Goal: Task Accomplishment & Management: Manage account settings

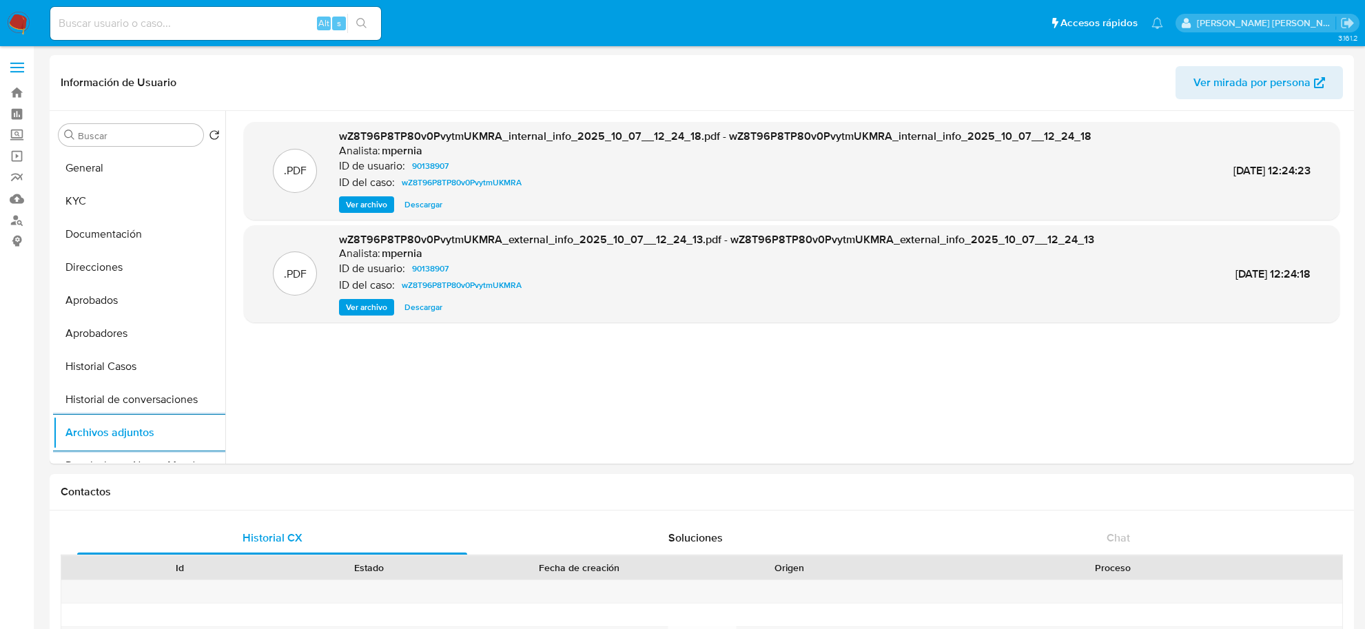
select select "10"
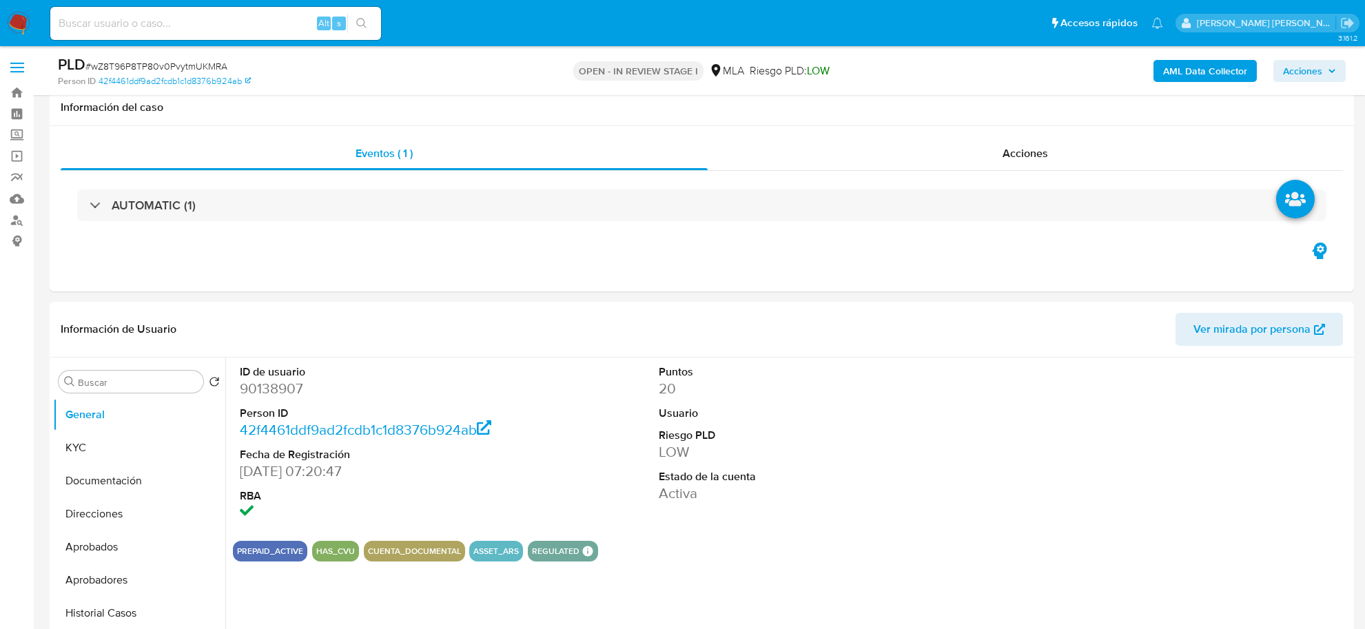
select select "10"
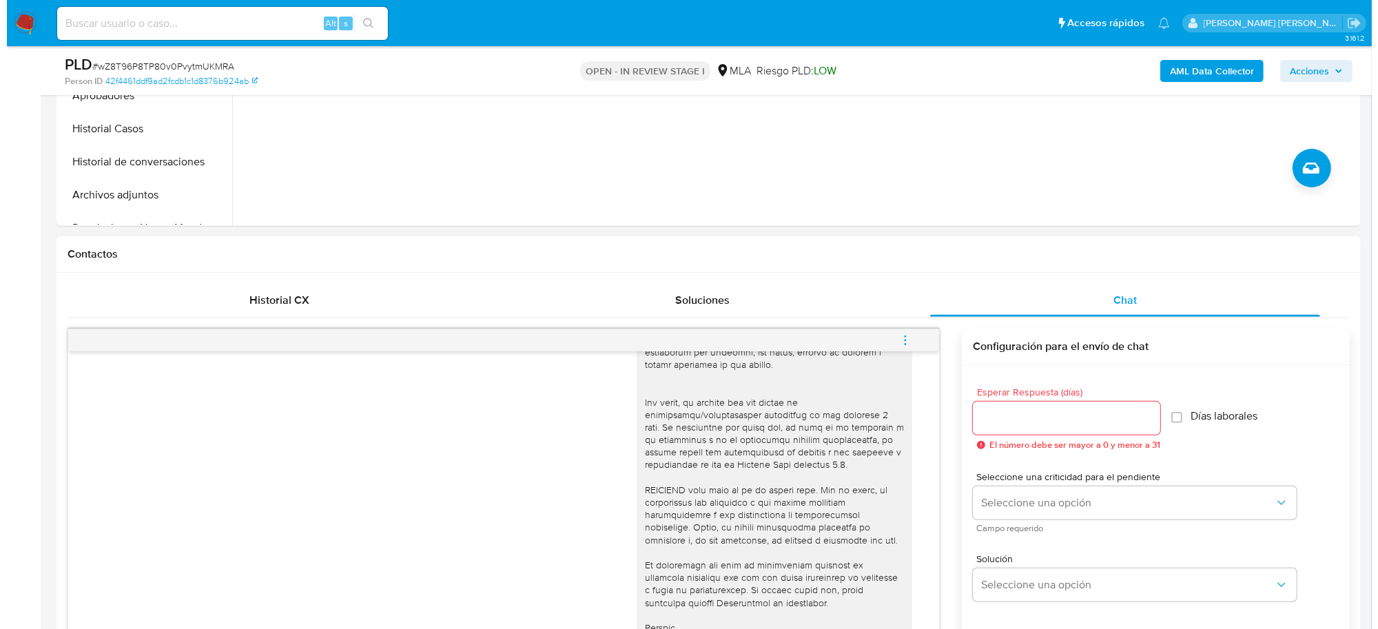
scroll to position [670, 0]
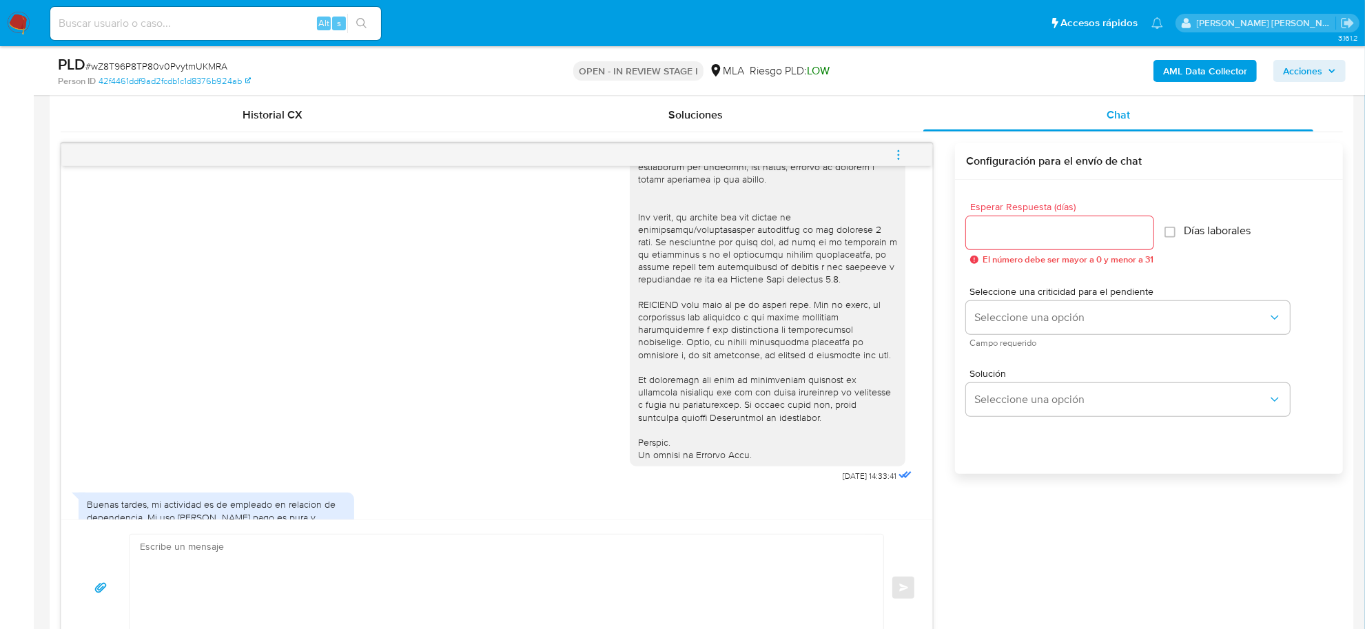
click at [899, 155] on icon "menu-action" at bounding box center [898, 154] width 1 height 1
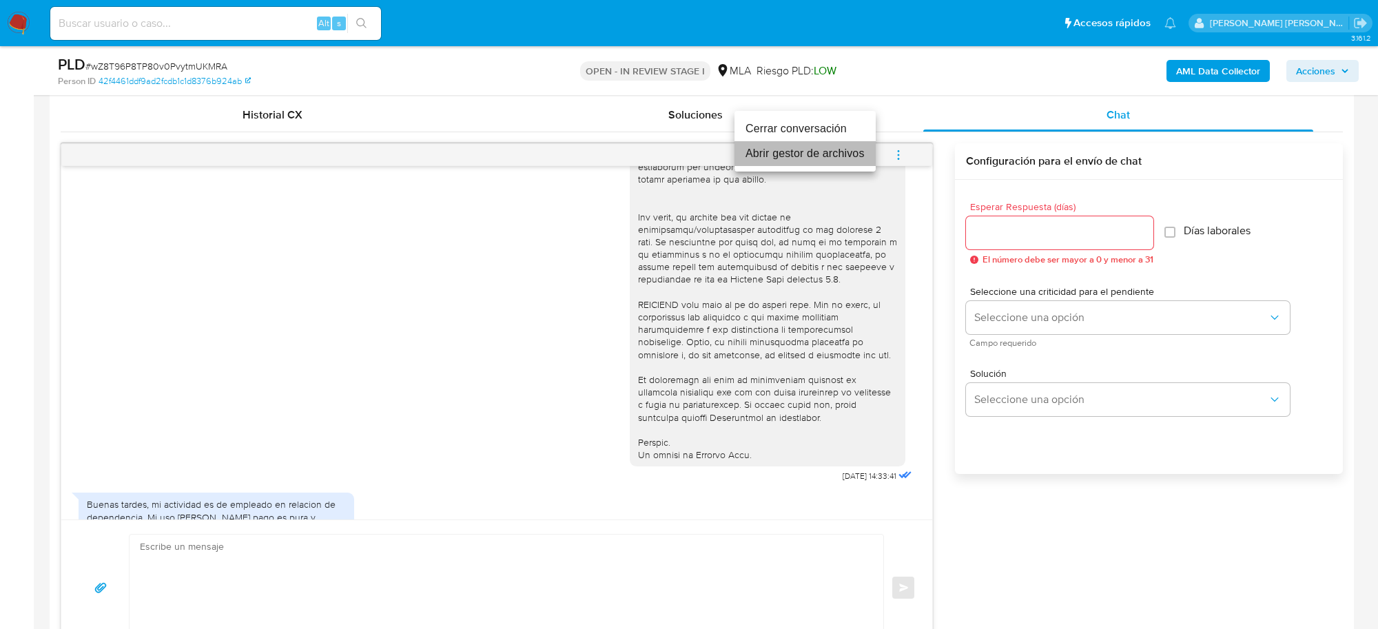
click at [777, 157] on li "Abrir gestor de archivos" at bounding box center [805, 153] width 141 height 25
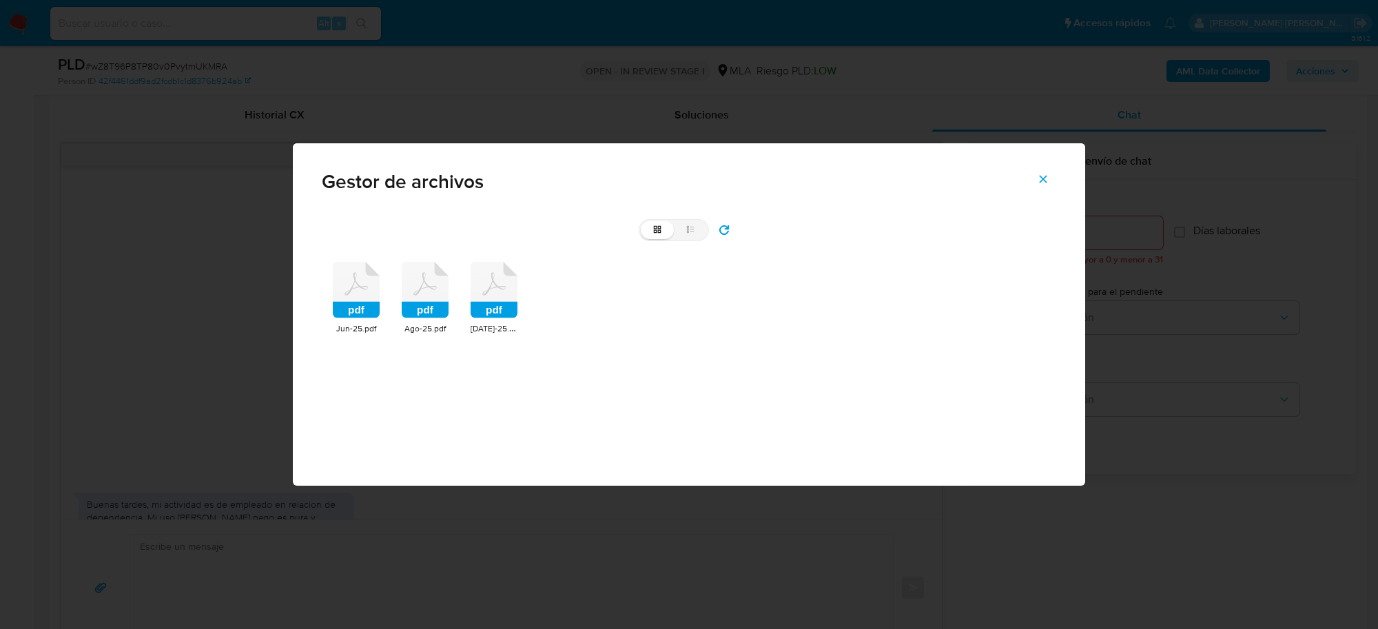
click at [348, 294] on icon at bounding box center [356, 284] width 23 height 23
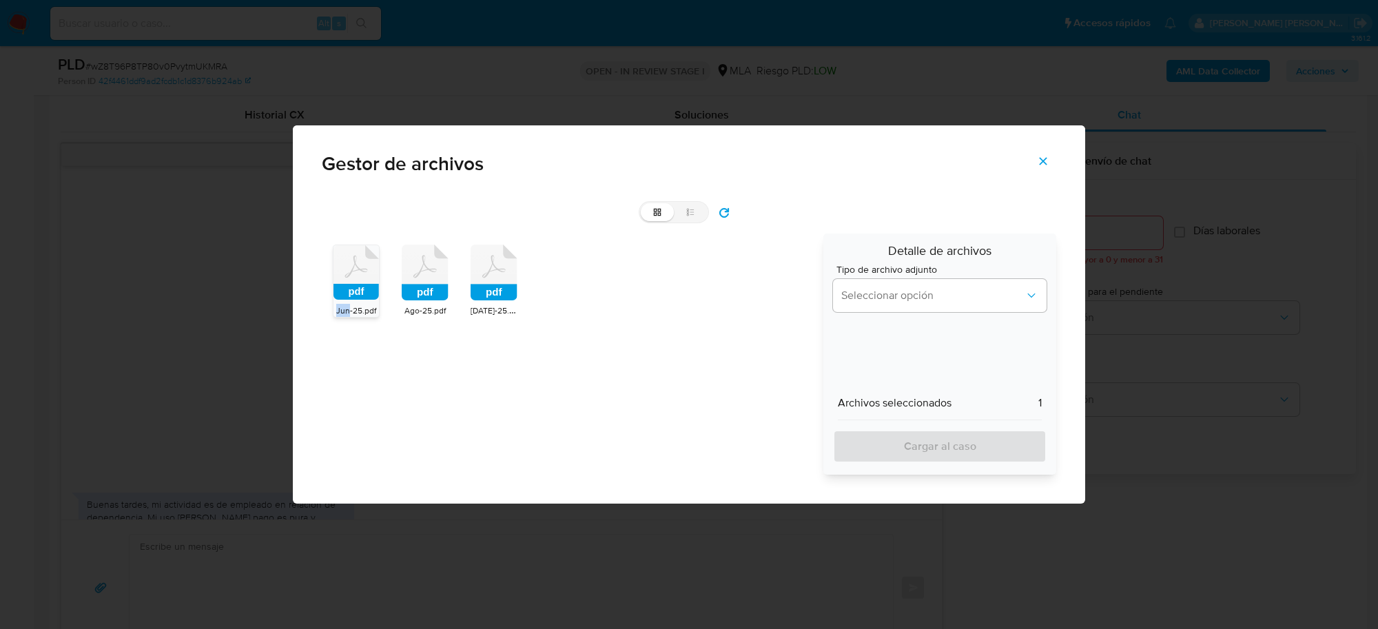
click at [348, 294] on rect at bounding box center [356, 292] width 45 height 16
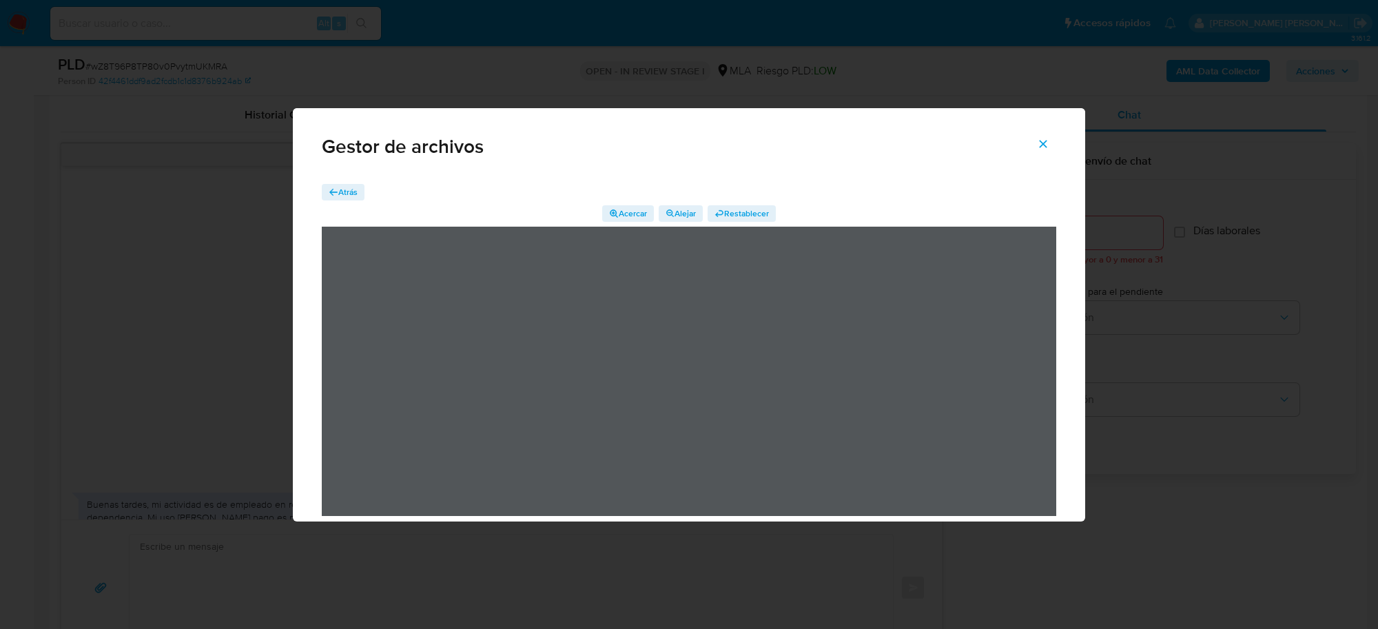
click at [353, 194] on span "Atrás" at bounding box center [347, 192] width 19 height 17
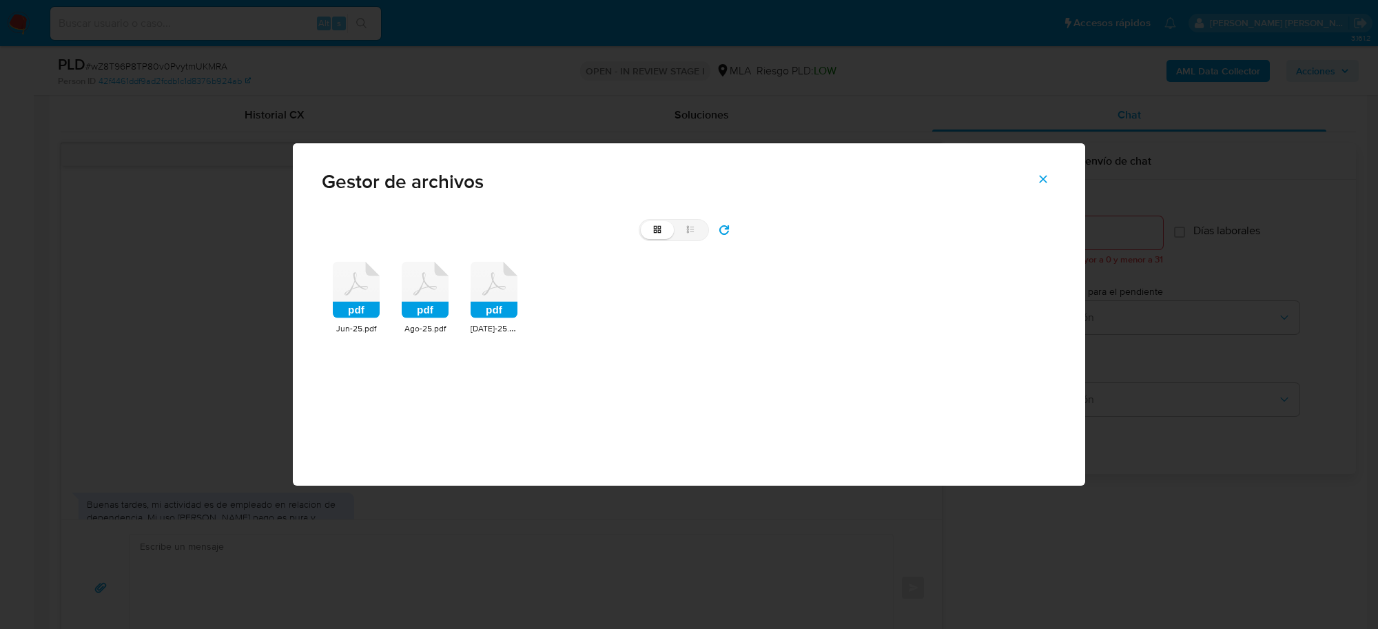
click at [440, 307] on rect at bounding box center [425, 310] width 47 height 17
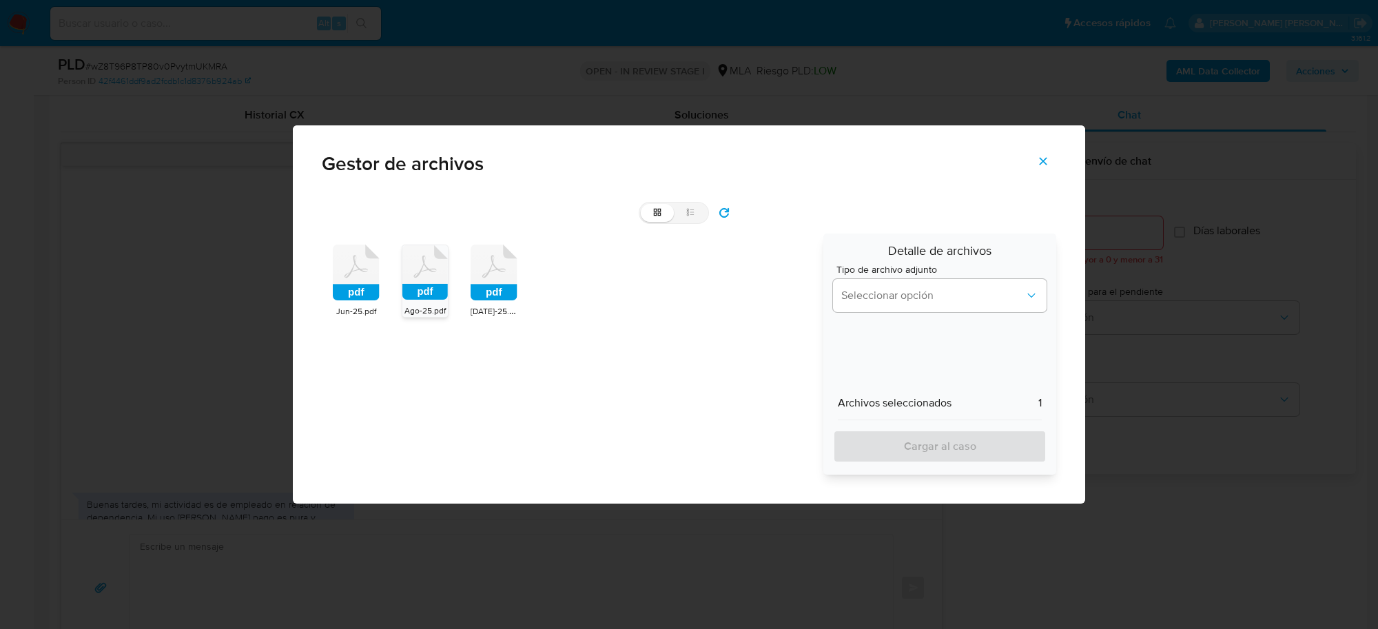
click at [428, 284] on rect at bounding box center [424, 292] width 45 height 16
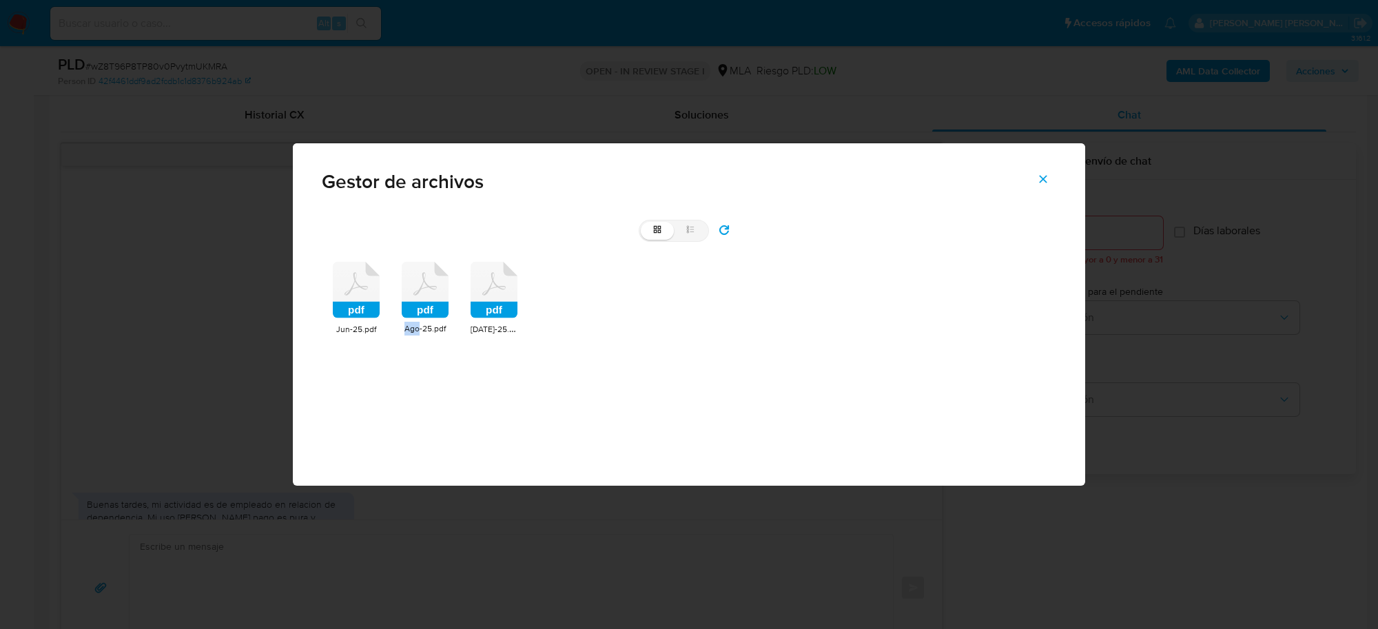
click at [428, 284] on icon at bounding box center [425, 290] width 47 height 57
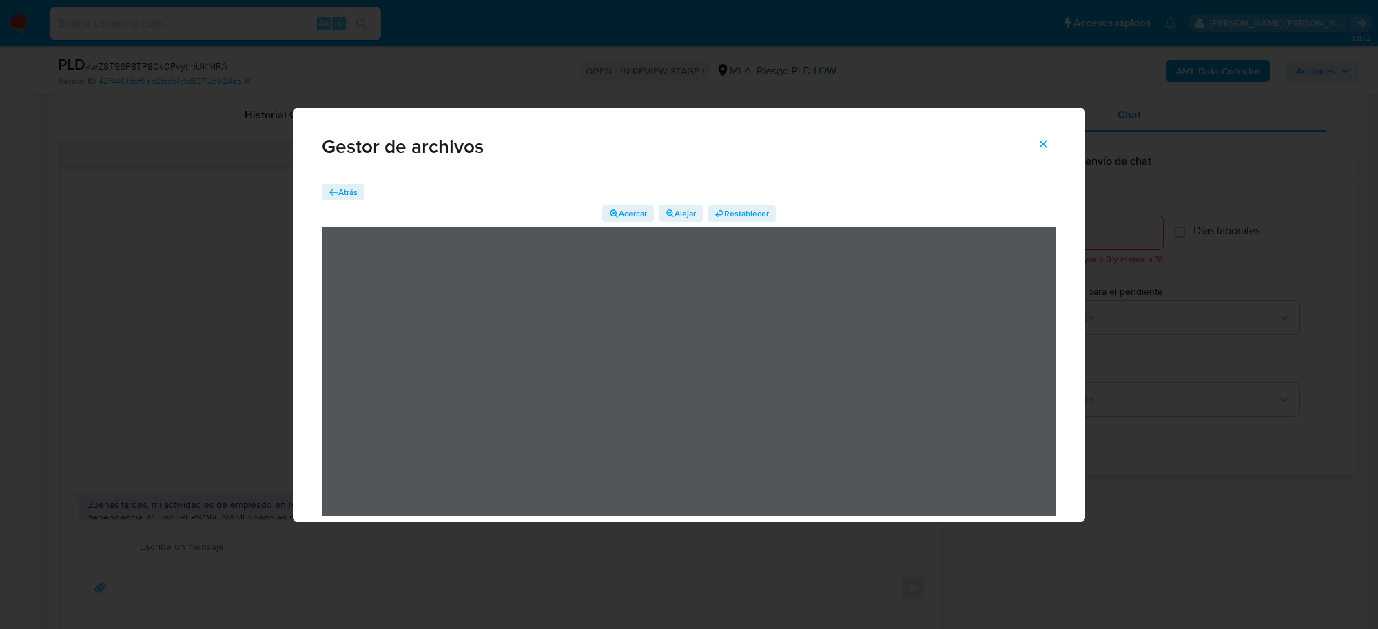
click at [343, 187] on span "Atrás" at bounding box center [347, 192] width 19 height 17
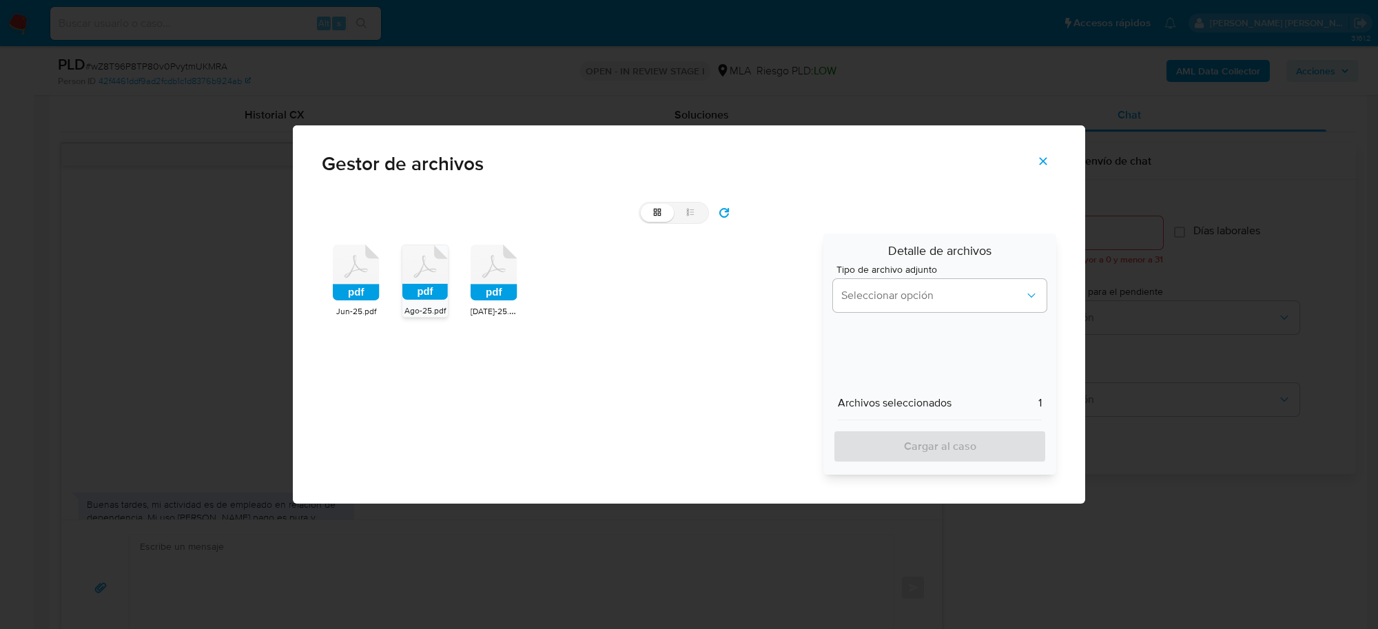
click at [503, 273] on icon at bounding box center [494, 273] width 47 height 57
click at [503, 273] on icon at bounding box center [493, 272] width 45 height 54
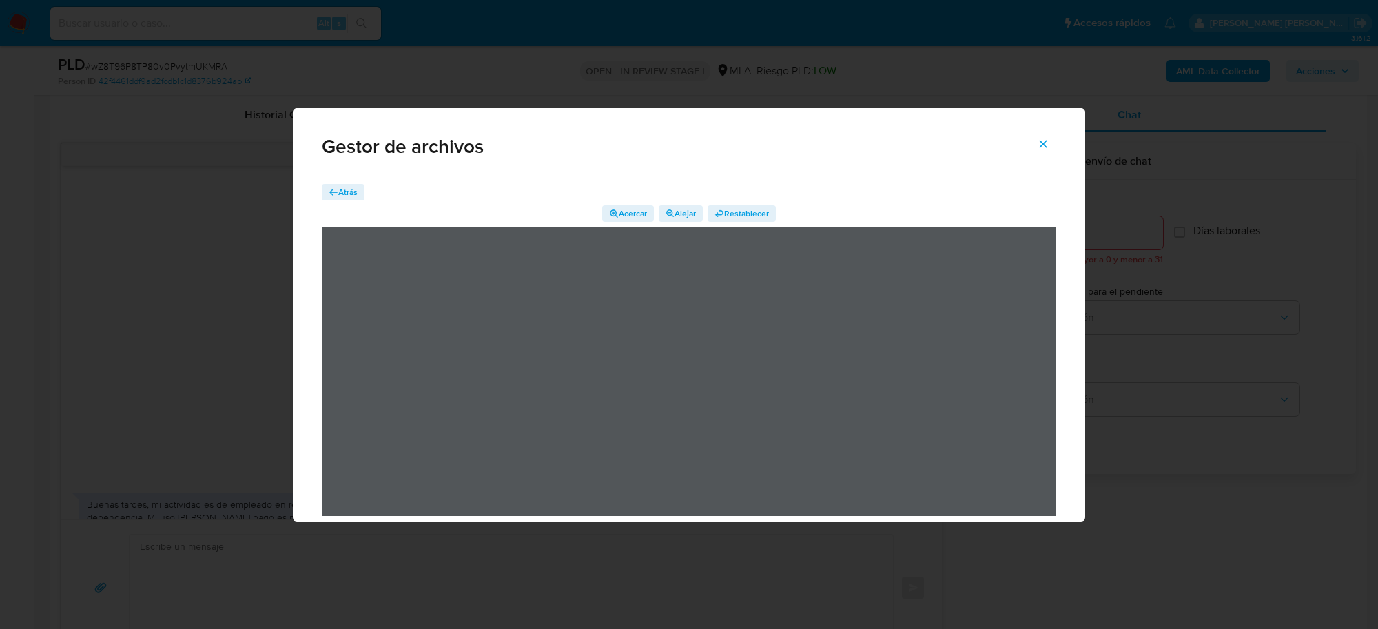
click at [358, 184] on button "Atrás" at bounding box center [343, 192] width 43 height 17
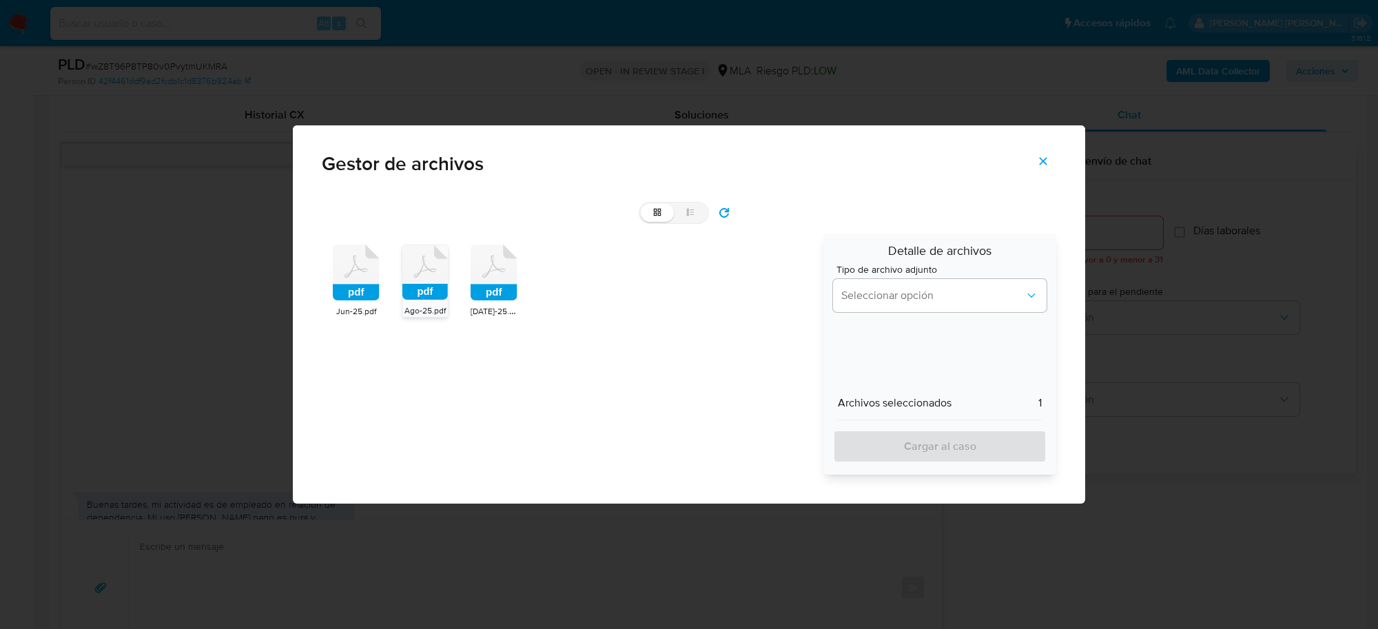
click at [358, 288] on rect at bounding box center [356, 293] width 47 height 17
click at [439, 296] on rect at bounding box center [424, 292] width 45 height 16
click at [531, 298] on div "pdf Jun-25.pdf pdf Ago-25.pdf pdf Jul-25.pdf" at bounding box center [568, 354] width 492 height 241
click at [493, 276] on icon at bounding box center [494, 273] width 47 height 57
click at [439, 293] on rect at bounding box center [425, 293] width 47 height 17
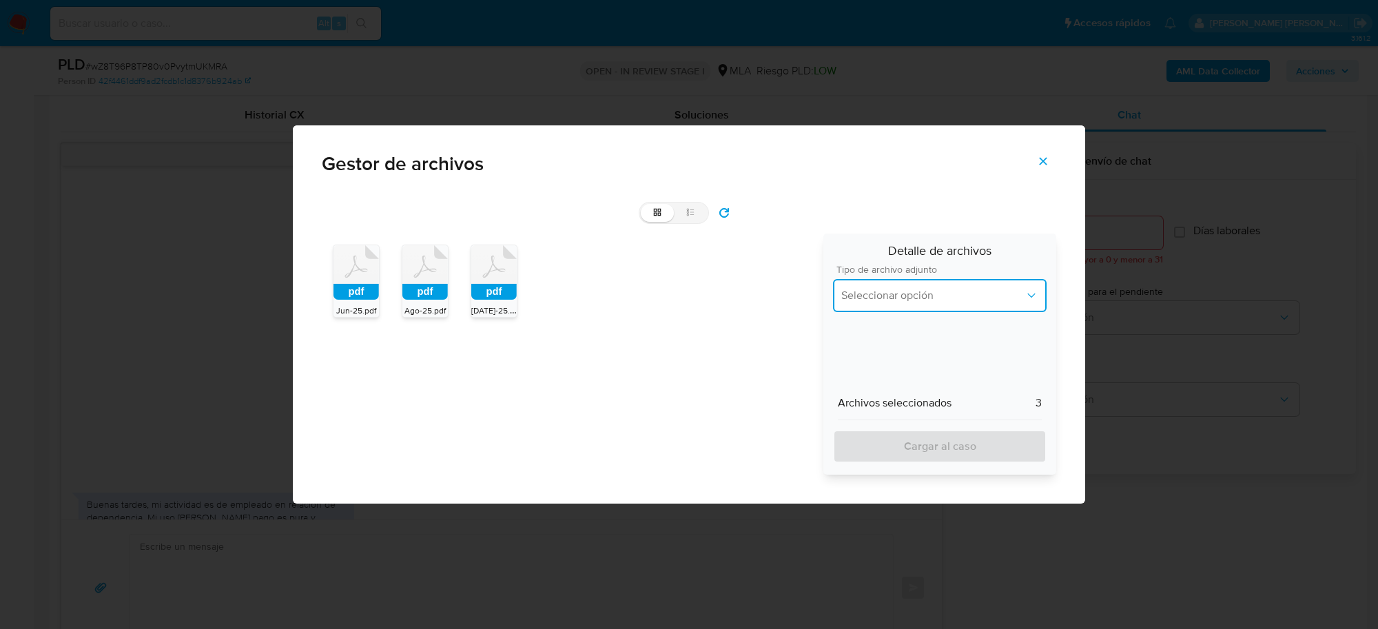
click at [972, 287] on button "Seleccionar opción" at bounding box center [940, 295] width 214 height 33
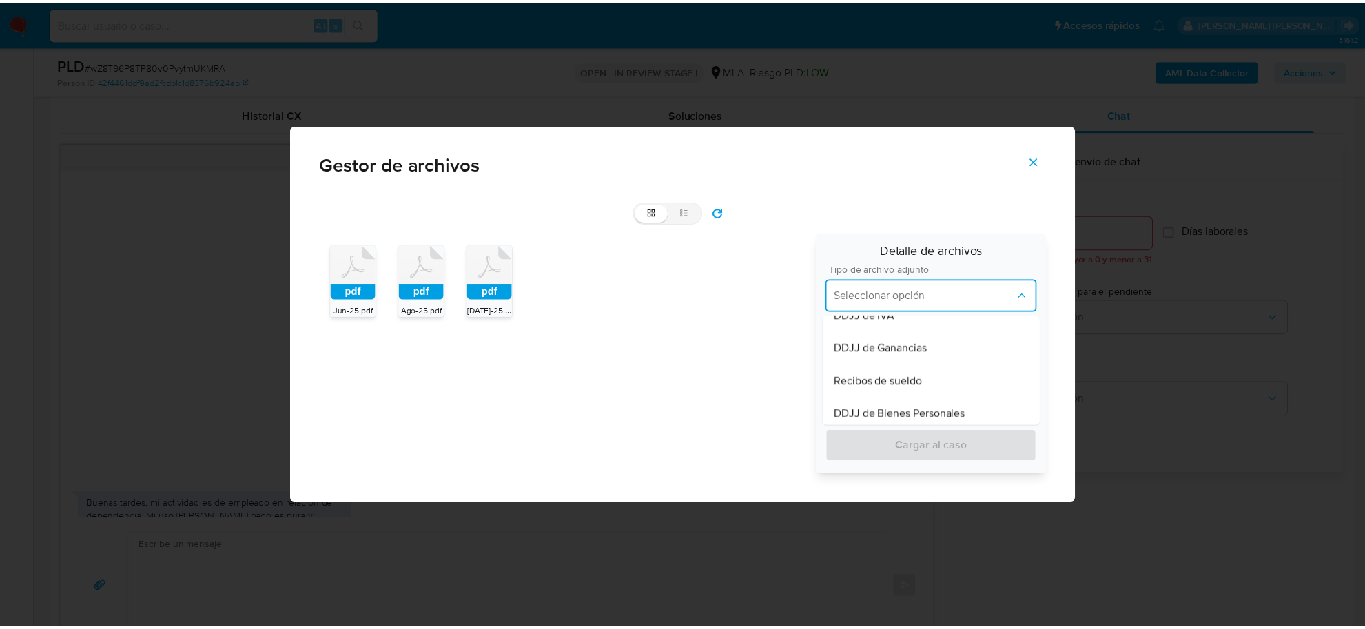
scroll to position [345, 0]
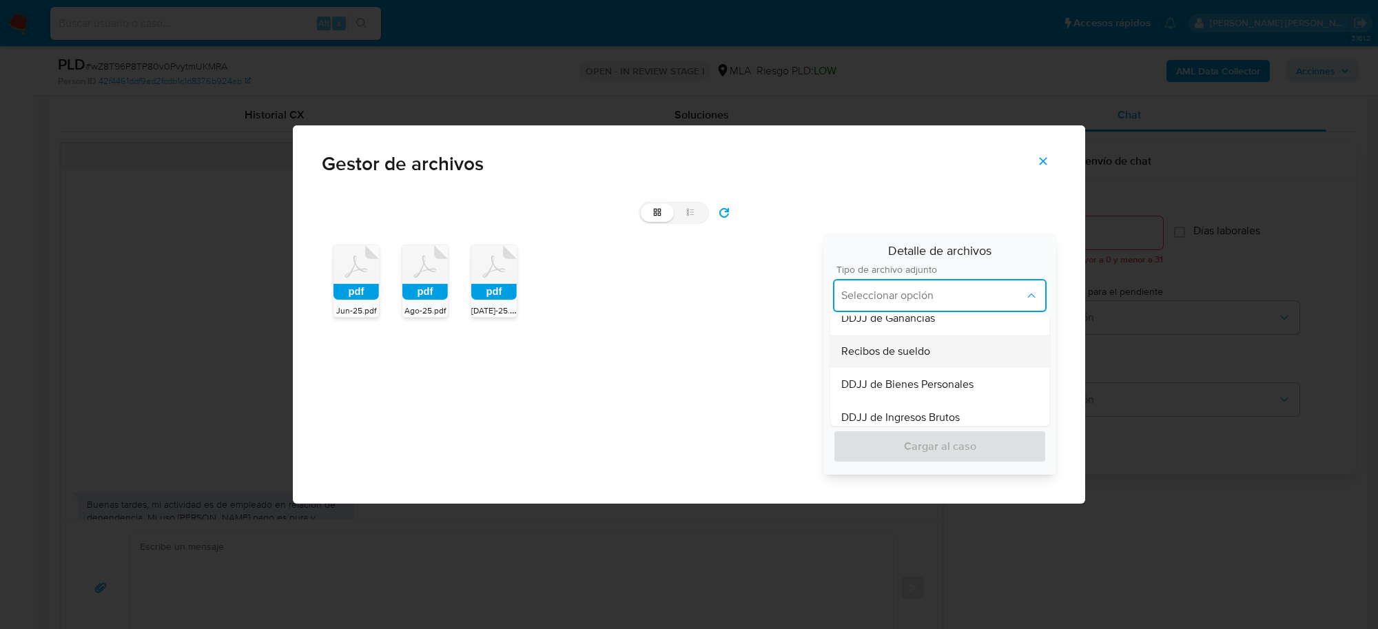
click at [896, 358] on span "Recibos de sueldo" at bounding box center [886, 352] width 89 height 14
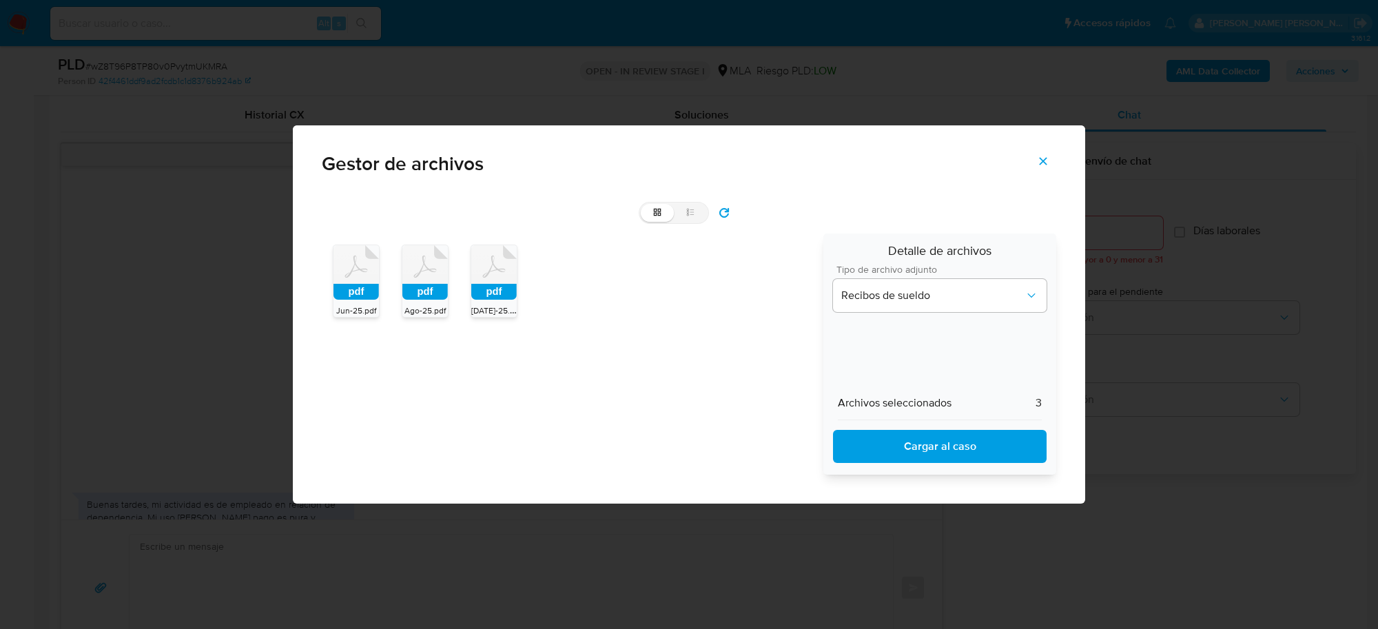
click at [915, 443] on span "Cargar al caso" at bounding box center [940, 446] width 178 height 30
click at [1034, 156] on button "Cerrar" at bounding box center [1043, 161] width 48 height 33
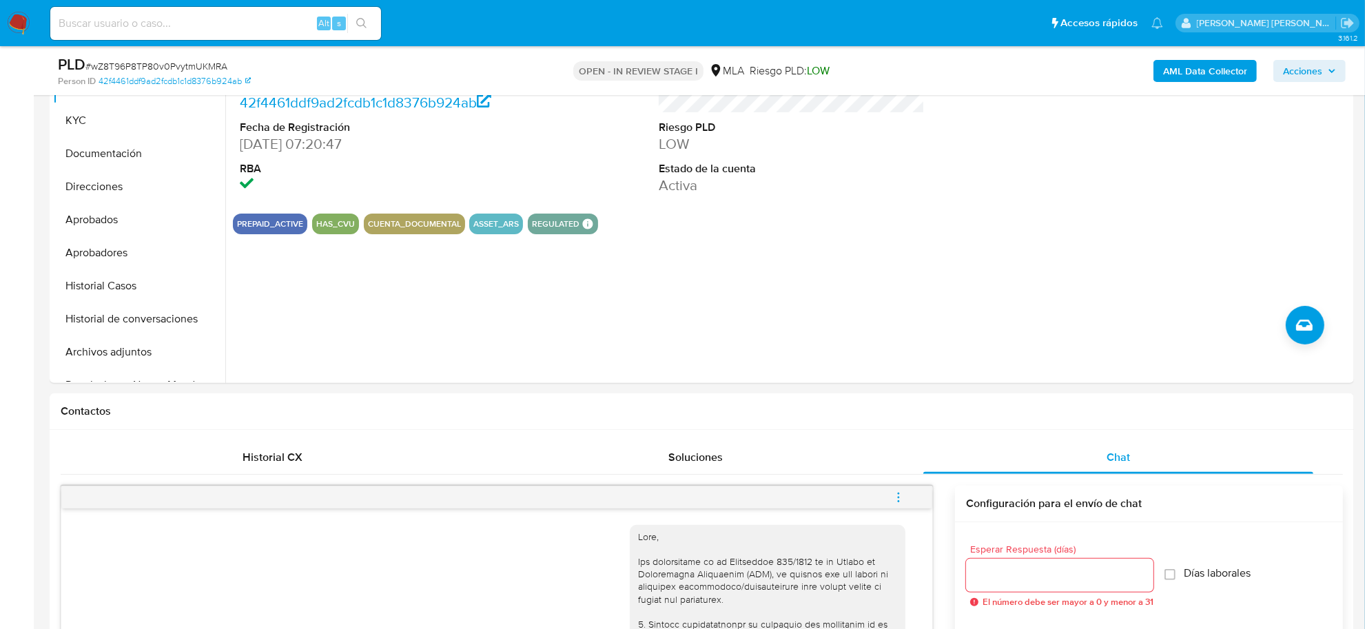
scroll to position [325, 0]
click at [631, 358] on div "ID de usuario 90138907 Person ID 42f4461ddf9ad2fcdb1c1d8376b924ab Fecha de Regi…" at bounding box center [787, 208] width 1125 height 353
click at [629, 357] on div "ID de usuario 90138907 Person ID 42f4461ddf9ad2fcdb1c1d8376b924ab Fecha de Regi…" at bounding box center [787, 208] width 1125 height 353
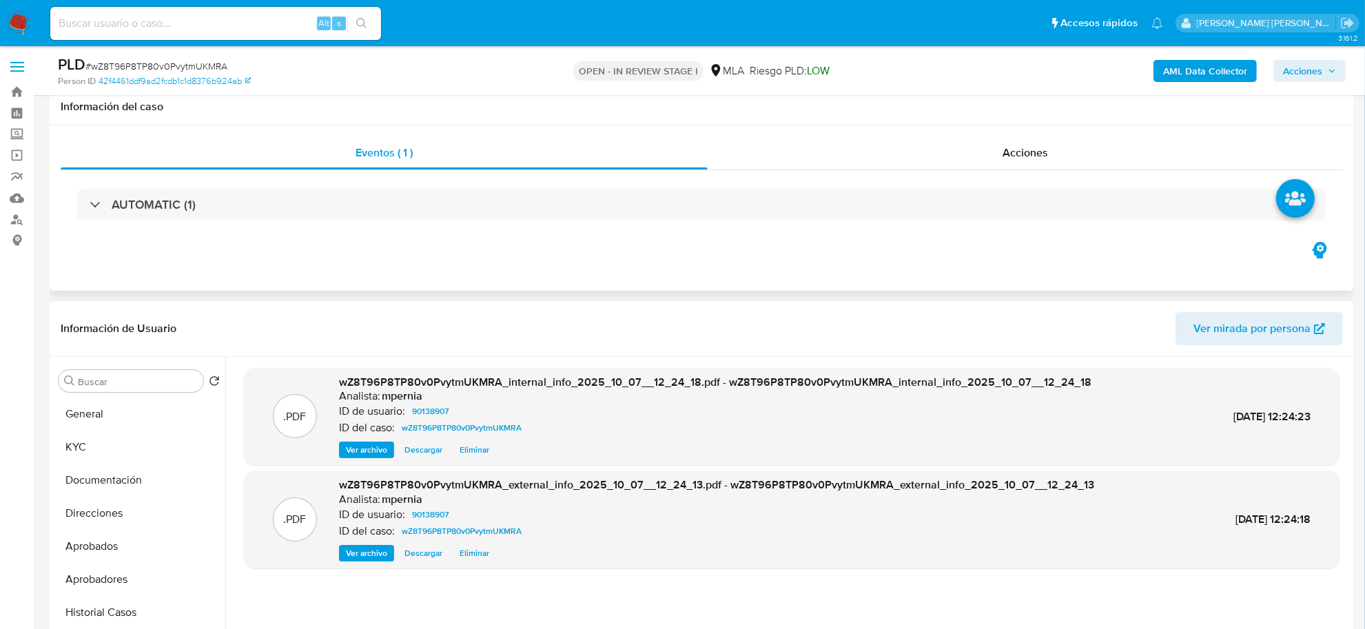
scroll to position [0, 0]
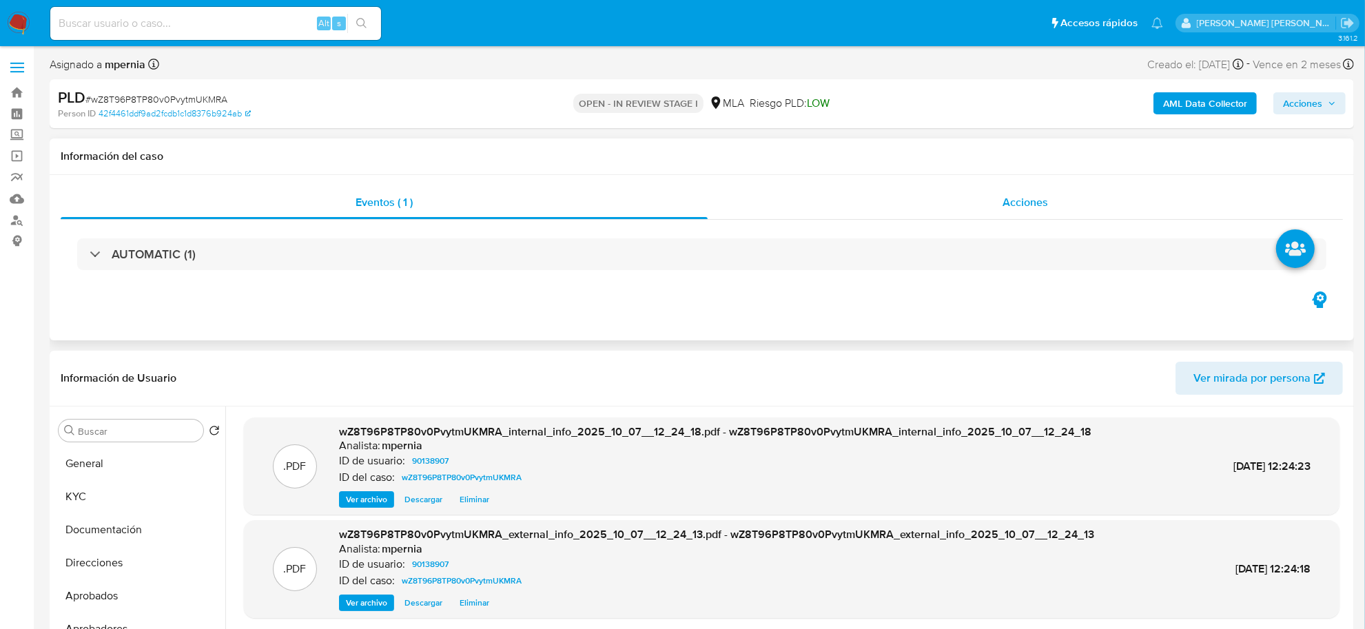
click at [1012, 194] on span "Acciones" at bounding box center [1025, 202] width 45 height 16
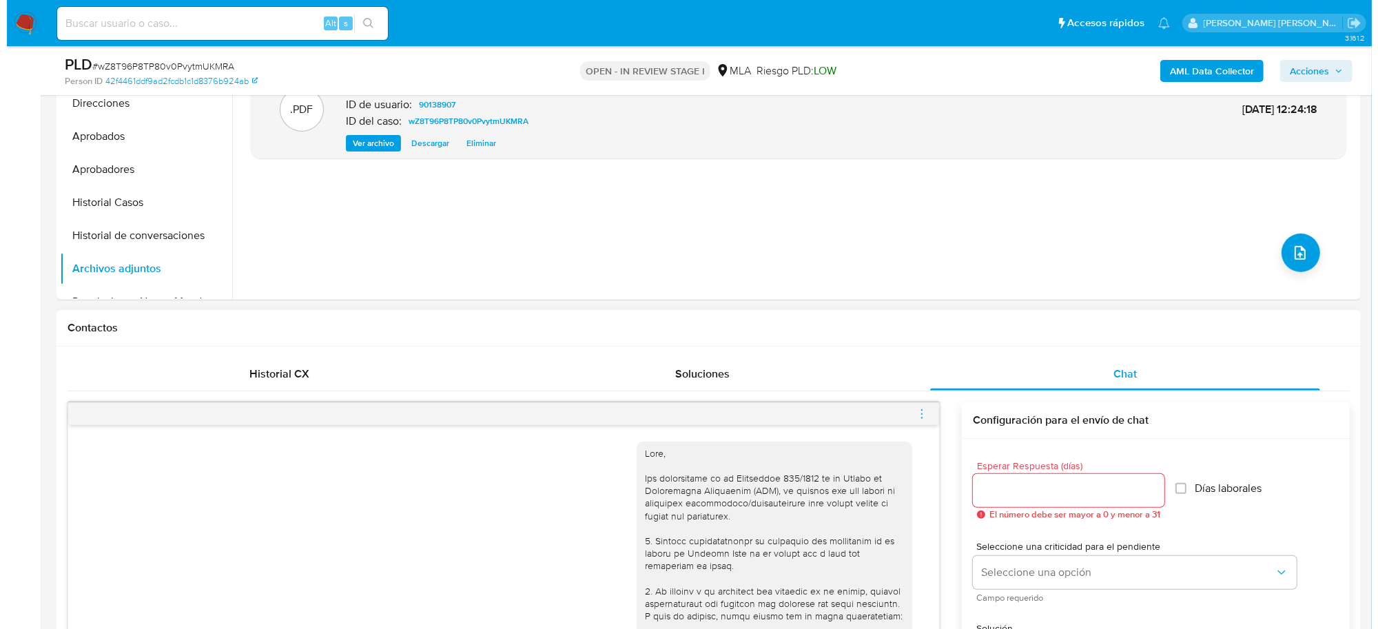
scroll to position [517, 0]
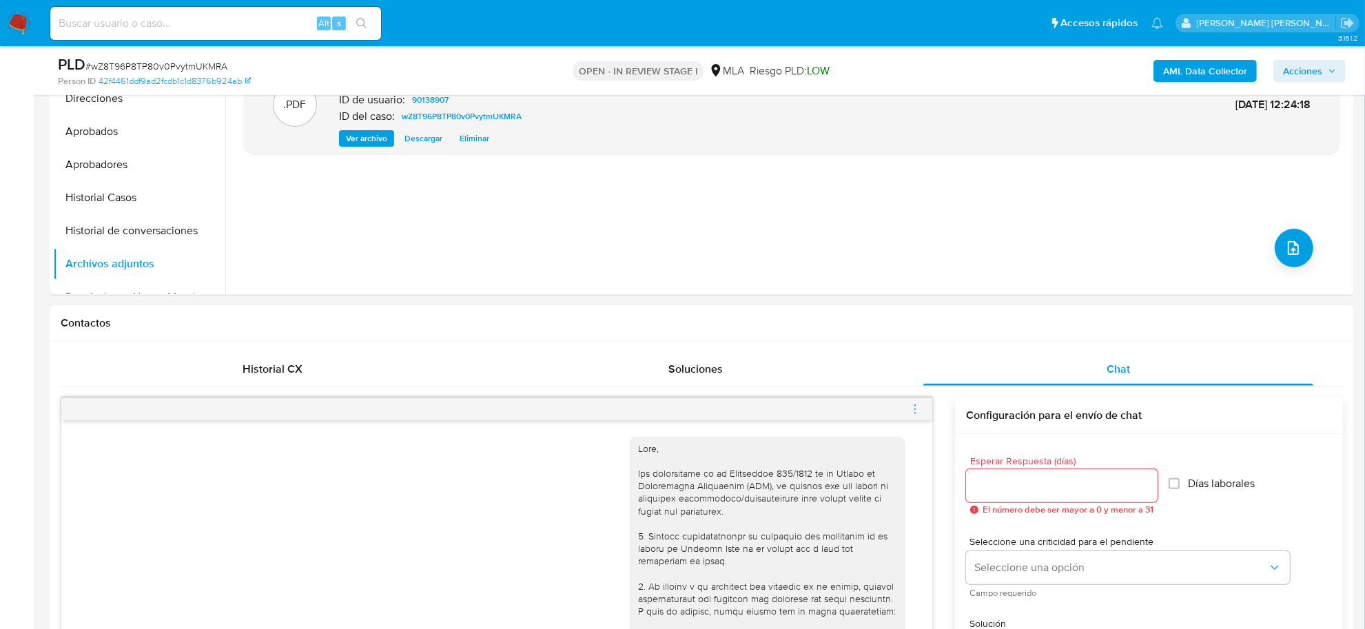
click at [914, 411] on icon "menu-action" at bounding box center [915, 409] width 12 height 12
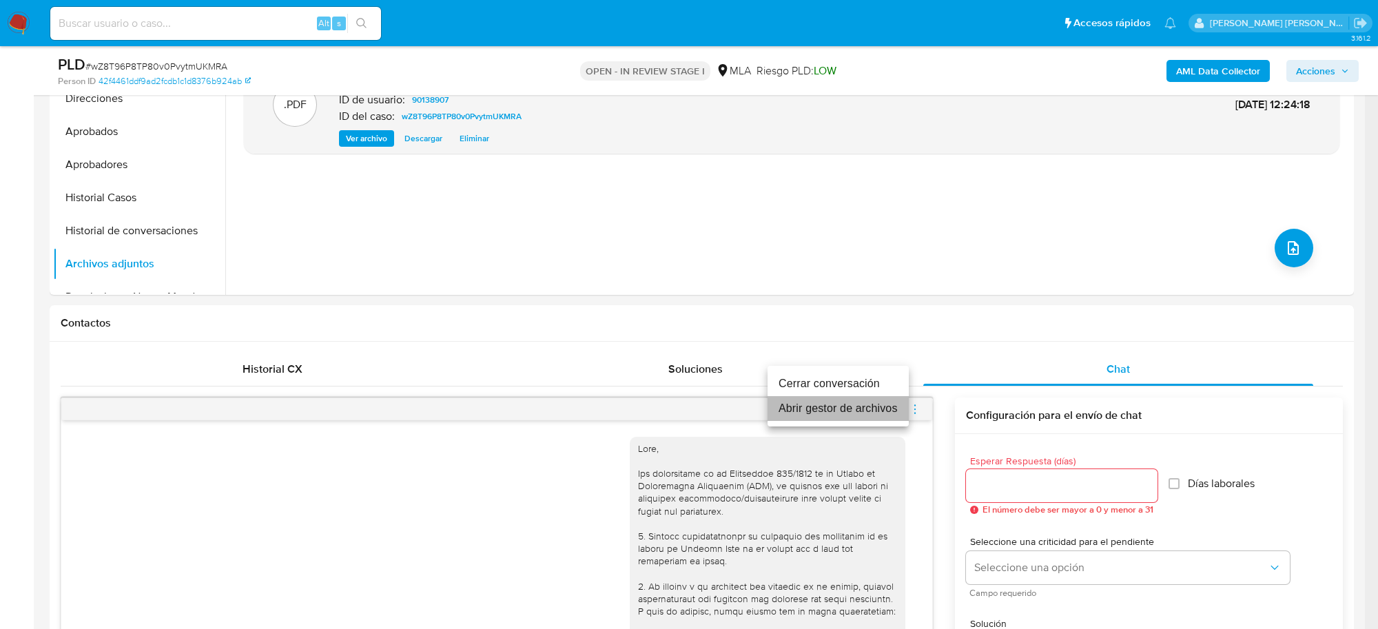
click at [877, 404] on li "Abrir gestor de archivos" at bounding box center [838, 408] width 141 height 25
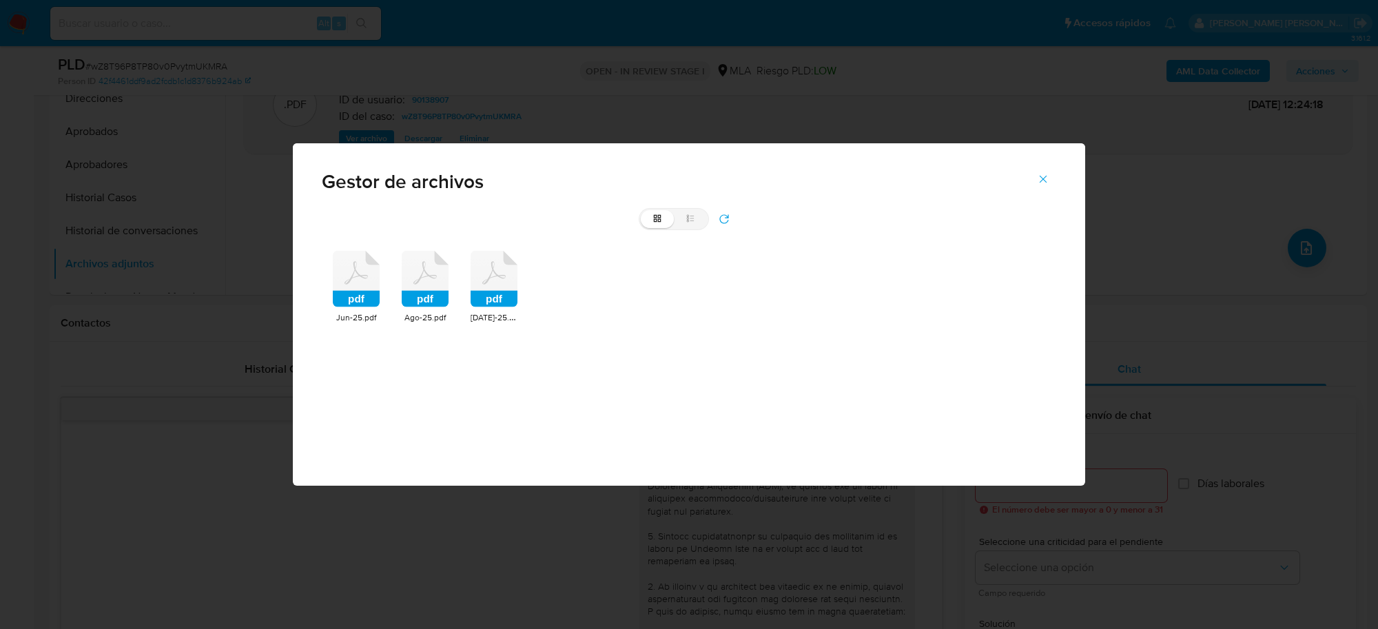
drag, startPoint x: 353, startPoint y: 293, endPoint x: 363, endPoint y: 292, distance: 9.7
click at [353, 292] on rect at bounding box center [356, 299] width 47 height 17
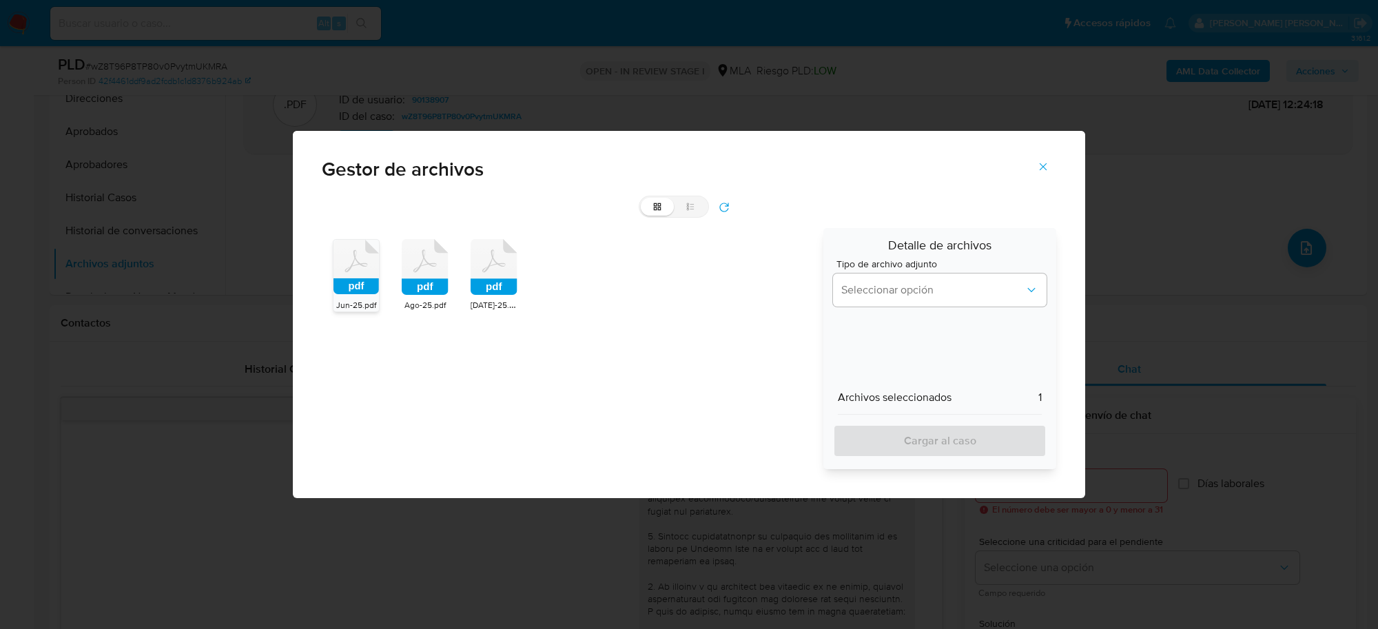
click at [418, 283] on rect at bounding box center [425, 287] width 47 height 17
click at [486, 293] on rect at bounding box center [494, 287] width 47 height 17
click at [873, 291] on span "Seleccionar opción" at bounding box center [933, 290] width 183 height 14
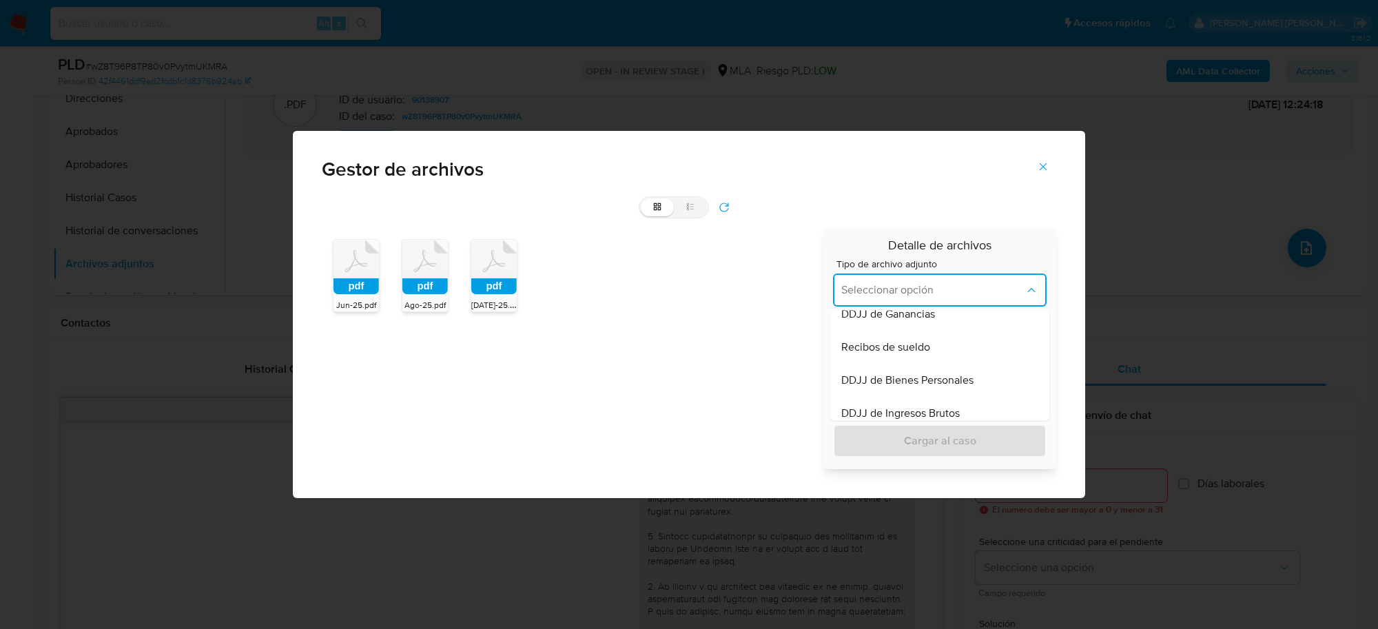
scroll to position [345, 0]
click at [886, 351] on span "Recibos de sueldo" at bounding box center [886, 346] width 89 height 14
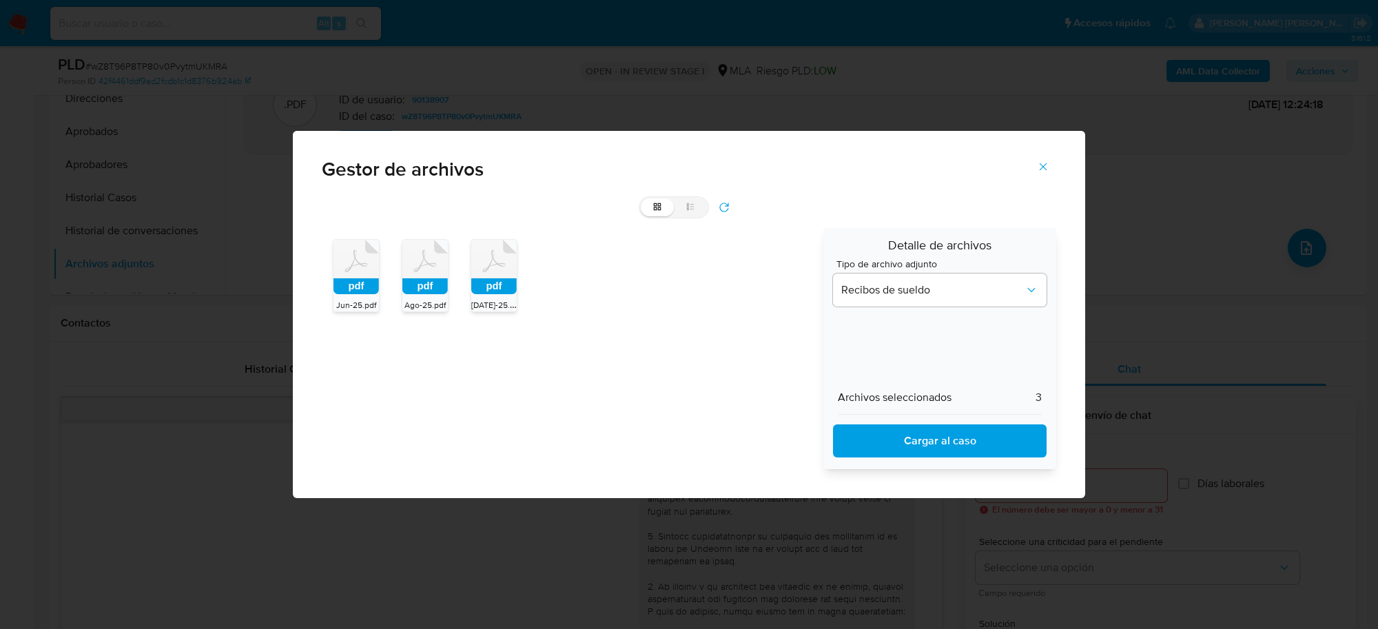
click at [924, 442] on span "Cargar al caso" at bounding box center [940, 441] width 178 height 30
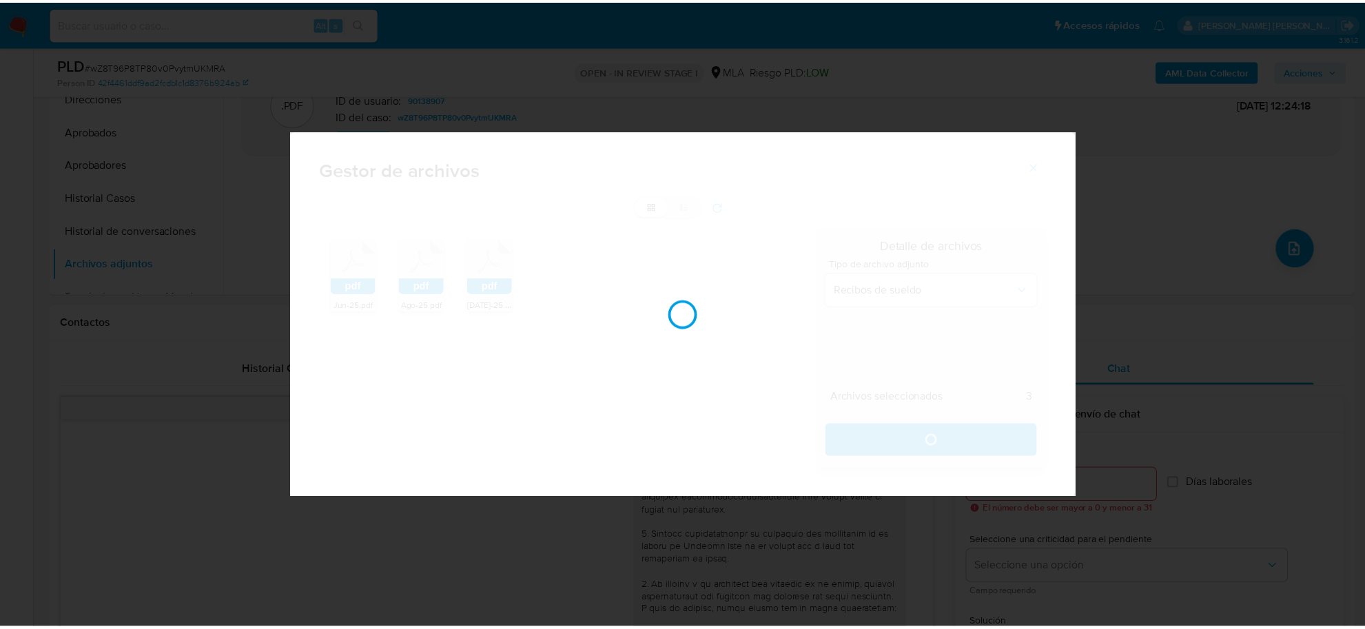
scroll to position [86, 0]
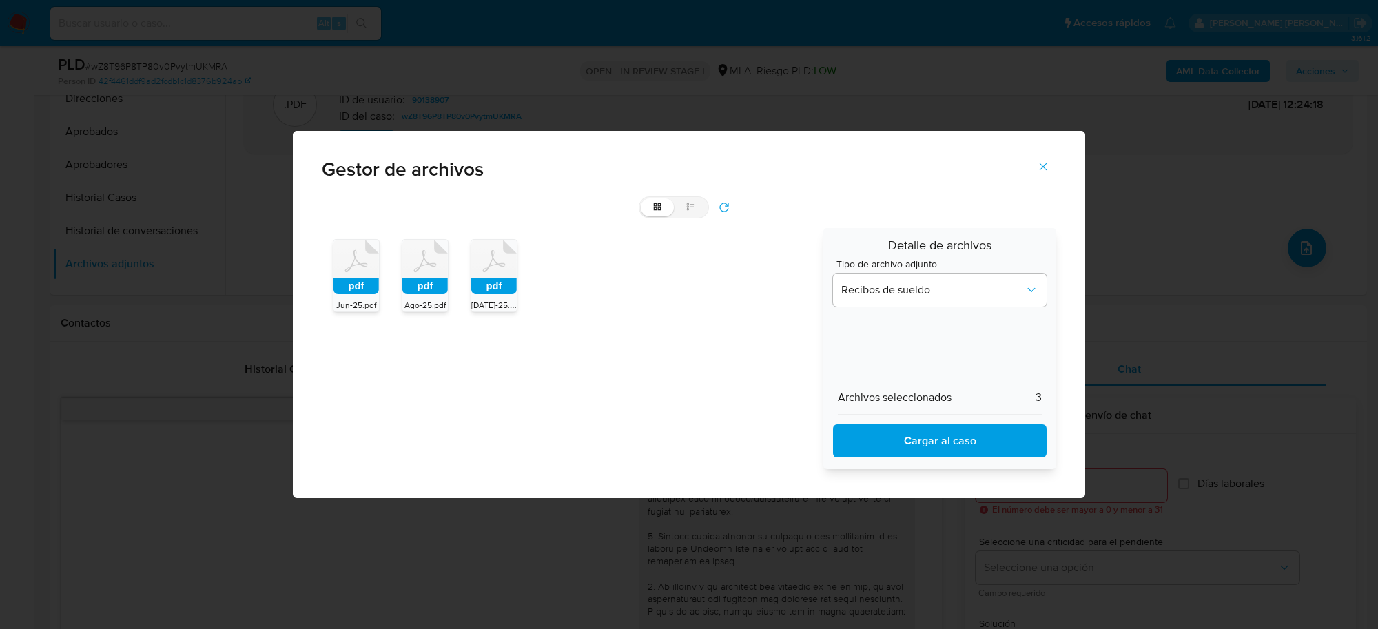
click at [1044, 167] on icon "Cerrar" at bounding box center [1044, 167] width 8 height 8
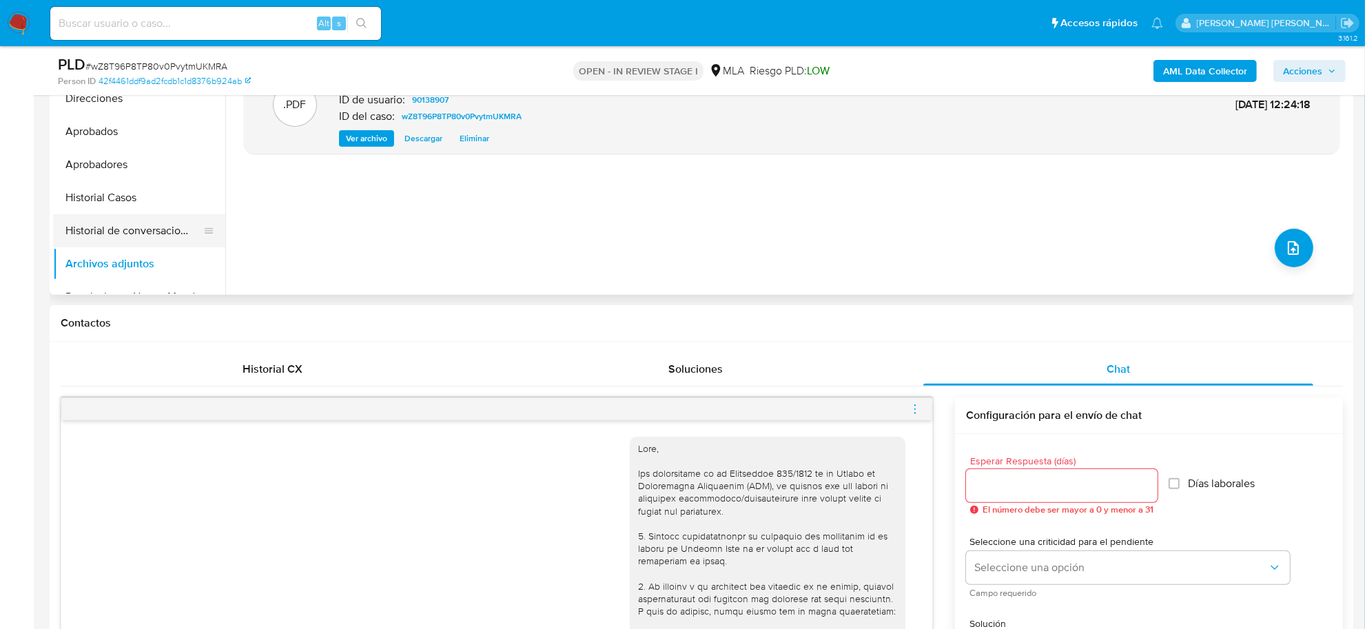
click at [125, 232] on button "Historial de conversaciones" at bounding box center [133, 230] width 161 height 33
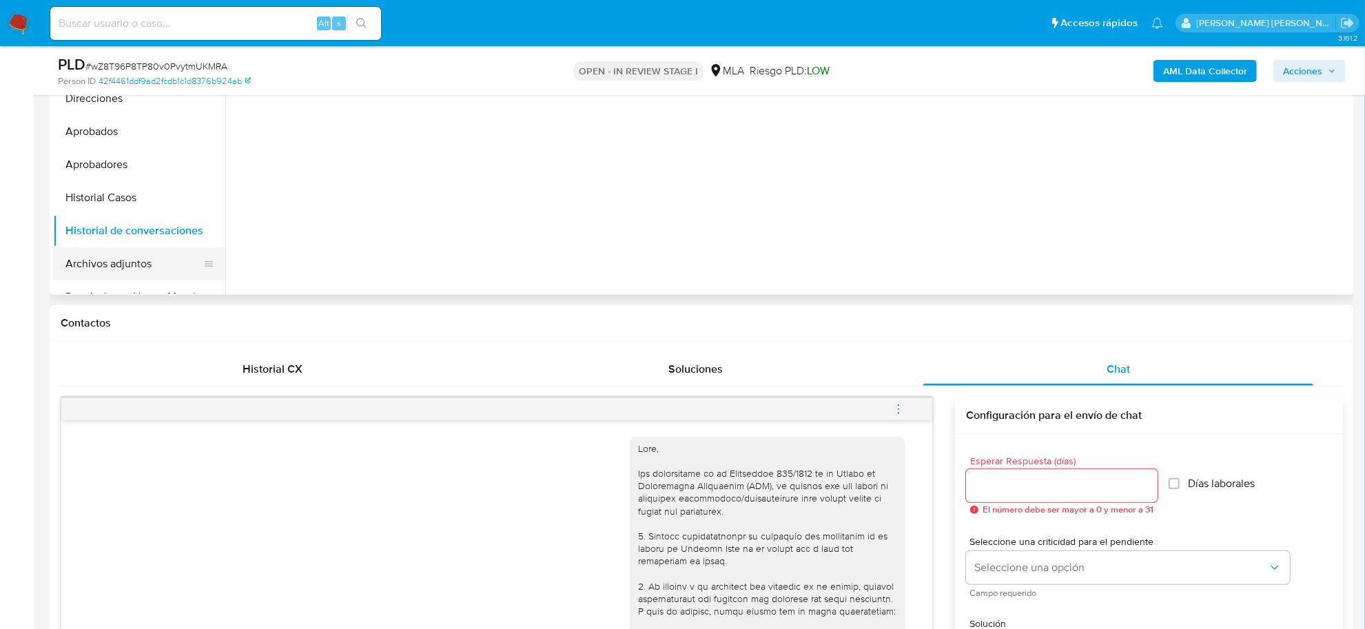
click at [114, 263] on button "Archivos adjuntos" at bounding box center [133, 263] width 161 height 33
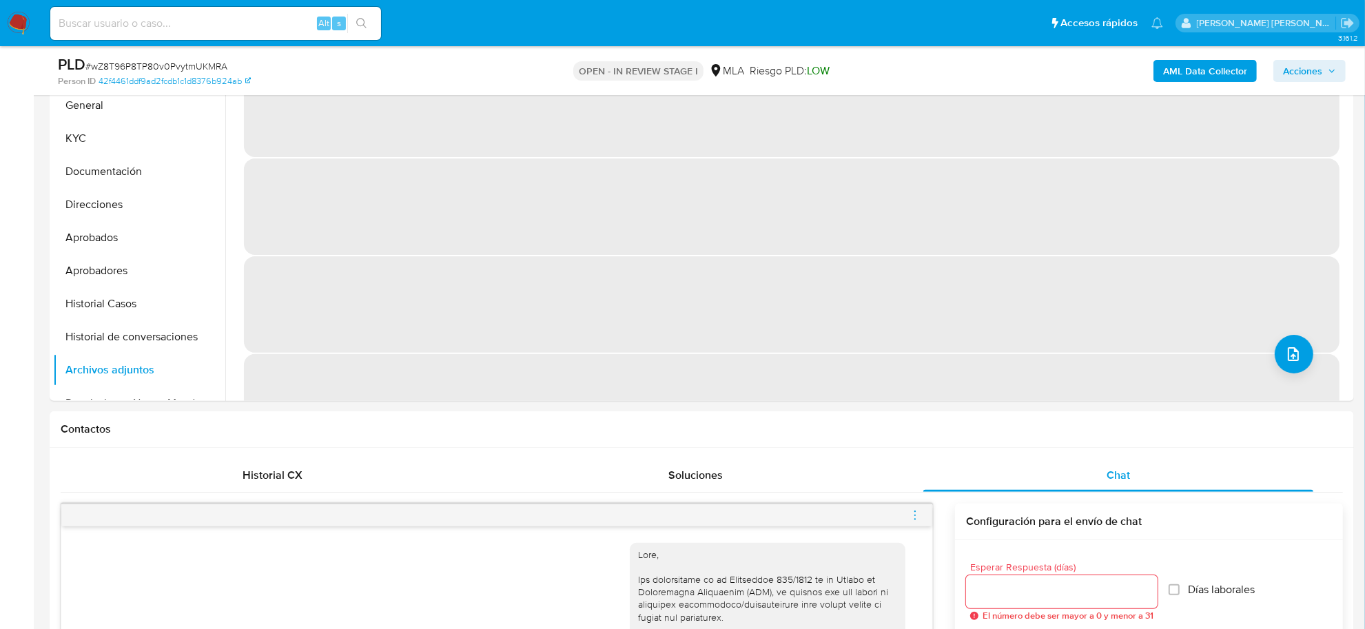
scroll to position [172, 0]
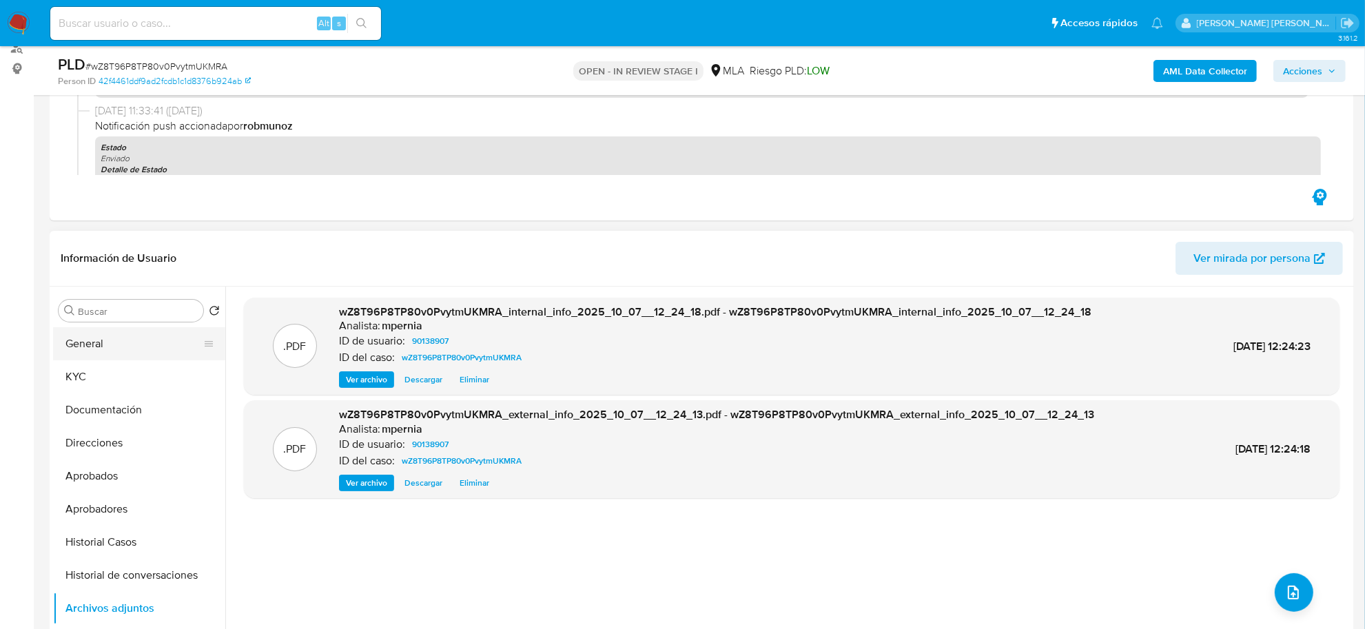
click at [122, 348] on button "General" at bounding box center [133, 343] width 161 height 33
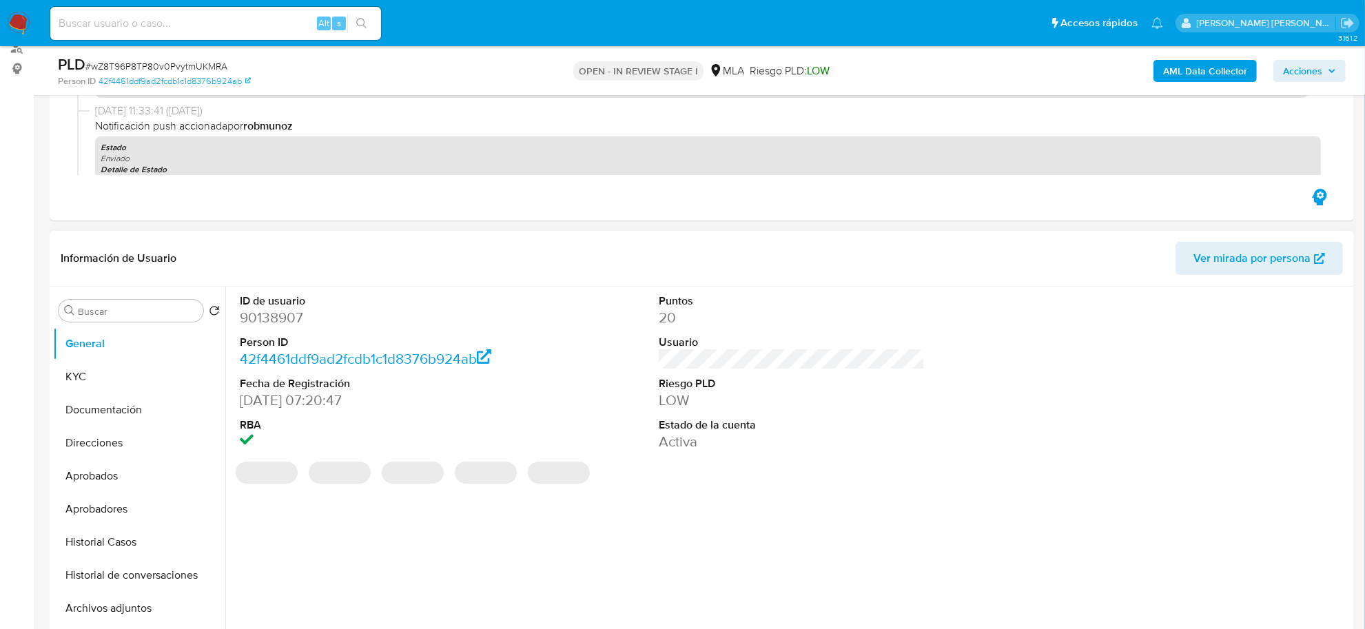
click at [287, 319] on dd "90138907" at bounding box center [373, 317] width 266 height 19
copy dd "90138907"
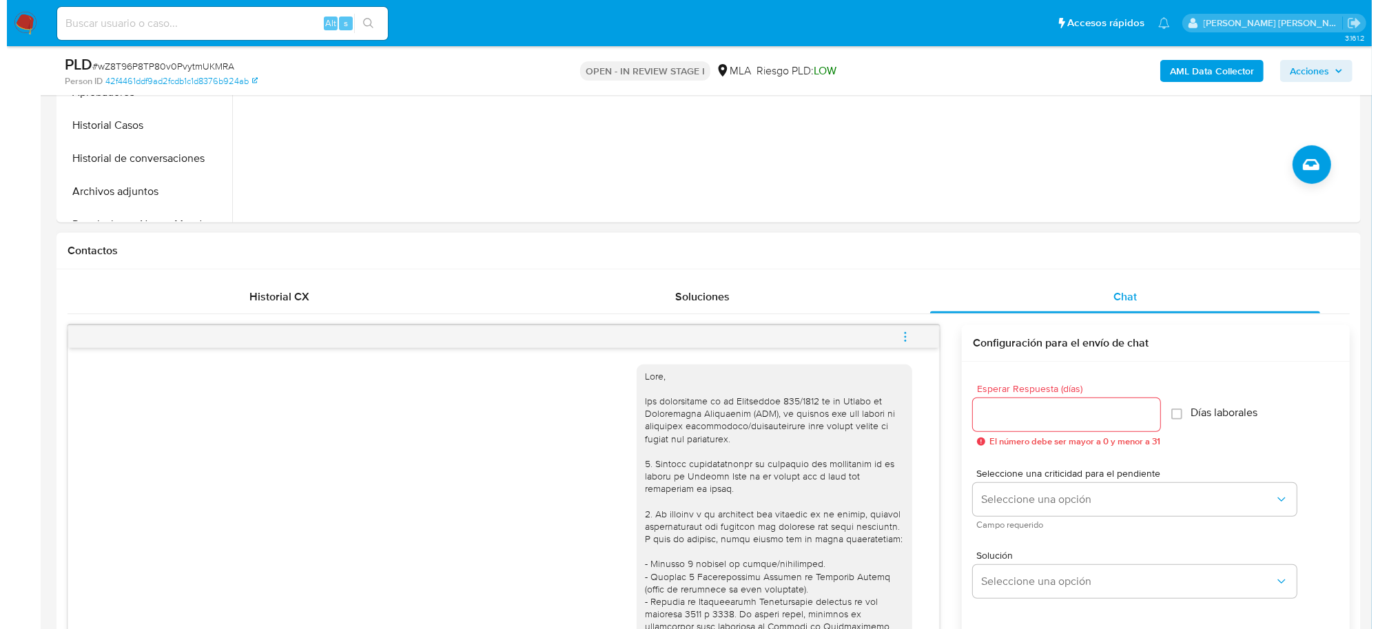
scroll to position [603, 0]
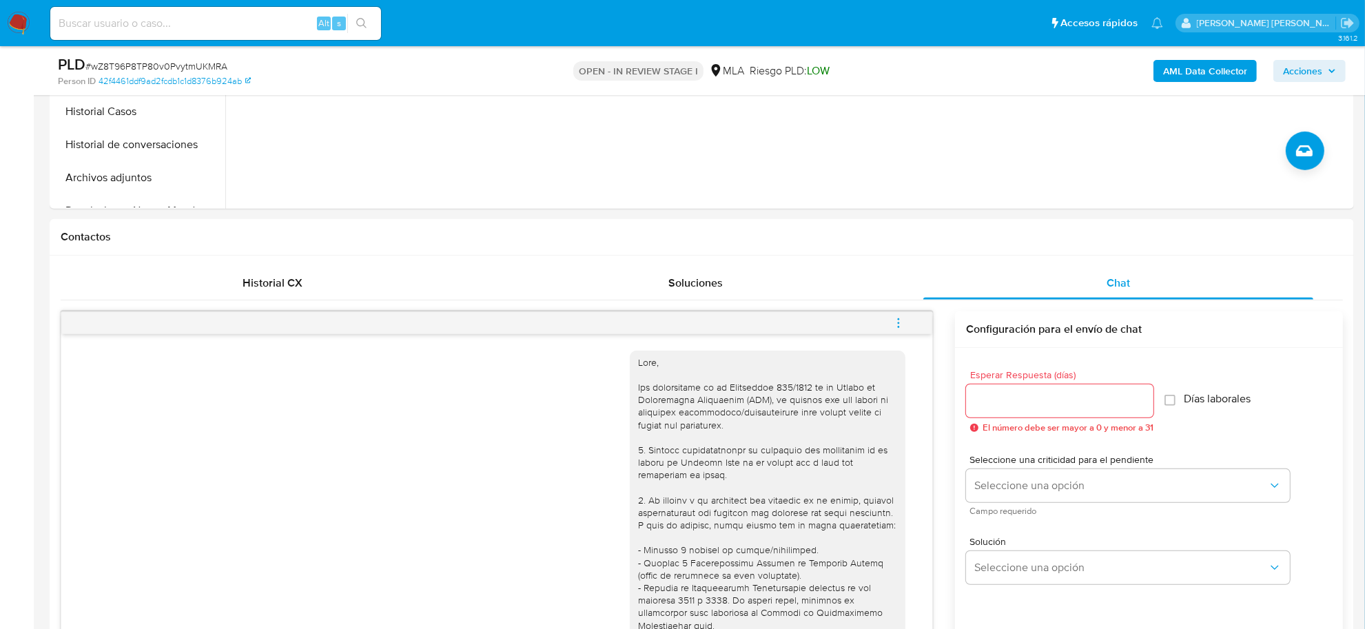
drag, startPoint x: 899, startPoint y: 323, endPoint x: 843, endPoint y: 335, distance: 57.9
click at [899, 323] on icon "menu-action" at bounding box center [898, 322] width 1 height 1
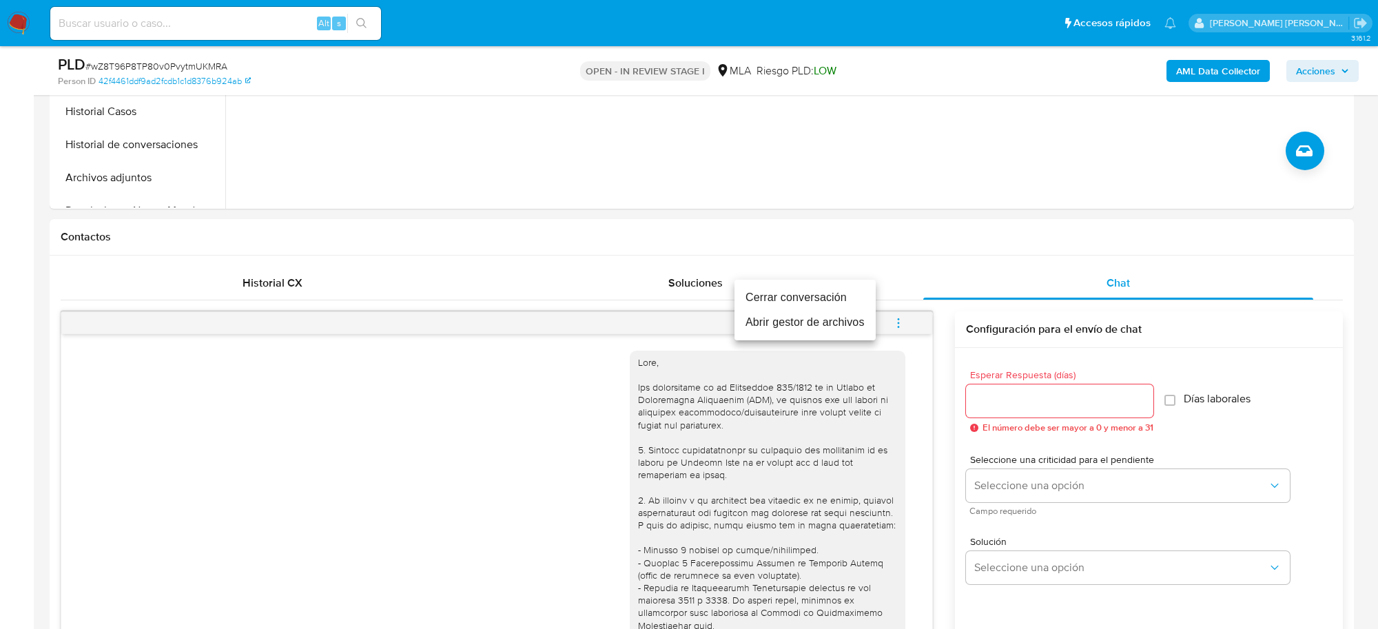
click at [793, 322] on li "Abrir gestor de archivos" at bounding box center [805, 322] width 141 height 25
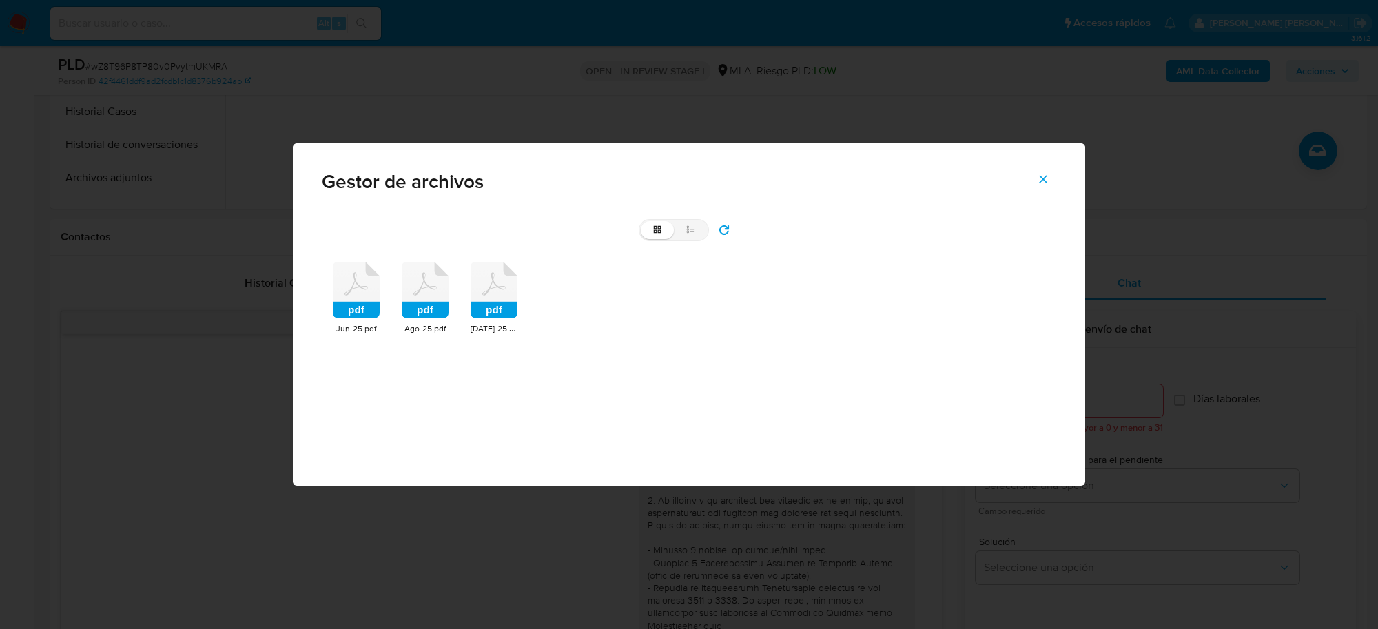
click at [343, 278] on icon at bounding box center [356, 290] width 47 height 57
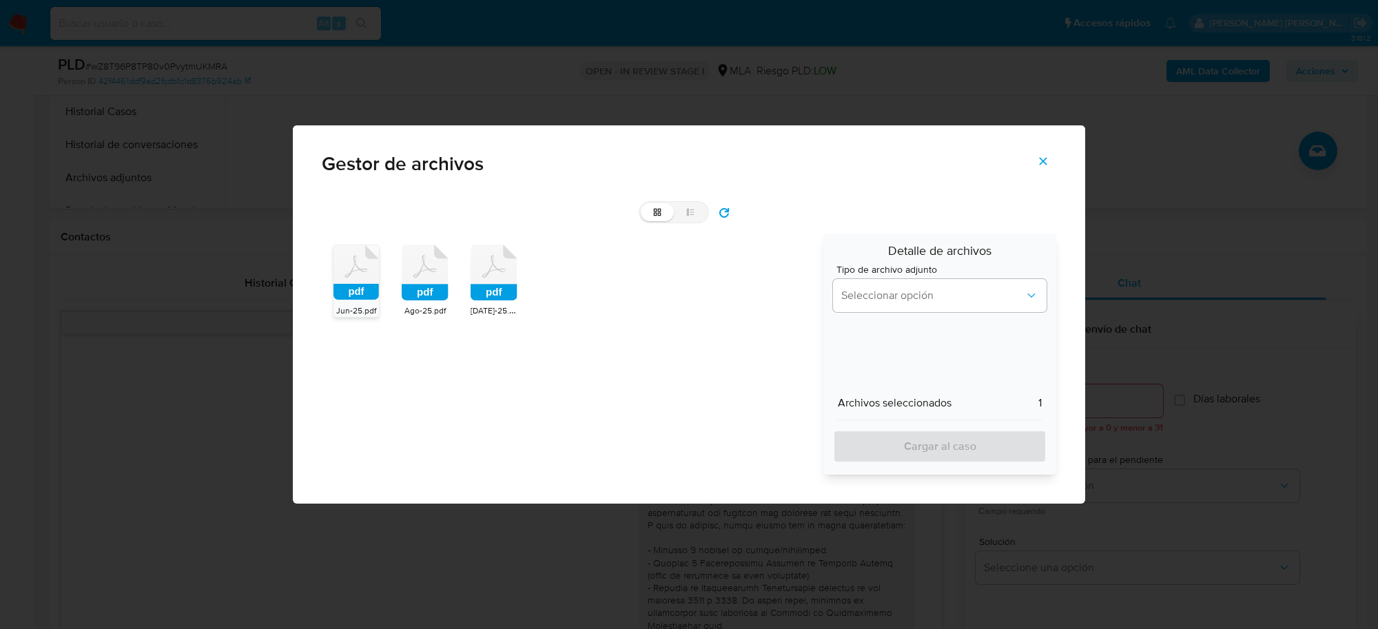
click at [418, 294] on rect at bounding box center [425, 293] width 47 height 17
click at [486, 274] on icon at bounding box center [493, 266] width 23 height 23
click at [915, 297] on span "Seleccionar opción" at bounding box center [933, 296] width 183 height 14
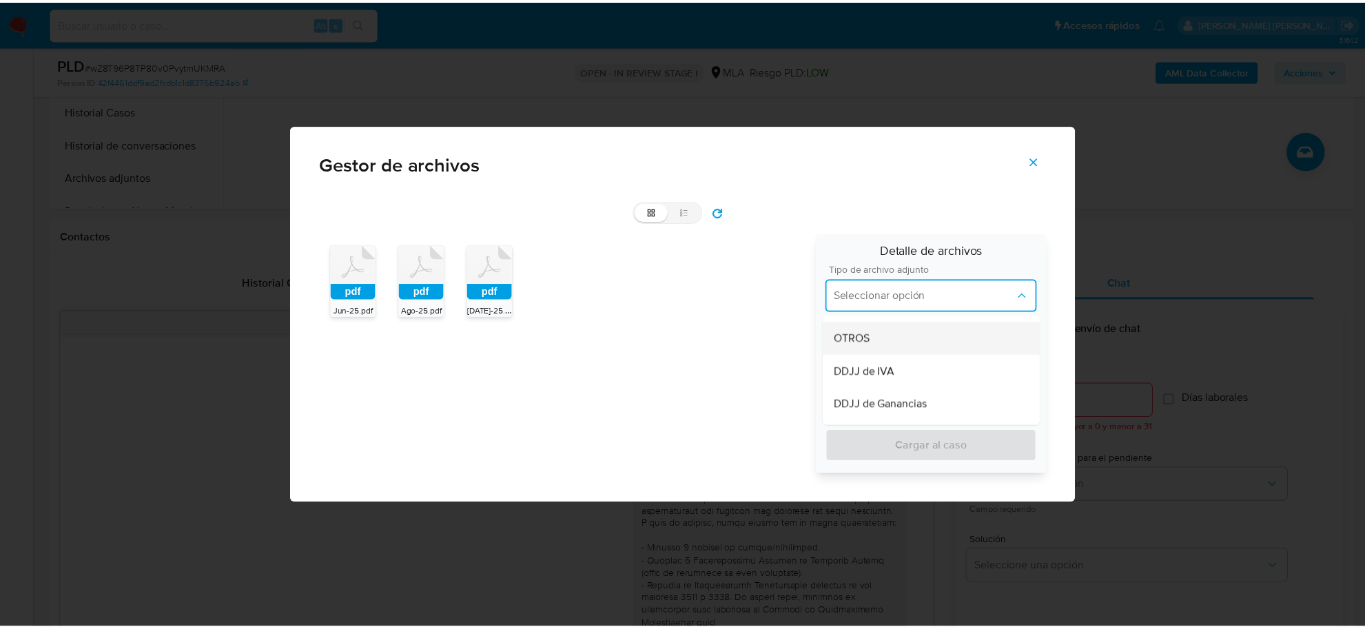
scroll to position [345, 0]
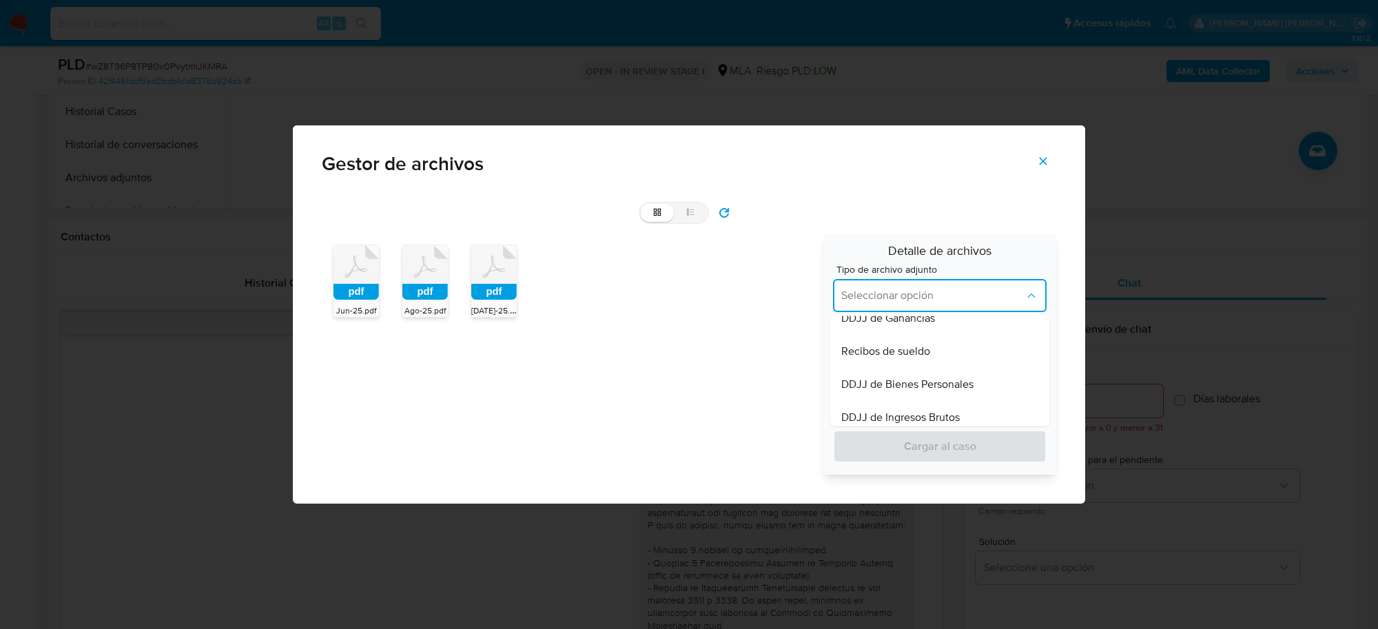
click at [891, 358] on span "Recibos de sueldo" at bounding box center [886, 352] width 89 height 14
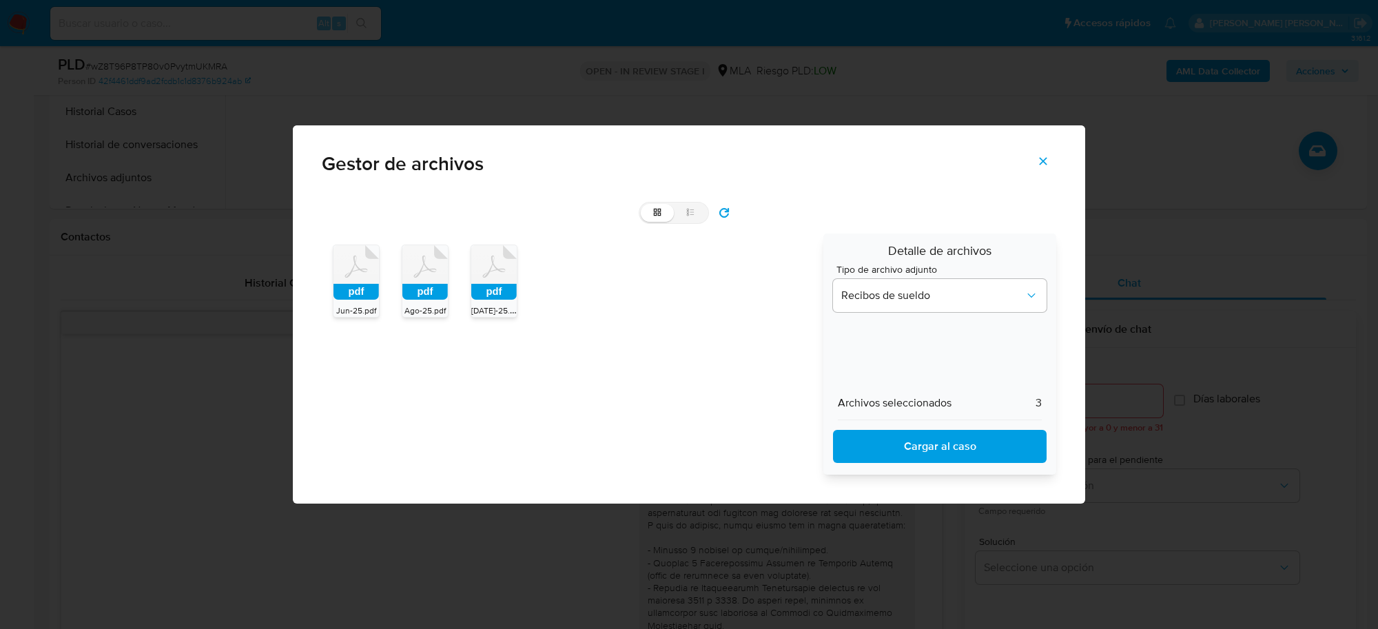
click at [914, 445] on span "Cargar al caso" at bounding box center [940, 446] width 178 height 30
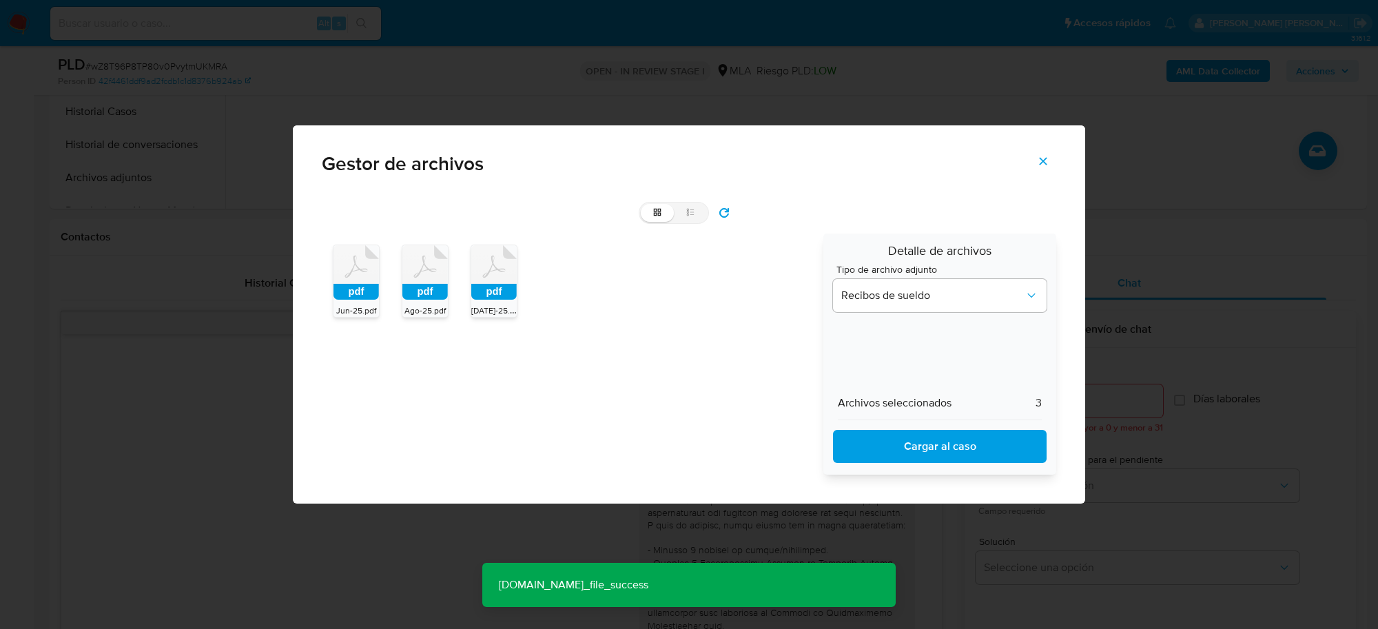
click at [1044, 161] on icon "Cerrar" at bounding box center [1044, 162] width 8 height 8
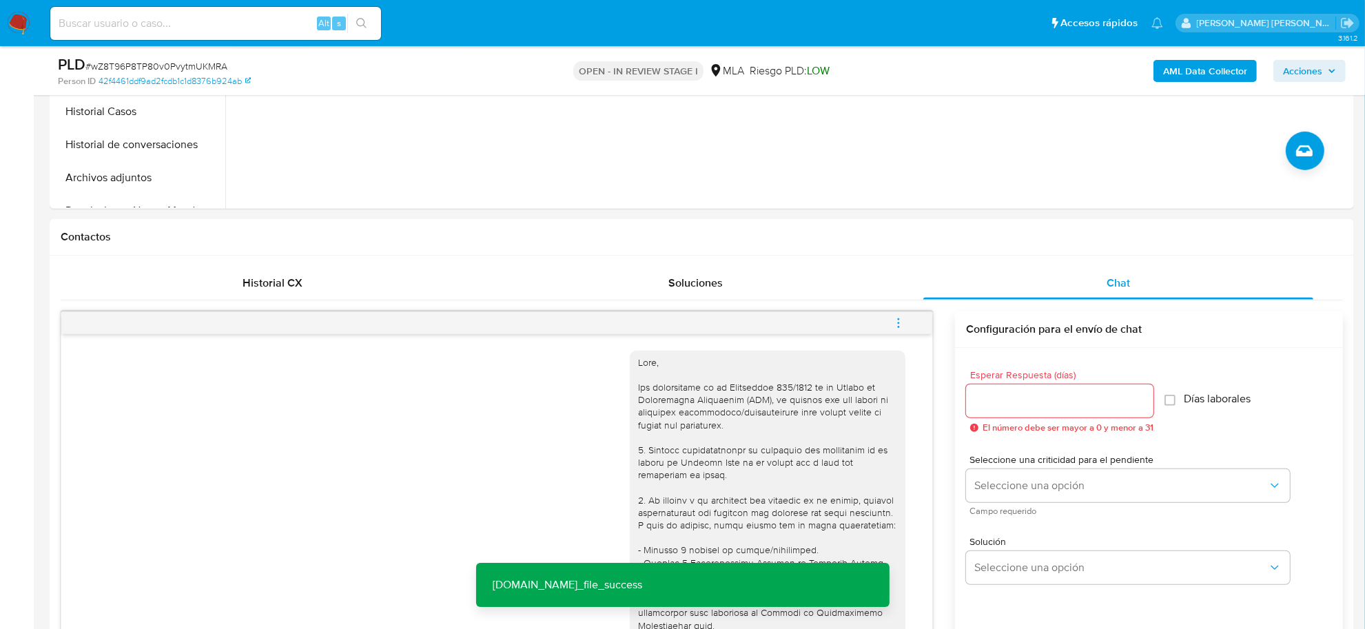
click at [153, 68] on span "# wZ8T96P8TP80v0PvytmUKMRA" at bounding box center [156, 66] width 142 height 14
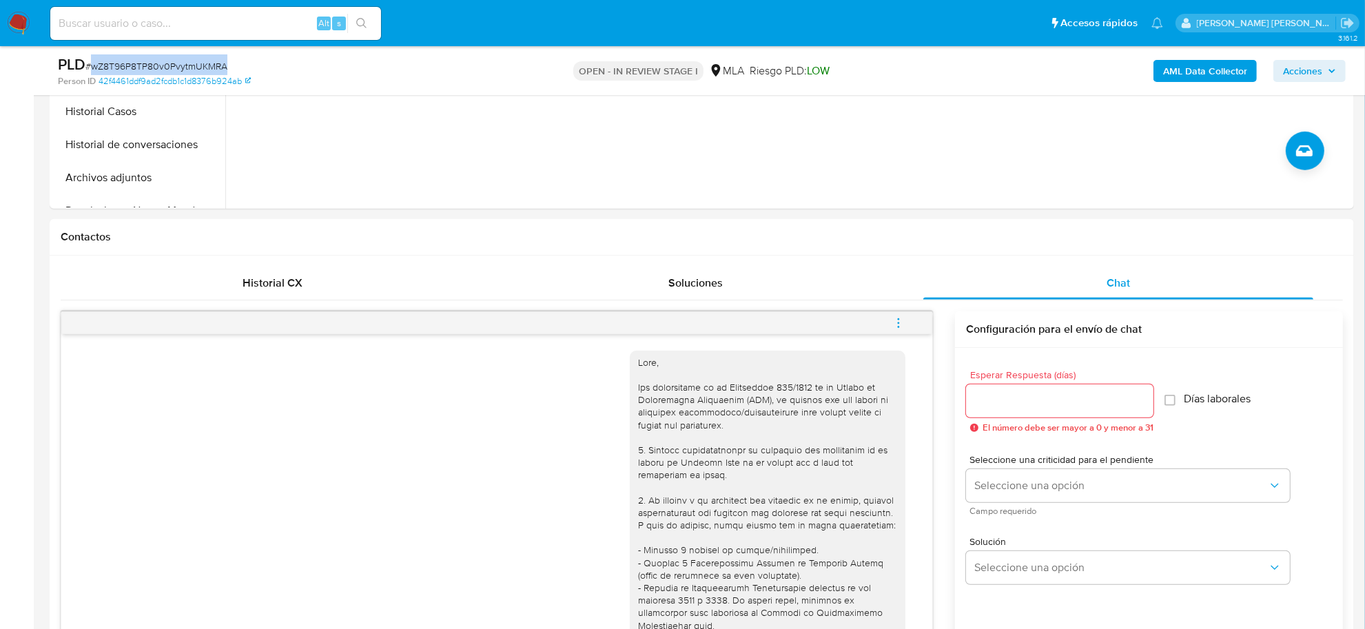
click at [153, 68] on span "# wZ8T96P8TP80v0PvytmUKMRA" at bounding box center [156, 66] width 142 height 14
copy span "wZ8T96P8TP80v0PvytmUKMRA"
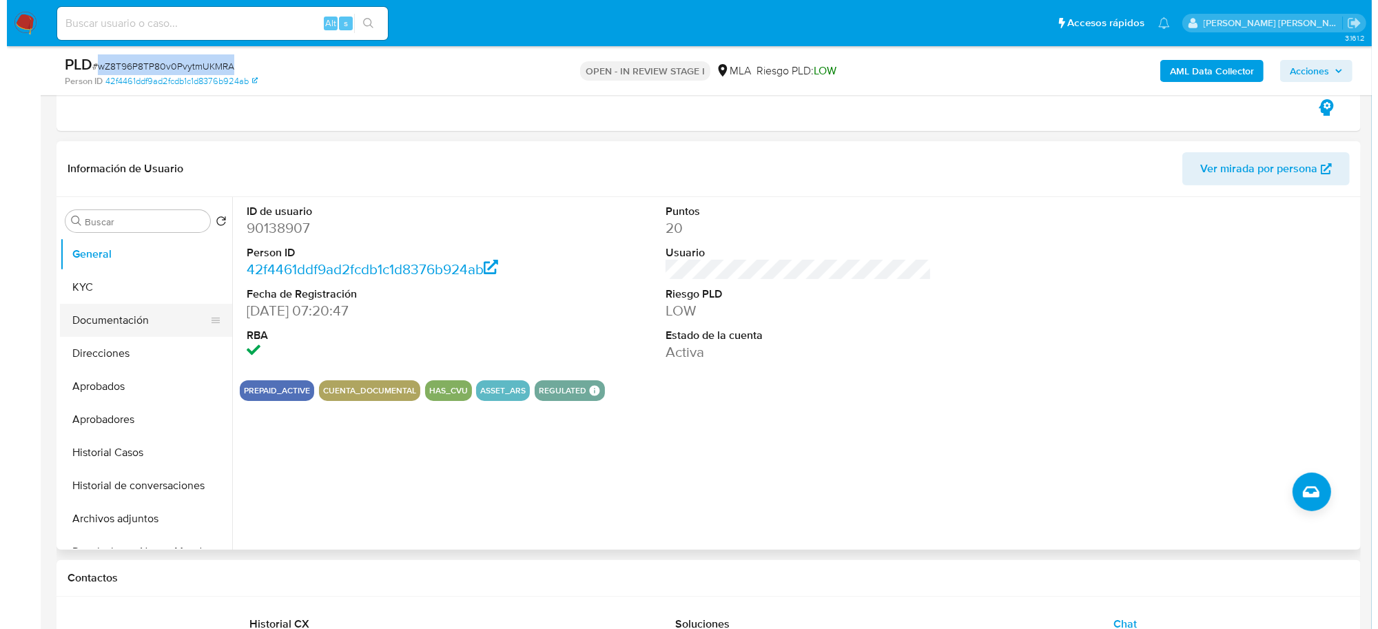
scroll to position [258, 0]
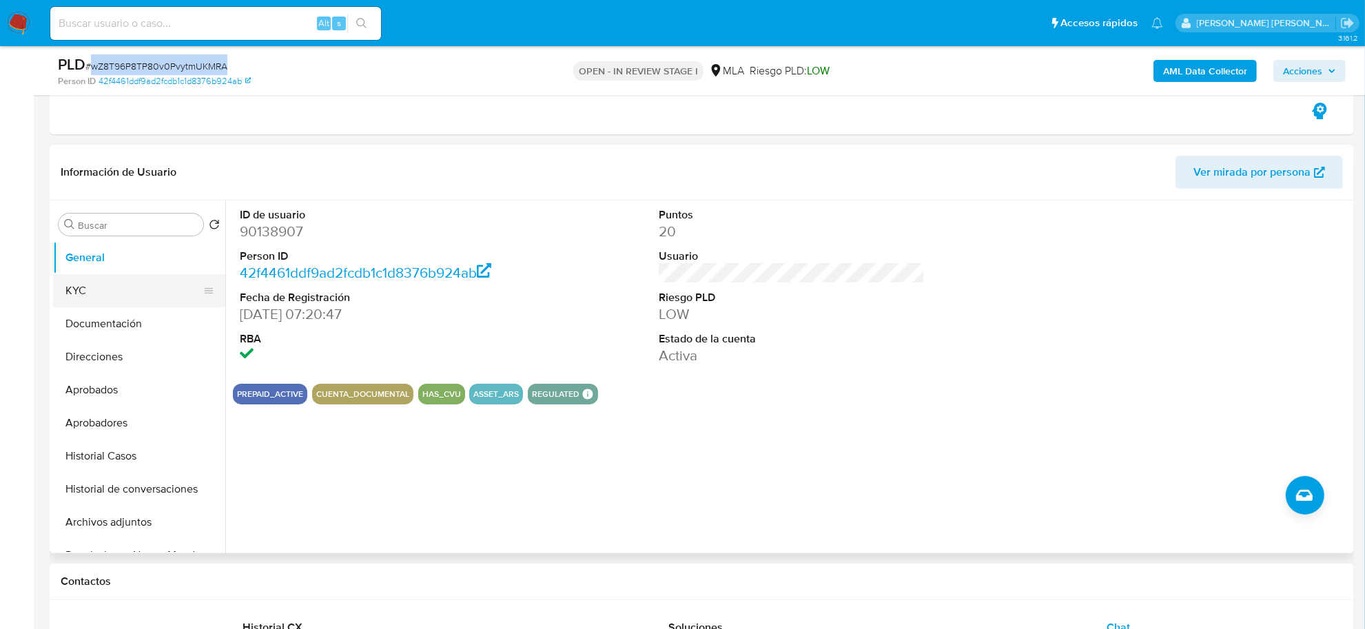
click at [114, 286] on button "KYC" at bounding box center [133, 290] width 161 height 33
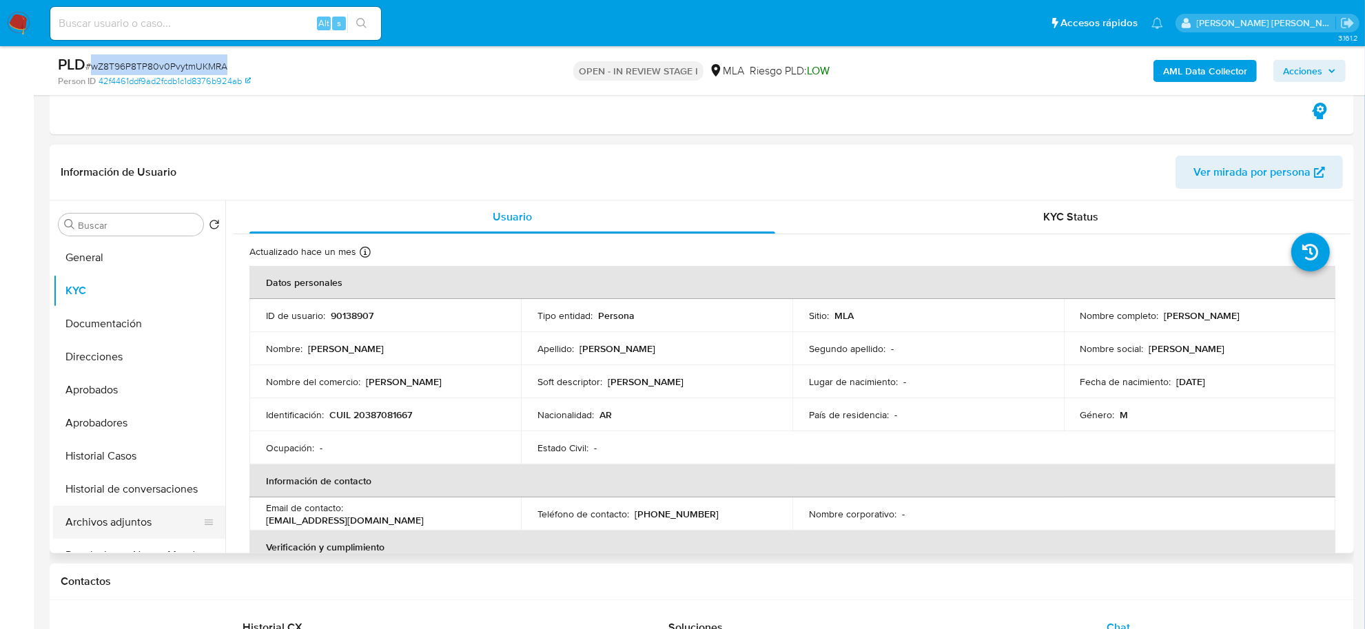
click at [160, 521] on button "Archivos adjuntos" at bounding box center [133, 522] width 161 height 33
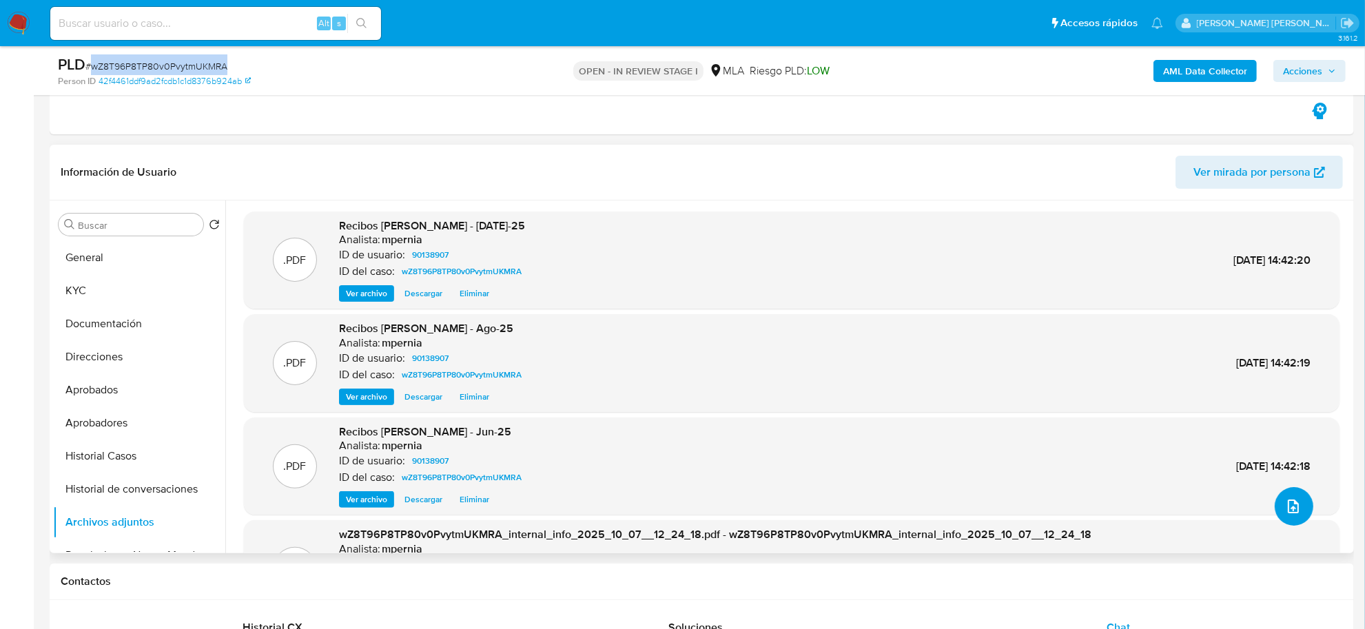
click at [1289, 505] on icon "upload-file" at bounding box center [1293, 506] width 17 height 17
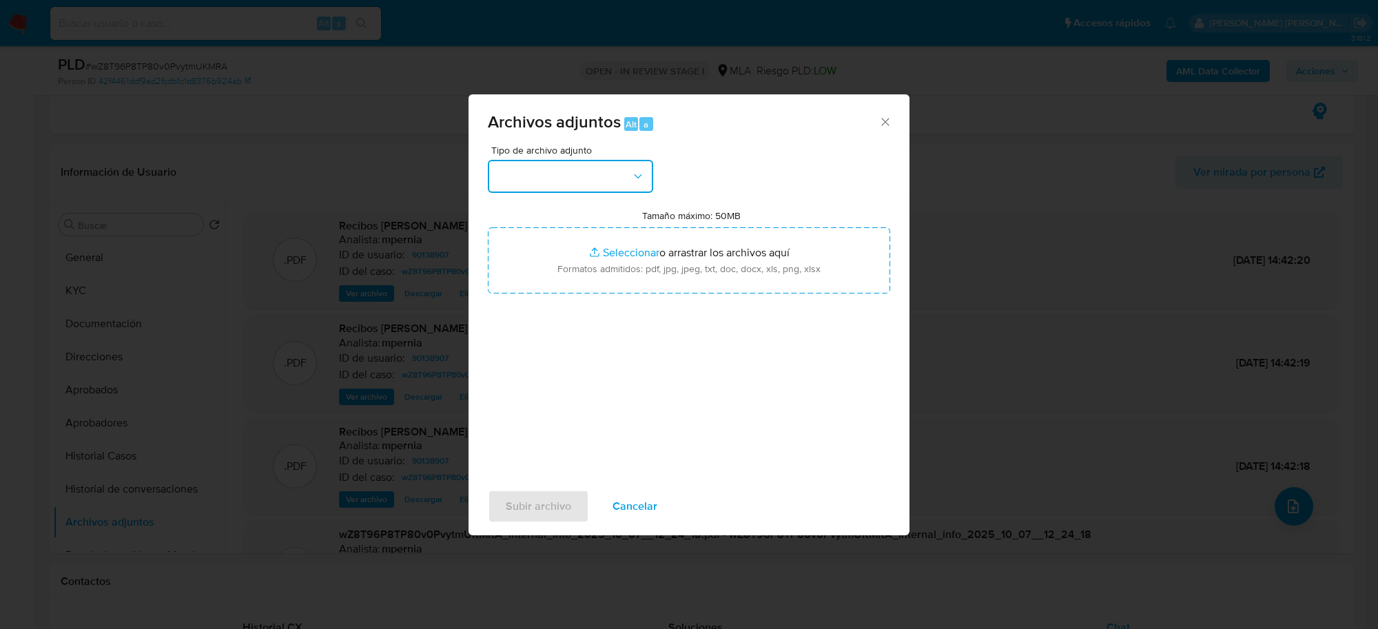
click at [596, 181] on button "button" at bounding box center [570, 176] width 165 height 33
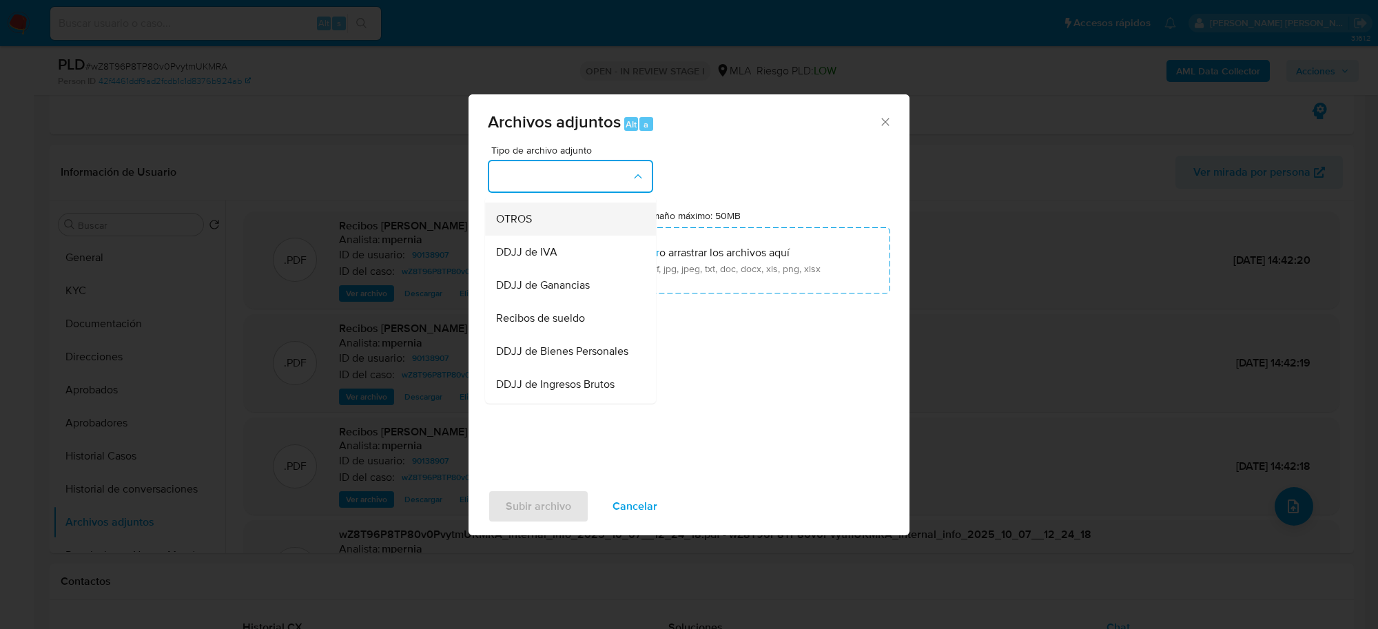
click at [518, 227] on span "OTROS" at bounding box center [514, 220] width 36 height 14
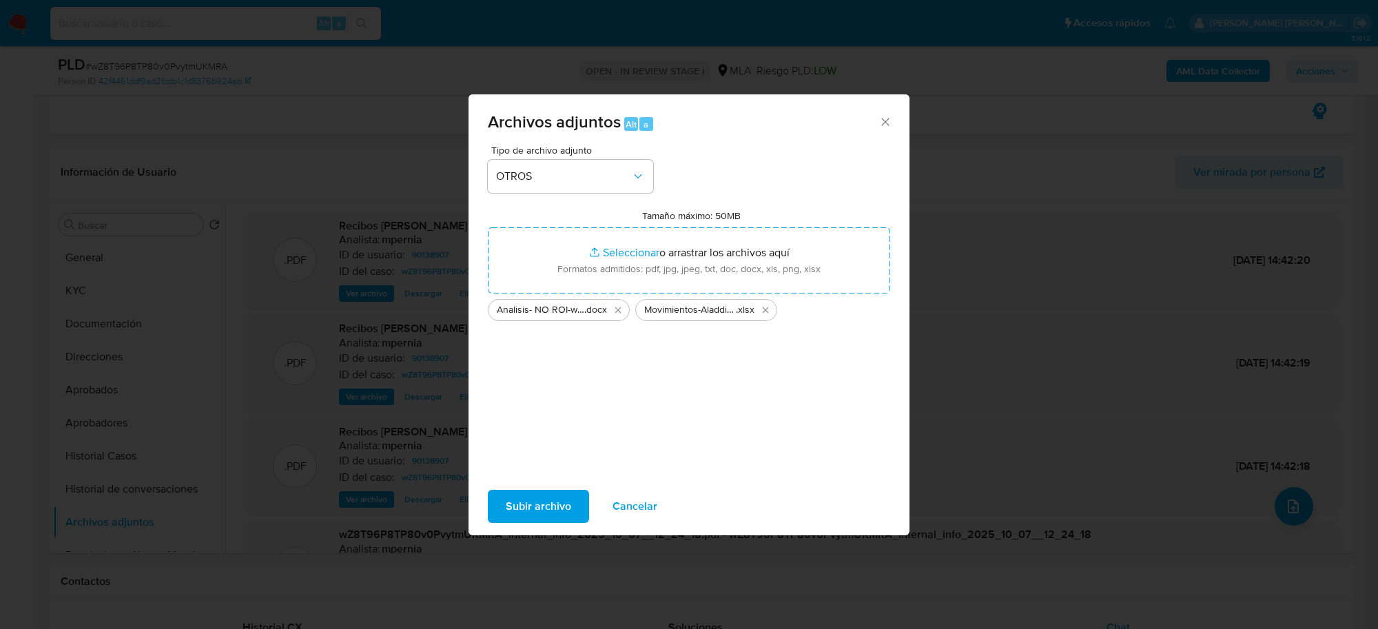
click at [544, 505] on span "Subir archivo" at bounding box center [538, 506] width 65 height 30
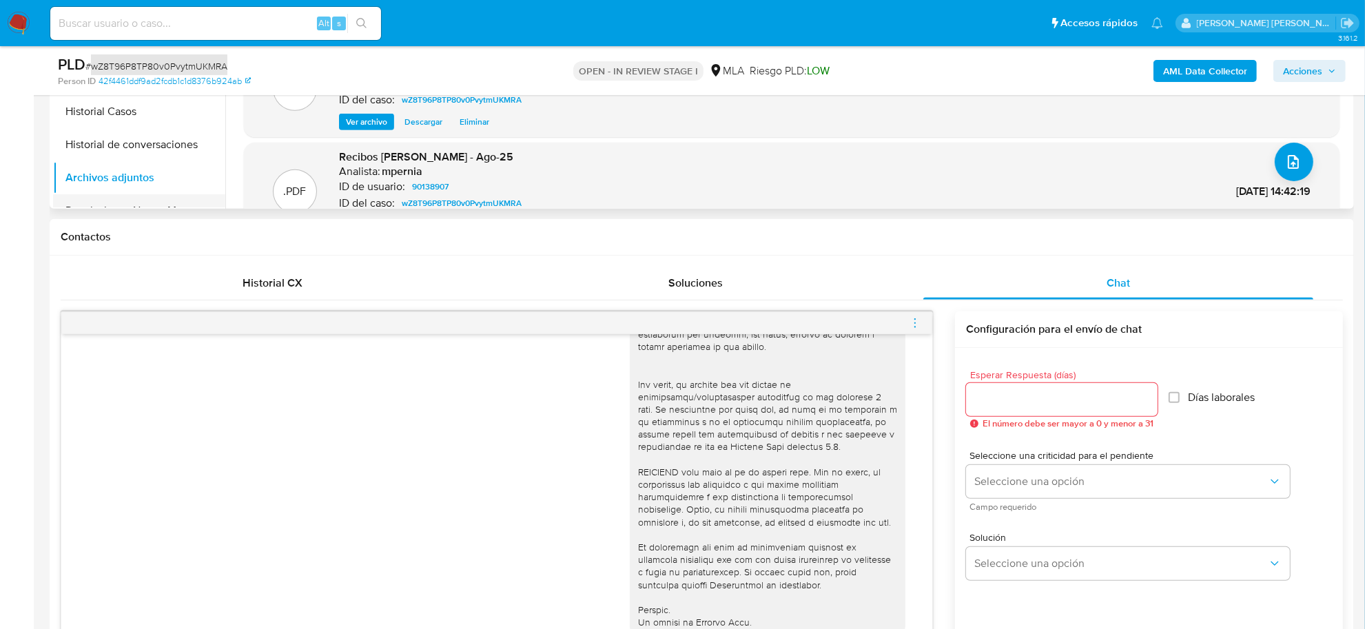
scroll to position [345, 0]
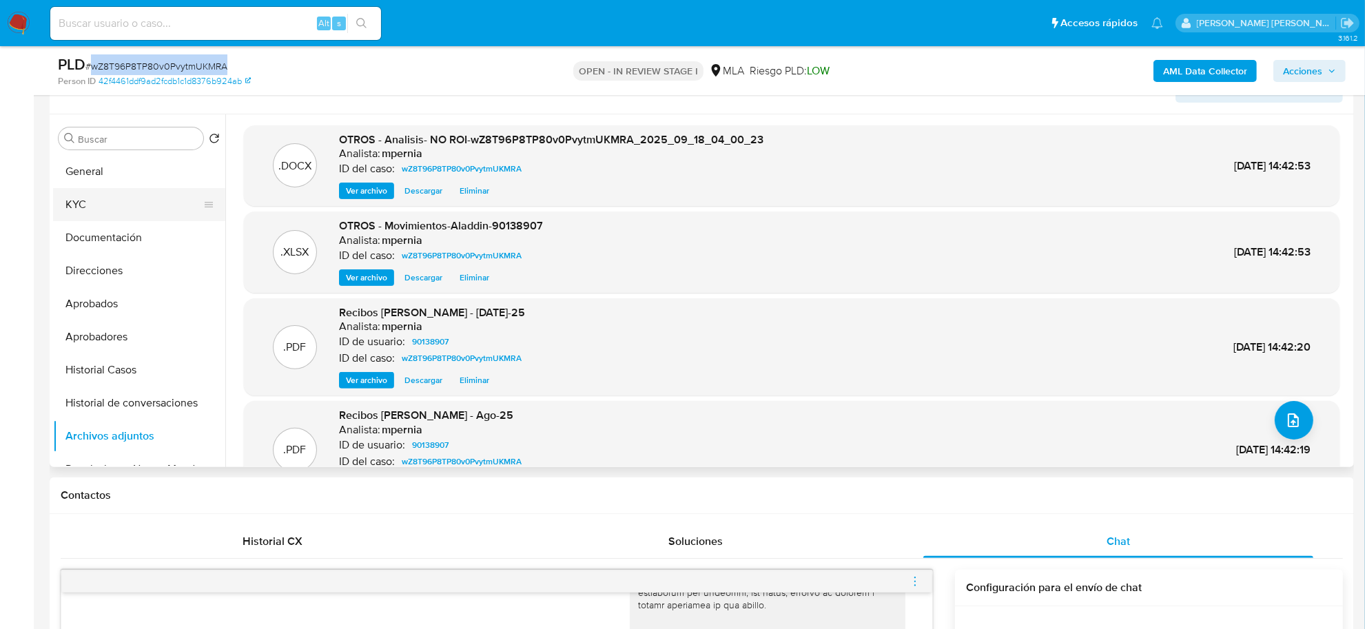
click at [94, 208] on button "KYC" at bounding box center [133, 204] width 161 height 33
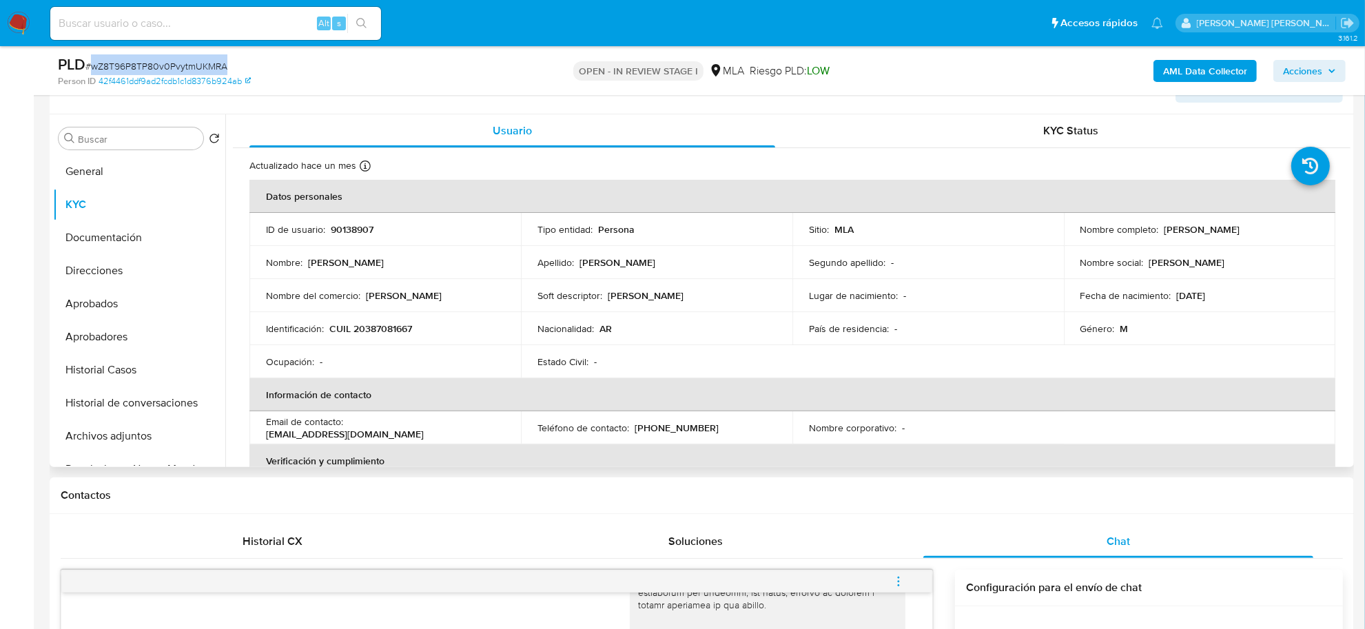
drag, startPoint x: 1162, startPoint y: 230, endPoint x: 1228, endPoint y: 232, distance: 66.2
click at [1228, 232] on p "Nicolas Alberto Gonzalez Aguero" at bounding box center [1203, 229] width 76 height 12
copy p "Nicolas Alberto"
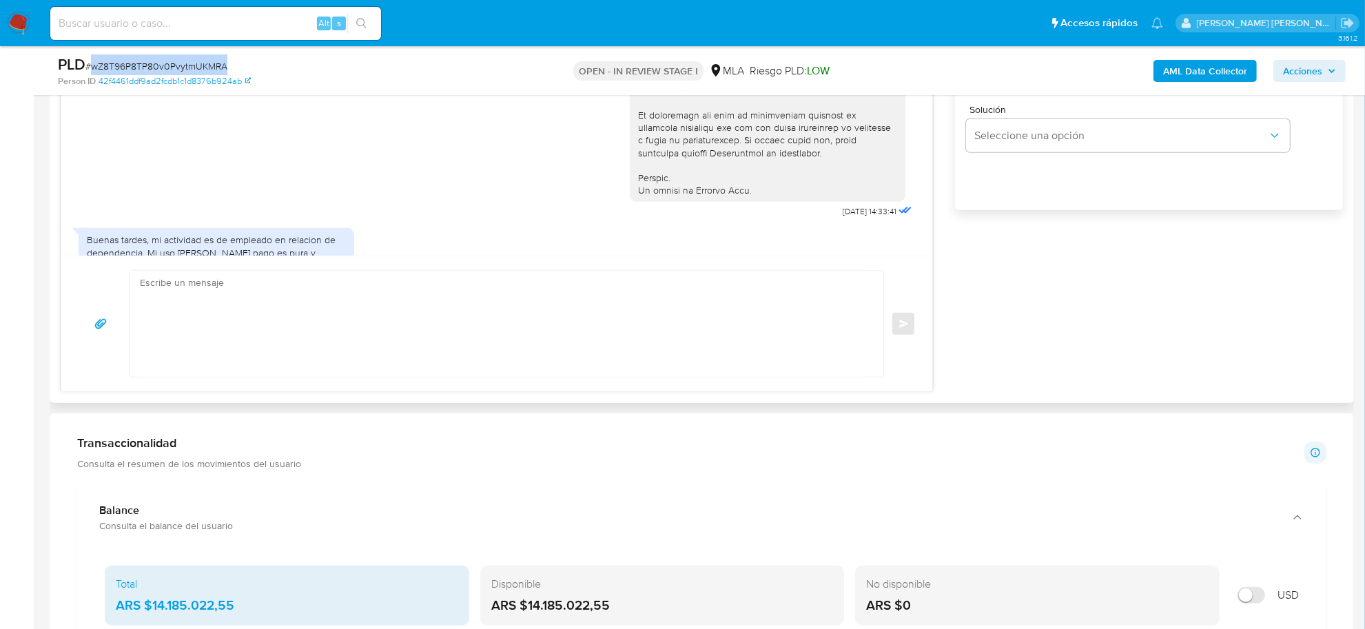
scroll to position [1034, 0]
click at [239, 312] on textarea at bounding box center [503, 325] width 726 height 106
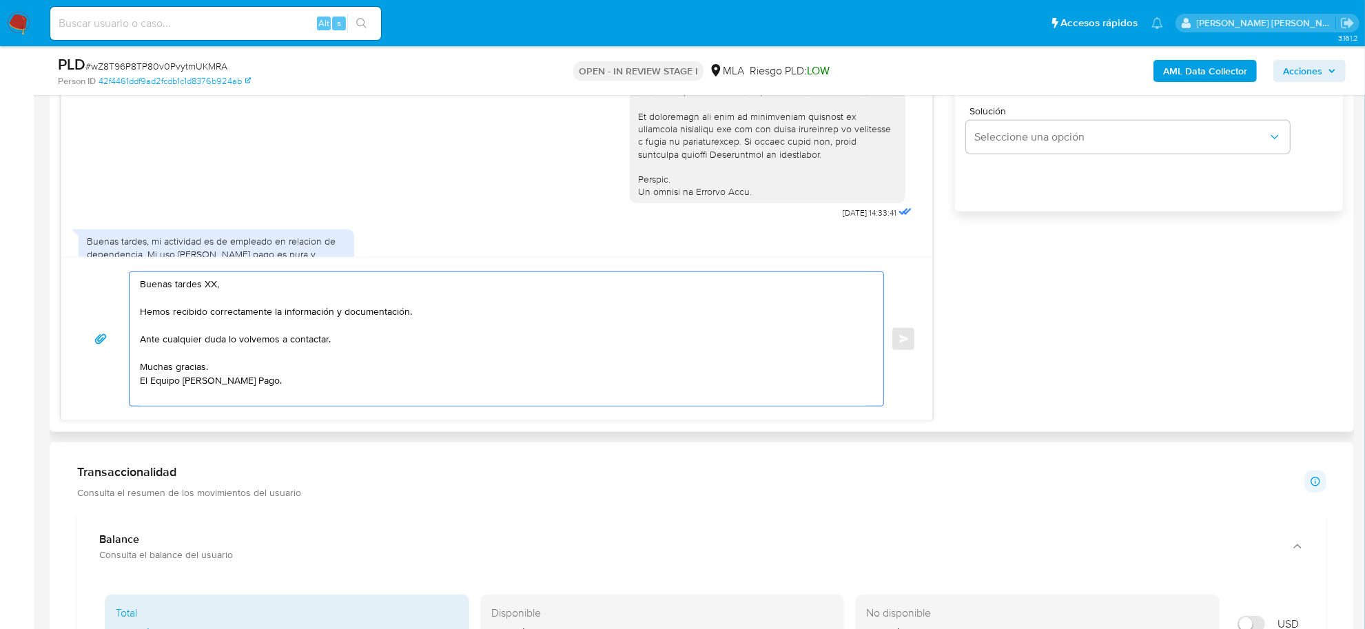
click at [212, 284] on textarea "Buenas tardes XX, Hemos recibido correctamente la información y documentación. …" at bounding box center [503, 339] width 726 height 134
paste textarea "Nicolas Alberto"
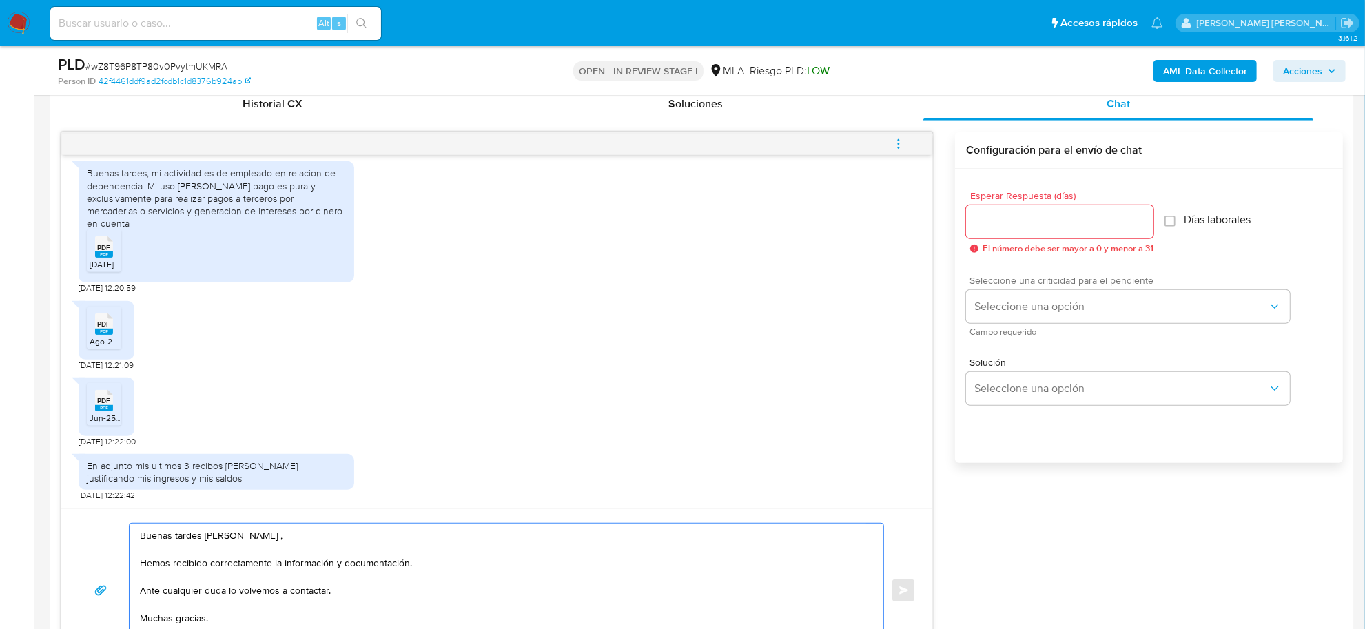
scroll to position [775, 0]
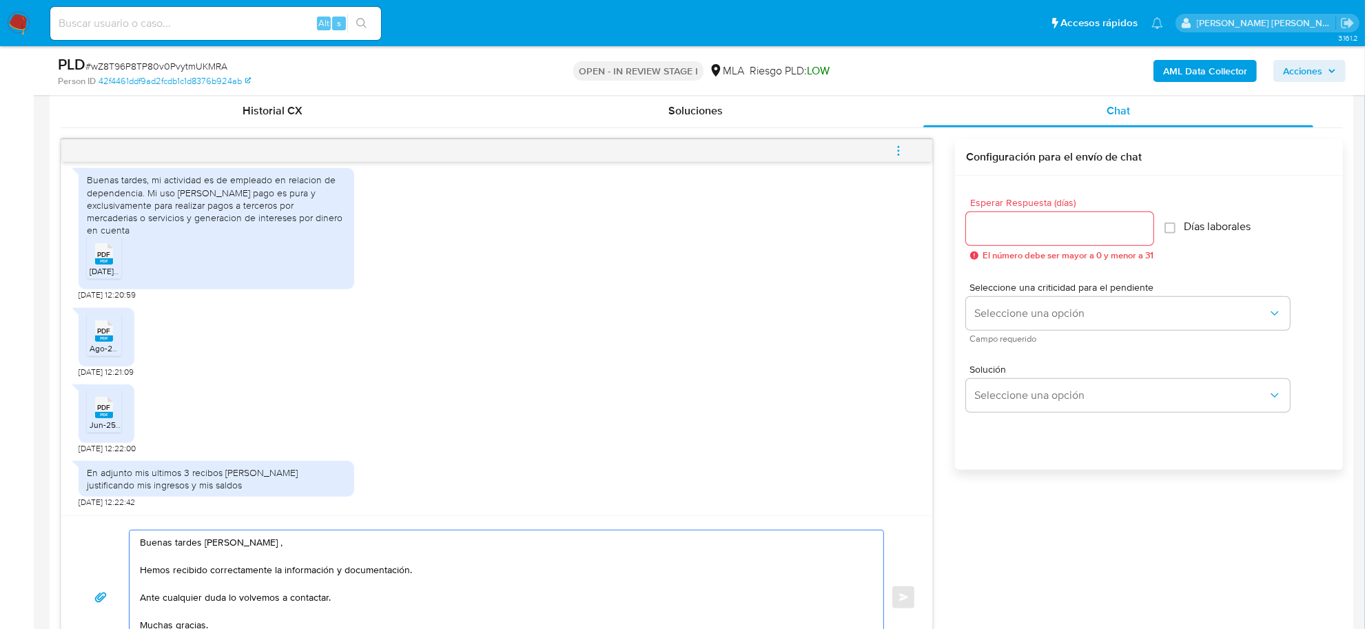
type textarea "Buenas tardes Nicolas Alberto , Hemos recibido correctamente la información y d…"
click at [1063, 221] on input "Esperar Respuesta (días)" at bounding box center [1059, 229] width 187 height 18
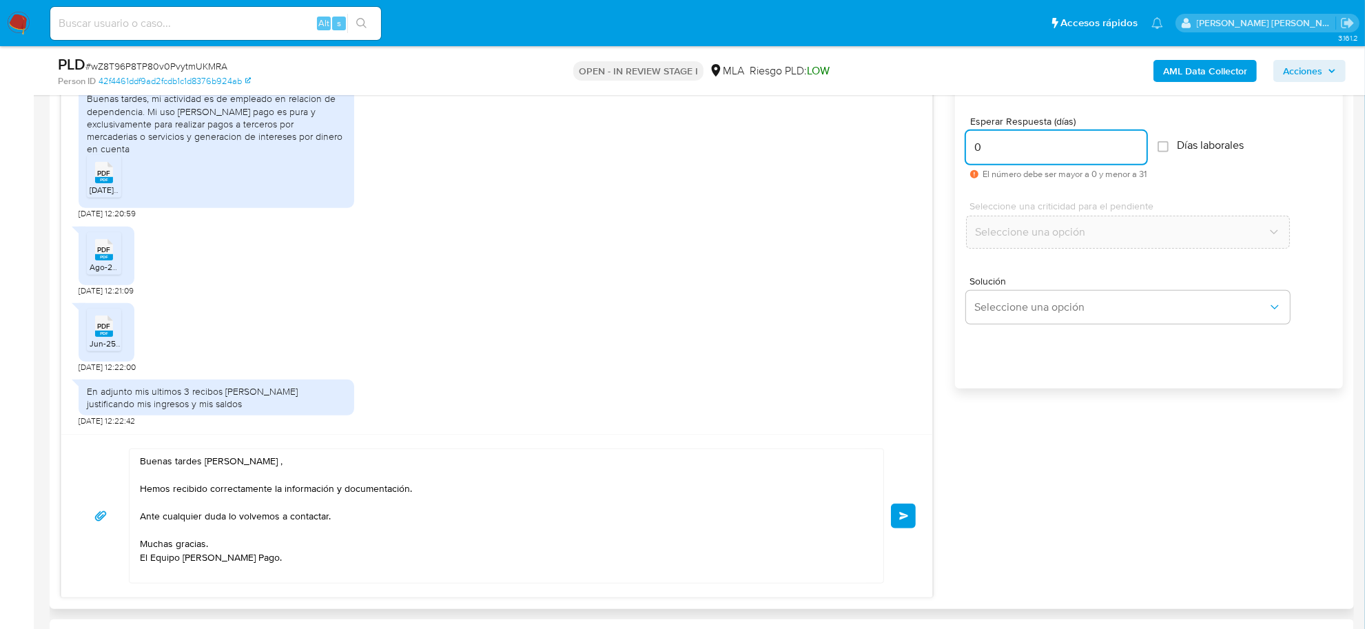
scroll to position [948, 0]
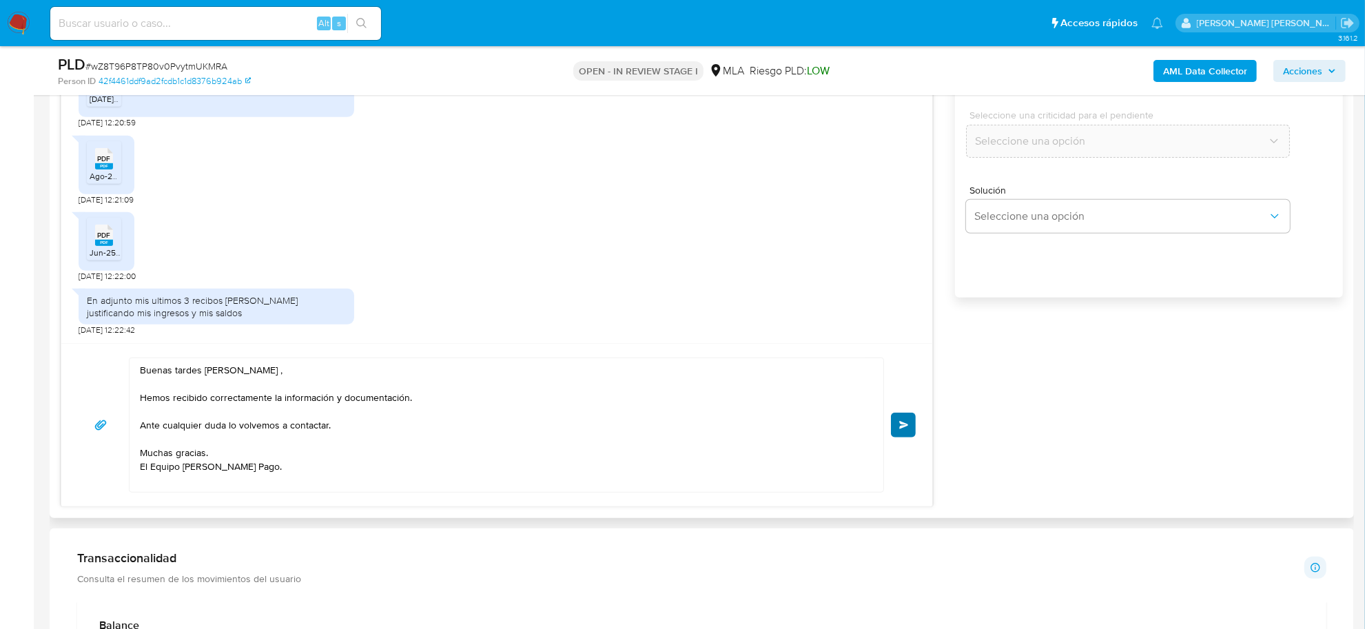
type input "0"
click at [905, 424] on span "Enviar" at bounding box center [904, 425] width 10 height 8
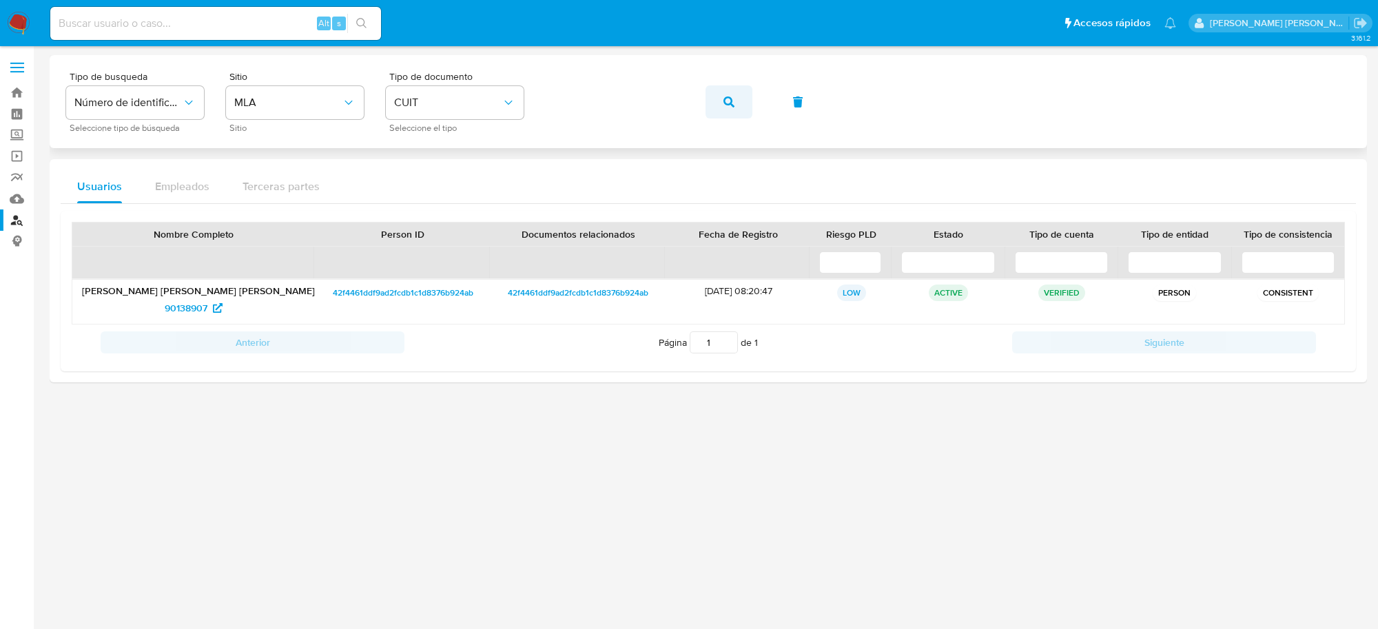
click at [725, 100] on icon "button" at bounding box center [729, 101] width 11 height 11
click at [174, 310] on span "134467710" at bounding box center [186, 308] width 45 height 22
click at [735, 107] on button "button" at bounding box center [729, 101] width 47 height 33
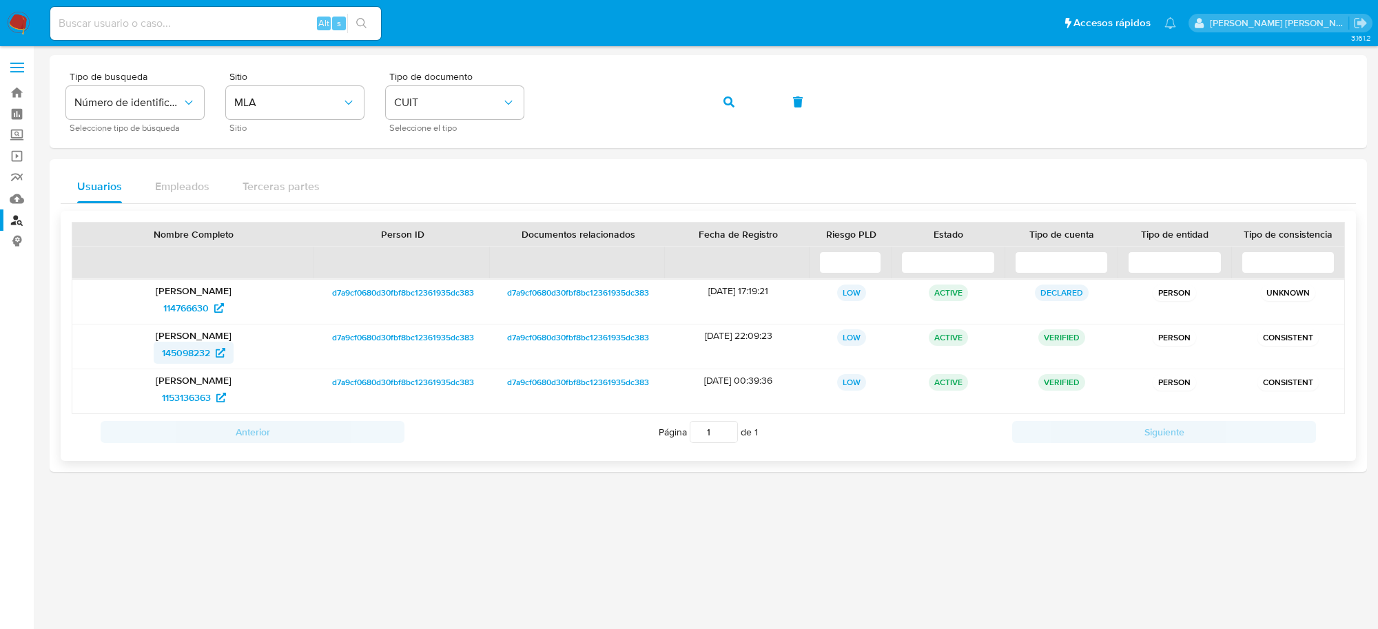
click at [176, 352] on span "145098232" at bounding box center [186, 353] width 48 height 22
click at [729, 102] on icon "button" at bounding box center [729, 101] width 11 height 11
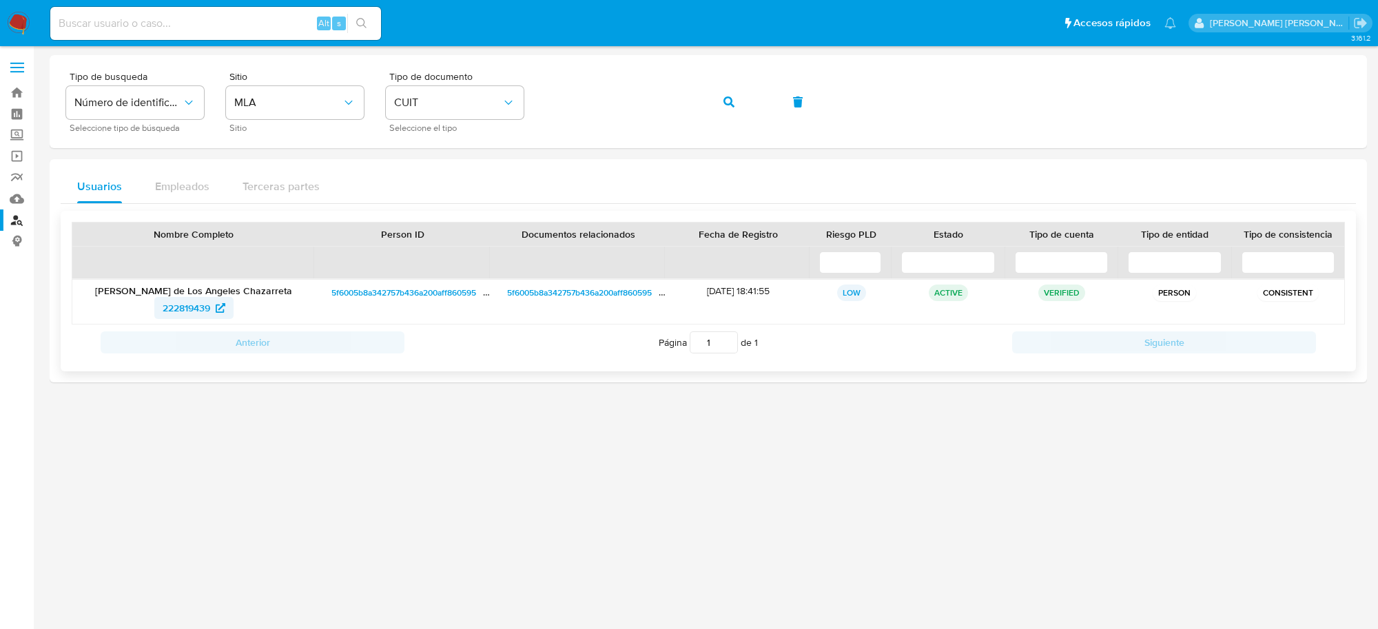
click at [187, 312] on span "222819439" at bounding box center [187, 308] width 48 height 22
click at [736, 107] on button "button" at bounding box center [729, 101] width 47 height 33
click at [187, 301] on span "676136894" at bounding box center [186, 308] width 47 height 22
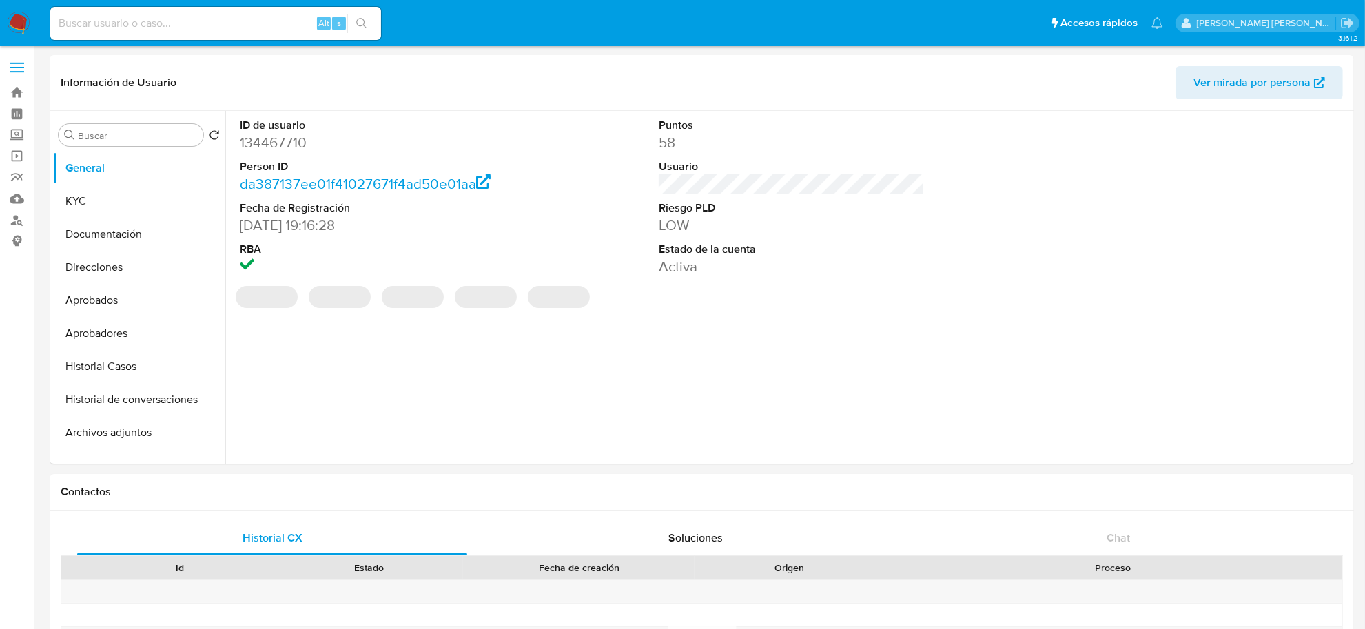
select select "10"
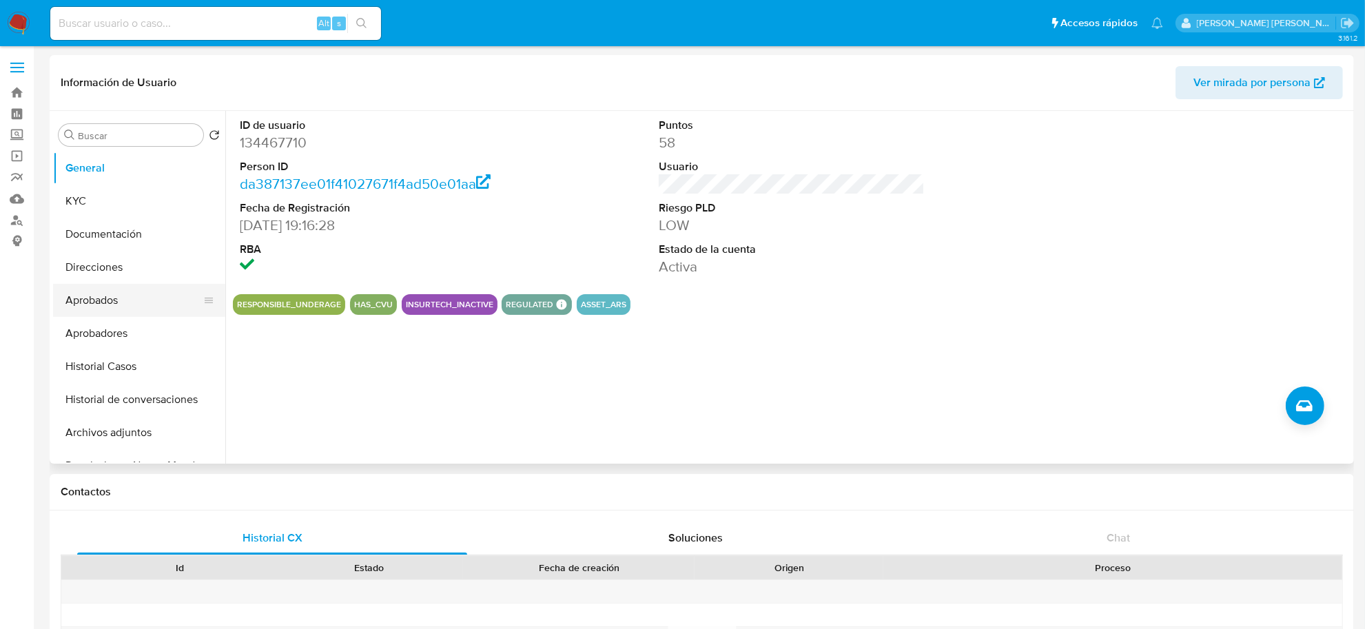
click at [68, 296] on button "Aprobados" at bounding box center [133, 300] width 161 height 33
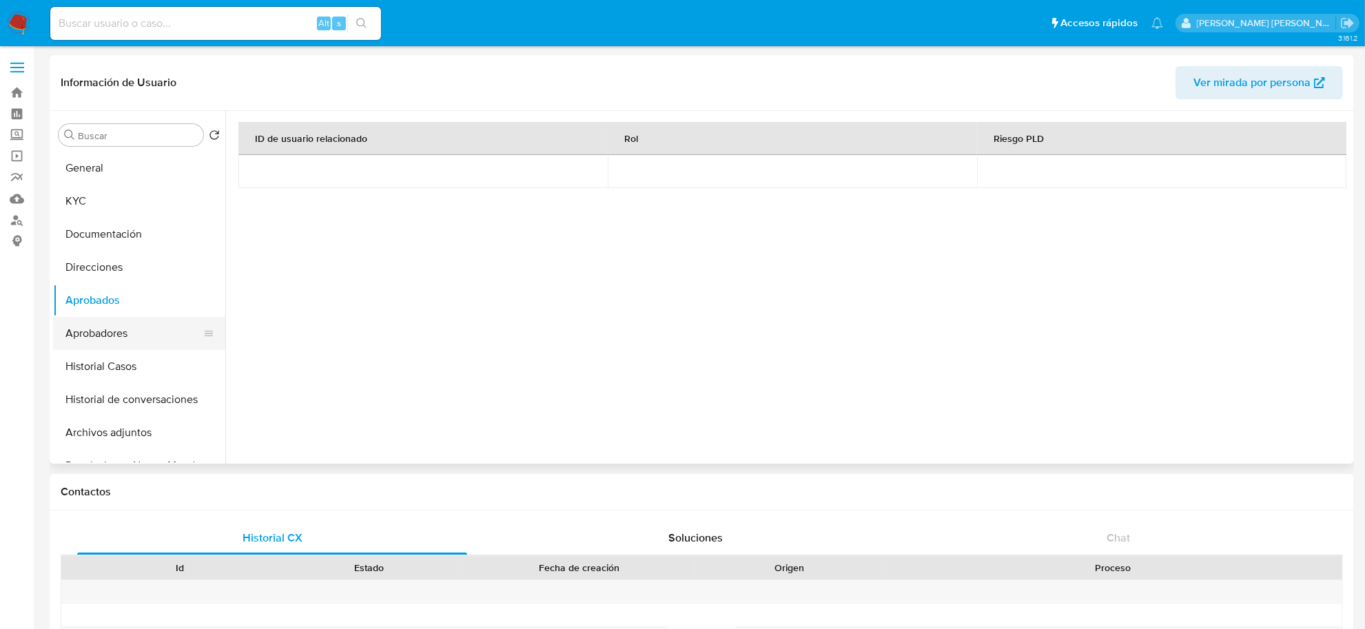
click at [97, 335] on button "Aprobadores" at bounding box center [133, 333] width 161 height 33
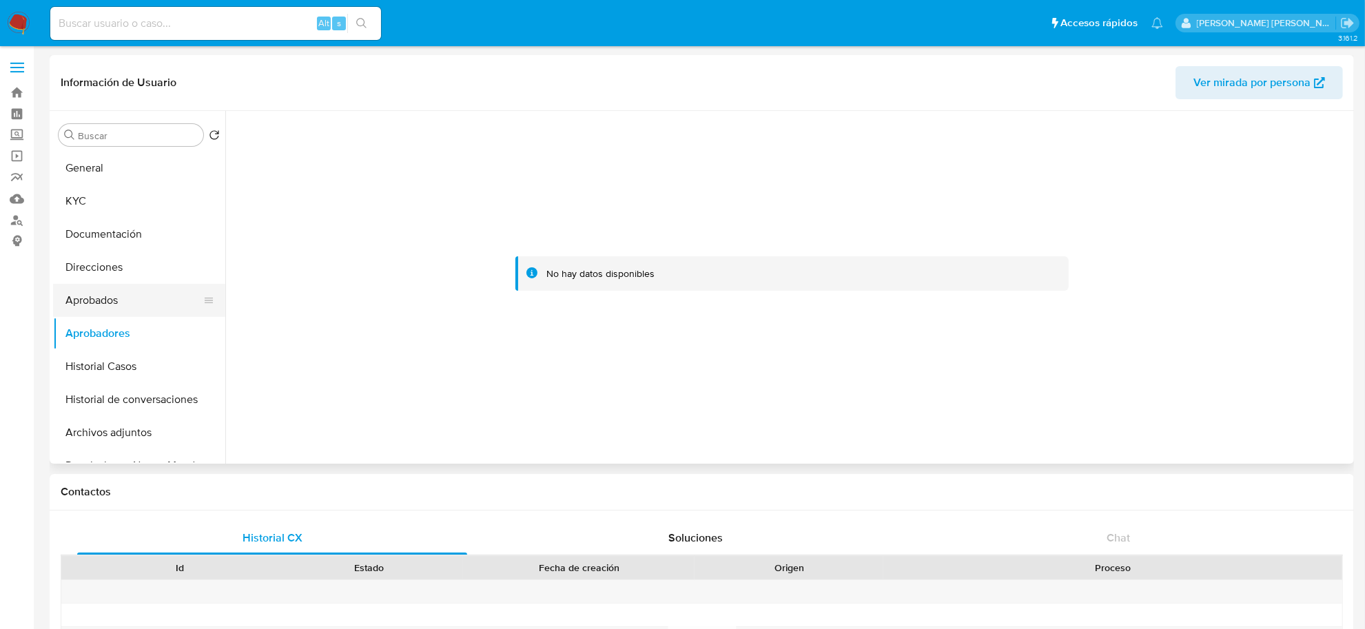
click at [99, 304] on button "Aprobados" at bounding box center [133, 300] width 161 height 33
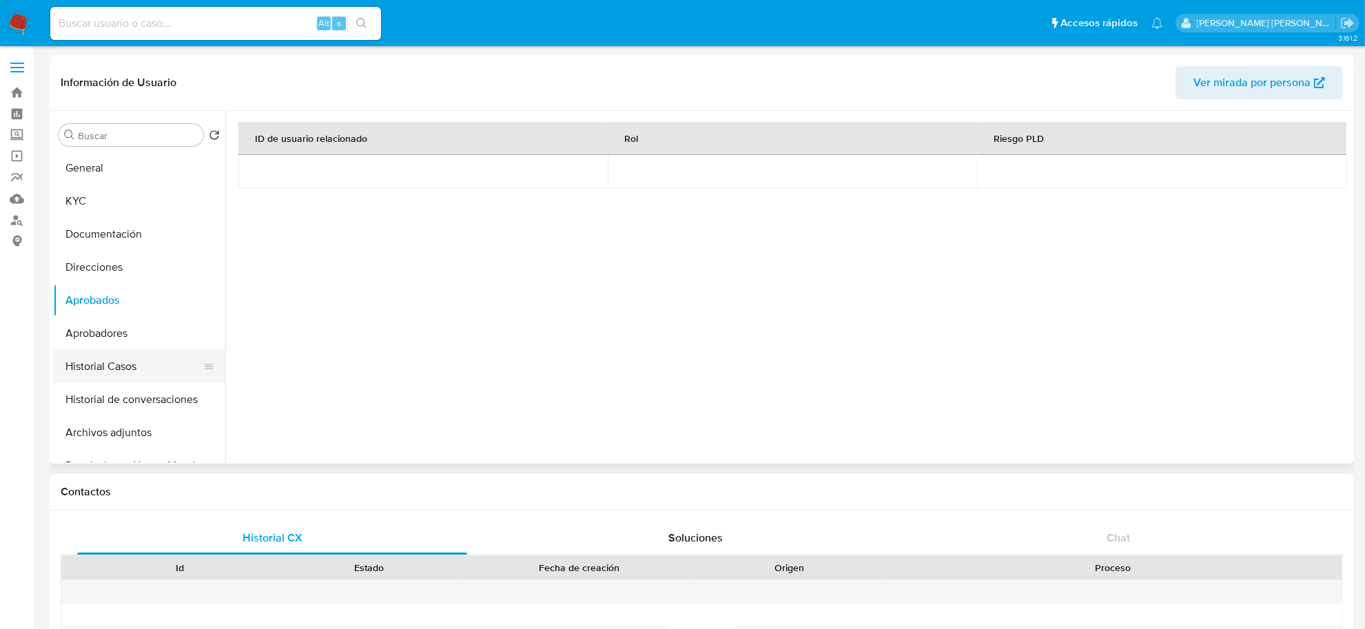
click at [108, 369] on button "Historial Casos" at bounding box center [133, 366] width 161 height 33
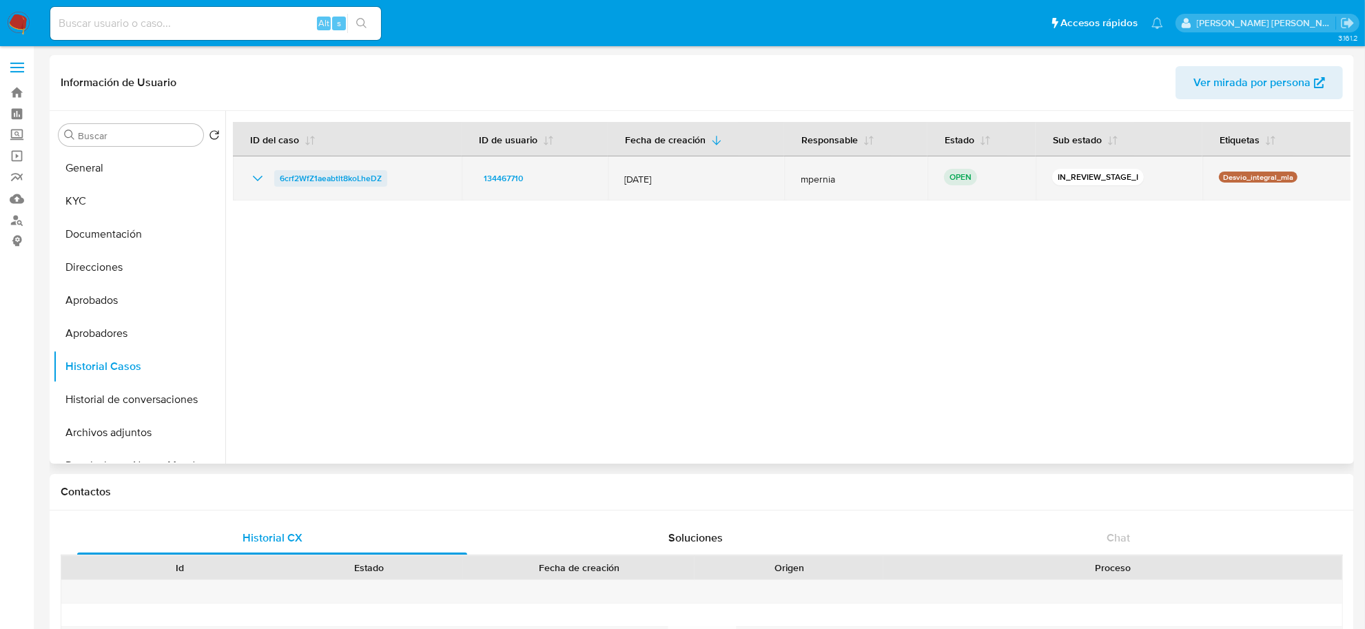
click at [314, 186] on span "6crf2WfZ1aeabtlt8koLheDZ" at bounding box center [331, 178] width 102 height 17
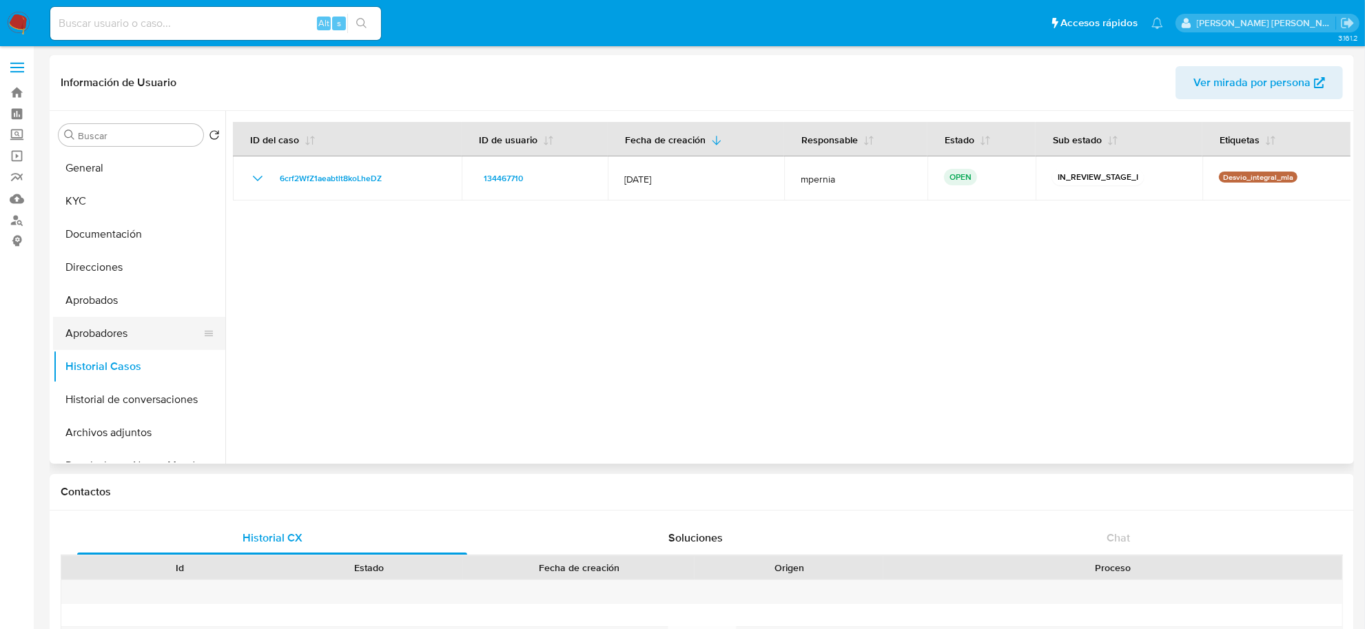
drag, startPoint x: 103, startPoint y: 267, endPoint x: 91, endPoint y: 321, distance: 55.8
click at [102, 267] on button "Direcciones" at bounding box center [139, 267] width 172 height 33
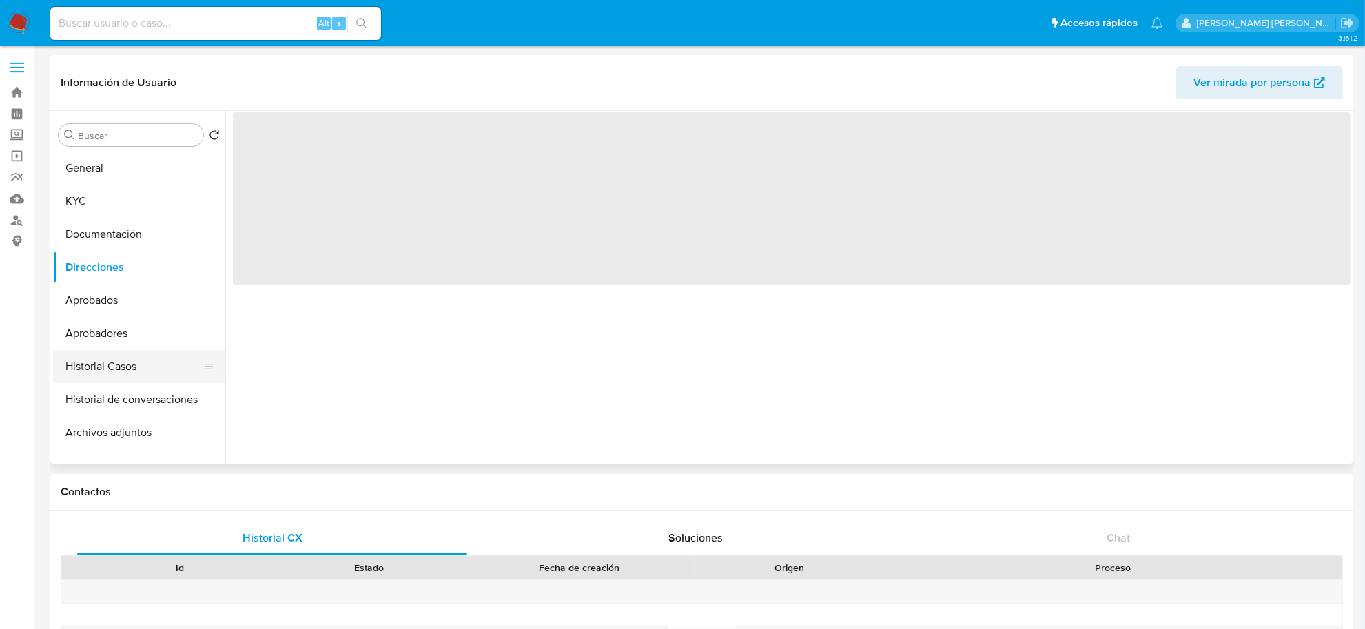
click at [93, 358] on button "Historial Casos" at bounding box center [133, 366] width 161 height 33
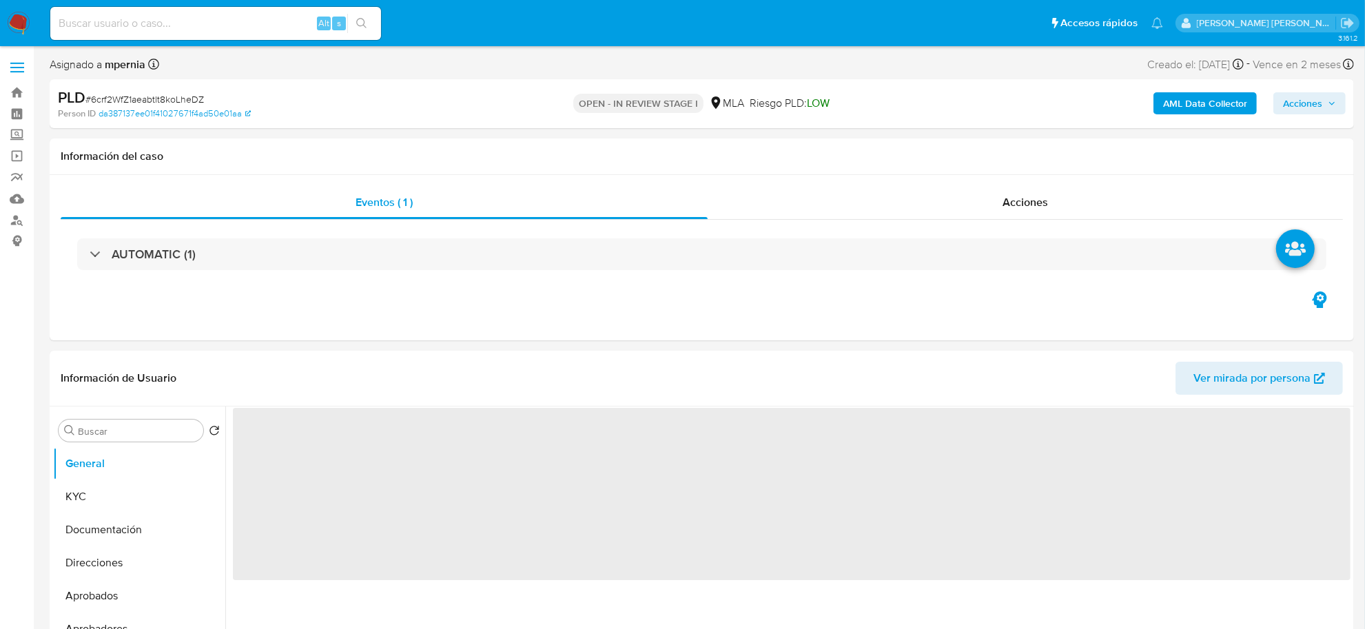
select select "10"
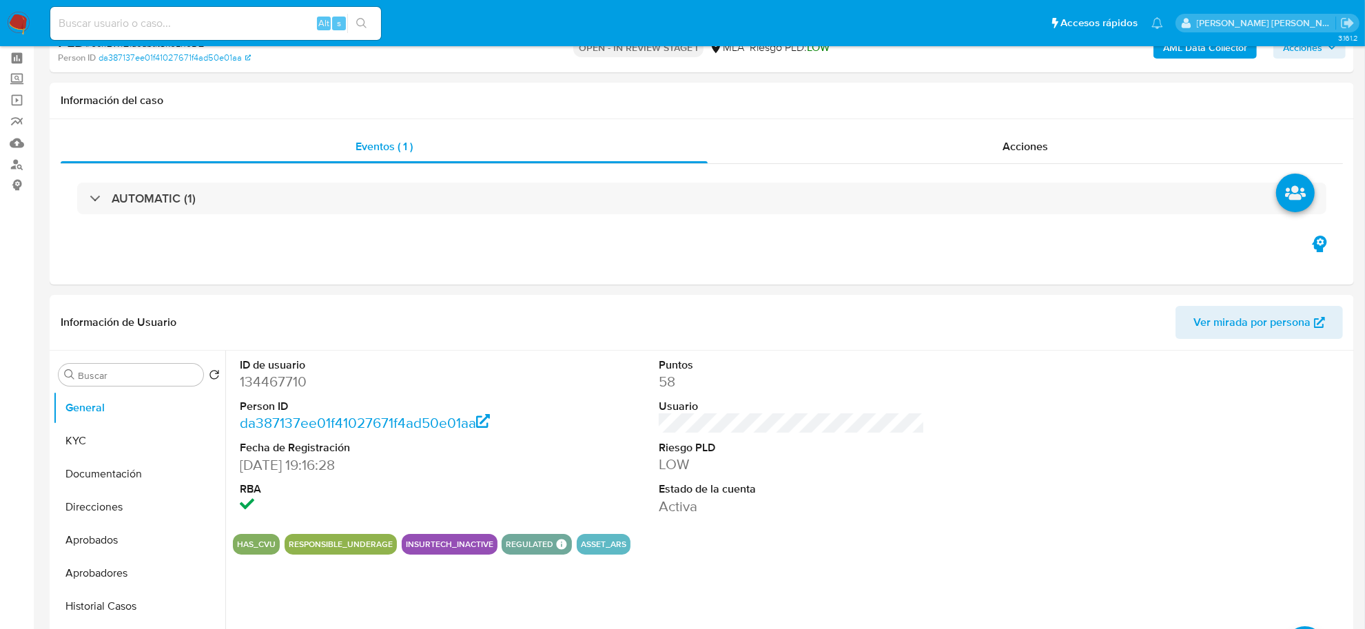
scroll to position [345, 0]
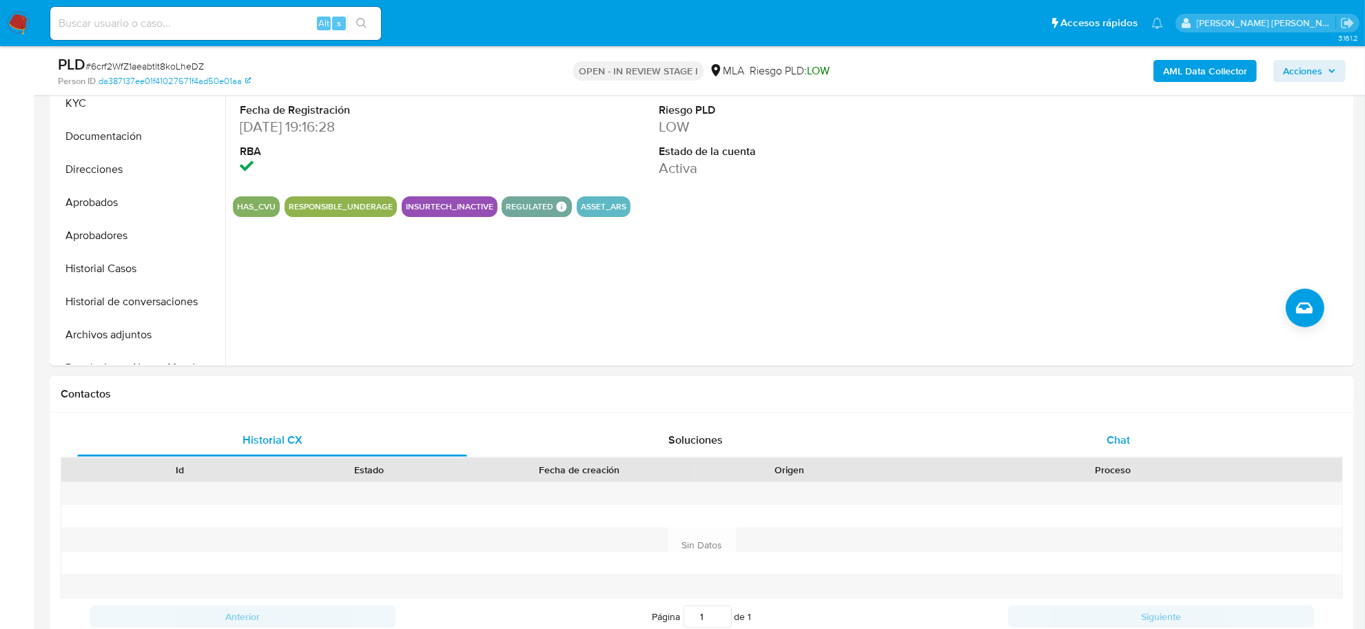
click at [1124, 441] on span "Chat" at bounding box center [1118, 440] width 23 height 16
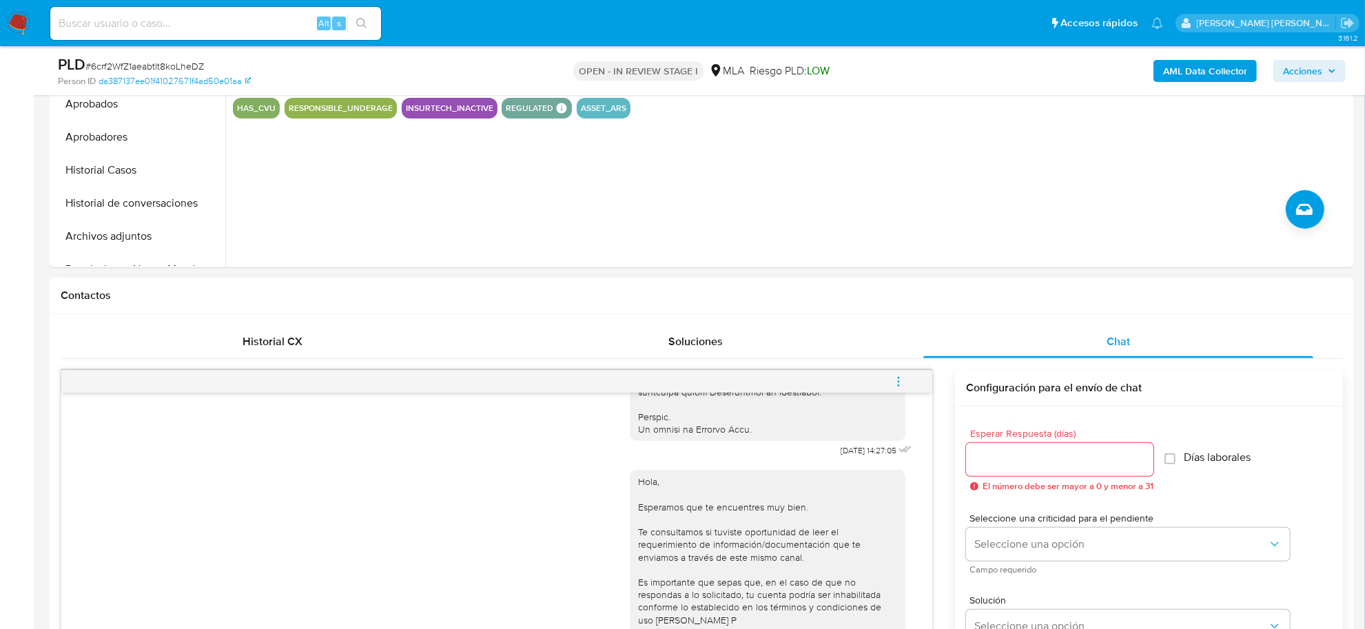
scroll to position [431, 0]
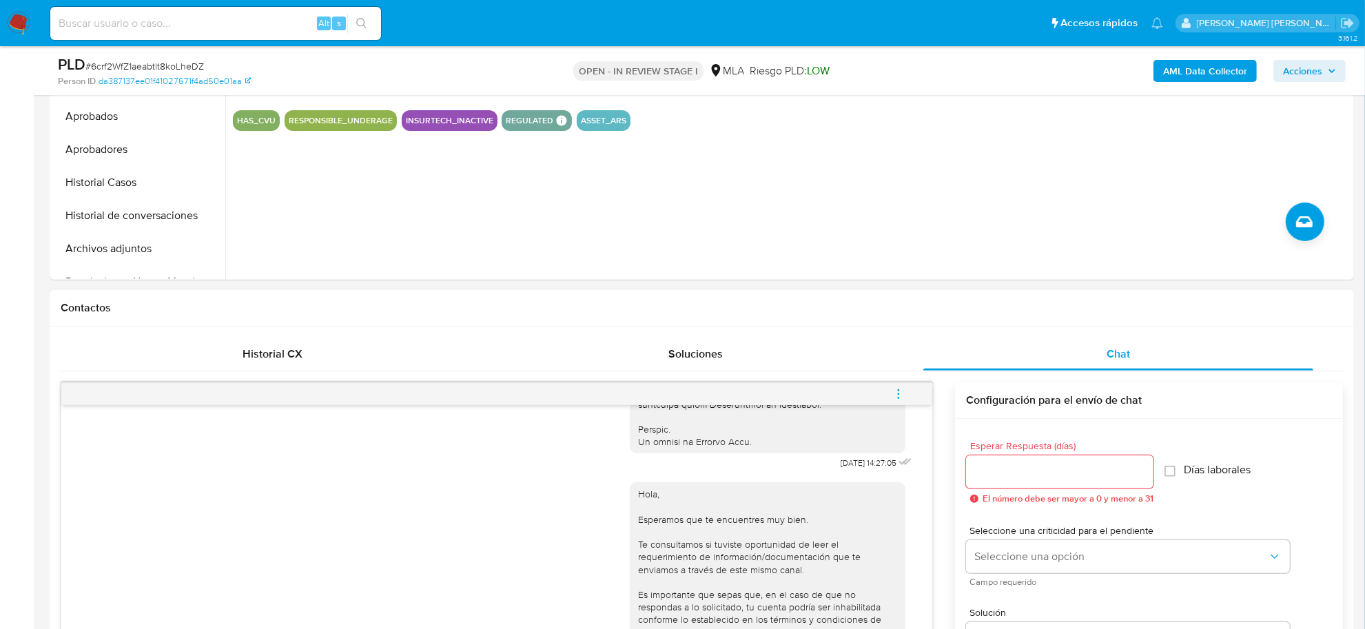
click at [898, 396] on icon "menu-action" at bounding box center [899, 394] width 12 height 12
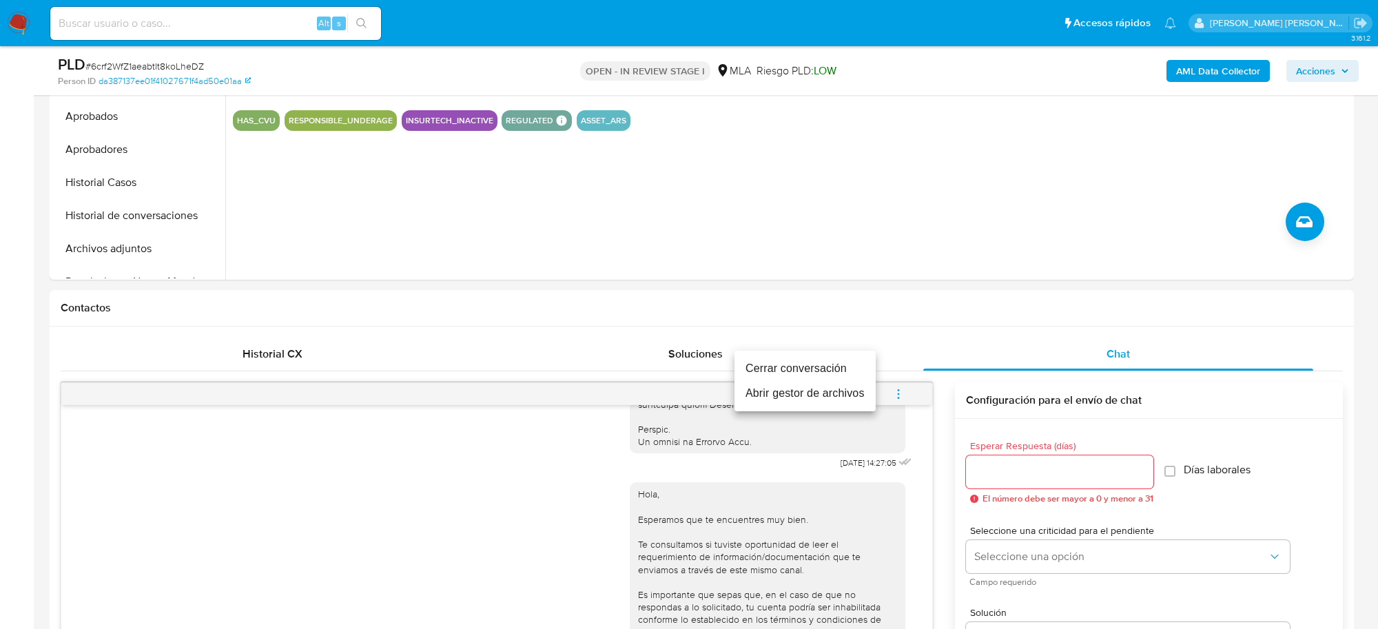
click at [802, 367] on li "Cerrar conversación" at bounding box center [805, 368] width 141 height 25
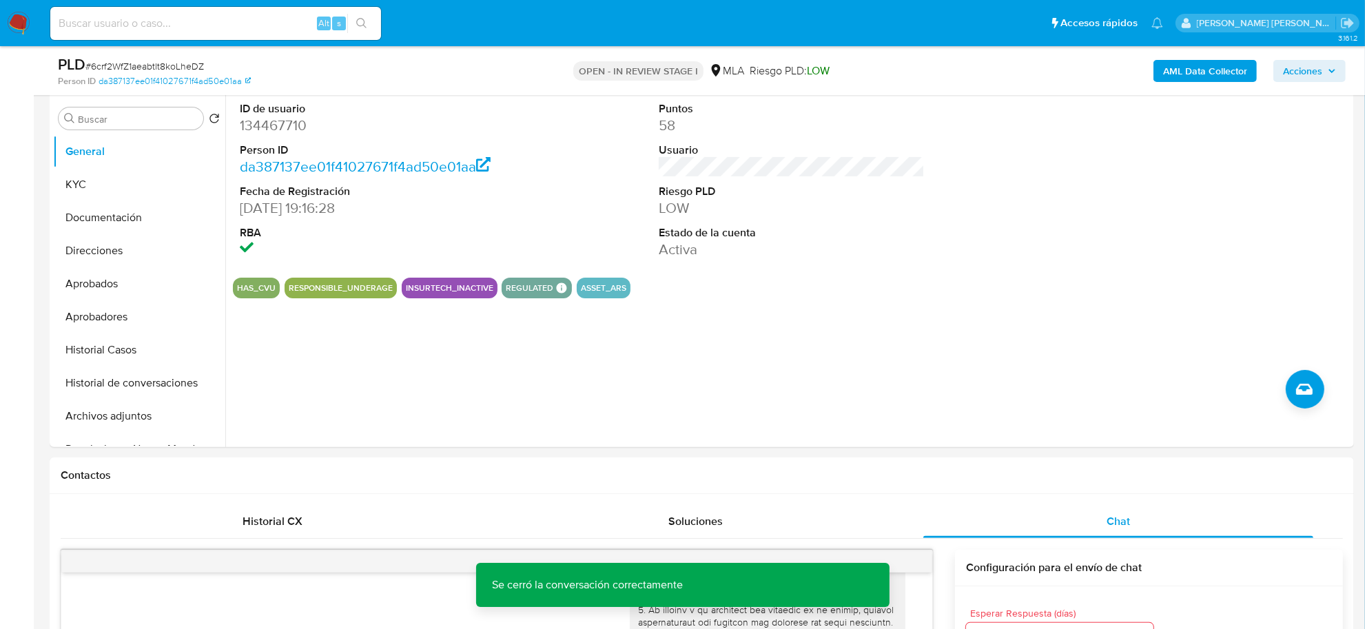
scroll to position [258, 0]
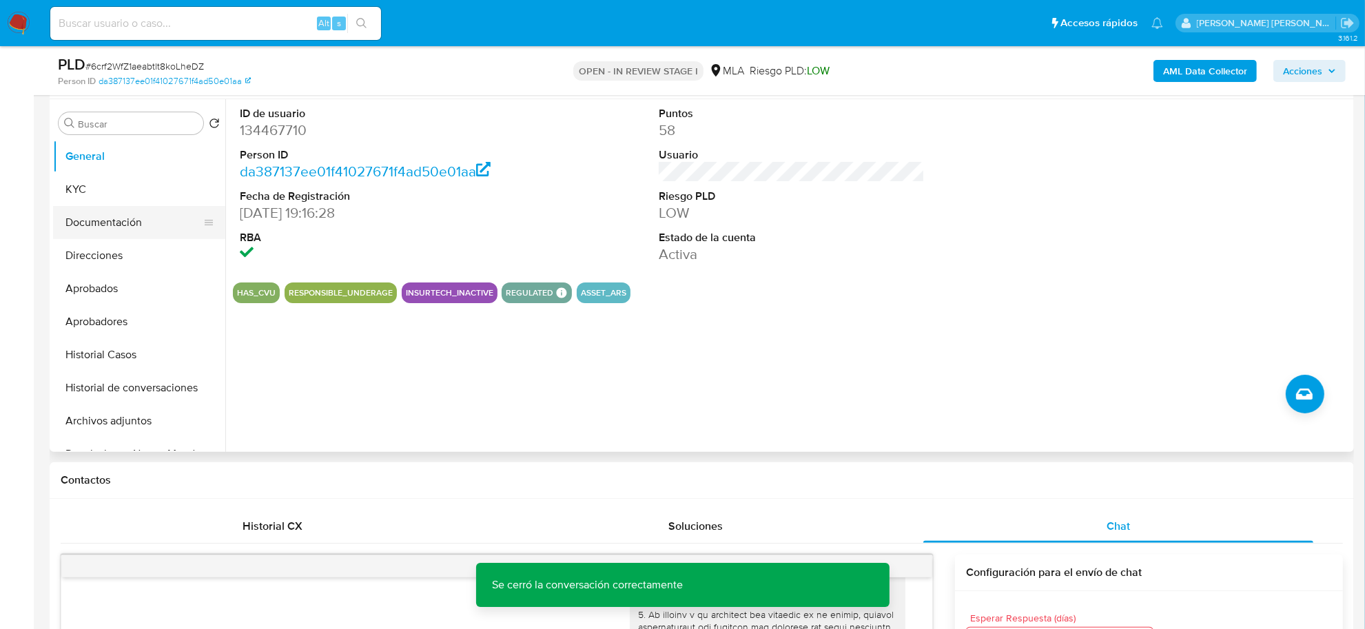
click at [101, 225] on button "Documentación" at bounding box center [133, 222] width 161 height 33
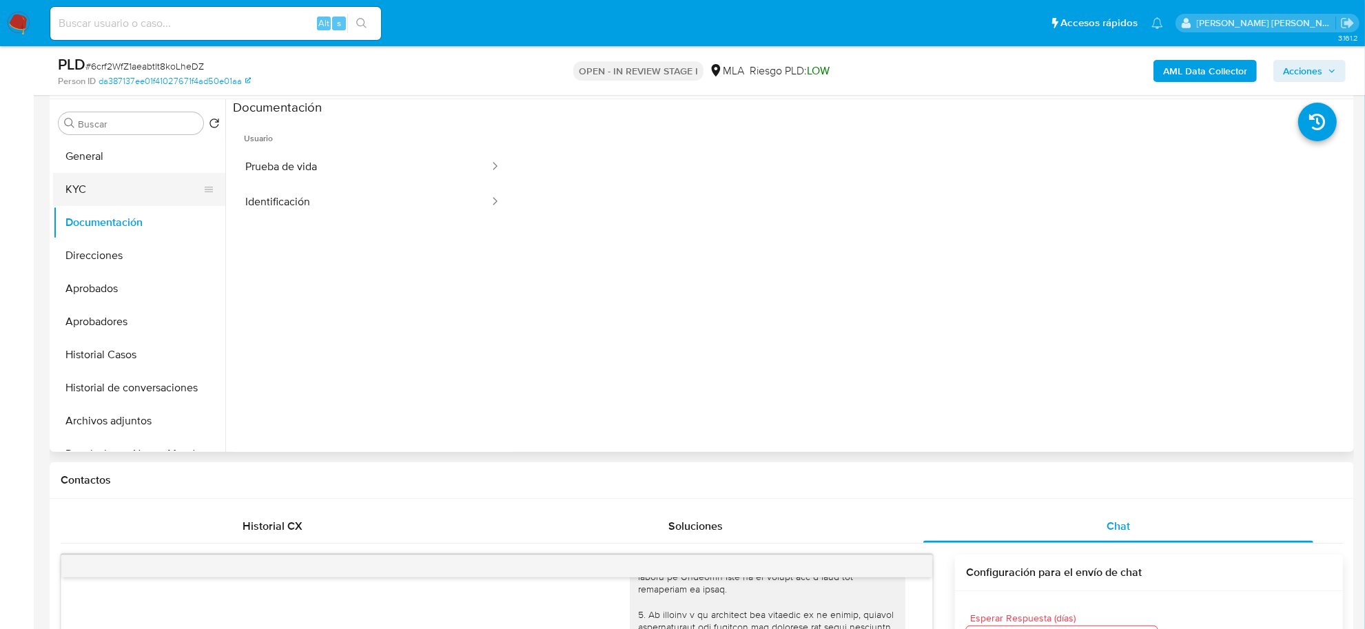
click at [88, 197] on button "KYC" at bounding box center [133, 189] width 161 height 33
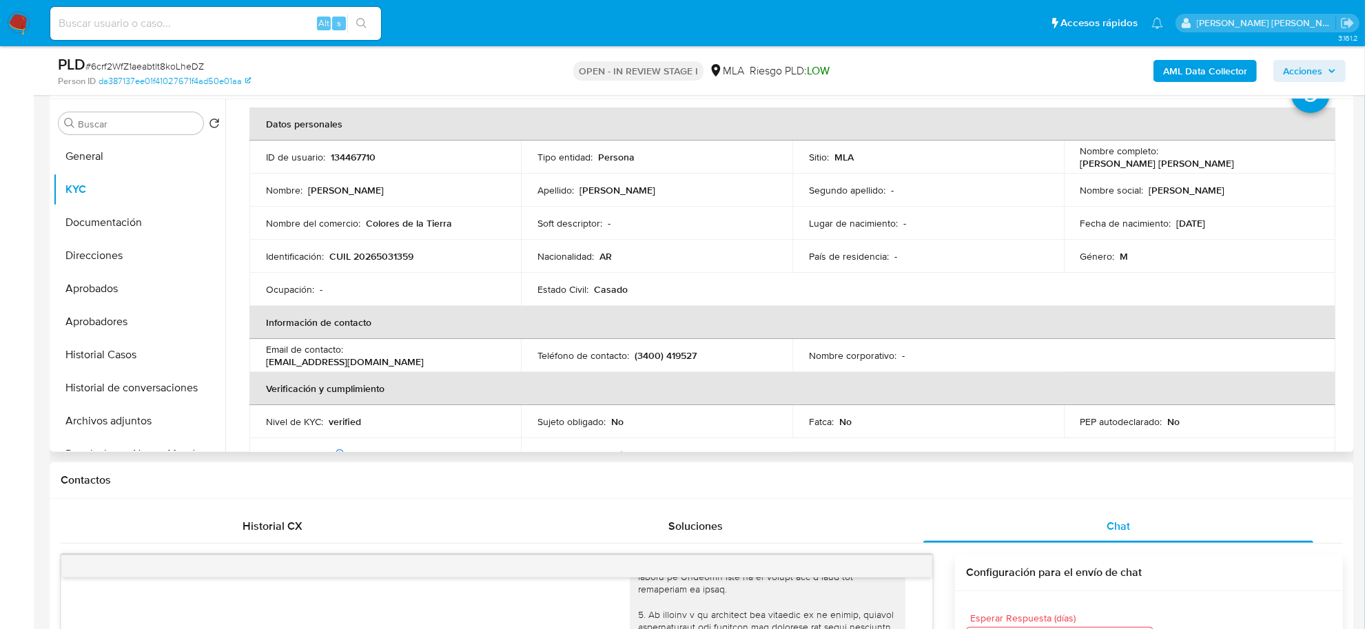
scroll to position [0, 0]
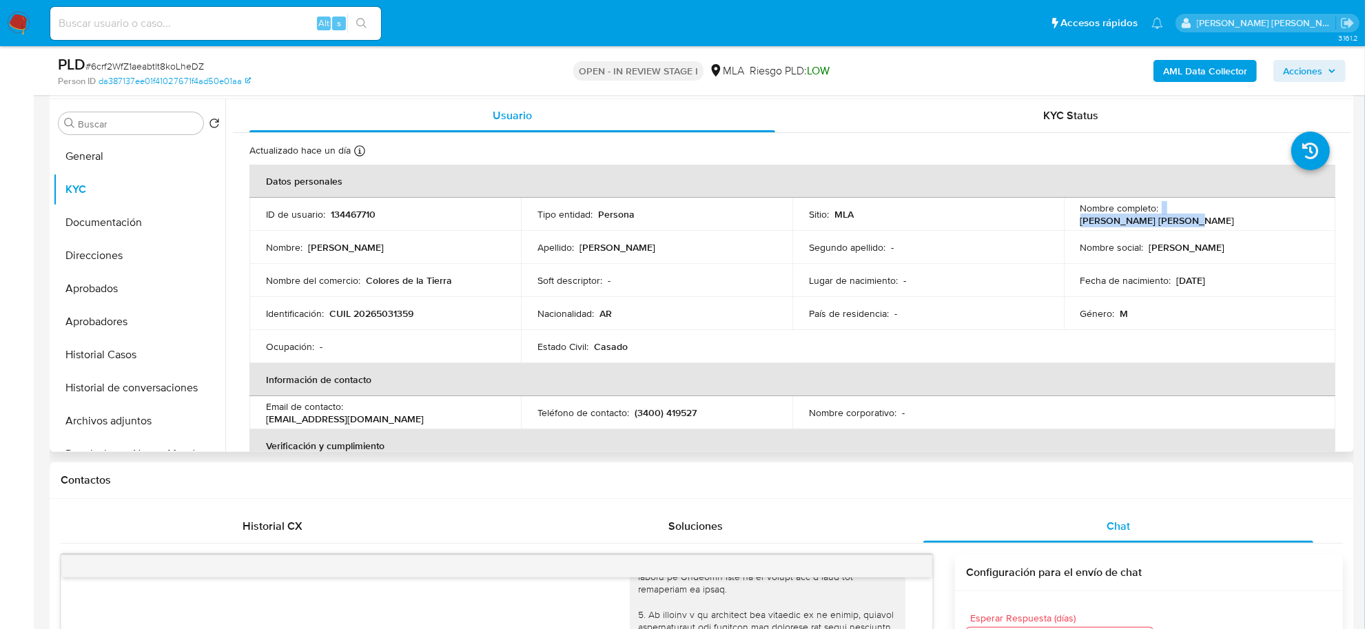
drag, startPoint x: 1159, startPoint y: 209, endPoint x: 1254, endPoint y: 215, distance: 96.0
click at [1266, 212] on div "Nombre completo : Luciano Tomas Paoletti" at bounding box center [1200, 214] width 238 height 25
click at [125, 229] on button "Documentación" at bounding box center [133, 222] width 161 height 33
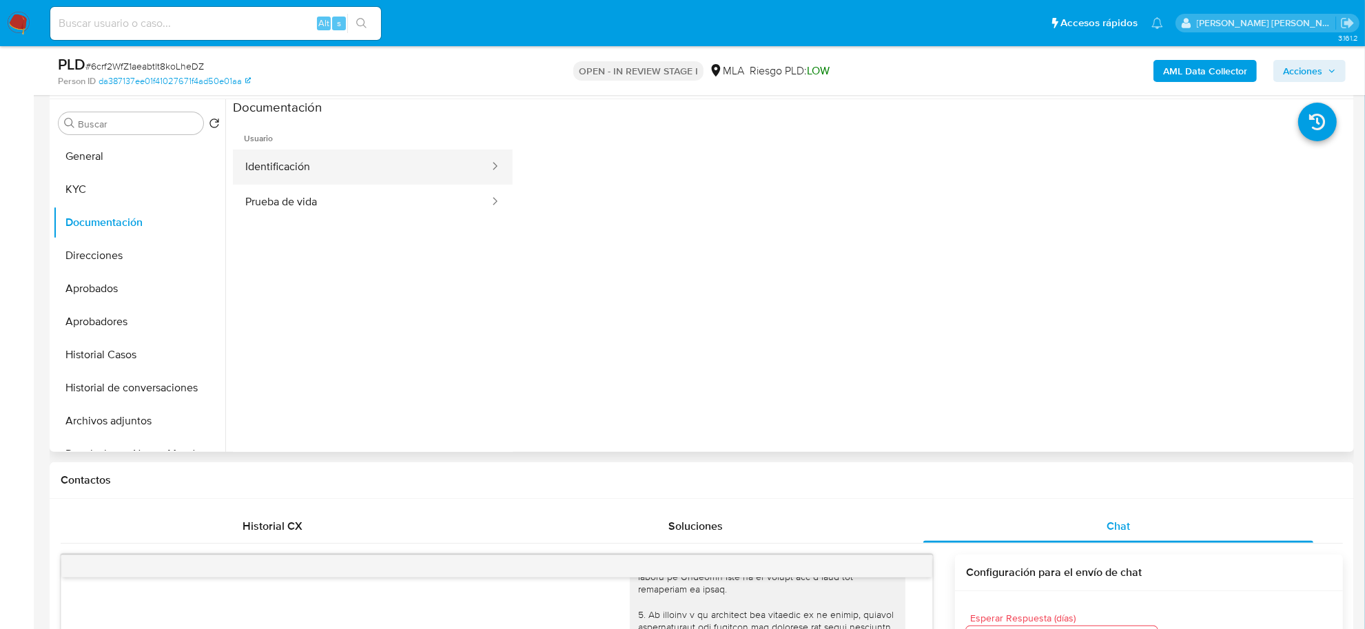
click at [303, 165] on button "Identificación" at bounding box center [362, 167] width 258 height 35
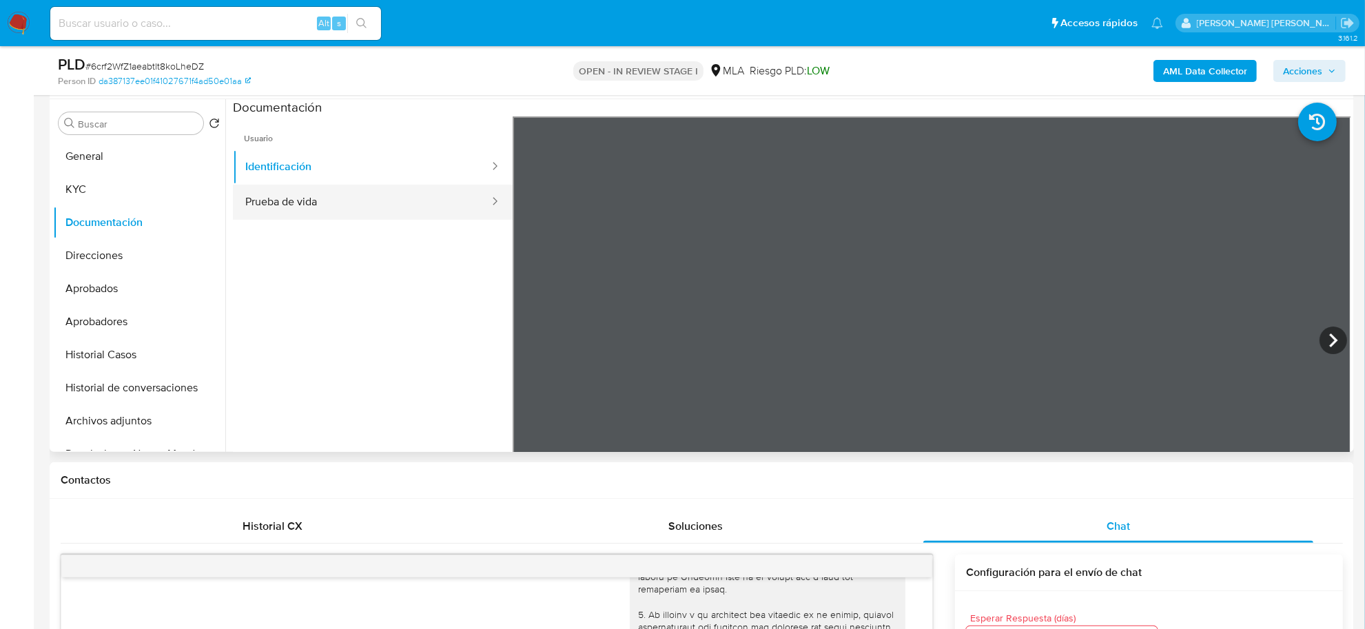
click at [407, 197] on button "Prueba de vida" at bounding box center [362, 202] width 258 height 35
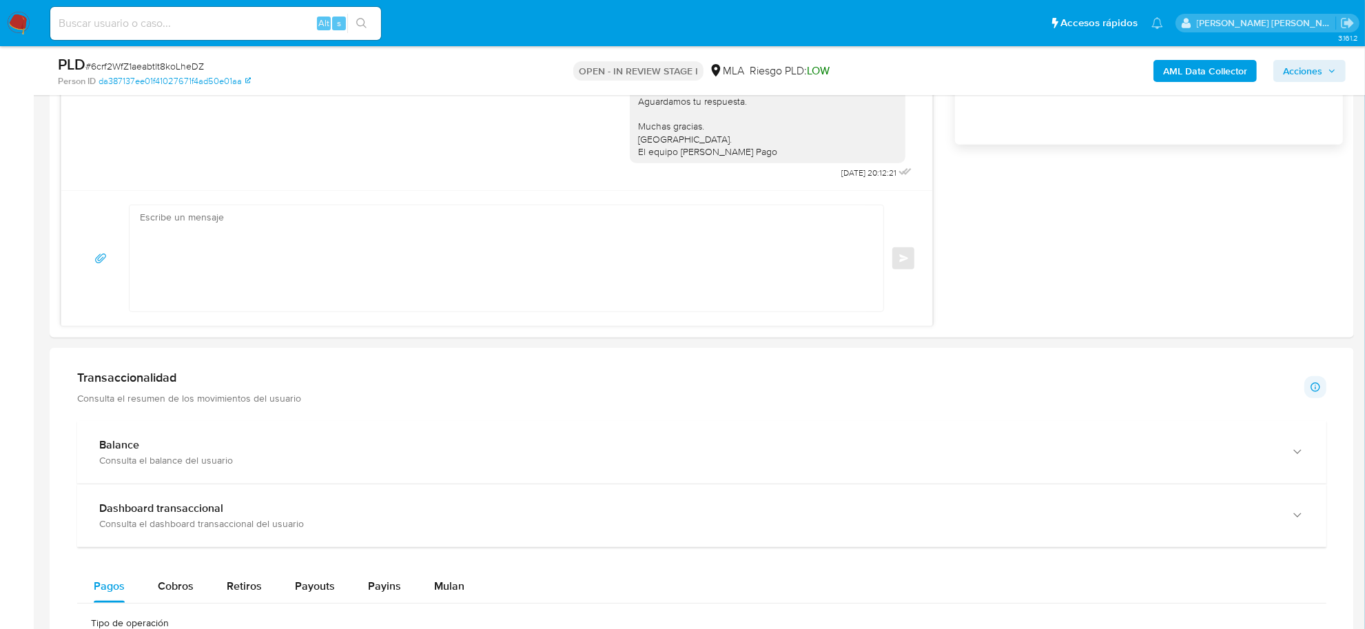
scroll to position [1120, 0]
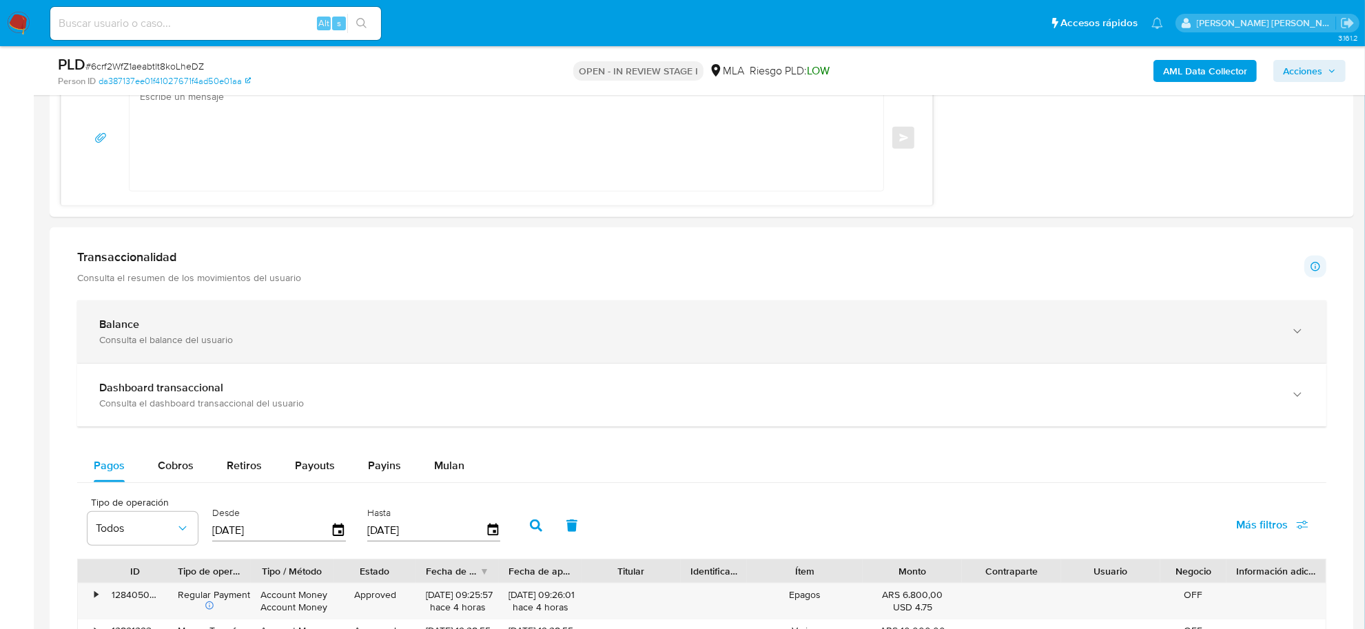
click at [136, 339] on div "Consulta el balance del usuario" at bounding box center [688, 340] width 1178 height 12
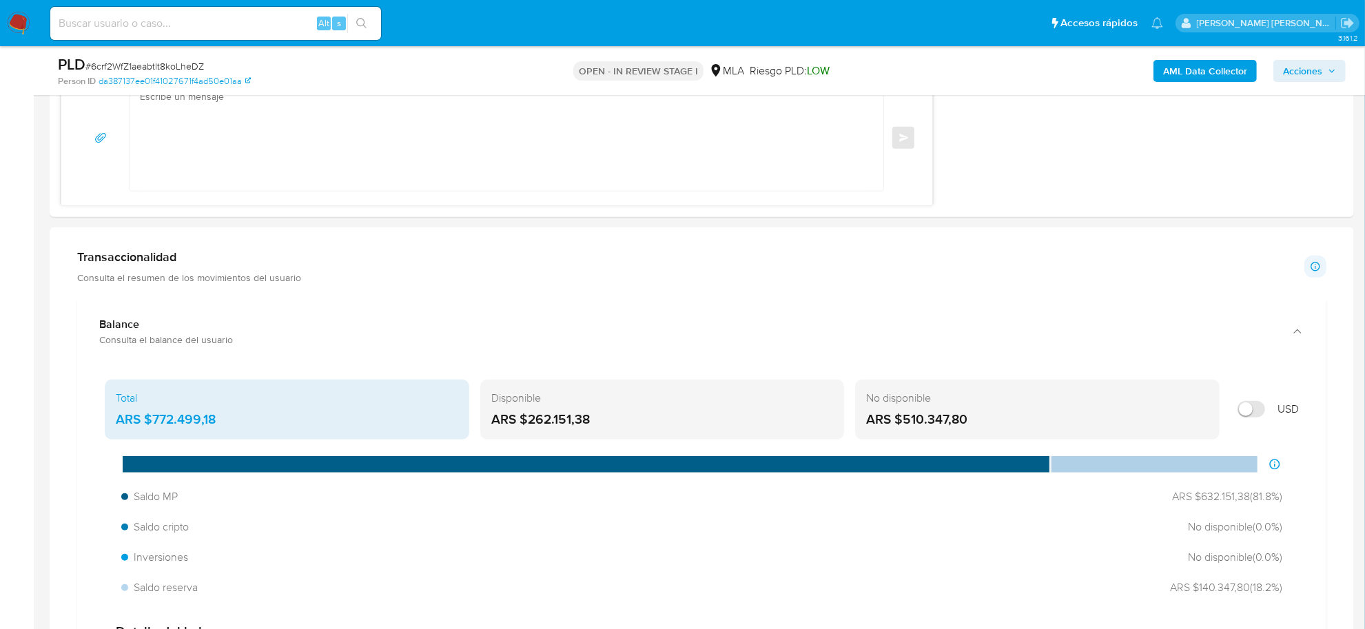
click at [1182, 63] on b "AML Data Collector" at bounding box center [1205, 71] width 84 height 22
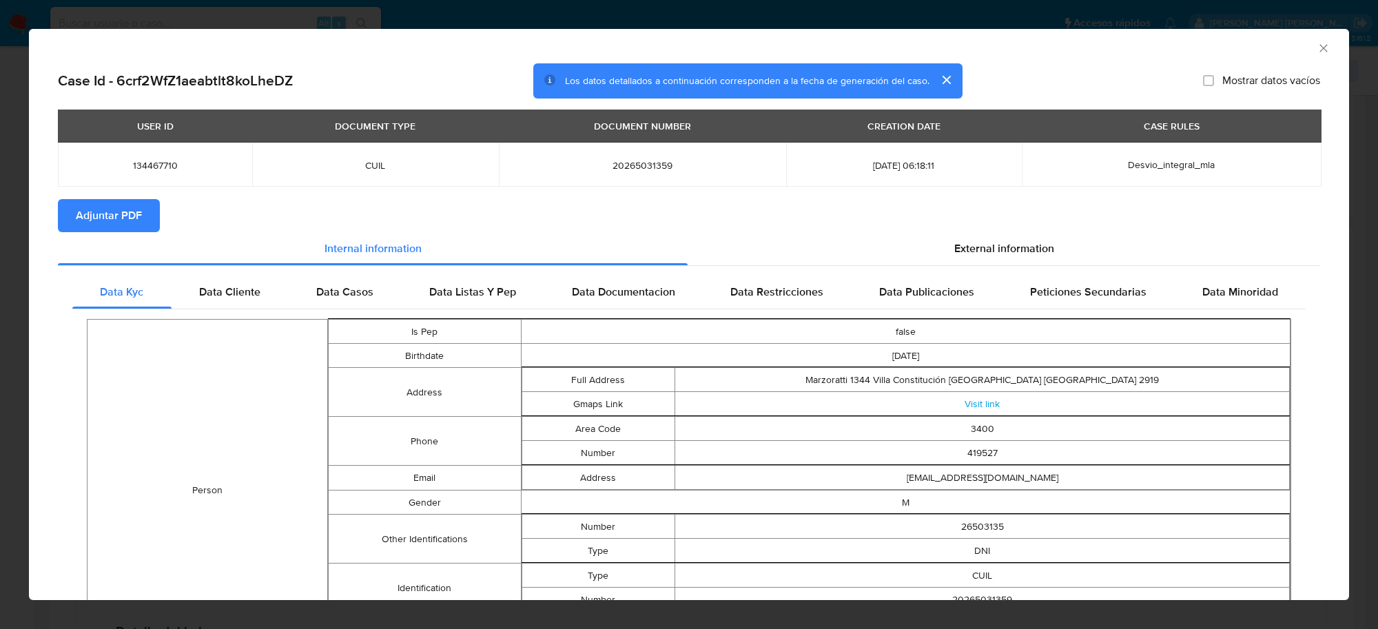
click at [146, 205] on button "Adjuntar PDF" at bounding box center [109, 215] width 102 height 33
click at [1317, 52] on icon "Cerrar ventana" at bounding box center [1324, 48] width 14 height 14
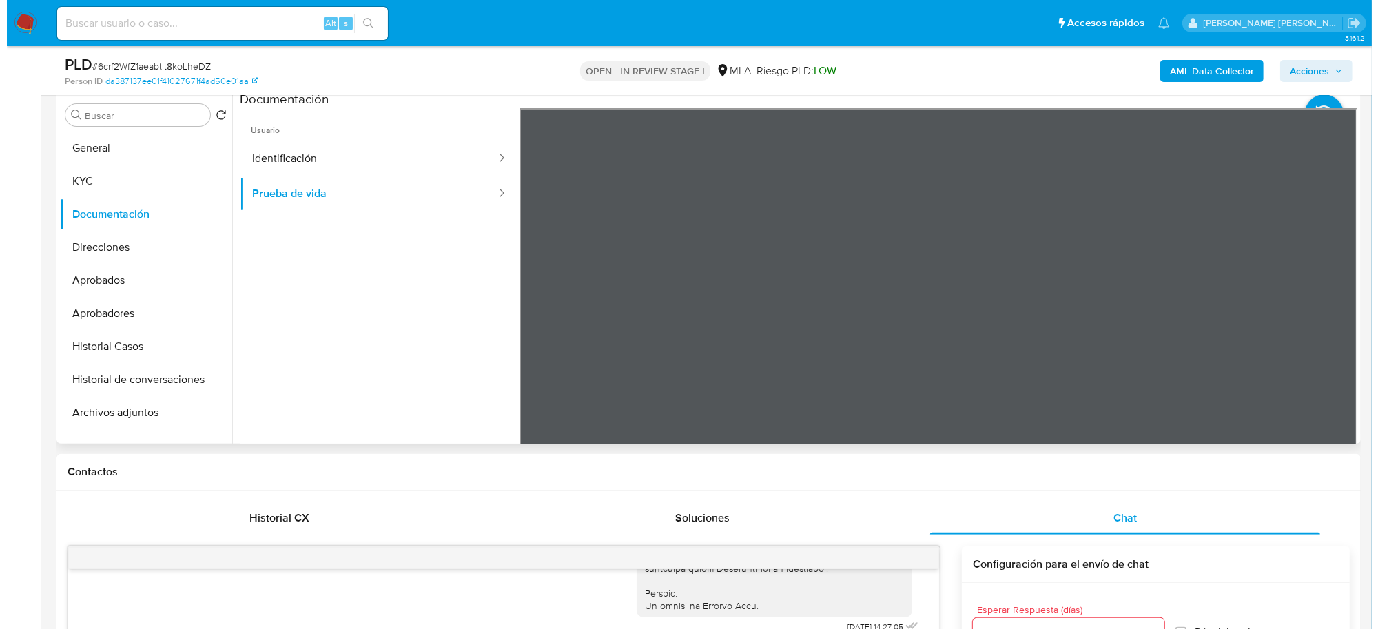
scroll to position [258, 0]
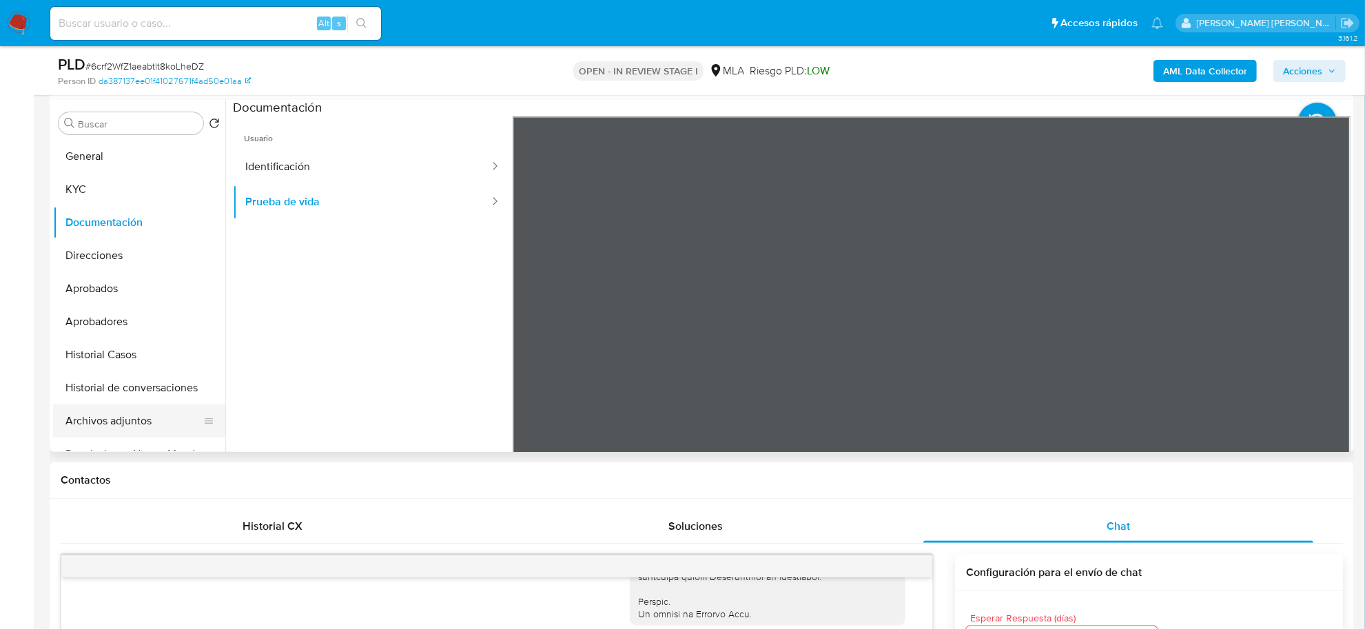
click at [105, 421] on button "Archivos adjuntos" at bounding box center [133, 421] width 161 height 33
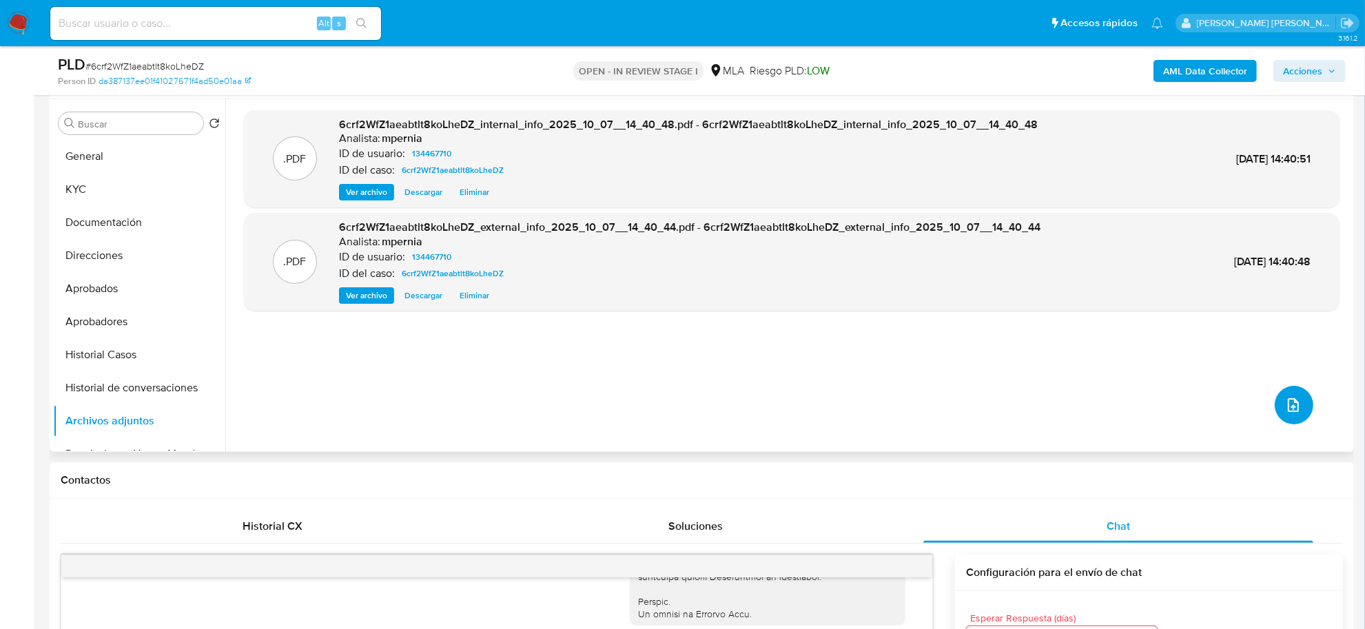
click at [1275, 398] on button "upload-file" at bounding box center [1294, 405] width 39 height 39
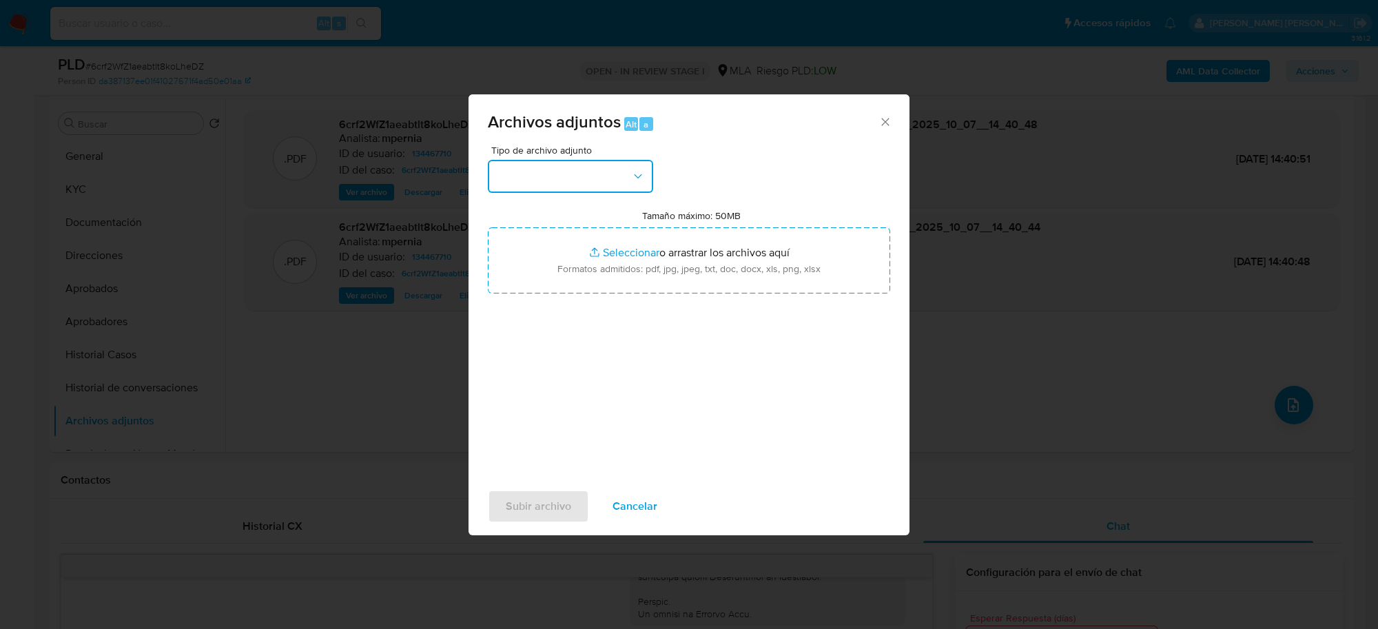
click at [581, 185] on button "button" at bounding box center [570, 176] width 165 height 33
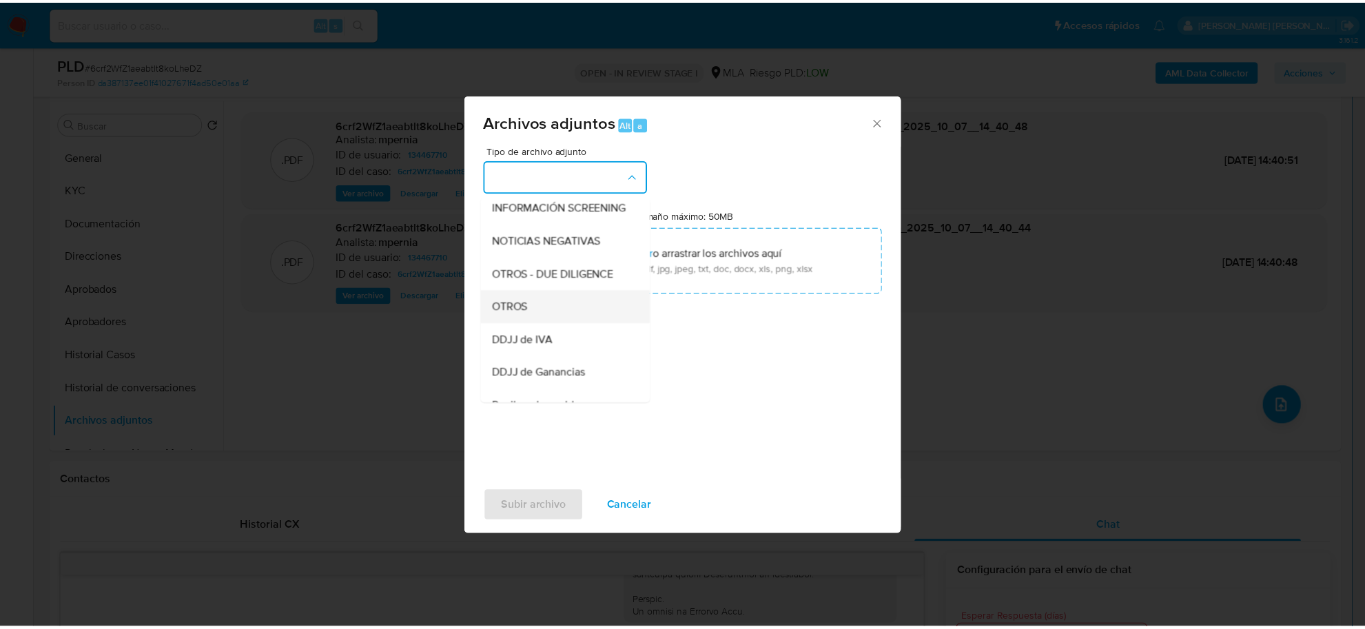
scroll to position [172, 0]
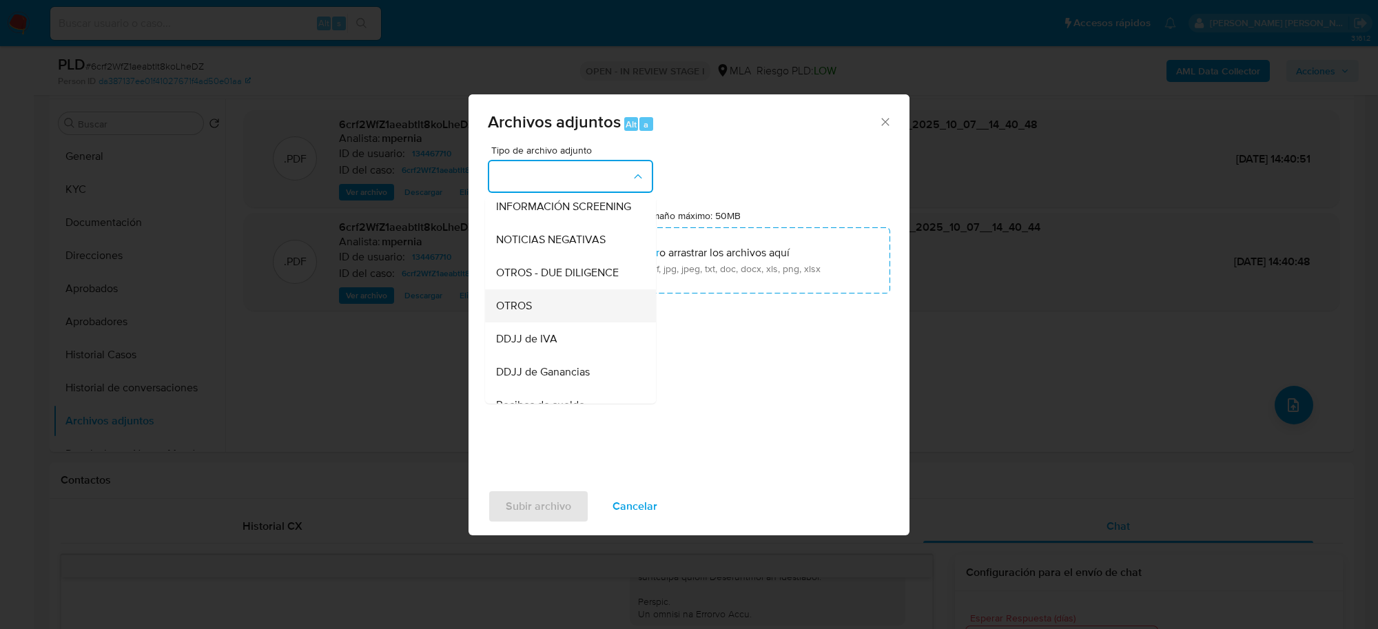
click at [534, 323] on div "OTROS" at bounding box center [566, 305] width 141 height 33
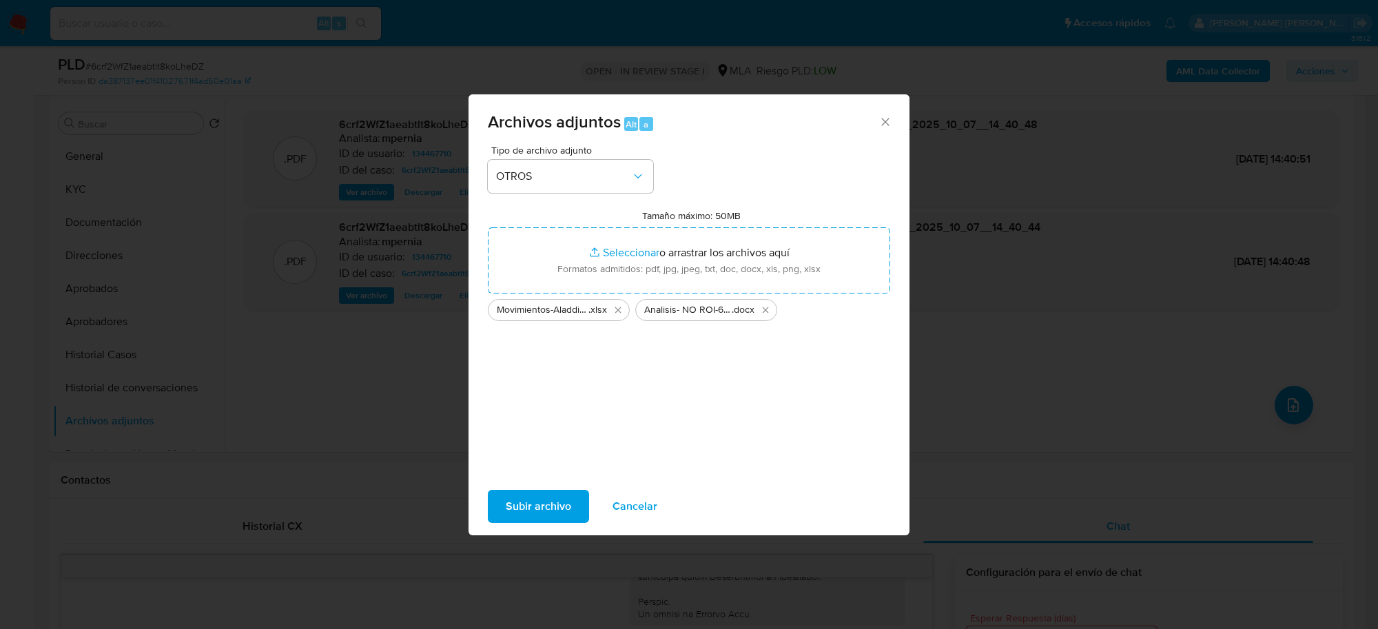
click at [541, 496] on span "Subir archivo" at bounding box center [538, 506] width 65 height 30
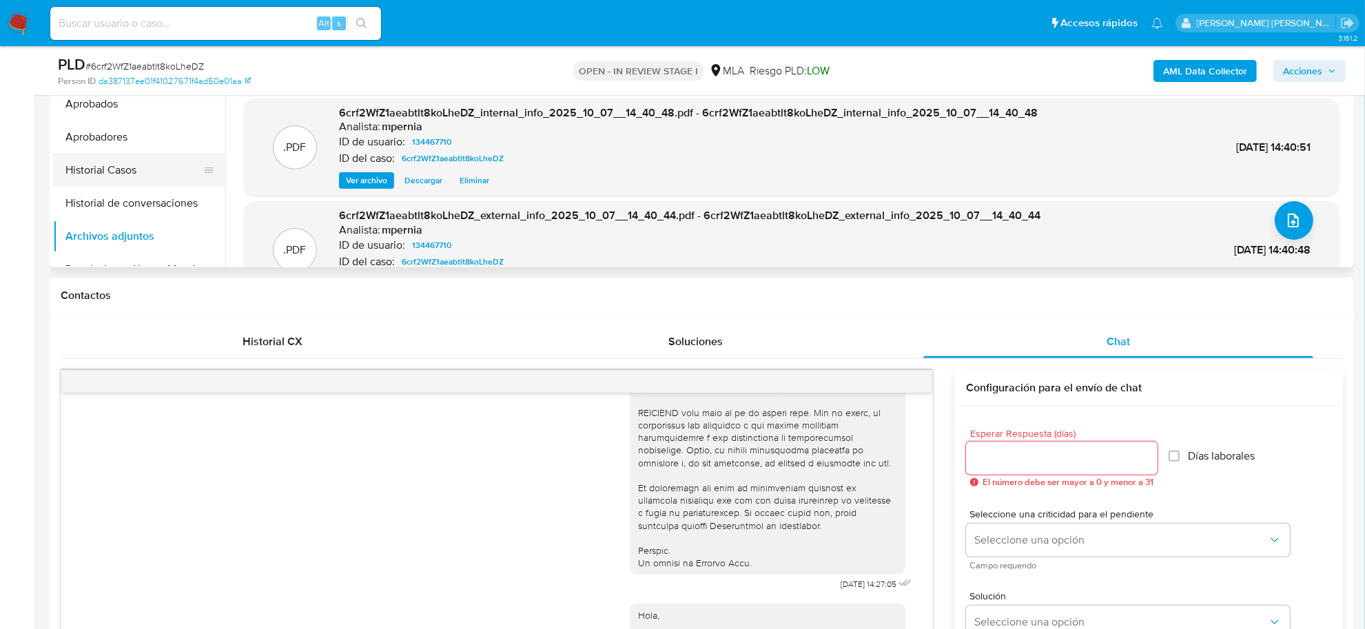
scroll to position [345, 0]
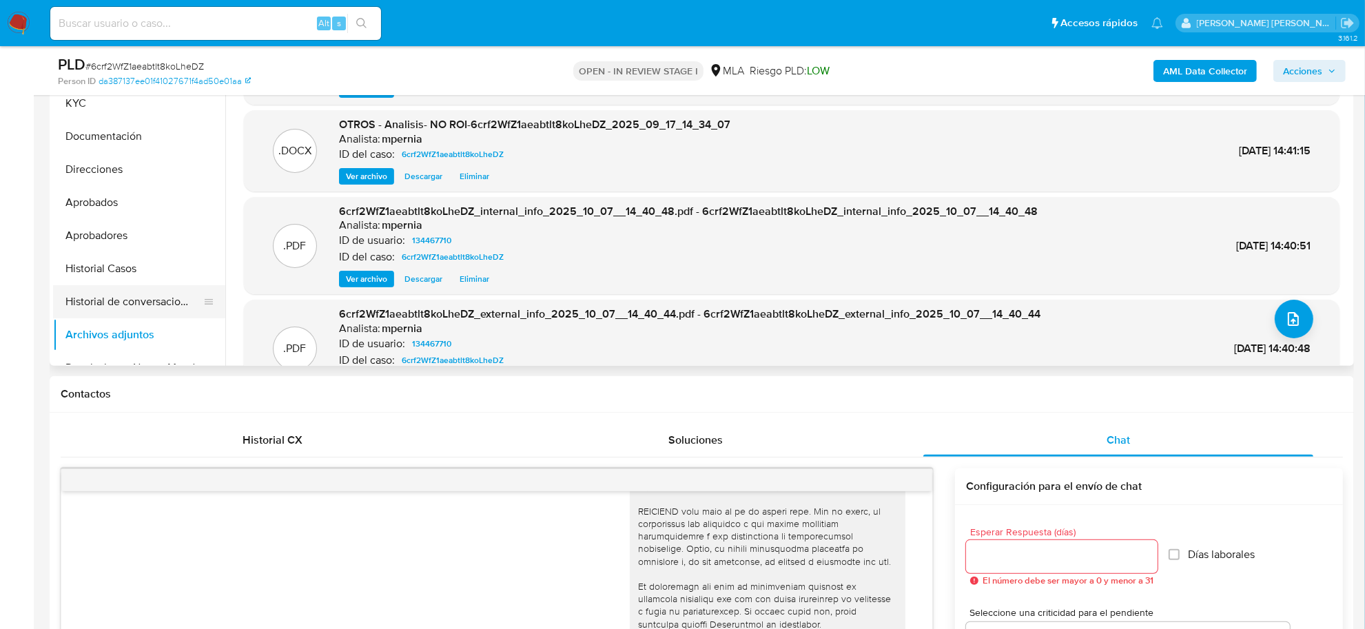
click at [148, 289] on button "Historial de conversaciones" at bounding box center [133, 301] width 161 height 33
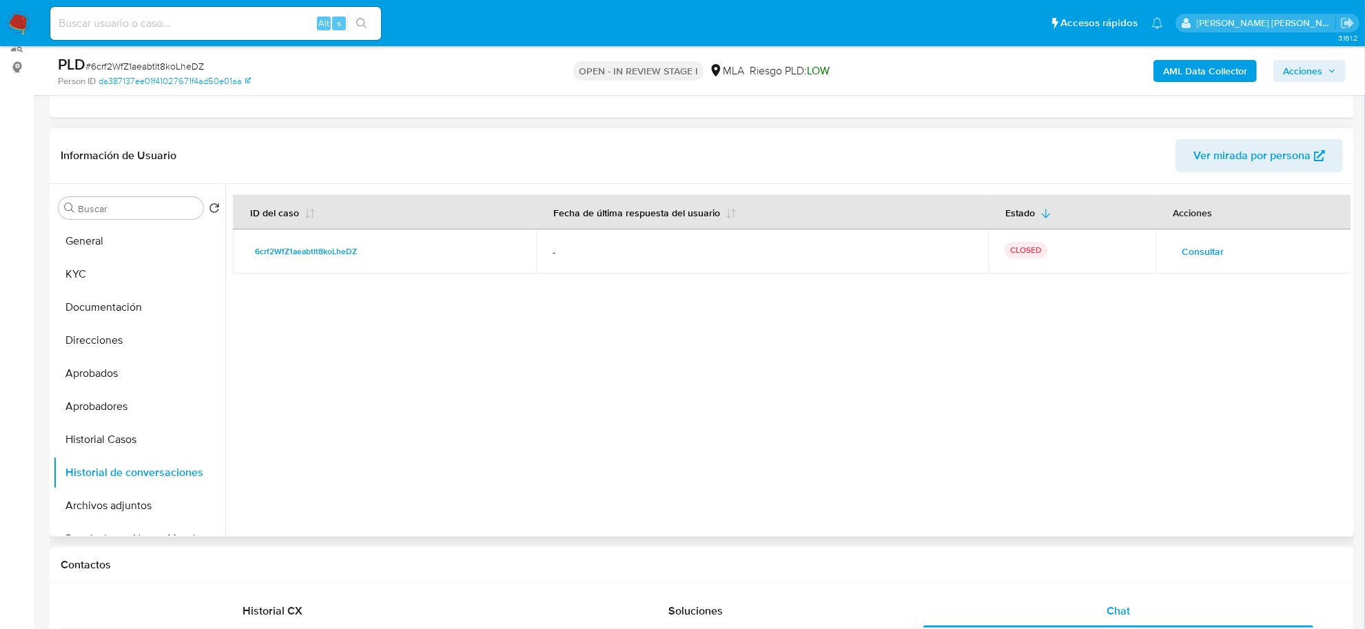
scroll to position [172, 0]
click at [131, 500] on button "Archivos adjuntos" at bounding box center [133, 507] width 161 height 33
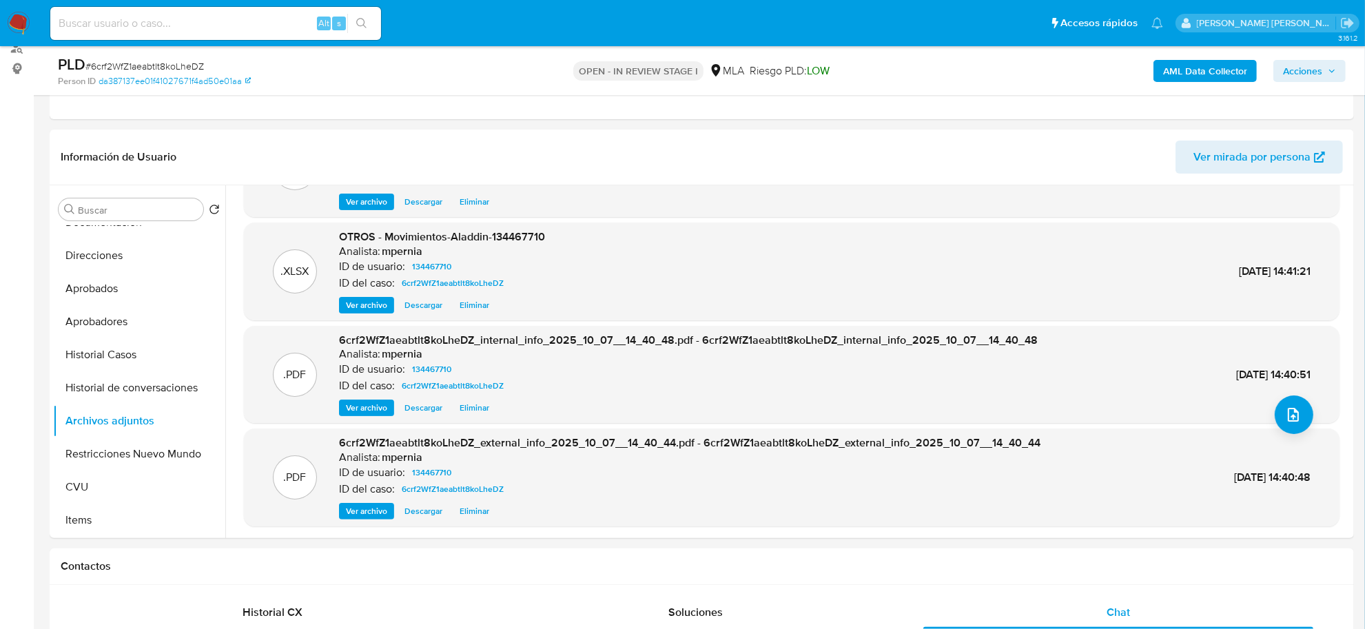
click at [1294, 69] on span "Acciones" at bounding box center [1302, 71] width 39 height 22
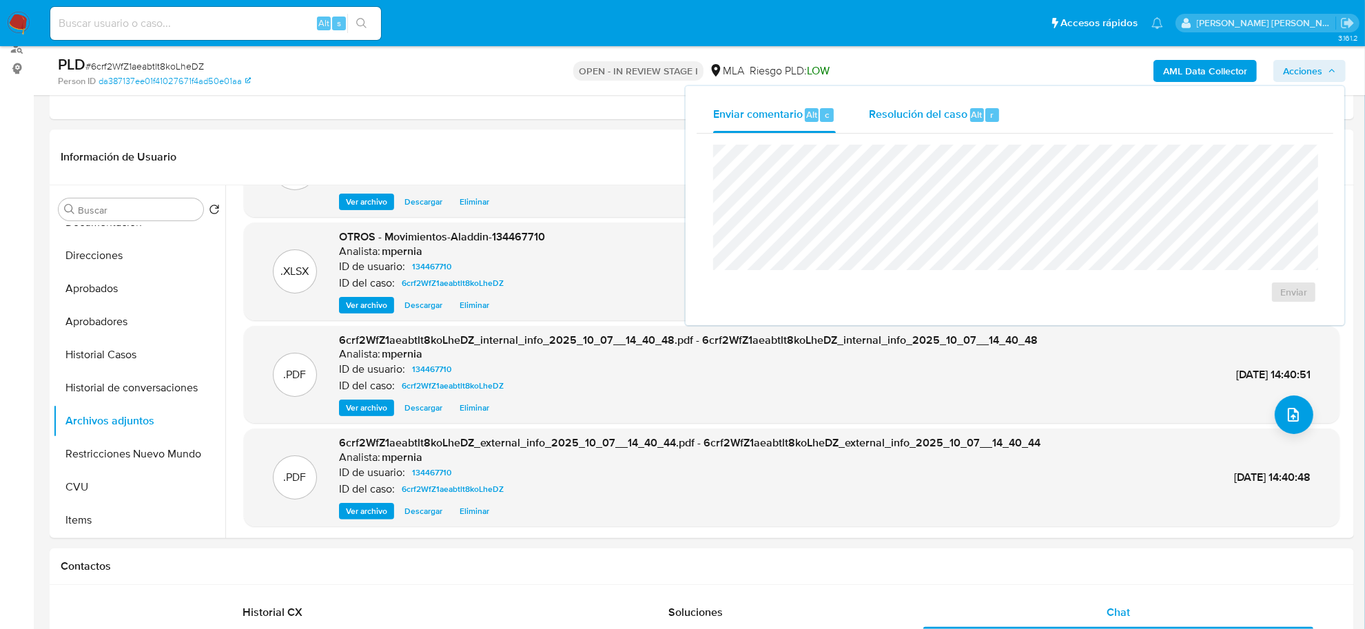
click at [888, 118] on span "Resolución del caso" at bounding box center [918, 114] width 99 height 16
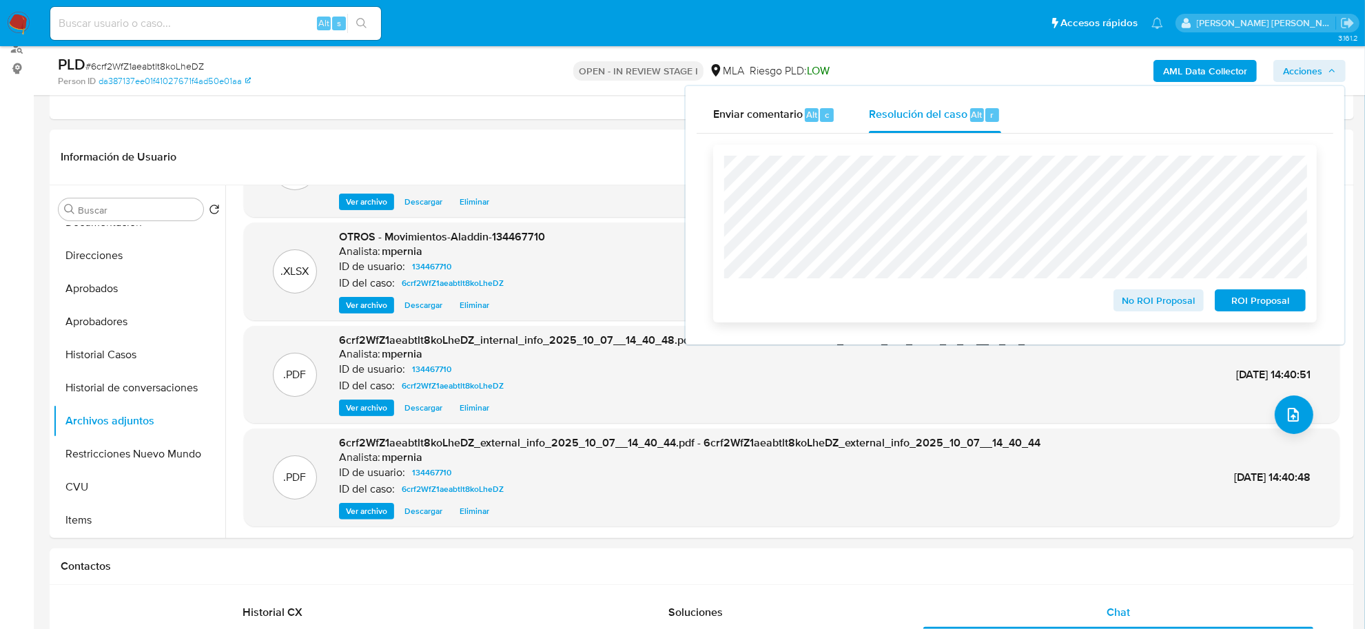
click at [1165, 309] on span "No ROI Proposal" at bounding box center [1159, 300] width 72 height 19
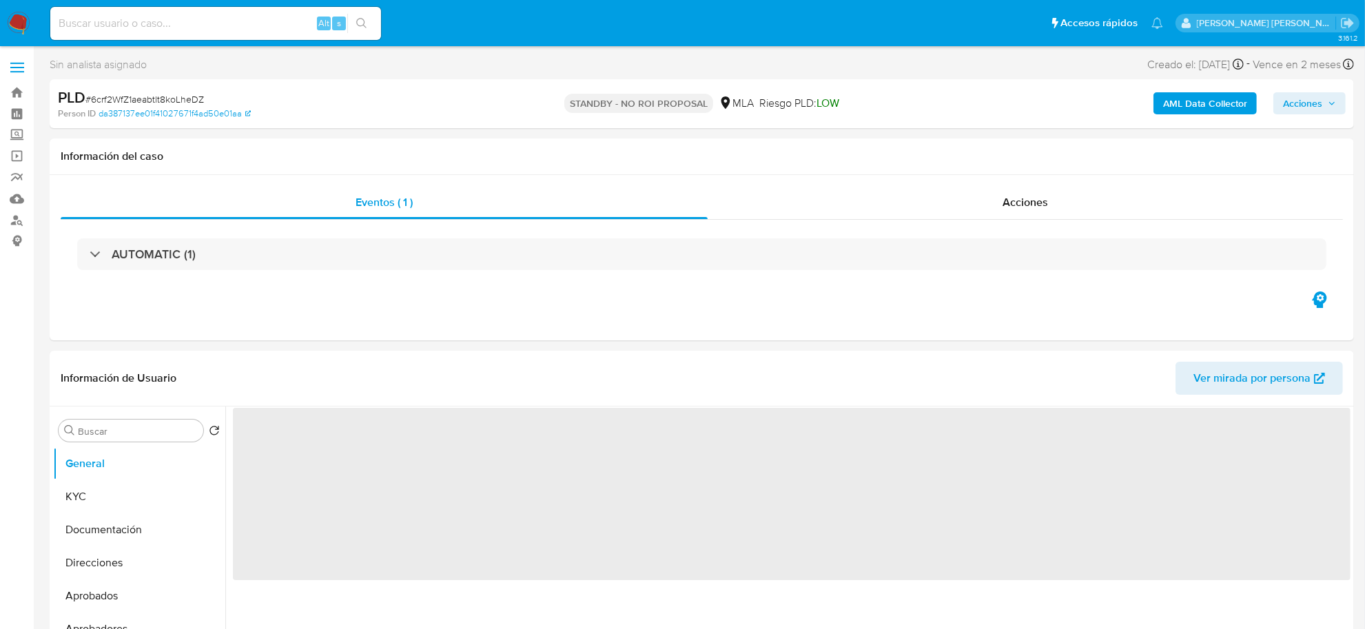
select select "10"
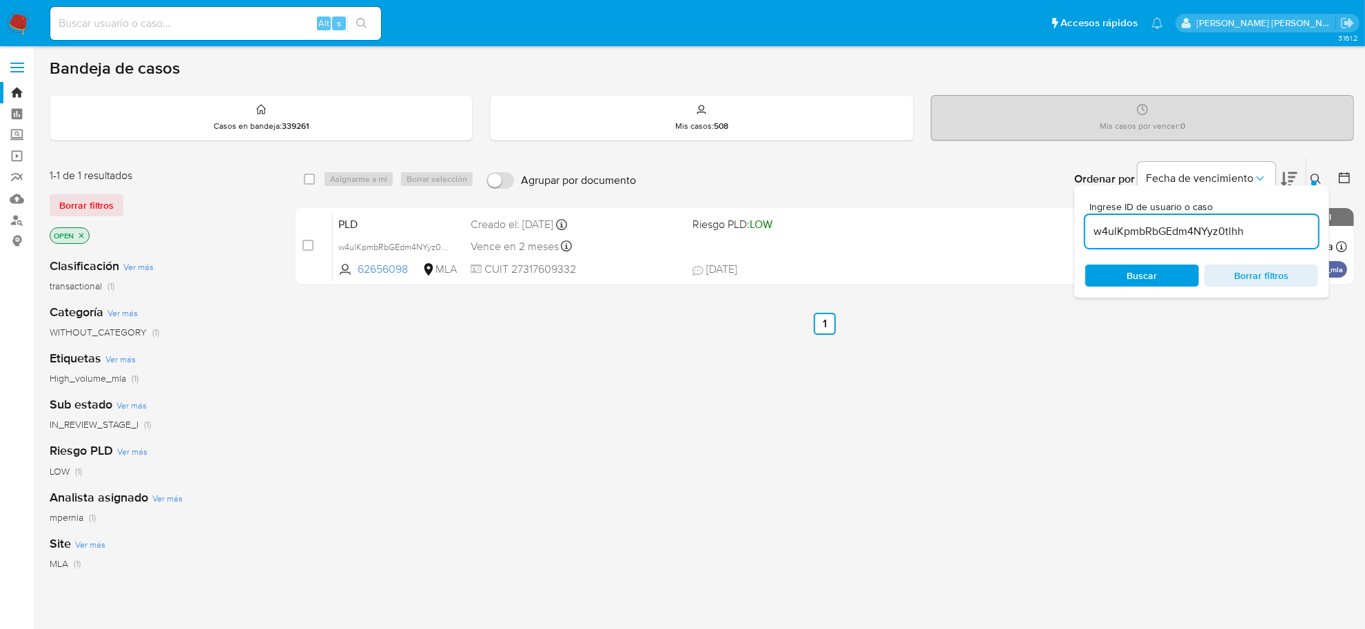
click at [1159, 229] on input "w4ulKpmbRbGEdm4NYyz0tlhh" at bounding box center [1201, 232] width 233 height 18
paste input "Z8T96P8TP80v0PvytmUKMRA"
type input "wZ8T96P8TP80v0PvytmUKMRA"
click at [309, 177] on input "checkbox" at bounding box center [309, 179] width 11 height 11
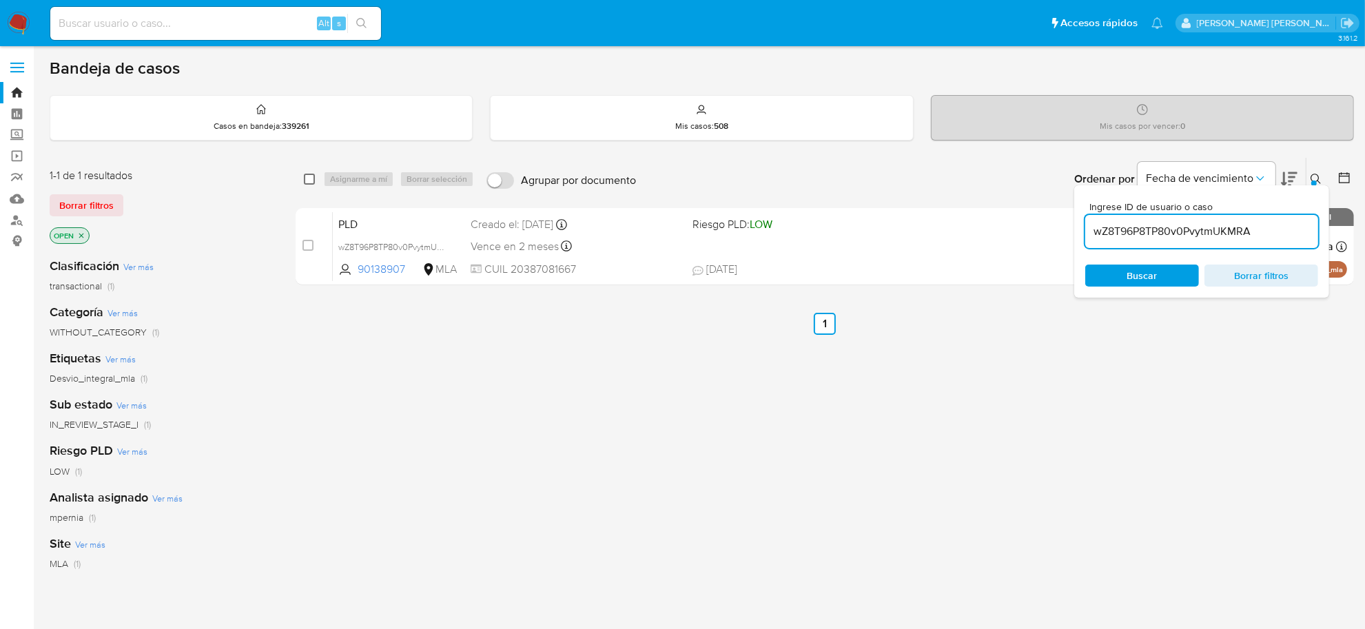
checkbox input "true"
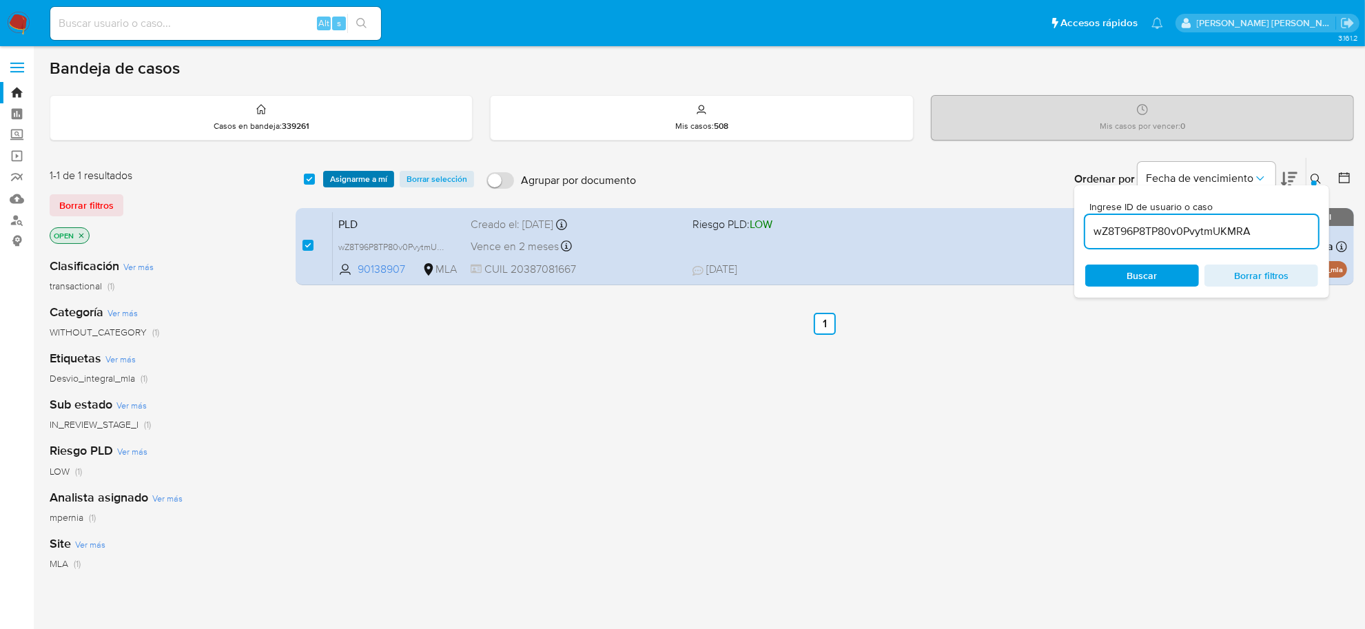
click at [334, 180] on span "Asignarme a mí" at bounding box center [358, 179] width 57 height 14
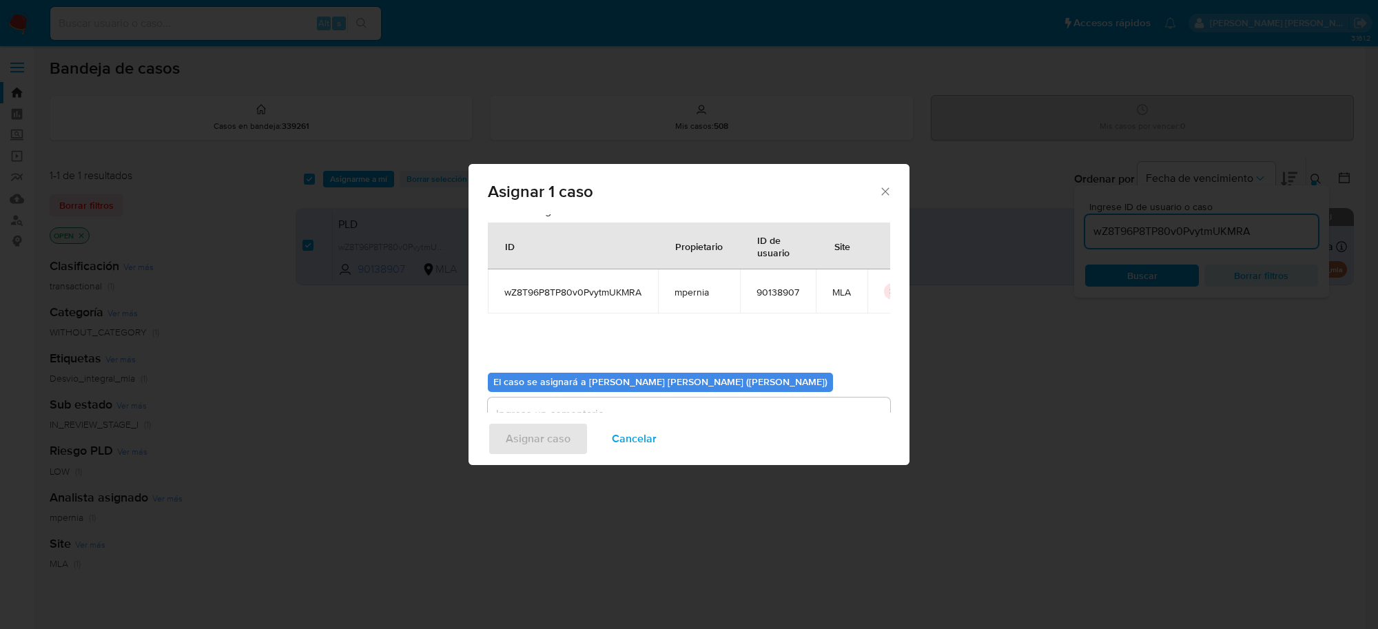
scroll to position [70, 0]
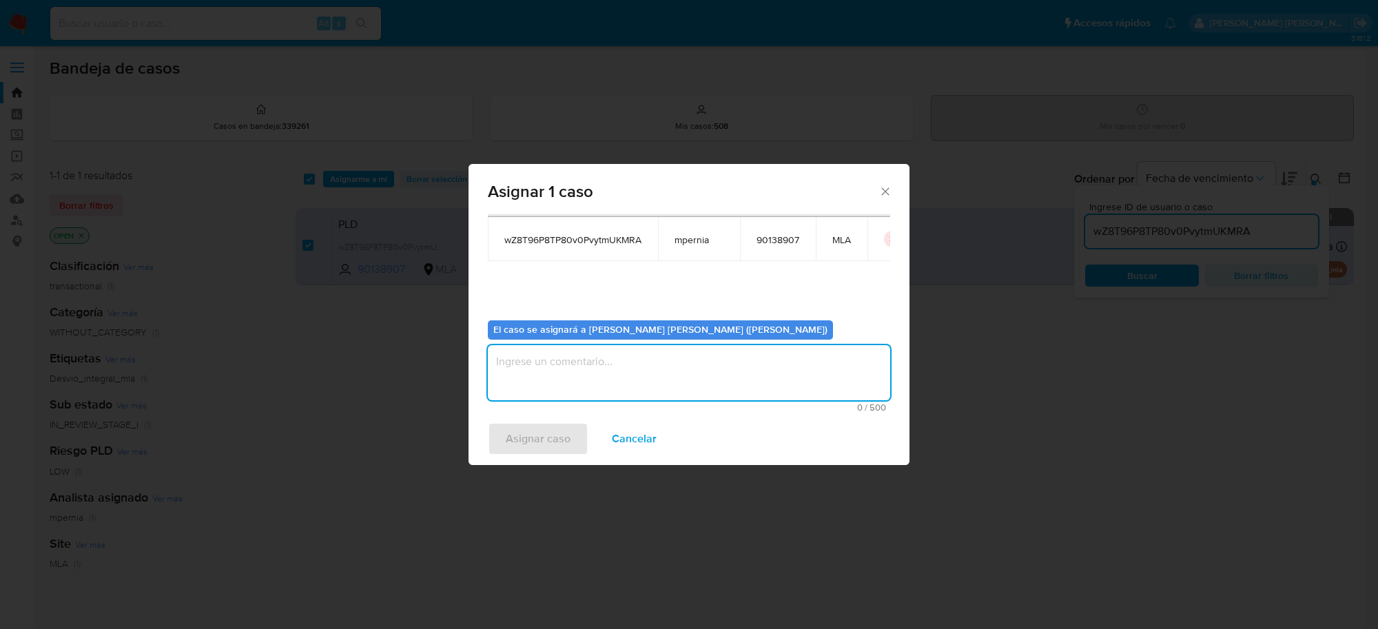
click at [711, 379] on textarea "assign-modal" at bounding box center [689, 372] width 402 height 55
type textarea "-"
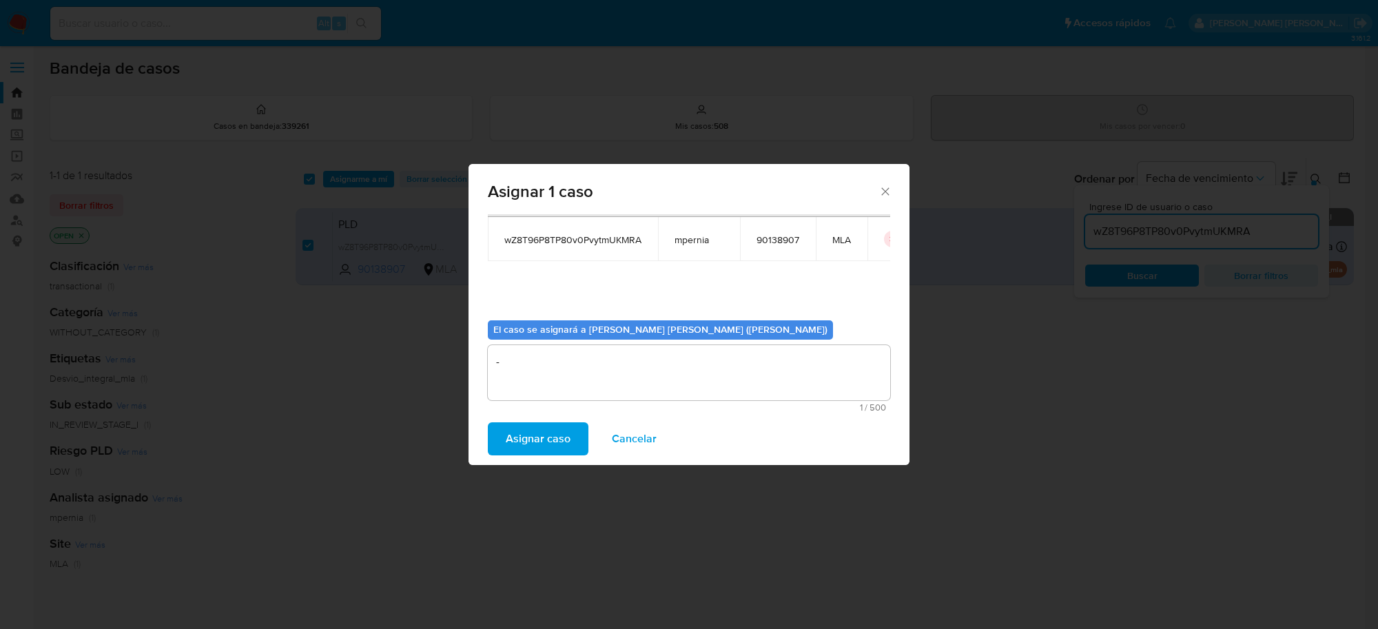
click at [528, 443] on span "Asignar caso" at bounding box center [538, 439] width 65 height 30
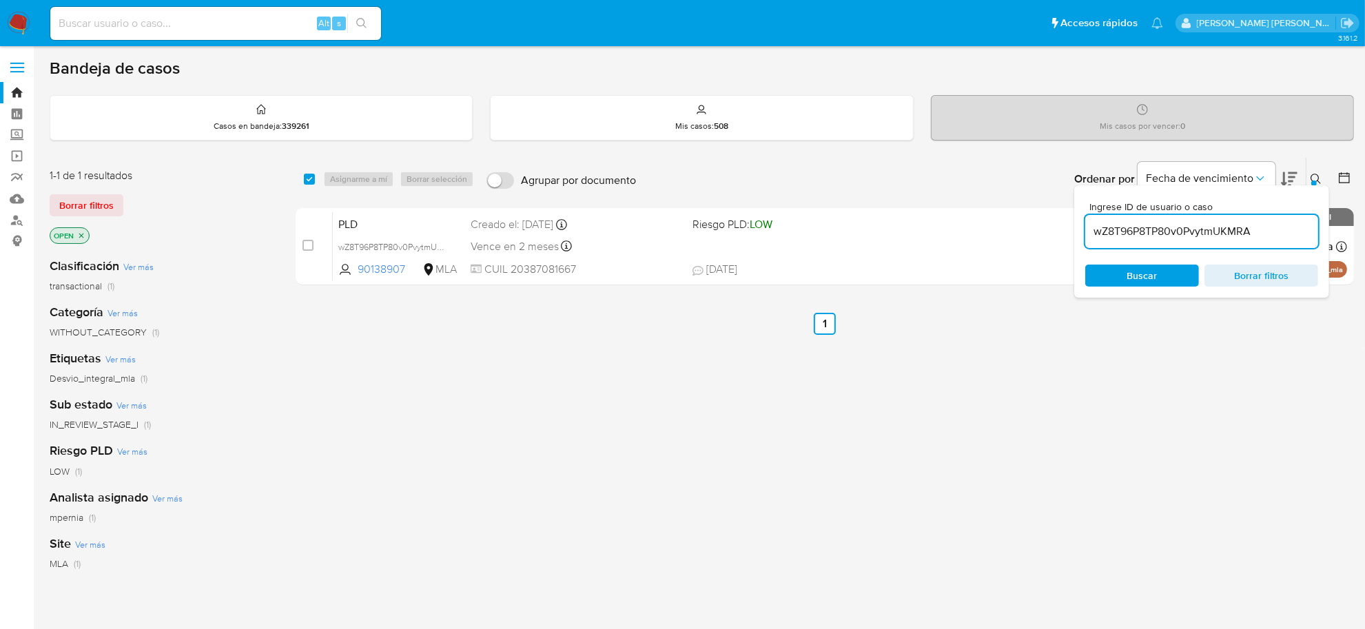
click at [1121, 225] on input "wZ8T96P8TP80v0PvytmUKMRA" at bounding box center [1201, 232] width 233 height 18
paste input "nrX9init17lIn3gfojBZlHxG"
type input "nrX9init17lIn3gfojBZlHxG"
click at [307, 177] on input "checkbox" at bounding box center [309, 179] width 11 height 11
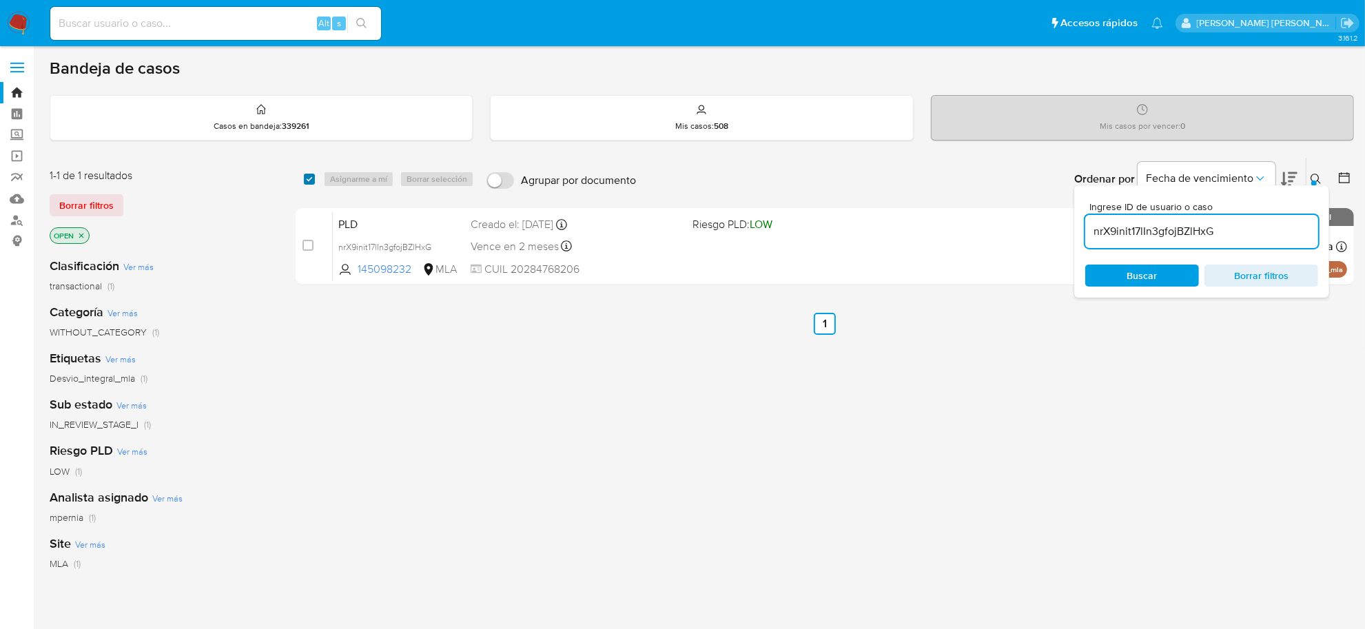
checkbox input "true"
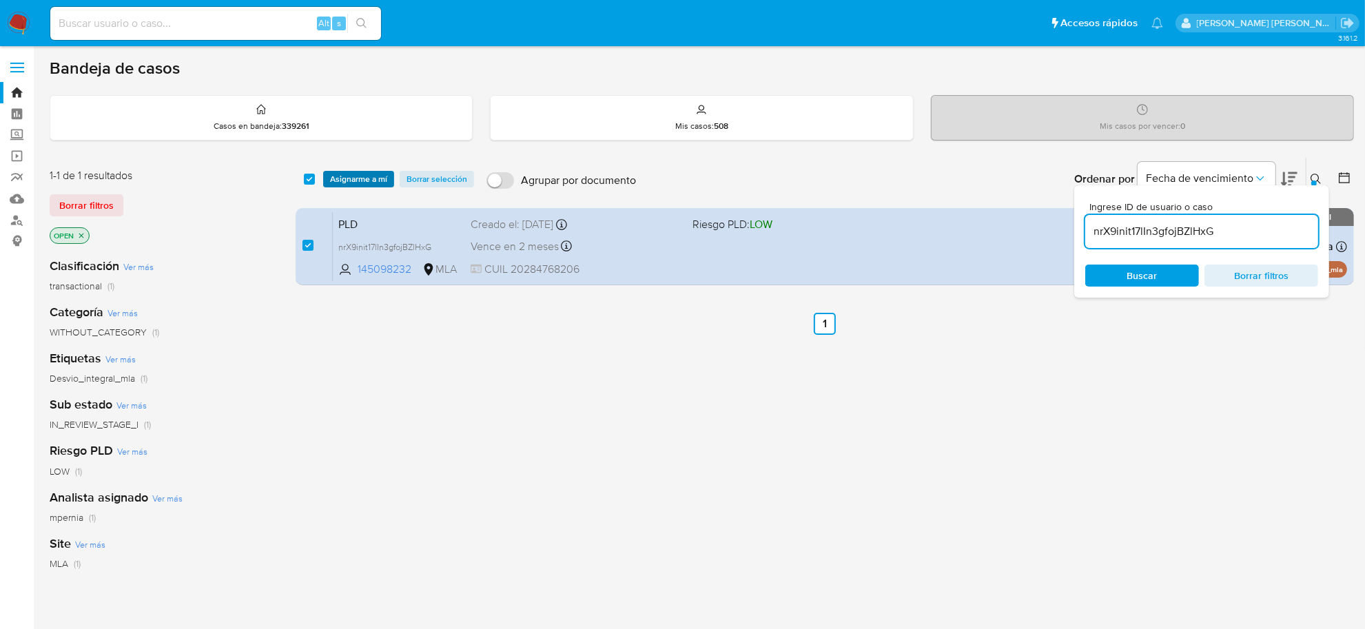
click at [332, 181] on span "Asignarme a mí" at bounding box center [358, 179] width 57 height 14
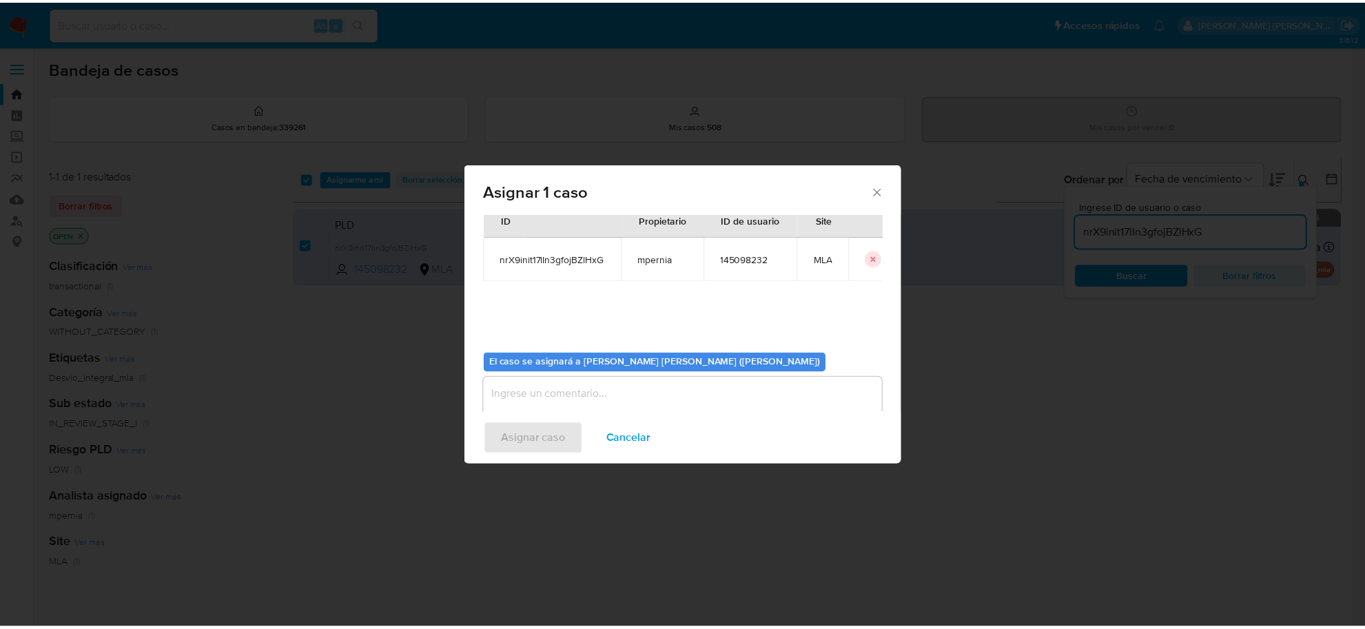
scroll to position [70, 0]
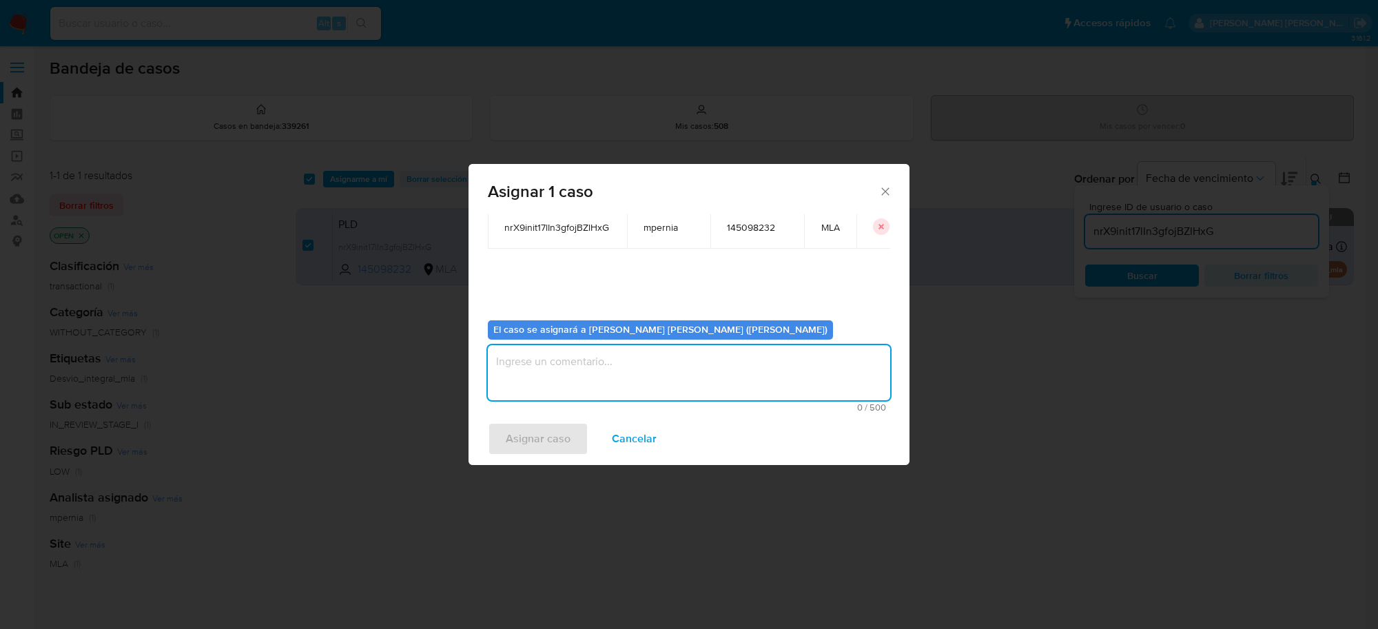
click at [624, 384] on textarea "assign-modal" at bounding box center [689, 372] width 402 height 55
type textarea "-"
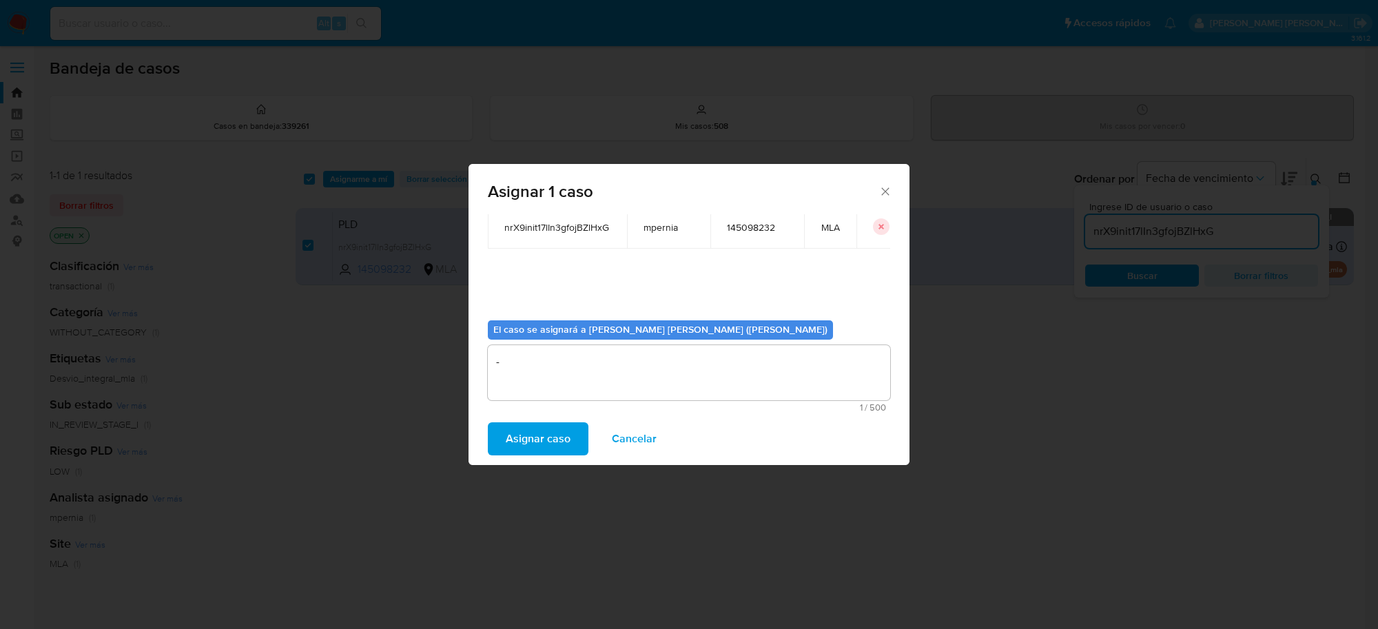
click at [498, 436] on button "Asignar caso" at bounding box center [538, 438] width 101 height 33
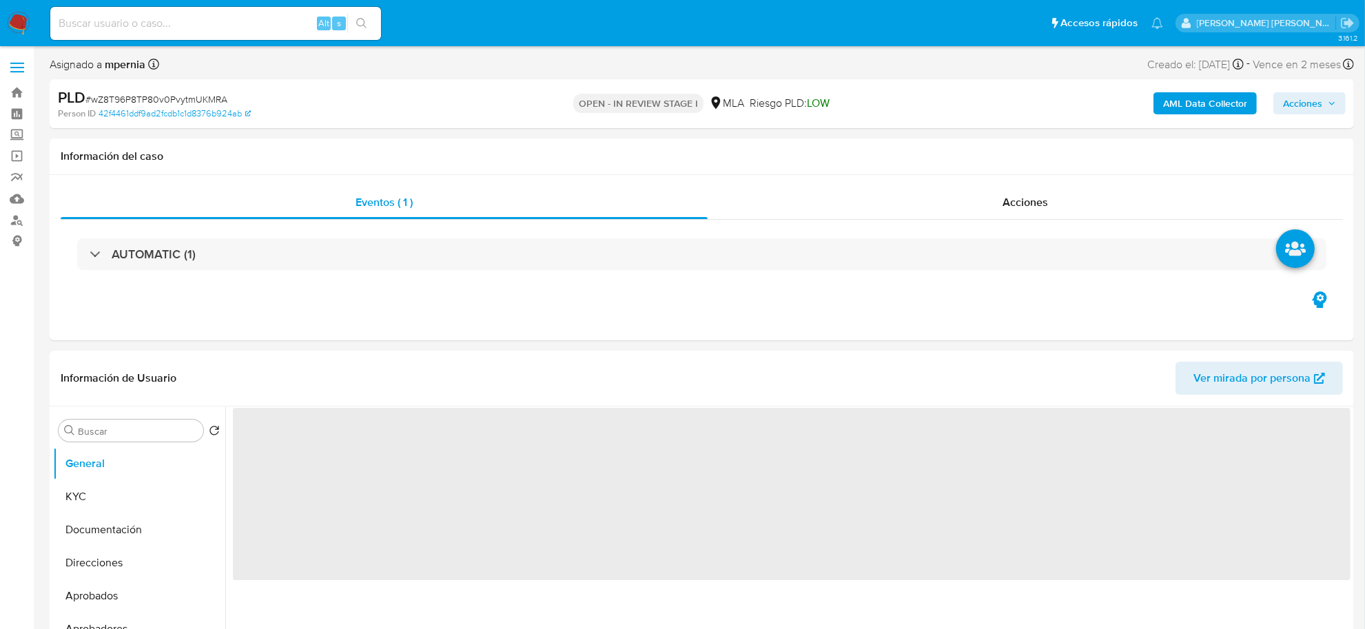
select select "10"
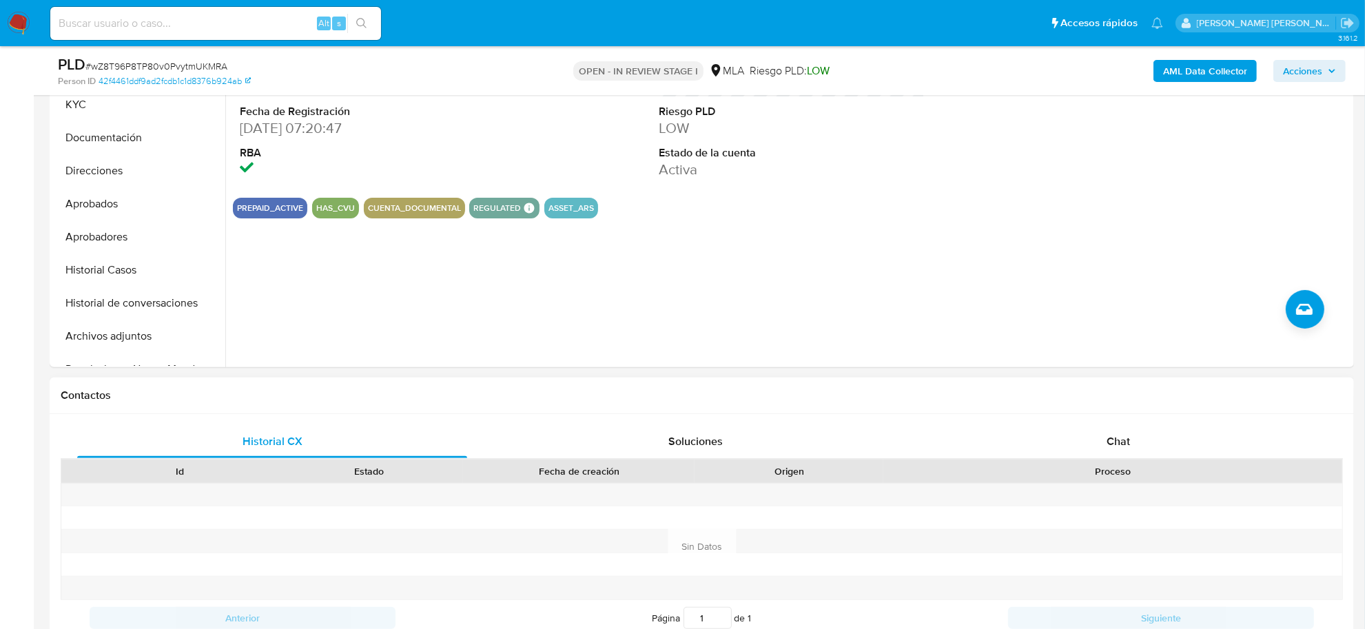
scroll to position [345, 0]
drag, startPoint x: 1117, startPoint y: 438, endPoint x: 1089, endPoint y: 445, distance: 28.4
click at [1117, 438] on span "Chat" at bounding box center [1118, 440] width 23 height 16
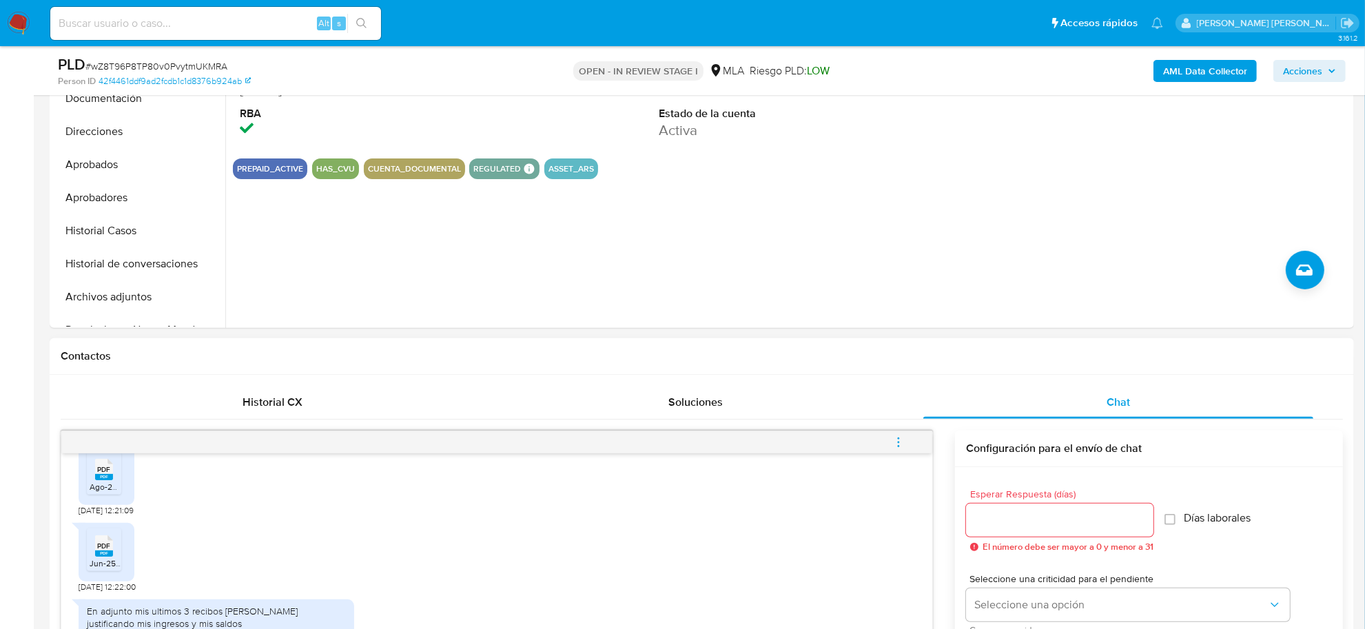
scroll to position [517, 0]
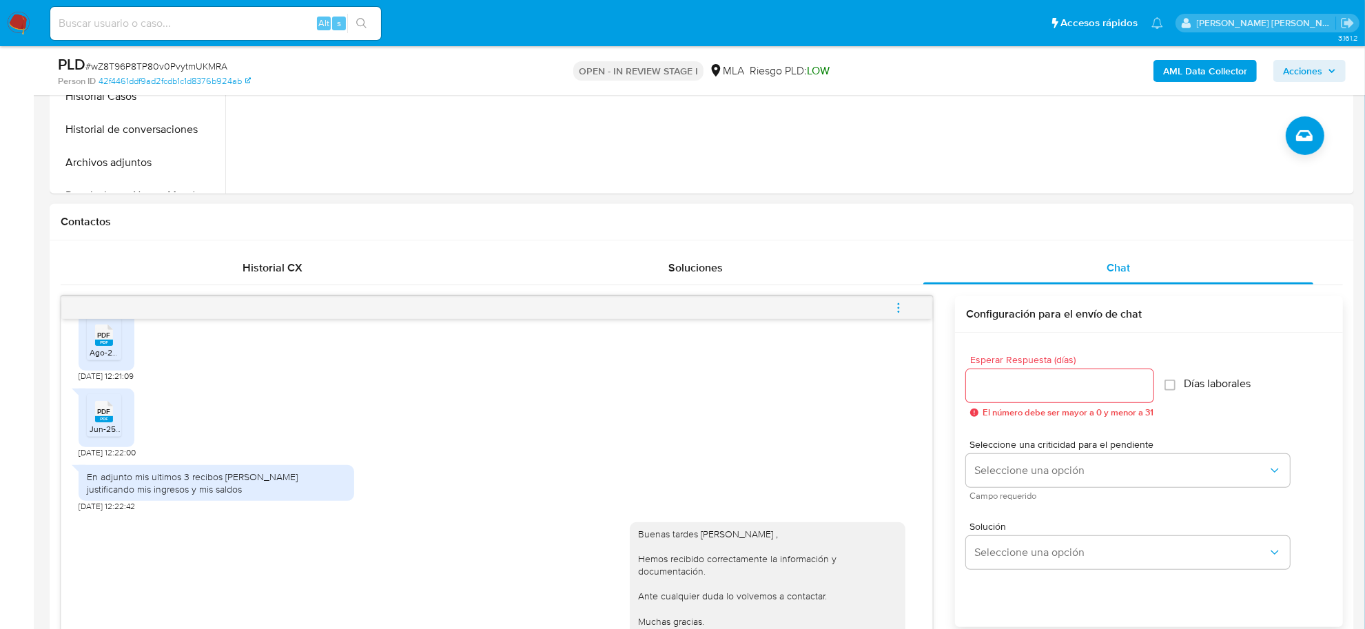
click at [897, 311] on icon "menu-action" at bounding box center [899, 308] width 12 height 12
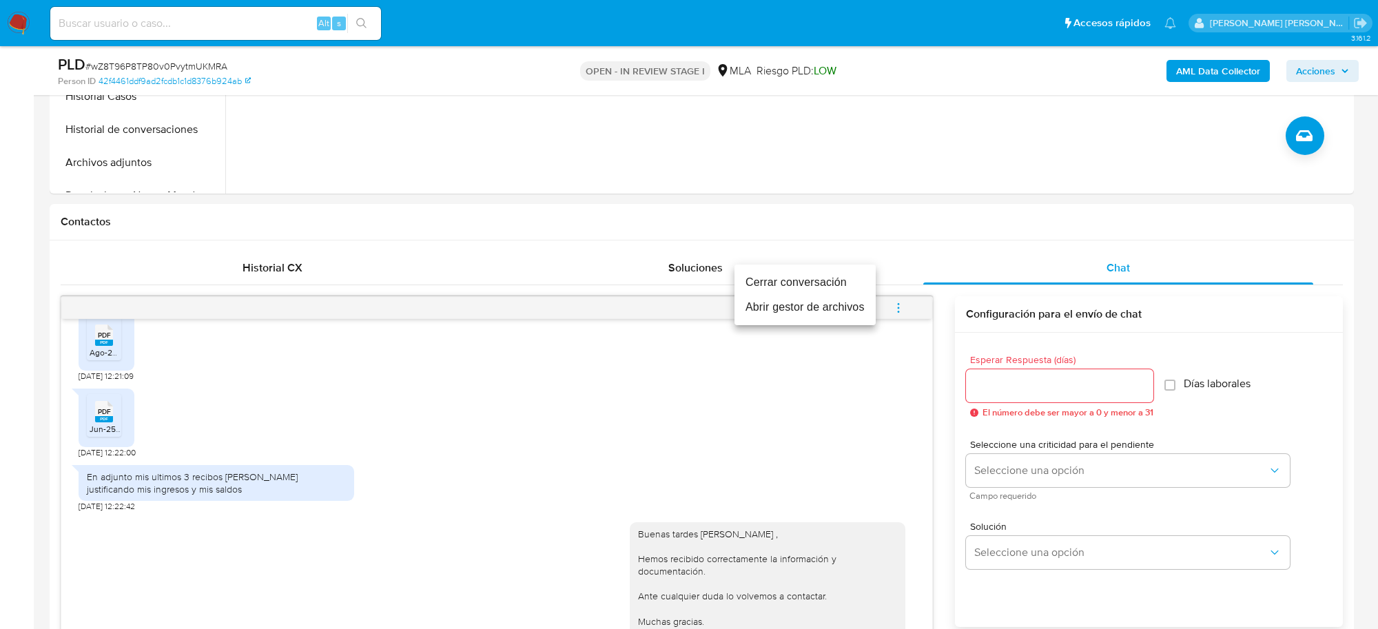
click at [810, 283] on li "Cerrar conversación" at bounding box center [805, 282] width 141 height 25
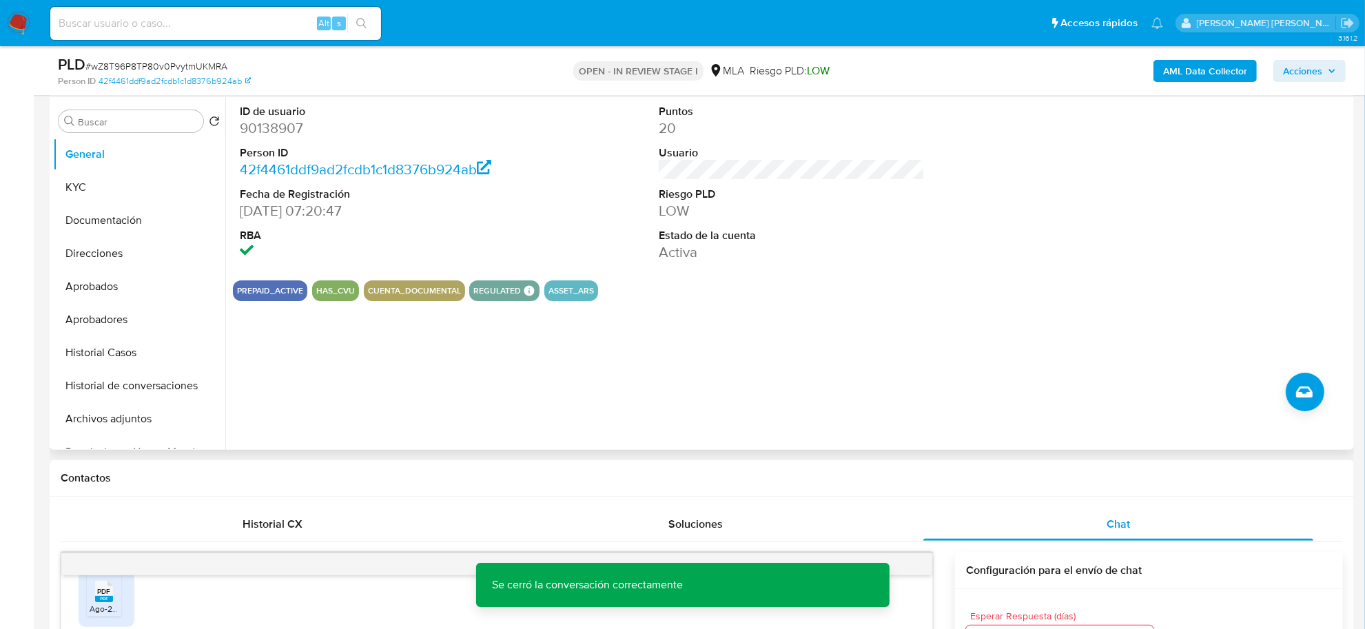
scroll to position [258, 0]
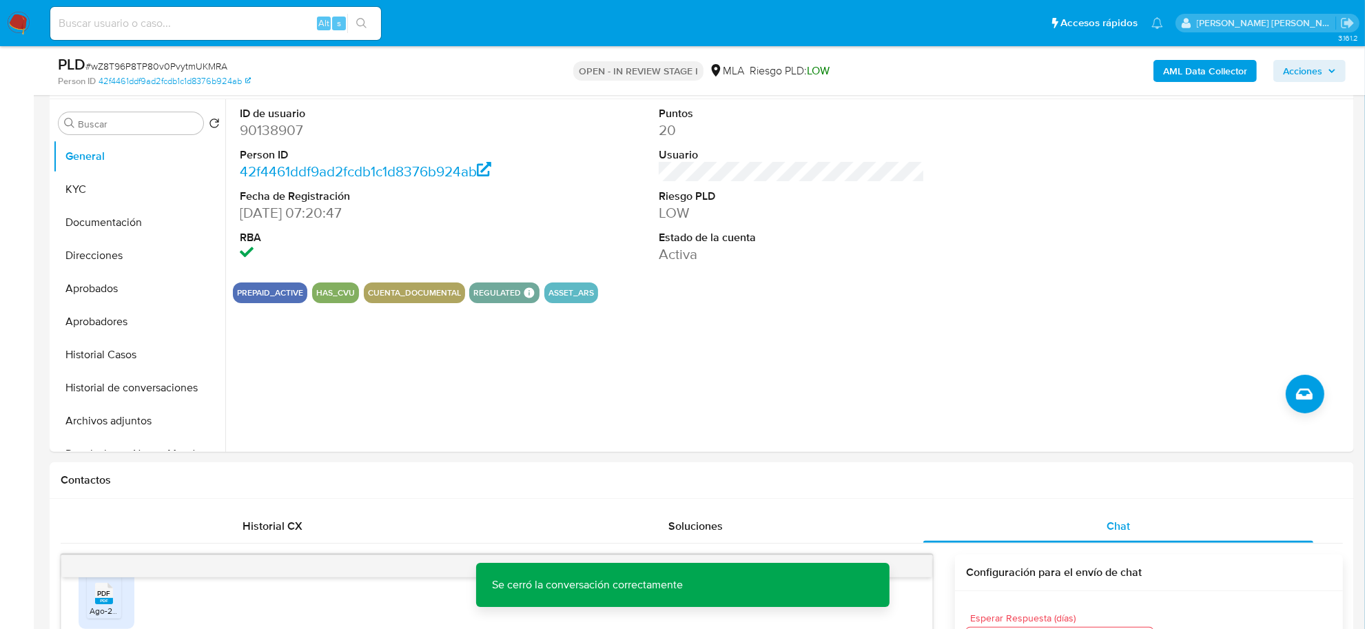
click at [1328, 71] on icon "button" at bounding box center [1332, 71] width 8 height 8
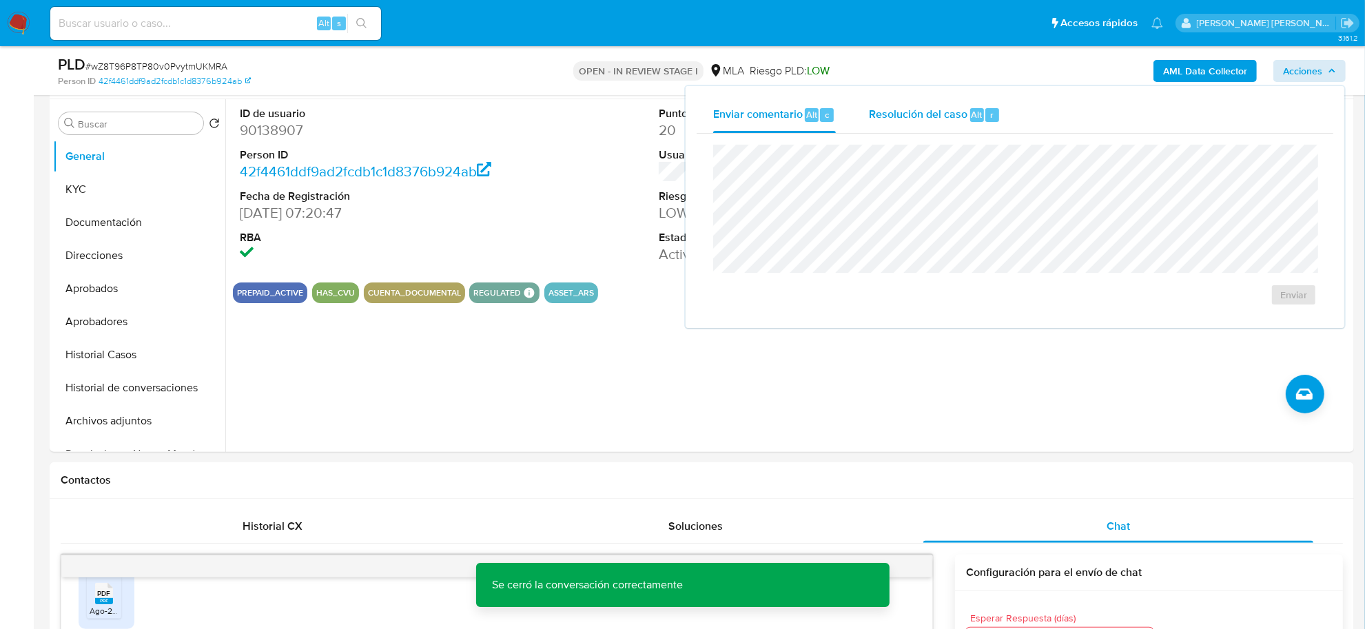
click at [972, 117] on span "Alt" at bounding box center [977, 114] width 11 height 13
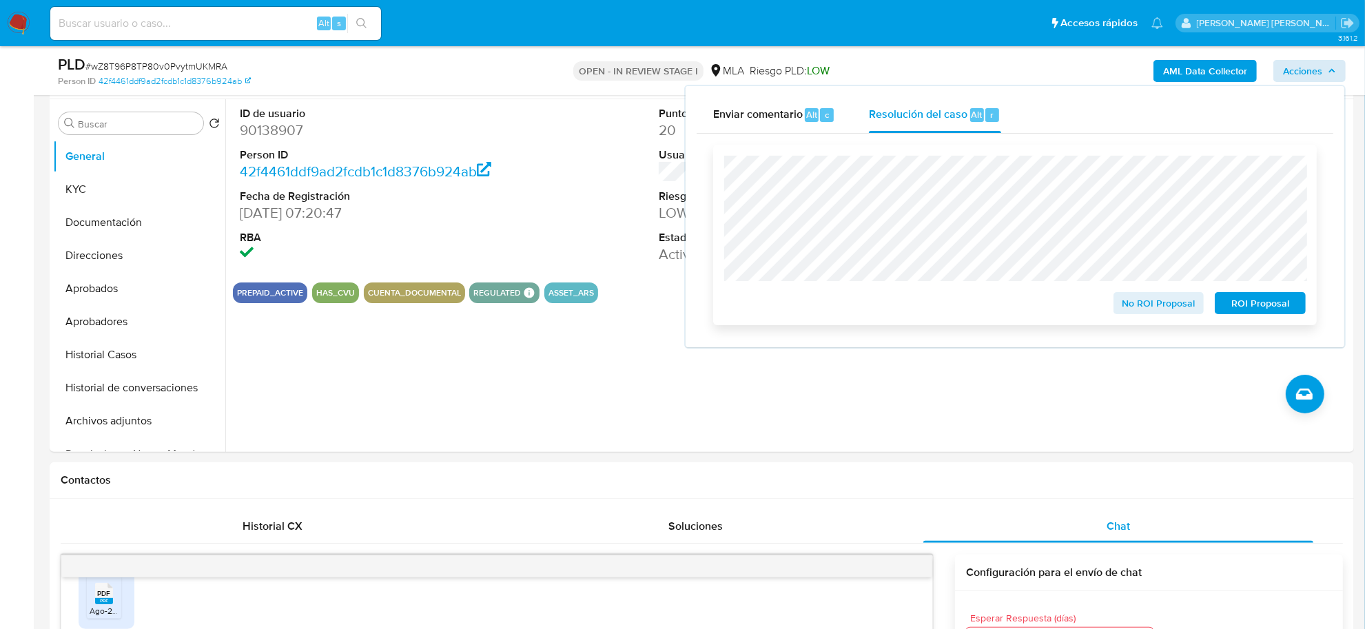
click at [1152, 304] on span "No ROI Proposal" at bounding box center [1159, 303] width 72 height 19
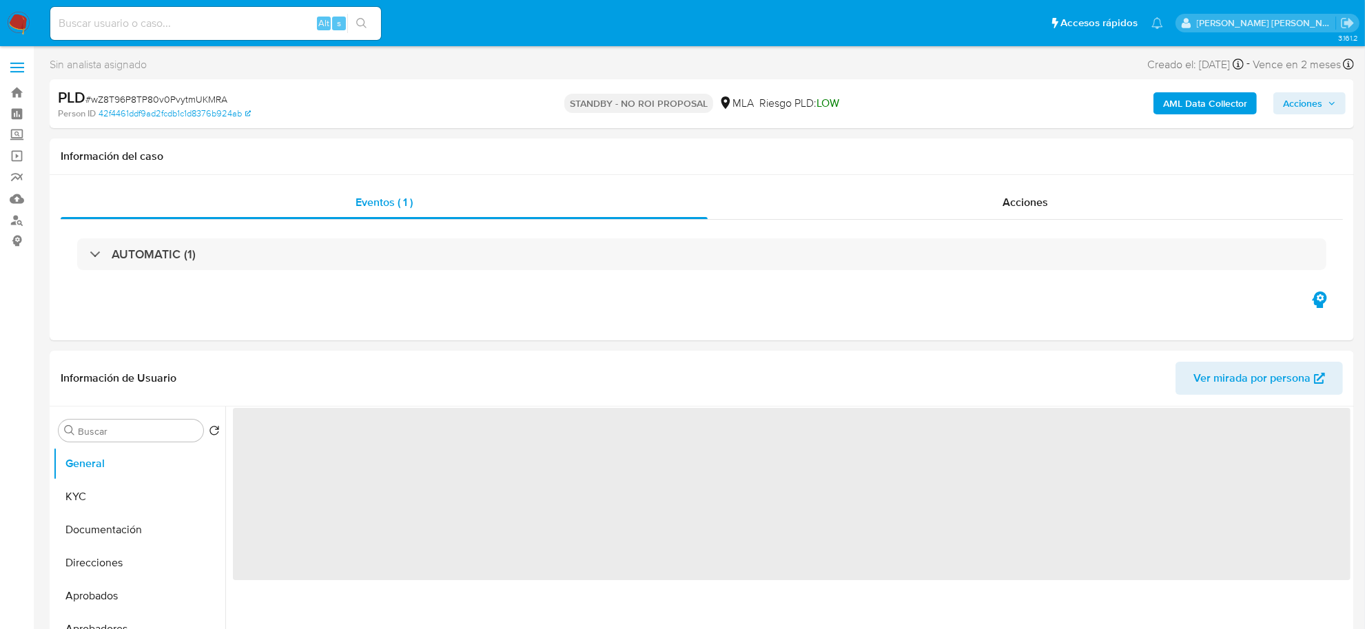
select select "10"
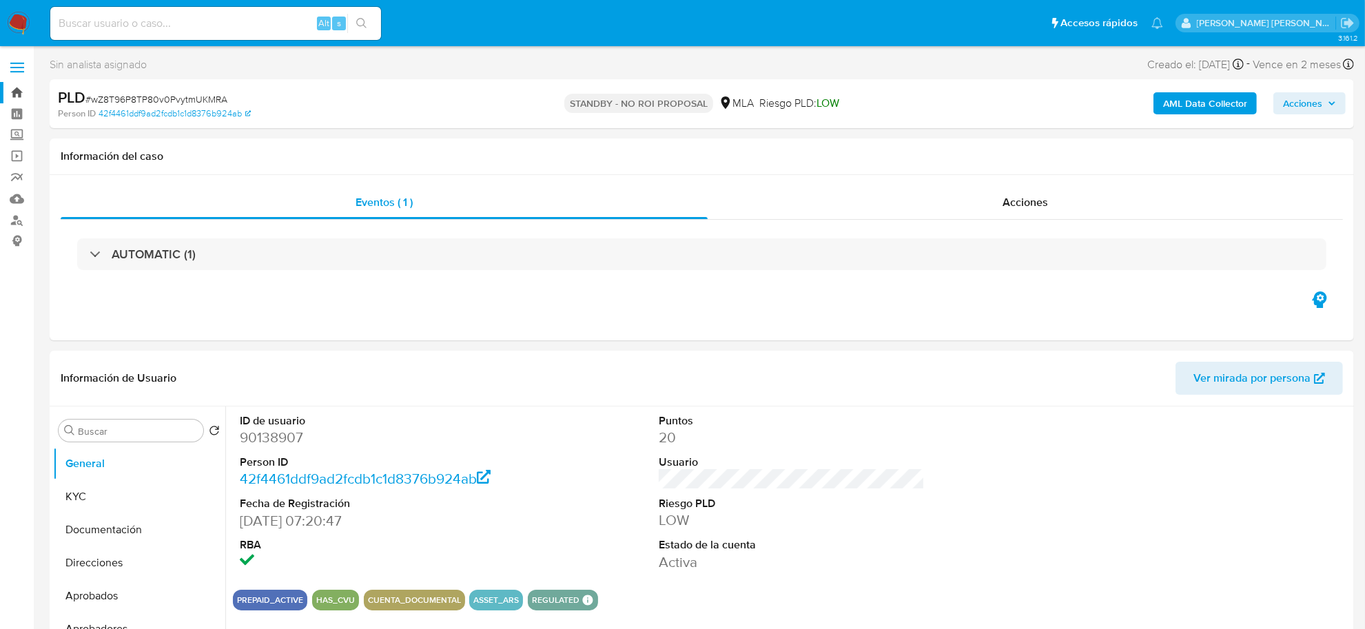
click at [14, 90] on link "Bandeja" at bounding box center [82, 92] width 164 height 21
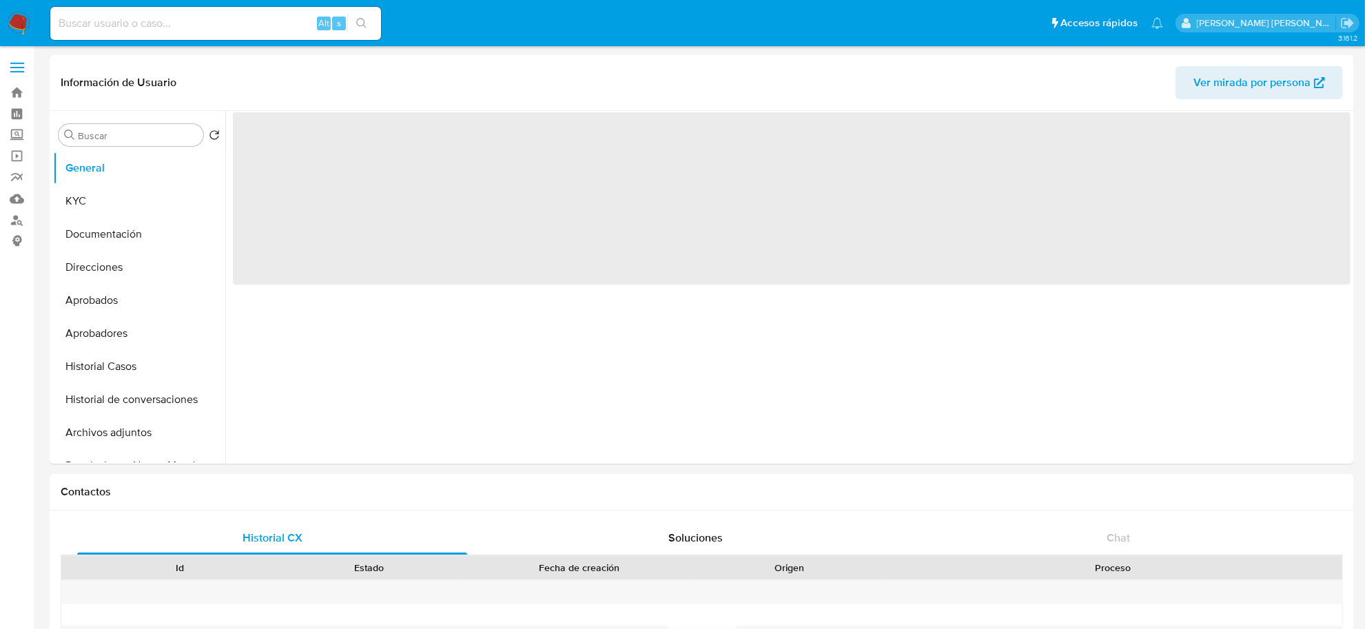
select select "10"
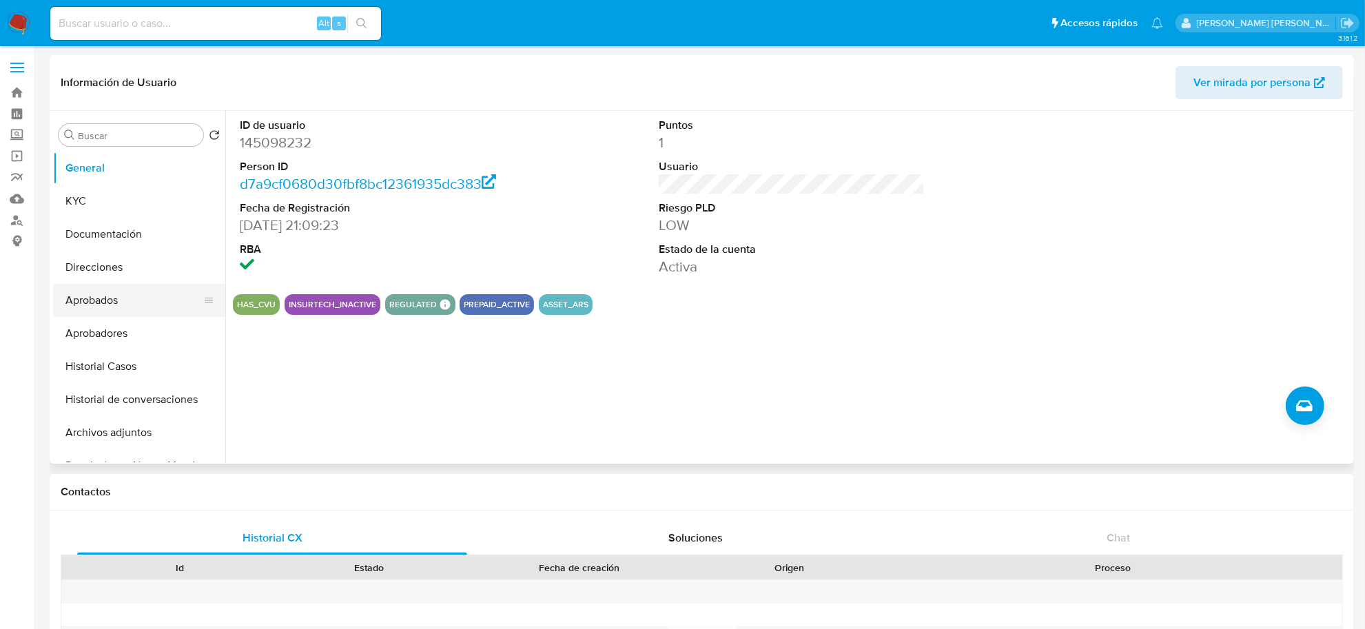
click at [87, 309] on button "Aprobados" at bounding box center [133, 300] width 161 height 33
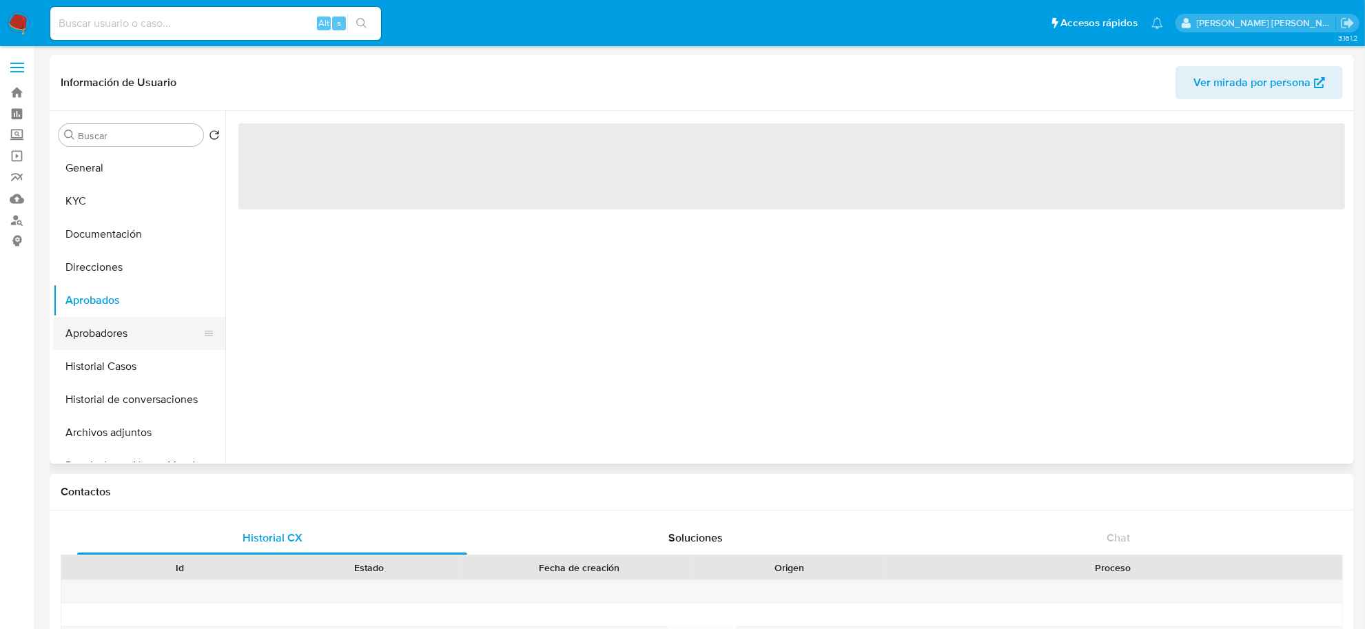
click at [83, 338] on button "Aprobadores" at bounding box center [133, 333] width 161 height 33
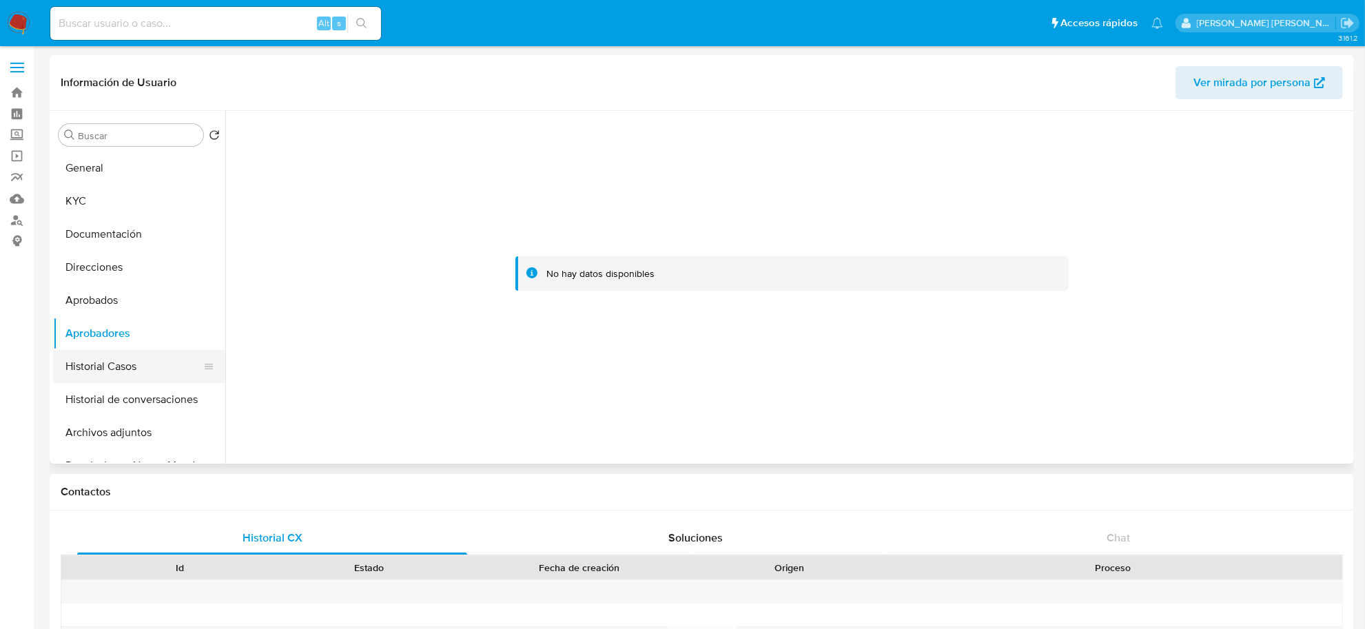
click at [104, 369] on button "Historial Casos" at bounding box center [133, 366] width 161 height 33
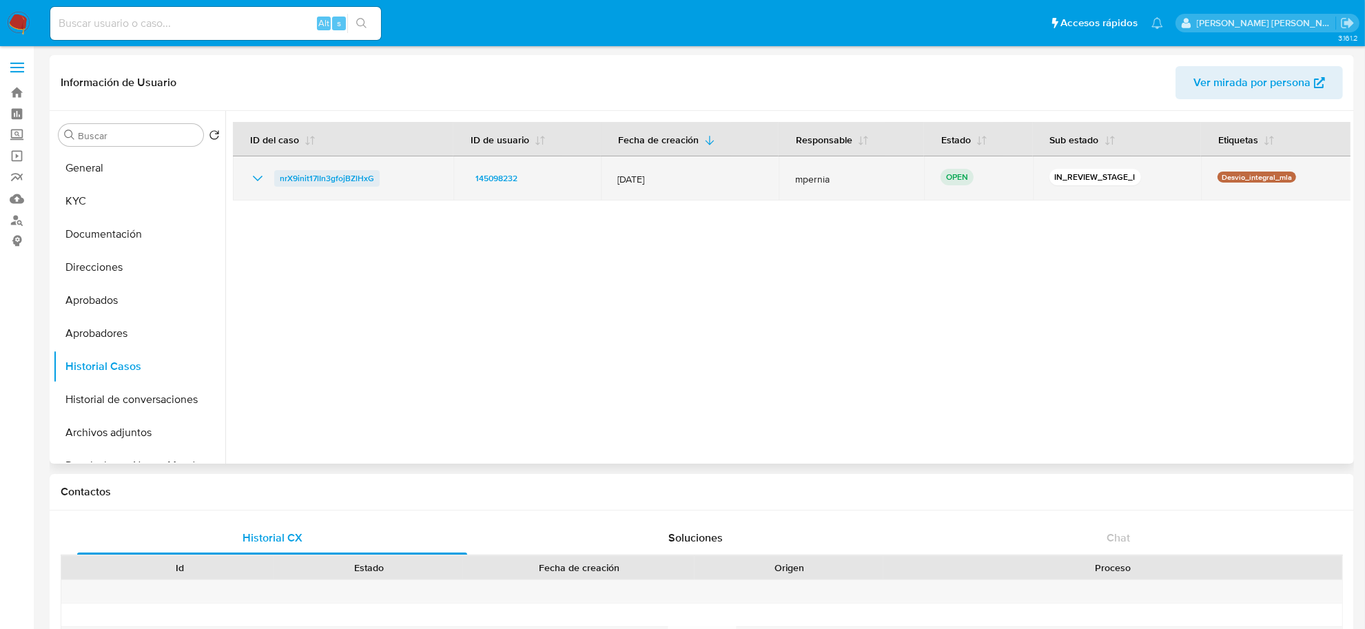
click at [311, 172] on span "nrX9init17lIn3gfojBZlHxG" at bounding box center [327, 178] width 94 height 17
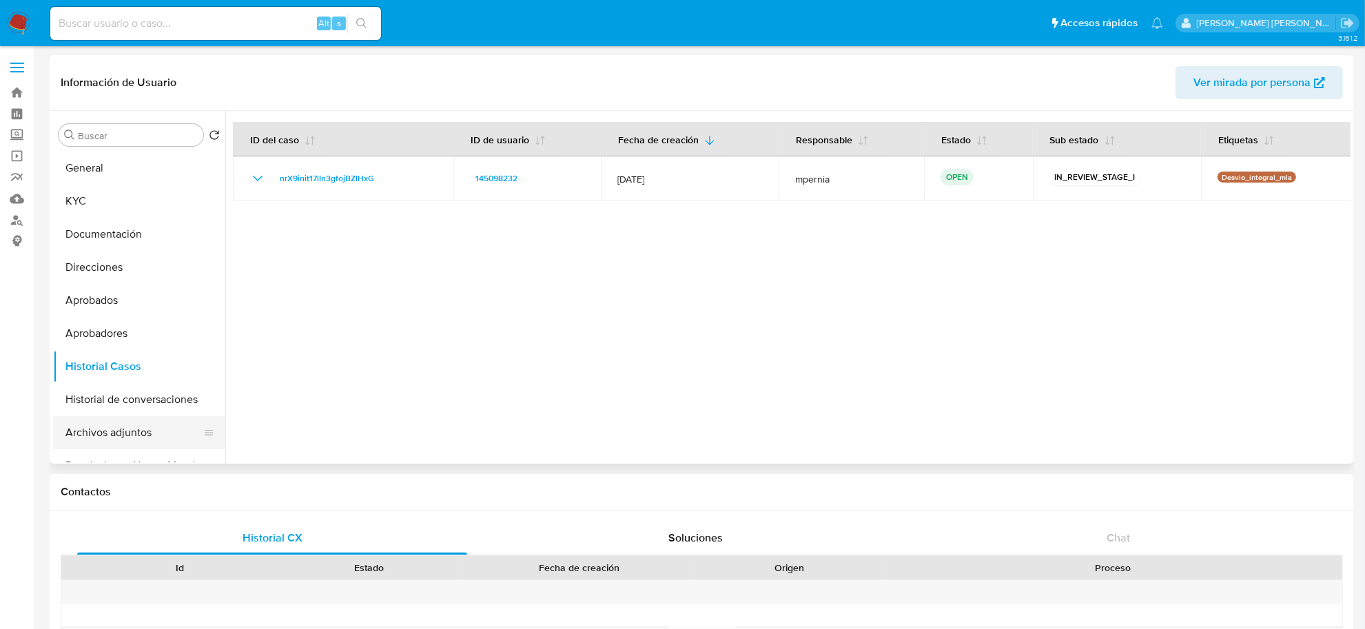
click at [130, 432] on button "Archivos adjuntos" at bounding box center [133, 432] width 161 height 33
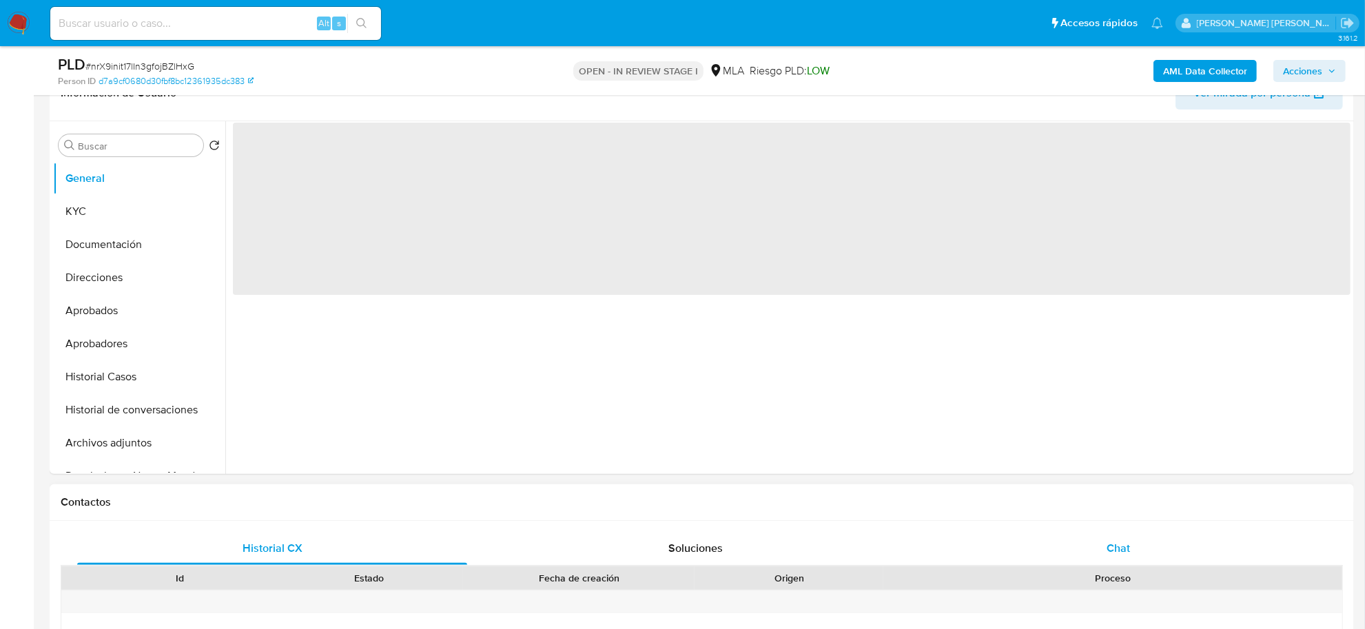
scroll to position [258, 0]
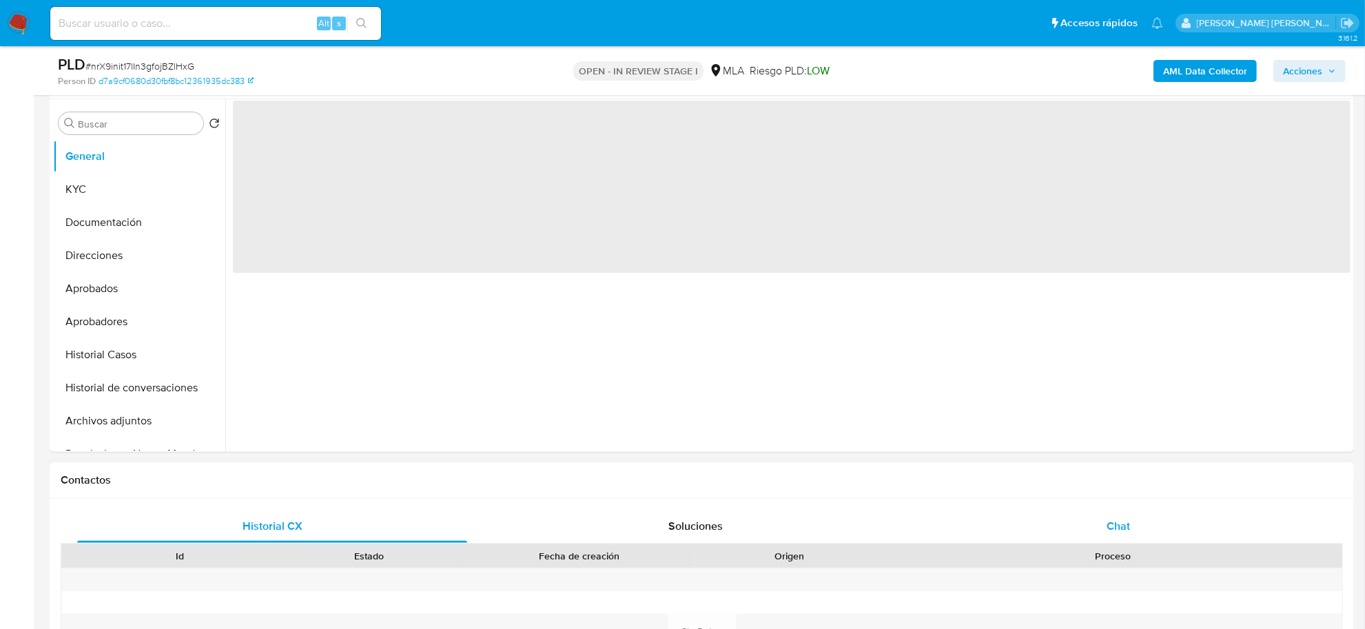
click at [1121, 518] on span "Chat" at bounding box center [1118, 526] width 23 height 16
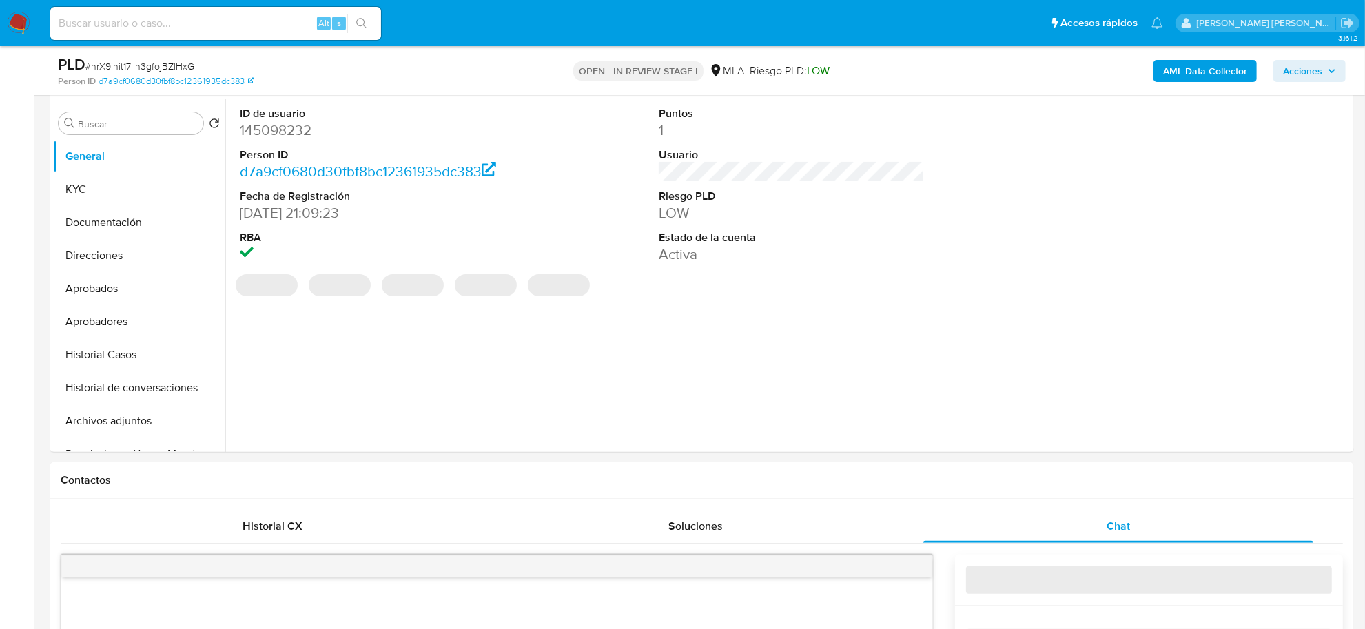
select select "10"
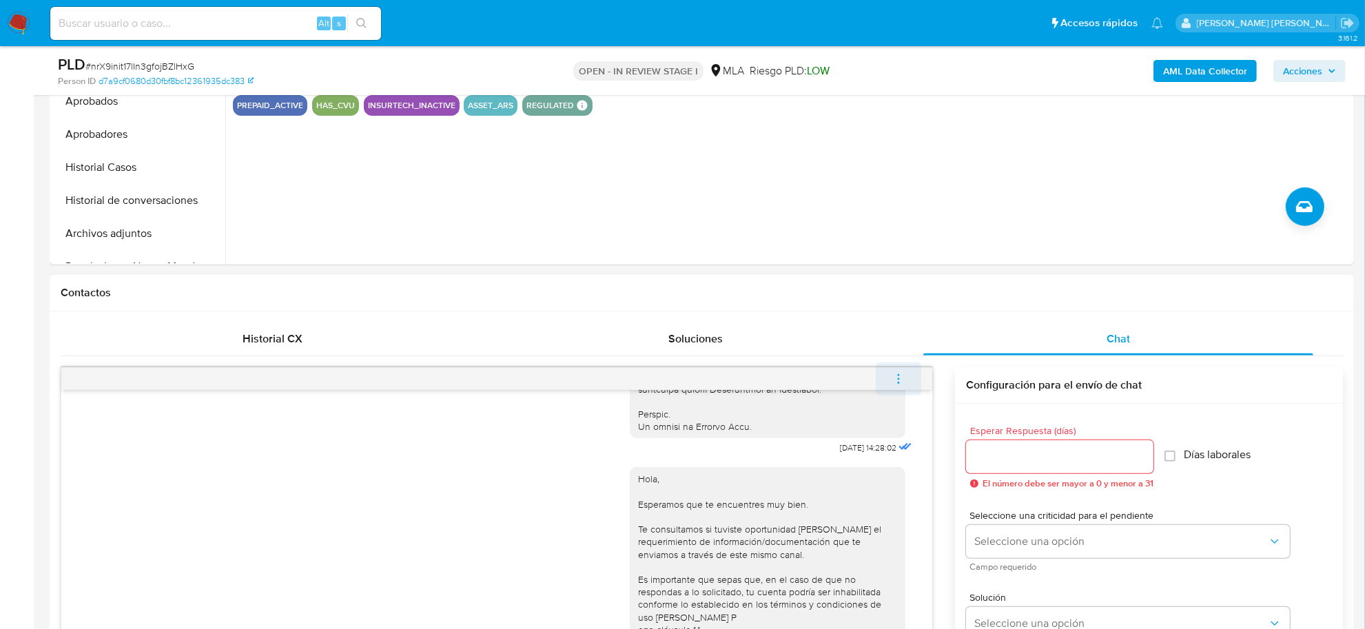
scroll to position [431, 0]
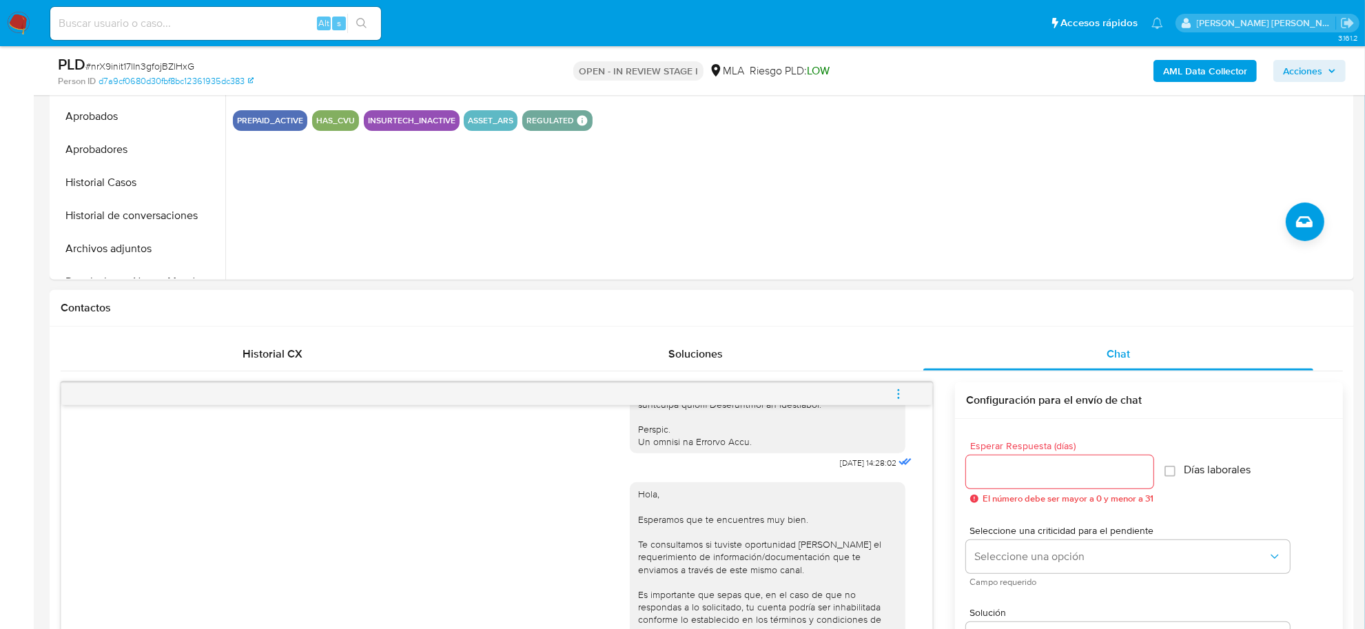
click at [899, 391] on icon "menu-action" at bounding box center [899, 394] width 12 height 12
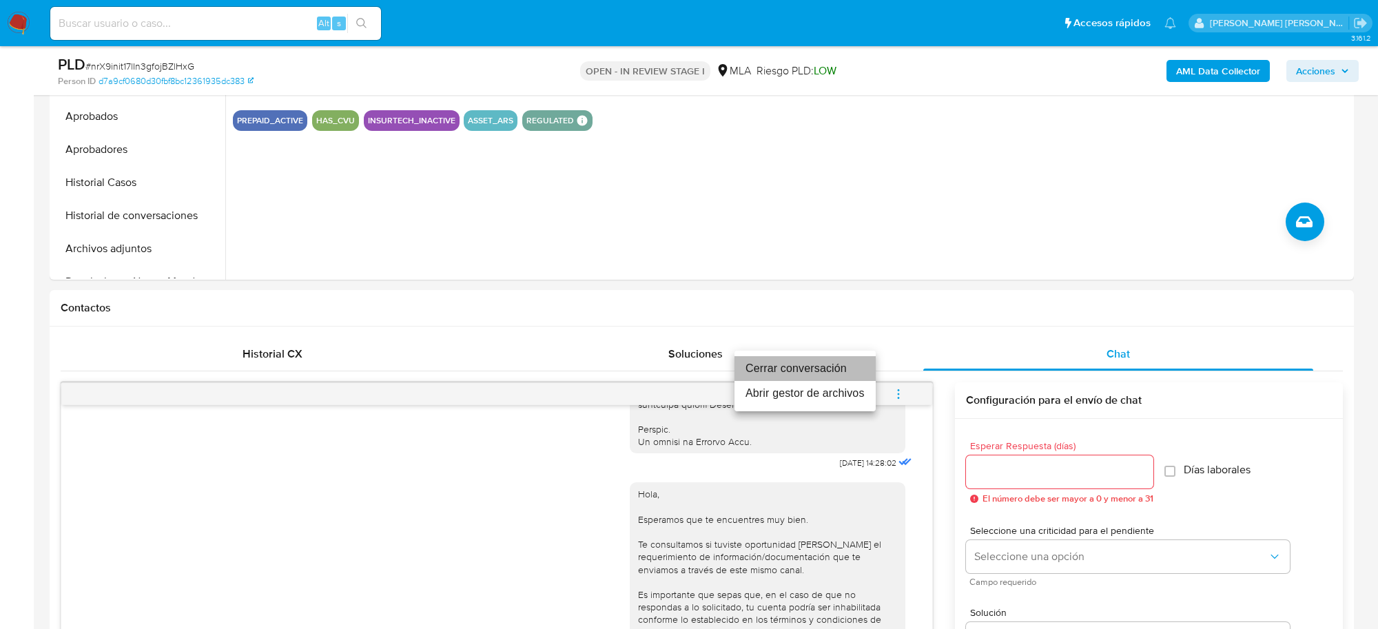
click at [804, 363] on li "Cerrar conversación" at bounding box center [805, 368] width 141 height 25
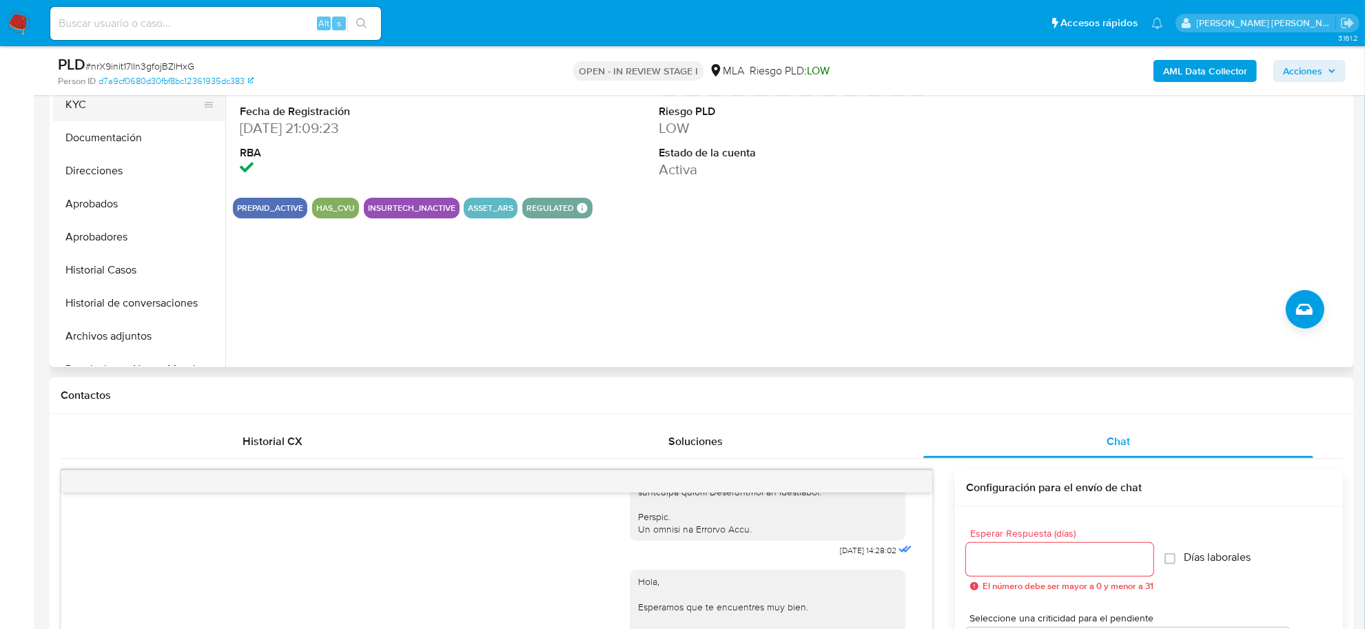
scroll to position [258, 0]
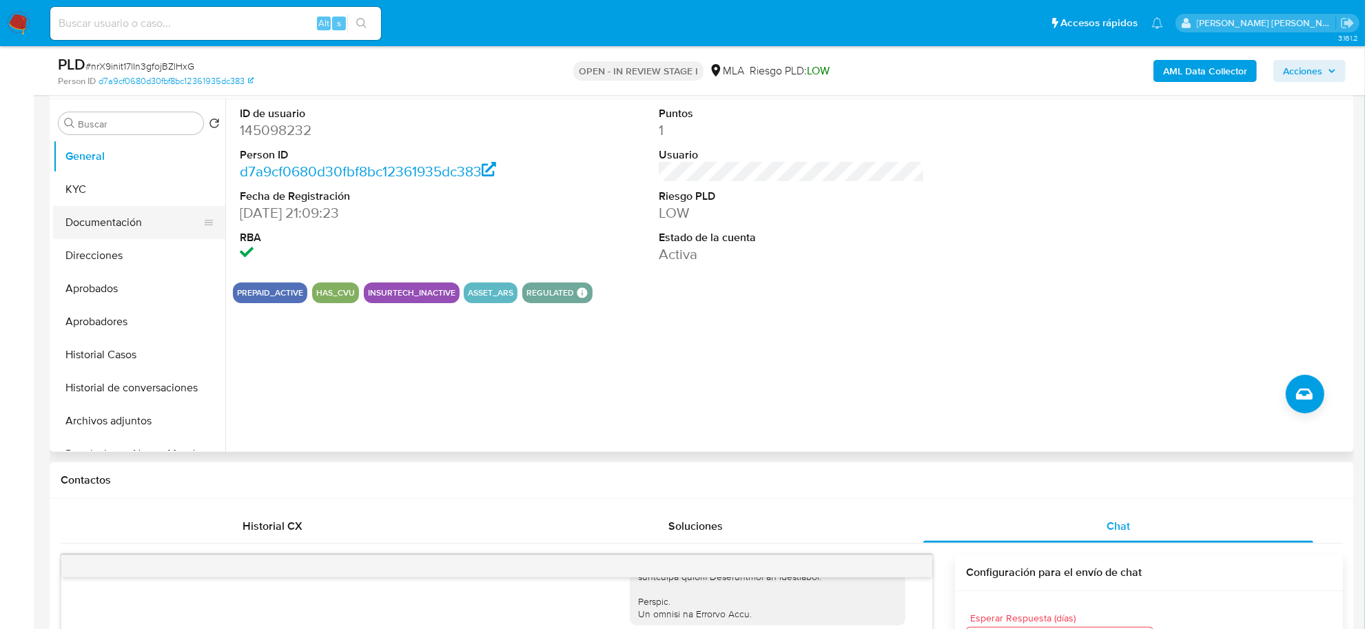
click at [96, 218] on button "Documentación" at bounding box center [133, 222] width 161 height 33
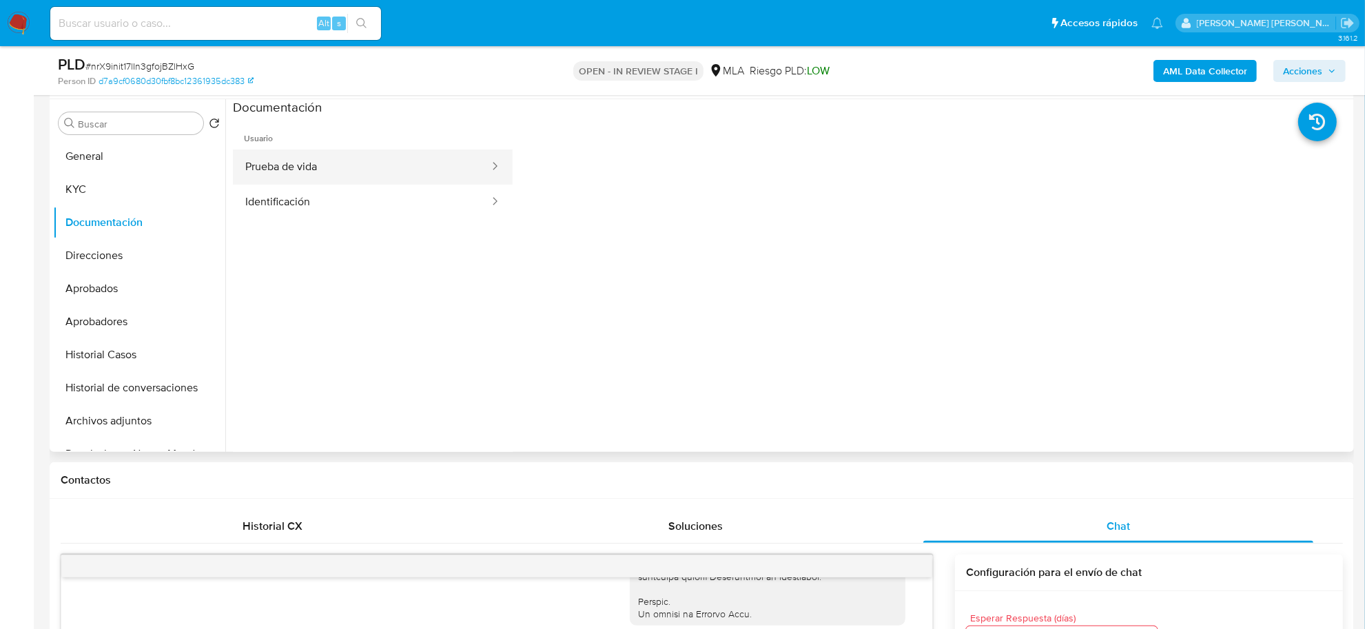
click at [296, 160] on button "Prueba de vida" at bounding box center [362, 167] width 258 height 35
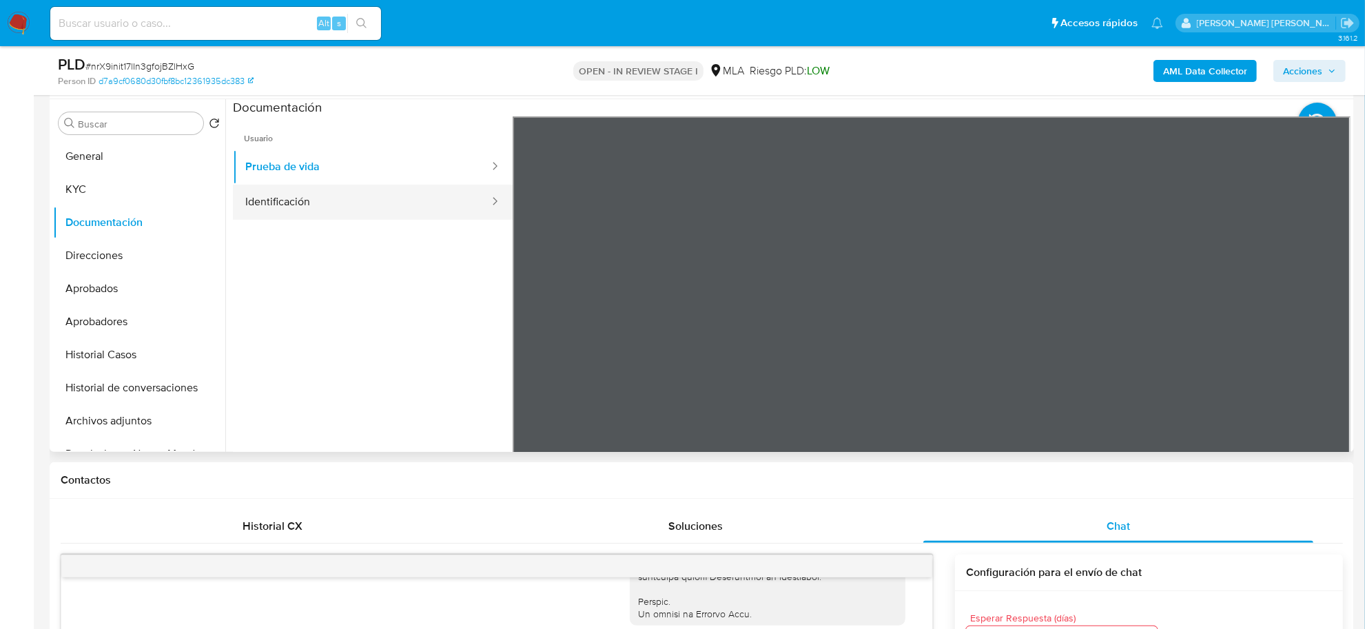
click at [348, 202] on button "Identificación" at bounding box center [362, 202] width 258 height 35
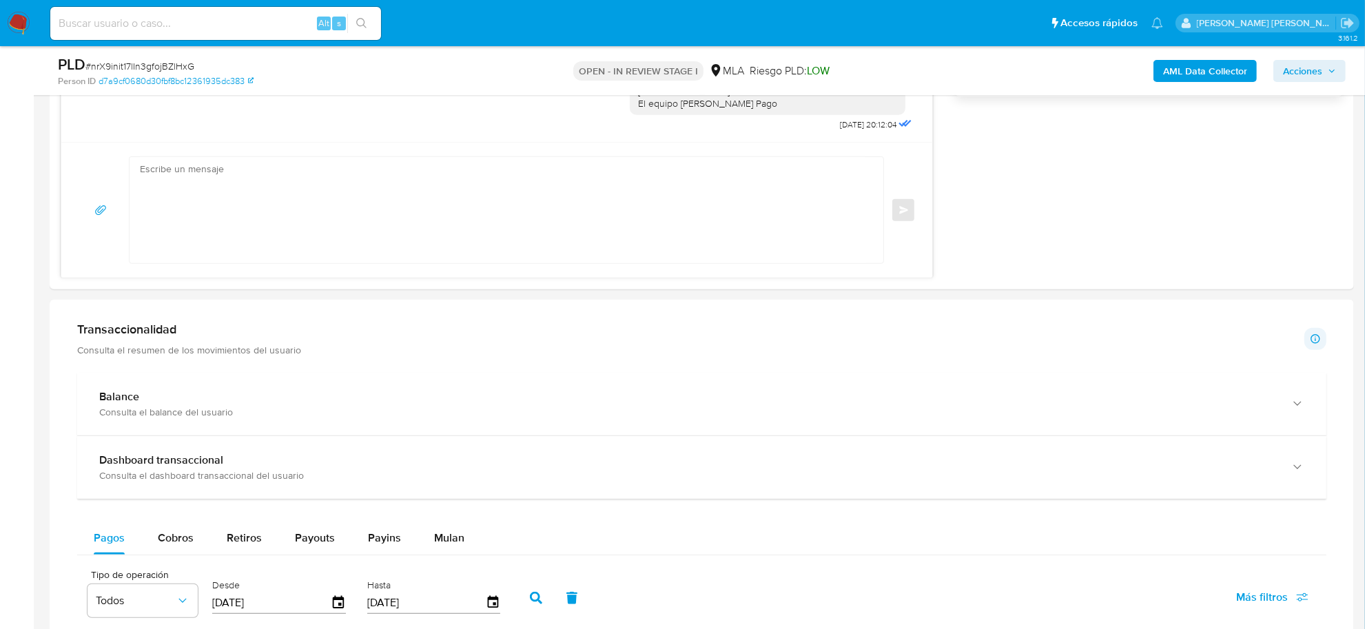
scroll to position [1120, 0]
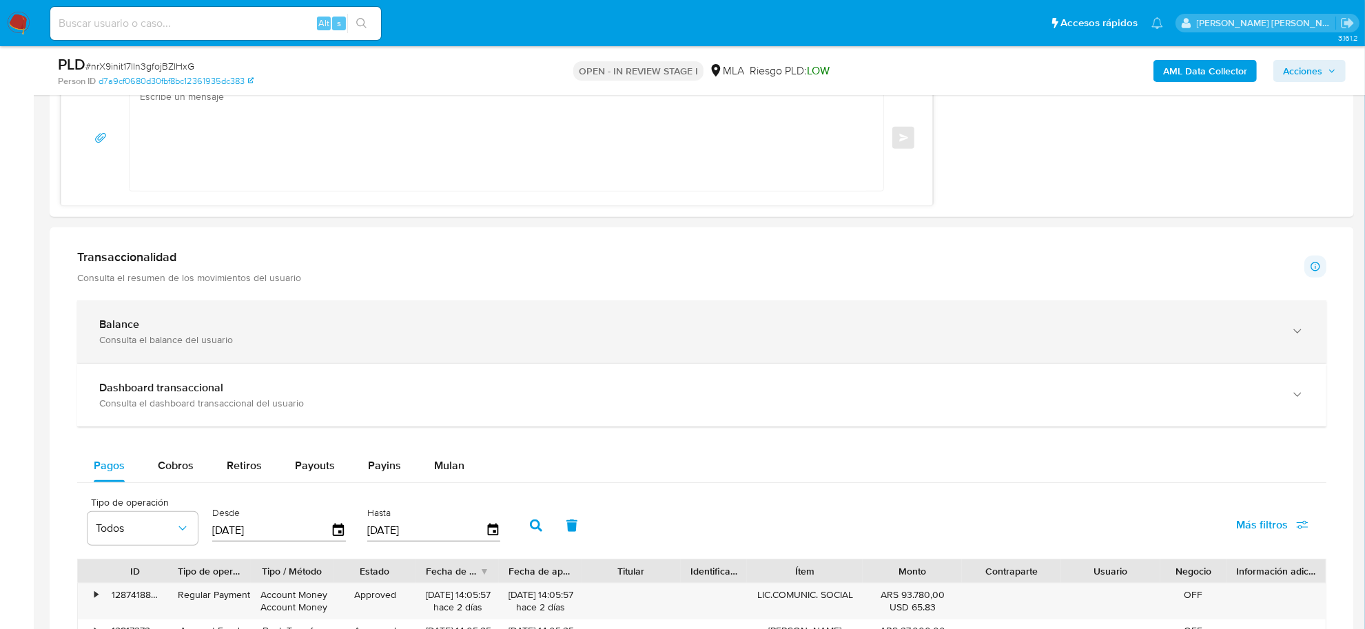
click at [132, 334] on div "Consulta el balance del usuario" at bounding box center [688, 340] width 1178 height 12
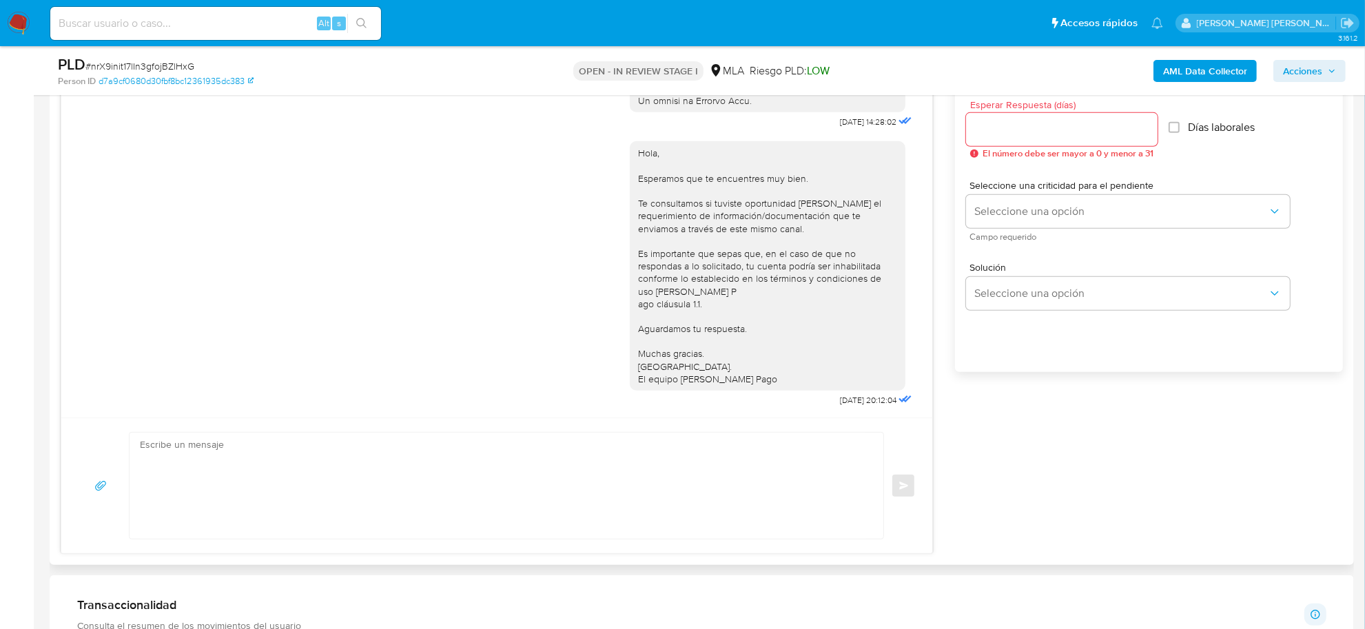
scroll to position [775, 0]
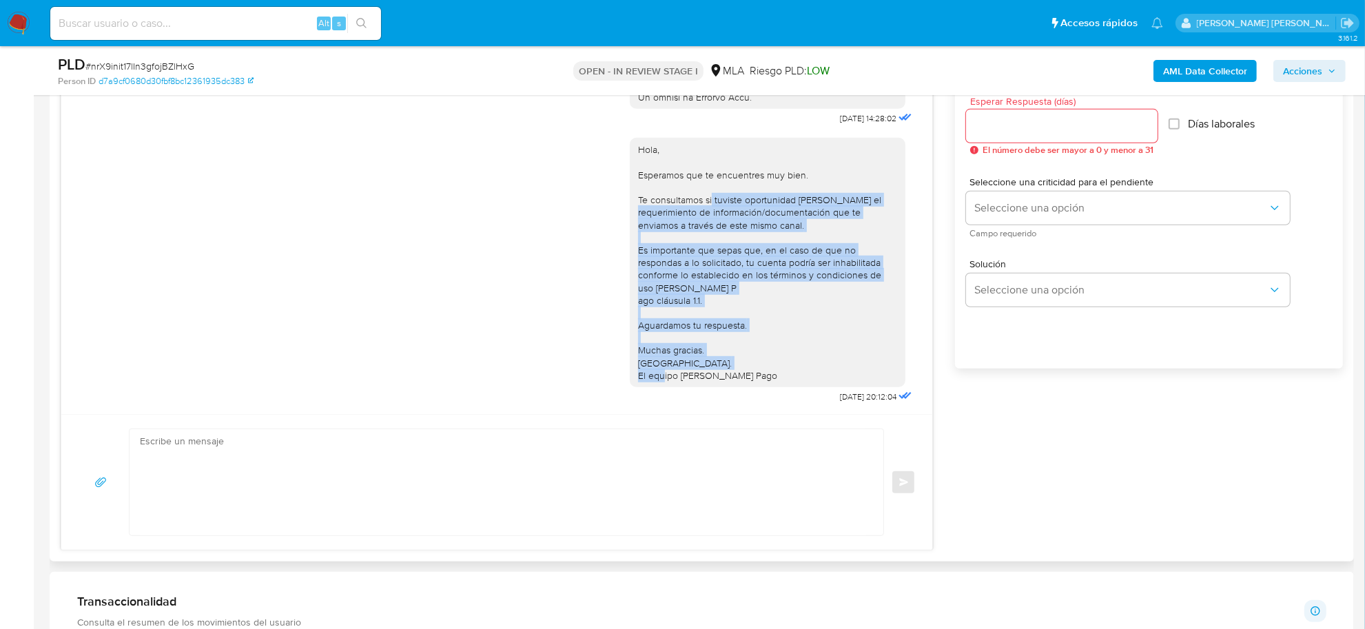
drag, startPoint x: 700, startPoint y: 188, endPoint x: 757, endPoint y: 358, distance: 179.6
click at [757, 358] on div "Hola, Esperamos que te encuentres muy bien. Te consultamos si tuviste oportunid…" at bounding box center [767, 262] width 259 height 238
copy div "tuviste oportunidad de leer el requerimiento de información/documentación que t…"
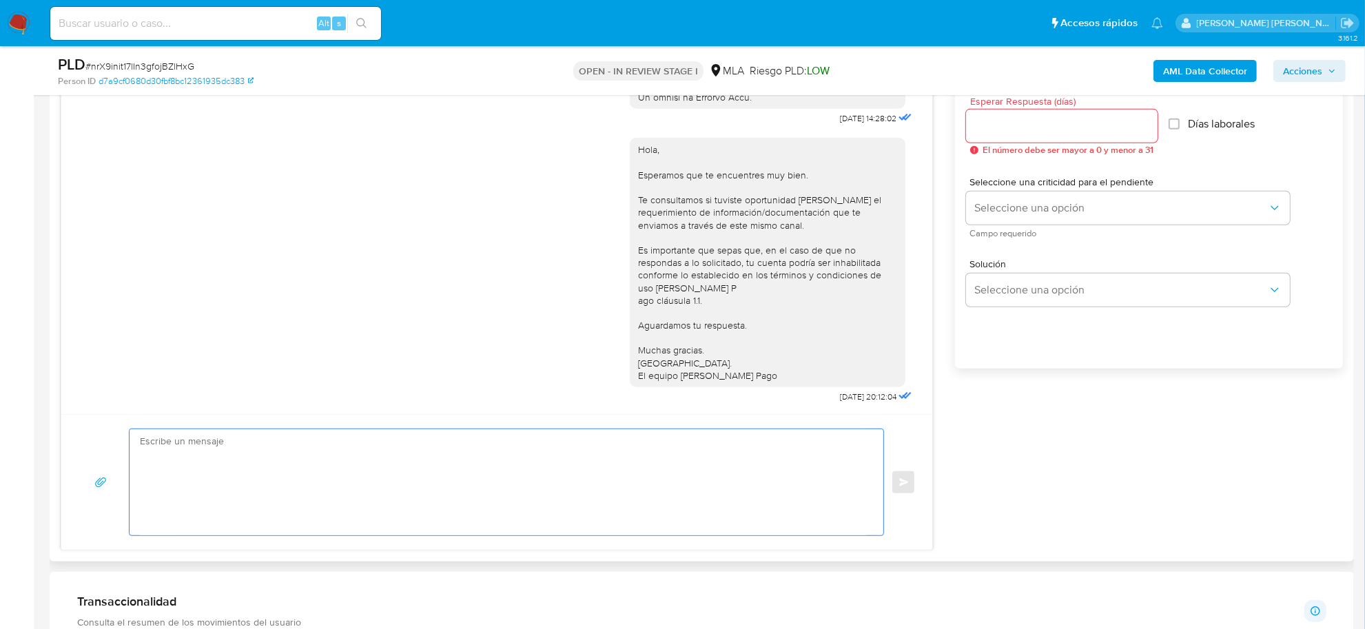
drag, startPoint x: 295, startPoint y: 486, endPoint x: 292, endPoint y: 480, distance: 7.1
click at [294, 484] on textarea at bounding box center [503, 482] width 726 height 106
paste textarea "tuviste oportunidad de leer el requerimiento de información/documentación que t…"
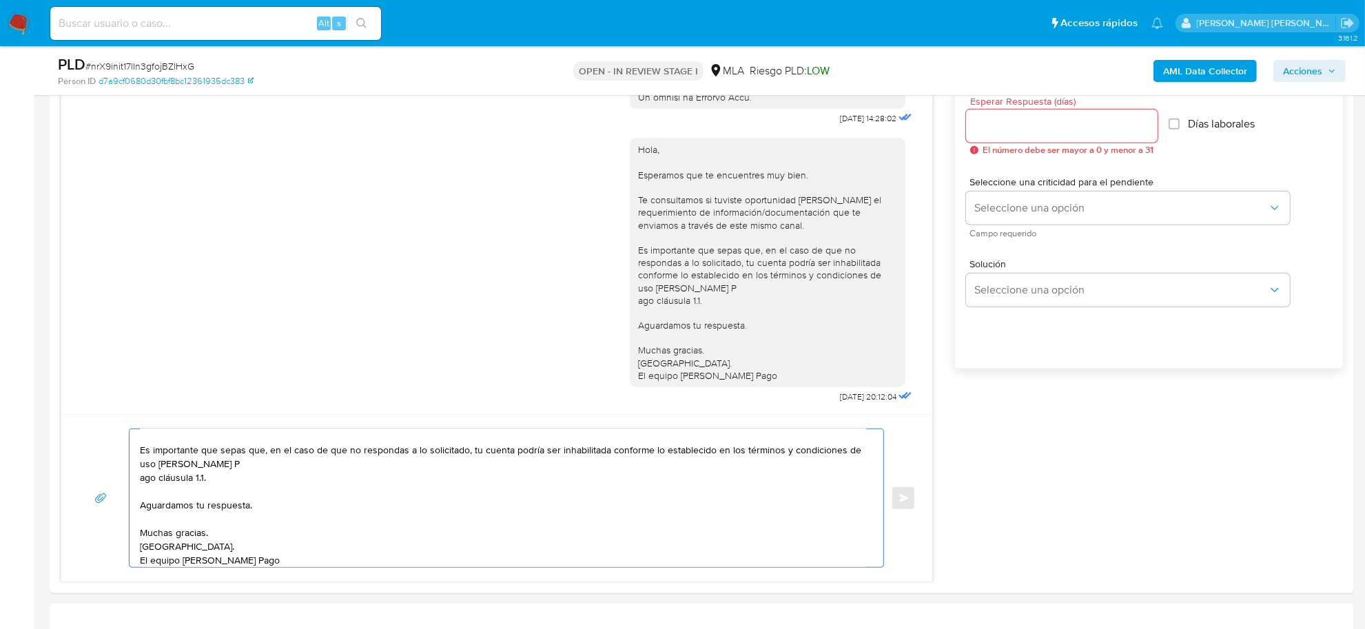
scroll to position [345, 0]
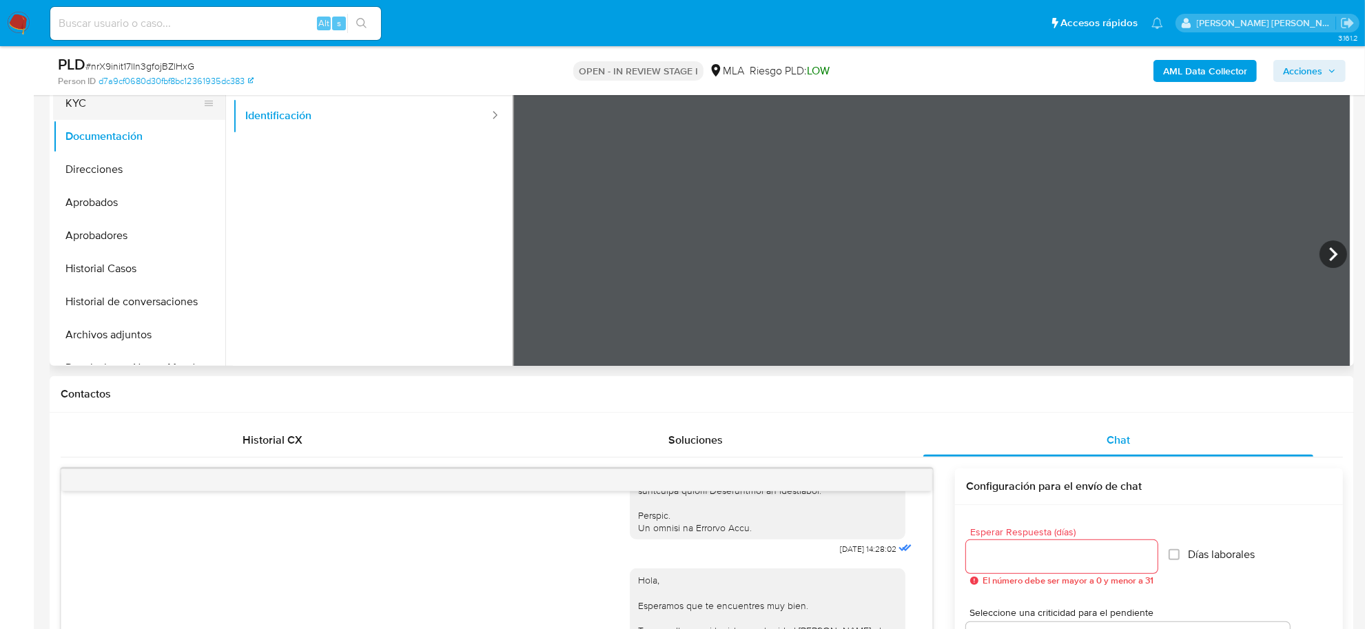
click at [94, 101] on button "KYC" at bounding box center [133, 103] width 161 height 33
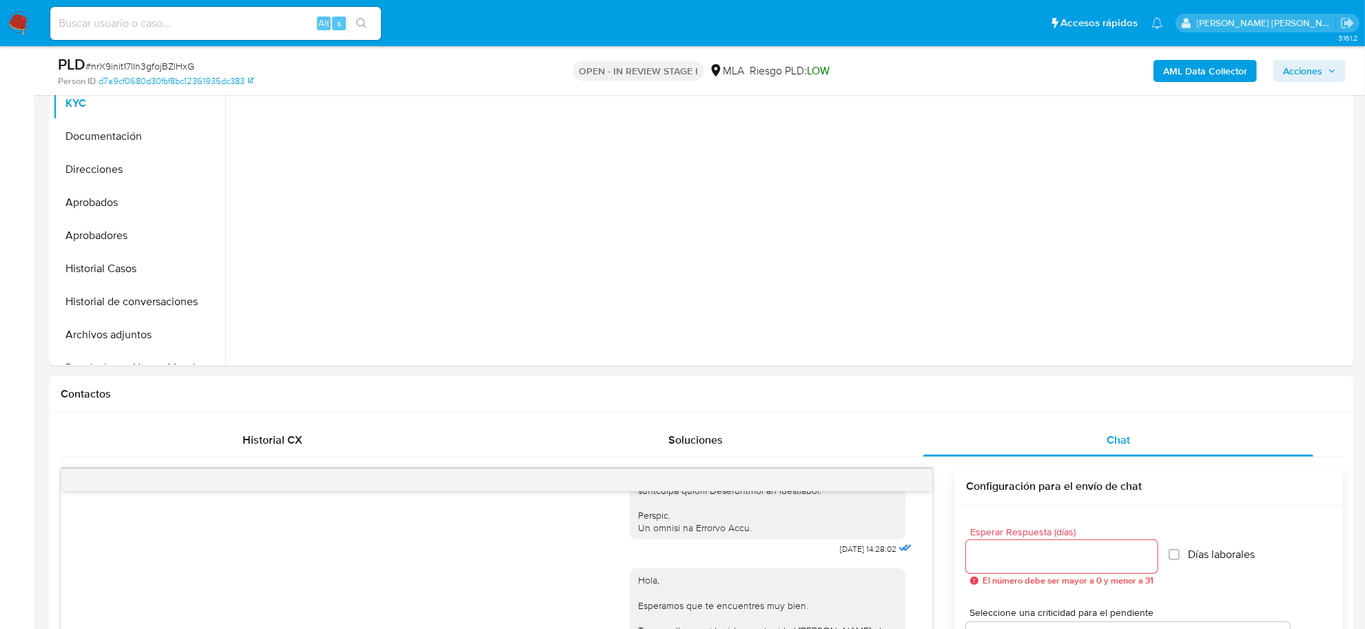
click at [143, 65] on span "# nrX9init17lIn3gfojBZlHxG" at bounding box center [139, 66] width 109 height 14
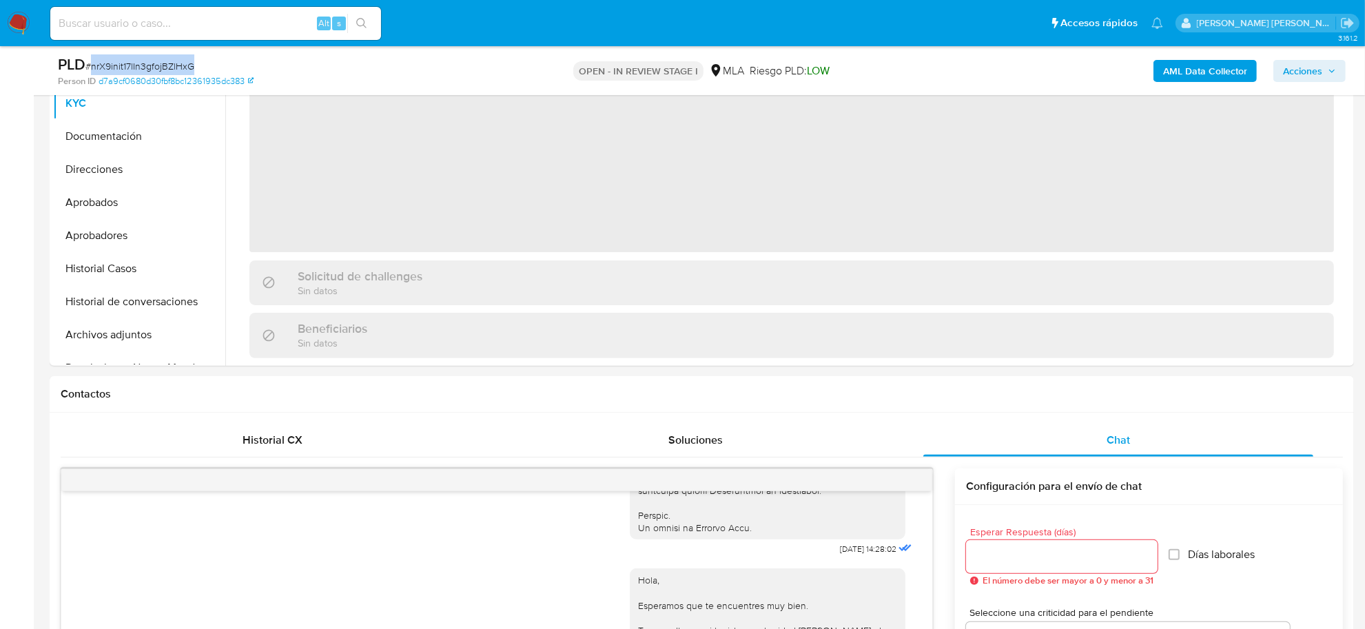
copy span "nrX9init17lIn3gfojBZlHxG"
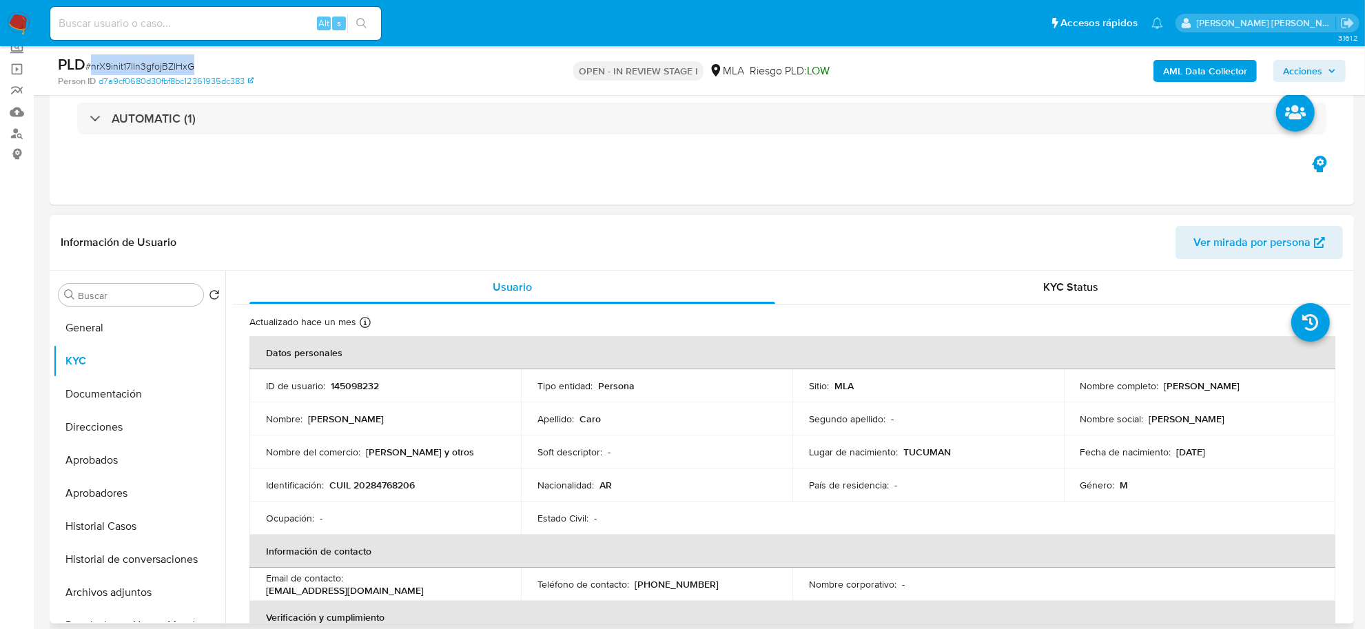
scroll to position [86, 0]
drag, startPoint x: 1161, startPoint y: 389, endPoint x: 1193, endPoint y: 388, distance: 31.7
click at [1193, 388] on p "[PERSON_NAME]" at bounding box center [1203, 386] width 76 height 12
copy p "Enrique"
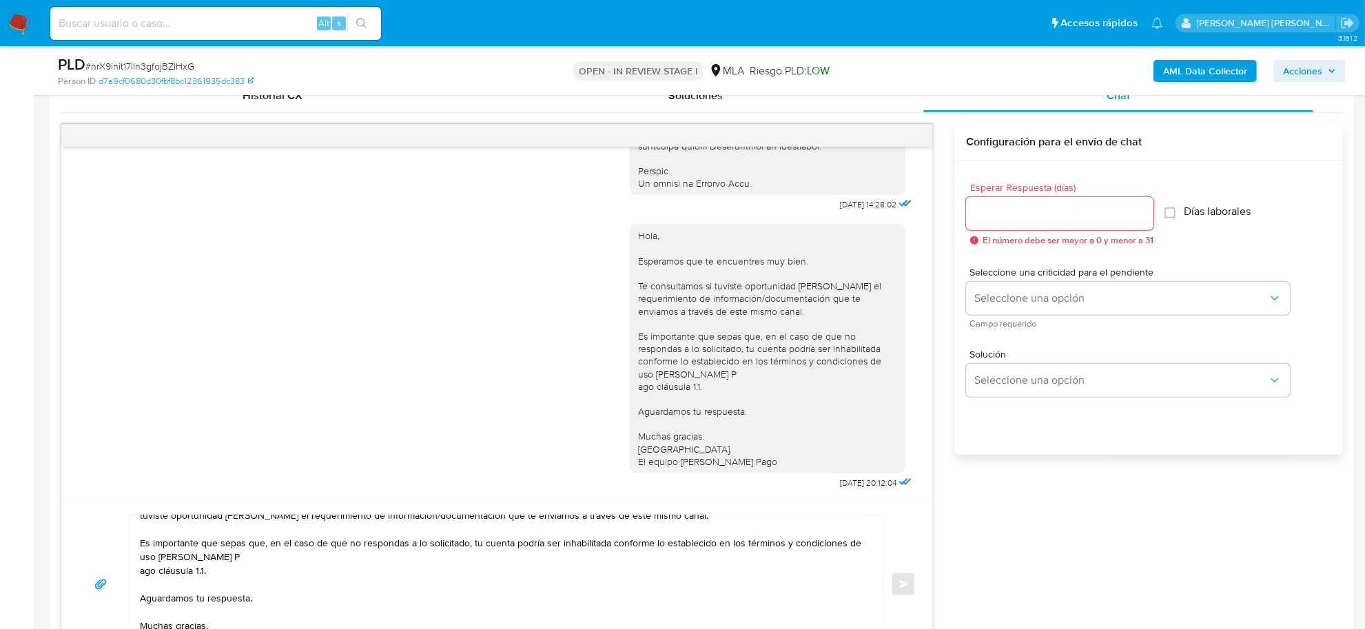
scroll to position [0, 0]
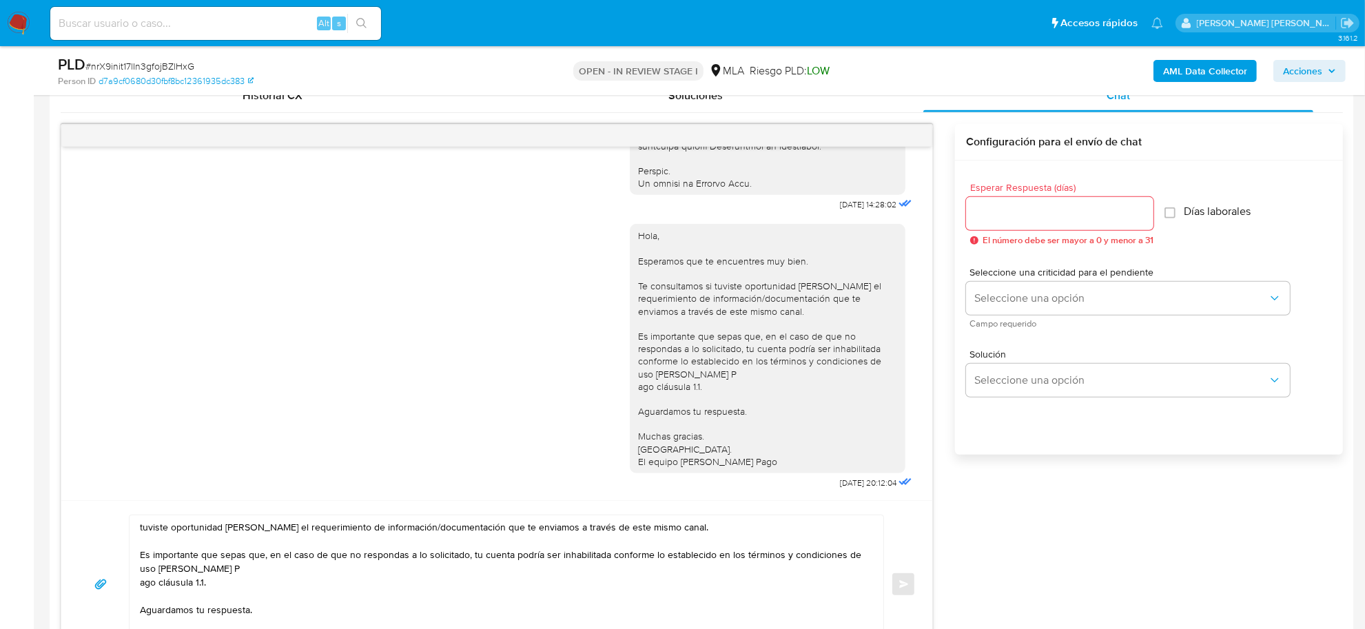
click at [142, 532] on textarea "tuviste oportunidad de leer el requerimiento de información/documentación que t…" at bounding box center [503, 585] width 726 height 138
paste textarea "Enrique"
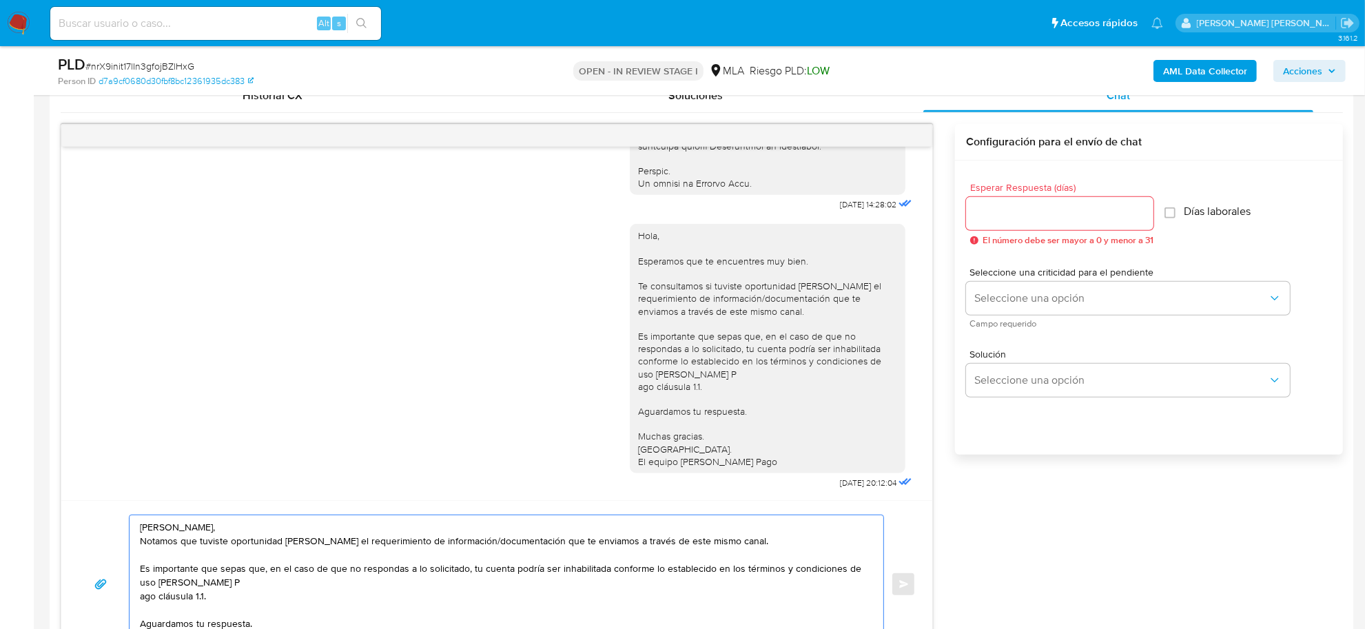
click at [143, 531] on textarea "Enrique, Notamos que tuviste oportunidad de leer el requerimiento de informació…" at bounding box center [503, 585] width 726 height 138
click at [184, 536] on textarea "Enrique, Notamos que tuviste oportunidad de leer el requerimiento de informació…" at bounding box center [503, 585] width 726 height 138
click at [171, 531] on textarea "Enrique, Notamos que tuviste oportunidad de leer el requerimiento de informació…" at bounding box center [503, 585] width 726 height 138
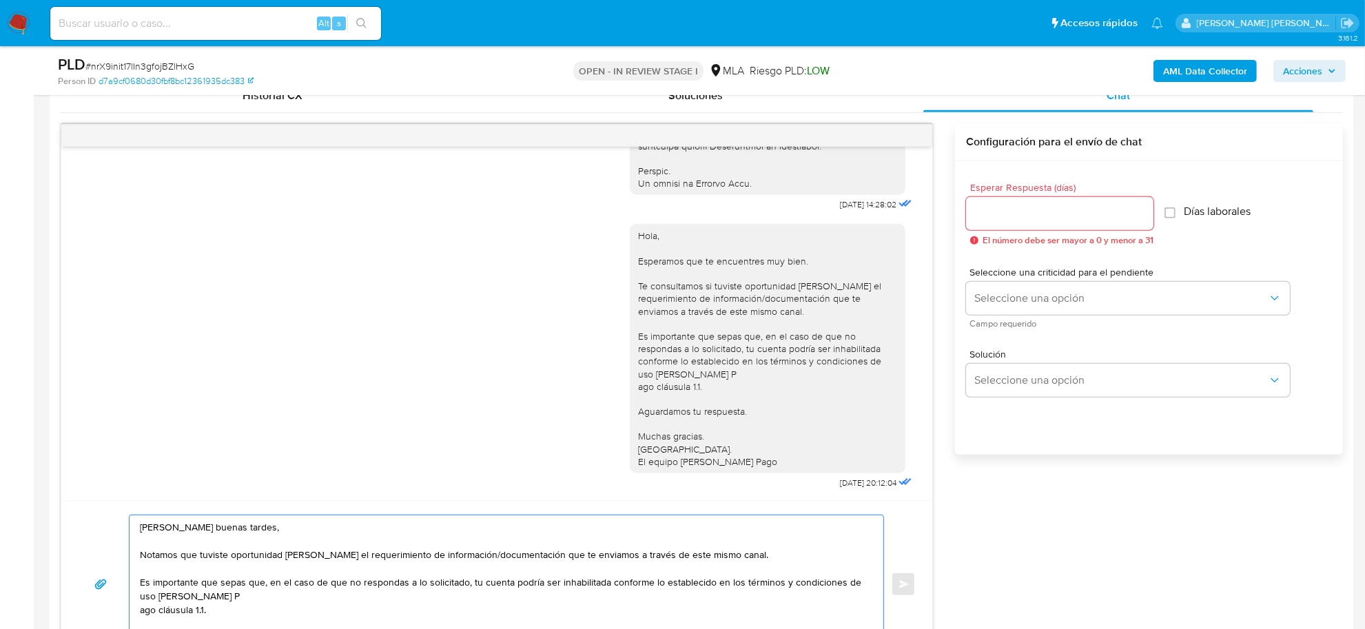
click at [140, 614] on textarea "Enrique buenas tardes, Notamos que tuviste oportunidad de leer el requerimiento…" at bounding box center [503, 585] width 726 height 138
click at [340, 596] on textarea "Enrique buenas tardes, Notamos que tuviste oportunidad de leer el requerimiento…" at bounding box center [503, 585] width 726 height 138
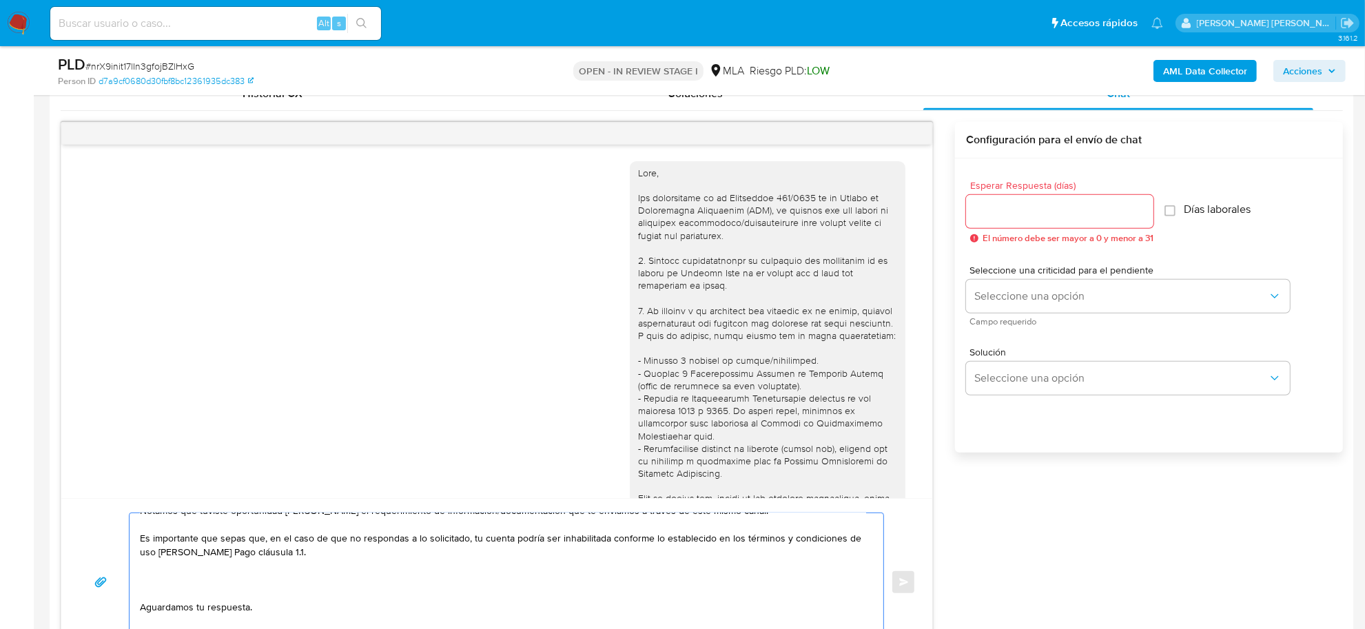
scroll to position [64, 0]
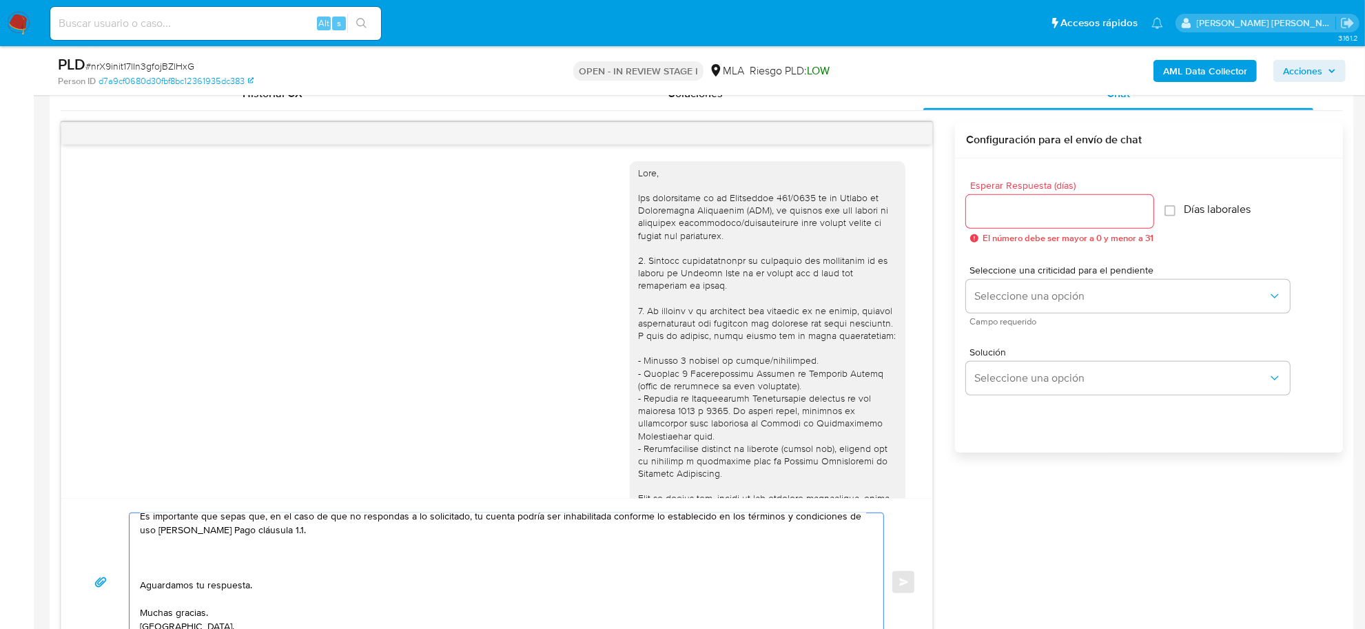
paste textarea "En función de las operaciones registradas en tu cuenta de Mercado Pago, necesit…"
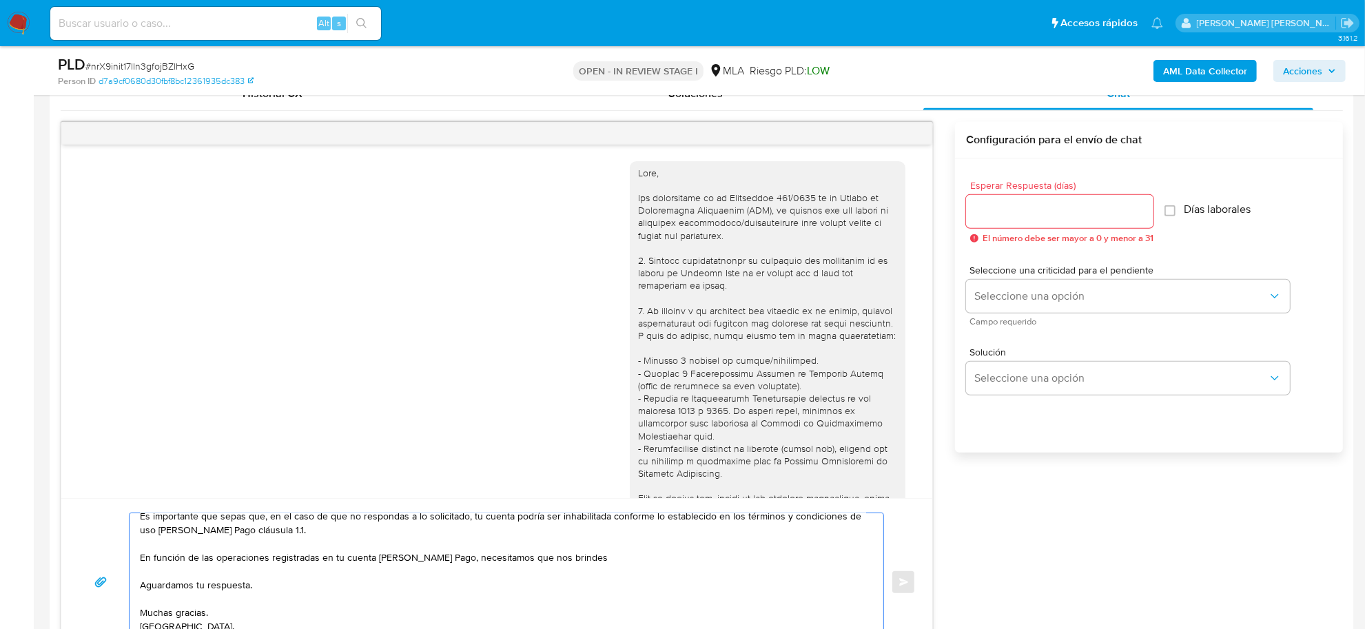
click at [450, 559] on textarea "Enrique buenas tardes, Notamos que tuviste oportunidad de leer el requerimiento…" at bounding box center [503, 582] width 726 height 138
click at [449, 559] on textarea "Enrique buenas tardes, Notamos que tuviste oportunidad de leer el requerimiento…" at bounding box center [503, 582] width 726 height 138
click at [724, 557] on textarea "Enrique buenas tardes, Notamos que tuviste oportunidad de leer el requerimiento…" at bounding box center [503, 582] width 726 height 138
click at [225, 573] on textarea "Enrique buenas tardes, Notamos que tuviste oportunidad de leer el requerimiento…" at bounding box center [503, 582] width 726 height 138
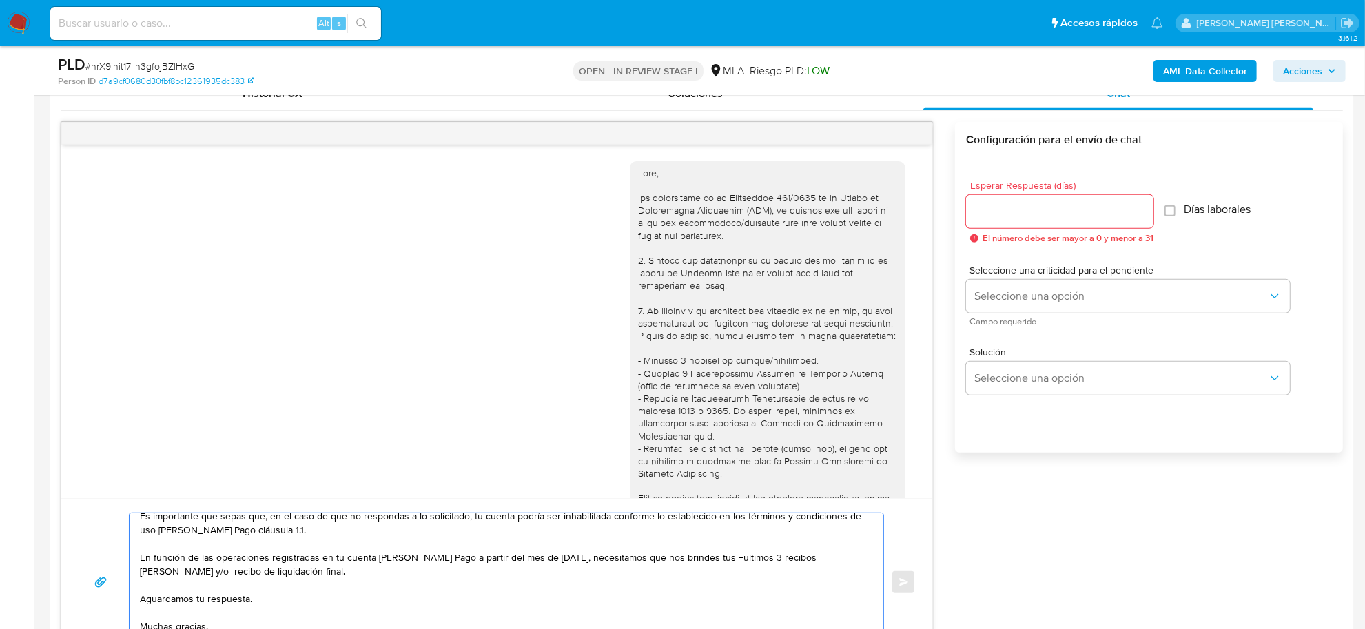
click at [735, 560] on textarea "Enrique buenas tardes, Notamos que tuviste oportunidad de leer el requerimiento…" at bounding box center [503, 582] width 726 height 138
click at [726, 560] on textarea "Enrique buenas tardes, Notamos que tuviste oportunidad de leer el requerimiento…" at bounding box center [503, 582] width 726 height 138
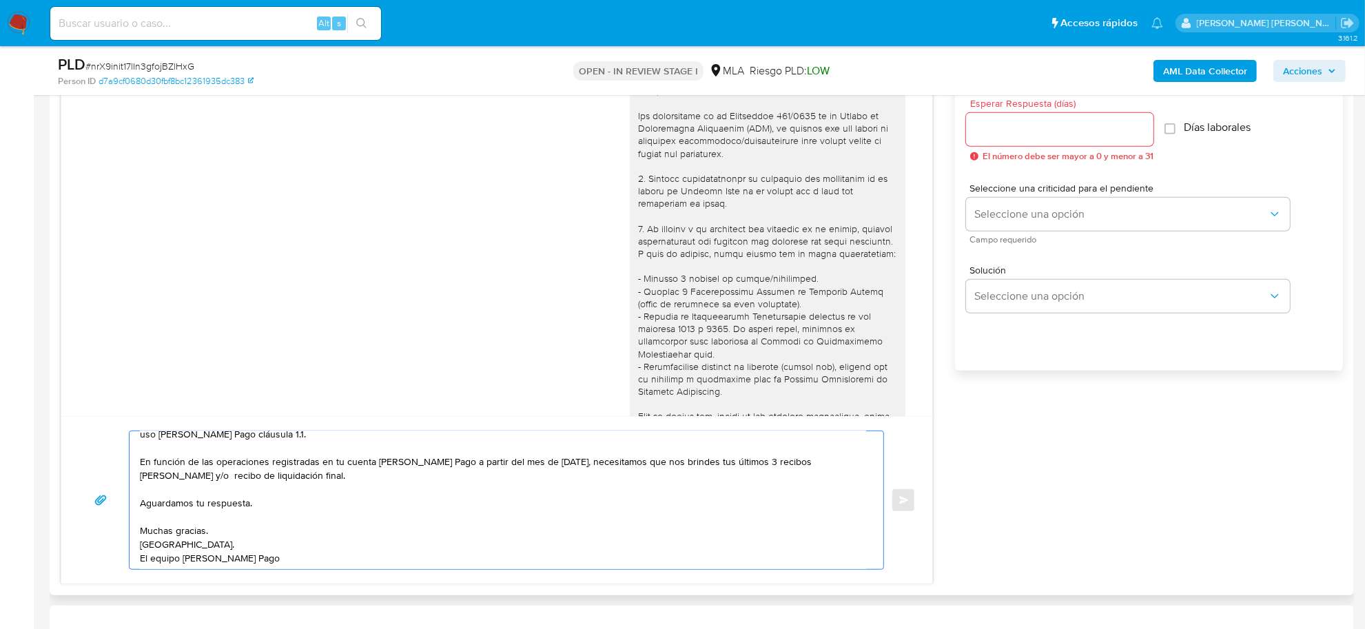
scroll to position [864, 0]
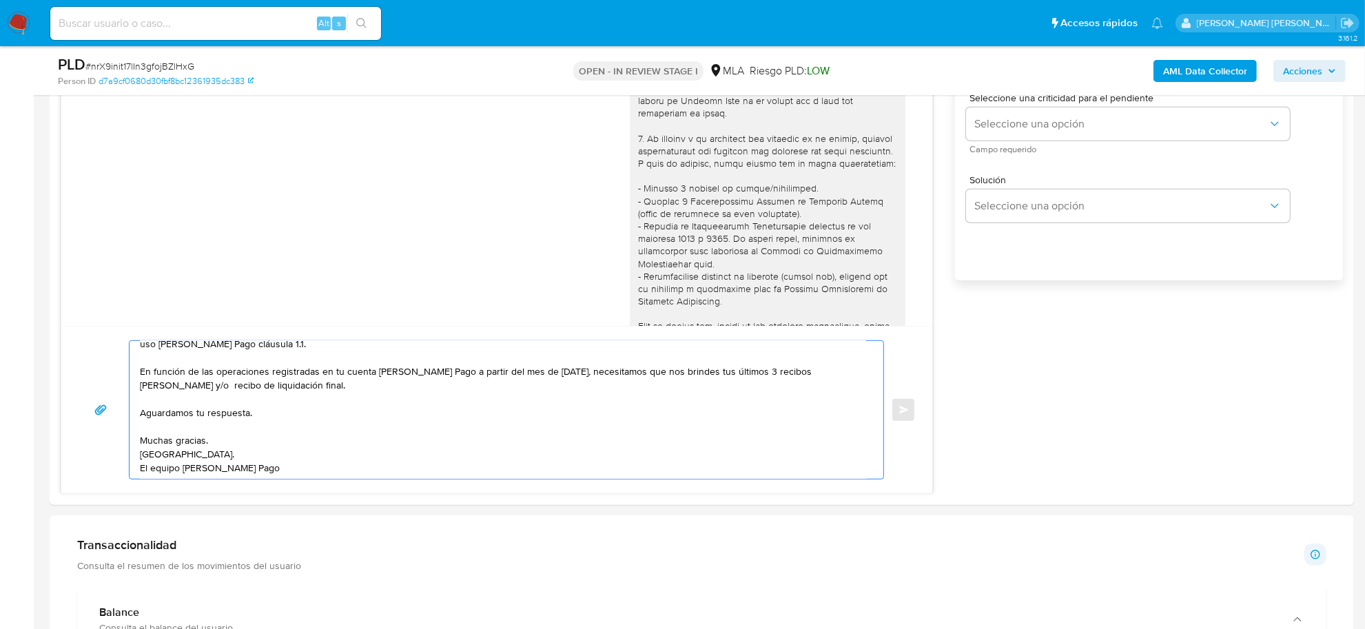
type textarea "Enrique buenas tardes, Notamos que tuviste oportunidad de leer el requerimiento…"
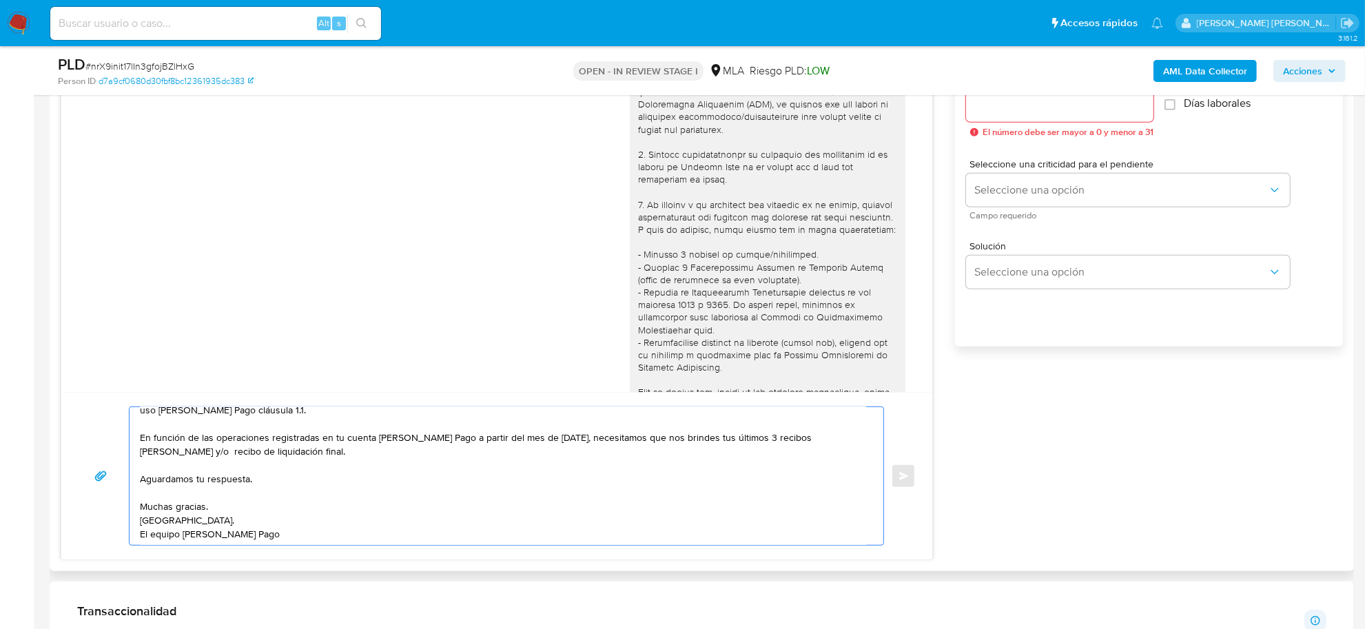
scroll to position [691, 0]
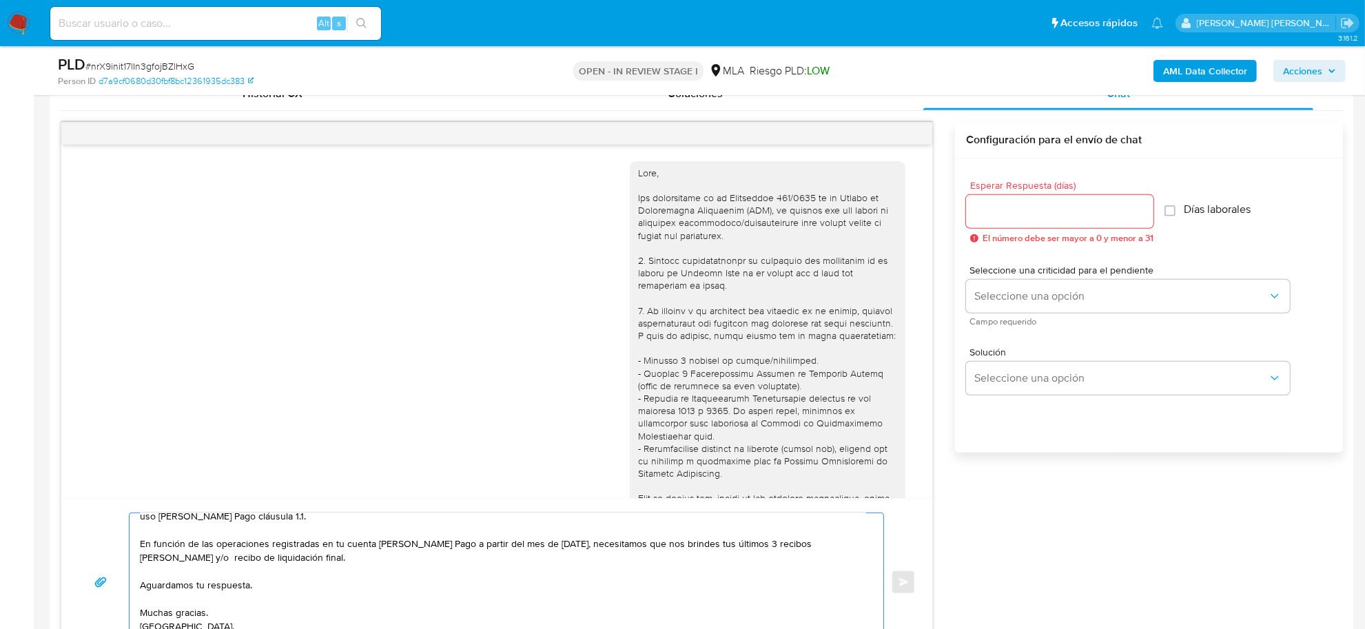
click at [1041, 214] on input "Esperar Respuesta (días)" at bounding box center [1059, 212] width 187 height 18
type input "1"
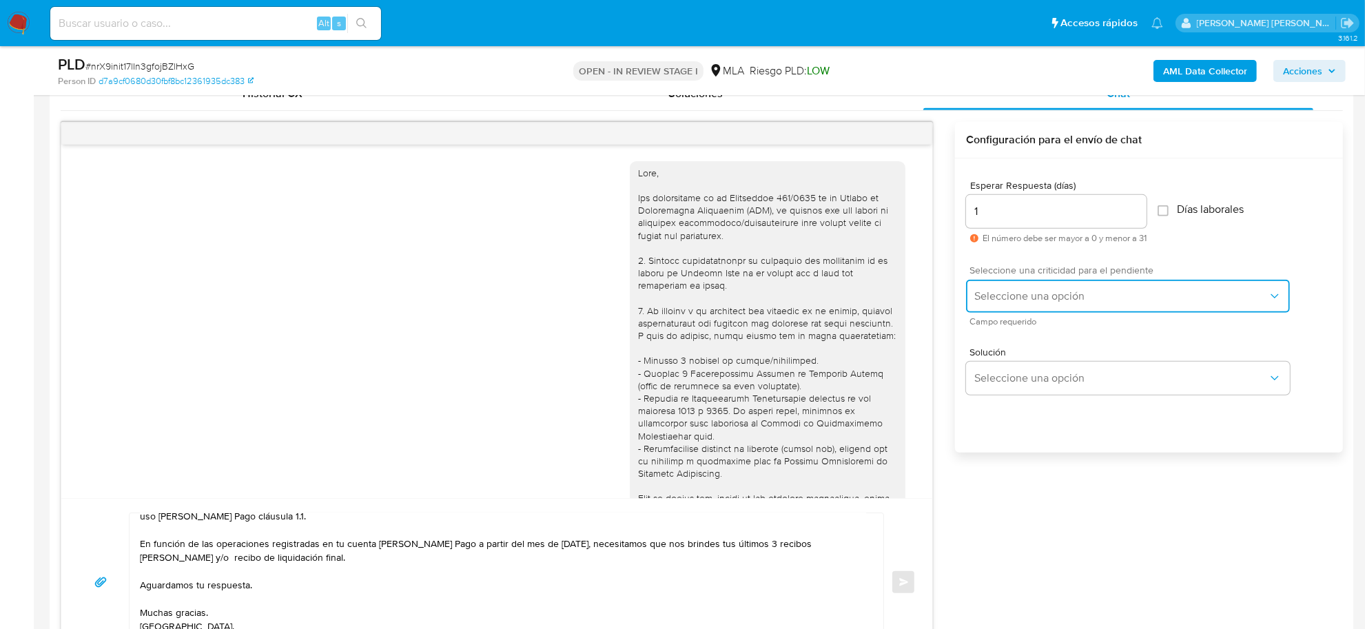
click at [1061, 293] on span "Seleccione una opción" at bounding box center [1122, 296] width 294 height 14
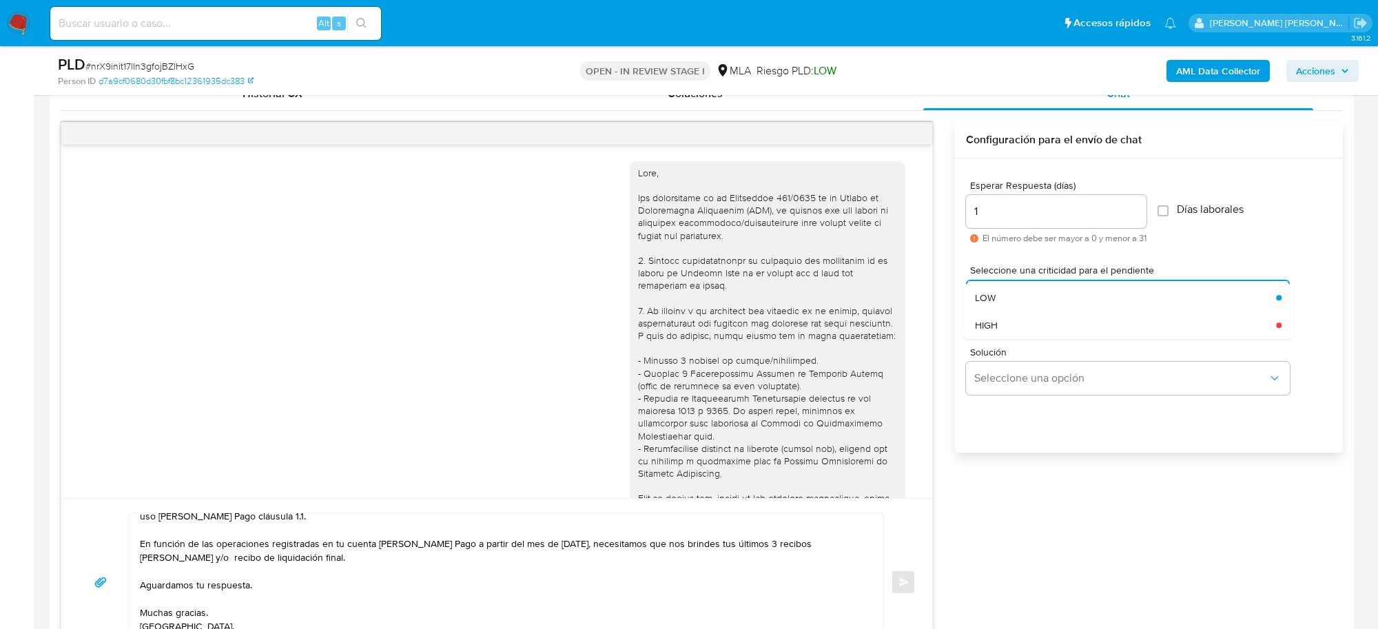
click at [1025, 328] on div "HIGH" at bounding box center [1126, 326] width 302 height 28
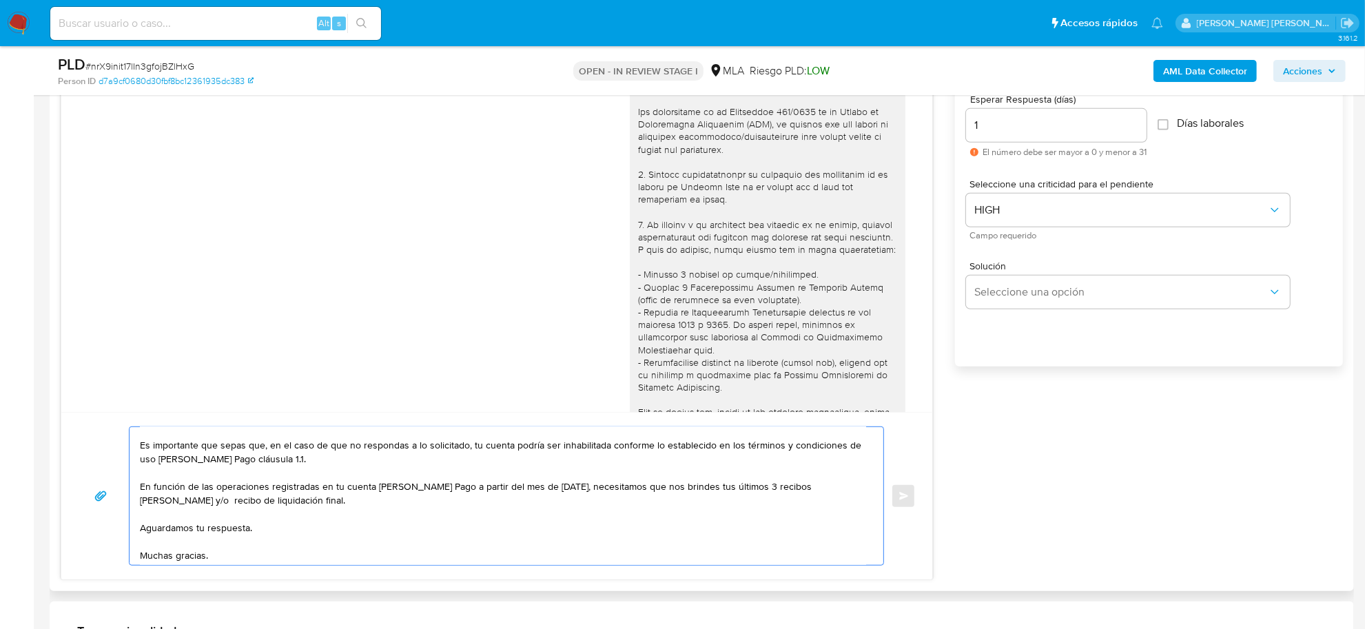
scroll to position [0, 0]
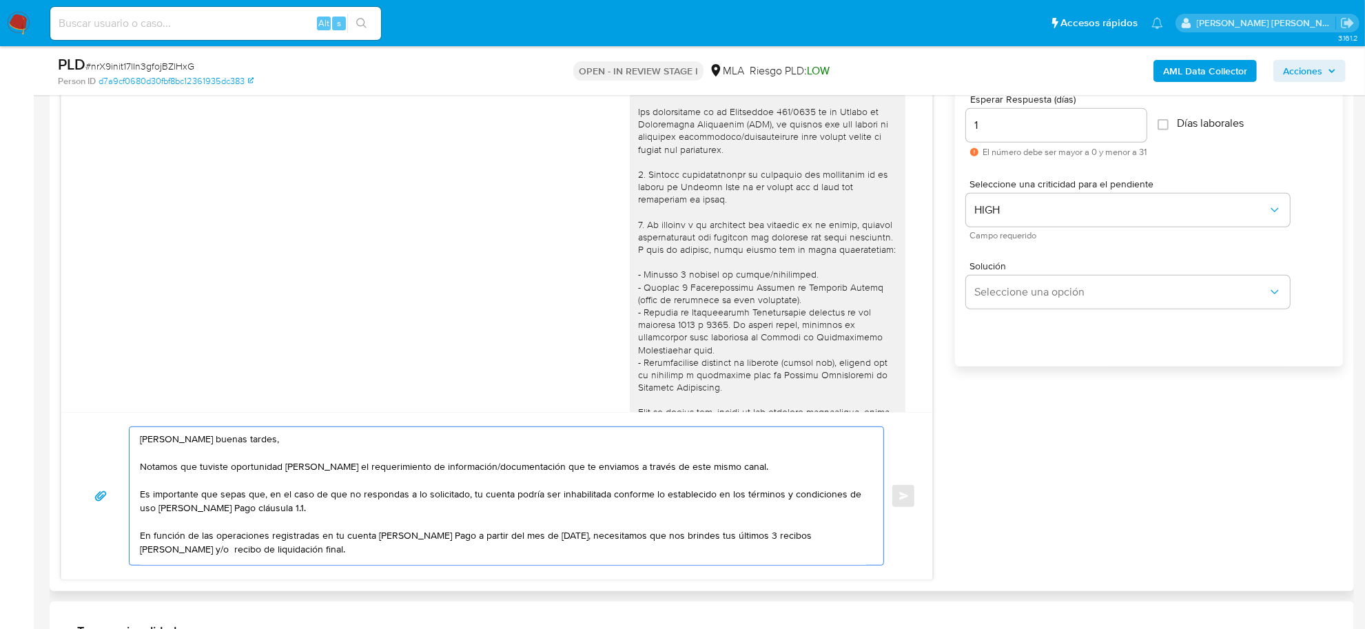
drag, startPoint x: 281, startPoint y: 558, endPoint x: 128, endPoint y: 424, distance: 203.6
click at [128, 424] on div "Enrique buenas tardes, Notamos que tuviste oportunidad de leer el requerimiento…" at bounding box center [496, 495] width 871 height 167
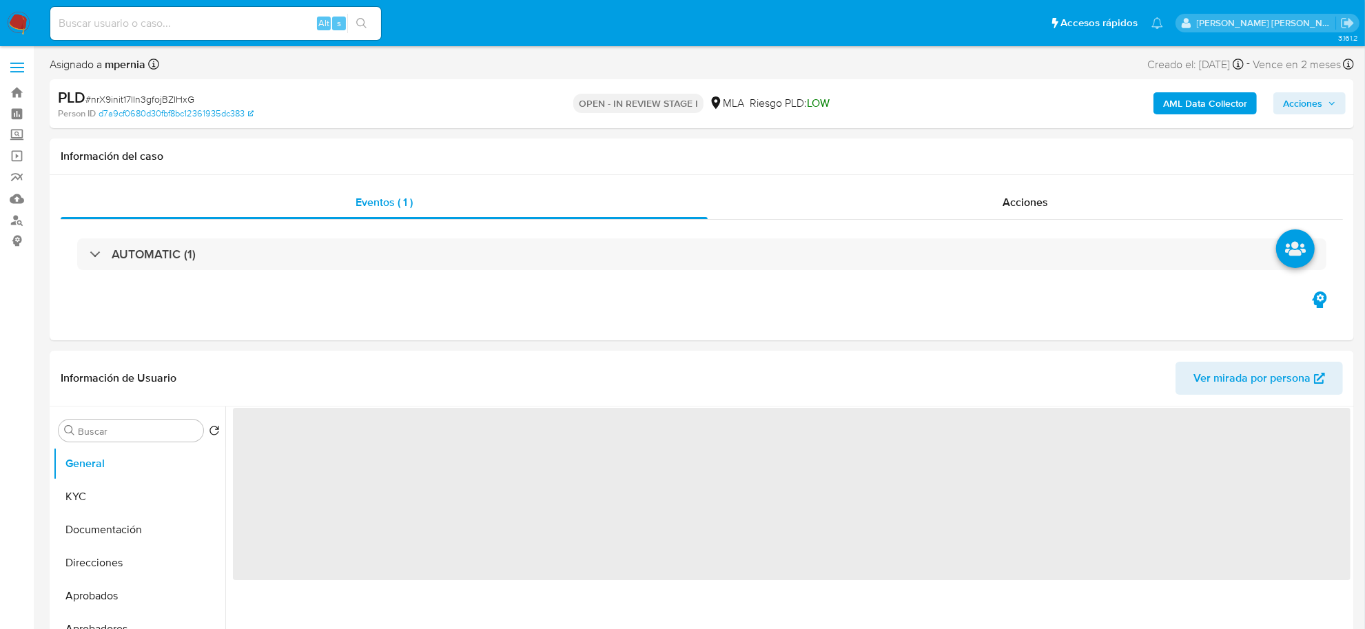
select select "10"
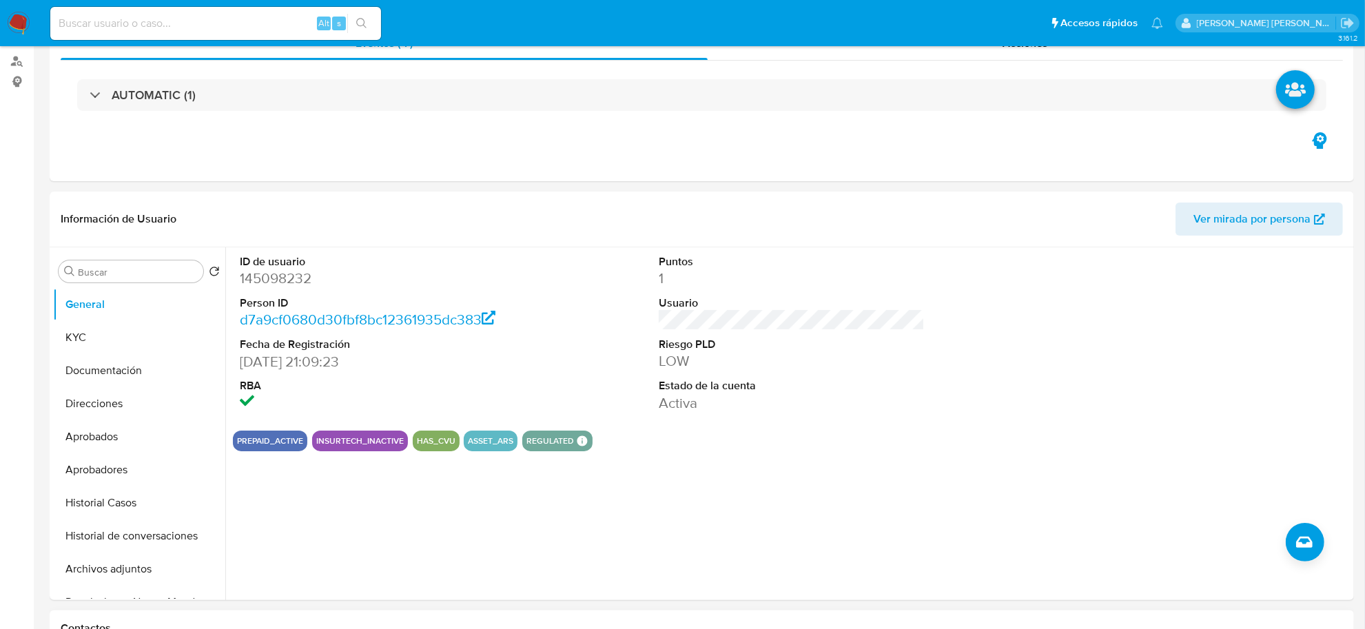
scroll to position [345, 0]
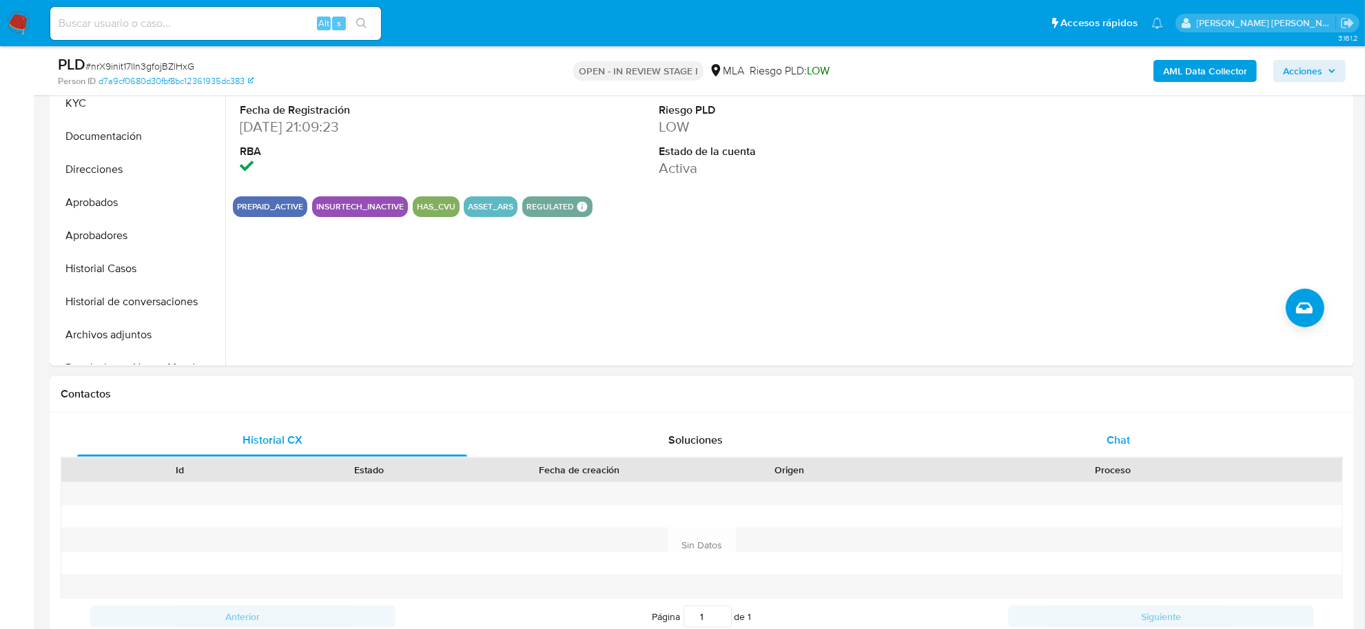
click at [1129, 450] on div "Chat" at bounding box center [1119, 440] width 390 height 33
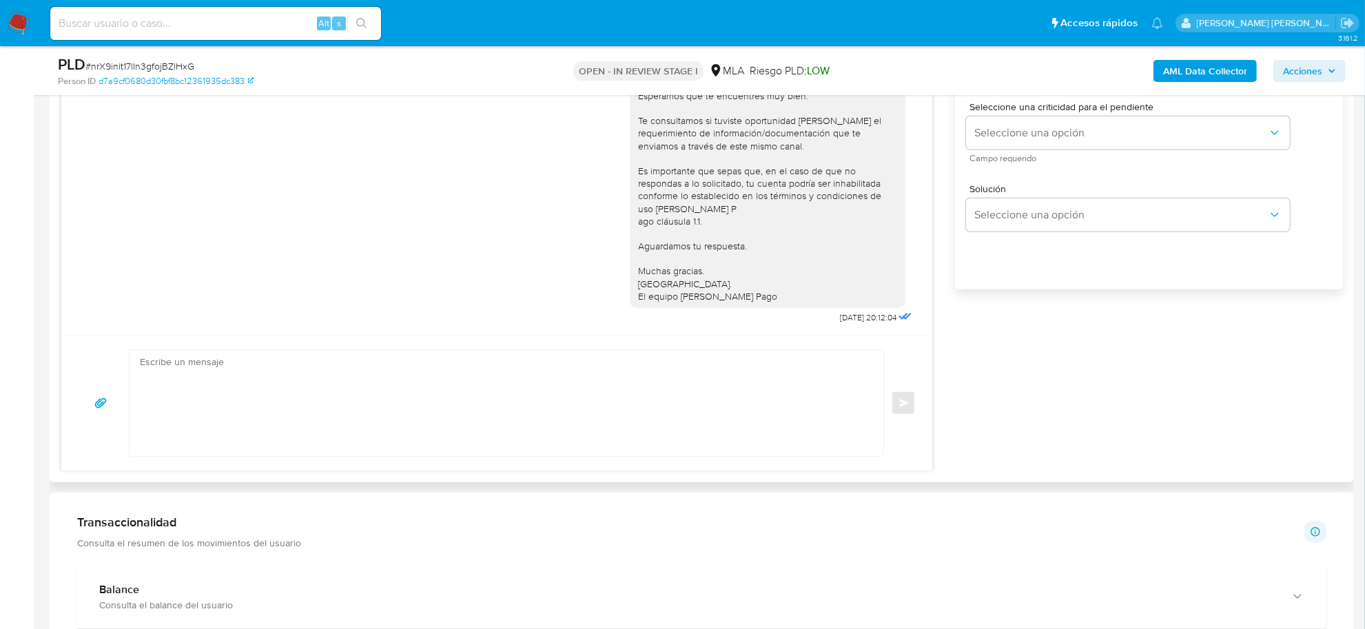
scroll to position [861, 0]
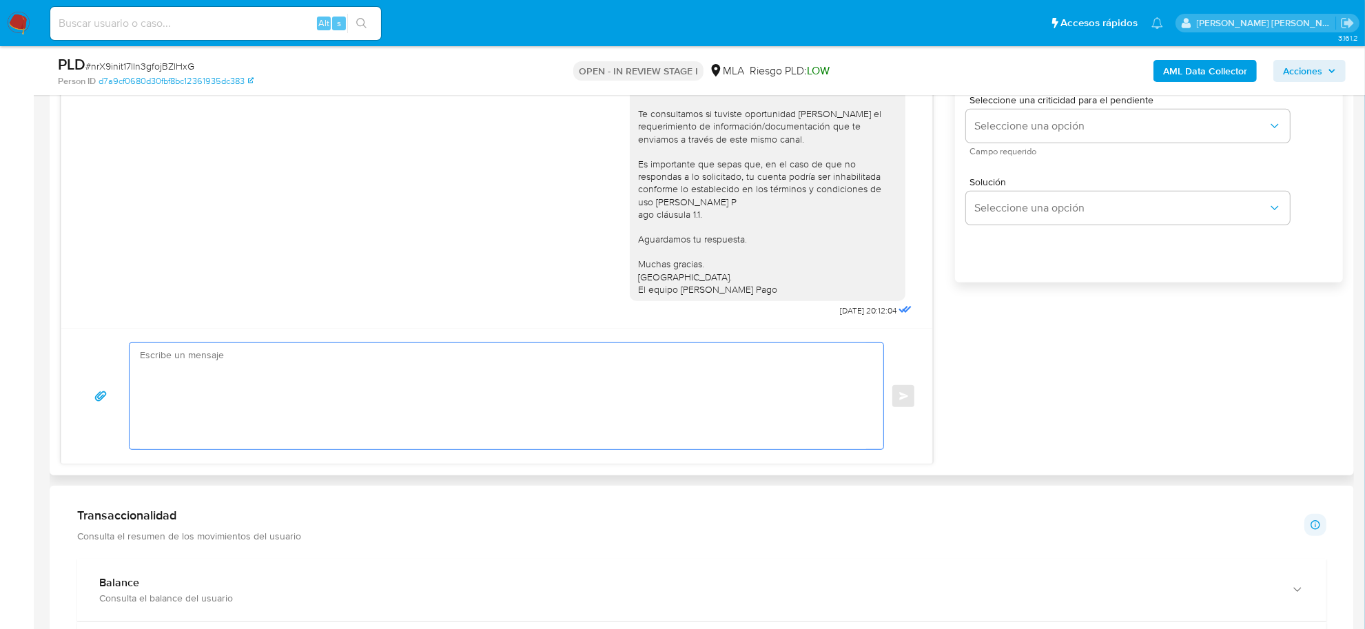
click at [312, 384] on textarea at bounding box center [503, 396] width 726 height 106
paste textarea "[PERSON_NAME] buenas tardes, Notamos que tuviste oportunidad [PERSON_NAME] el r…"
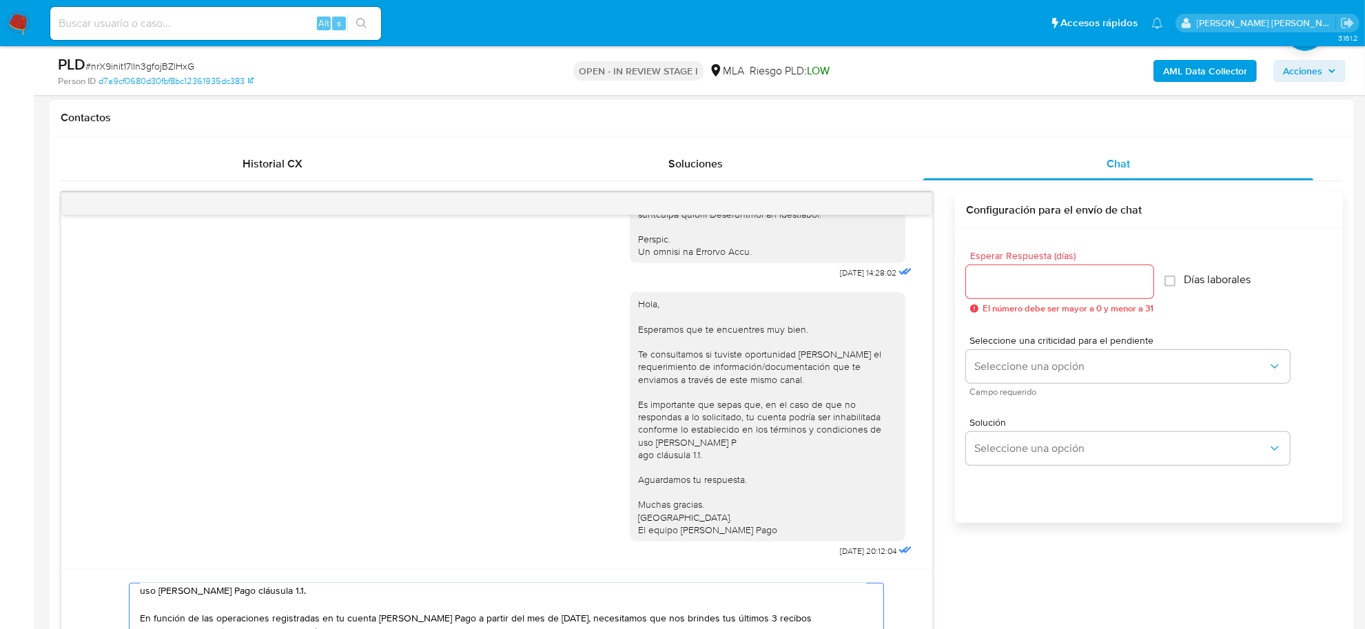
scroll to position [603, 0]
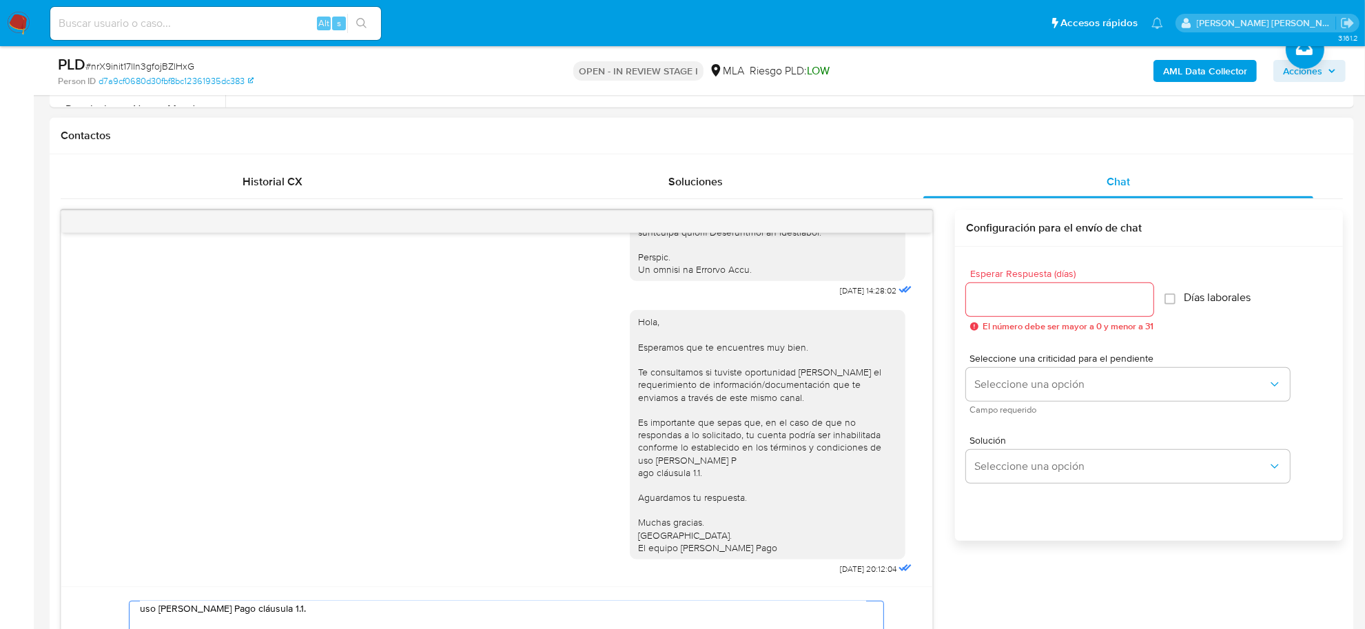
type textarea "[PERSON_NAME] buenas tardes, Notamos que tuviste oportunidad [PERSON_NAME] el r…"
click at [1022, 292] on input "Esperar Respuesta (días)" at bounding box center [1059, 300] width 187 height 18
type input "1"
click at [1039, 367] on div "Seleccione una criticidad para el pendiente Seleccione una opción Campo requeri…" at bounding box center [1128, 384] width 324 height 60
drag, startPoint x: 1037, startPoint y: 376, endPoint x: 1032, endPoint y: 386, distance: 11.1
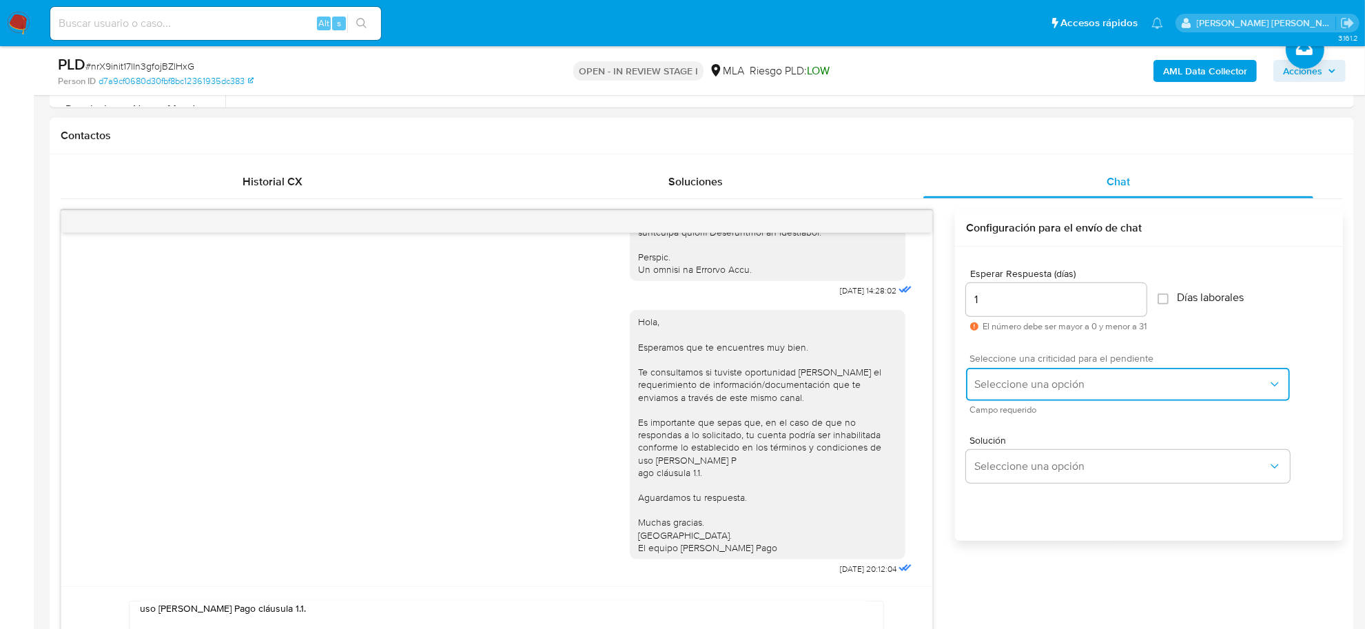
click at [1036, 378] on button "Seleccione una opción" at bounding box center [1128, 384] width 324 height 33
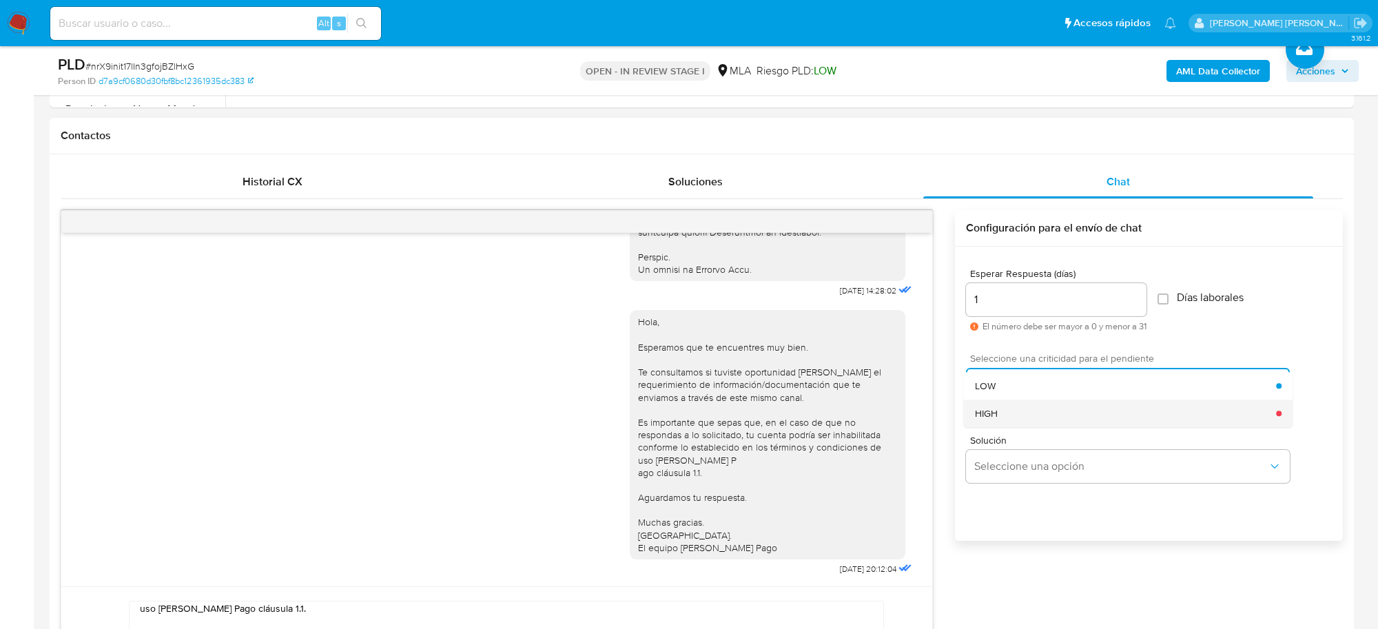
click at [1017, 411] on div "HIGH" at bounding box center [1126, 414] width 302 height 28
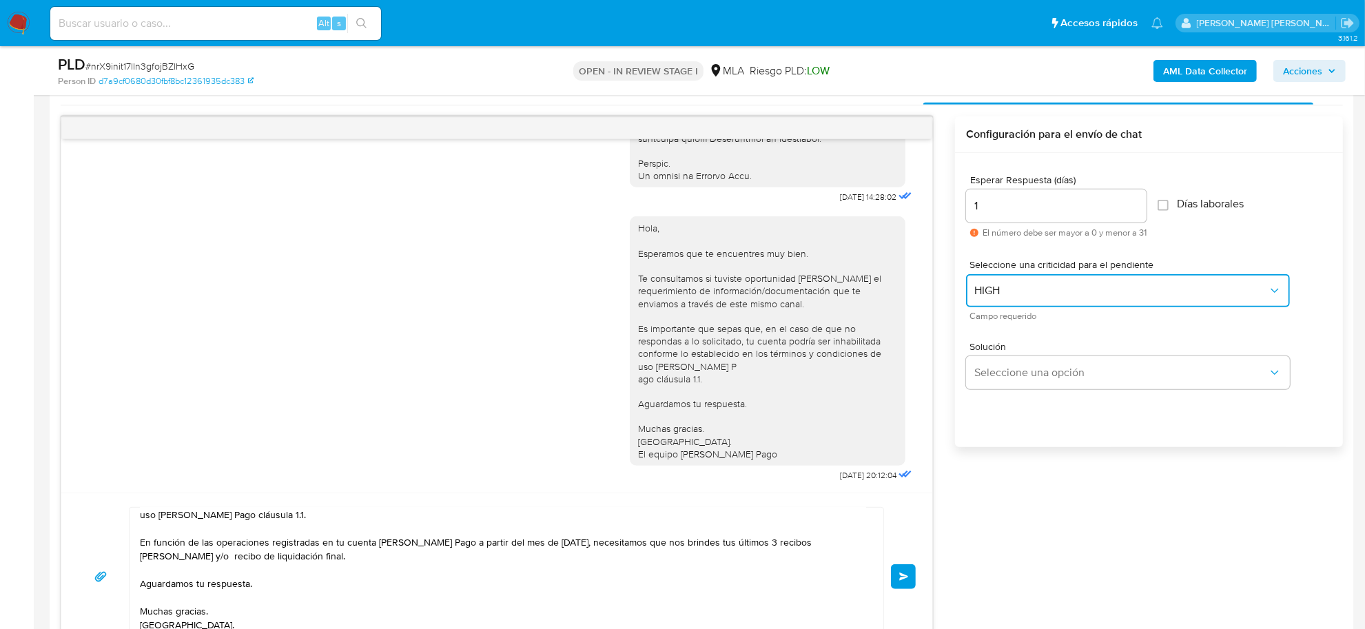
scroll to position [861, 0]
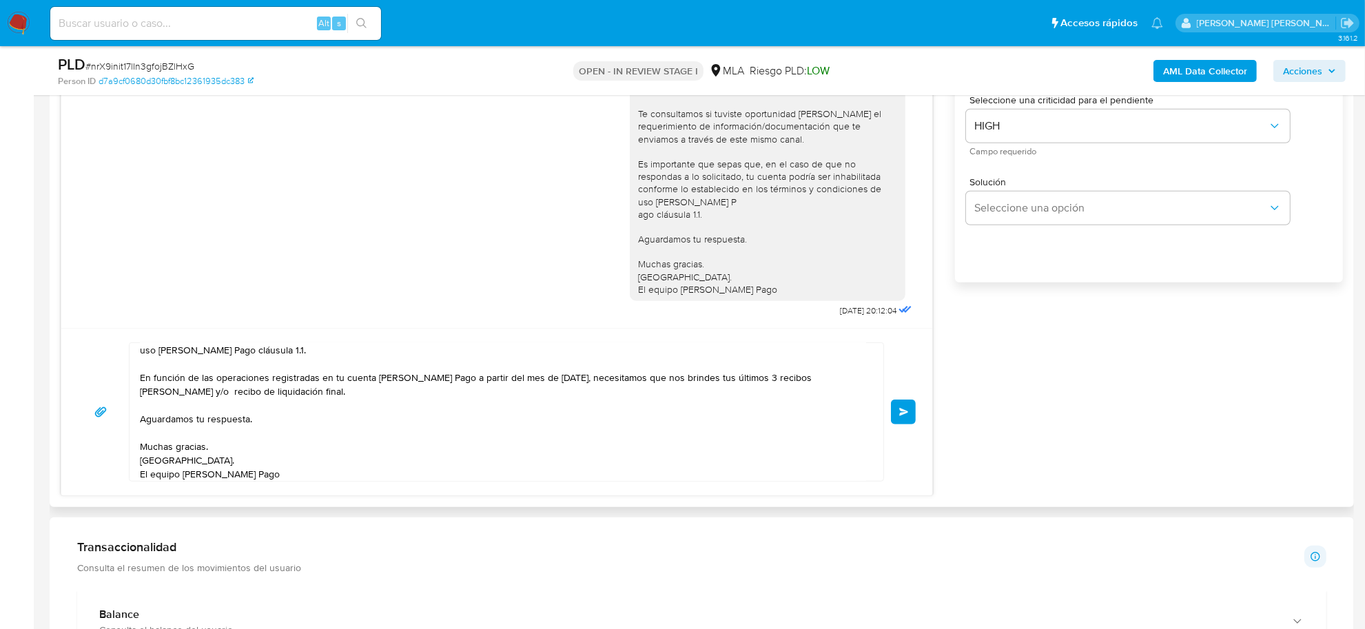
click at [908, 409] on button "Enviar" at bounding box center [903, 412] width 25 height 25
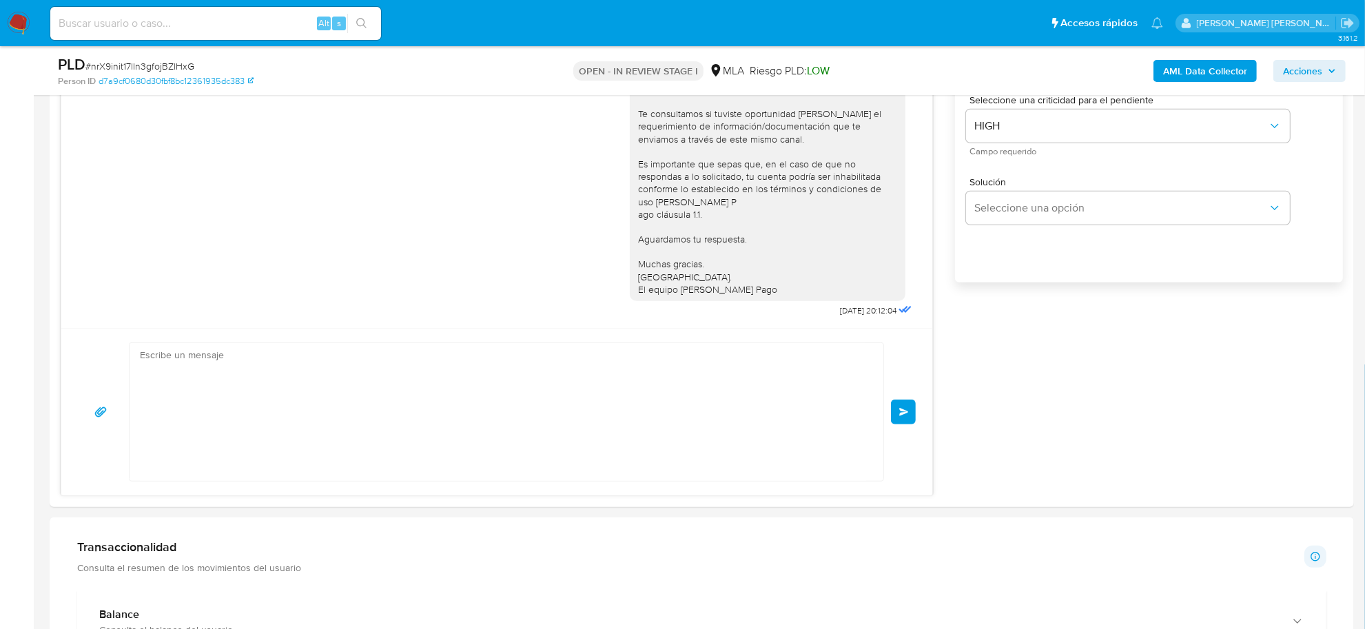
scroll to position [0, 0]
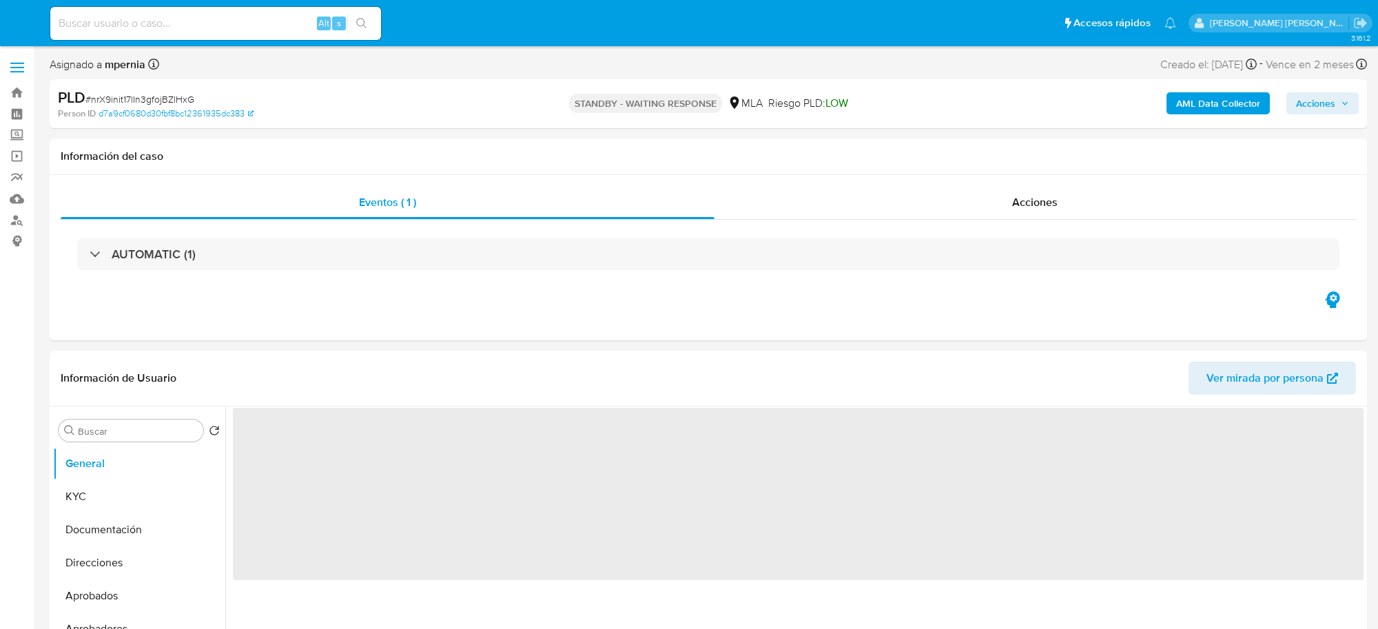
select select "10"
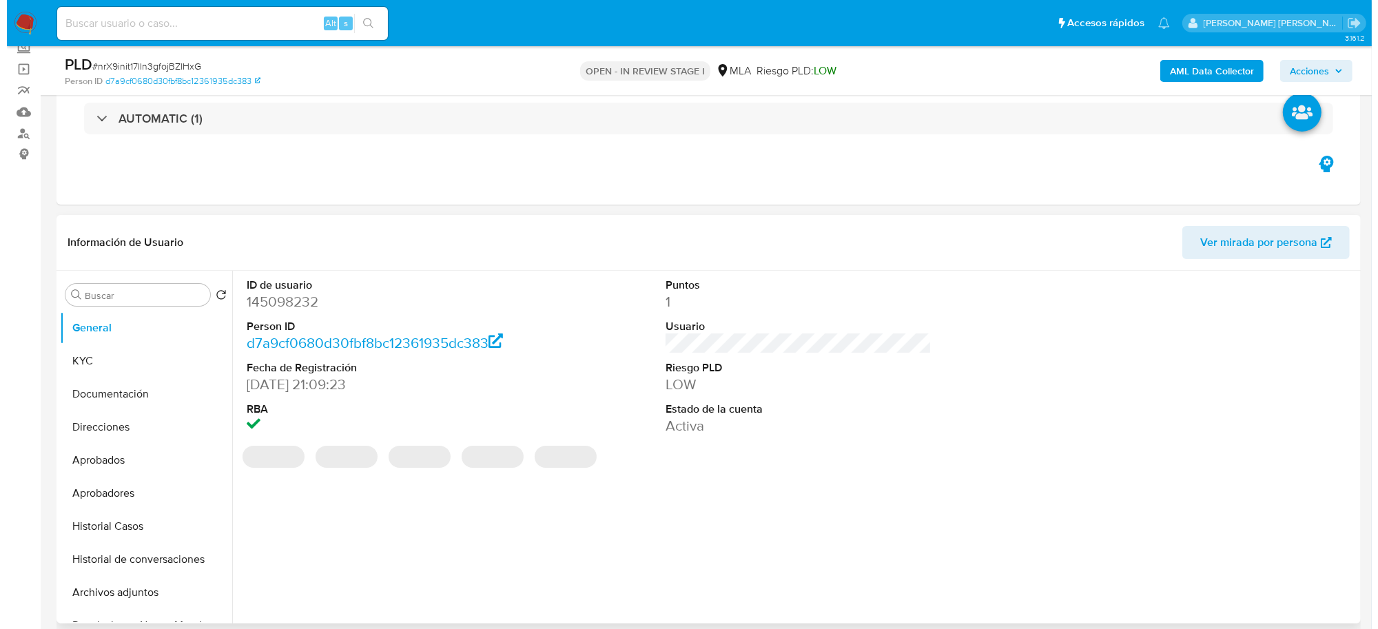
scroll to position [86, 0]
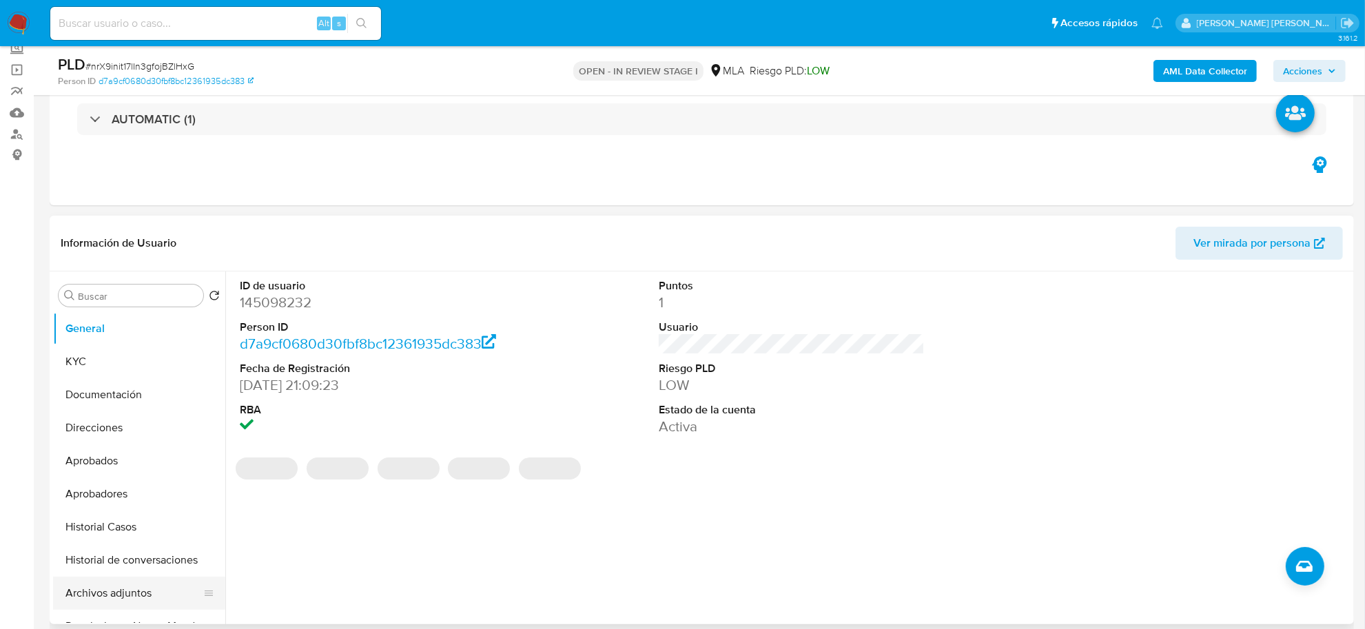
click at [128, 595] on button "Archivos adjuntos" at bounding box center [133, 593] width 161 height 33
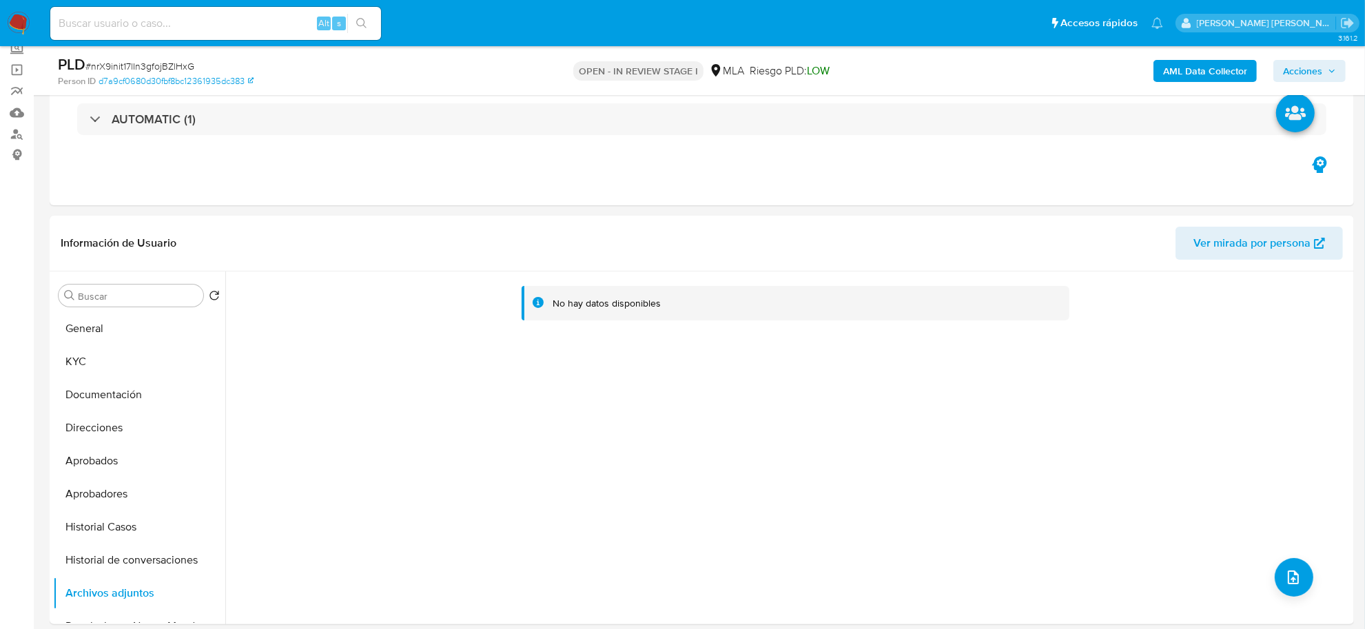
click at [1220, 65] on b "AML Data Collector" at bounding box center [1205, 71] width 84 height 22
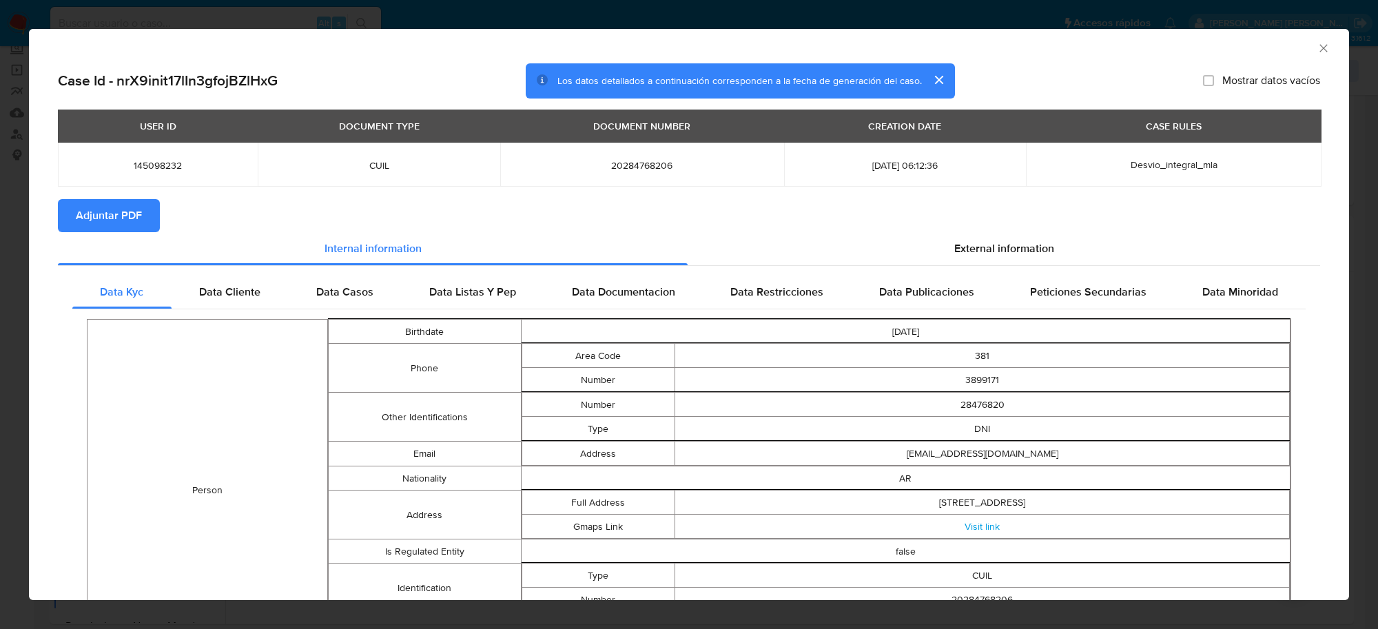
click at [112, 215] on span "Adjuntar PDF" at bounding box center [109, 216] width 66 height 30
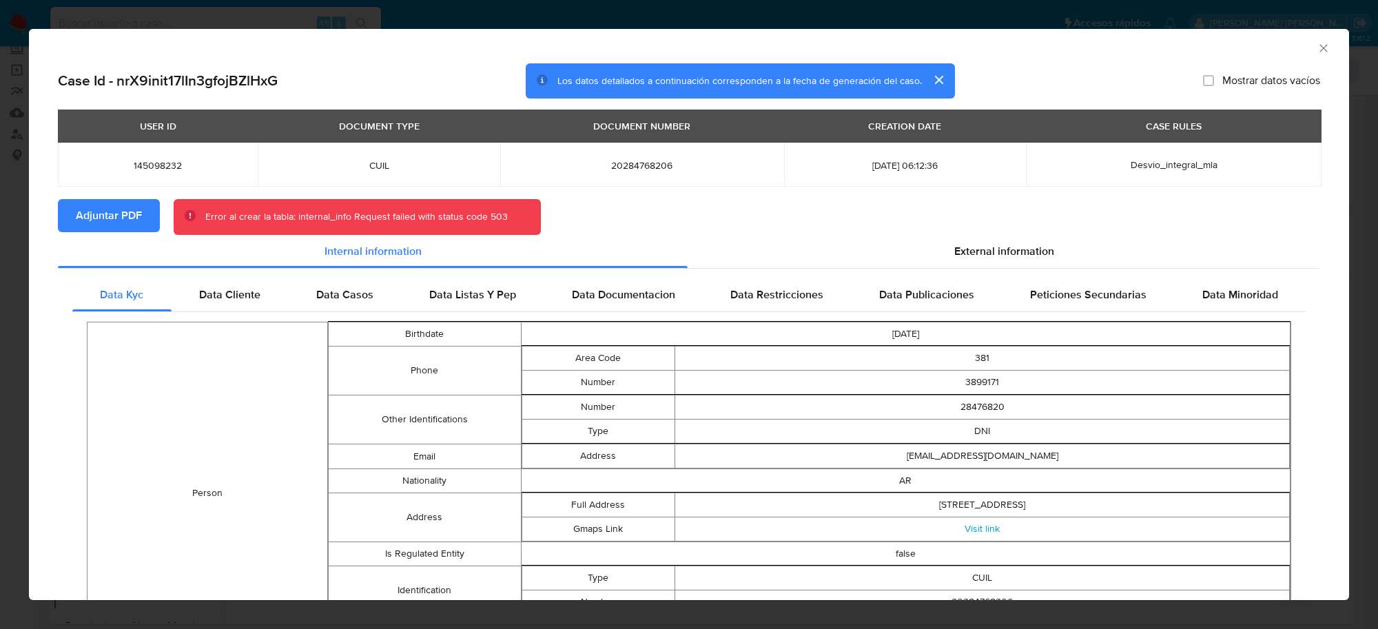
click at [1317, 50] on icon "Cerrar ventana" at bounding box center [1324, 48] width 14 height 14
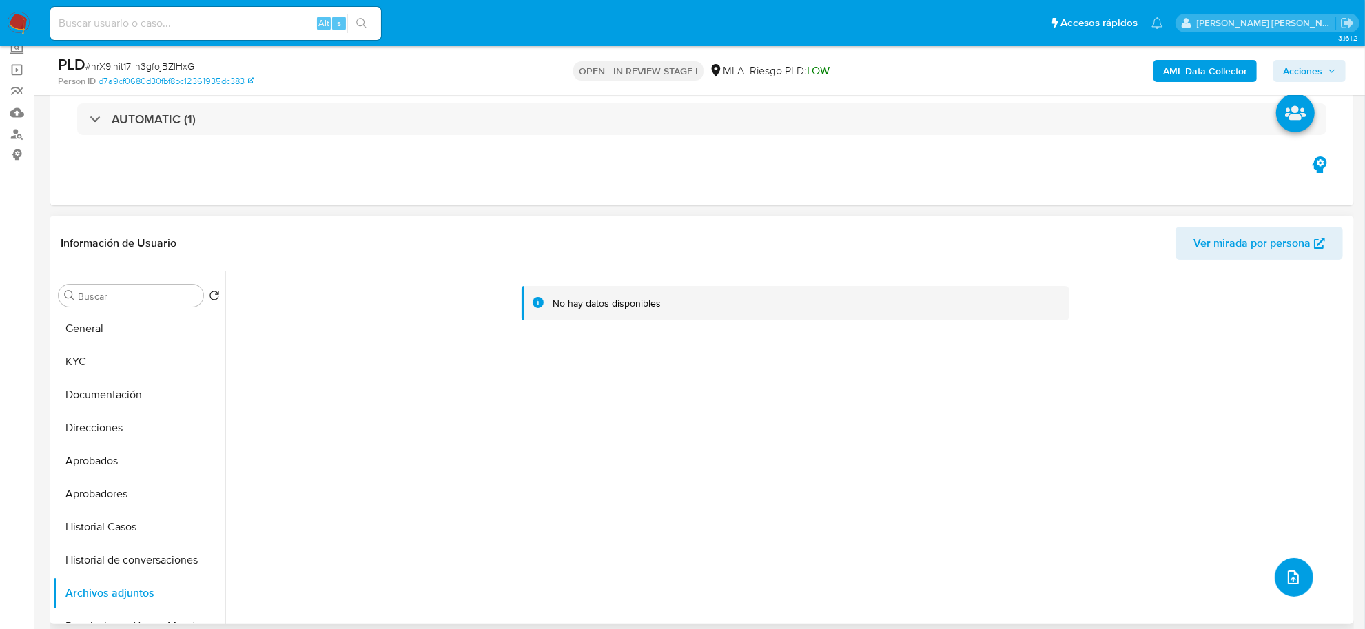
click at [1301, 578] on button "upload-file" at bounding box center [1294, 577] width 39 height 39
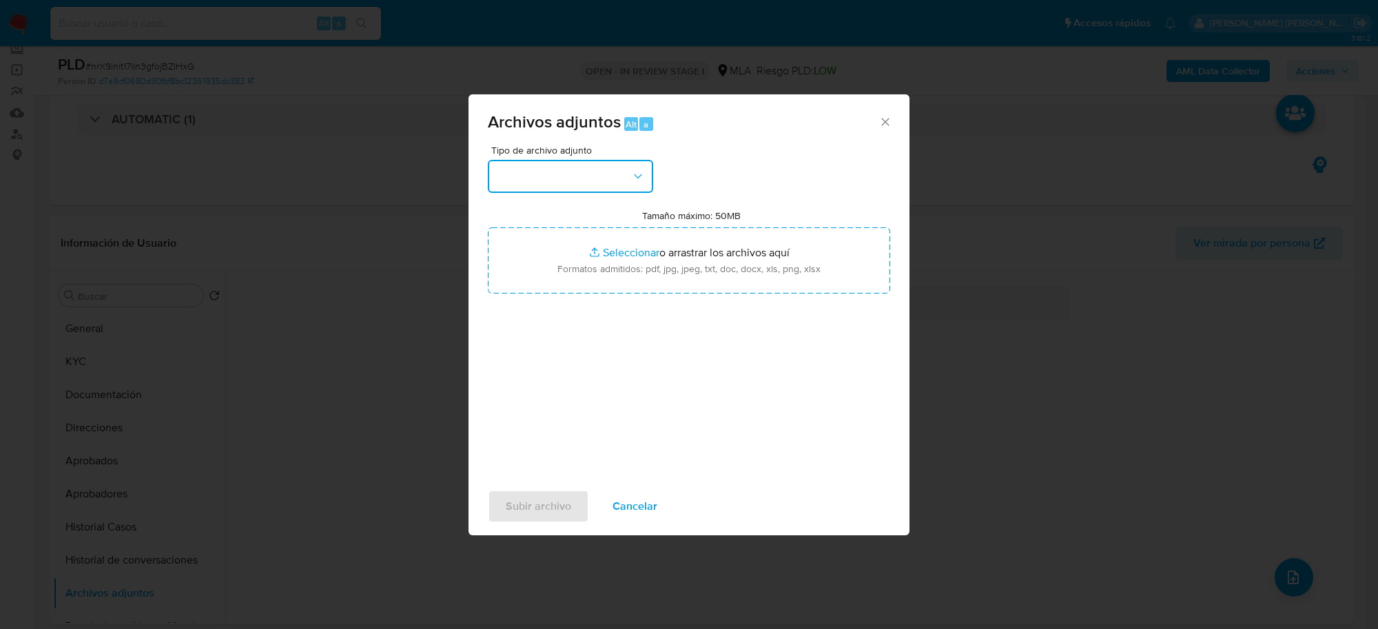
click at [613, 190] on button "button" at bounding box center [570, 176] width 165 height 33
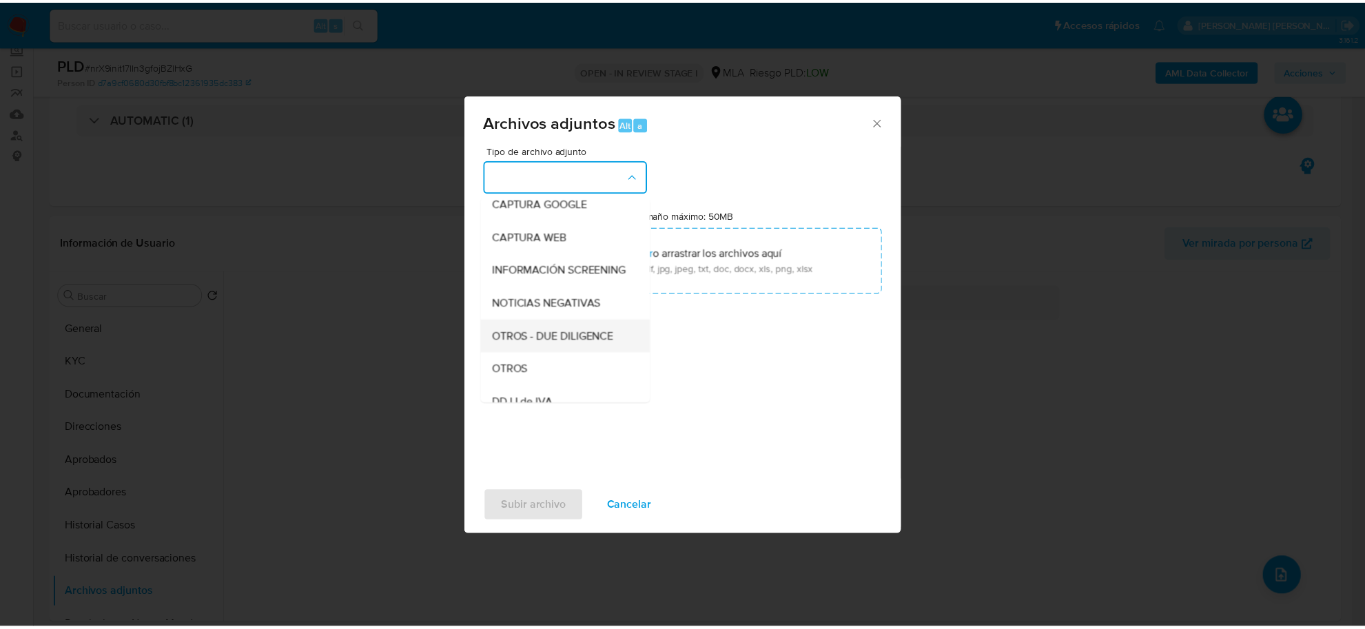
scroll to position [172, 0]
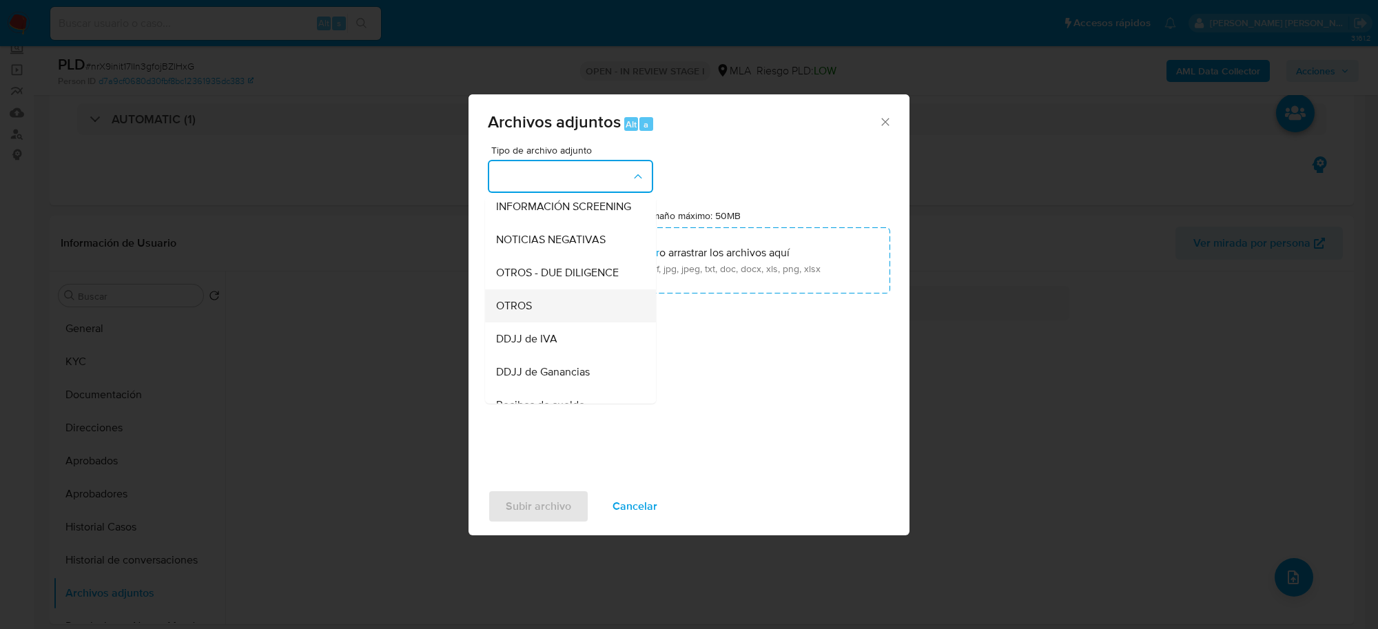
click at [584, 320] on div "OTROS" at bounding box center [566, 305] width 141 height 33
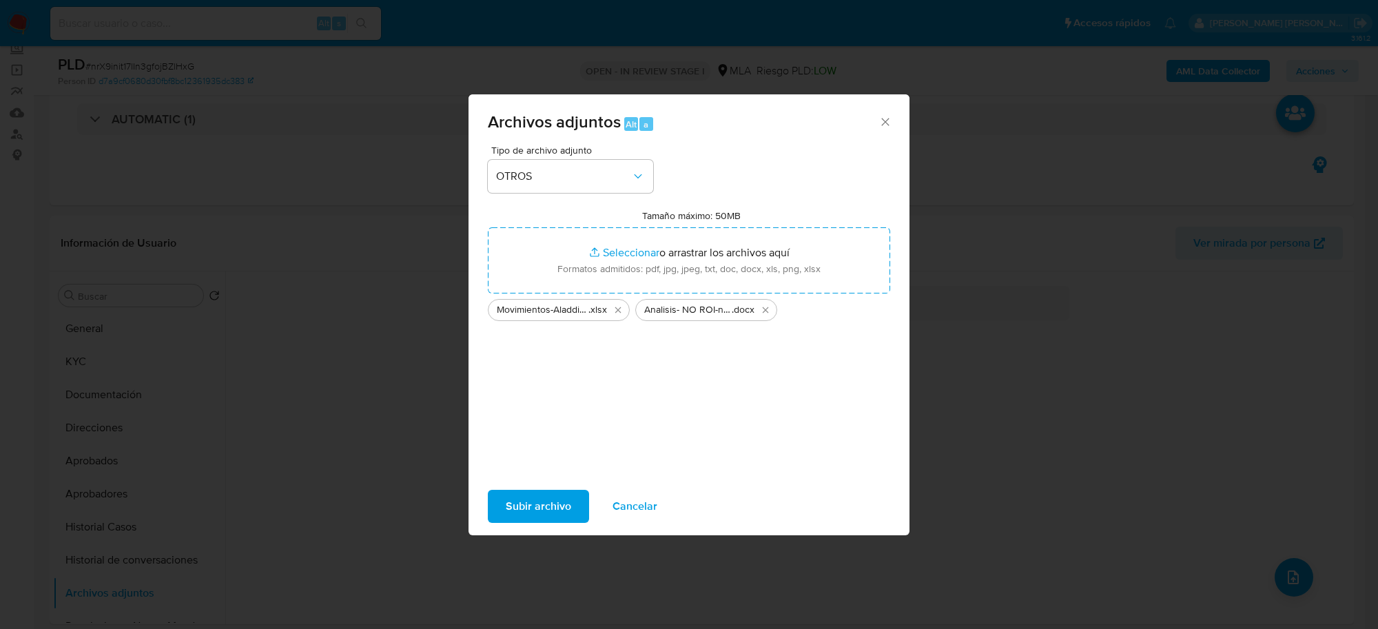
click at [527, 500] on span "Subir archivo" at bounding box center [538, 506] width 65 height 30
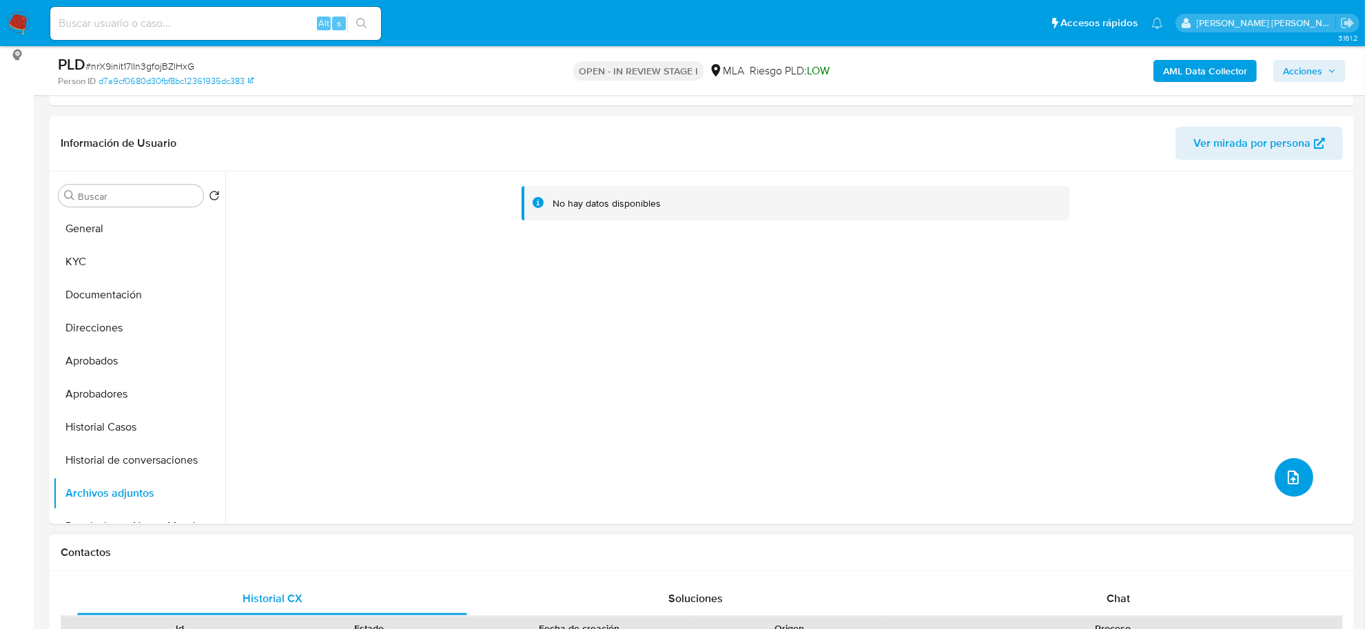
scroll to position [345, 0]
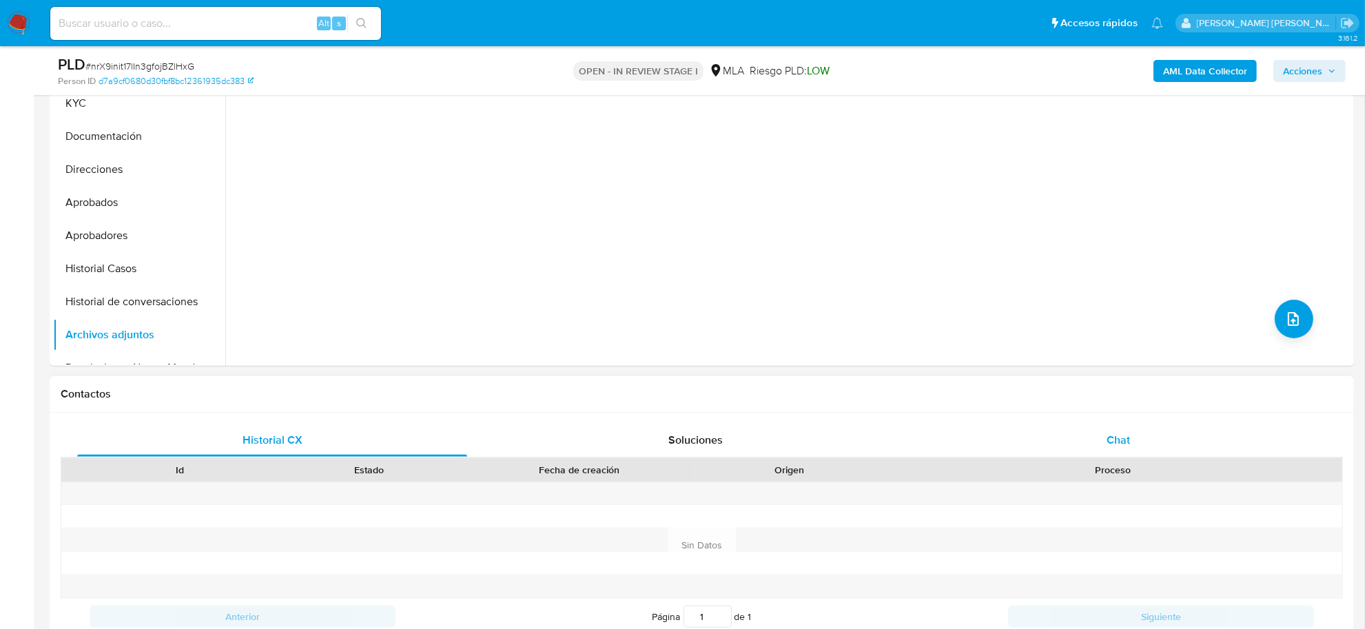
click at [1101, 442] on div "Chat" at bounding box center [1119, 440] width 390 height 33
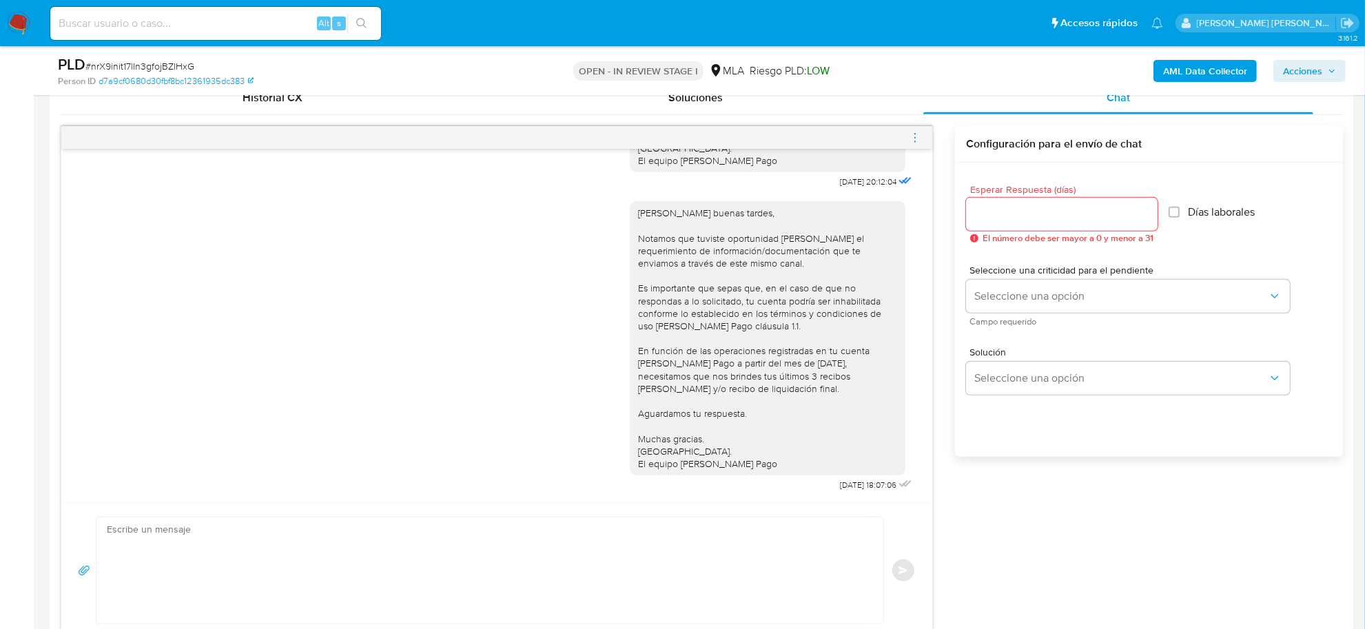
scroll to position [689, 0]
click at [921, 136] on icon "menu-action" at bounding box center [915, 136] width 12 height 12
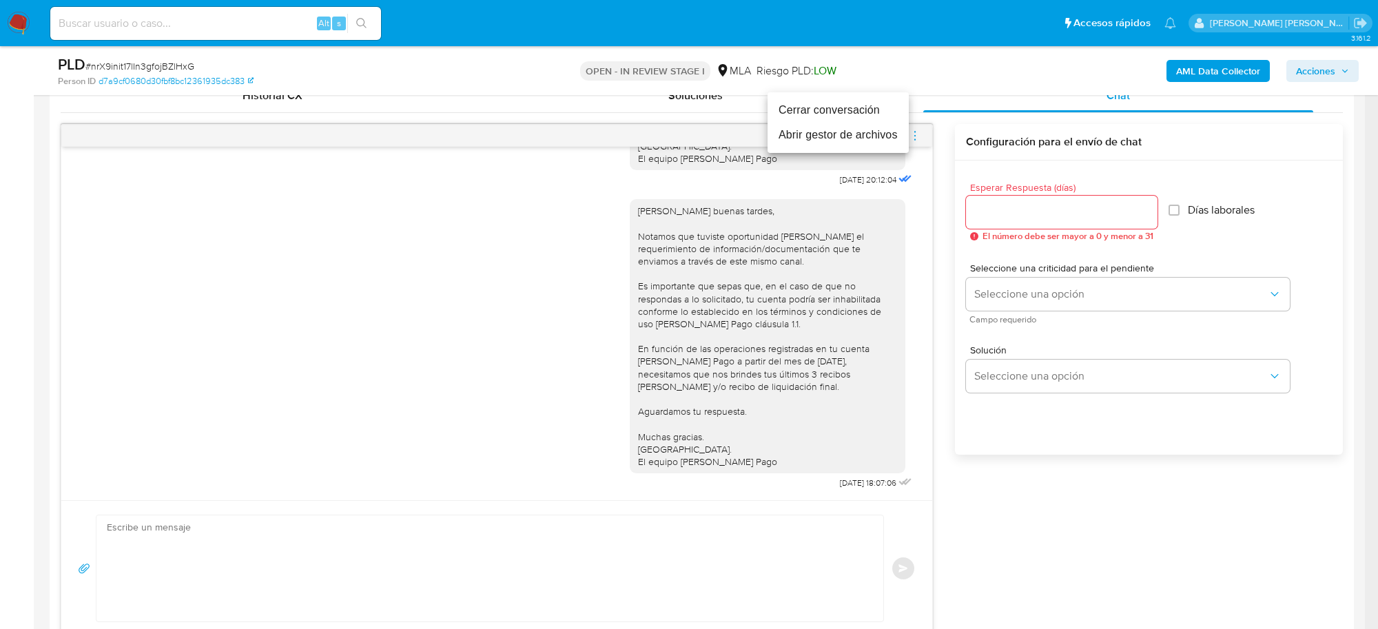
click at [853, 112] on li "Cerrar conversación" at bounding box center [838, 110] width 141 height 25
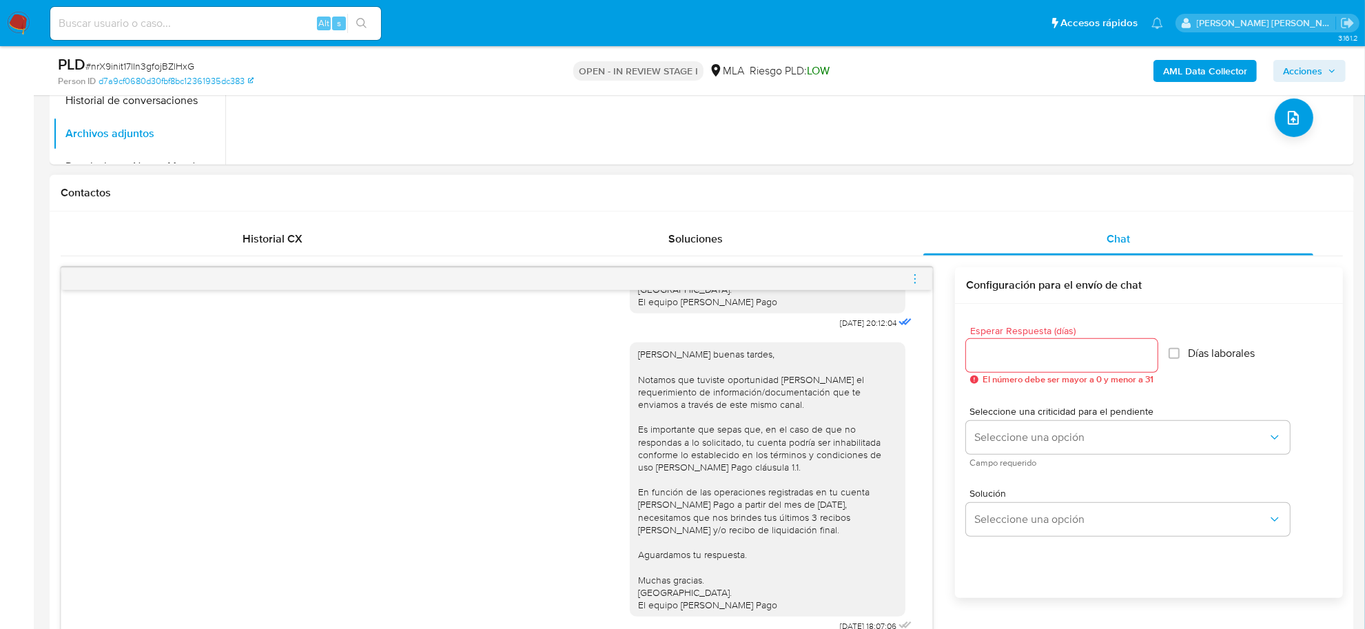
scroll to position [345, 0]
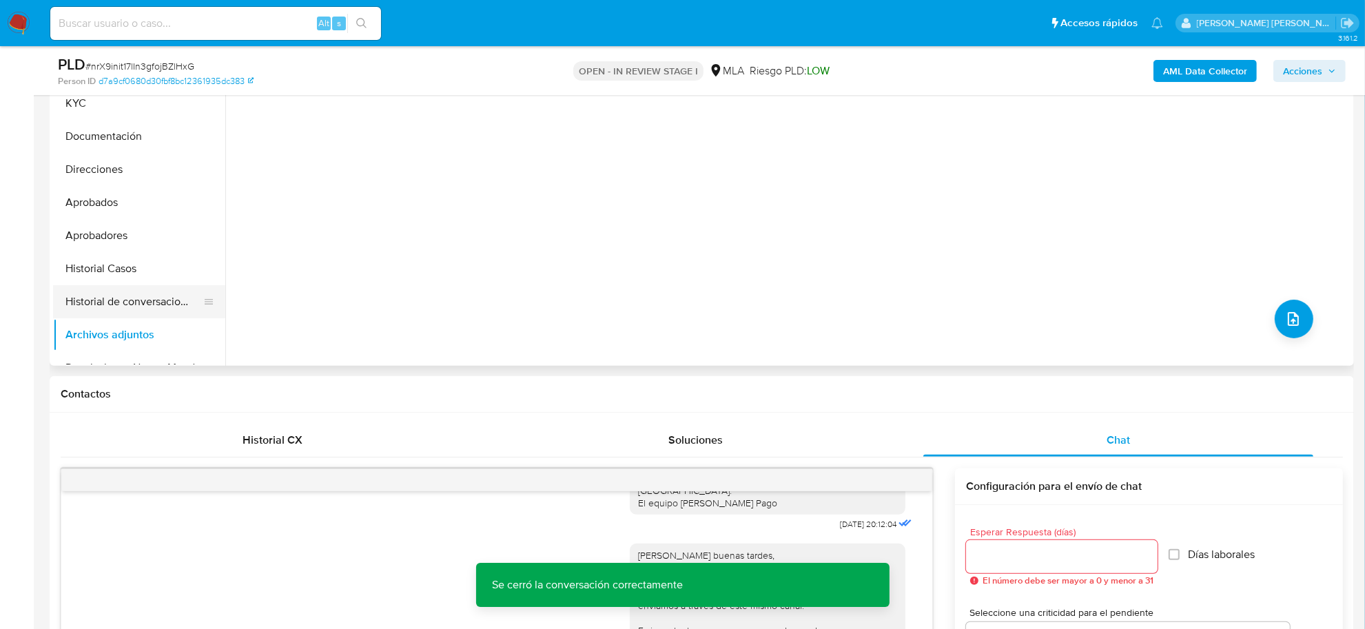
click at [150, 296] on button "Historial de conversaciones" at bounding box center [133, 301] width 161 height 33
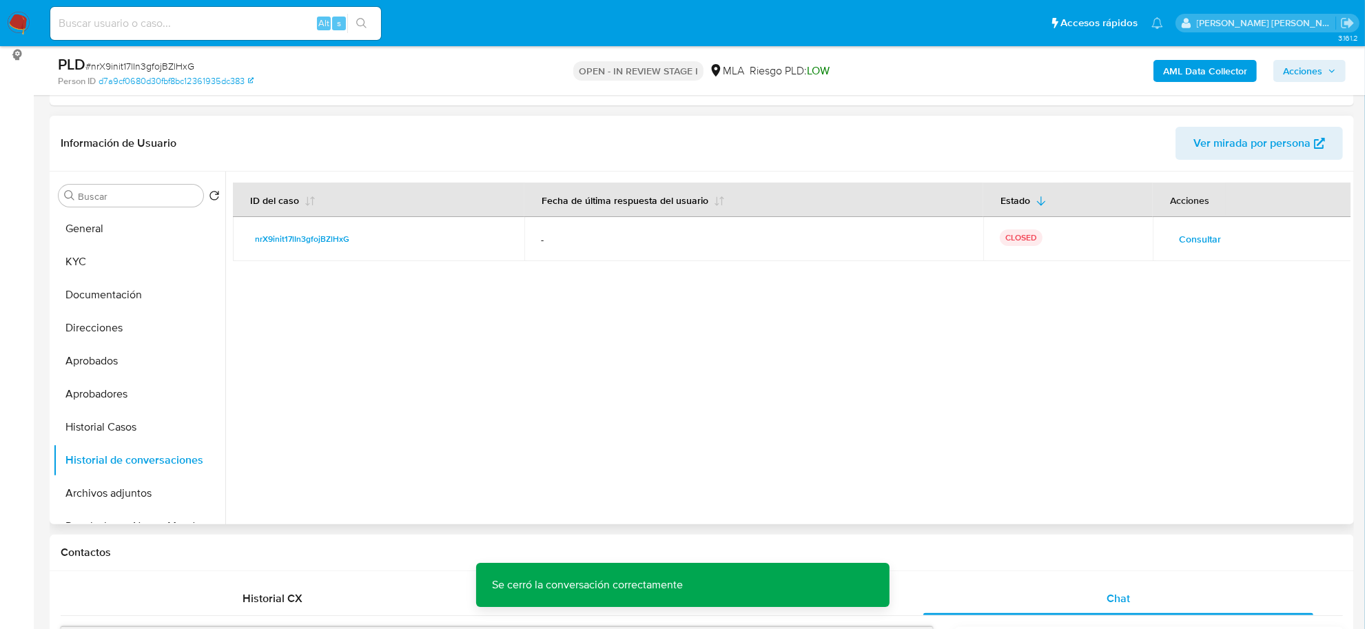
scroll to position [172, 0]
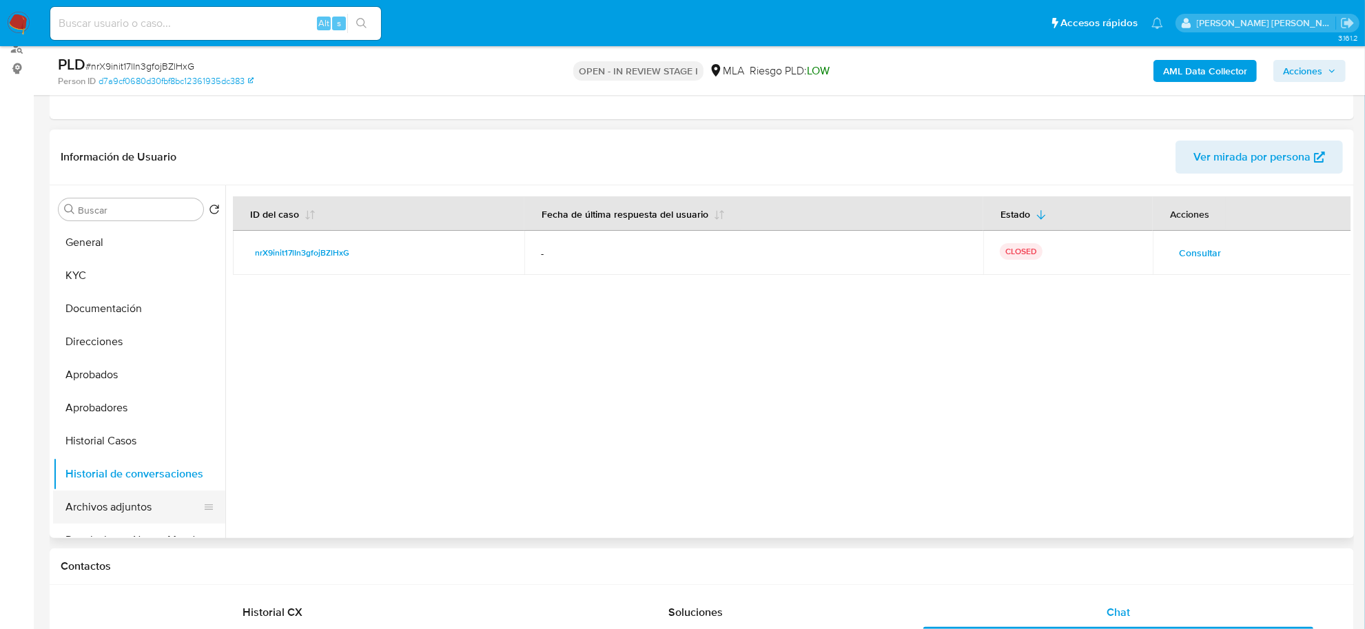
click at [141, 500] on button "Archivos adjuntos" at bounding box center [133, 507] width 161 height 33
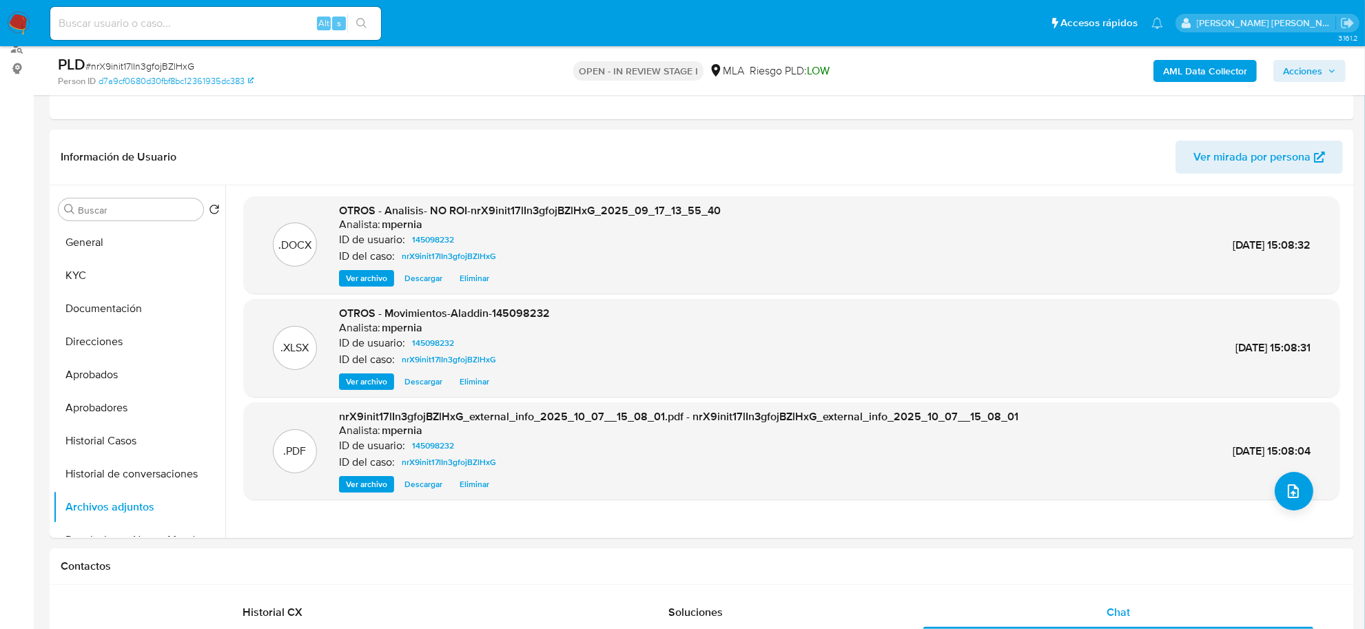
click at [1283, 66] on span "Acciones" at bounding box center [1302, 71] width 39 height 22
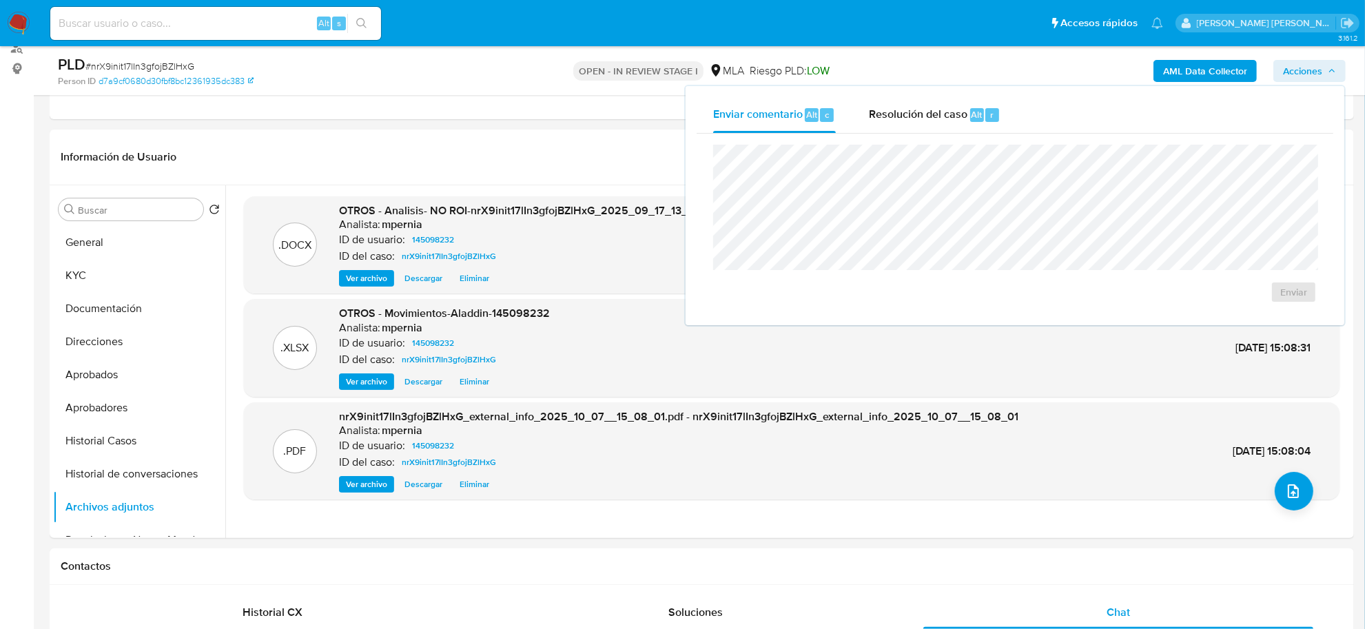
drag, startPoint x: 956, startPoint y: 108, endPoint x: 951, endPoint y: 138, distance: 30.0
click at [956, 109] on span "Resolución del caso" at bounding box center [918, 114] width 99 height 16
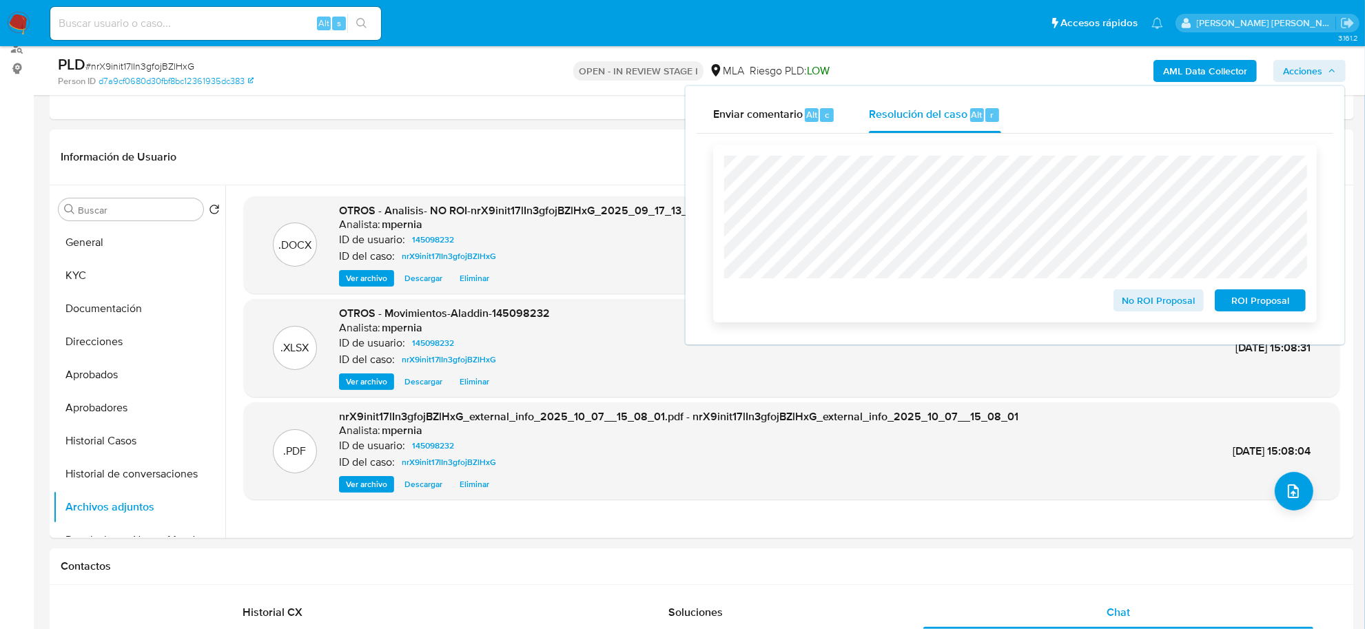
click at [1168, 303] on span "No ROI Proposal" at bounding box center [1159, 300] width 72 height 19
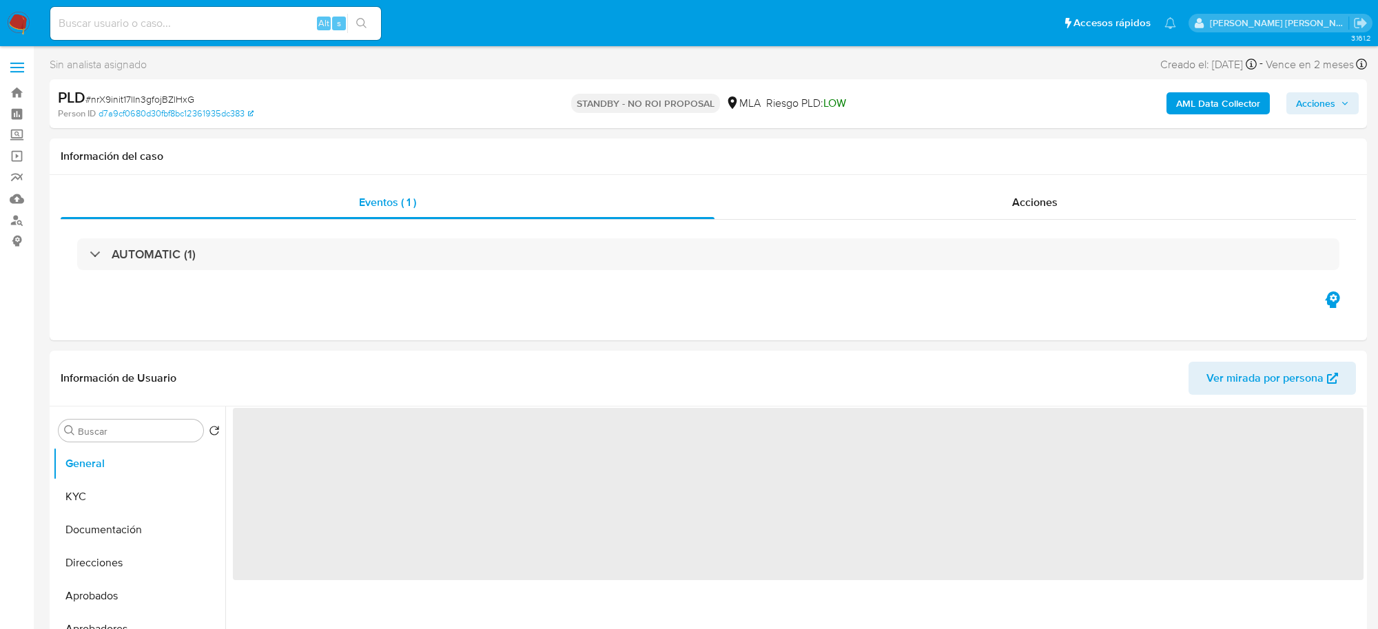
select select "10"
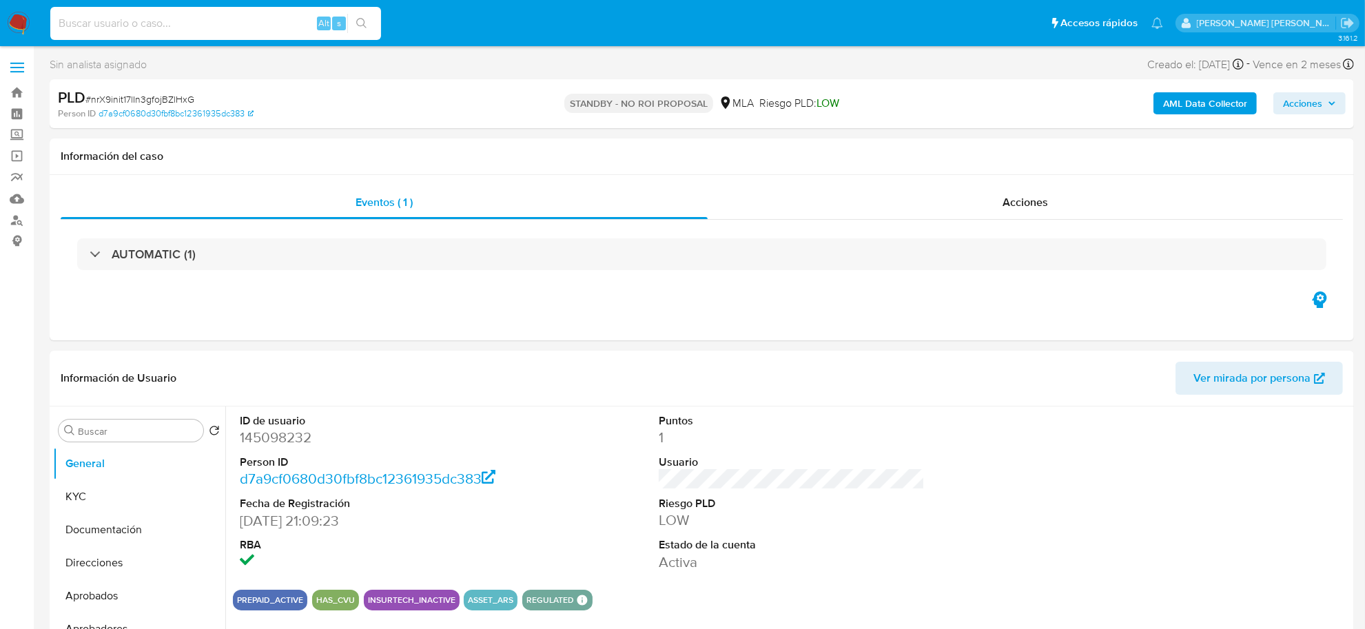
click at [212, 21] on input at bounding box center [215, 23] width 331 height 18
paste input "222819439"
type input "222819439"
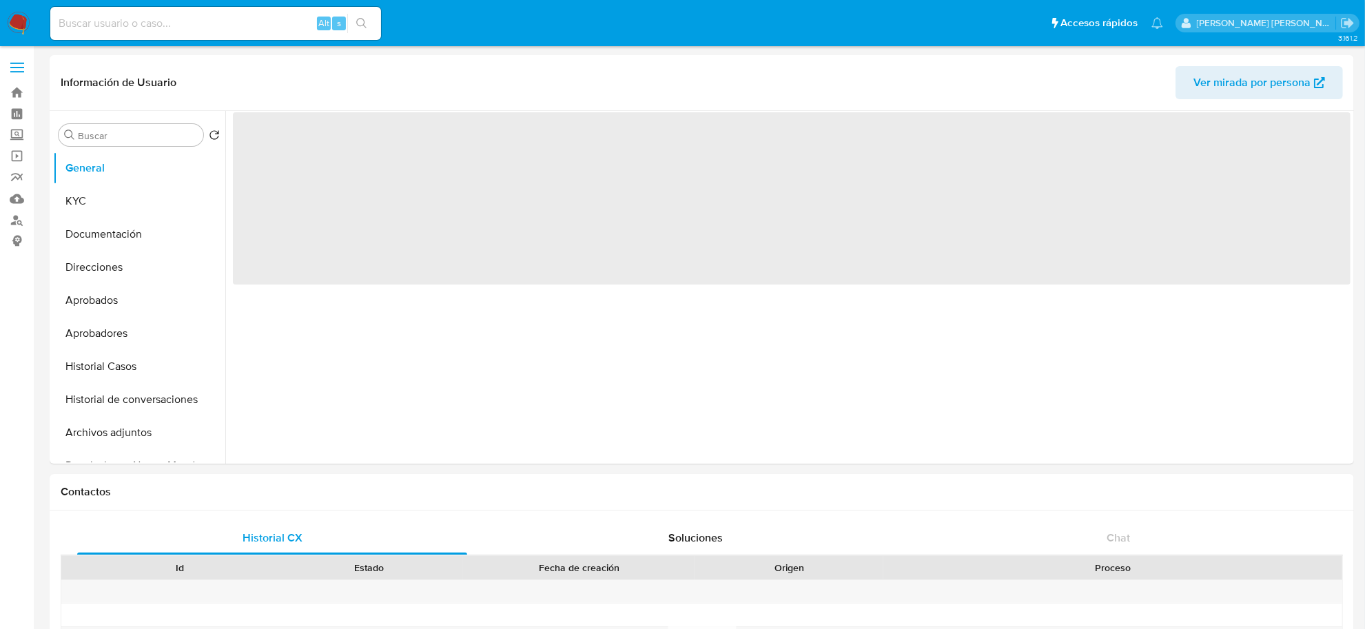
select select "10"
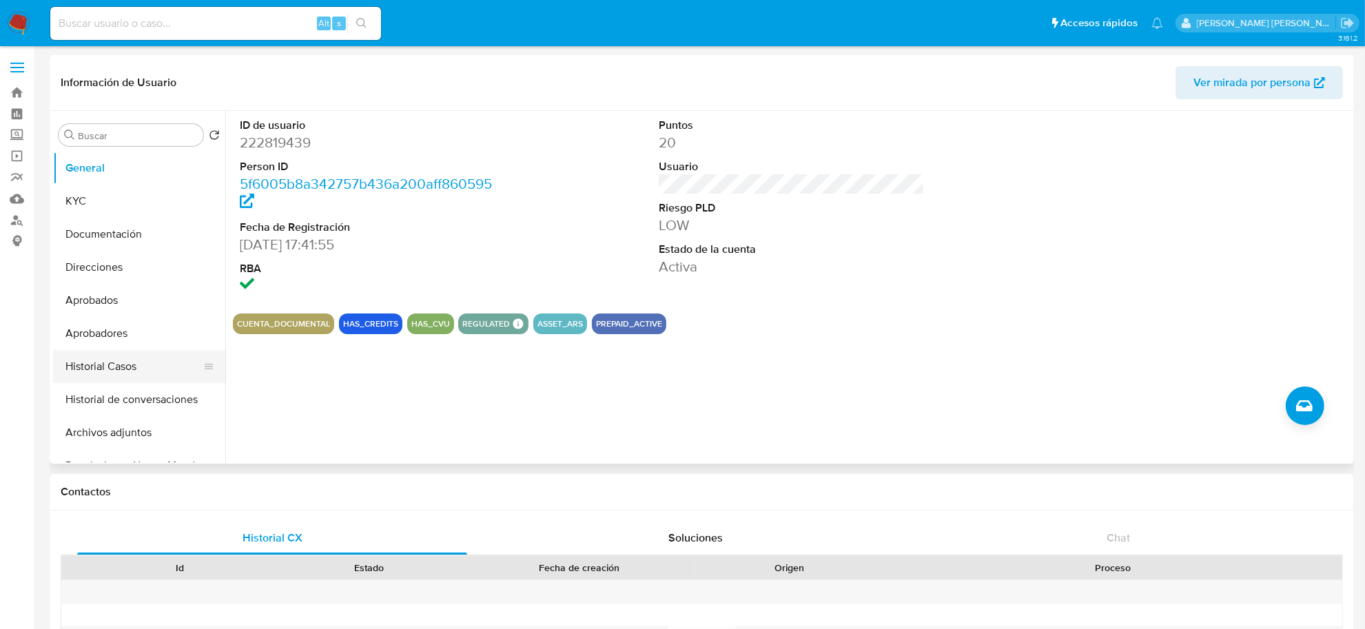
click at [125, 362] on button "Historial Casos" at bounding box center [133, 366] width 161 height 33
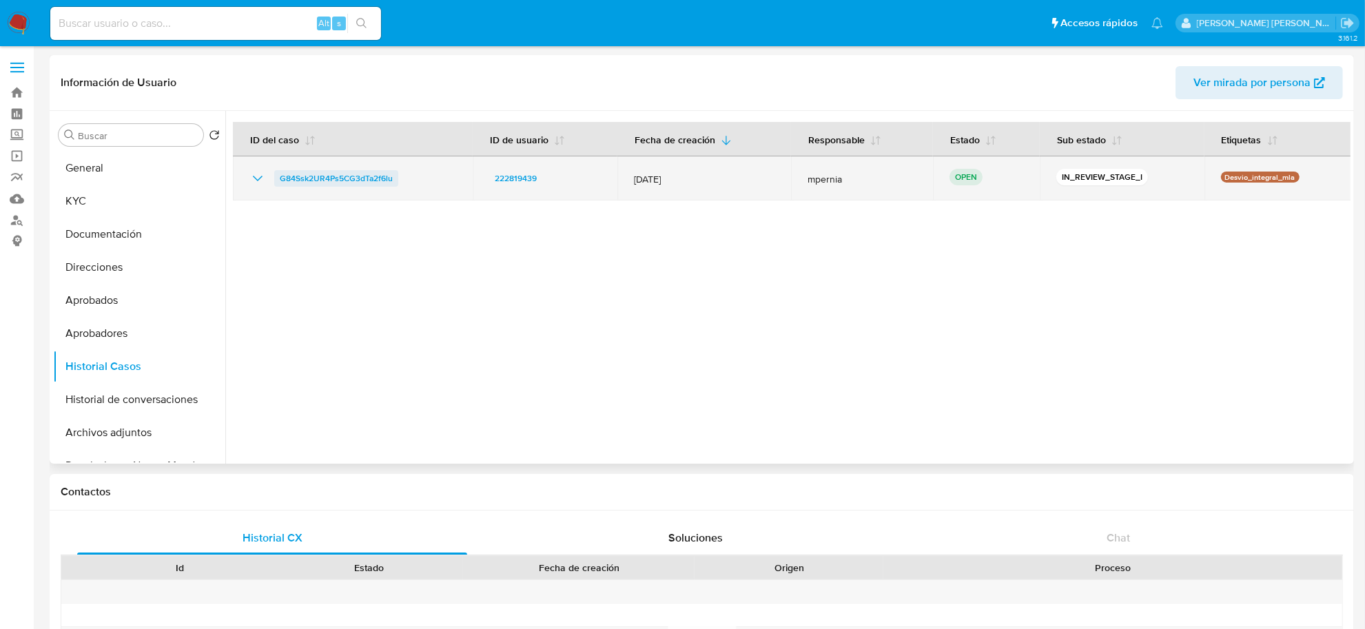
click at [309, 170] on span "G84Ssk2UR4Ps5CG3dTa2f6lu" at bounding box center [336, 178] width 113 height 17
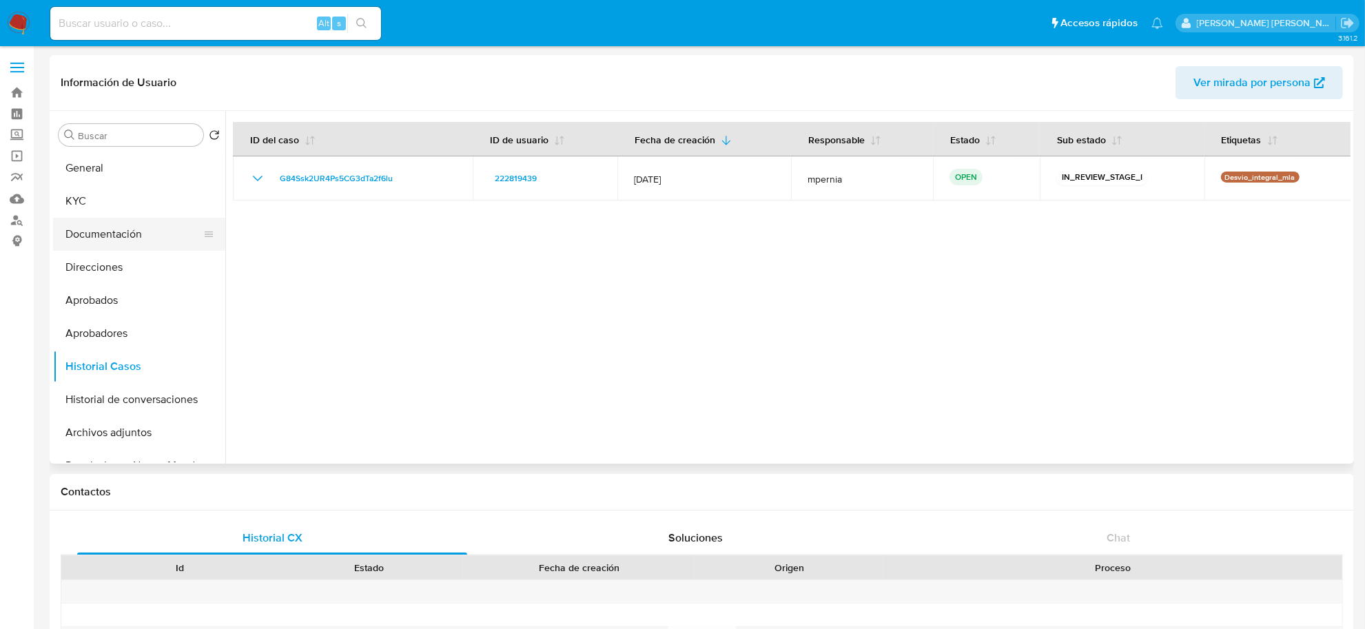
click at [105, 232] on button "Documentación" at bounding box center [133, 234] width 161 height 33
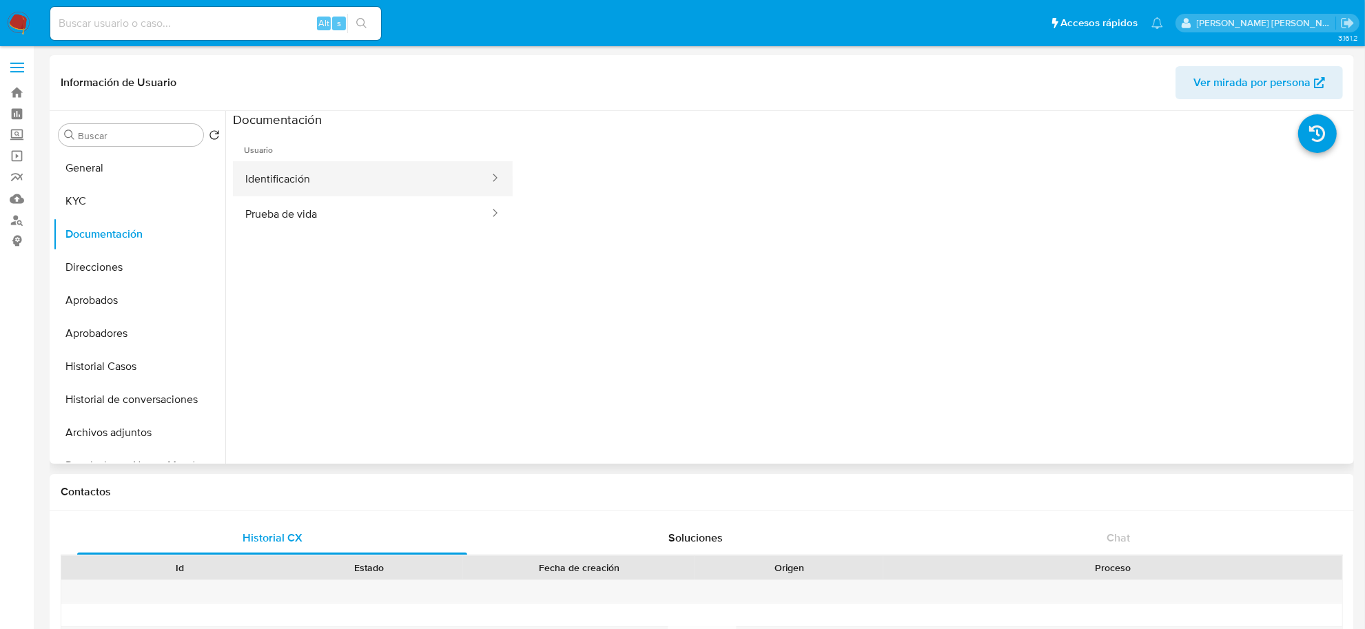
click at [305, 181] on button "Identificación" at bounding box center [362, 178] width 258 height 35
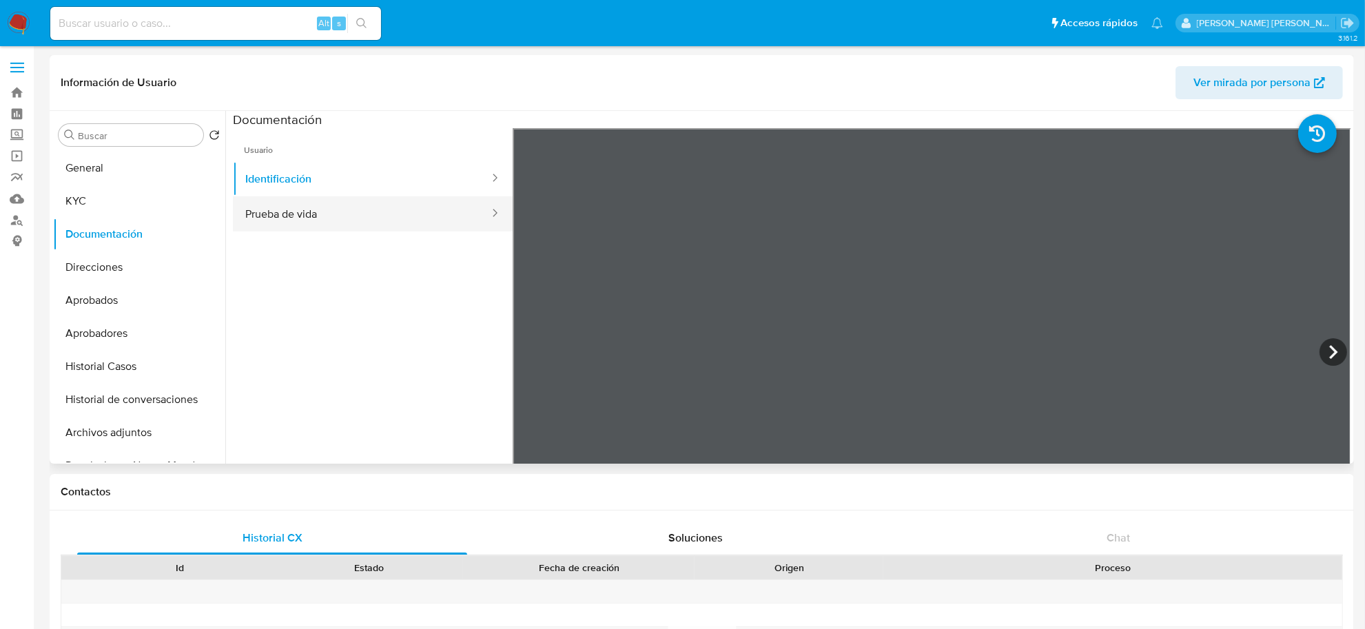
click at [341, 203] on button "Prueba de vida" at bounding box center [362, 213] width 258 height 35
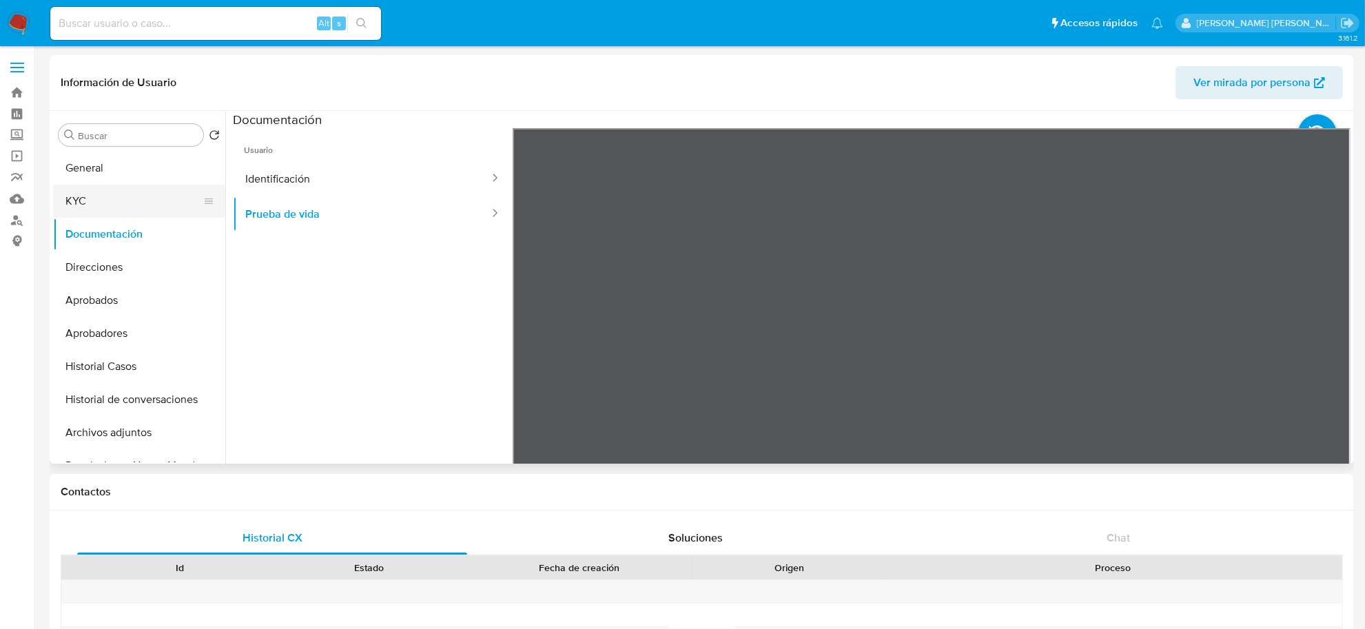
click at [101, 198] on button "KYC" at bounding box center [133, 201] width 161 height 33
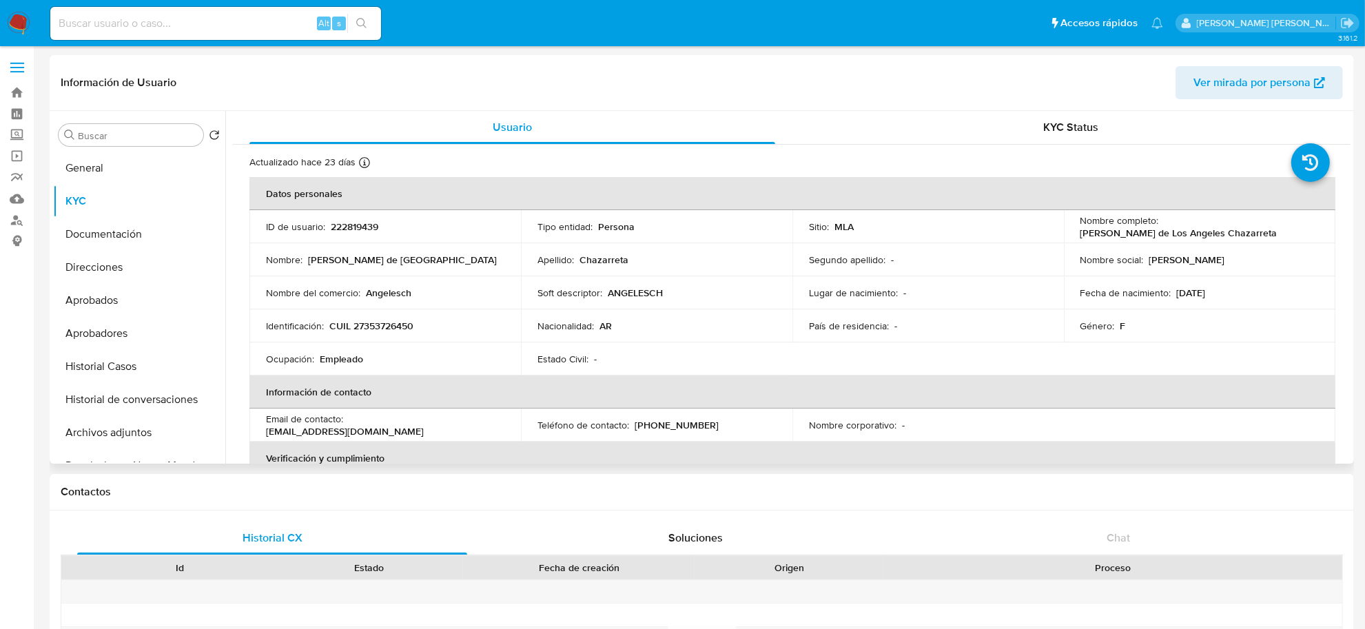
drag, startPoint x: 1079, startPoint y: 232, endPoint x: 1237, endPoint y: 224, distance: 158.0
click at [1237, 224] on div "Nombre completo : Gabriela de Los Angeles Chazarreta" at bounding box center [1200, 226] width 238 height 25
click at [1234, 235] on div "Nombre completo : Gabriela de Los Angeles Chazarreta" at bounding box center [1200, 226] width 238 height 25
drag, startPoint x: 1079, startPoint y: 234, endPoint x: 1229, endPoint y: 232, distance: 150.3
click at [1229, 232] on p "[PERSON_NAME] de Los Angeles Chazarreta" at bounding box center [1179, 233] width 197 height 12
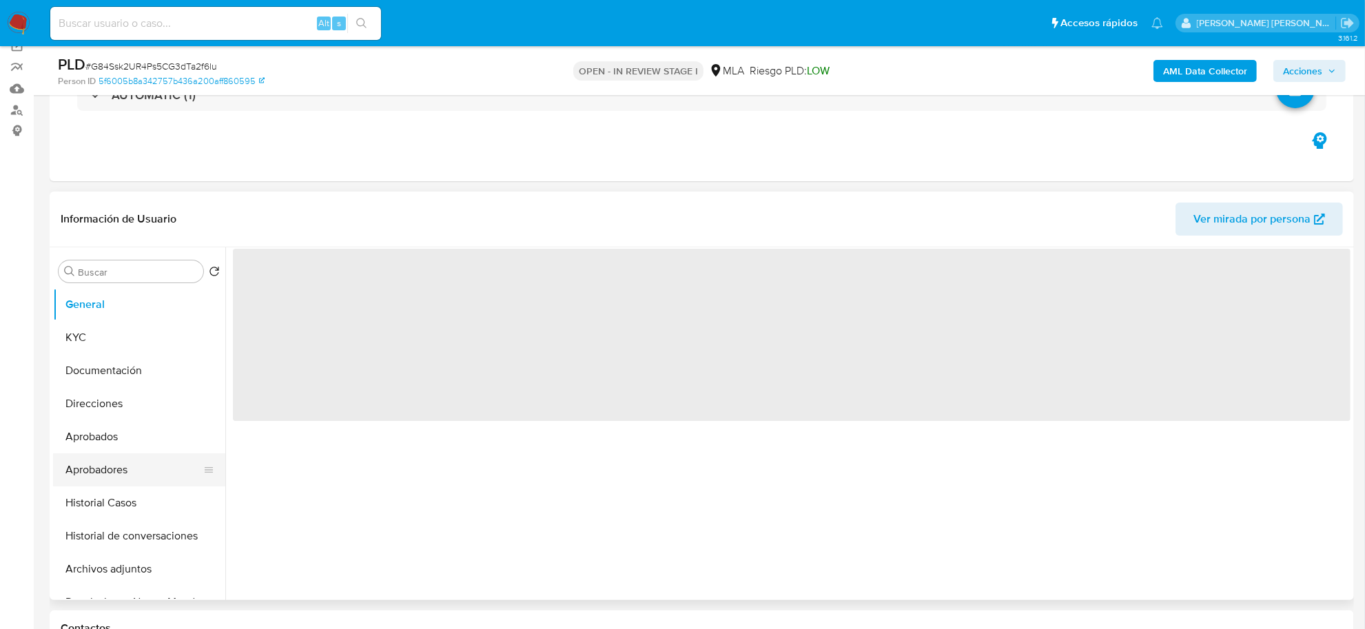
scroll to position [172, 0]
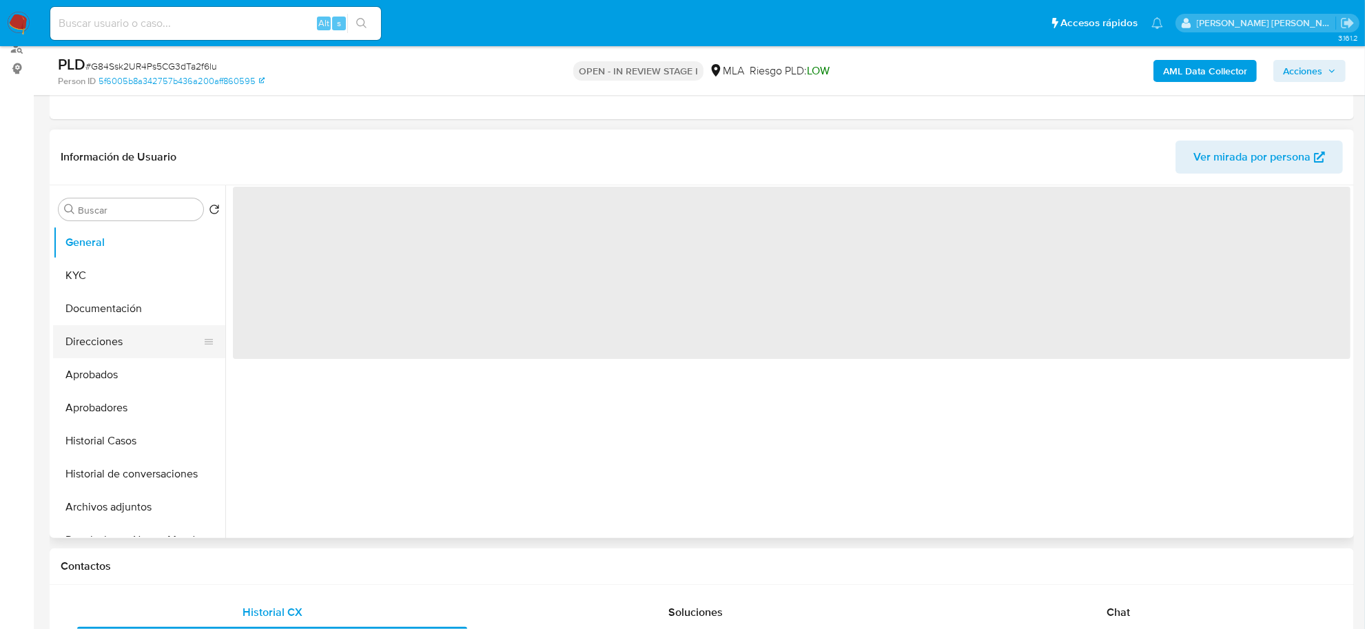
select select "10"
click at [102, 302] on button "Documentación" at bounding box center [133, 308] width 161 height 33
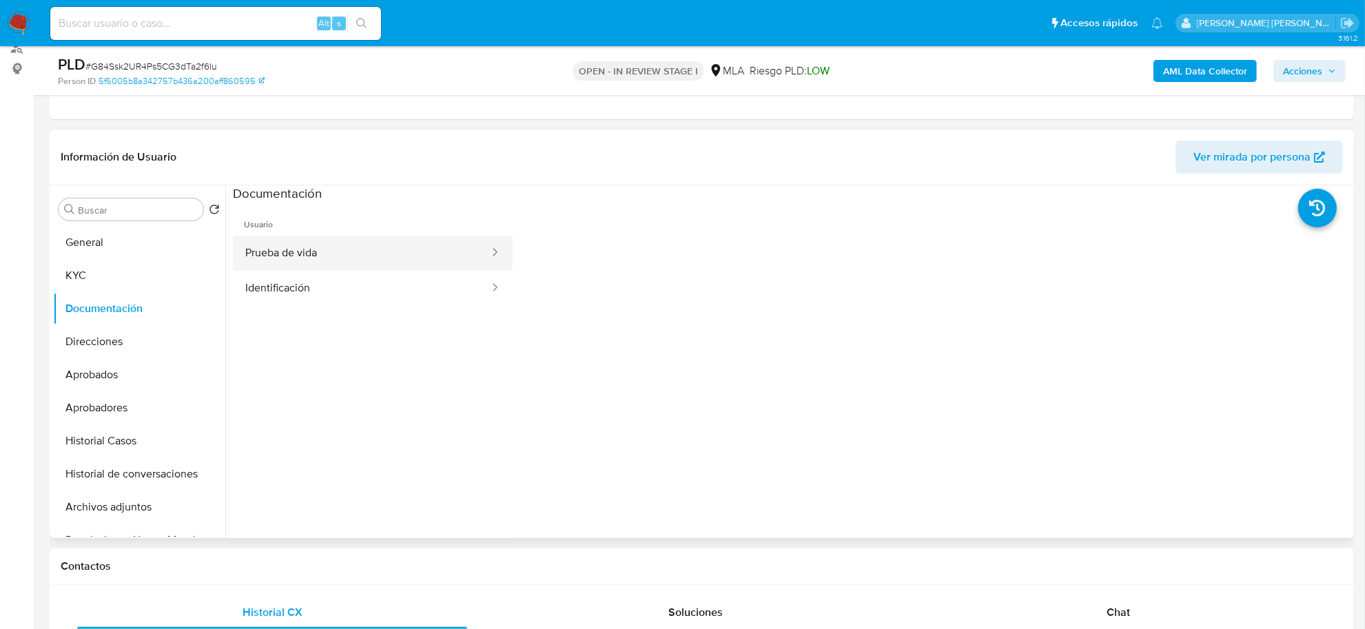
click at [264, 260] on button "Prueba de vida" at bounding box center [362, 253] width 258 height 35
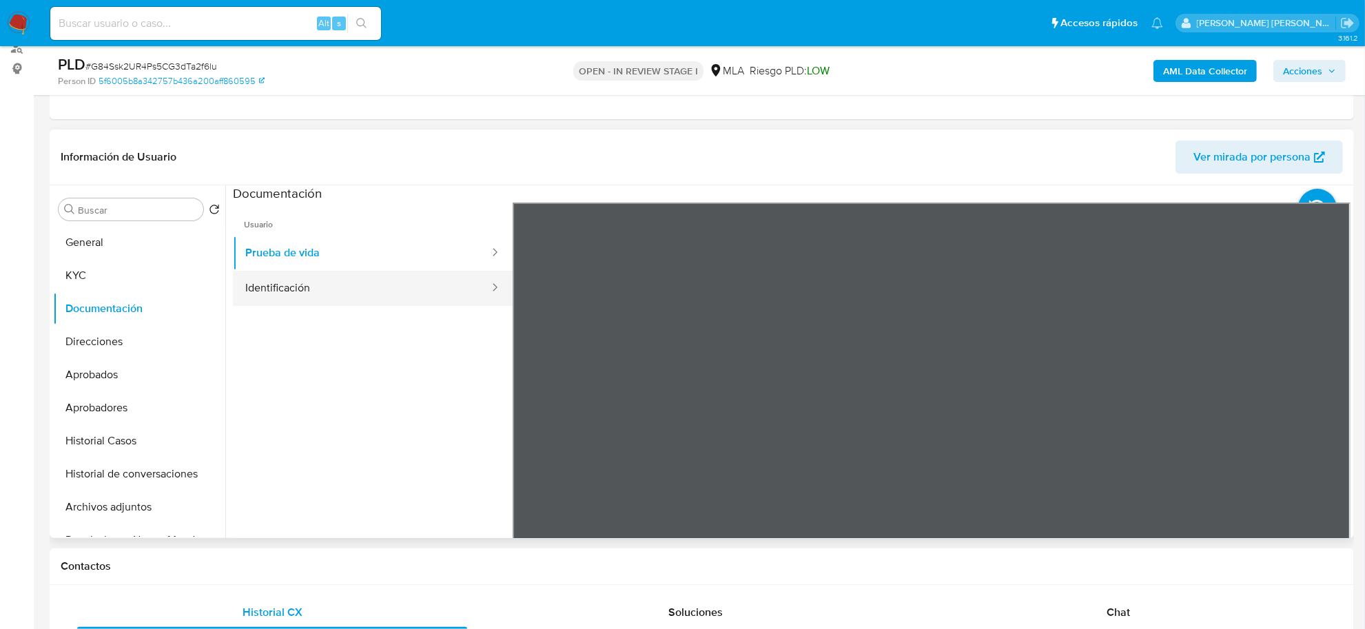
click at [328, 294] on button "Identificación" at bounding box center [362, 288] width 258 height 35
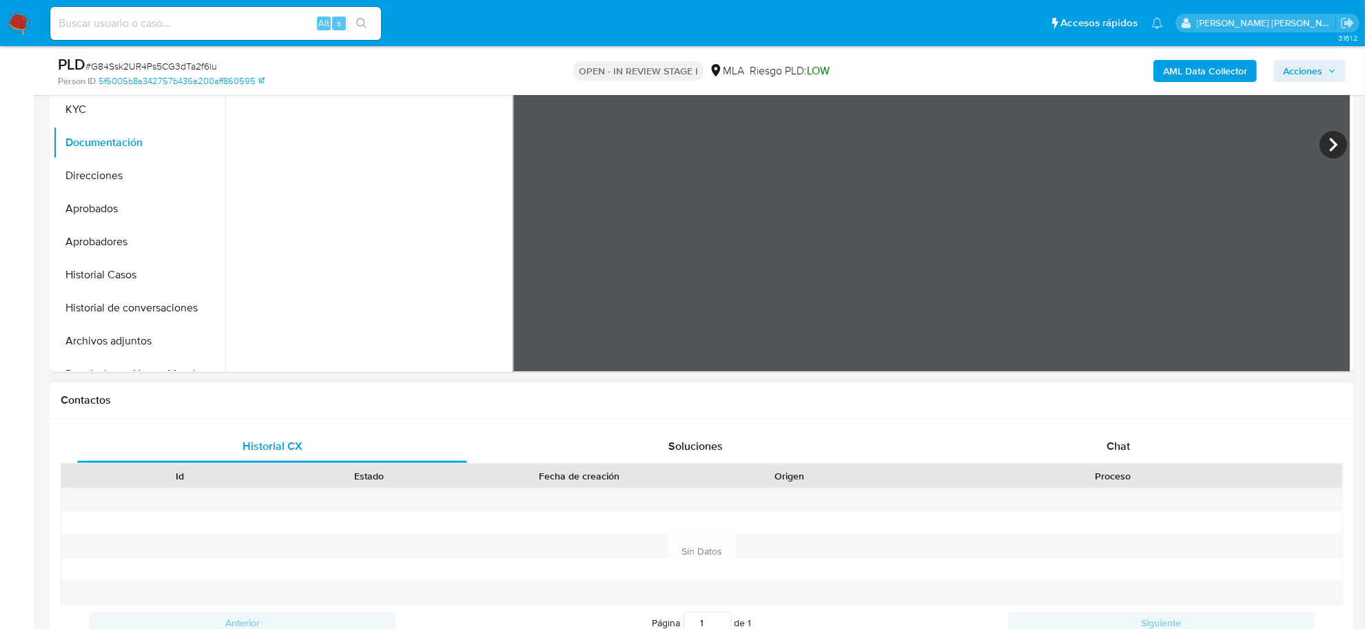
scroll to position [345, 0]
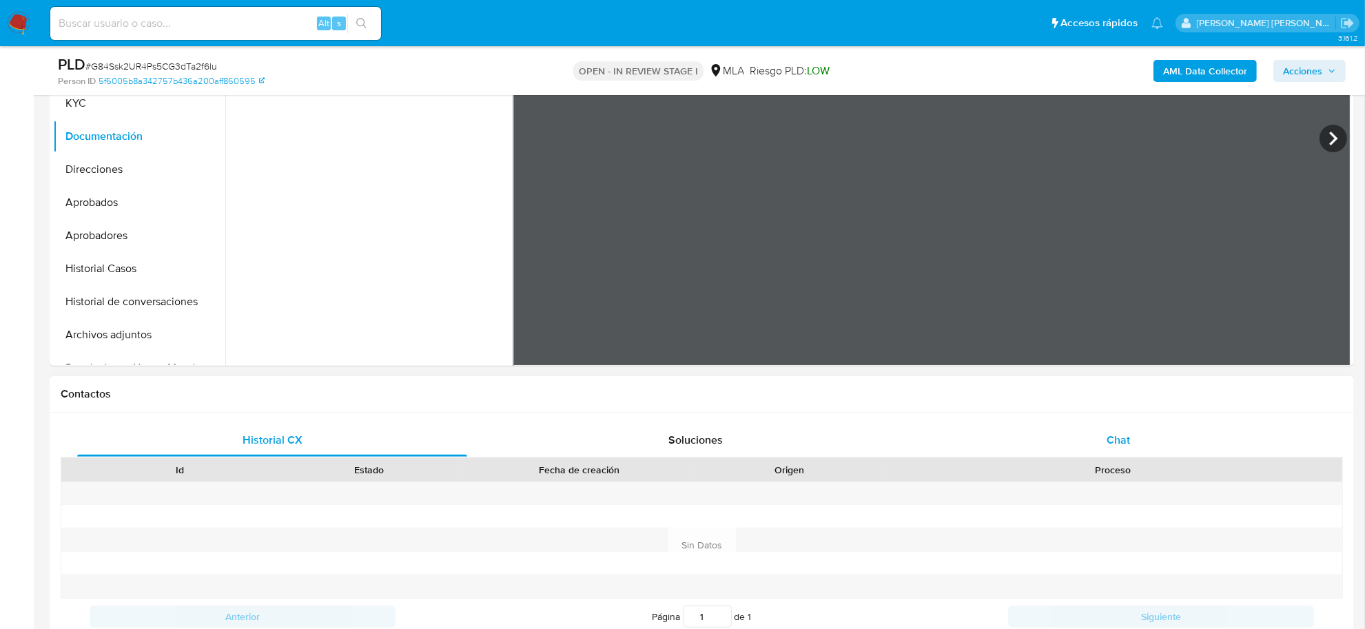
click at [1123, 438] on span "Chat" at bounding box center [1118, 440] width 23 height 16
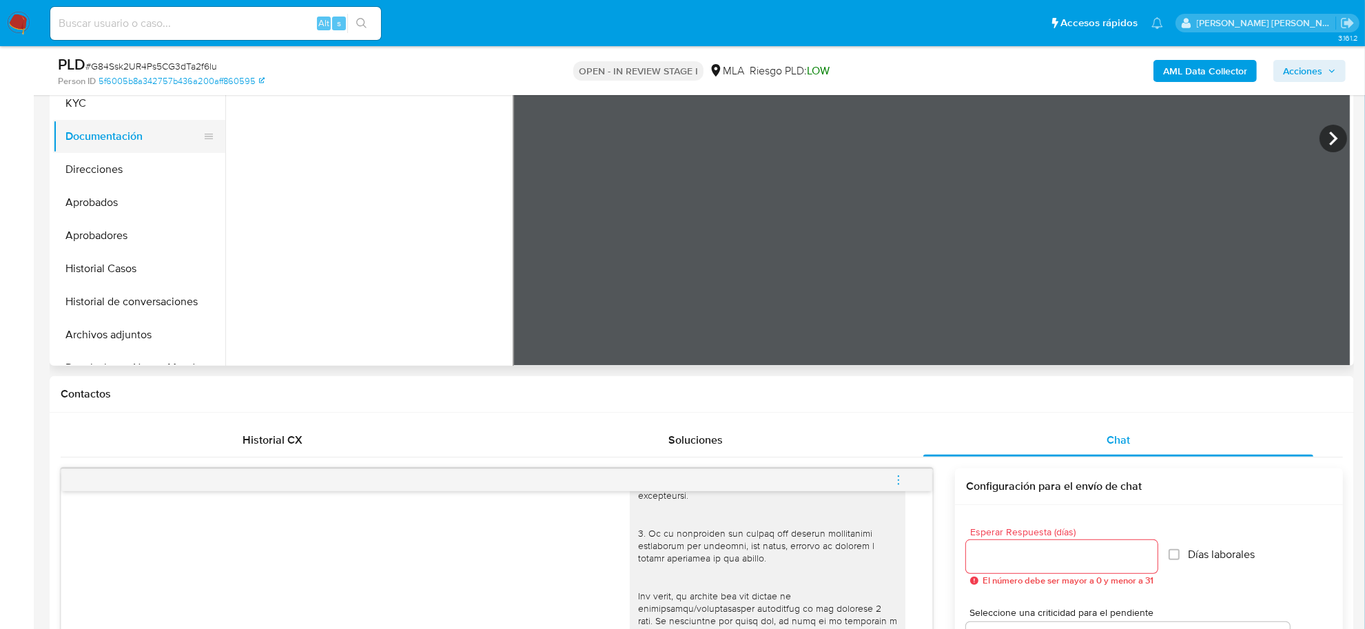
click at [115, 130] on button "Documentación" at bounding box center [133, 136] width 161 height 33
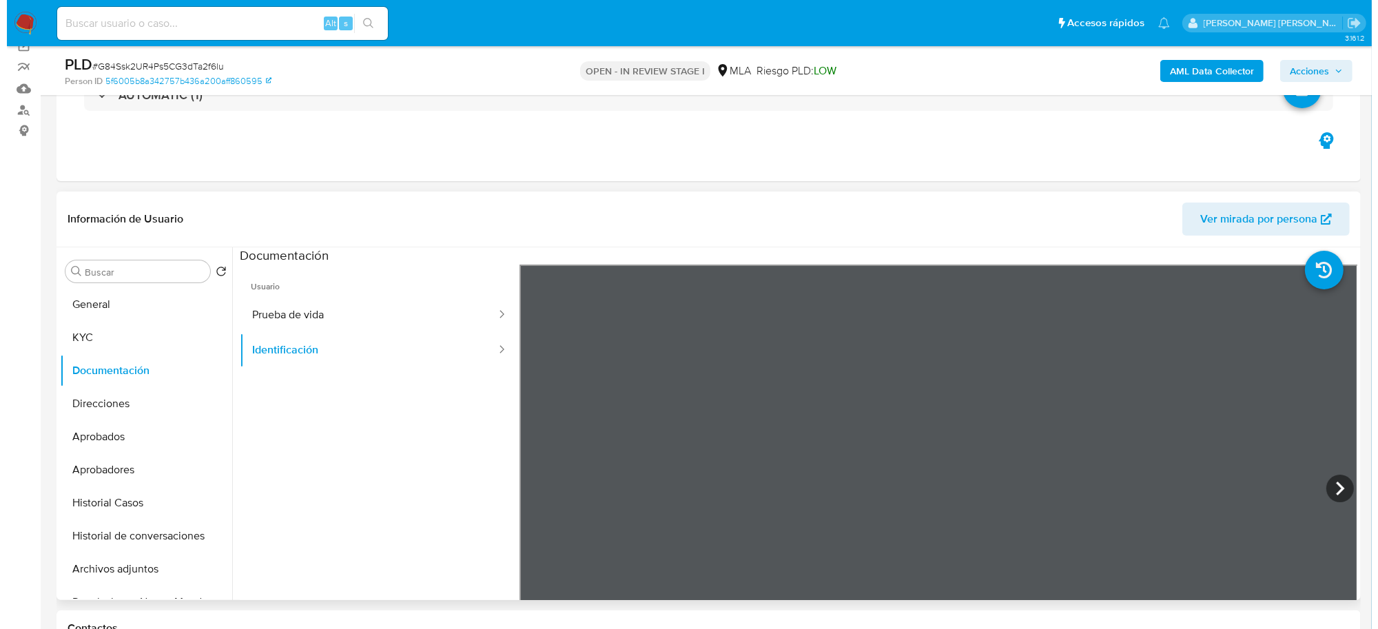
scroll to position [86, 0]
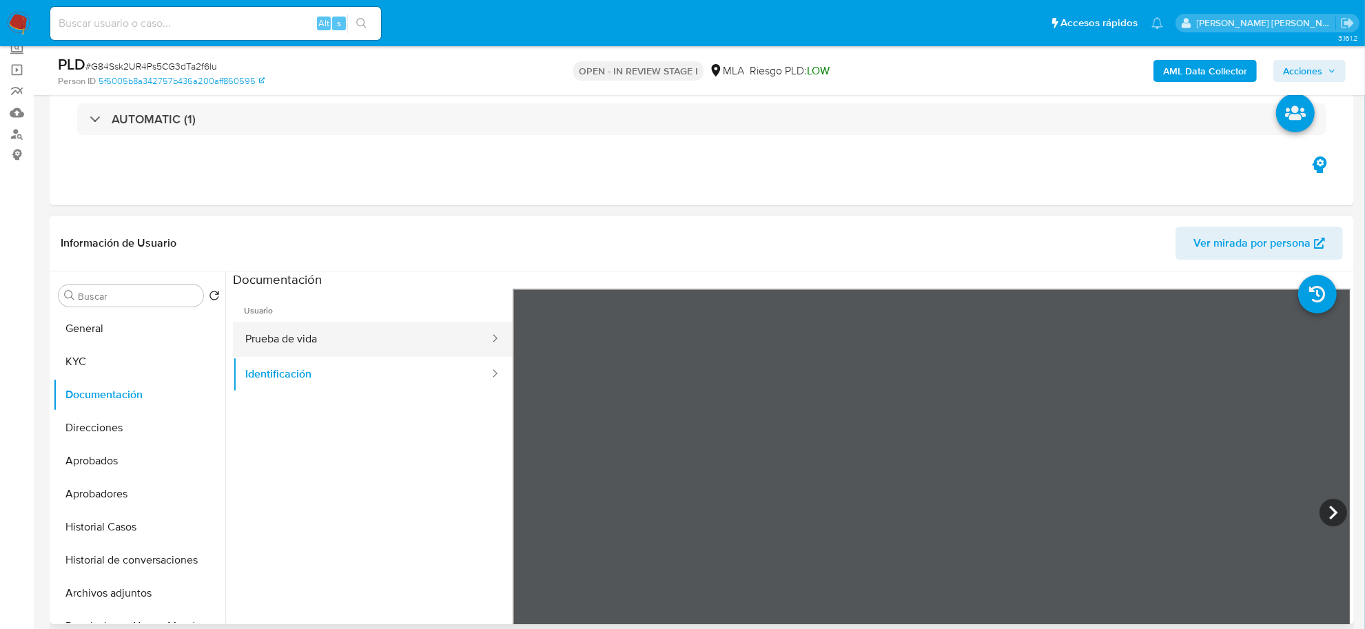
click at [269, 343] on button "Prueba de vida" at bounding box center [362, 339] width 258 height 35
click at [1173, 69] on b "AML Data Collector" at bounding box center [1205, 71] width 84 height 22
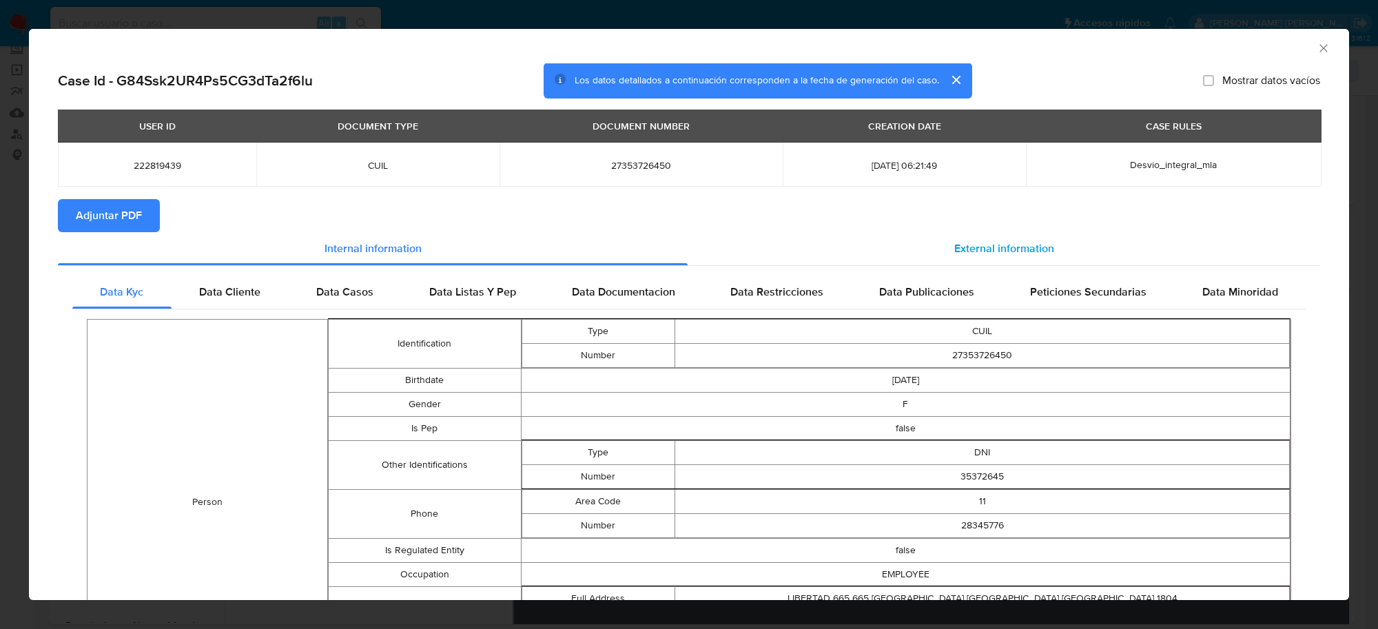
click at [974, 247] on span "External information" at bounding box center [1005, 249] width 100 height 16
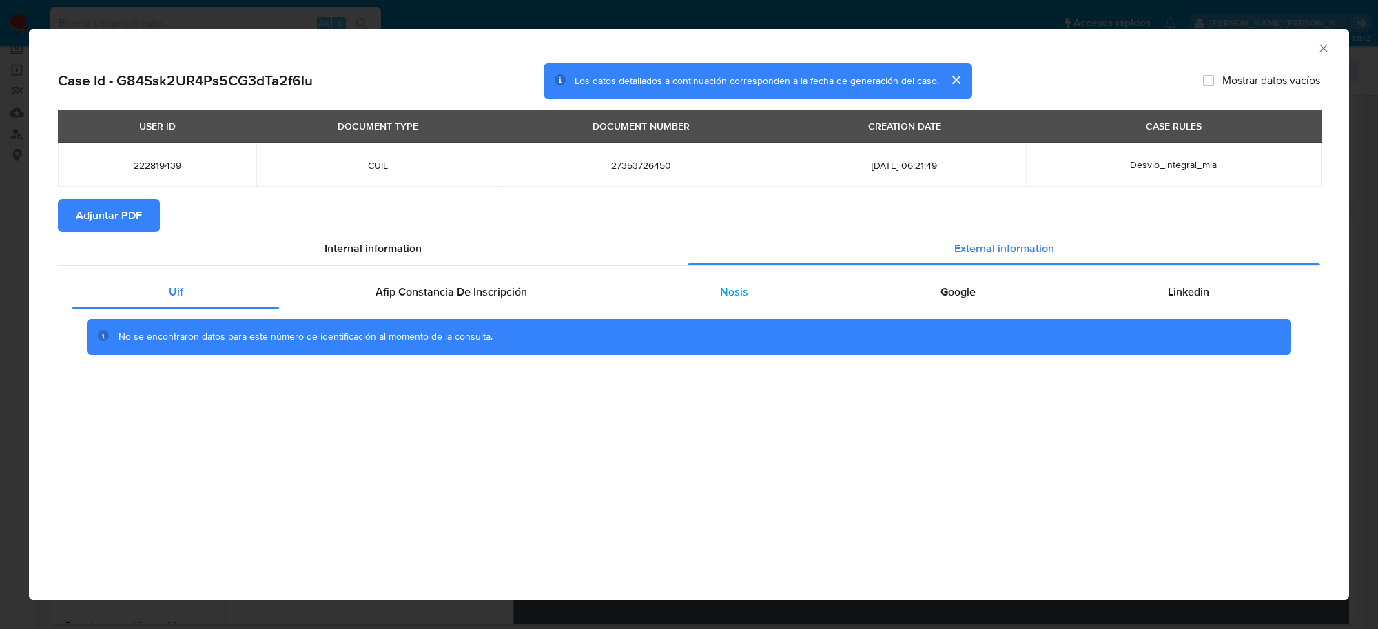
click at [720, 290] on span "Nosis" at bounding box center [734, 292] width 28 height 16
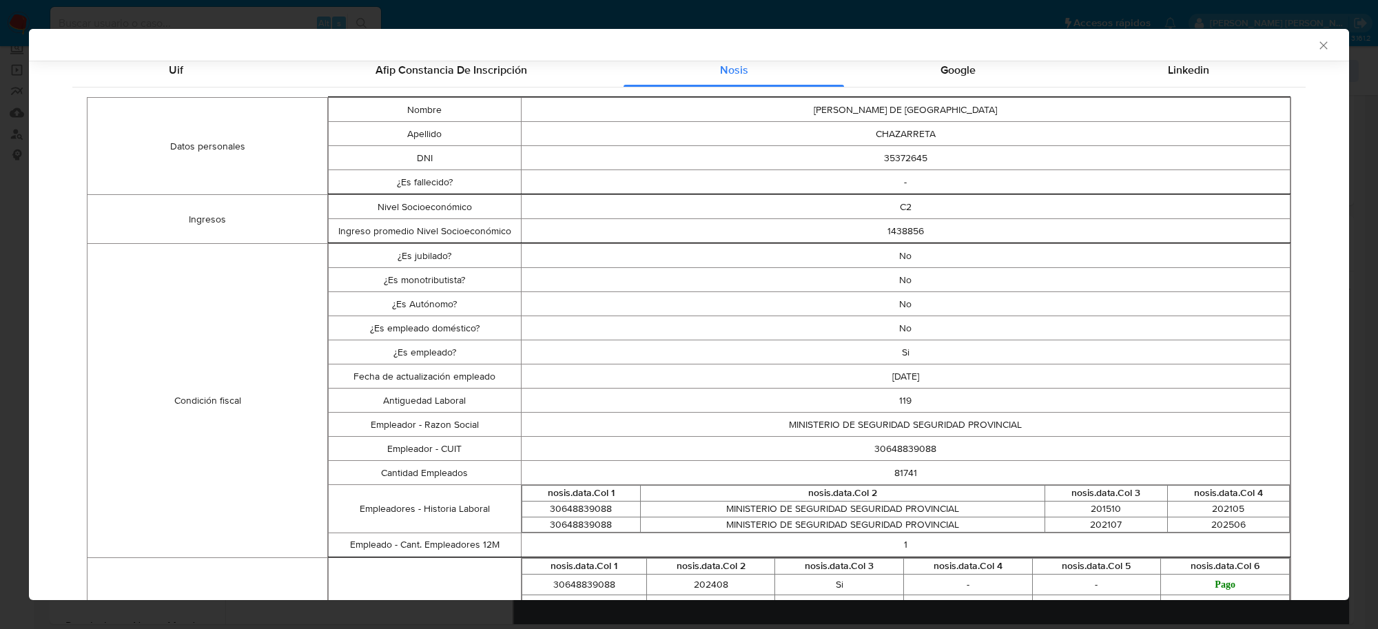
scroll to position [256, 0]
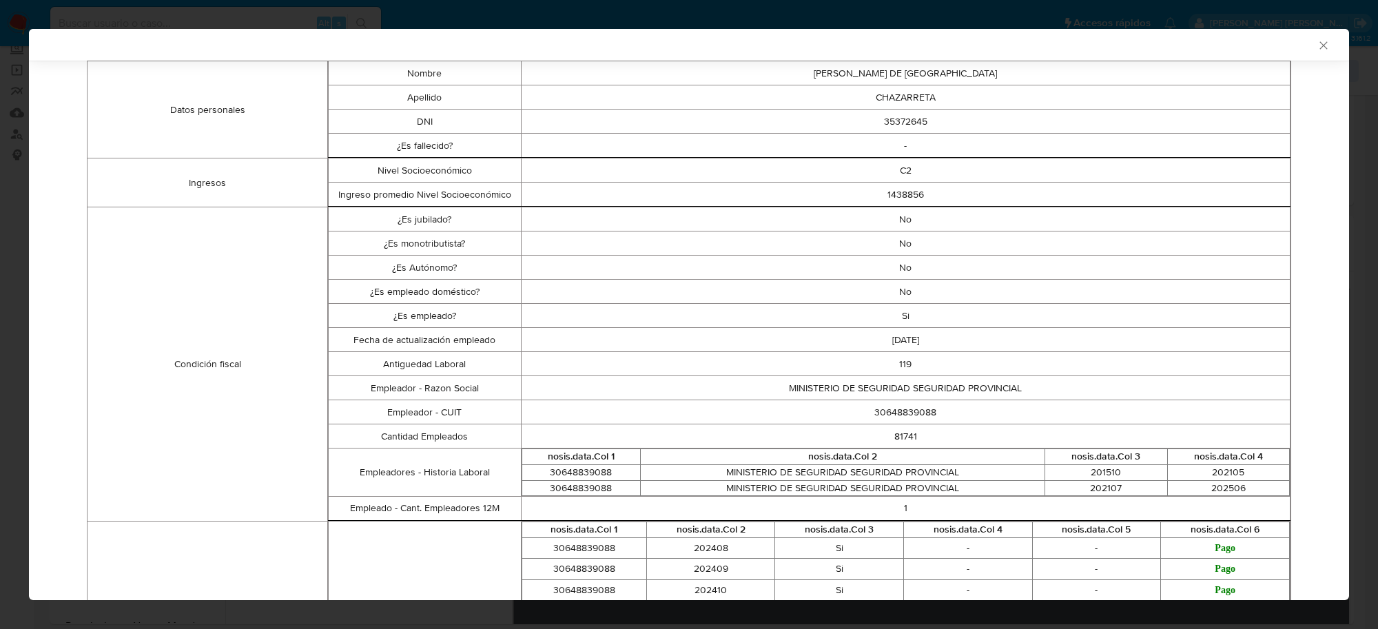
click at [582, 473] on td "30648839088" at bounding box center [581, 473] width 119 height 16
click at [583, 473] on td "30648839088" at bounding box center [581, 473] width 119 height 16
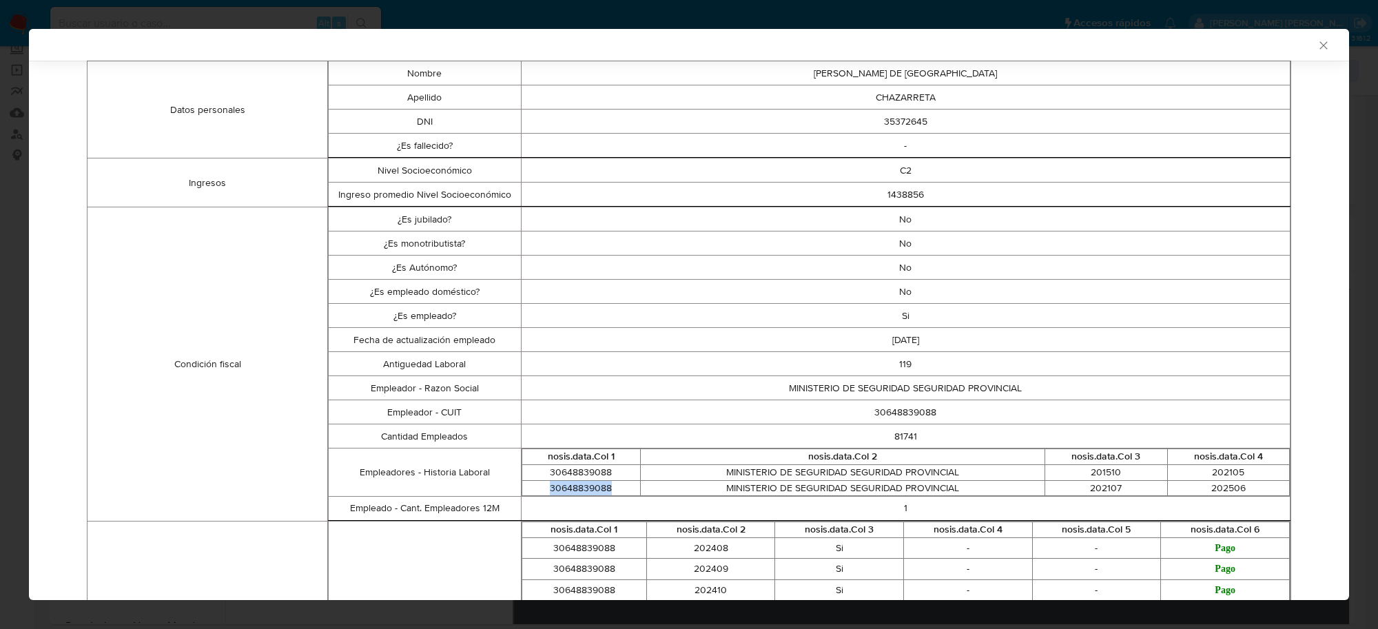
drag, startPoint x: 609, startPoint y: 488, endPoint x: 535, endPoint y: 489, distance: 73.8
click at [535, 489] on td "30648839088" at bounding box center [581, 488] width 119 height 16
copy td "30648839088"
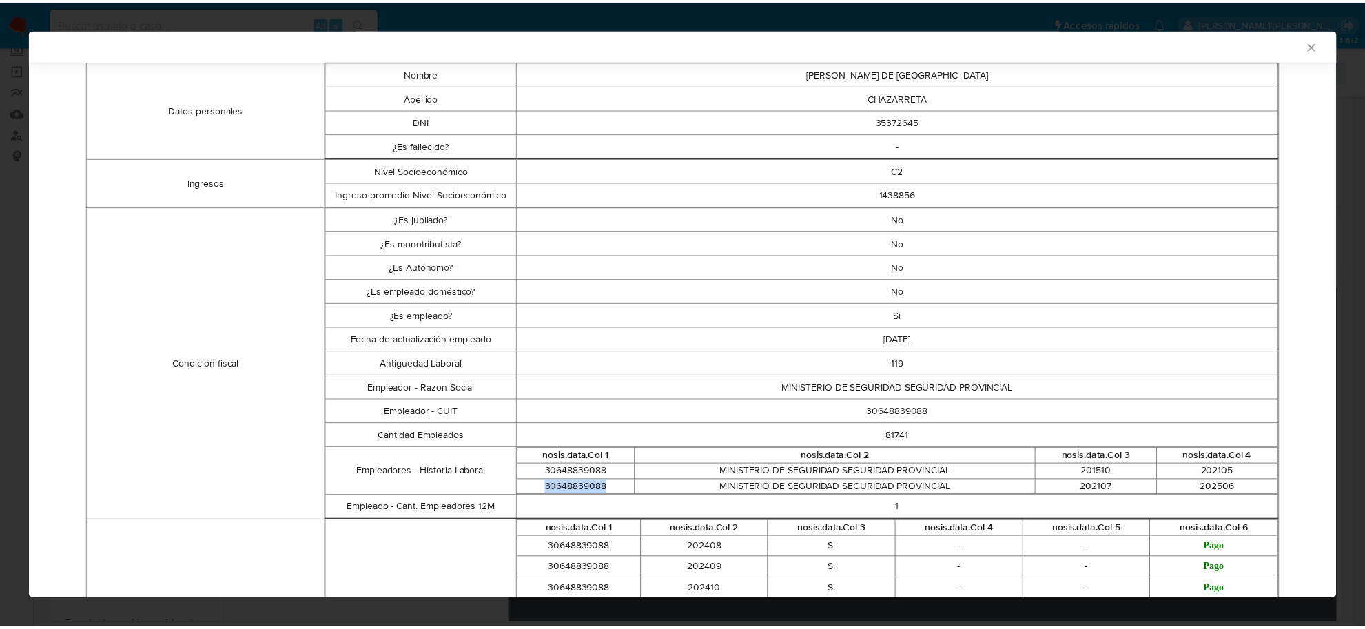
scroll to position [0, 0]
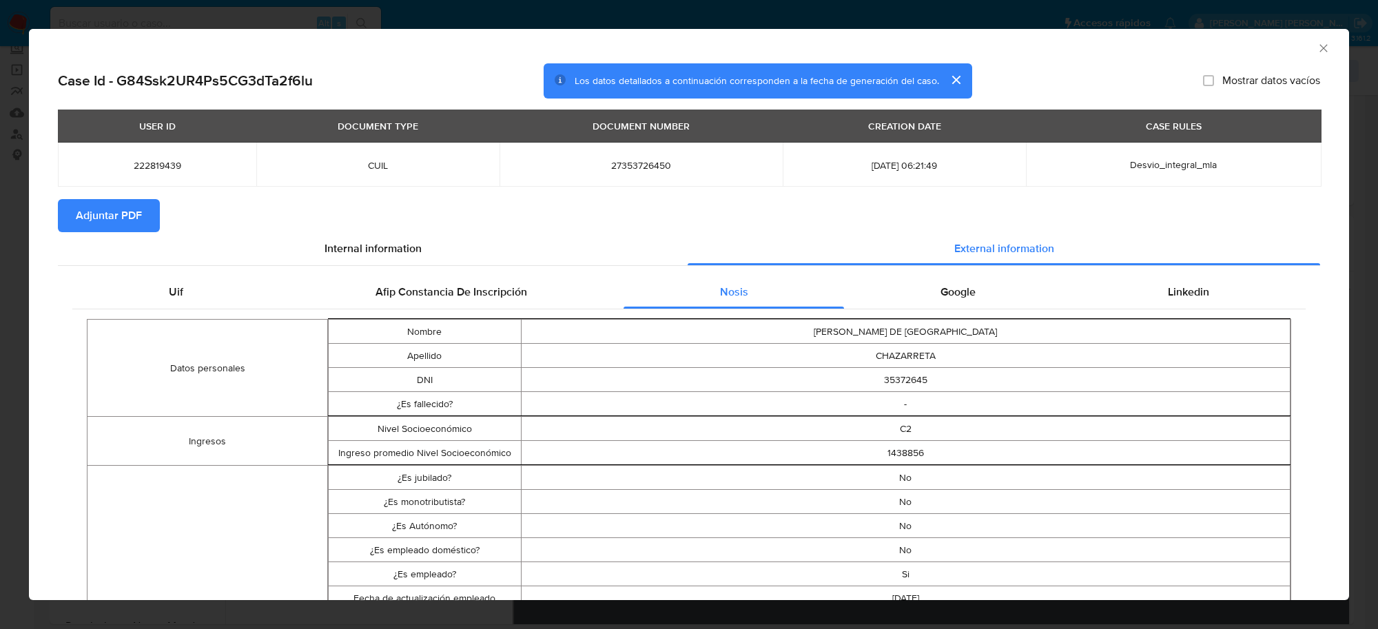
click at [143, 224] on button "Adjuntar PDF" at bounding box center [109, 215] width 102 height 33
click at [1317, 53] on icon "Cerrar ventana" at bounding box center [1324, 48] width 14 height 14
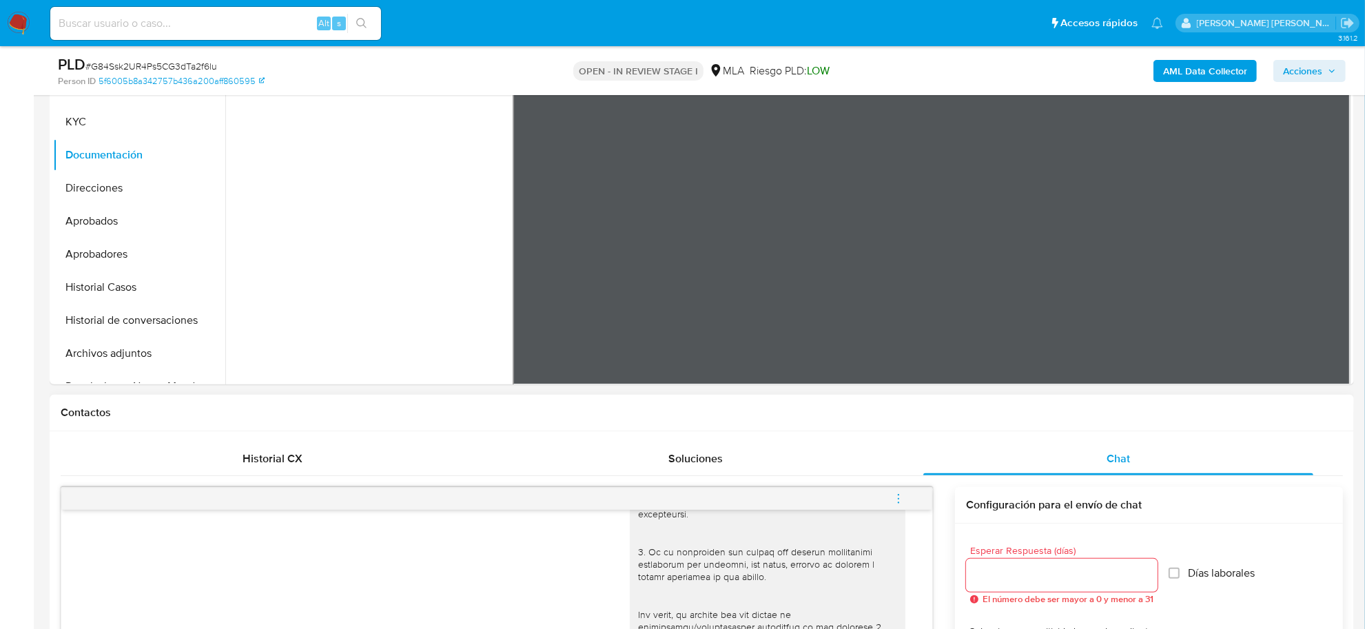
scroll to position [603, 0]
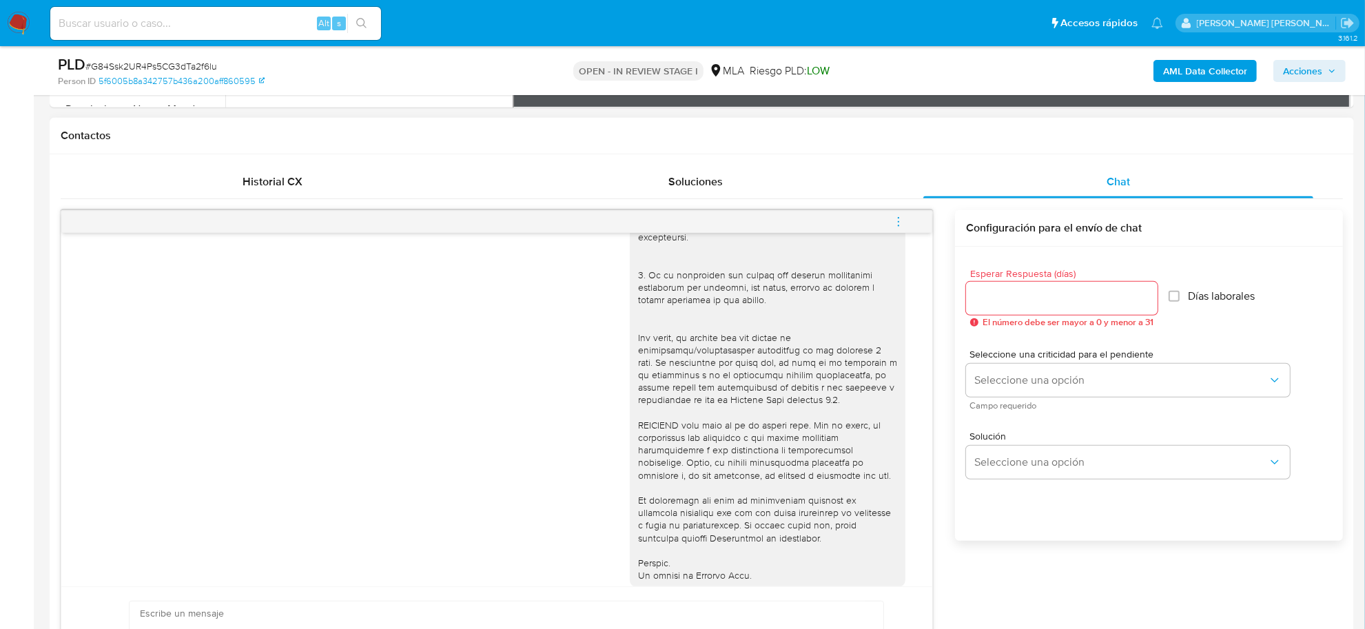
click at [904, 226] on icon "menu-action" at bounding box center [899, 222] width 12 height 12
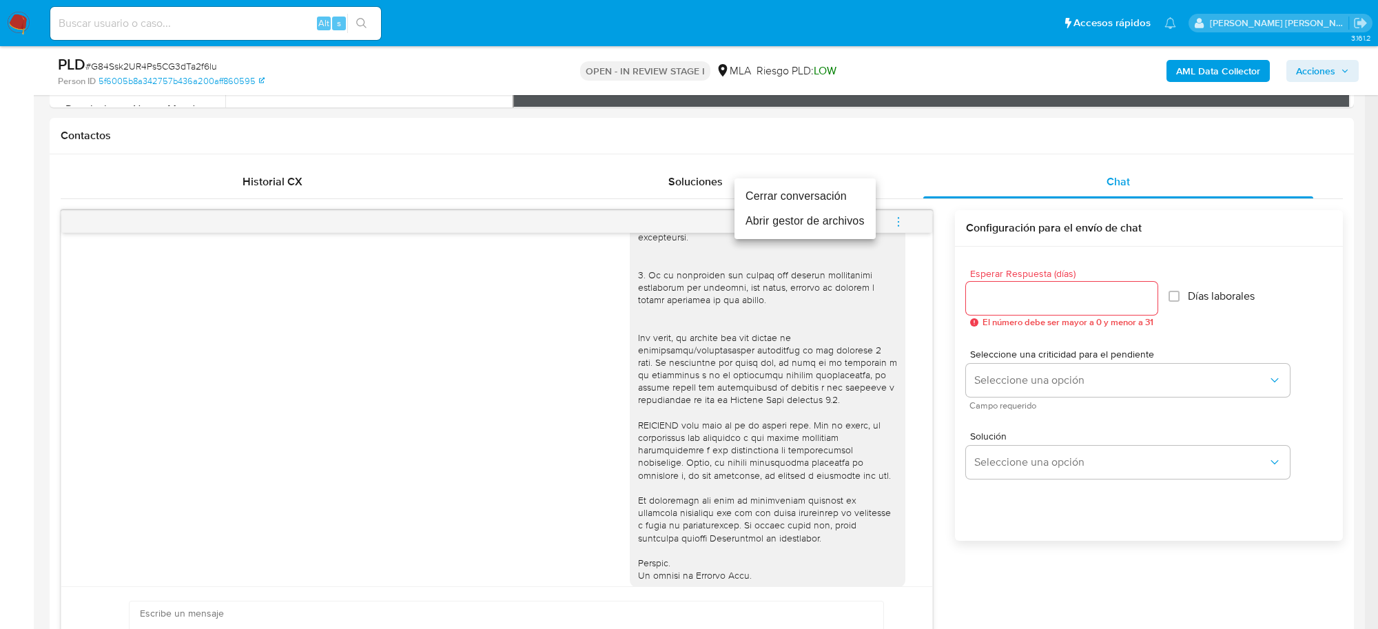
click at [832, 192] on li "Cerrar conversación" at bounding box center [805, 196] width 141 height 25
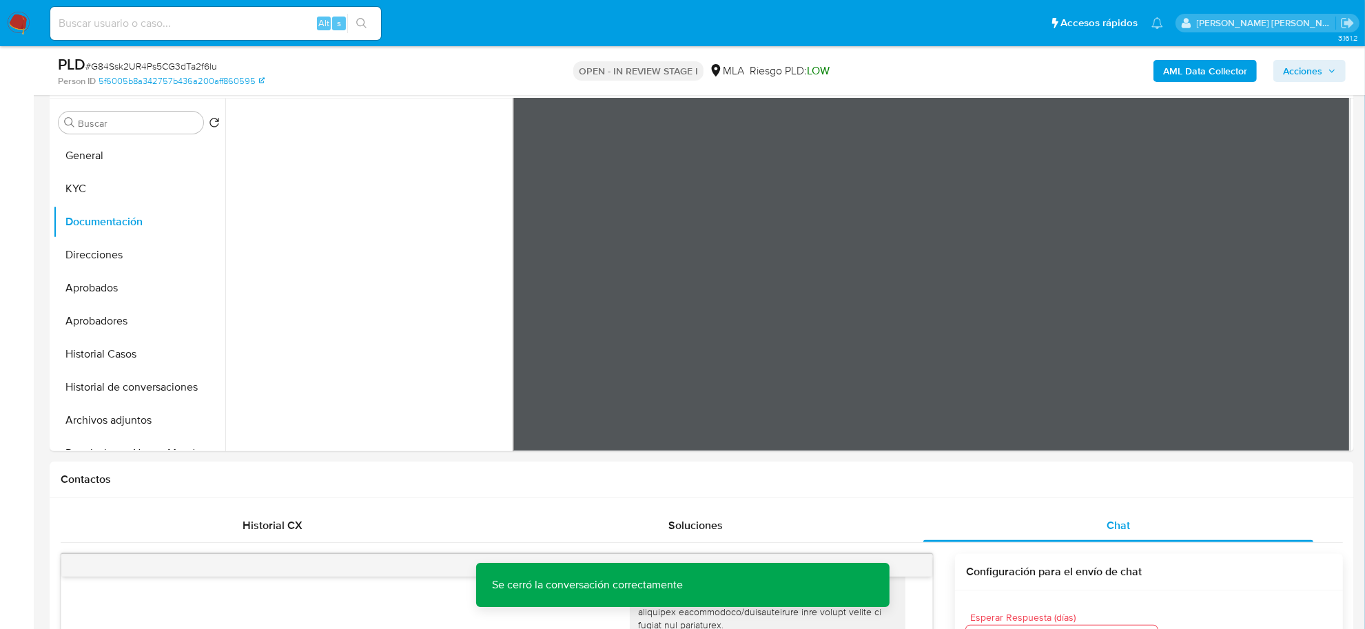
scroll to position [258, 0]
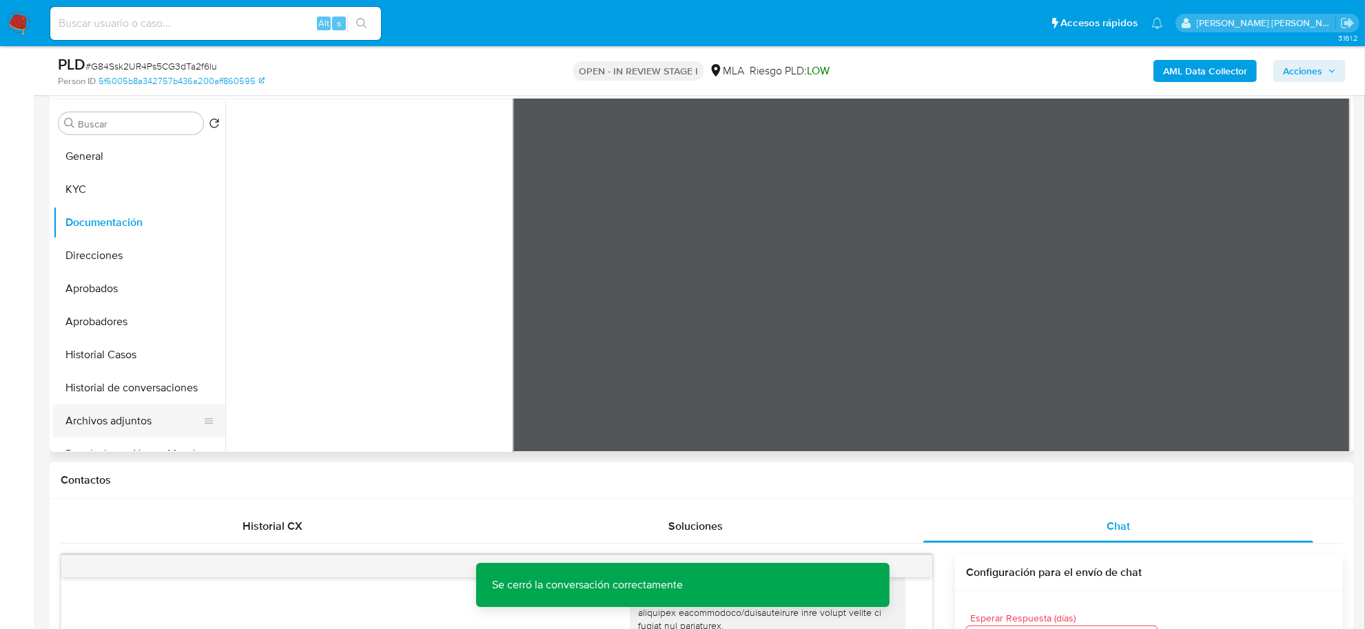
click at [114, 414] on button "Archivos adjuntos" at bounding box center [133, 421] width 161 height 33
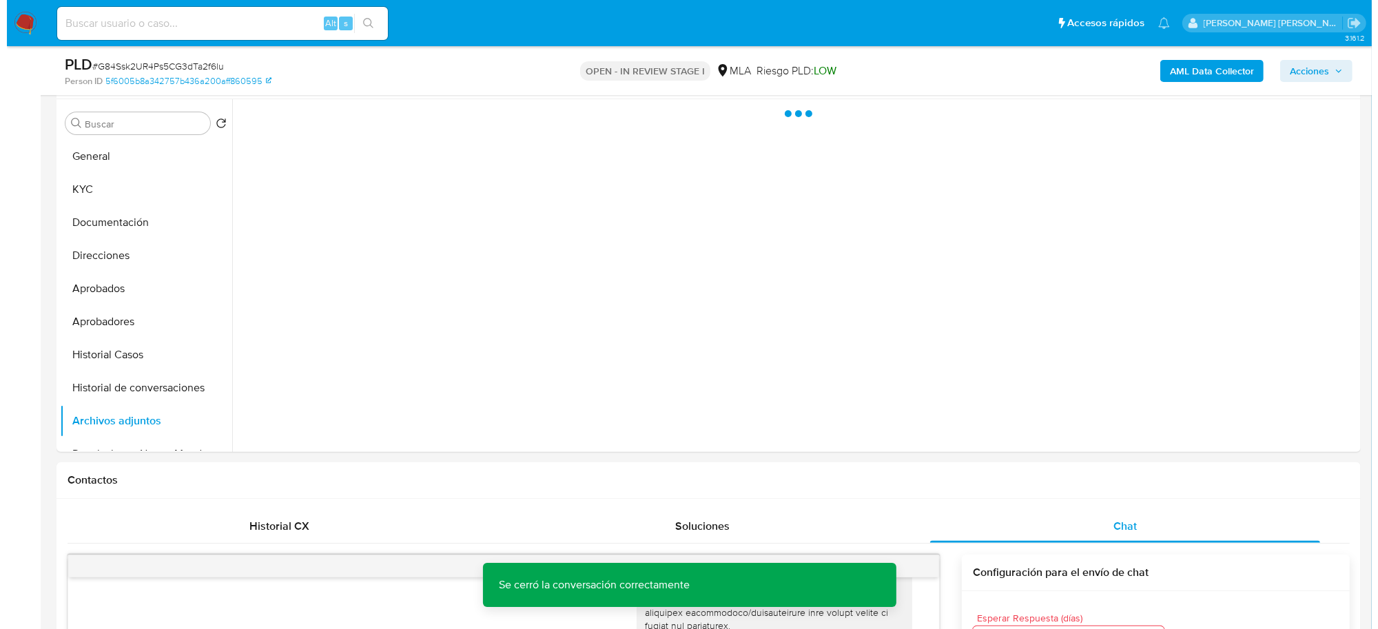
scroll to position [0, 0]
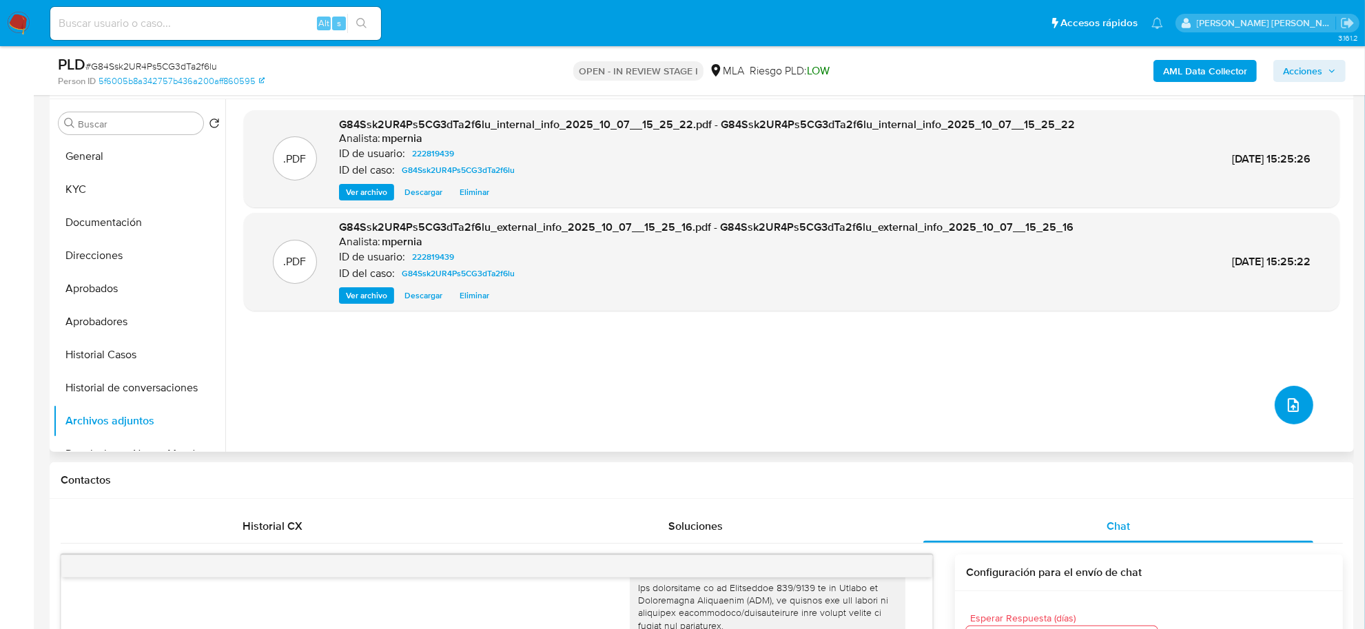
click at [1283, 414] on button "upload-file" at bounding box center [1294, 405] width 39 height 39
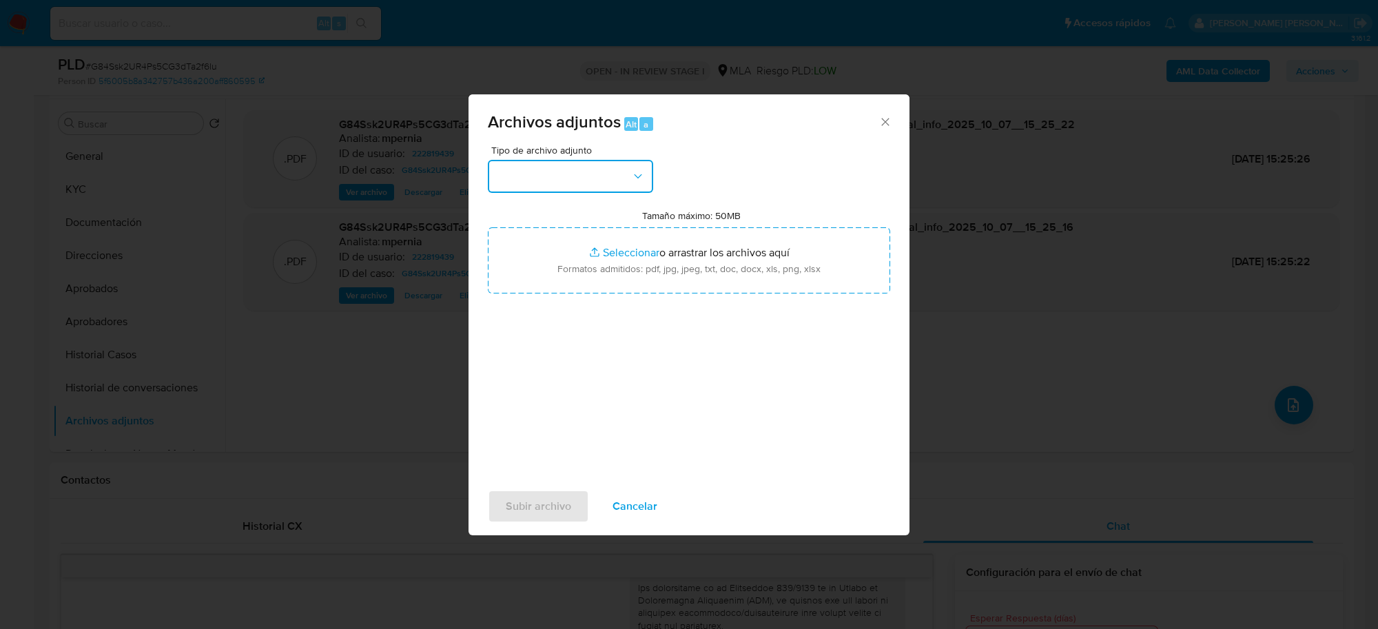
click at [522, 176] on button "button" at bounding box center [570, 176] width 165 height 33
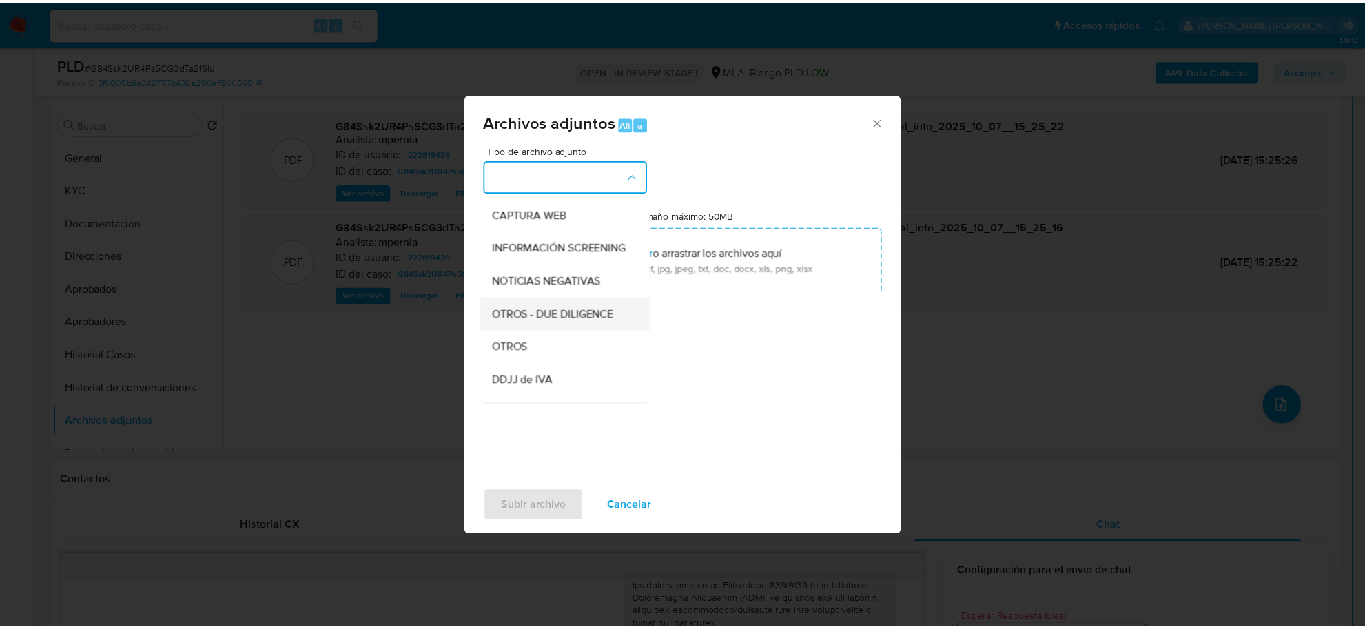
scroll to position [172, 0]
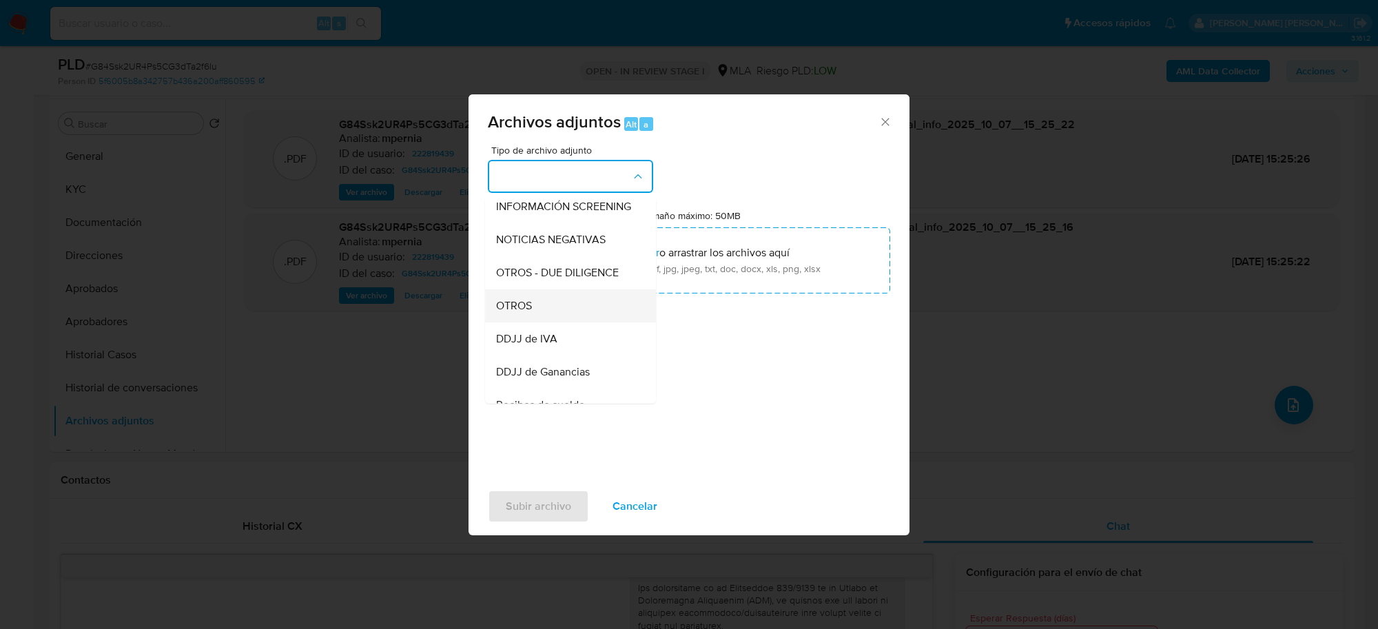
click at [518, 313] on span "OTROS" at bounding box center [514, 306] width 36 height 14
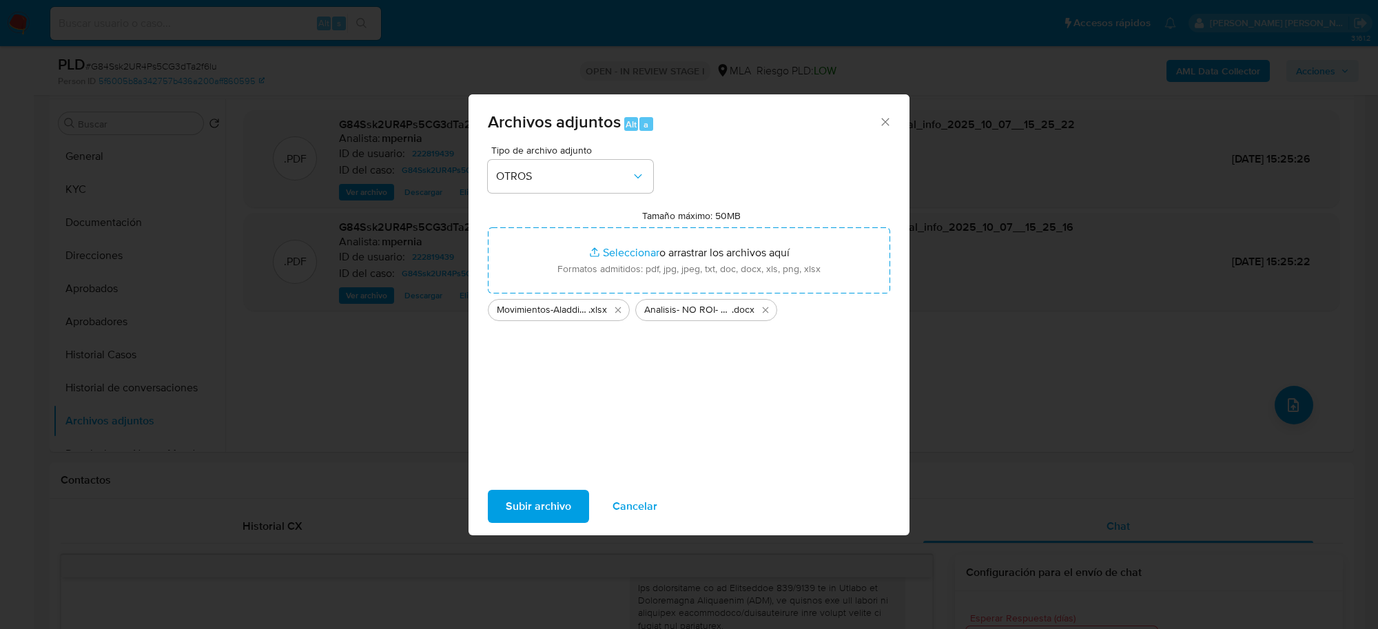
click at [522, 500] on span "Subir archivo" at bounding box center [538, 506] width 65 height 30
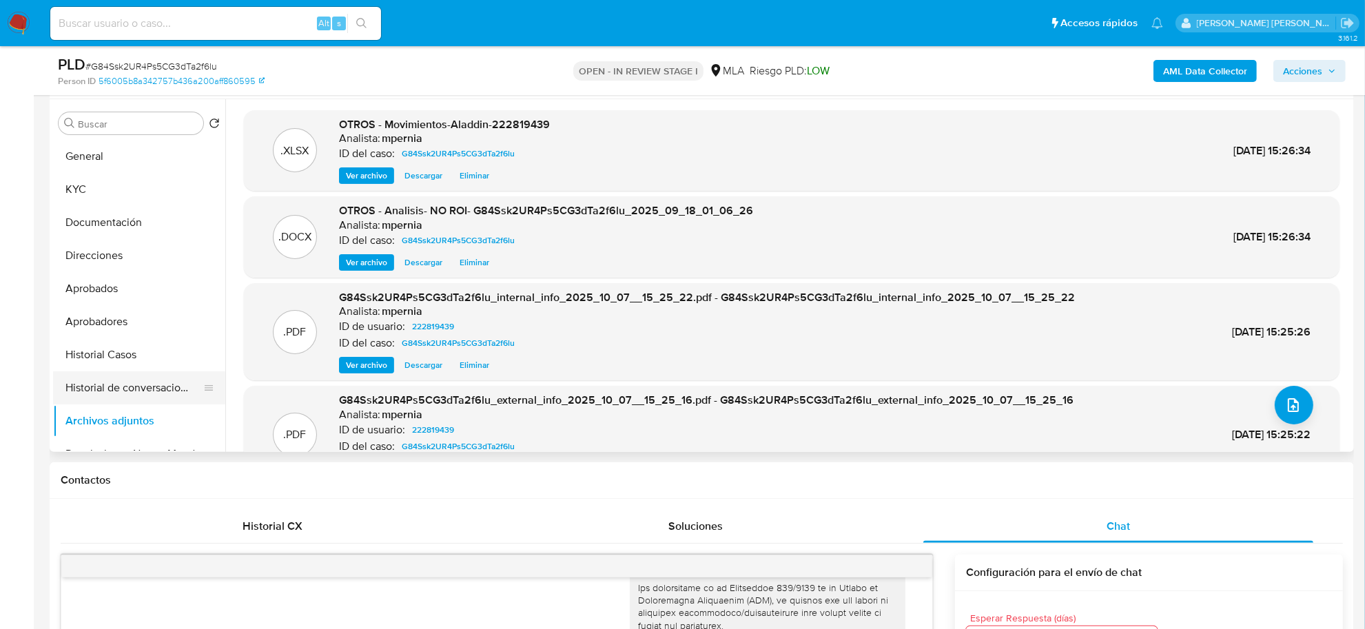
click at [154, 380] on button "Historial de conversaciones" at bounding box center [133, 387] width 161 height 33
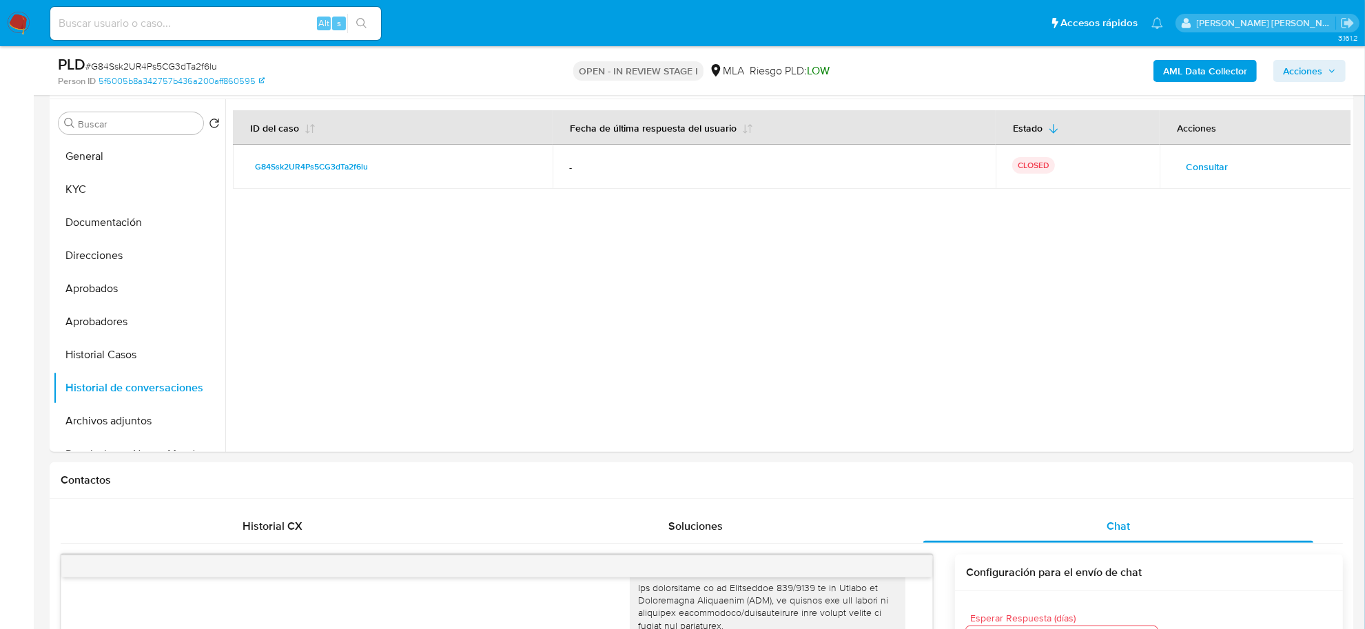
click at [1306, 68] on span "Acciones" at bounding box center [1302, 71] width 39 height 22
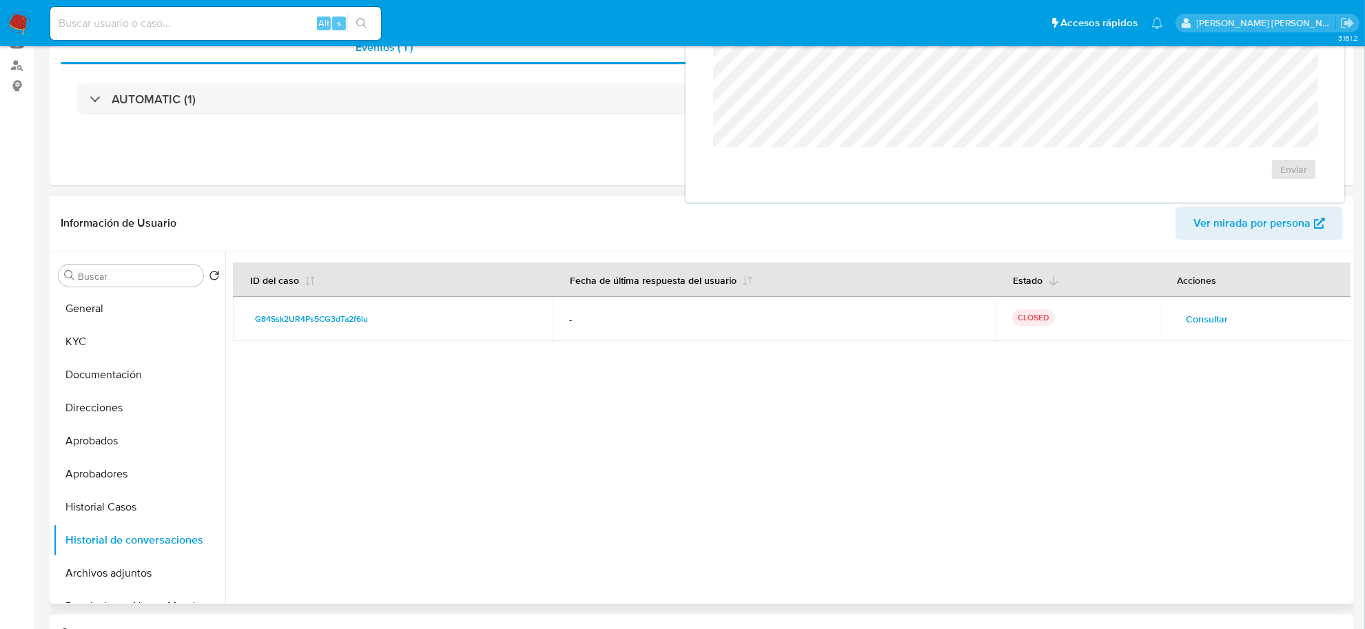
scroll to position [0, 0]
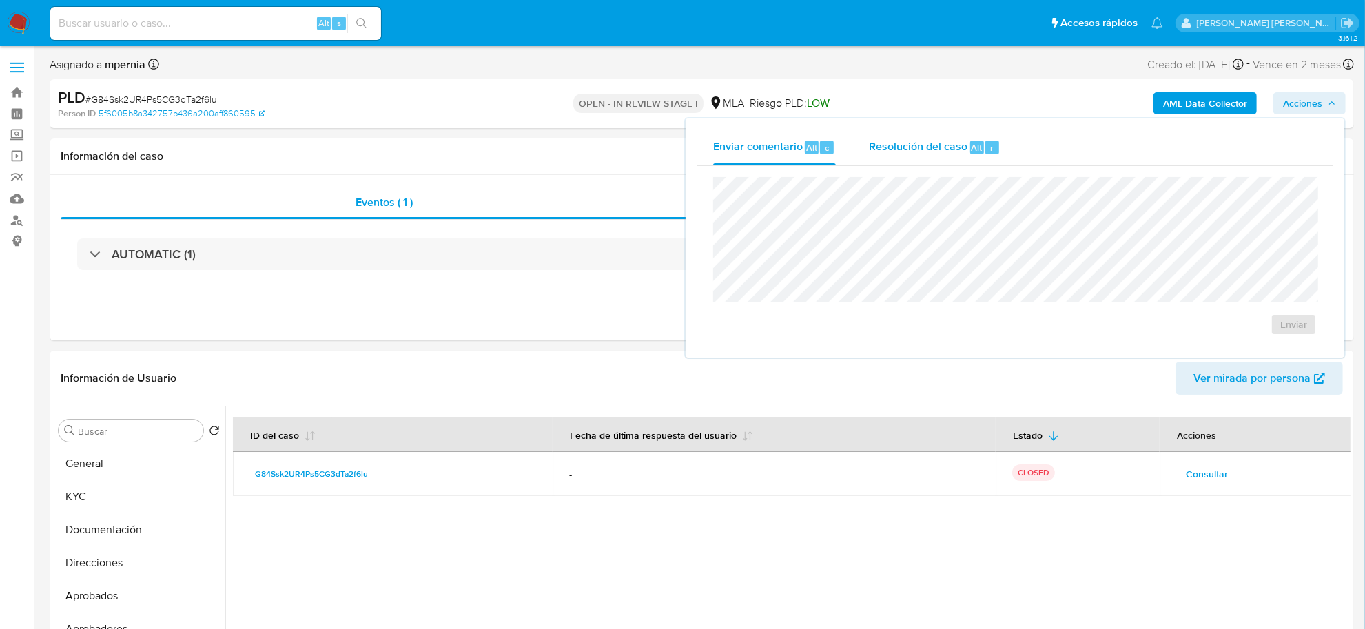
drag, startPoint x: 966, startPoint y: 150, endPoint x: 961, endPoint y: 163, distance: 13.3
click at [966, 150] on div "Resolución del caso Alt r" at bounding box center [935, 148] width 132 height 36
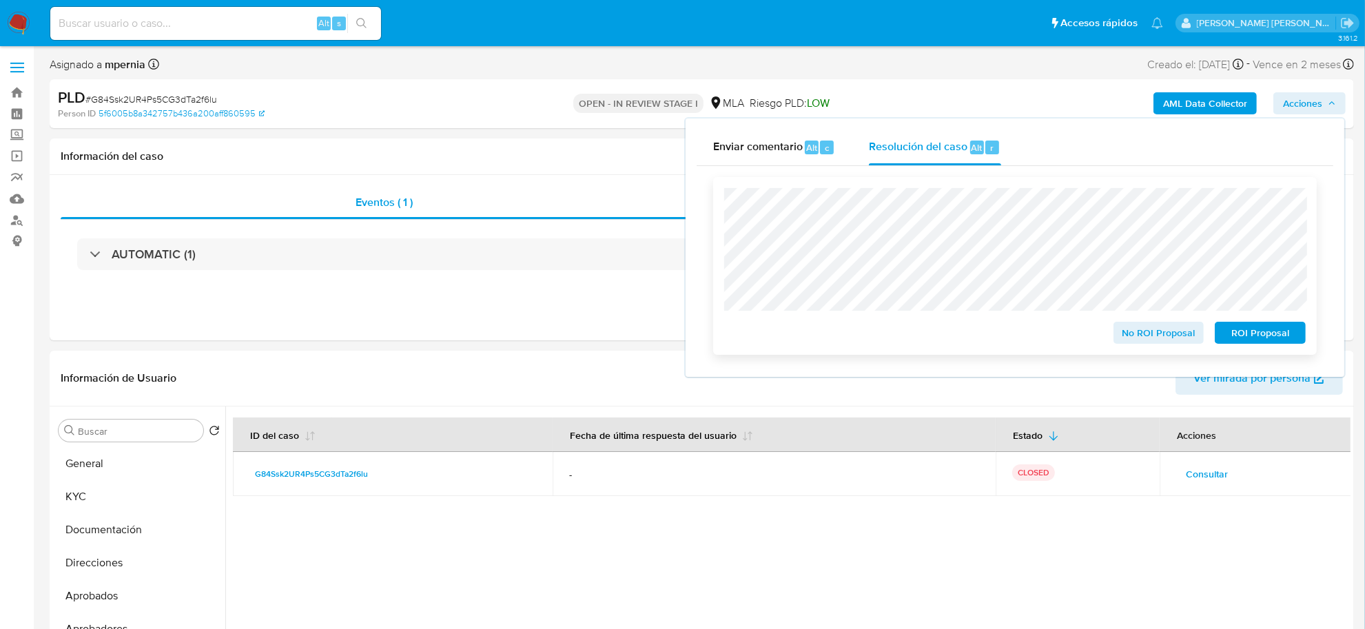
click at [1179, 334] on span "No ROI Proposal" at bounding box center [1159, 332] width 72 height 19
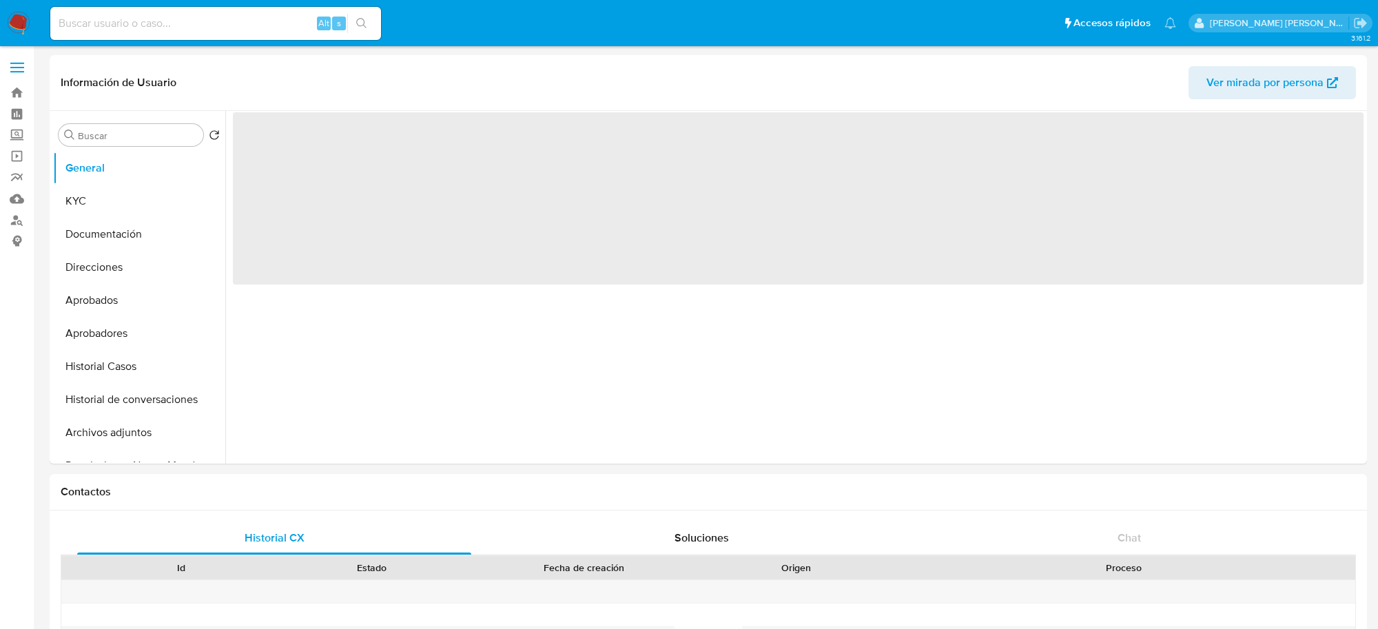
select select "10"
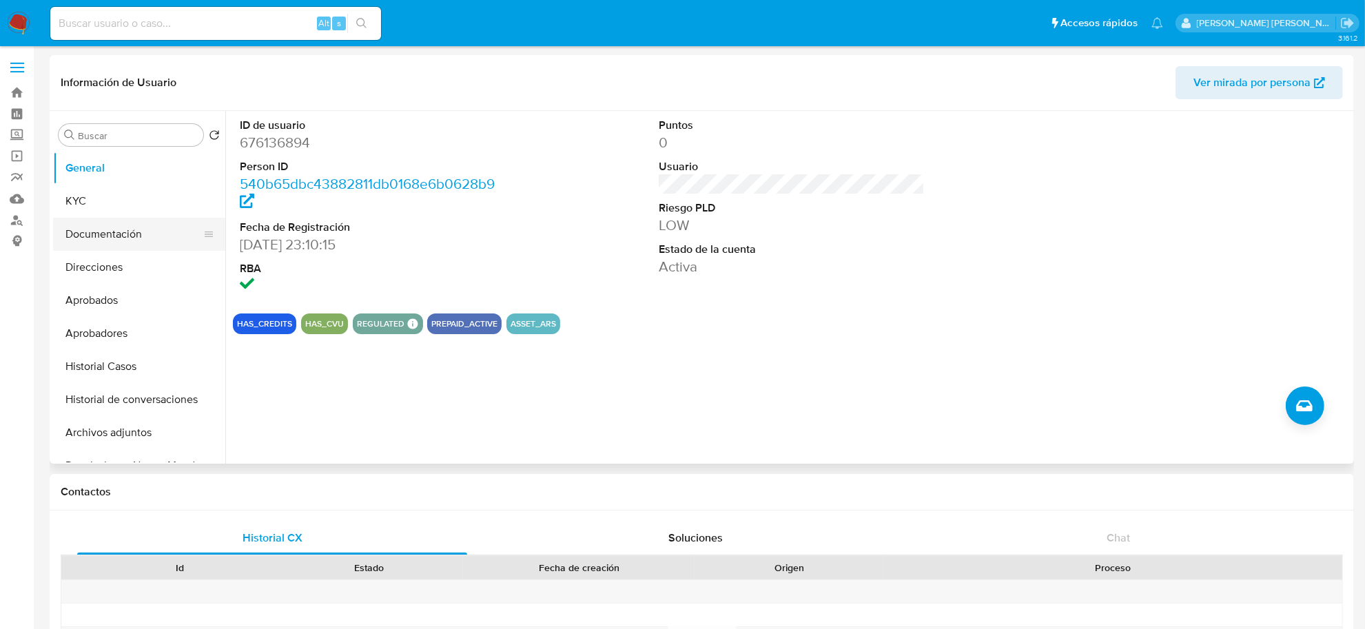
click at [81, 238] on button "Documentación" at bounding box center [133, 234] width 161 height 33
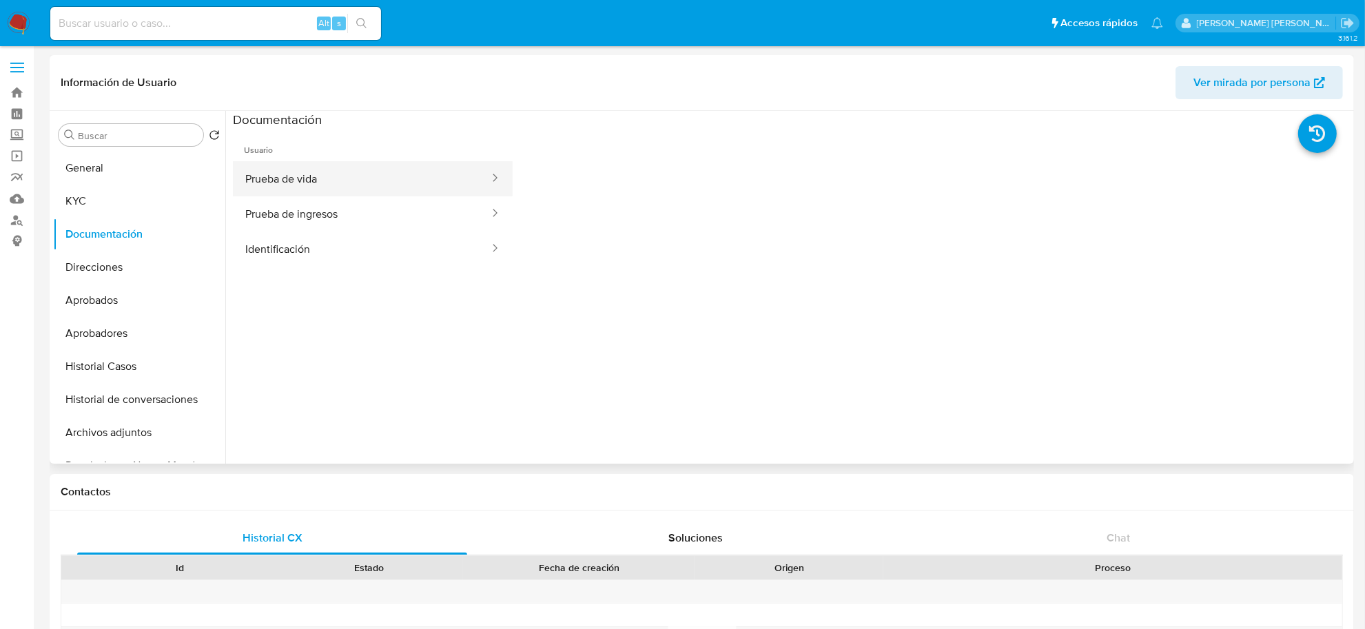
click at [264, 187] on button "Prueba de vida" at bounding box center [362, 178] width 258 height 35
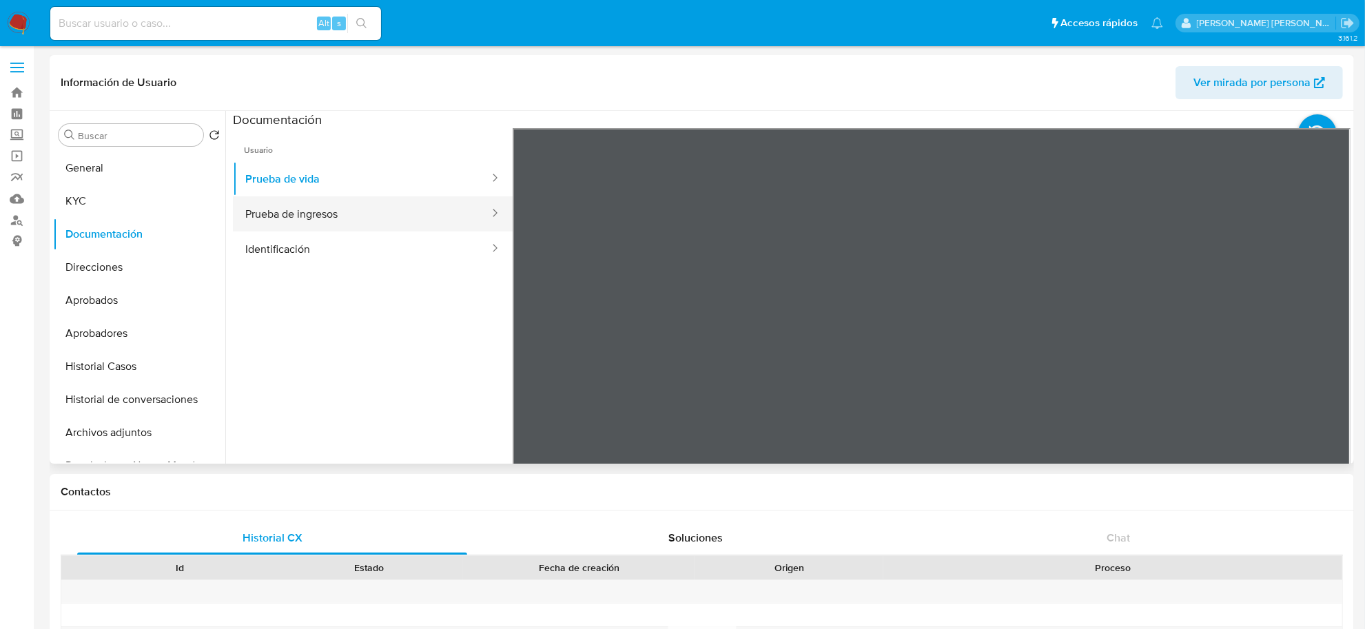
click at [316, 217] on button "Prueba de ingresos" at bounding box center [362, 213] width 258 height 35
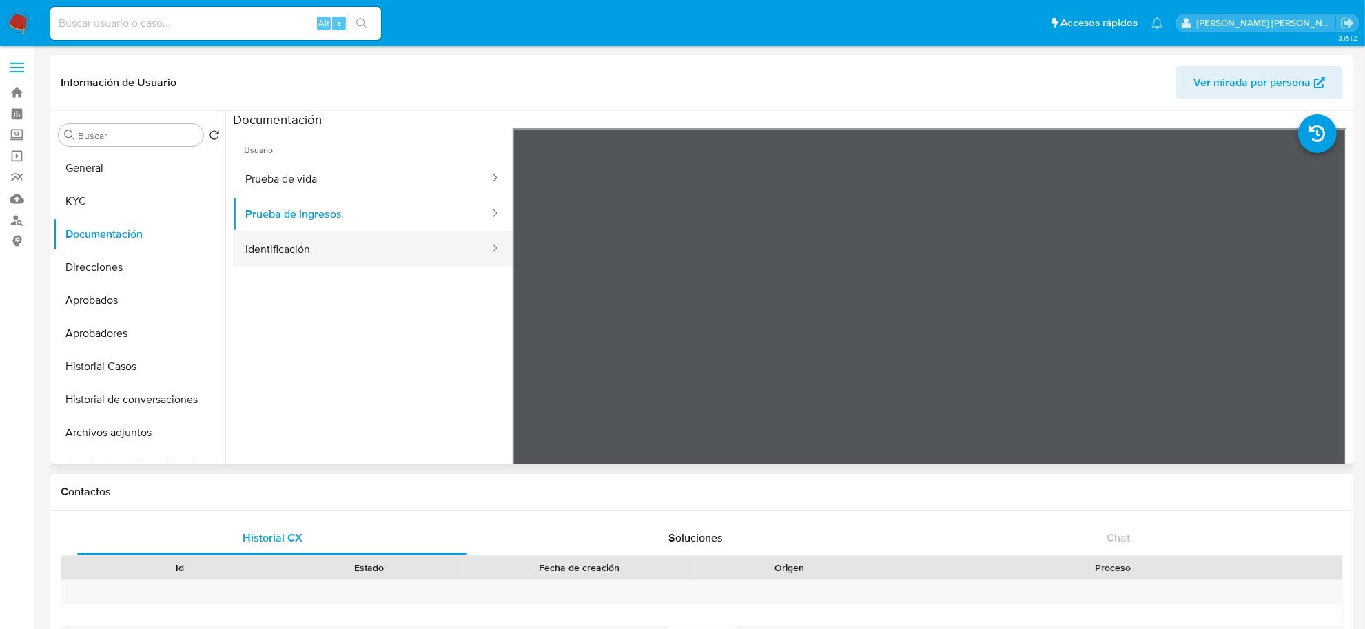
click at [258, 252] on button "Identificación" at bounding box center [362, 249] width 258 height 35
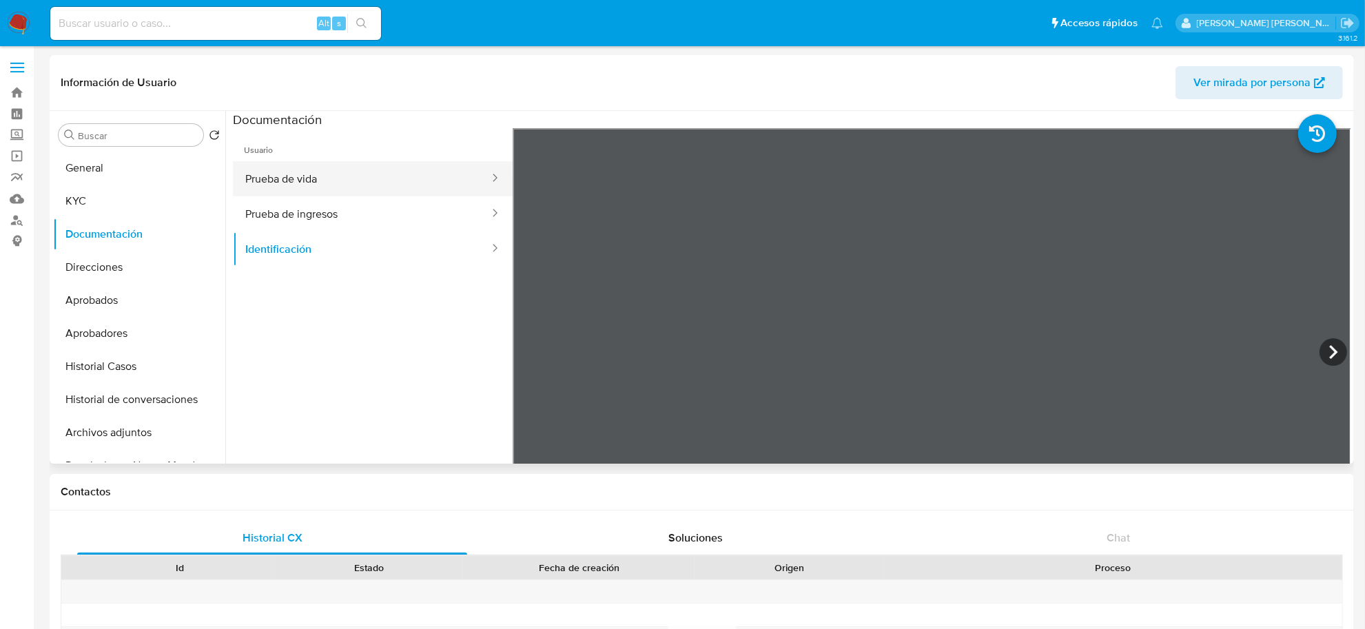
click at [302, 178] on button "Prueba de vida" at bounding box center [362, 178] width 258 height 35
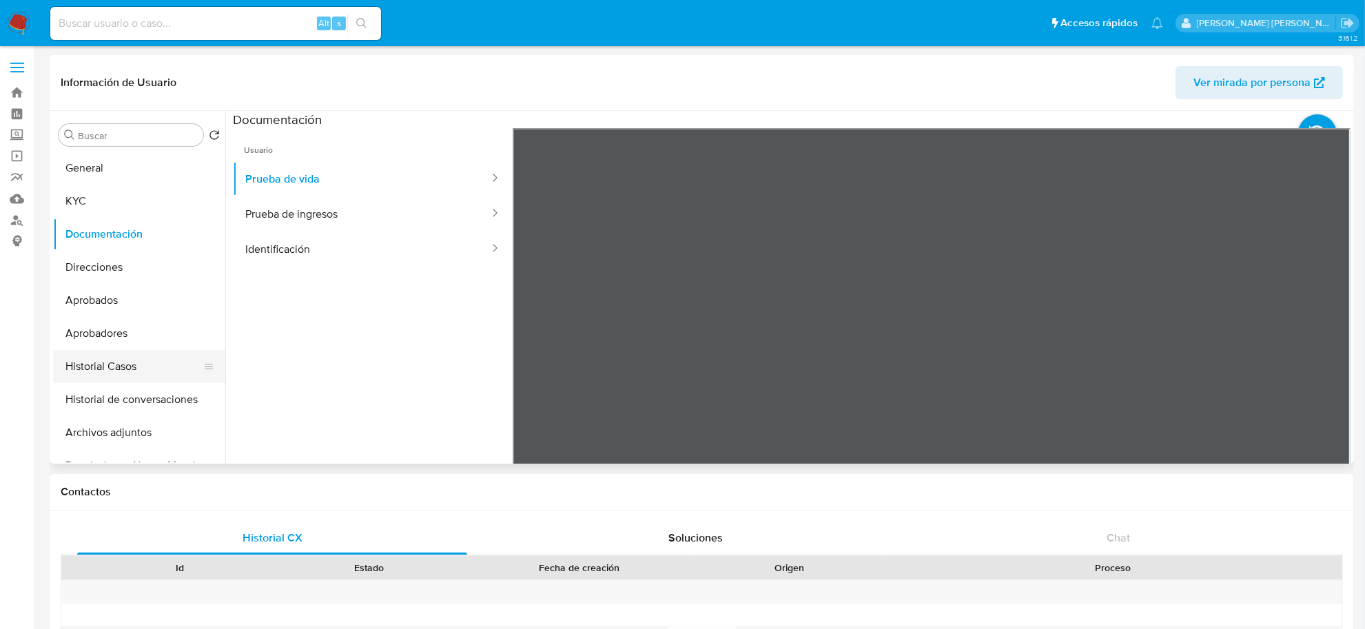
click at [90, 369] on button "Historial Casos" at bounding box center [133, 366] width 161 height 33
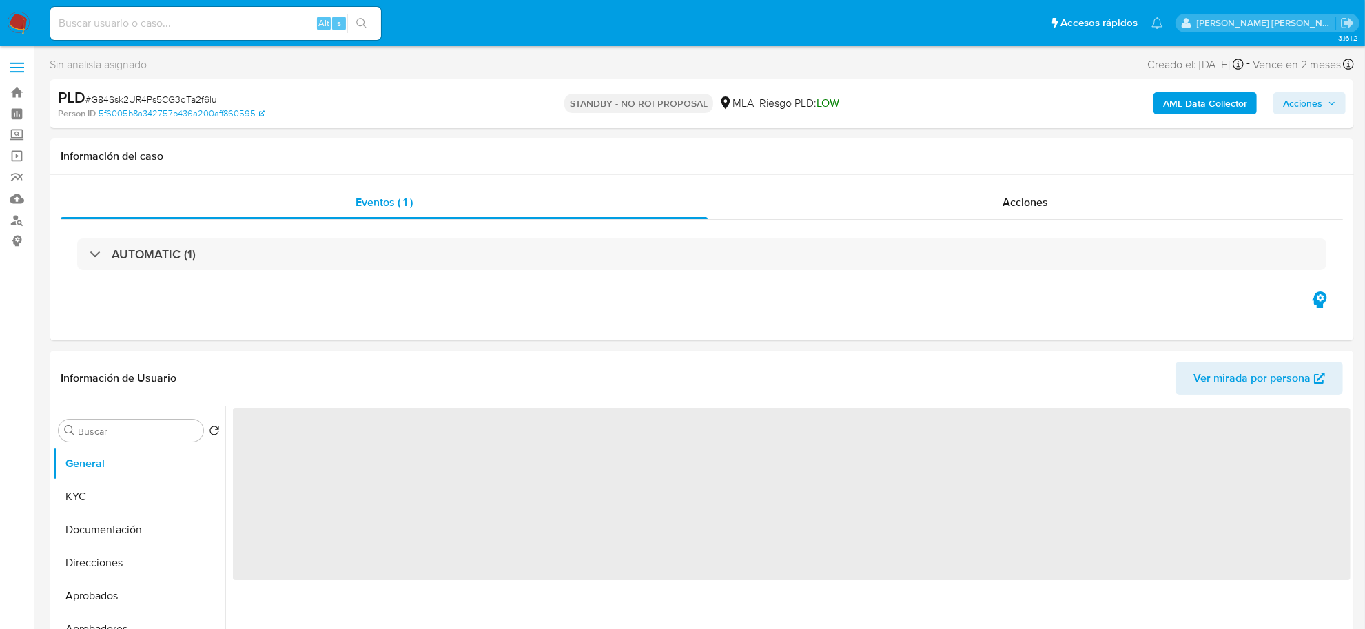
select select "10"
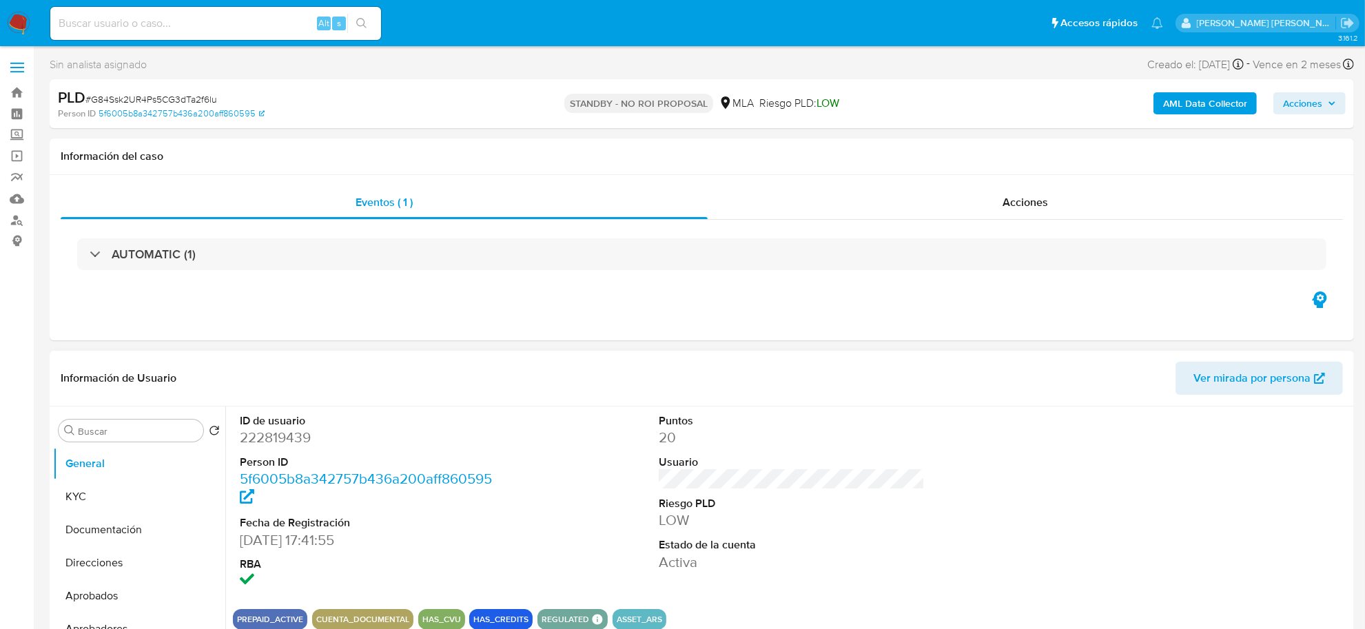
scroll to position [172, 0]
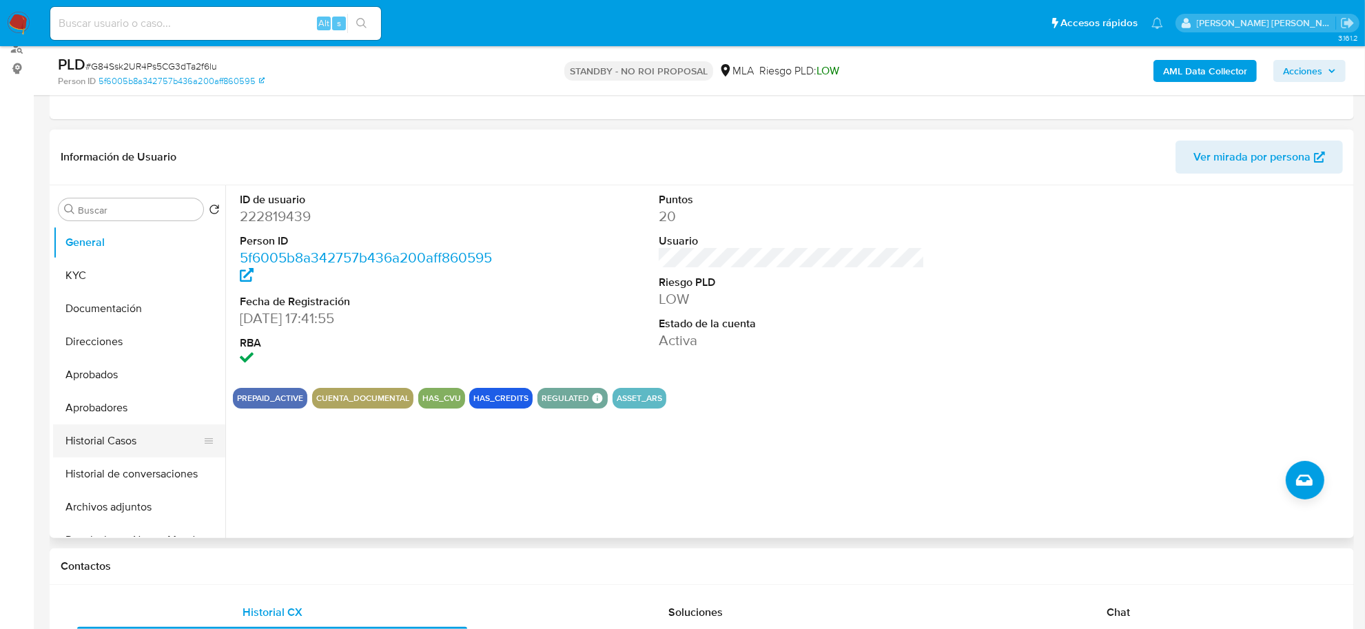
click at [97, 442] on button "Historial Casos" at bounding box center [133, 441] width 161 height 33
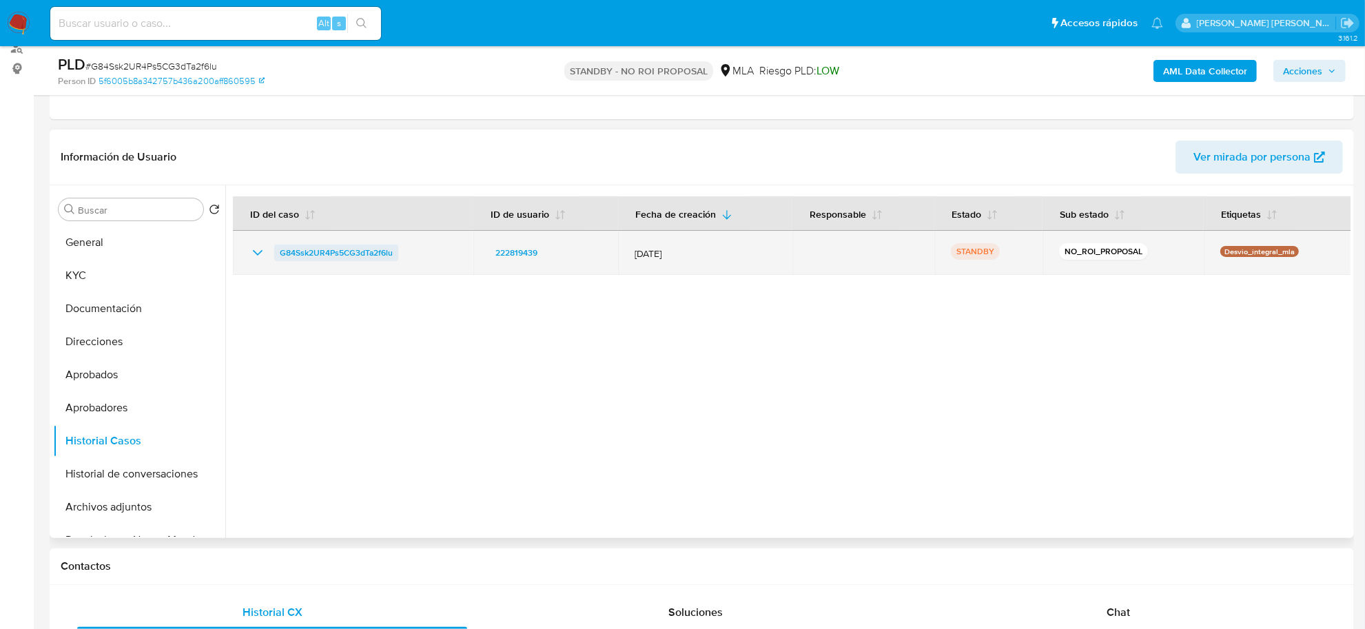
click at [326, 254] on span "G84Ssk2UR4Ps5CG3dTa2f6lu" at bounding box center [336, 253] width 113 height 17
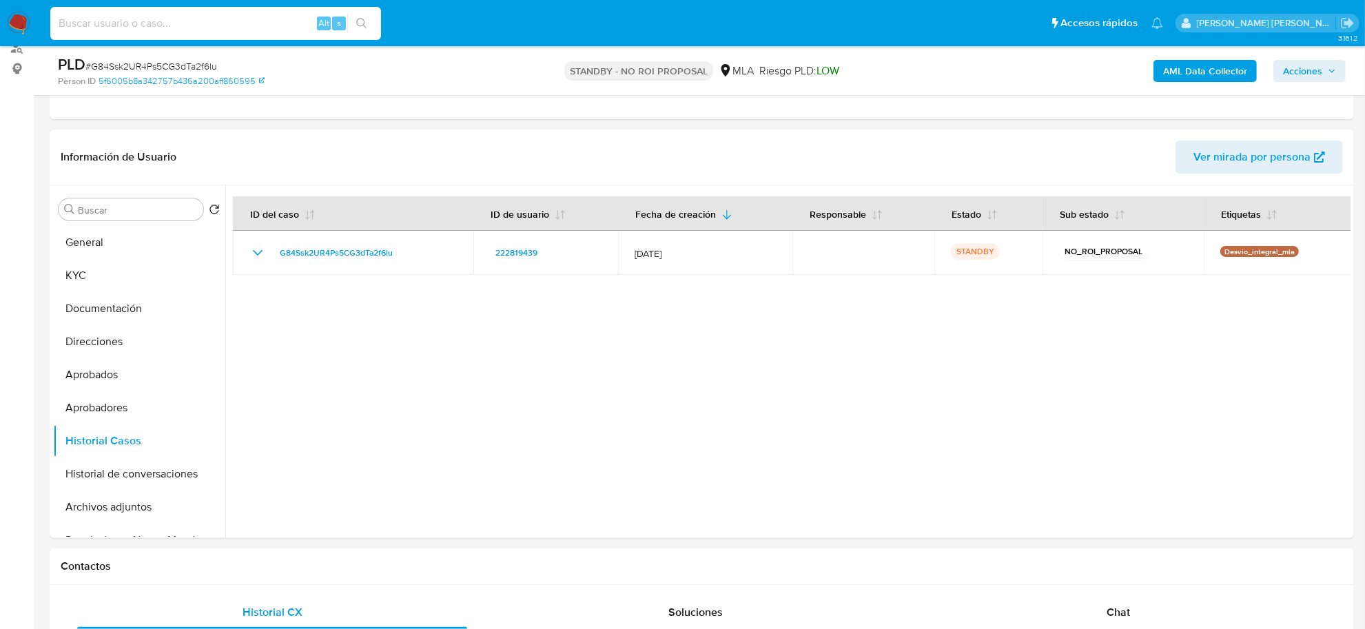
click at [198, 21] on input at bounding box center [215, 23] width 331 height 18
type input "1767081232"
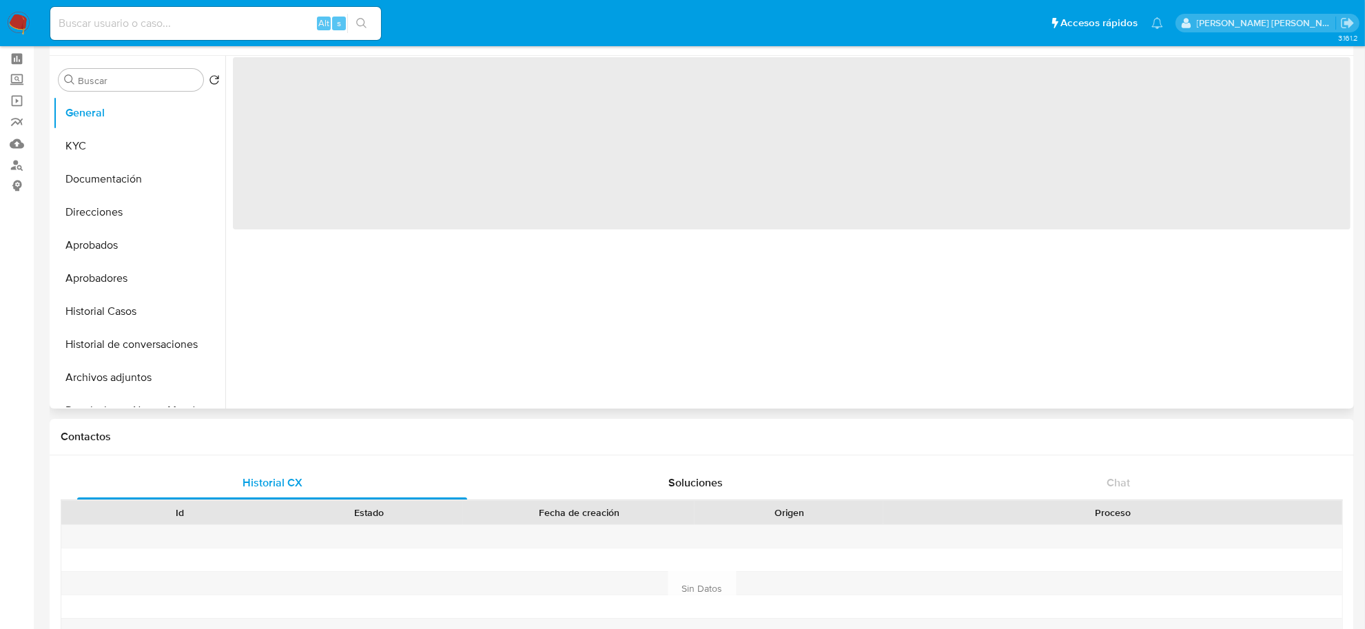
scroll to position [86, 0]
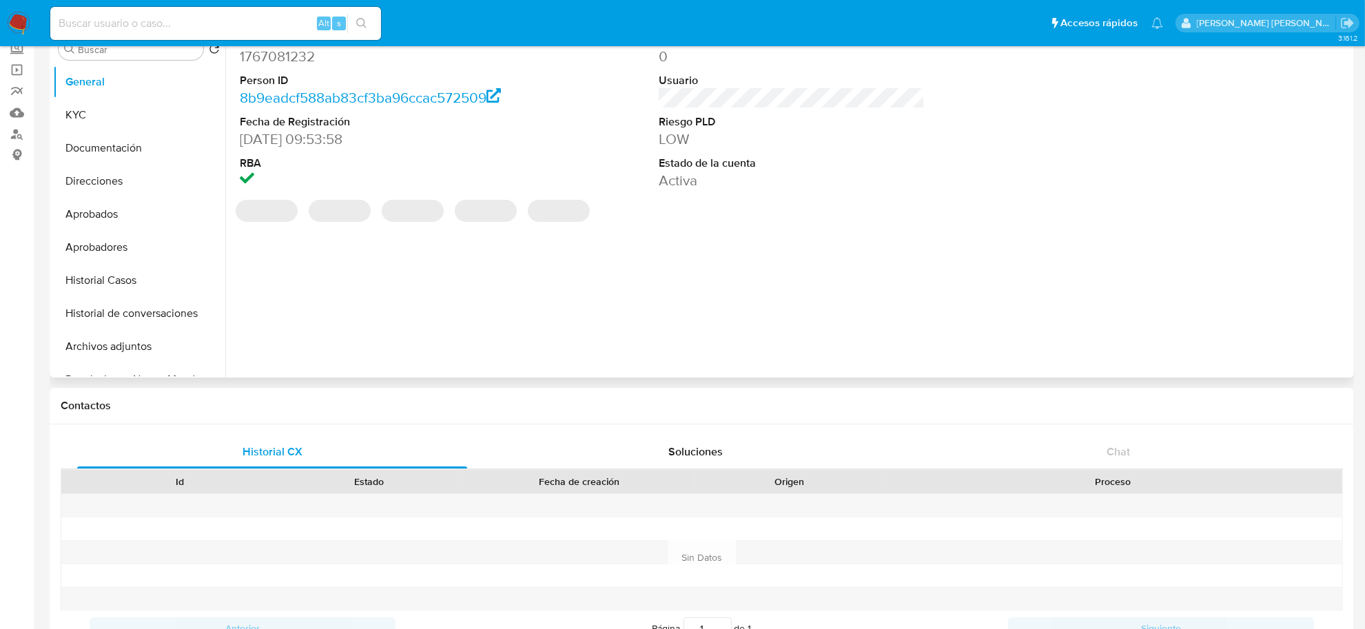
select select "10"
click at [81, 287] on button "Historial Casos" at bounding box center [133, 280] width 161 height 33
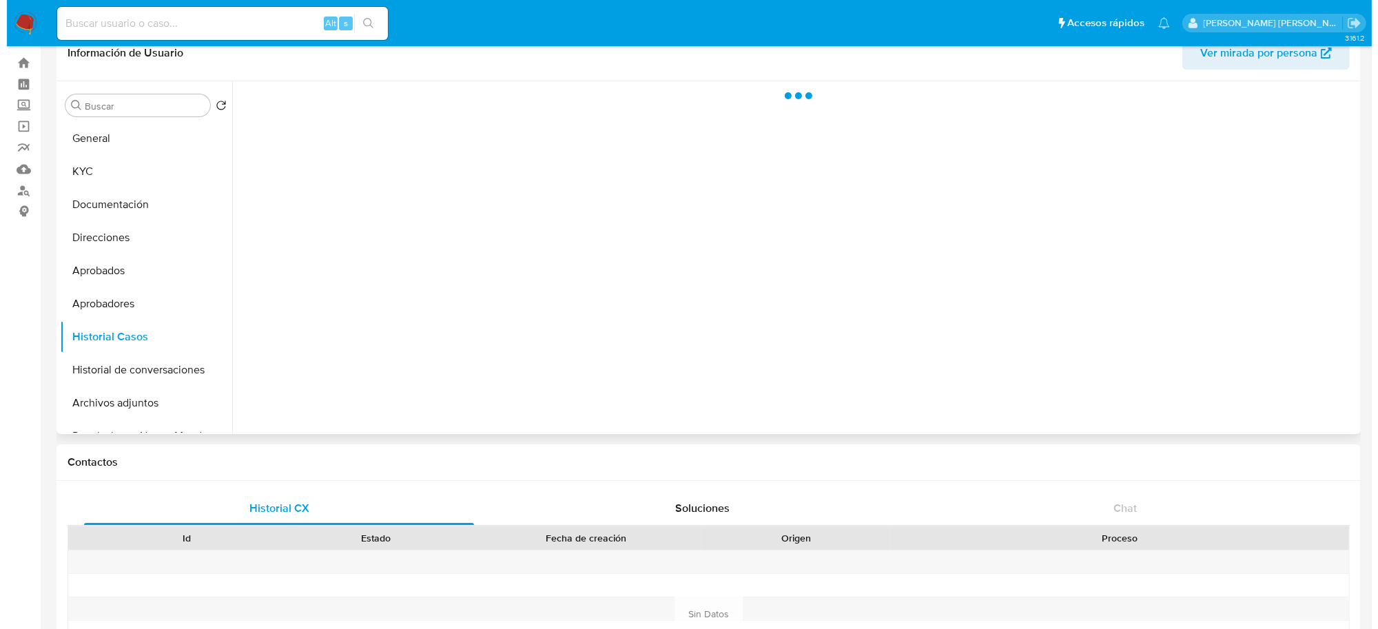
scroll to position [0, 0]
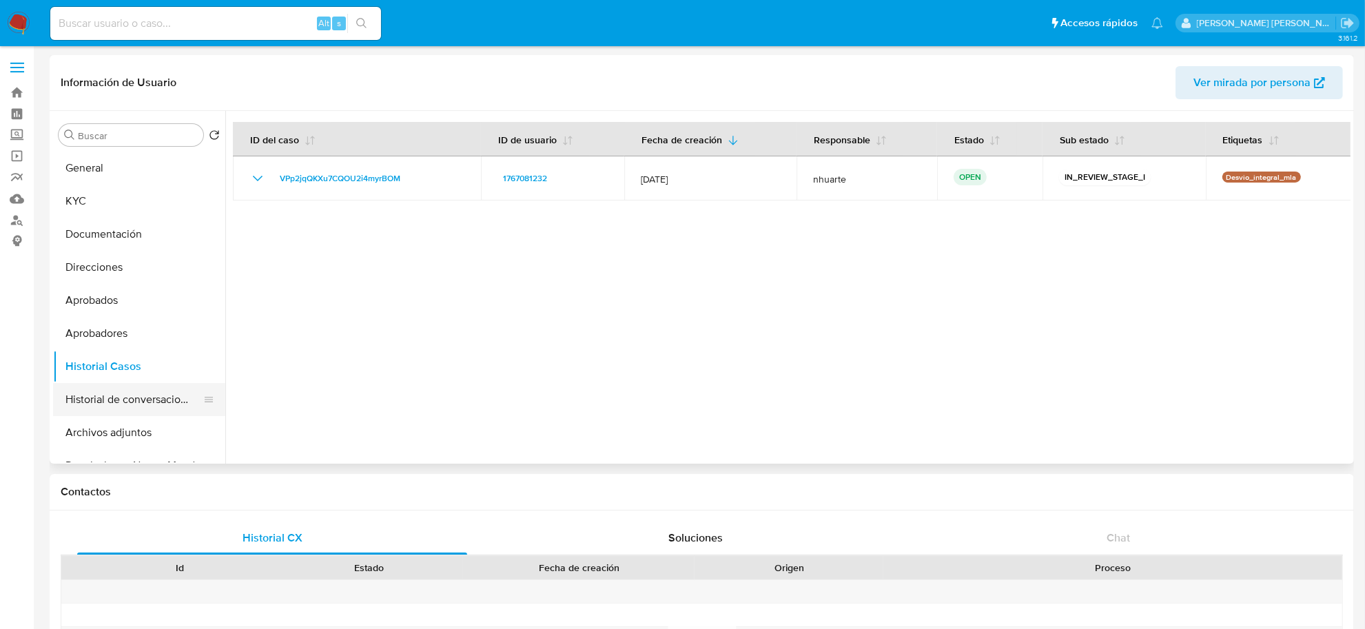
click at [107, 408] on button "Historial de conversaciones" at bounding box center [133, 399] width 161 height 33
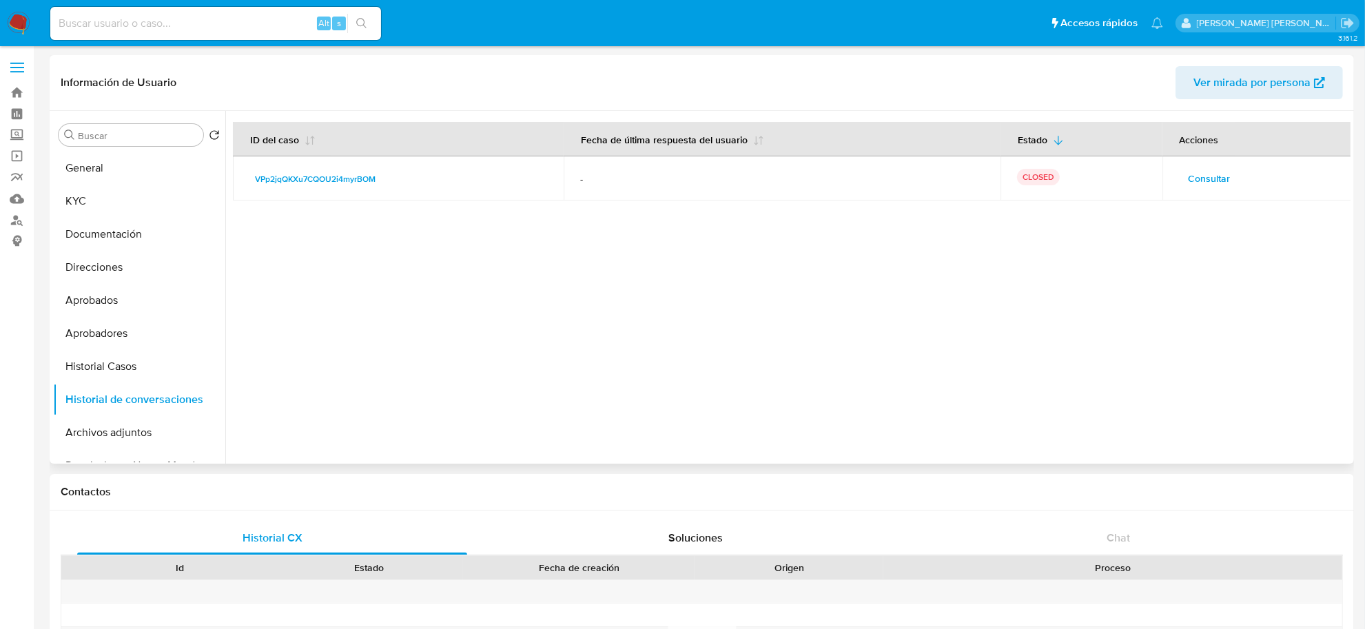
click at [1212, 178] on span "Consultar" at bounding box center [1210, 178] width 42 height 19
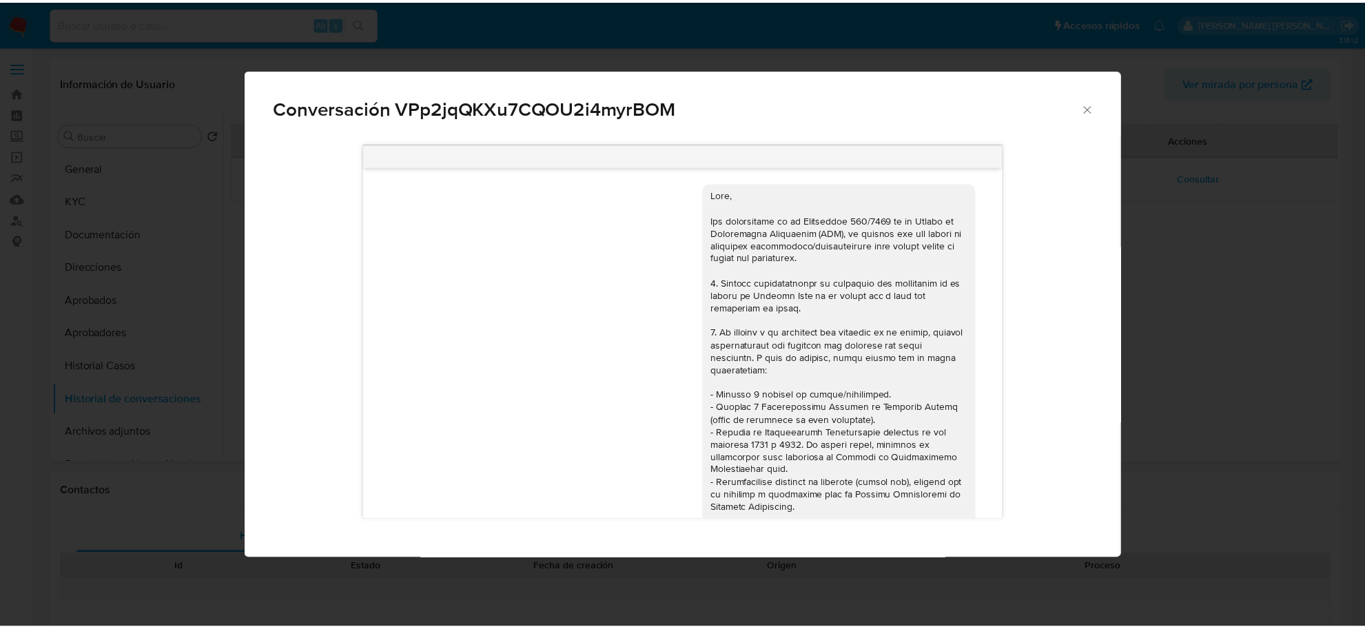
scroll to position [731, 0]
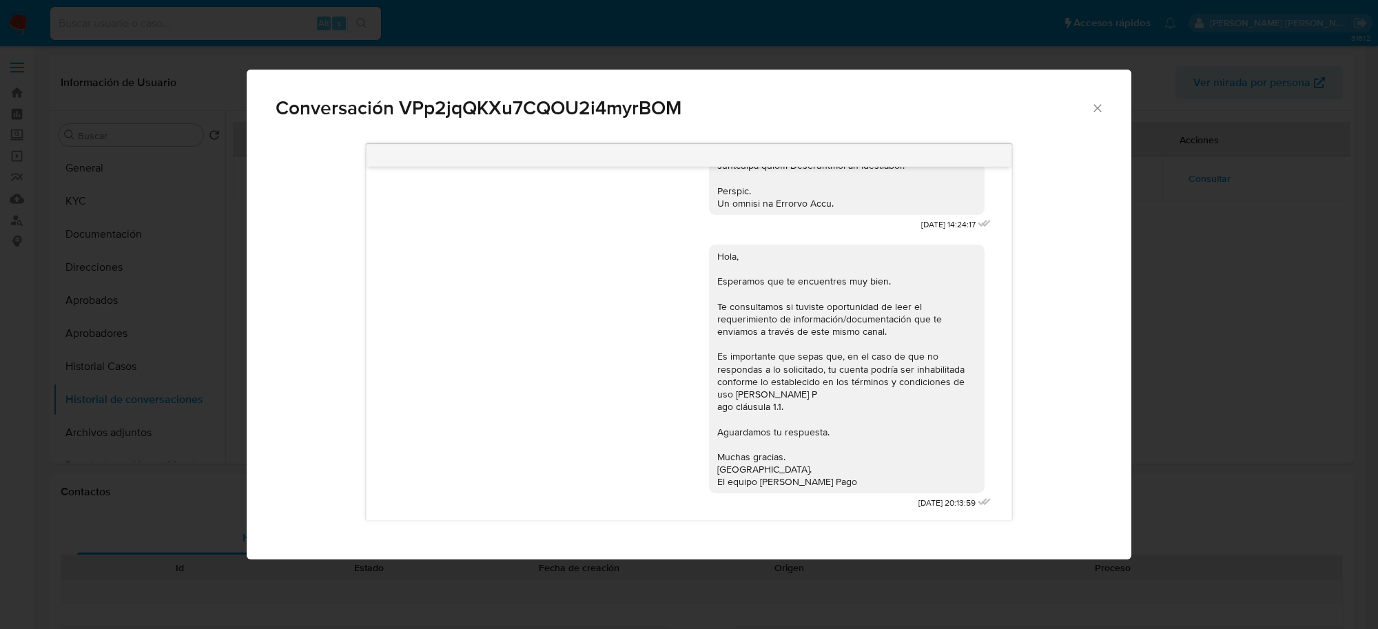
click at [1097, 111] on icon "Cerrar" at bounding box center [1098, 108] width 14 height 14
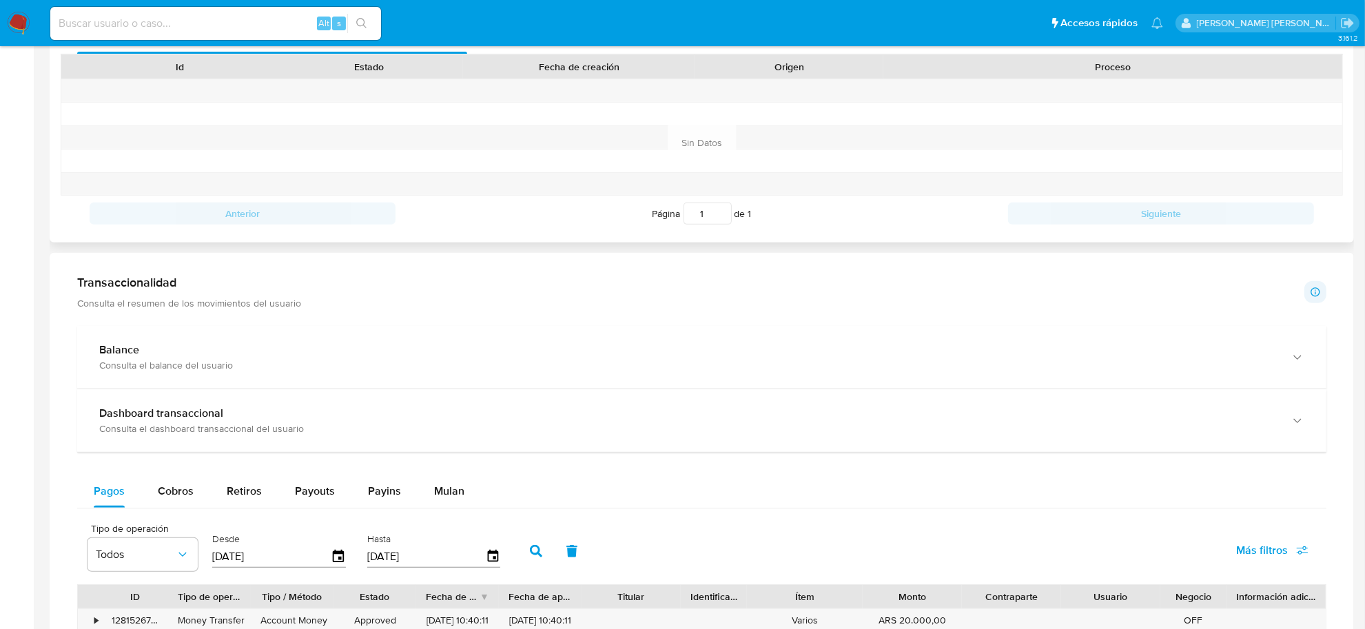
scroll to position [517, 0]
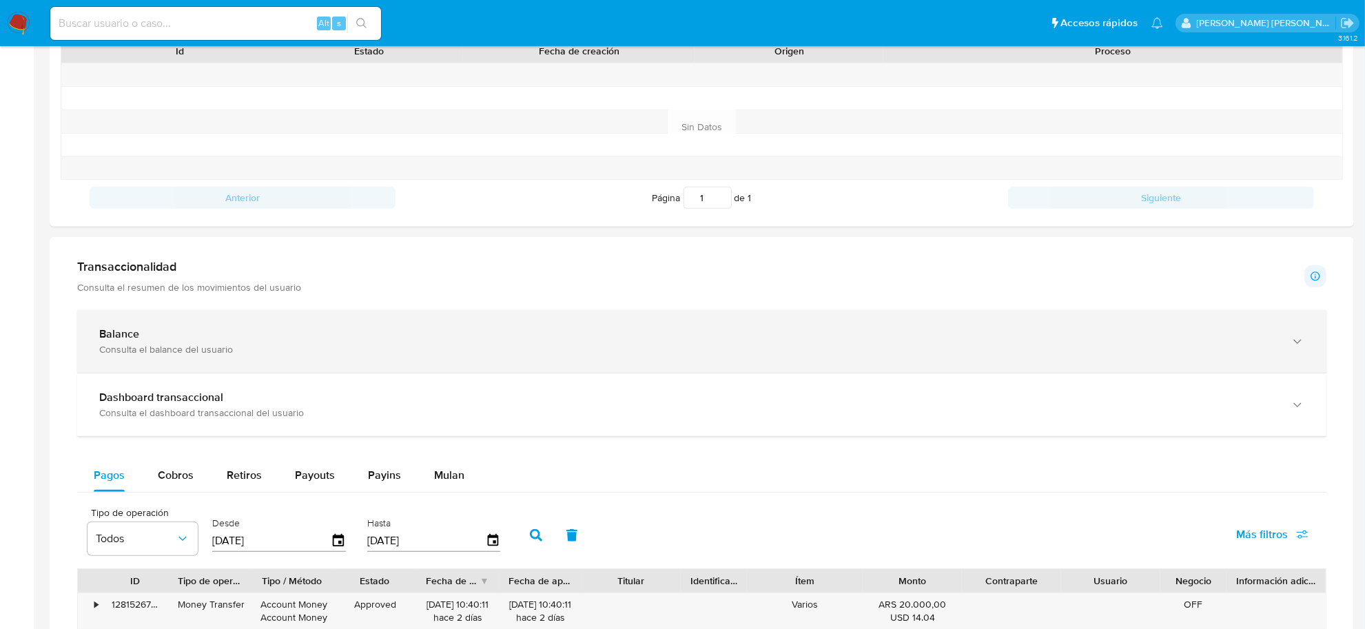
click at [107, 333] on b "Balance" at bounding box center [119, 334] width 40 height 16
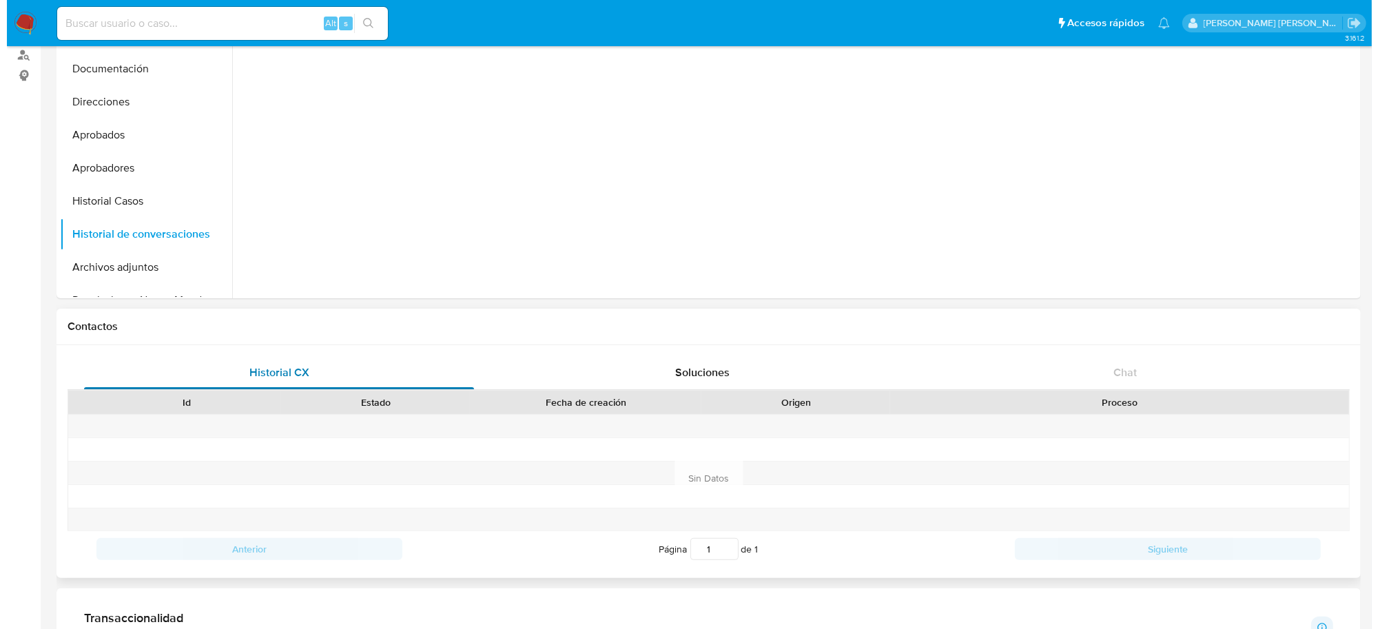
scroll to position [0, 0]
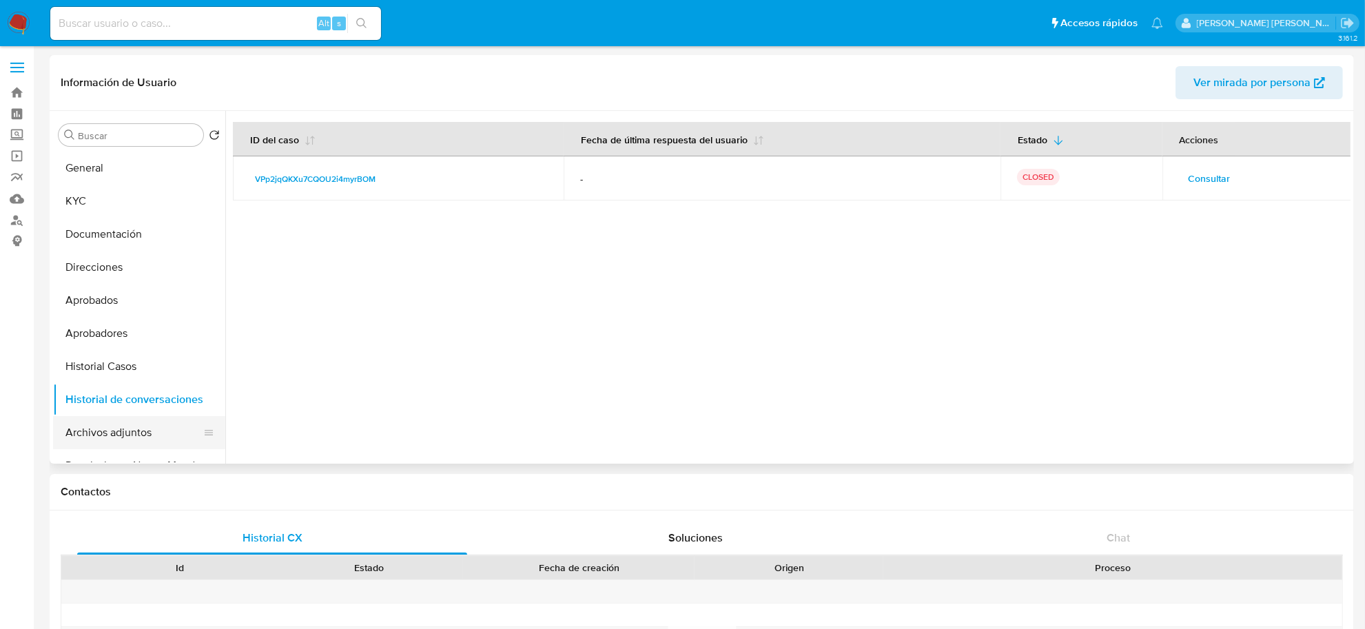
click at [94, 425] on button "Archivos adjuntos" at bounding box center [133, 432] width 161 height 33
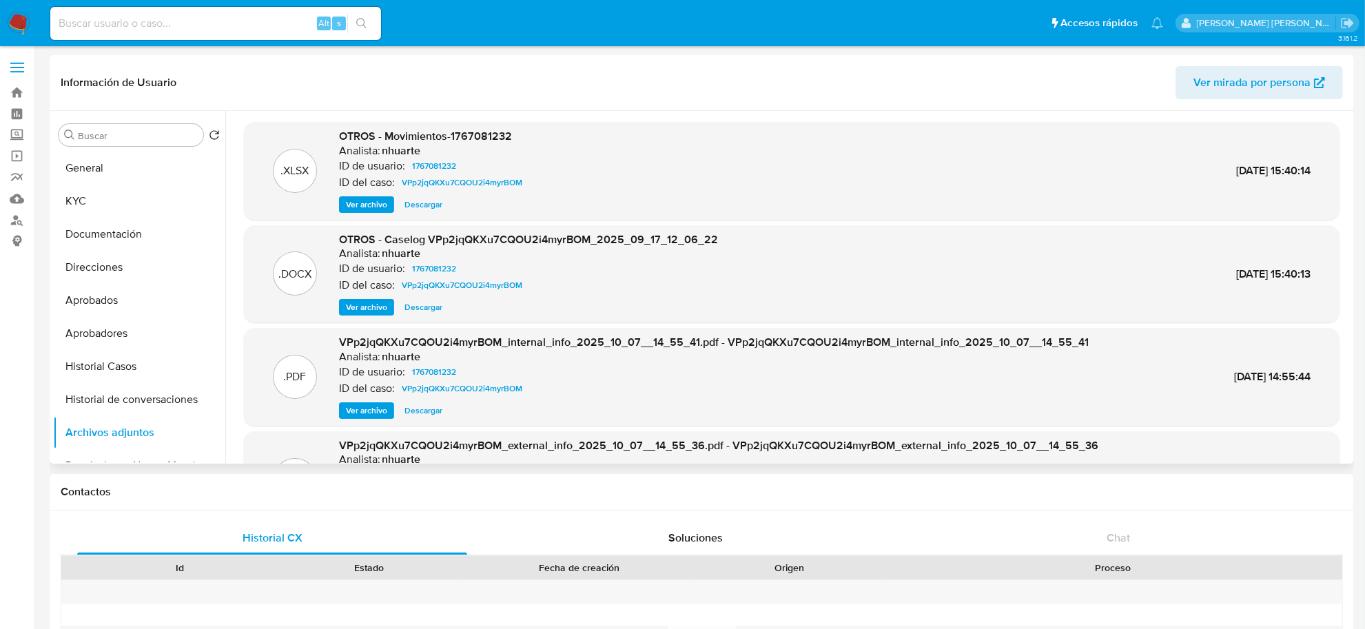
click at [365, 305] on span "Ver archivo" at bounding box center [366, 307] width 41 height 14
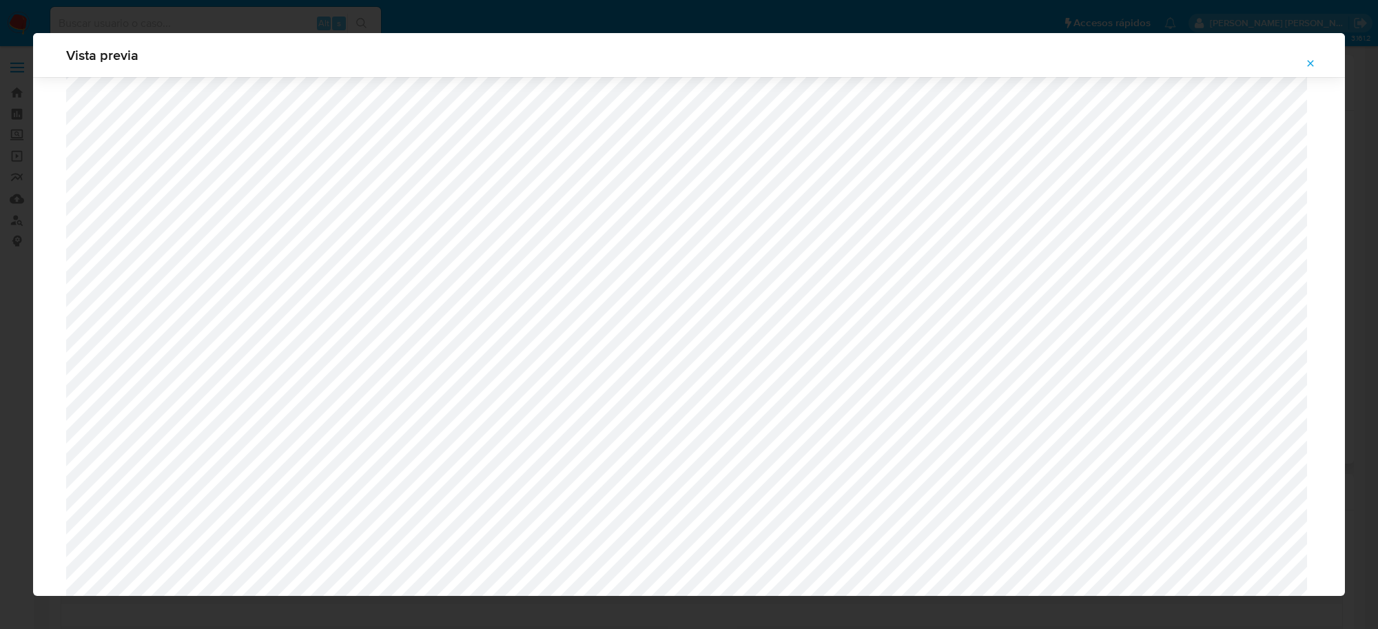
scroll to position [1092, 0]
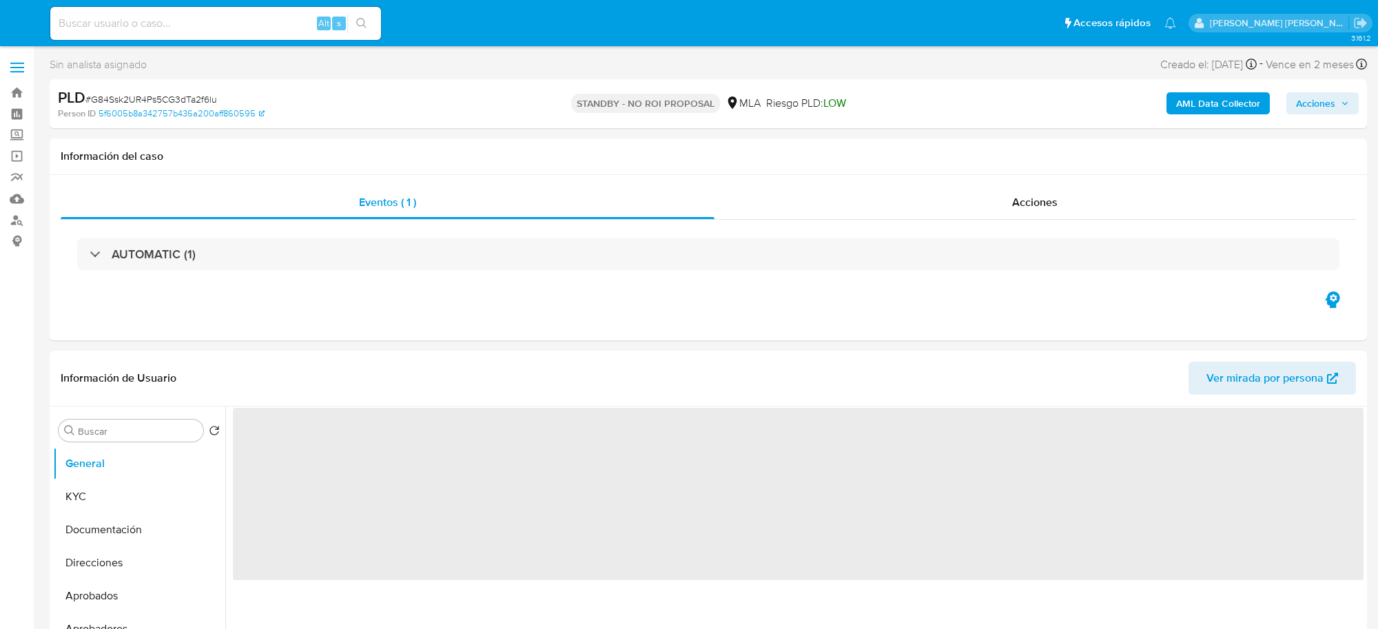
select select "10"
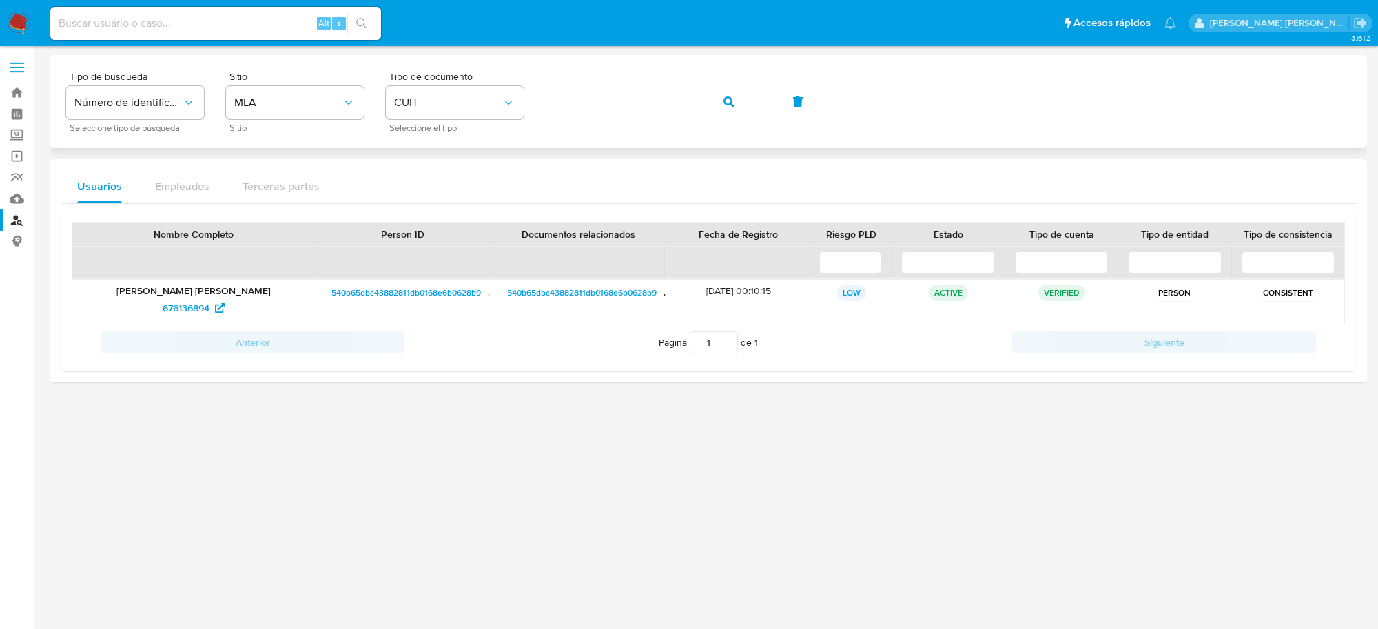
click at [727, 105] on icon "button" at bounding box center [729, 101] width 11 height 11
click at [194, 311] on span "241921951" at bounding box center [186, 308] width 43 height 22
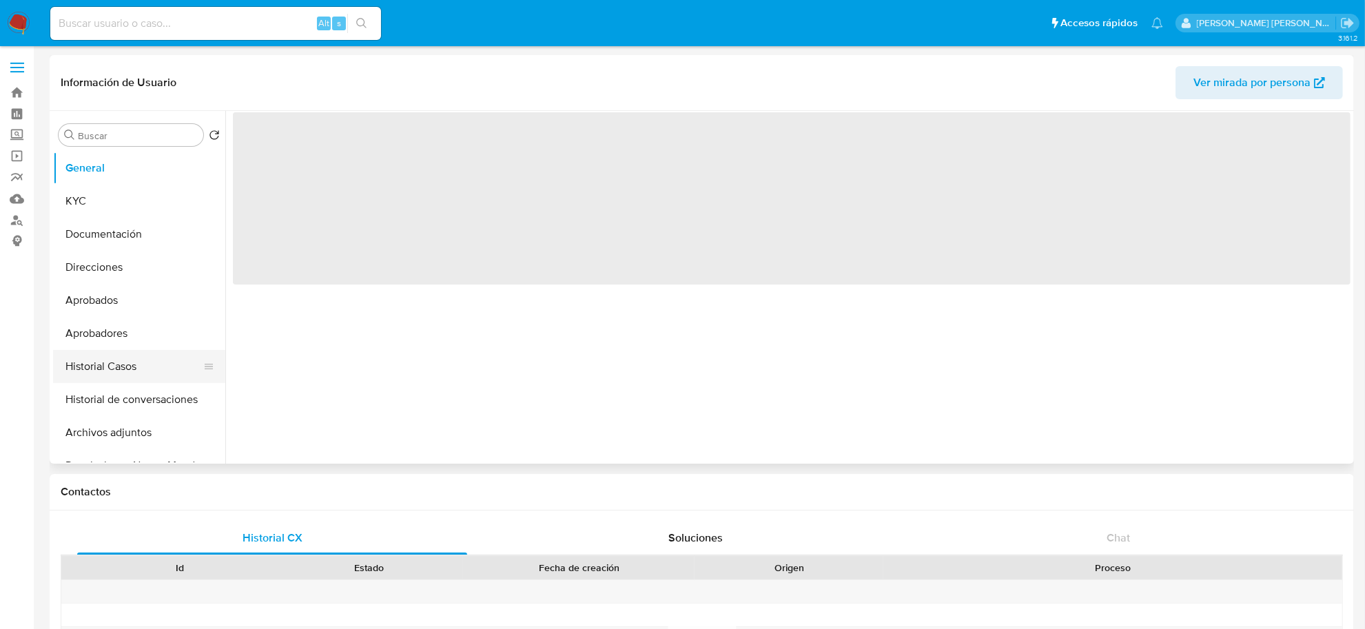
select select "10"
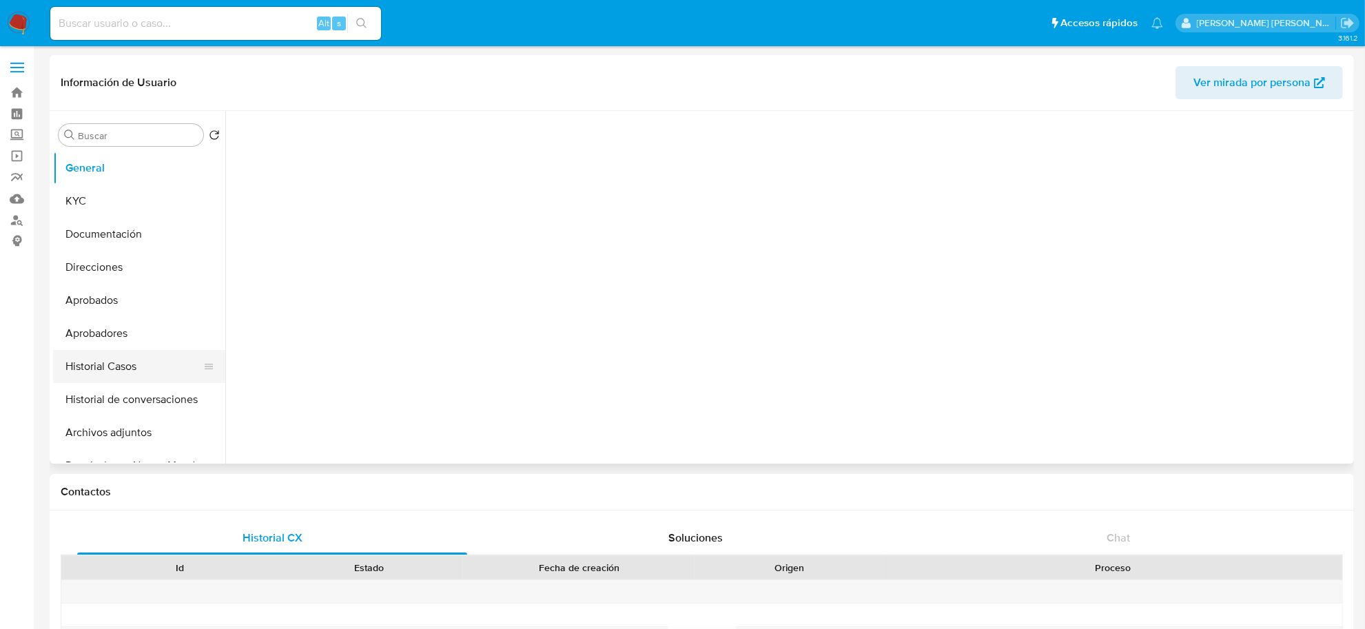
click at [123, 364] on button "Historial Casos" at bounding box center [133, 366] width 161 height 33
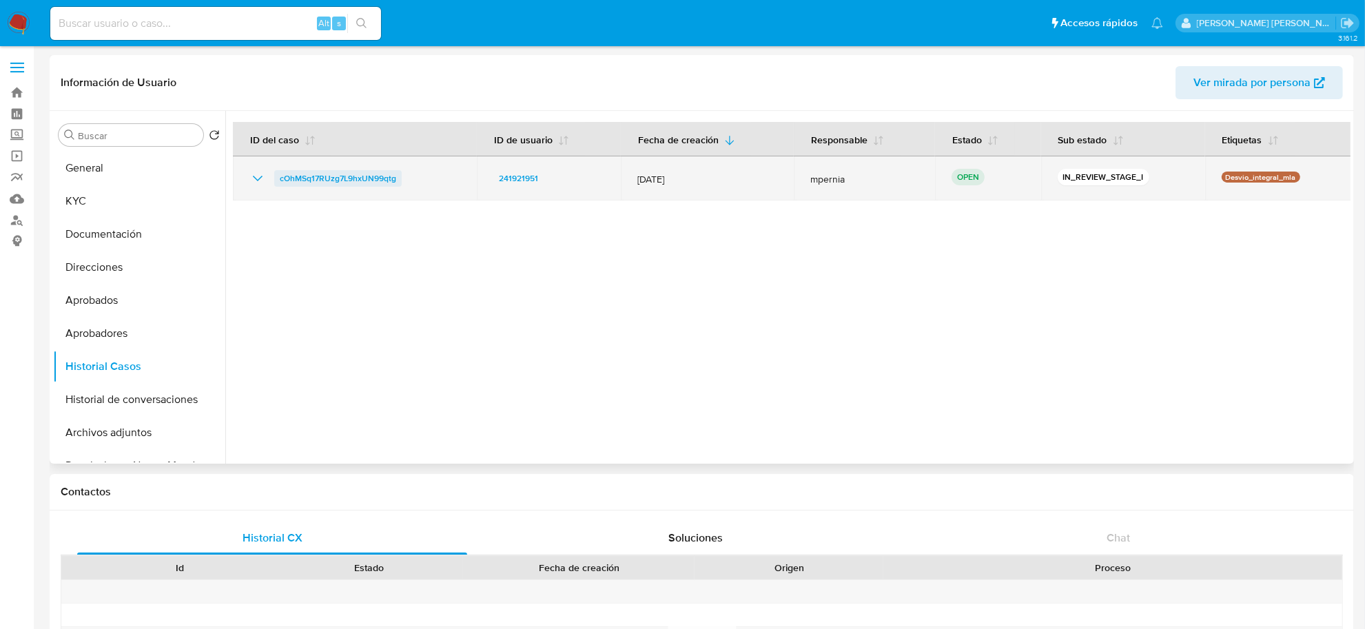
click at [348, 178] on span "cOhMSq17RUzg7L9hxUN99qtg" at bounding box center [338, 178] width 116 height 17
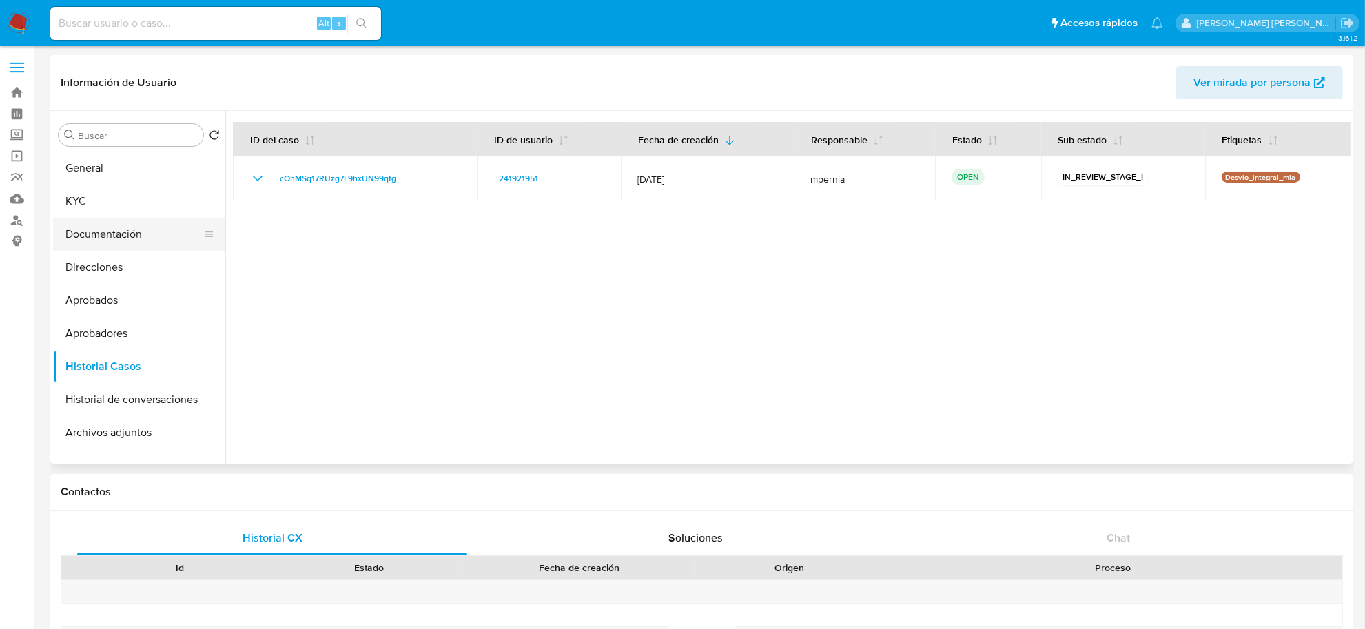
click at [150, 232] on button "Documentación" at bounding box center [133, 234] width 161 height 33
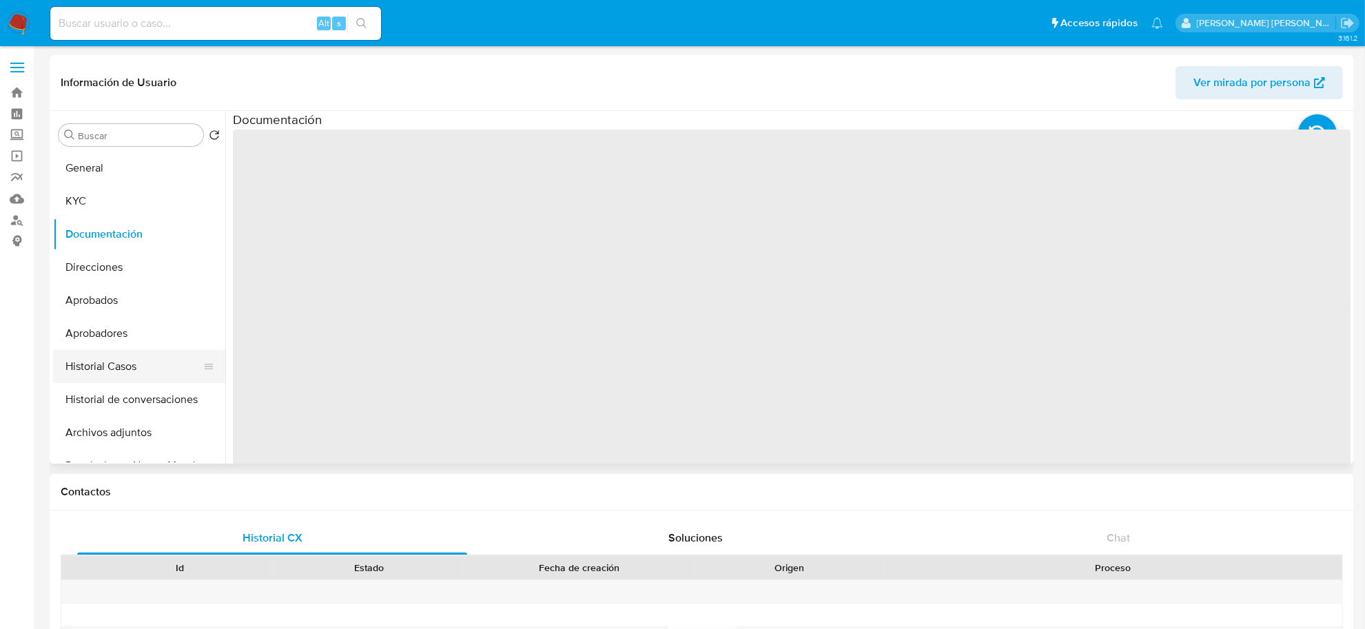
click at [84, 380] on button "Historial Casos" at bounding box center [133, 366] width 161 height 33
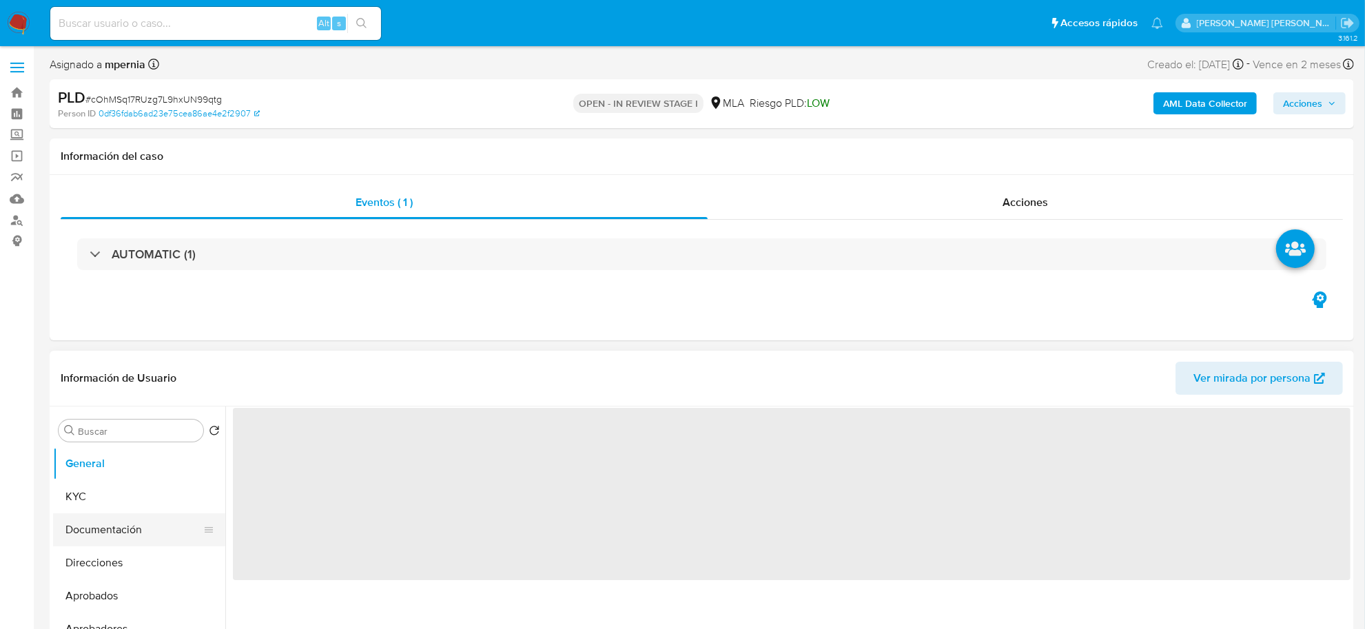
click at [93, 531] on button "Documentación" at bounding box center [133, 529] width 161 height 33
select select "10"
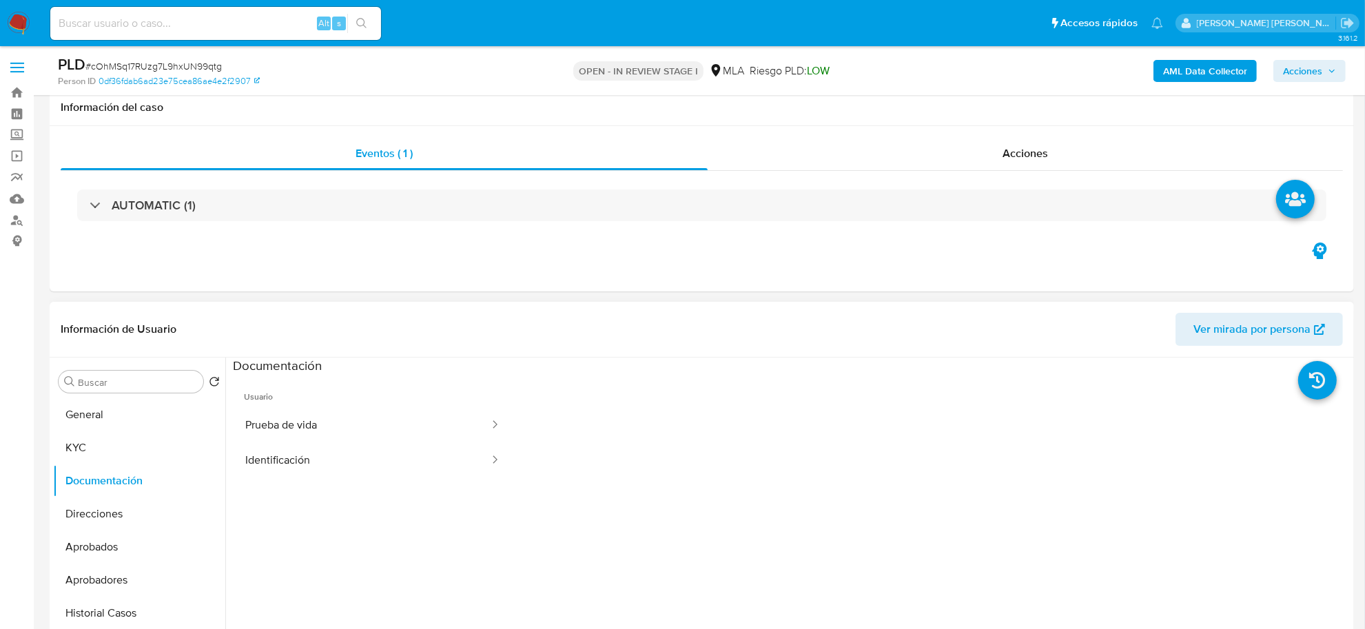
scroll to position [86, 0]
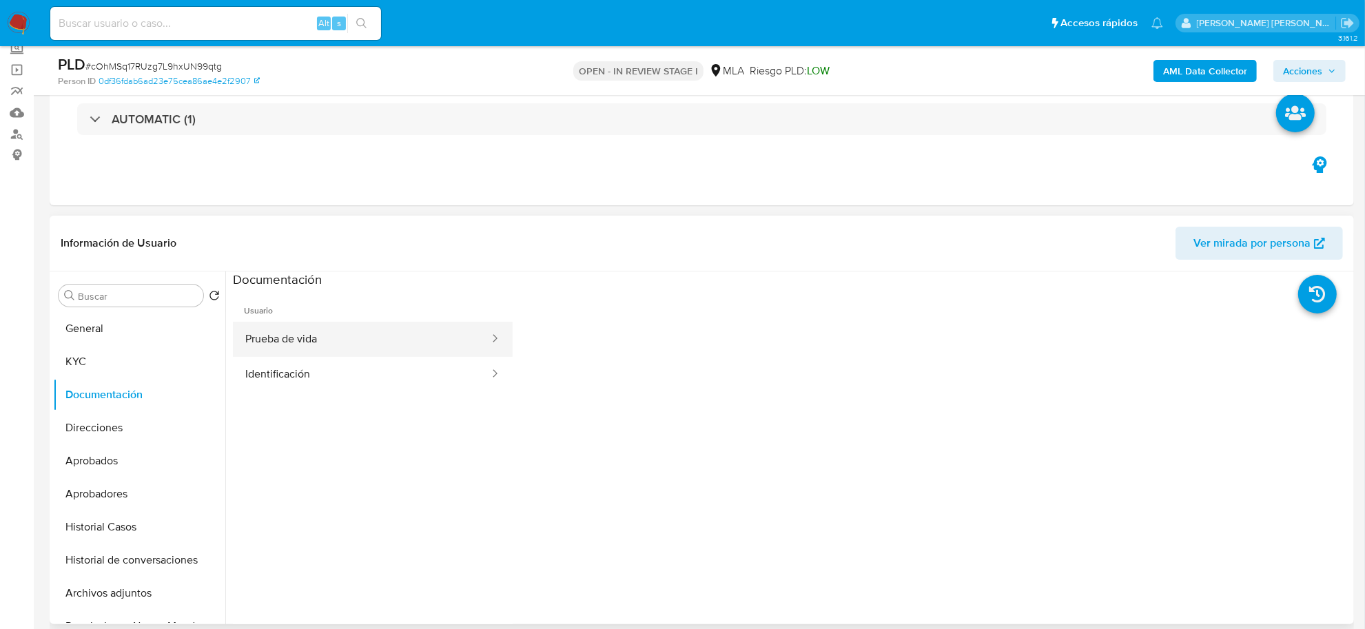
click at [389, 345] on button "Prueba de vida" at bounding box center [362, 339] width 258 height 35
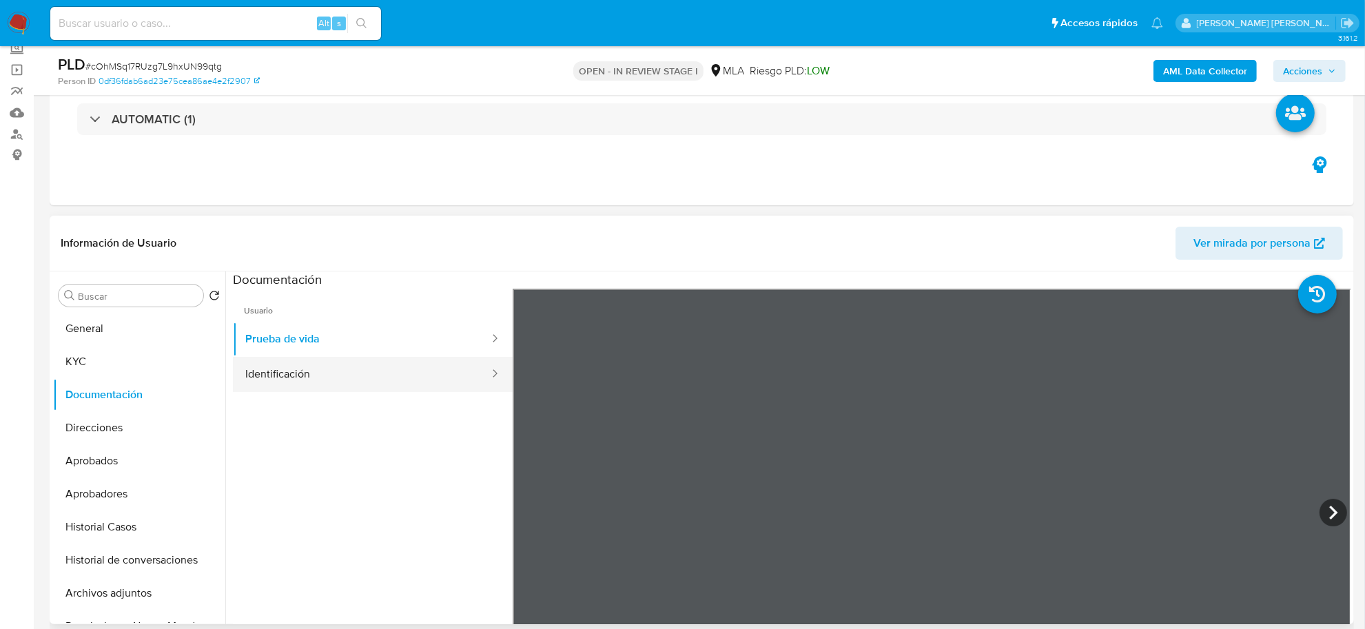
click at [298, 369] on button "Identificación" at bounding box center [362, 374] width 258 height 35
click at [1321, 509] on icon at bounding box center [1334, 513] width 28 height 28
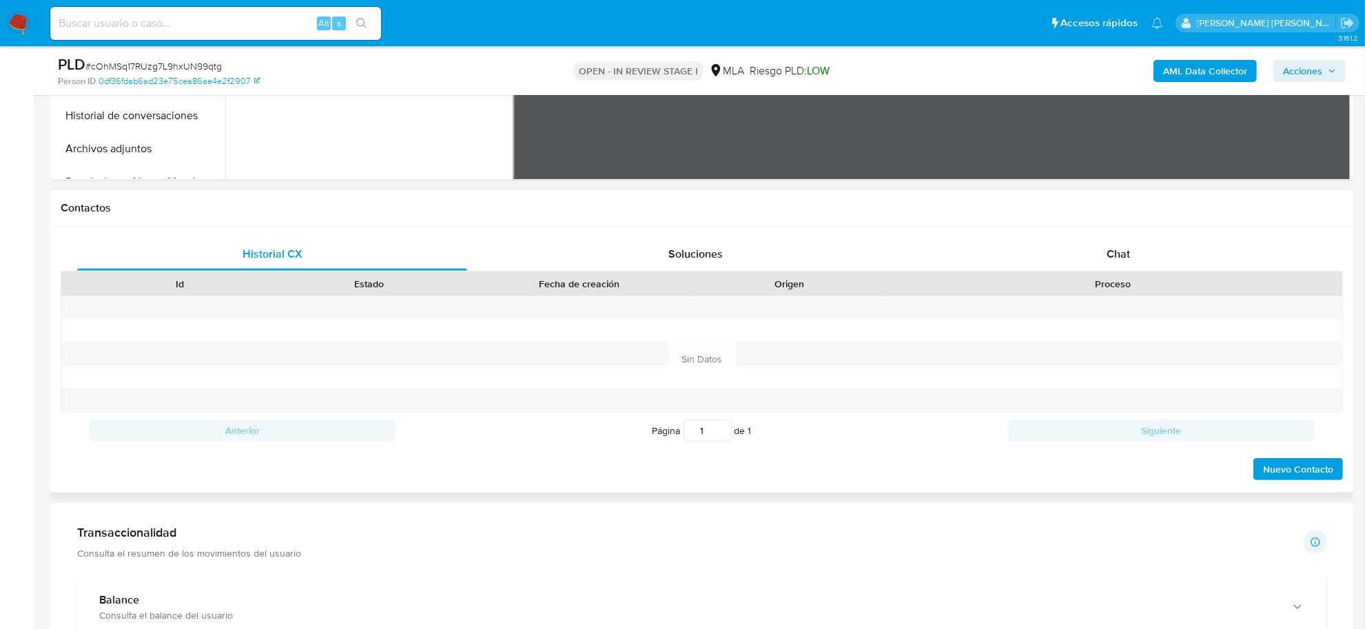
scroll to position [517, 0]
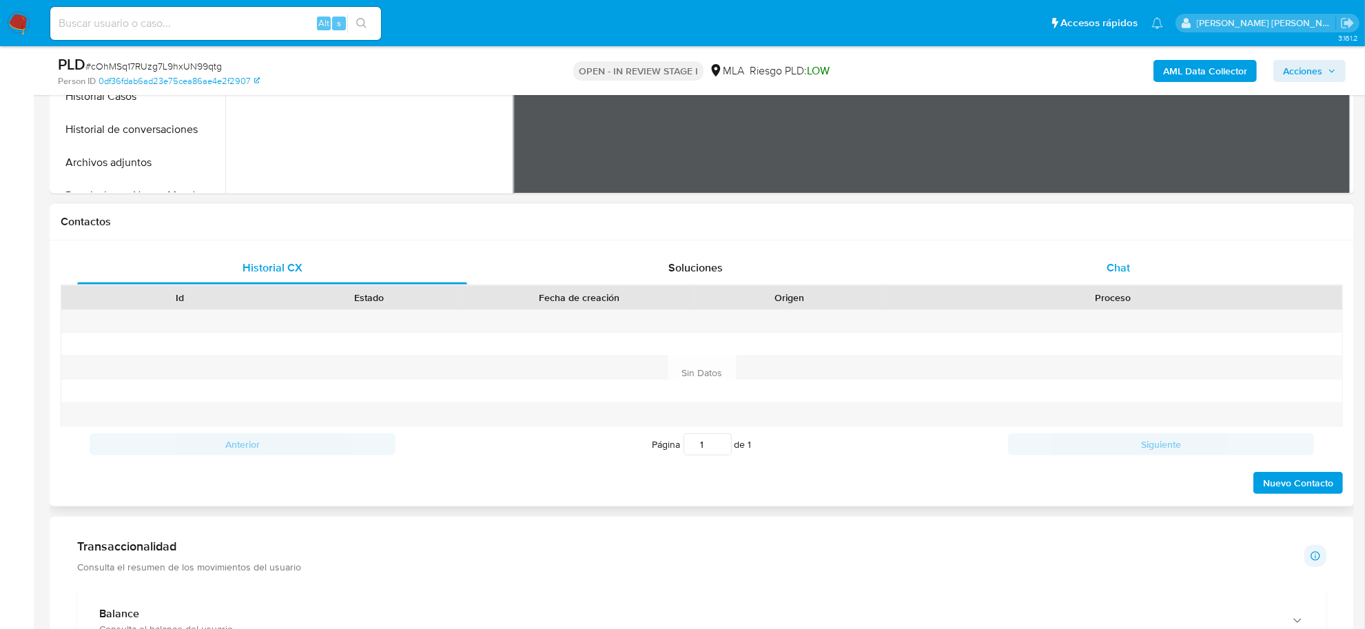
click at [1132, 267] on div "Chat" at bounding box center [1119, 268] width 390 height 33
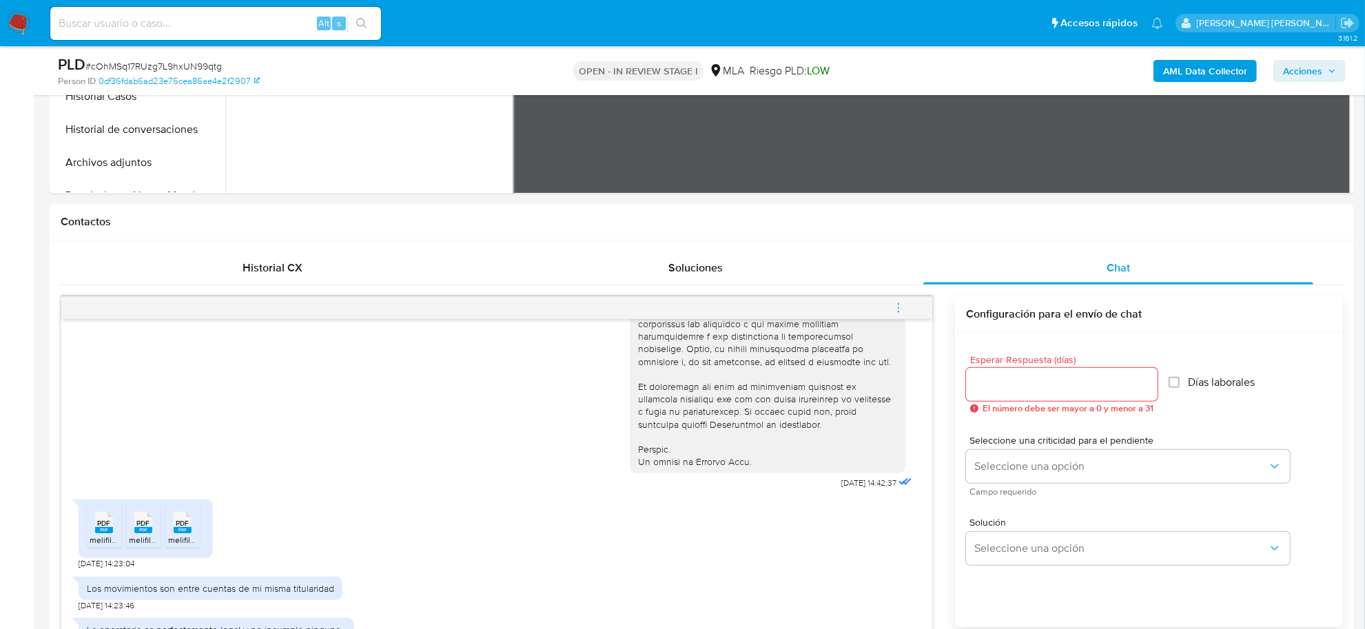
click at [1170, 73] on b "AML Data Collector" at bounding box center [1205, 71] width 84 height 22
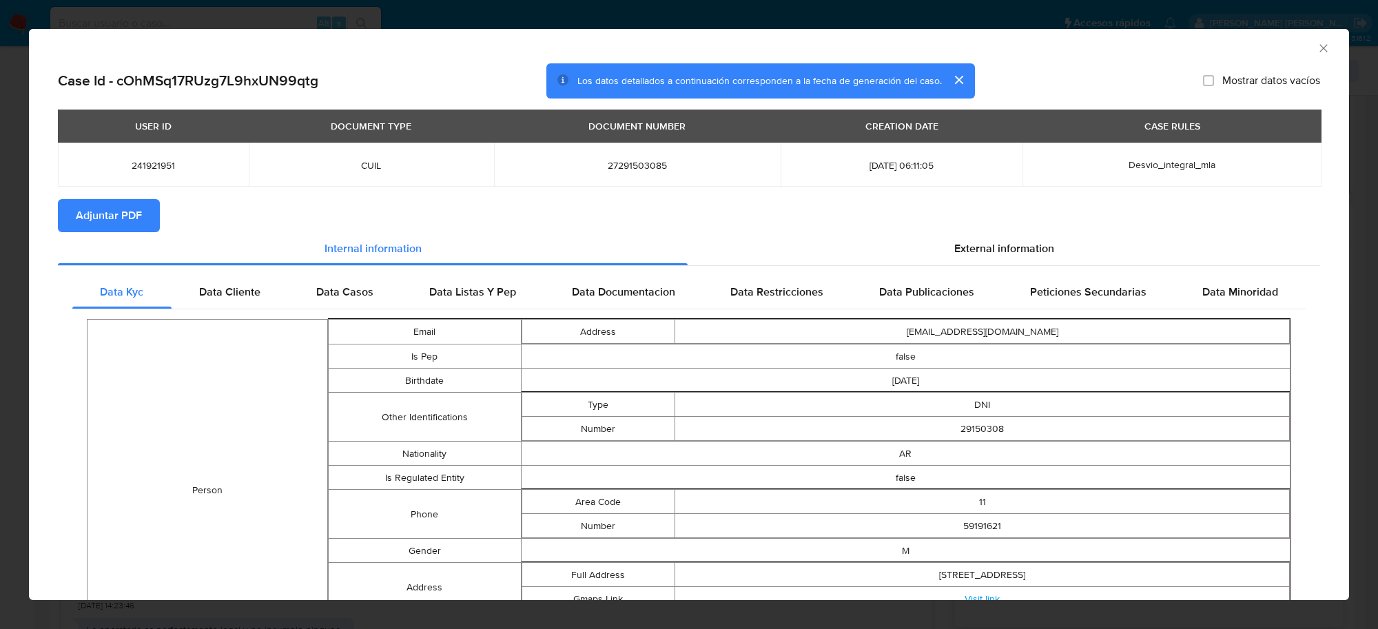
click at [131, 217] on span "Adjuntar PDF" at bounding box center [109, 216] width 66 height 30
click at [1320, 45] on icon "Cerrar ventana" at bounding box center [1324, 48] width 8 height 8
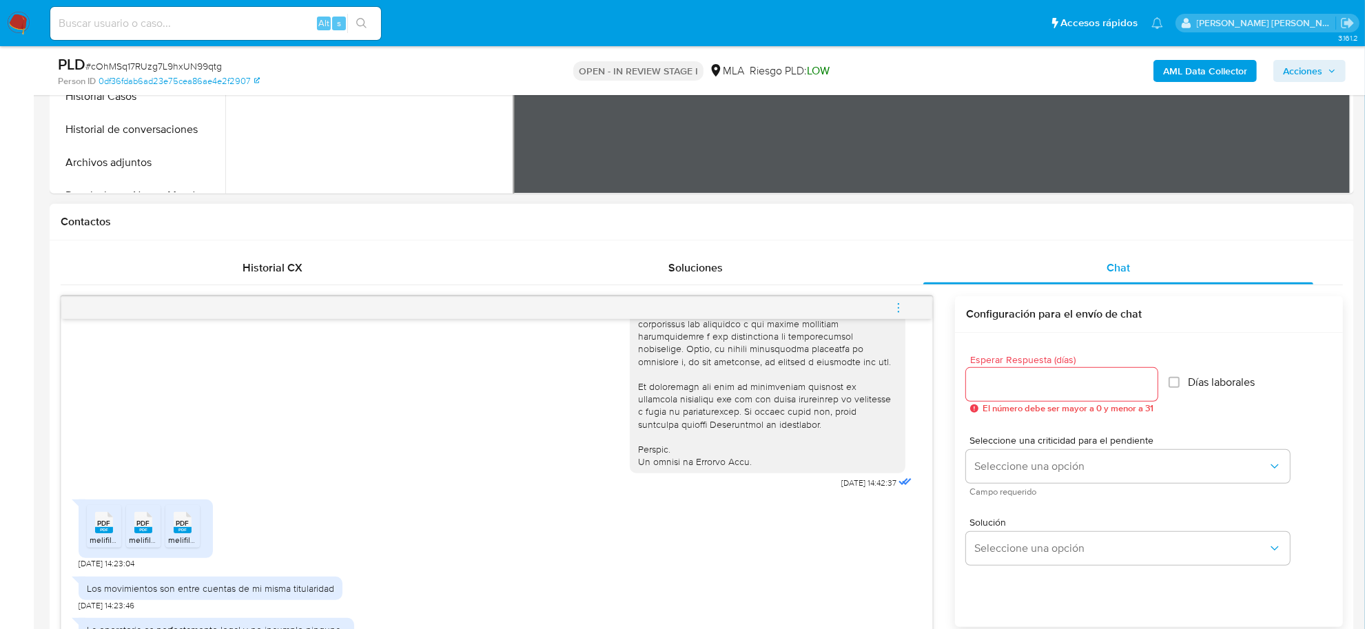
click at [901, 308] on icon "menu-action" at bounding box center [899, 308] width 12 height 12
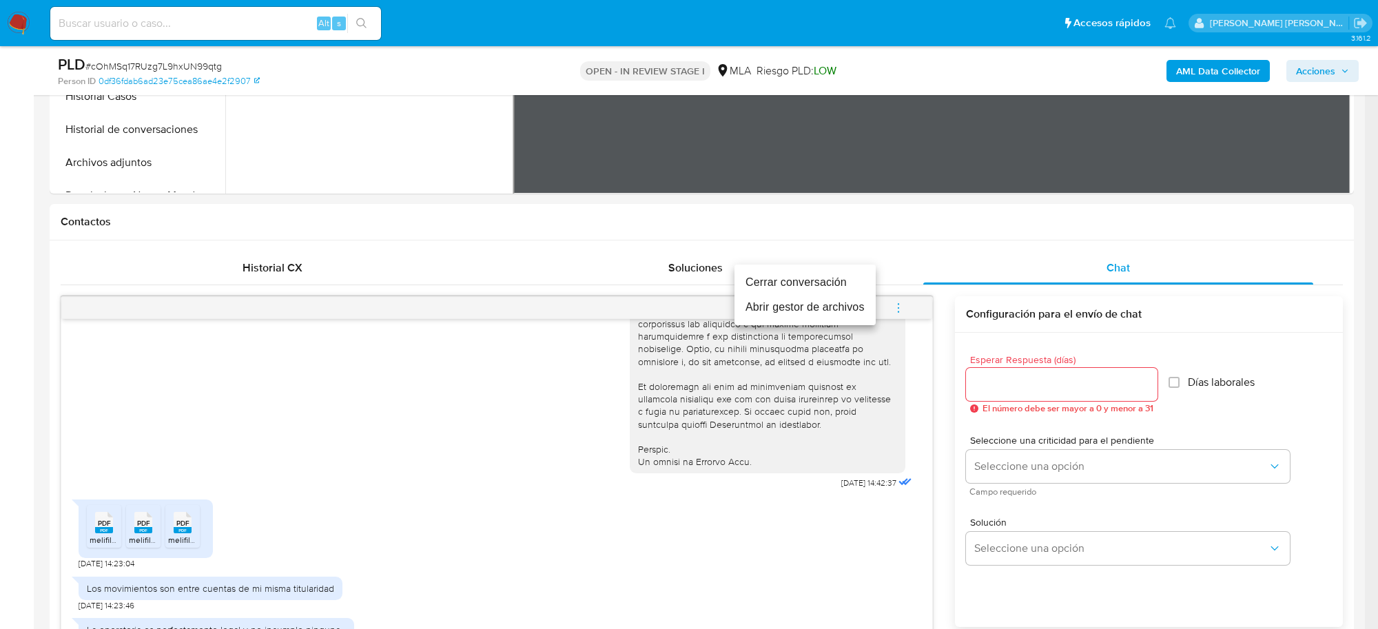
click at [817, 307] on li "Abrir gestor de archivos" at bounding box center [805, 307] width 141 height 25
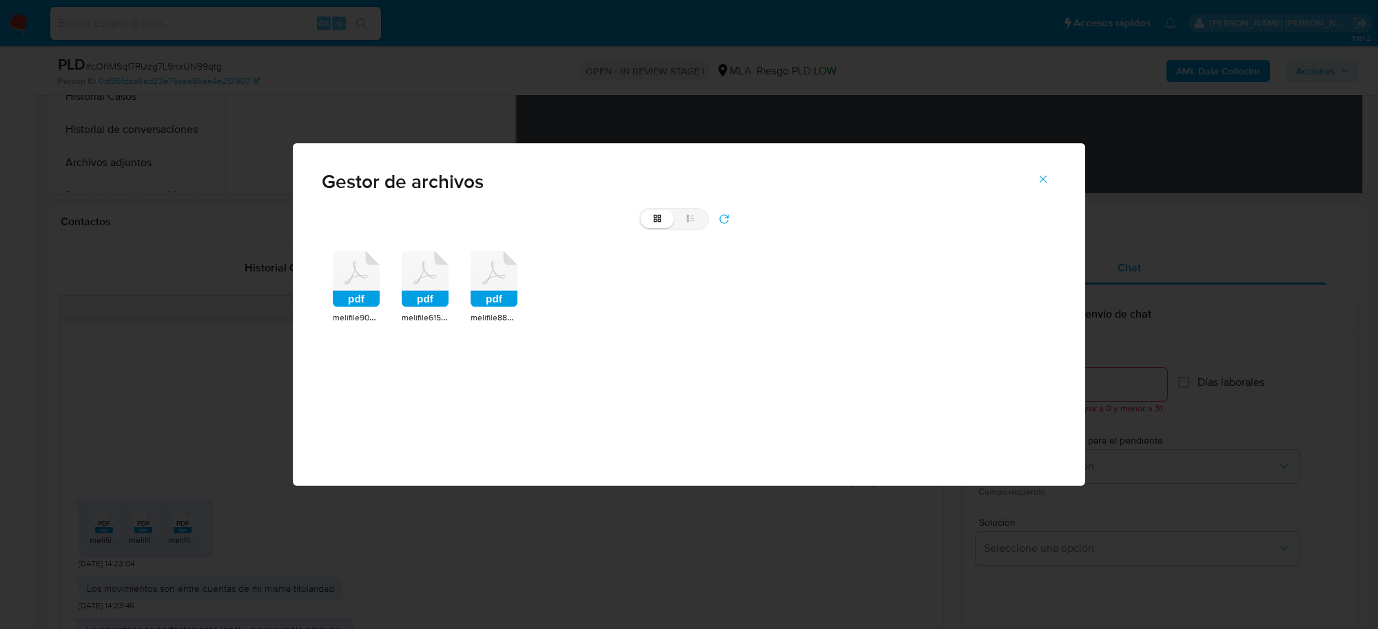
click at [363, 288] on icon at bounding box center [356, 279] width 47 height 57
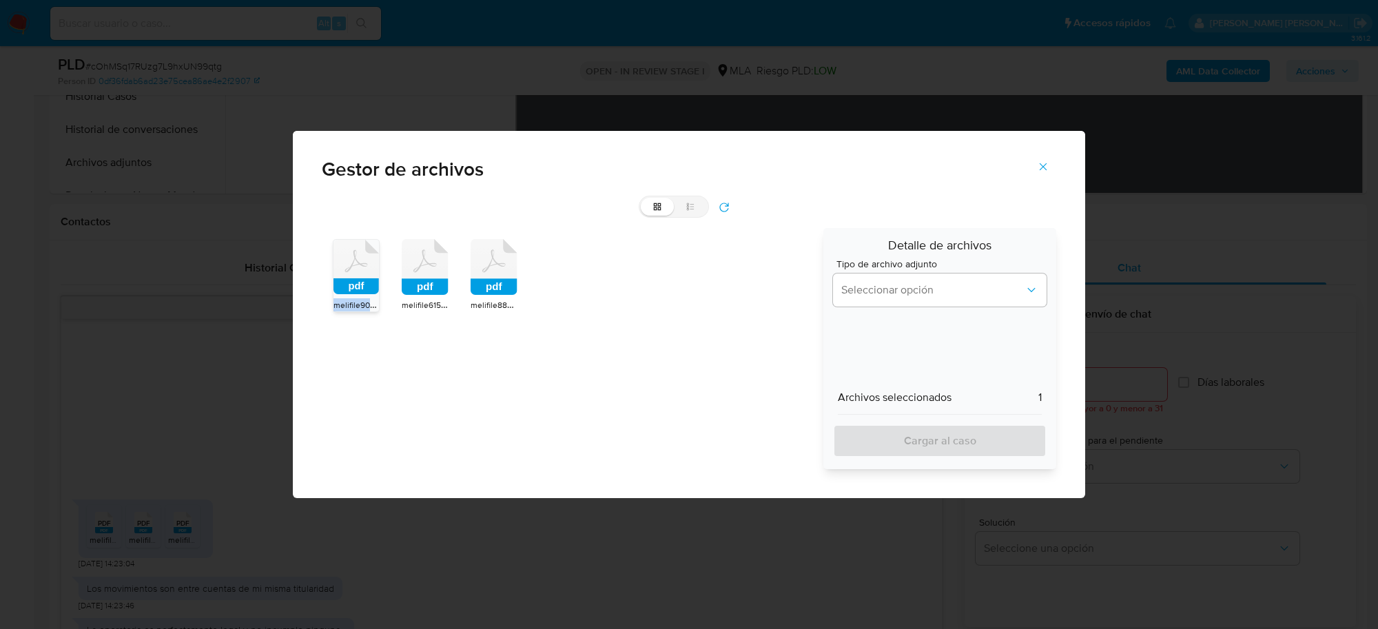
click at [363, 288] on rect at bounding box center [356, 286] width 45 height 16
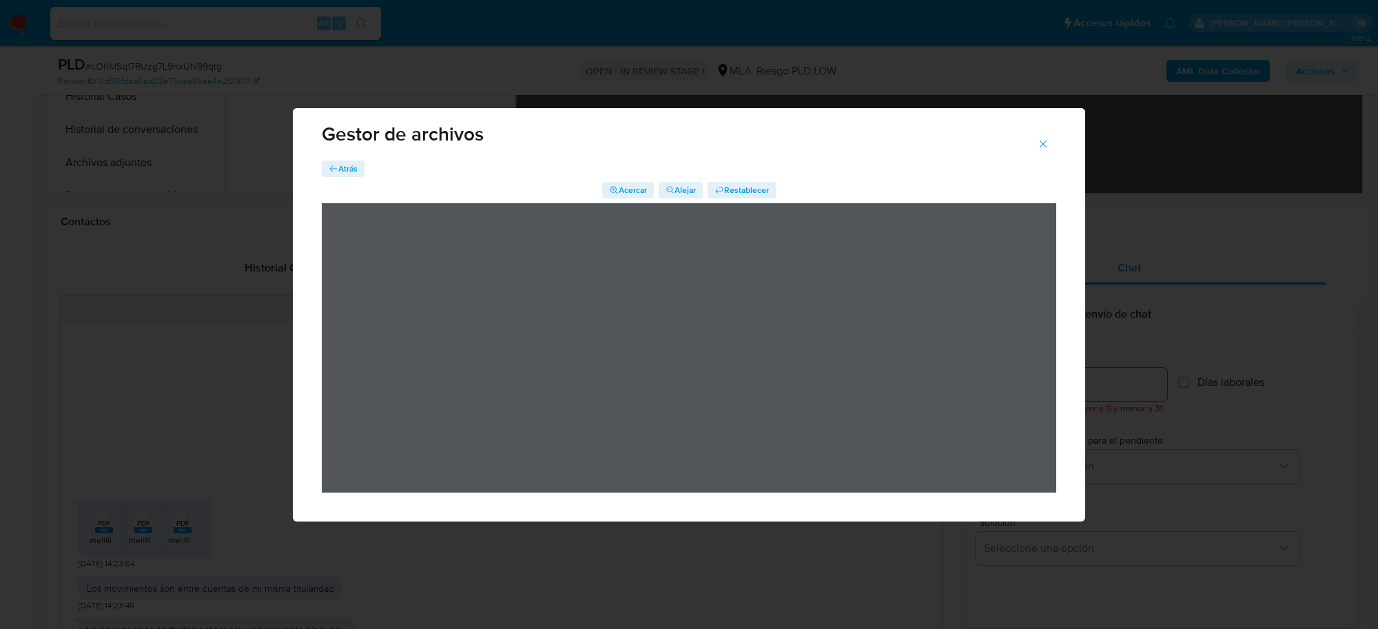
scroll to position [0, 0]
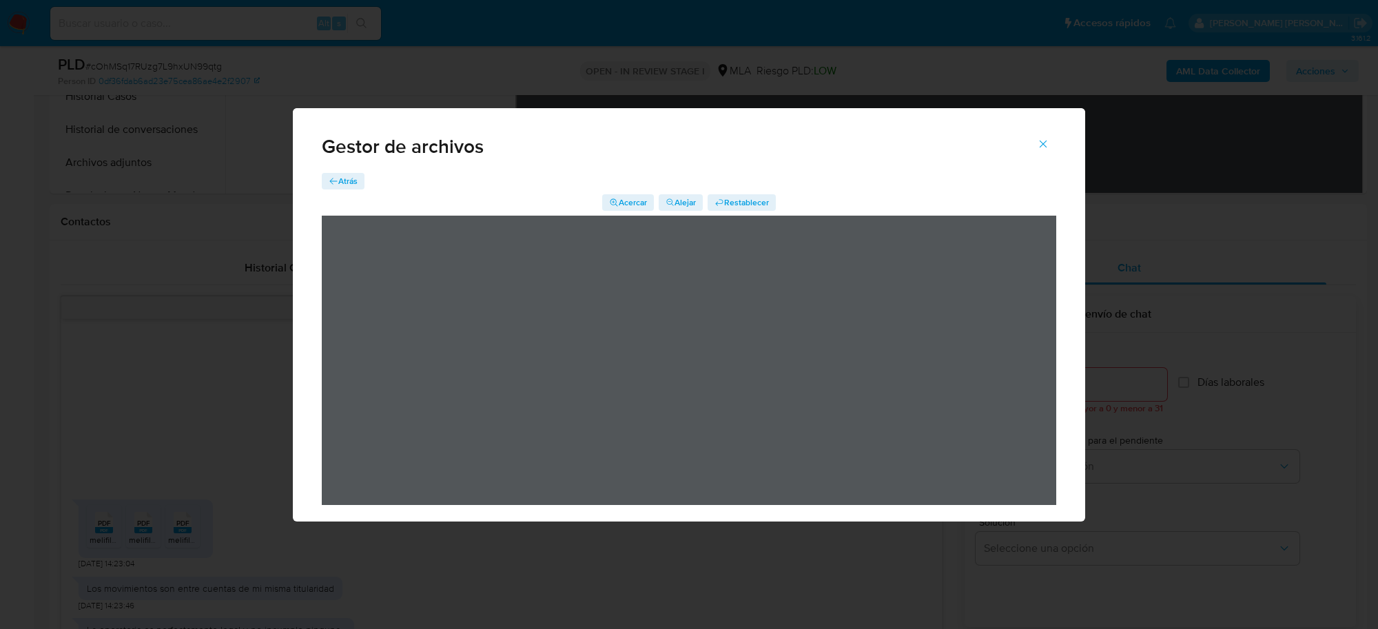
click at [345, 171] on div "Gestor de archivos" at bounding box center [689, 140] width 793 height 65
click at [340, 181] on span "Atrás" at bounding box center [347, 181] width 19 height 17
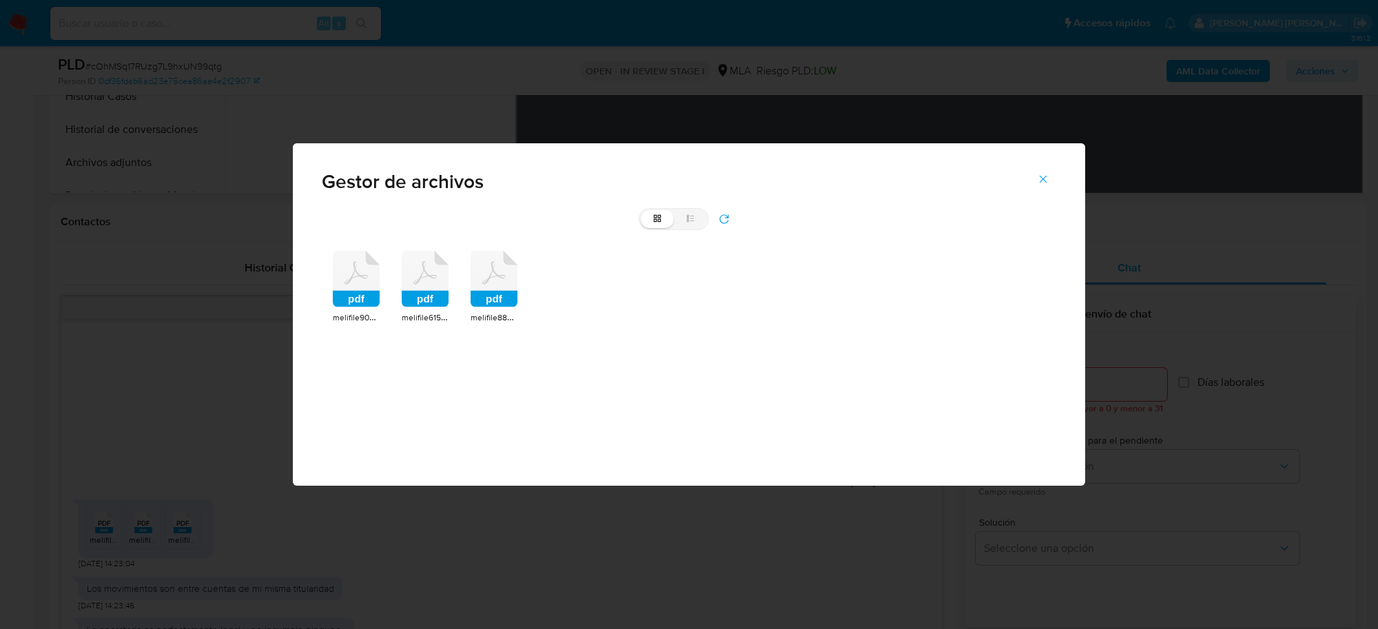
click at [432, 283] on icon at bounding box center [425, 279] width 47 height 57
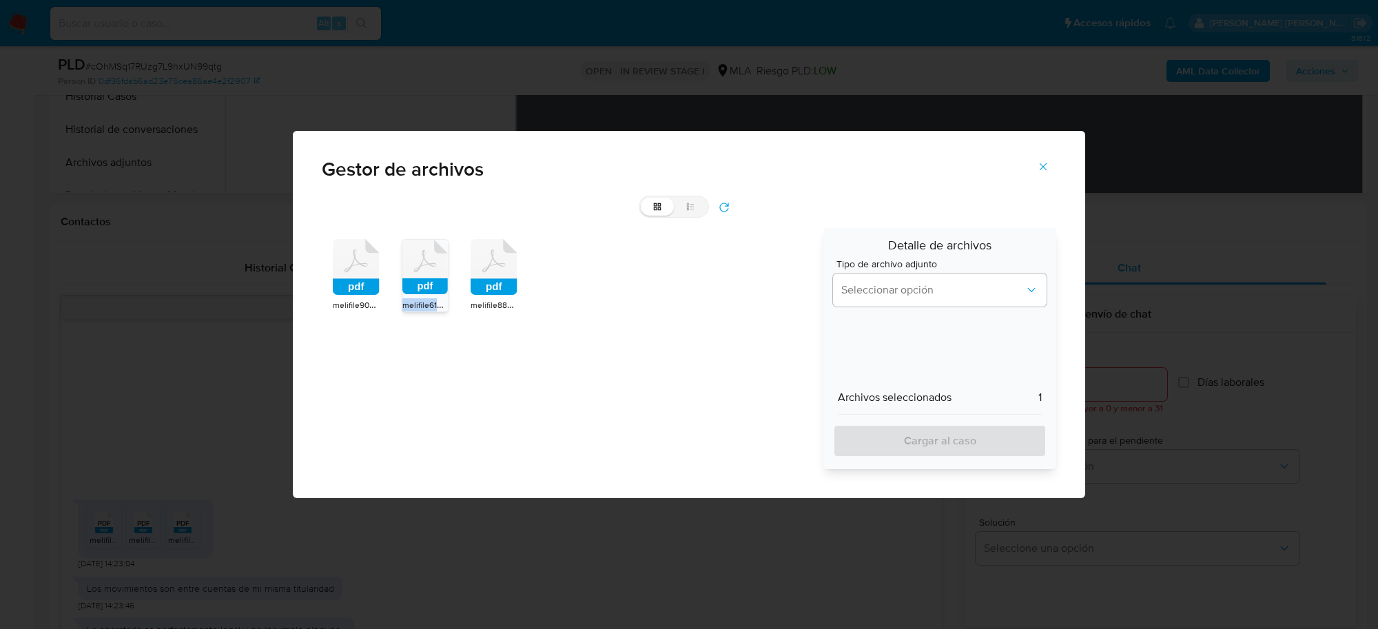
click at [432, 283] on rect at bounding box center [424, 286] width 45 height 16
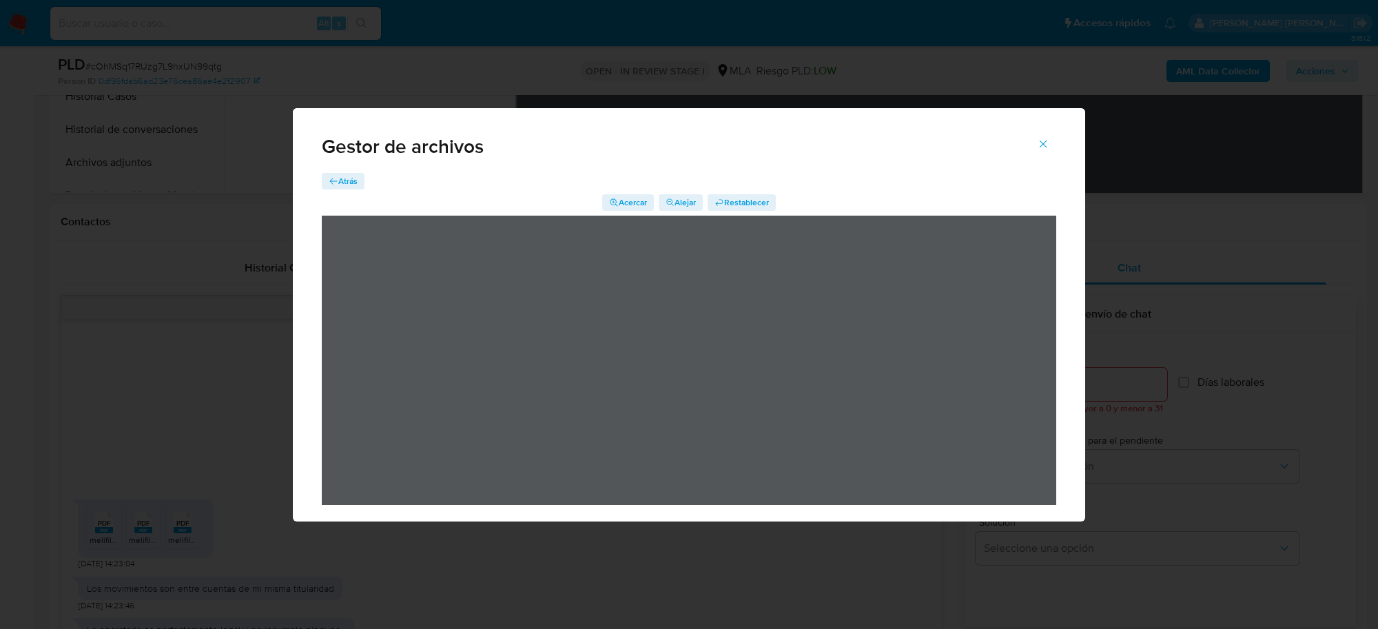
click at [349, 184] on span "Atrás" at bounding box center [347, 181] width 19 height 17
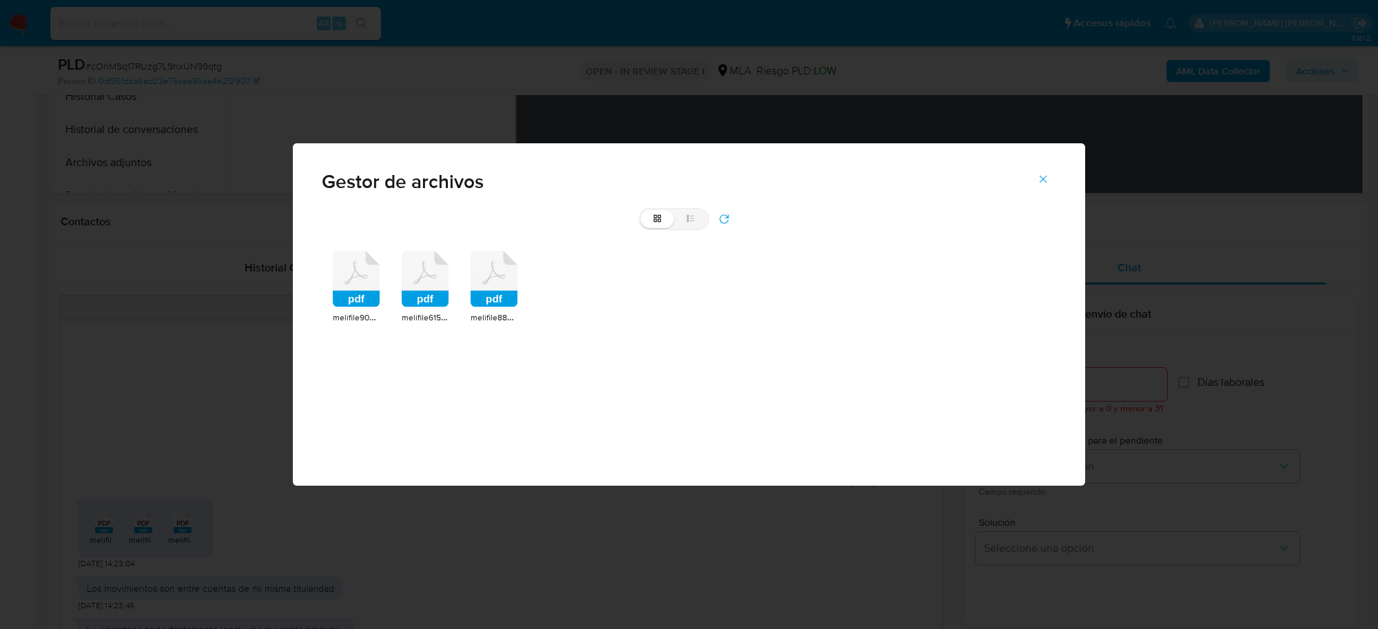
click at [501, 293] on rect at bounding box center [494, 299] width 47 height 17
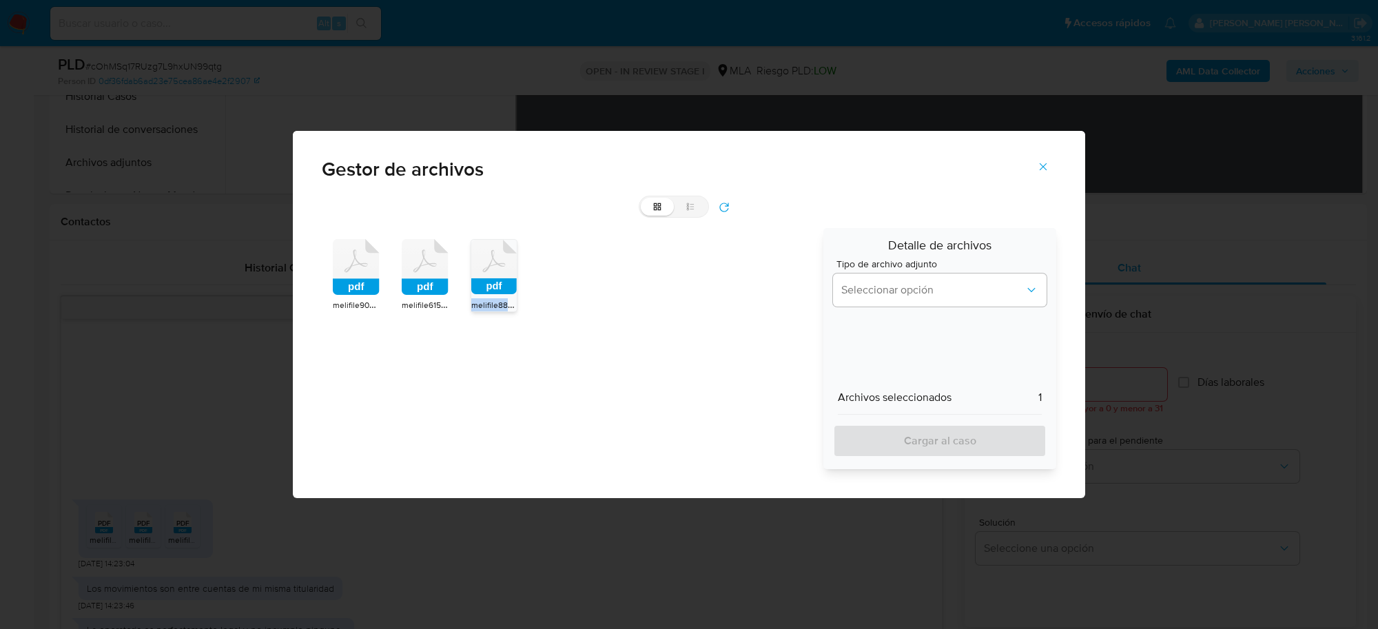
click at [501, 293] on rect at bounding box center [493, 286] width 45 height 16
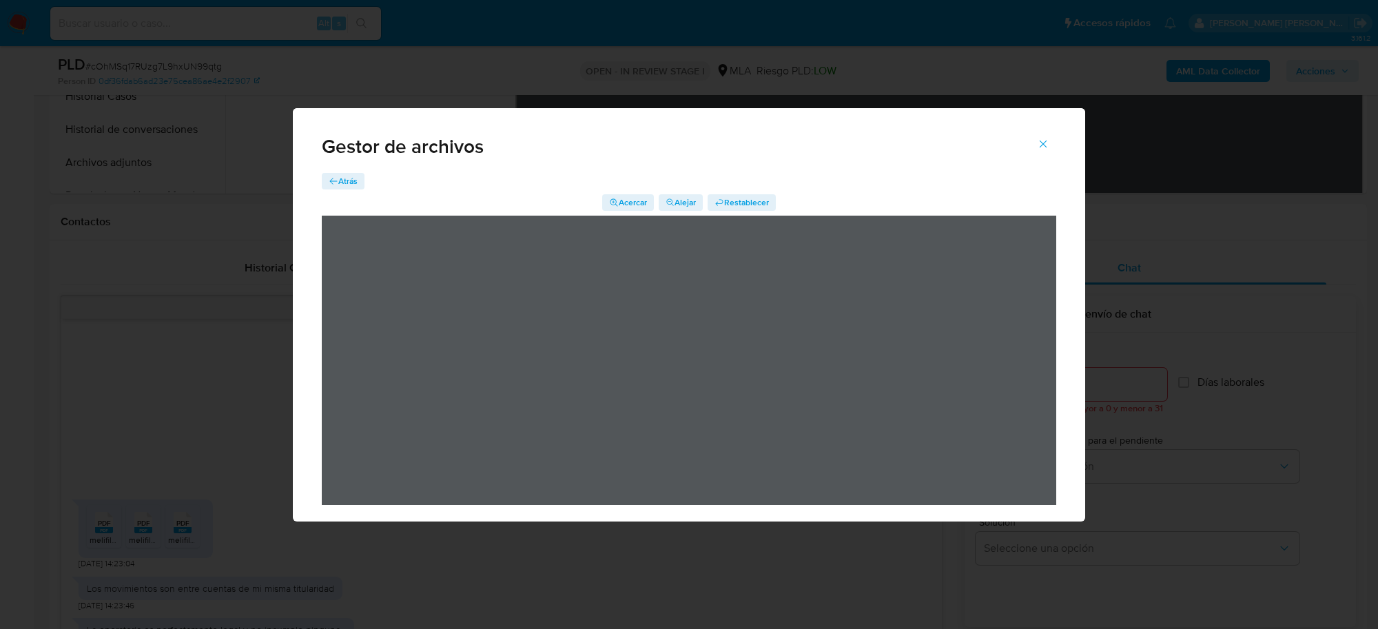
click at [359, 184] on button "Atrás" at bounding box center [343, 181] width 43 height 17
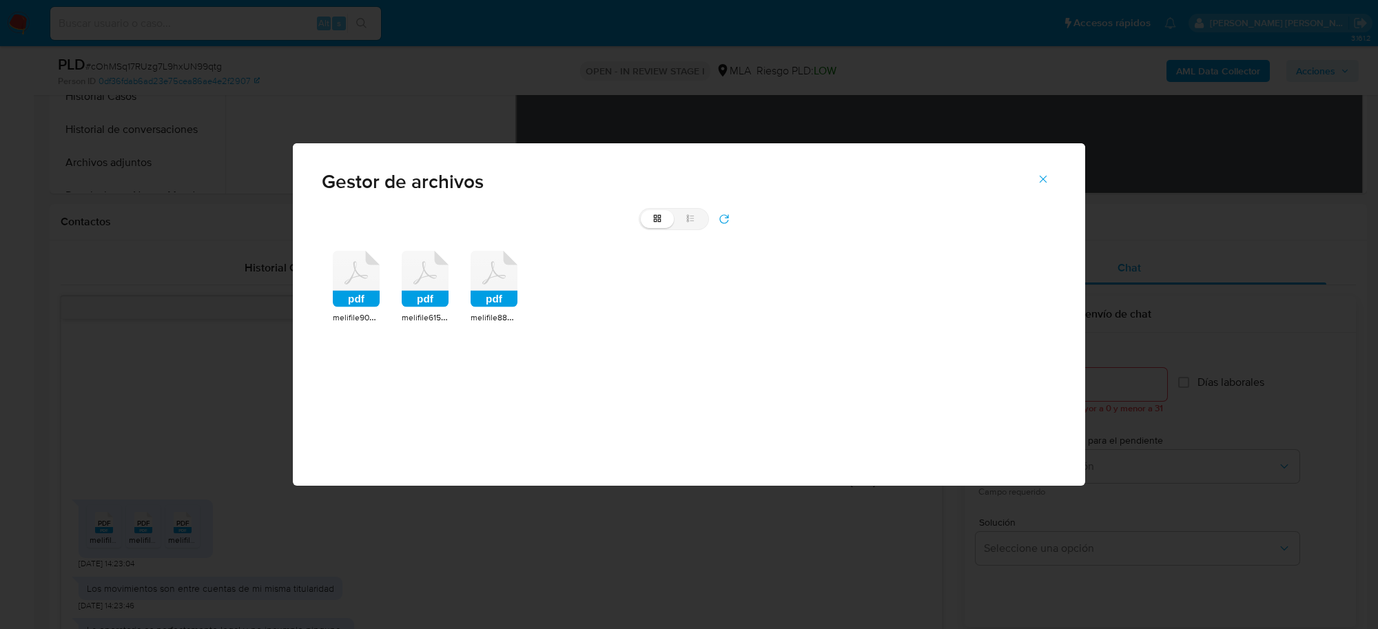
click at [362, 285] on icon at bounding box center [356, 279] width 47 height 57
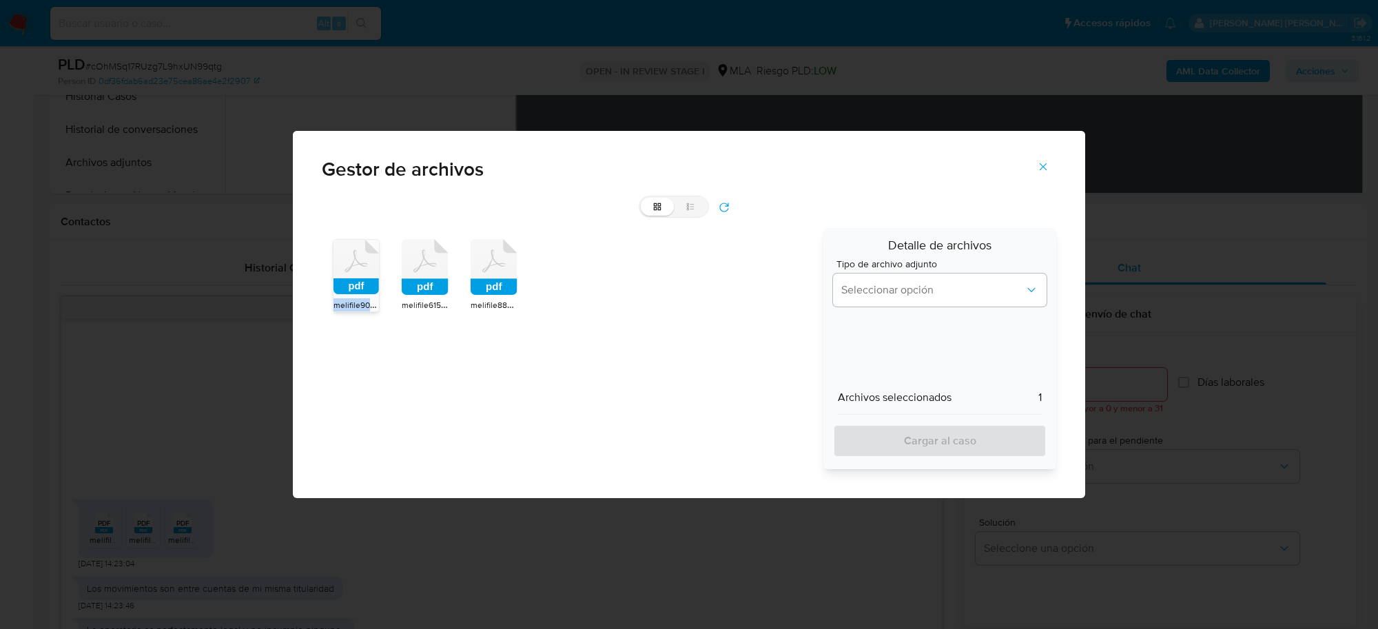
click at [362, 285] on rect at bounding box center [356, 286] width 45 height 16
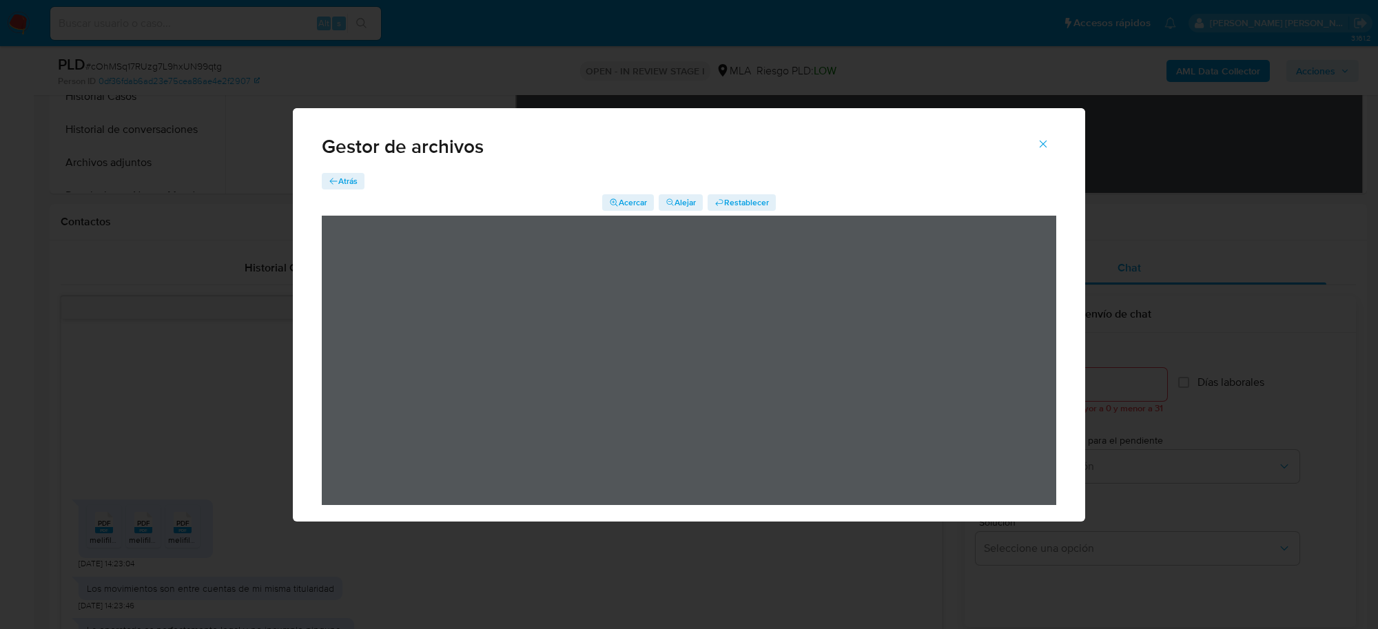
click at [332, 183] on icon "button" at bounding box center [334, 181] width 10 height 10
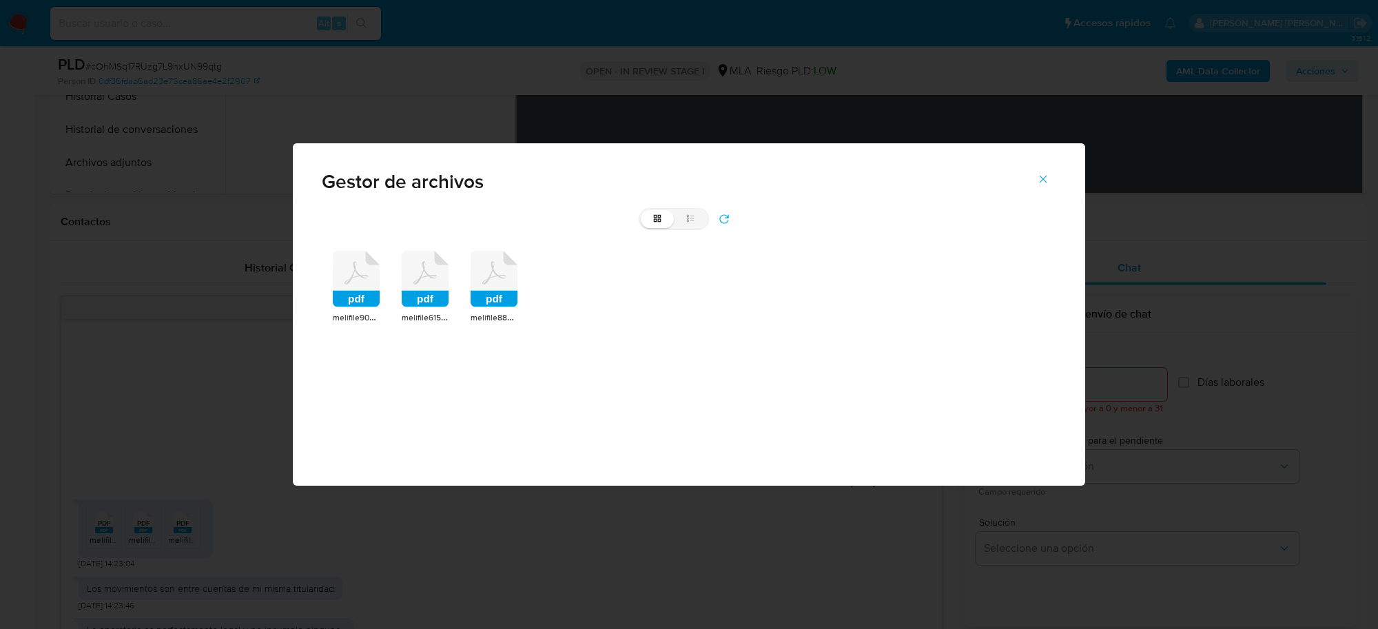
click at [412, 283] on icon at bounding box center [425, 279] width 47 height 57
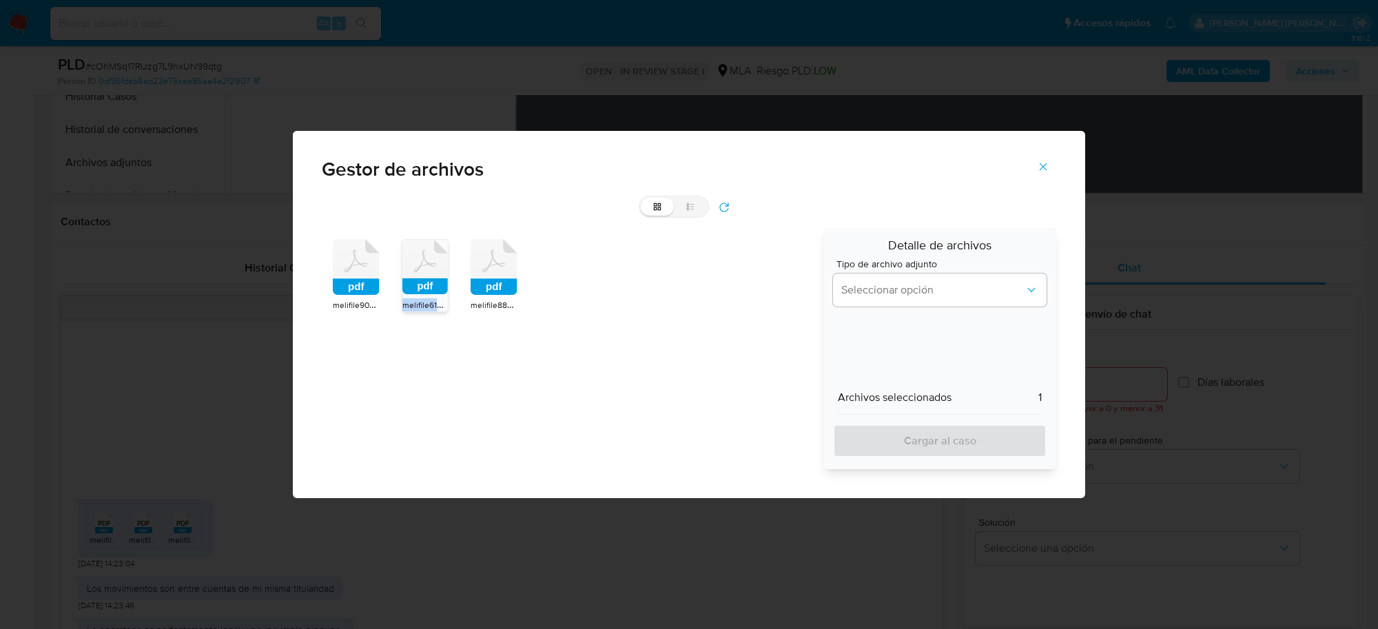
click at [412, 283] on rect at bounding box center [424, 286] width 45 height 16
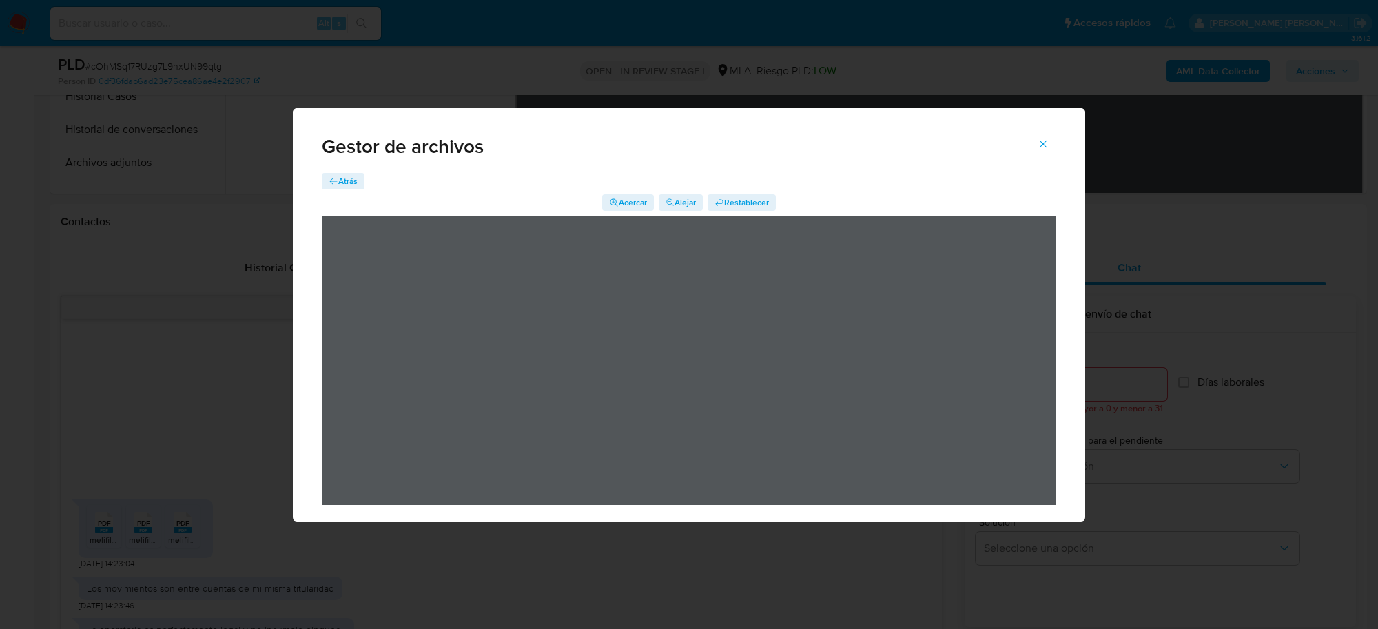
click at [338, 181] on span "Atrás" at bounding box center [347, 181] width 19 height 17
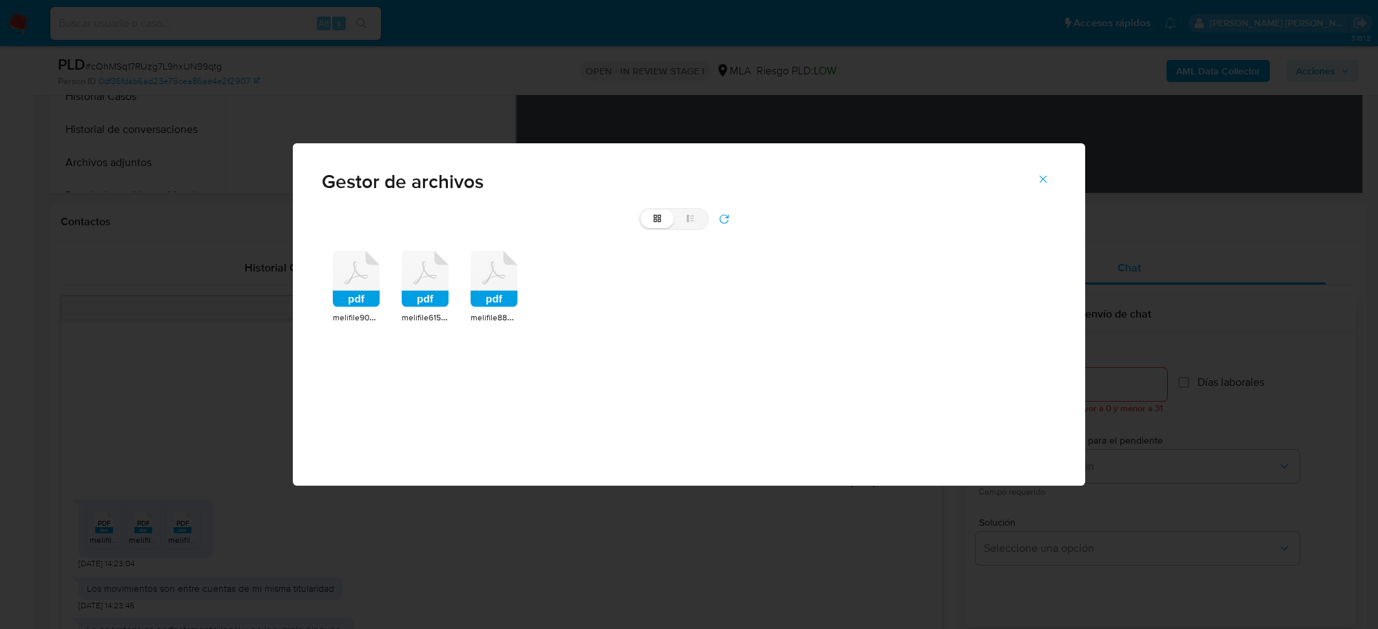
click at [495, 308] on div "pdf" at bounding box center [494, 281] width 47 height 60
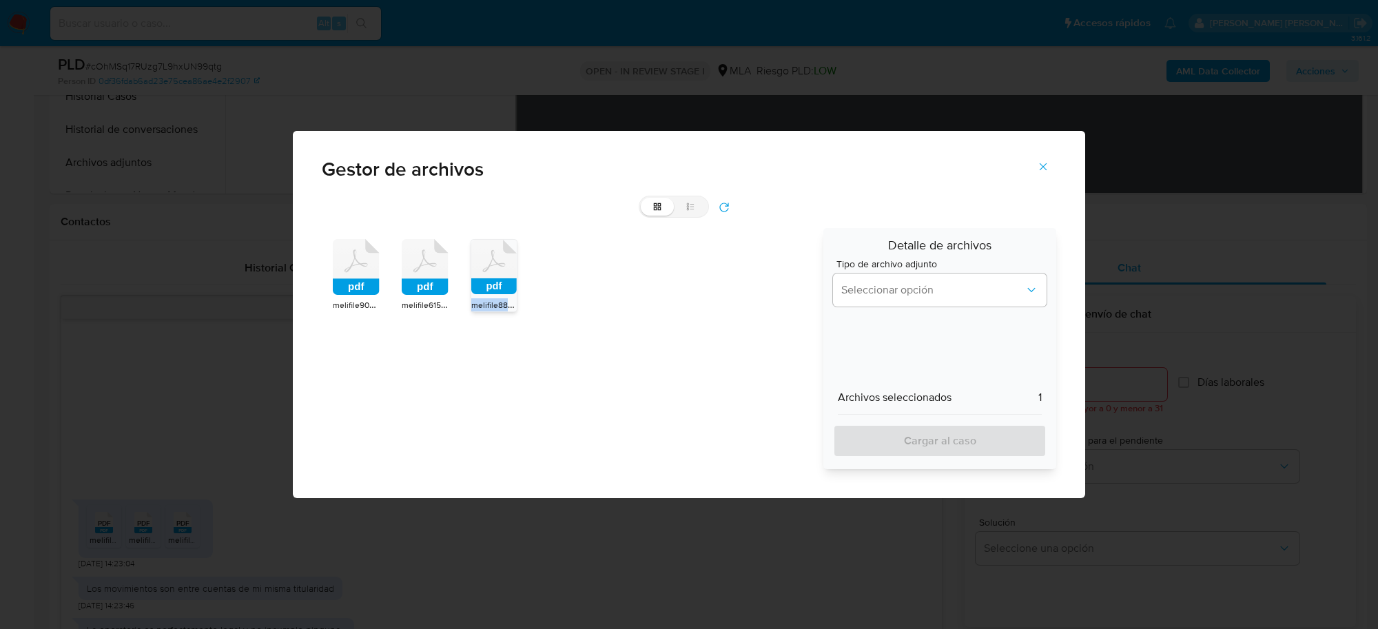
click at [495, 308] on span "melifile8833817451801989938.pdf" at bounding box center [533, 305] width 125 height 14
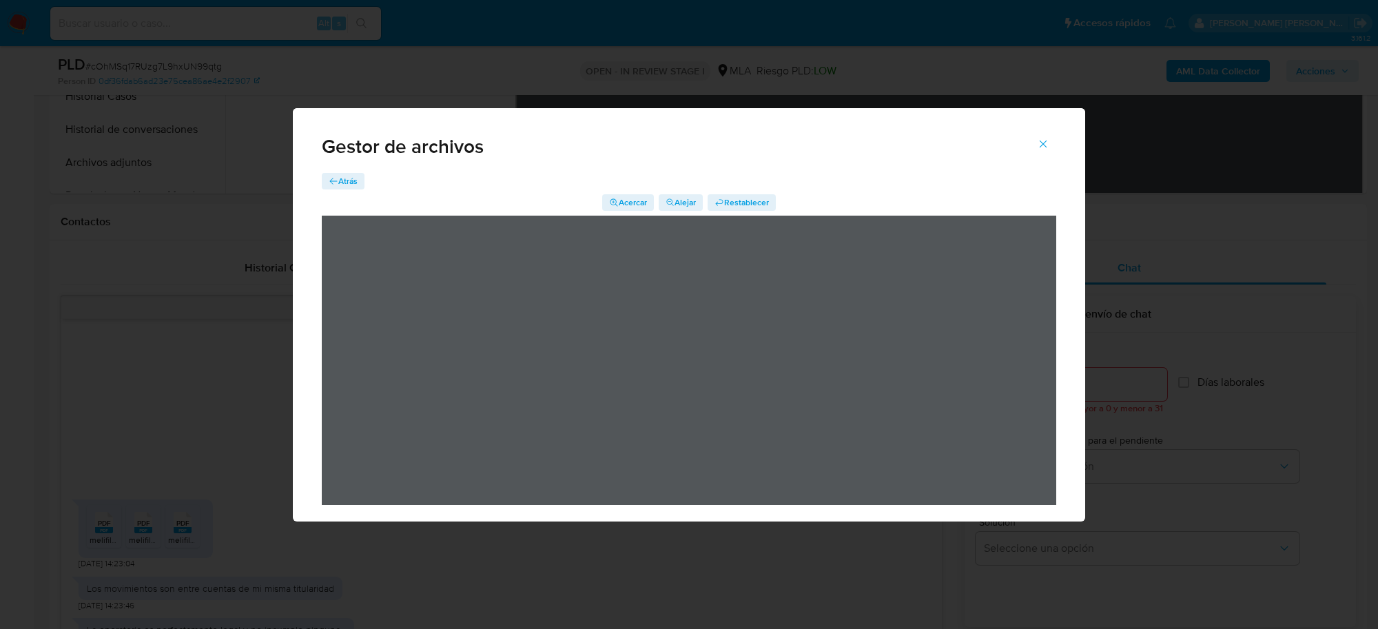
click at [342, 181] on span "Atrás" at bounding box center [347, 181] width 19 height 17
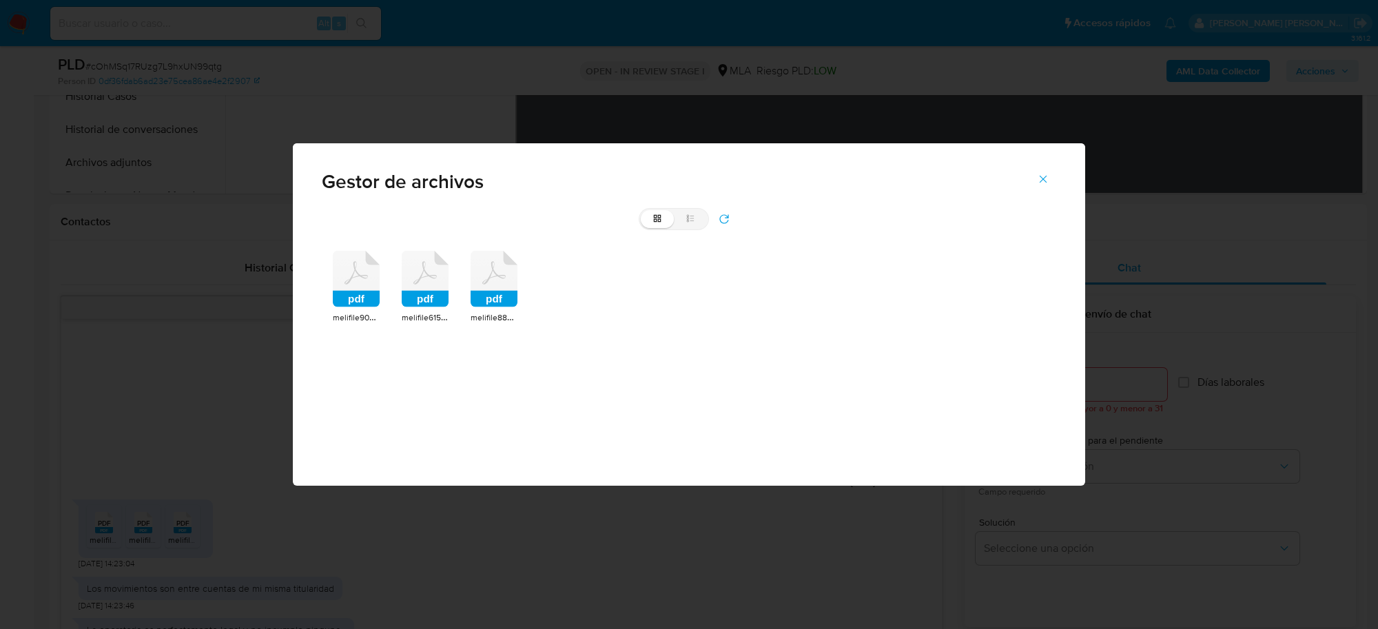
click at [356, 300] on rect at bounding box center [356, 299] width 47 height 17
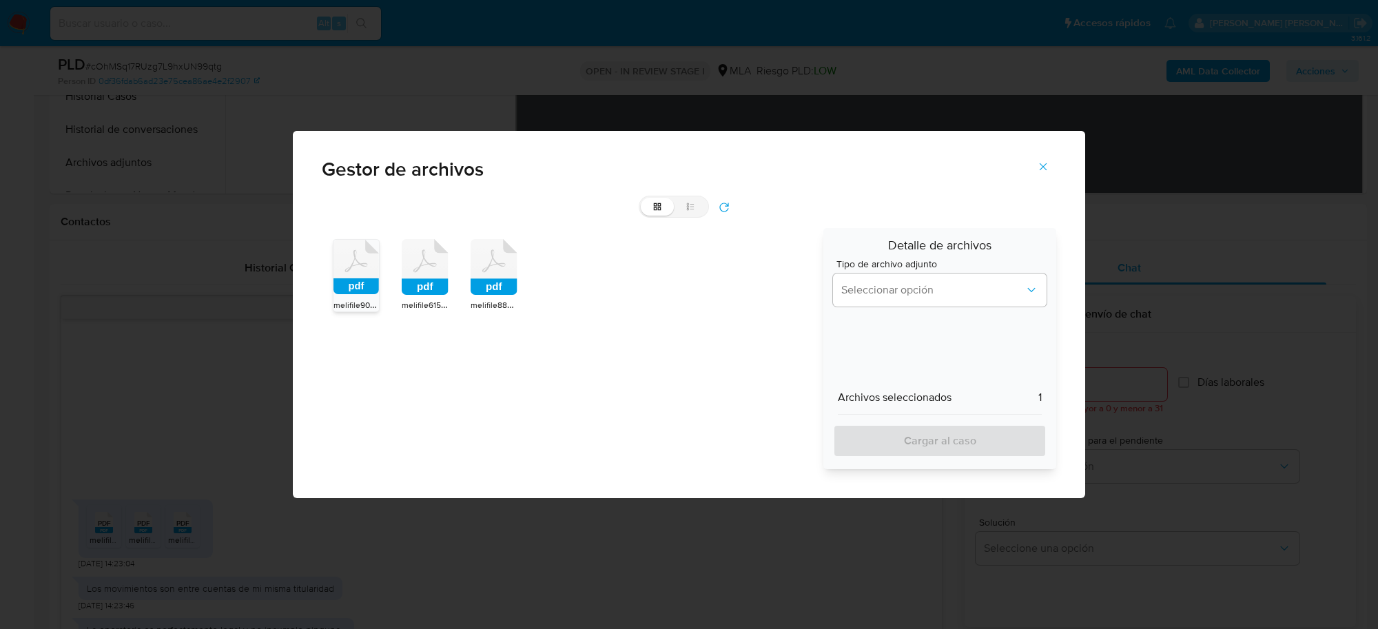
click at [422, 283] on rect at bounding box center [425, 287] width 47 height 17
click at [480, 281] on rect at bounding box center [494, 287] width 47 height 17
click at [901, 293] on span "Seleccionar opción" at bounding box center [933, 290] width 183 height 14
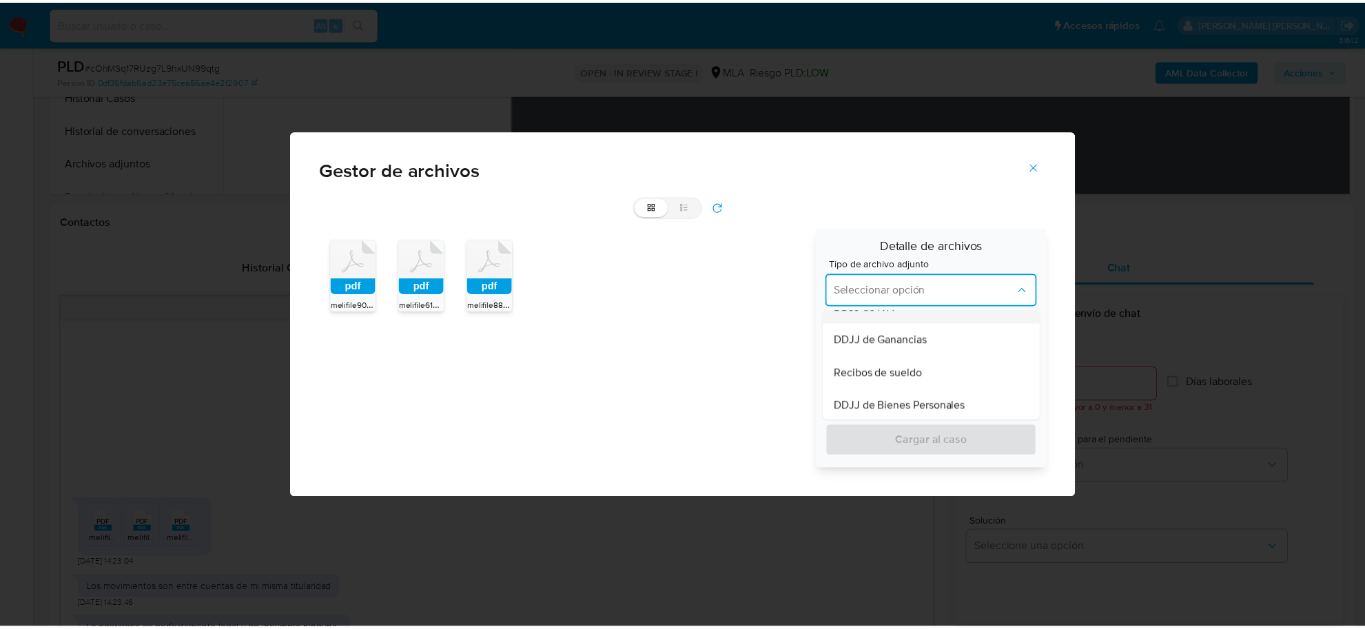
scroll to position [345, 0]
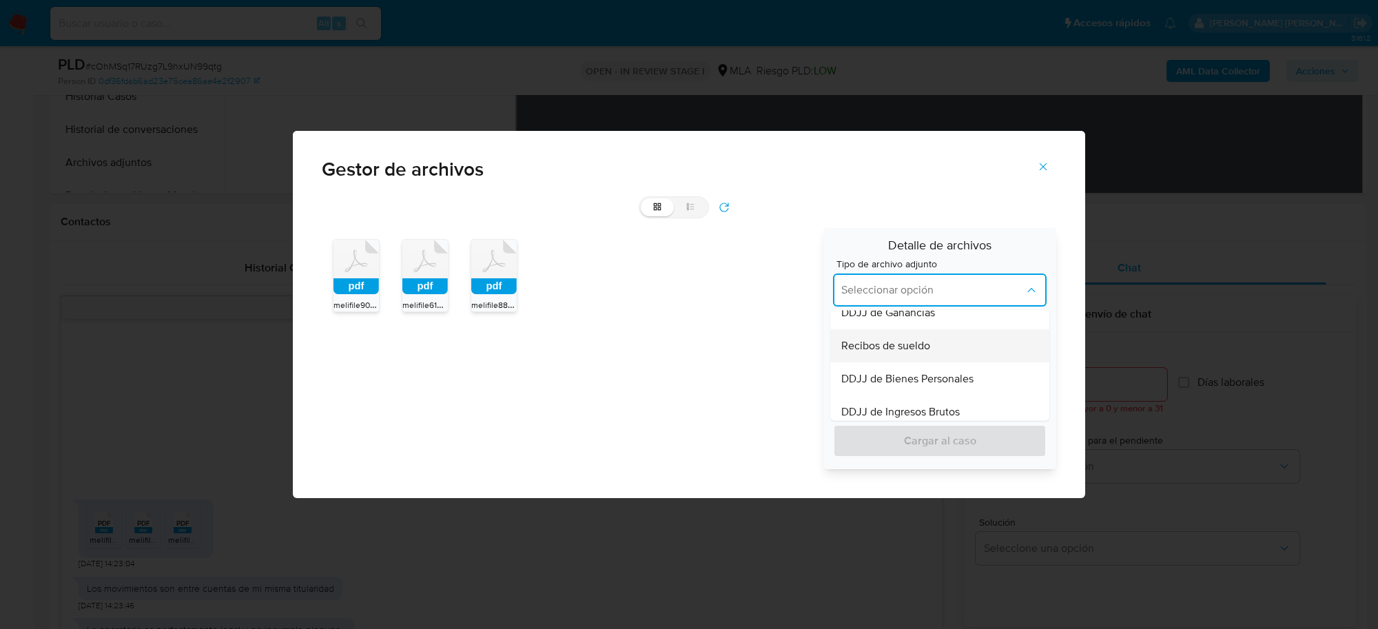
click at [881, 349] on span "Recibos de sueldo" at bounding box center [886, 346] width 89 height 14
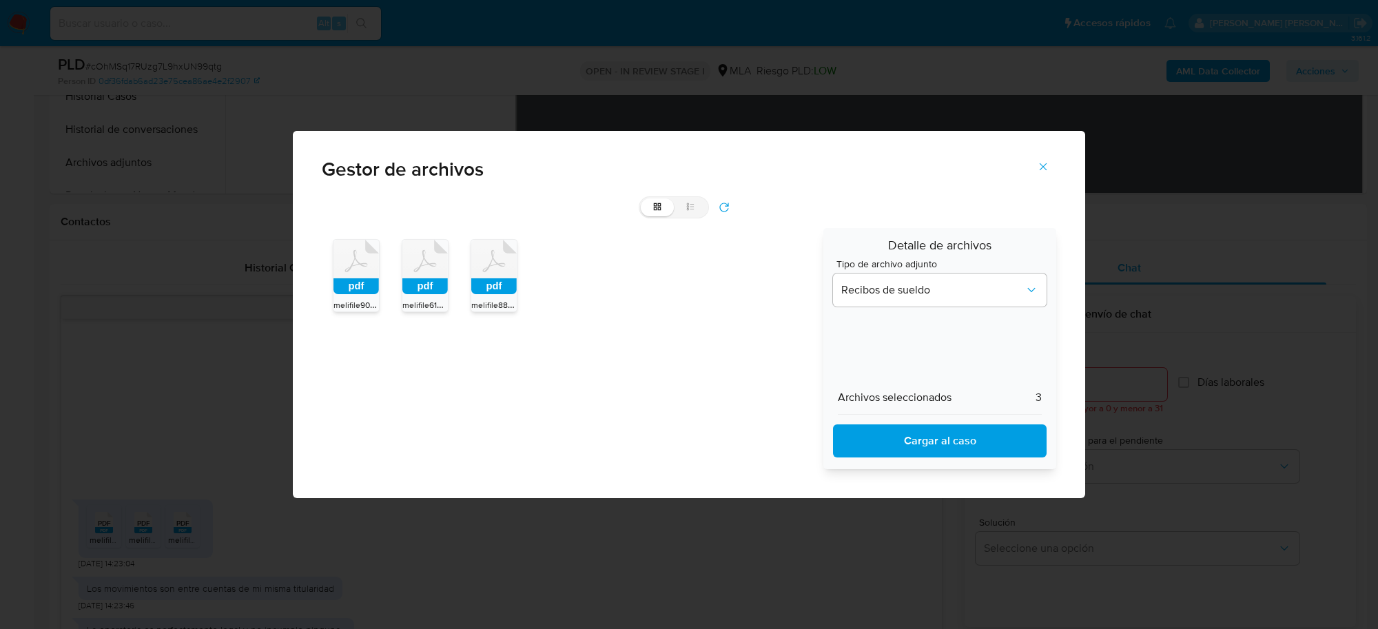
click at [886, 433] on span "Cargar al caso" at bounding box center [940, 441] width 178 height 30
click at [1038, 165] on icon "Cerrar" at bounding box center [1043, 167] width 12 height 12
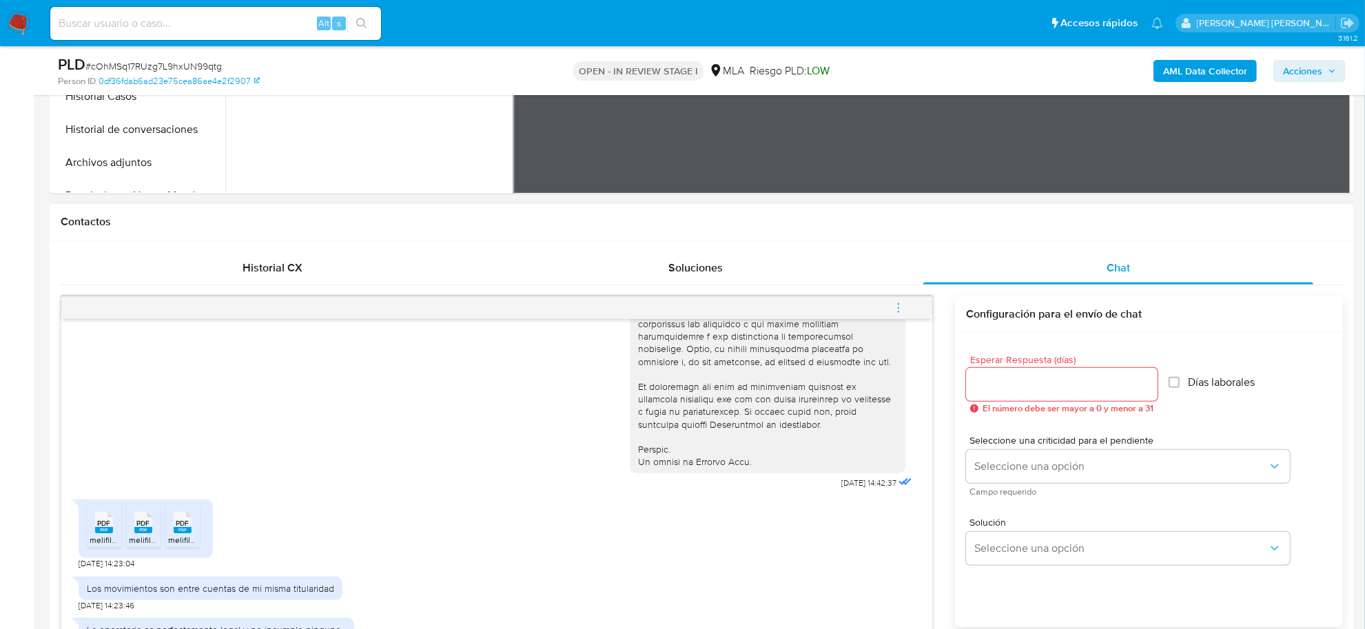
click at [893, 311] on icon "menu-action" at bounding box center [899, 308] width 12 height 12
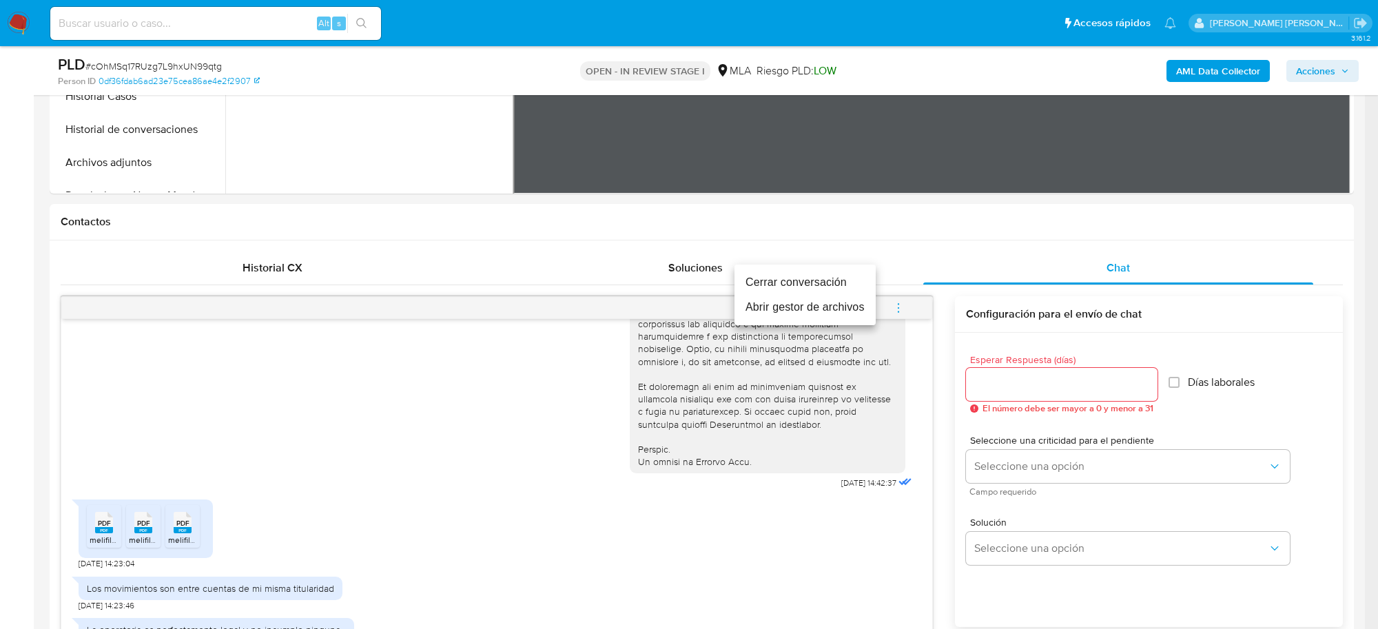
click at [810, 305] on li "Abrir gestor de archivos" at bounding box center [805, 307] width 141 height 25
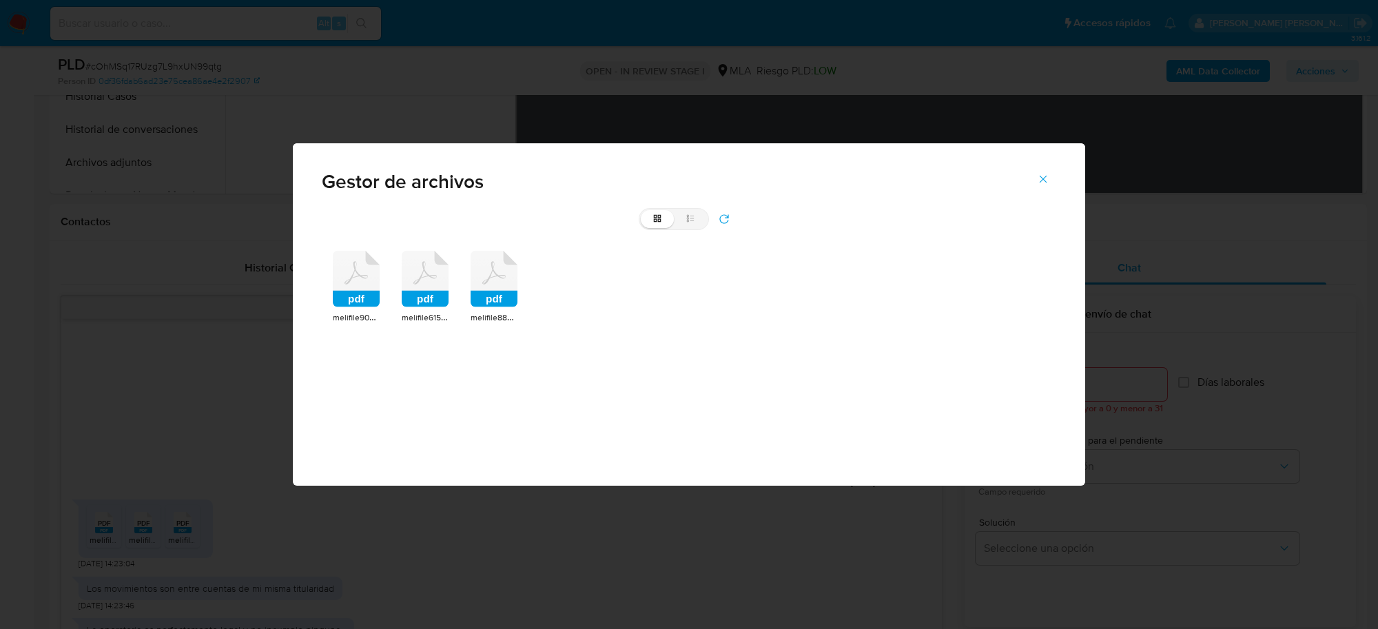
click at [359, 297] on rect at bounding box center [356, 299] width 47 height 17
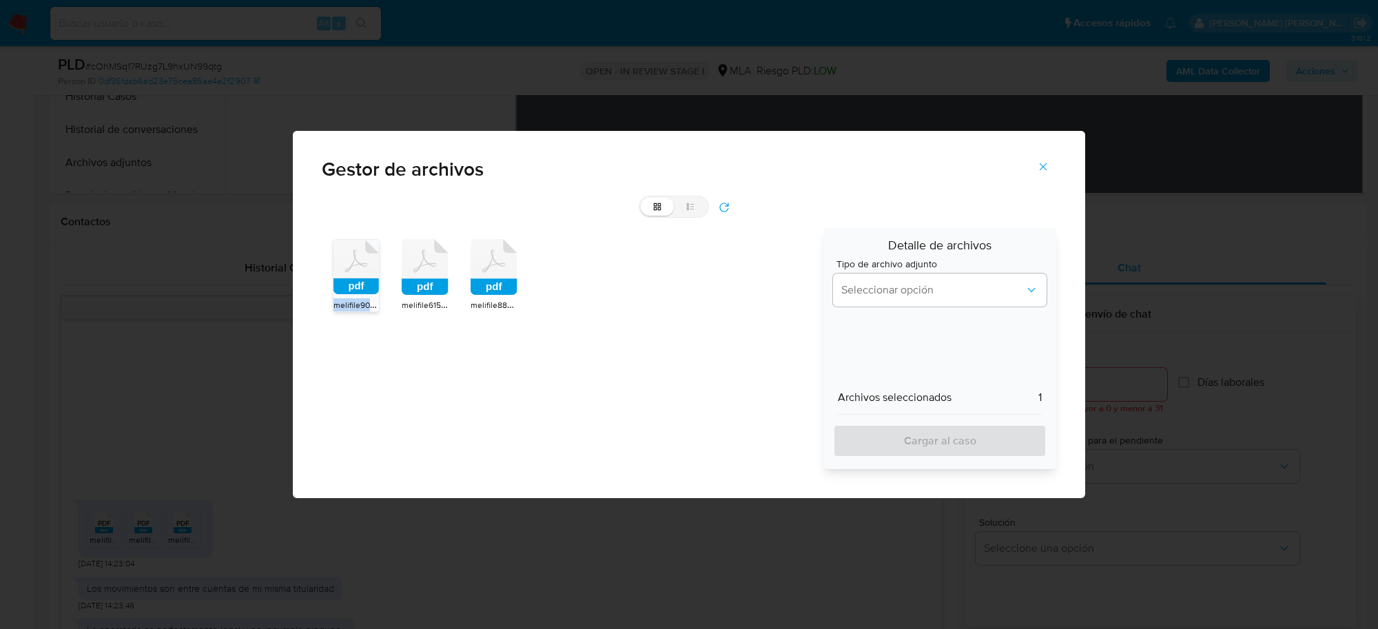
click at [359, 297] on div "pdf" at bounding box center [356, 269] width 45 height 59
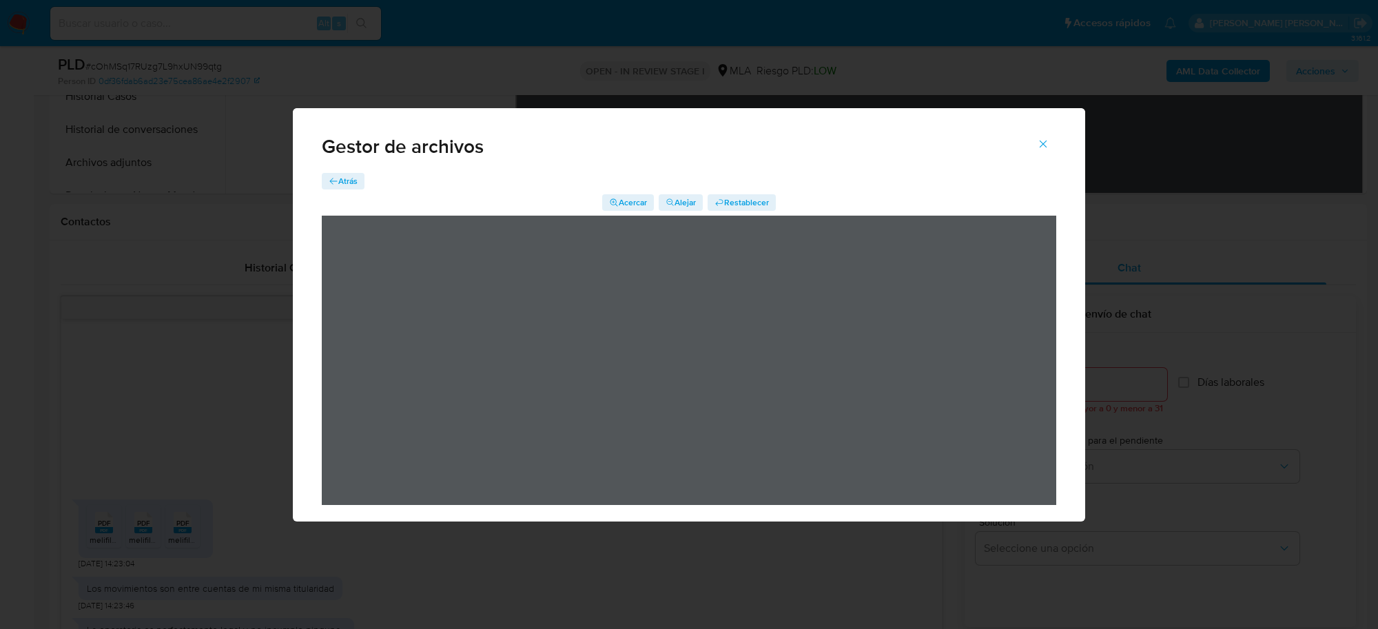
click at [350, 180] on span "Atrás" at bounding box center [347, 181] width 19 height 17
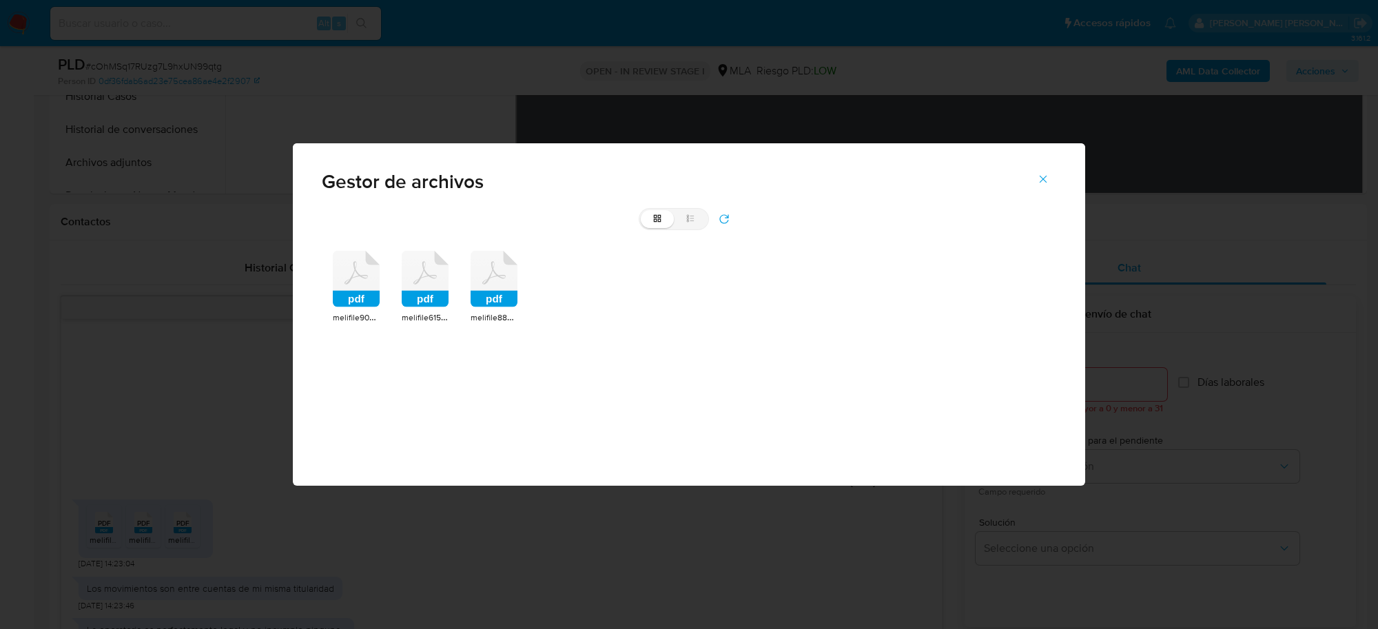
click at [497, 304] on rect at bounding box center [494, 299] width 47 height 17
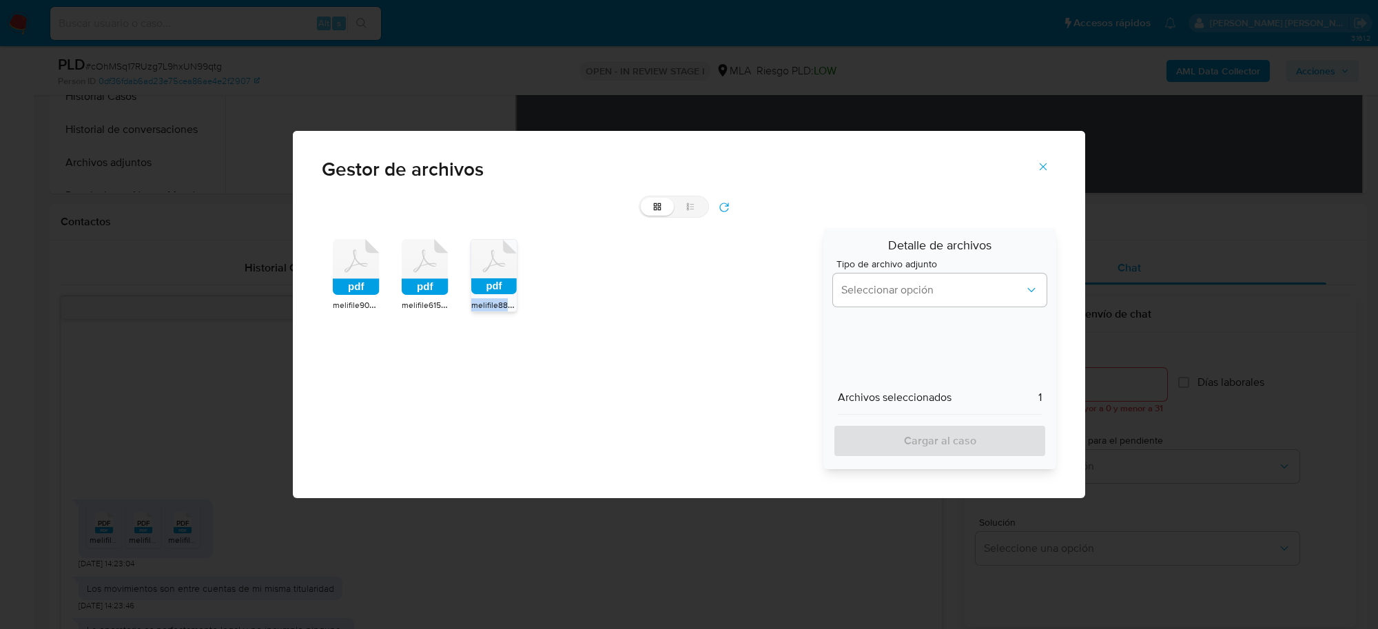
click at [497, 304] on span "melifile8833817451801989938.pdf" at bounding box center [533, 305] width 125 height 14
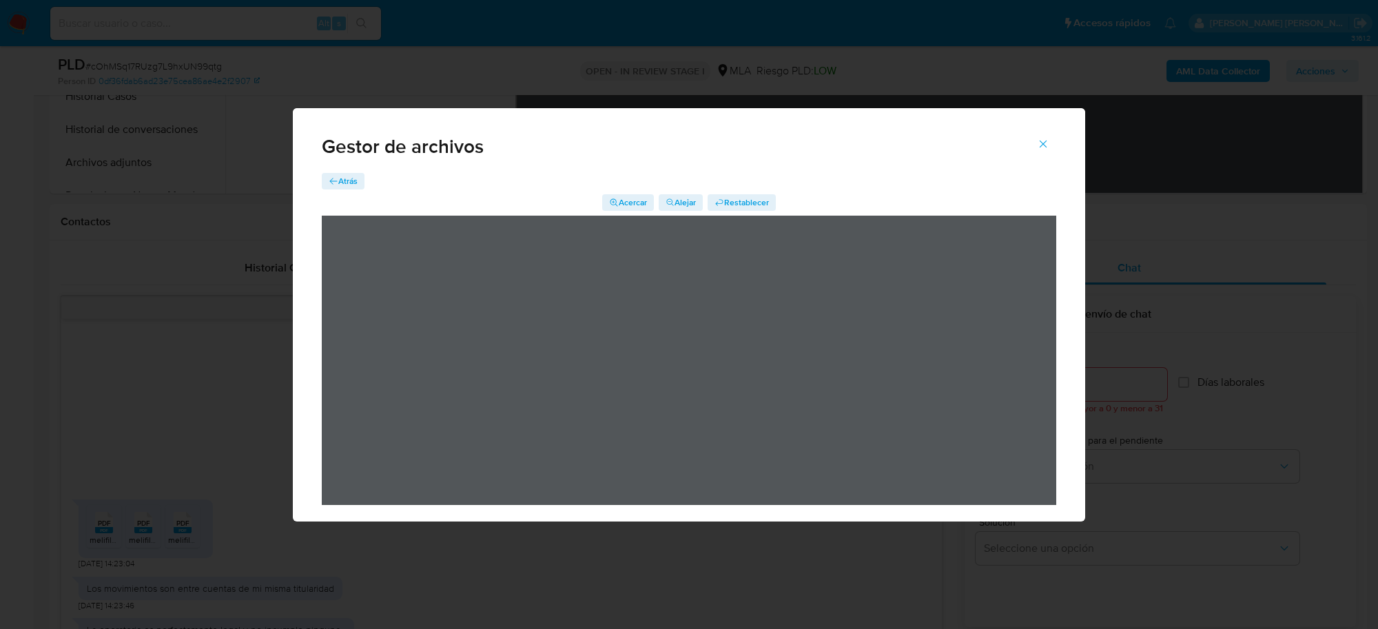
click at [1044, 141] on icon "Cerrar" at bounding box center [1043, 144] width 12 height 12
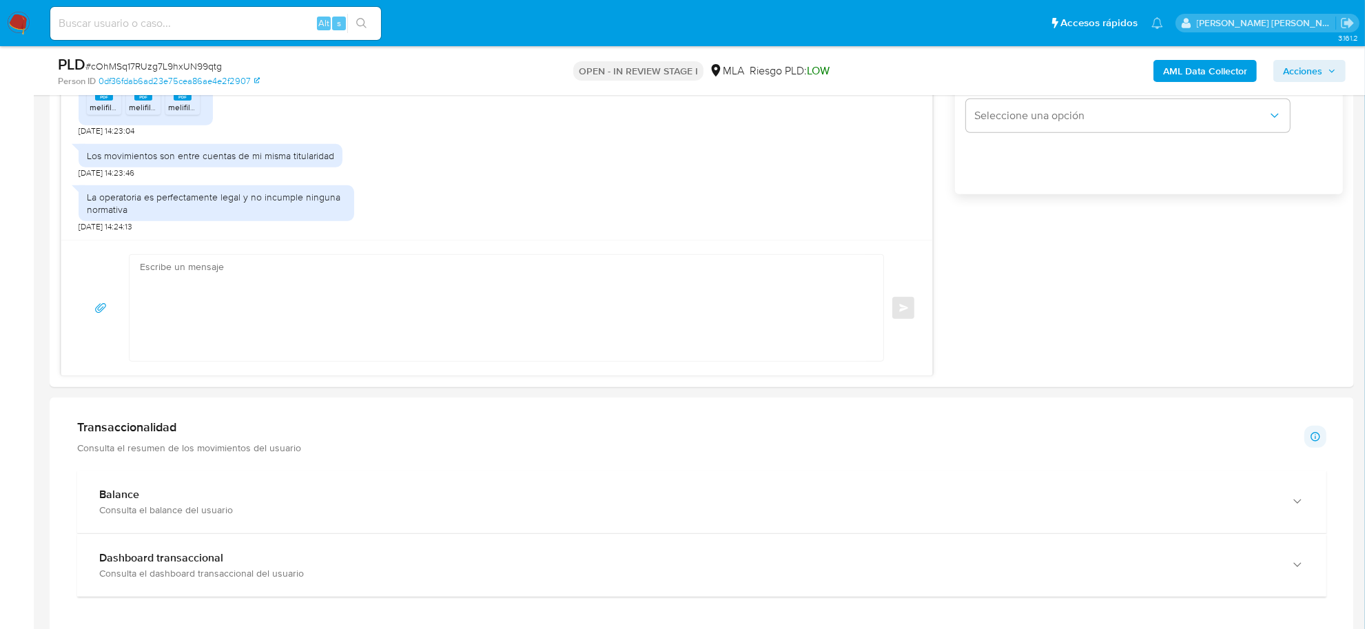
scroll to position [1120, 0]
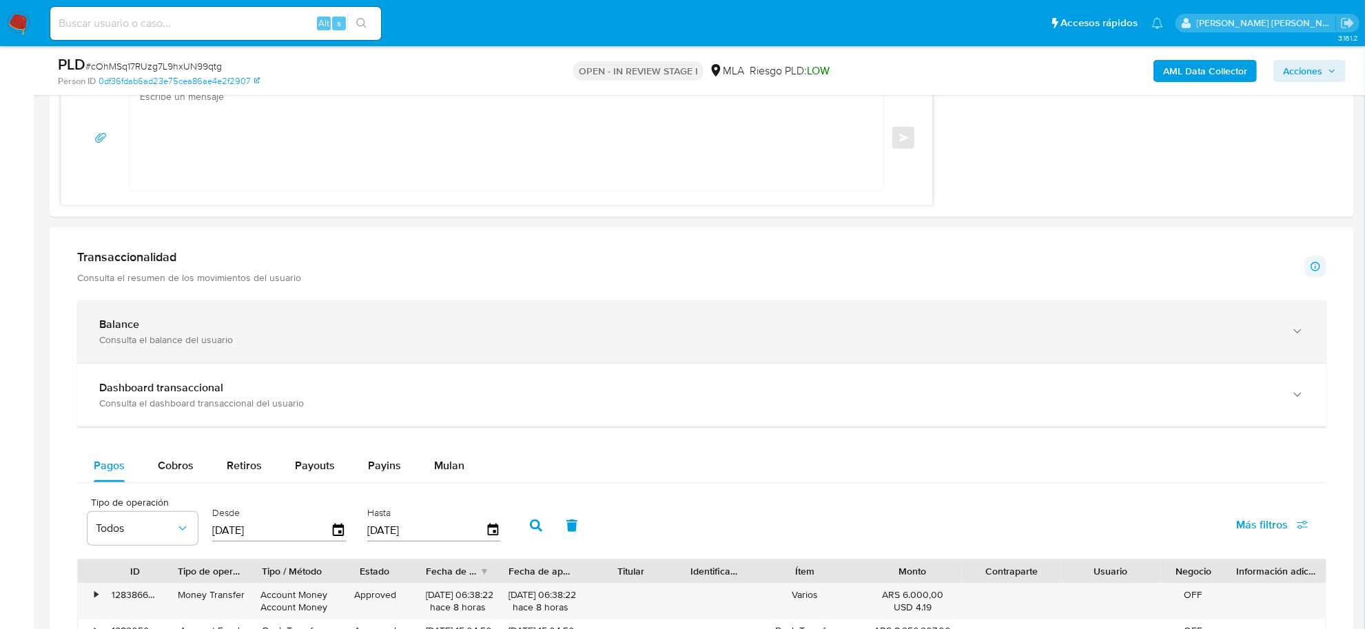
click at [259, 341] on div "Consulta el balance del usuario" at bounding box center [688, 340] width 1178 height 12
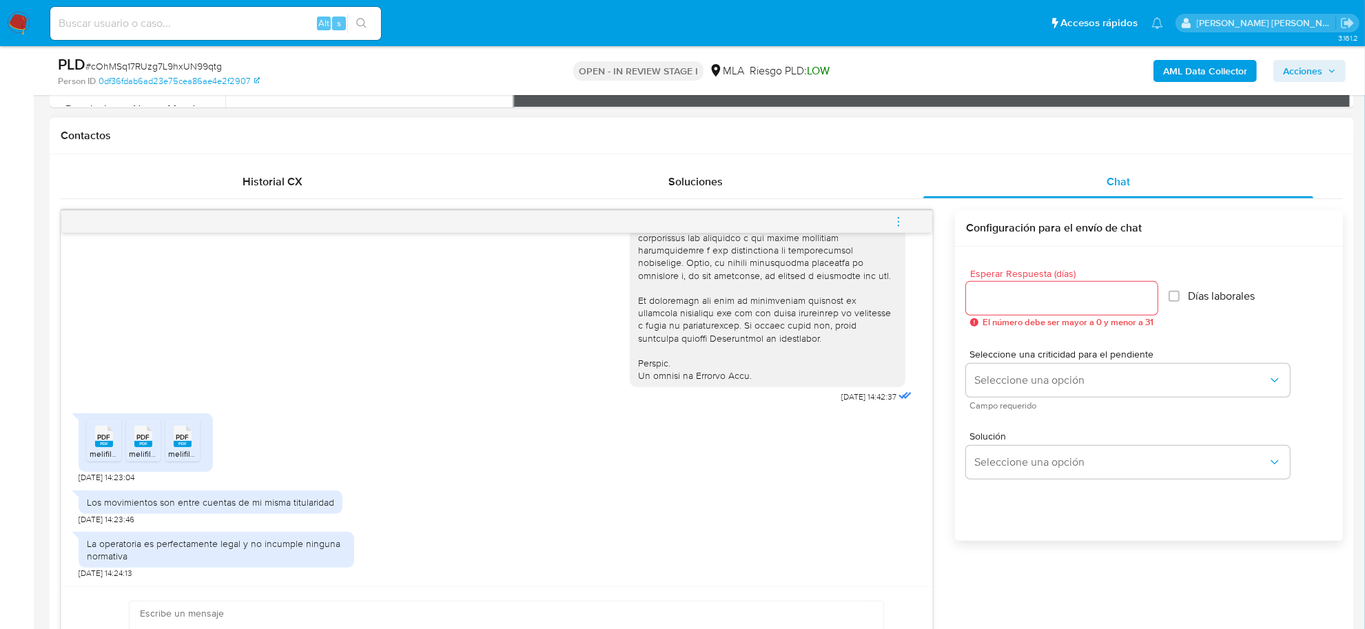
scroll to position [689, 0]
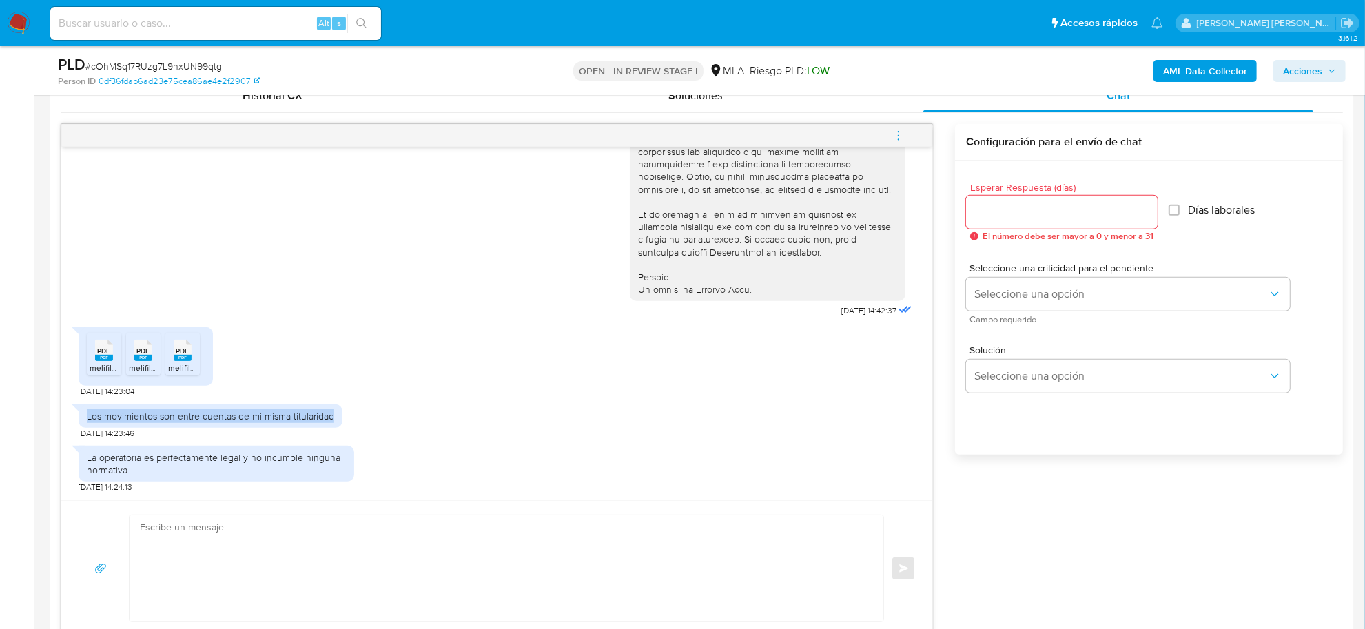
drag, startPoint x: 88, startPoint y: 417, endPoint x: 345, endPoint y: 414, distance: 257.1
click at [345, 414] on div "Los movimientos son entre cuentas de mi misma titularidad 19/09/2025 14:23:46" at bounding box center [497, 418] width 837 height 41
copy div "Los movimientos son entre cuentas de mi misma titularidad"
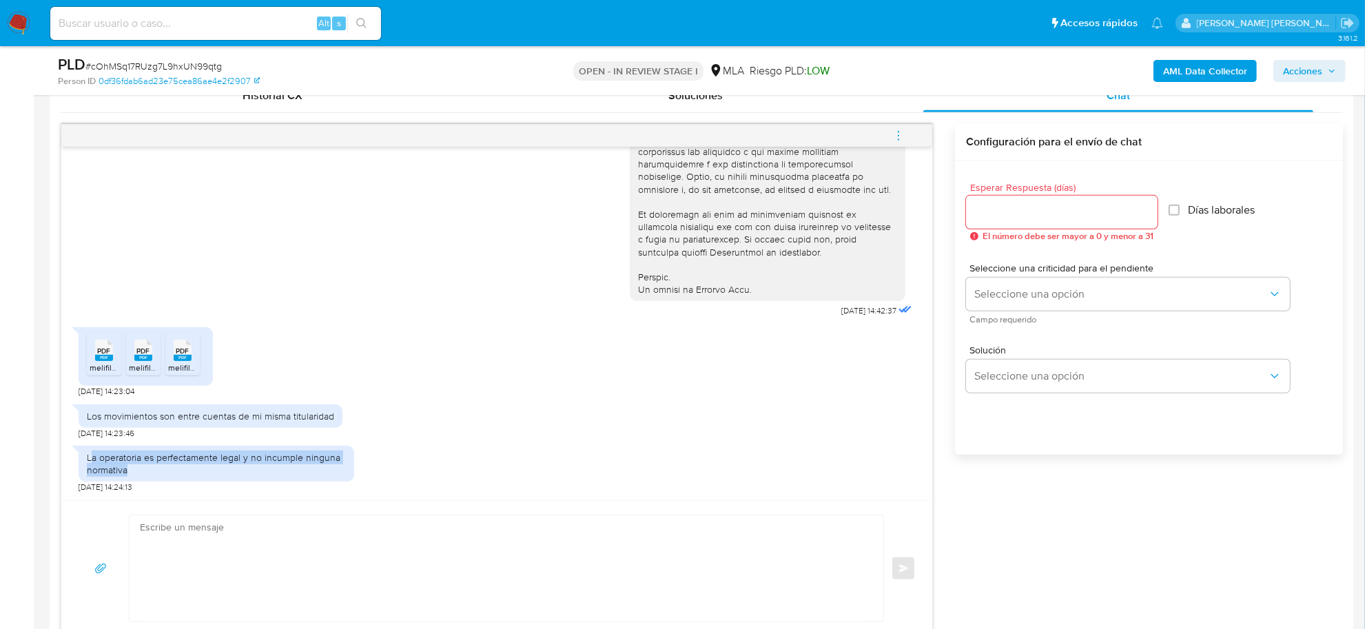
drag, startPoint x: 90, startPoint y: 459, endPoint x: 143, endPoint y: 471, distance: 53.7
click at [143, 471] on div "La operatoria es perfectamente legal y no incumple ninguna normativa" at bounding box center [216, 463] width 259 height 25
click at [141, 471] on div "La operatoria es perfectamente legal y no incumple ninguna normativa" at bounding box center [216, 463] width 259 height 25
drag, startPoint x: 84, startPoint y: 457, endPoint x: 138, endPoint y: 471, distance: 55.5
click at [138, 471] on div "La operatoria es perfectamente legal y no incumple ninguna normativa" at bounding box center [217, 464] width 276 height 36
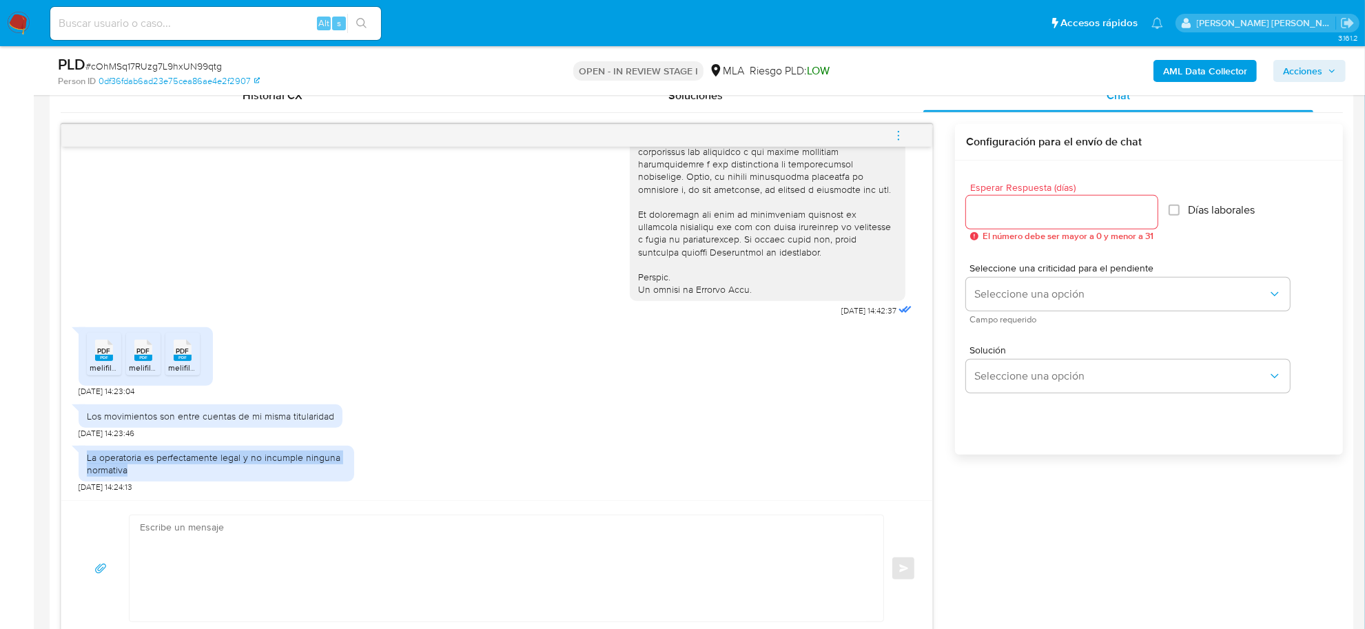
copy div "La operatoria es perfectamente legal y no incumple ninguna normativa"
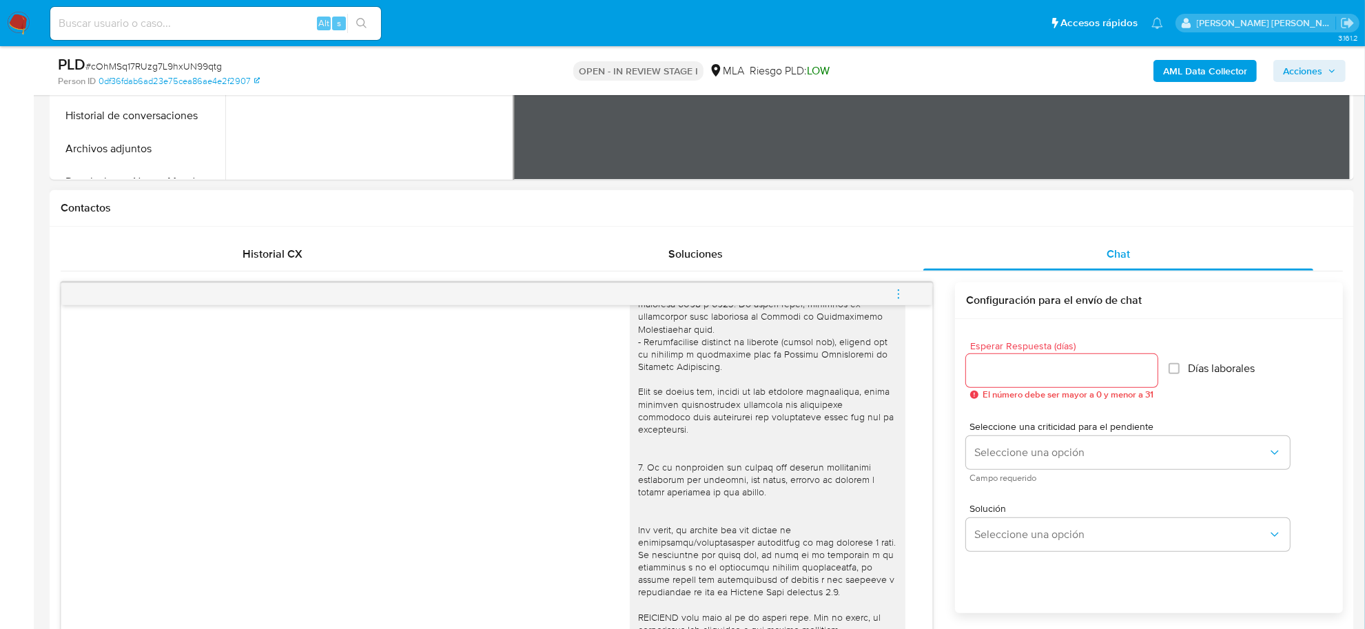
scroll to position [345, 0]
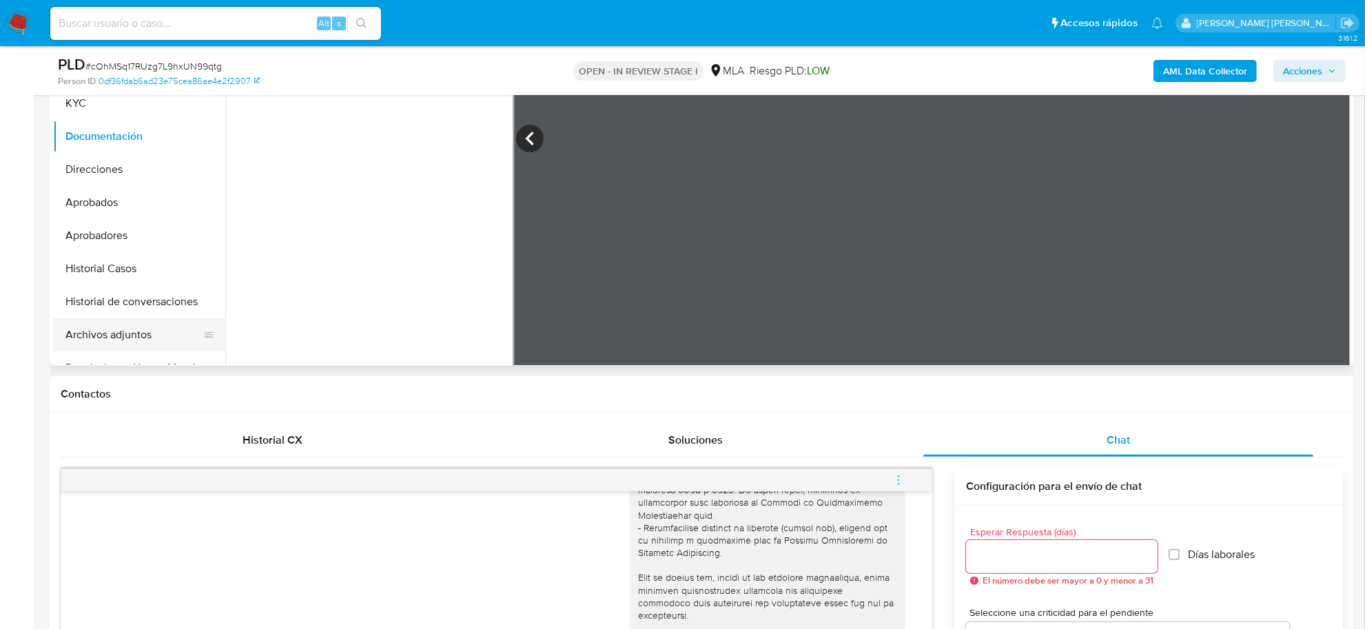
click at [125, 338] on button "Archivos adjuntos" at bounding box center [133, 334] width 161 height 33
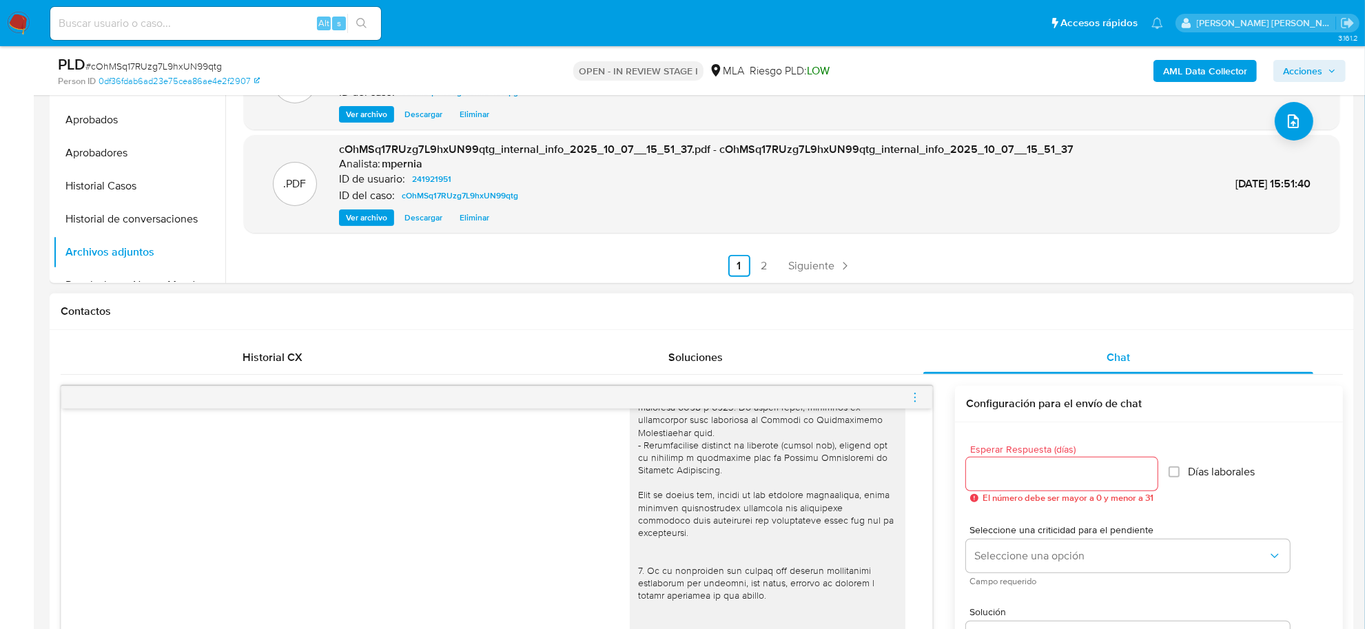
scroll to position [431, 0]
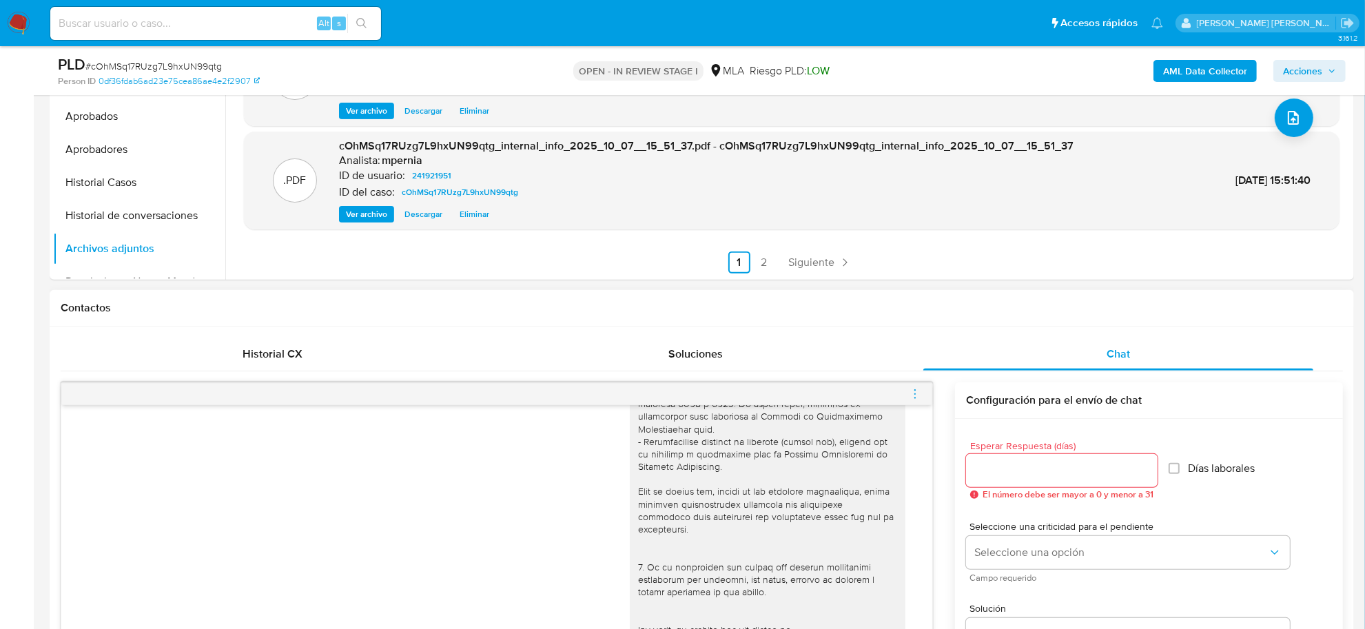
click at [914, 394] on icon "menu-action" at bounding box center [915, 394] width 12 height 12
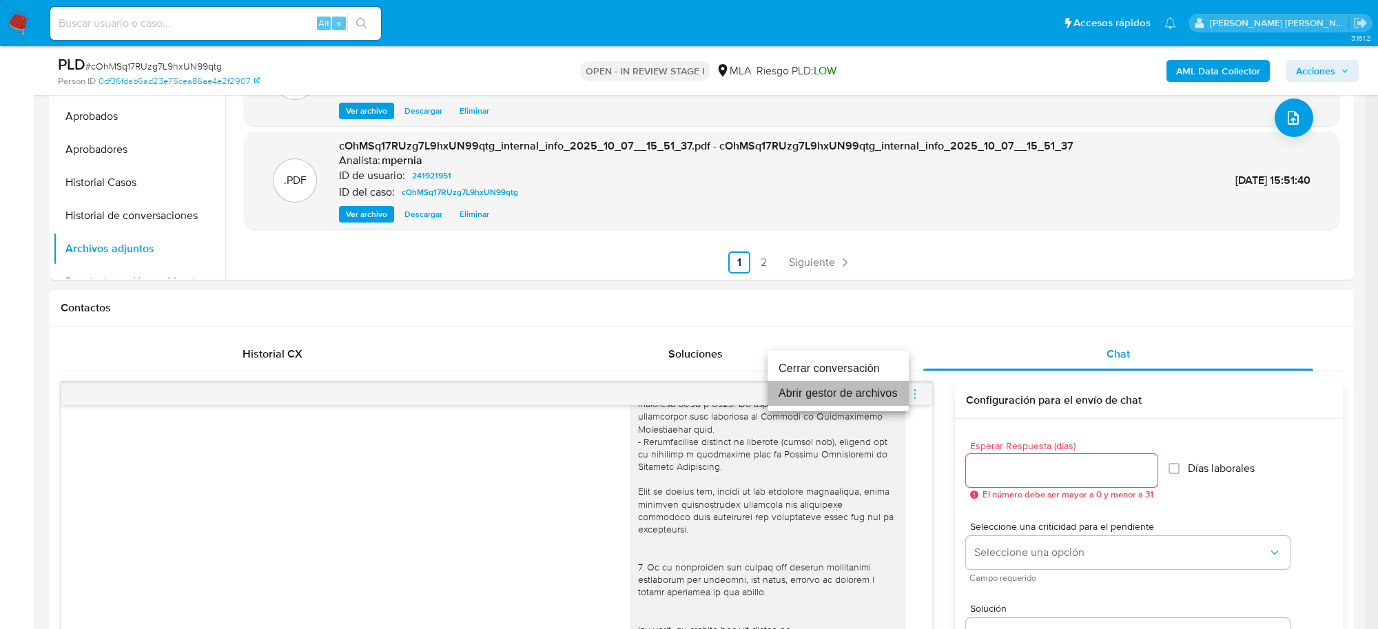
click at [839, 400] on li "Abrir gestor de archivos" at bounding box center [838, 393] width 141 height 25
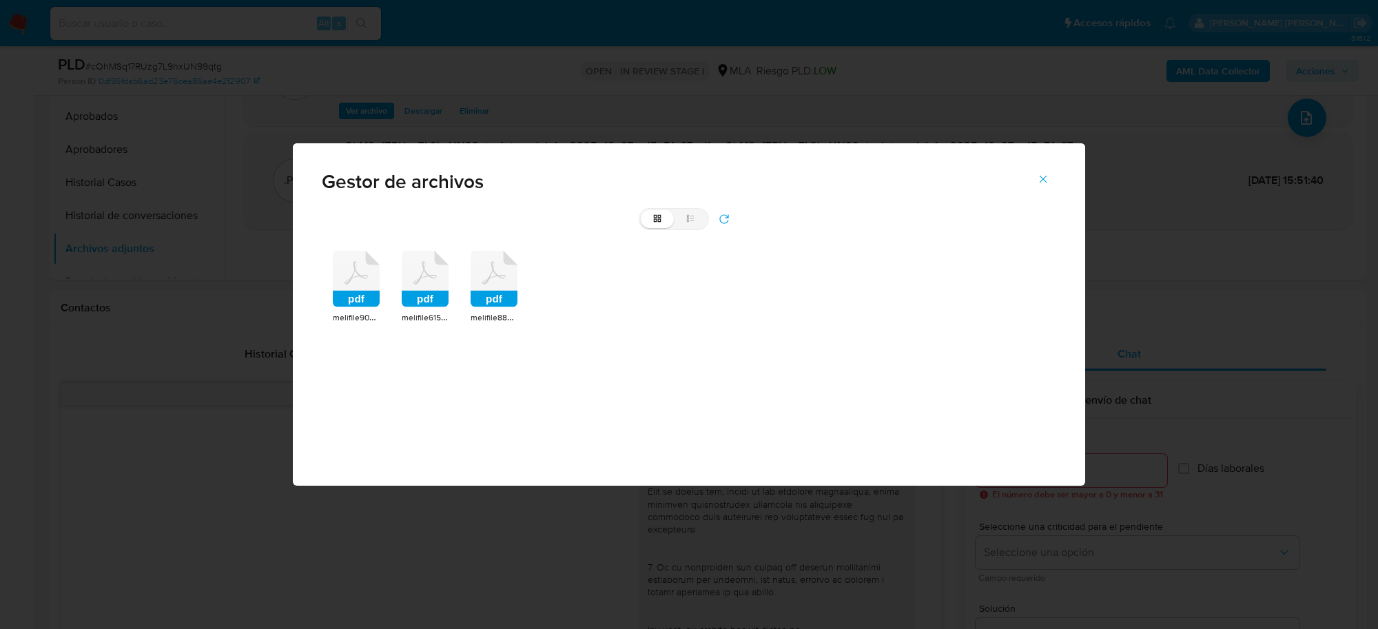
click at [365, 297] on rect at bounding box center [356, 299] width 47 height 17
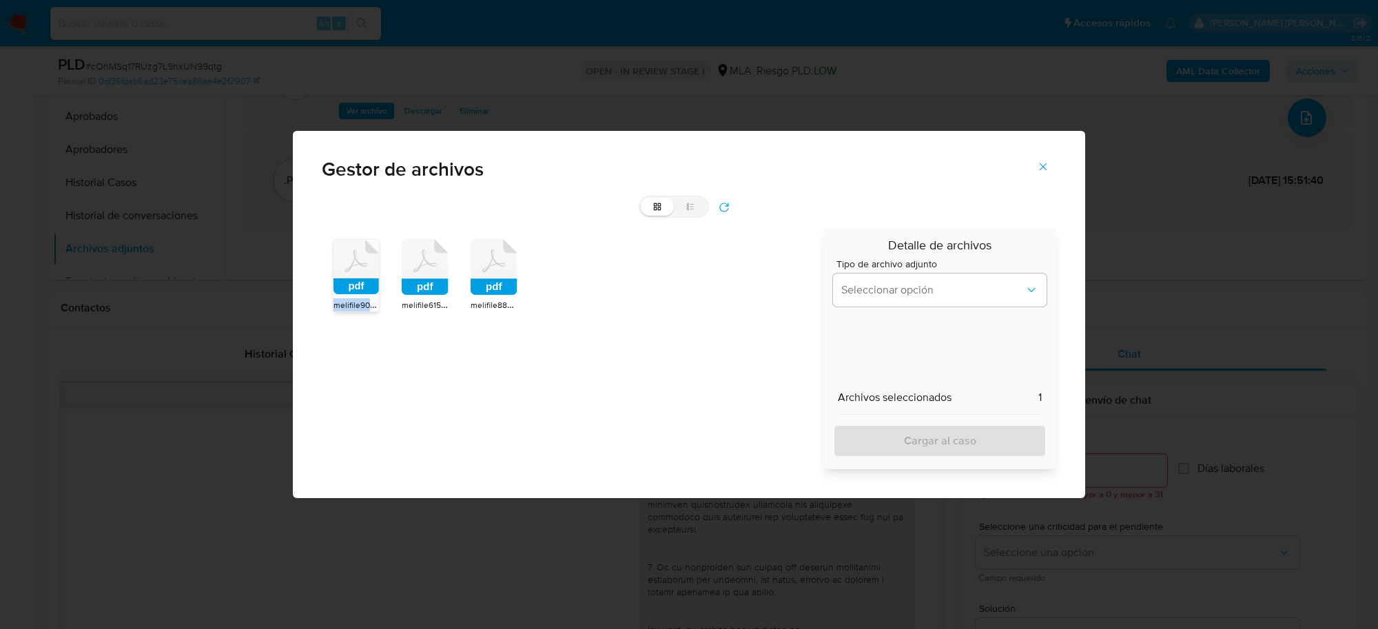
click at [365, 297] on div "pdf" at bounding box center [356, 269] width 45 height 59
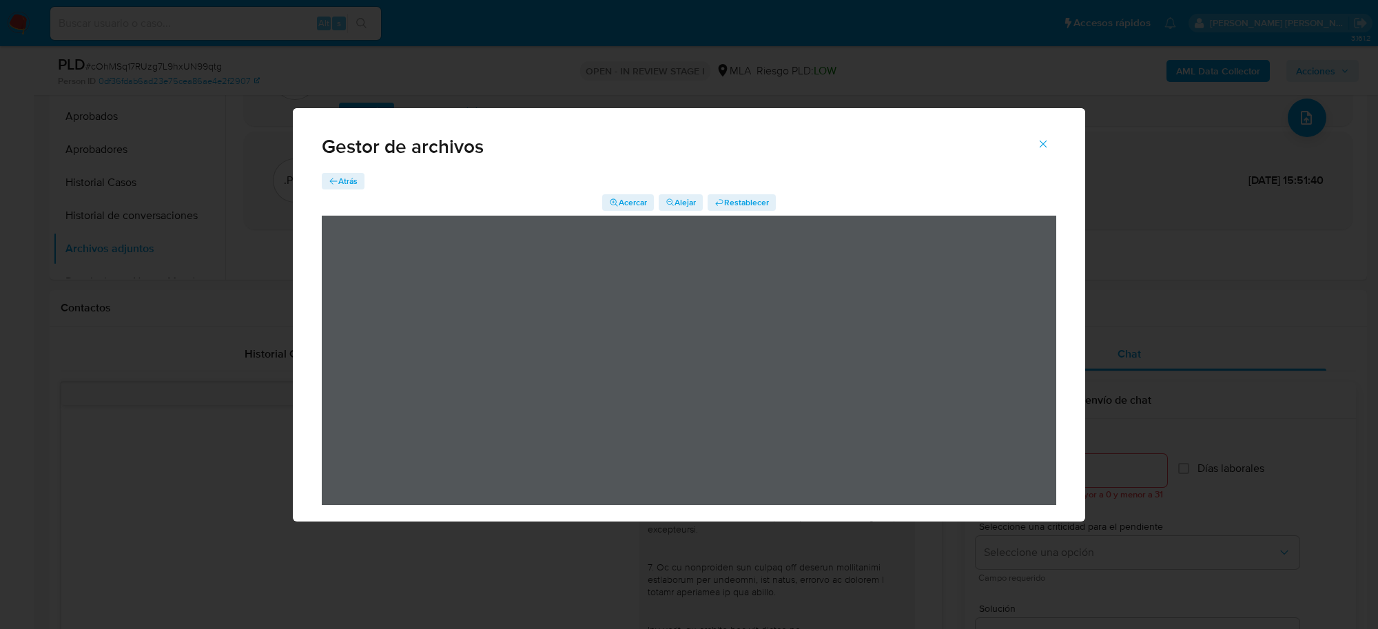
click at [1044, 136] on span "Cerrar" at bounding box center [1043, 144] width 12 height 30
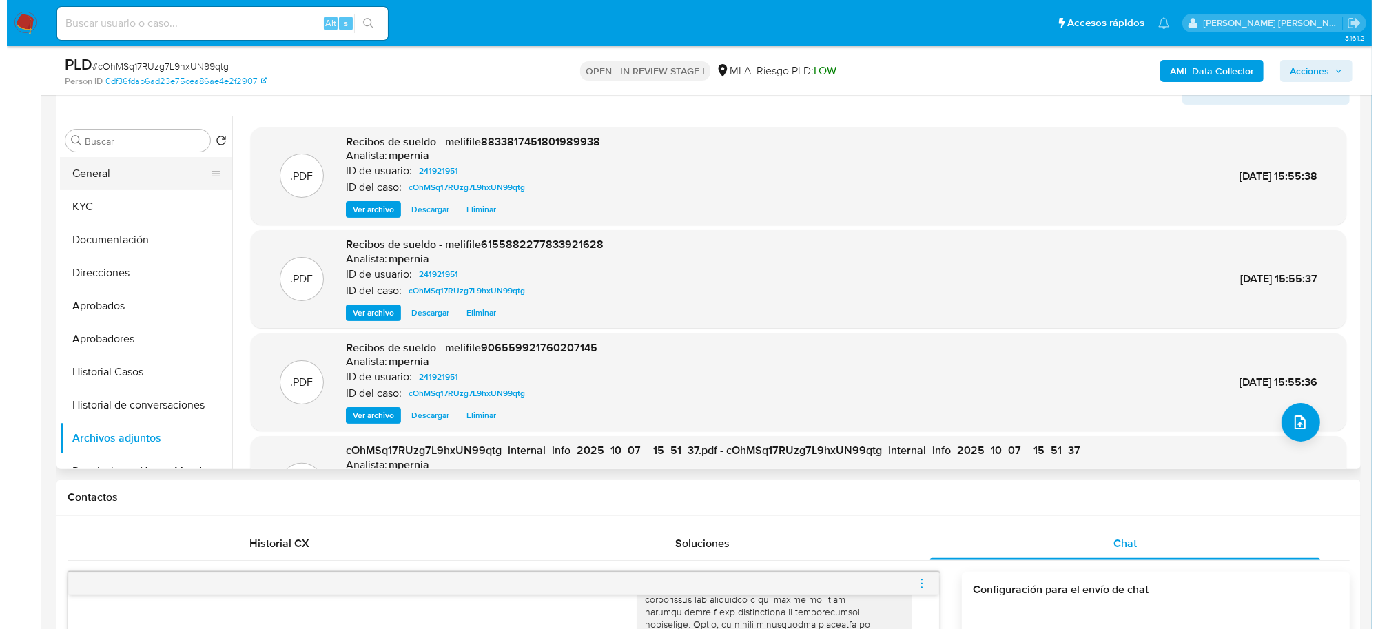
scroll to position [172, 0]
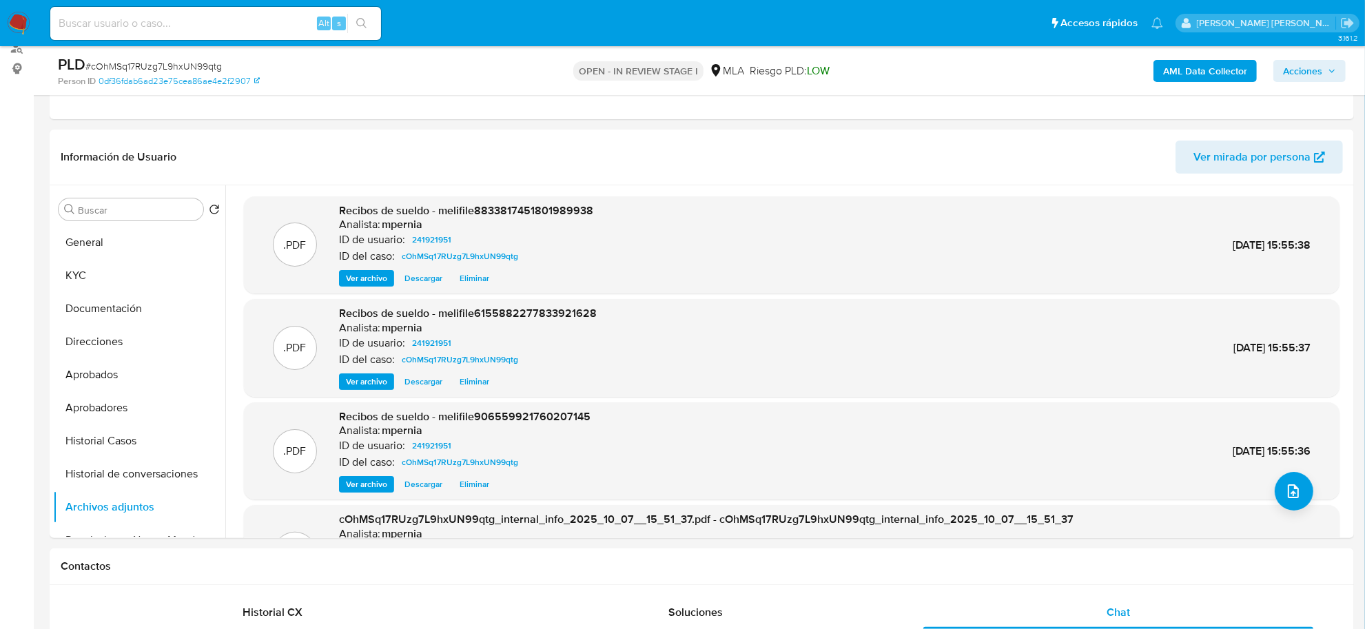
click at [156, 61] on span "# cOhMSq17RUzg7L9hxUN99qtg" at bounding box center [153, 66] width 136 height 14
copy span "cOhMSq17RUzg7L9hxUN99qtg"
click at [1285, 498] on span "upload-file" at bounding box center [1293, 491] width 17 height 17
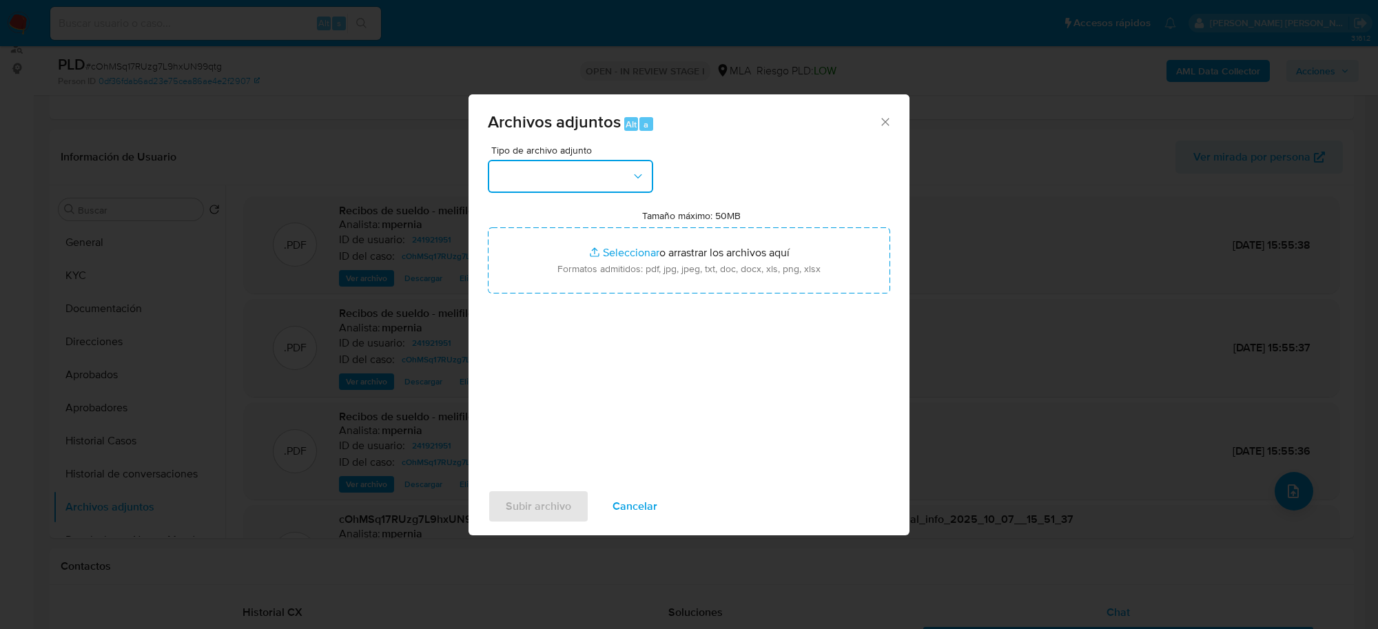
click at [563, 190] on button "button" at bounding box center [570, 176] width 165 height 33
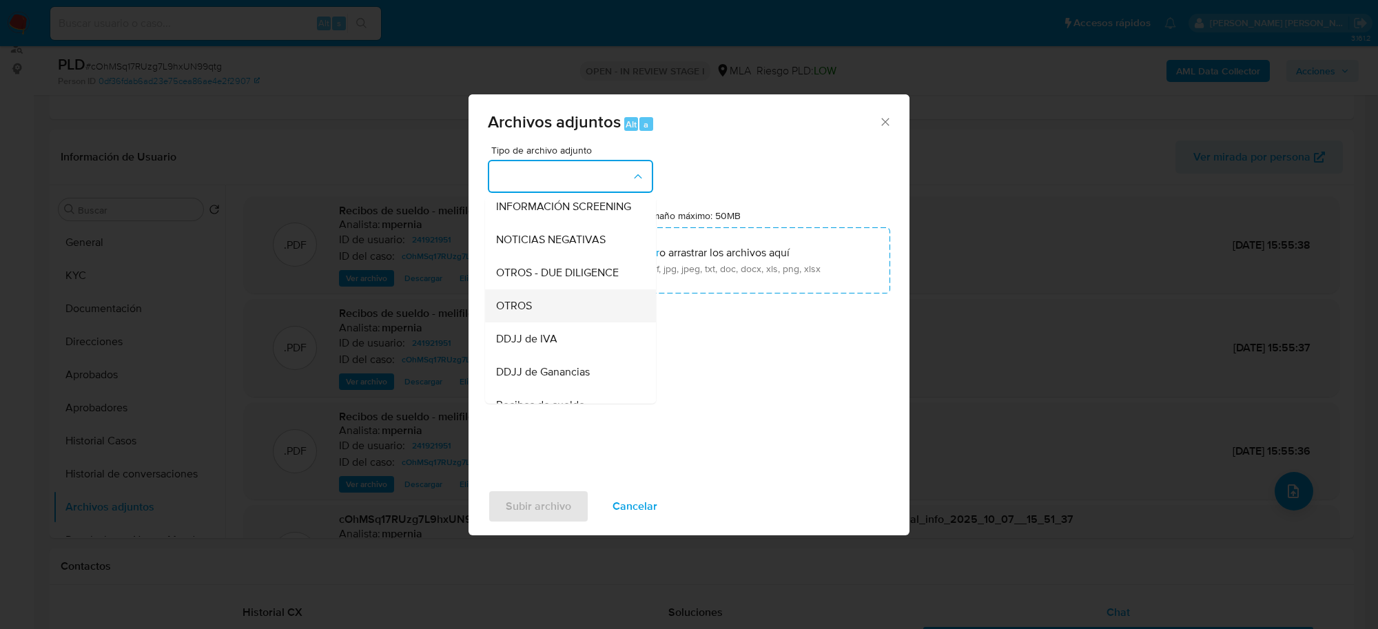
click at [522, 312] on span "OTROS" at bounding box center [514, 306] width 36 height 14
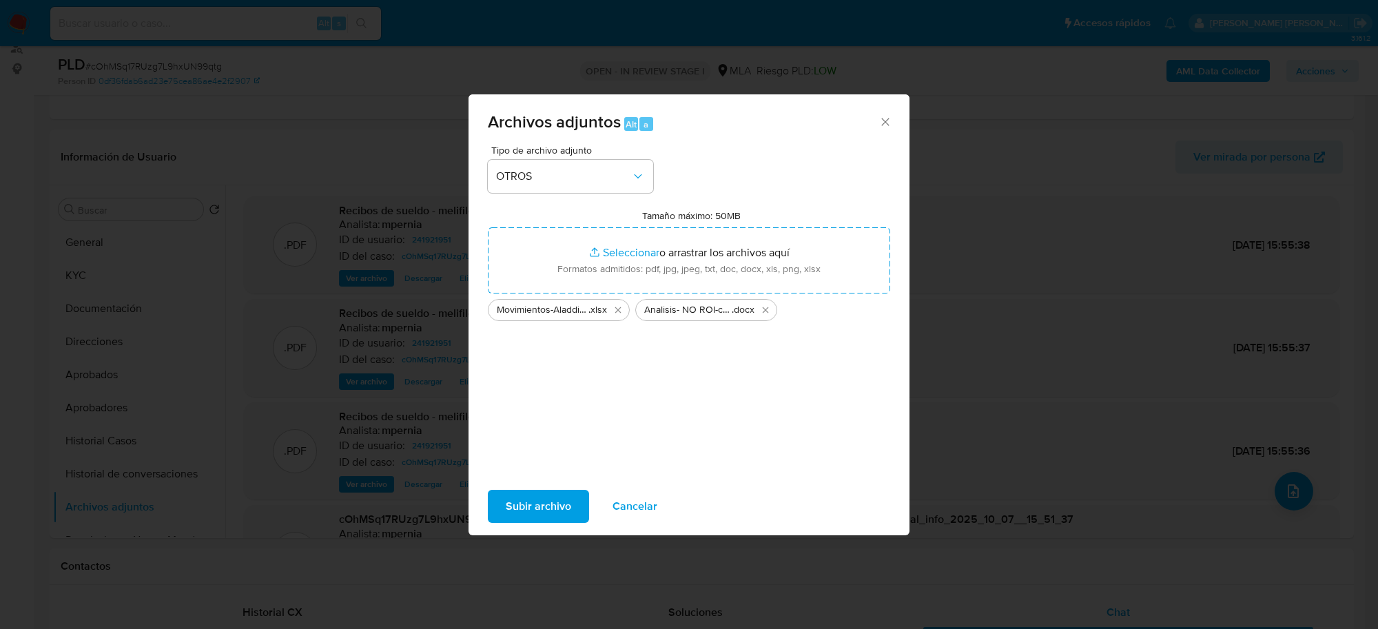
click at [556, 503] on span "Subir archivo" at bounding box center [538, 506] width 65 height 30
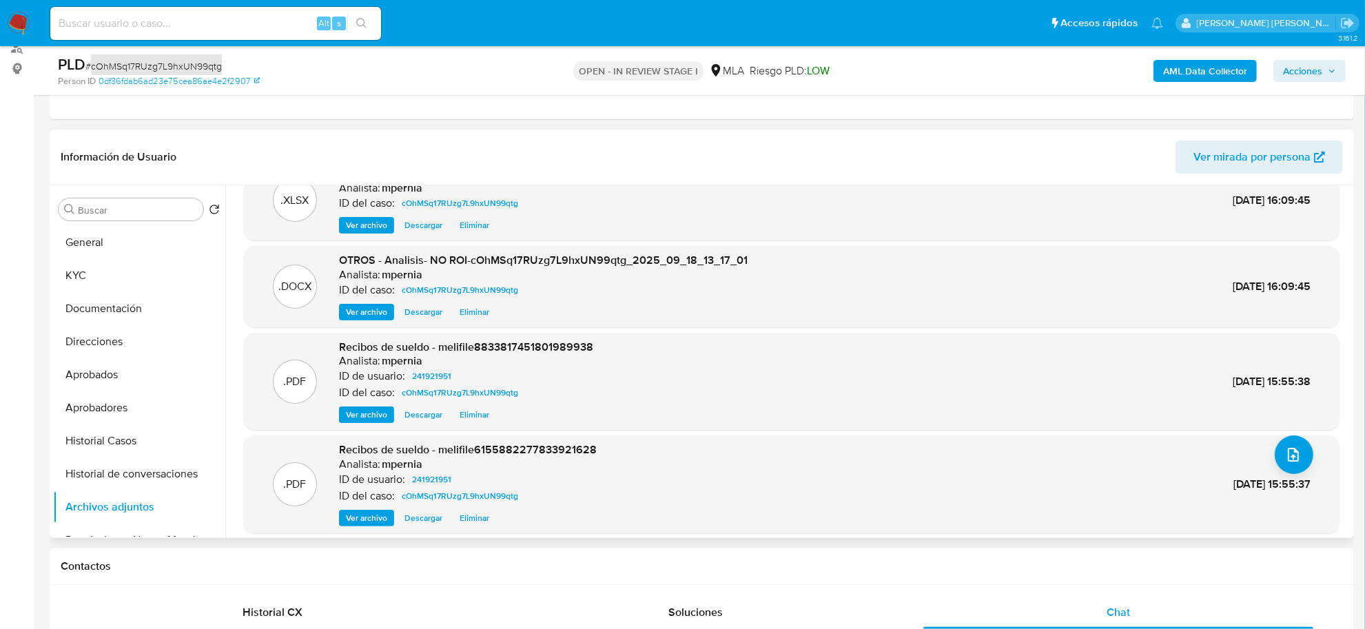
scroll to position [0, 0]
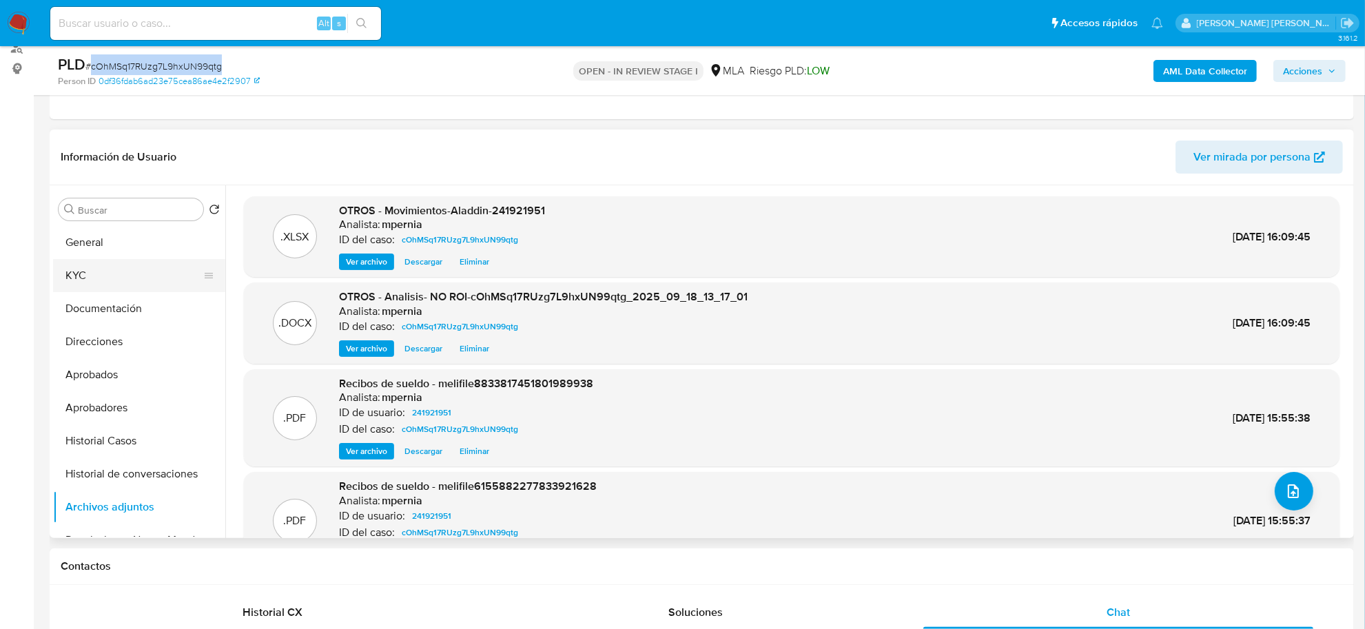
click at [108, 274] on button "KYC" at bounding box center [133, 275] width 161 height 33
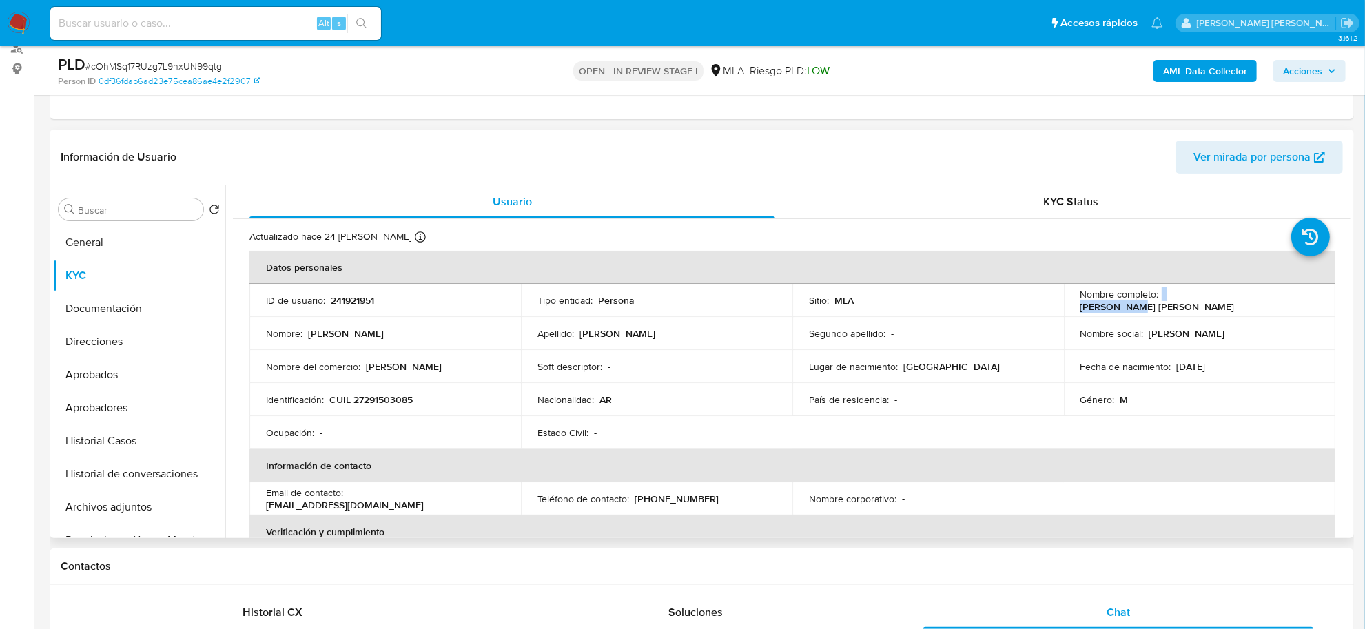
drag, startPoint x: 1156, startPoint y: 302, endPoint x: 1207, endPoint y: 300, distance: 51.0
click at [1207, 300] on div "Nombre completo : Pablo Ariel Silva" at bounding box center [1200, 300] width 238 height 25
copy div "Pablo Ariel"
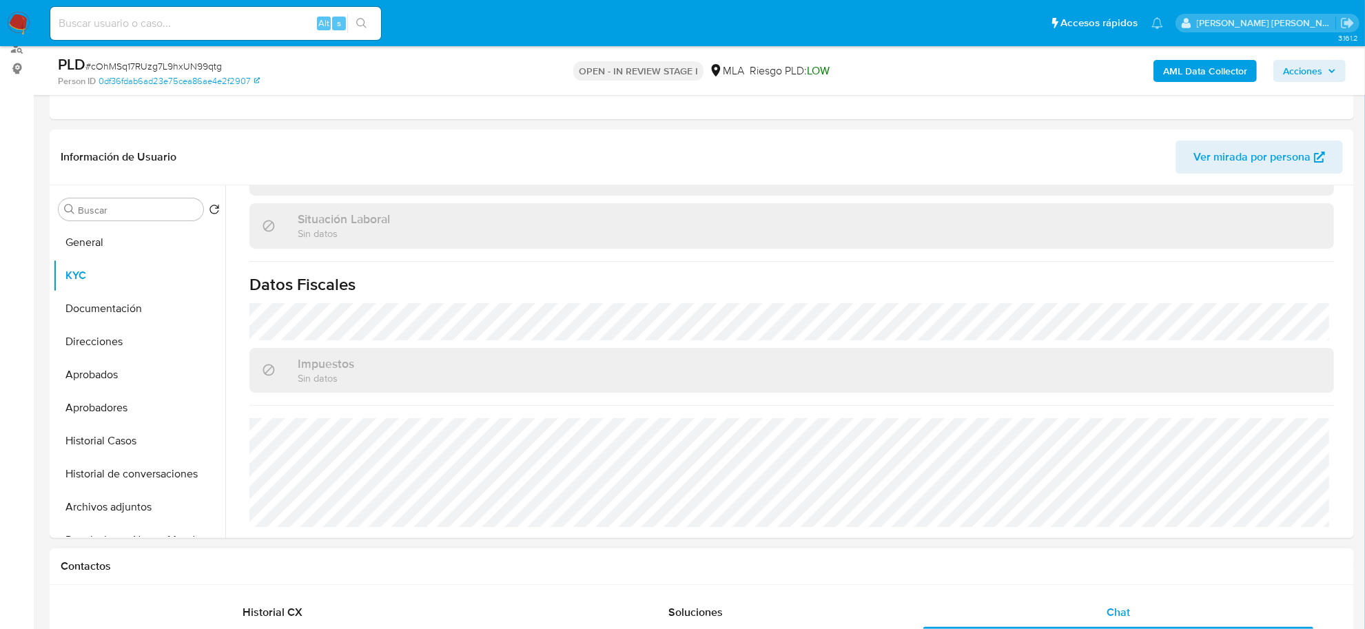
scroll to position [689, 0]
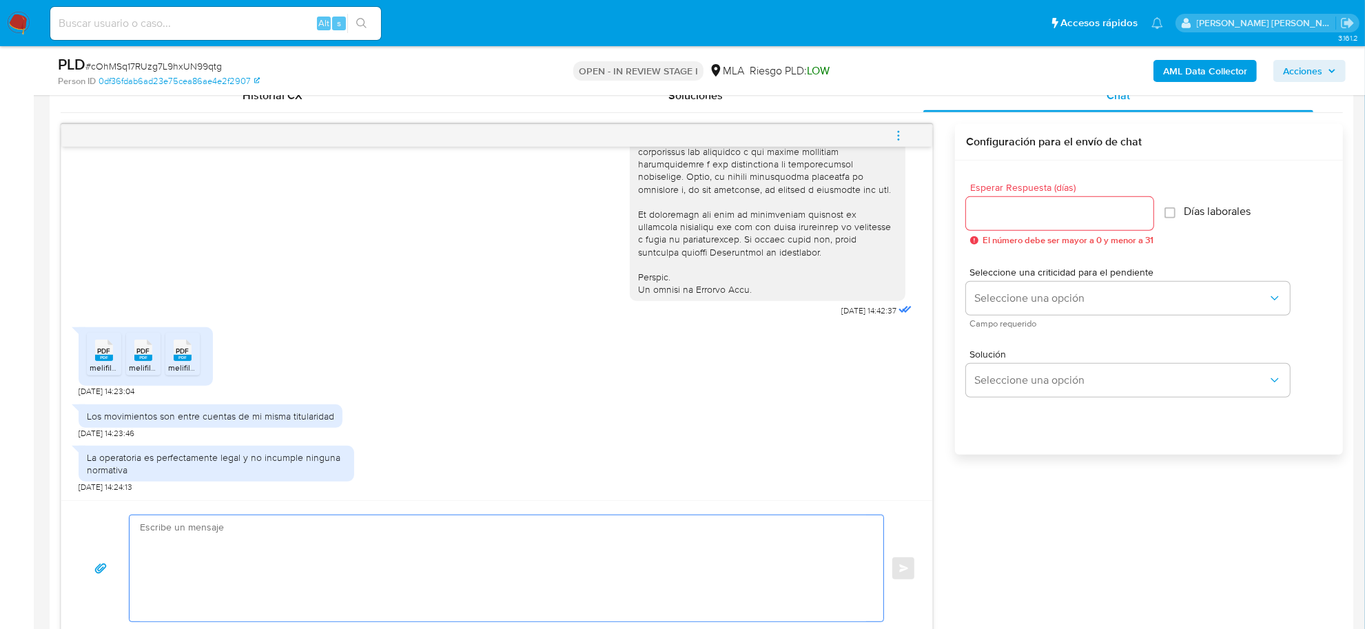
click at [247, 531] on textarea at bounding box center [503, 569] width 726 height 106
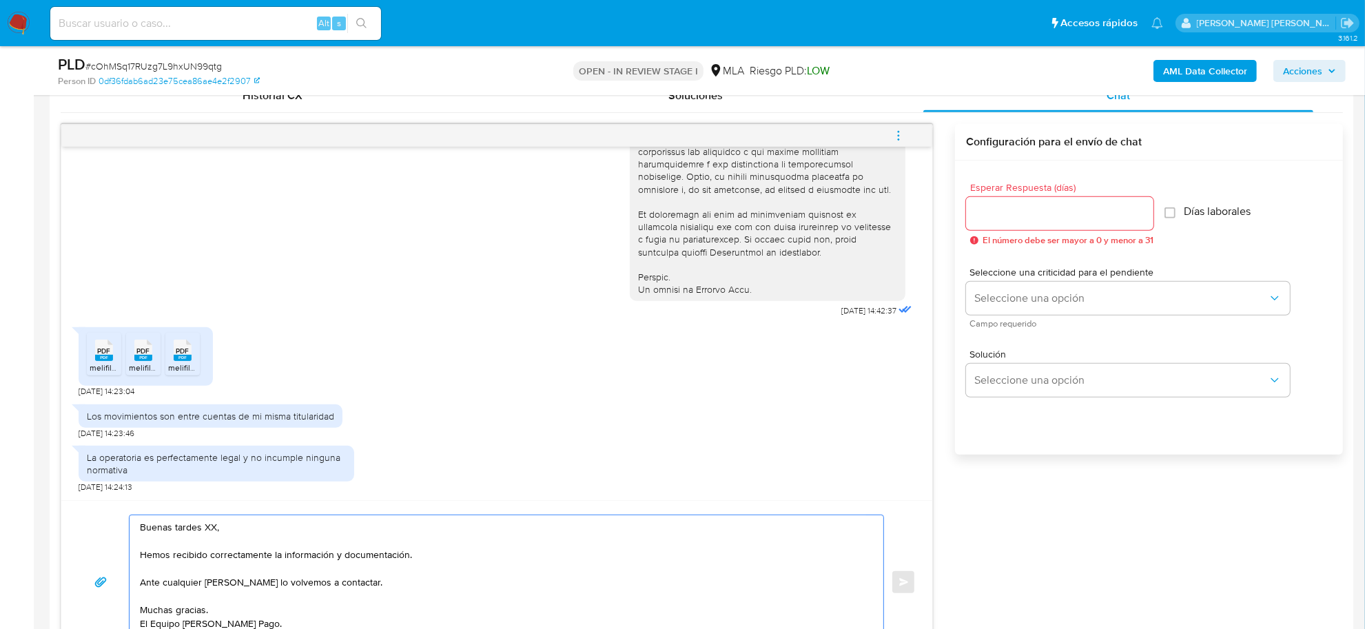
click at [210, 531] on textarea "Buenas tardes XX, Hemos recibido correctamente la información y documentación. …" at bounding box center [503, 583] width 726 height 134
paste textarea "Pablo Ariel"
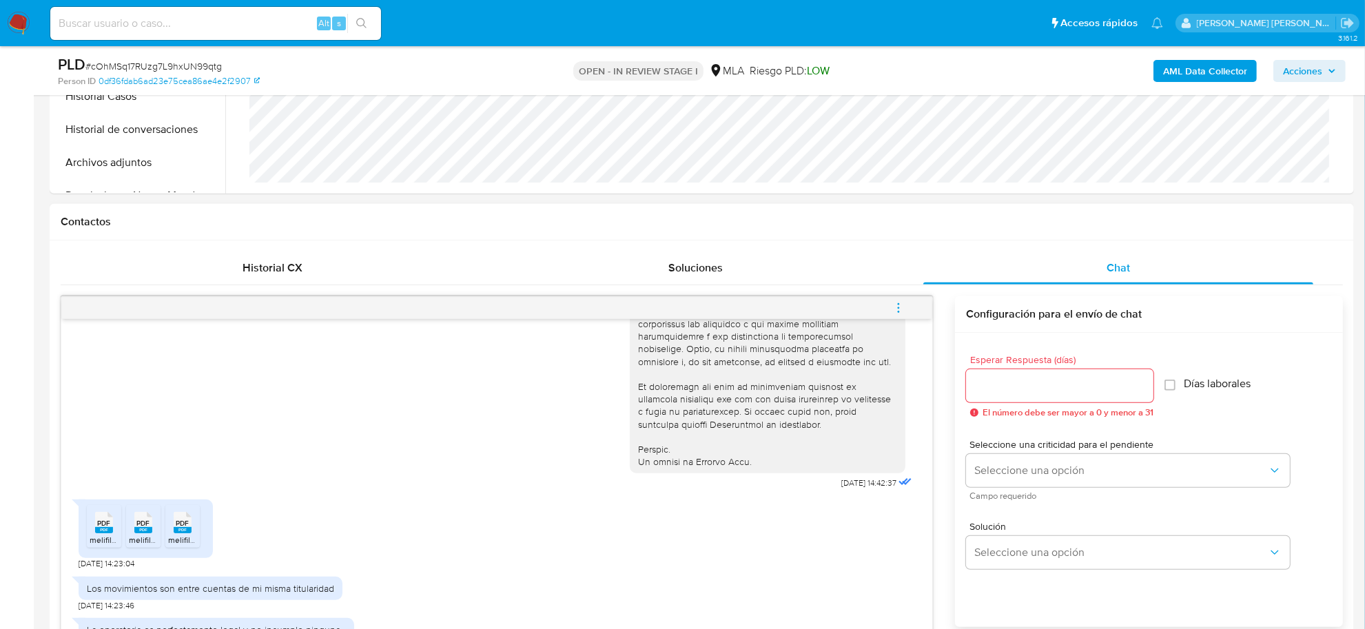
type textarea "Buenas tardes Pablo Ariel, Hemos recibido correctamente la información y docume…"
click at [998, 395] on div at bounding box center [1059, 385] width 187 height 33
click at [988, 384] on input "Esperar Respuesta (días)" at bounding box center [1059, 386] width 187 height 18
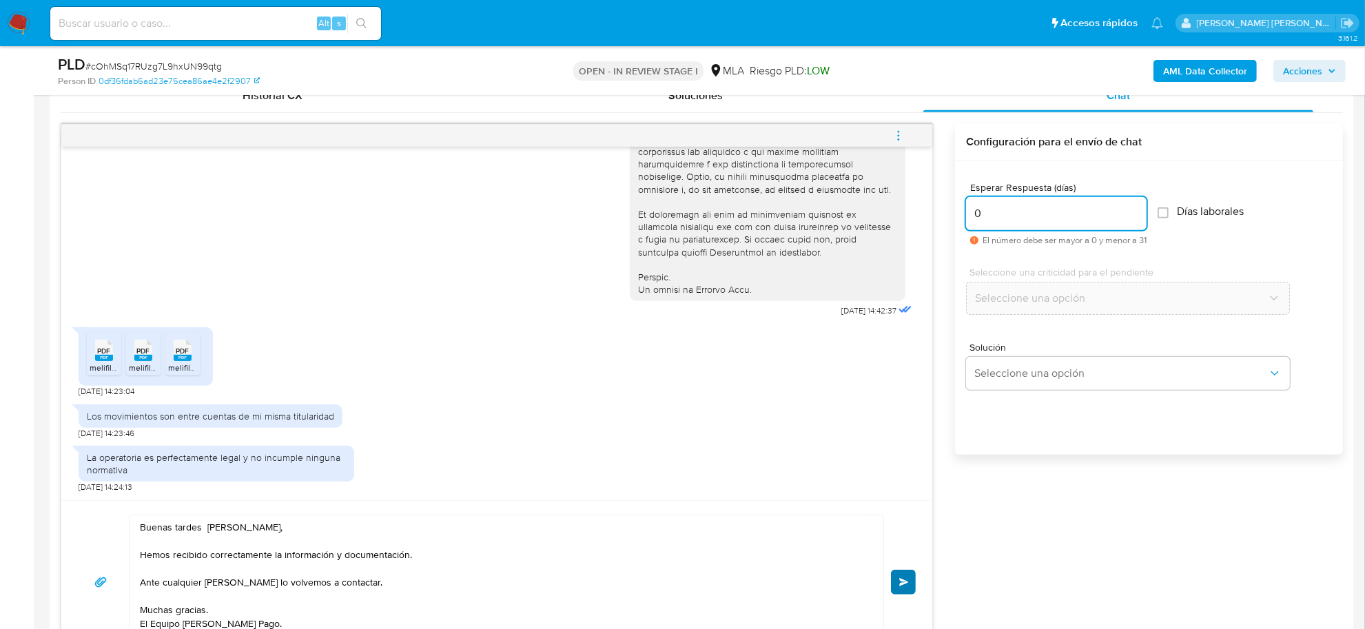
type input "0"
click at [912, 579] on button "Enviar" at bounding box center [903, 582] width 25 height 25
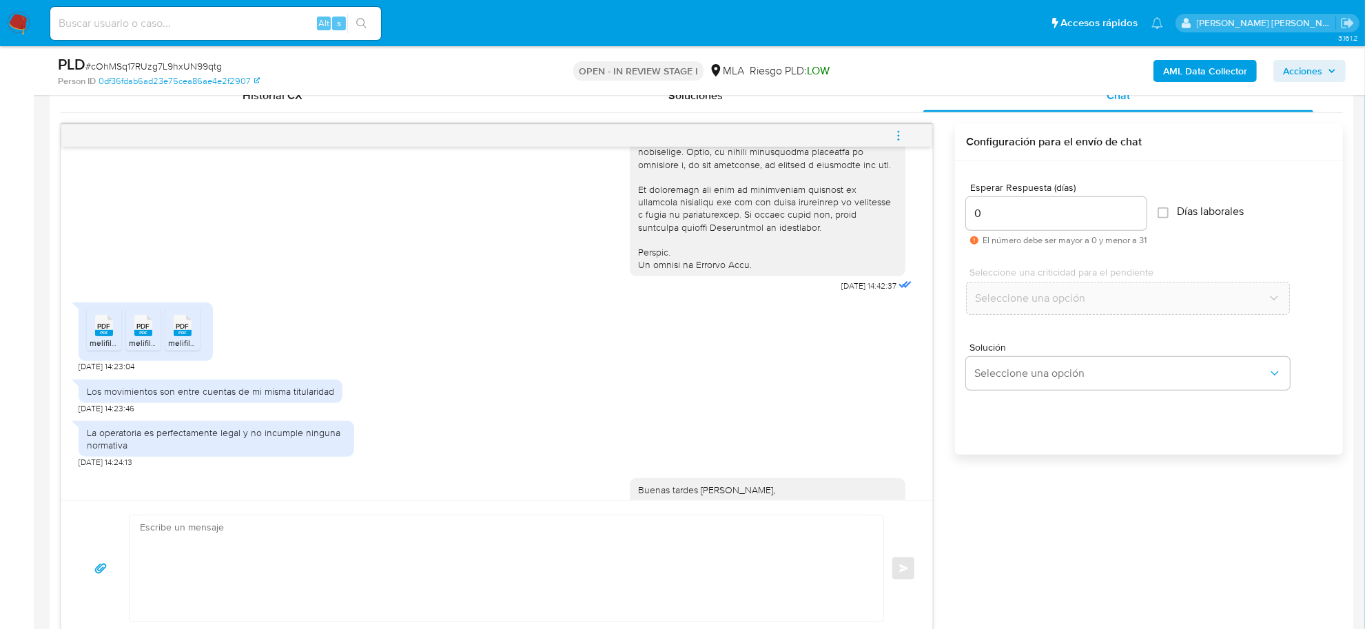
scroll to position [766, 0]
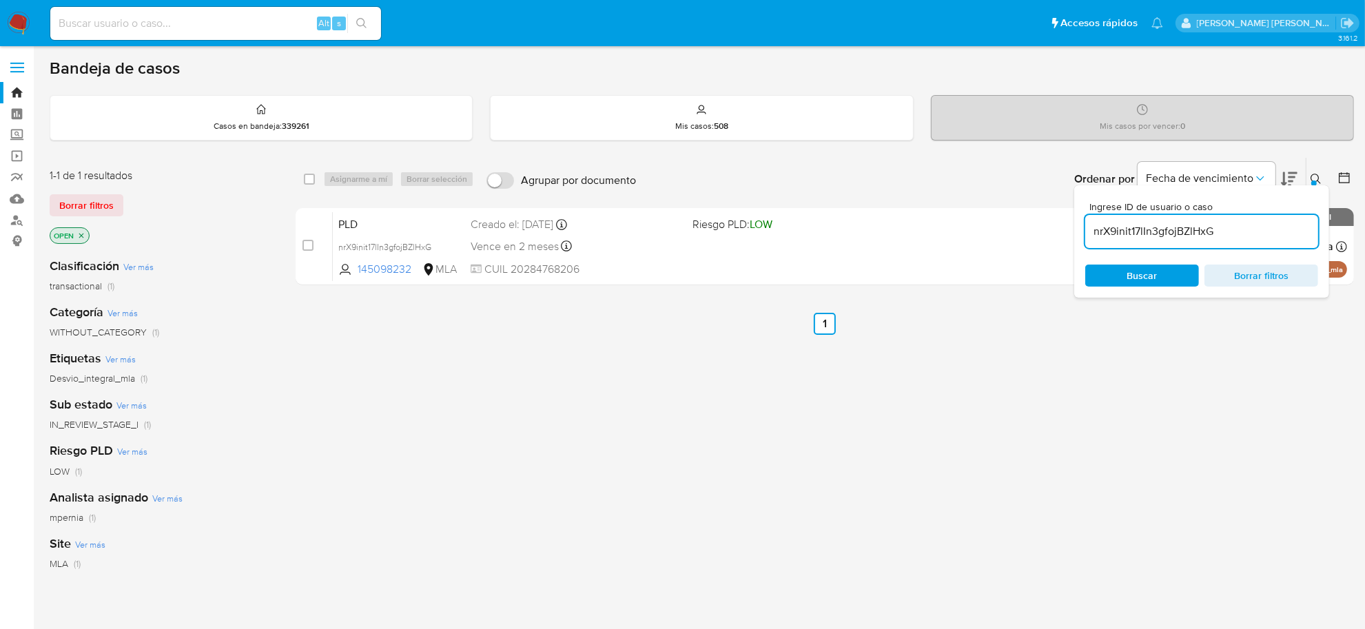
click at [1144, 231] on input "nrX9init17lIn3gfojBZlHxG" at bounding box center [1201, 232] width 233 height 18
click at [1144, 230] on input "nrX9init17lIn3gfojBZlHxG" at bounding box center [1201, 232] width 233 height 18
paste input "cOhMSq17RUzg7L9hxUN99qtg"
type input "cOhMSq17RUzg7L9hxUN99qtg"
click at [308, 177] on input "checkbox" at bounding box center [309, 179] width 11 height 11
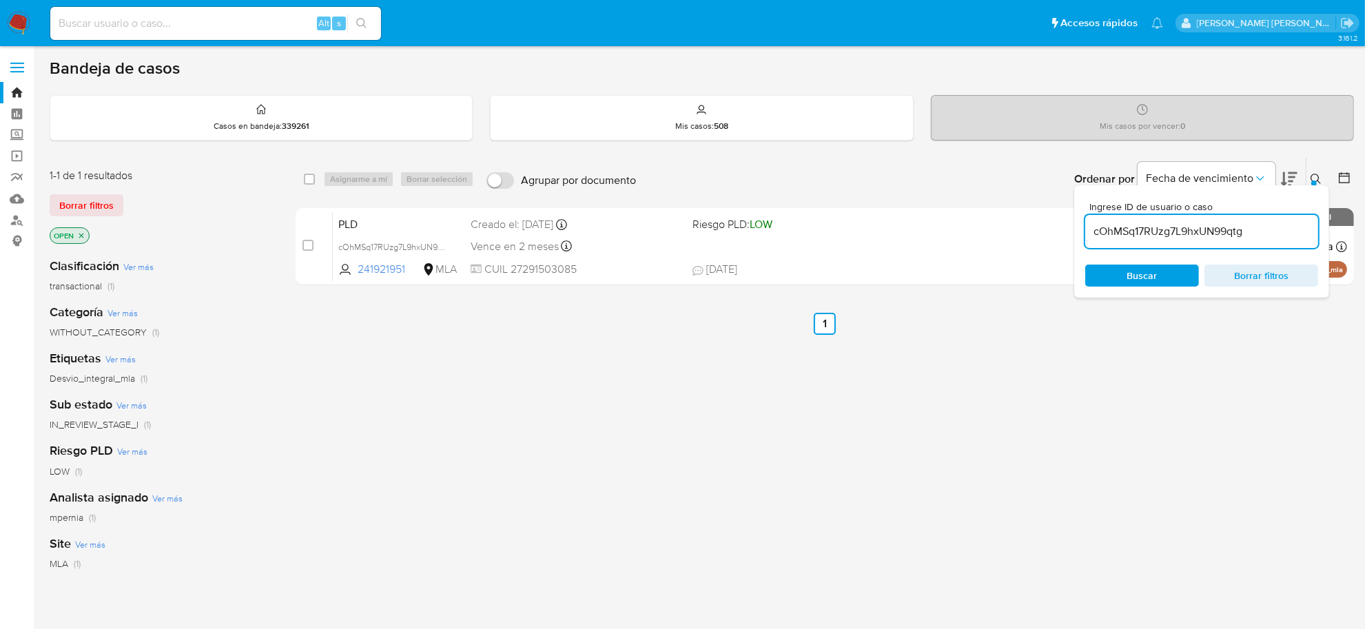
checkbox input "true"
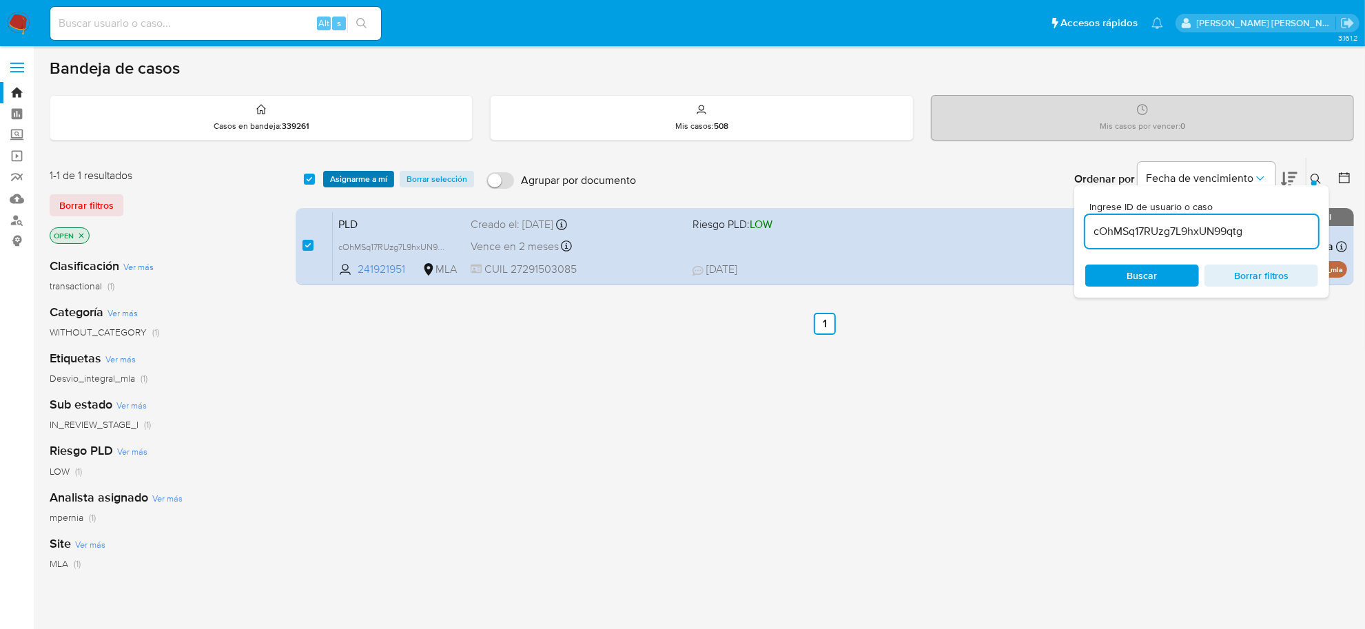
click at [330, 176] on span "Asignarme a mí" at bounding box center [358, 179] width 57 height 14
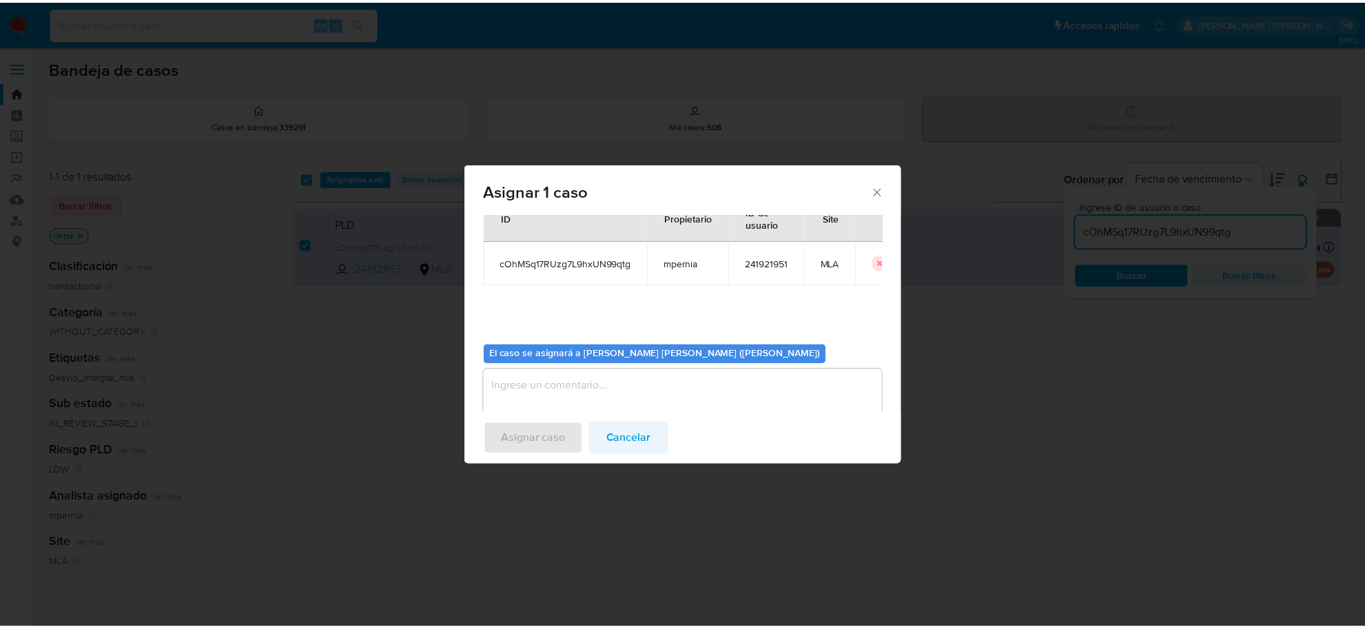
scroll to position [70, 0]
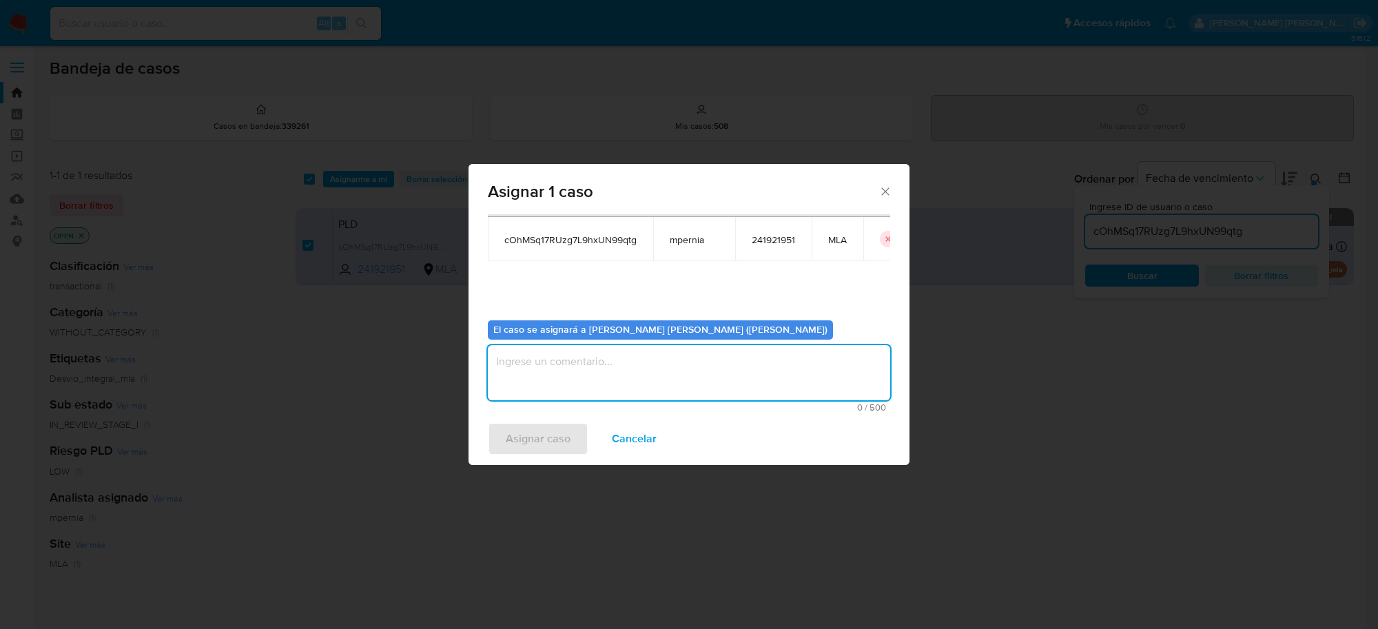
click at [629, 383] on textarea "assign-modal" at bounding box center [689, 372] width 402 height 55
type textarea "-"
click at [540, 449] on span "Asignar caso" at bounding box center [538, 439] width 65 height 30
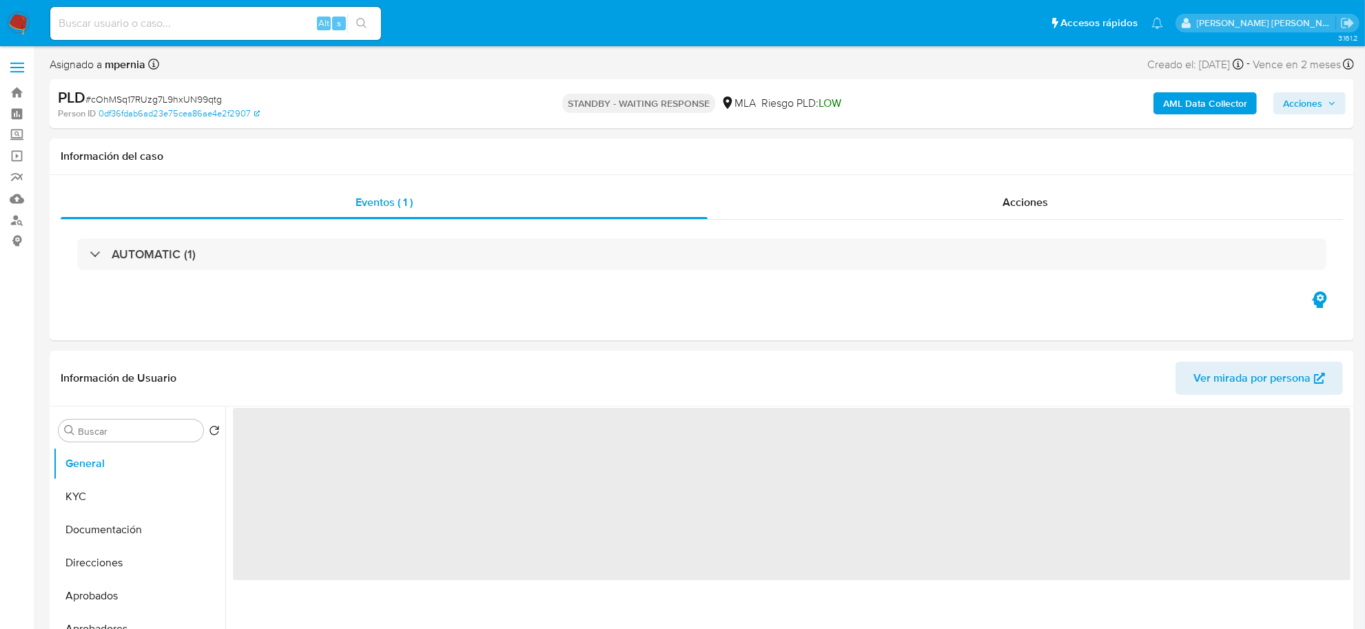
select select "10"
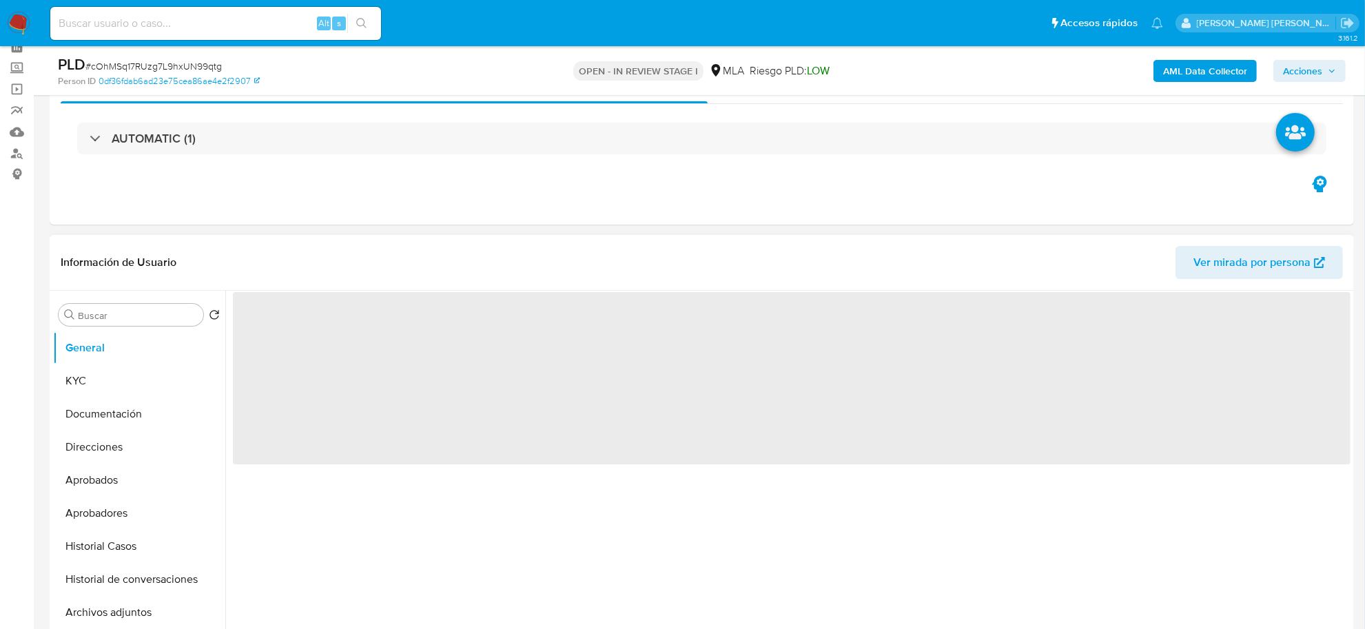
scroll to position [86, 0]
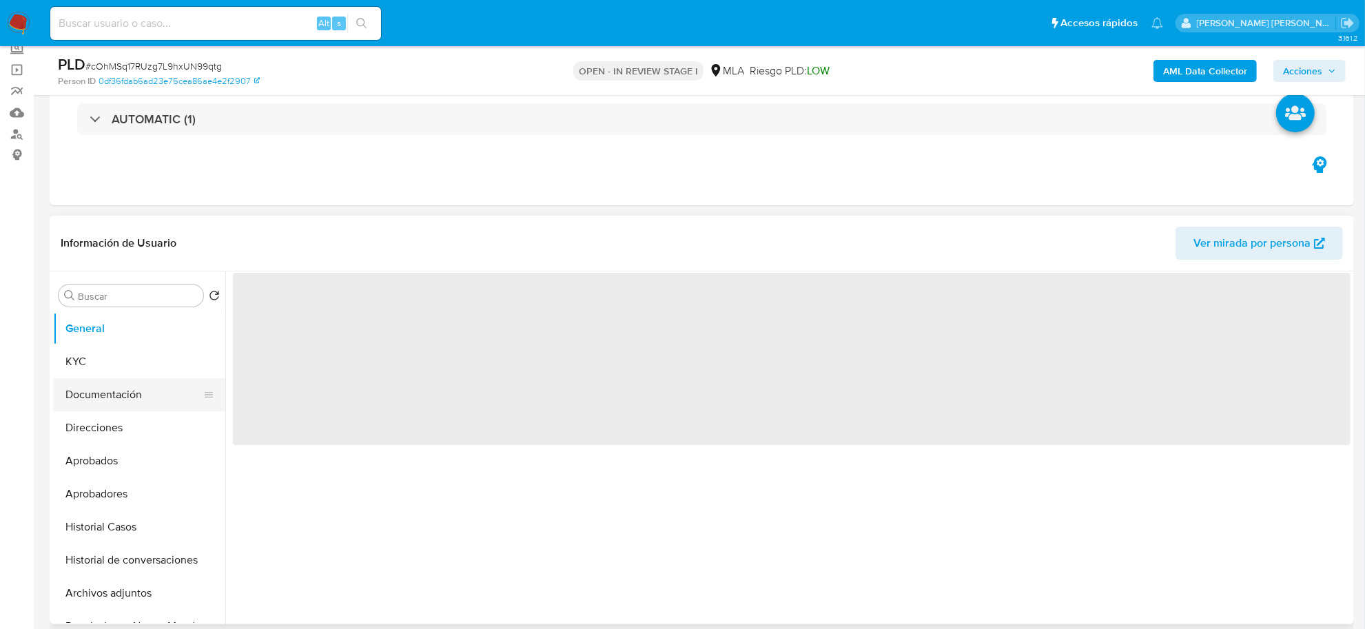
select select "10"
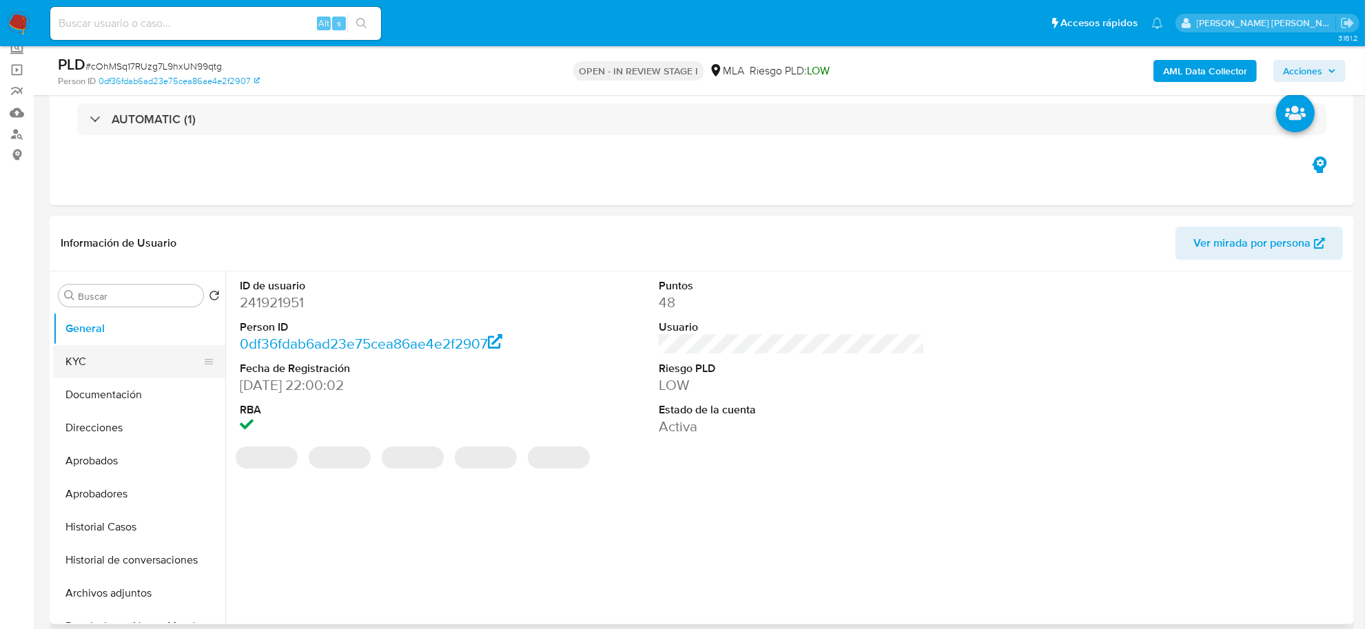
click at [90, 359] on button "KYC" at bounding box center [133, 361] width 161 height 33
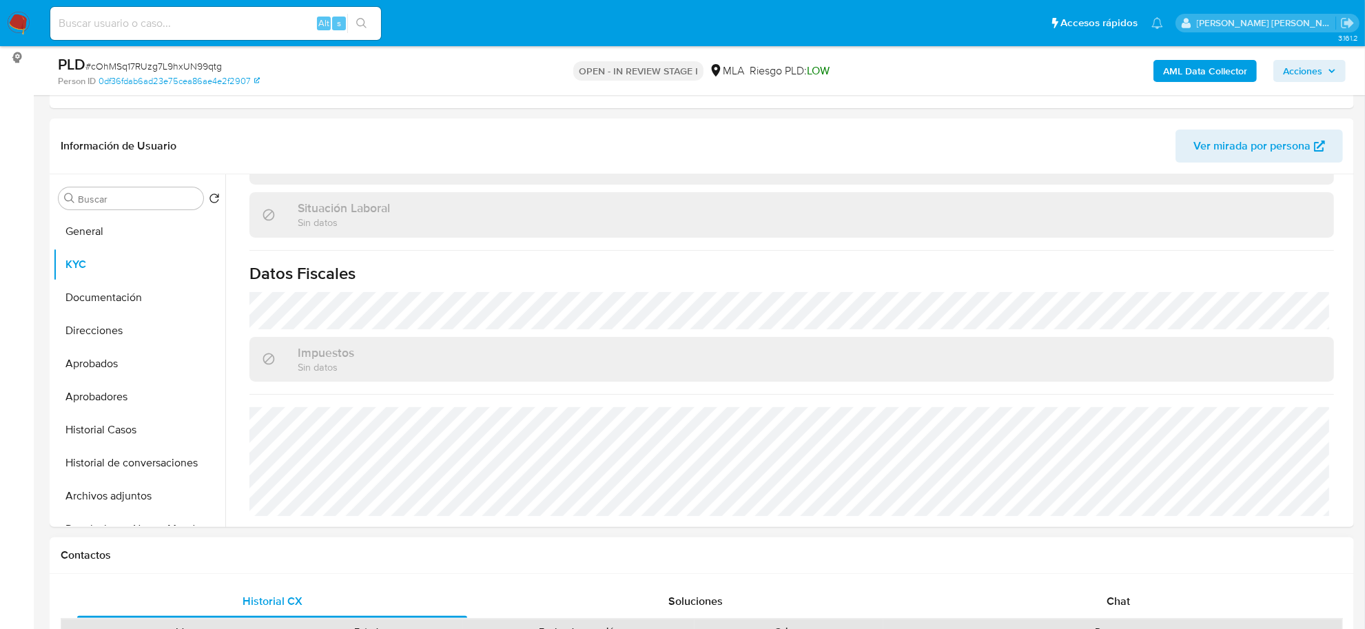
scroll to position [345, 0]
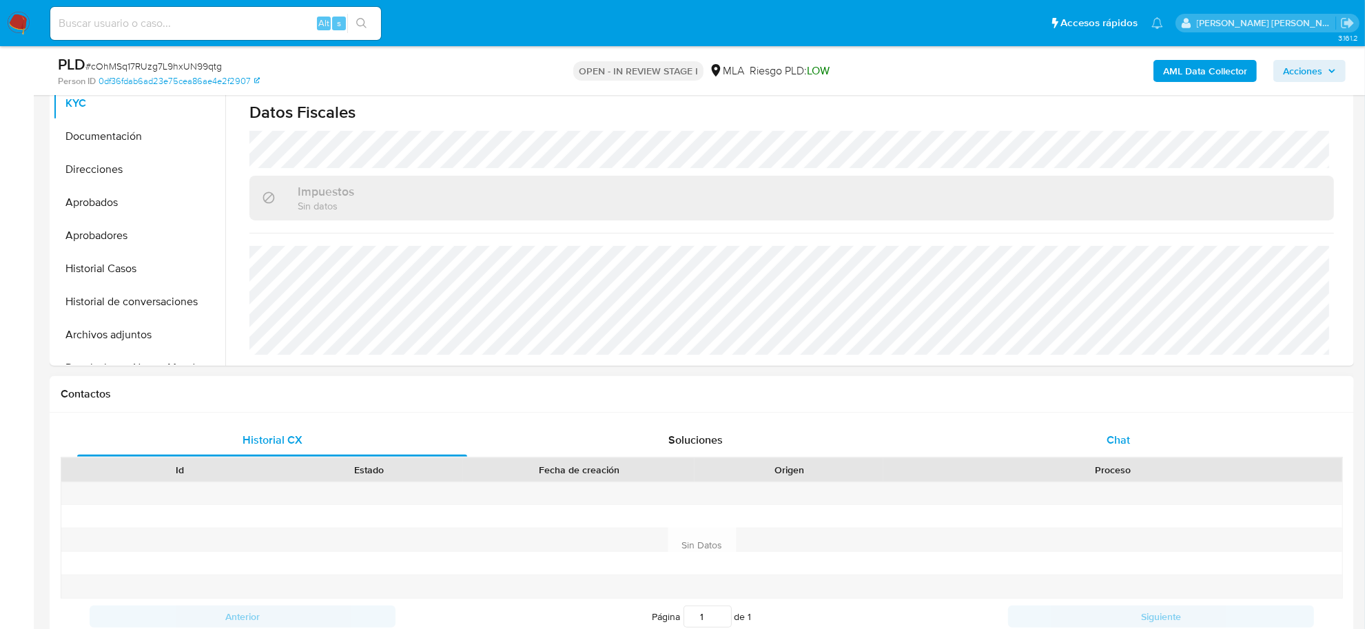
click at [1114, 438] on span "Chat" at bounding box center [1118, 440] width 23 height 16
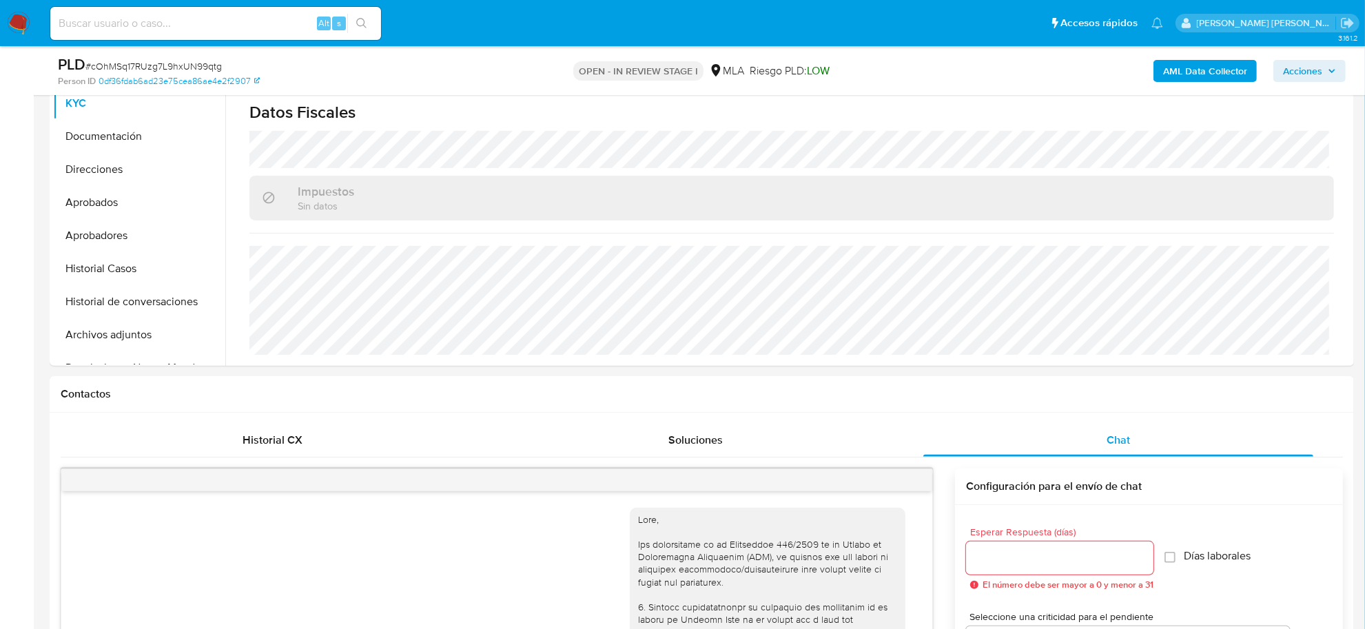
scroll to position [766, 0]
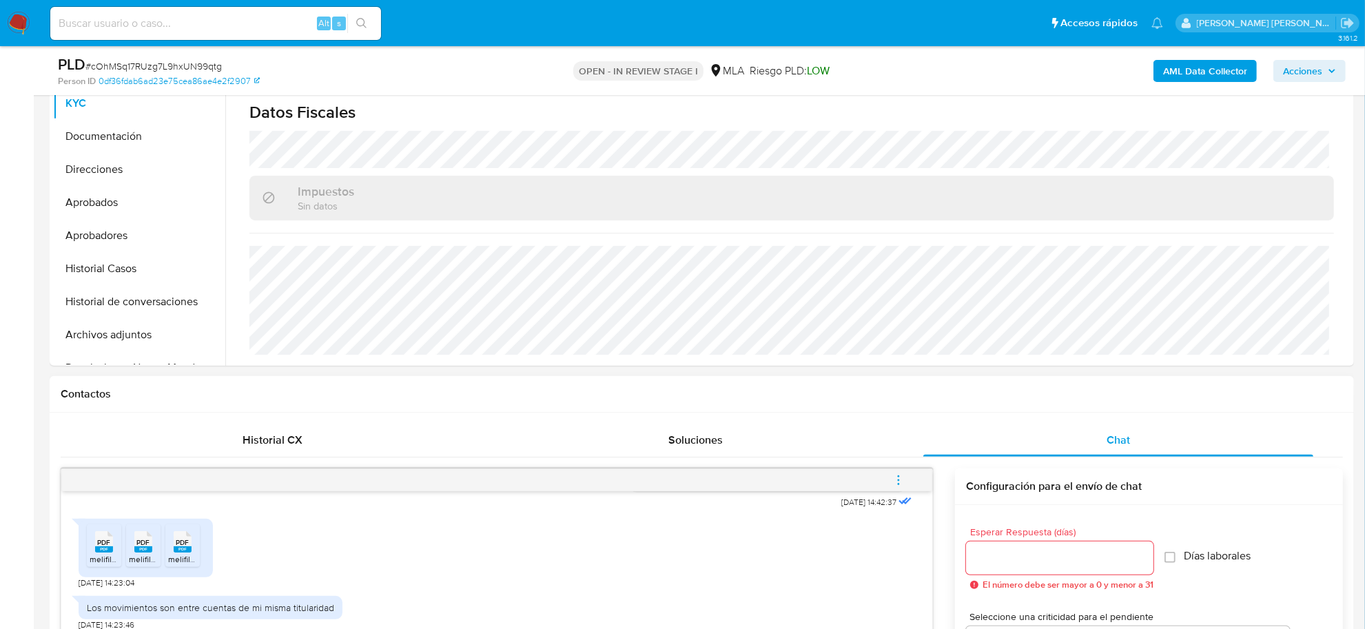
click at [901, 483] on icon "menu-action" at bounding box center [899, 480] width 12 height 12
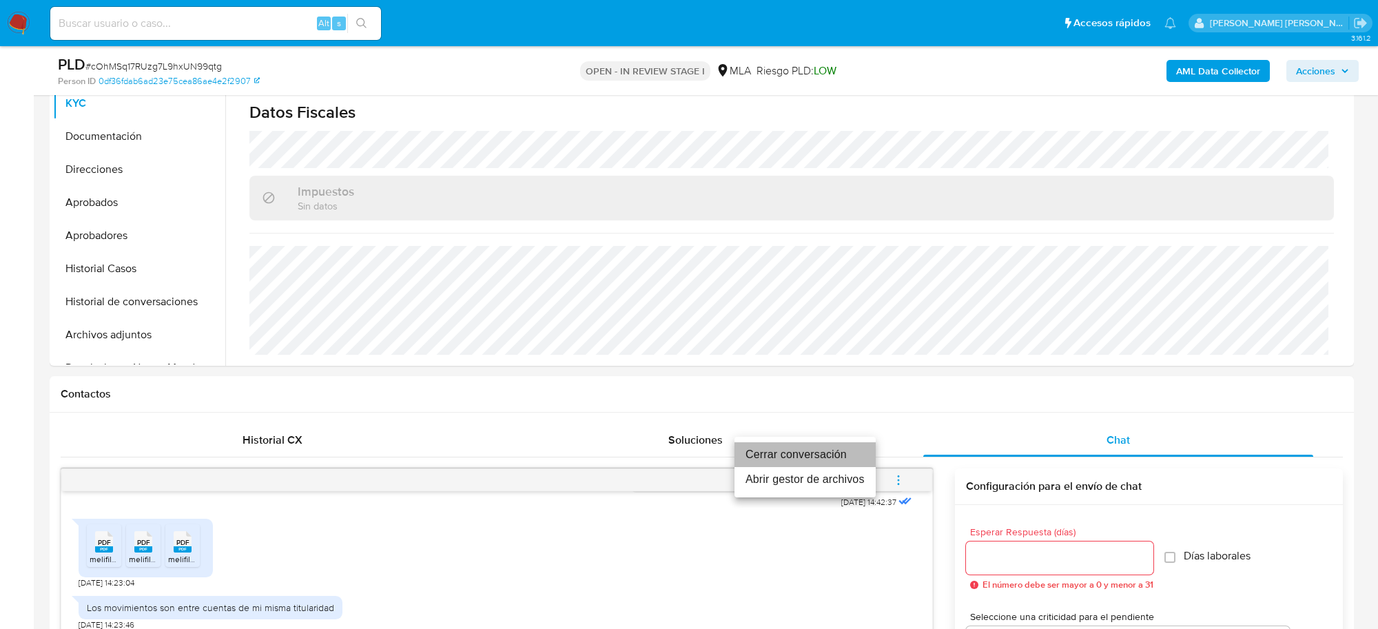
click at [836, 460] on li "Cerrar conversación" at bounding box center [805, 454] width 141 height 25
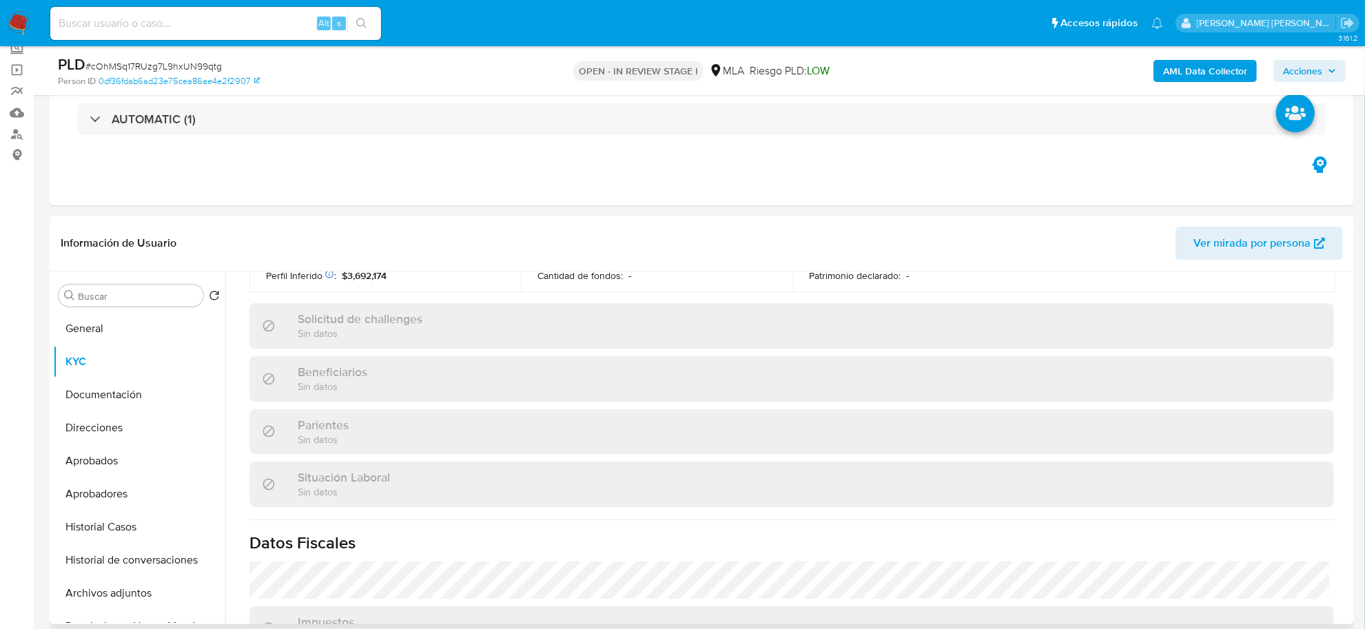
scroll to position [713, 0]
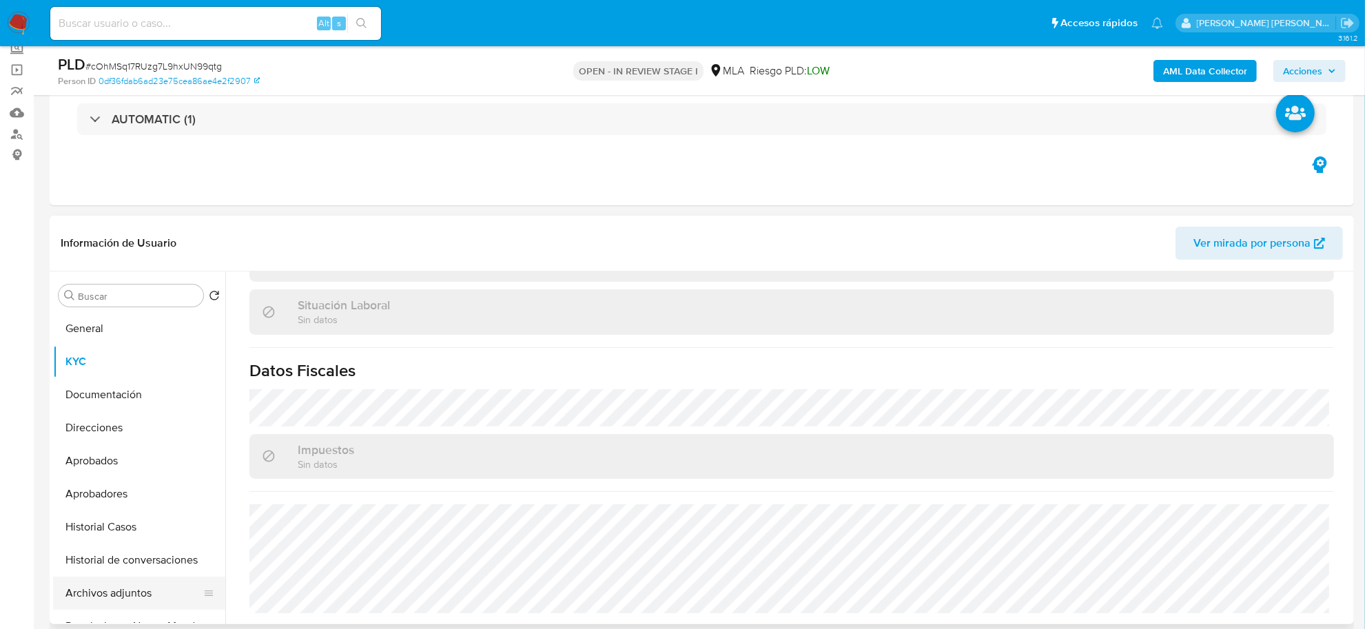
click at [101, 591] on button "Archivos adjuntos" at bounding box center [133, 593] width 161 height 33
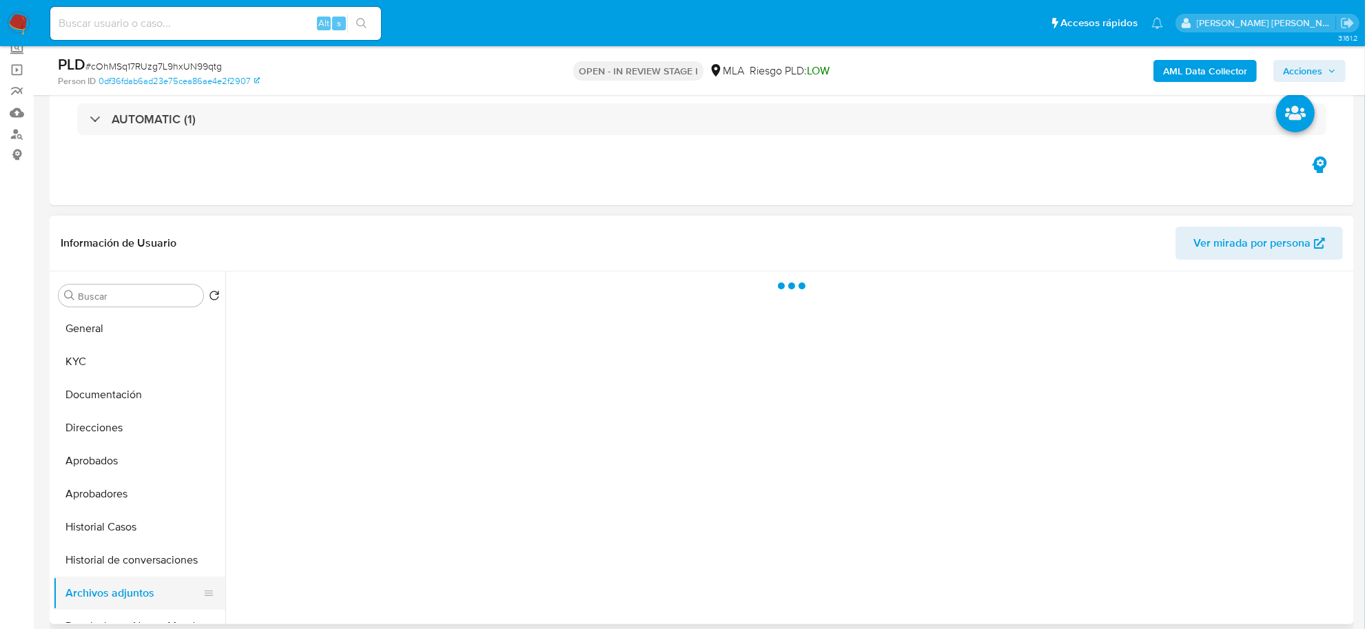
scroll to position [0, 0]
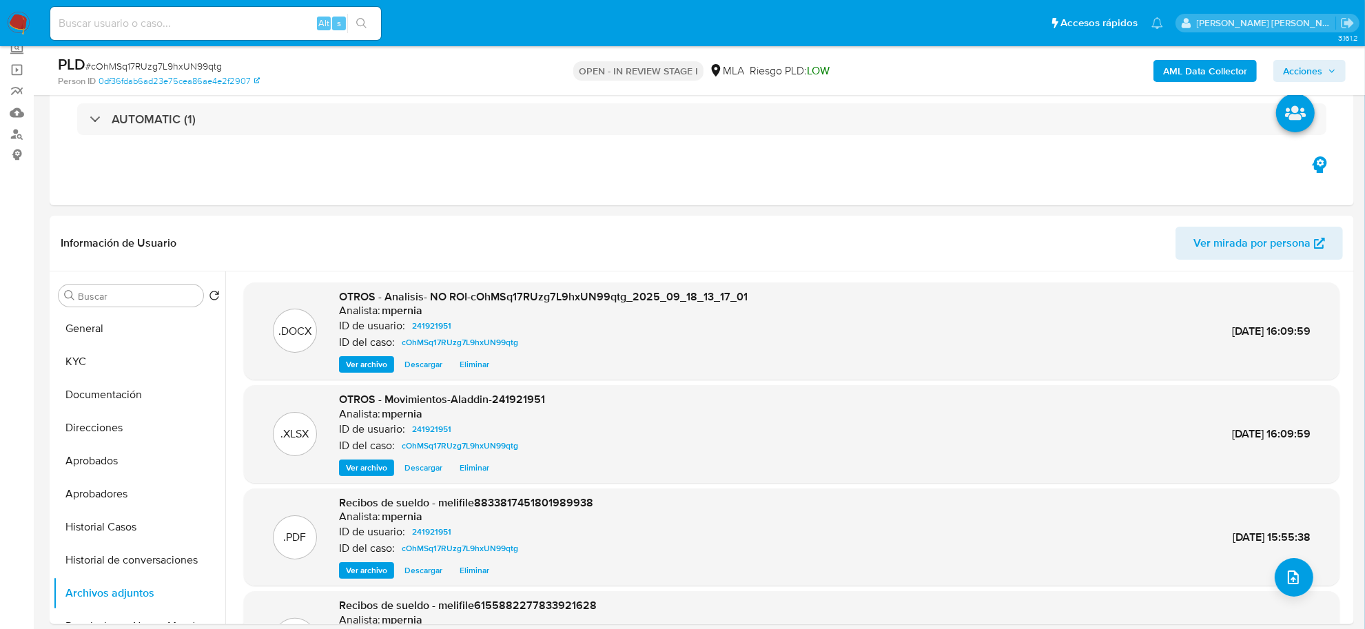
click at [1322, 63] on span "Acciones" at bounding box center [1302, 71] width 39 height 22
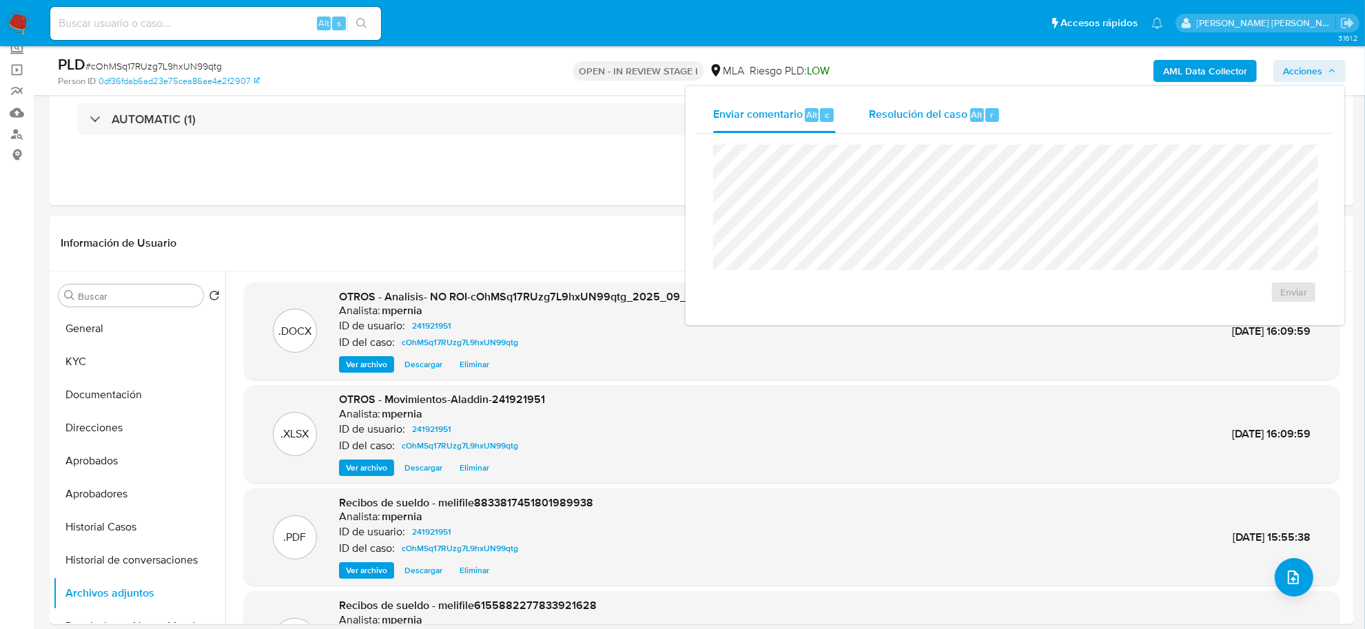
click at [952, 126] on div "Resolución del caso Alt r" at bounding box center [935, 115] width 132 height 36
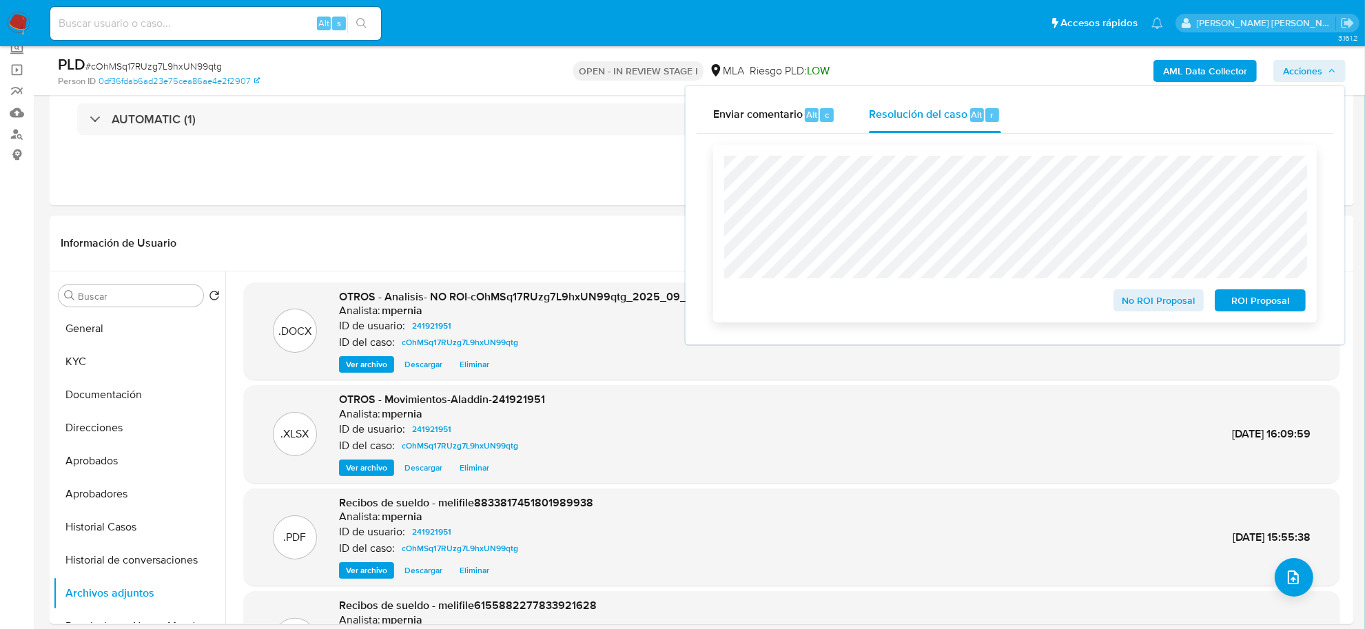
click at [1170, 300] on span "No ROI Proposal" at bounding box center [1159, 300] width 72 height 19
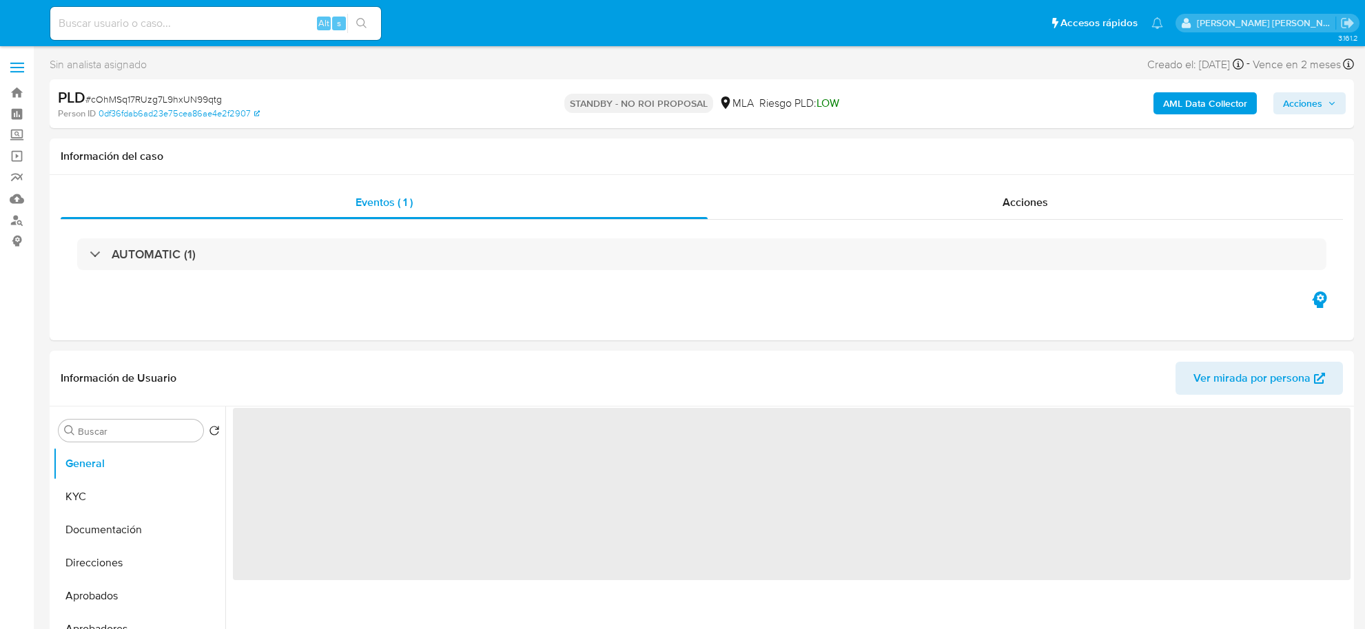
select select "10"
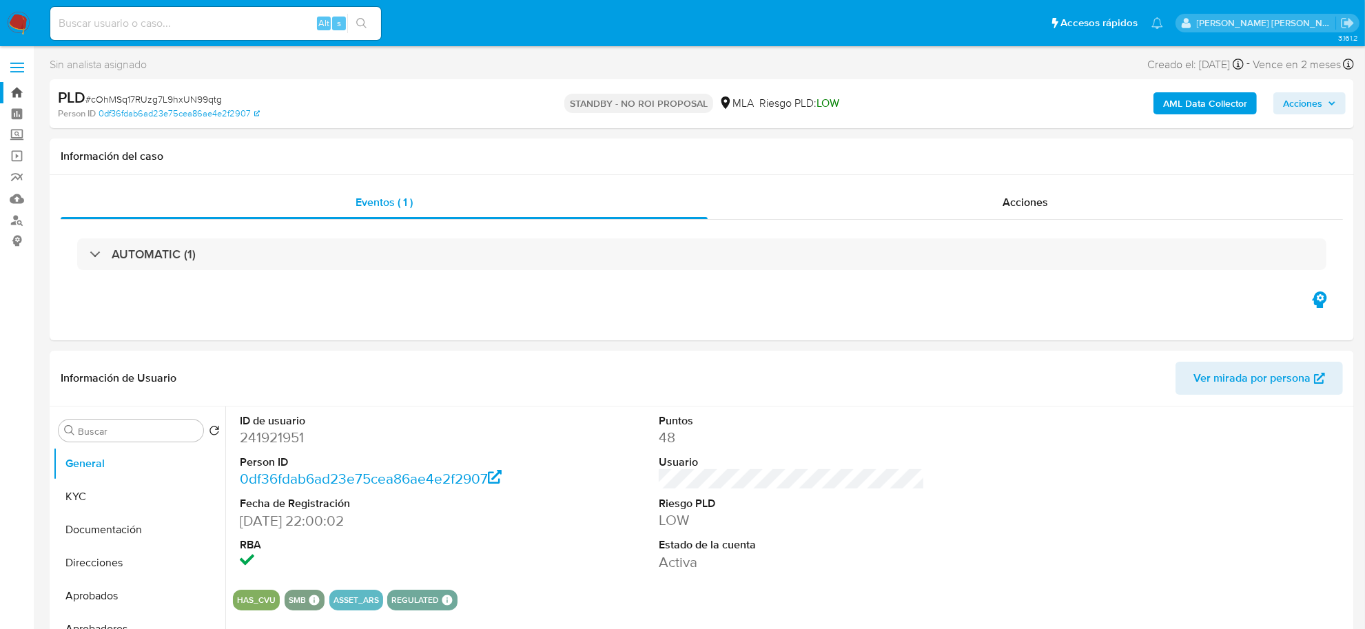
click at [23, 94] on link "Bandeja" at bounding box center [82, 92] width 164 height 21
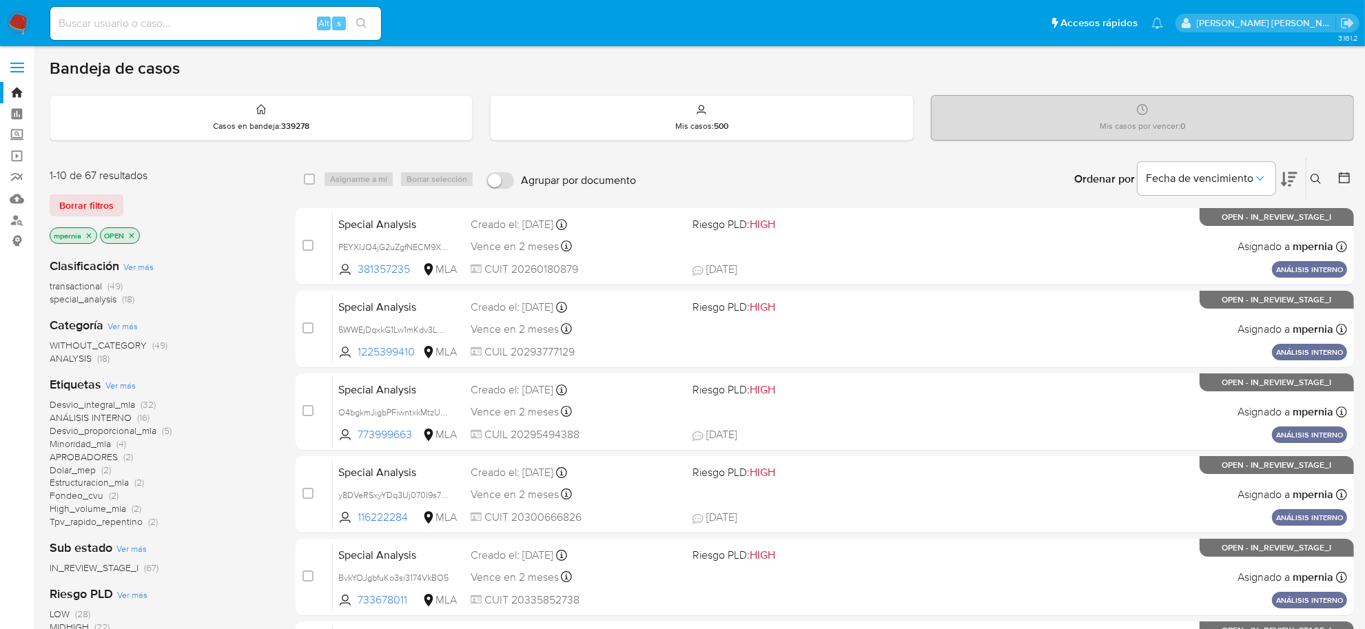
click at [67, 286] on span "transactional" at bounding box center [76, 286] width 52 height 14
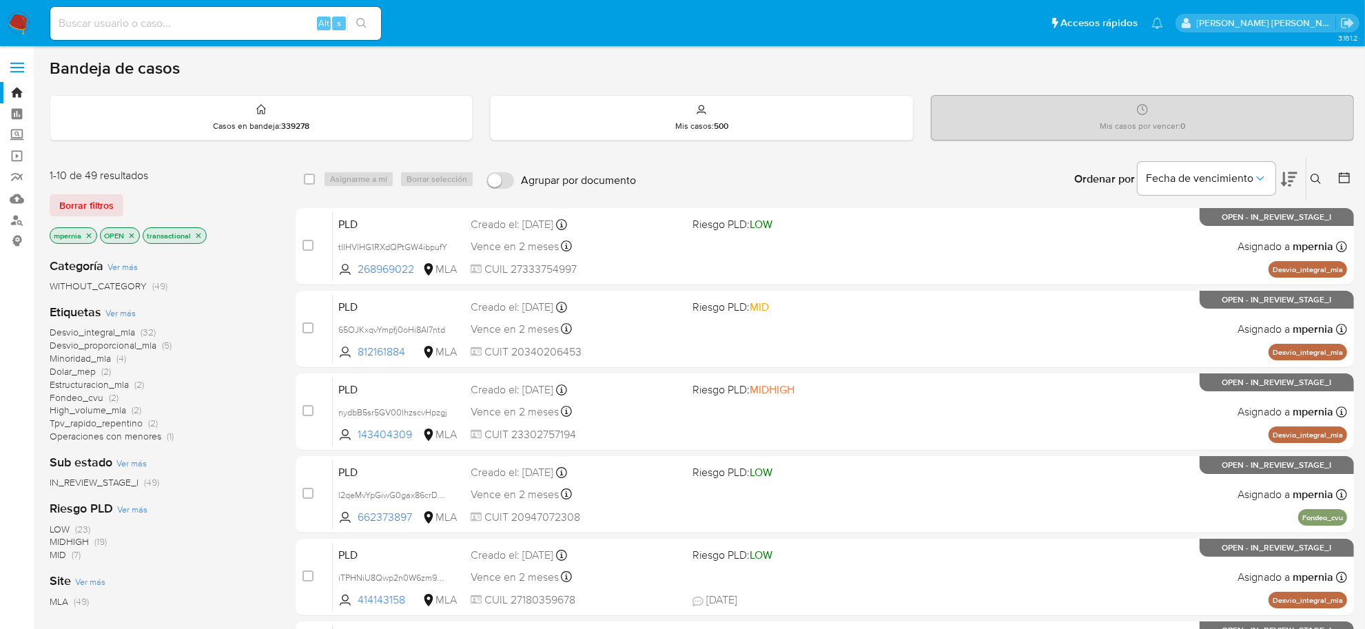
click at [88, 238] on icon "close-filter" at bounding box center [89, 236] width 8 height 8
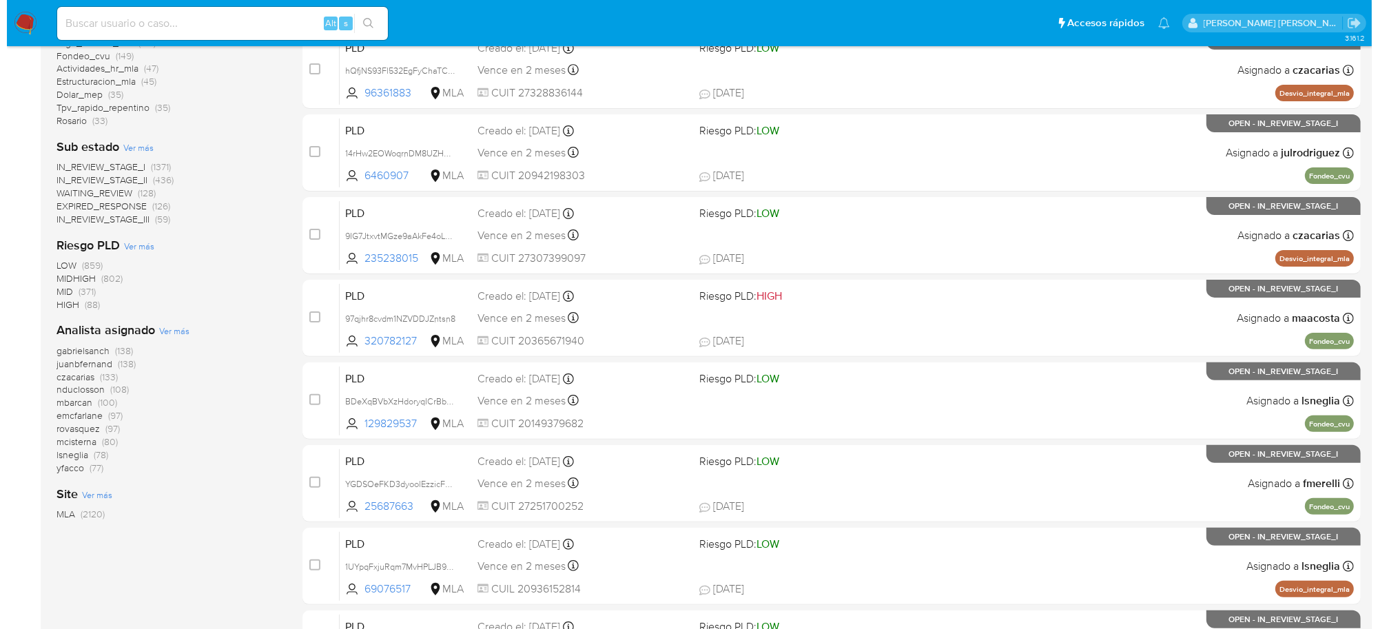
scroll to position [345, 0]
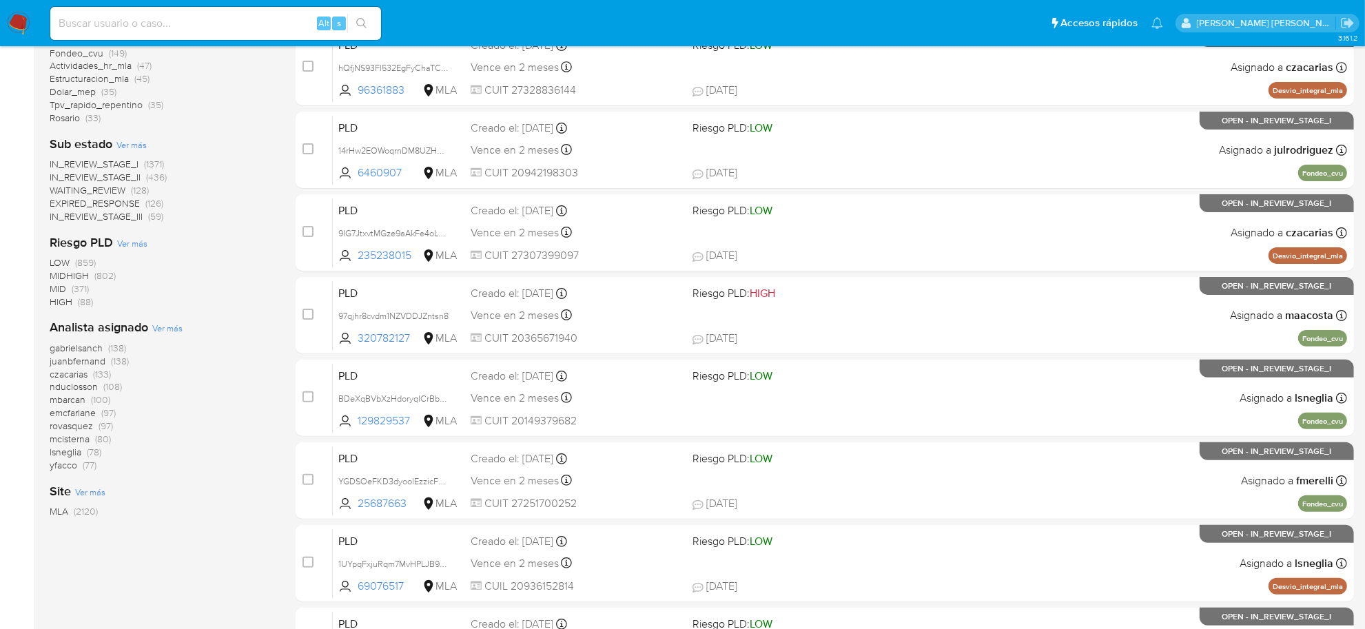
click at [171, 332] on span "Ver más" at bounding box center [167, 328] width 30 height 12
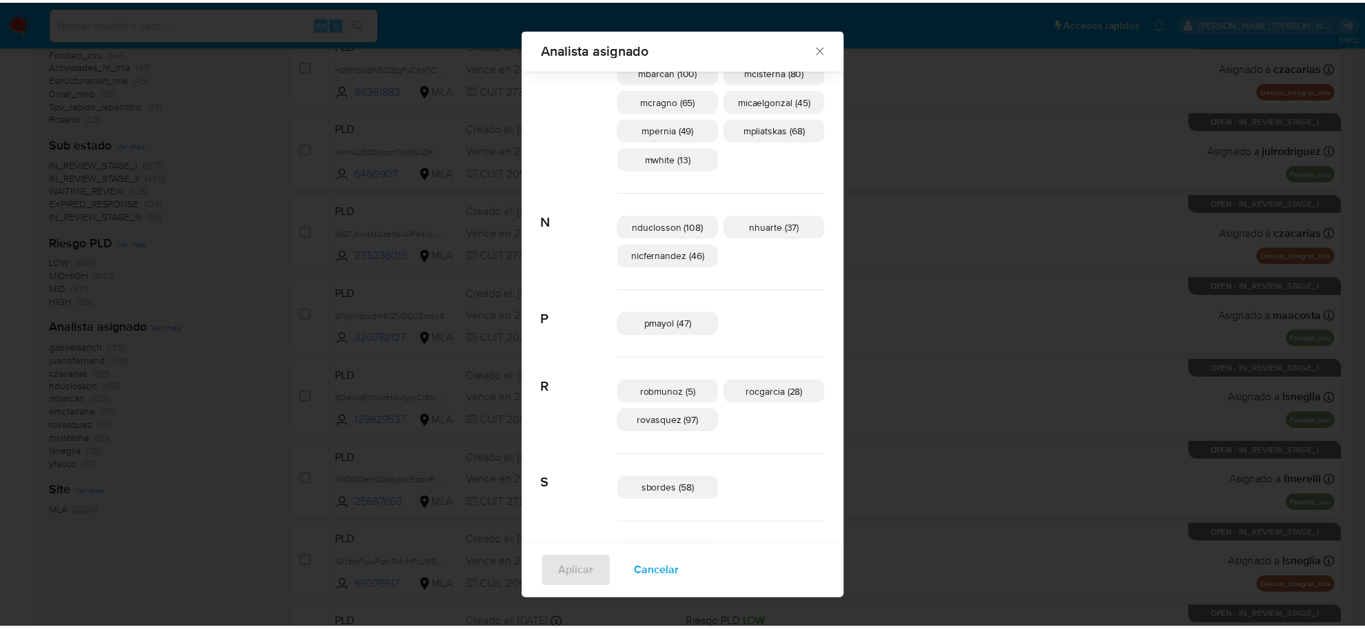
scroll to position [679, 0]
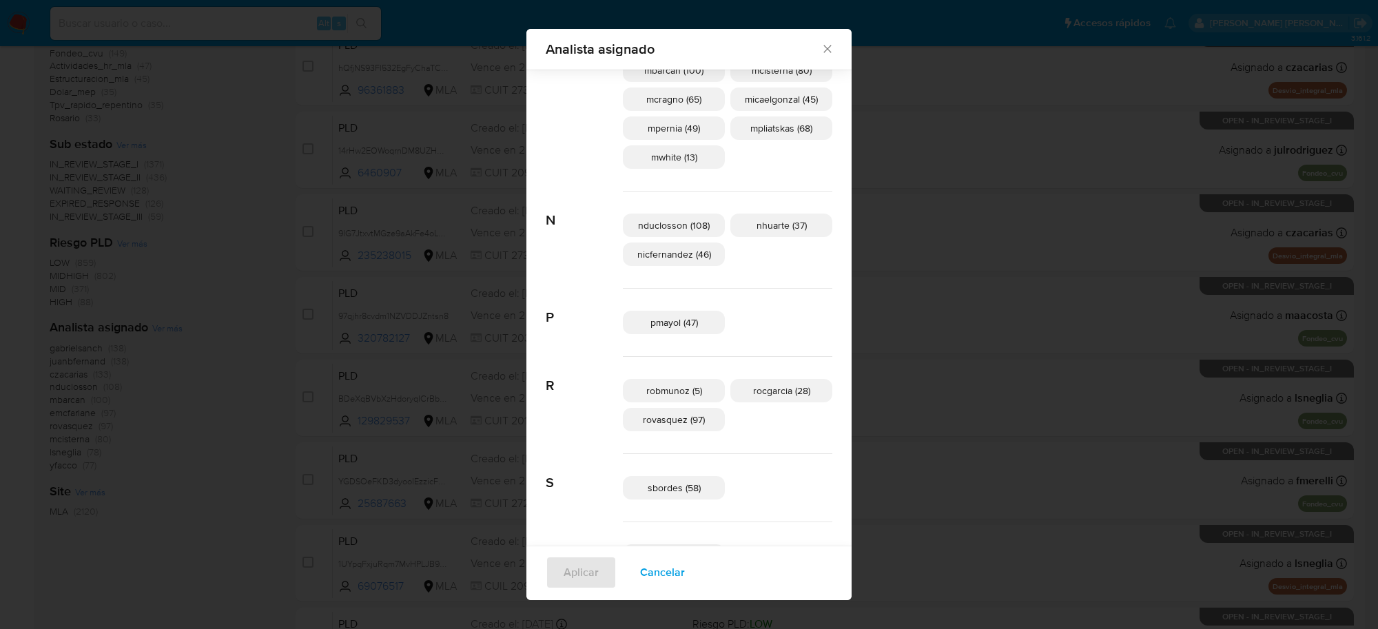
click at [821, 42] on icon "Cerrar" at bounding box center [828, 49] width 14 height 14
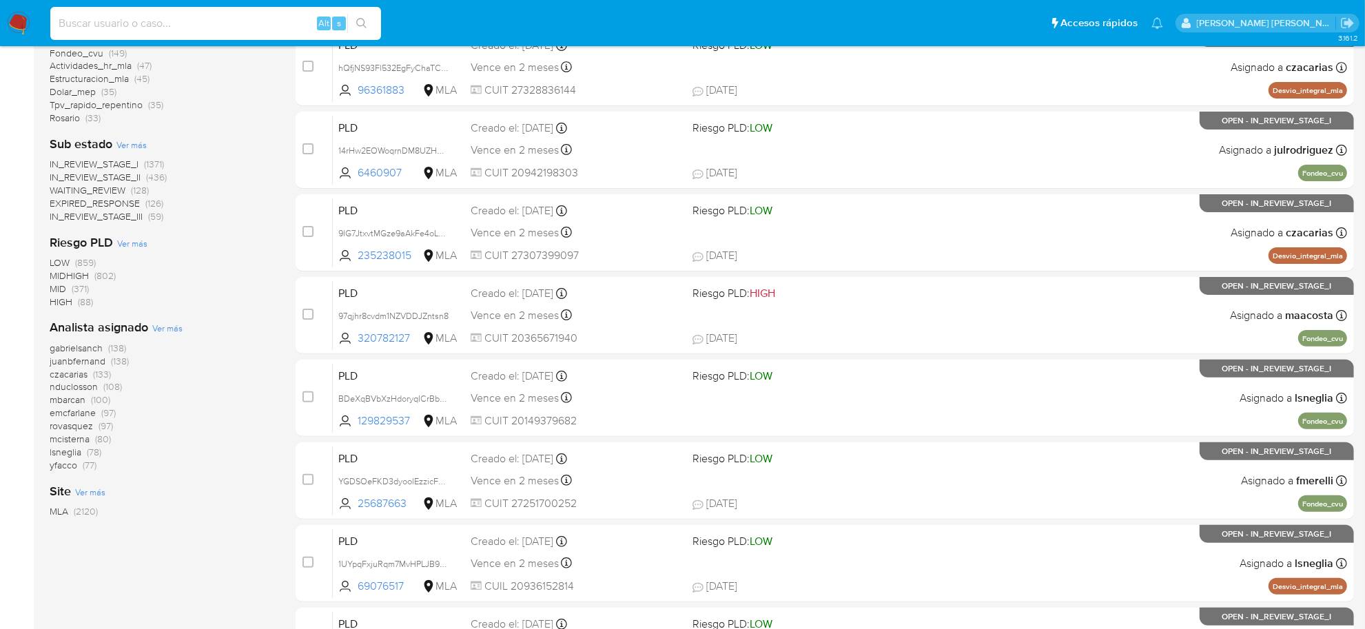
click at [254, 21] on input at bounding box center [215, 23] width 331 height 18
paste input "PvlMs7uYgzUpiUto8dMKAXiY"
type input "PvlMs7uYgzUpiUto8dMKAXiY"
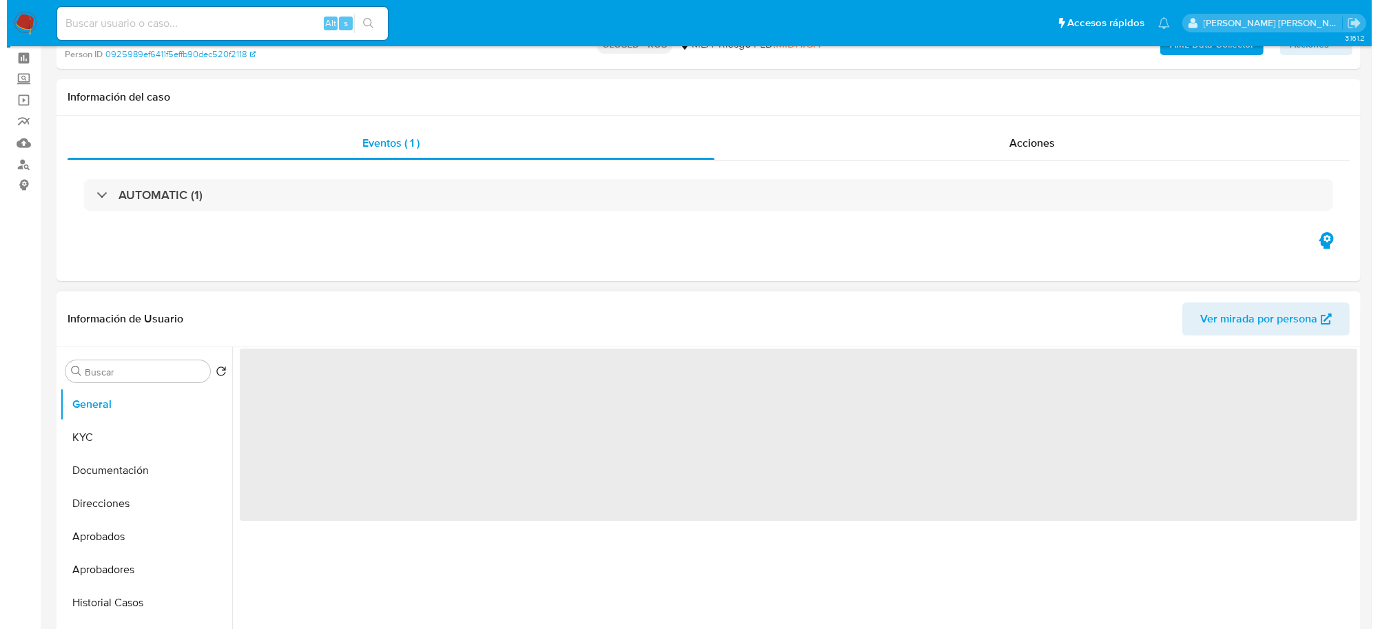
scroll to position [86, 0]
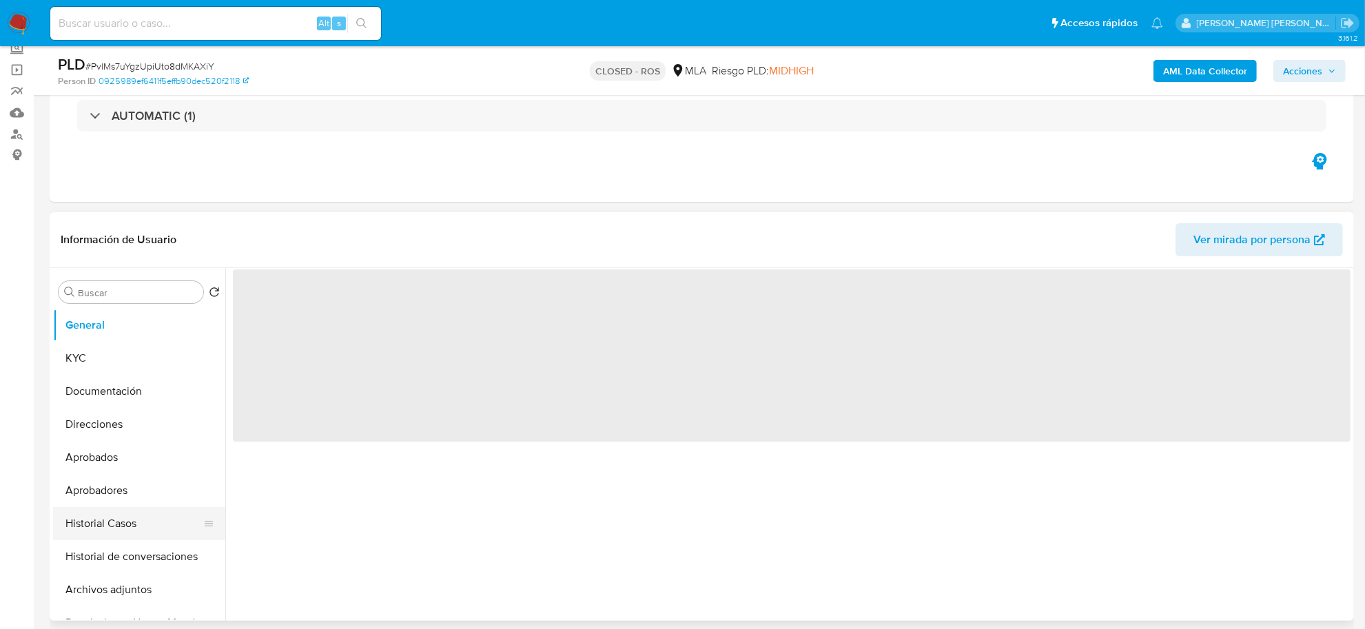
select select "10"
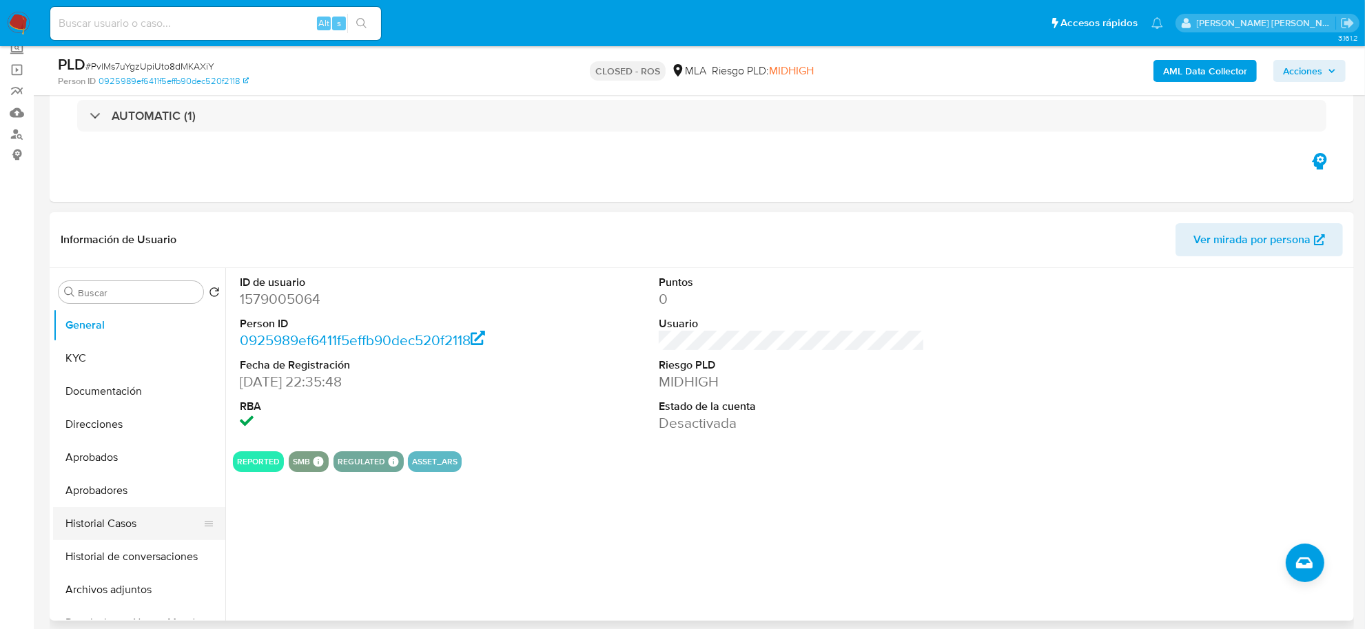
click at [97, 522] on button "Historial Casos" at bounding box center [133, 523] width 161 height 33
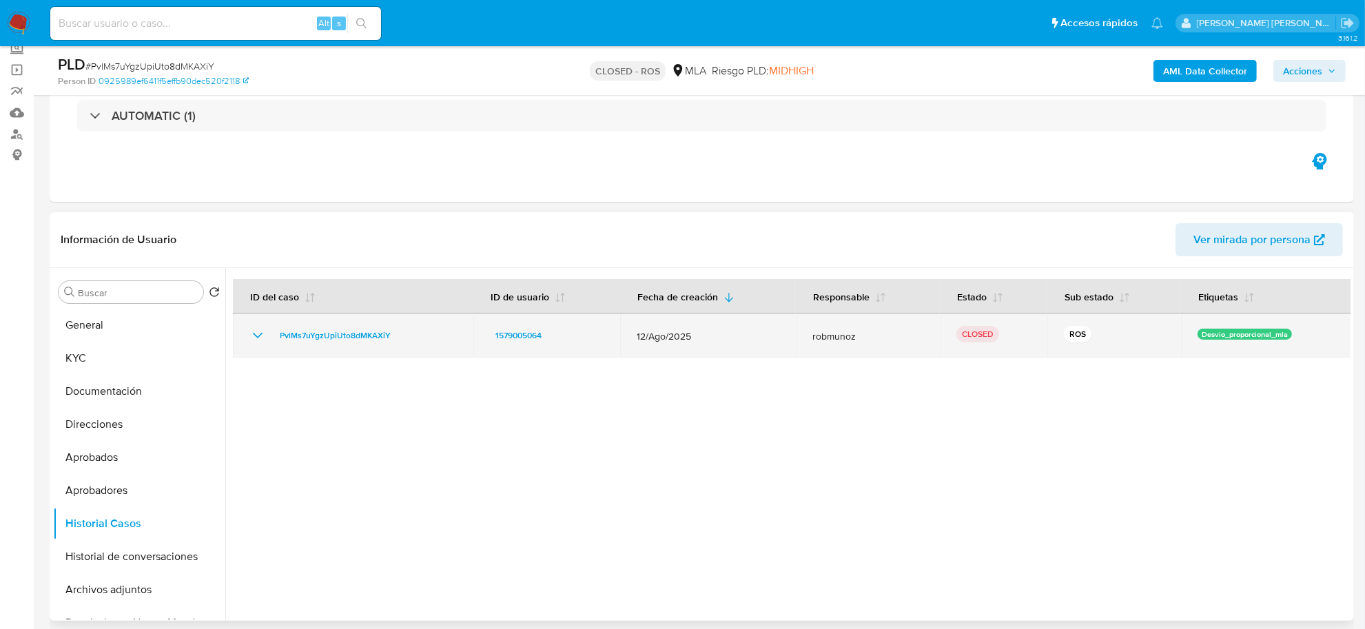
click at [253, 338] on icon "Mostrar/Ocultar" at bounding box center [257, 335] width 17 height 17
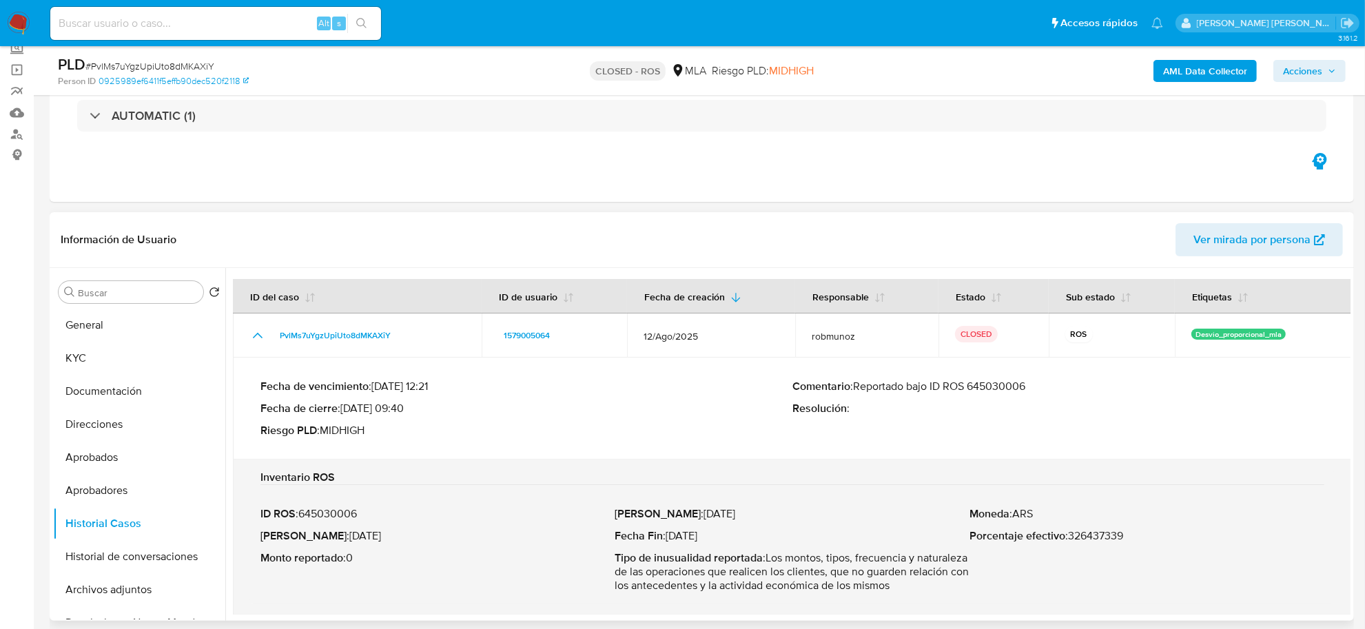
drag, startPoint x: 853, startPoint y: 384, endPoint x: 1041, endPoint y: 394, distance: 188.4
click at [1041, 394] on div "Comentario : Reportado bajo ID ROS 645030006 Resolución :" at bounding box center [1059, 409] width 532 height 58
click at [101, 588] on button "Archivos adjuntos" at bounding box center [133, 589] width 161 height 33
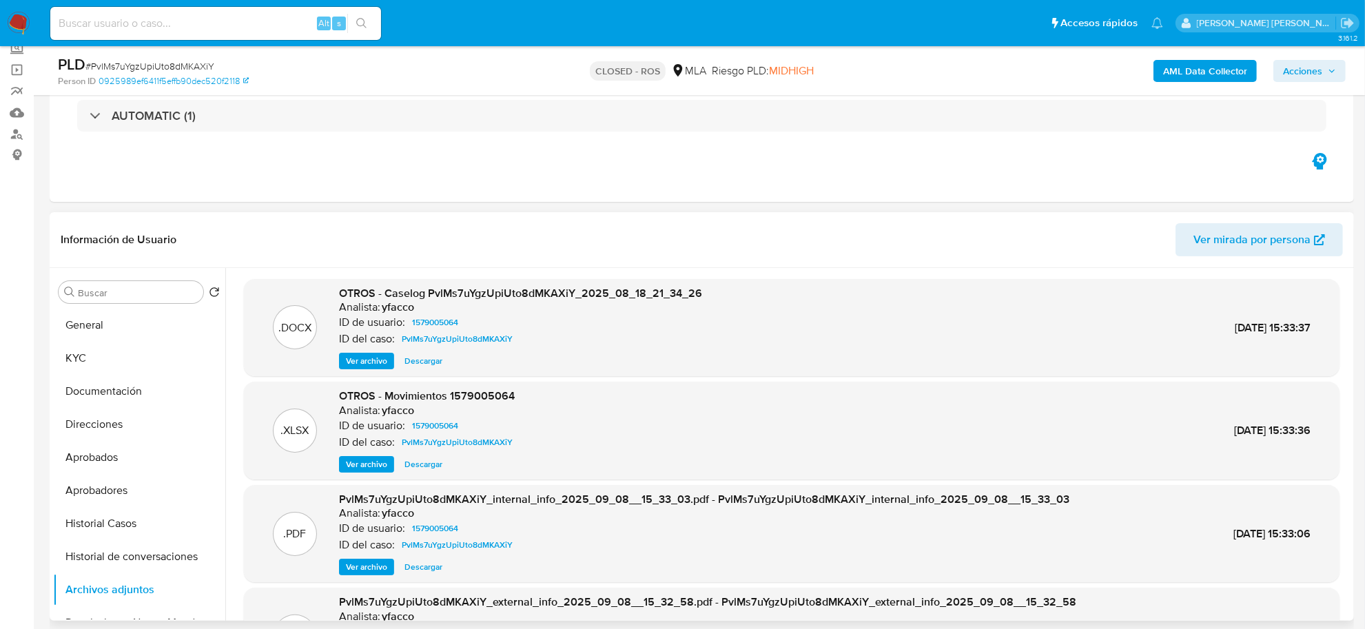
click at [374, 362] on span "Ver archivo" at bounding box center [366, 361] width 41 height 14
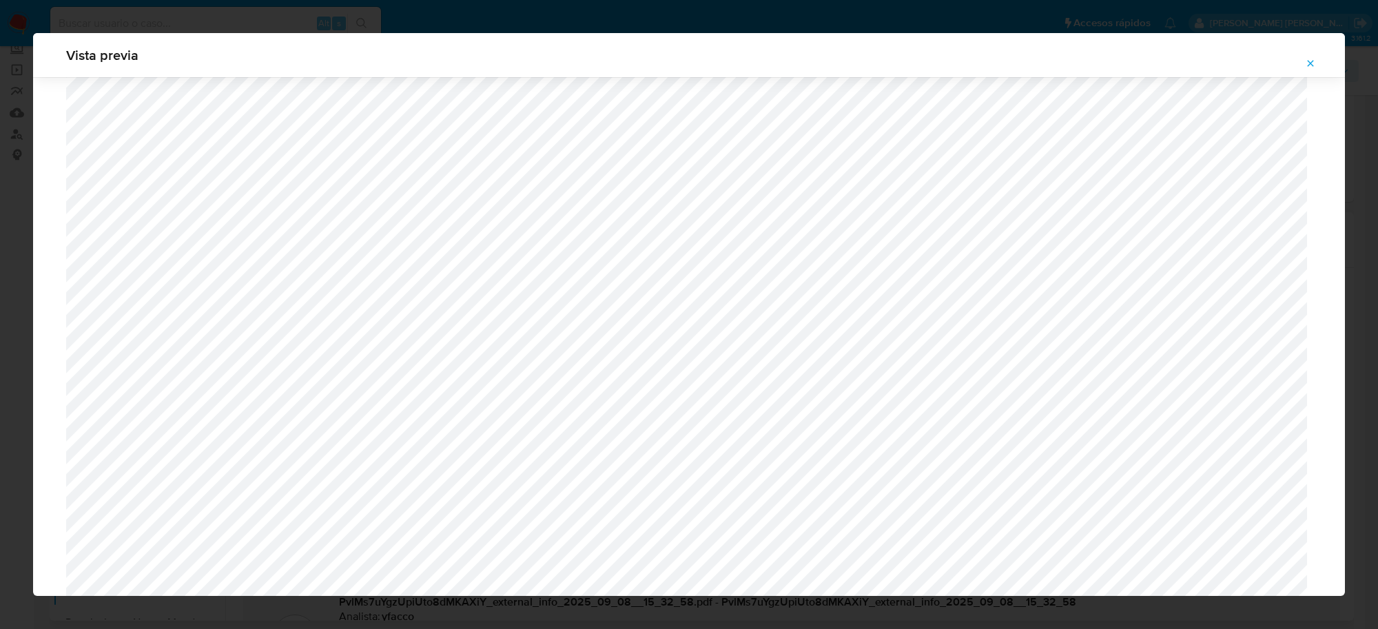
scroll to position [1006, 0]
click at [1305, 70] on button "Attachment preview" at bounding box center [1311, 63] width 30 height 22
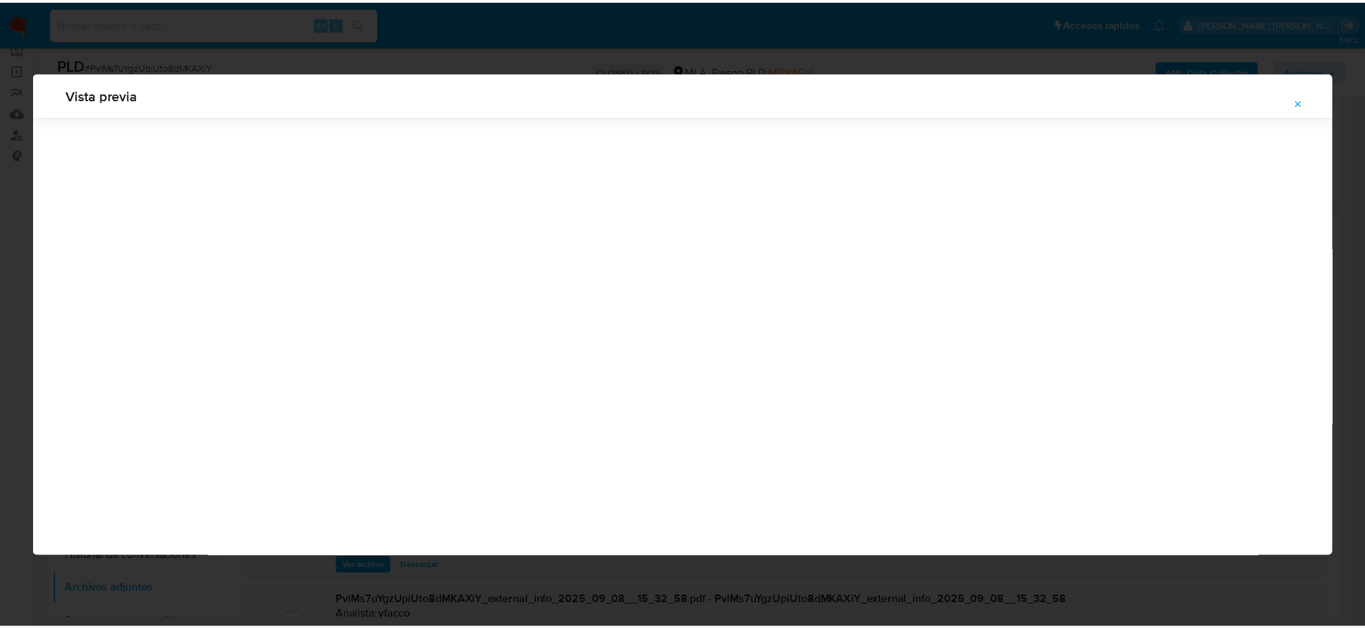
scroll to position [0, 0]
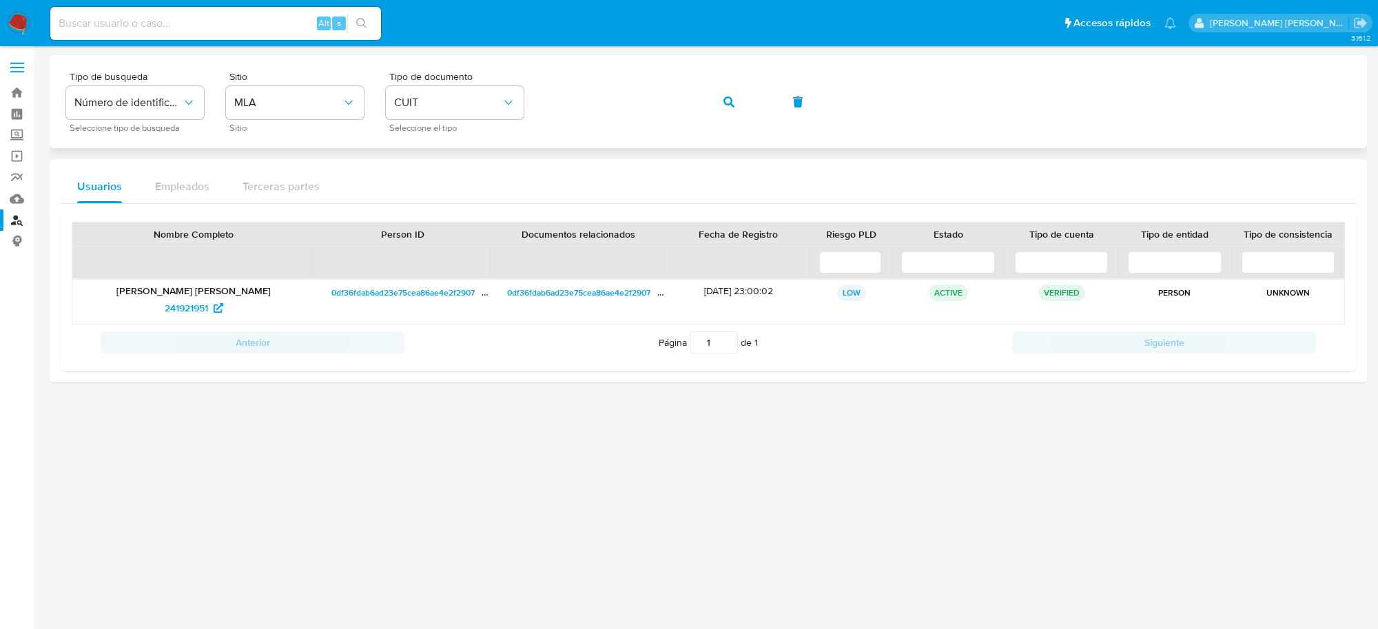
click at [725, 97] on icon "button" at bounding box center [729, 101] width 11 height 11
click at [169, 312] on span "268969022" at bounding box center [186, 308] width 50 height 22
click at [732, 108] on span "button" at bounding box center [729, 102] width 11 height 30
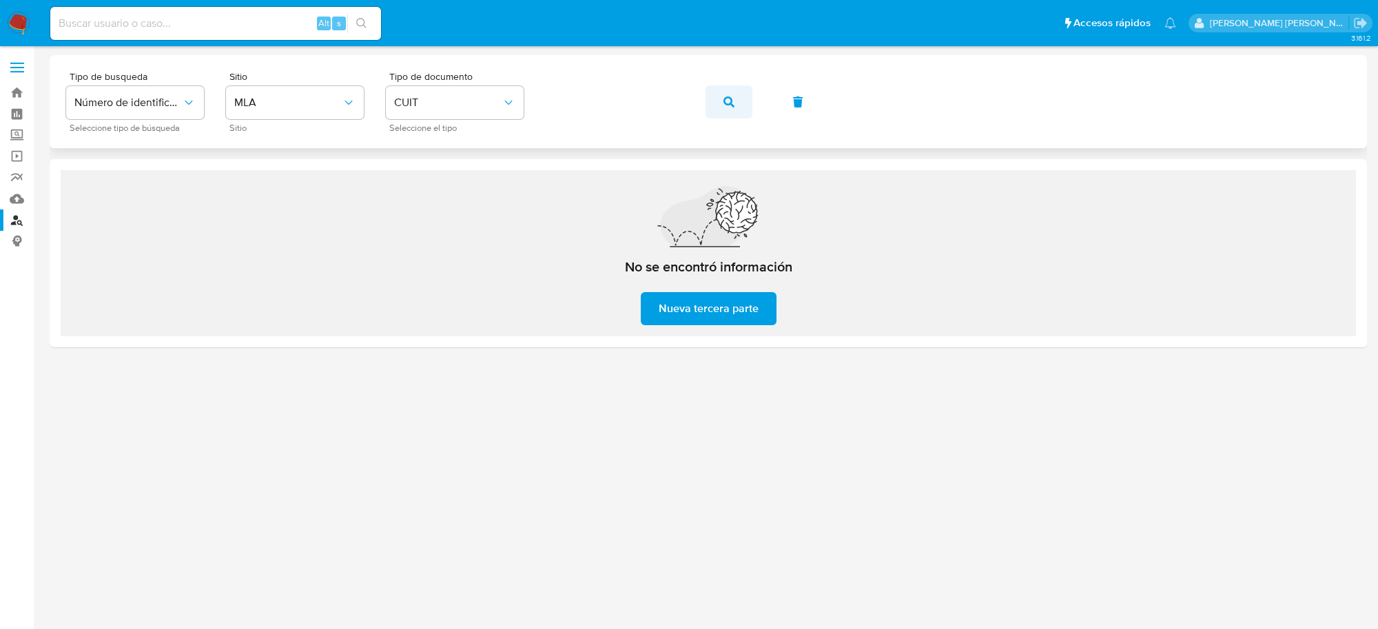
click at [733, 101] on icon "button" at bounding box center [729, 101] width 11 height 11
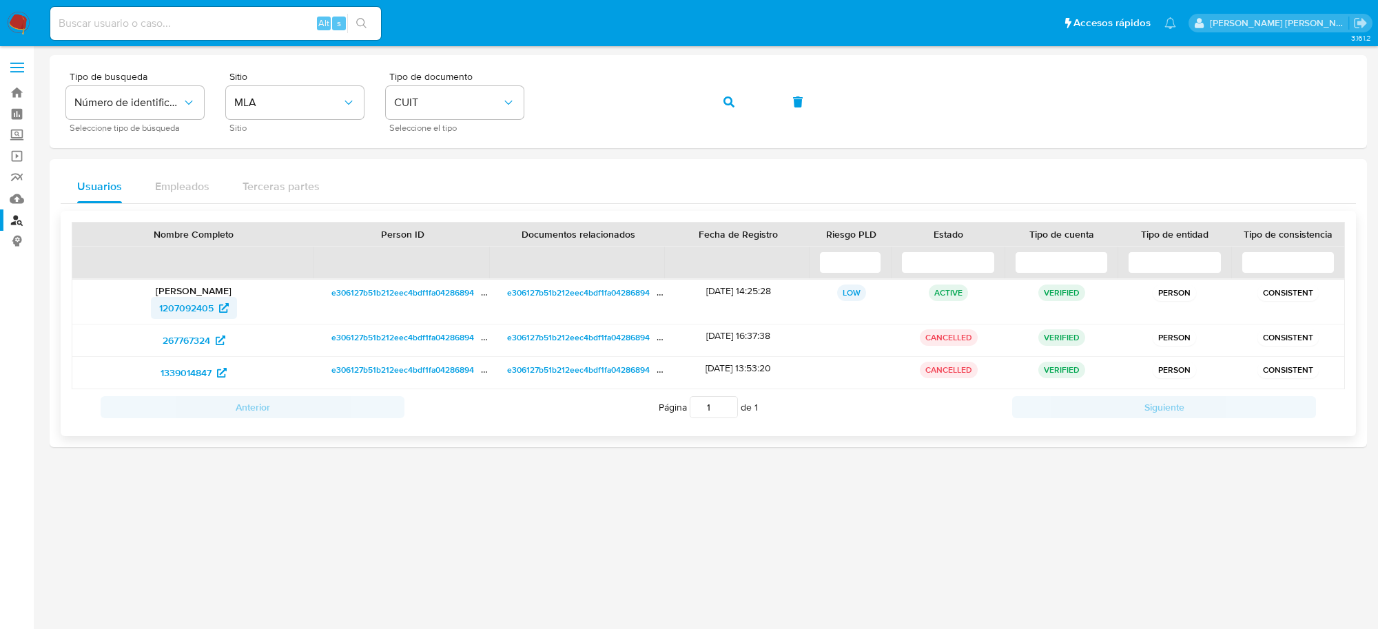
click at [178, 311] on span "1207092405" at bounding box center [186, 308] width 54 height 22
click at [731, 96] on icon "button" at bounding box center [729, 101] width 11 height 11
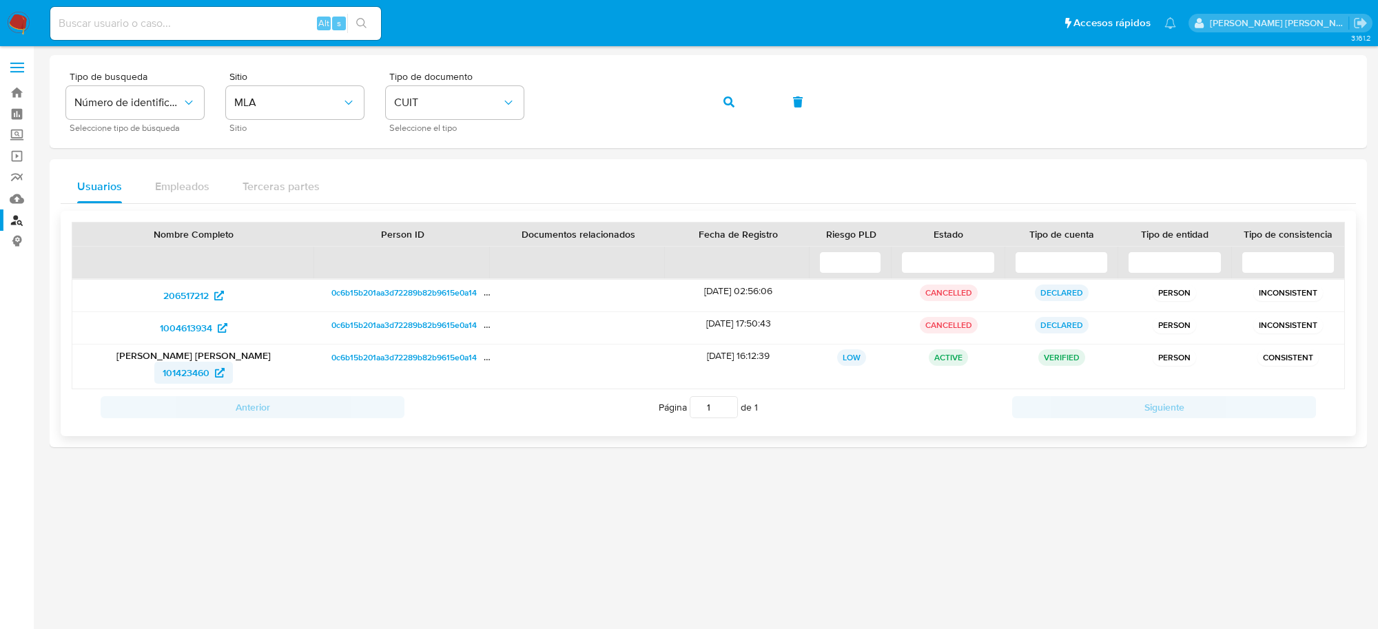
click at [183, 367] on span "101423460" at bounding box center [186, 373] width 47 height 22
click at [731, 97] on icon "button" at bounding box center [729, 101] width 11 height 11
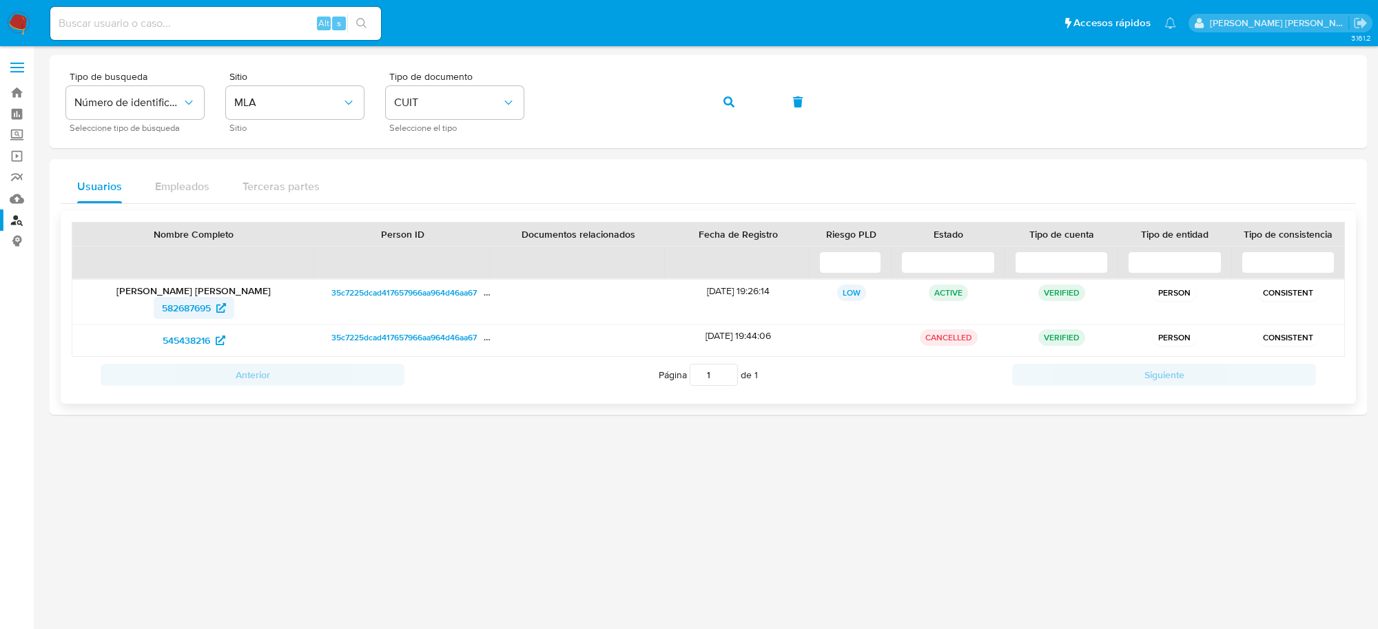
click at [181, 303] on span "582687695" at bounding box center [186, 308] width 49 height 22
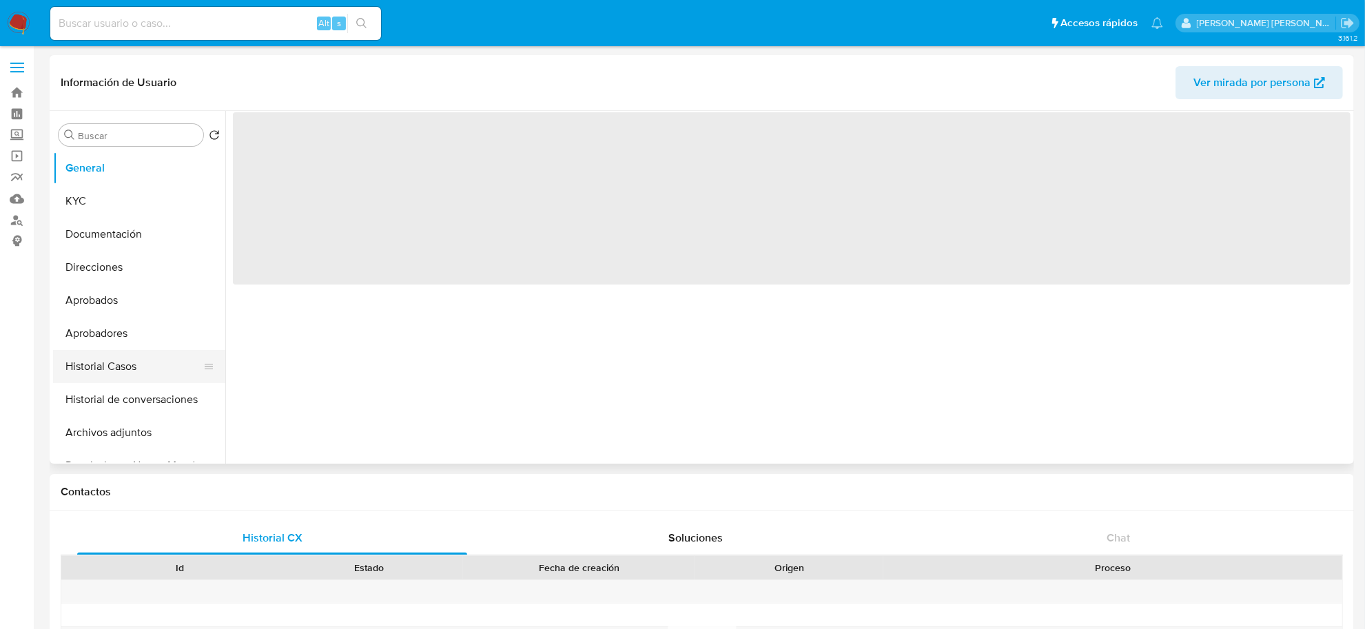
click at [130, 355] on button "Historial Casos" at bounding box center [133, 366] width 161 height 33
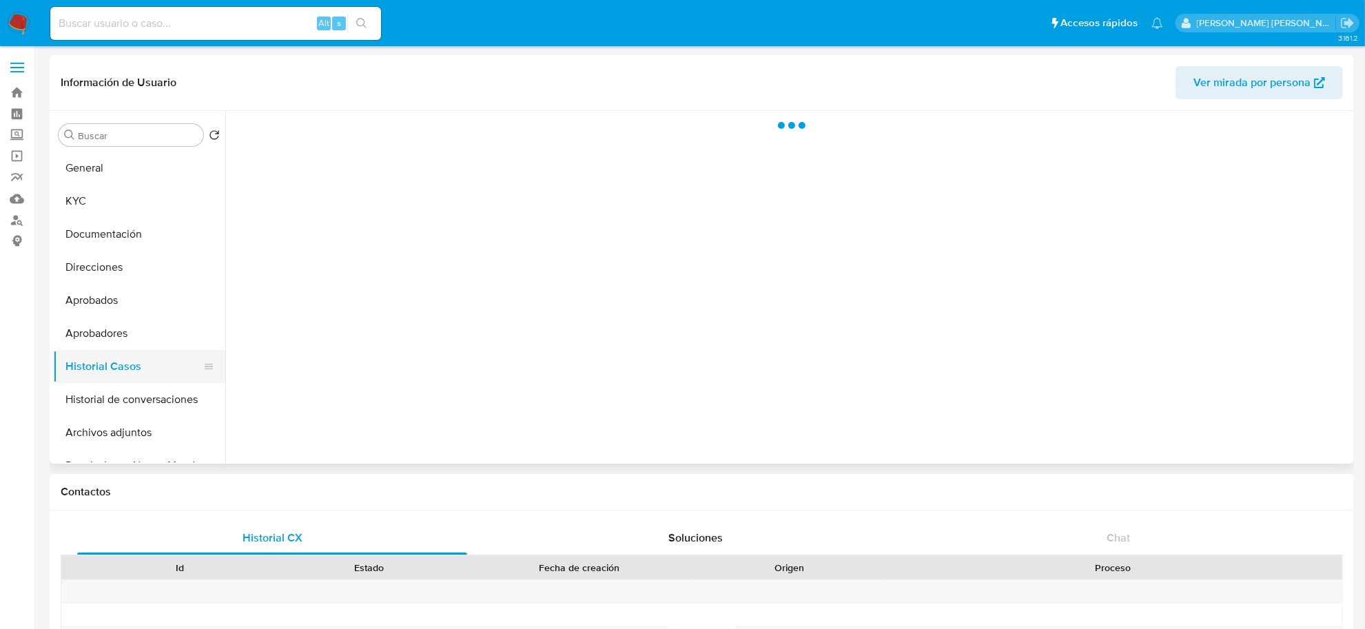
select select "10"
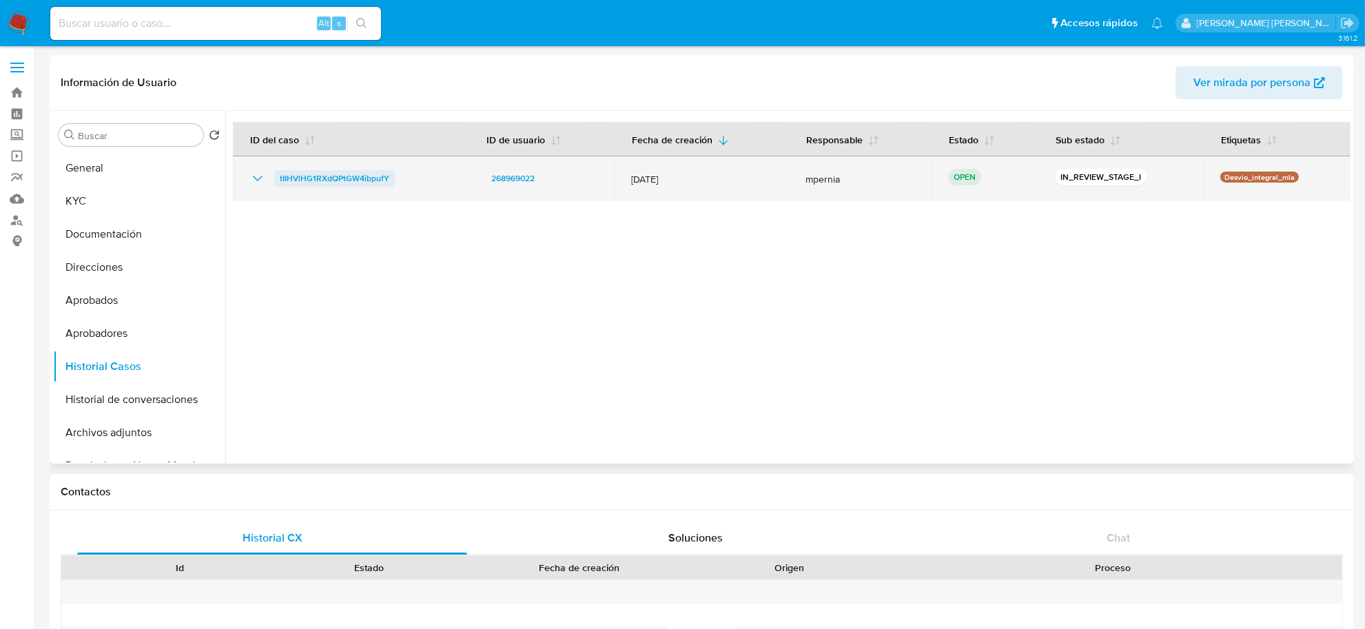
click at [325, 170] on span "tIIHVlHG1RXdQPtGW4ibpufY" at bounding box center [335, 178] width 110 height 17
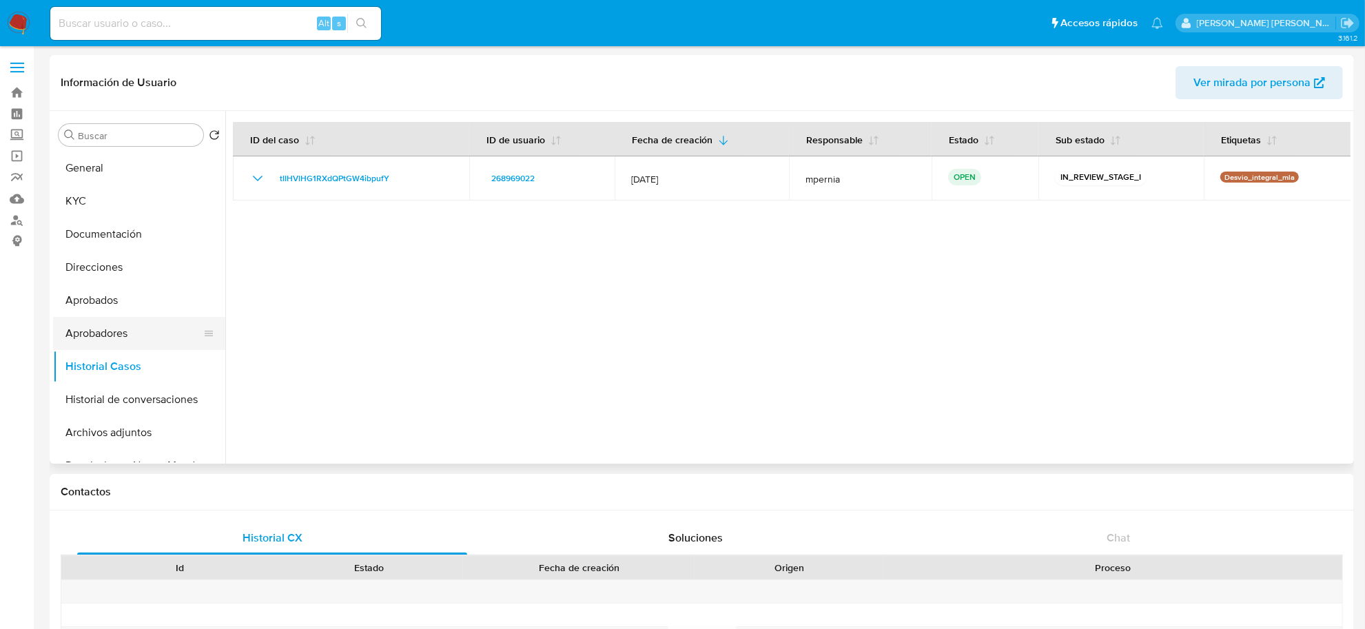
drag, startPoint x: 112, startPoint y: 289, endPoint x: 99, endPoint y: 341, distance: 53.3
click at [112, 289] on button "Aprobados" at bounding box center [139, 300] width 172 height 33
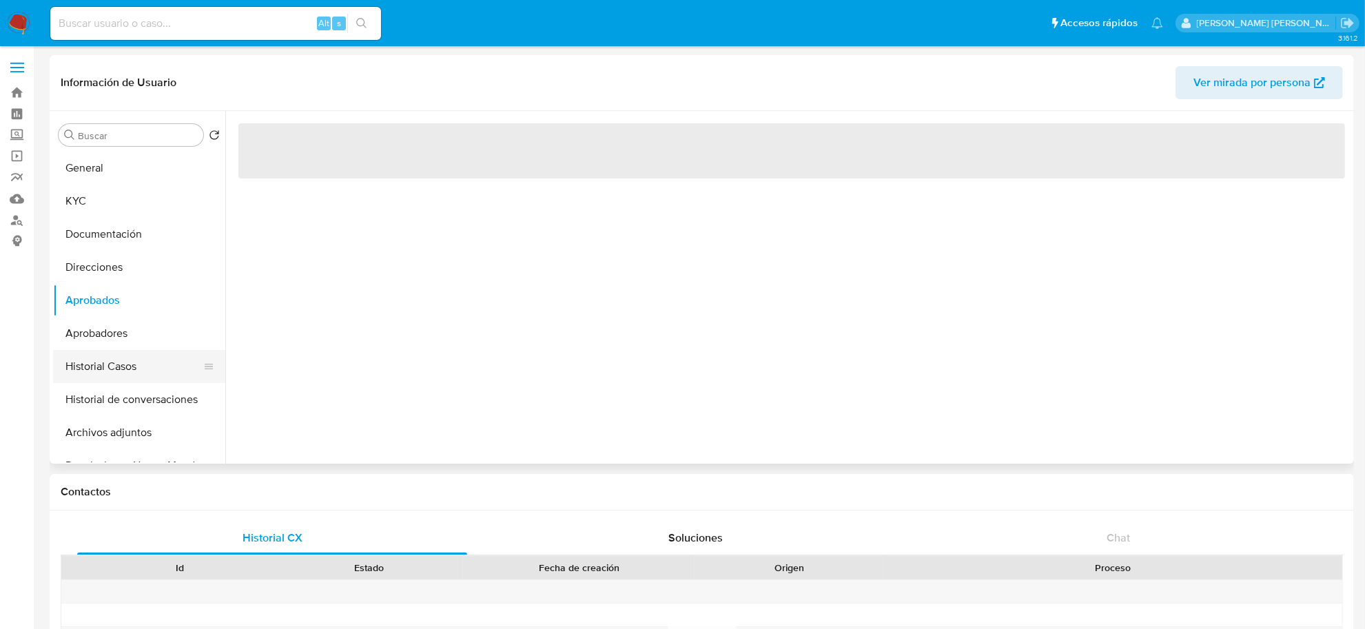
click at [96, 362] on button "Historial Casos" at bounding box center [133, 366] width 161 height 33
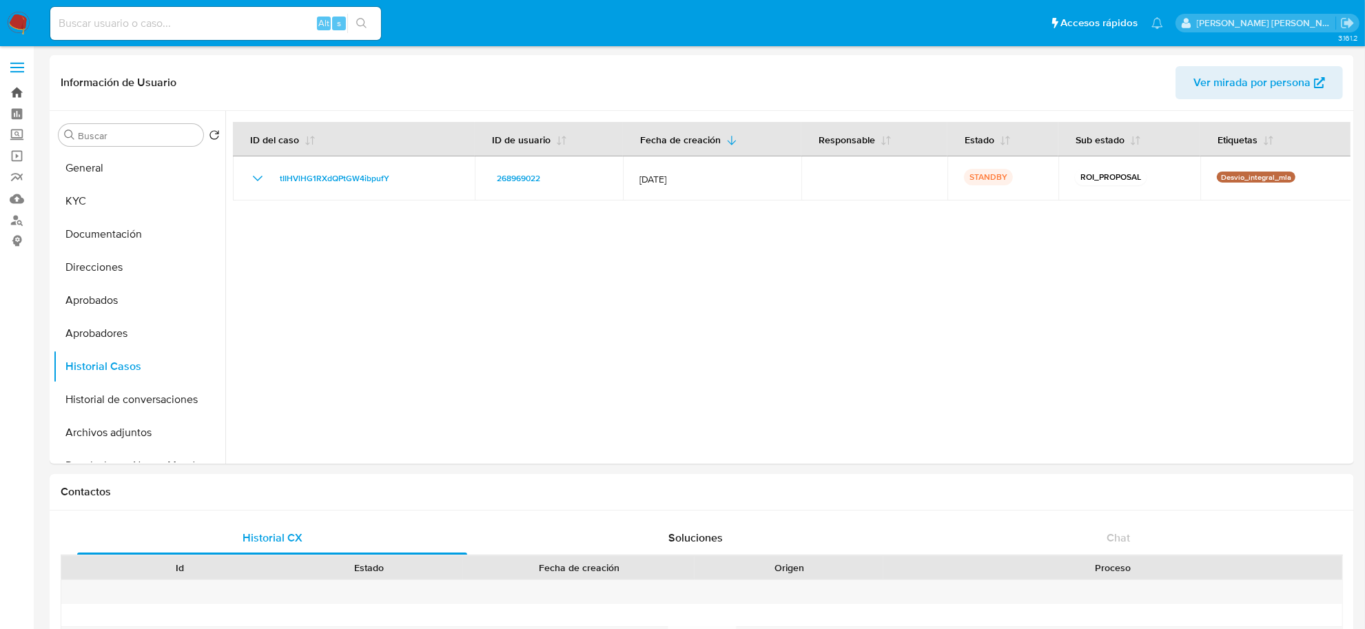
click at [19, 95] on link "Bandeja" at bounding box center [82, 92] width 164 height 21
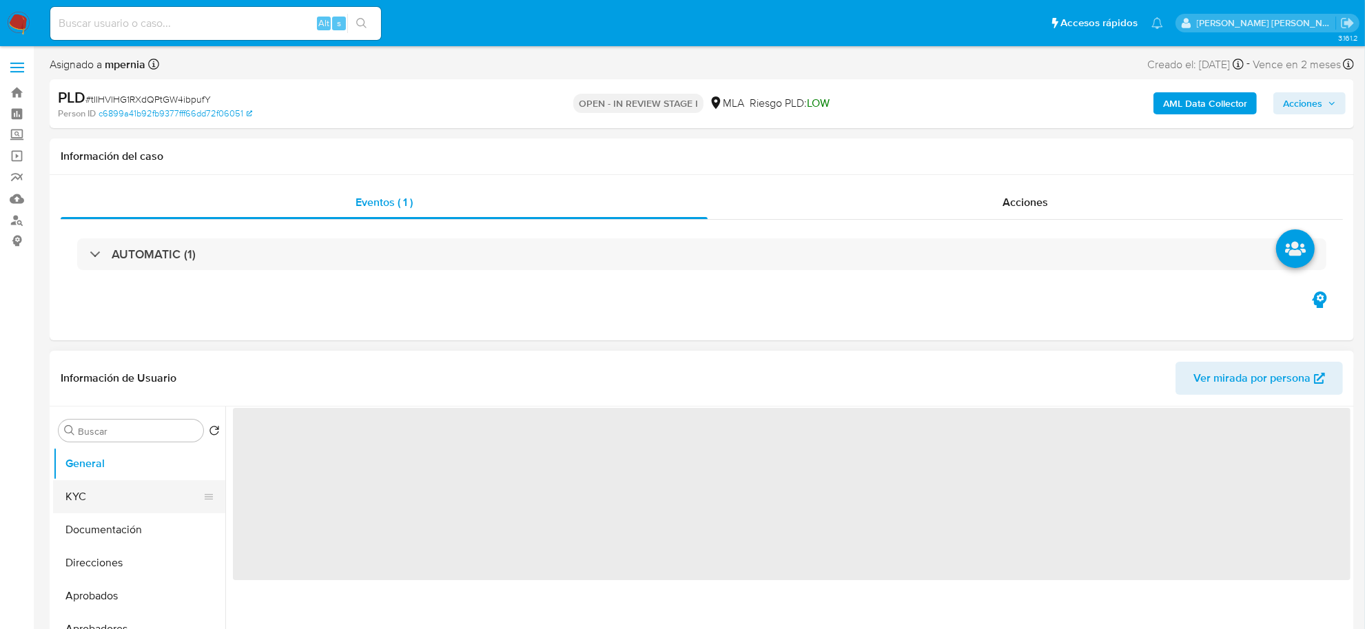
click at [81, 498] on button "KYC" at bounding box center [133, 496] width 161 height 33
select select "10"
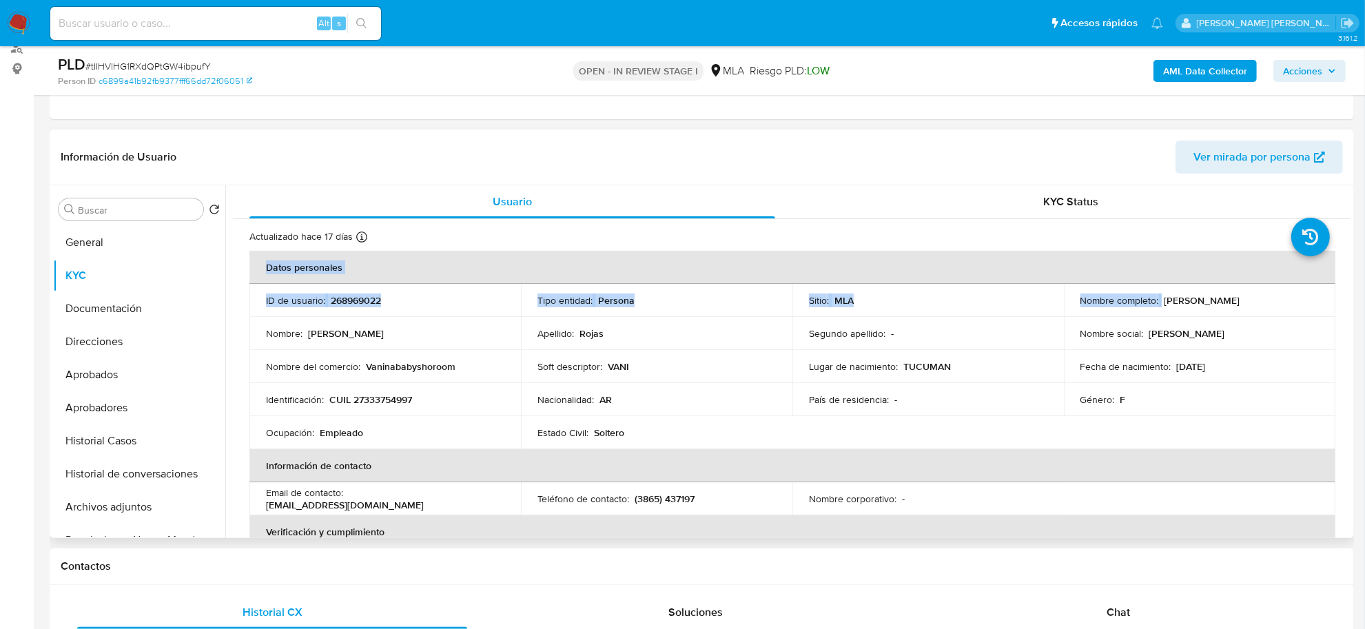
drag, startPoint x: 1159, startPoint y: 191, endPoint x: 1241, endPoint y: 304, distance: 140.1
click at [1241, 304] on div "Nombre completo : [PERSON_NAME]" at bounding box center [1200, 300] width 238 height 12
click at [119, 304] on button "Documentación" at bounding box center [133, 308] width 161 height 33
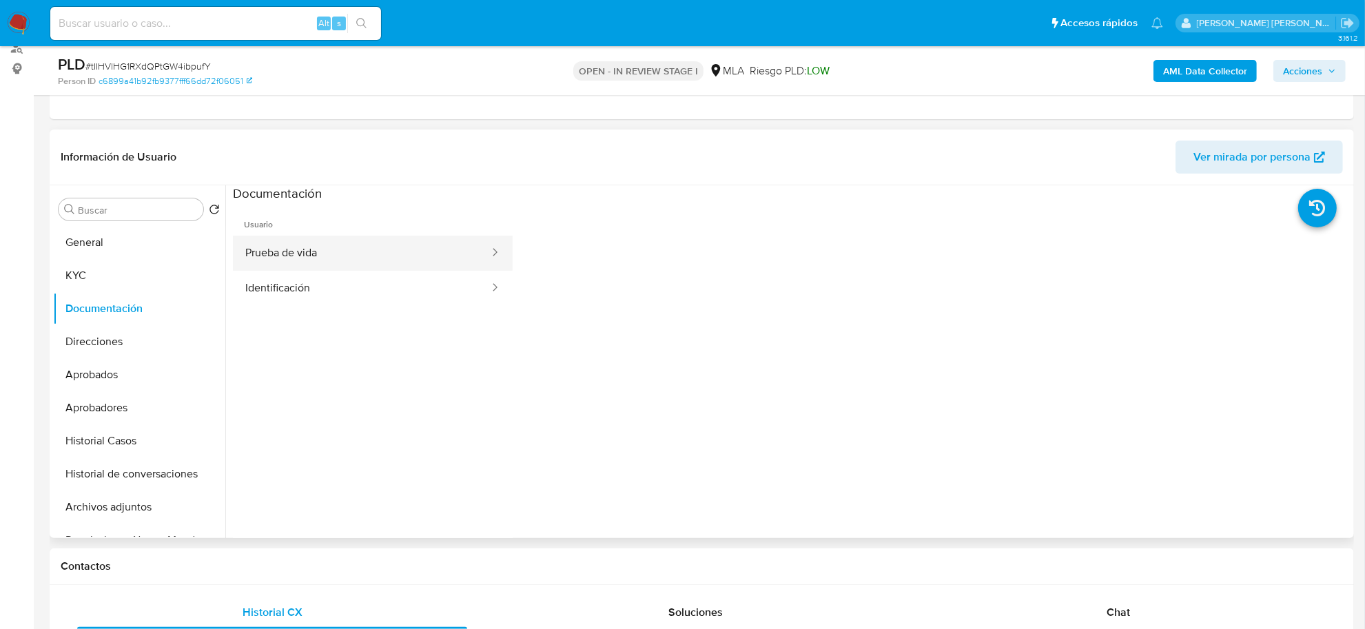
click at [292, 252] on button "Prueba de vida" at bounding box center [362, 253] width 258 height 35
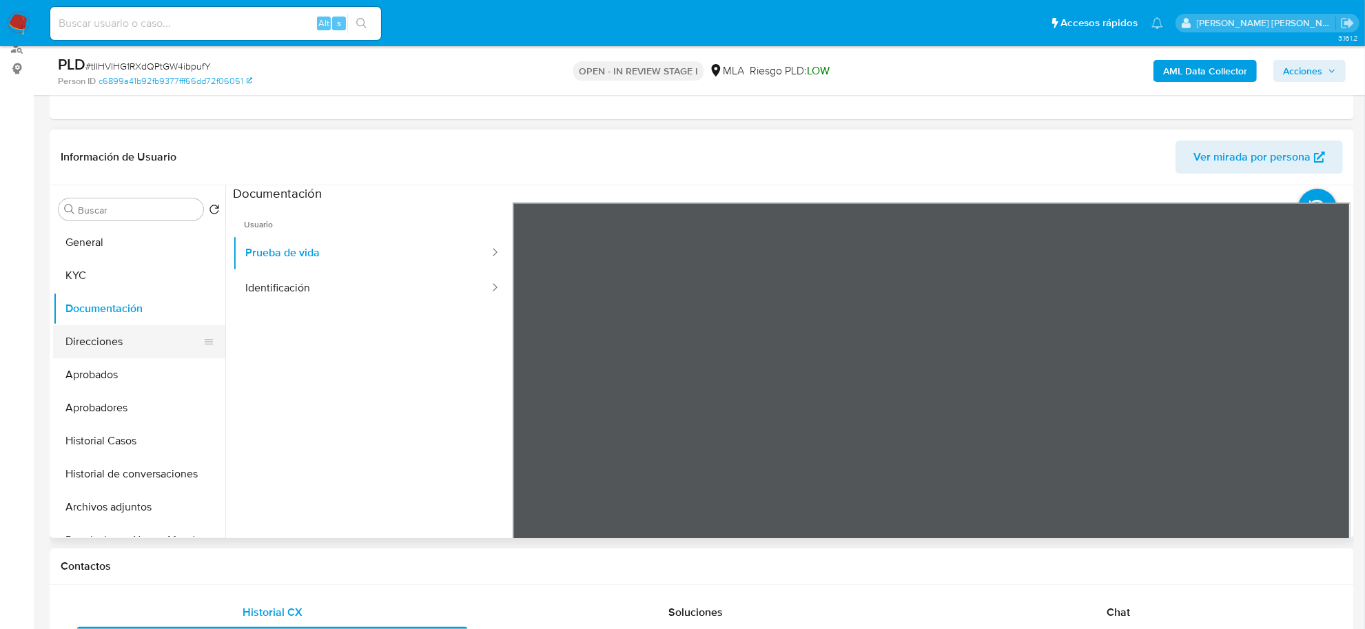
click at [112, 338] on button "Direcciones" at bounding box center [133, 341] width 161 height 33
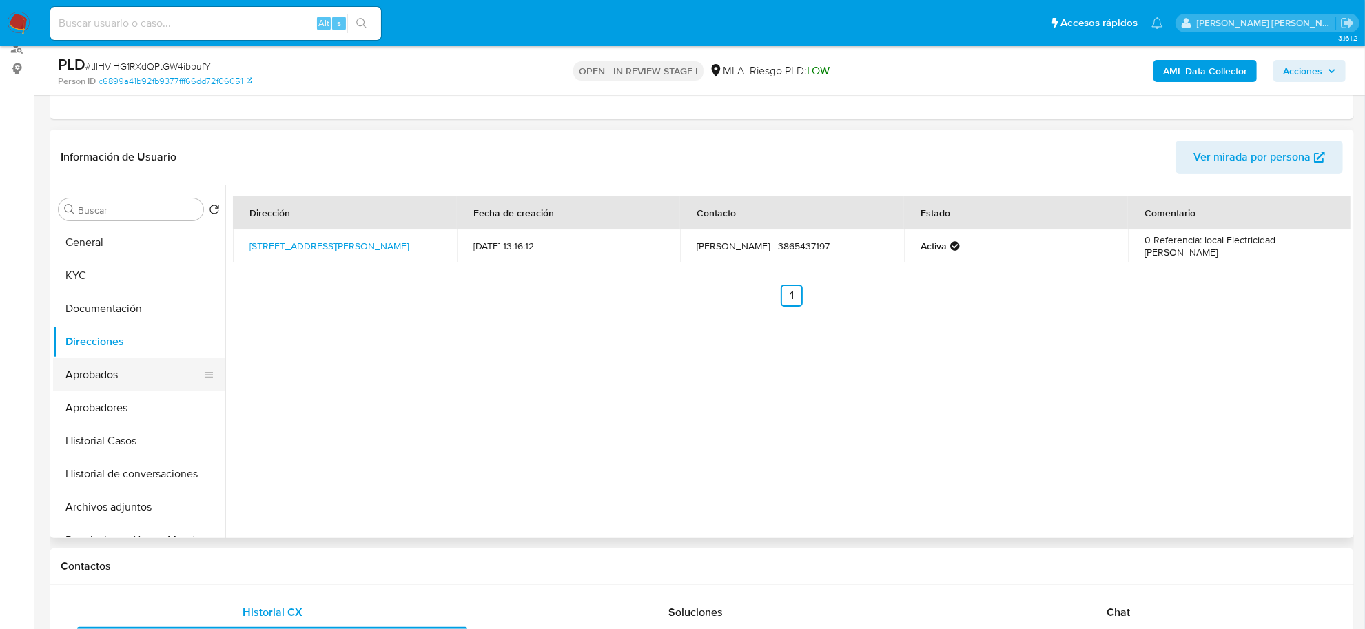
click at [121, 380] on button "Aprobados" at bounding box center [133, 374] width 161 height 33
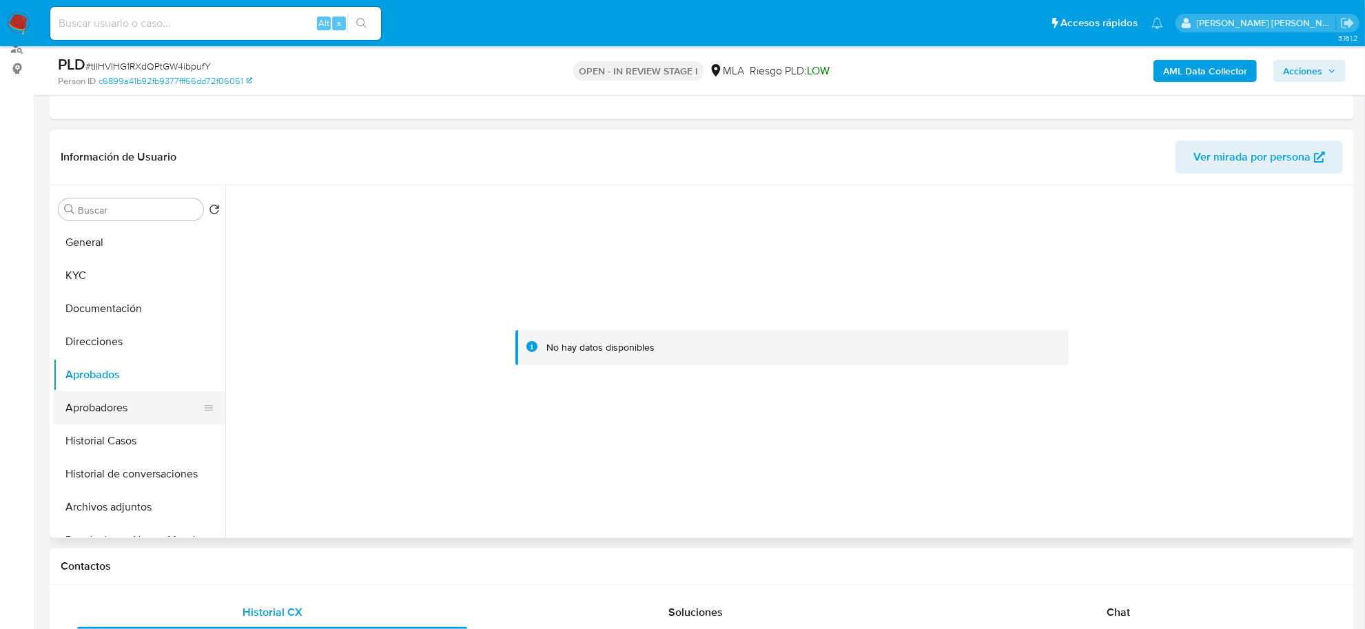
click at [110, 404] on button "Aprobadores" at bounding box center [133, 407] width 161 height 33
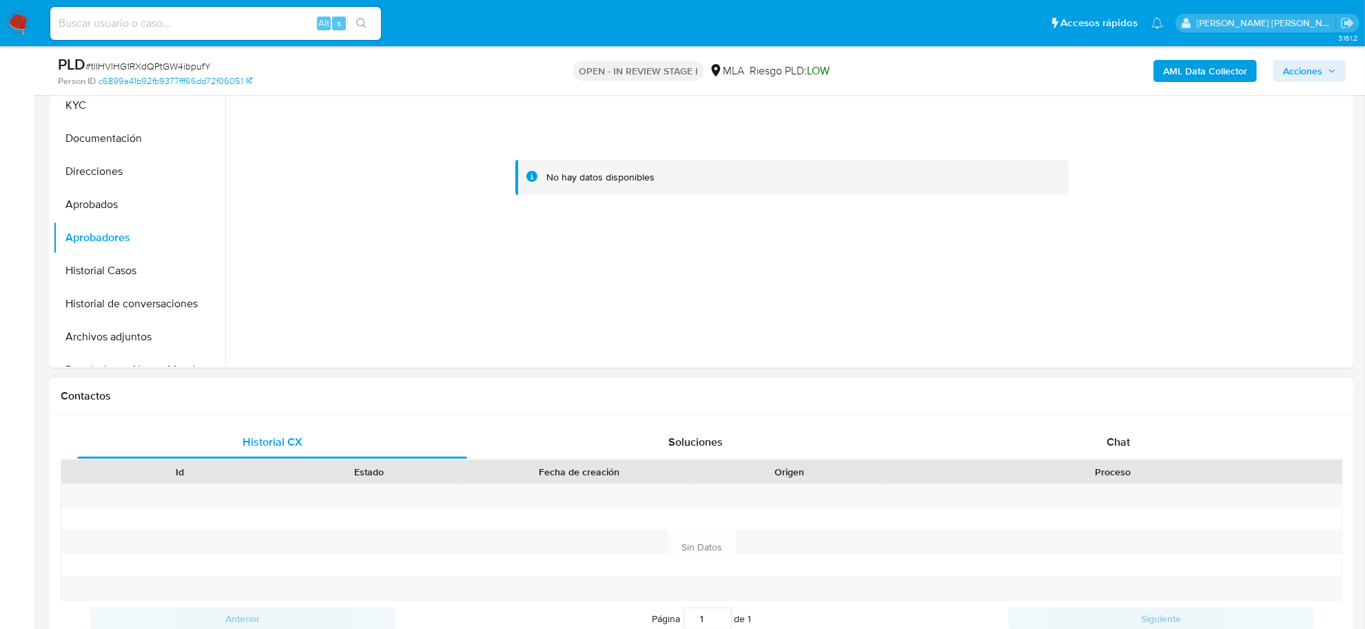
scroll to position [345, 0]
click at [1111, 458] on div "Id Estado Fecha de creación Origen Proceso" at bounding box center [702, 470] width 1283 height 24
click at [1111, 449] on div "Chat" at bounding box center [1119, 440] width 390 height 33
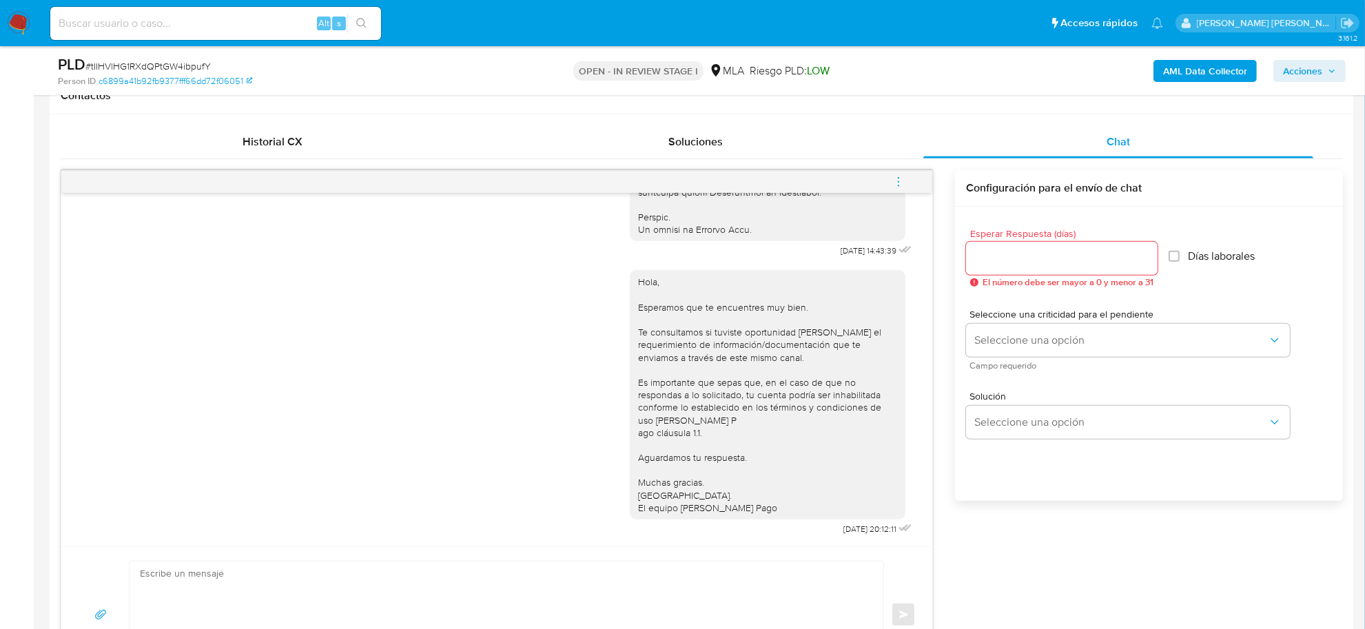
scroll to position [689, 0]
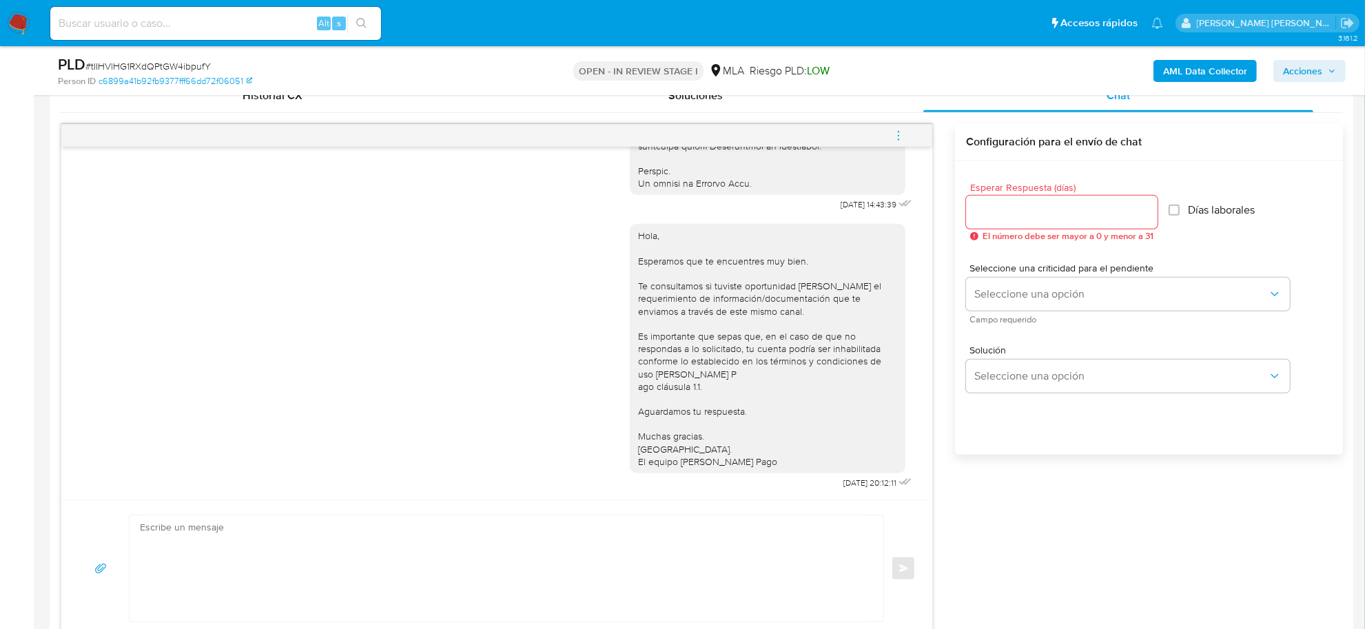
click at [901, 132] on icon "menu-action" at bounding box center [899, 136] width 12 height 12
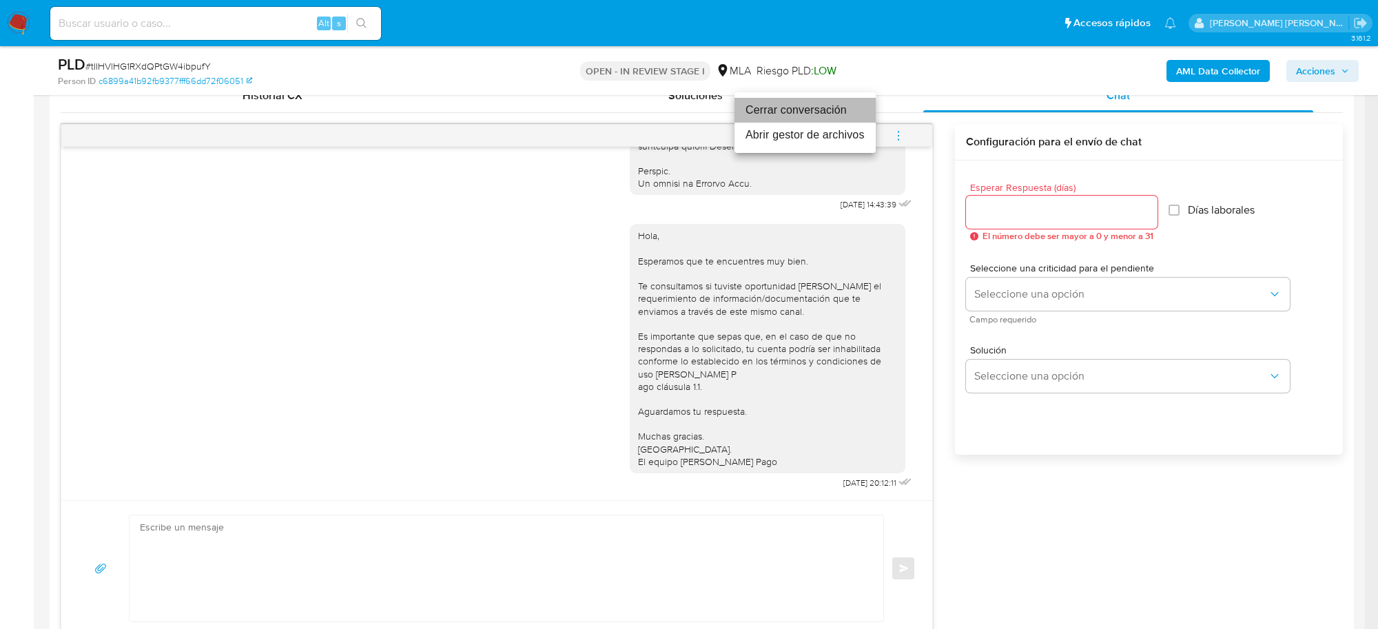
click at [802, 111] on li "Cerrar conversación" at bounding box center [805, 110] width 141 height 25
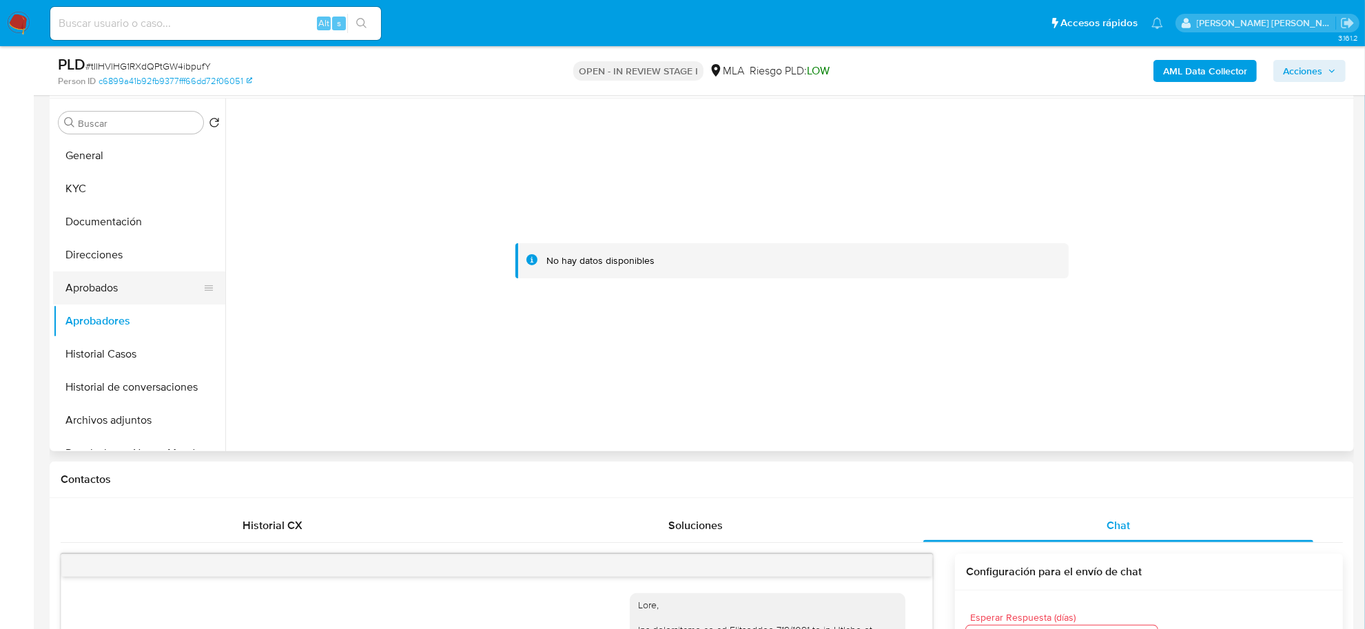
scroll to position [258, 0]
click at [109, 254] on button "Direcciones" at bounding box center [133, 255] width 161 height 33
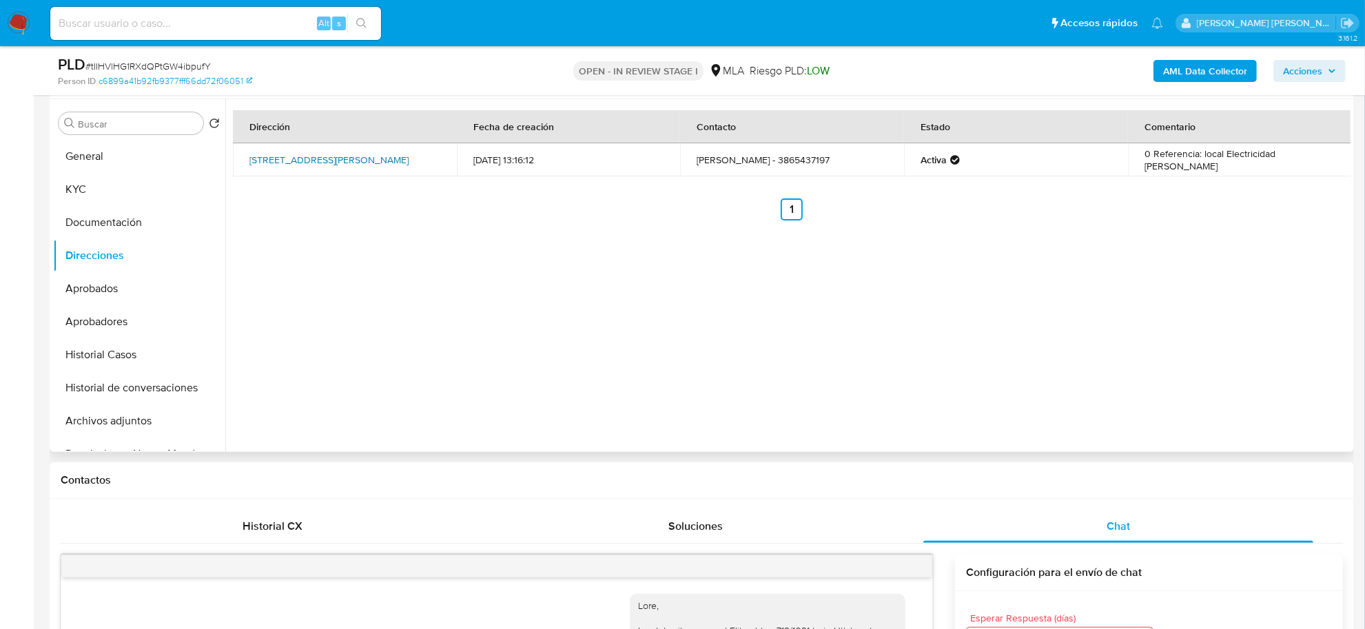
click at [263, 161] on link "San Martin 721, Concepción, Tucumán, 4146, Argentina 721" at bounding box center [328, 160] width 159 height 14
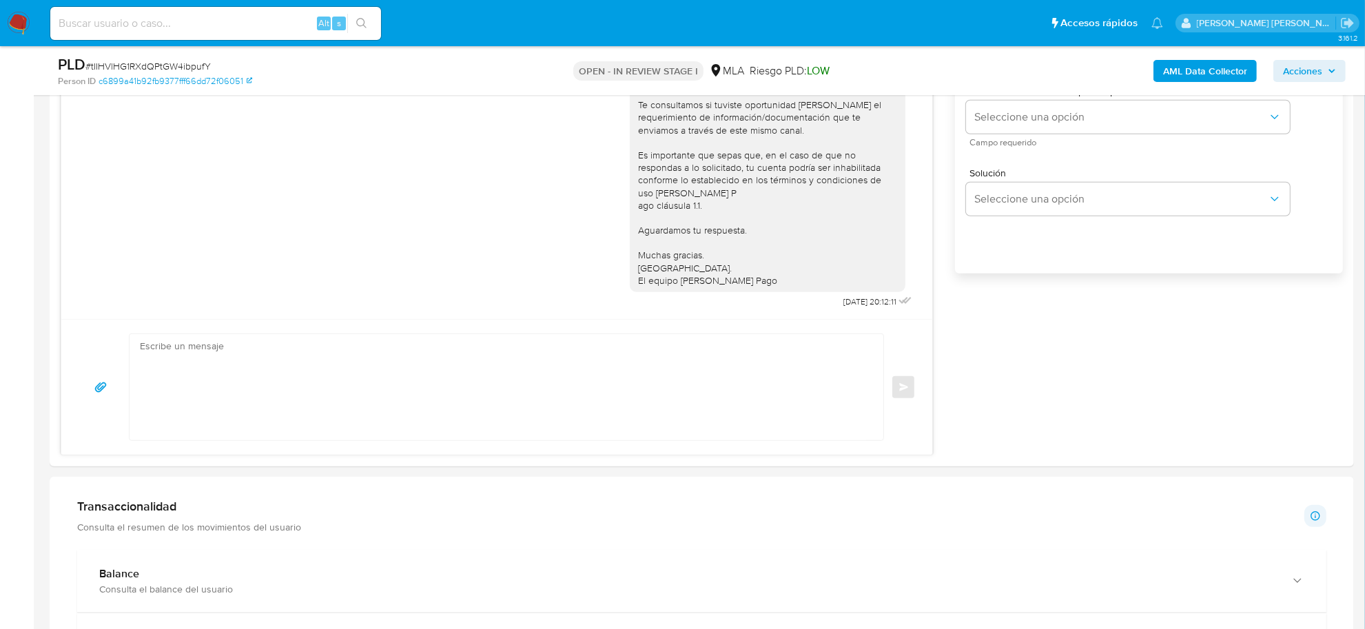
scroll to position [1120, 0]
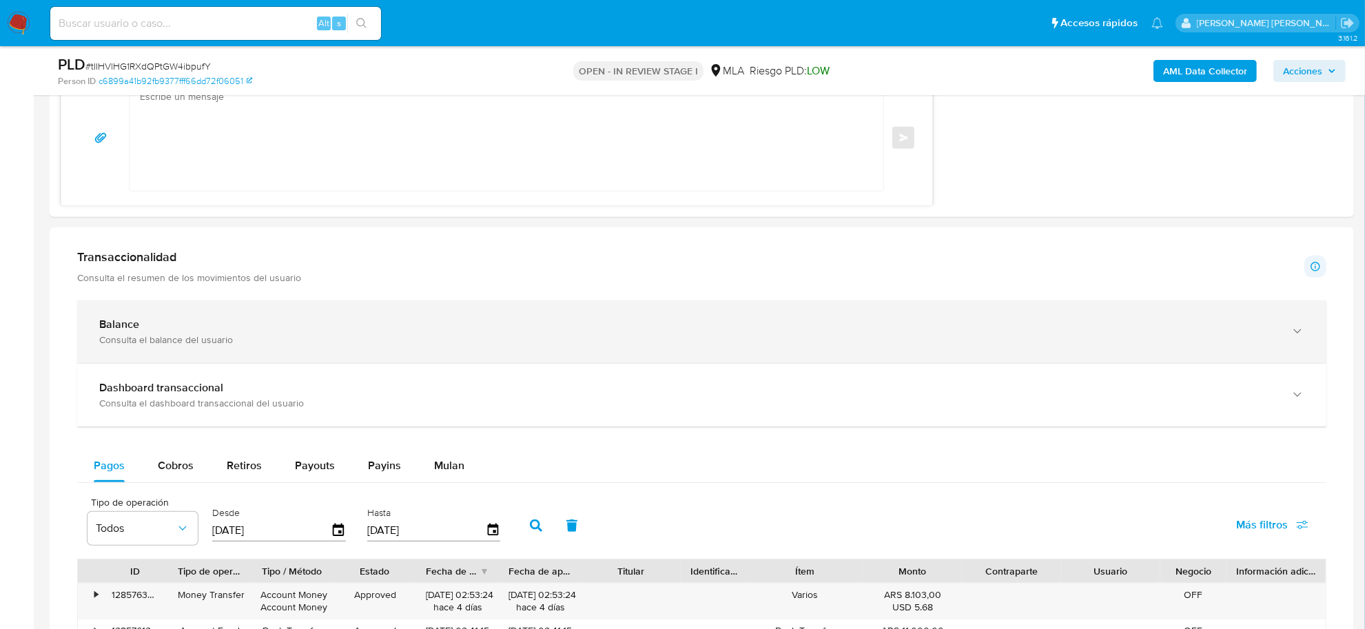
click at [161, 338] on div "Consulta el balance del usuario" at bounding box center [688, 340] width 1178 height 12
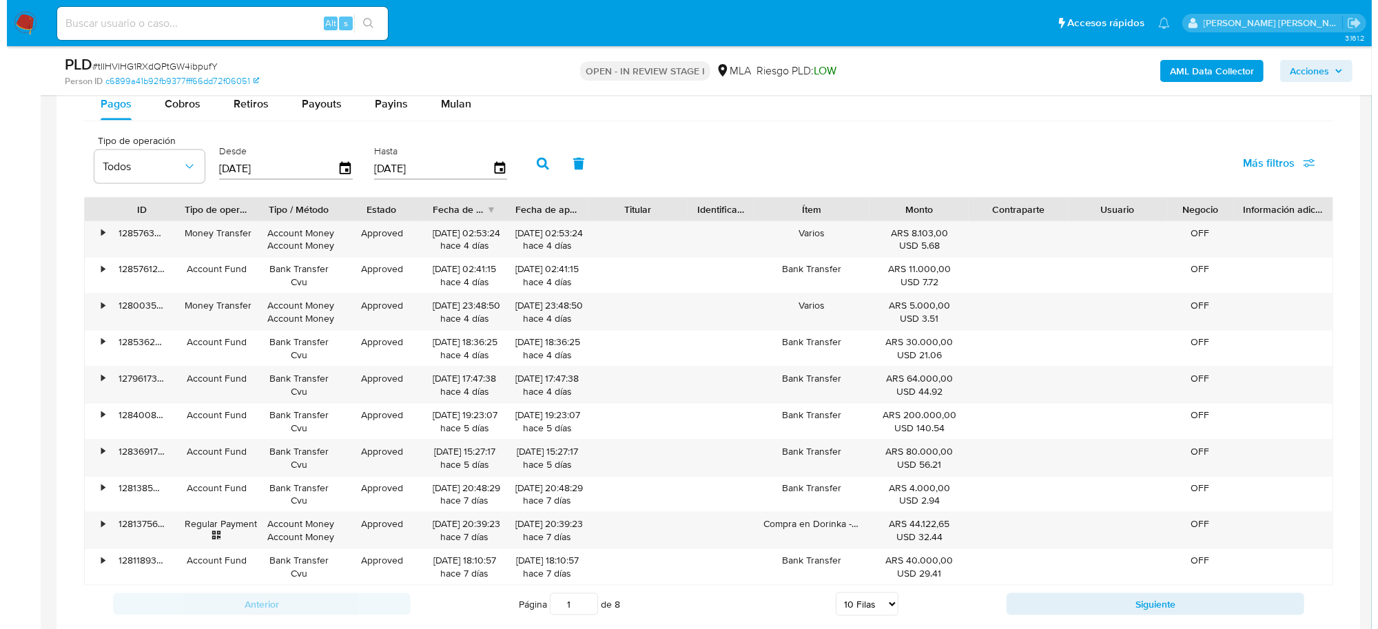
scroll to position [2613, 0]
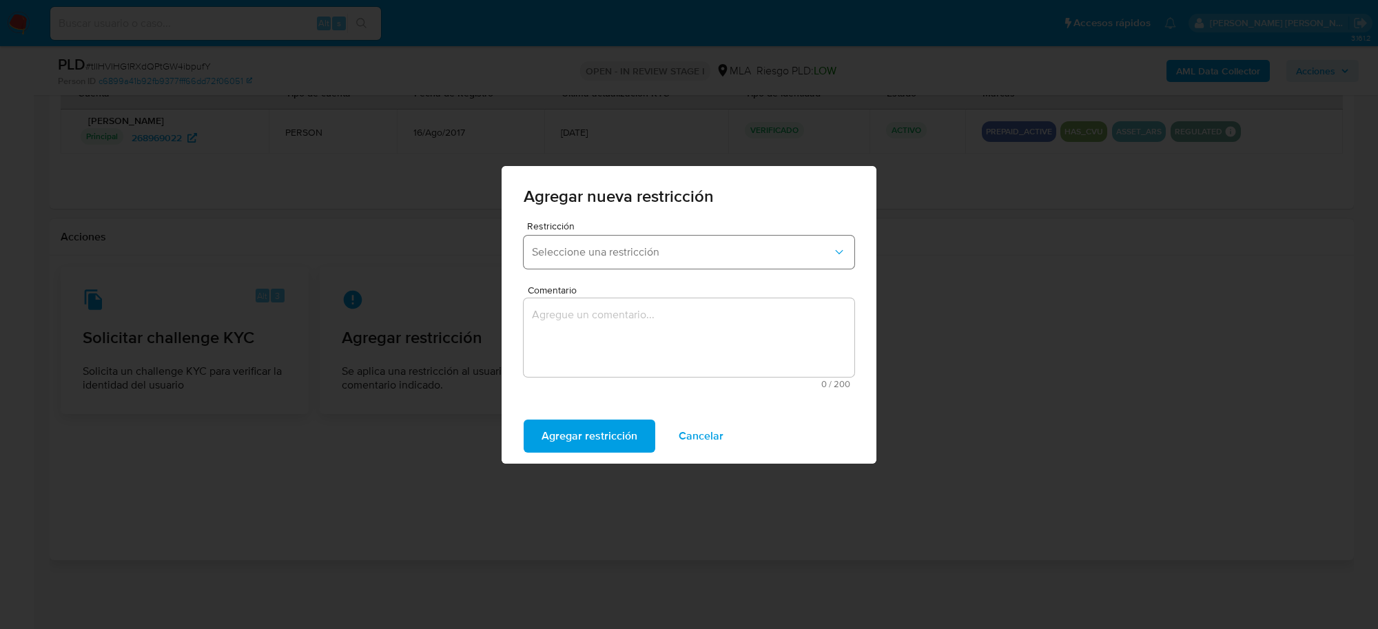
click at [663, 250] on span "Seleccione una restricción" at bounding box center [682, 252] width 300 height 14
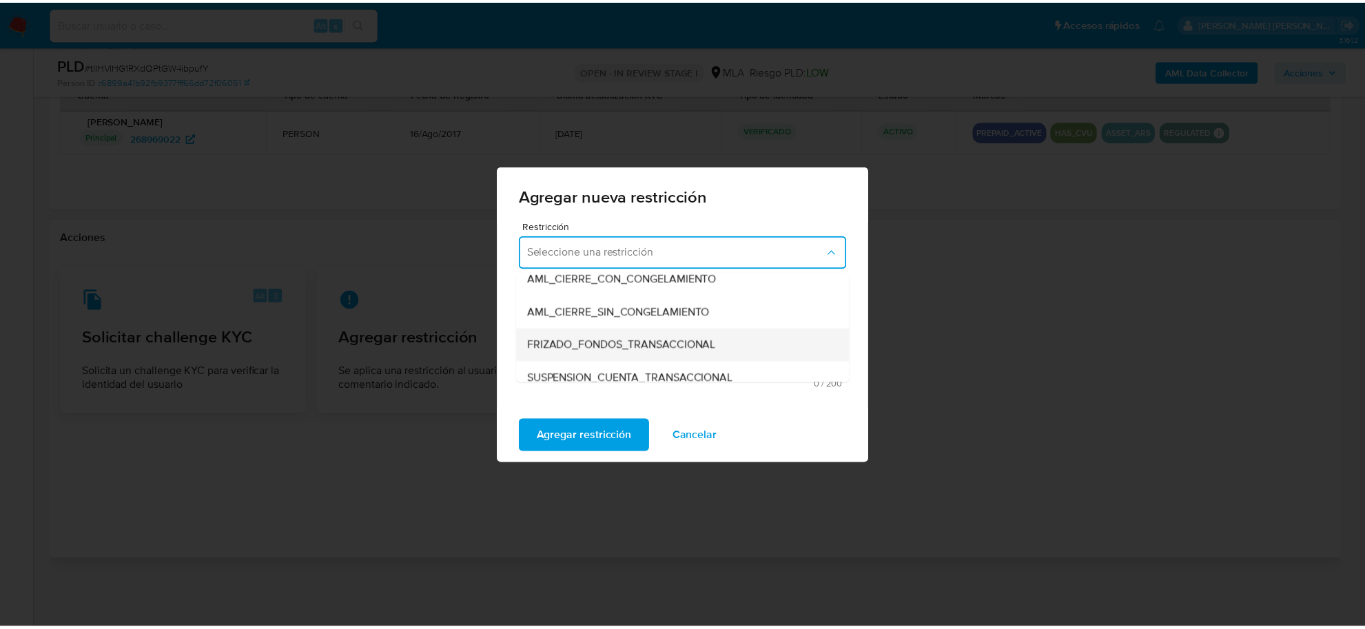
scroll to position [172, 0]
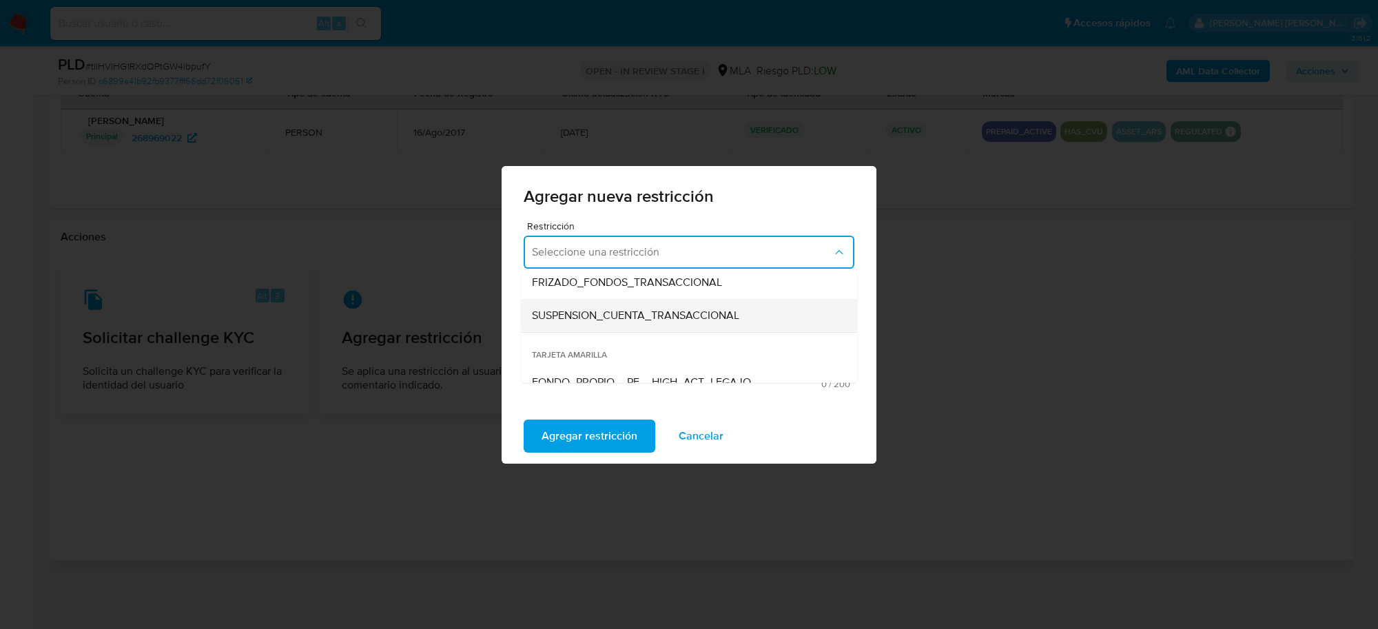
click at [597, 318] on span "SUSPENSION_CUENTA_TRANSACCIONAL" at bounding box center [635, 315] width 207 height 14
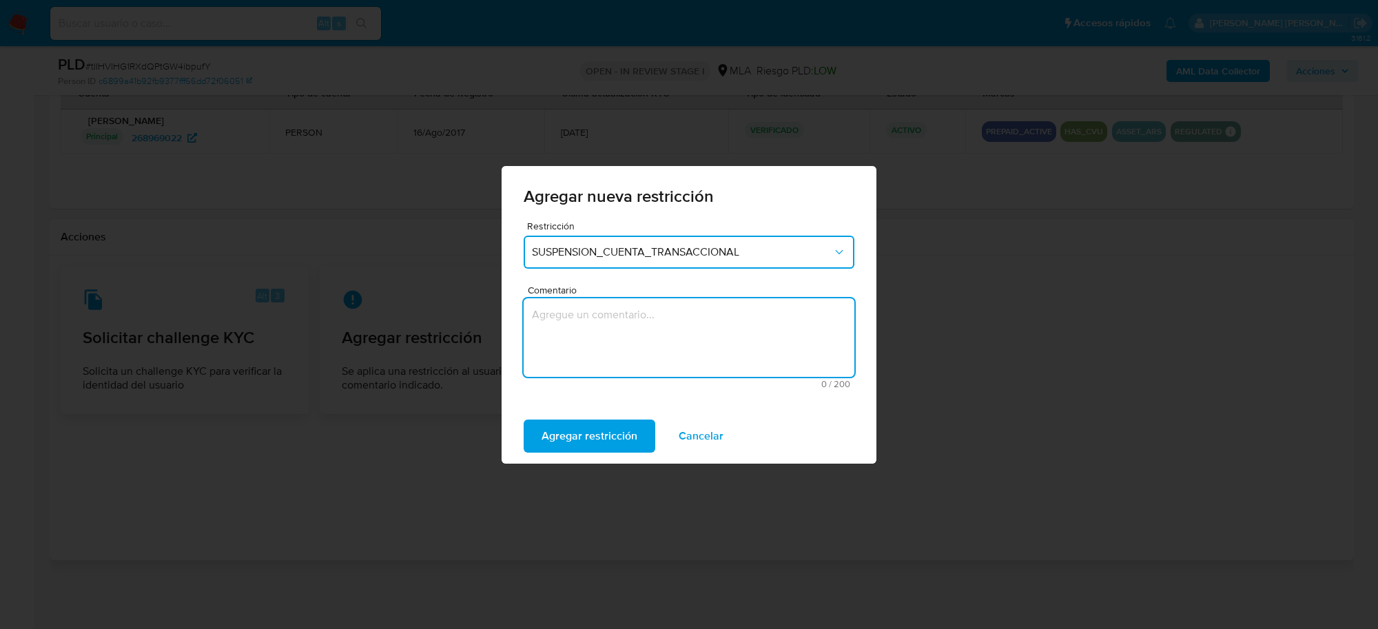
click at [595, 322] on textarea "Comentario" at bounding box center [689, 337] width 331 height 79
type textarea "AML"
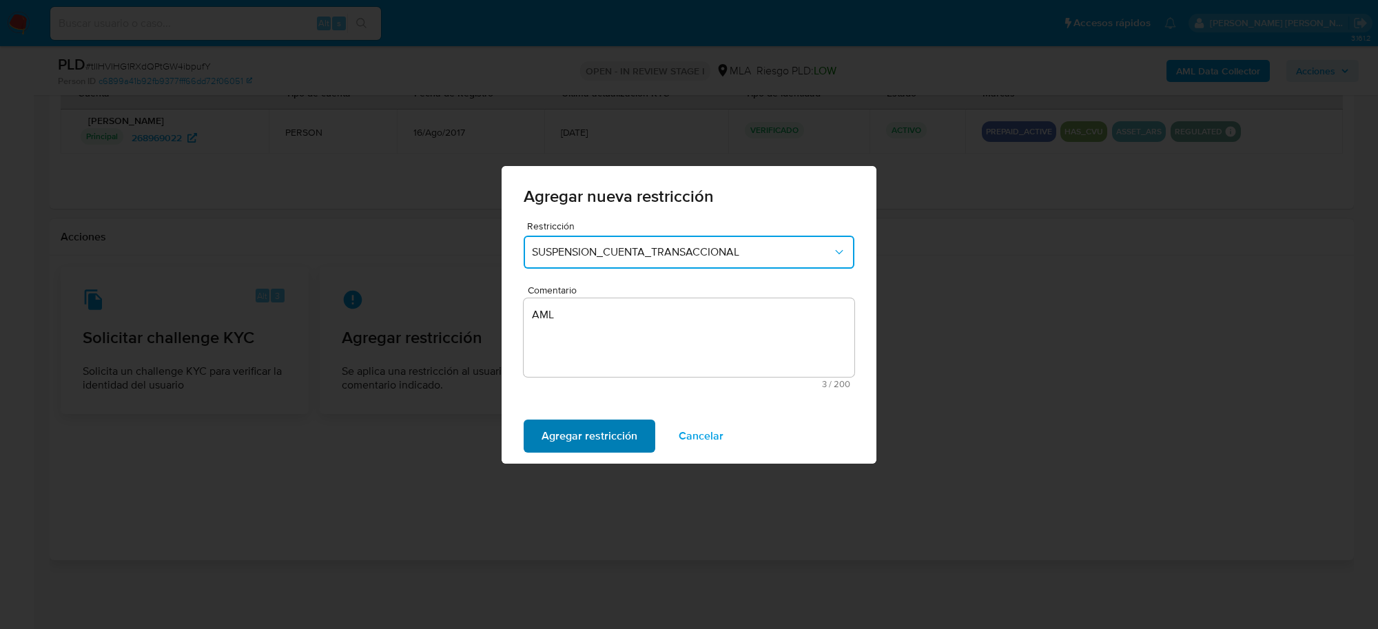
click at [584, 440] on span "Agregar restricción" at bounding box center [590, 436] width 96 height 30
click at [584, 440] on span "Confirmar" at bounding box center [567, 436] width 50 height 30
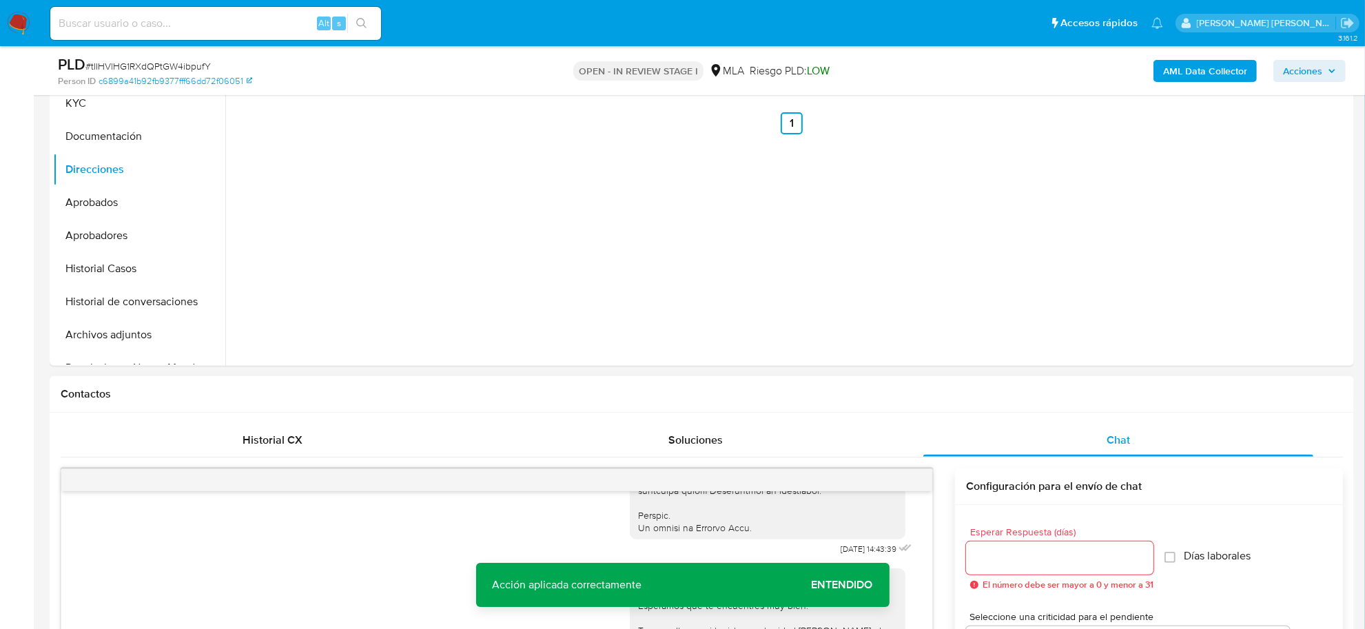
scroll to position [201, 0]
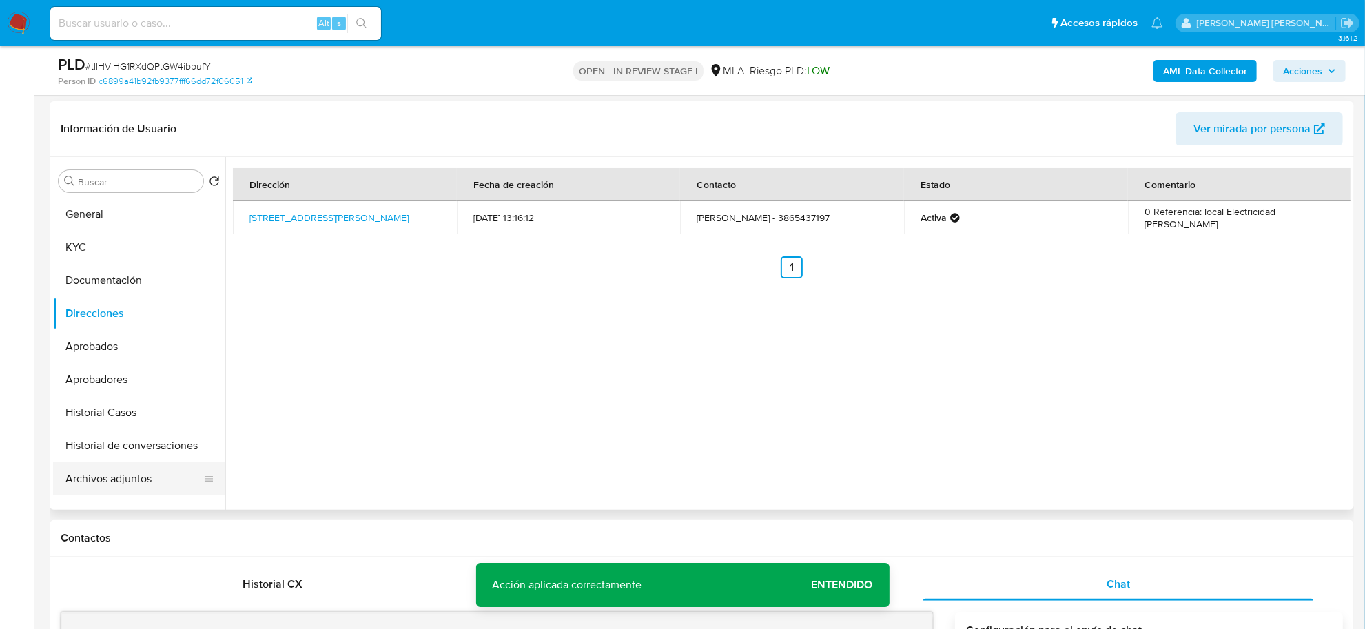
click at [116, 469] on button "Archivos adjuntos" at bounding box center [133, 478] width 161 height 33
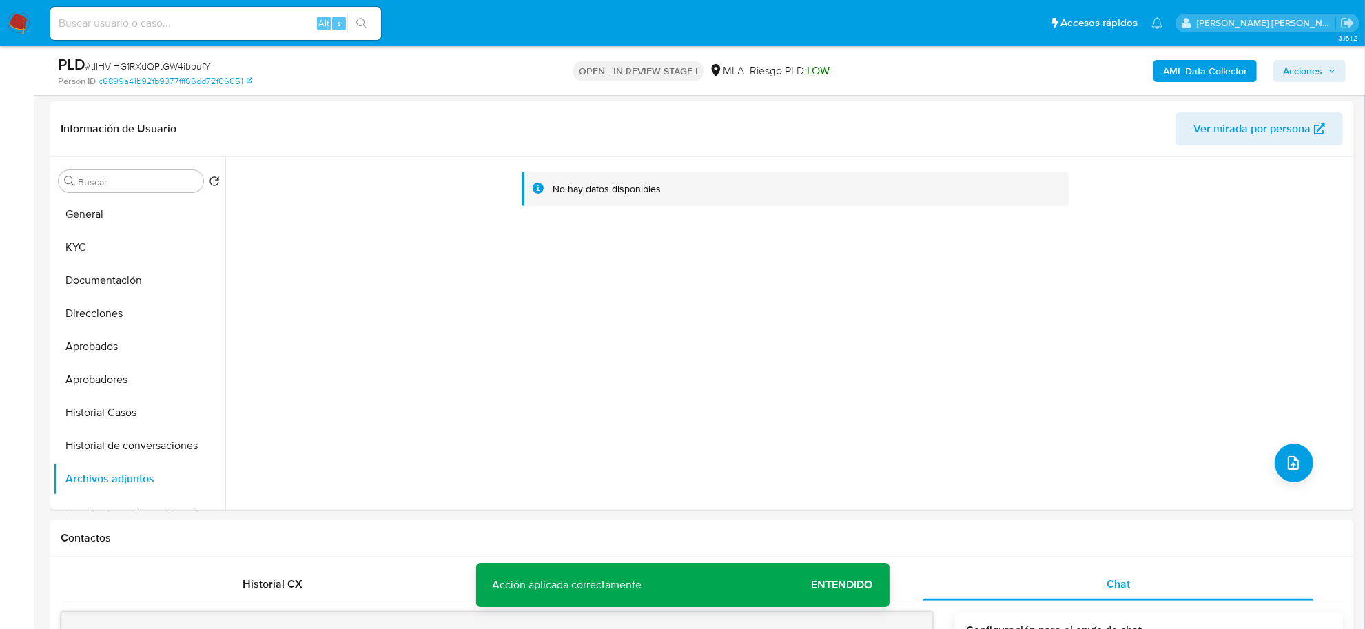
click at [1194, 74] on b "AML Data Collector" at bounding box center [1205, 71] width 84 height 22
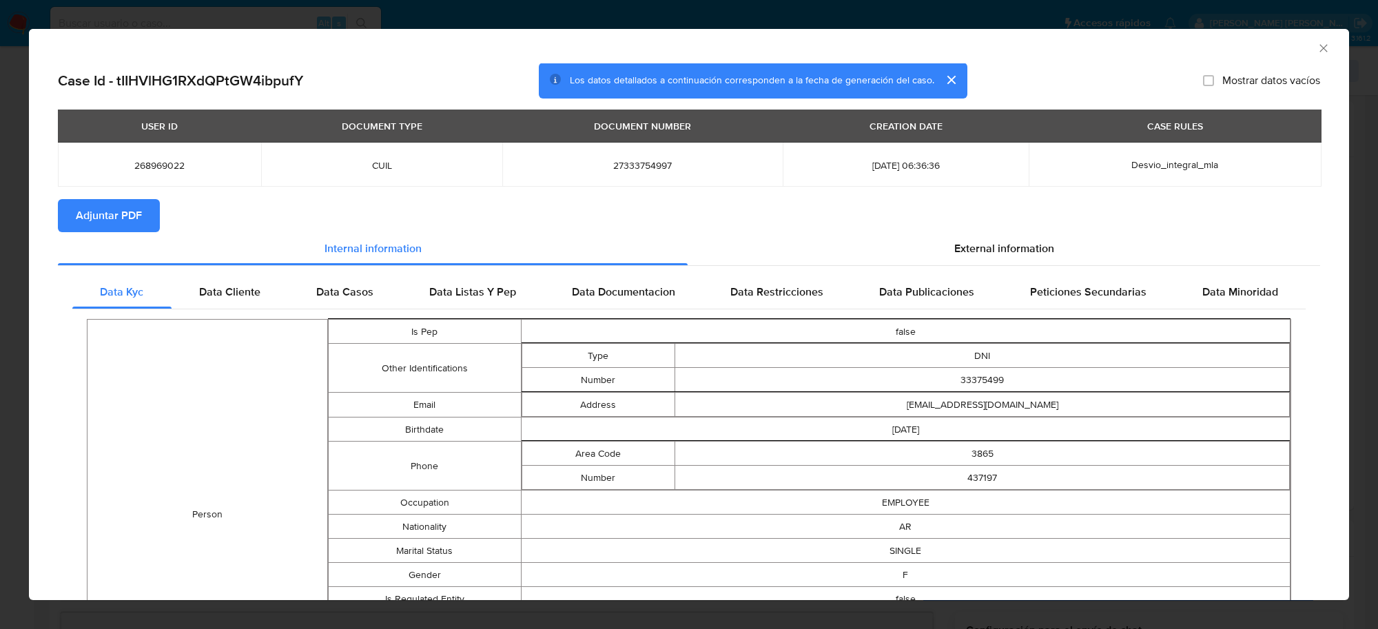
click at [76, 226] on span "Adjuntar PDF" at bounding box center [109, 216] width 66 height 30
click at [1317, 46] on icon "Cerrar ventana" at bounding box center [1324, 48] width 14 height 14
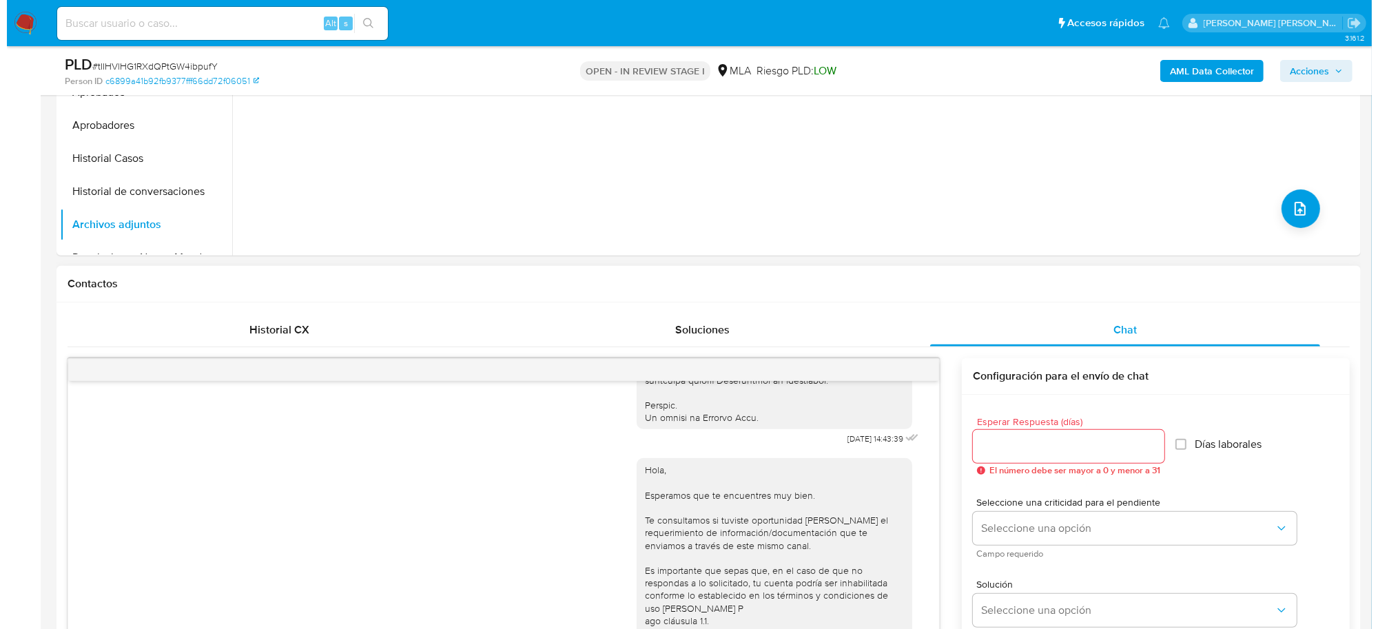
scroll to position [459, 0]
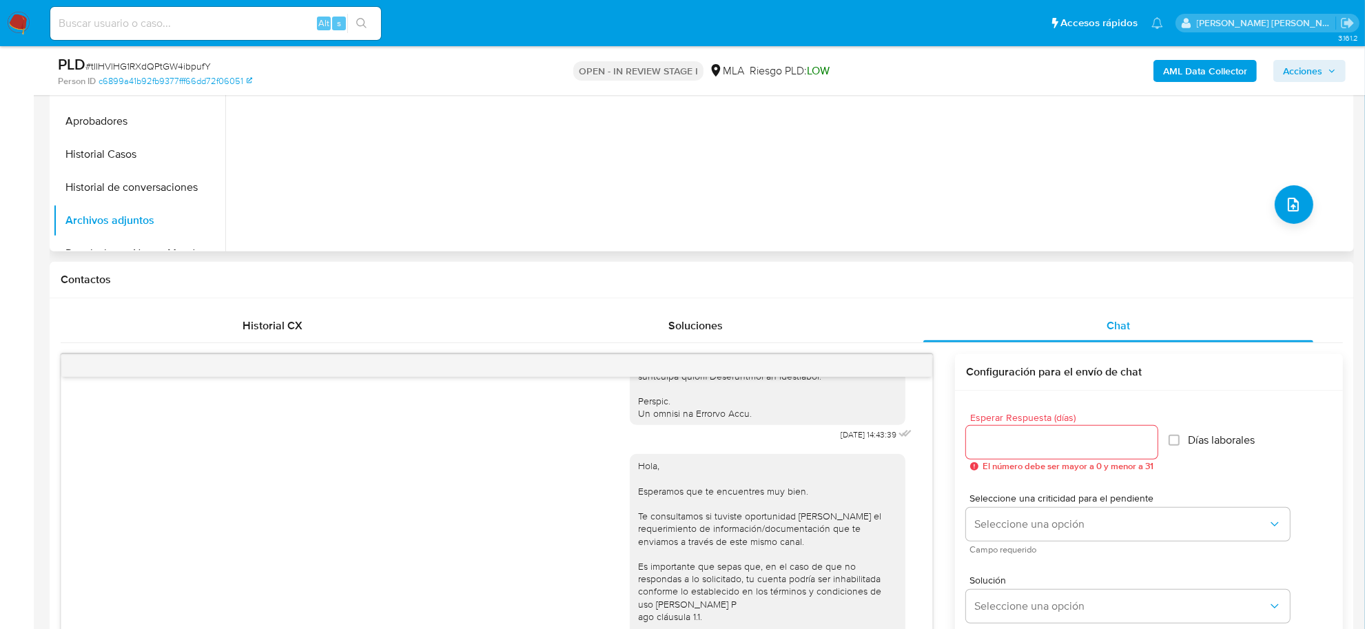
click at [1305, 218] on div "No hay datos disponibles" at bounding box center [787, 75] width 1125 height 353
click at [1297, 208] on button "upload-file" at bounding box center [1294, 204] width 39 height 39
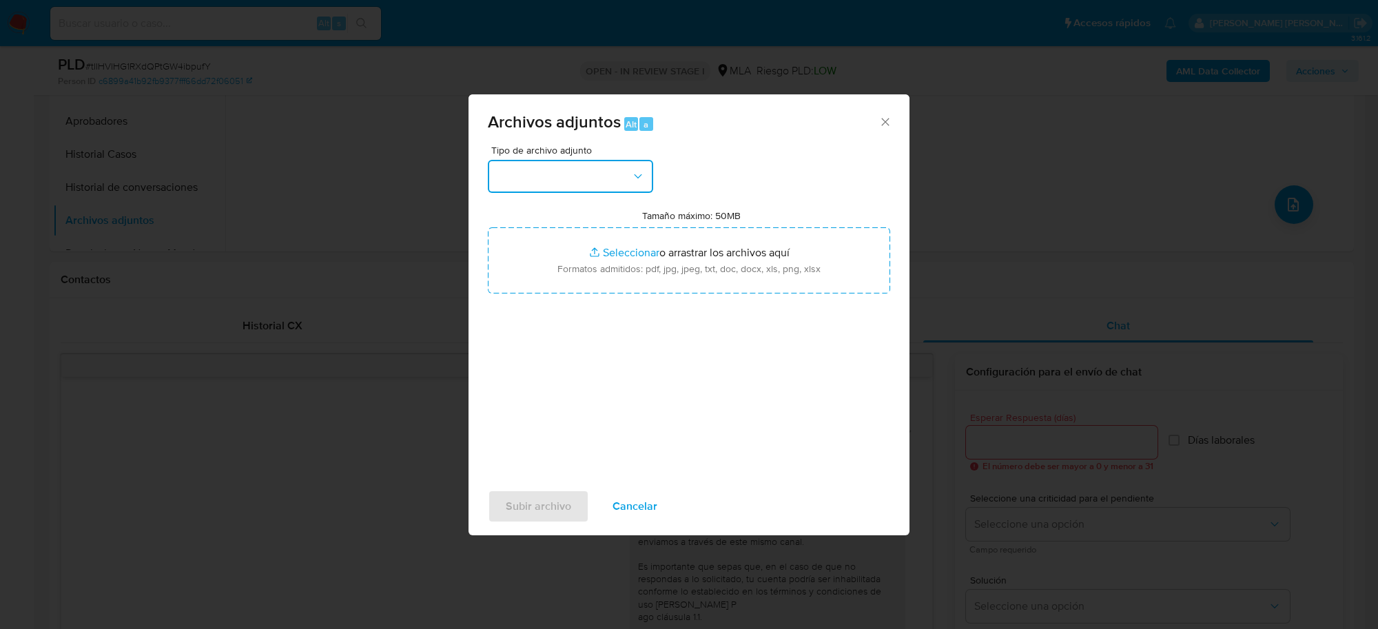
click at [618, 181] on button "button" at bounding box center [570, 176] width 165 height 33
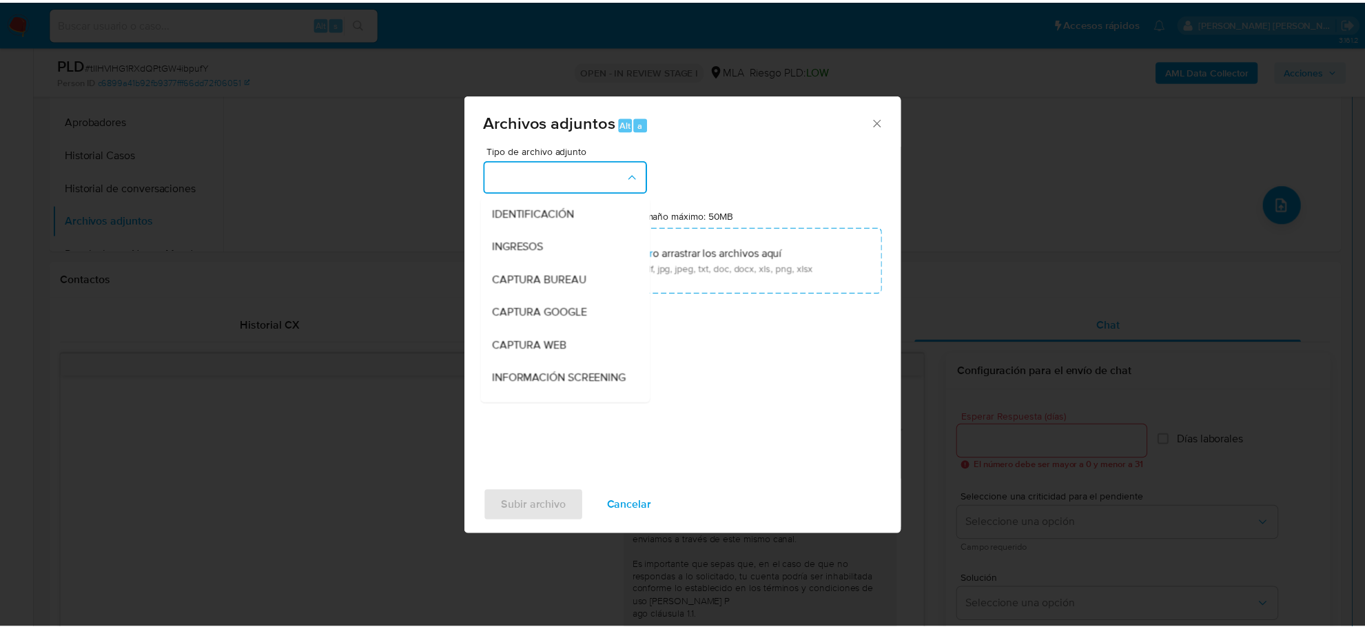
scroll to position [172, 0]
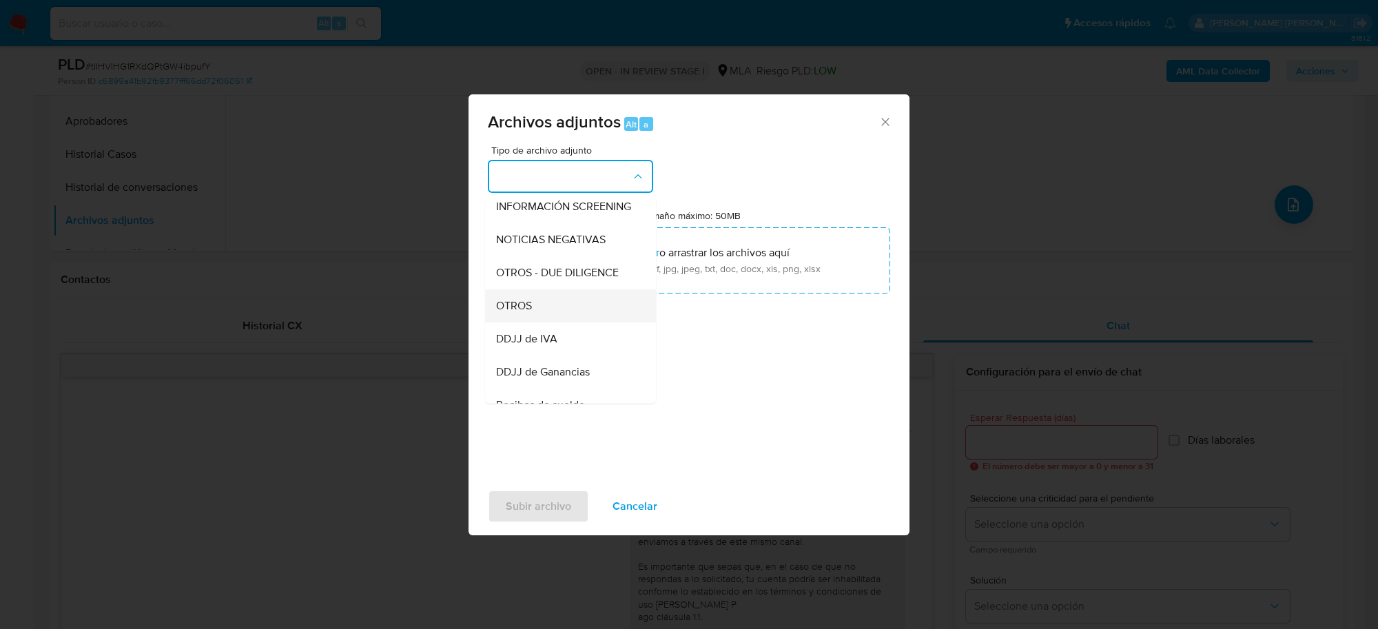
click at [555, 316] on div "OTROS" at bounding box center [566, 305] width 141 height 33
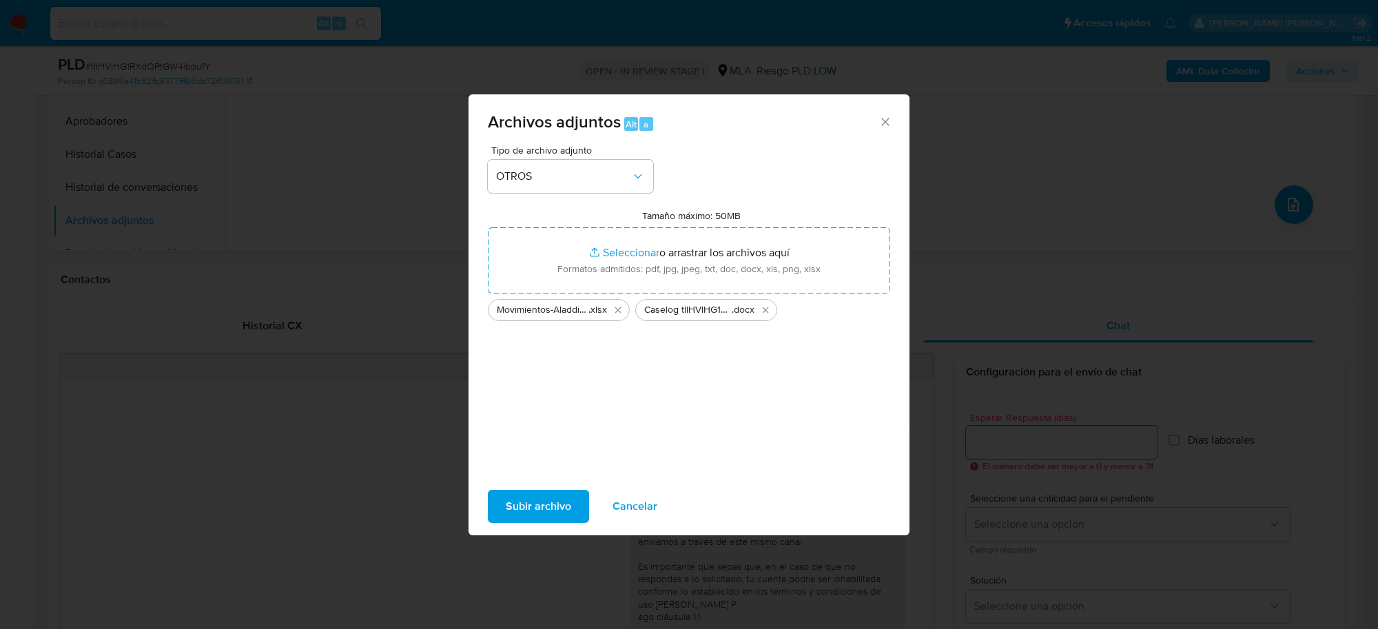
click at [546, 509] on span "Subir archivo" at bounding box center [538, 506] width 65 height 30
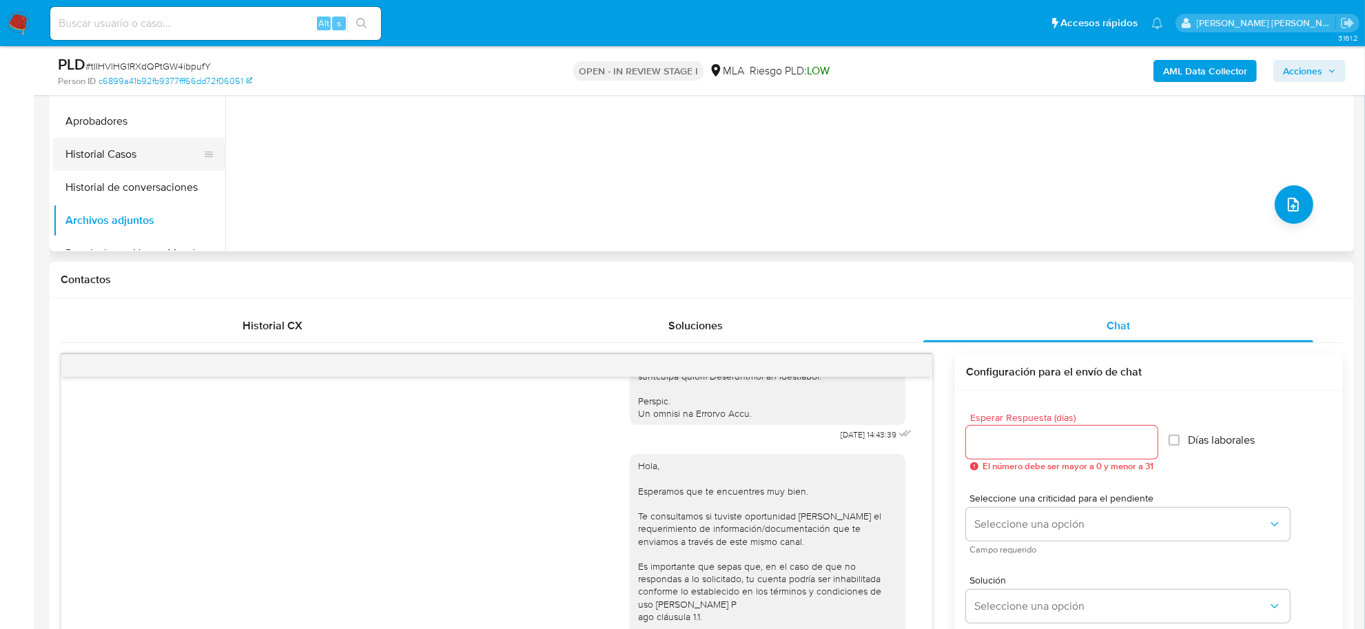
click at [112, 161] on button "Historial Casos" at bounding box center [133, 154] width 161 height 33
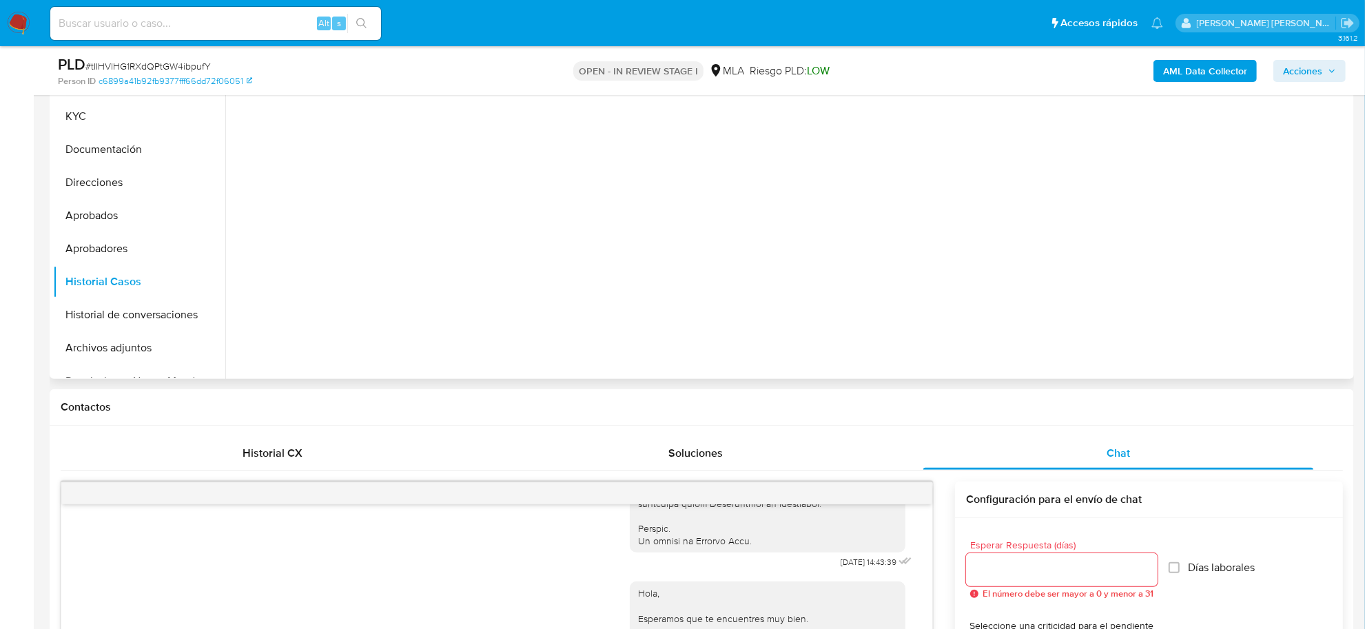
scroll to position [287, 0]
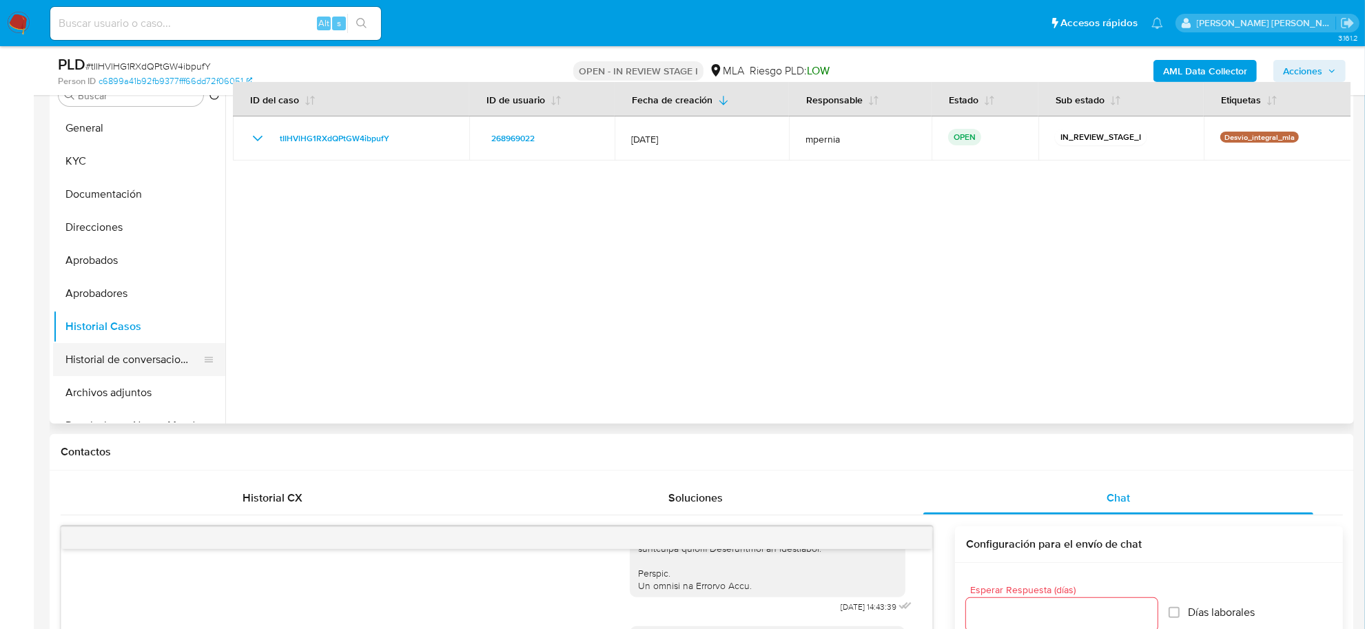
click at [142, 372] on button "Historial de conversaciones" at bounding box center [133, 359] width 161 height 33
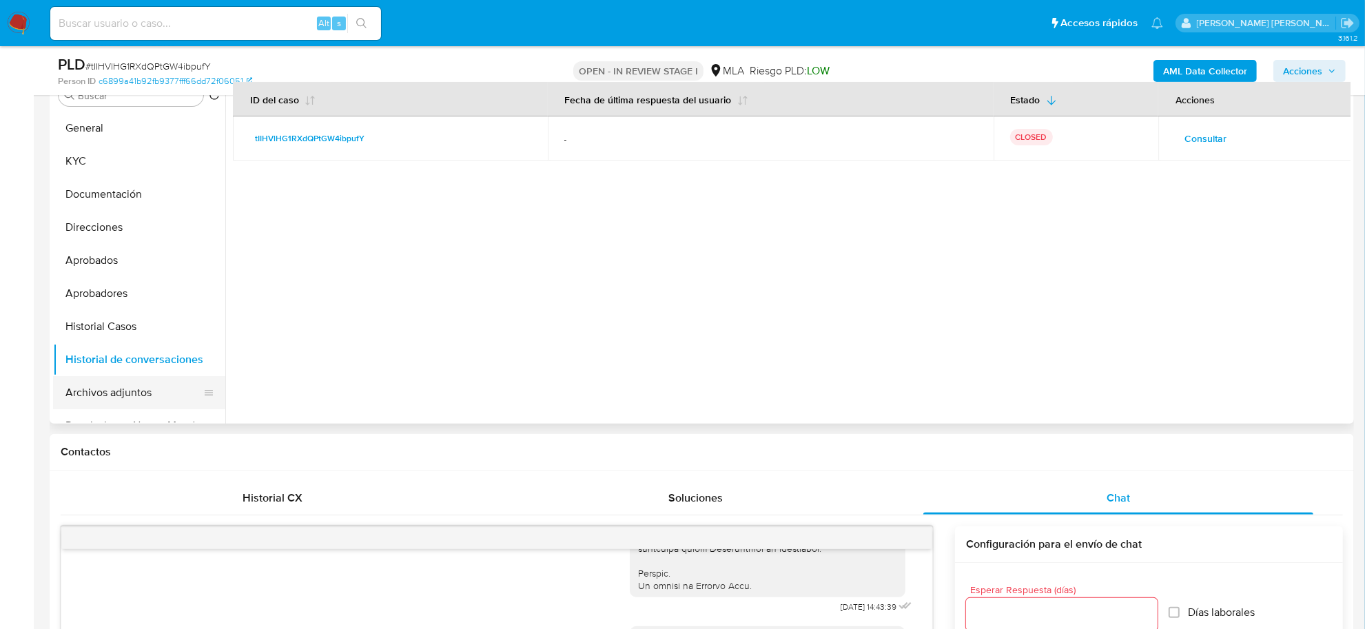
click at [129, 396] on button "Archivos adjuntos" at bounding box center [133, 392] width 161 height 33
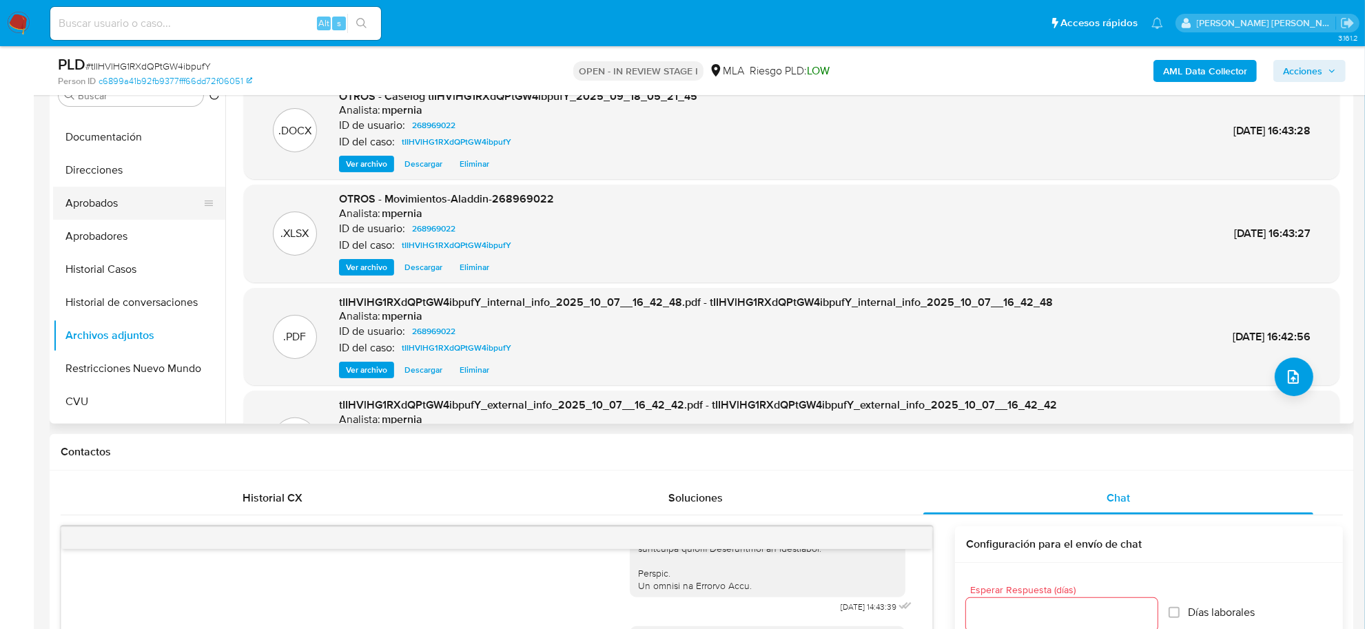
scroll to position [172, 0]
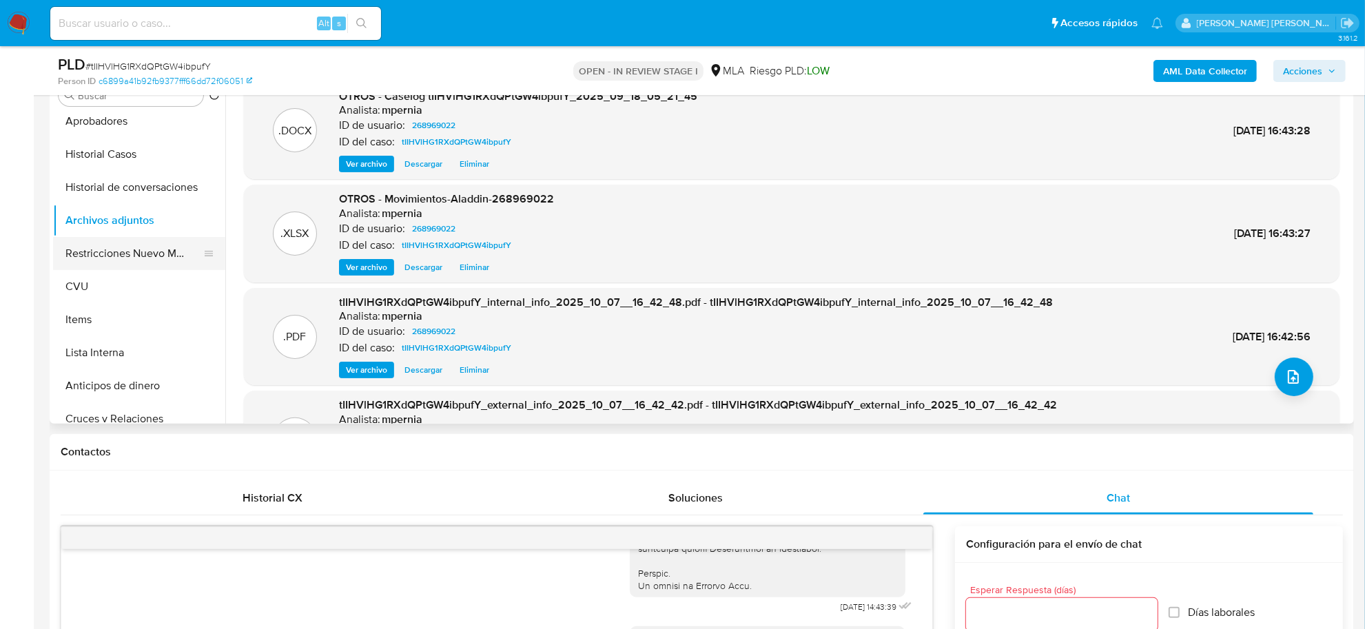
click at [114, 253] on button "Restricciones Nuevo Mundo" at bounding box center [133, 253] width 161 height 33
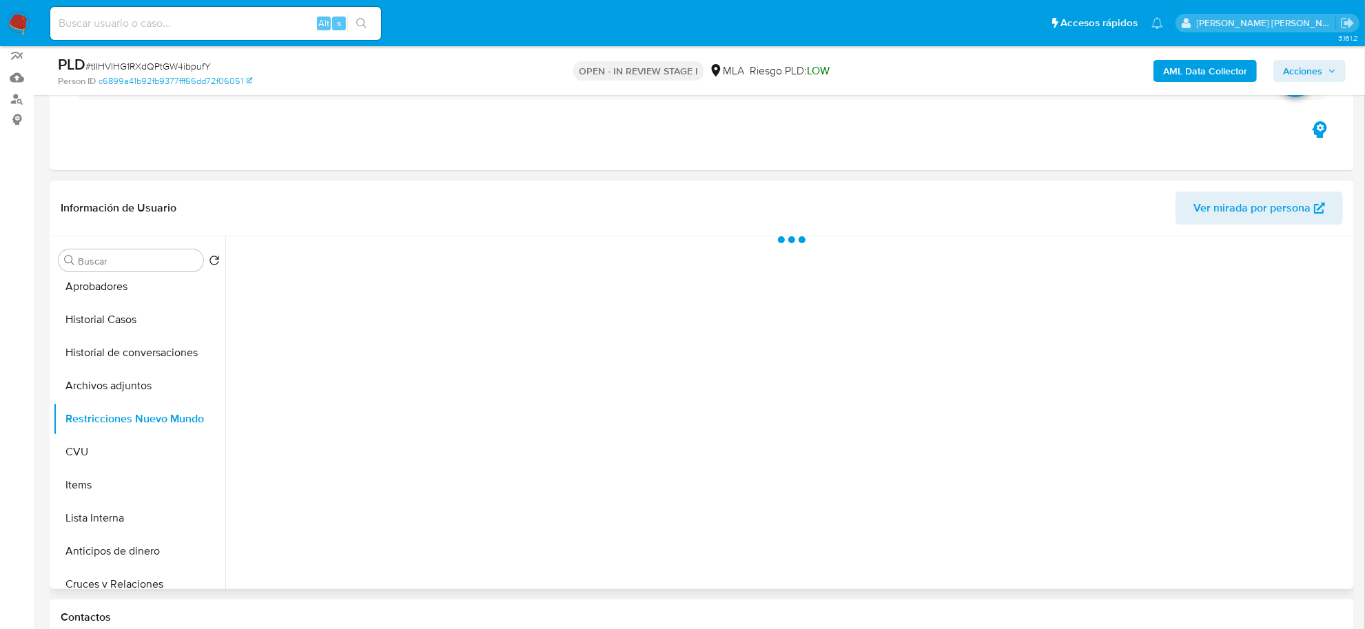
scroll to position [114, 0]
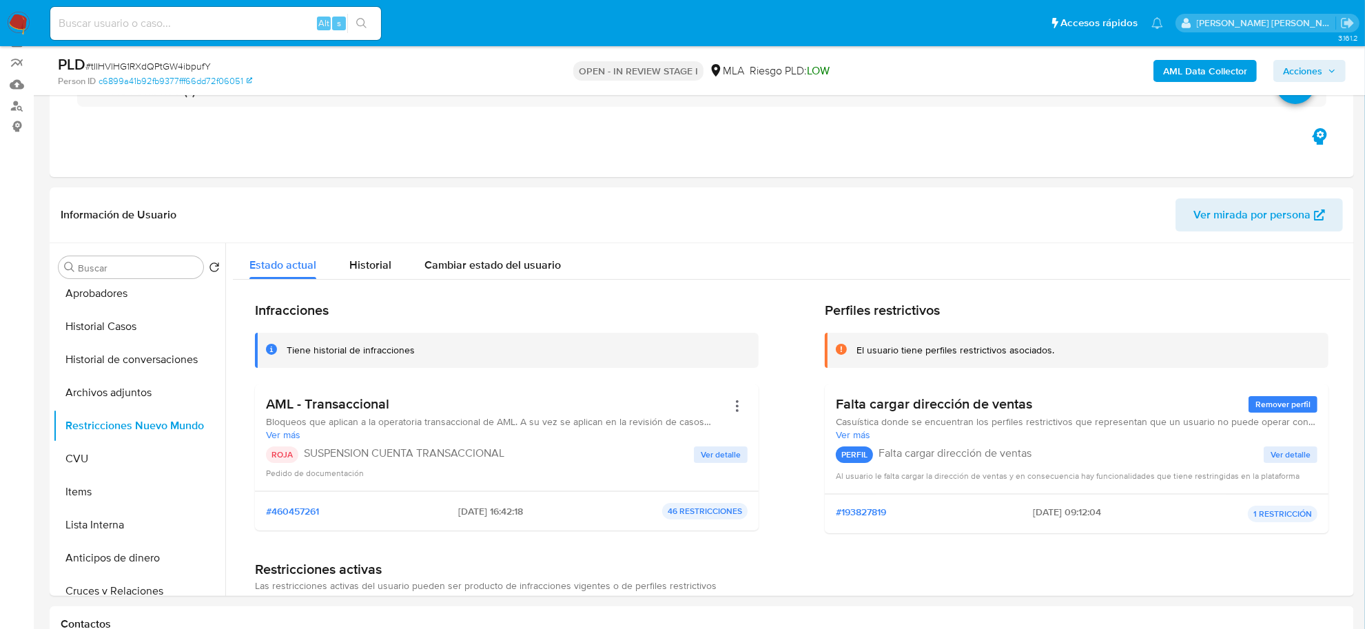
click at [1296, 74] on span "Acciones" at bounding box center [1302, 71] width 39 height 22
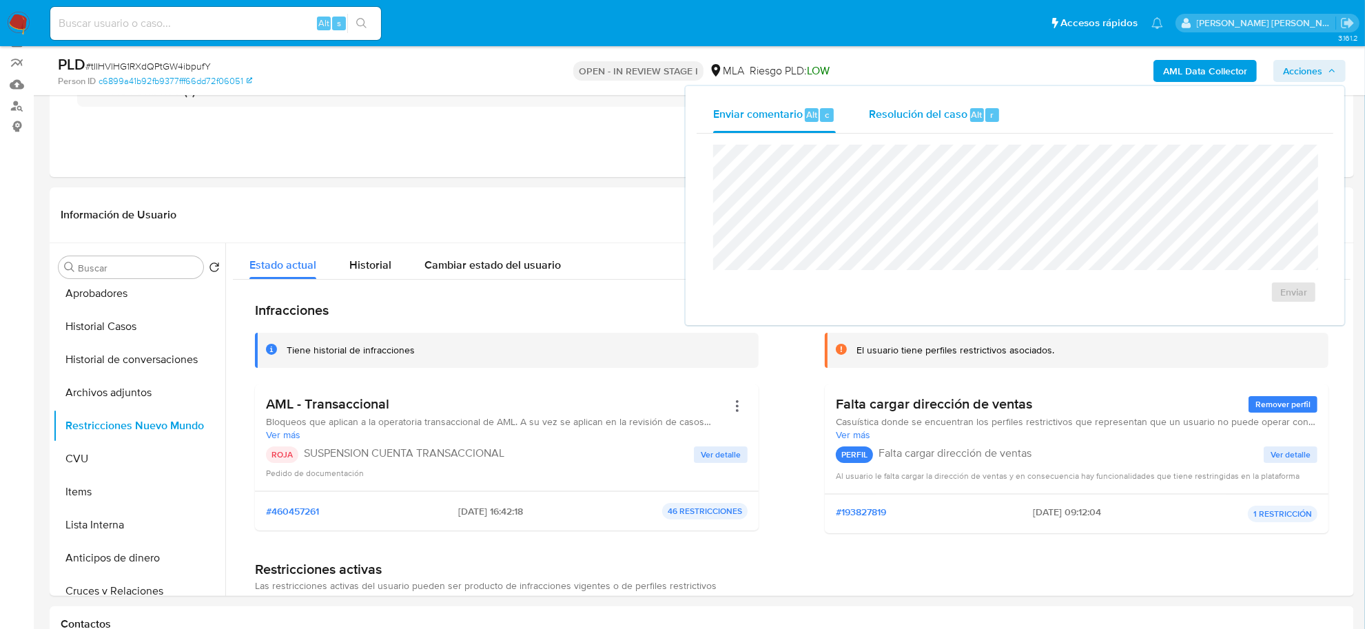
click at [938, 118] on span "Resolución del caso" at bounding box center [918, 114] width 99 height 16
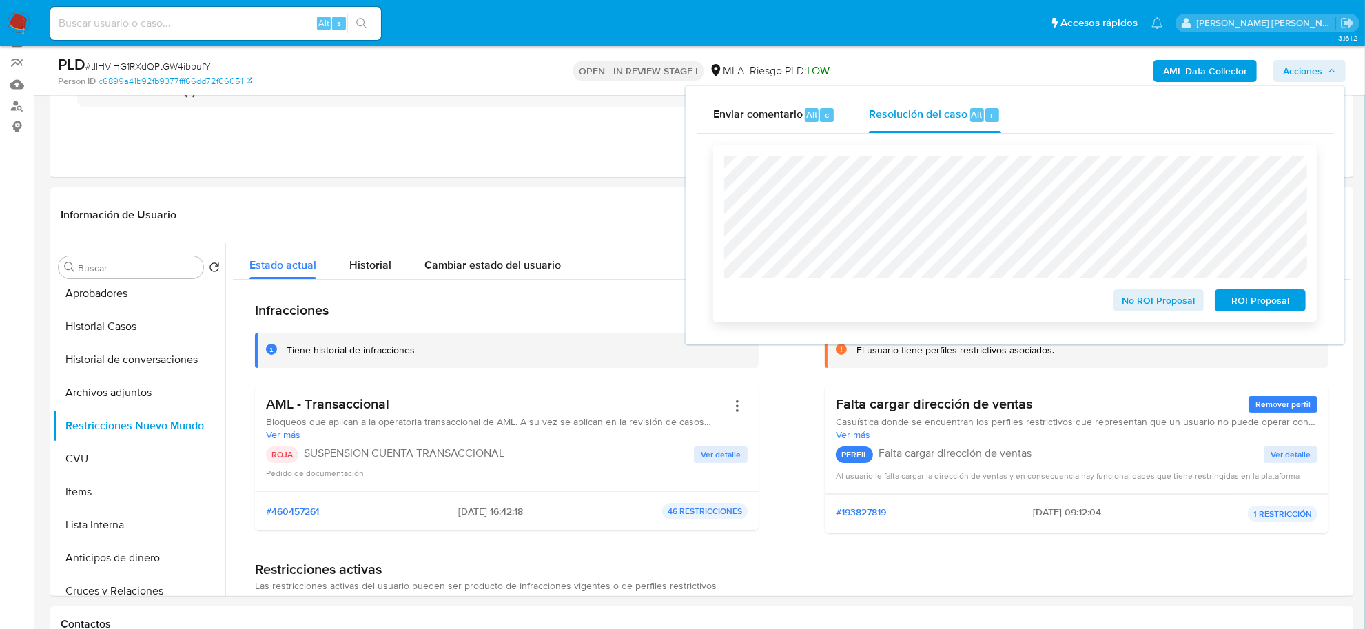
click at [1243, 304] on span "ROI Proposal" at bounding box center [1261, 300] width 72 height 19
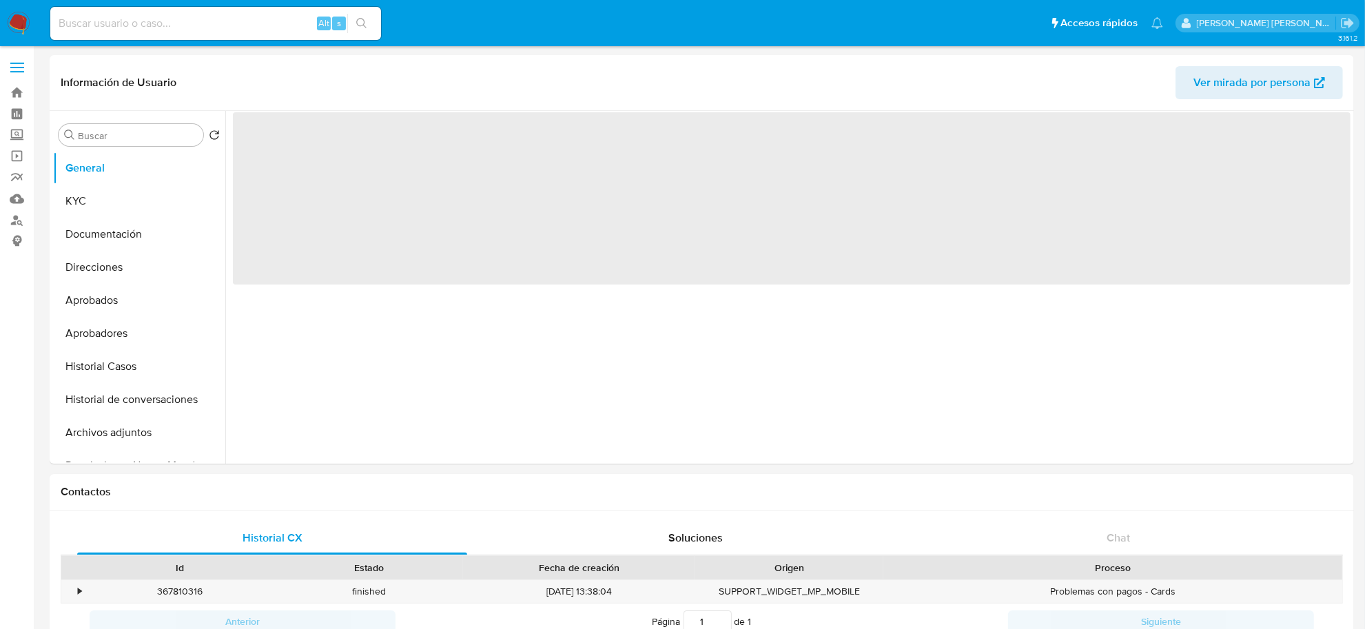
click at [101, 205] on button "KYC" at bounding box center [139, 201] width 172 height 33
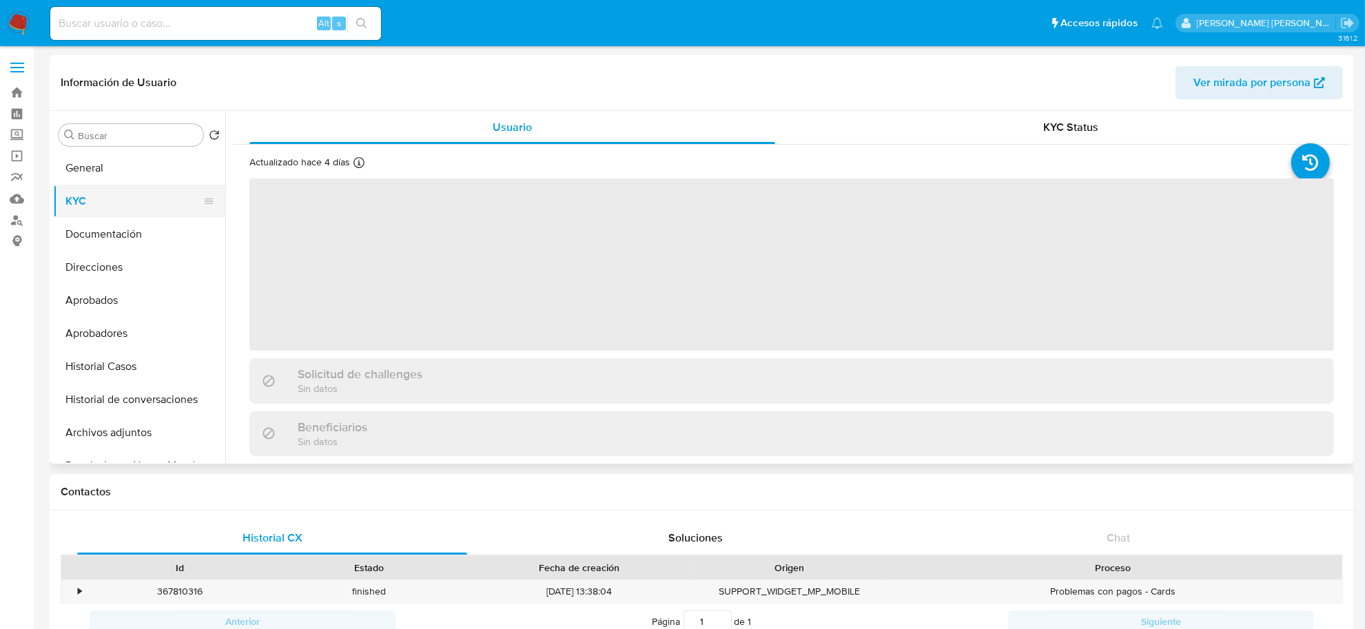
select select "10"
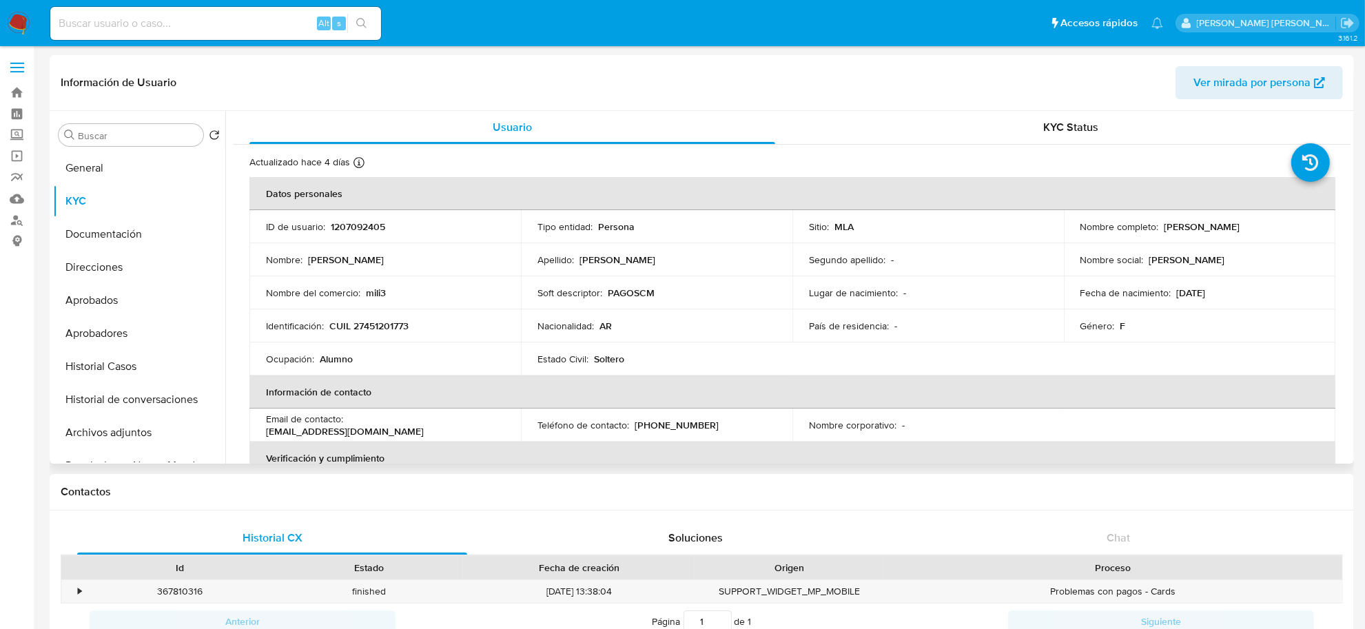
click at [1194, 81] on button "Ver mirada por persona" at bounding box center [1259, 82] width 167 height 33
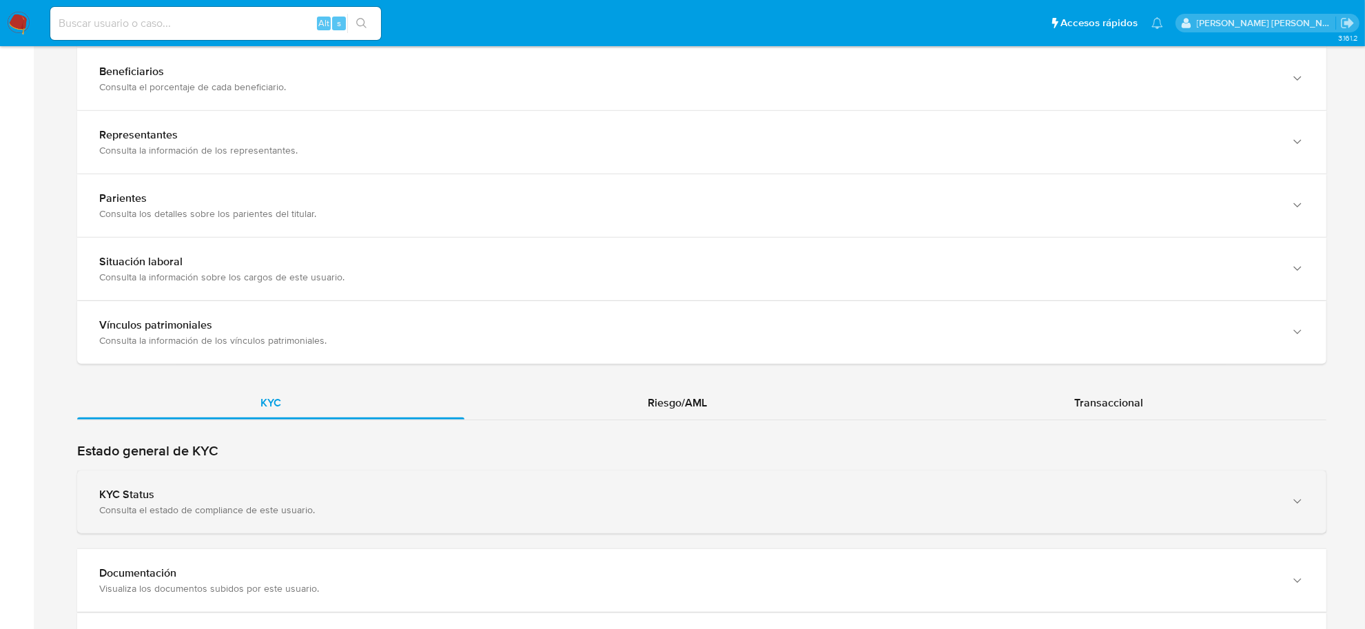
scroll to position [948, 0]
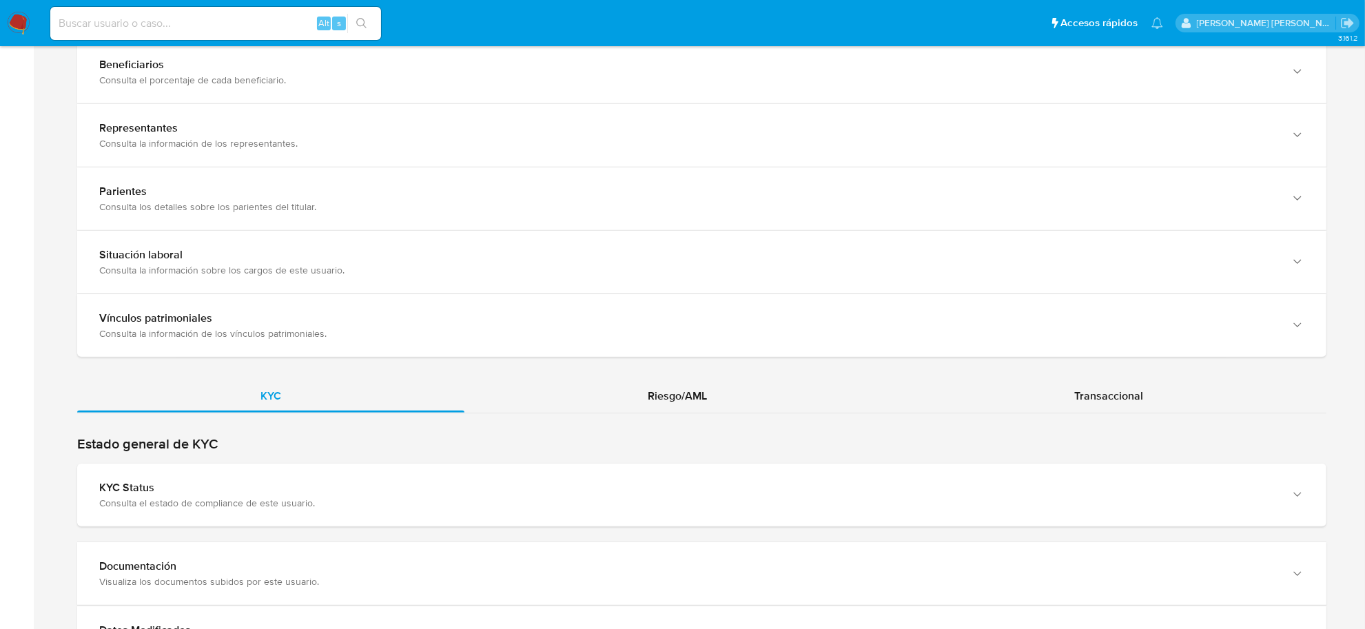
click at [641, 360] on div "KYC Riesgo/AML Transaccional" at bounding box center [702, 69] width 1250 height 1713
click at [653, 378] on div "KYC Riesgo/AML Transaccional" at bounding box center [702, 69] width 1250 height 1713
click at [656, 398] on span "Riesgo/AML" at bounding box center [677, 396] width 59 height 16
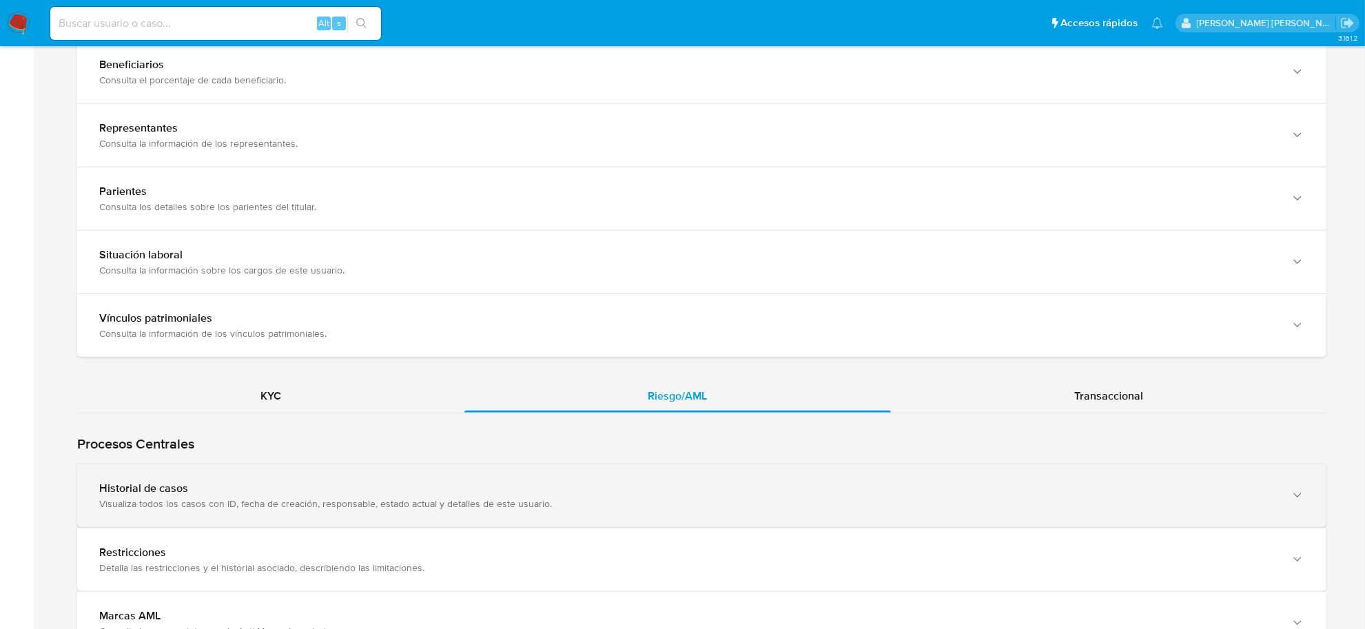
click at [249, 477] on div "Historial de casos Visualiza todos los casos con ID, fecha de creación, respons…" at bounding box center [702, 496] width 1250 height 63
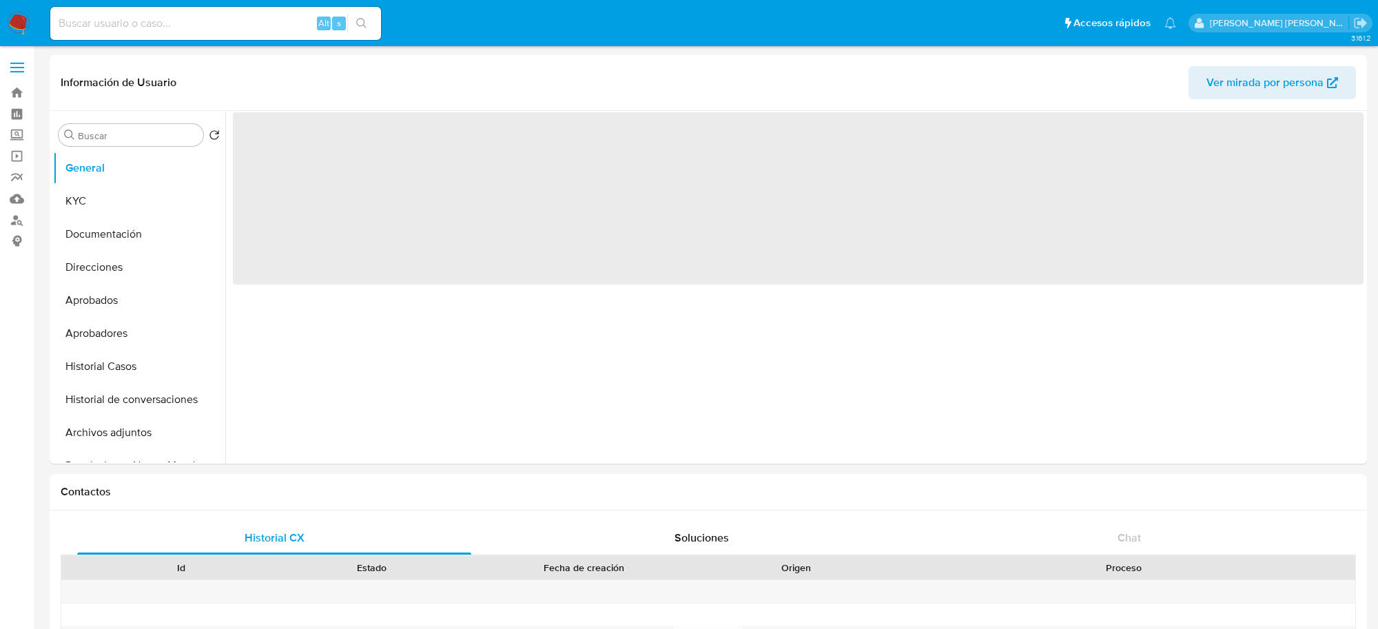
select select "10"
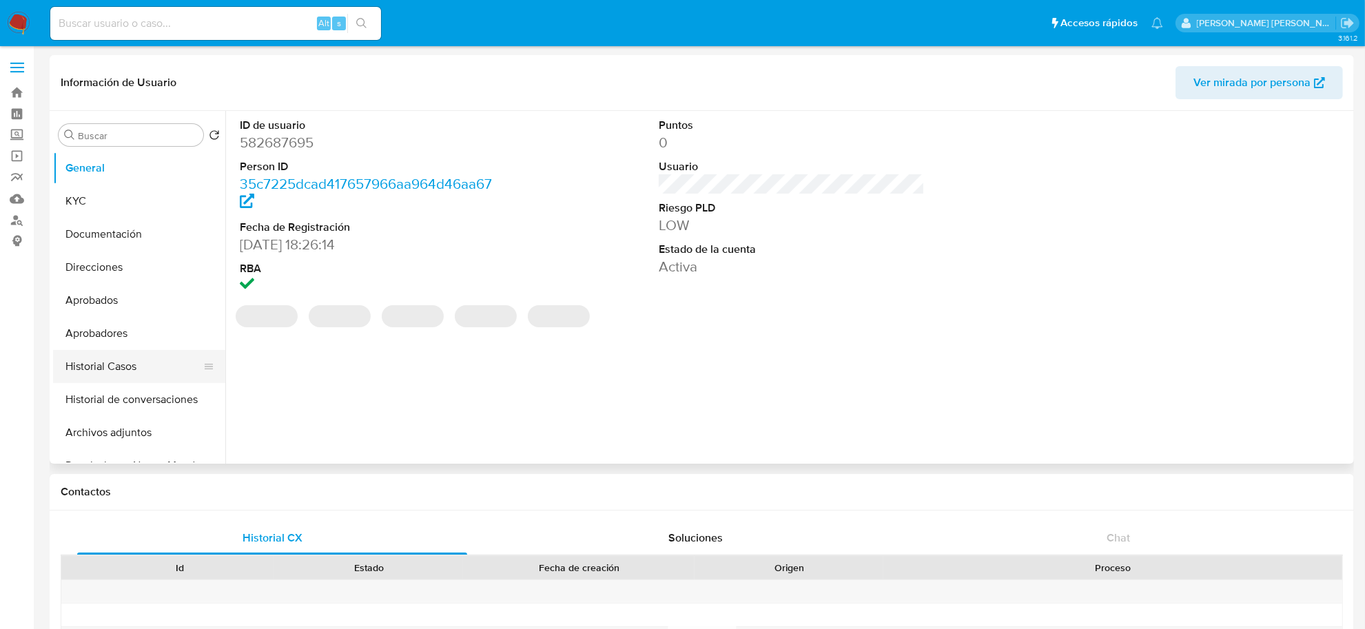
click at [94, 369] on button "Historial Casos" at bounding box center [133, 366] width 161 height 33
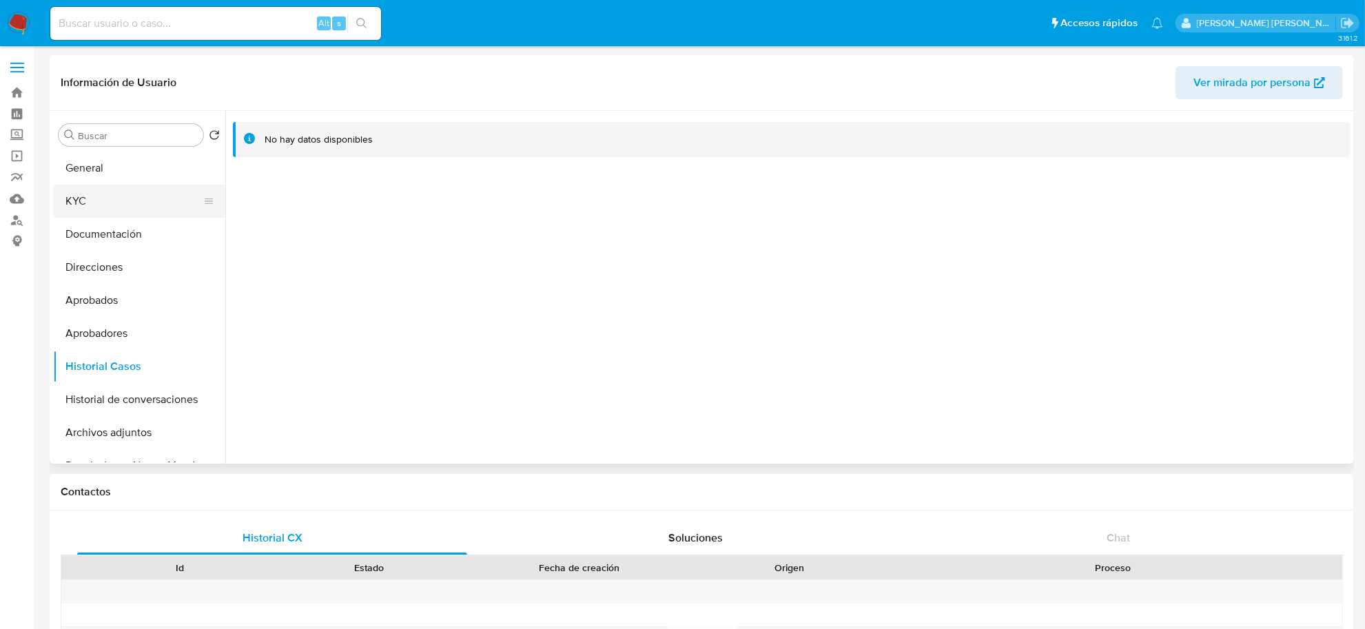
click at [94, 211] on button "KYC" at bounding box center [133, 201] width 161 height 33
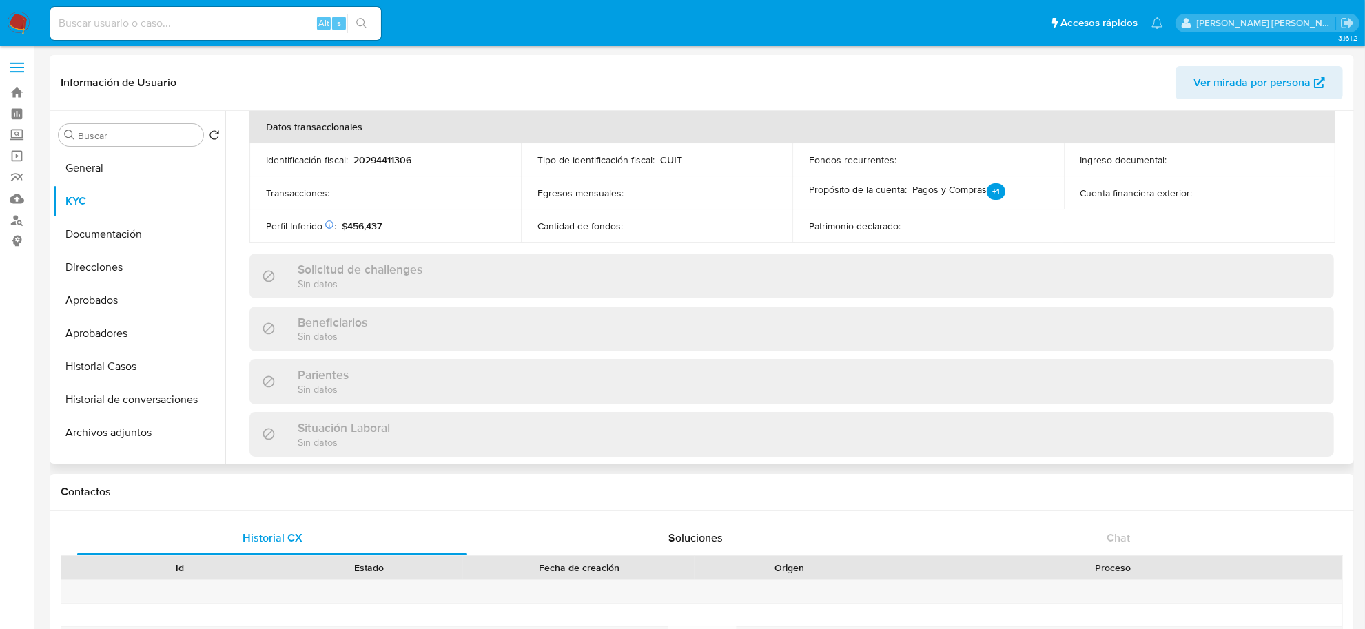
scroll to position [766, 0]
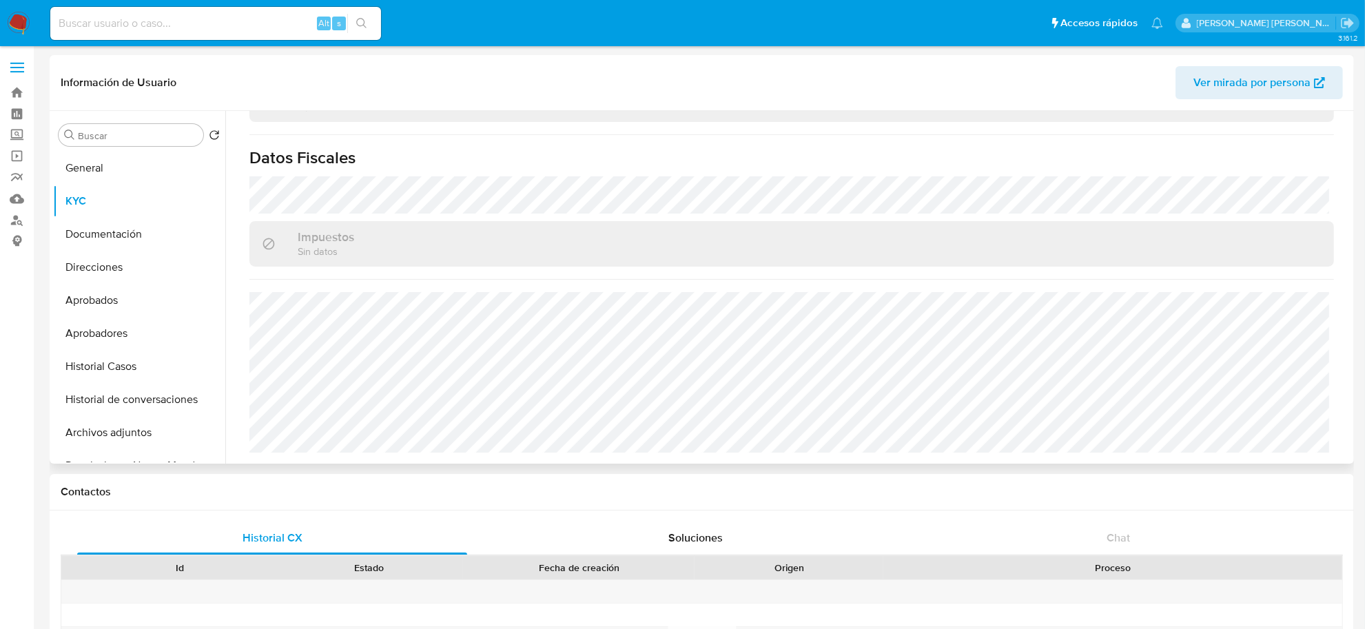
click at [1228, 85] on span "Ver mirada por persona" at bounding box center [1252, 82] width 117 height 33
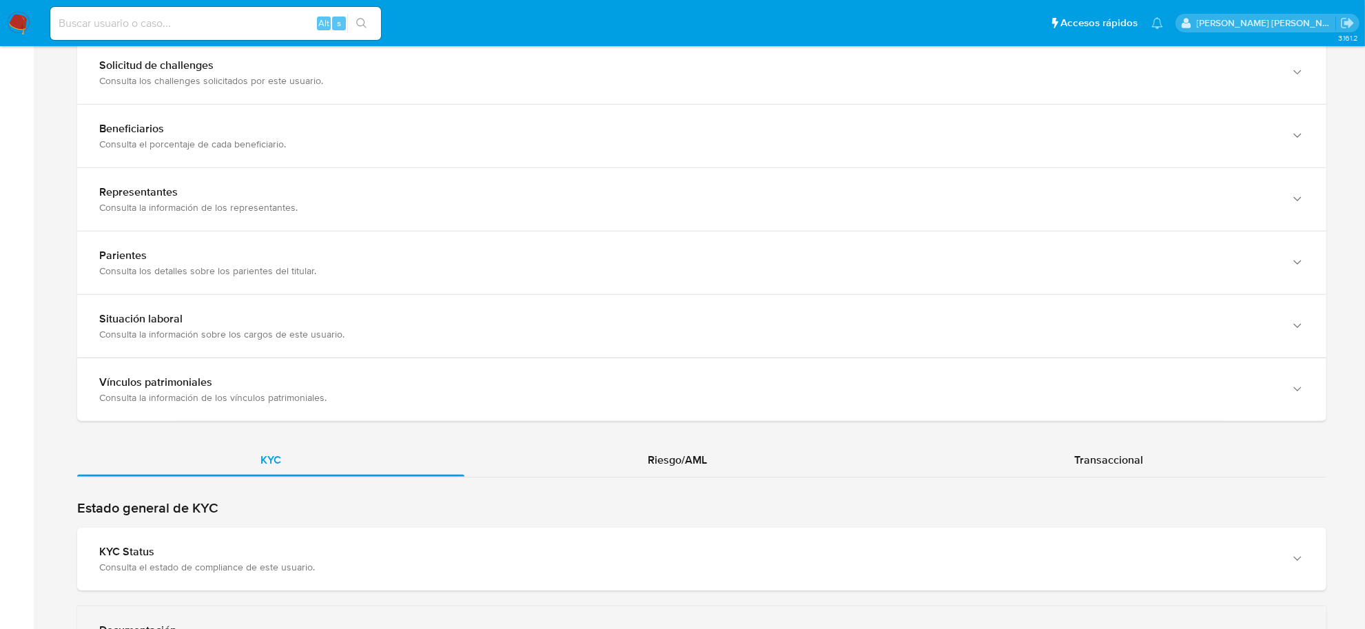
scroll to position [1034, 0]
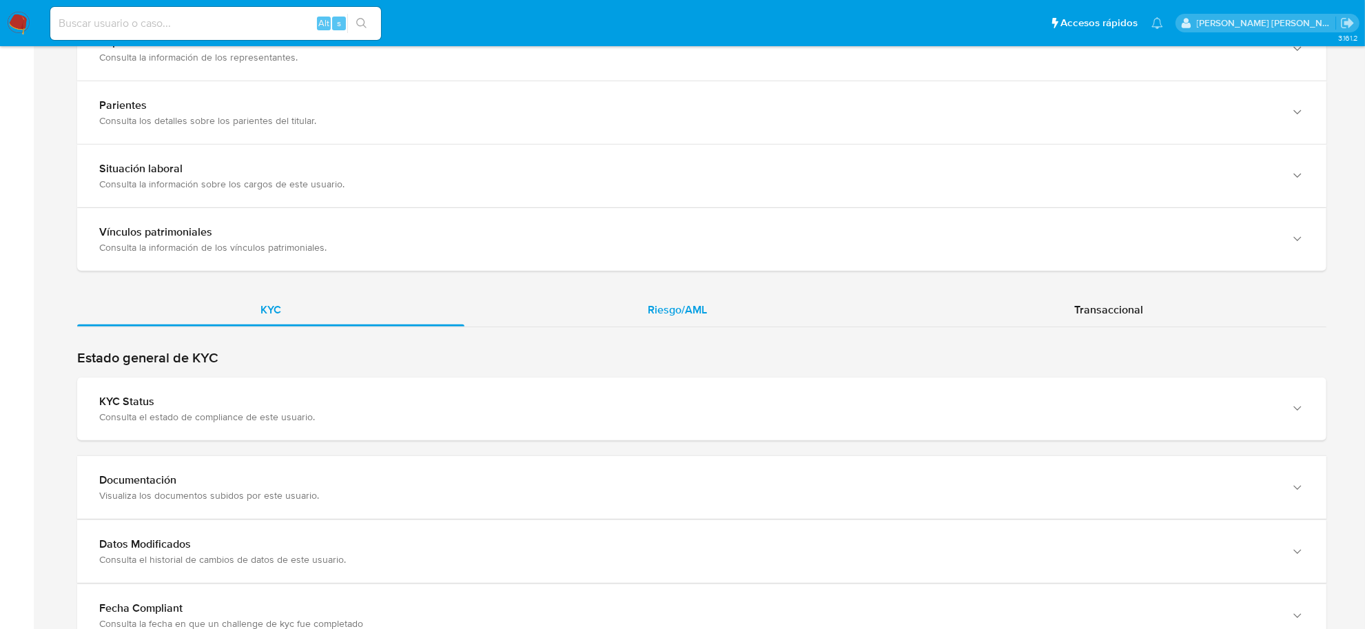
click at [674, 298] on div "Riesgo/AML" at bounding box center [678, 310] width 426 height 33
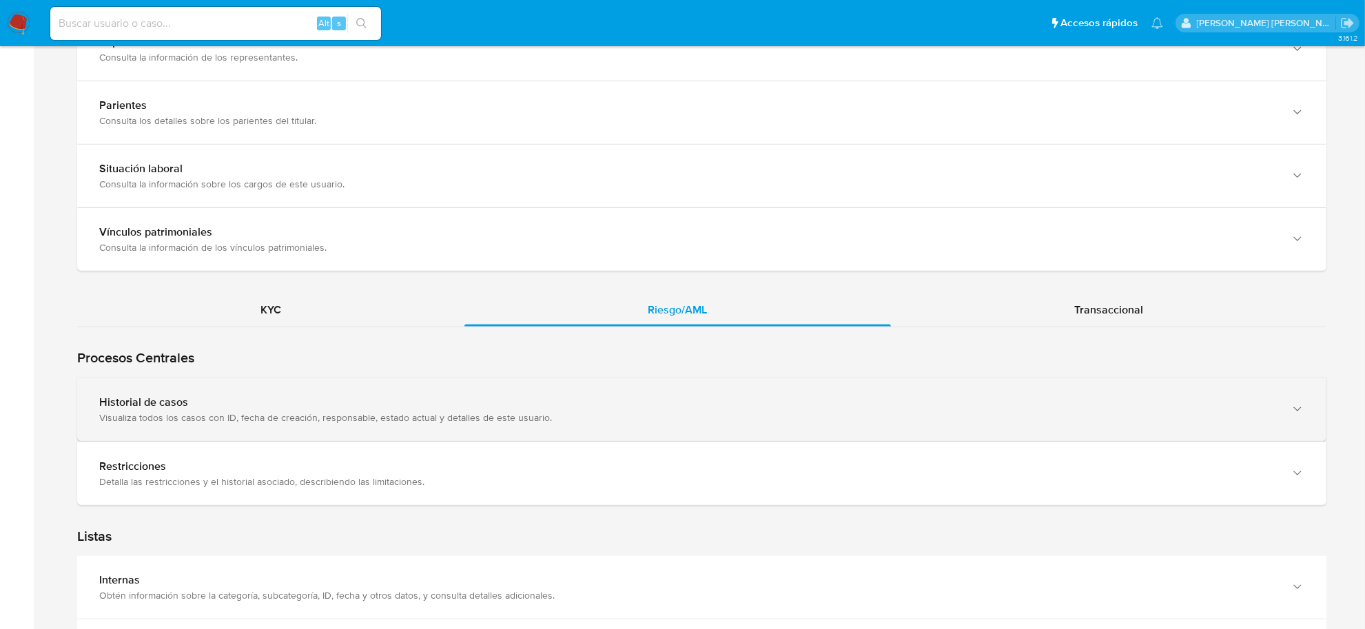
click at [274, 403] on div "Historial de casos" at bounding box center [688, 403] width 1178 height 14
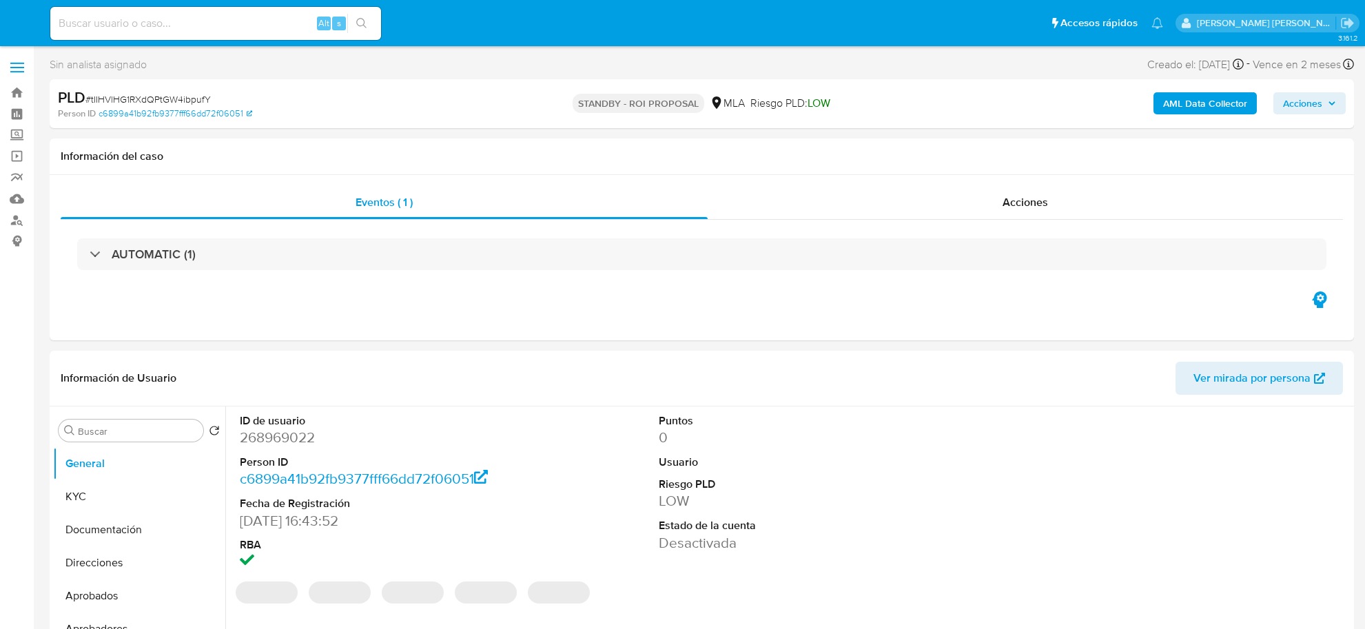
select select "10"
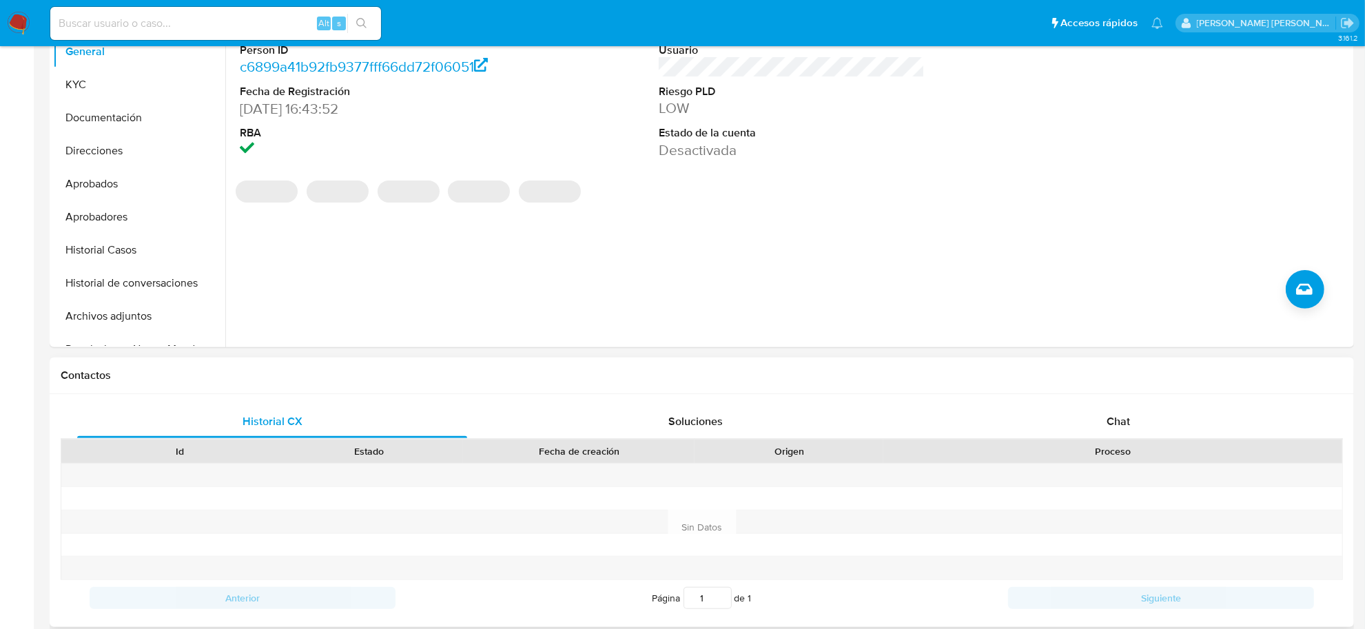
scroll to position [431, 0]
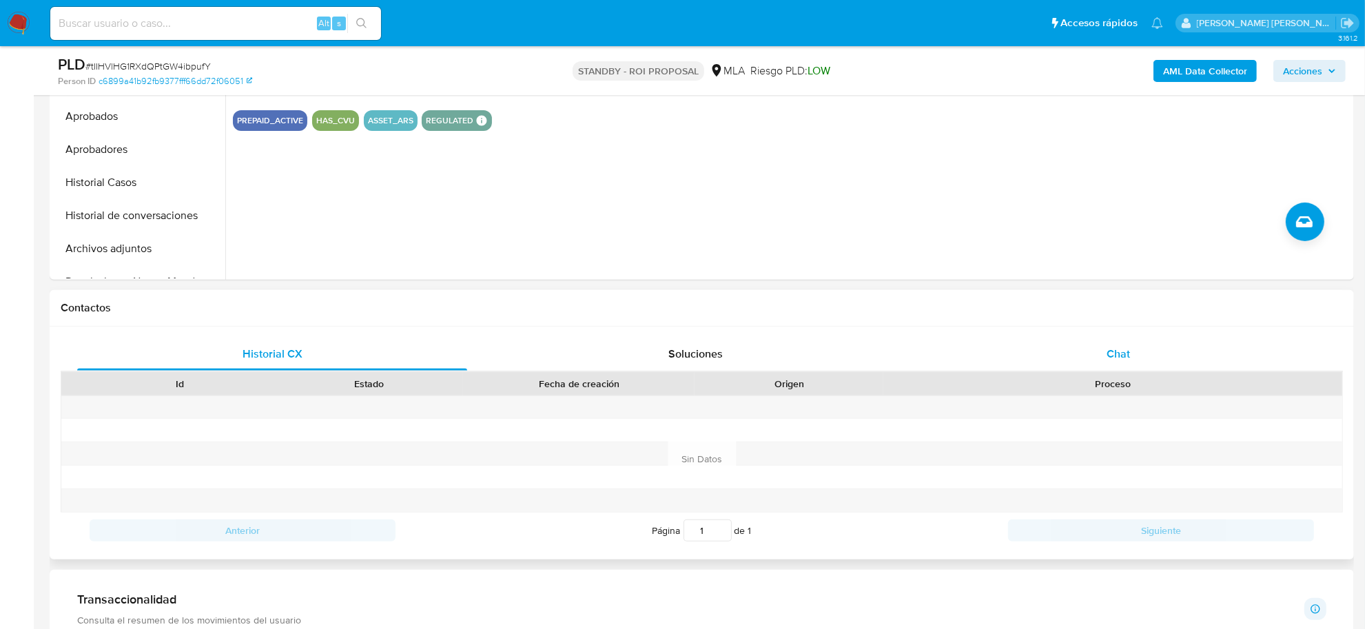
click at [1114, 343] on div "Chat" at bounding box center [1119, 354] width 390 height 33
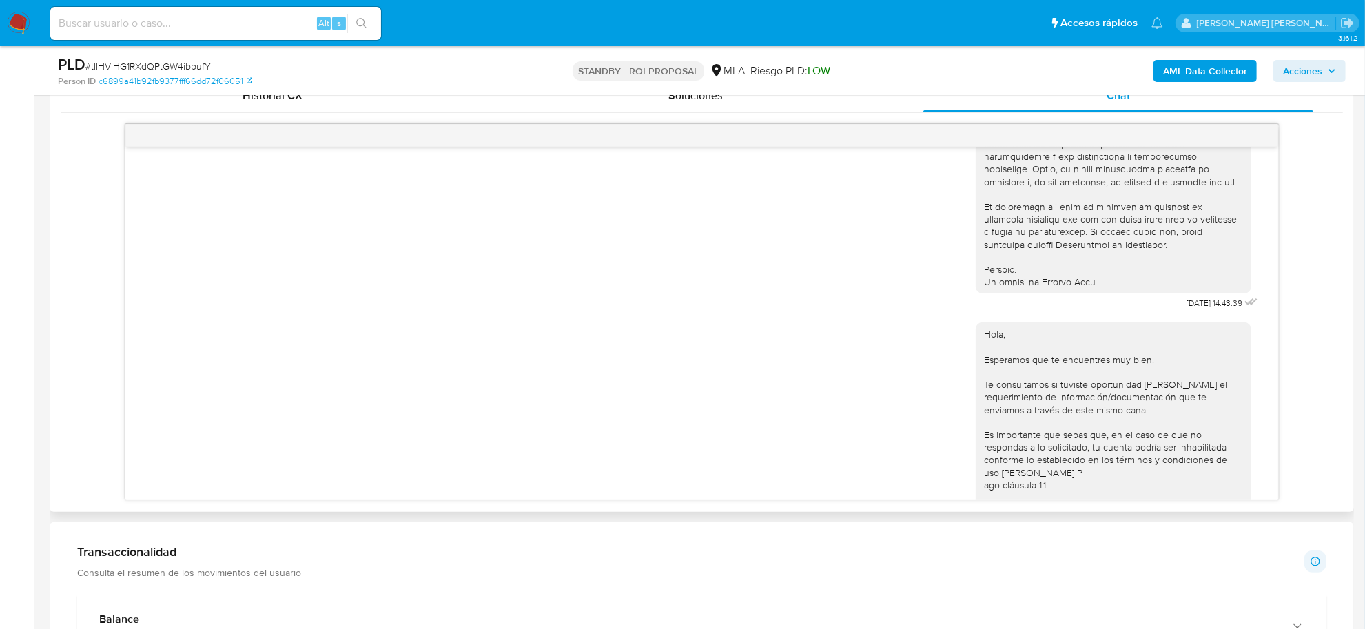
scroll to position [560, 0]
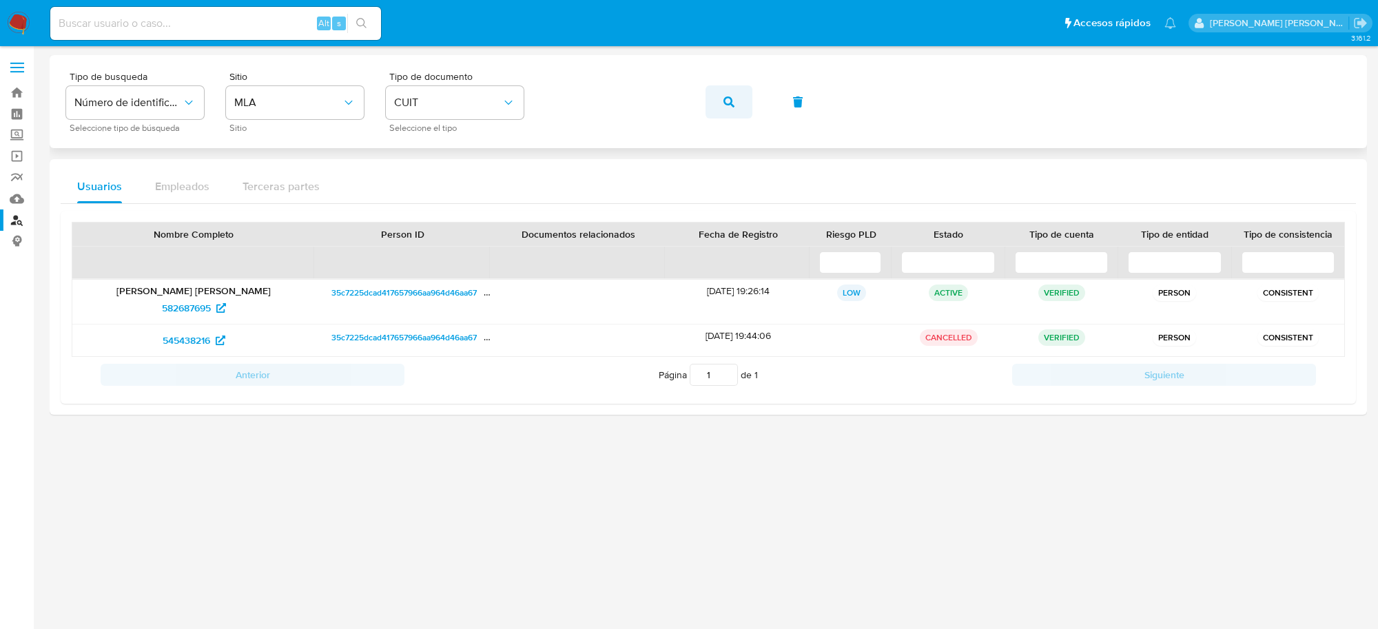
drag, startPoint x: 0, startPoint y: 0, endPoint x: 719, endPoint y: 99, distance: 725.6
click at [719, 99] on button "button" at bounding box center [729, 101] width 47 height 33
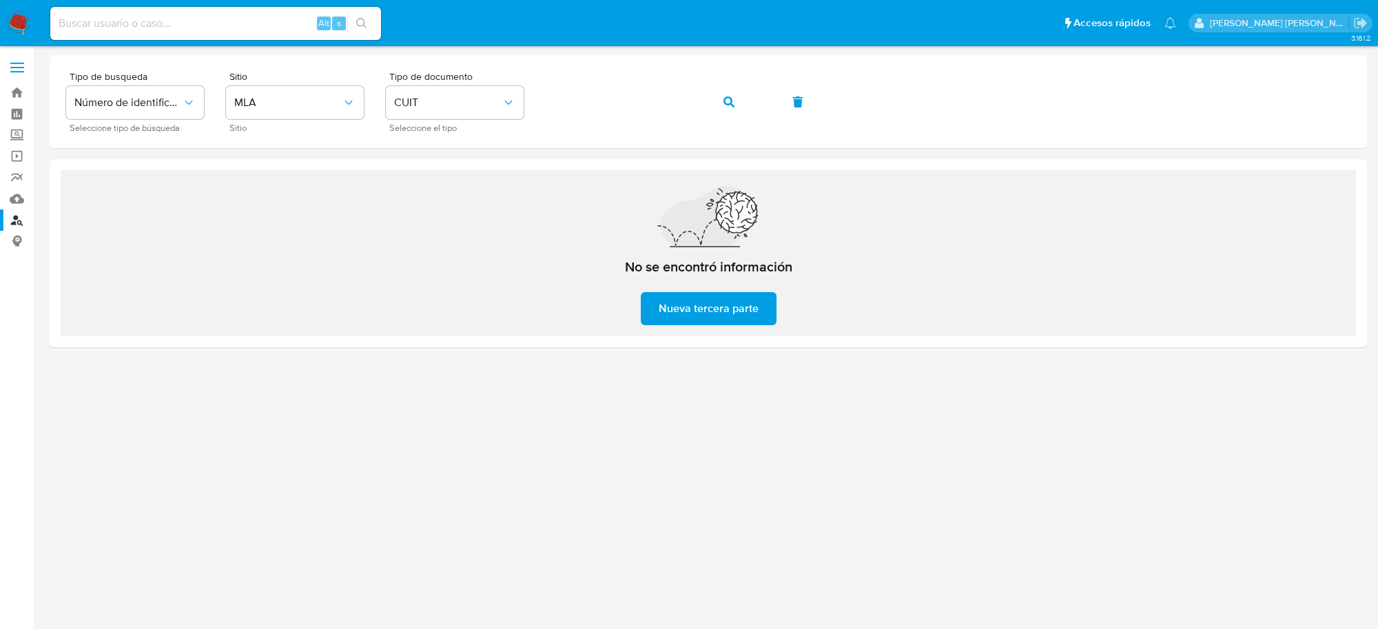
click at [531, 181] on div "No se encontró información Nueva tercera parte" at bounding box center [709, 253] width 1296 height 166
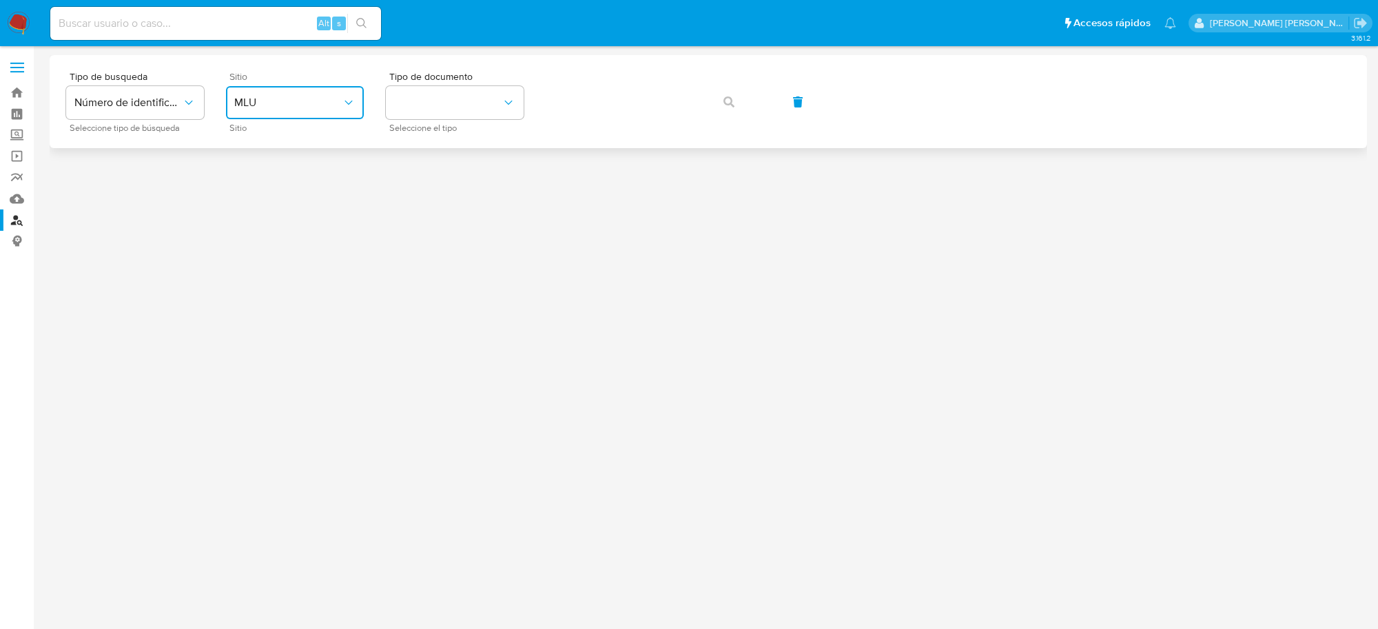
click at [338, 109] on span "MLU" at bounding box center [288, 103] width 108 height 14
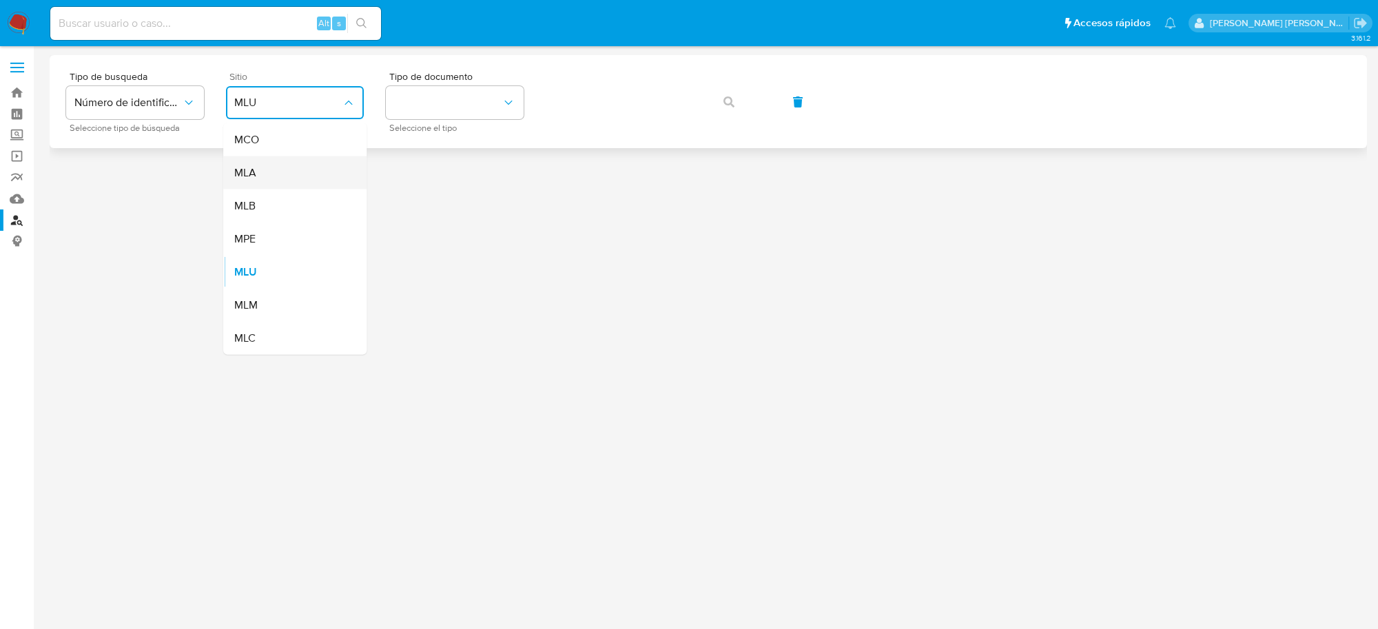
click at [314, 166] on div "MLA" at bounding box center [290, 172] width 113 height 33
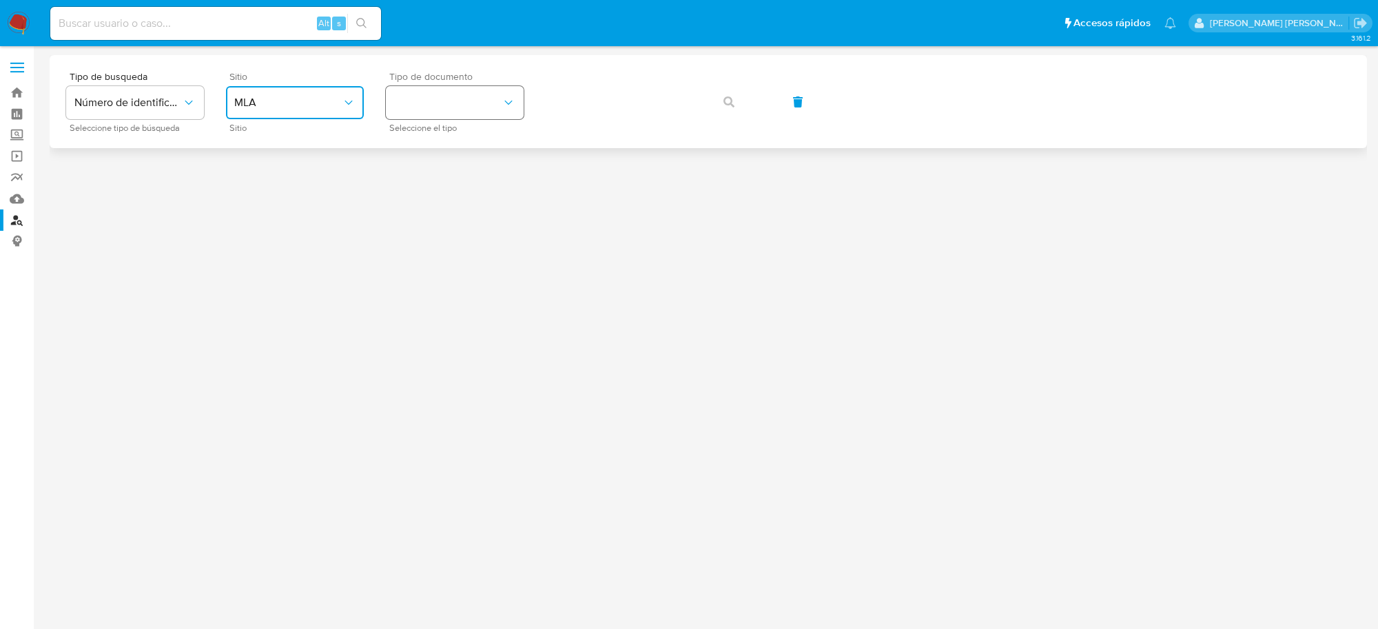
click at [474, 111] on button "identificationType" at bounding box center [455, 102] width 138 height 33
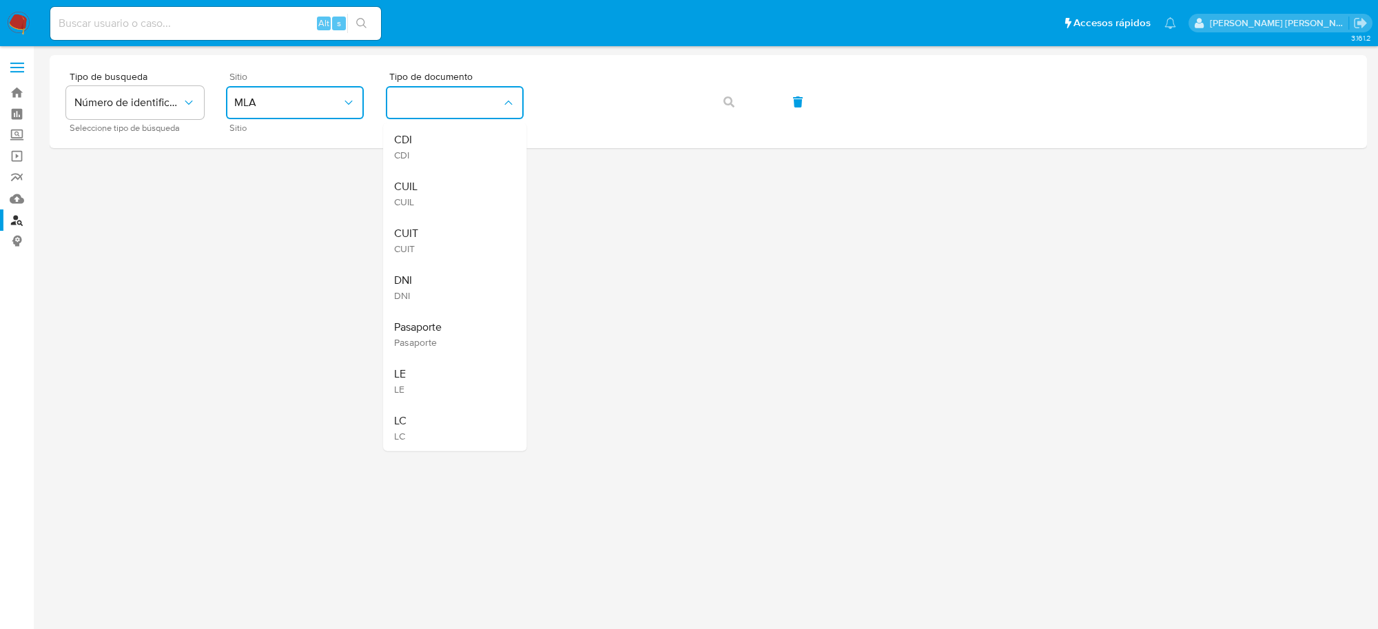
drag, startPoint x: 419, startPoint y: 227, endPoint x: 525, endPoint y: 163, distance: 124.3
click at [419, 227] on div "CUIT CUIT" at bounding box center [450, 240] width 113 height 47
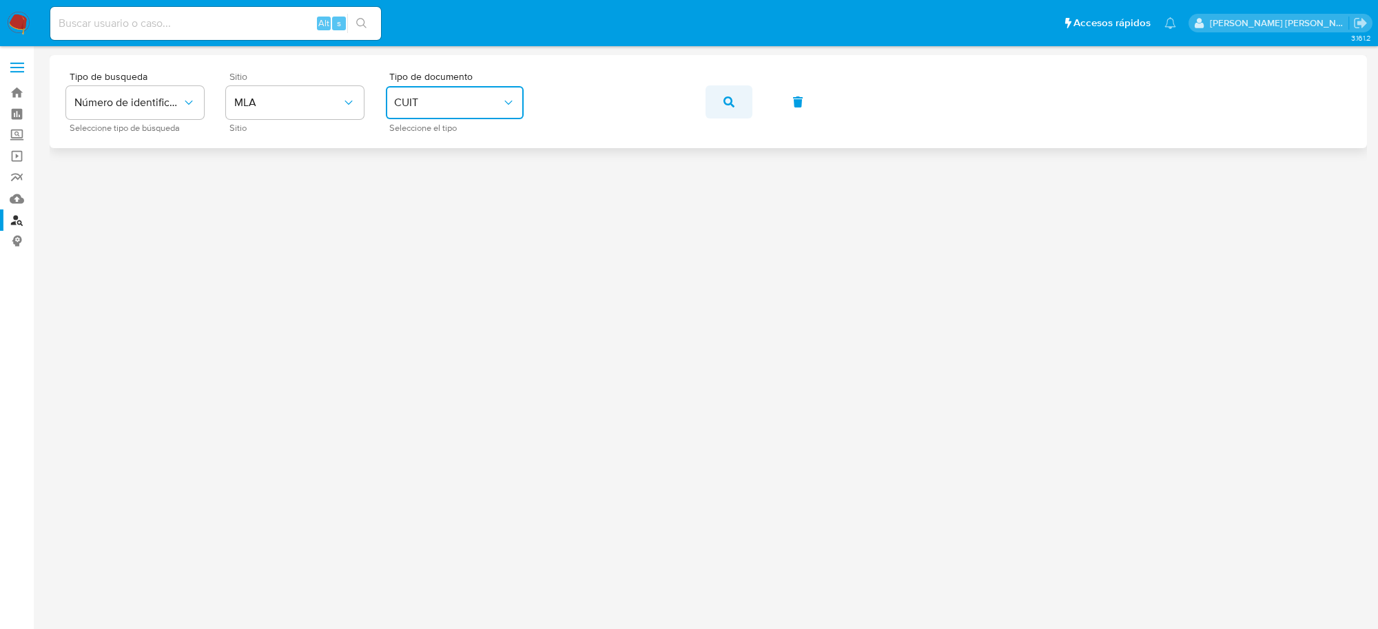
click at [733, 112] on span "button" at bounding box center [729, 102] width 11 height 30
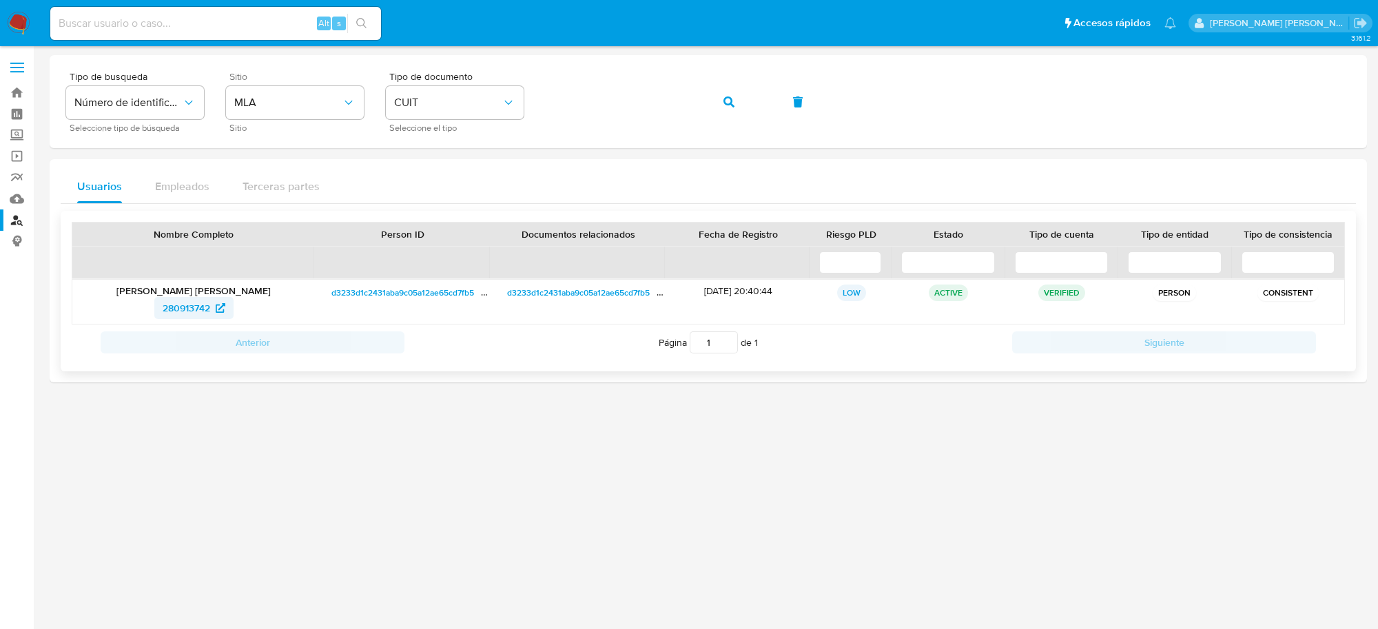
click at [183, 307] on span "280913742" at bounding box center [187, 308] width 48 height 22
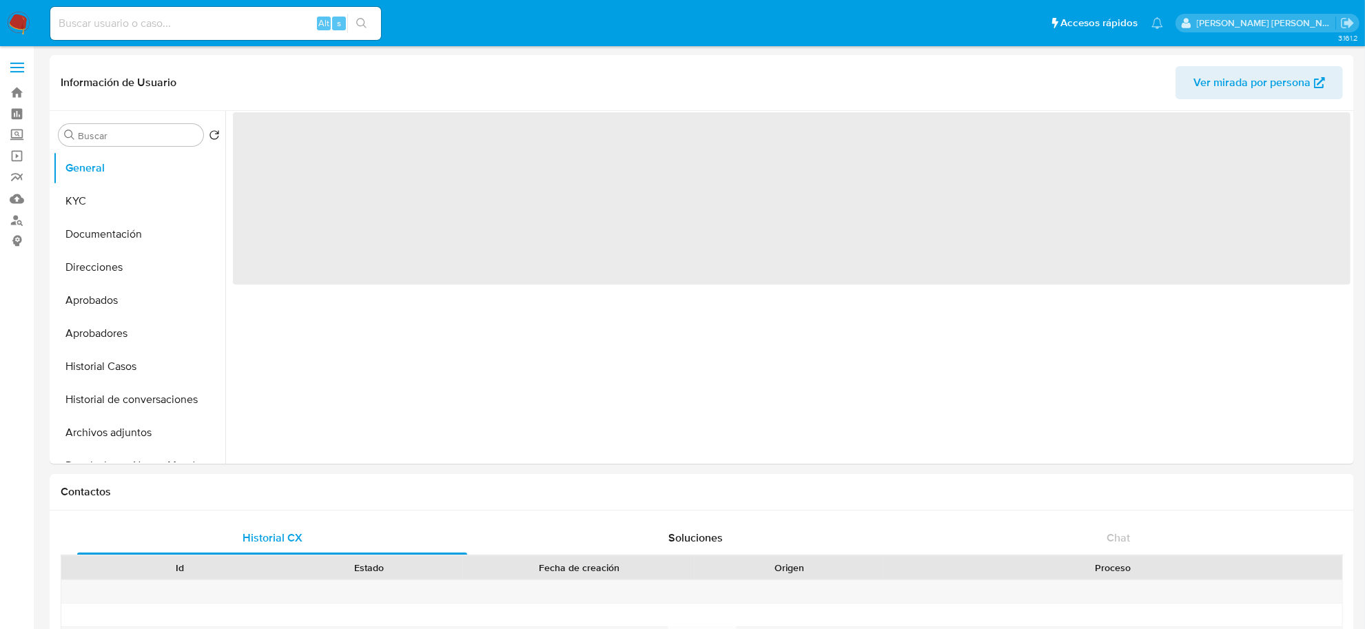
select select "10"
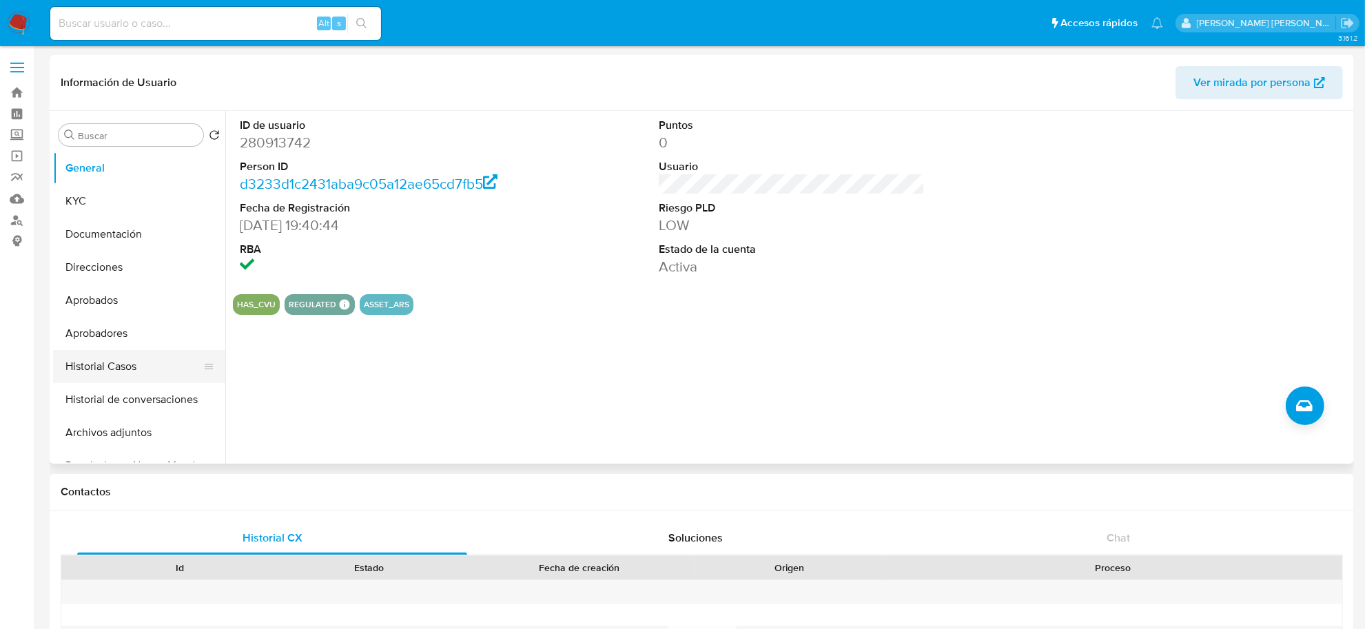
click at [116, 370] on button "Historial Casos" at bounding box center [133, 366] width 161 height 33
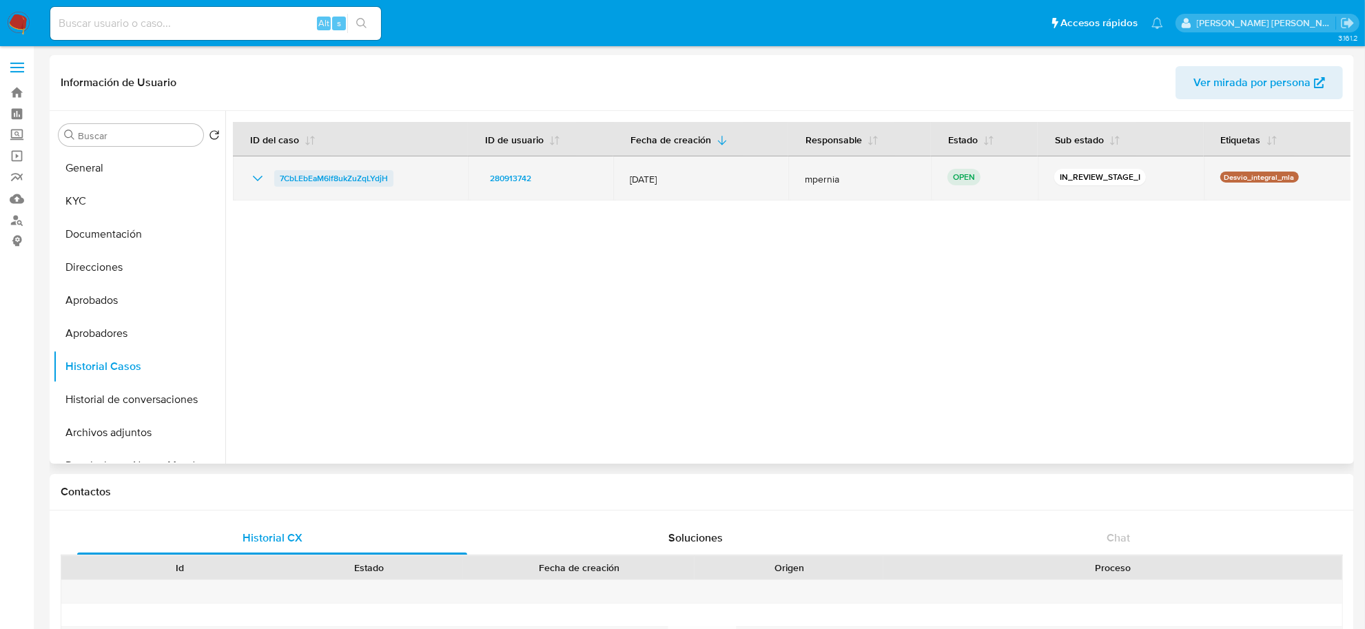
click at [318, 184] on span "7CbLEbEaM6lf8ukZuZqLYdjH" at bounding box center [334, 178] width 108 height 17
drag, startPoint x: 410, startPoint y: 178, endPoint x: 278, endPoint y: 179, distance: 132.3
click at [278, 179] on div "7CbLEbEaM6lf8ukZuZqLYdjH" at bounding box center [350, 178] width 202 height 17
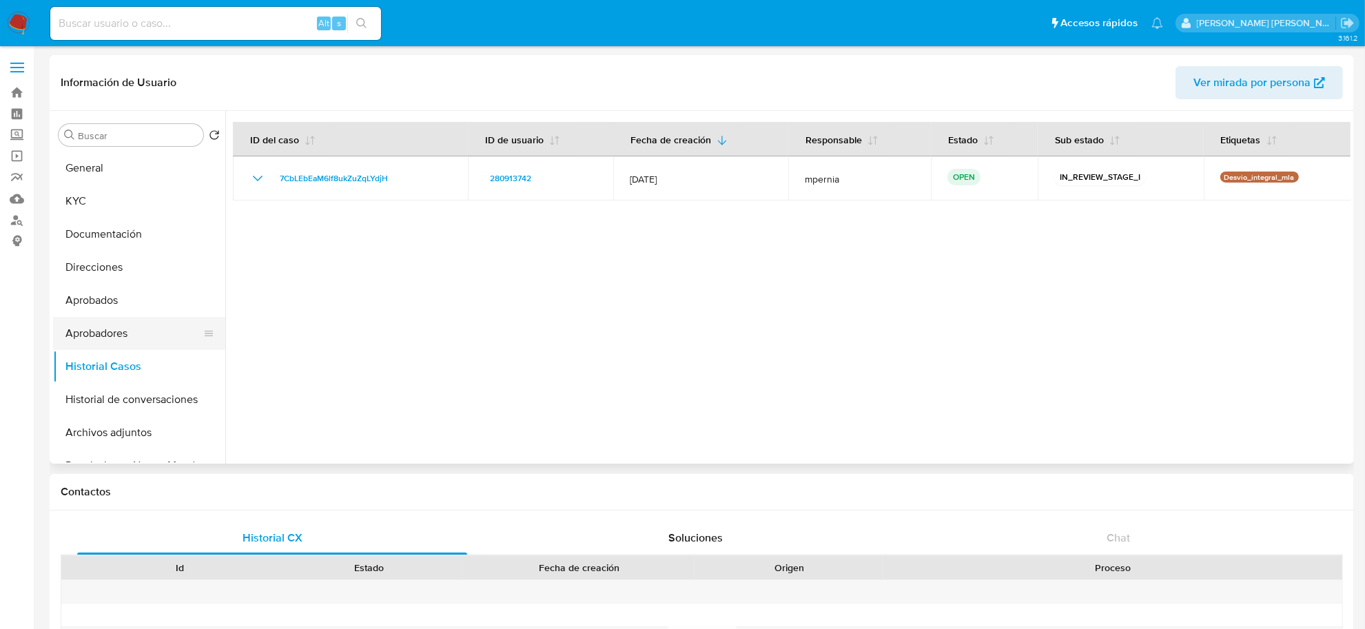
drag, startPoint x: 96, startPoint y: 393, endPoint x: 103, endPoint y: 338, distance: 55.6
click at [96, 388] on button "Historial de conversaciones" at bounding box center [139, 399] width 172 height 33
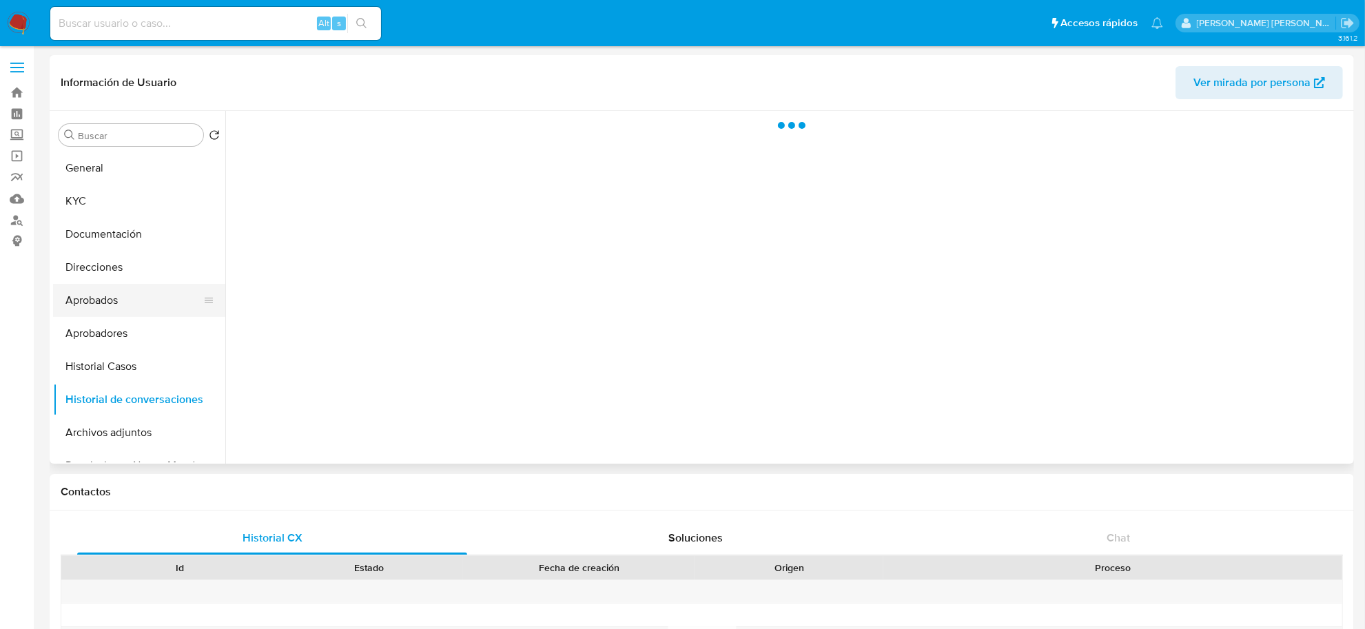
click at [107, 302] on button "Aprobados" at bounding box center [133, 300] width 161 height 33
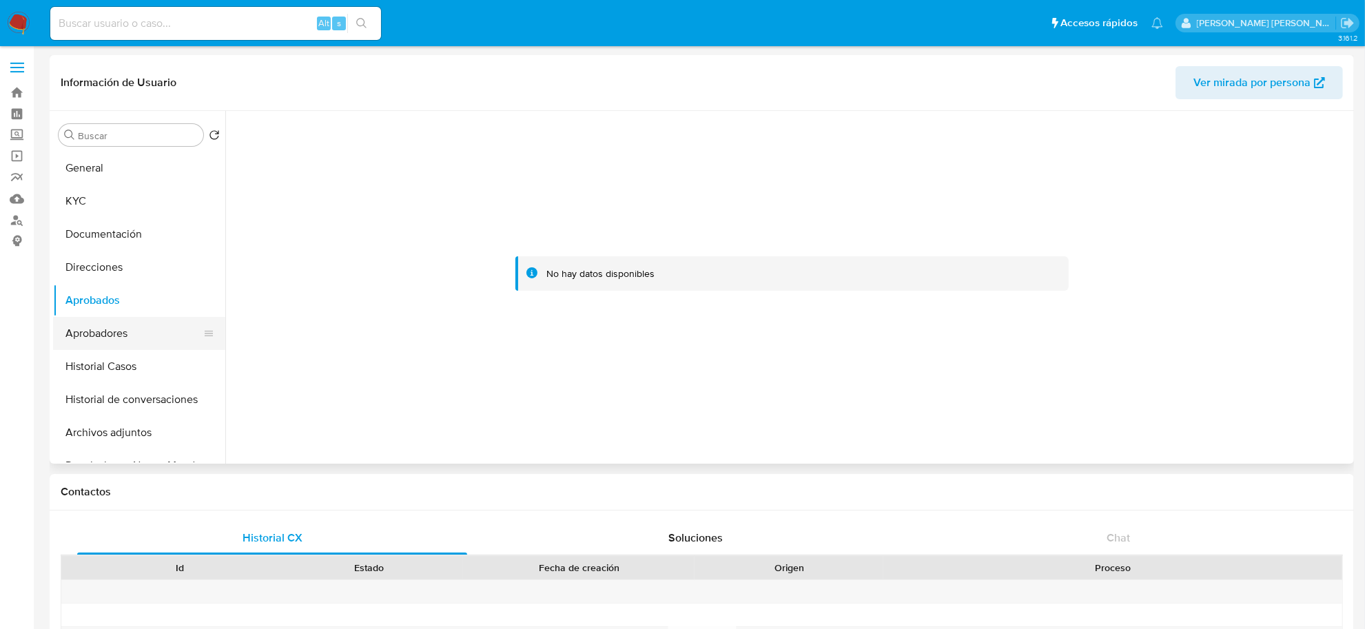
click at [96, 329] on button "Aprobadores" at bounding box center [133, 333] width 161 height 33
click at [91, 369] on button "Historial Casos" at bounding box center [133, 366] width 161 height 33
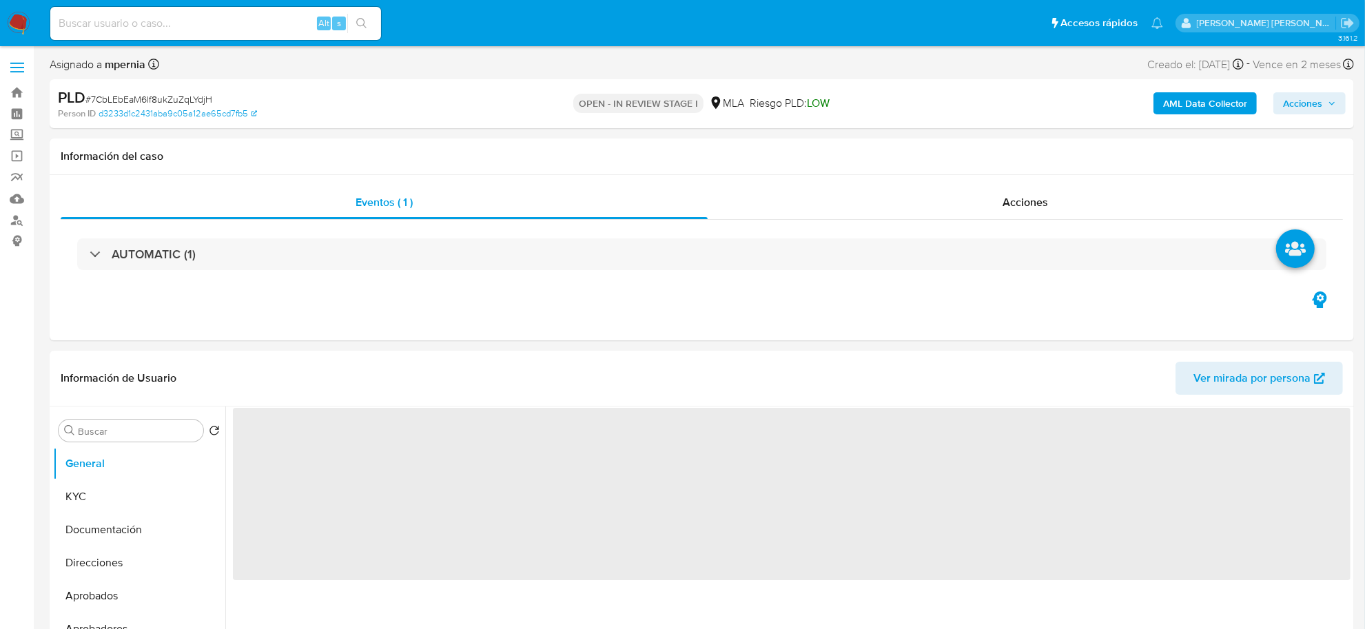
select select "10"
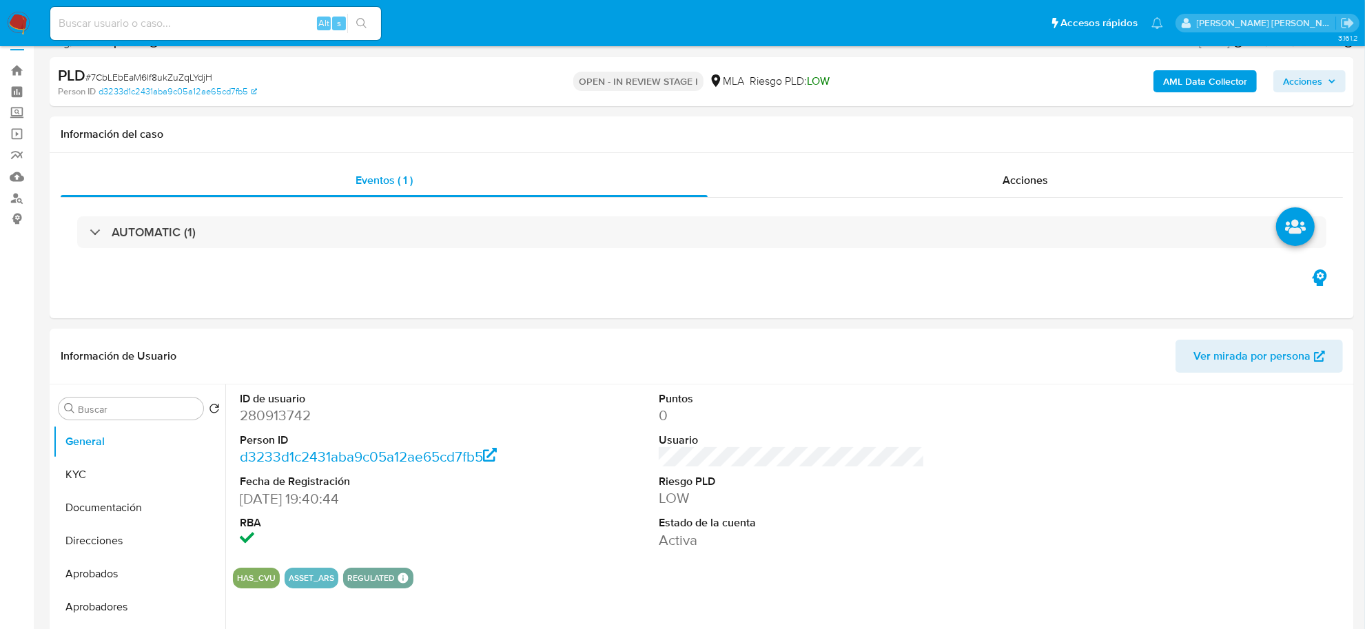
scroll to position [345, 0]
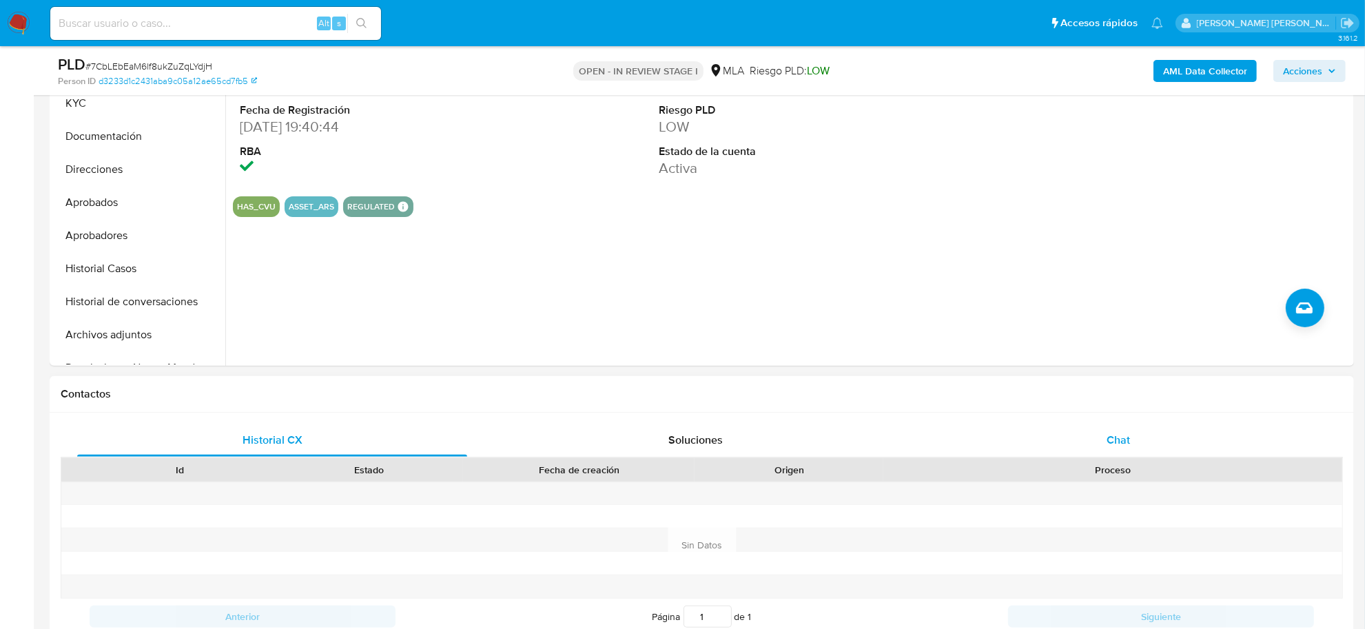
click at [1125, 438] on span "Chat" at bounding box center [1118, 440] width 23 height 16
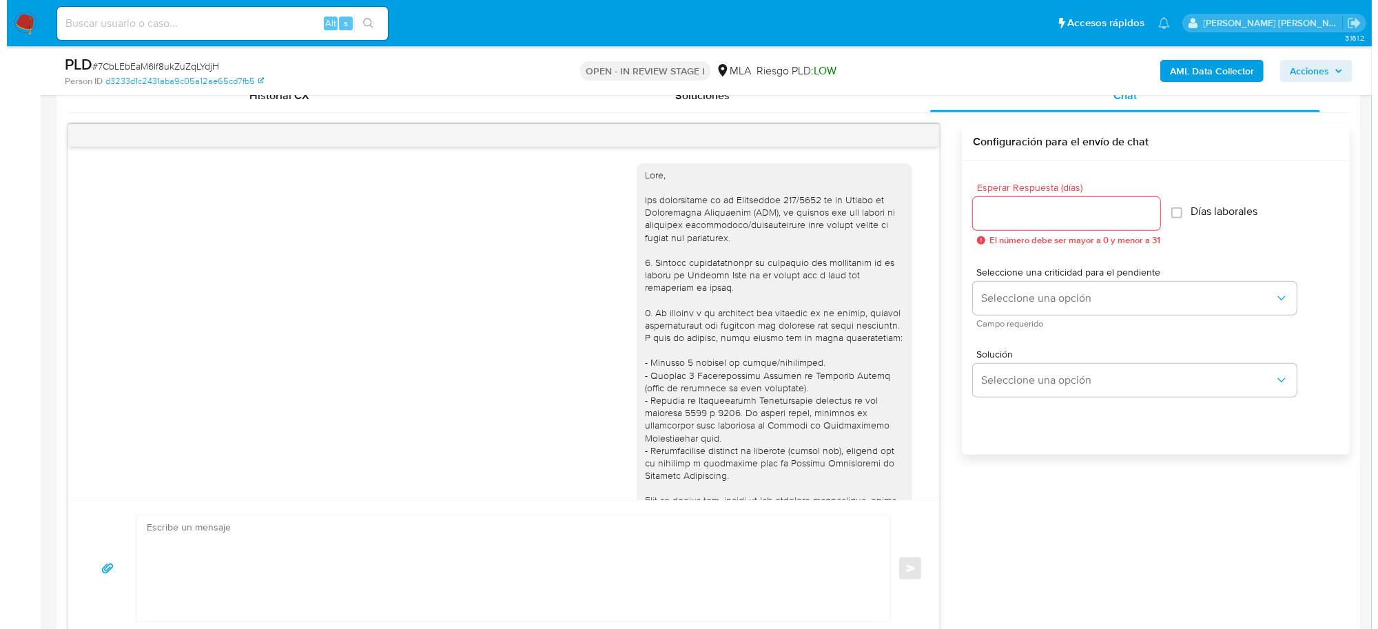
scroll to position [706, 0]
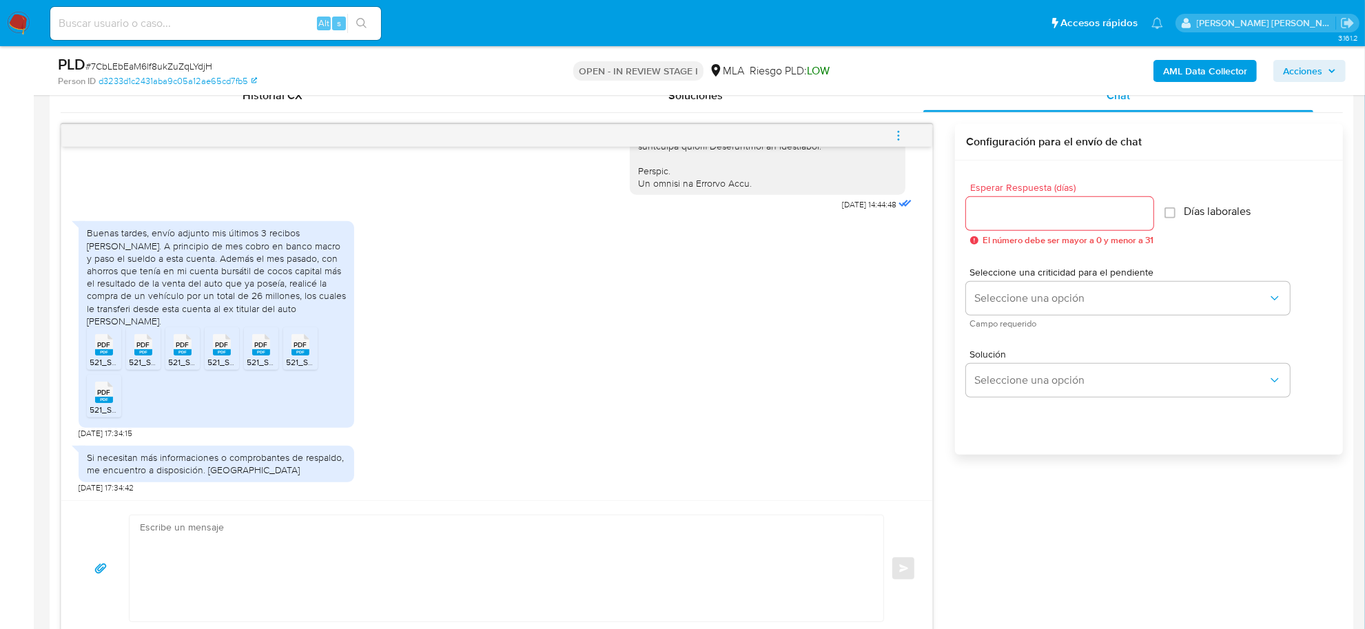
click at [897, 134] on icon "menu-action" at bounding box center [899, 136] width 12 height 12
click at [802, 140] on li "Abrir gestor de archivos" at bounding box center [805, 135] width 141 height 25
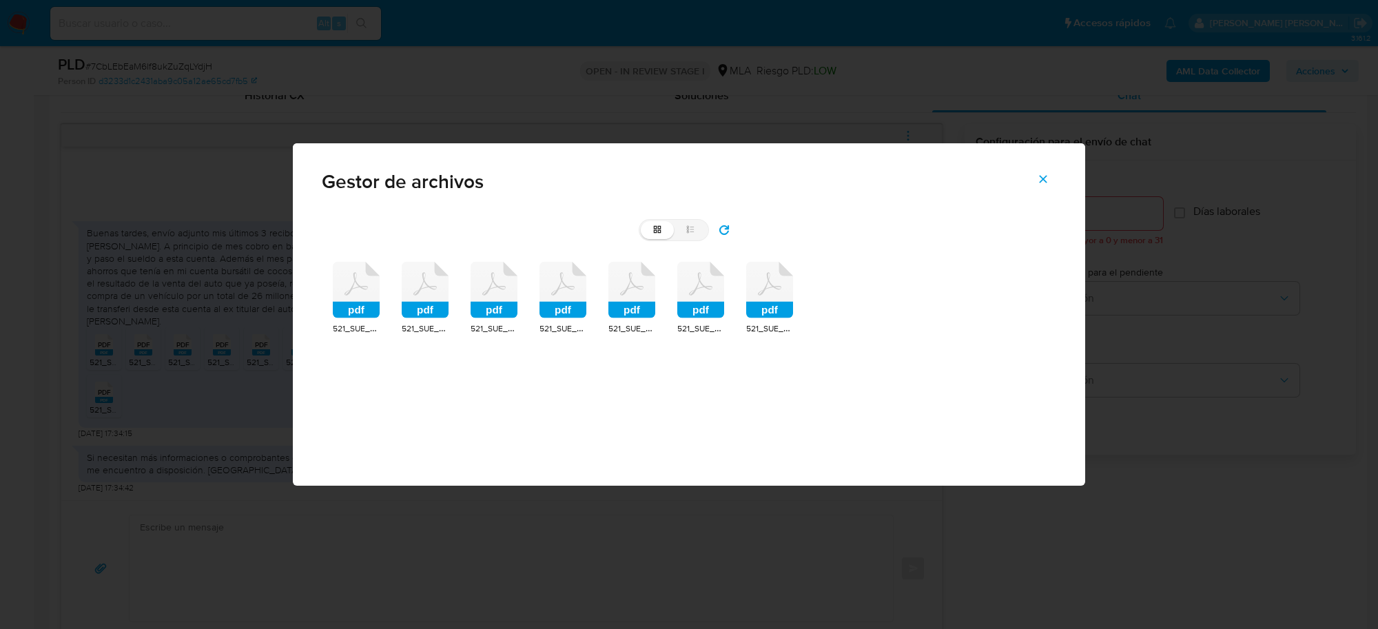
click at [352, 312] on rect at bounding box center [356, 310] width 47 height 17
click at [352, 312] on div "pdf 521_SUE_M_2506_01-000637.pdf pdf 521_SUE_M_2507_01-000637.pdf pdf 521_SUE_M…" at bounding box center [689, 299] width 735 height 96
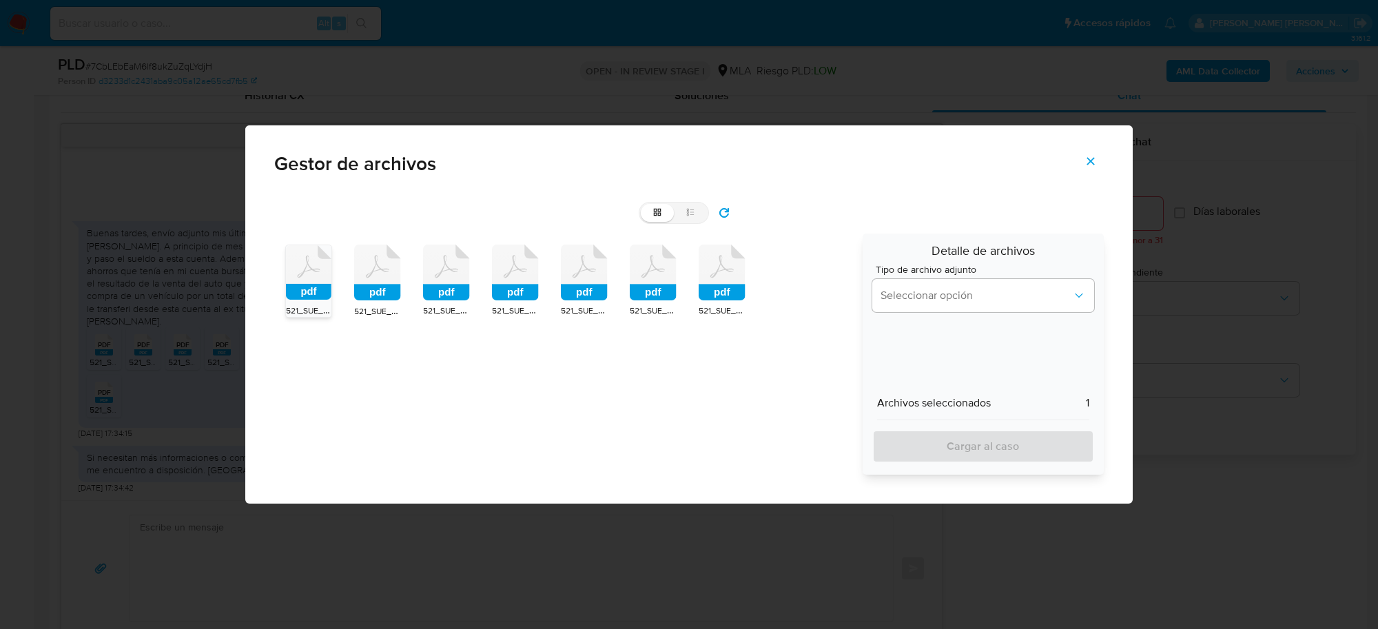
click at [318, 274] on icon at bounding box center [308, 272] width 45 height 54
click at [318, 274] on div "grid list pdf 521_SUE_M_2506_01-000637.pdf pdf 521_SUE_M_2507_01-000637.pdf pdf…" at bounding box center [689, 347] width 888 height 313
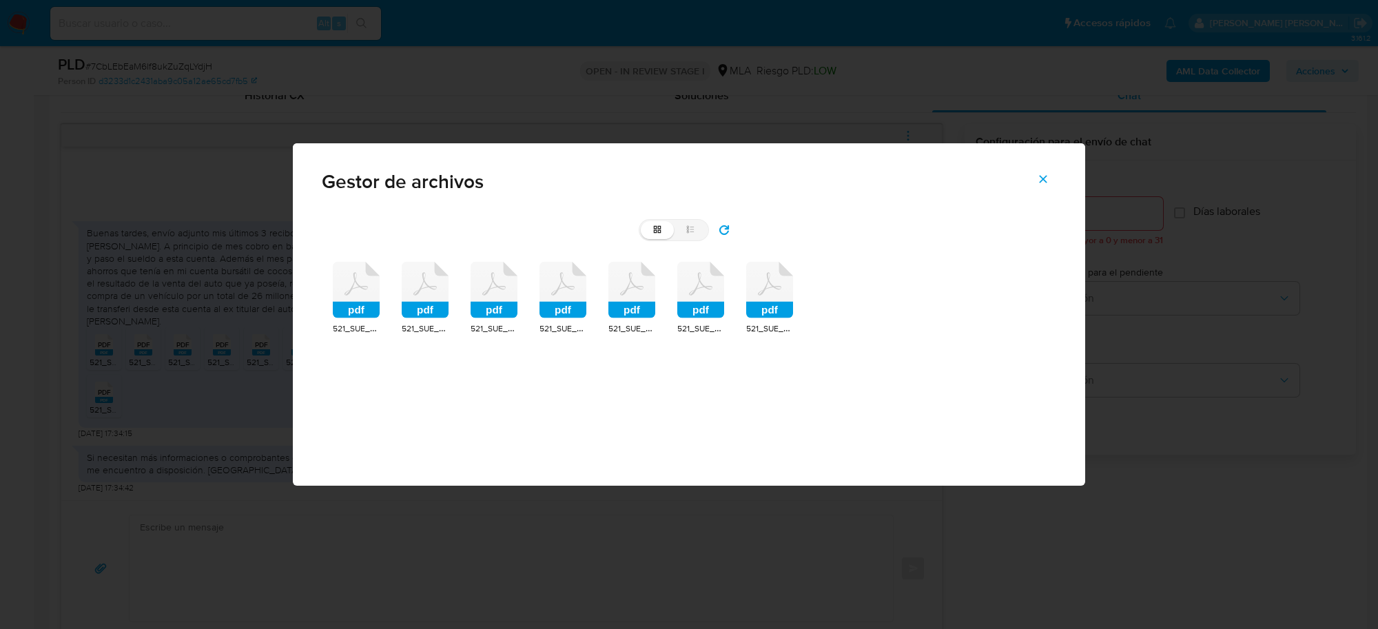
click at [357, 303] on rect at bounding box center [356, 310] width 47 height 17
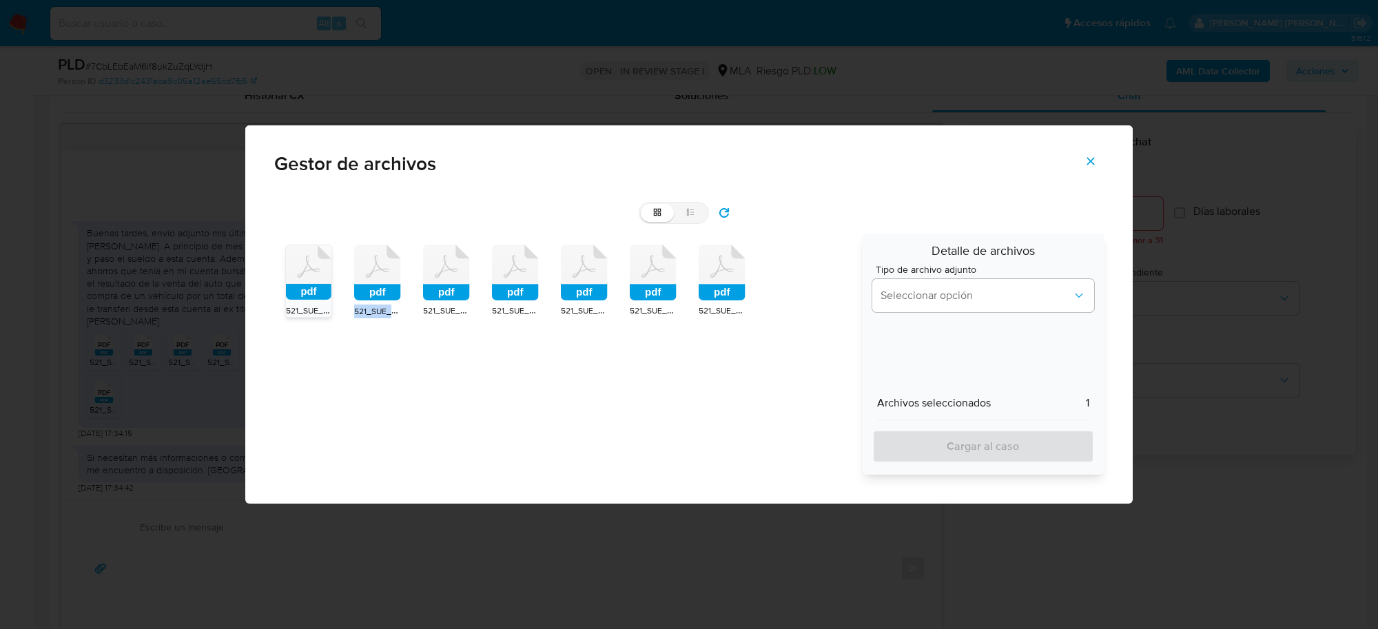
click at [357, 303] on div "pdf" at bounding box center [377, 275] width 47 height 60
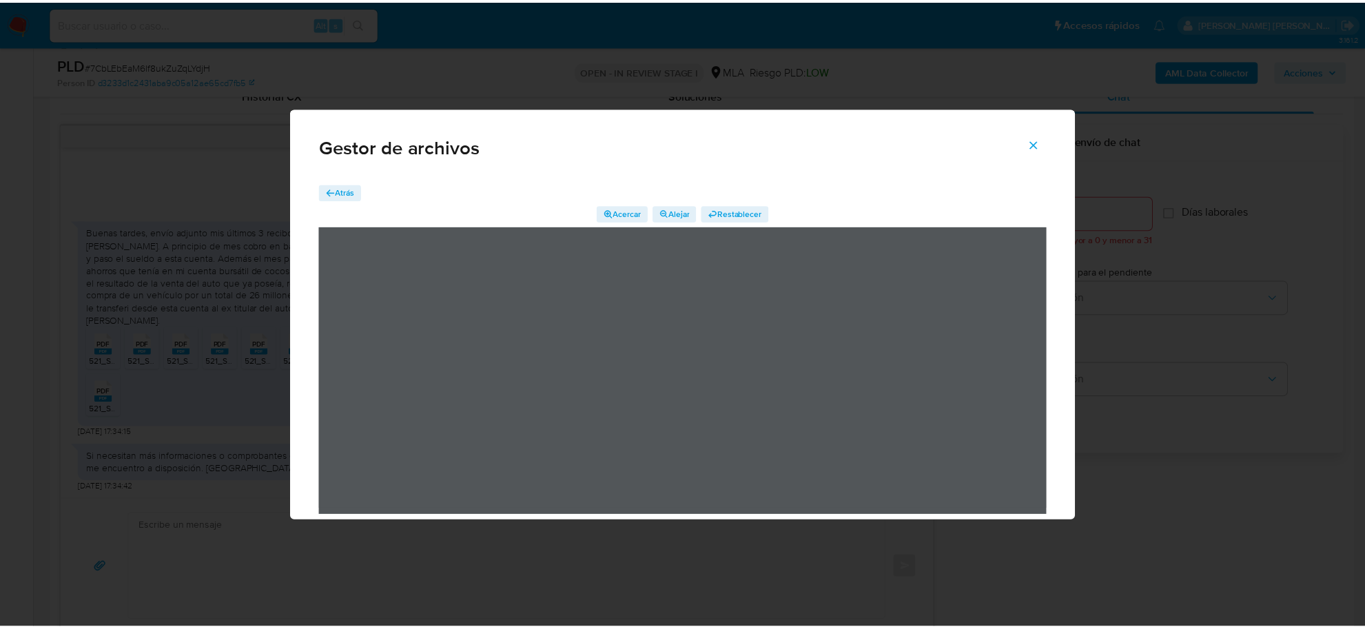
scroll to position [23, 0]
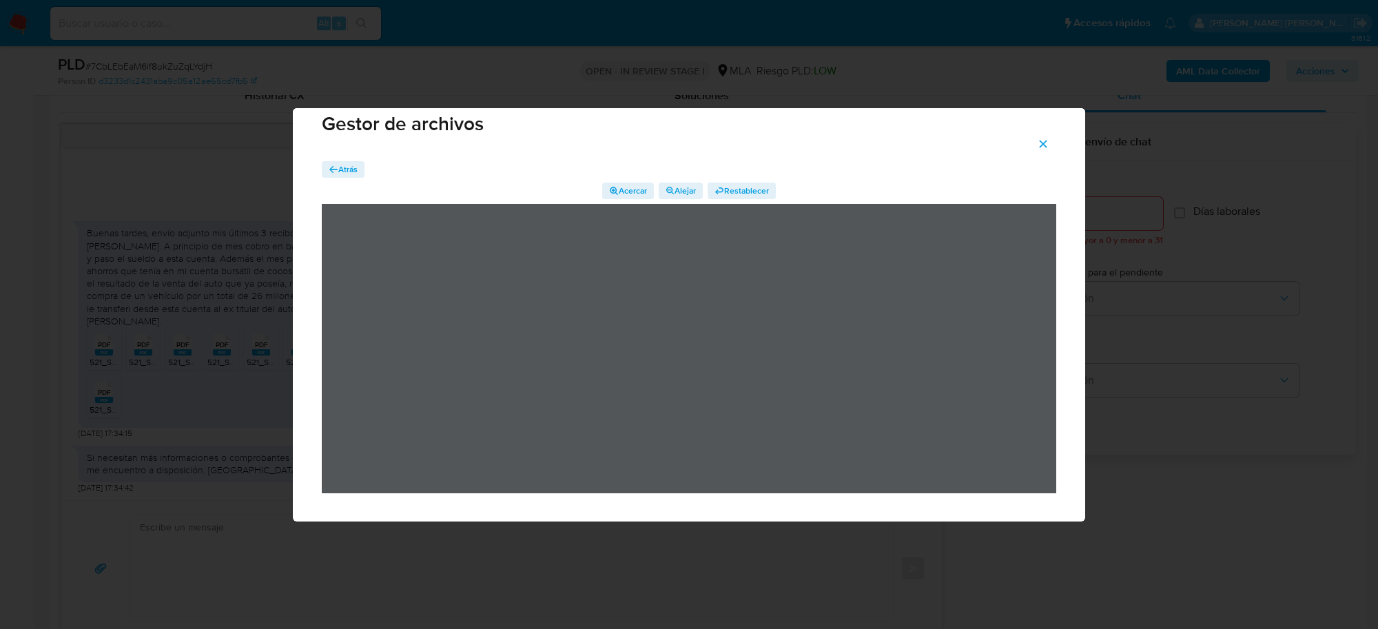
click at [1043, 141] on icon "Cerrar" at bounding box center [1043, 144] width 12 height 12
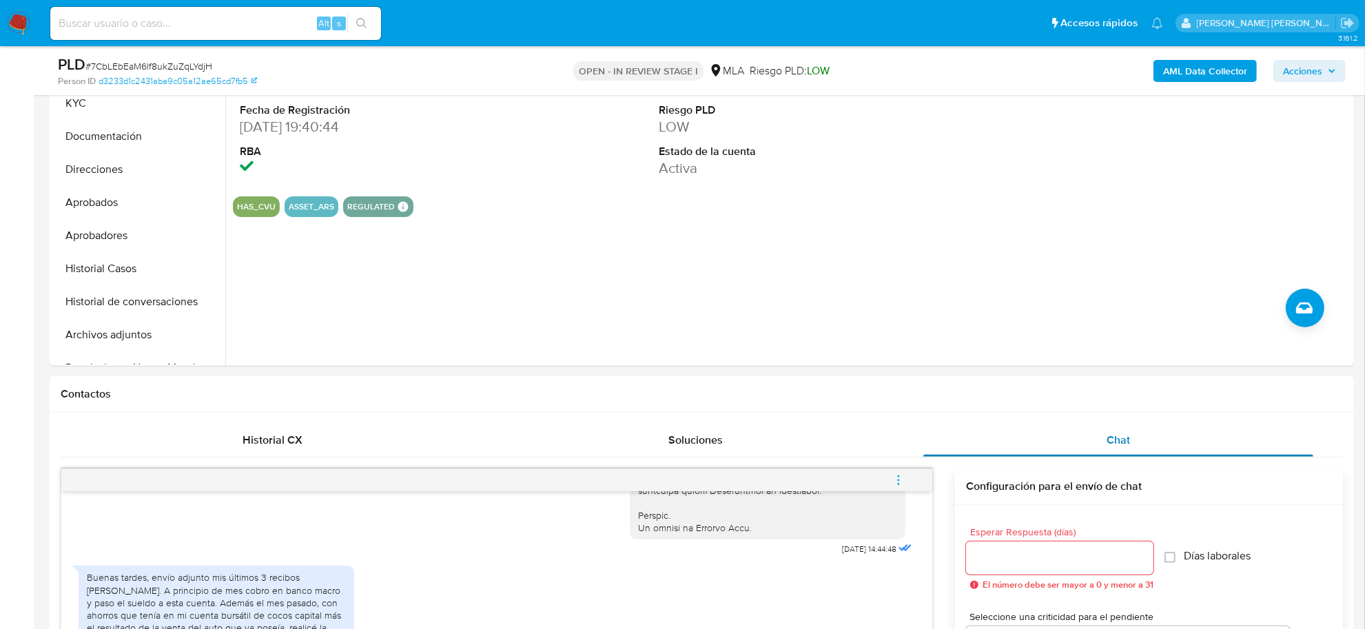
scroll to position [0, 0]
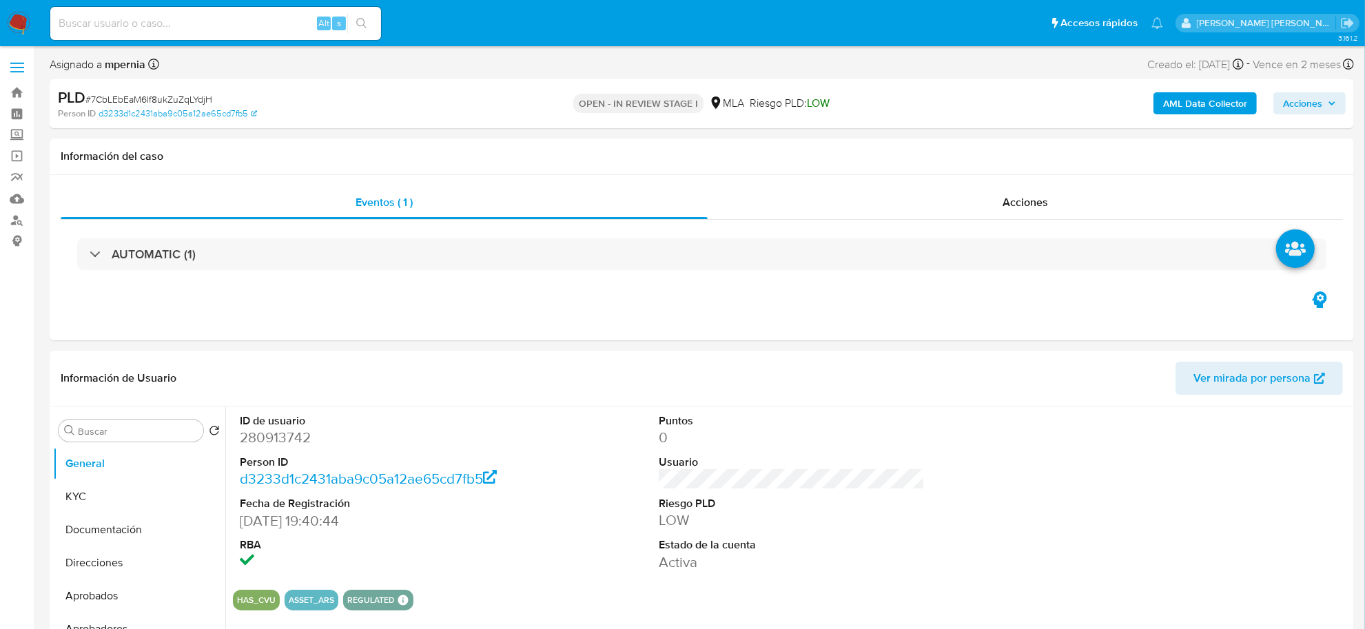
click at [1187, 98] on b "AML Data Collector" at bounding box center [1205, 103] width 84 height 22
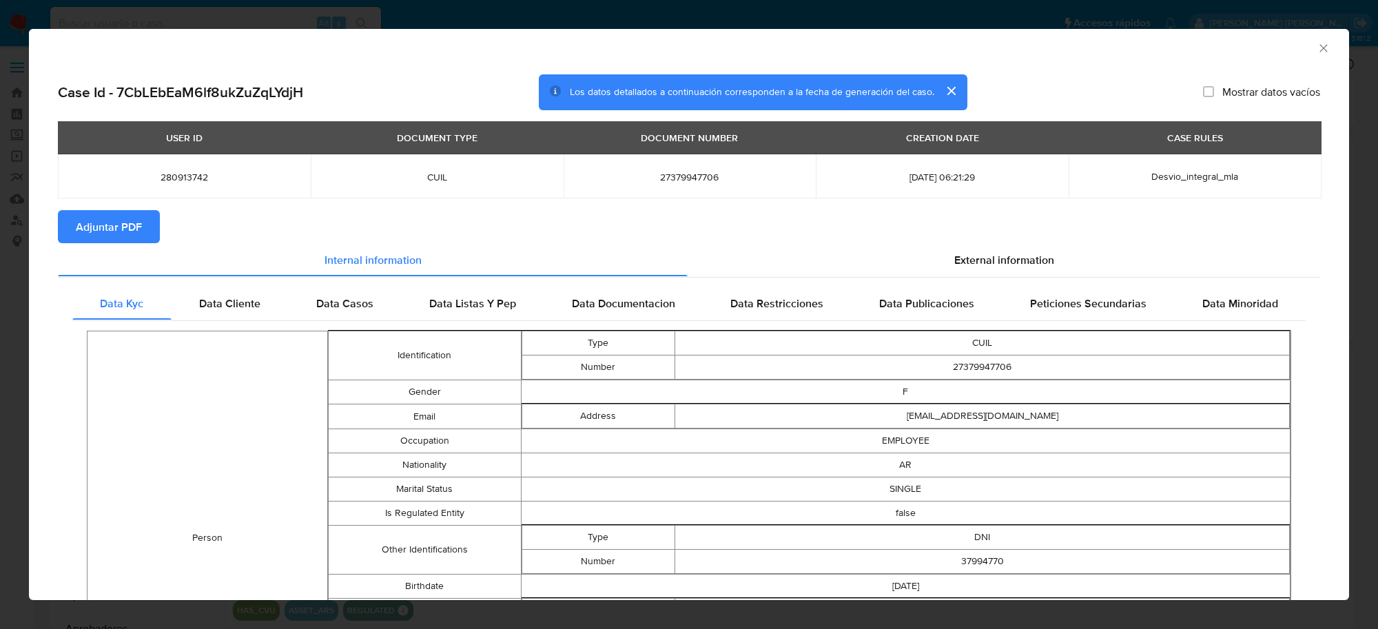
click at [122, 221] on span "Adjuntar PDF" at bounding box center [109, 227] width 66 height 30
click at [1317, 43] on icon "Cerrar ventana" at bounding box center [1324, 48] width 14 height 14
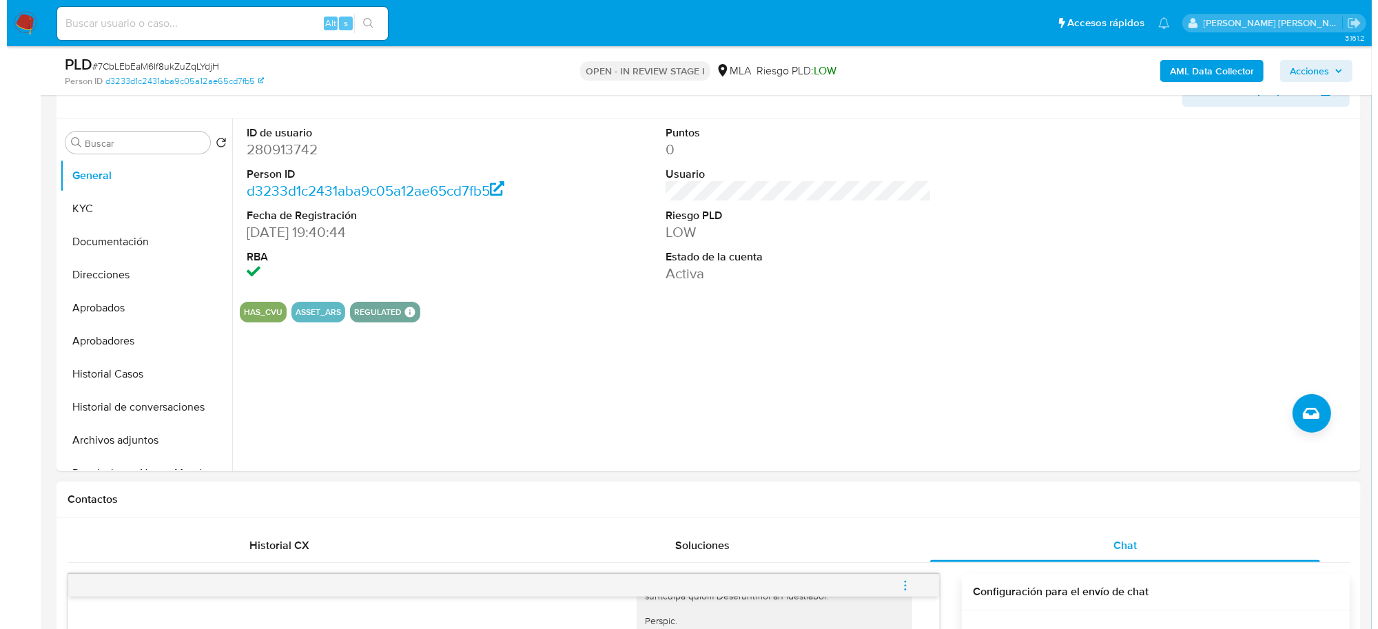
scroll to position [345, 0]
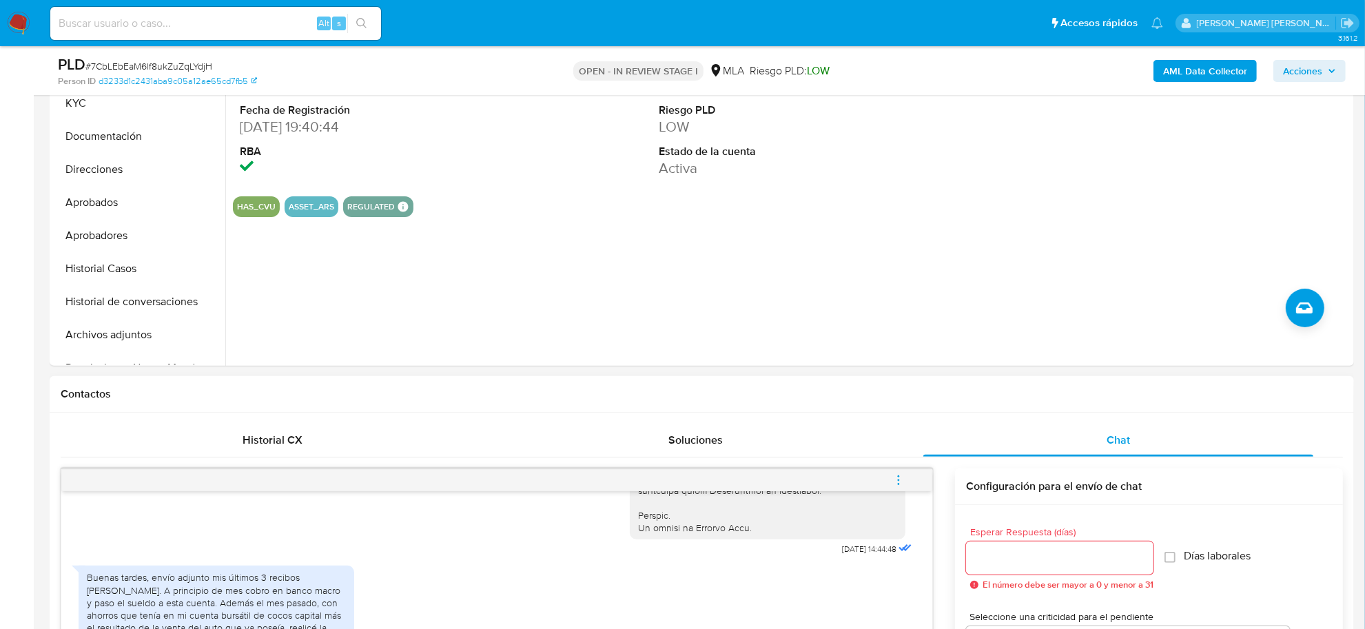
click at [901, 480] on icon "menu-action" at bounding box center [899, 480] width 12 height 12
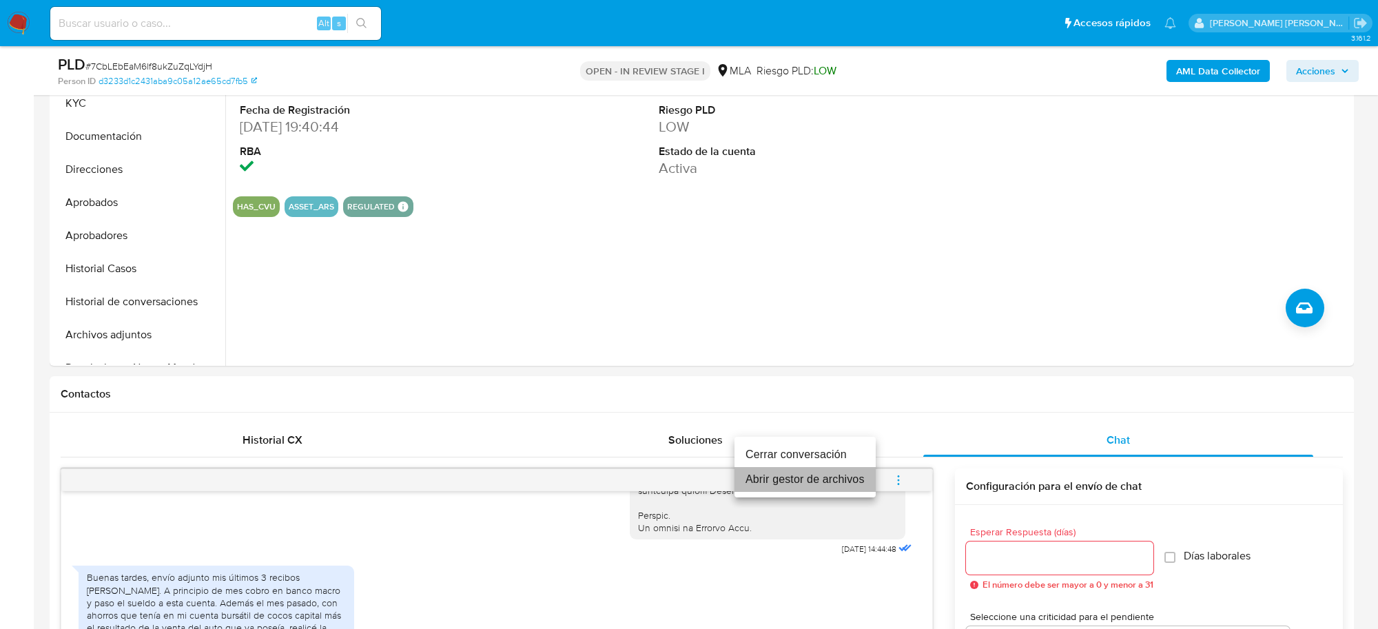
click at [846, 476] on li "Abrir gestor de archivos" at bounding box center [805, 479] width 141 height 25
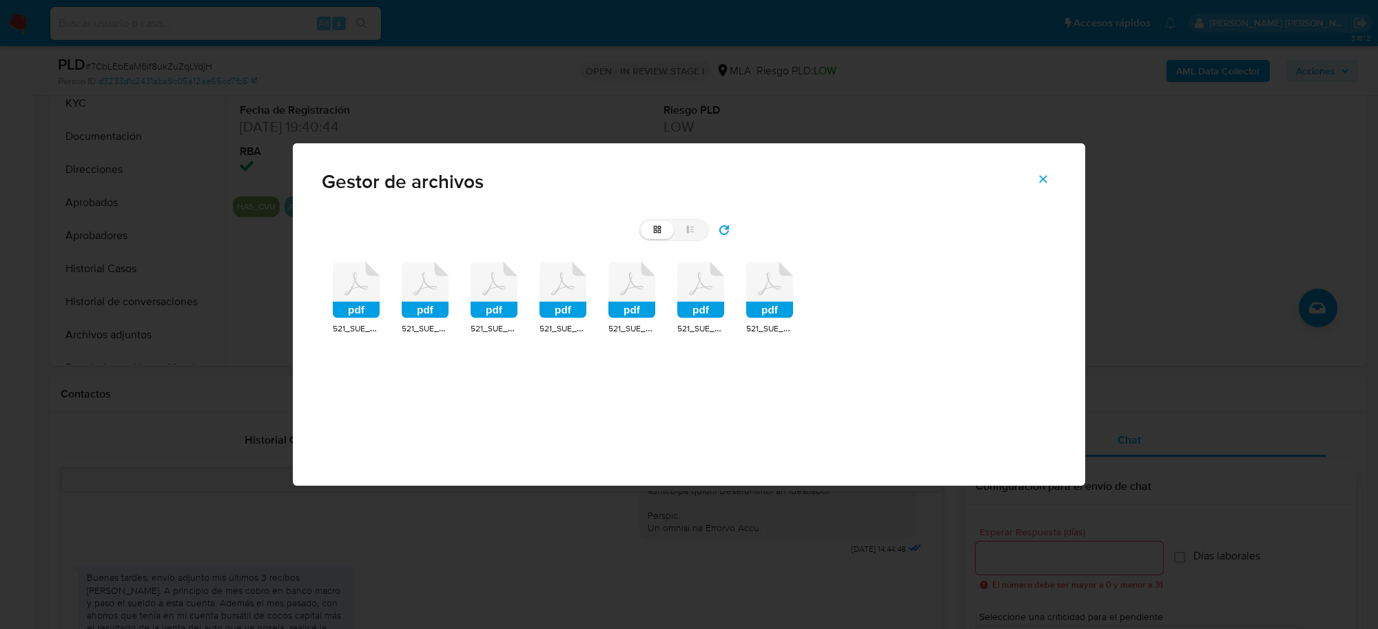
click at [360, 302] on rect at bounding box center [356, 310] width 47 height 17
click at [402, 302] on div "pdf" at bounding box center [425, 292] width 47 height 60
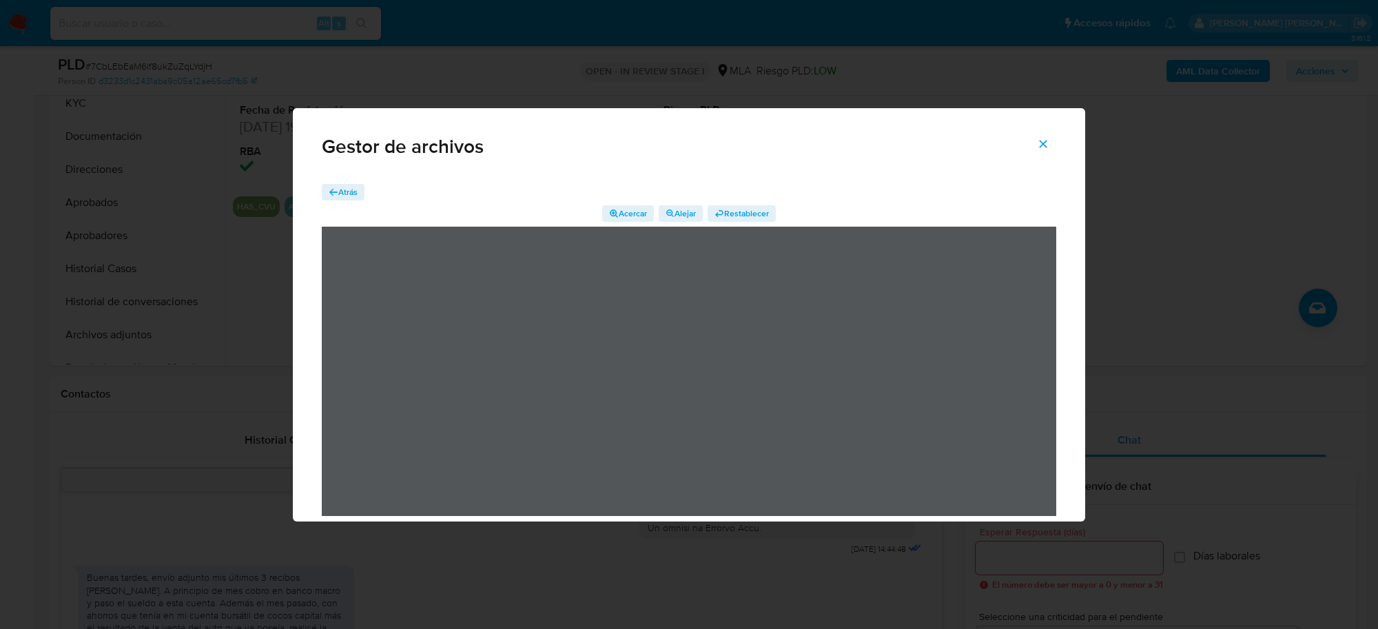
click at [352, 184] on span "Atrás" at bounding box center [347, 192] width 19 height 17
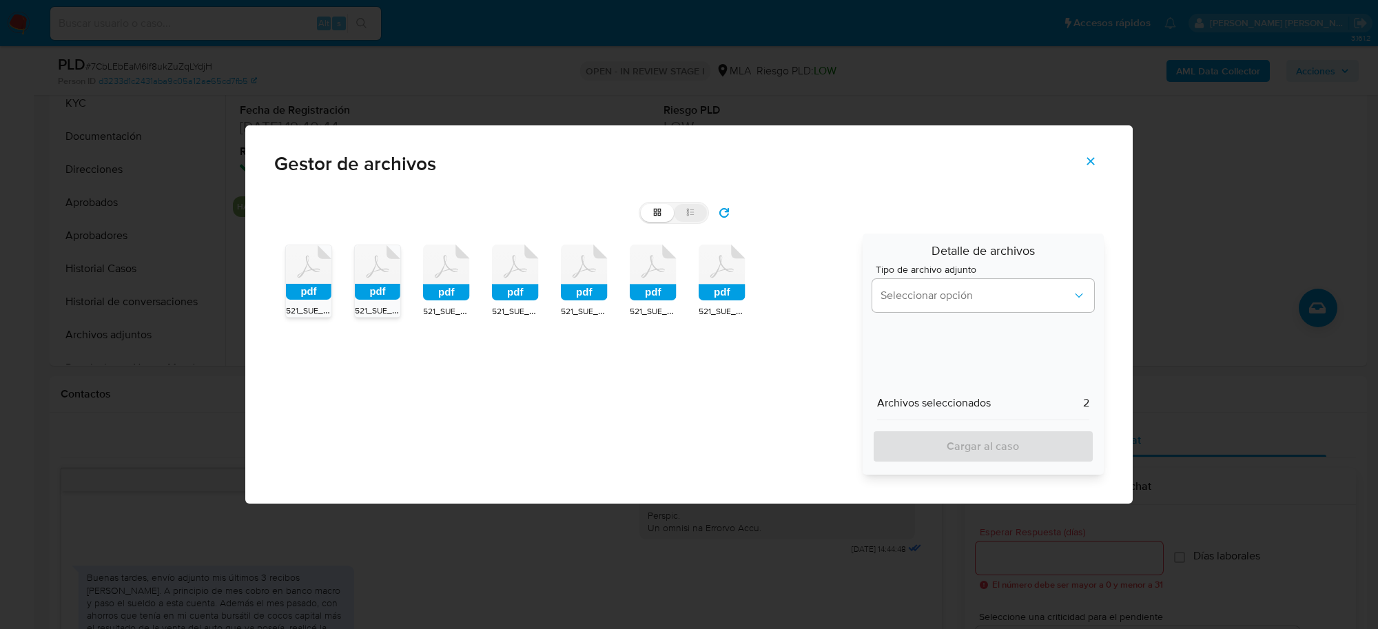
click at [690, 216] on icon at bounding box center [691, 212] width 10 height 10
click at [642, 205] on input "list" at bounding box center [641, 204] width 1 height 1
radio input "true"
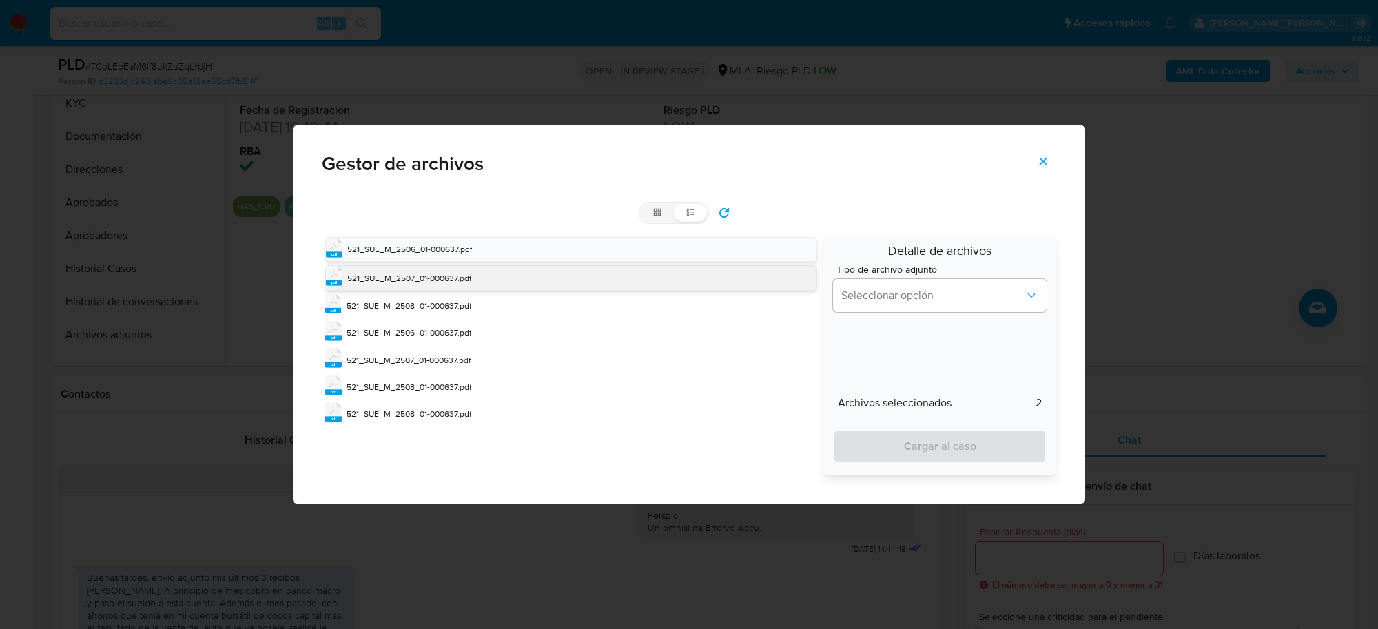
click at [438, 283] on span "521_SUE_M_2507_01-000637.pdf" at bounding box center [409, 278] width 124 height 12
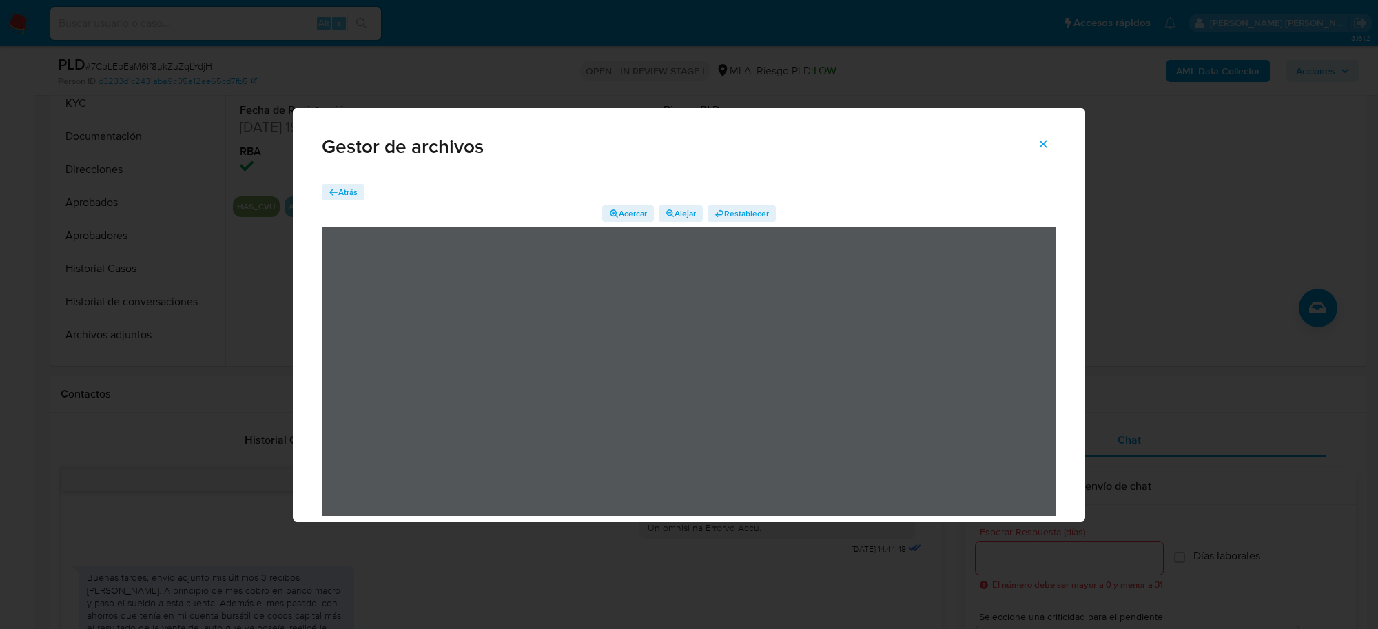
click at [354, 193] on span "Atrás" at bounding box center [347, 192] width 19 height 17
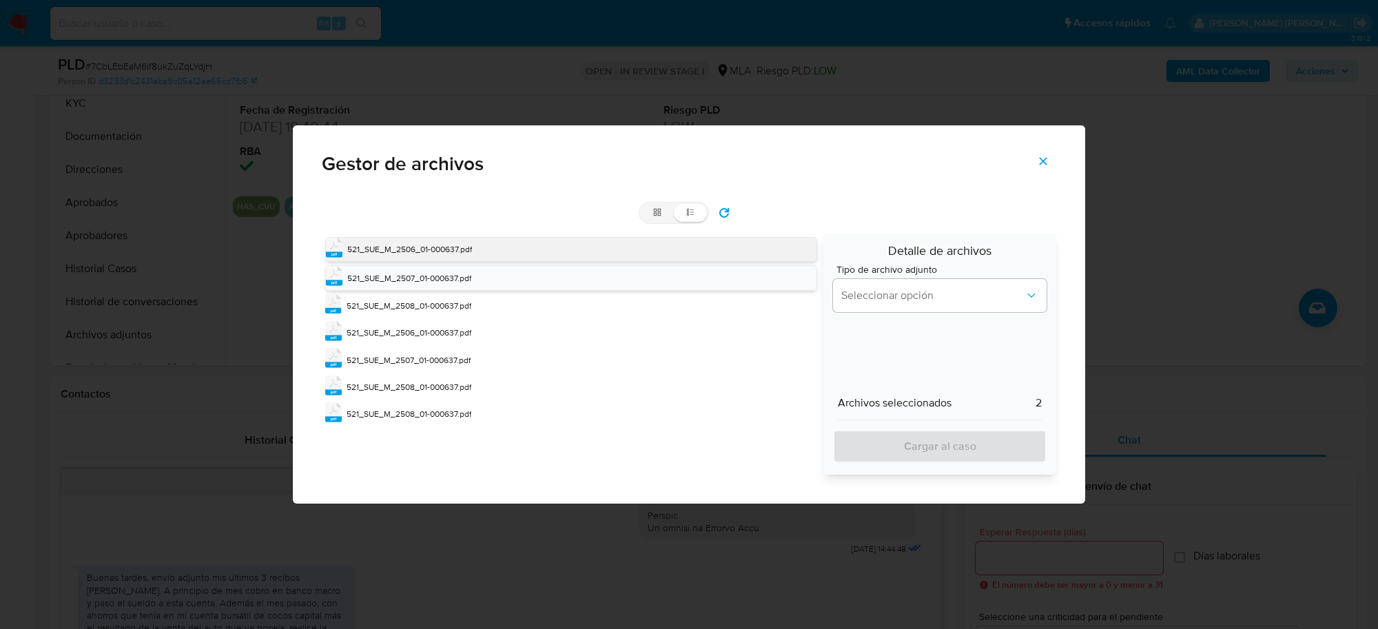
click at [410, 246] on span "521_SUE_M_2506_01-000637.pdf" at bounding box center [409, 249] width 125 height 12
click at [409, 246] on span "521_SUE_M_2506_01-000637.pdf" at bounding box center [409, 249] width 125 height 12
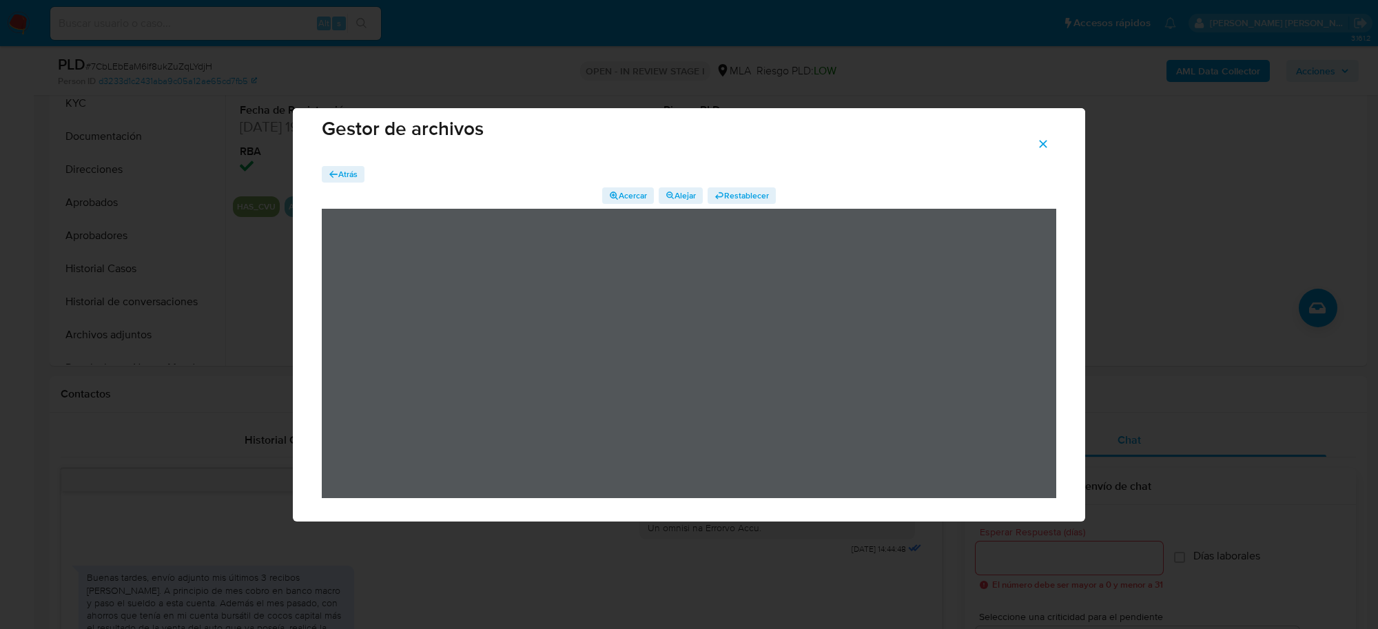
scroll to position [23, 0]
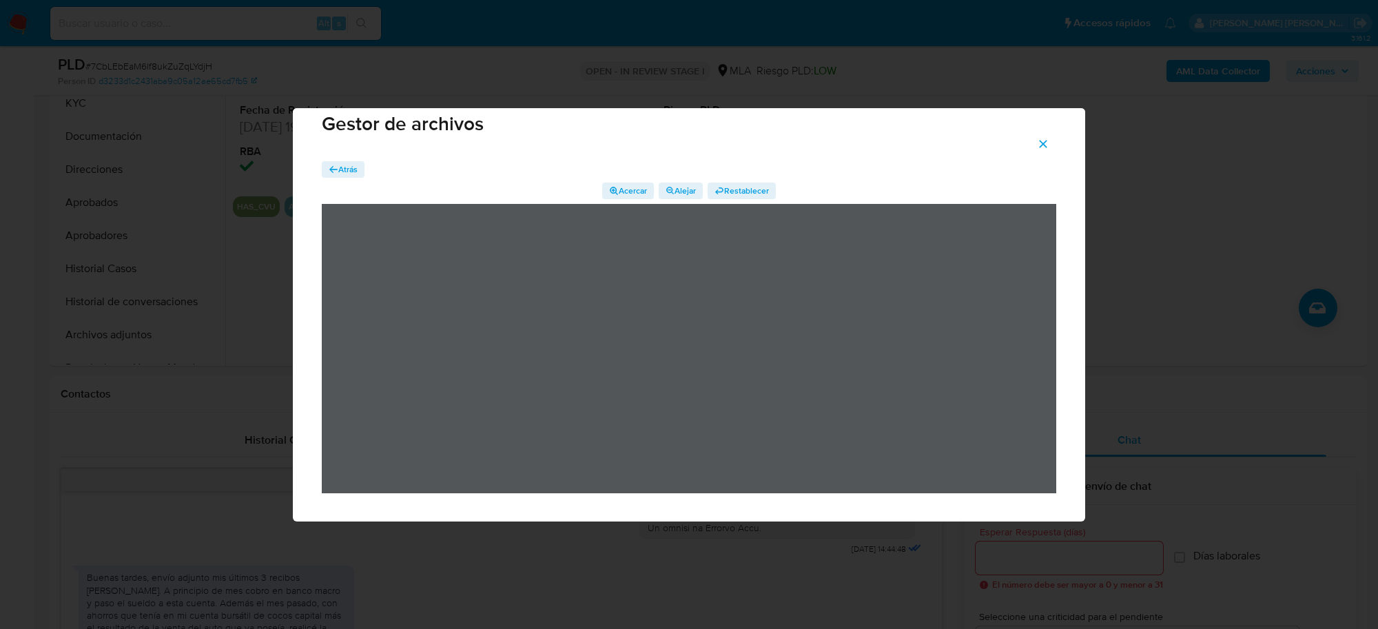
click at [343, 165] on span "Atrás" at bounding box center [347, 169] width 19 height 17
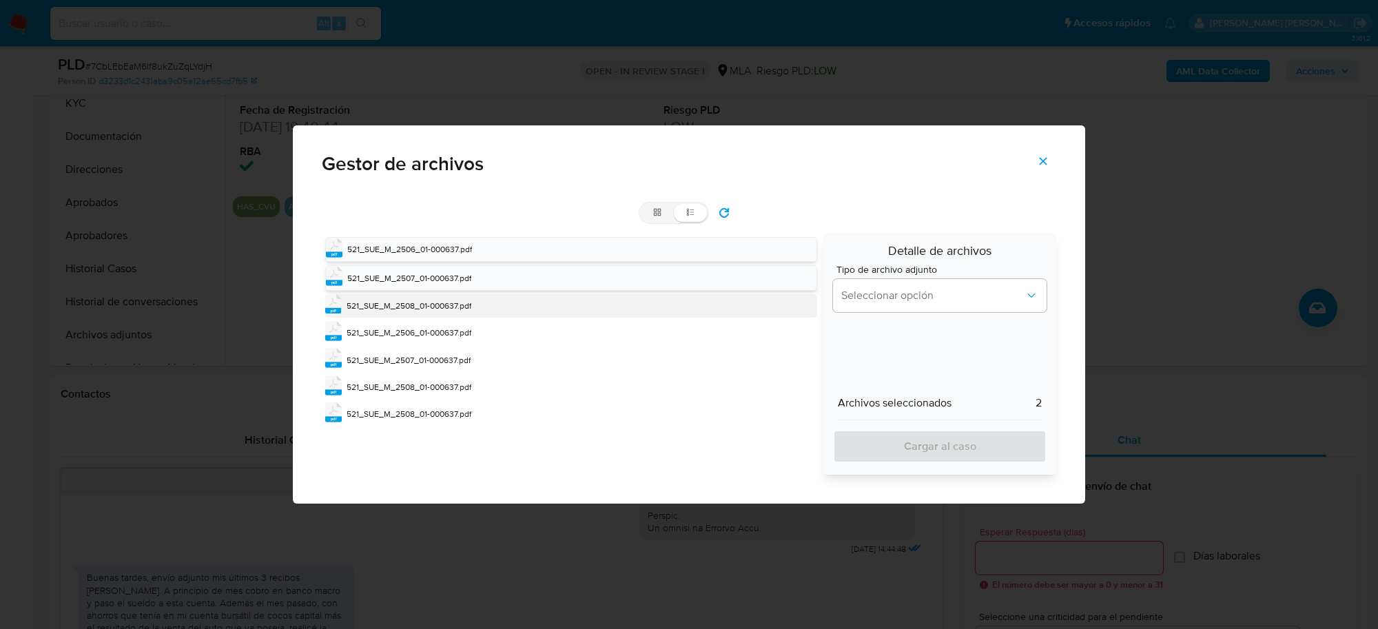
click at [383, 309] on span "521_SUE_M_2508_01-000637.pdf" at bounding box center [409, 306] width 125 height 12
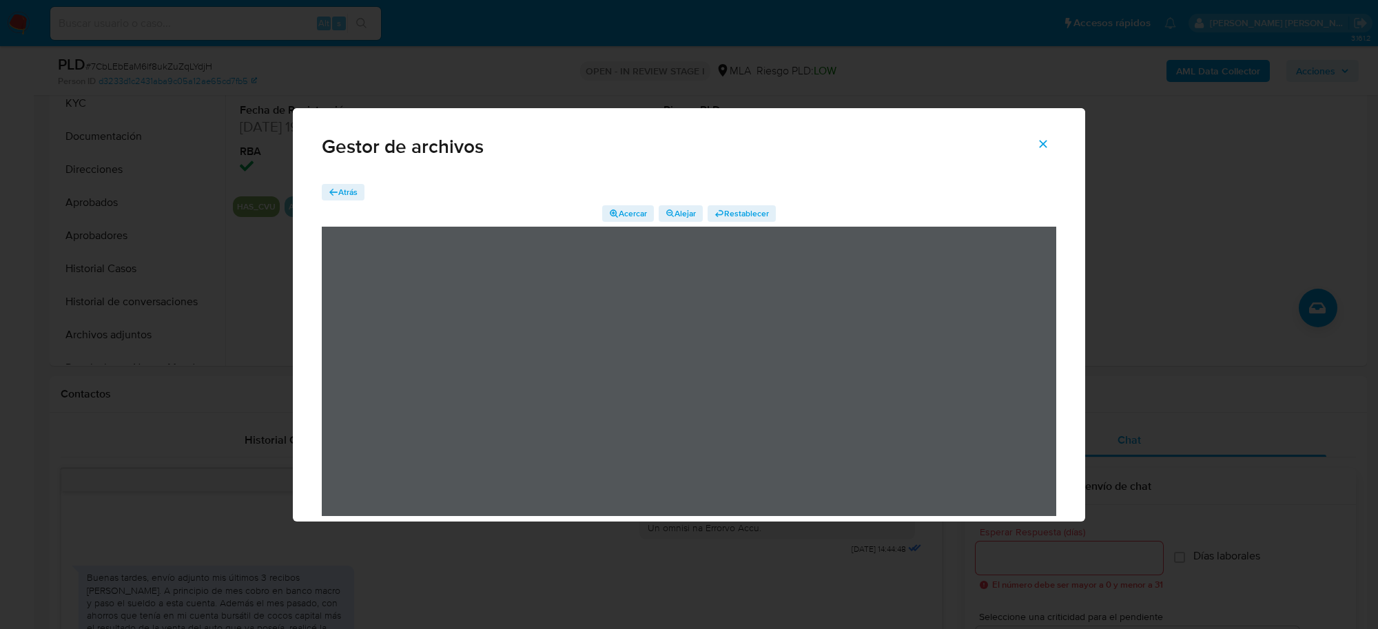
click at [353, 191] on span "Atrás" at bounding box center [347, 192] width 19 height 17
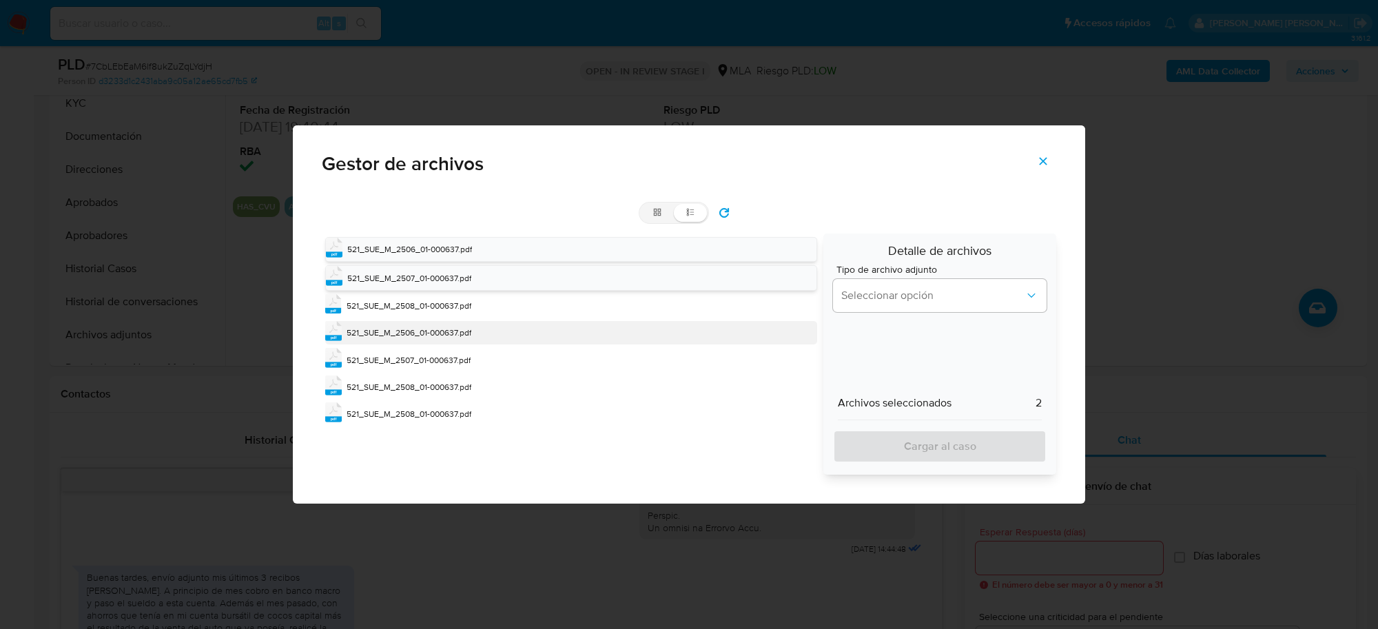
click at [394, 326] on div "pdf 521_SUE_M_2506_01-000637.pdf" at bounding box center [571, 332] width 492 height 23
click at [394, 326] on div "pdf 521_SUE_M_2506_01-000637.pdf" at bounding box center [571, 333] width 492 height 25
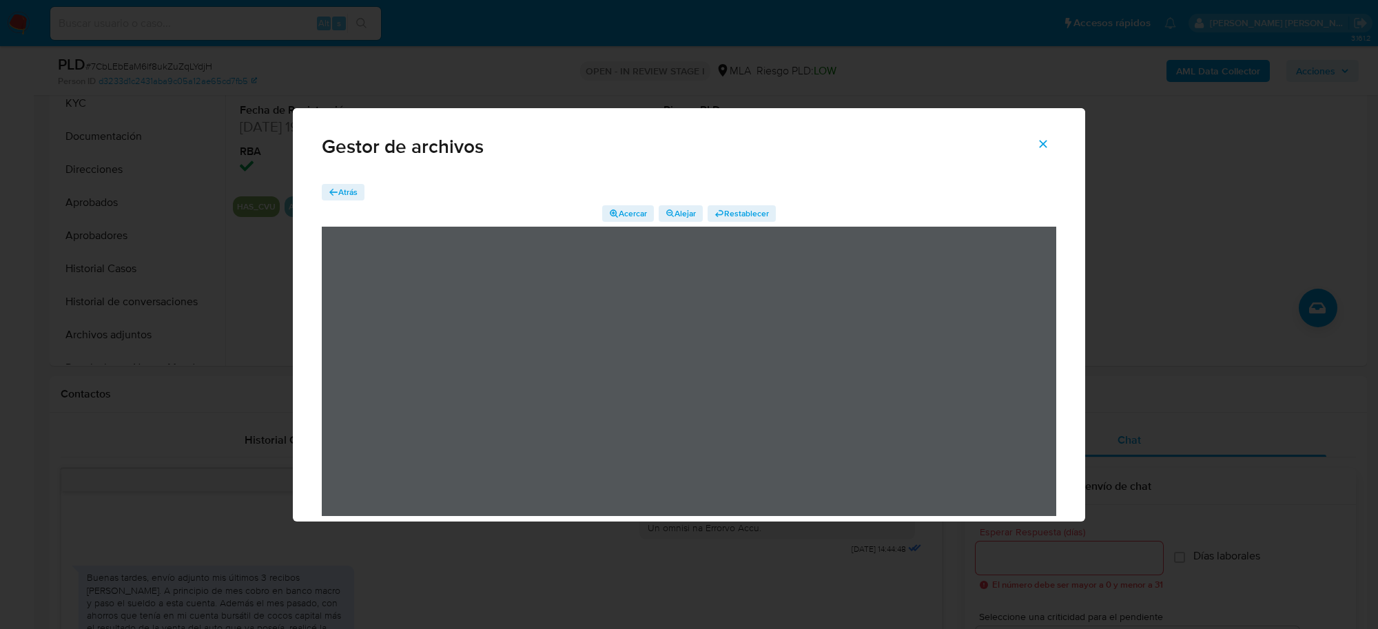
click at [350, 192] on span "Atrás" at bounding box center [347, 192] width 19 height 17
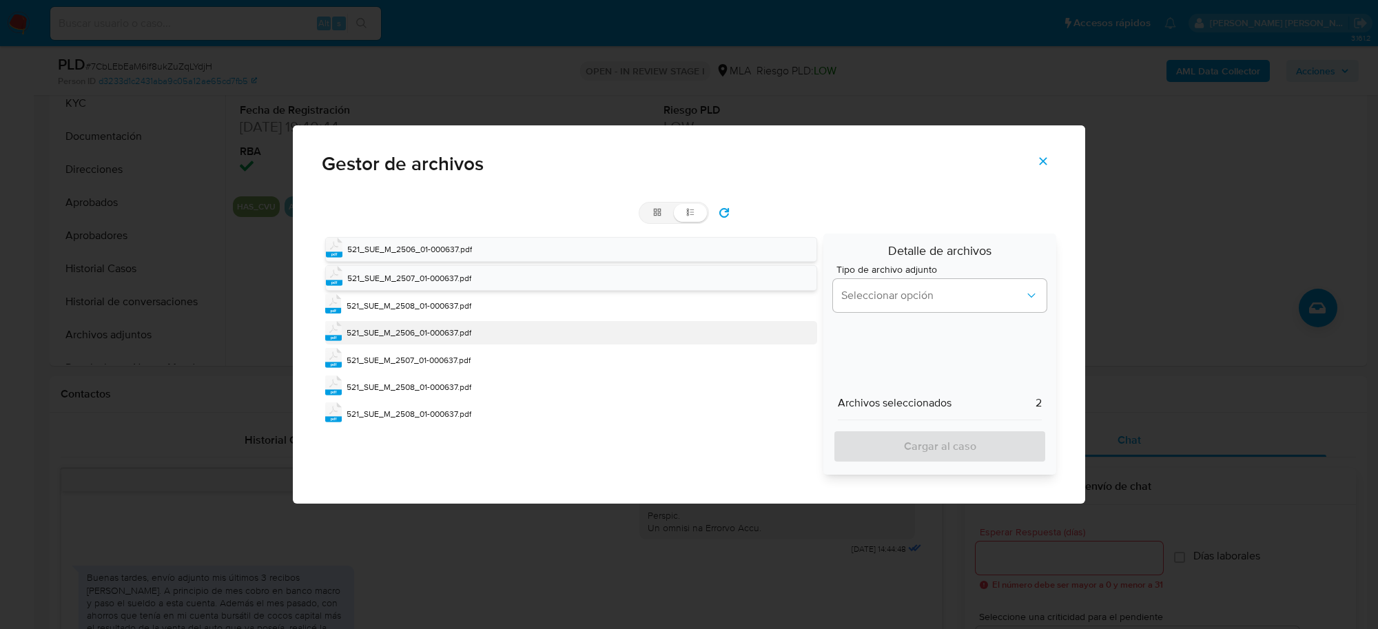
click at [391, 333] on span "521_SUE_M_2506_01-000637.pdf" at bounding box center [409, 333] width 125 height 12
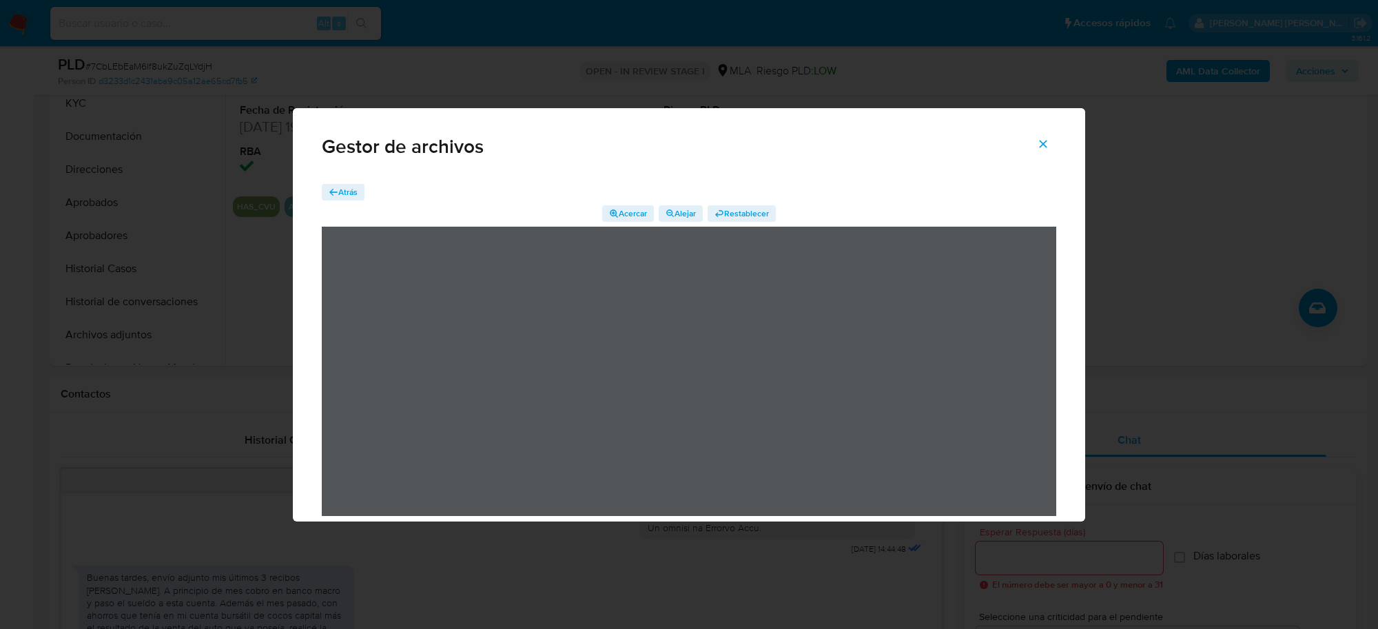
click at [341, 187] on span "Atrás" at bounding box center [347, 192] width 19 height 17
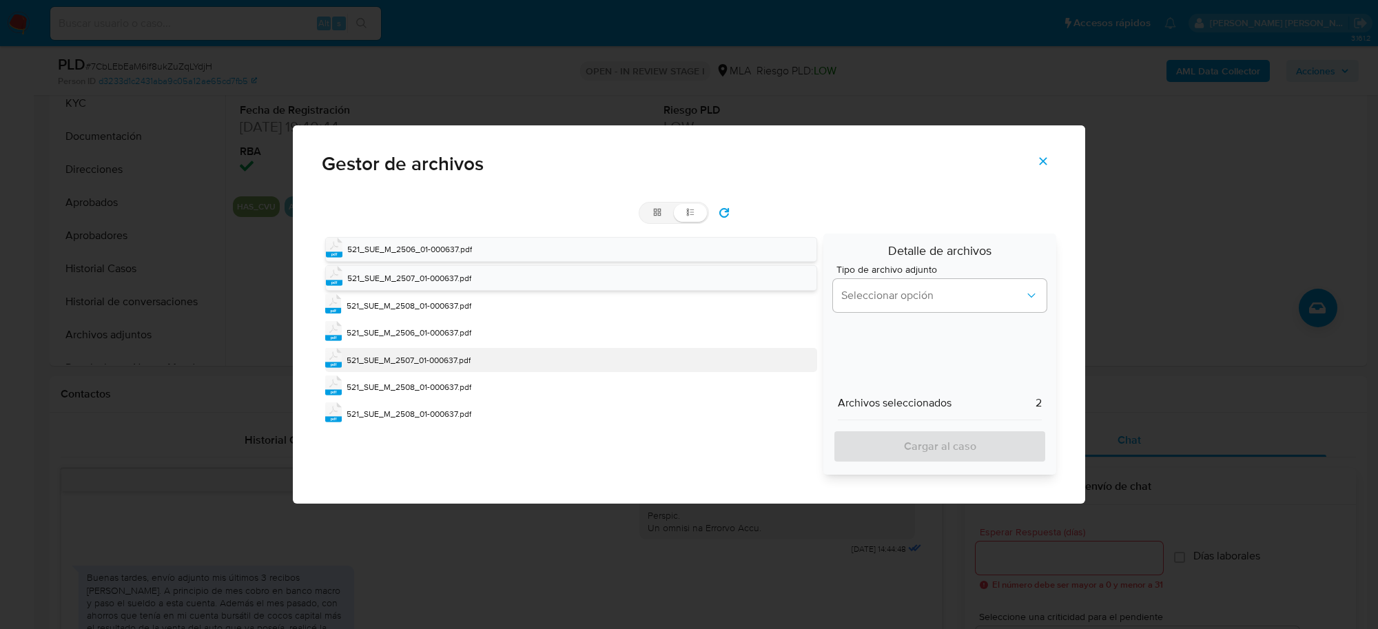
click at [381, 353] on div "pdf 521_SUE_M_2507_01-000637.pdf" at bounding box center [571, 359] width 492 height 23
click at [381, 353] on div "pdf 521_SUE_M_2507_01-000637.pdf" at bounding box center [571, 360] width 492 height 25
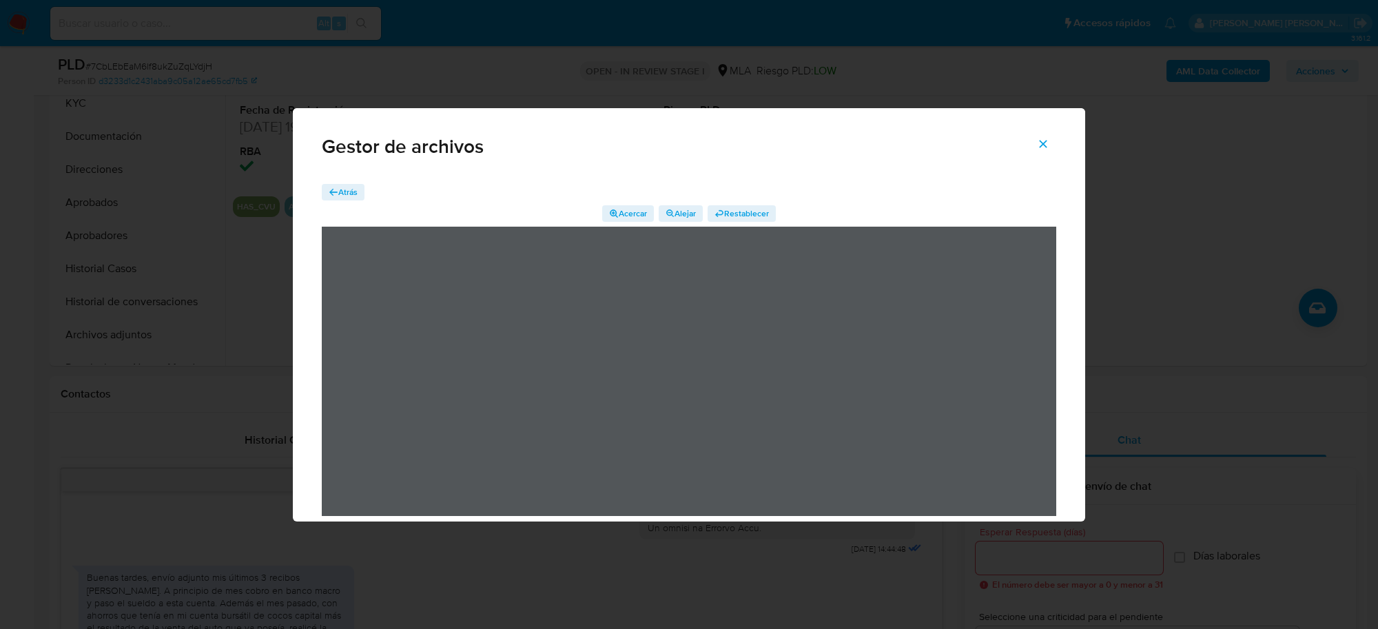
click at [350, 191] on span "Atrás" at bounding box center [347, 192] width 19 height 17
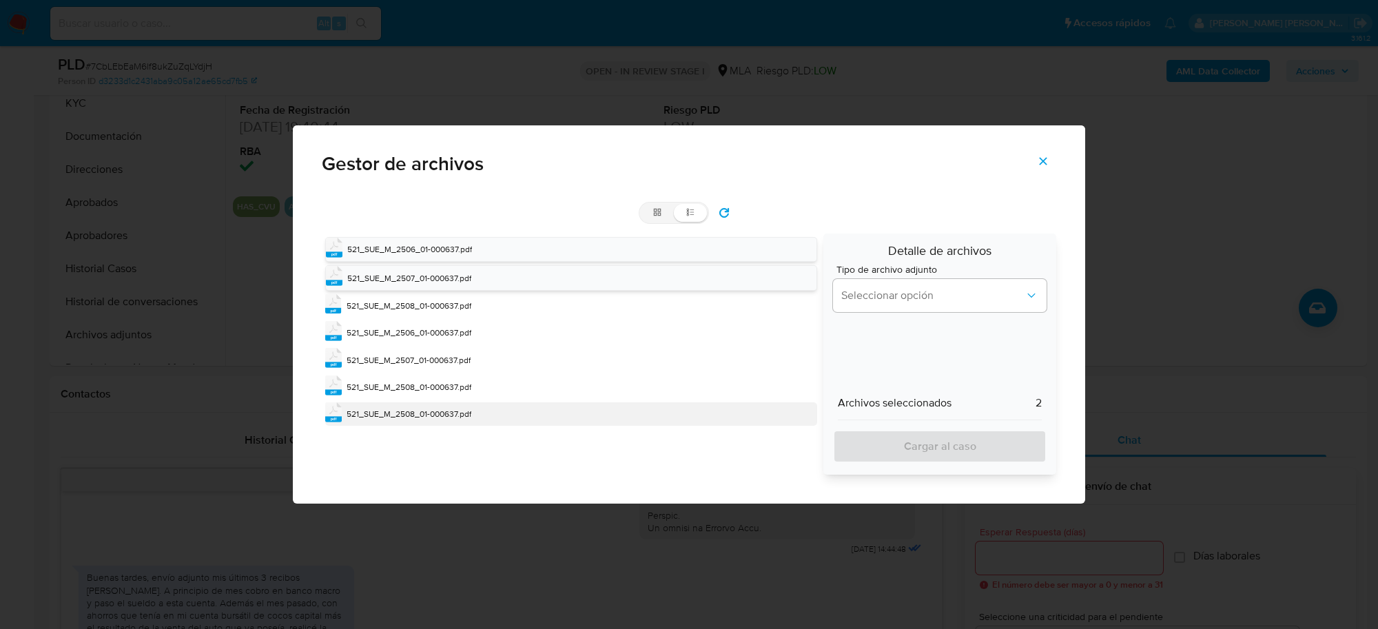
click at [386, 412] on span "521_SUE_M_2508_01-000637.pdf" at bounding box center [409, 414] width 125 height 12
click at [386, 412] on span "521_SUE_M_2508_01-000637.pdf" at bounding box center [409, 415] width 125 height 12
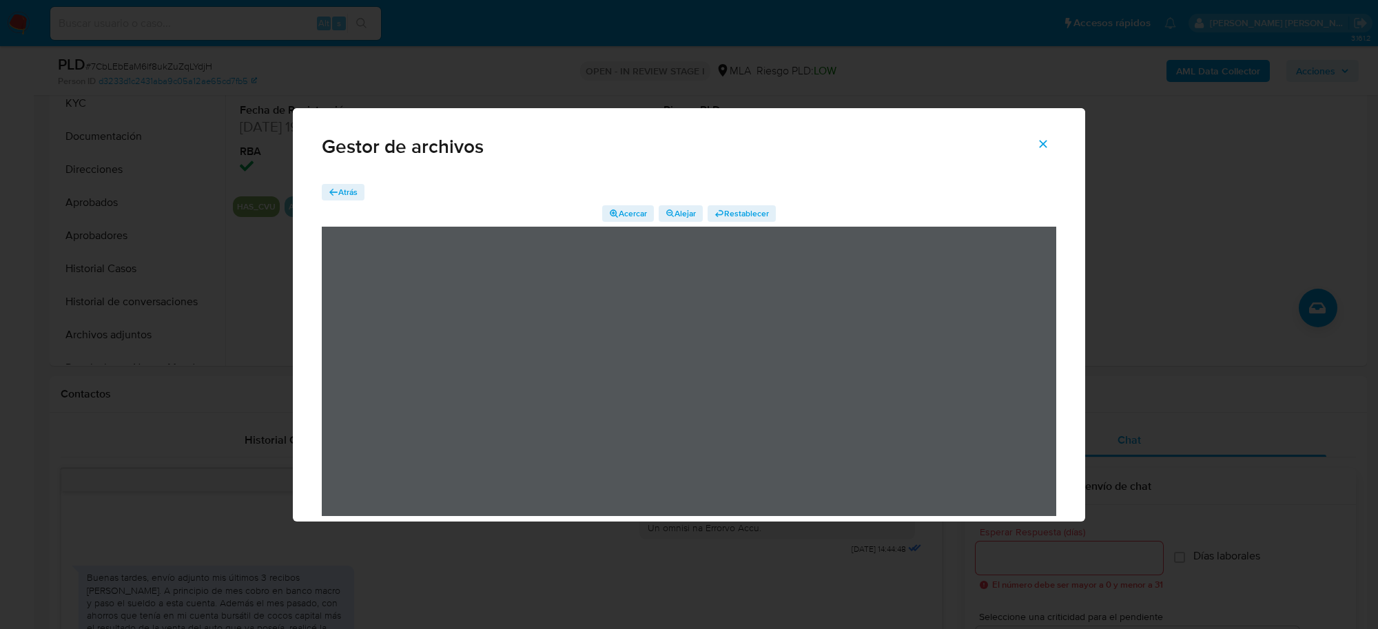
click at [336, 187] on icon "button" at bounding box center [334, 192] width 10 height 10
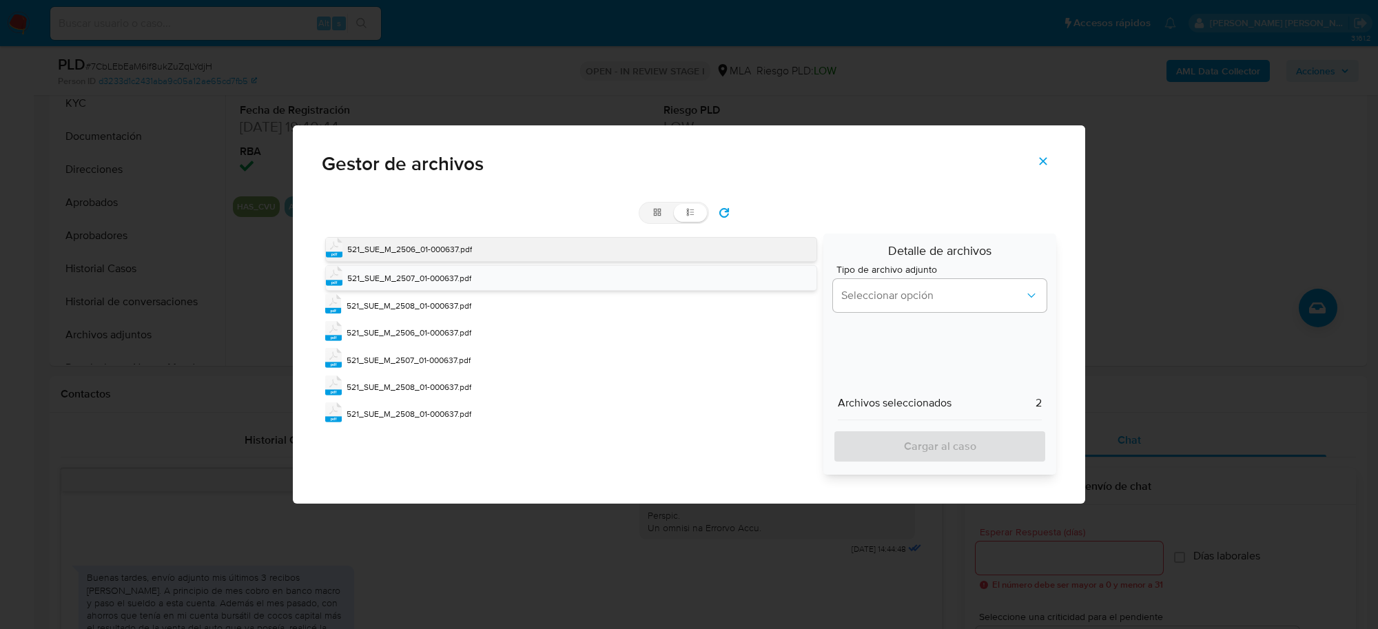
click at [372, 246] on span "521_SUE_M_2506_01-000637.pdf" at bounding box center [409, 249] width 125 height 12
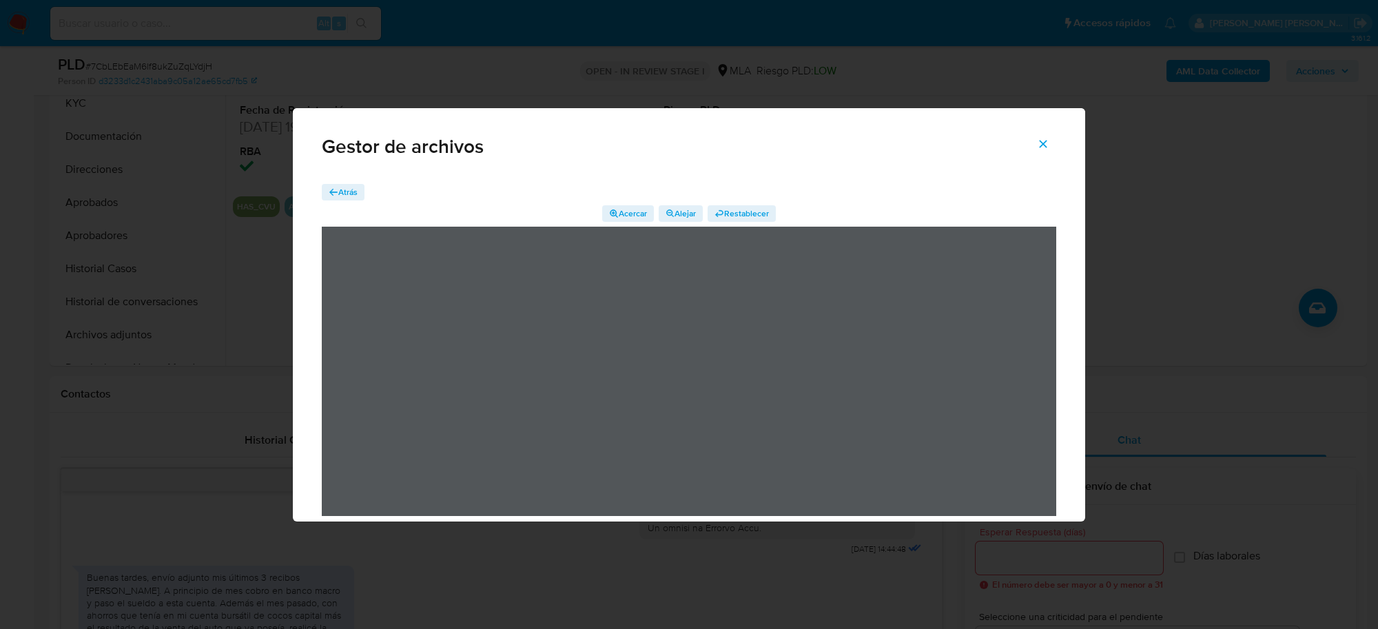
click at [347, 188] on span "Atrás" at bounding box center [347, 192] width 19 height 17
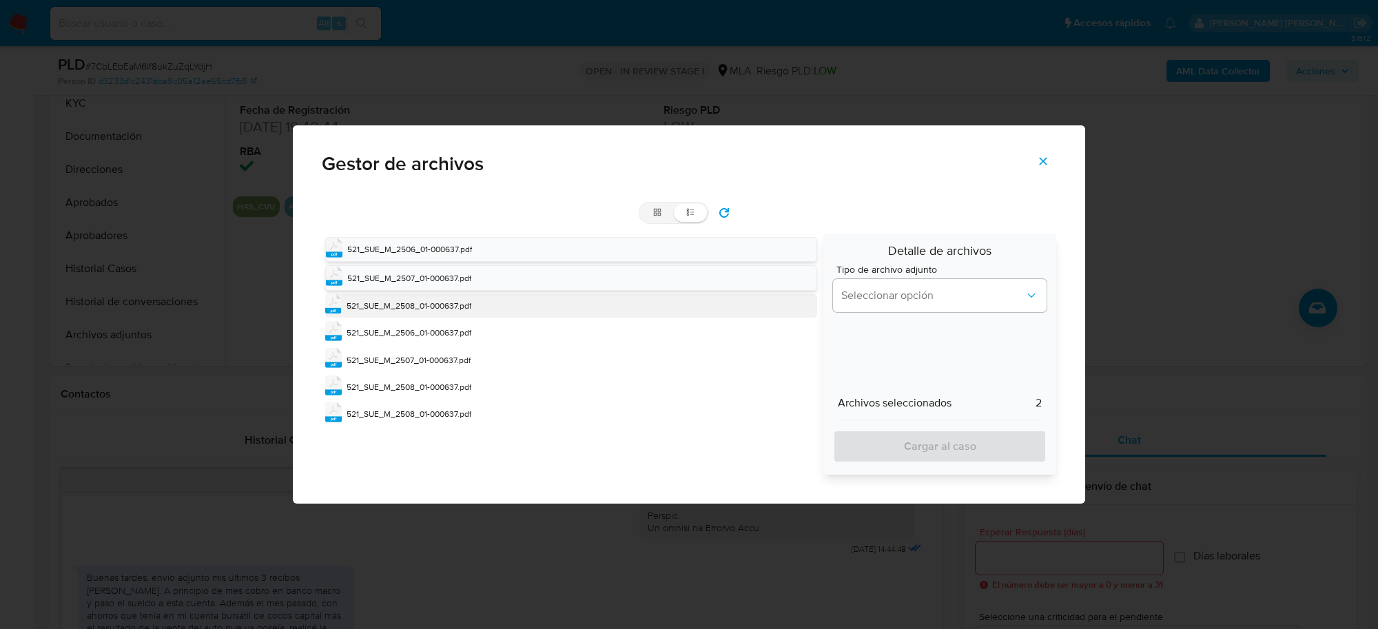
click at [411, 307] on span "521_SUE_M_2508_01-000637.pdf" at bounding box center [409, 306] width 125 height 12
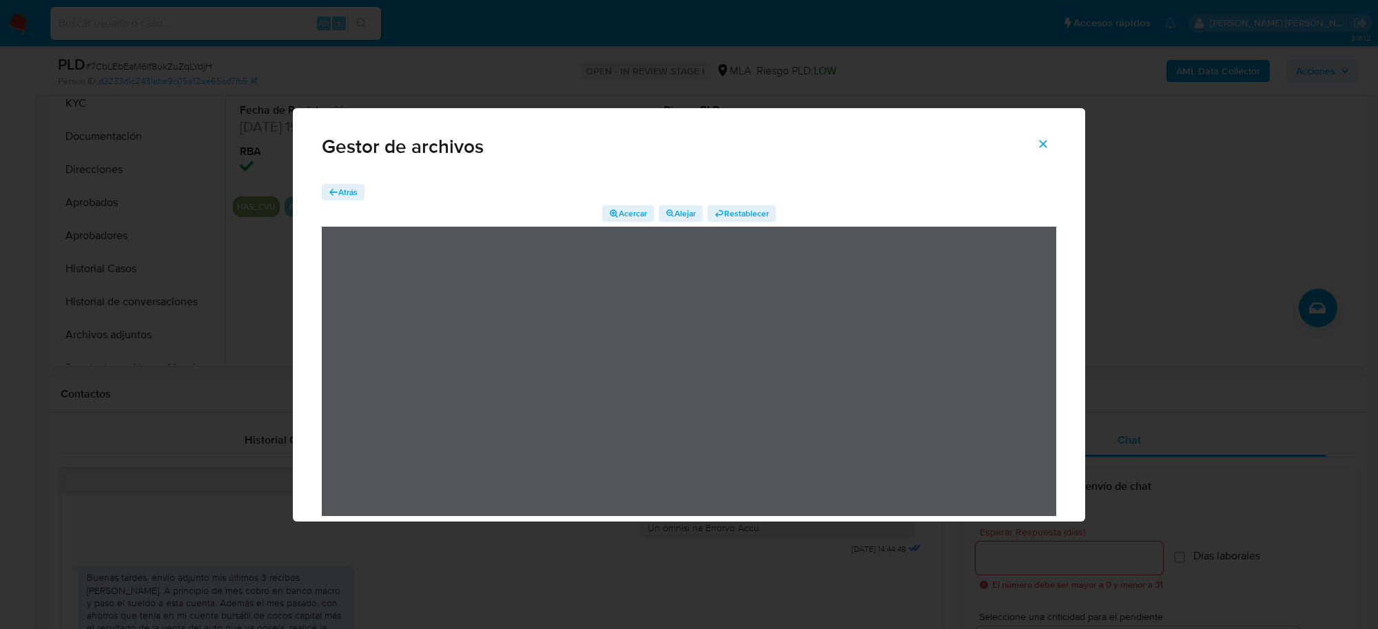
click at [343, 187] on span "Atrás" at bounding box center [347, 192] width 19 height 17
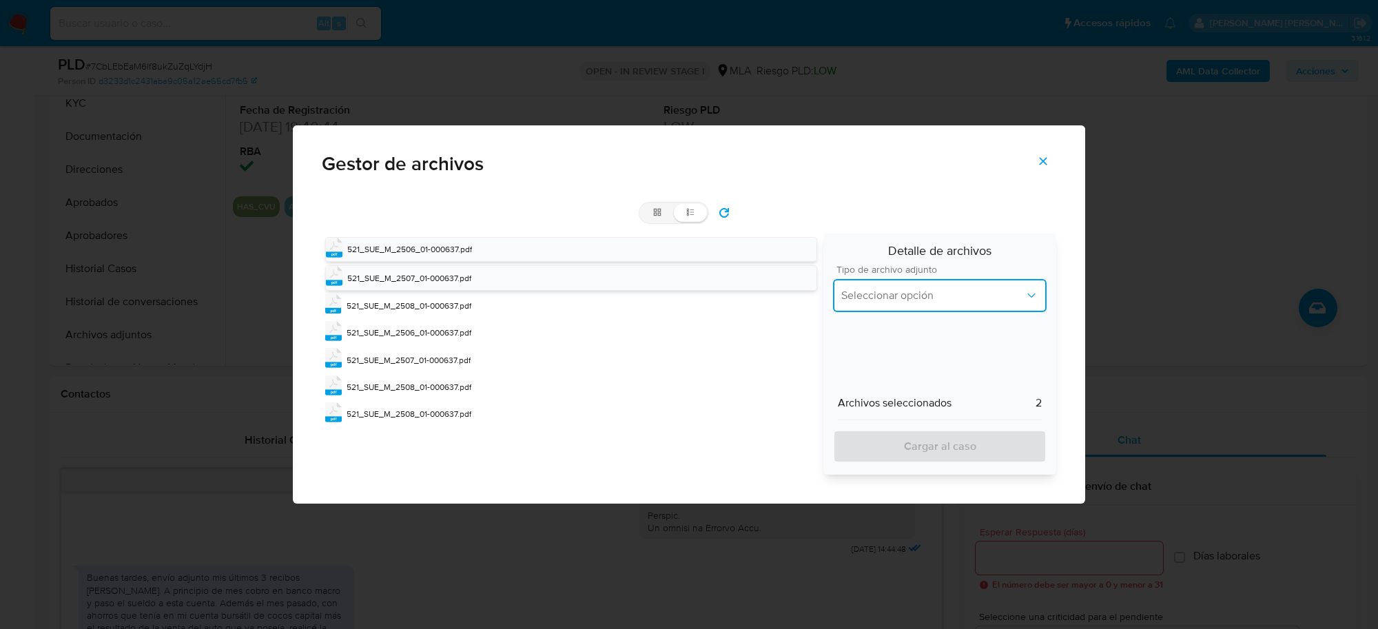
click at [898, 294] on span "Seleccionar opción" at bounding box center [933, 296] width 183 height 14
click at [904, 352] on span "Recibos de sueldo" at bounding box center [886, 352] width 89 height 14
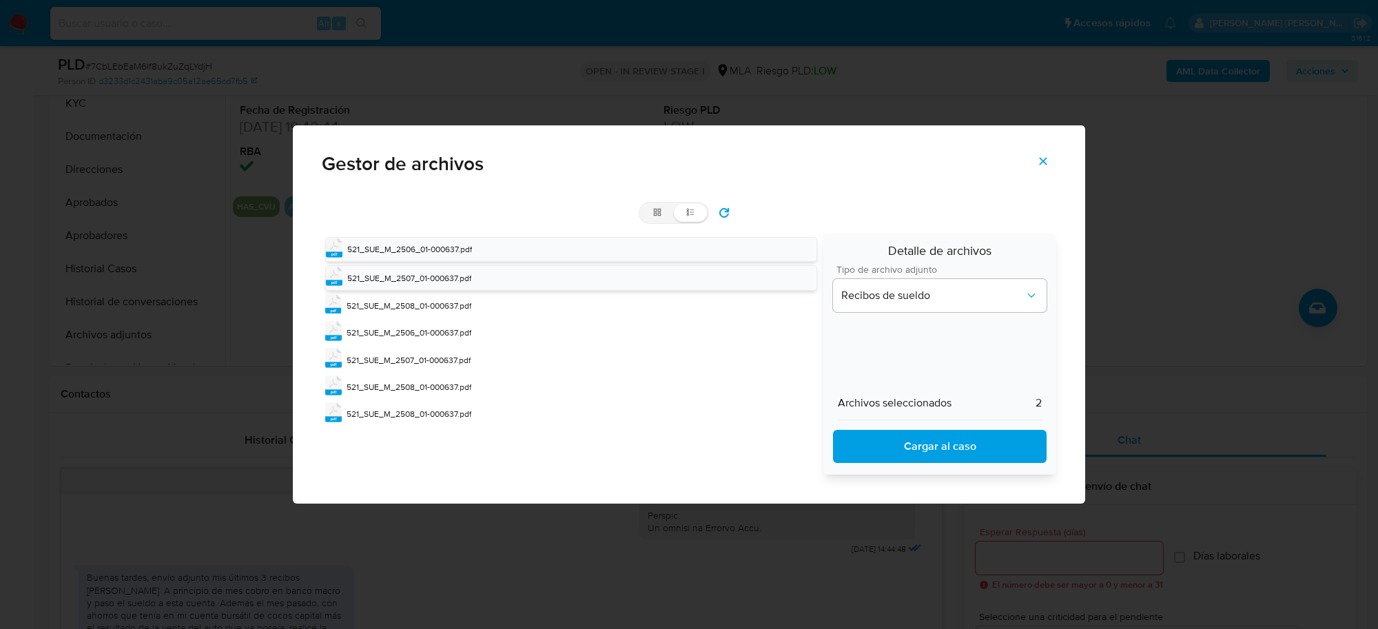
click at [693, 216] on icon at bounding box center [691, 212] width 10 height 10
click at [642, 205] on input "list" at bounding box center [641, 204] width 1 height 1
click at [429, 246] on span "521_SUE_M_2506_01-000637.pdf" at bounding box center [409, 249] width 125 height 12
click at [431, 273] on span "521_SUE_M_2507_01-000637.pdf" at bounding box center [409, 277] width 124 height 12
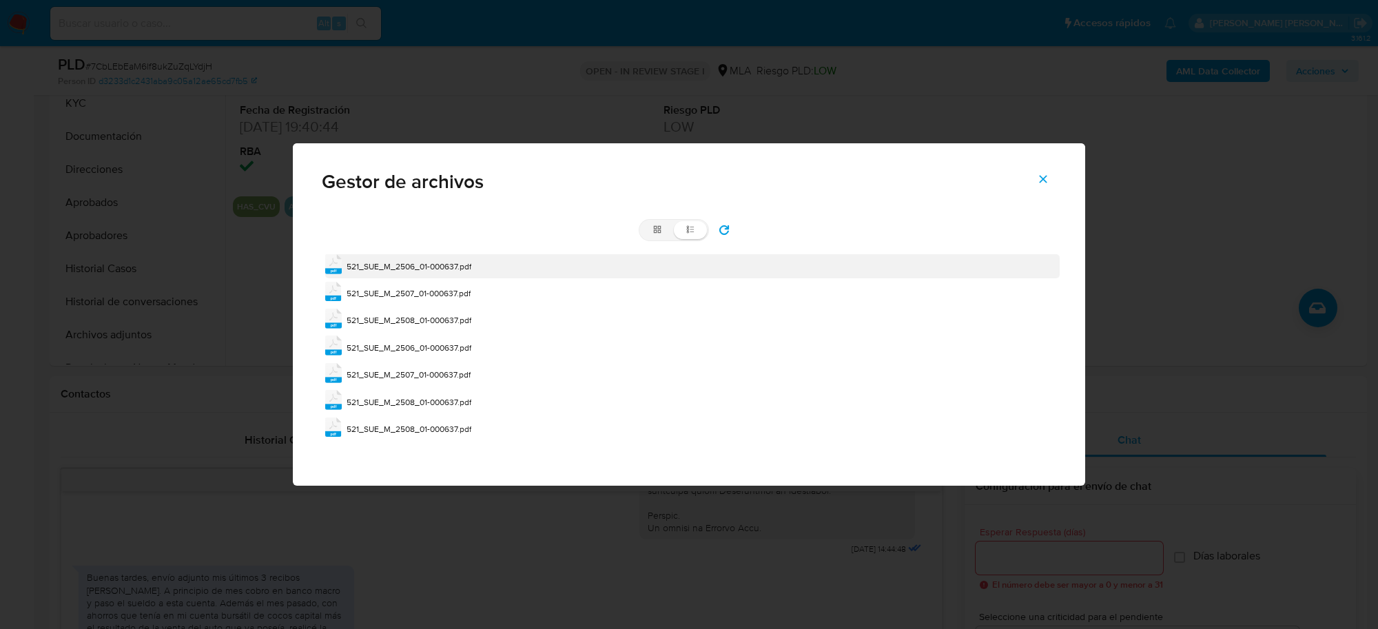
click at [431, 265] on span "521_SUE_M_2506_01-000637.pdf" at bounding box center [409, 267] width 125 height 12
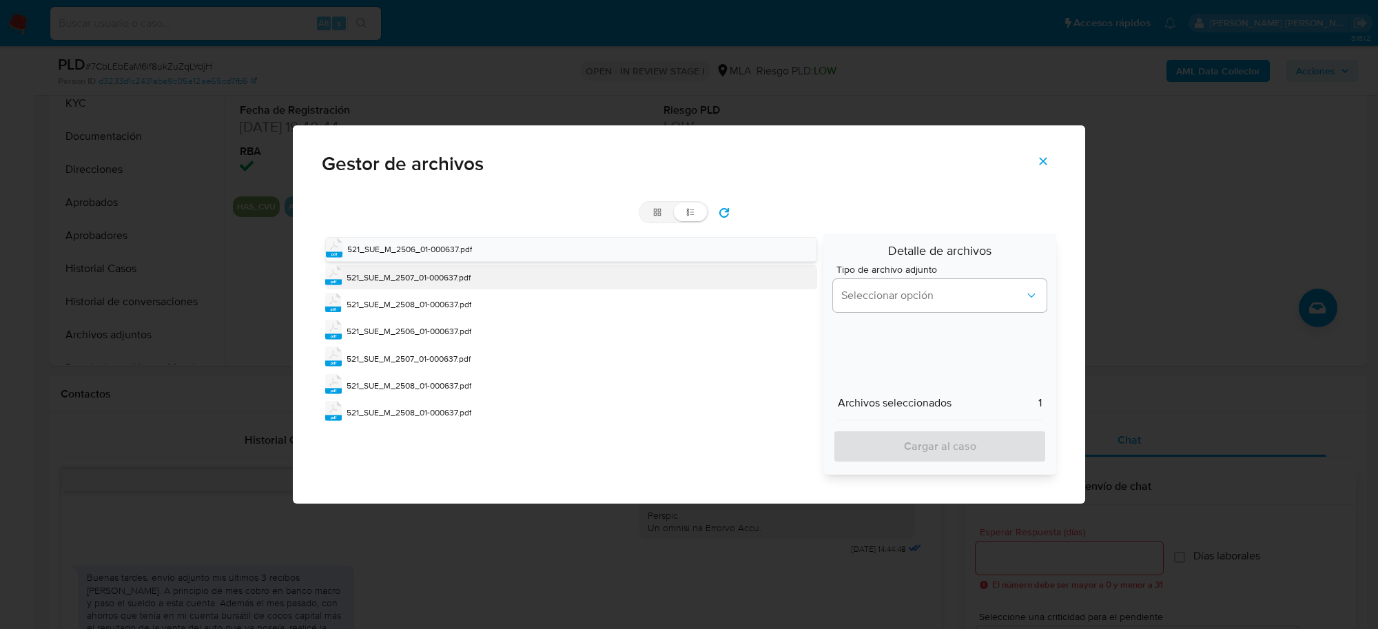
click at [431, 279] on span "521_SUE_M_2507_01-000637.pdf" at bounding box center [409, 278] width 124 height 12
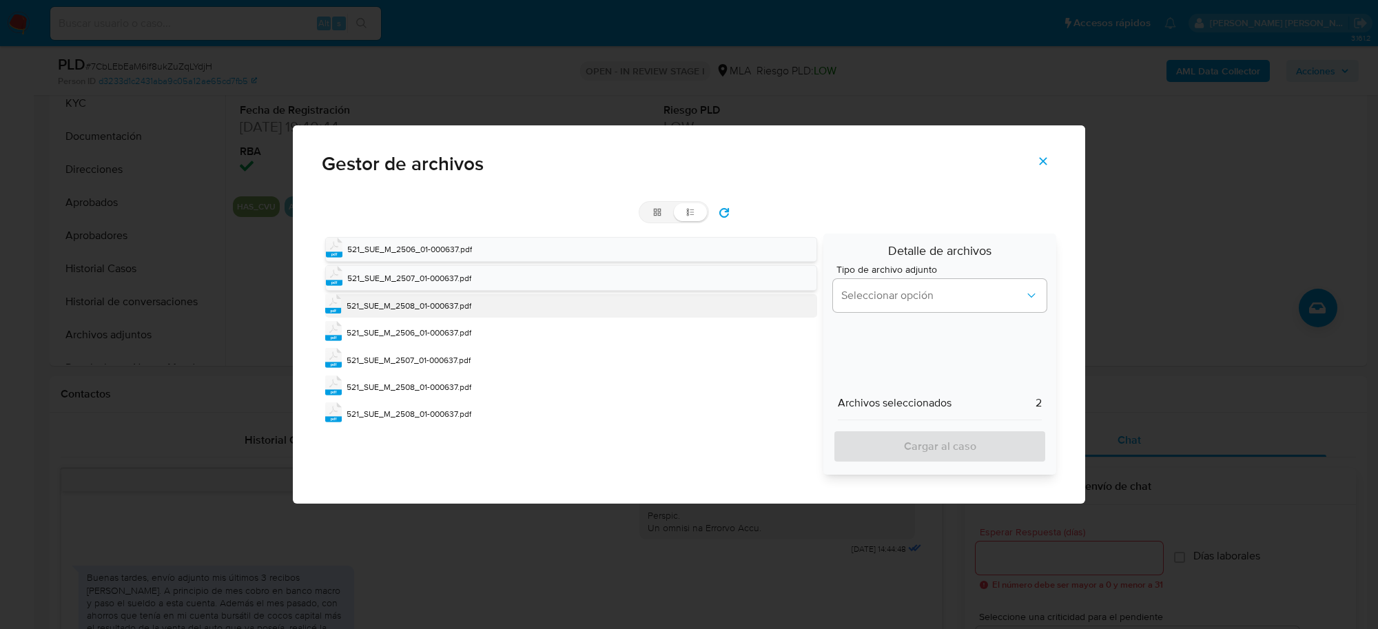
click at [434, 308] on span "521_SUE_M_2508_01-000637.pdf" at bounding box center [409, 306] width 125 height 12
click at [910, 300] on span "Seleccionar opción" at bounding box center [933, 296] width 183 height 14
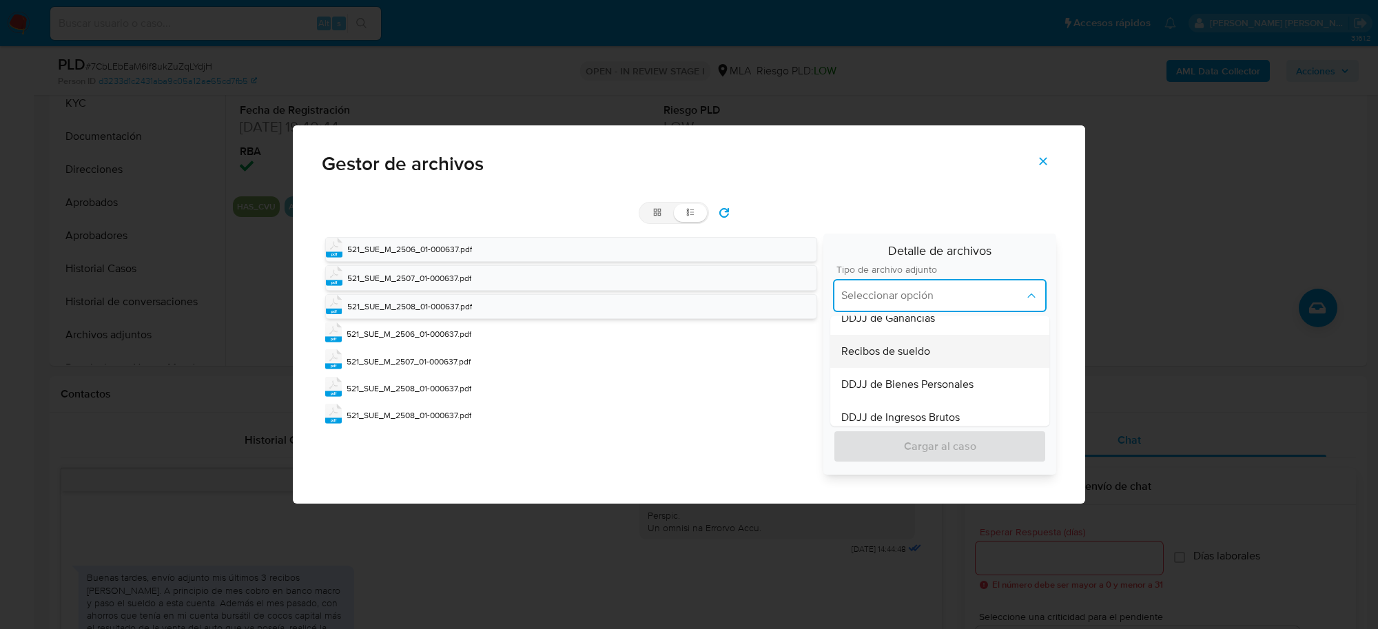
click at [884, 352] on span "Recibos de sueldo" at bounding box center [886, 352] width 89 height 14
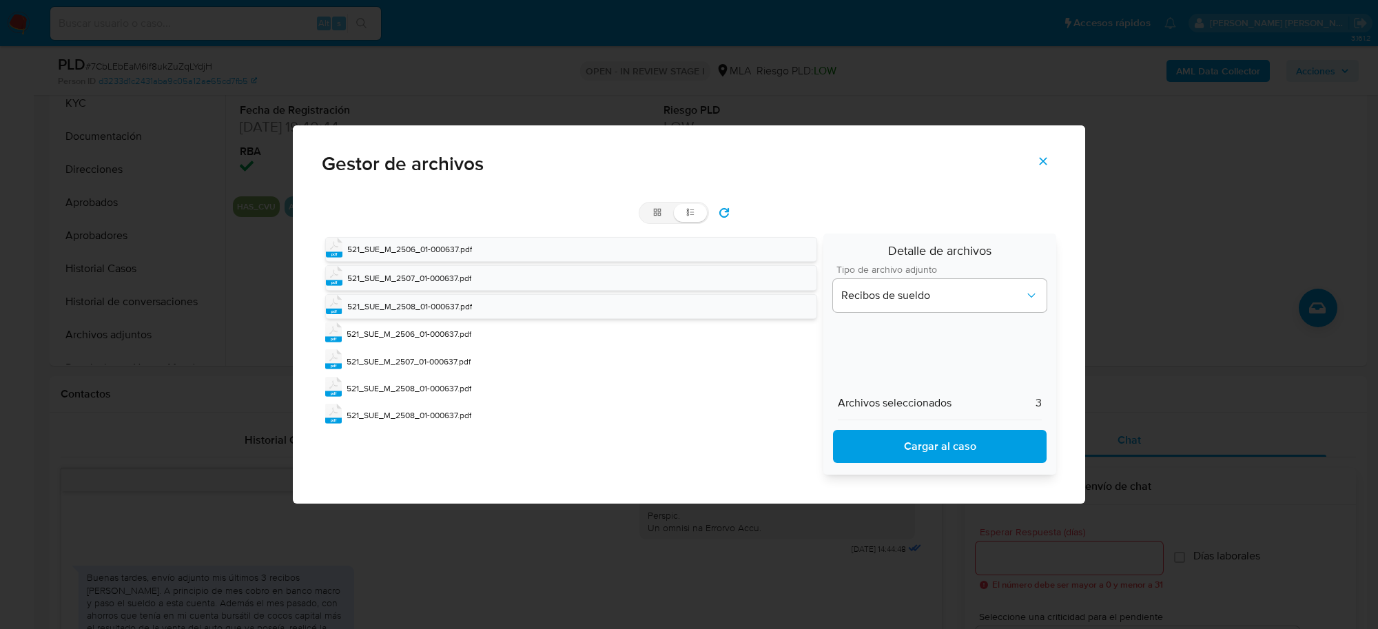
click at [915, 440] on span "Cargar al caso" at bounding box center [940, 446] width 178 height 30
click at [436, 250] on span "521_SUE_M_2506_01-000637.pdf" at bounding box center [409, 249] width 125 height 12
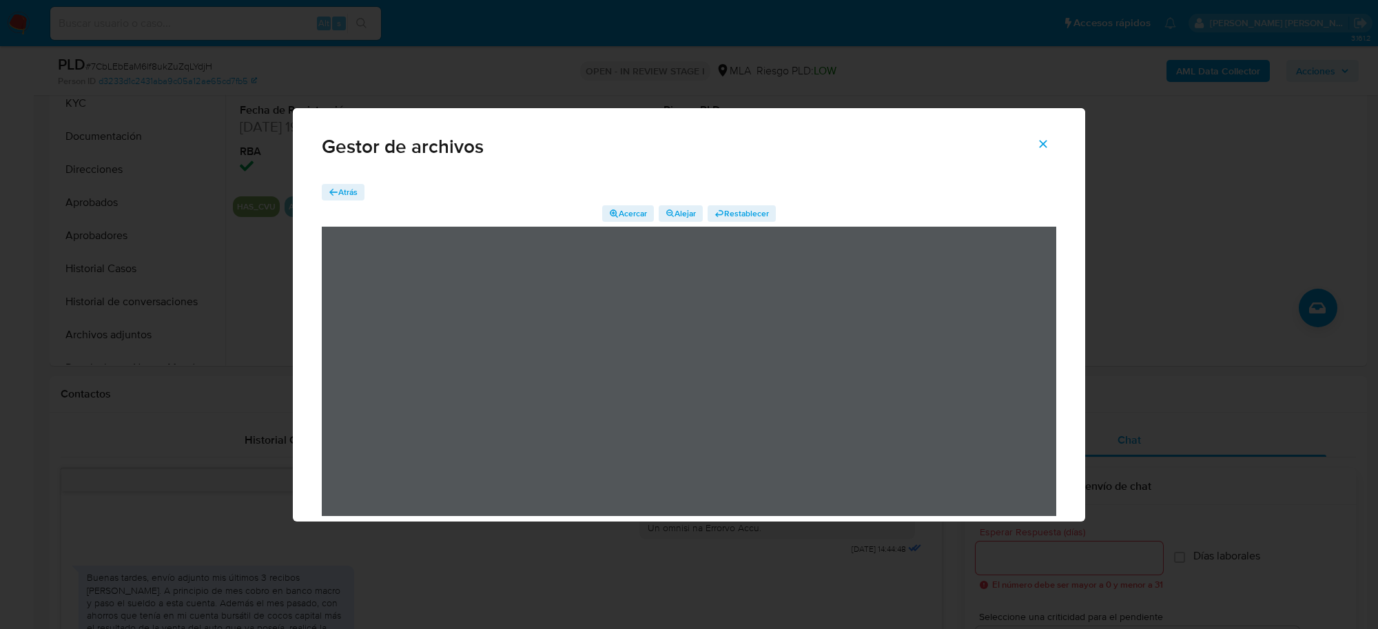
click at [1045, 145] on icon "Cerrar" at bounding box center [1044, 144] width 8 height 8
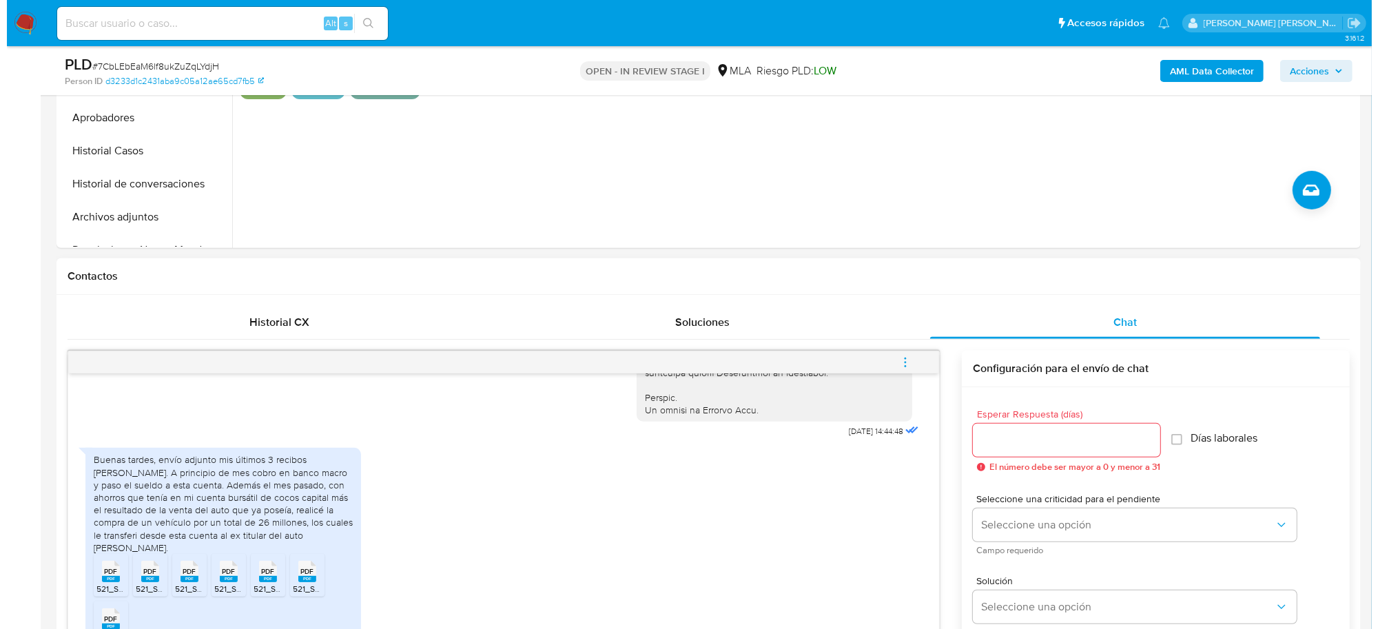
scroll to position [689, 0]
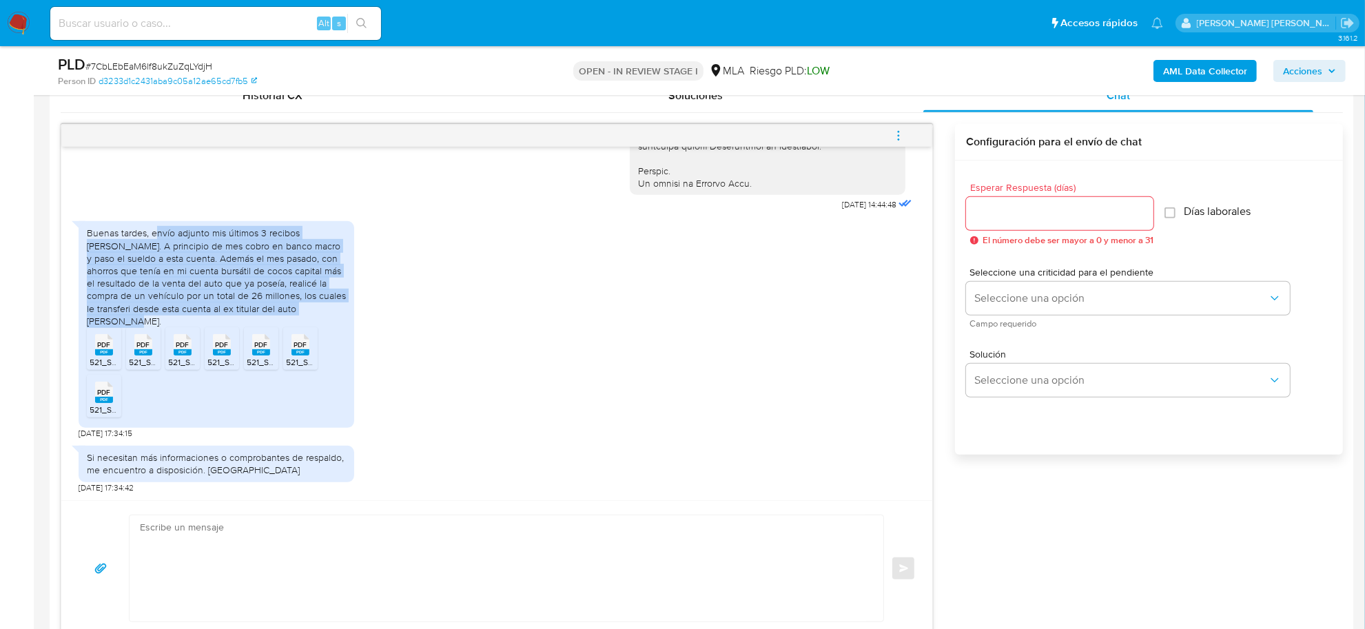
drag, startPoint x: 156, startPoint y: 245, endPoint x: 312, endPoint y: 323, distance: 173.2
click at [312, 323] on div "Buenas tardes, envío adjunto mis últimos 3 recibos de sueldo. A principio de me…" at bounding box center [216, 277] width 259 height 101
copy div "nvío adjunto mis últimos 3 recibos de sueldo. A principio de mes cobro en banco…"
click at [891, 136] on button "menu-action" at bounding box center [898, 135] width 45 height 33
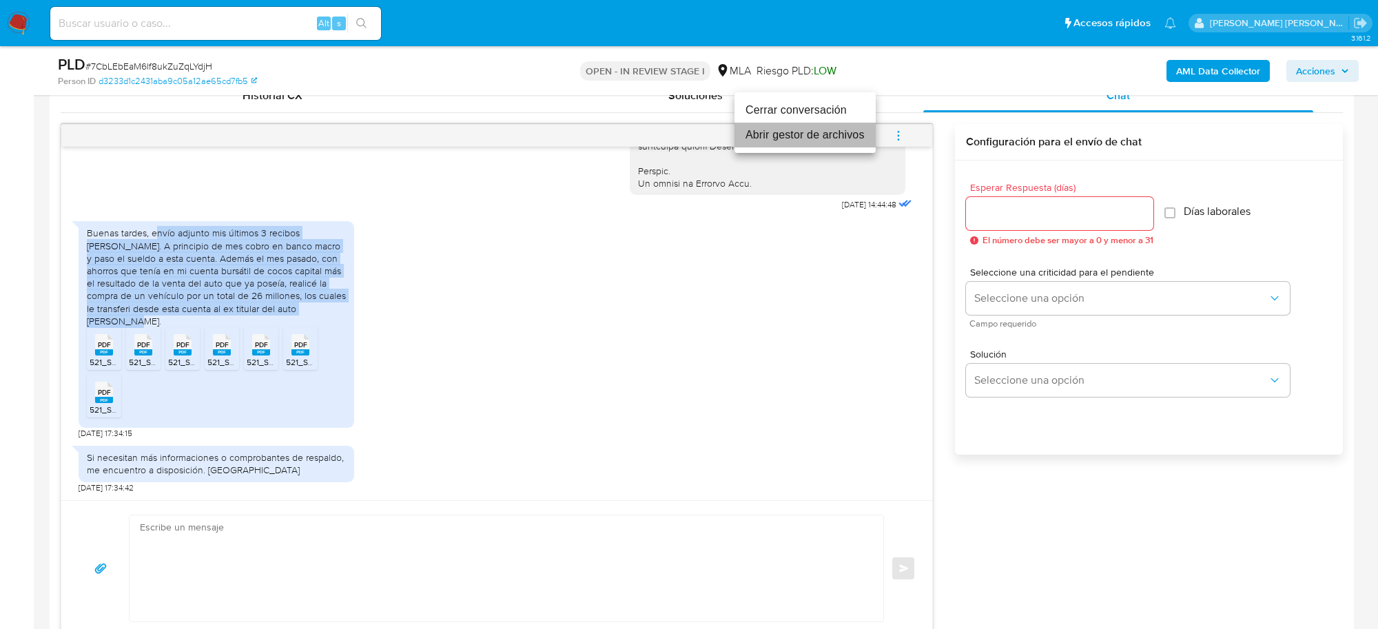
click at [767, 130] on li "Abrir gestor de archivos" at bounding box center [805, 135] width 141 height 25
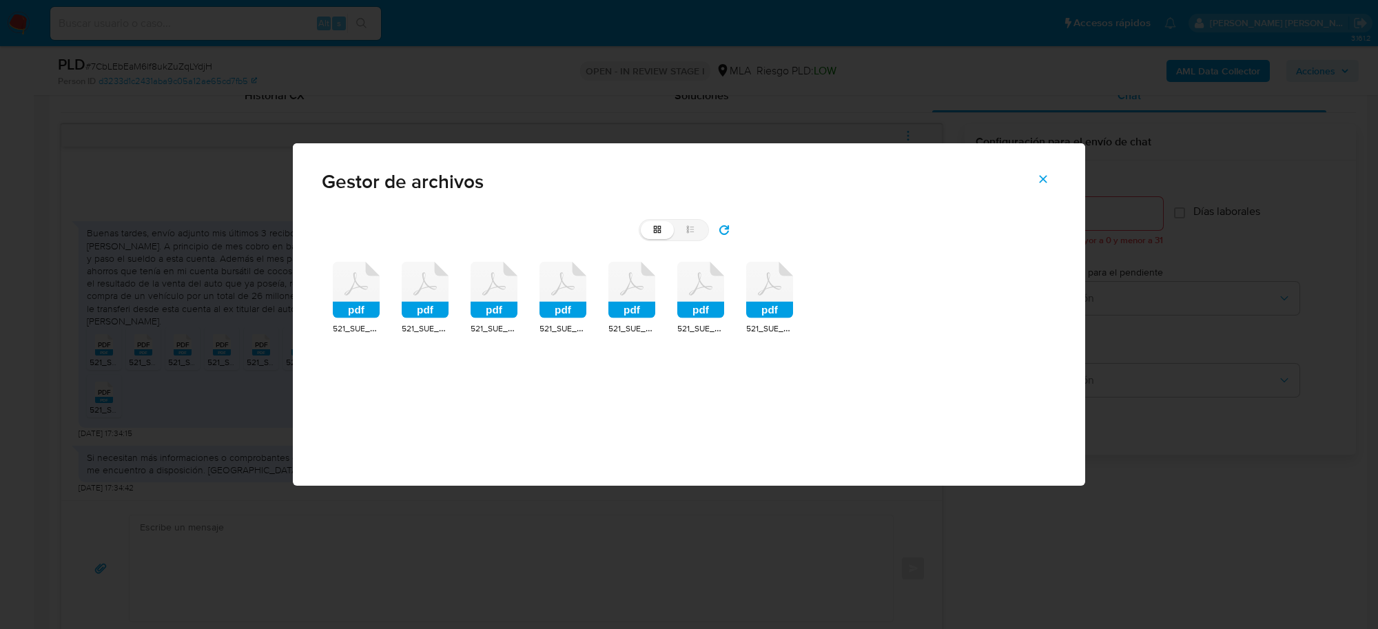
click at [365, 274] on icon at bounding box center [356, 290] width 47 height 57
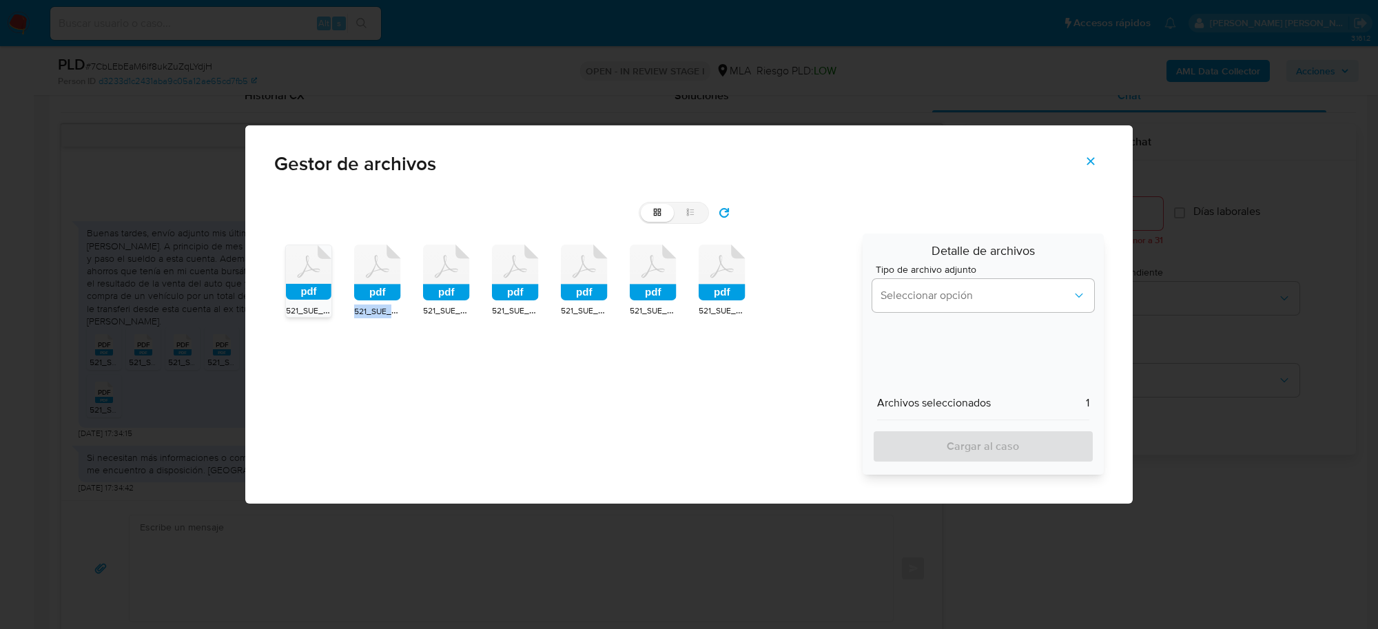
click at [365, 274] on icon at bounding box center [377, 273] width 47 height 57
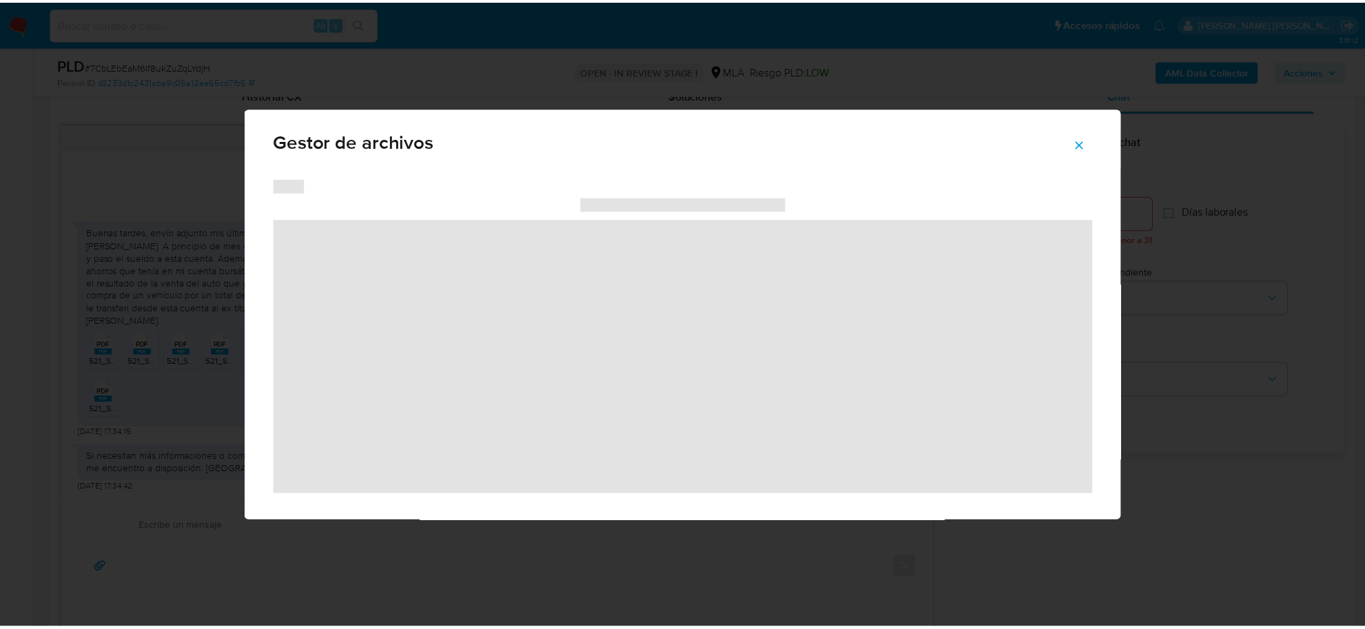
scroll to position [8, 0]
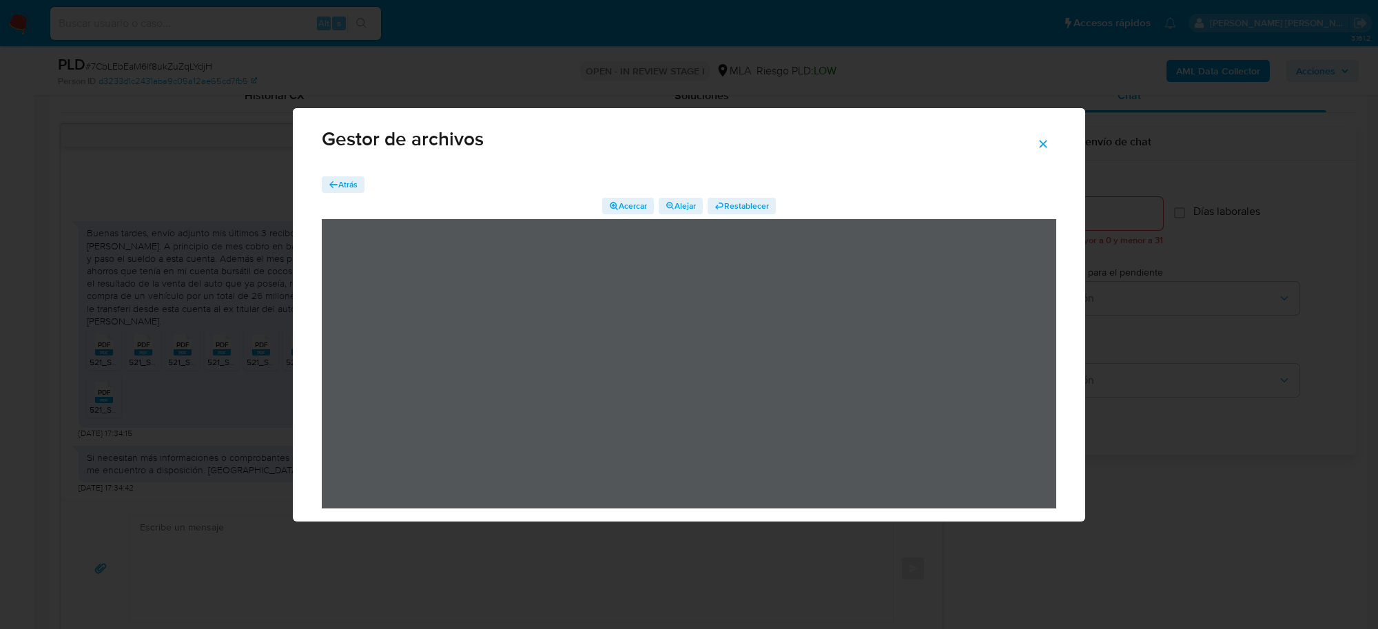
click at [1036, 143] on button "Cerrar" at bounding box center [1043, 144] width 48 height 33
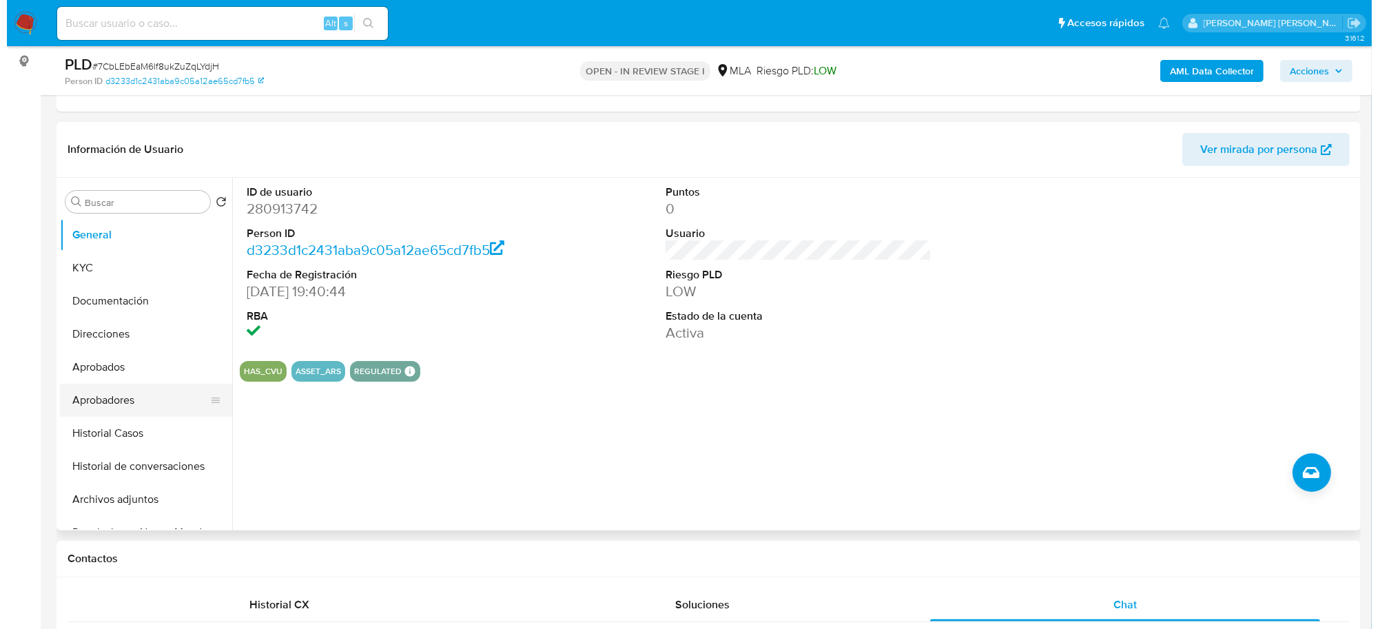
scroll to position [172, 0]
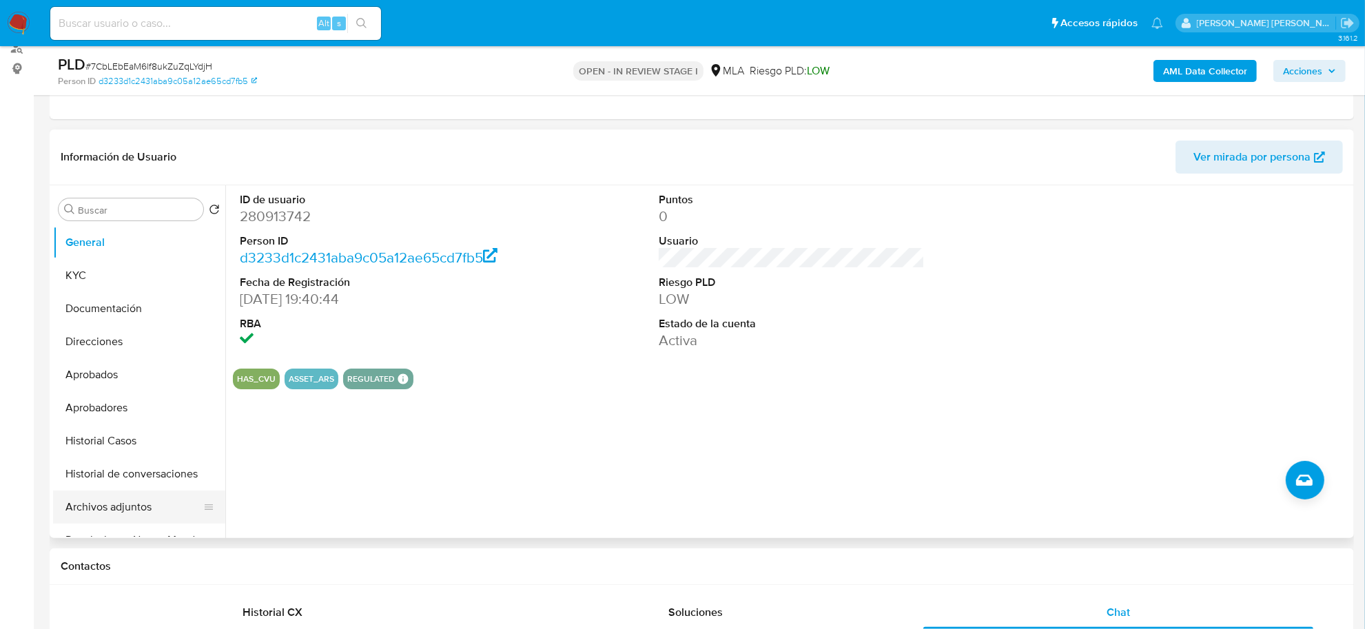
click at [131, 505] on button "Archivos adjuntos" at bounding box center [133, 507] width 161 height 33
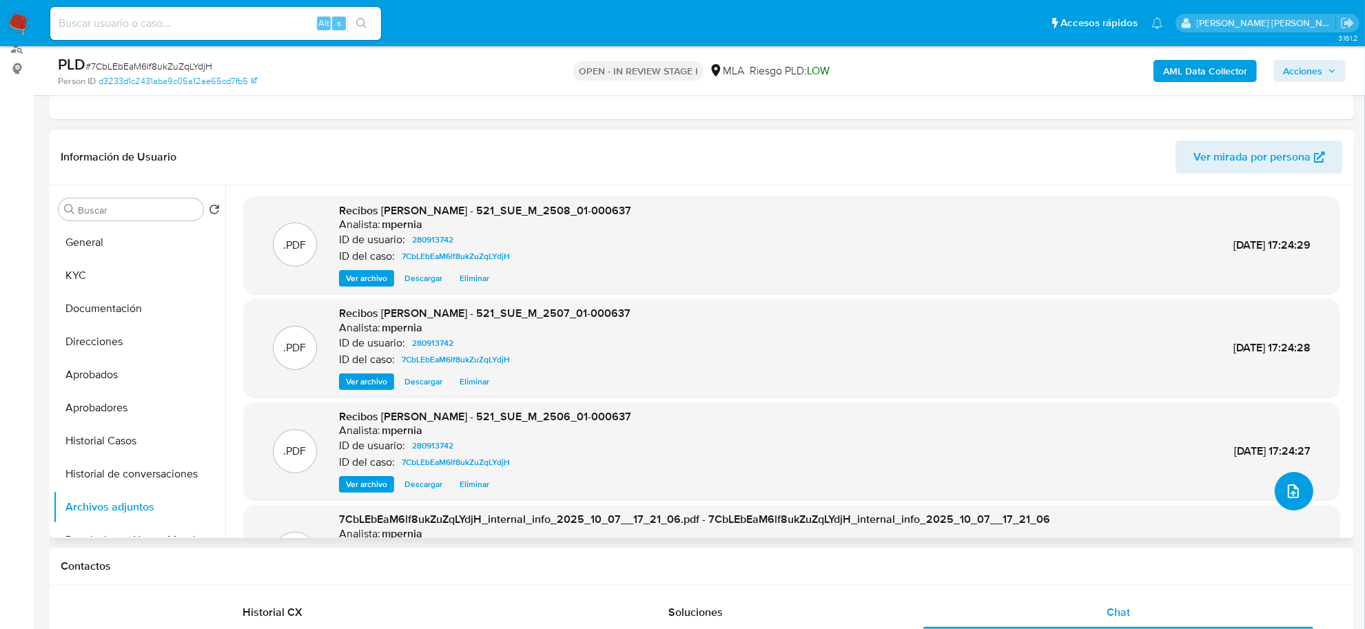
click at [1300, 491] on button "upload-file" at bounding box center [1294, 491] width 39 height 39
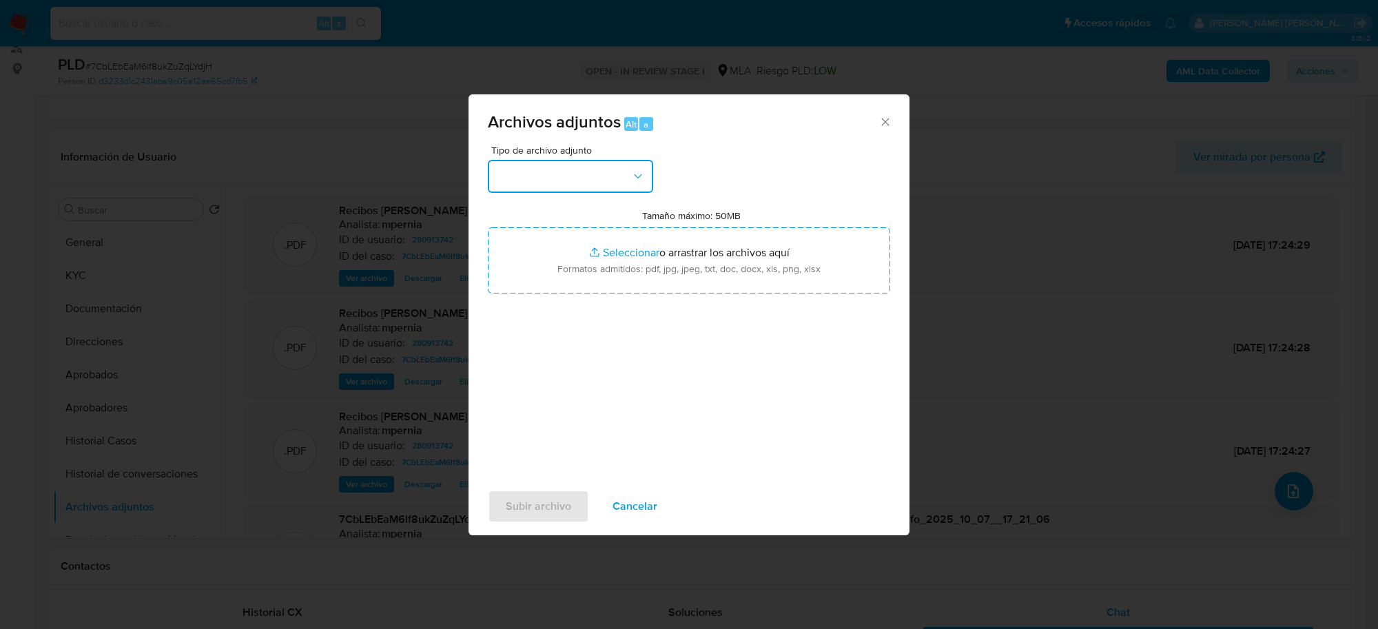
click at [560, 187] on button "button" at bounding box center [570, 176] width 165 height 33
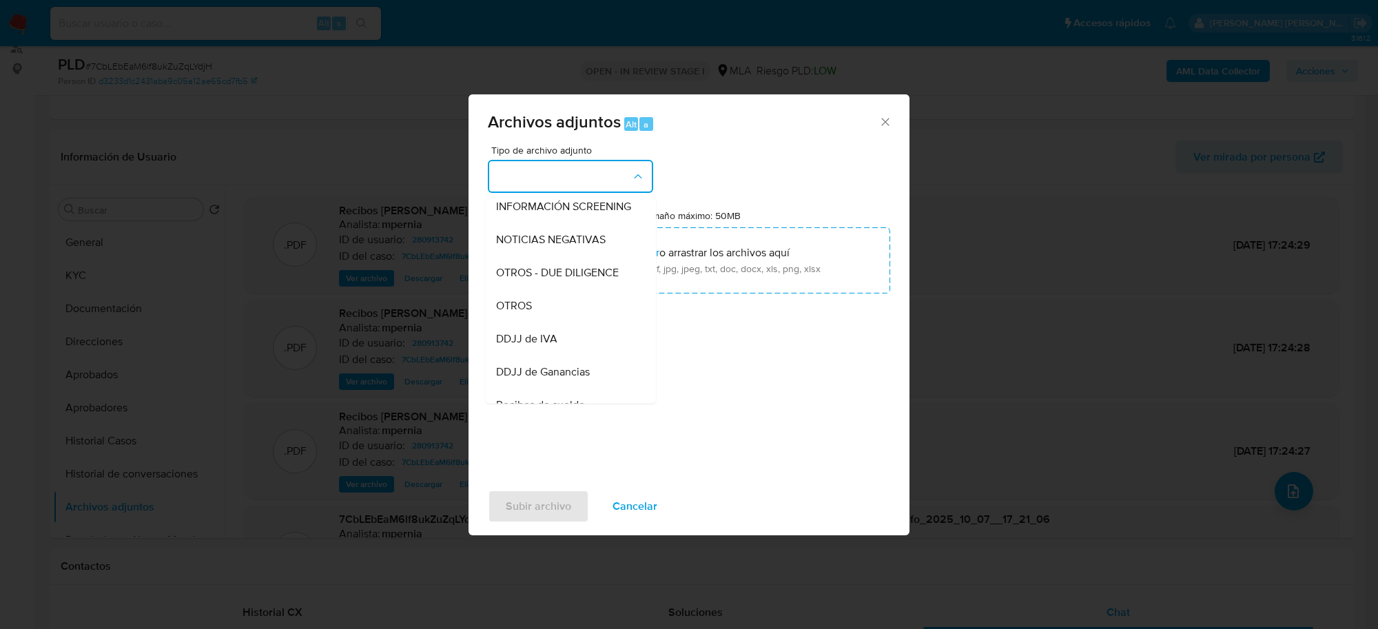
drag, startPoint x: 553, startPoint y: 326, endPoint x: 544, endPoint y: 318, distance: 11.2
click at [553, 323] on div "OTROS" at bounding box center [566, 305] width 141 height 33
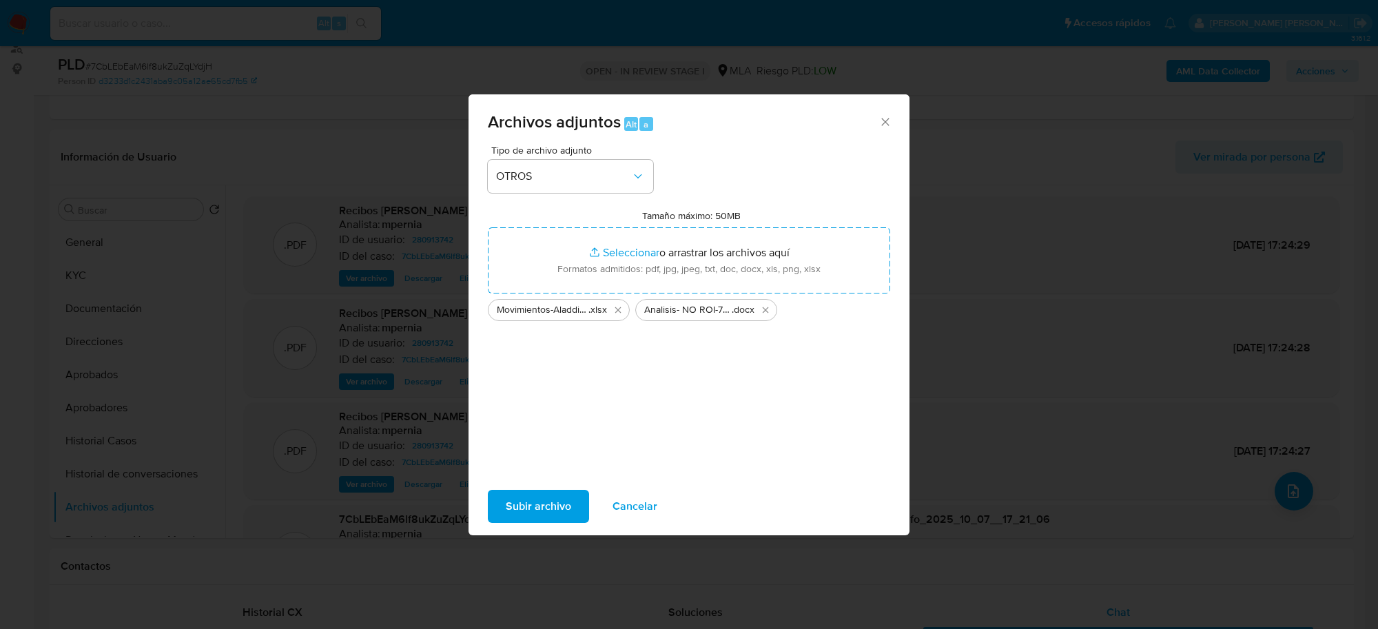
click at [531, 503] on span "Subir archivo" at bounding box center [538, 506] width 65 height 30
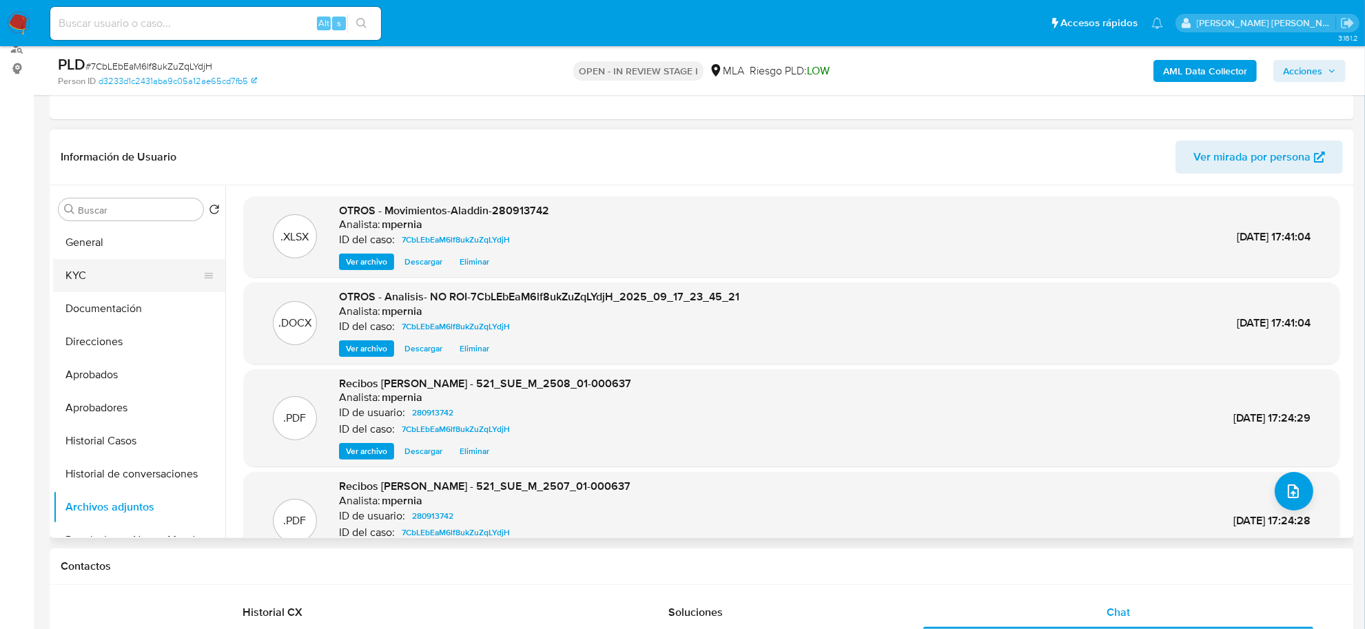
click at [128, 269] on button "KYC" at bounding box center [133, 275] width 161 height 33
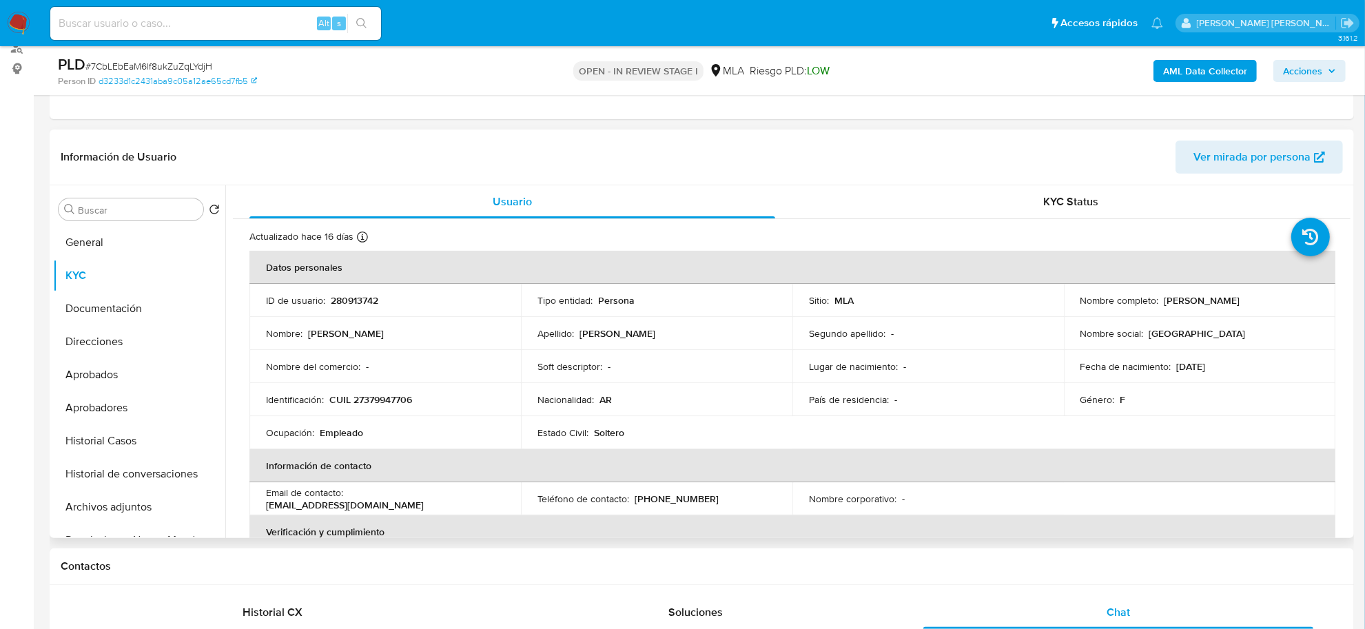
drag, startPoint x: 1156, startPoint y: 300, endPoint x: 1232, endPoint y: 298, distance: 75.8
click at [1232, 298] on div "Nombre completo : Florencia Andrea Martin" at bounding box center [1200, 300] width 238 height 12
copy div "Florencia Andrea"
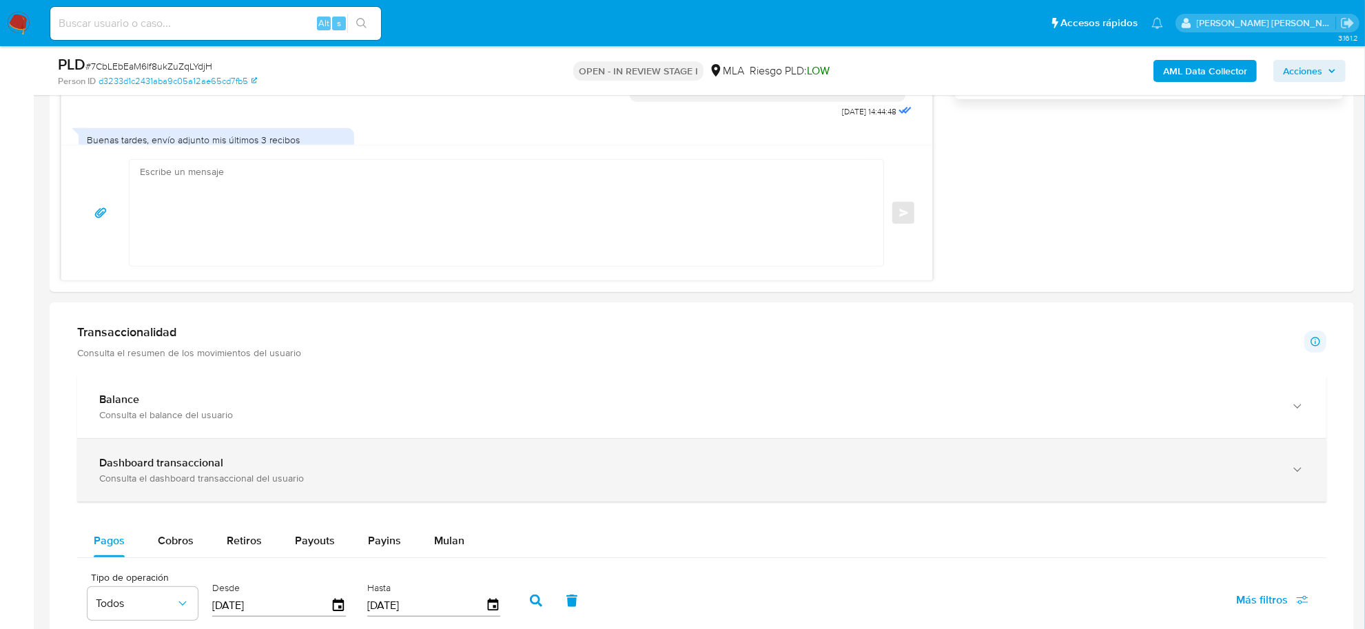
scroll to position [948, 0]
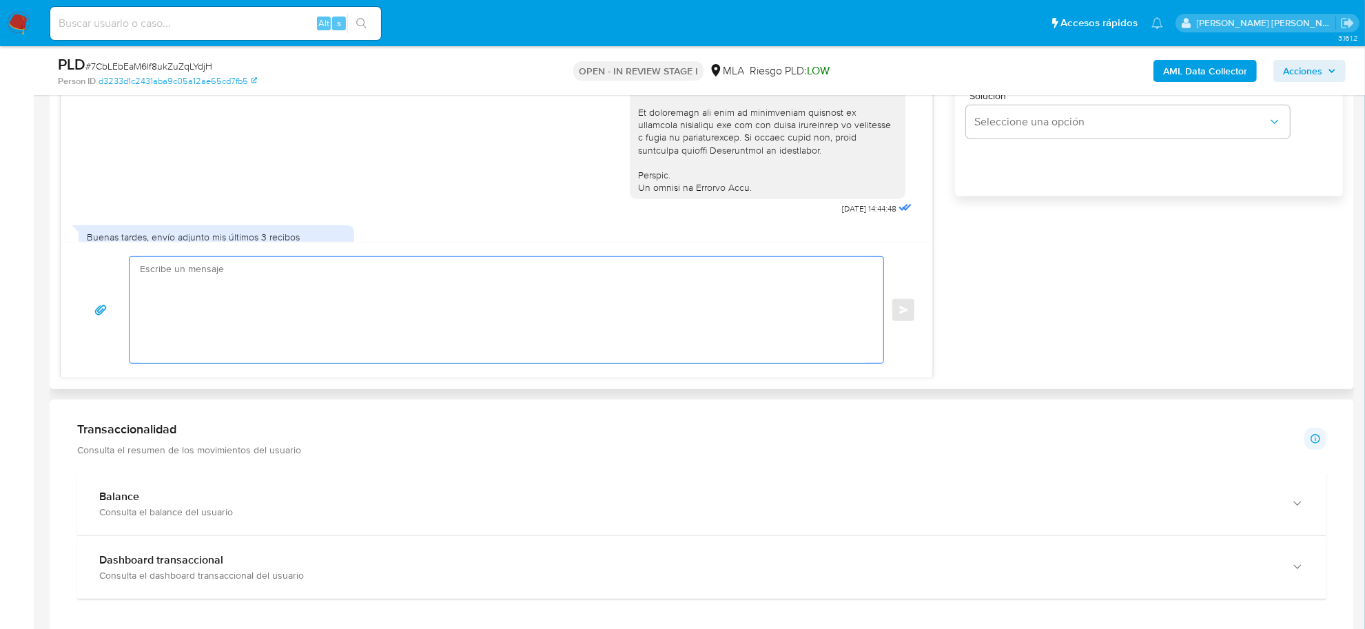
click at [277, 267] on textarea at bounding box center [503, 310] width 726 height 106
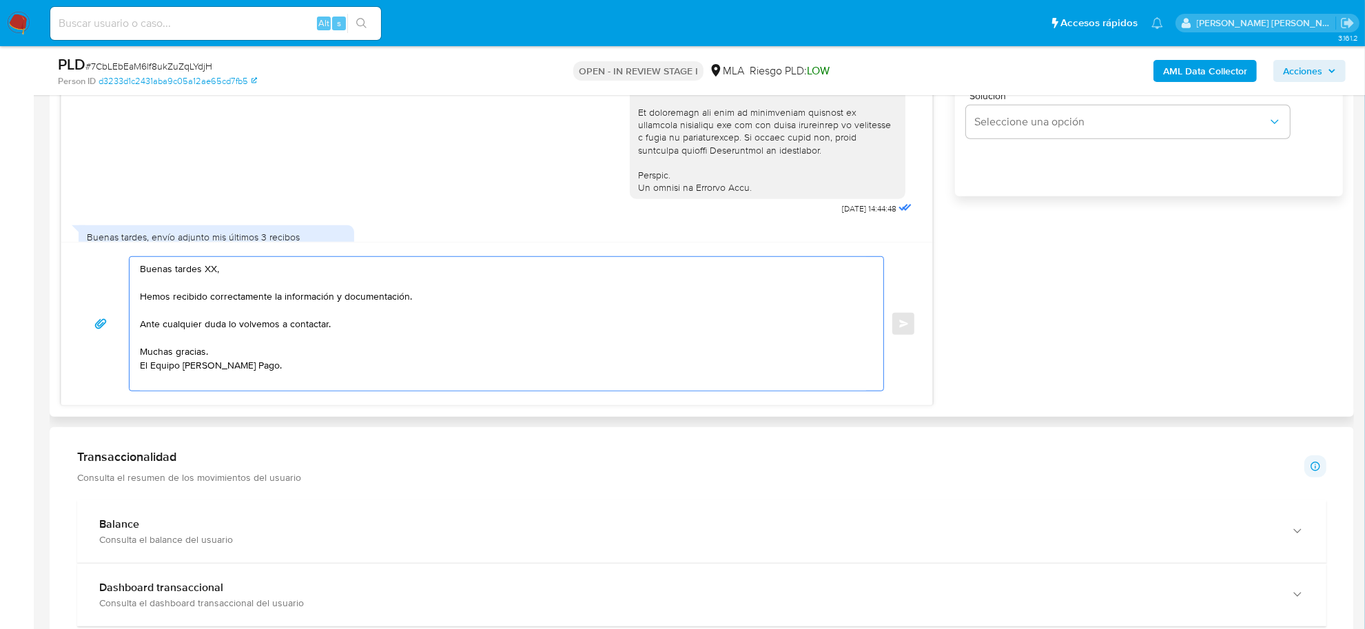
click at [210, 272] on textarea "Buenas tardes XX, Hemos recibido correctamente la información y documentación. …" at bounding box center [503, 324] width 726 height 134
paste textarea "Florencia Andrea"
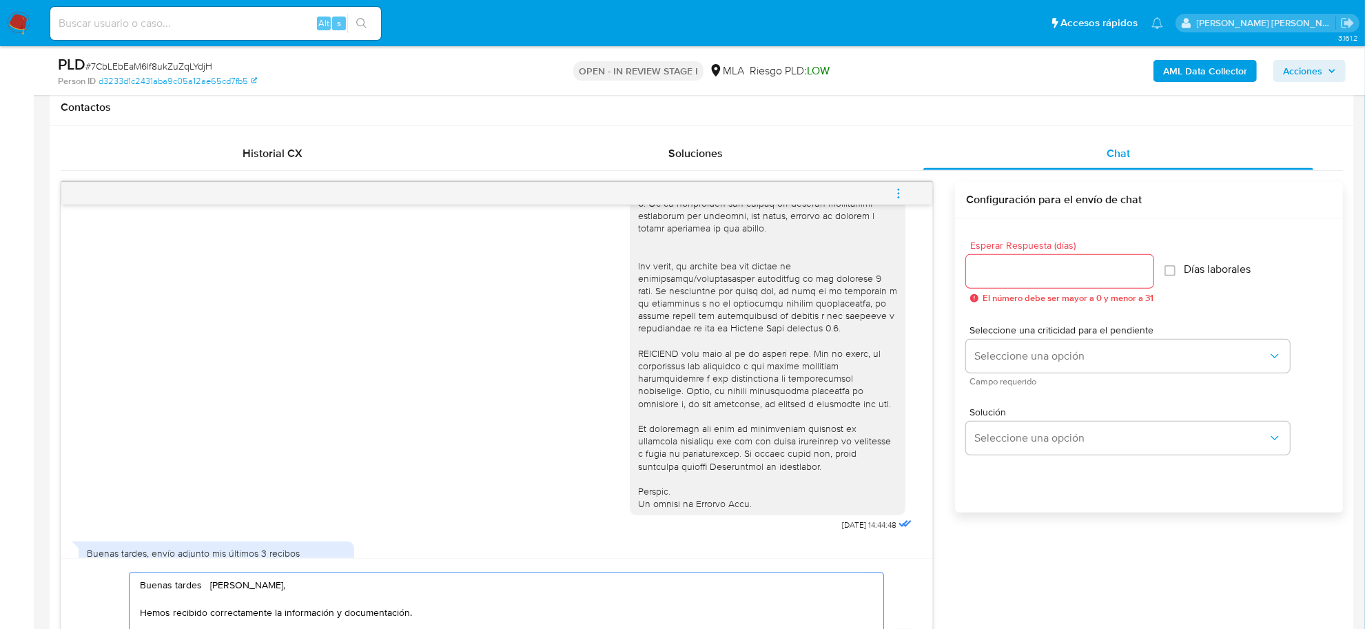
scroll to position [603, 0]
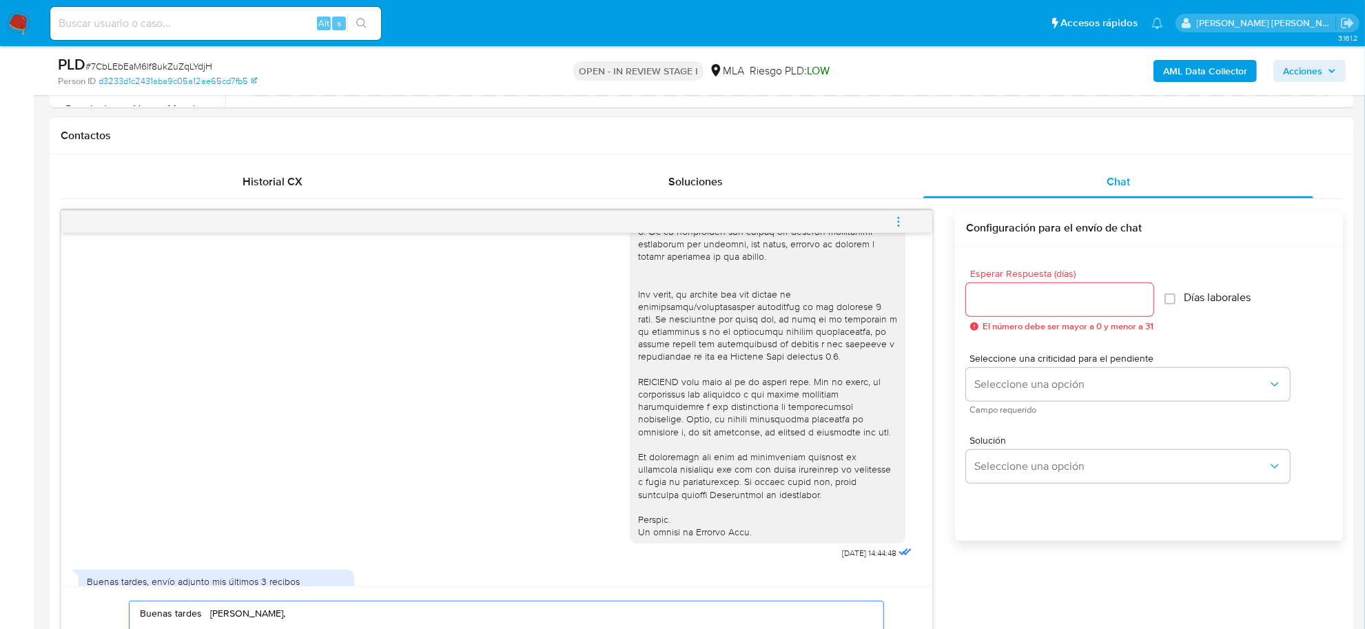
type textarea "Buenas tardes Florencia Andrea, Hemos recibido correctamente la información y d…"
click at [1021, 294] on input "Esperar Respuesta (días)" at bounding box center [1059, 300] width 187 height 18
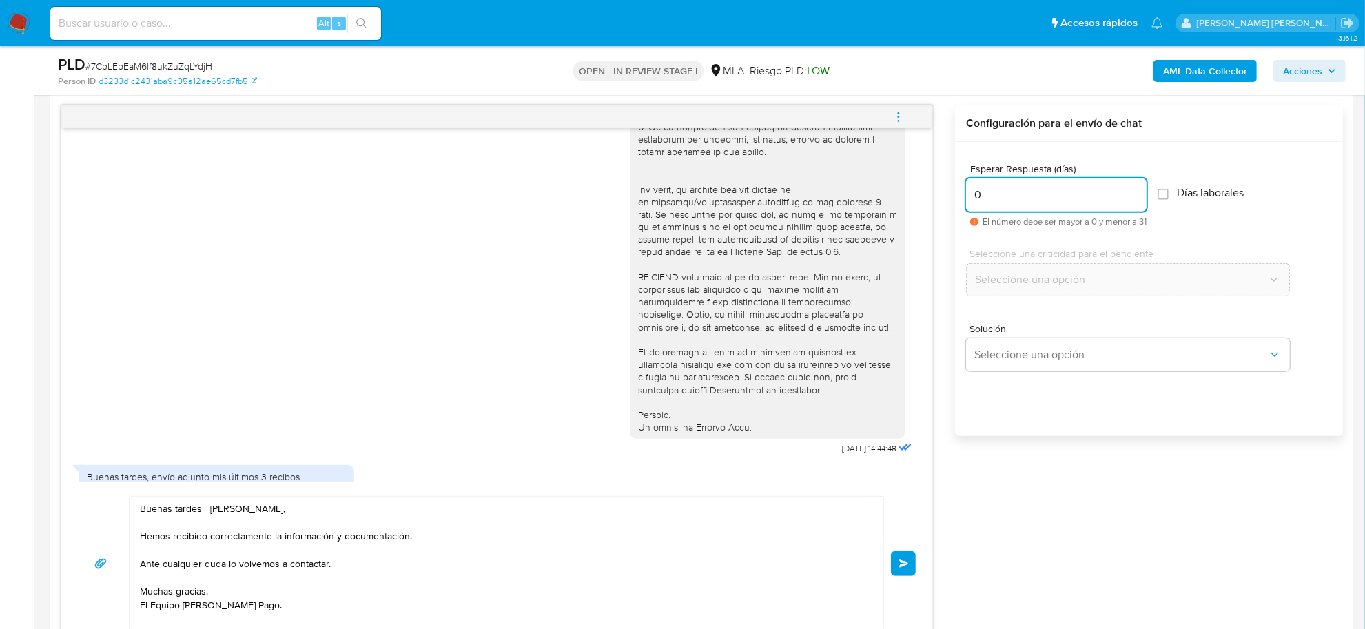
scroll to position [948, 0]
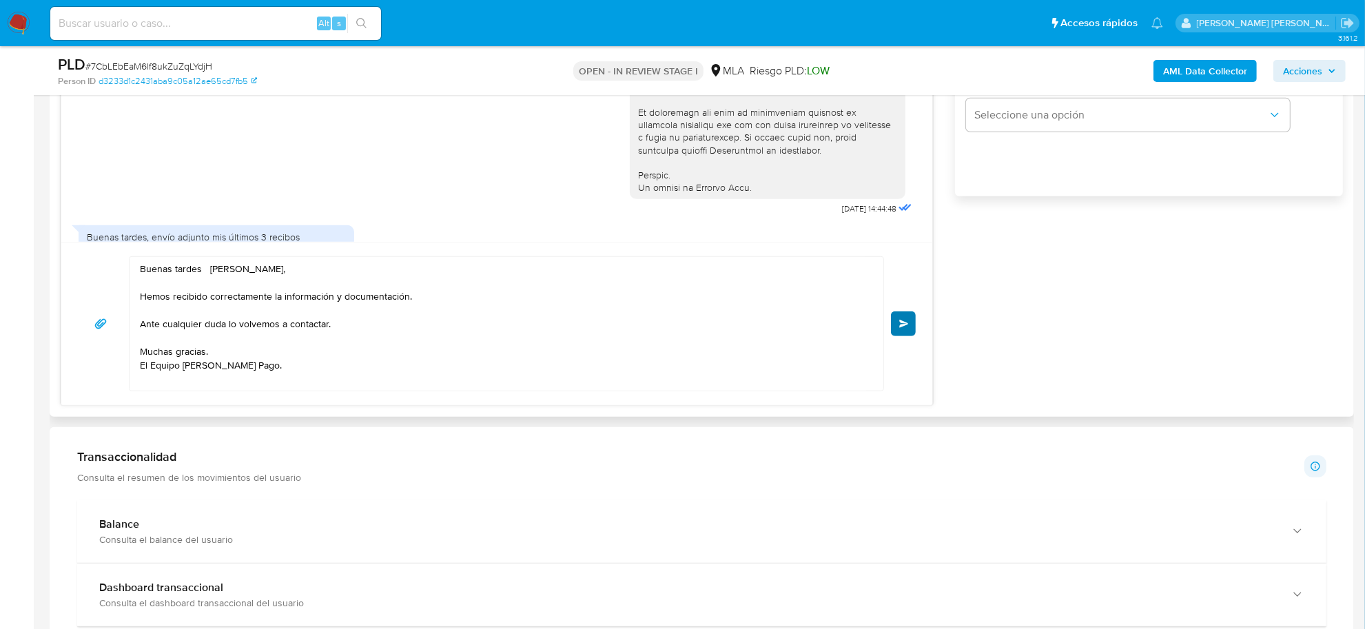
type input "0"
click at [906, 332] on button "Enviar" at bounding box center [903, 324] width 25 height 25
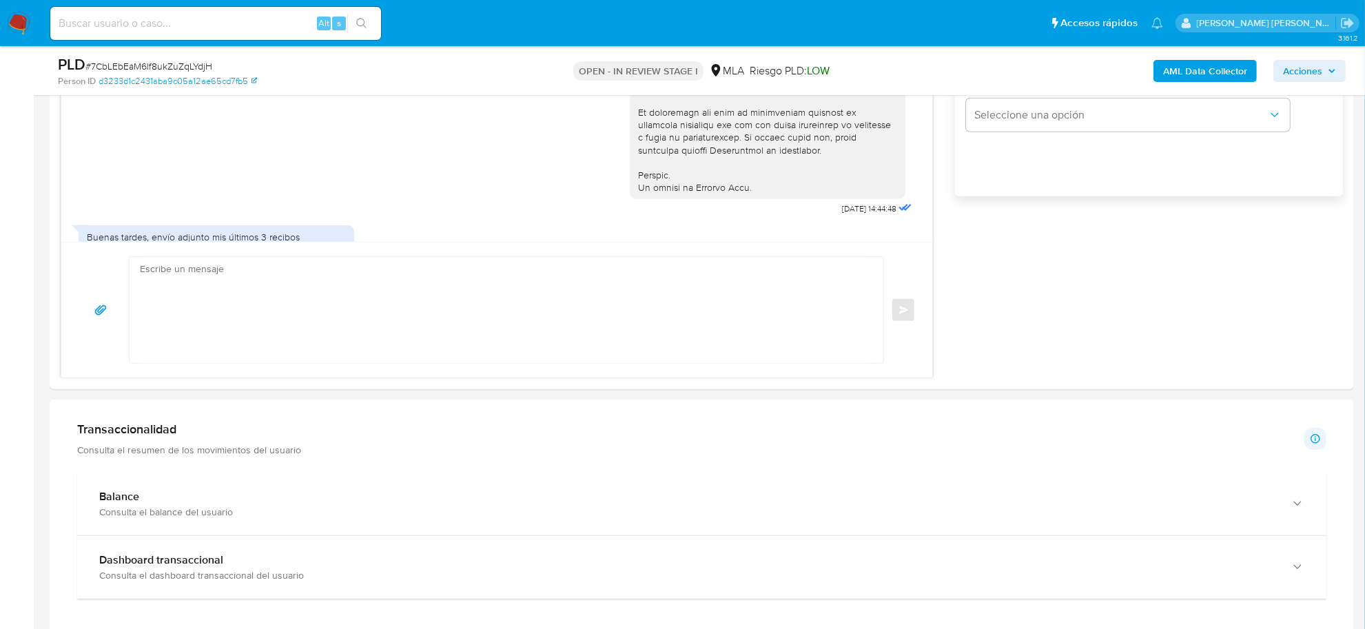
scroll to position [859, 0]
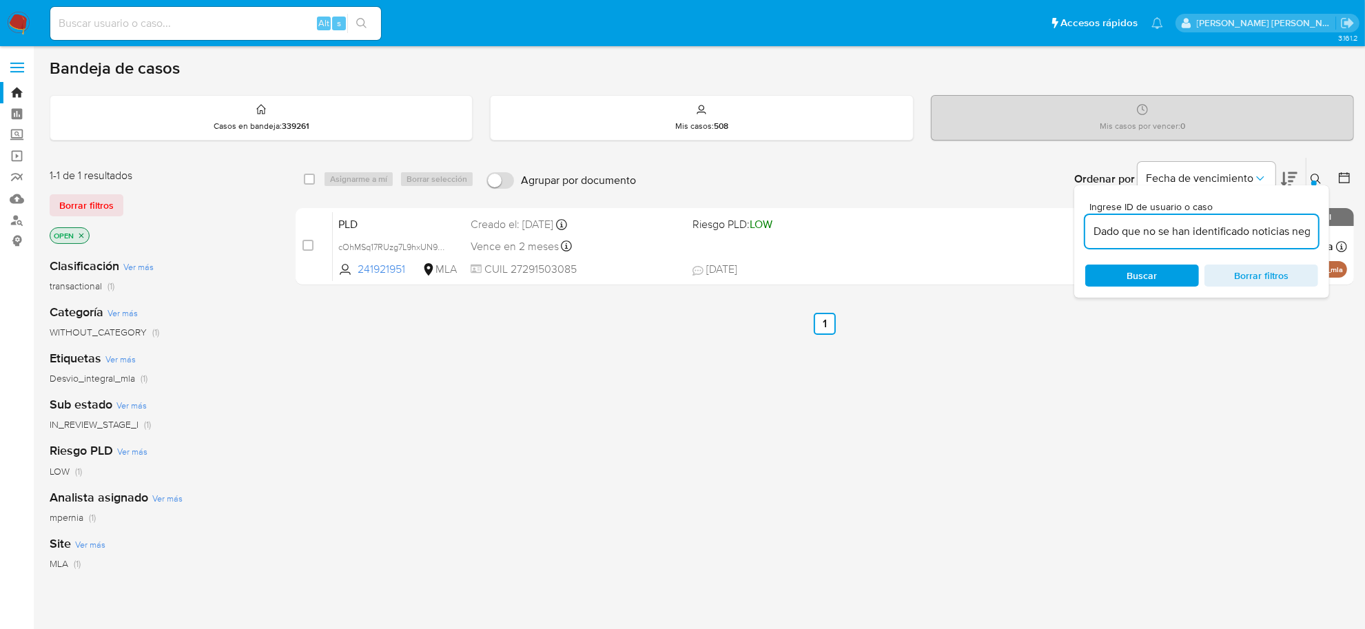
scroll to position [0, 367]
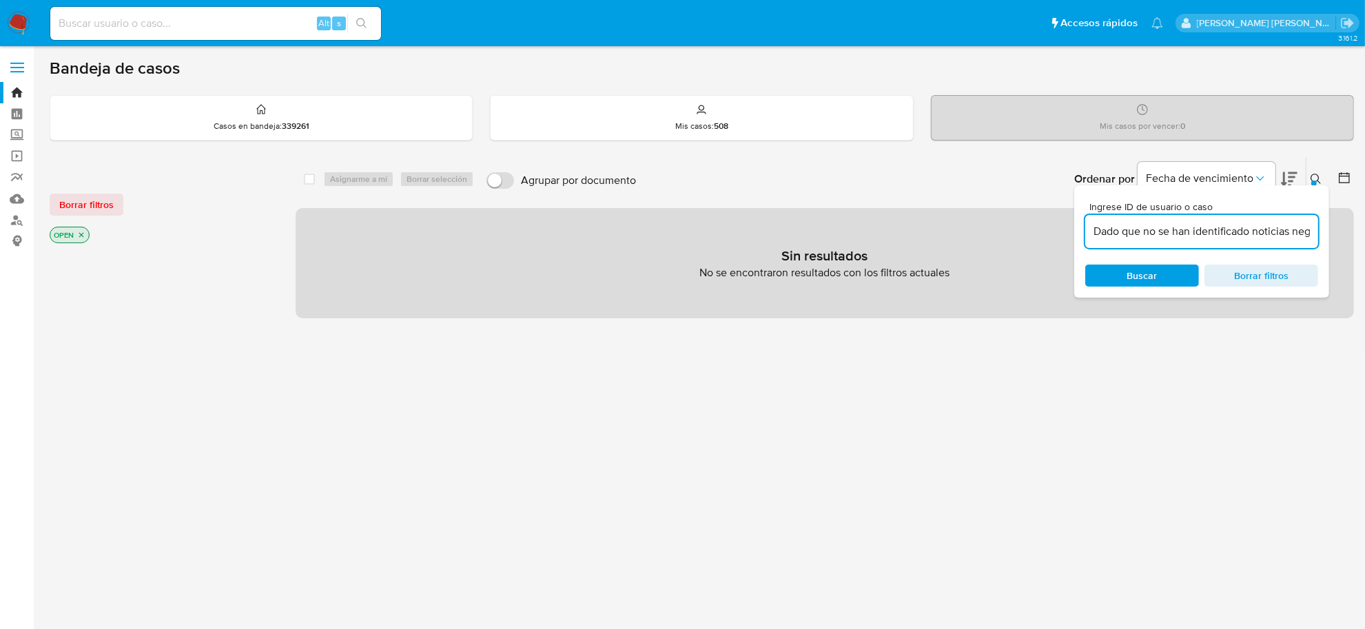
click at [1176, 238] on input "Dado que no se han identificado noticias negativas vinculadas a ninguno de los …" at bounding box center [1201, 232] width 233 height 18
click at [1176, 236] on input "Dado que no se han identificado noticias negativas vinculadas a ninguno de los …" at bounding box center [1201, 232] width 233 height 18
paste input "7CbLEbEaM6lf8ukZuZqLYdjH"
type input "7CbLEbEaM6lf8ukZuZqLYdjH"
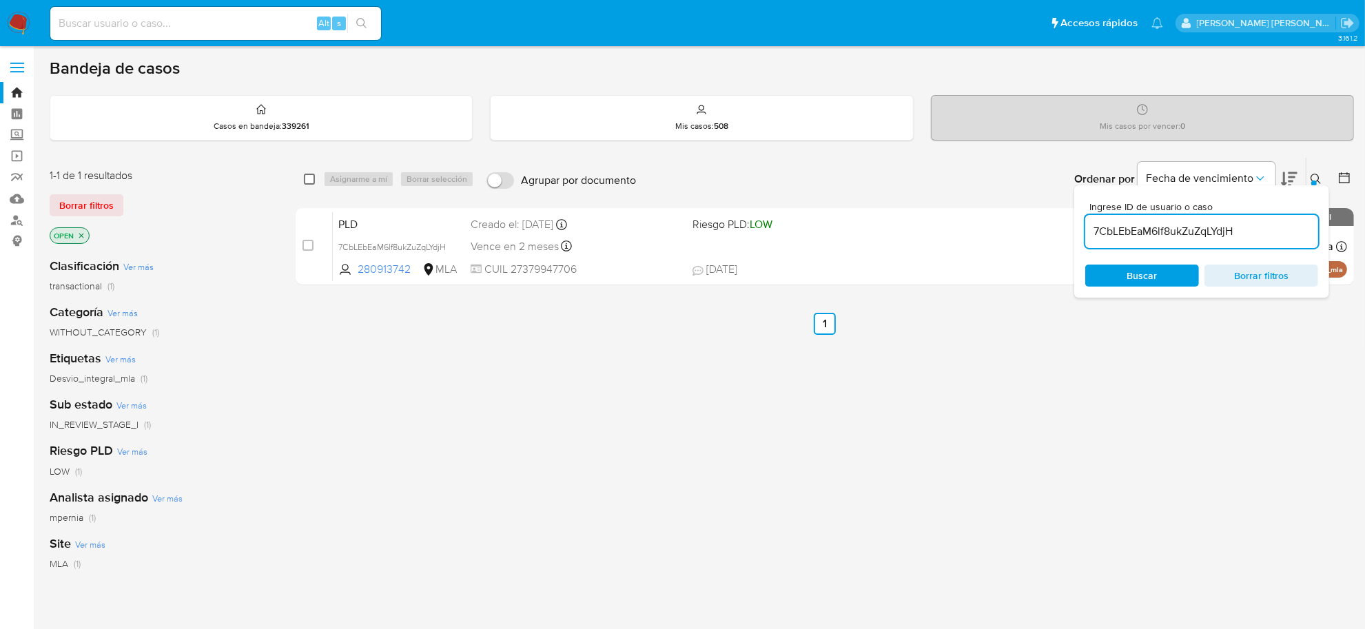
click at [307, 178] on input "checkbox" at bounding box center [309, 179] width 11 height 11
checkbox input "true"
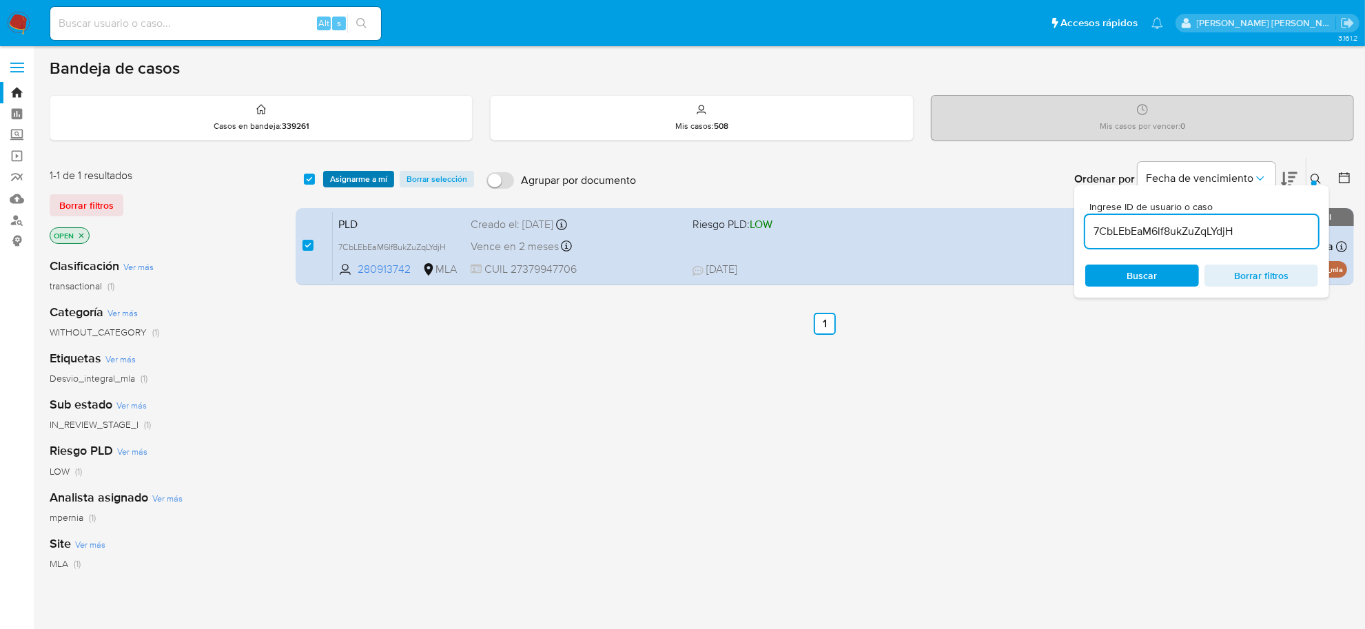
click at [332, 179] on span "Asignarme a mí" at bounding box center [358, 179] width 57 height 14
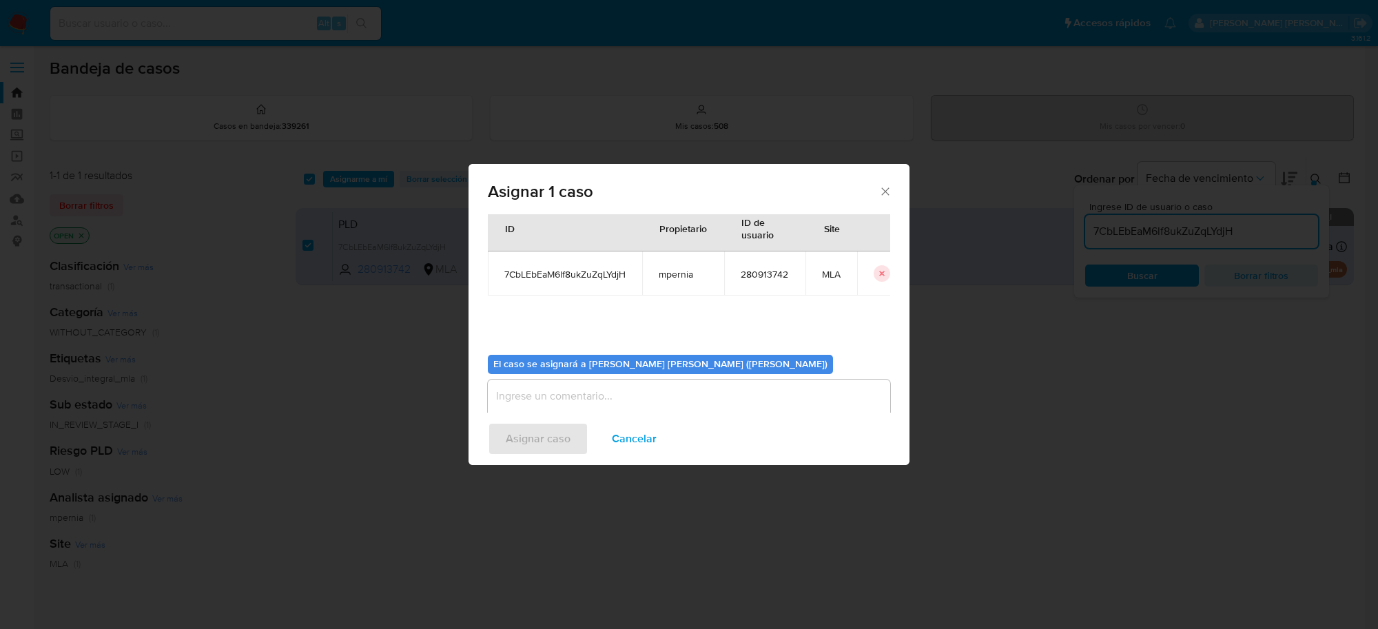
scroll to position [70, 0]
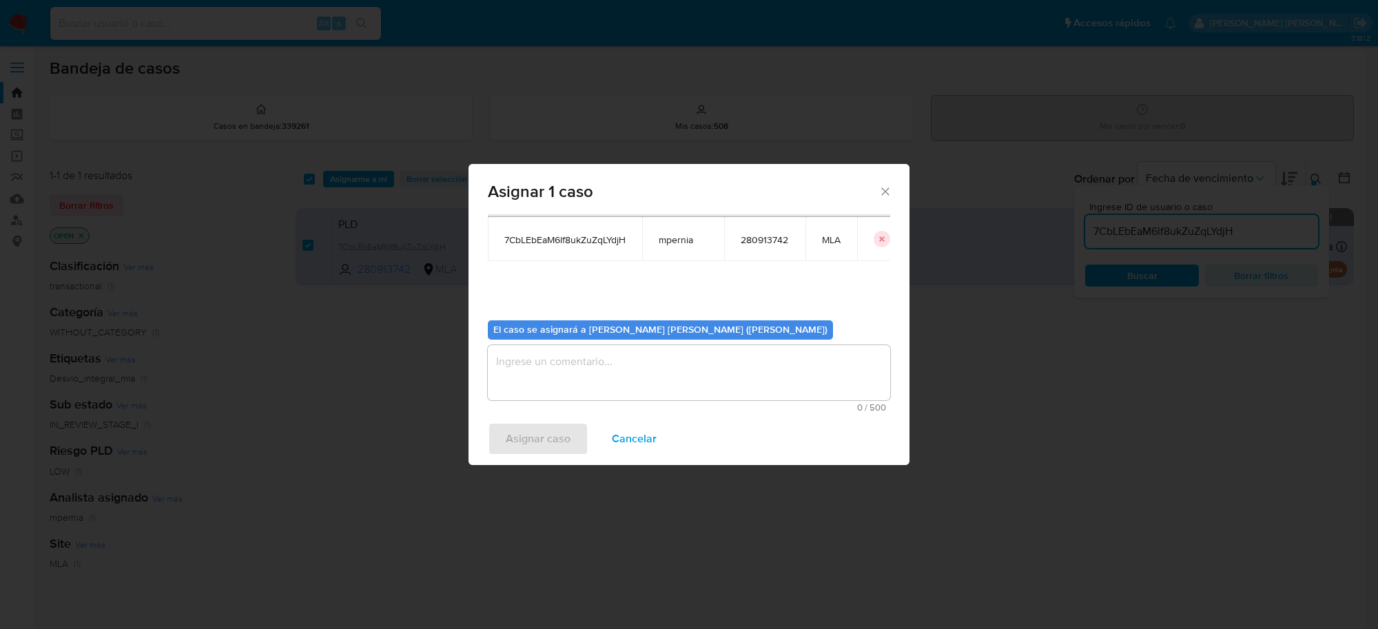
click at [526, 384] on textarea "assign-modal" at bounding box center [689, 372] width 402 height 55
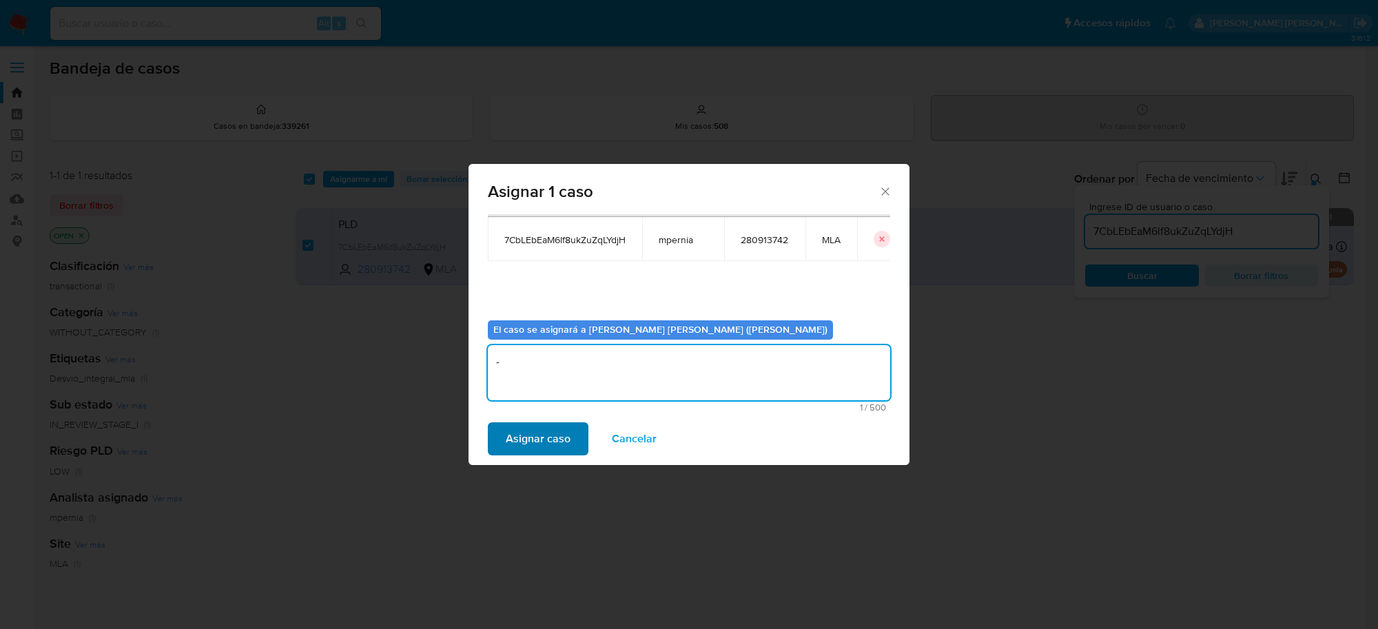
type textarea "-"
click at [544, 429] on span "Asignar caso" at bounding box center [538, 439] width 65 height 30
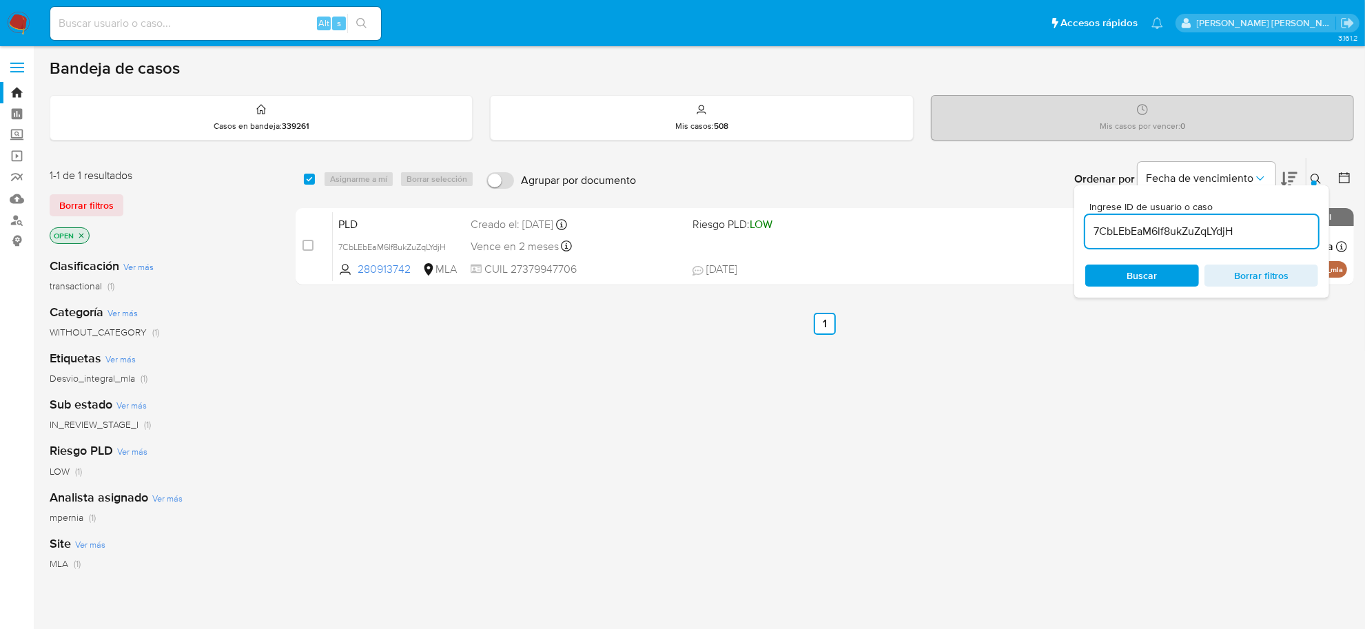
click at [1161, 236] on input "7CbLEbEaM6lf8ukZuZqLYdjH" at bounding box center [1201, 232] width 233 height 18
paste input "ZYU7sC3lIP2iSNexQlZ0m2g8"
type input "ZYU7sC3lIP2iSNexQlZ0m2g8"
click at [308, 179] on input "checkbox" at bounding box center [309, 179] width 11 height 11
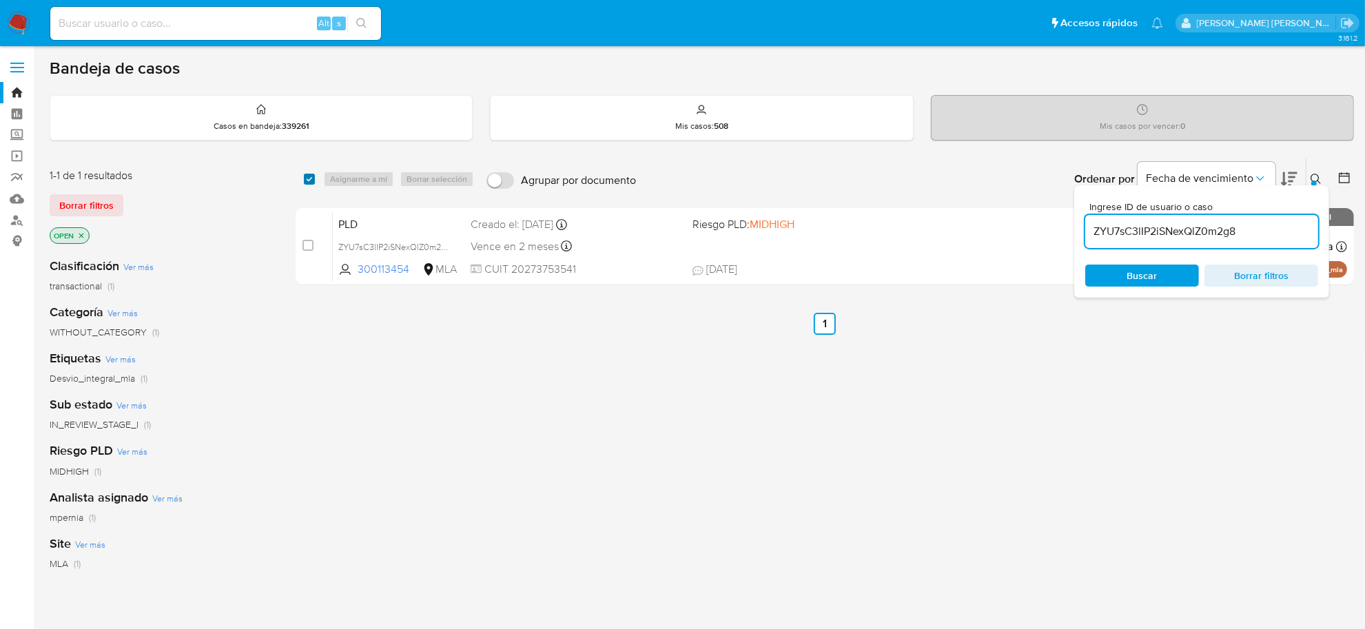
checkbox input "true"
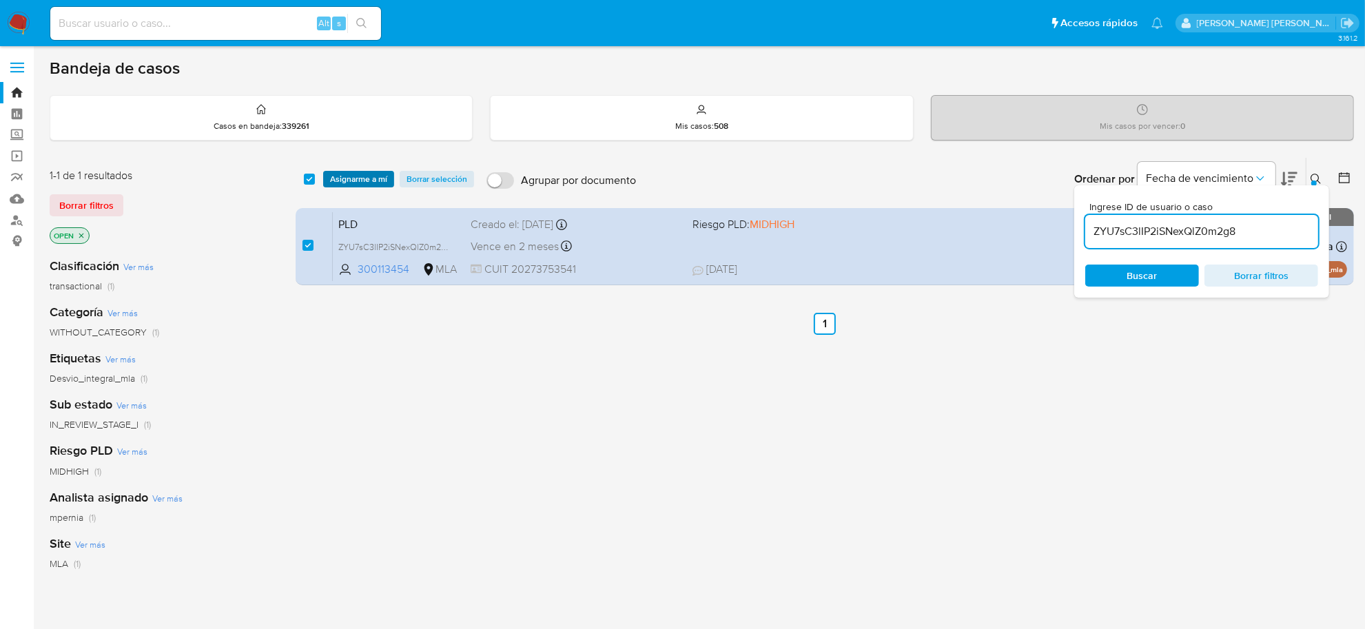
click at [333, 177] on span "Asignarme a mí" at bounding box center [358, 179] width 57 height 14
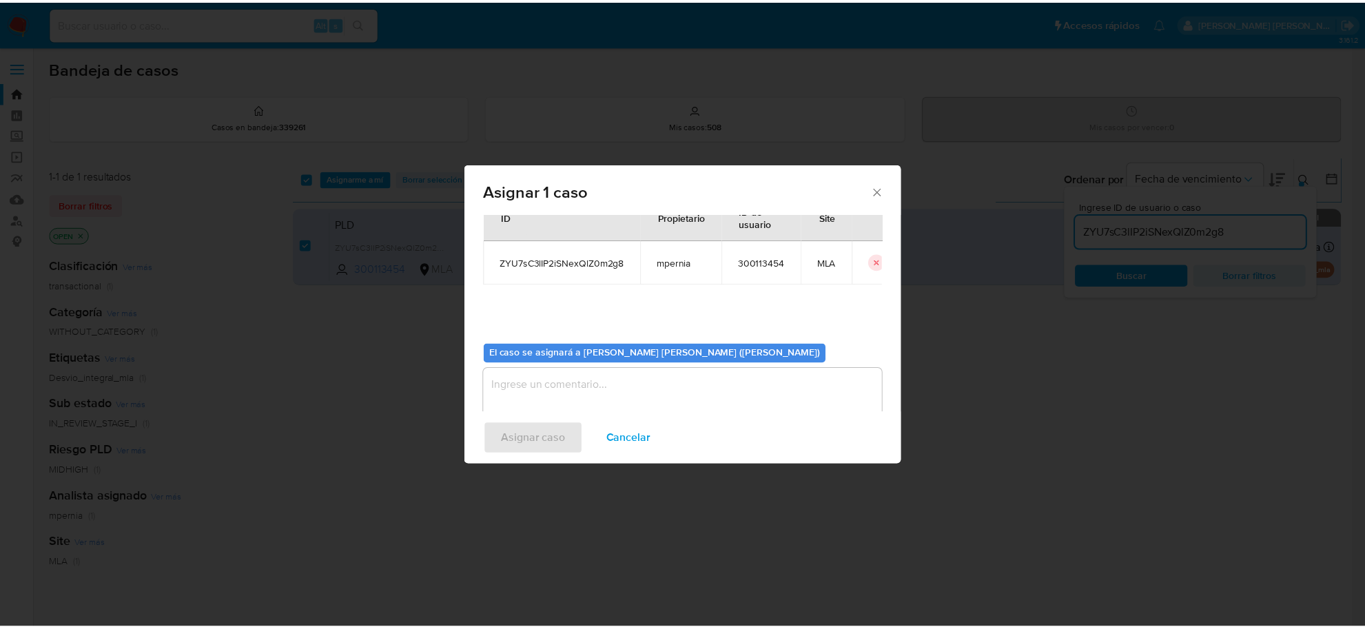
scroll to position [70, 0]
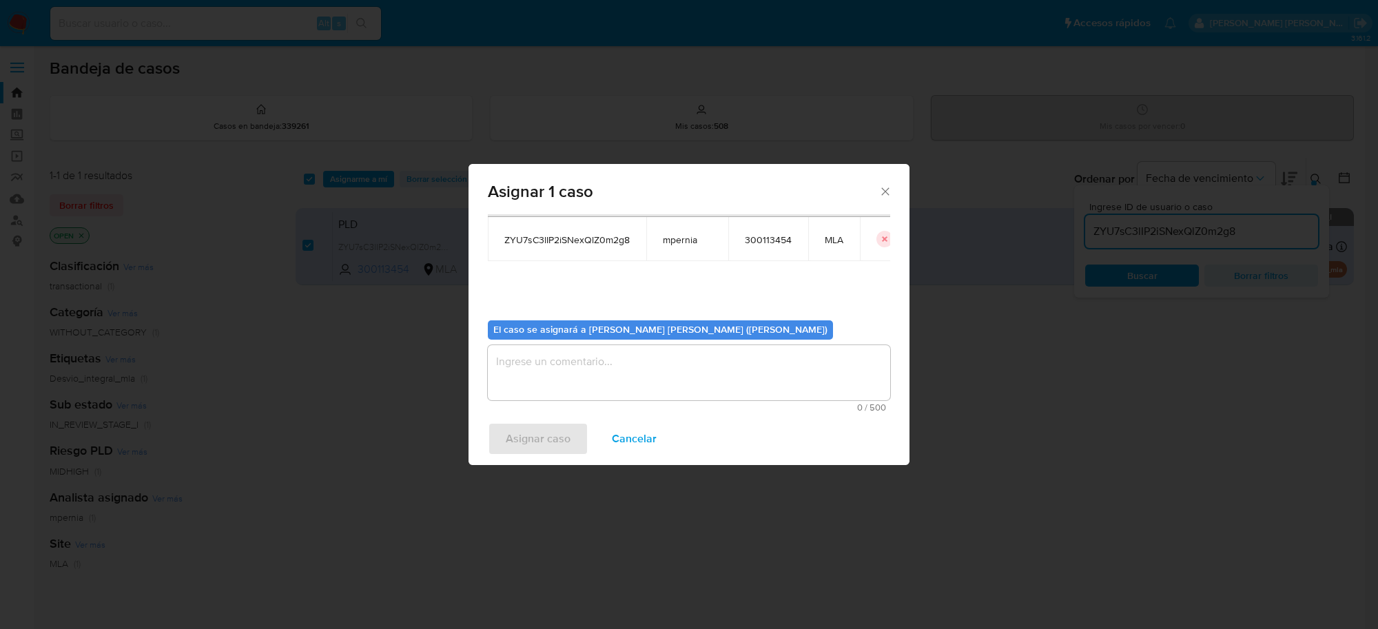
drag, startPoint x: 609, startPoint y: 371, endPoint x: 620, endPoint y: 380, distance: 14.7
click at [609, 374] on textarea "assign-modal" at bounding box center [689, 372] width 402 height 55
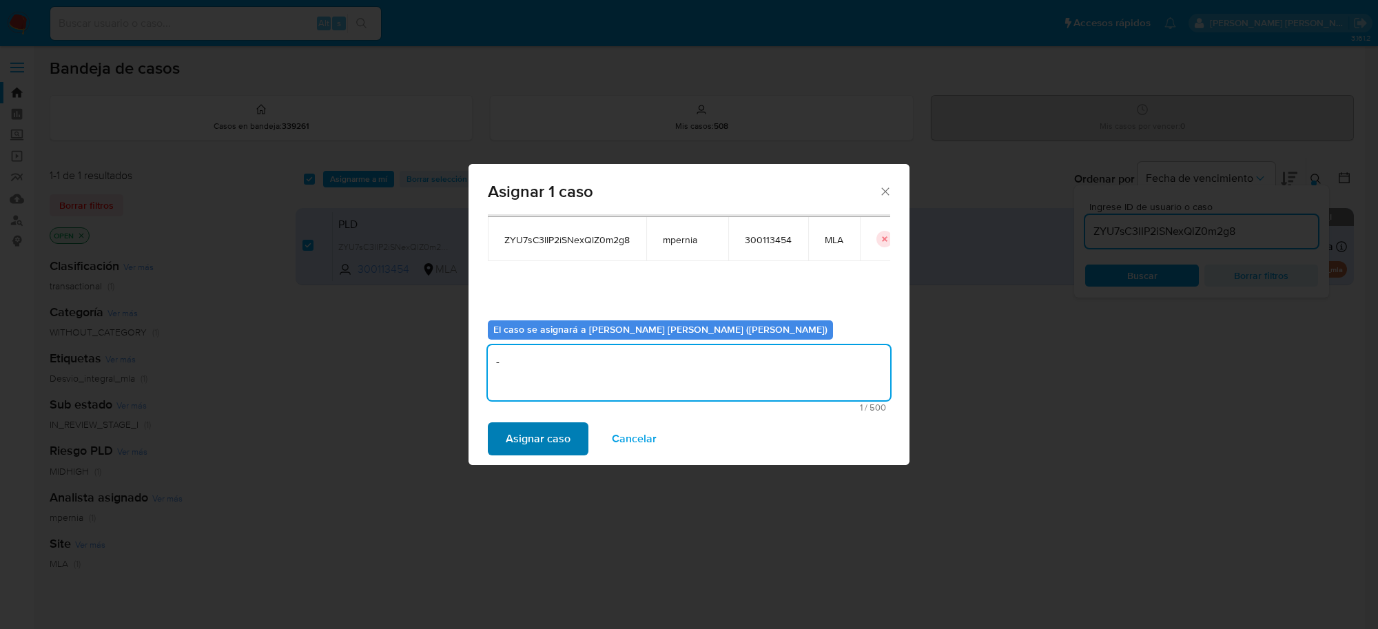
type textarea "-"
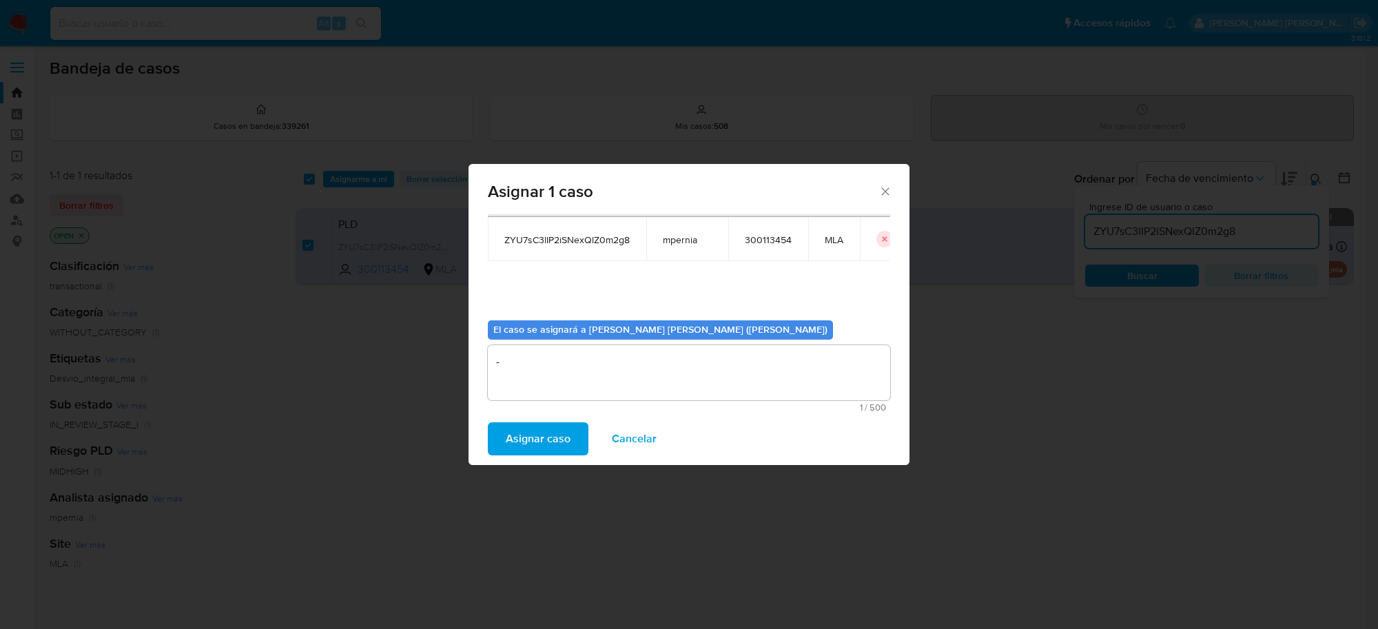
click at [563, 445] on span "Asignar caso" at bounding box center [538, 439] width 65 height 30
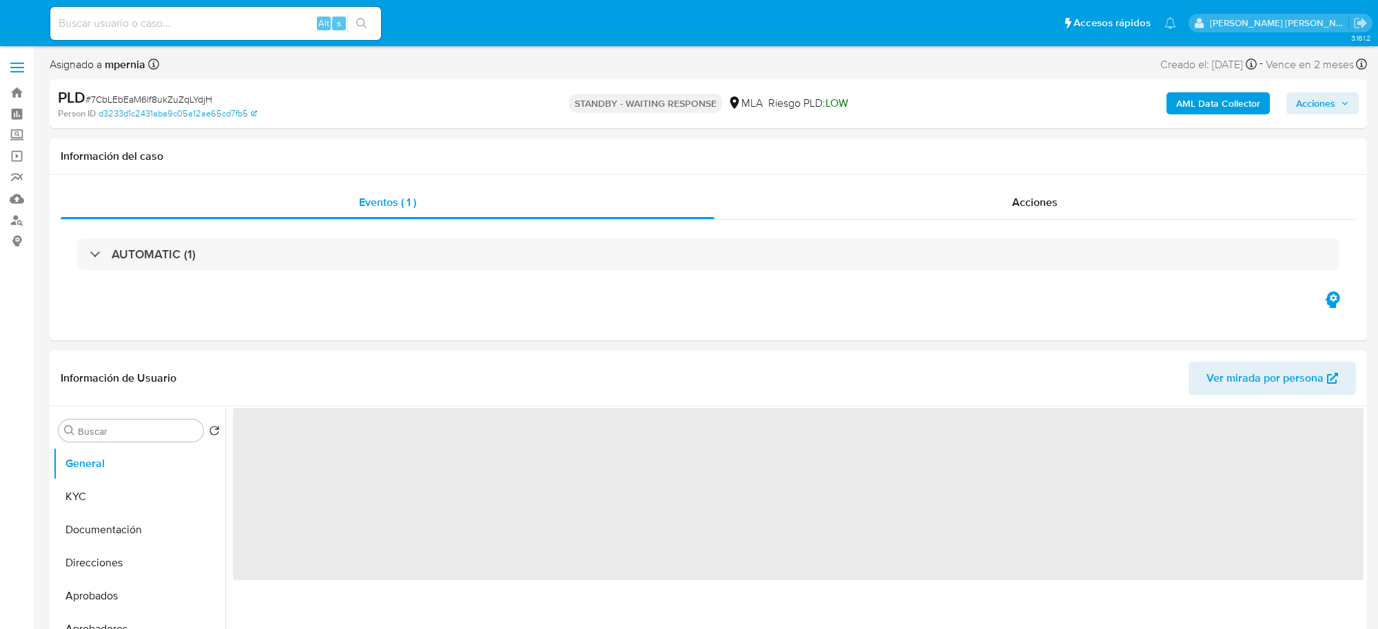
select select "10"
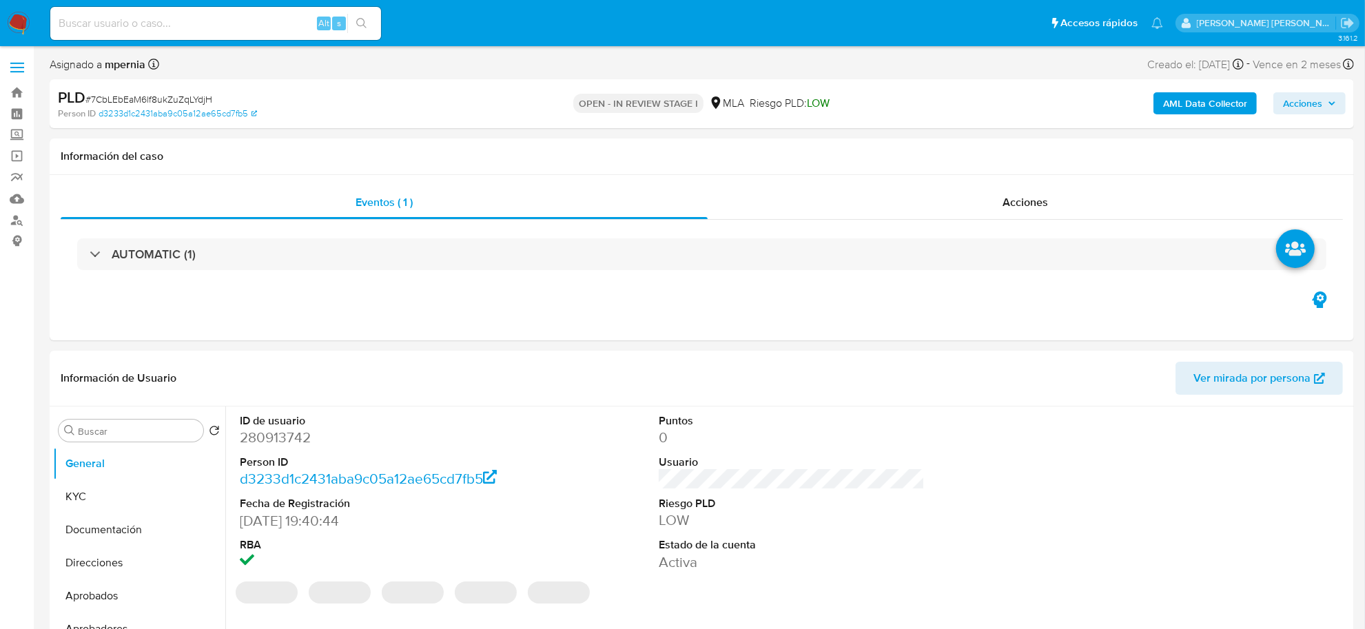
select select "10"
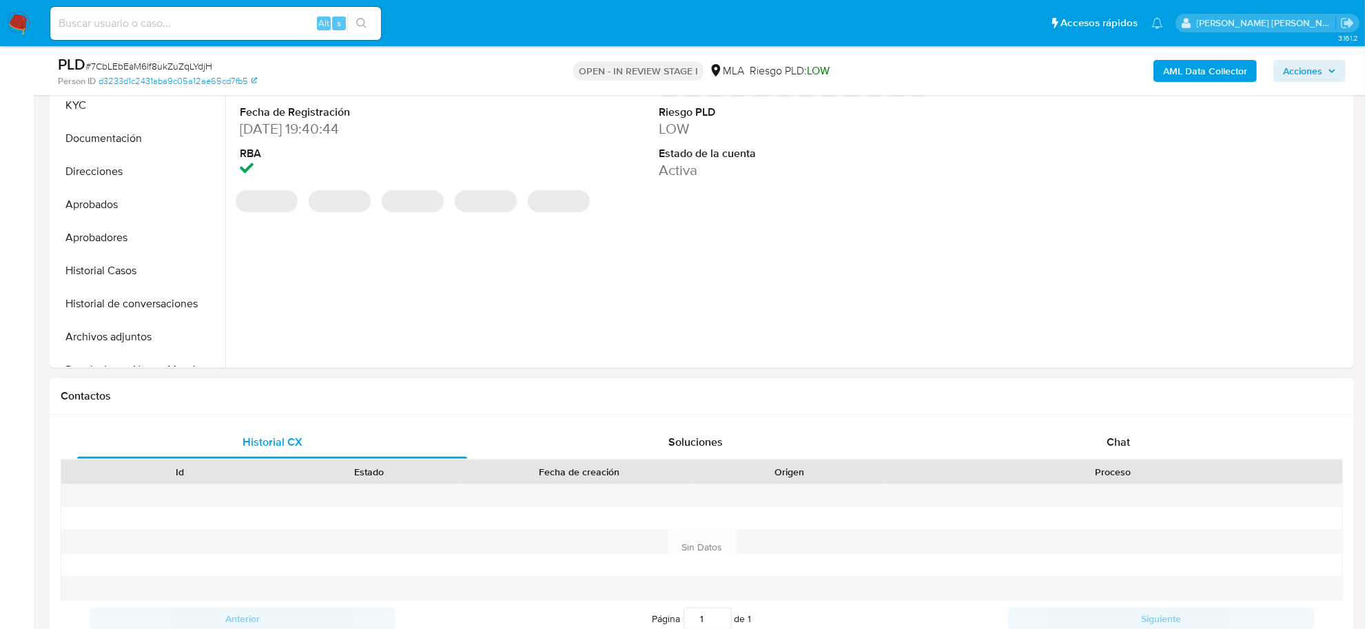
scroll to position [345, 0]
click at [1124, 429] on div "Chat" at bounding box center [1119, 440] width 390 height 33
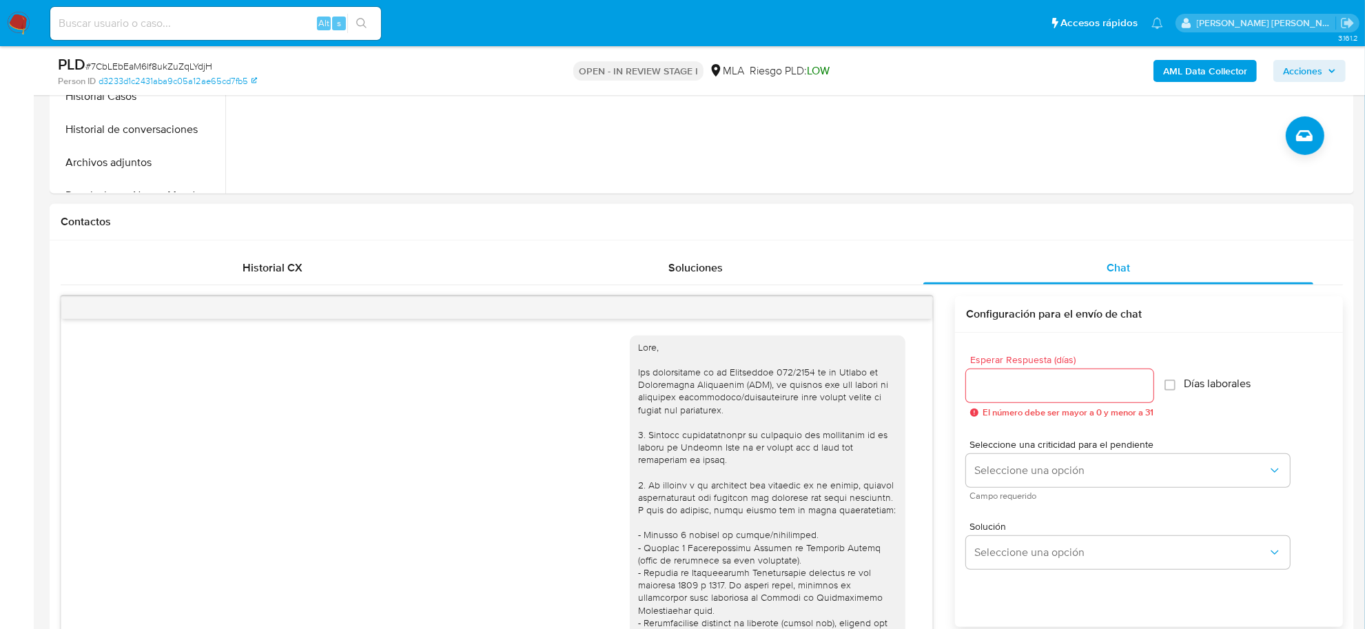
scroll to position [859, 0]
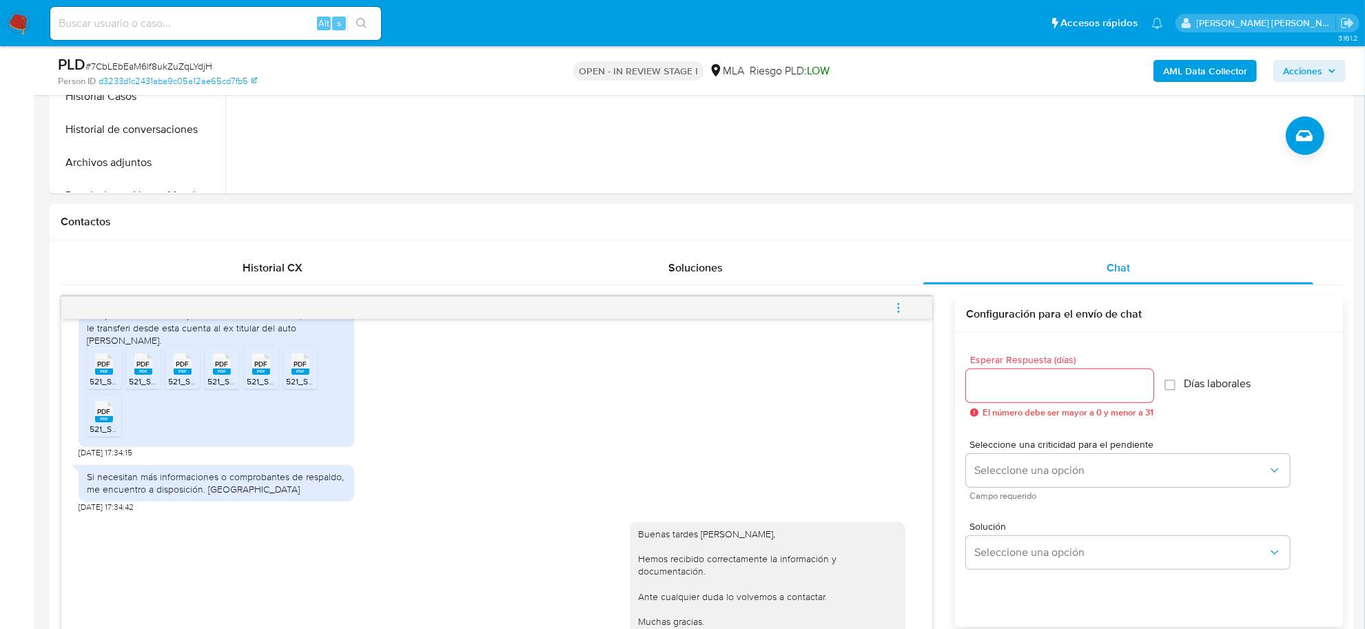
click at [898, 311] on icon "menu-action" at bounding box center [899, 308] width 12 height 12
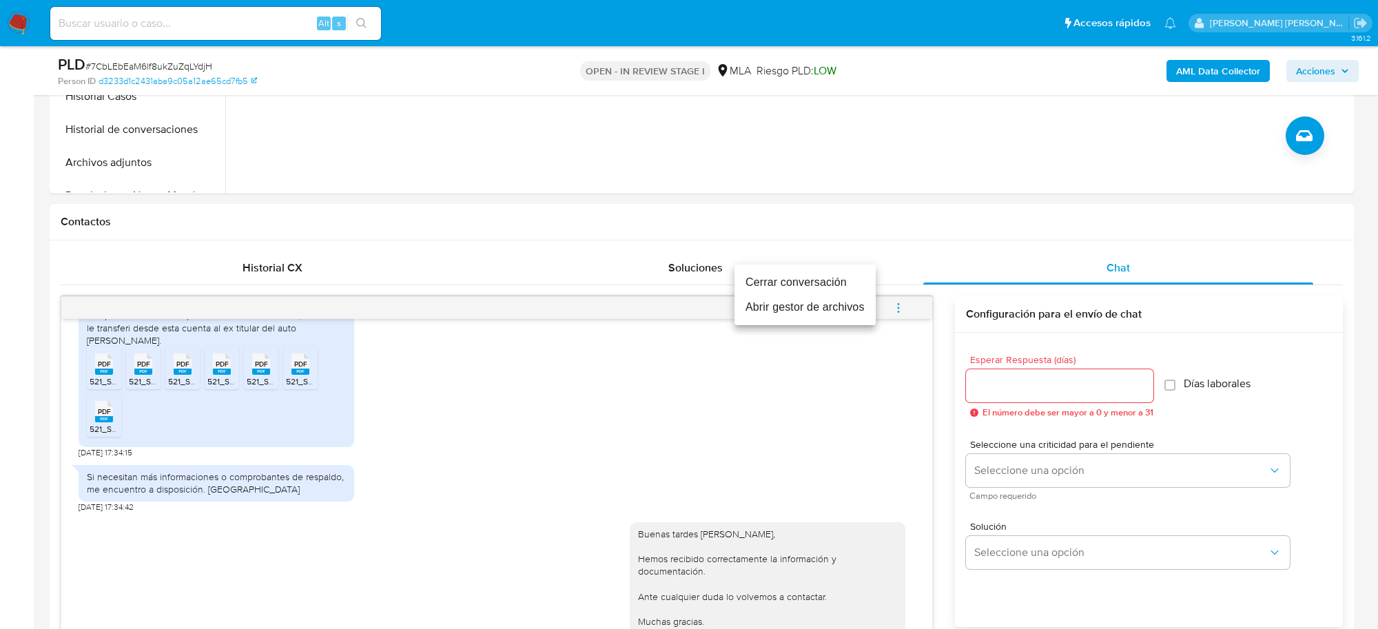
click at [832, 285] on li "Cerrar conversación" at bounding box center [805, 282] width 141 height 25
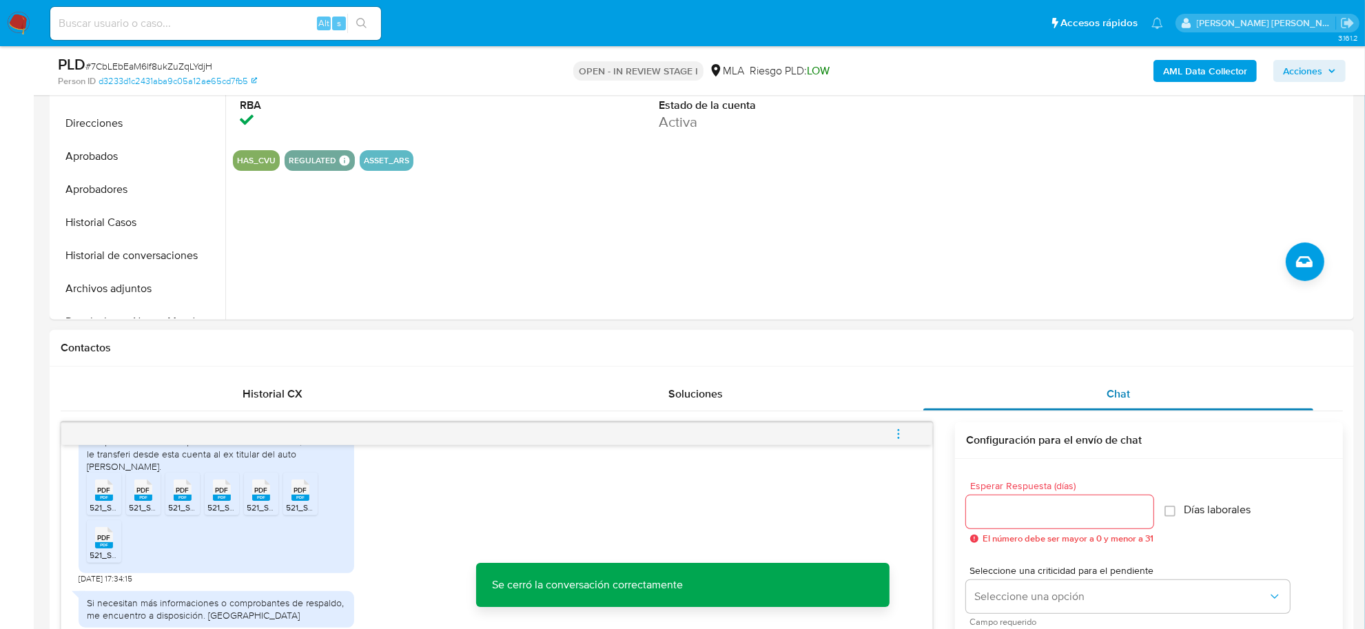
scroll to position [172, 0]
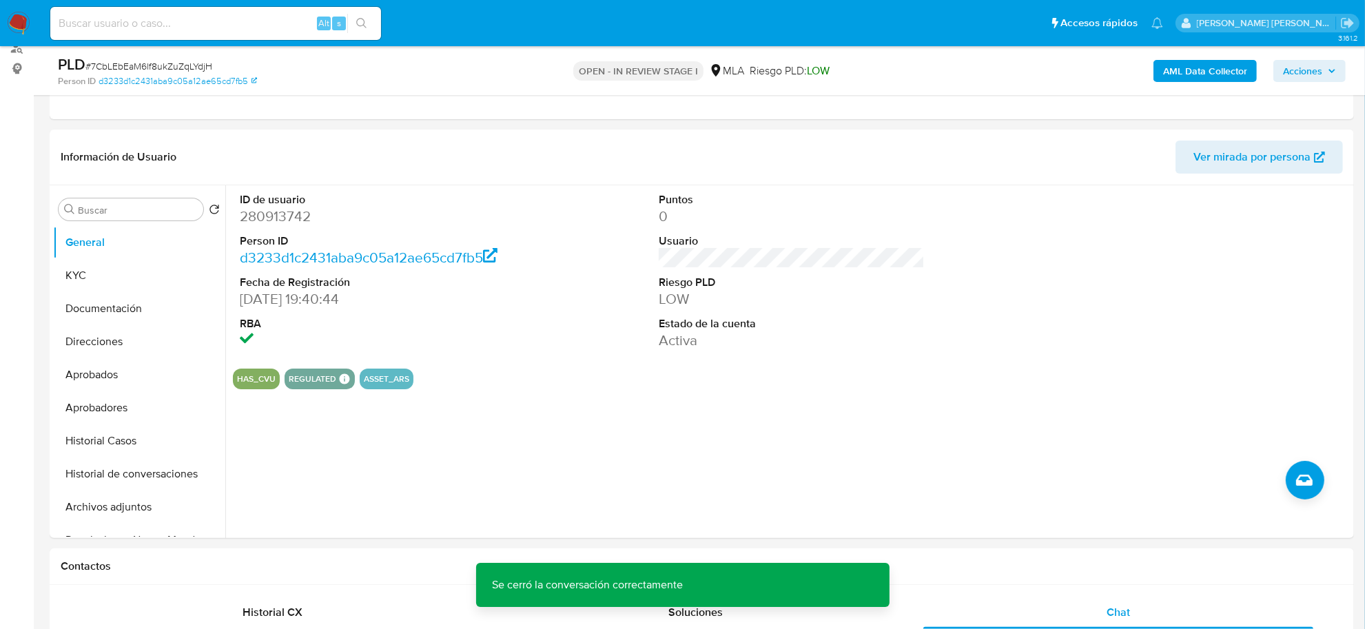
click at [1293, 71] on span "Acciones" at bounding box center [1302, 71] width 39 height 22
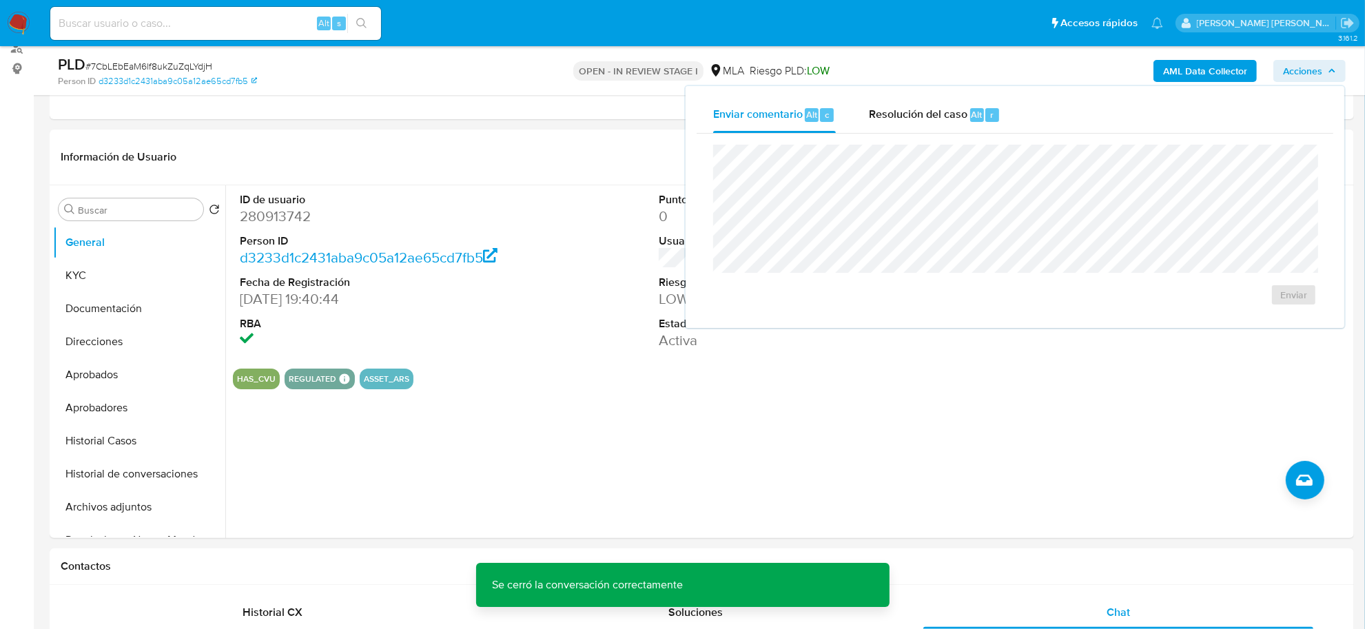
click at [962, 118] on span "Resolución del caso" at bounding box center [918, 114] width 99 height 16
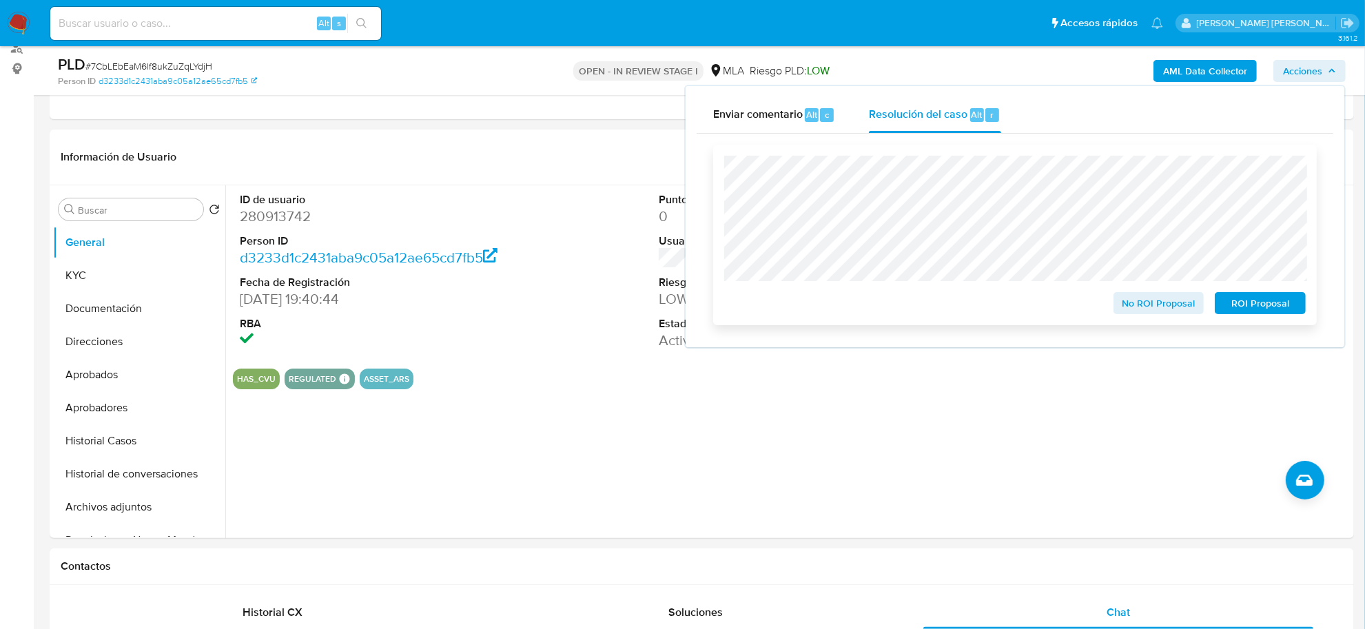
click at [1136, 298] on span "No ROI Proposal" at bounding box center [1159, 303] width 72 height 19
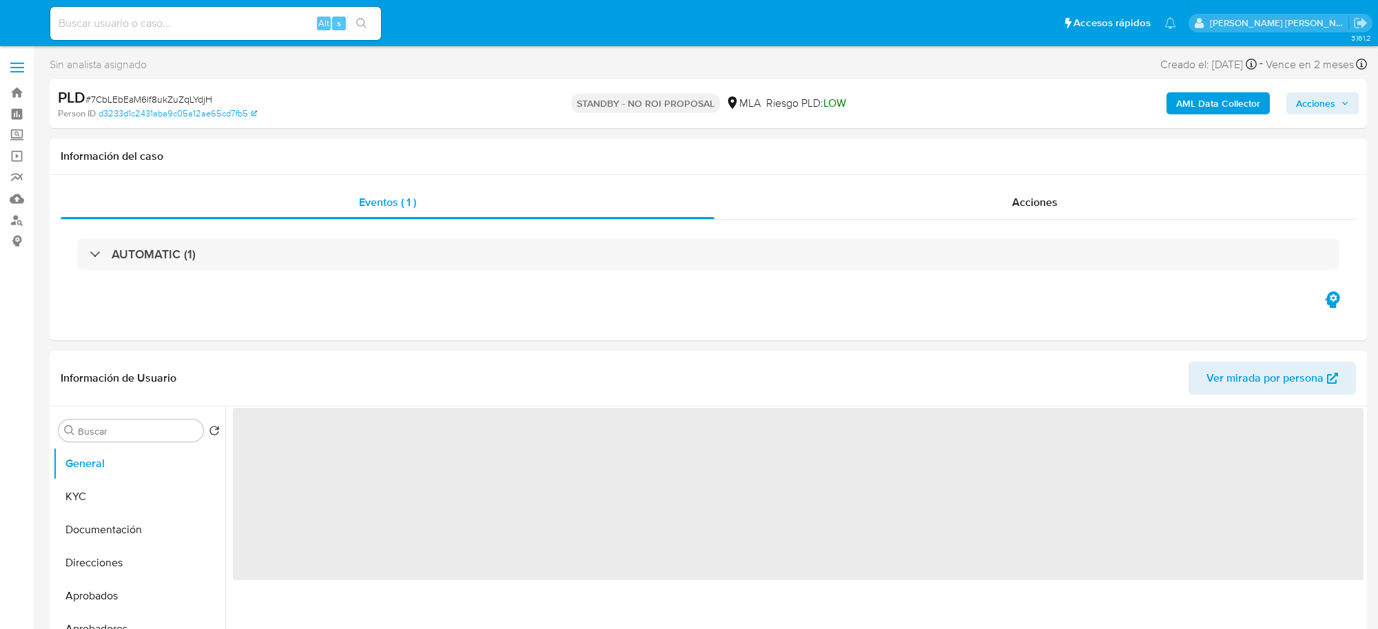
select select "10"
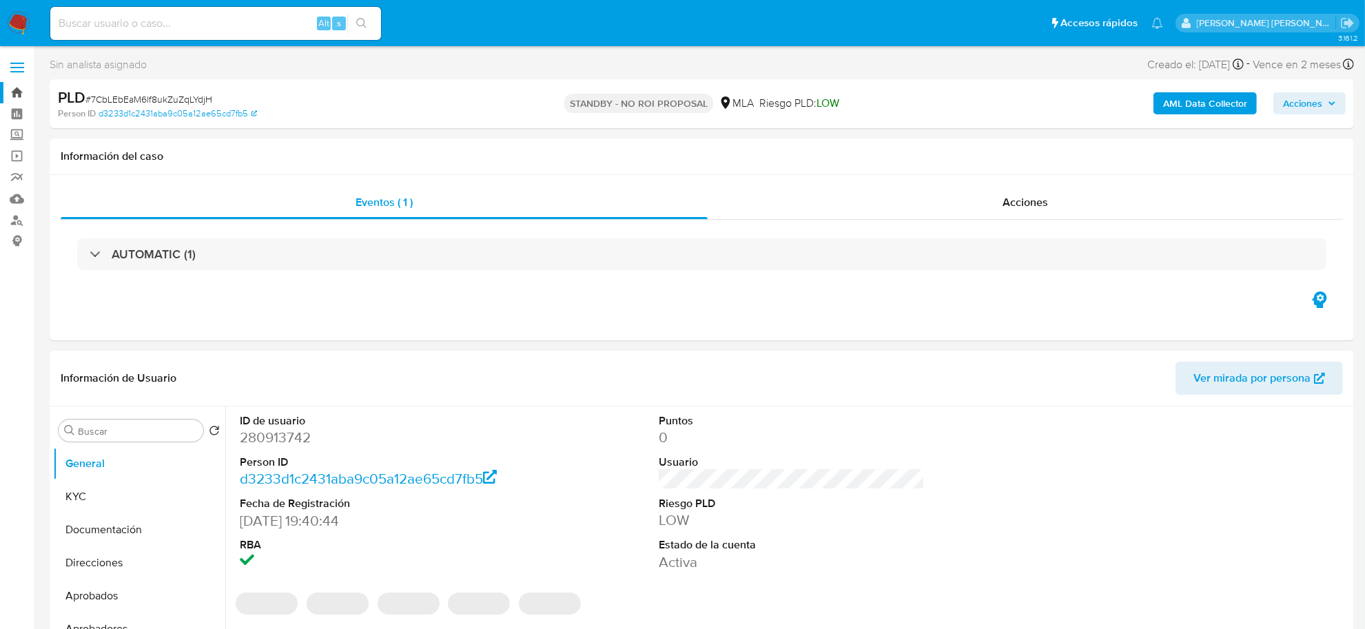
click at [19, 92] on link "Bandeja" at bounding box center [82, 92] width 164 height 21
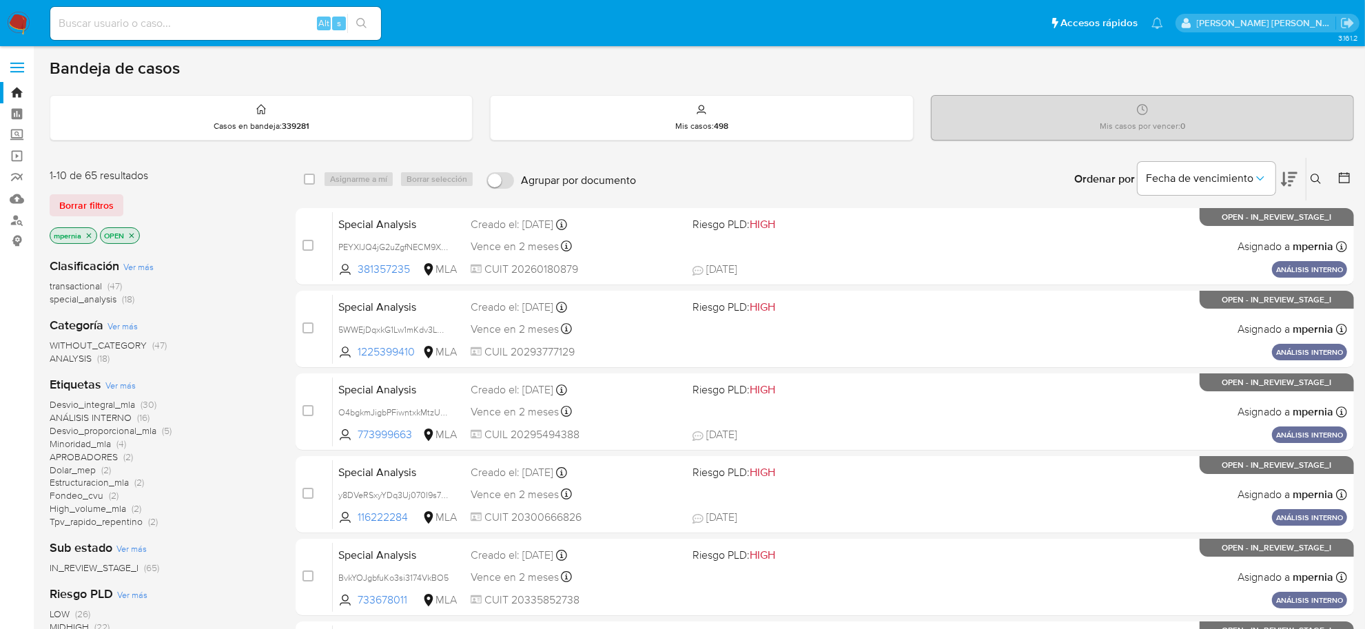
click at [81, 288] on span "transactional" at bounding box center [76, 286] width 52 height 14
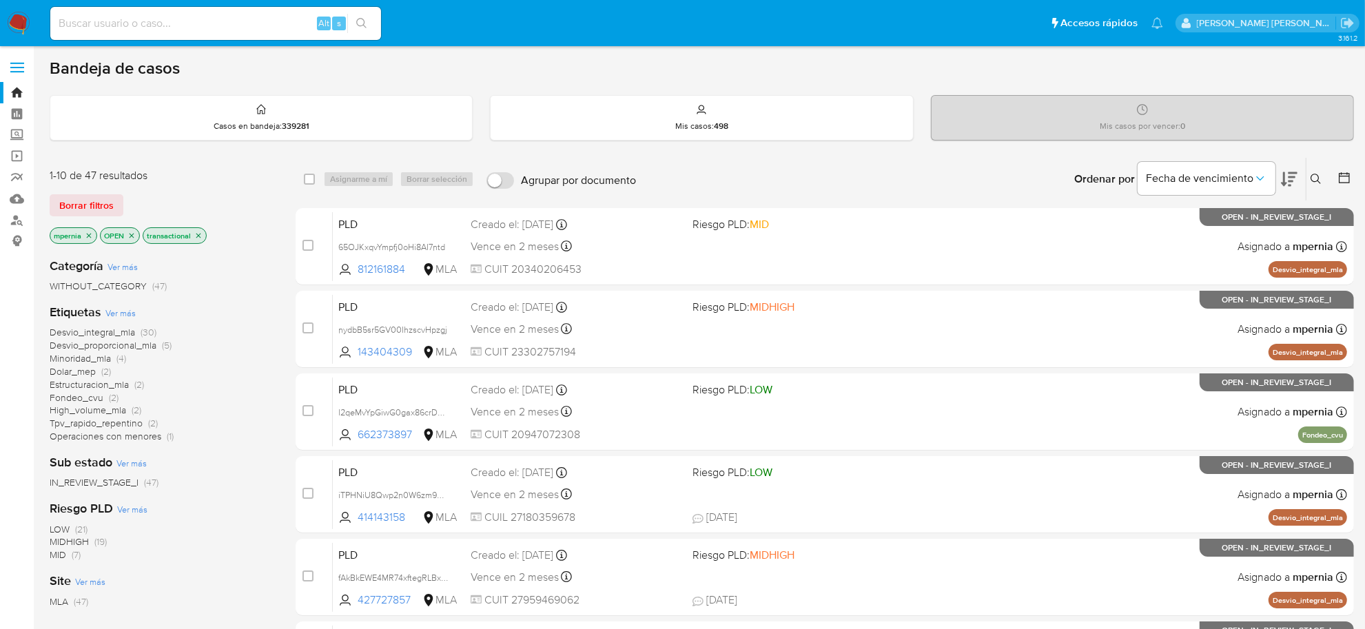
click at [88, 236] on icon "close-filter" at bounding box center [89, 236] width 8 height 8
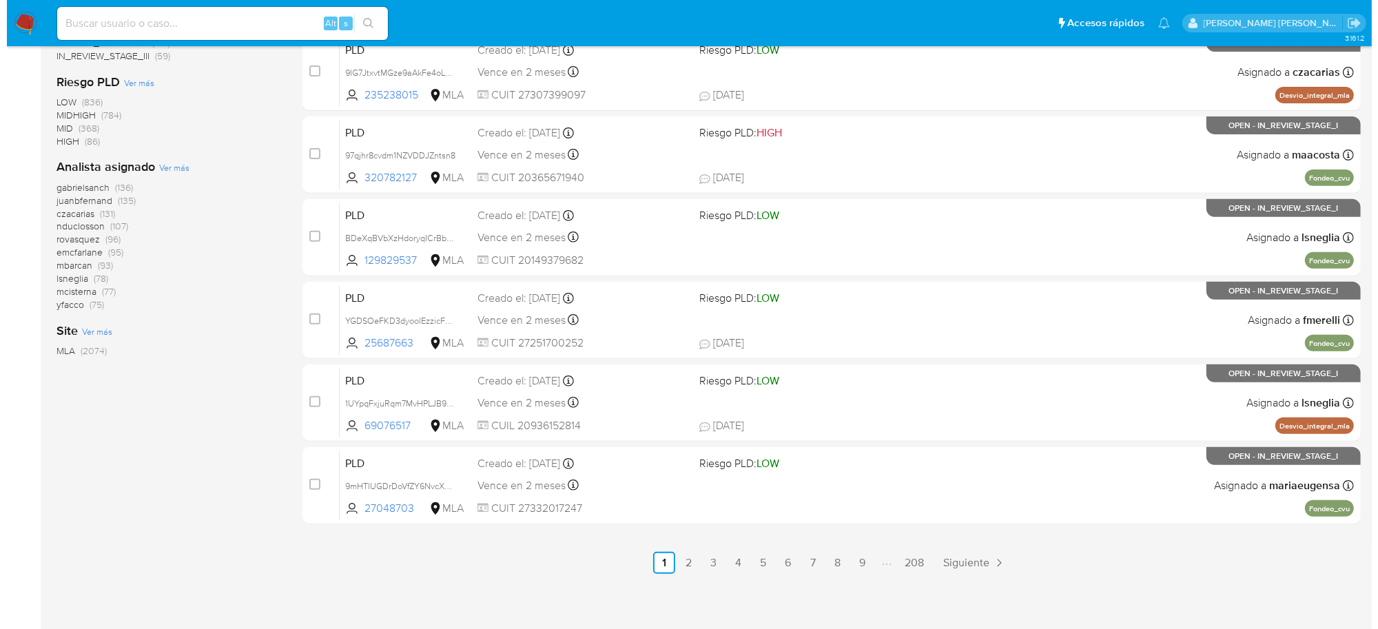
scroll to position [507, 0]
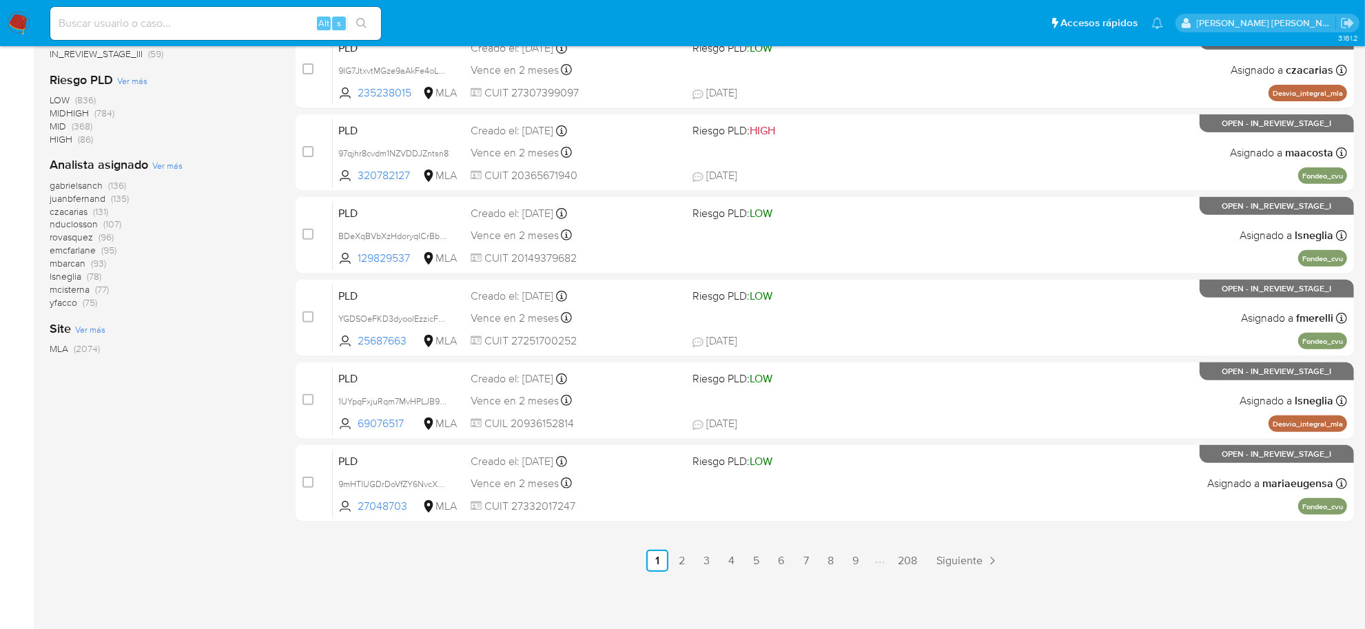
click at [170, 166] on span "Ver más" at bounding box center [167, 165] width 30 height 12
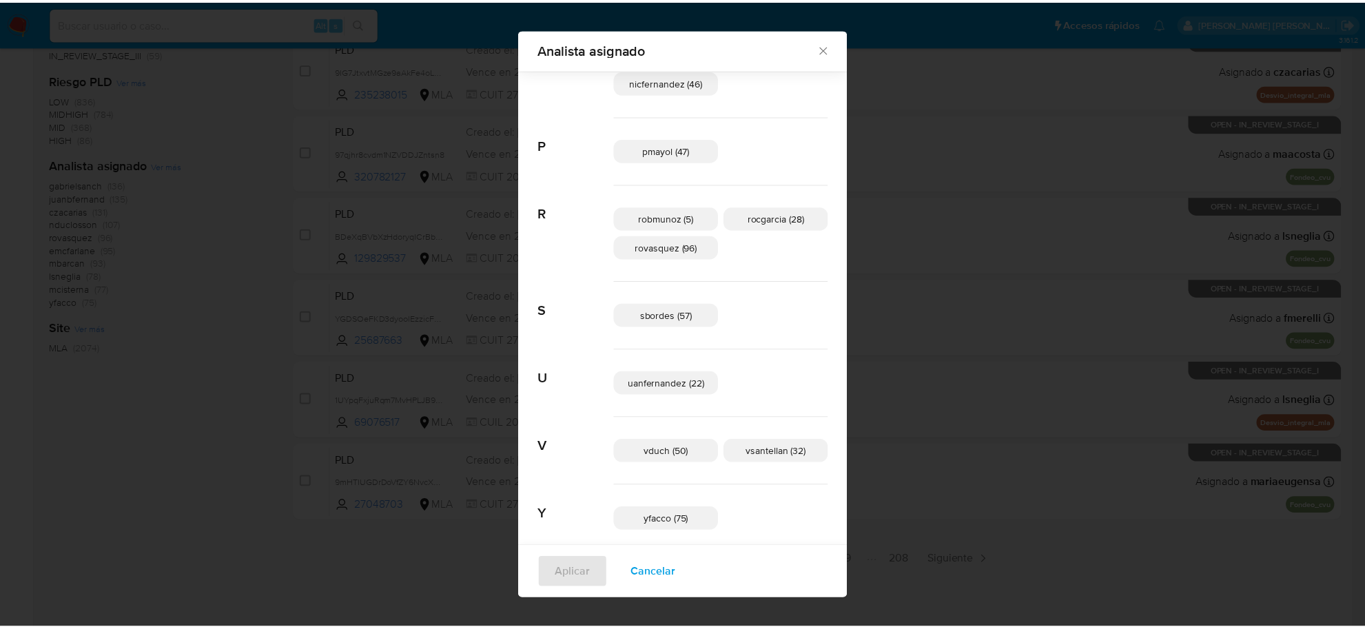
scroll to position [870, 0]
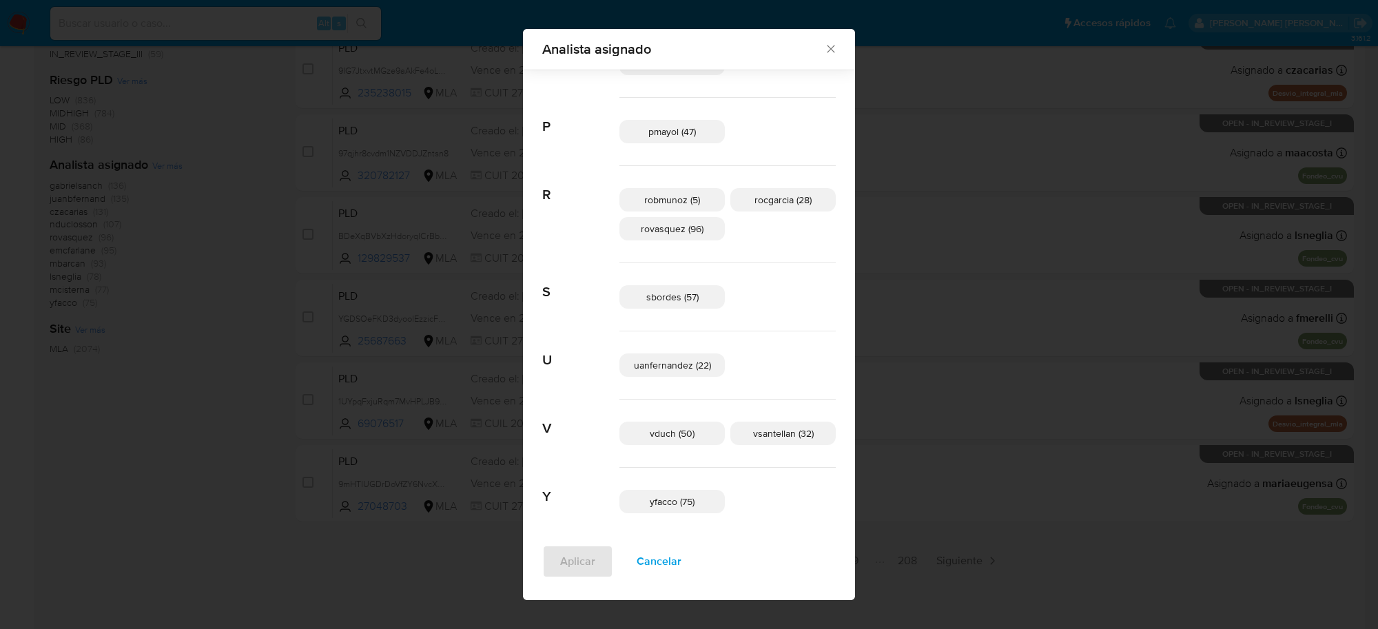
click at [824, 48] on icon "Cerrar" at bounding box center [831, 49] width 14 height 14
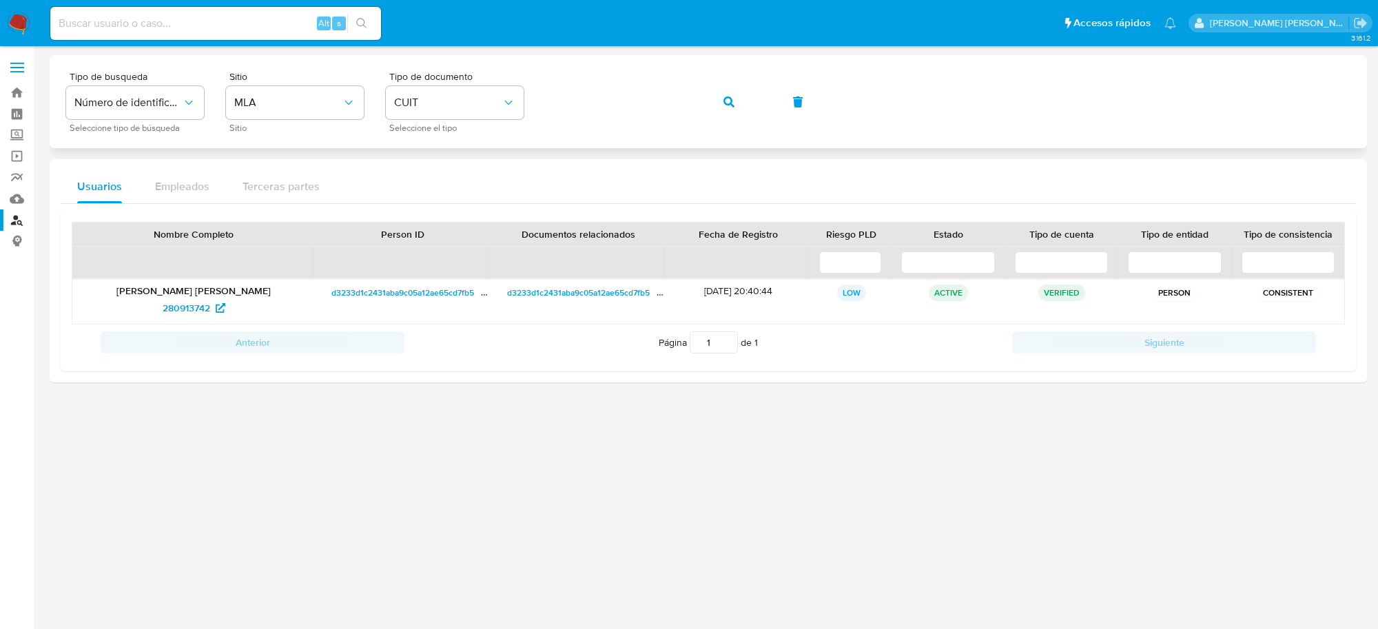
click at [725, 105] on icon "button" at bounding box center [729, 101] width 11 height 11
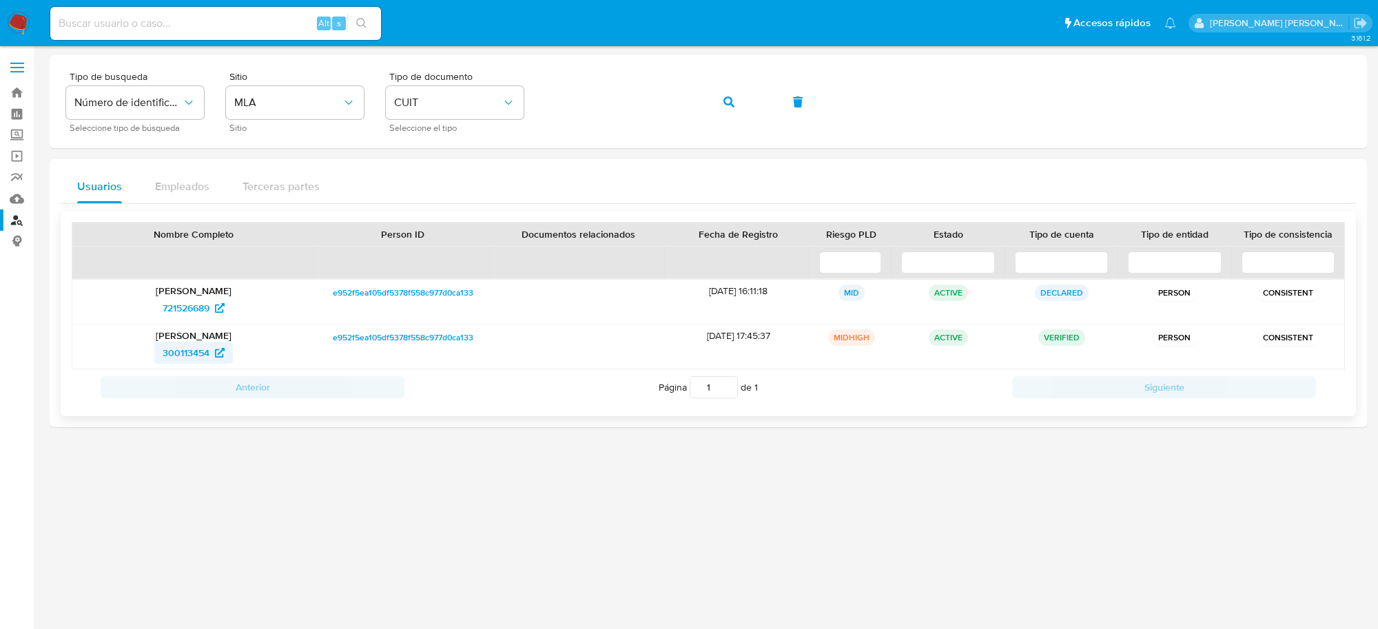
click at [200, 352] on span "300113454" at bounding box center [186, 353] width 47 height 22
click at [25, 97] on link "Bandeja" at bounding box center [82, 92] width 164 height 21
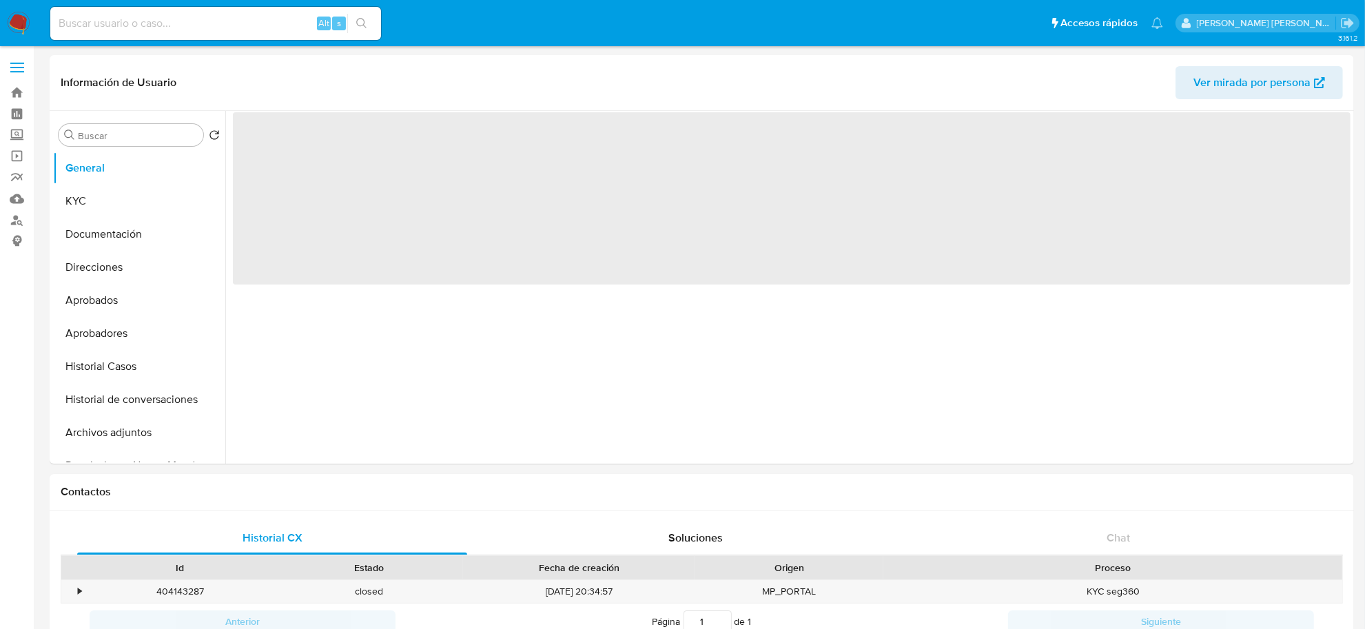
select select "10"
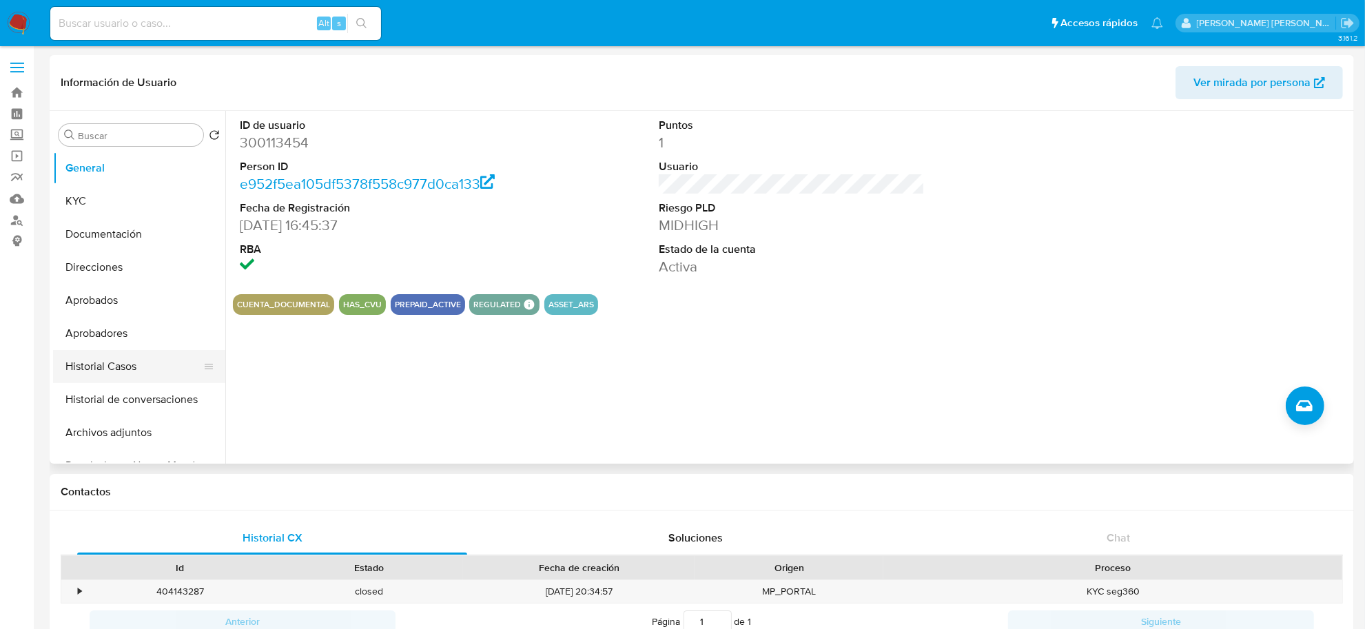
click at [105, 367] on button "Historial Casos" at bounding box center [133, 366] width 161 height 33
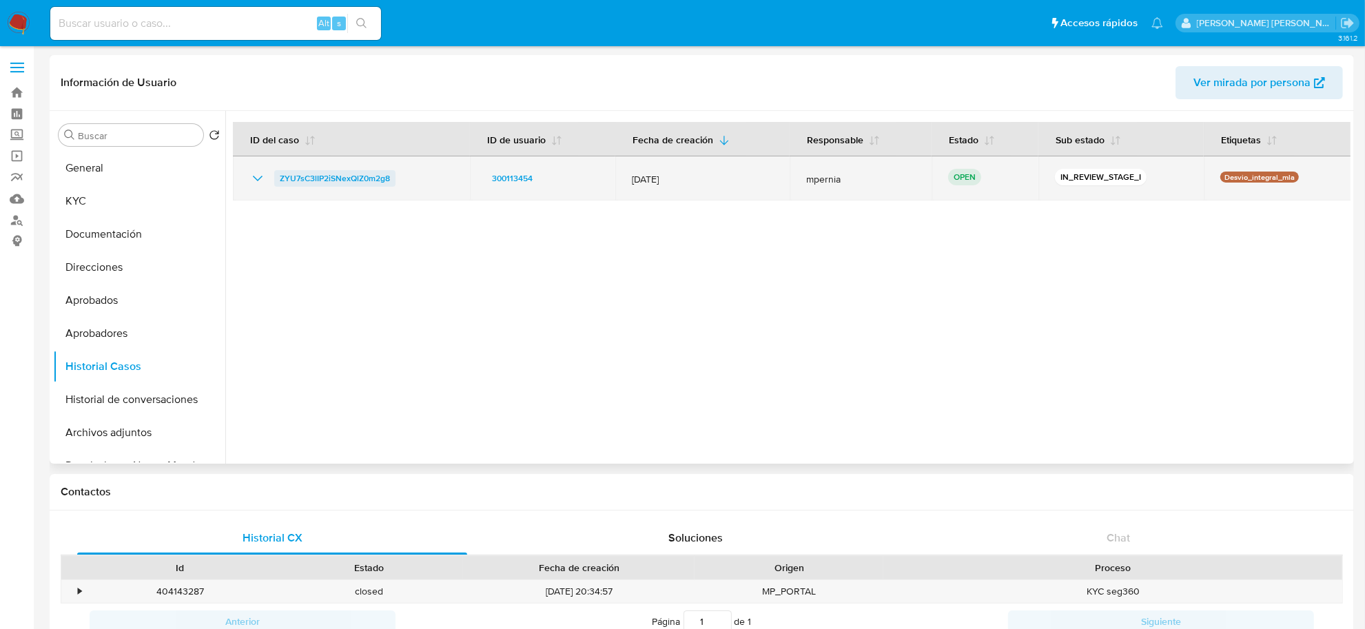
click at [318, 181] on span "ZYU7sC3lIP2iSNexQlZ0m2g8" at bounding box center [335, 178] width 110 height 17
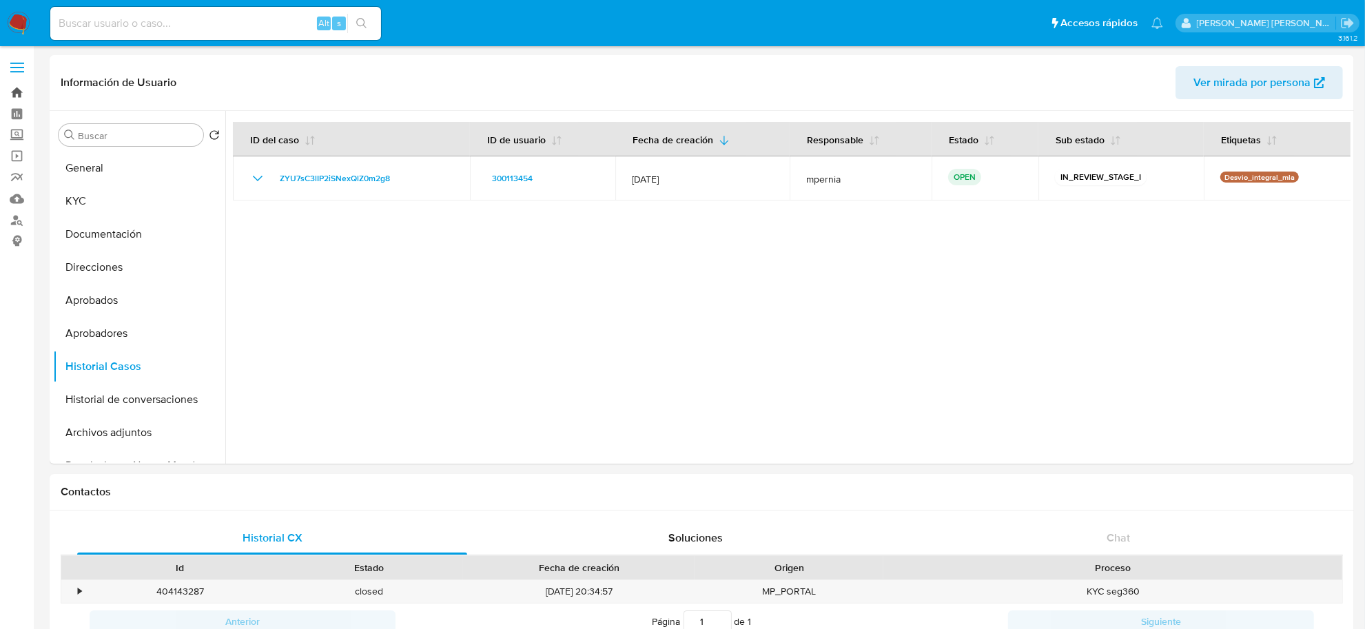
click at [19, 87] on link "Bandeja" at bounding box center [82, 92] width 164 height 21
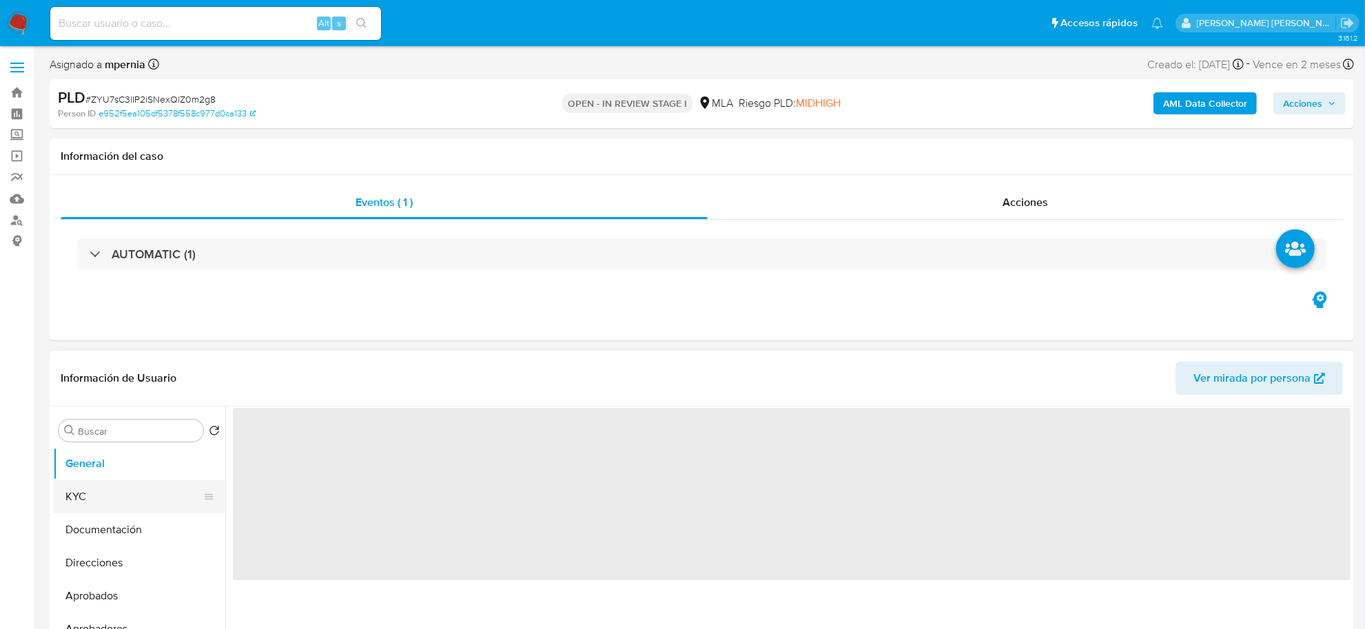
click at [114, 498] on button "KYC" at bounding box center [133, 496] width 161 height 33
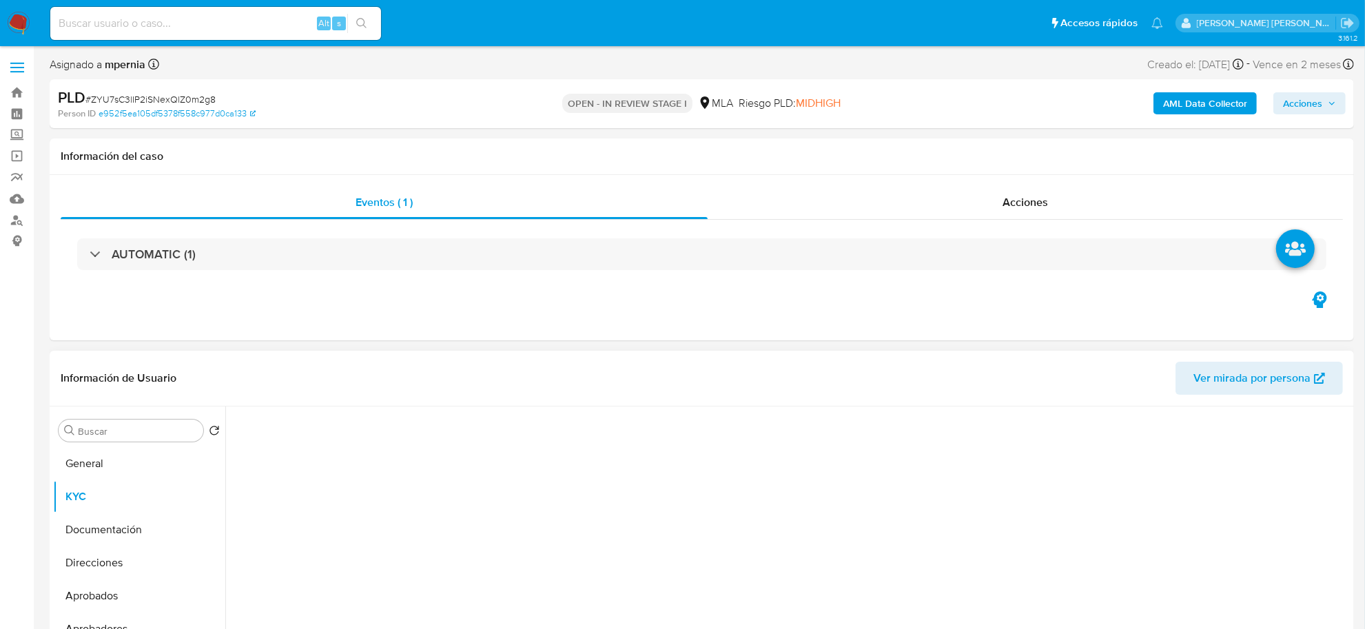
select select "10"
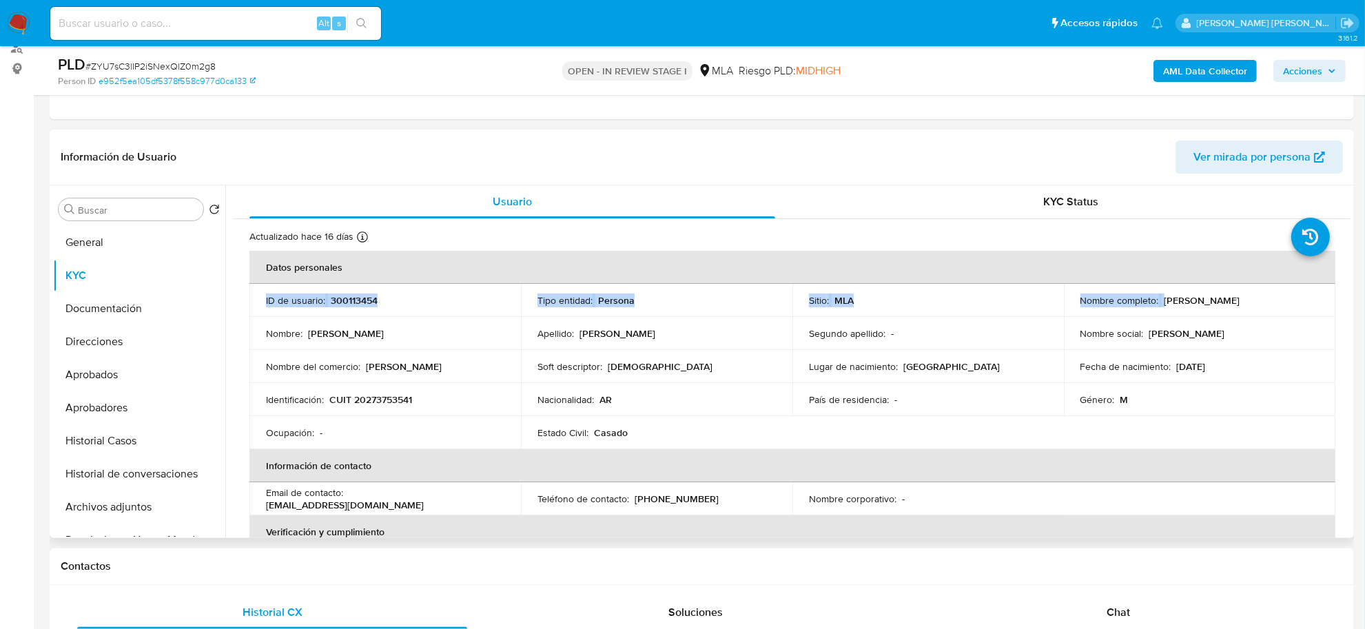
drag, startPoint x: 1161, startPoint y: 207, endPoint x: 1276, endPoint y: 307, distance: 151.9
click at [1276, 307] on div "Nombre completo : [PERSON_NAME]" at bounding box center [1200, 300] width 238 height 12
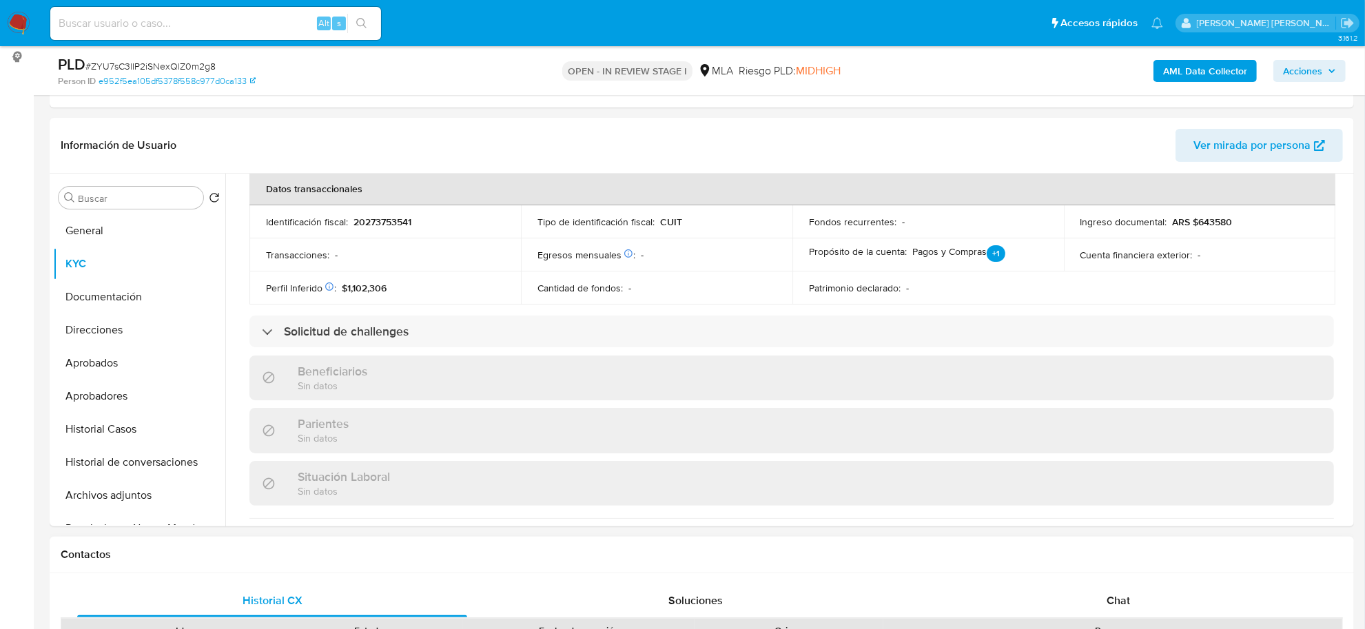
scroll to position [603, 0]
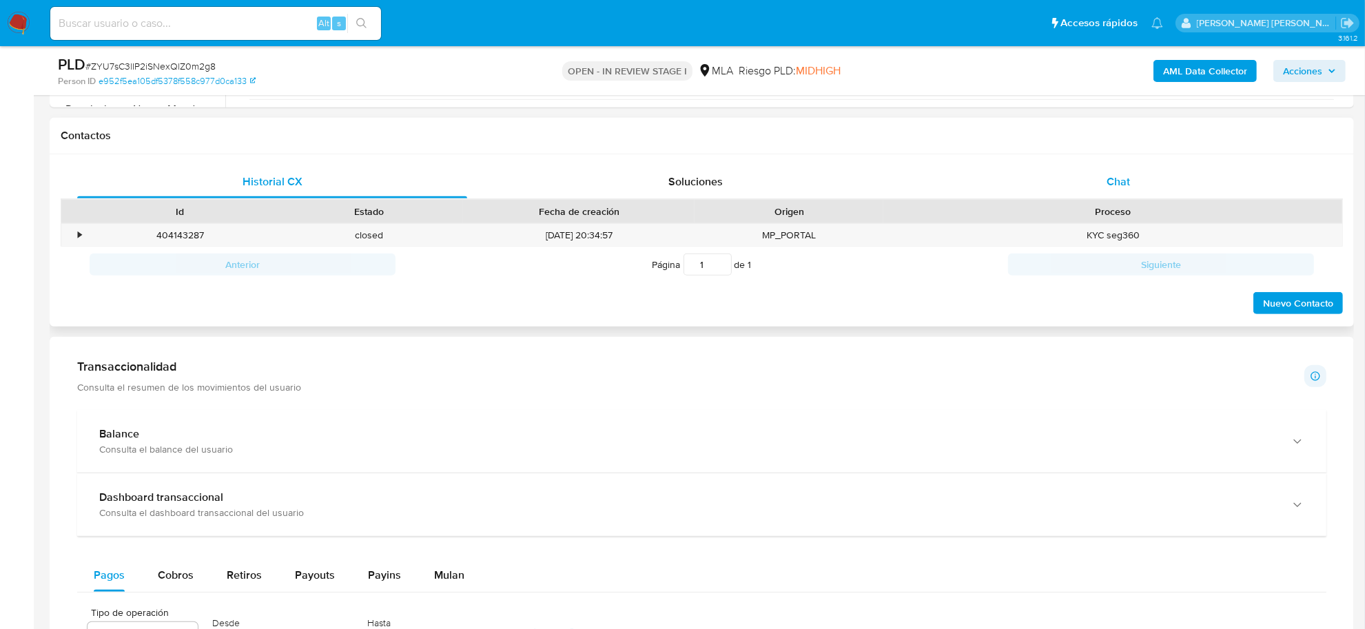
click at [1119, 184] on span "Chat" at bounding box center [1118, 182] width 23 height 16
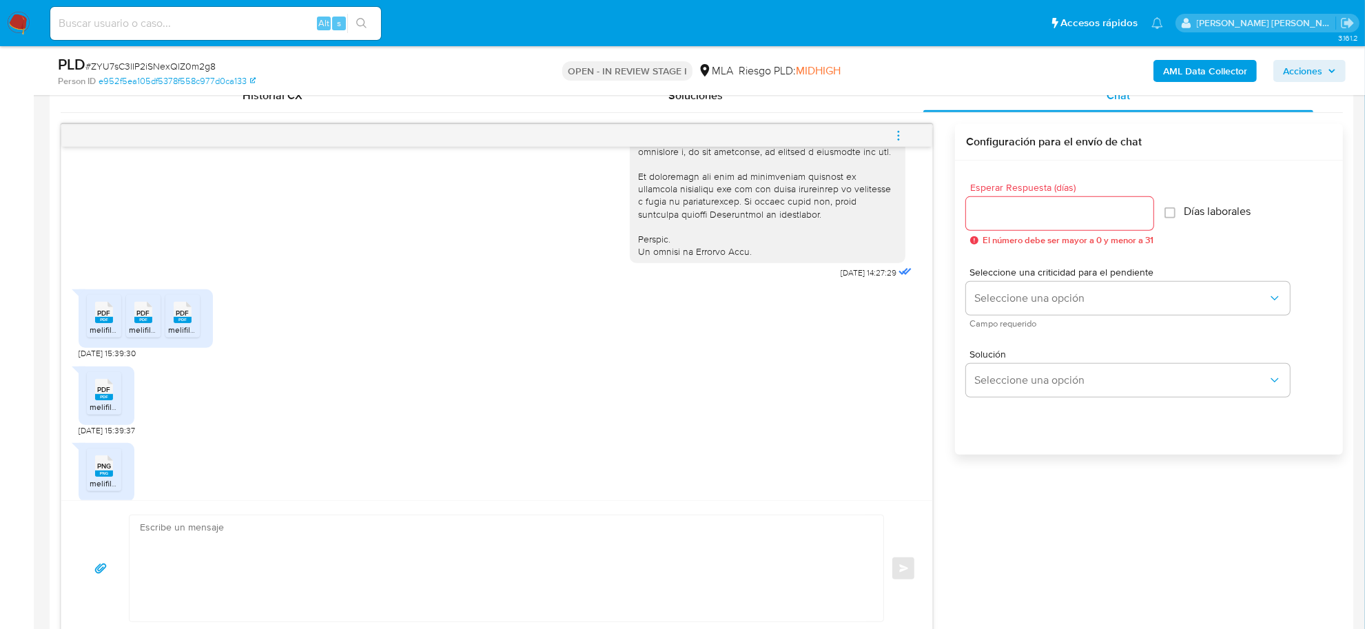
scroll to position [453, 0]
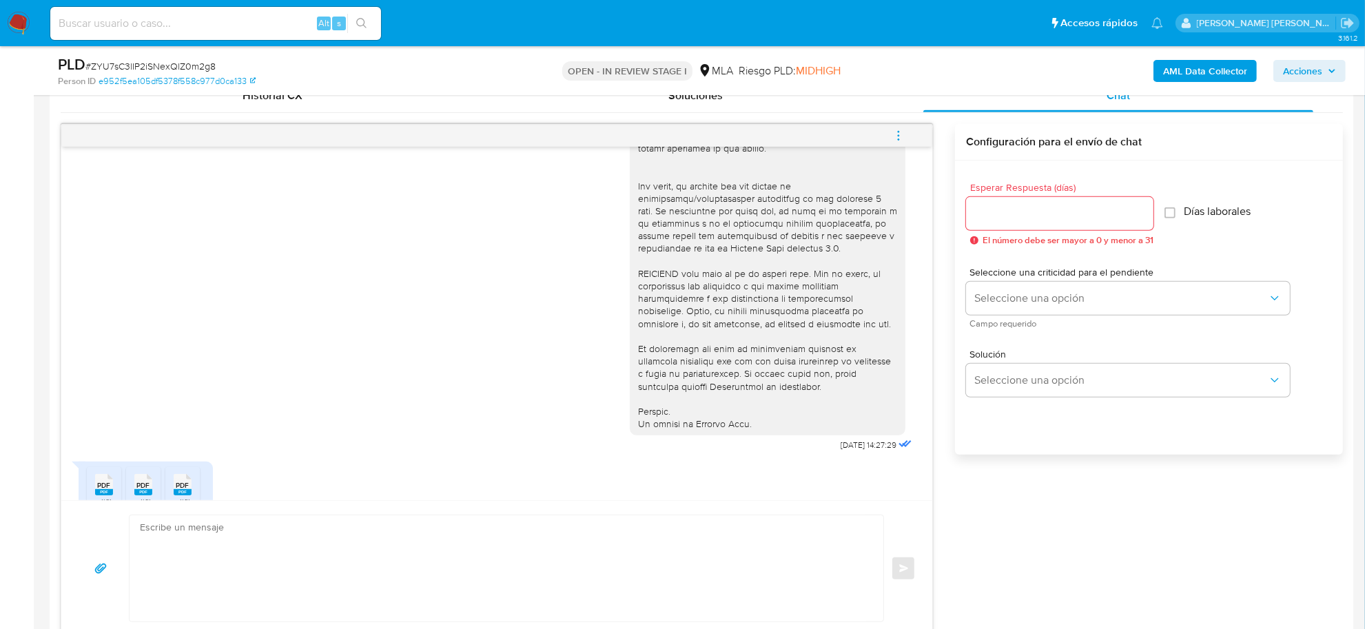
click at [897, 136] on icon "menu-action" at bounding box center [899, 136] width 12 height 12
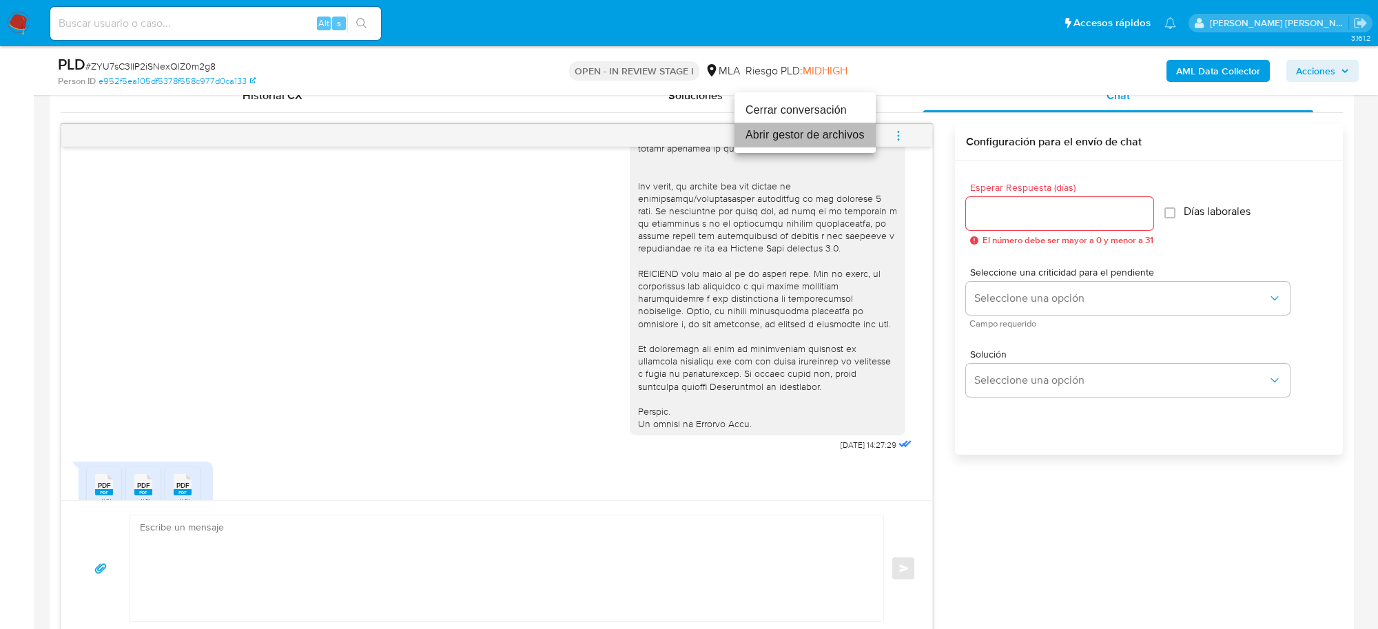
click at [830, 134] on li "Abrir gestor de archivos" at bounding box center [805, 135] width 141 height 25
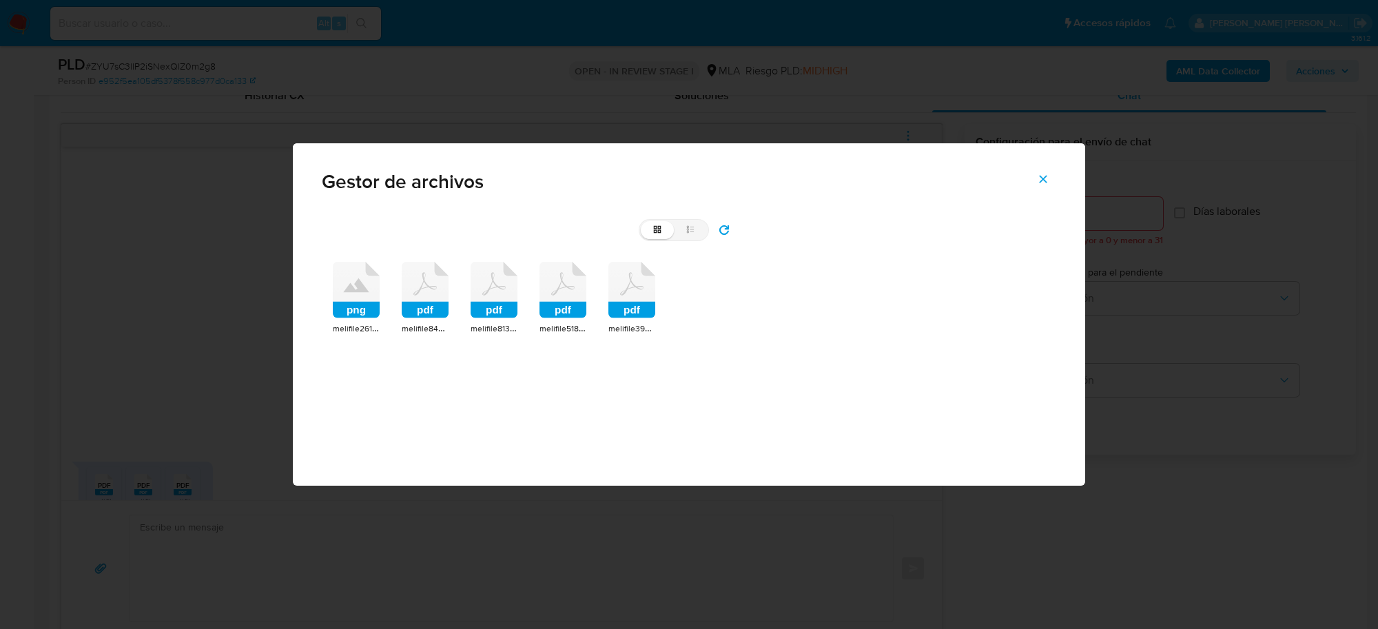
click at [369, 308] on rect at bounding box center [356, 310] width 47 height 17
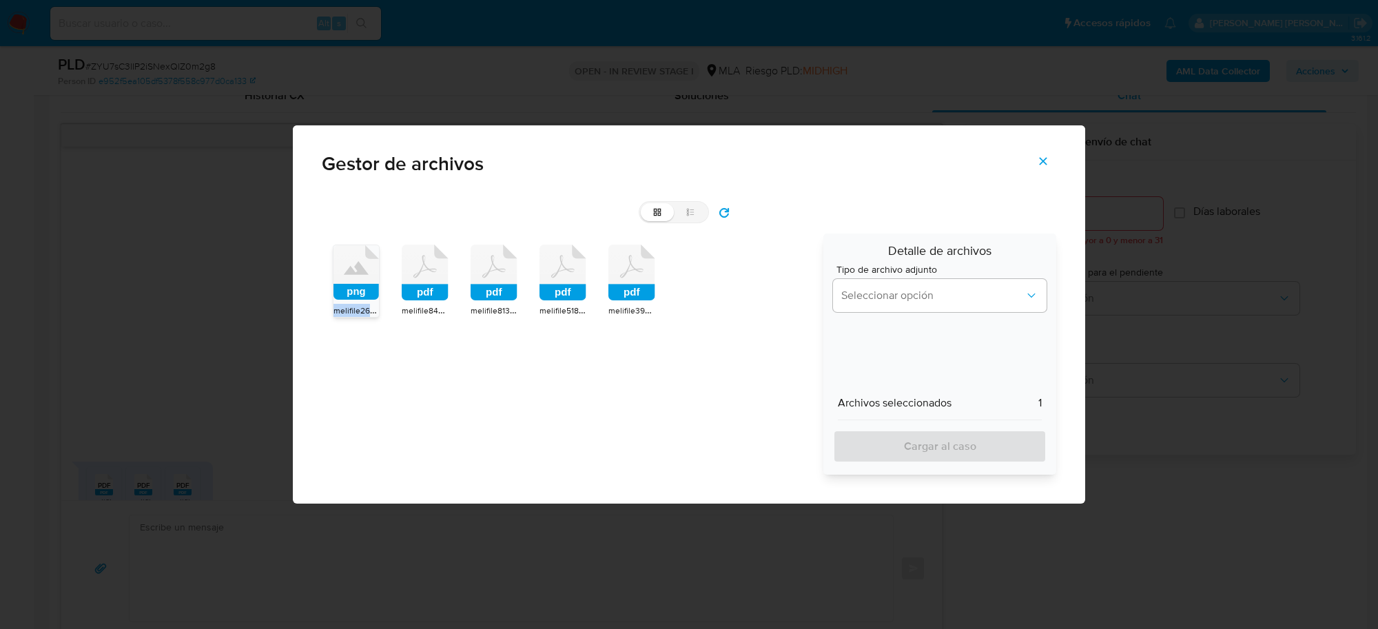
click at [369, 308] on span "melifile2617905581629834491.png" at bounding box center [398, 310] width 128 height 14
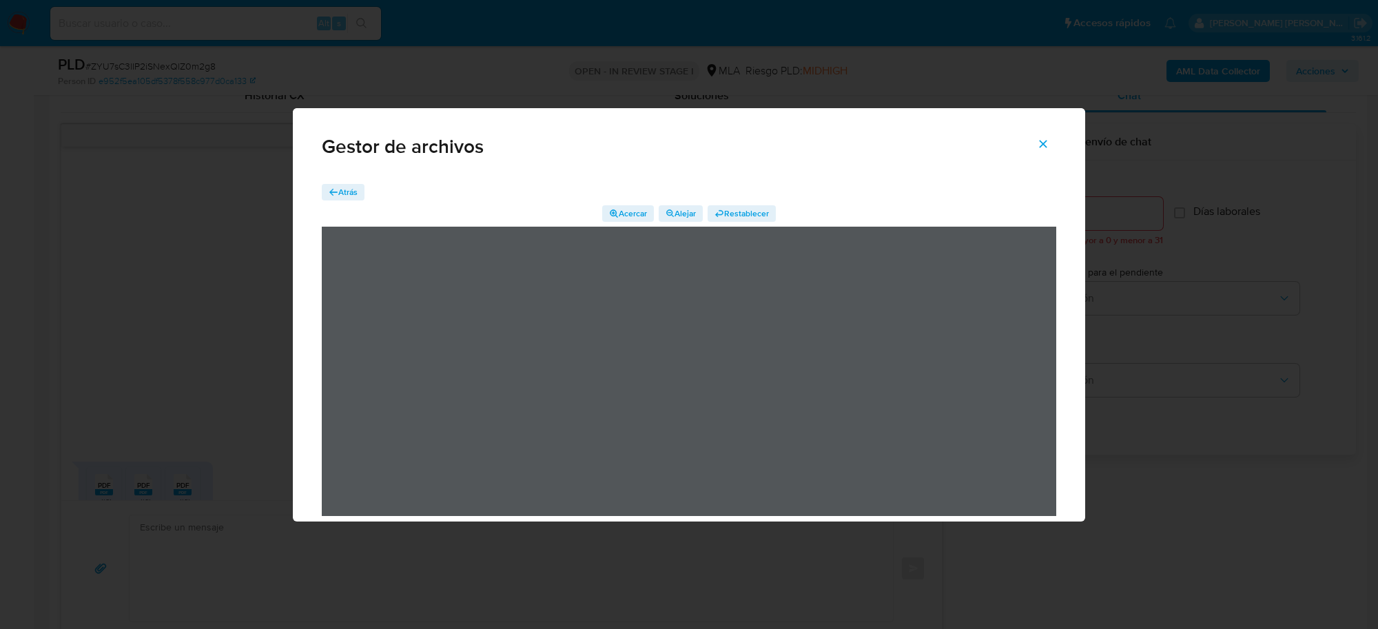
click at [342, 193] on span "Atrás" at bounding box center [347, 192] width 19 height 17
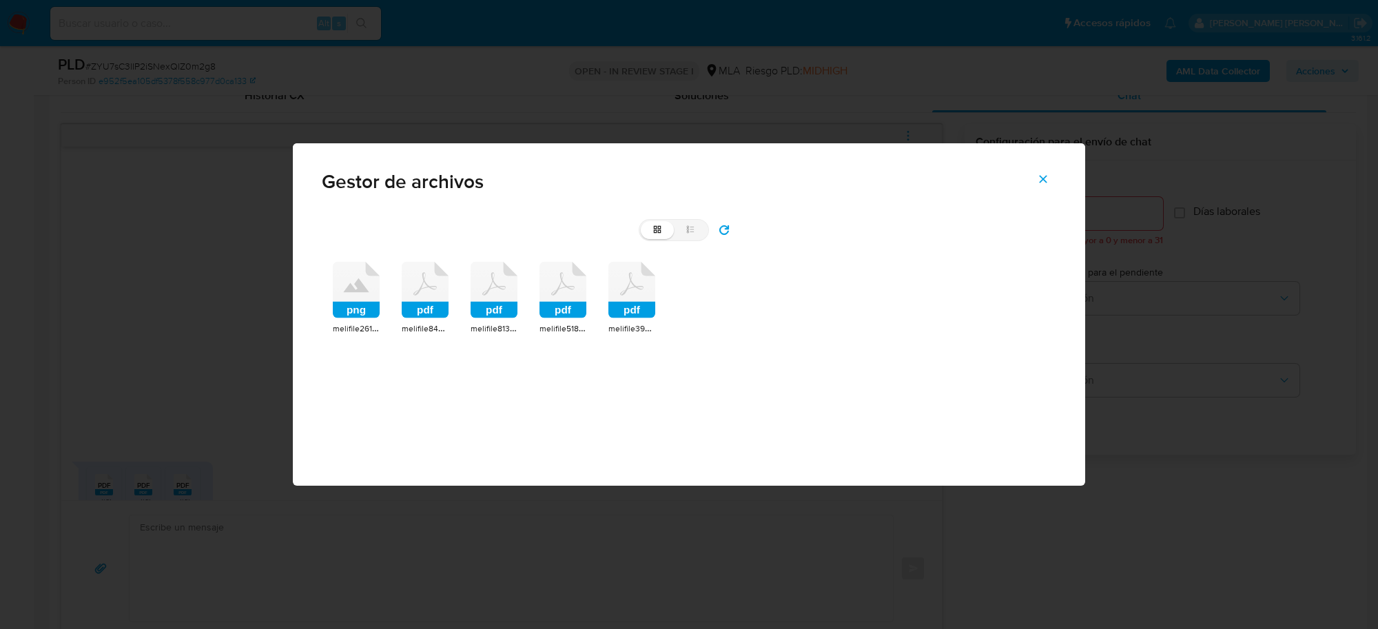
click at [420, 301] on icon at bounding box center [425, 290] width 47 height 57
click at [420, 301] on div "pdf" at bounding box center [425, 292] width 47 height 60
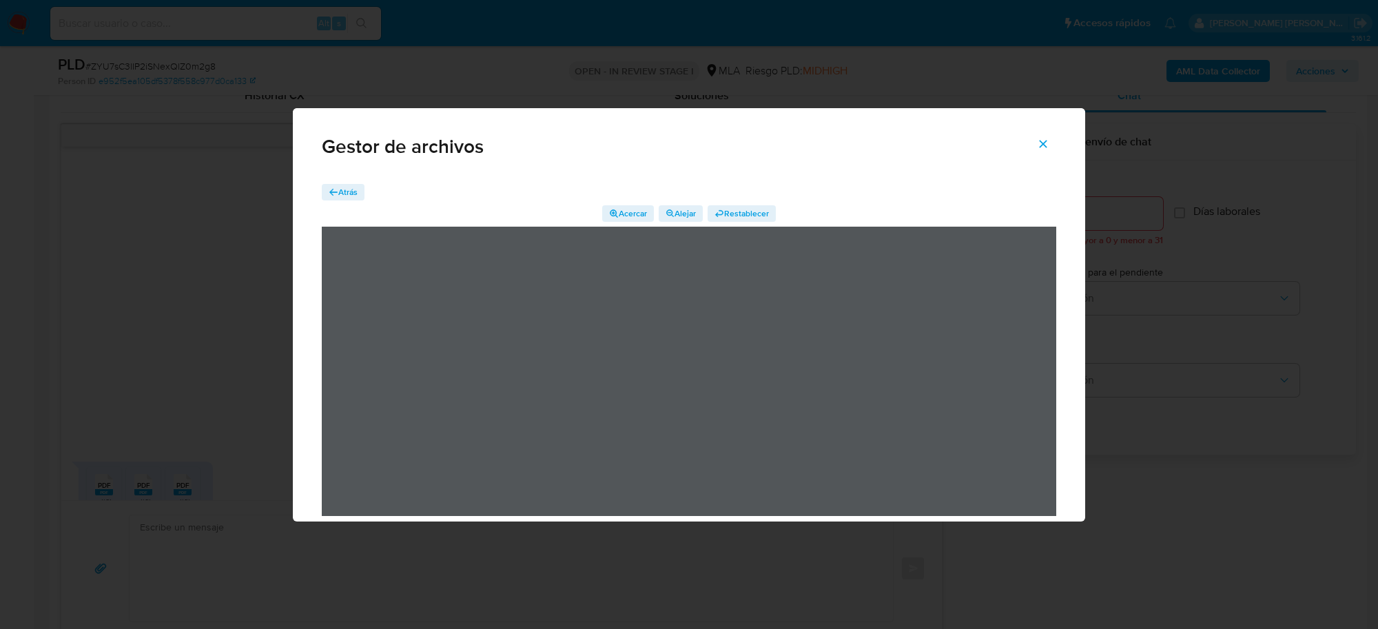
click at [340, 187] on span "Atrás" at bounding box center [347, 192] width 19 height 17
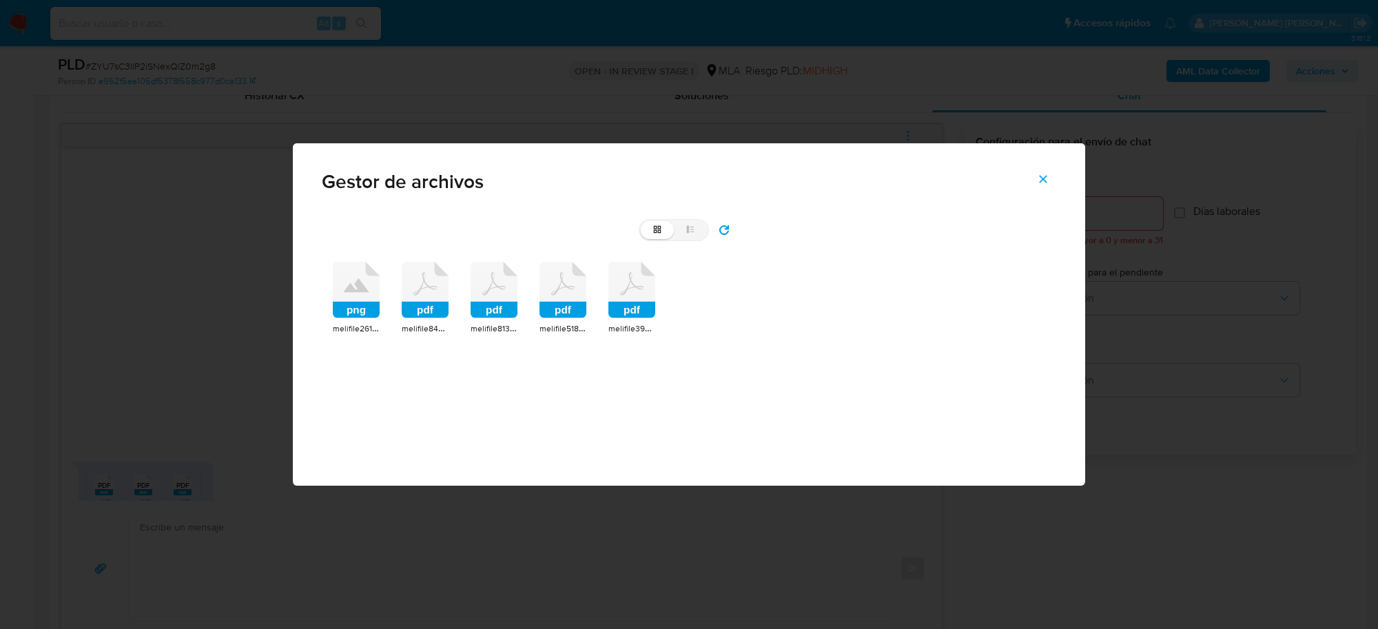
click at [491, 308] on rect at bounding box center [494, 310] width 47 height 17
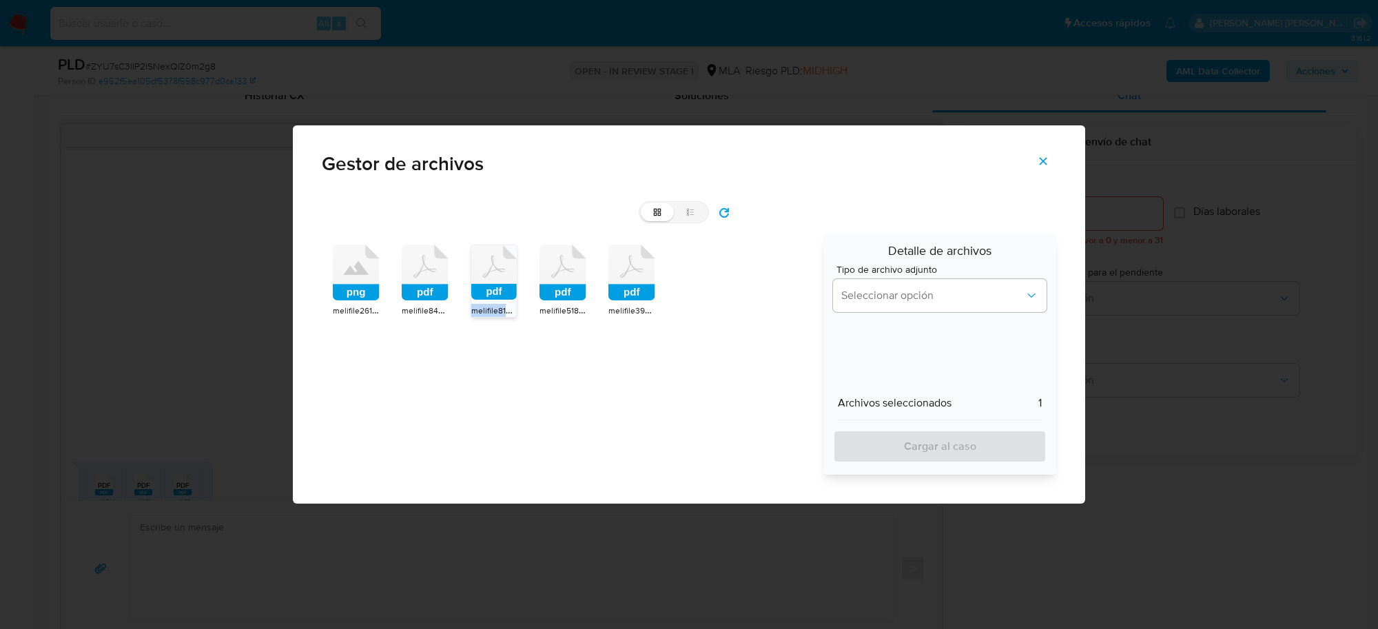
click at [491, 308] on span "melifile8136439670495259056.pdf" at bounding box center [536, 310] width 130 height 14
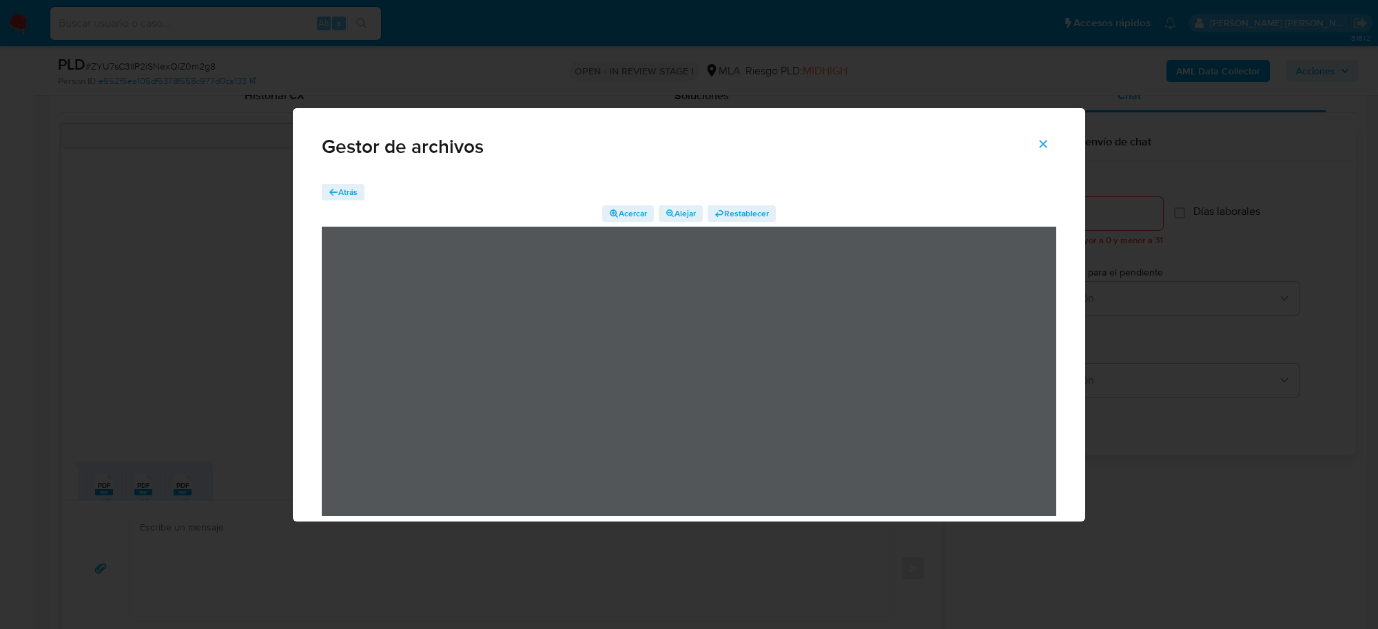
click at [349, 190] on span "Atrás" at bounding box center [347, 192] width 19 height 17
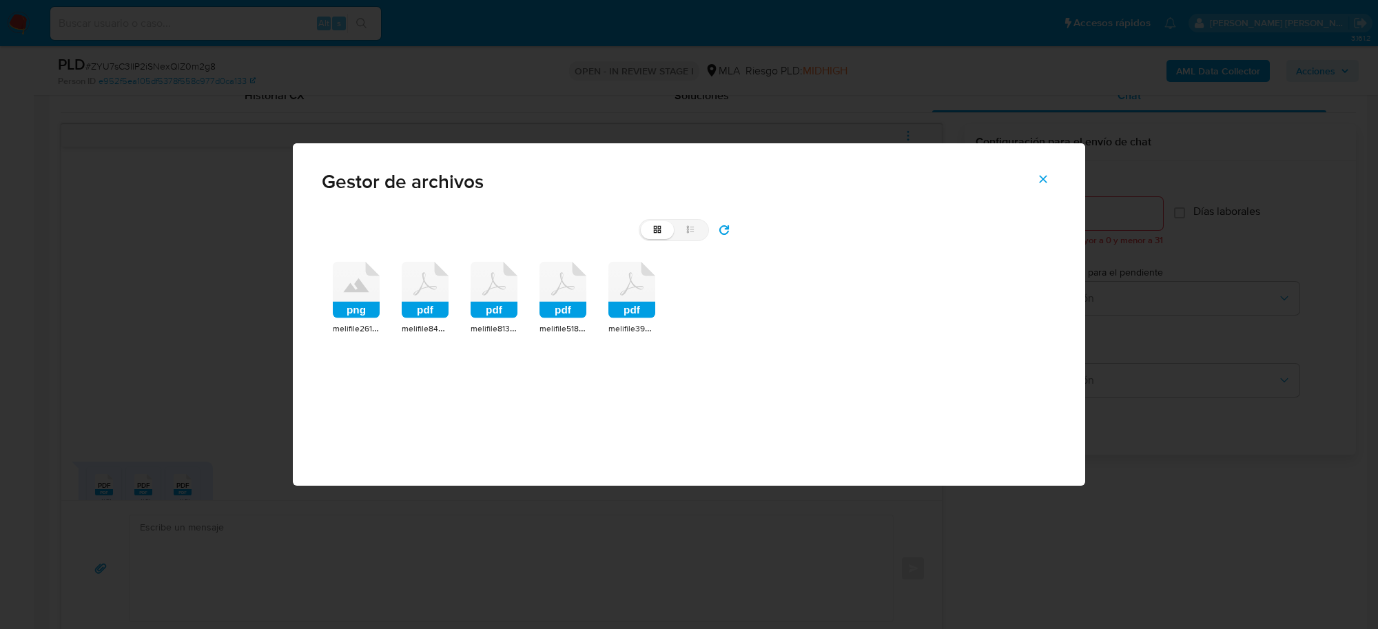
click at [555, 305] on rect at bounding box center [563, 310] width 47 height 17
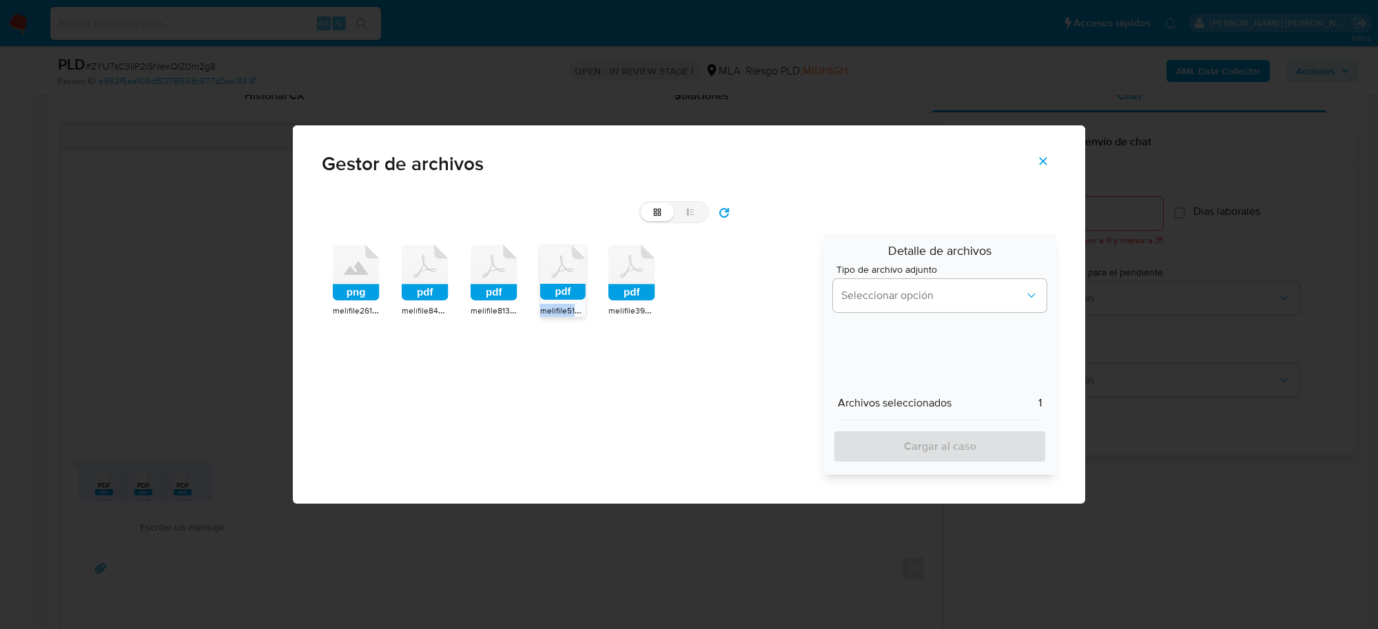
click at [555, 305] on span "melifile5181968432193169734.pdf" at bounding box center [601, 310] width 123 height 14
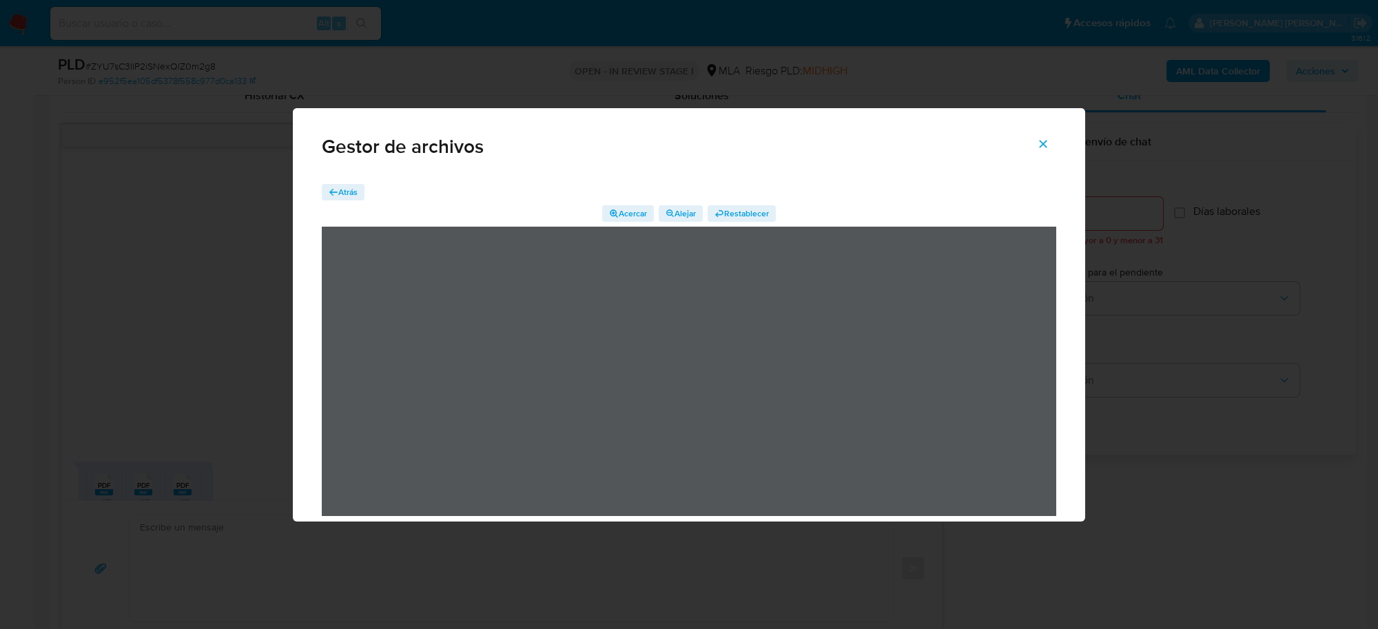
click at [355, 198] on span "Atrás" at bounding box center [347, 192] width 19 height 17
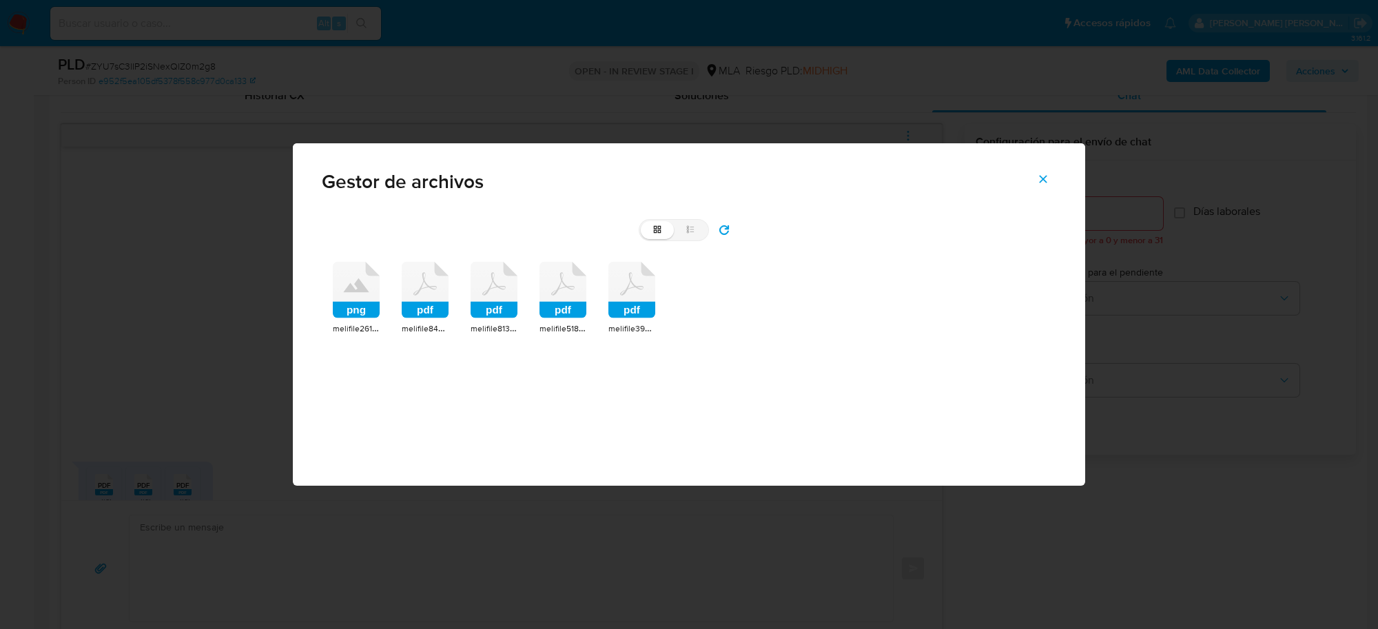
click at [636, 298] on icon at bounding box center [632, 290] width 47 height 57
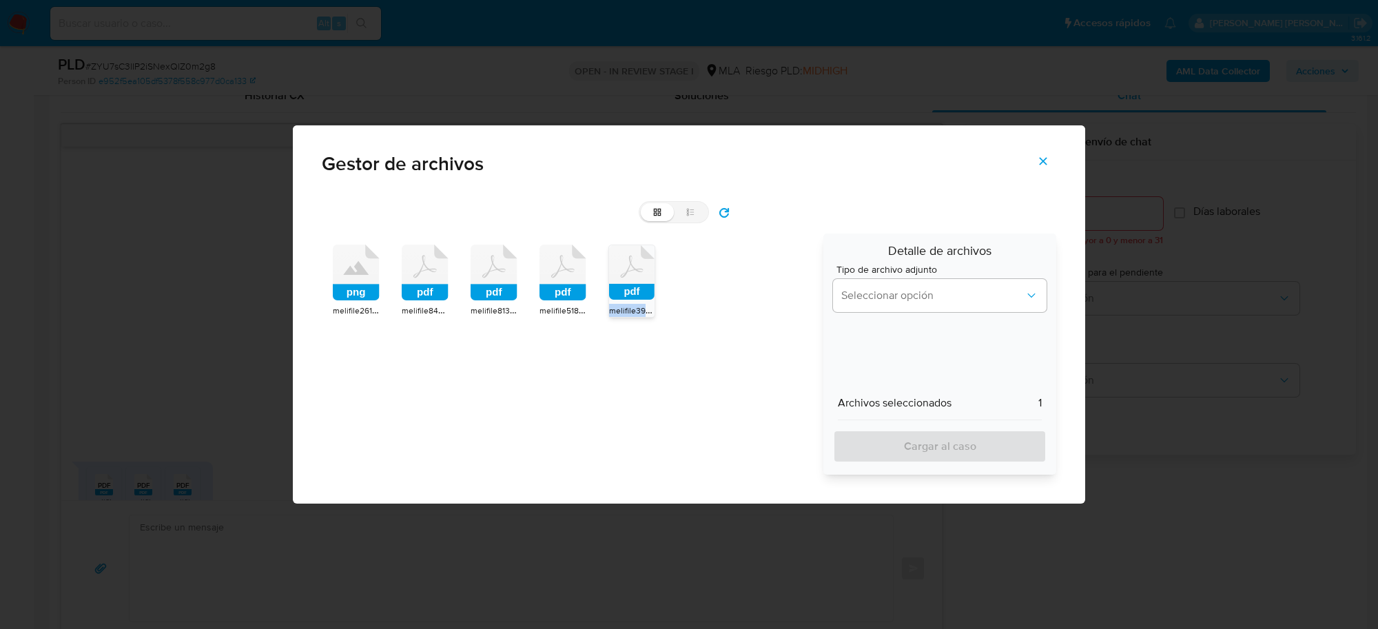
click at [636, 298] on rect at bounding box center [631, 292] width 45 height 16
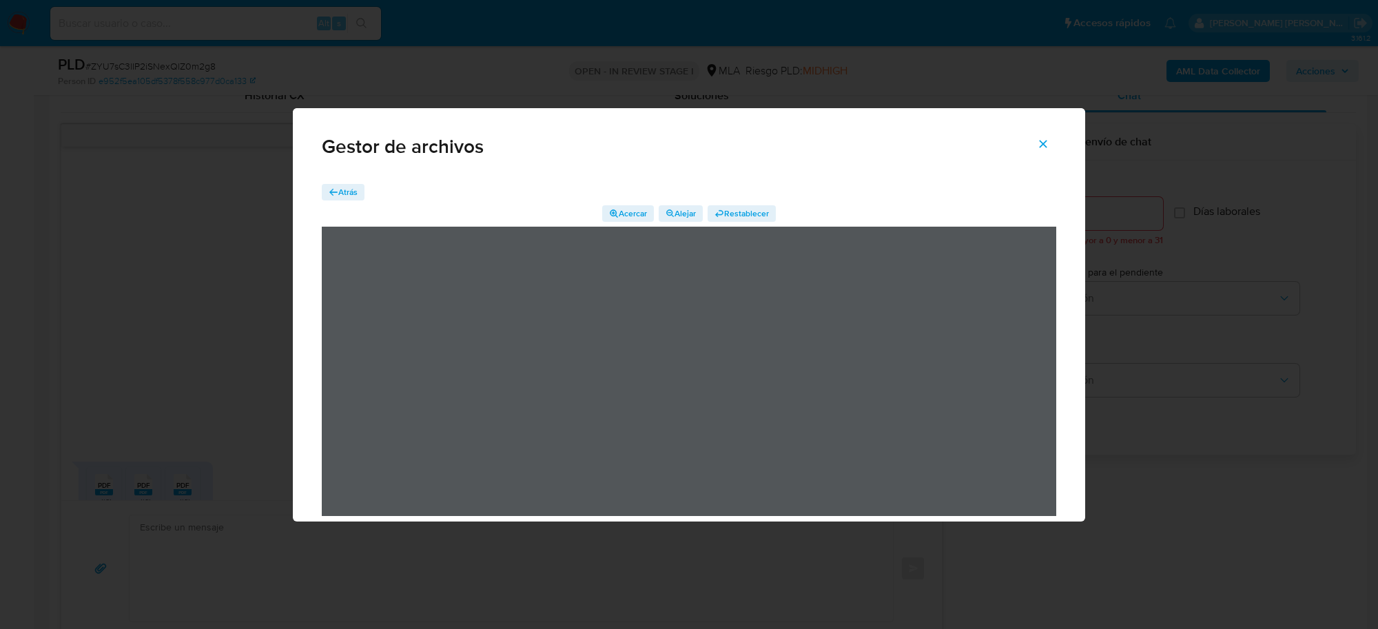
click at [342, 194] on span "Atrás" at bounding box center [347, 192] width 19 height 17
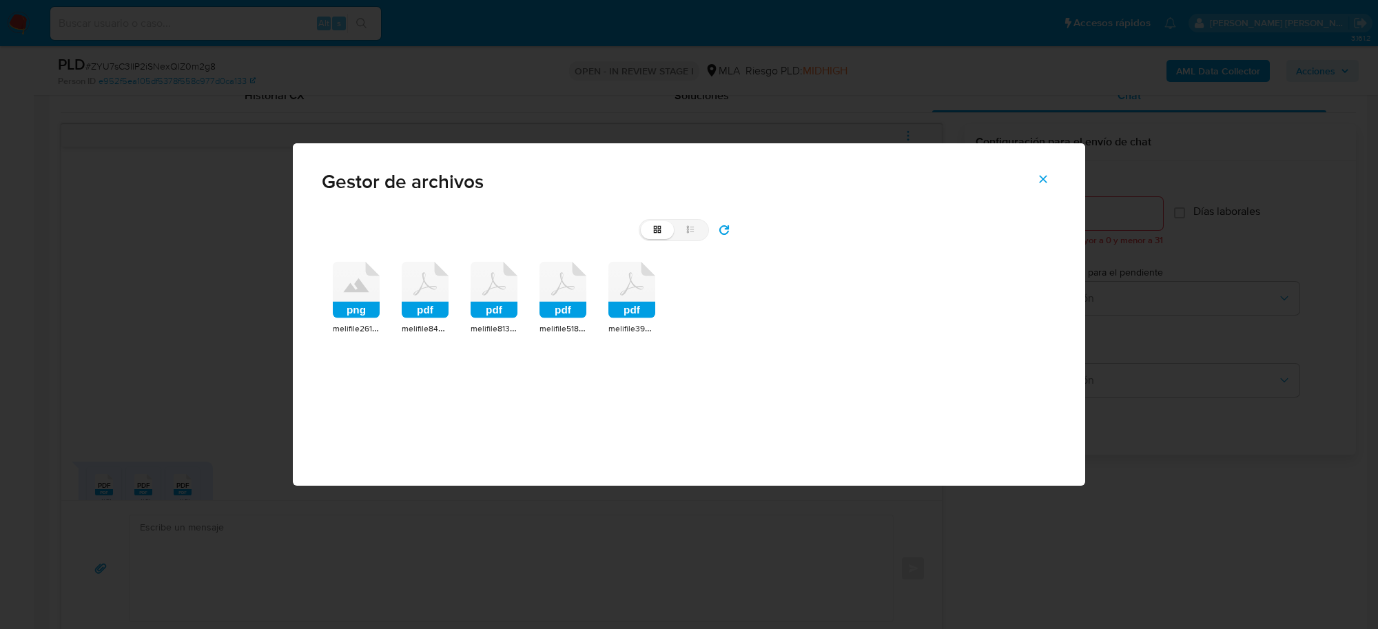
click at [360, 296] on icon at bounding box center [356, 290] width 47 height 57
click at [360, 302] on rect at bounding box center [356, 310] width 47 height 17
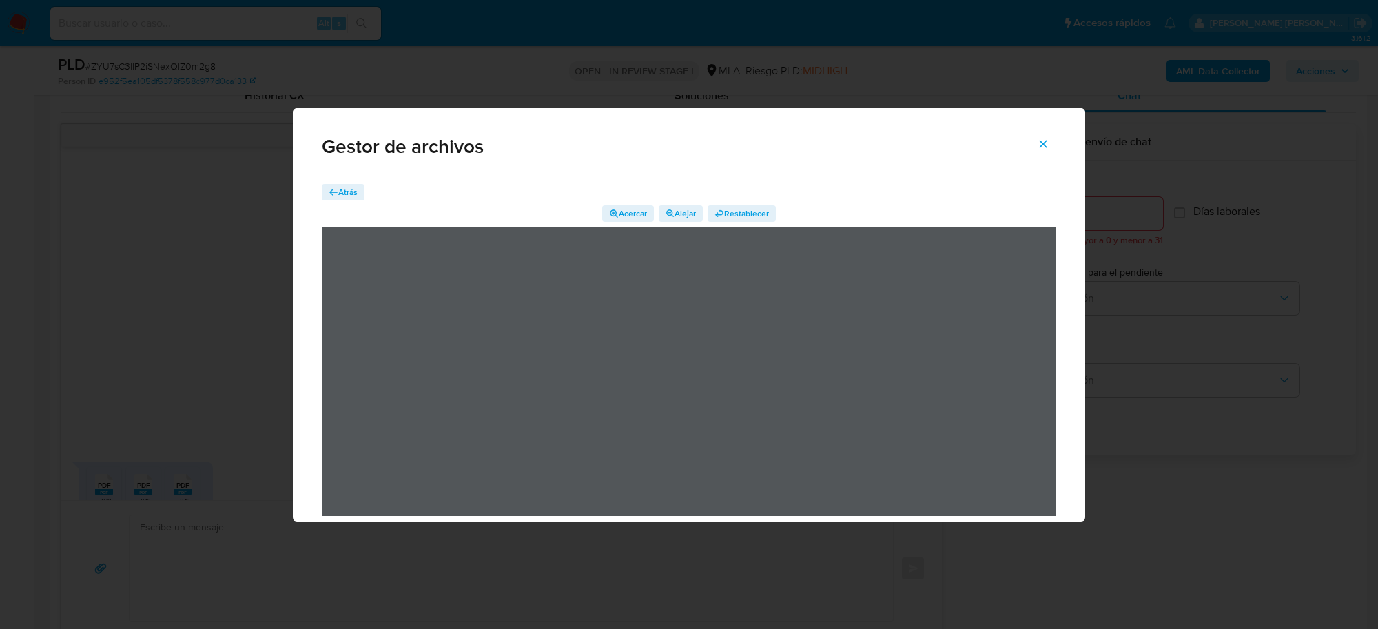
click at [1049, 143] on icon "Cerrar" at bounding box center [1043, 144] width 12 height 12
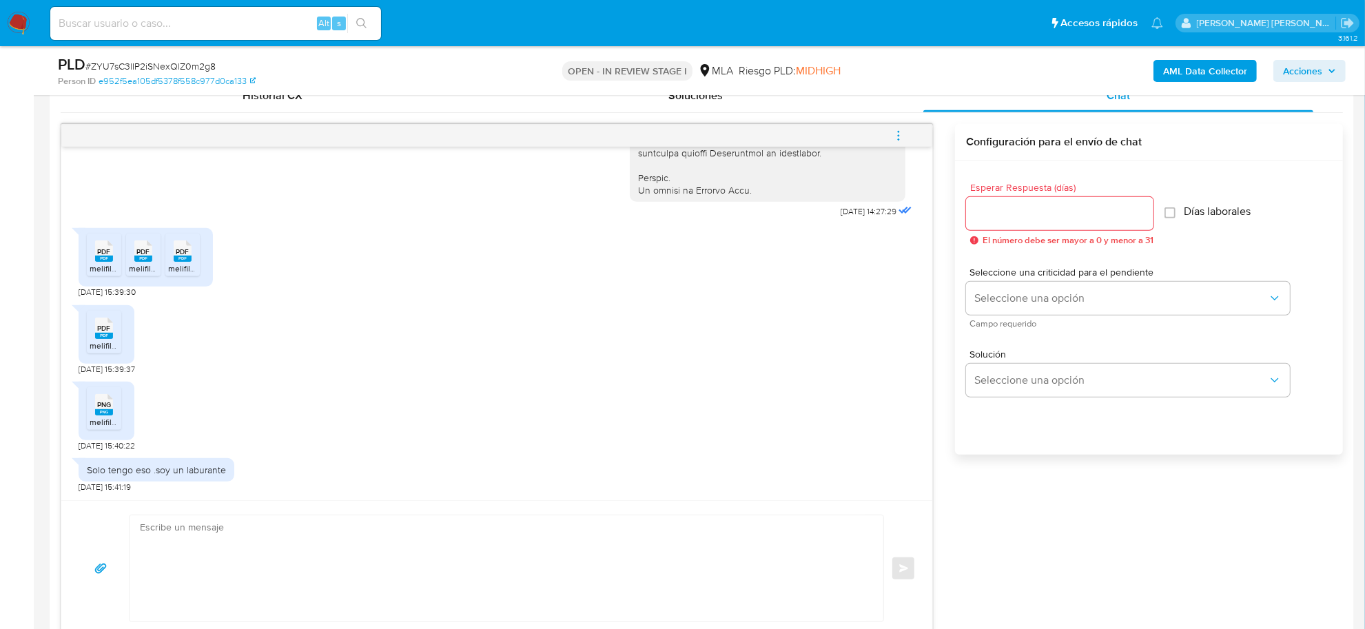
scroll to position [775, 0]
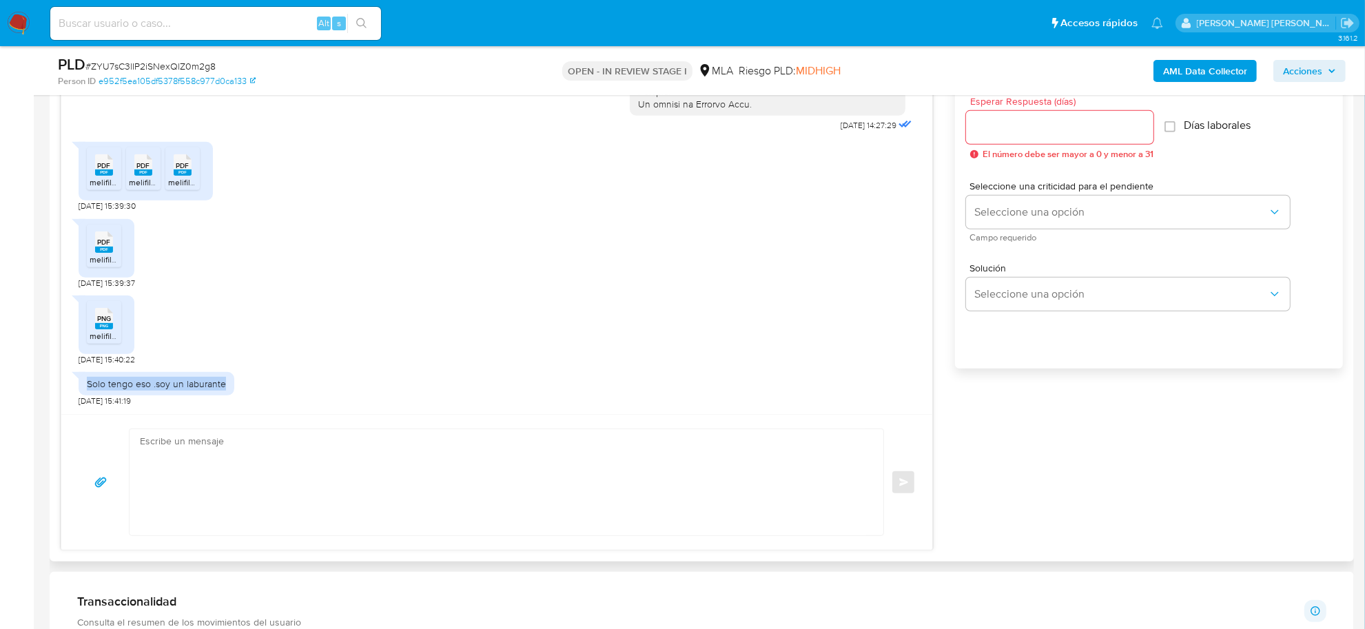
drag, startPoint x: 84, startPoint y: 381, endPoint x: 224, endPoint y: 390, distance: 140.2
click at [224, 390] on div "Solo tengo eso .soy un laburante" at bounding box center [157, 383] width 156 height 23
copy div "Solo tengo eso .soy un laburante"
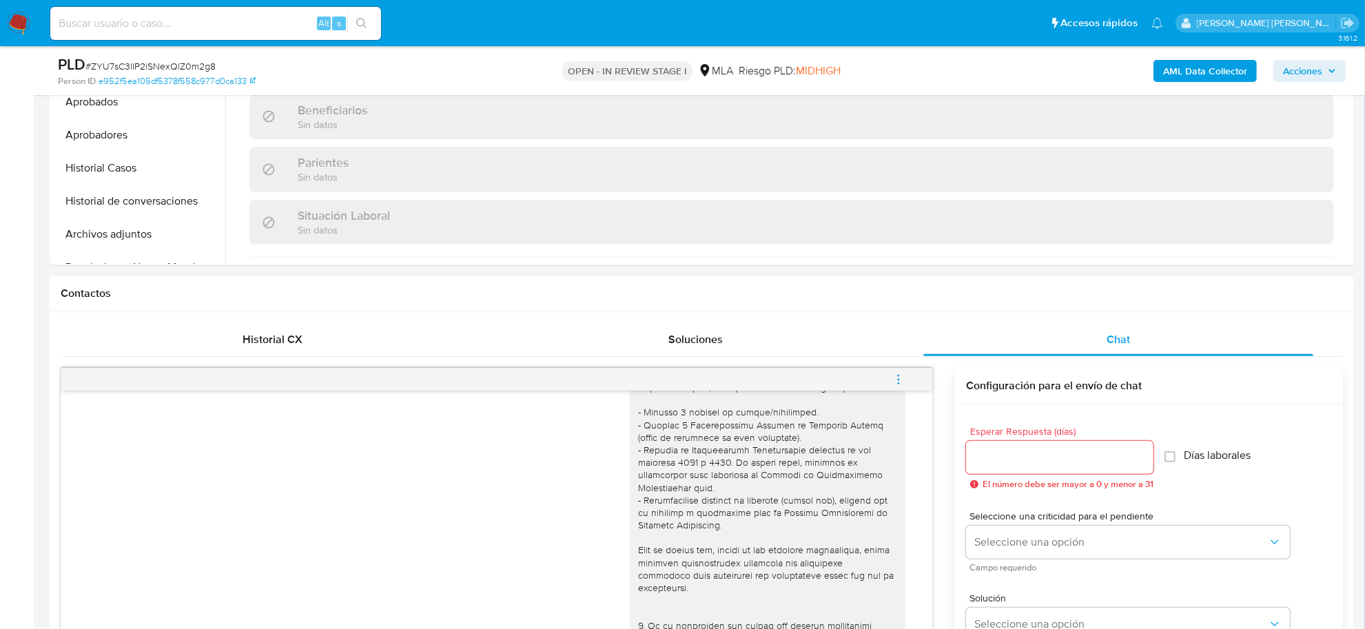
scroll to position [345, 0]
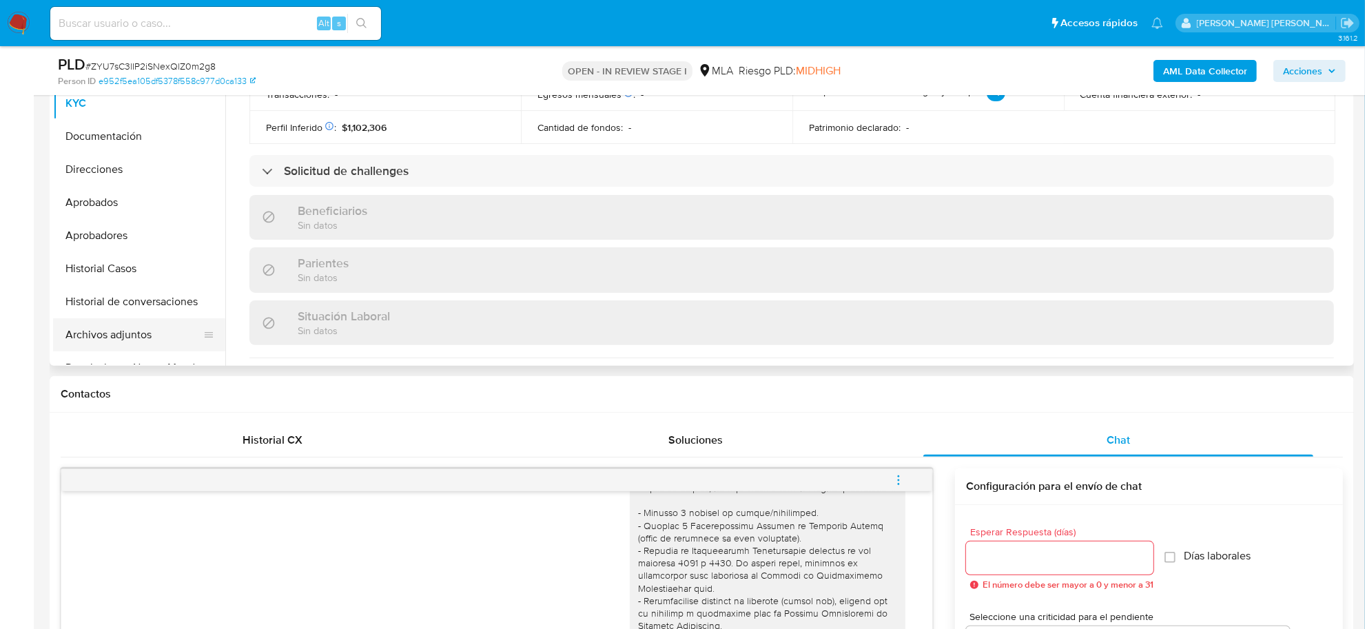
click at [112, 332] on button "Archivos adjuntos" at bounding box center [133, 334] width 161 height 33
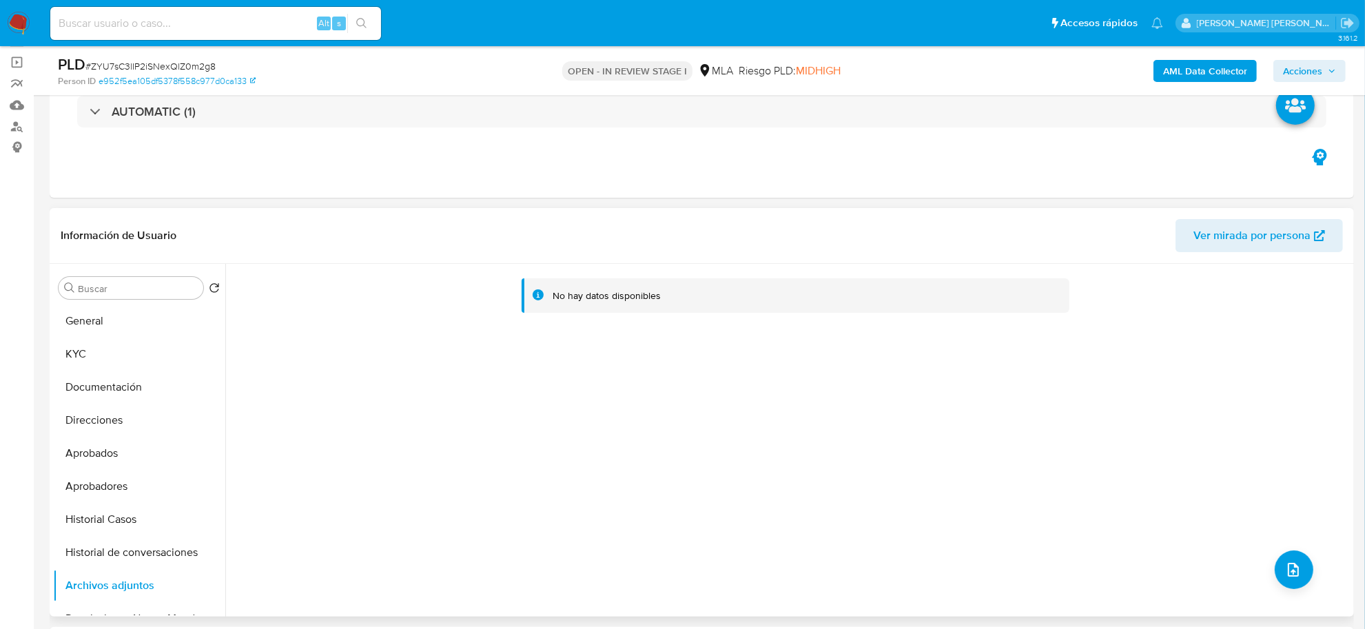
scroll to position [86, 0]
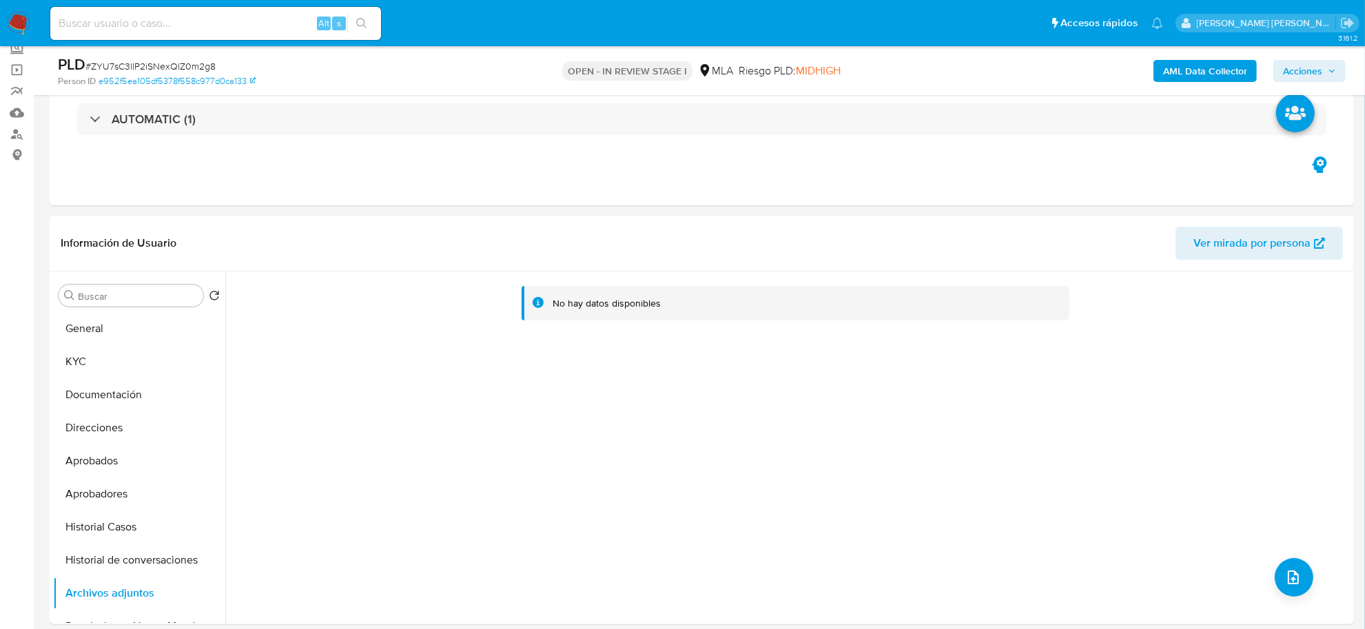
click at [1187, 72] on b "AML Data Collector" at bounding box center [1205, 71] width 84 height 22
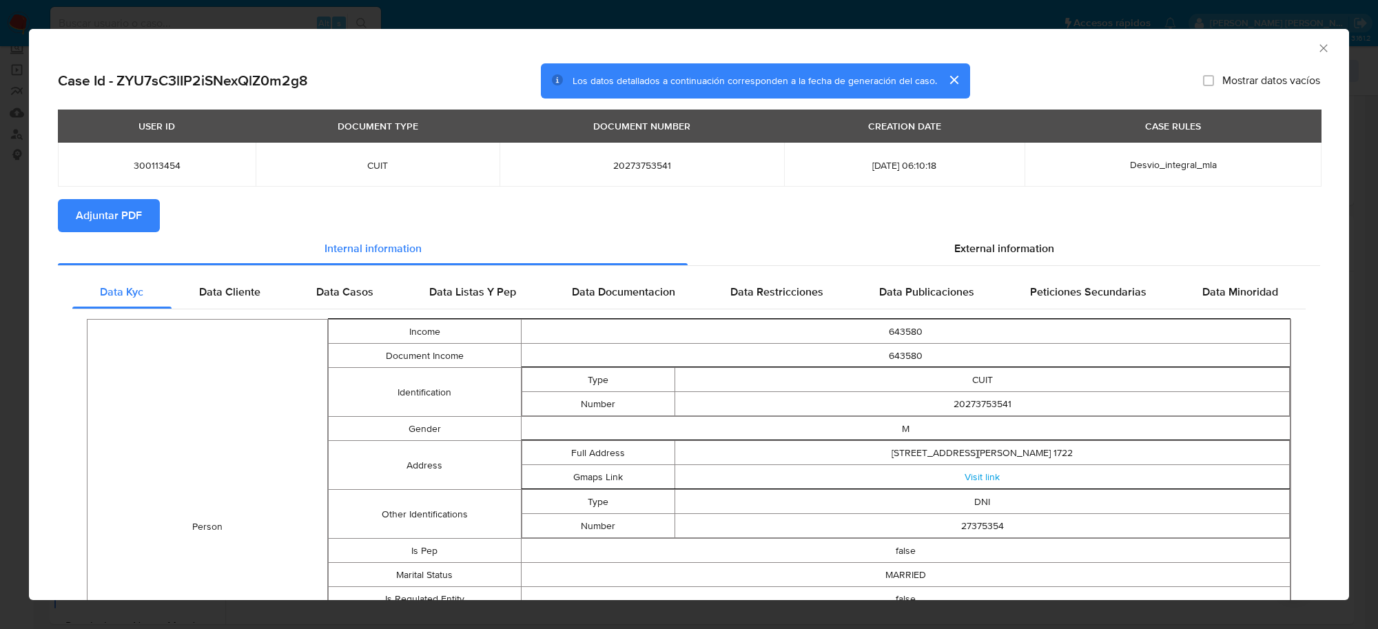
click at [121, 223] on span "Adjuntar PDF" at bounding box center [109, 216] width 66 height 30
drag, startPoint x: 1314, startPoint y: 45, endPoint x: 1303, endPoint y: 59, distance: 17.1
click at [1320, 45] on icon "Cerrar ventana" at bounding box center [1324, 48] width 8 height 8
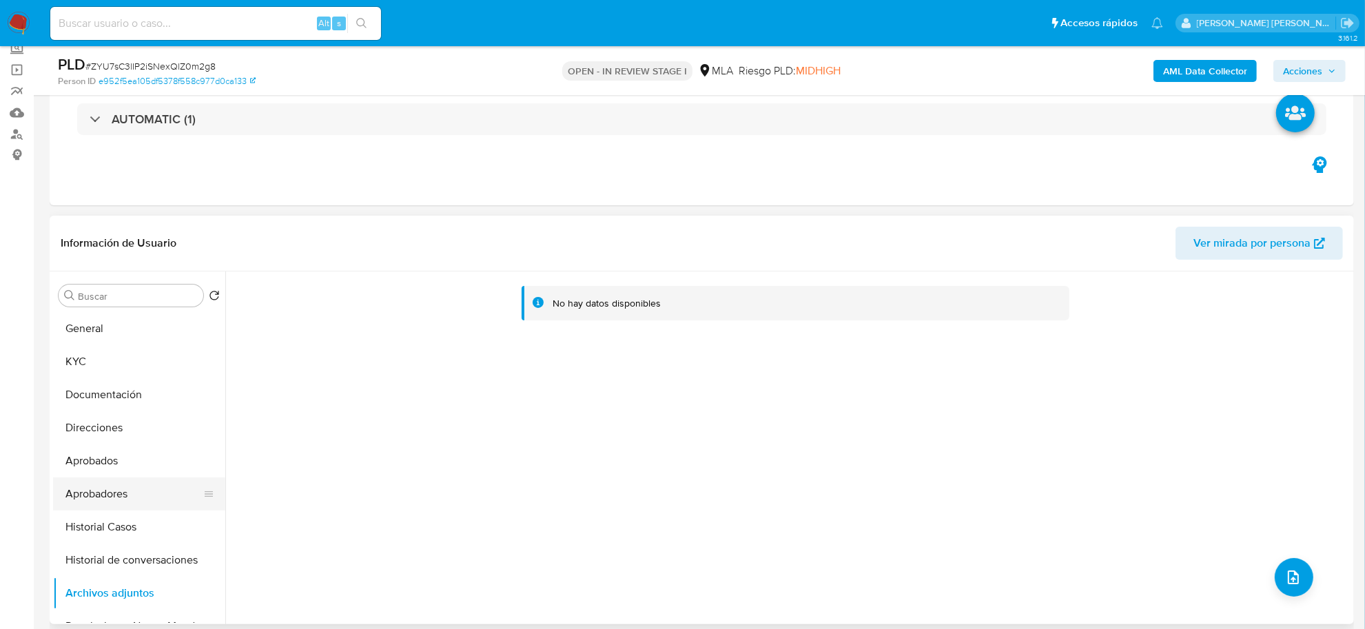
click at [83, 480] on button "Aprobadores" at bounding box center [133, 494] width 161 height 33
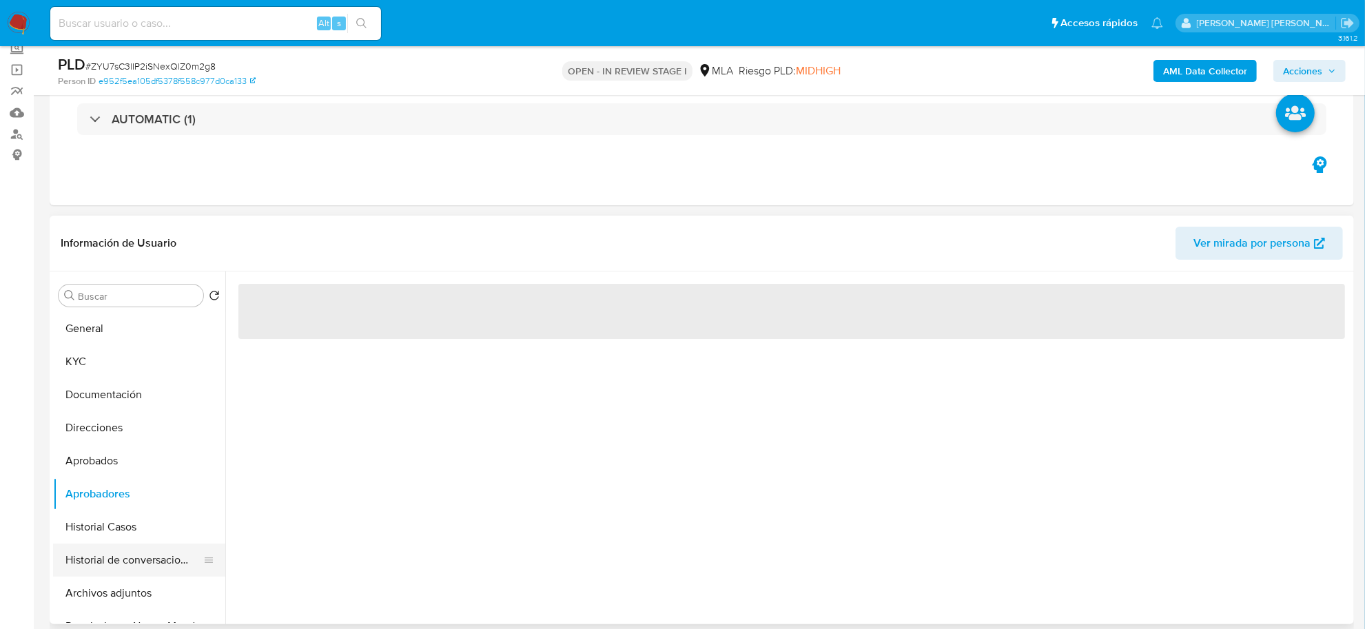
click at [98, 567] on button "Historial de conversaciones" at bounding box center [133, 560] width 161 height 33
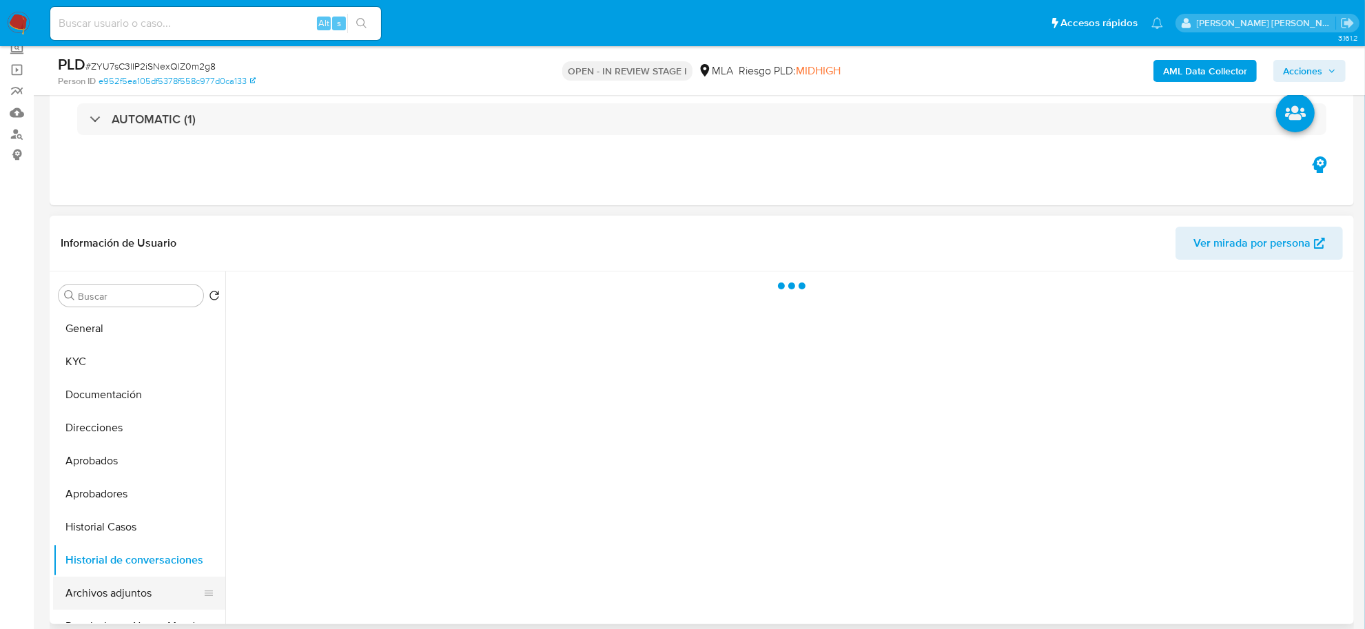
click at [98, 589] on button "Archivos adjuntos" at bounding box center [133, 593] width 161 height 33
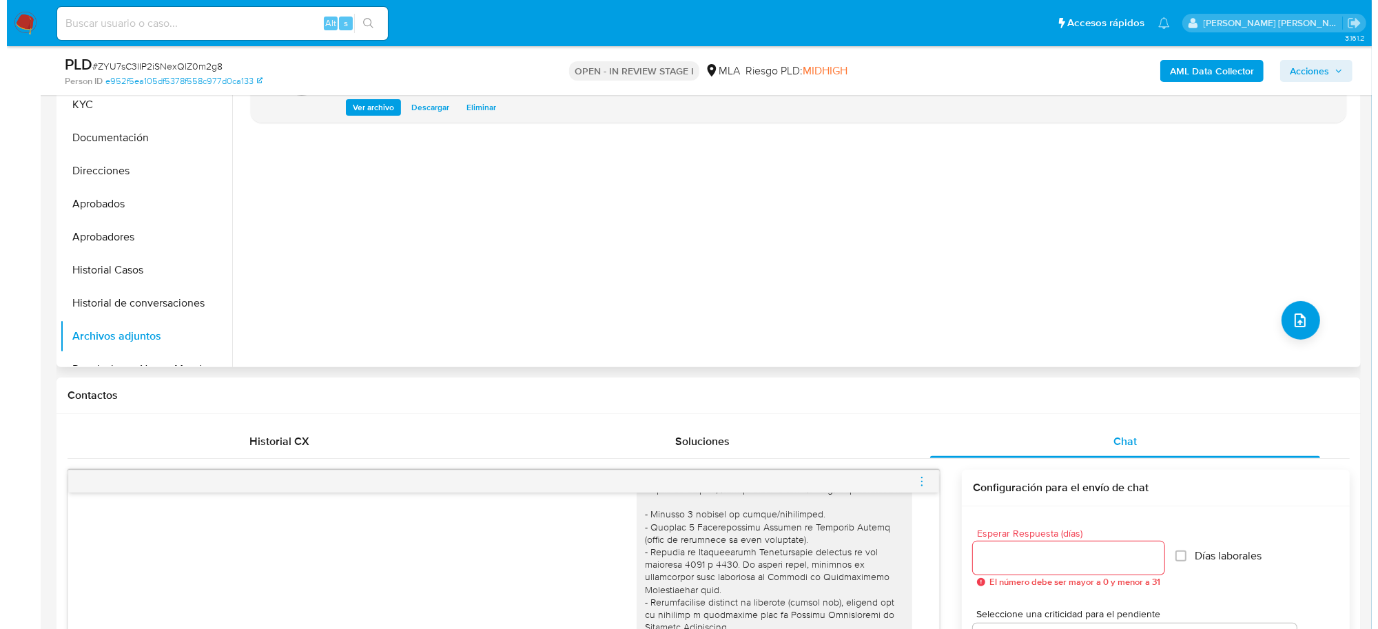
scroll to position [345, 0]
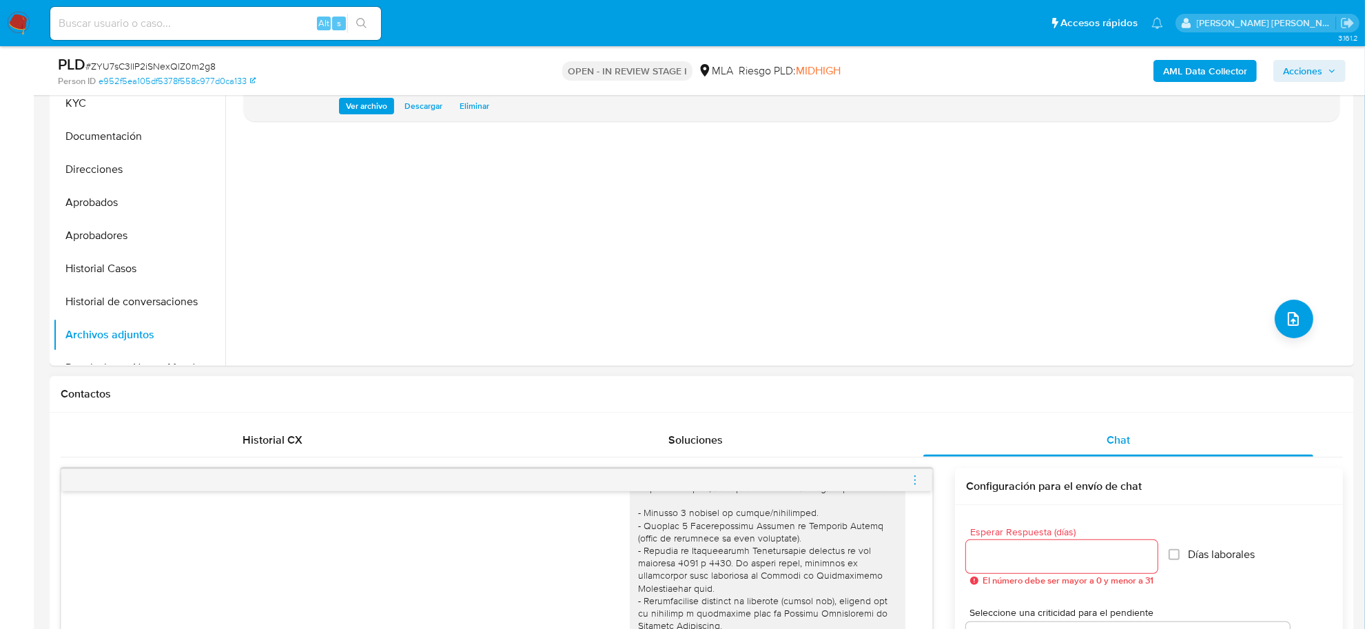
click at [915, 479] on icon "menu-action" at bounding box center [915, 480] width 12 height 12
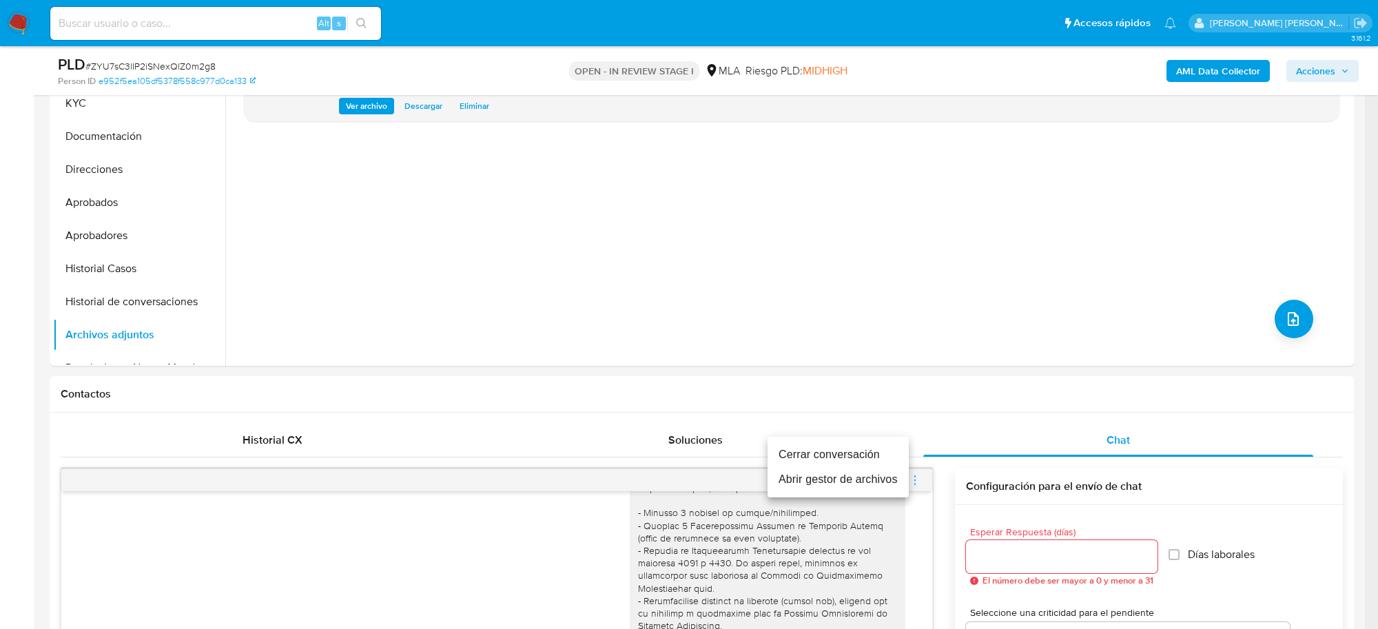
click at [834, 479] on li "Abrir gestor de archivos" at bounding box center [838, 479] width 141 height 25
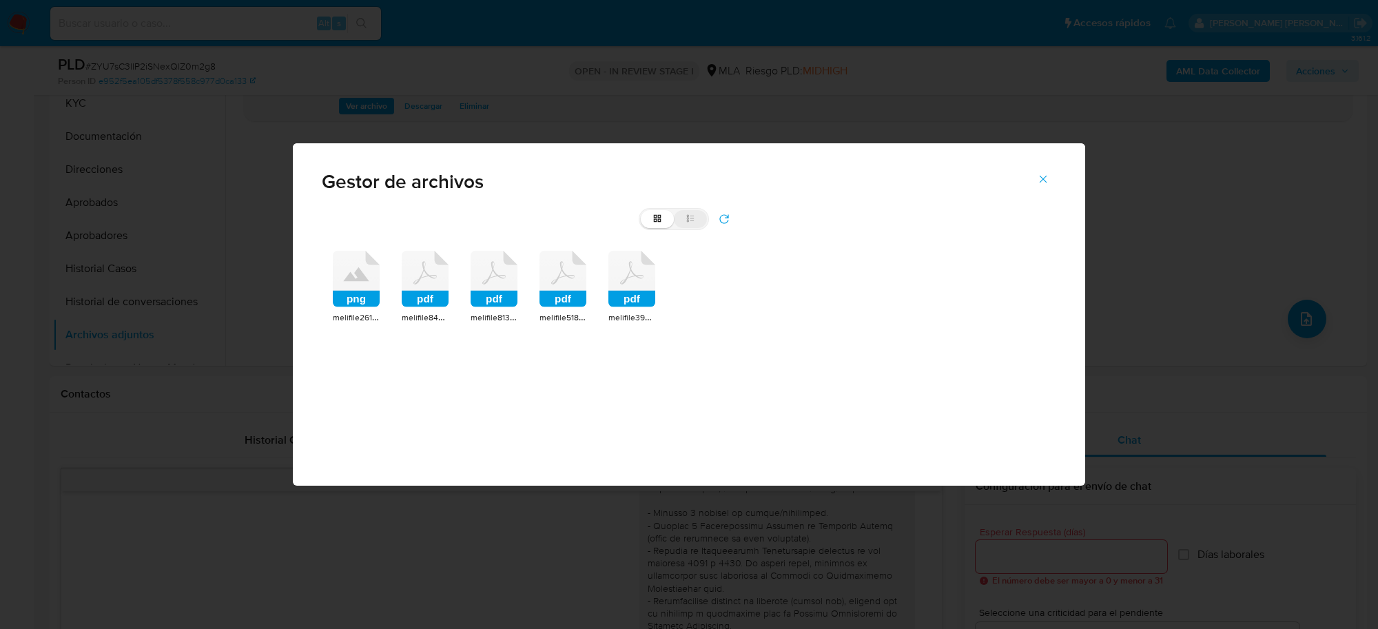
click at [697, 219] on label "list" at bounding box center [690, 219] width 33 height 18
click at [642, 211] on input "list" at bounding box center [641, 210] width 1 height 1
radio input "true"
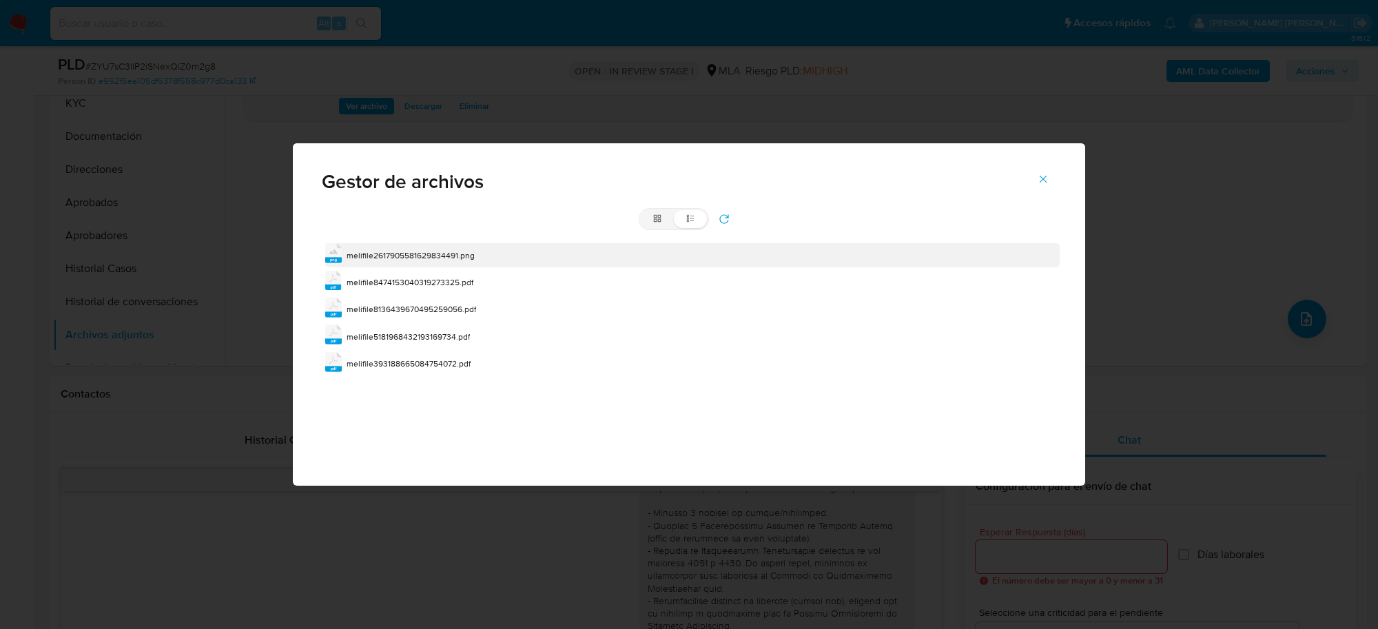
click at [386, 253] on span "melifile2617905581629834491.png" at bounding box center [411, 255] width 128 height 12
click at [386, 252] on div "png melifile2617905581629834491.png" at bounding box center [692, 254] width 735 height 23
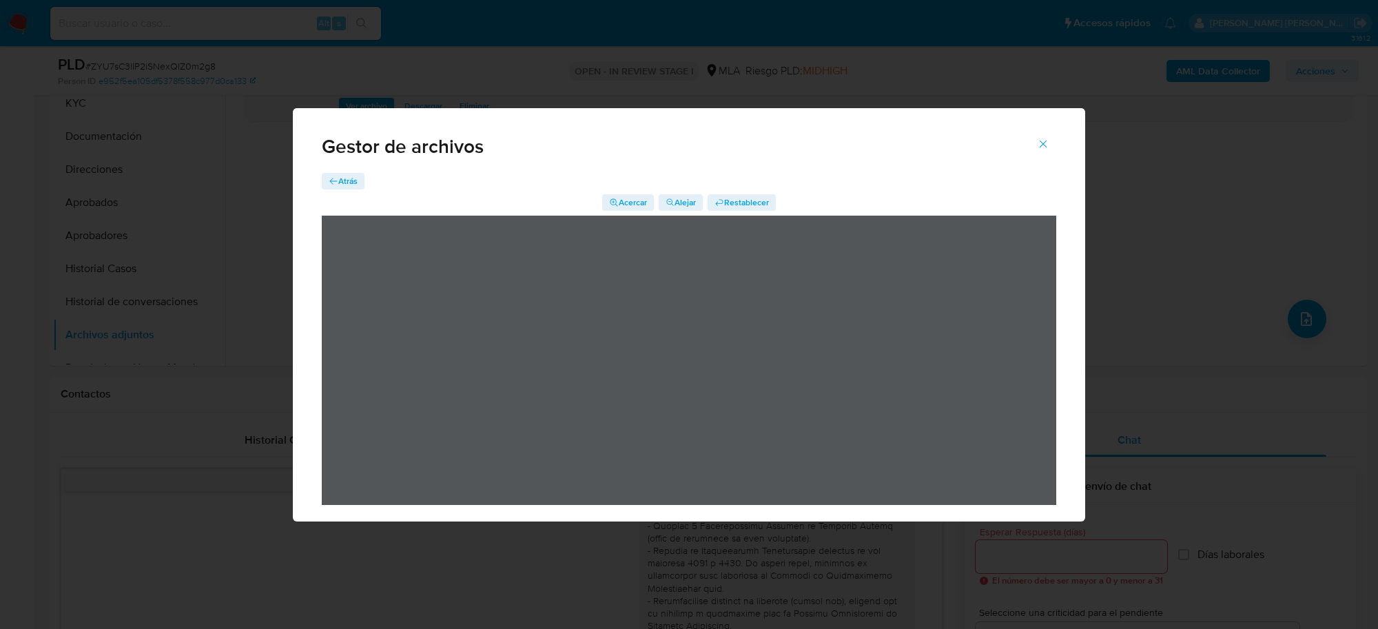
click at [346, 183] on span "Atrás" at bounding box center [347, 181] width 19 height 17
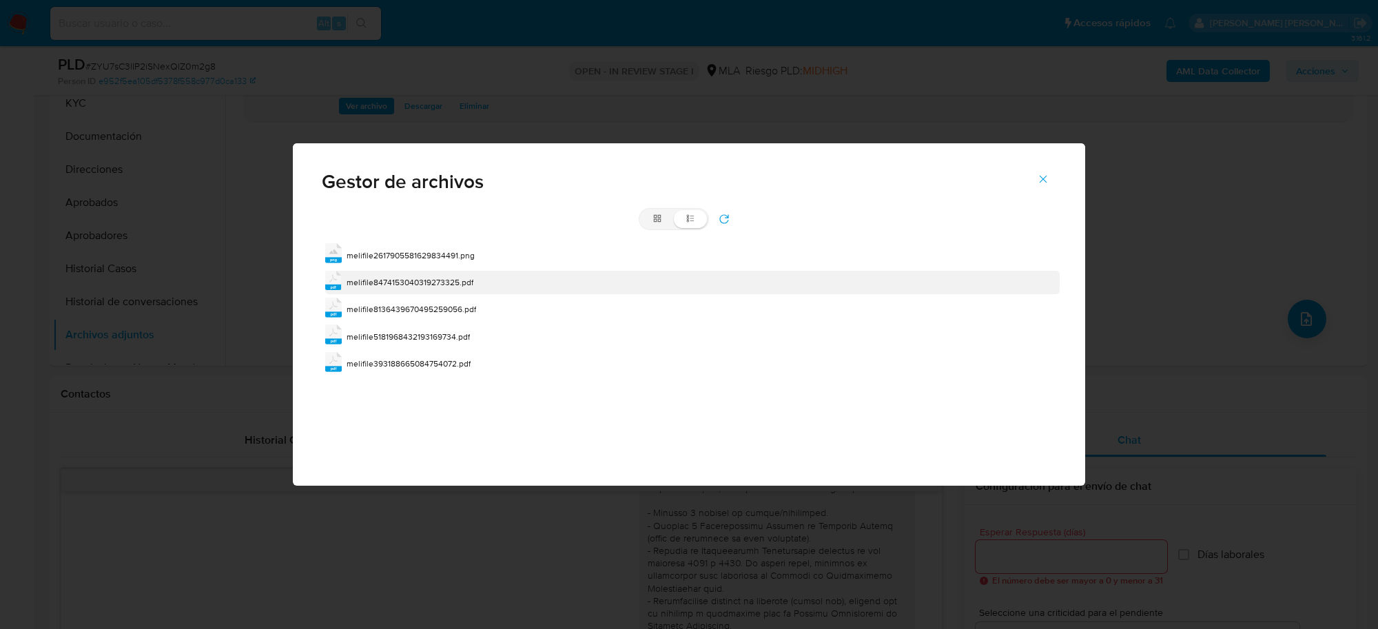
click at [383, 274] on div "pdf melifile8474153040319273325.pdf" at bounding box center [692, 282] width 735 height 23
click at [383, 276] on span "melifile8474153040319273325.pdf" at bounding box center [410, 282] width 127 height 12
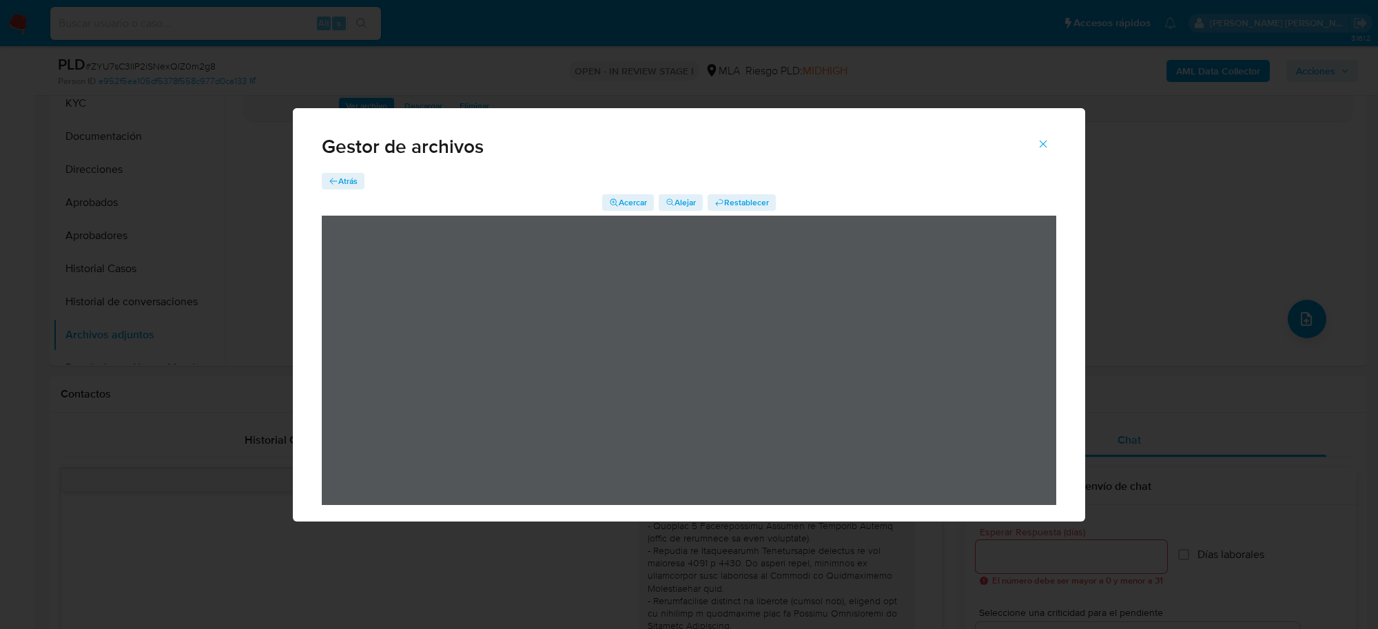
click at [336, 179] on icon "button" at bounding box center [334, 181] width 10 height 10
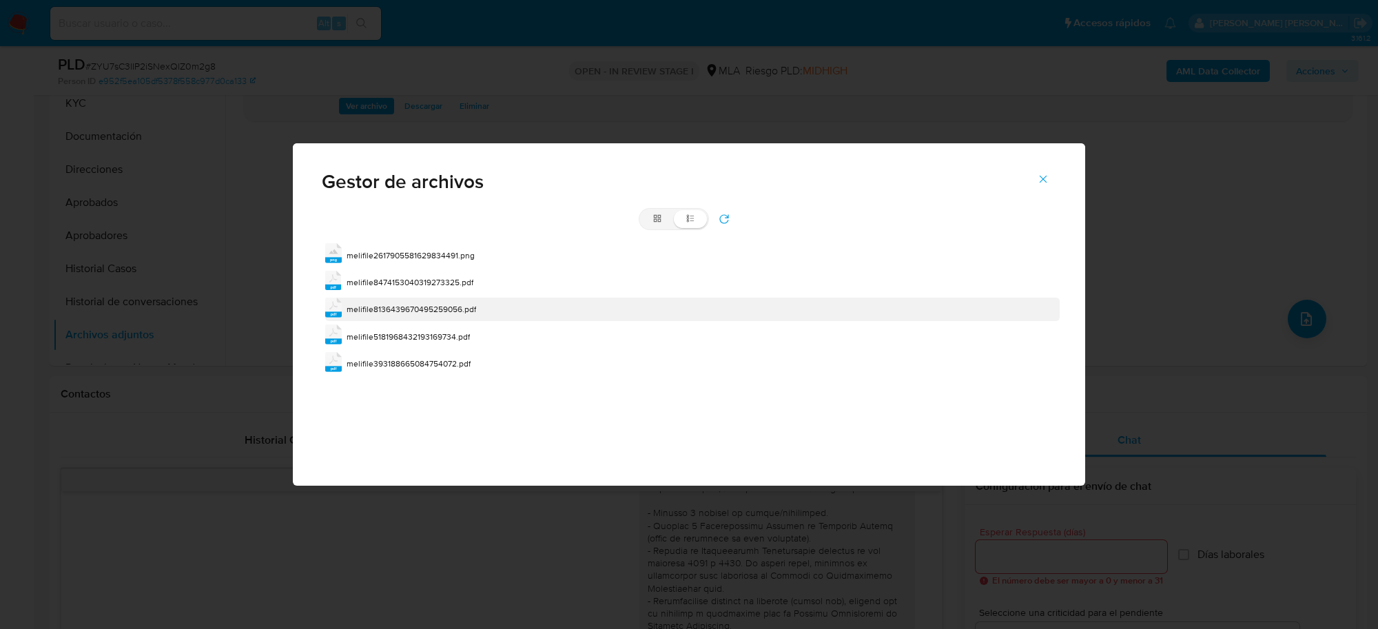
click at [383, 302] on div "pdf melifile8136439670495259056.pdf" at bounding box center [692, 309] width 735 height 23
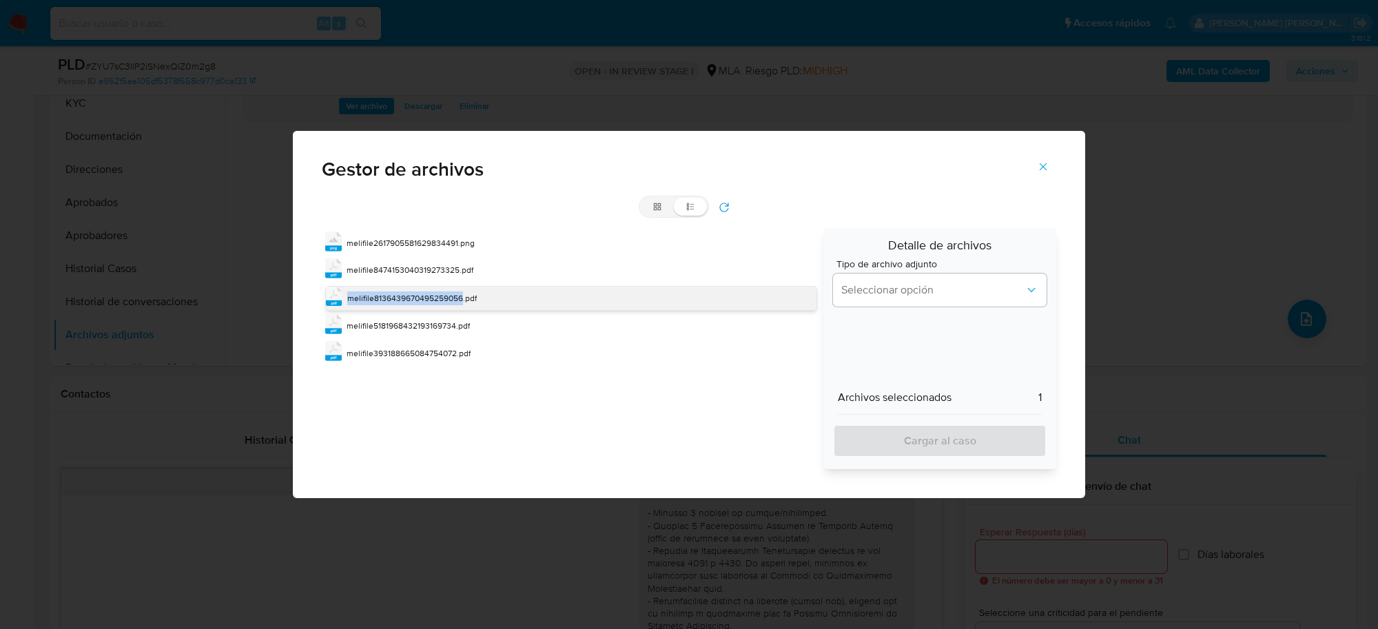
click at [383, 302] on span "melifile8136439670495259056.pdf" at bounding box center [412, 298] width 130 height 12
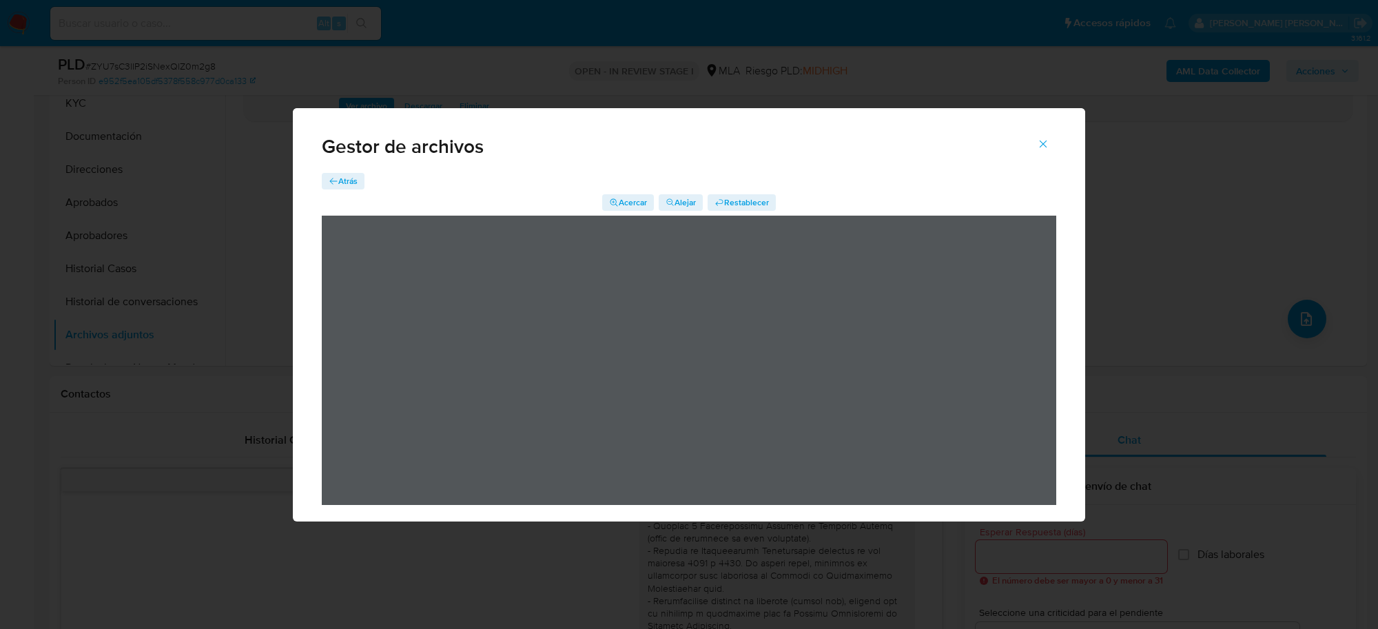
click at [334, 183] on icon "button" at bounding box center [334, 181] width 10 height 10
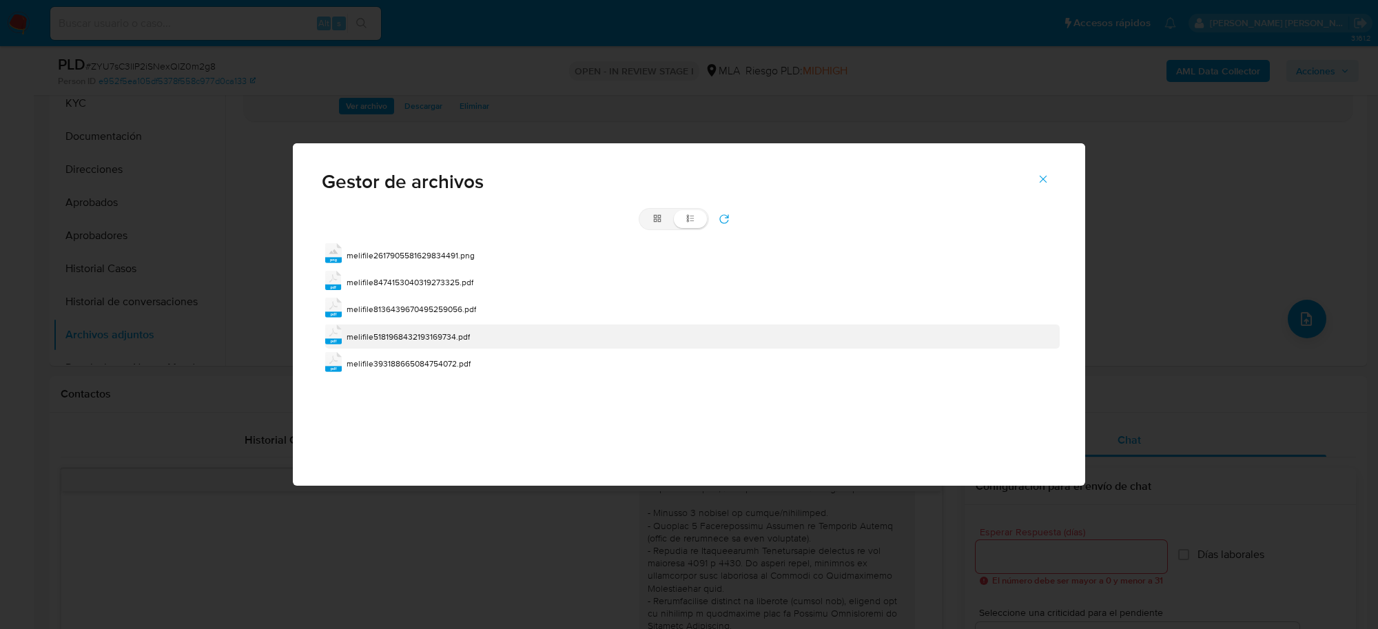
click at [383, 331] on span "melifile5181968432193169734.pdf" at bounding box center [408, 337] width 123 height 12
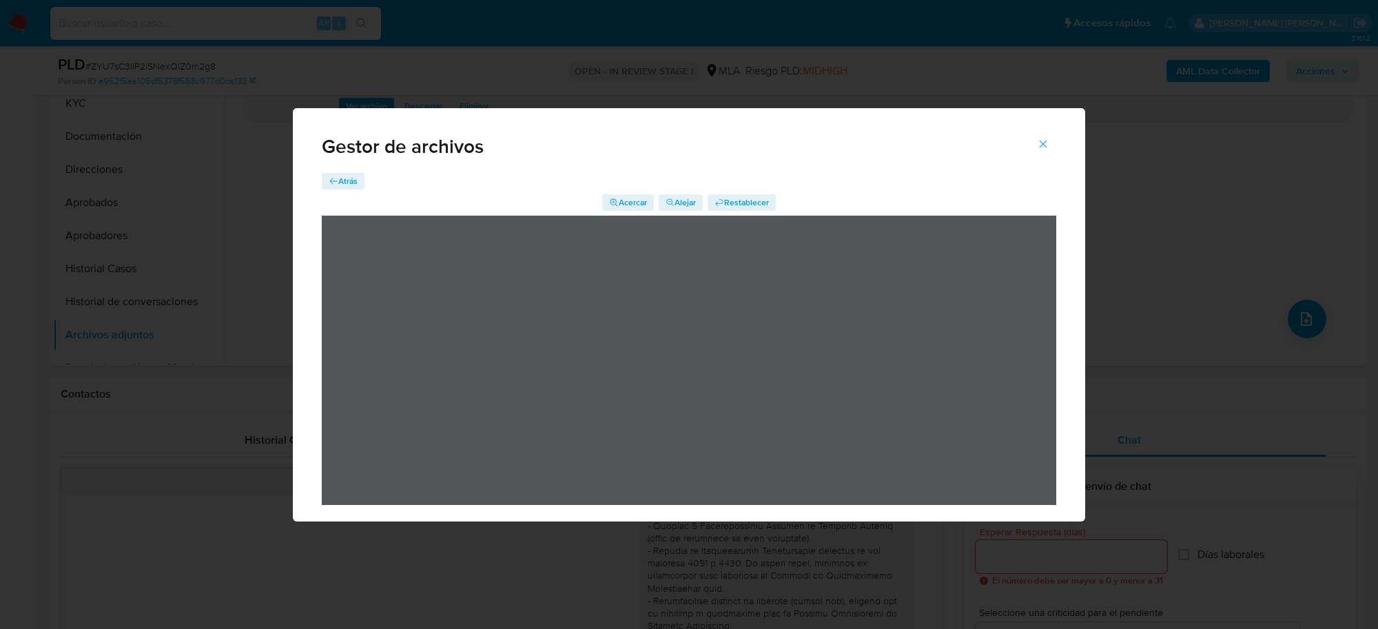
click at [350, 179] on span "Atrás" at bounding box center [347, 181] width 19 height 17
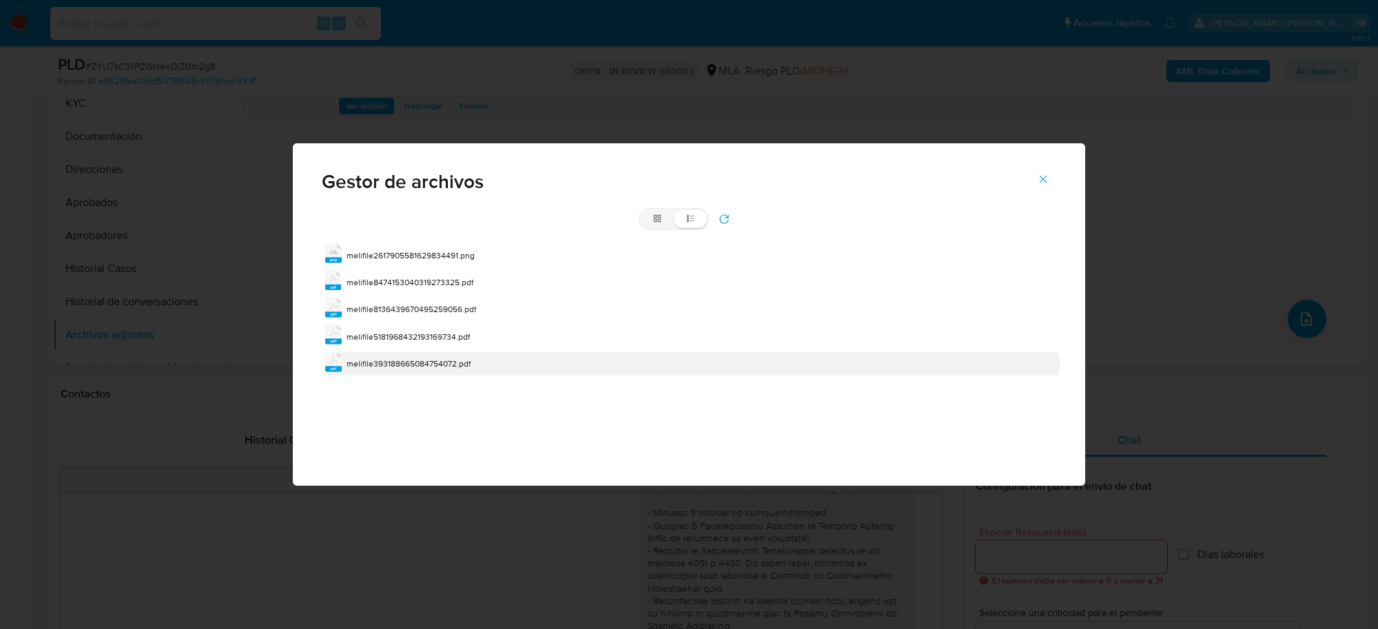
click at [411, 357] on div "melifile393188665084754072.pdf" at bounding box center [409, 364] width 124 height 14
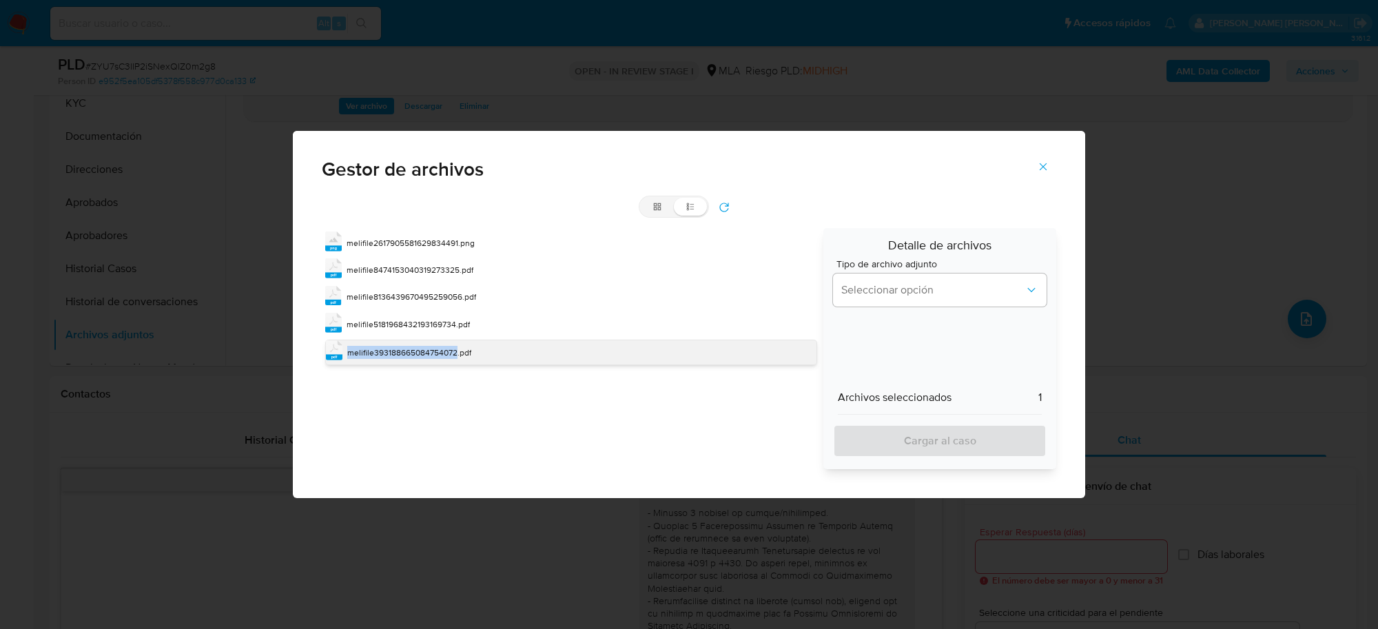
click at [411, 357] on span "melifile393188665084754072.pdf" at bounding box center [409, 353] width 124 height 12
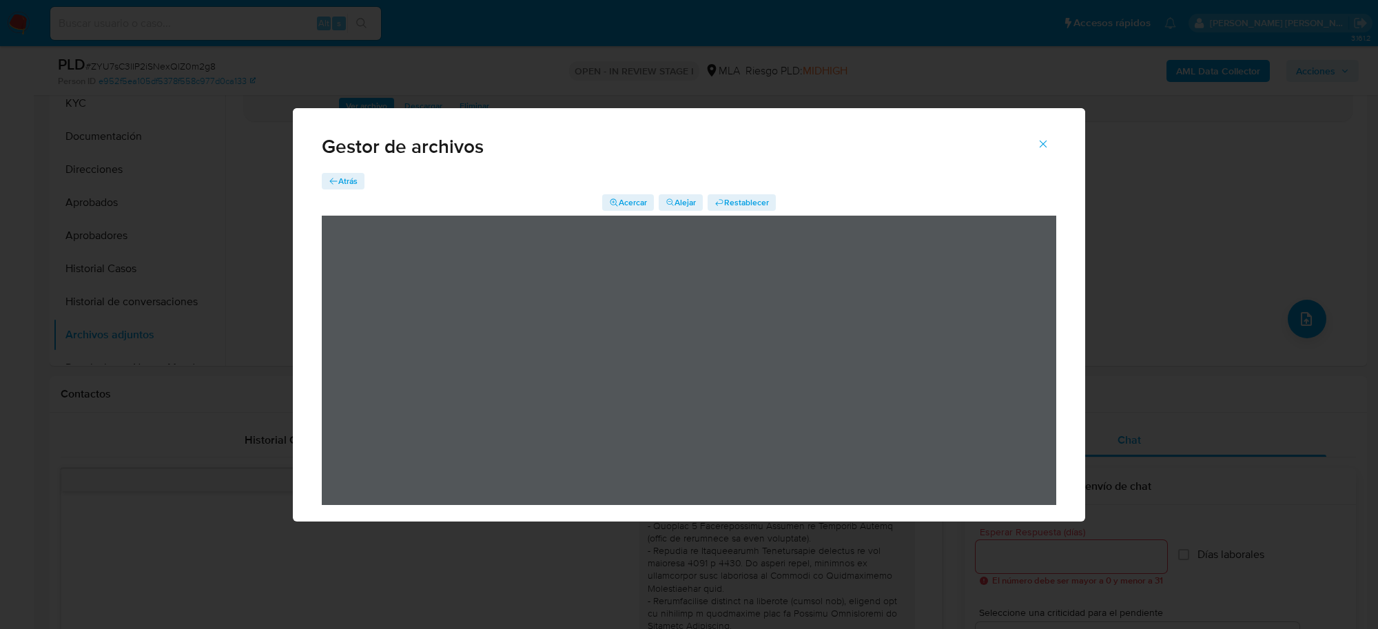
click at [345, 181] on span "Atrás" at bounding box center [347, 181] width 19 height 17
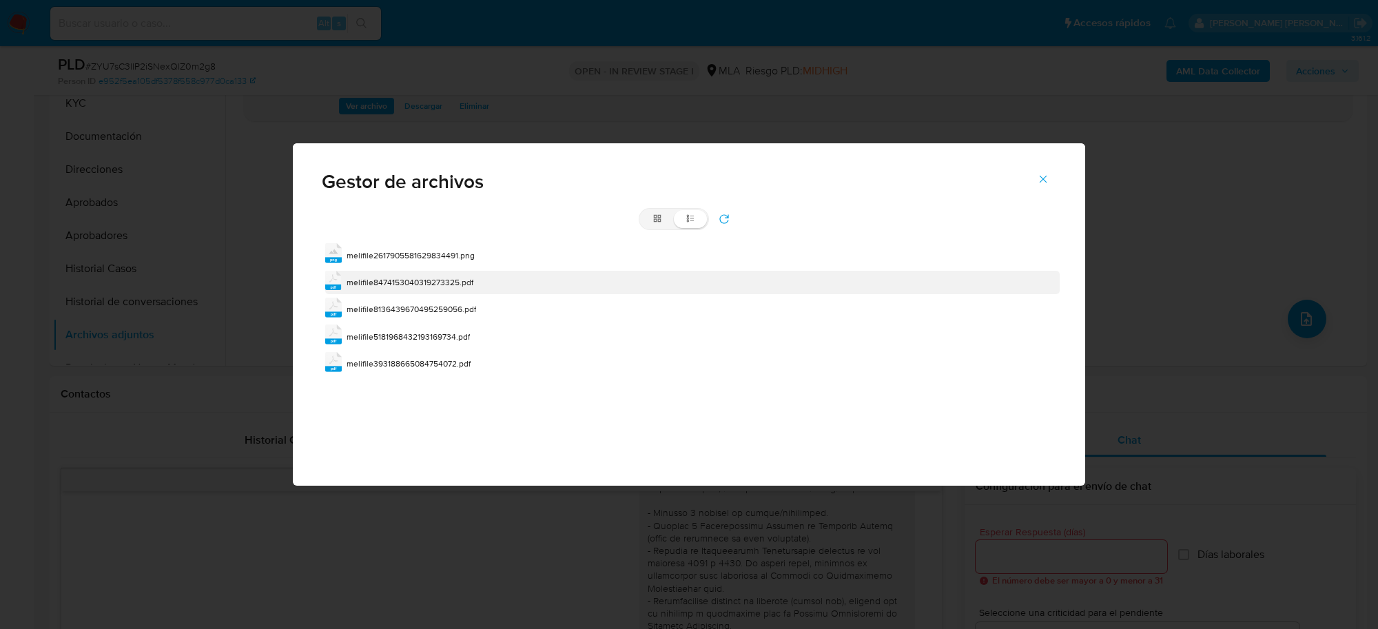
click at [385, 287] on span "melifile8474153040319273325.pdf" at bounding box center [410, 282] width 127 height 12
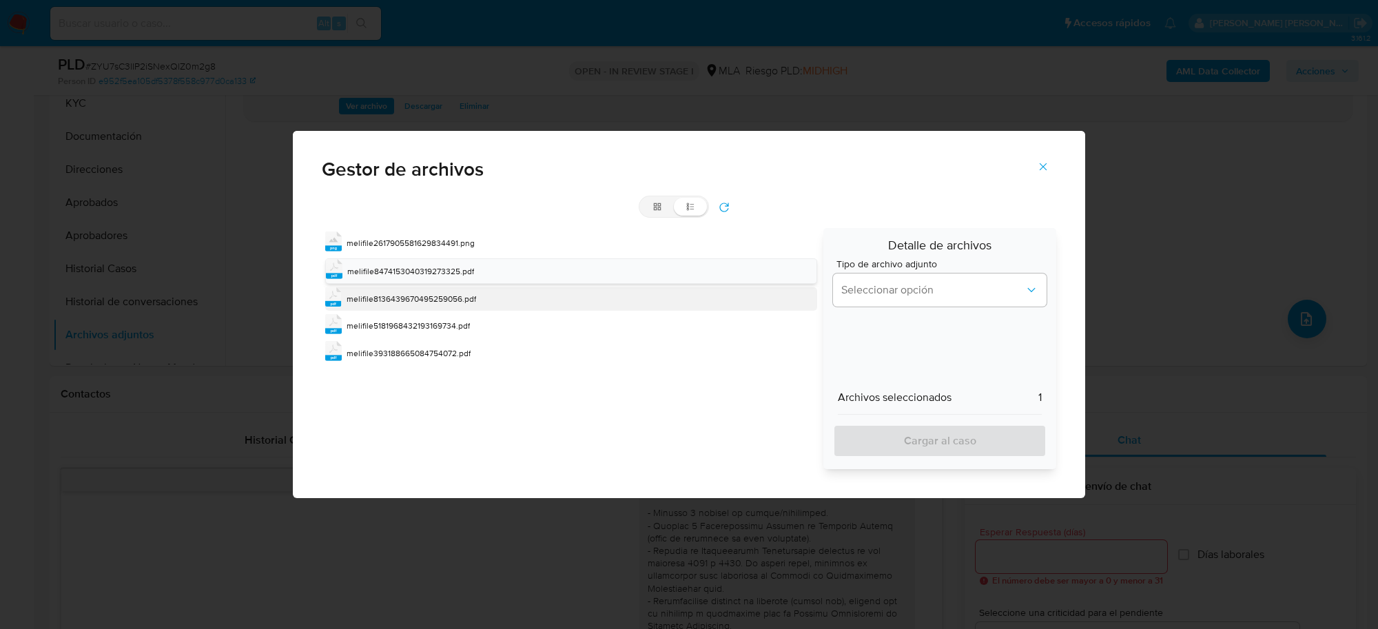
click at [387, 303] on span "melifile8136439670495259056.pdf" at bounding box center [412, 299] width 130 height 12
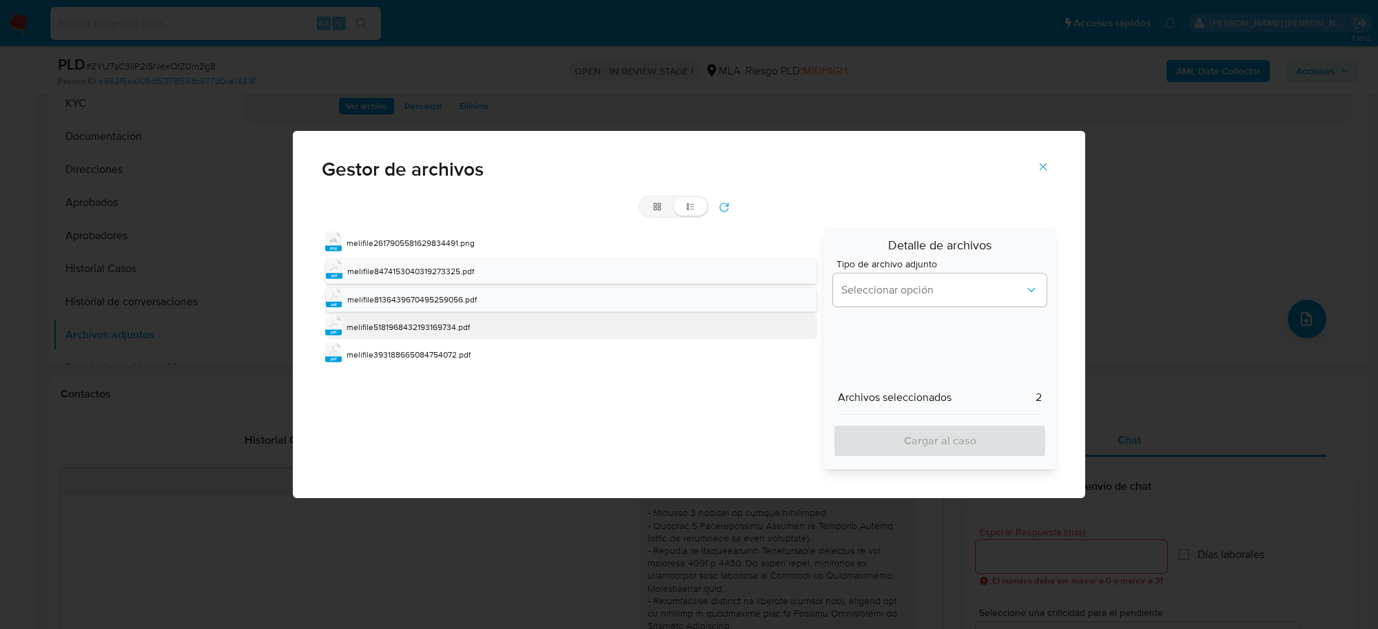
click at [388, 328] on span "melifile5181968432193169734.pdf" at bounding box center [408, 327] width 123 height 12
drag, startPoint x: 394, startPoint y: 356, endPoint x: 526, endPoint y: 372, distance: 133.4
click at [394, 356] on span "melifile393188665084754072.pdf" at bounding box center [409, 356] width 124 height 12
click at [973, 302] on button "Seleccionar opción" at bounding box center [940, 290] width 214 height 33
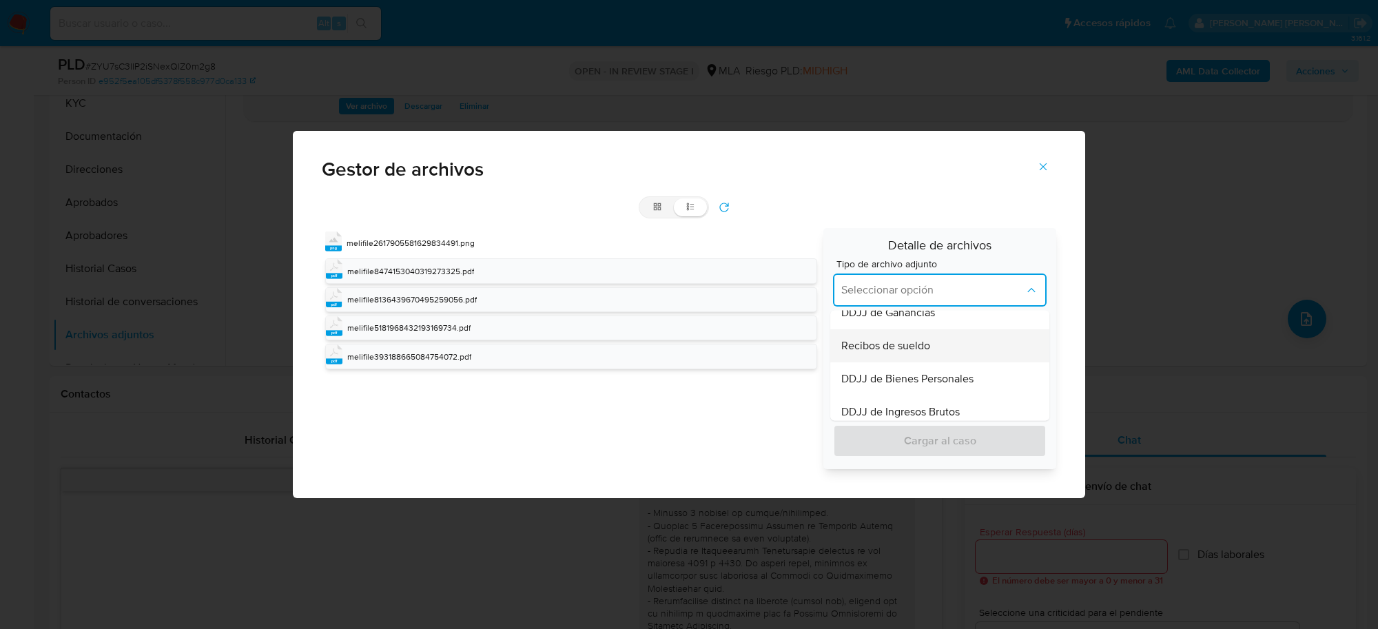
click at [910, 348] on span "Recibos de sueldo" at bounding box center [886, 346] width 89 height 14
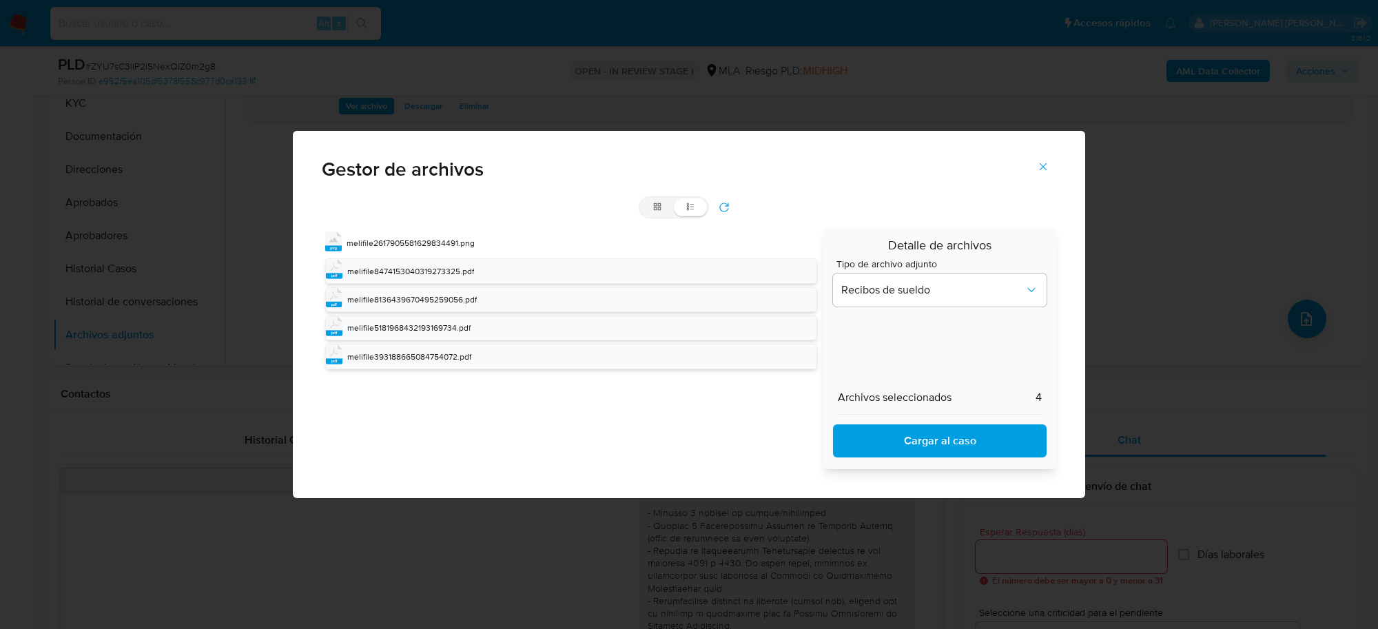
click at [919, 436] on span "Cargar al caso" at bounding box center [940, 441] width 178 height 30
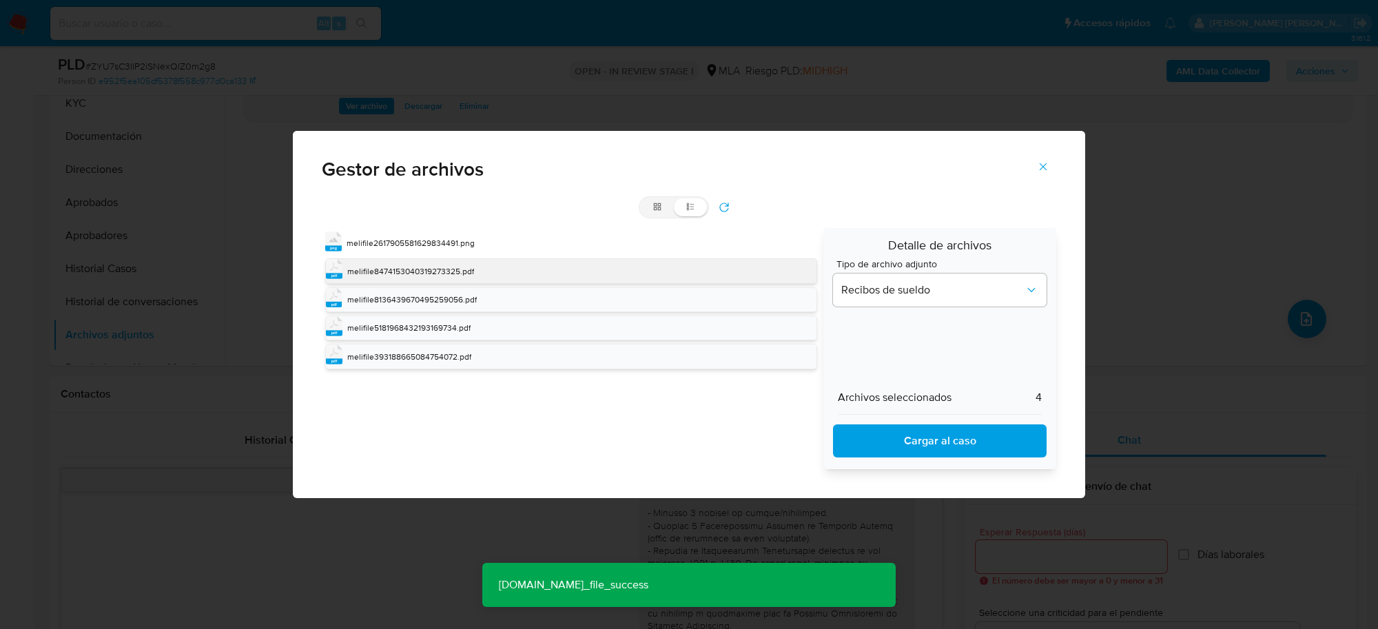
click at [380, 278] on div "melifile8474153040319273325.pdf" at bounding box center [410, 272] width 127 height 14
click at [380, 278] on div "pdf melifile8474153040319273325.pdf" at bounding box center [571, 269] width 492 height 23
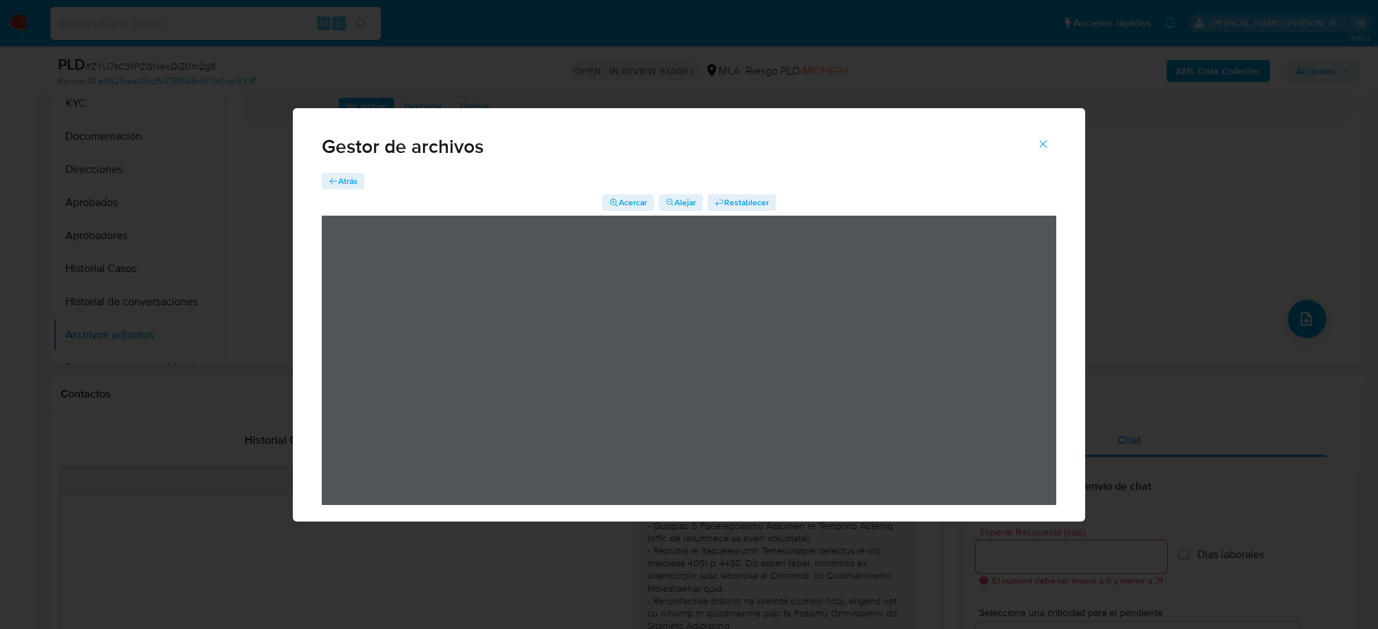
click at [340, 177] on span "Atrás" at bounding box center [347, 181] width 19 height 17
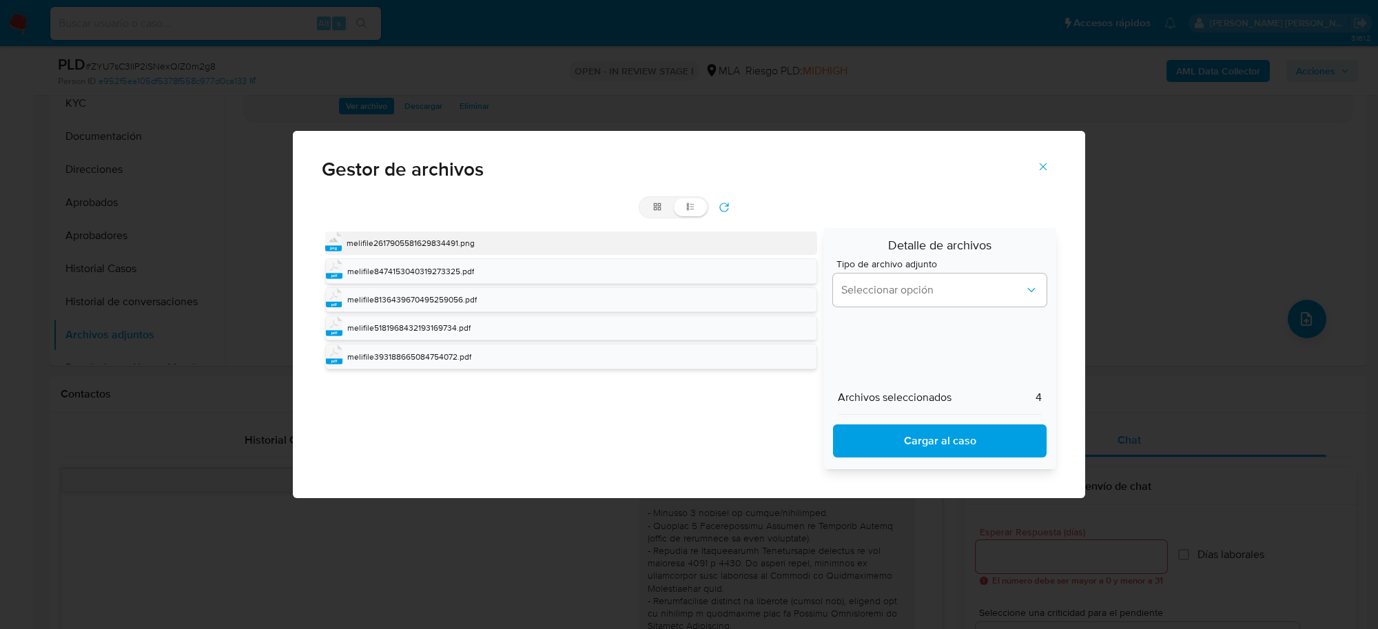
click at [365, 246] on span "melifile2617905581629834491.png" at bounding box center [411, 243] width 128 height 12
click at [724, 202] on icon "refresh" at bounding box center [724, 207] width 11 height 11
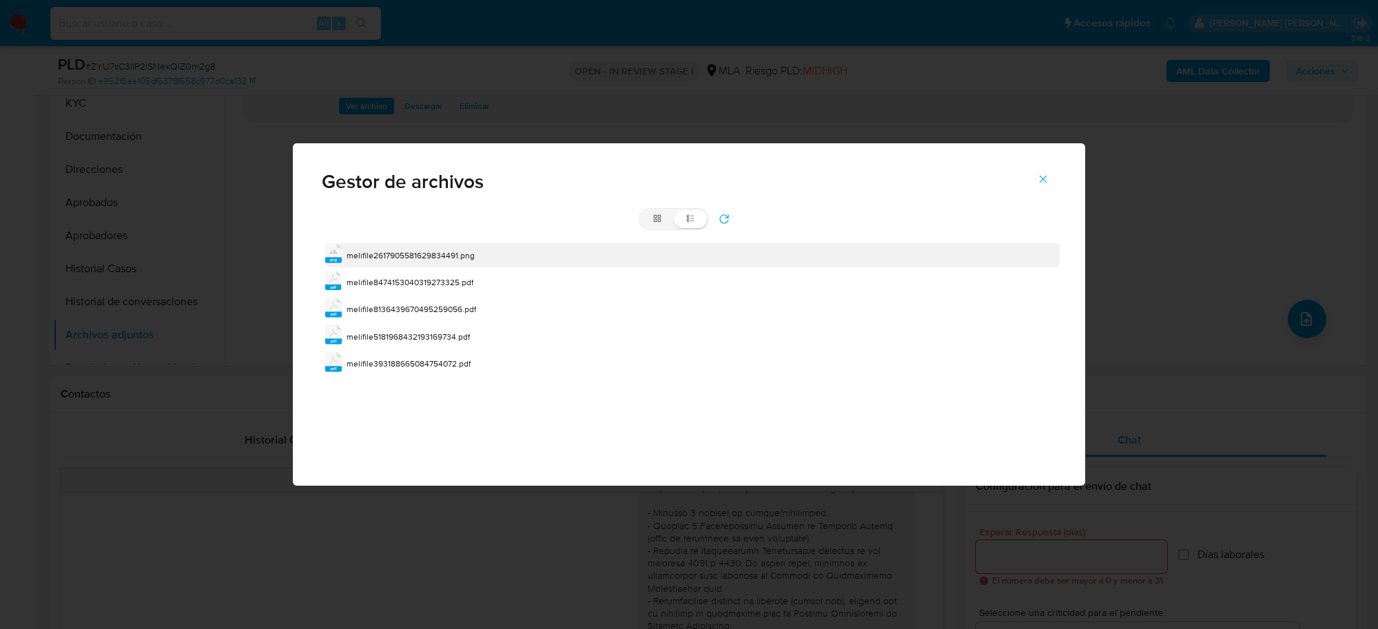
click at [374, 259] on span "melifile2617905581629834491.png" at bounding box center [411, 255] width 128 height 12
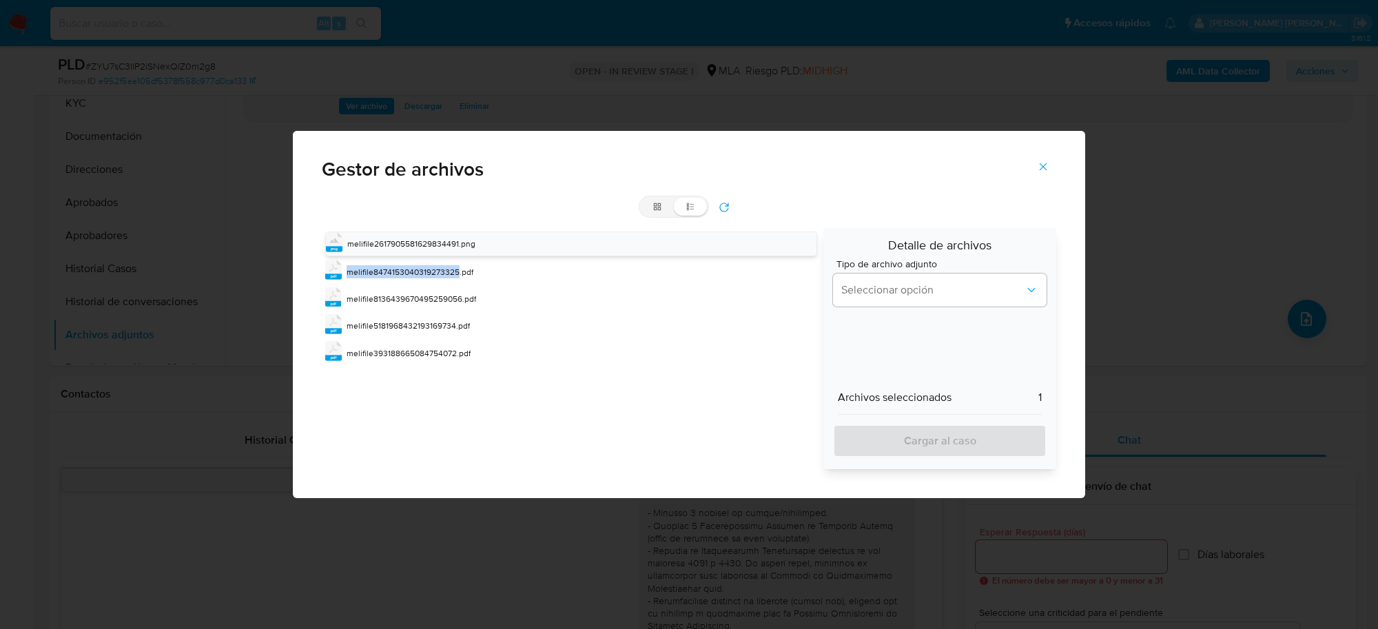
click at [374, 258] on div "png melifile2617905581629834491.png pdf melifile8474153040319273325.pdf pdf mel…" at bounding box center [568, 348] width 492 height 241
click at [378, 238] on span "melifile2617905581629834491.png" at bounding box center [411, 244] width 128 height 12
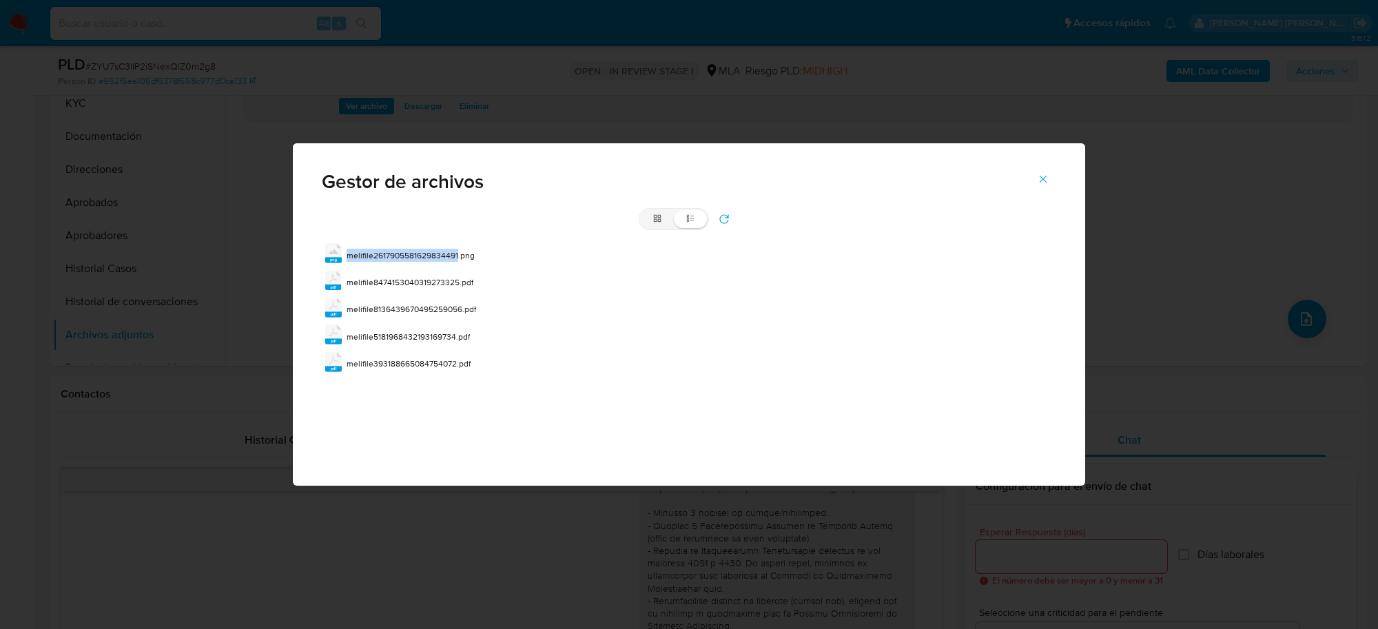
click at [378, 238] on div "grid list png melifile2617905581629834491.png pdf melifile8474153040319273325.p…" at bounding box center [689, 293] width 735 height 171
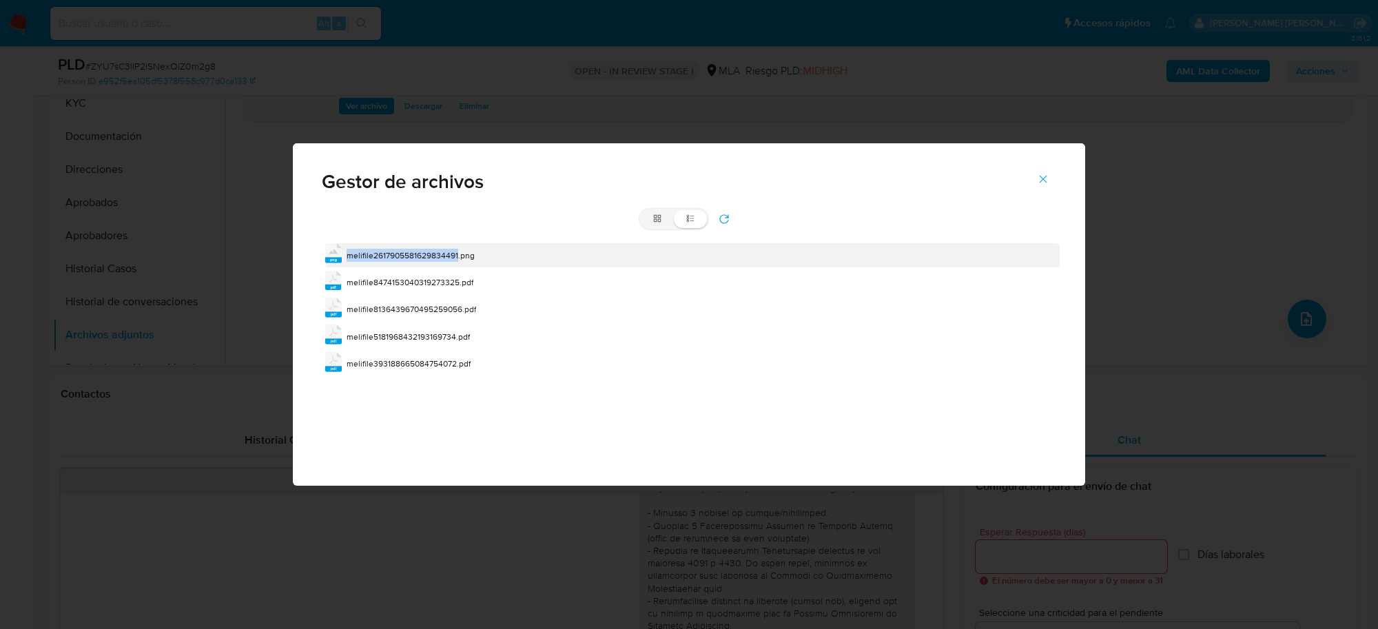
click at [383, 249] on div "melifile2617905581629834491.png" at bounding box center [411, 256] width 128 height 14
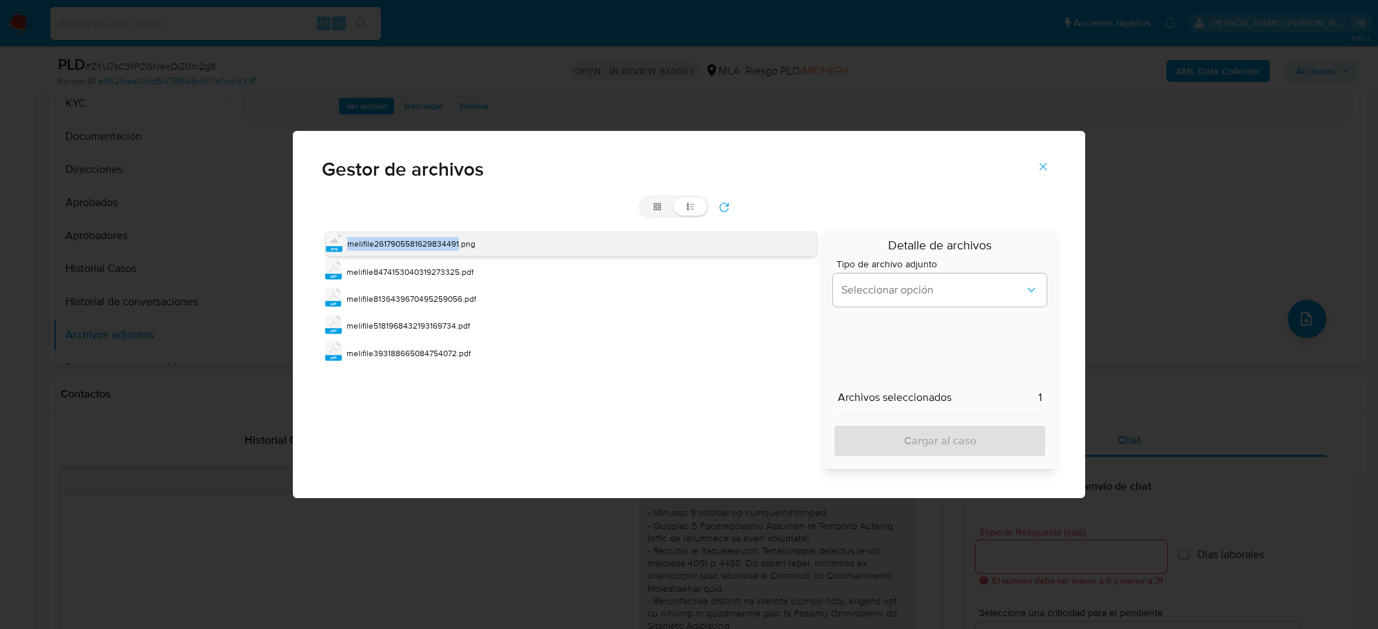
click at [383, 248] on span "melifile2617905581629834491.png" at bounding box center [411, 244] width 128 height 12
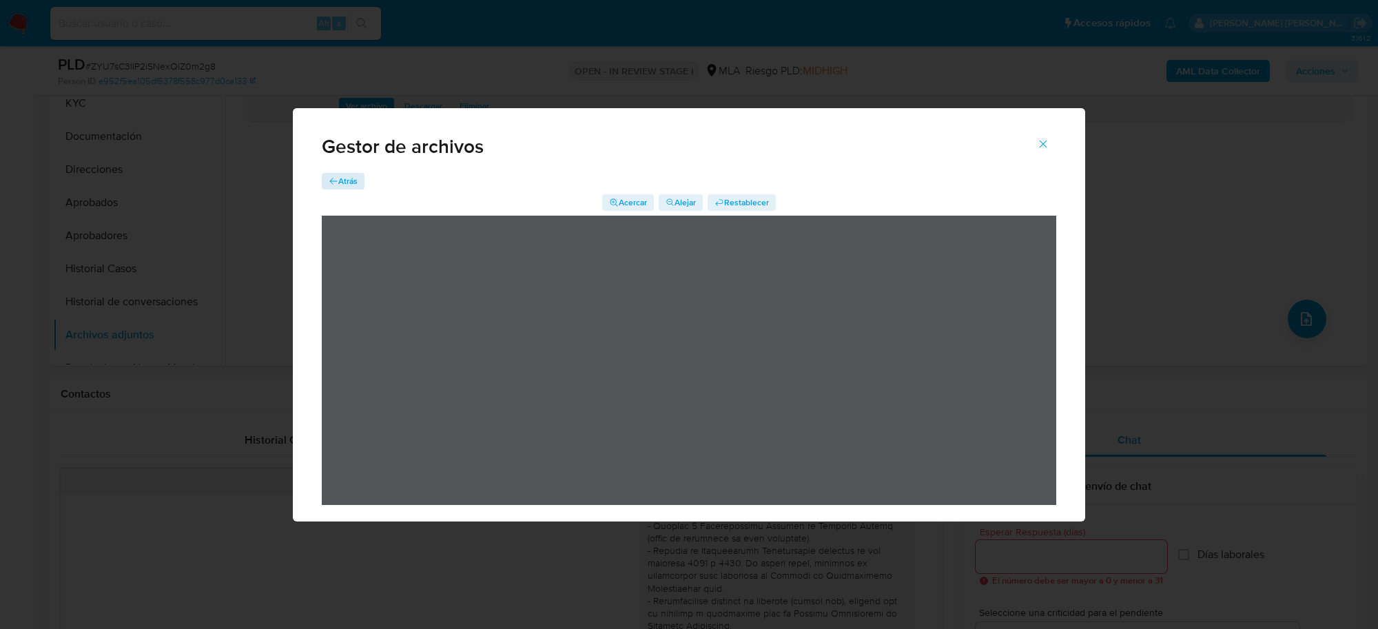
click at [348, 174] on div "Gestor de archivos Atrás Acercar Alejar Restablecer" at bounding box center [689, 315] width 793 height 414
click at [349, 180] on span "Atrás" at bounding box center [347, 181] width 19 height 17
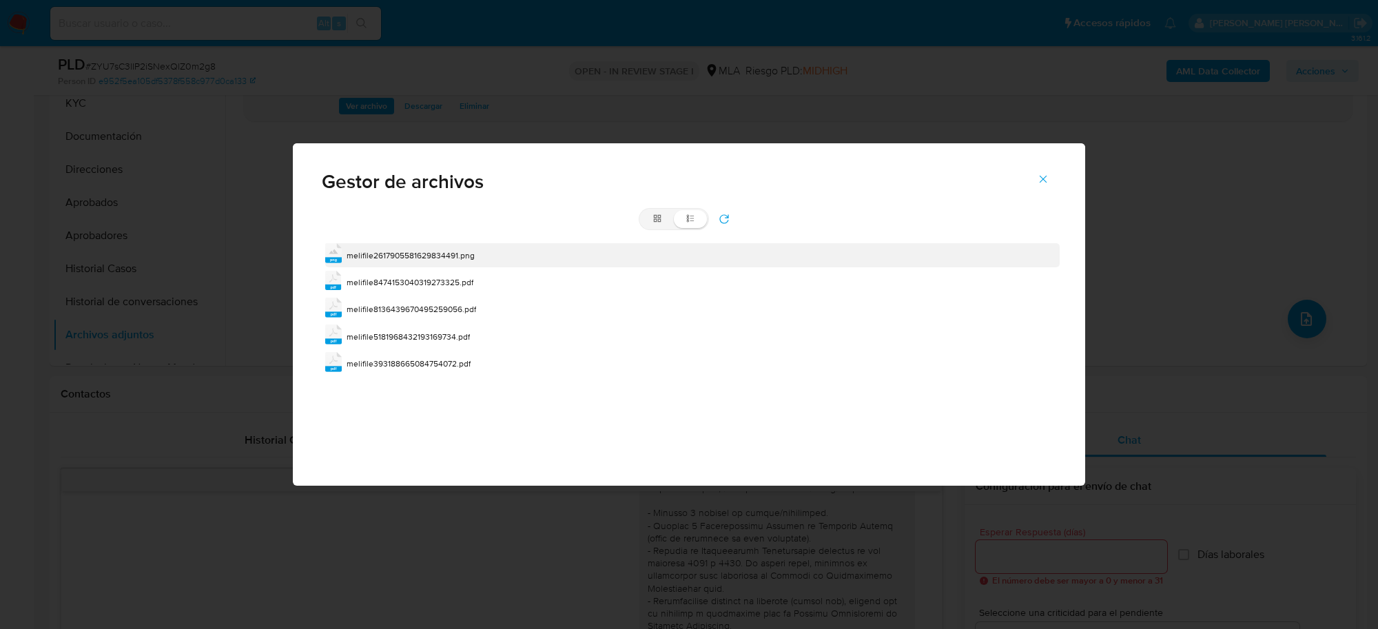
click at [440, 253] on span "melifile2617905581629834491.png" at bounding box center [411, 255] width 128 height 12
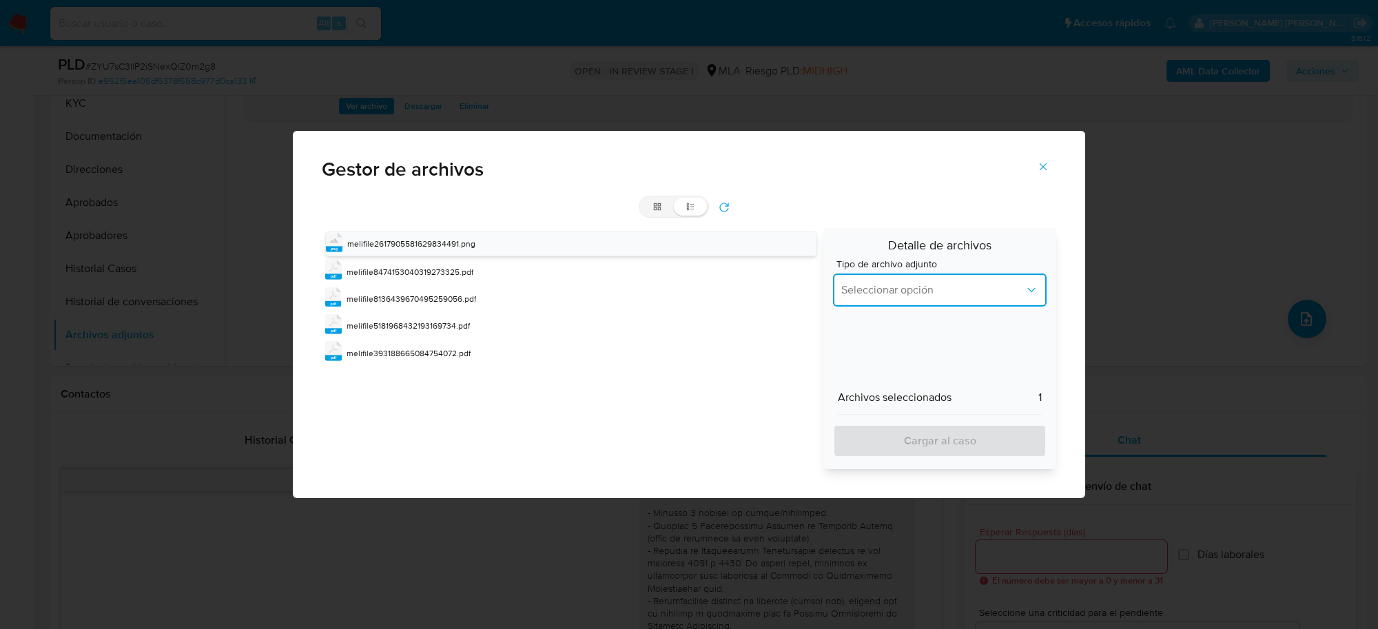
click at [910, 293] on span "Seleccionar opción" at bounding box center [933, 290] width 183 height 14
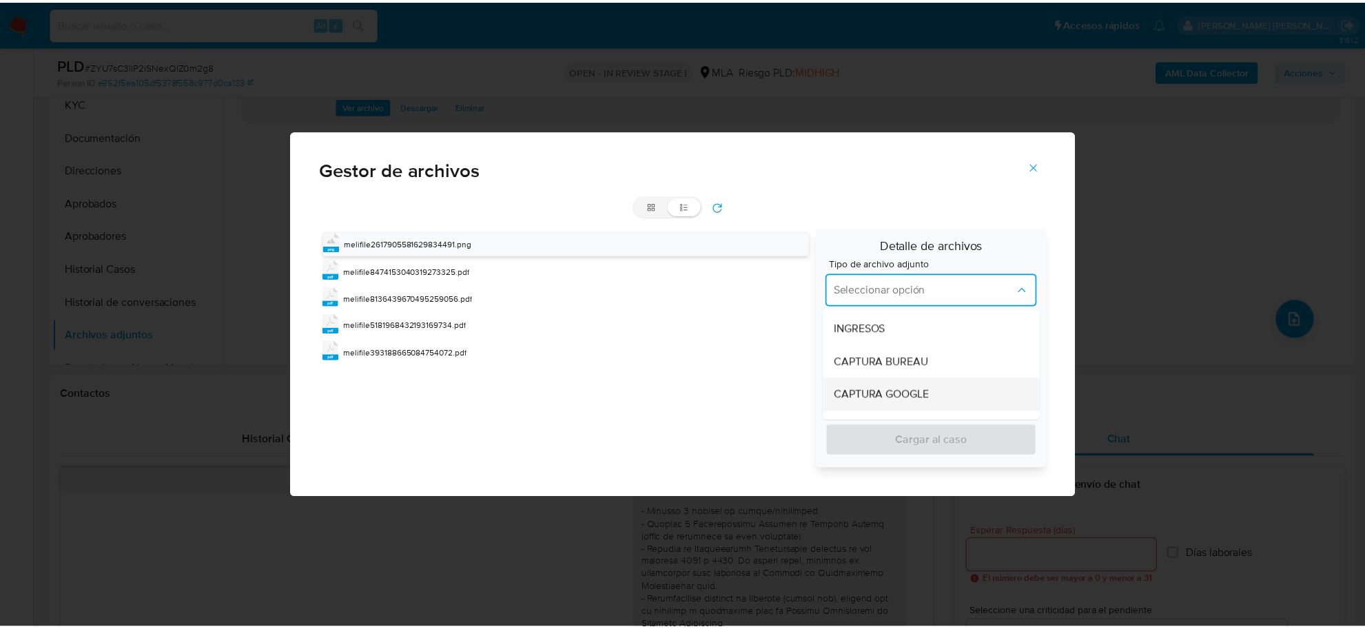
scroll to position [0, 0]
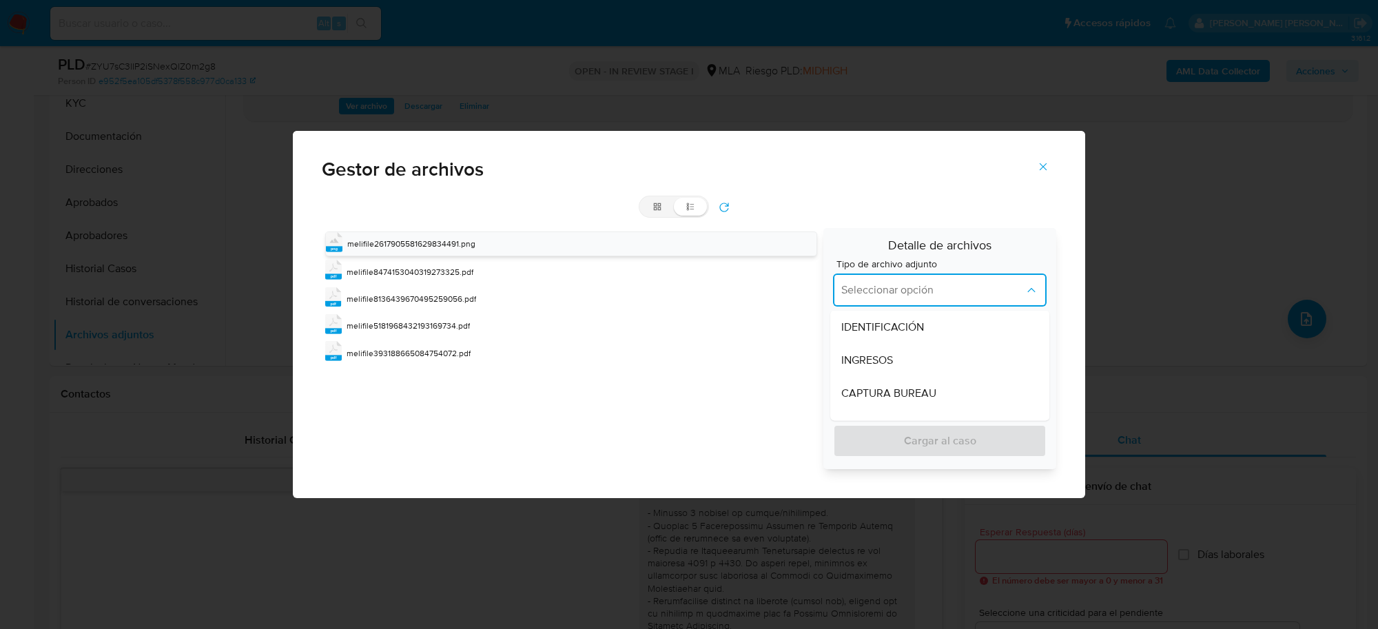
click at [883, 359] on span "INGRESOS" at bounding box center [868, 360] width 52 height 14
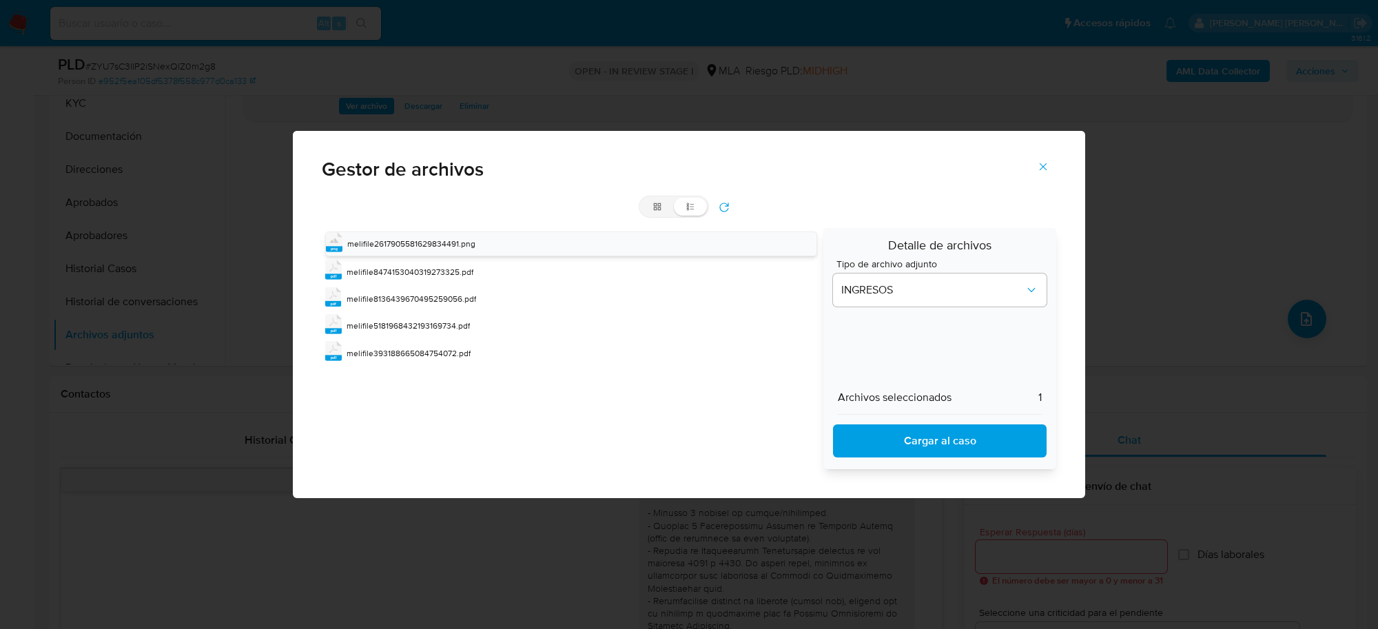
click at [901, 431] on span "Cargar al caso" at bounding box center [940, 441] width 178 height 30
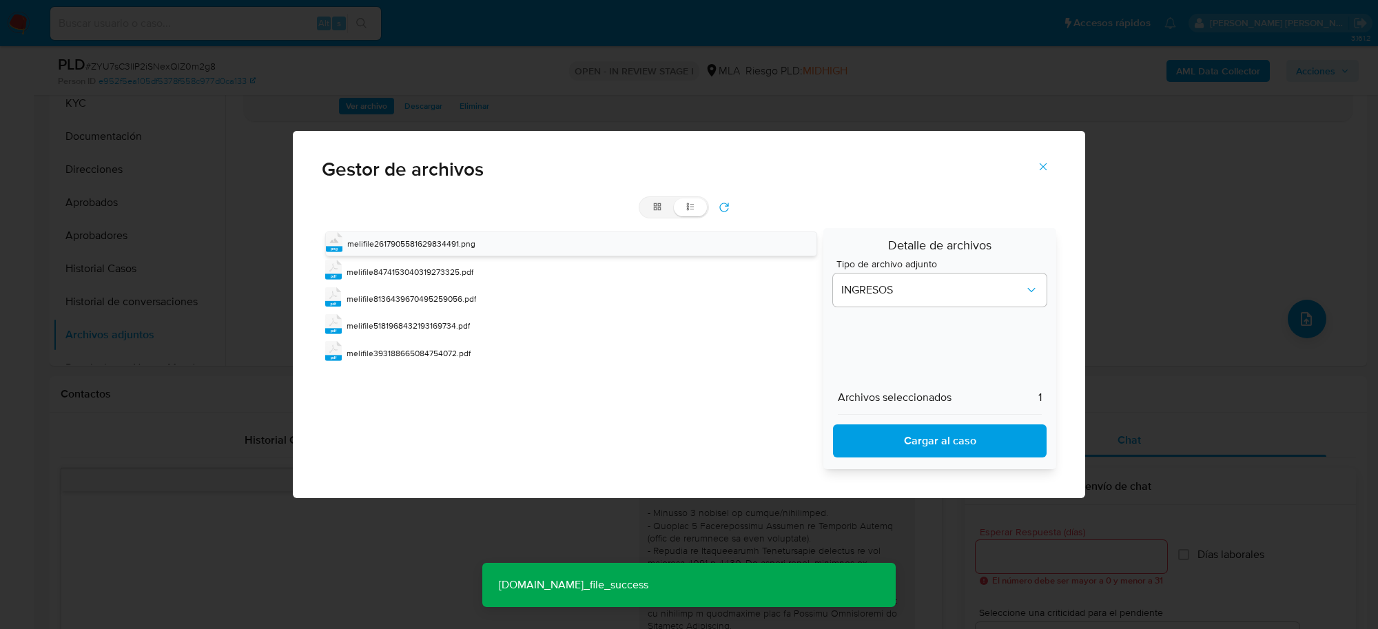
click at [1039, 166] on icon "Cerrar" at bounding box center [1043, 167] width 12 height 12
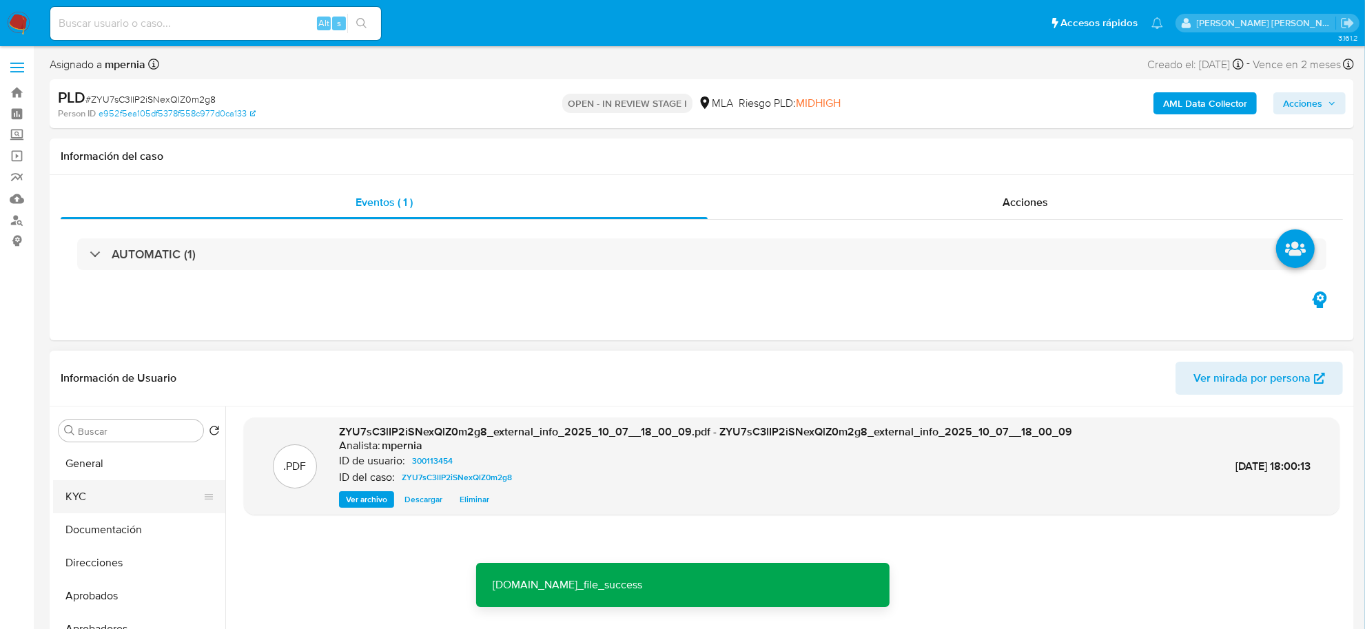
click at [92, 503] on button "KYC" at bounding box center [133, 496] width 161 height 33
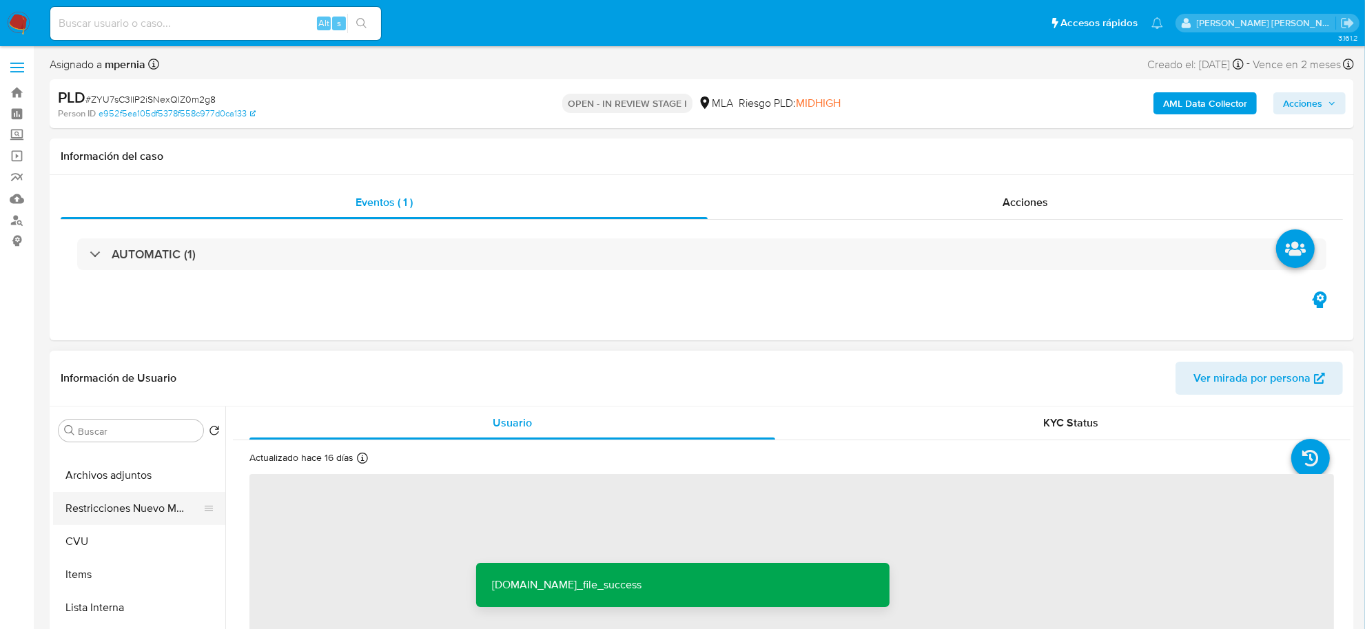
scroll to position [258, 0]
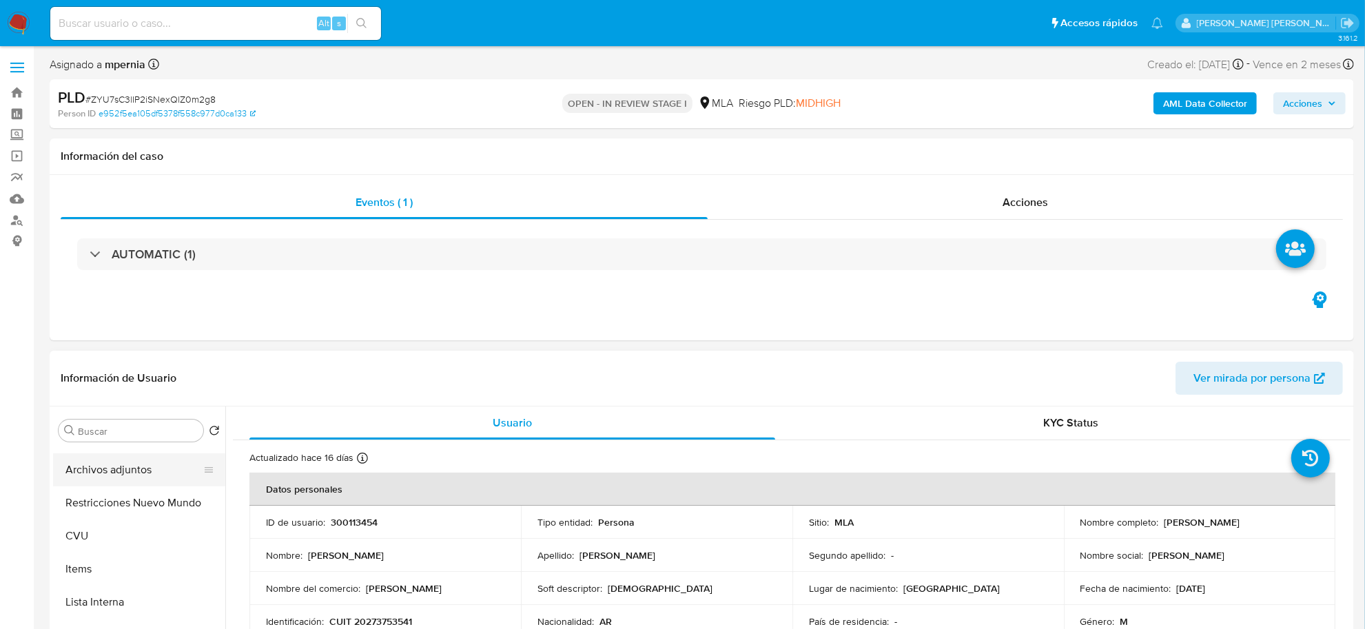
click at [119, 478] on button "Archivos adjuntos" at bounding box center [133, 469] width 161 height 33
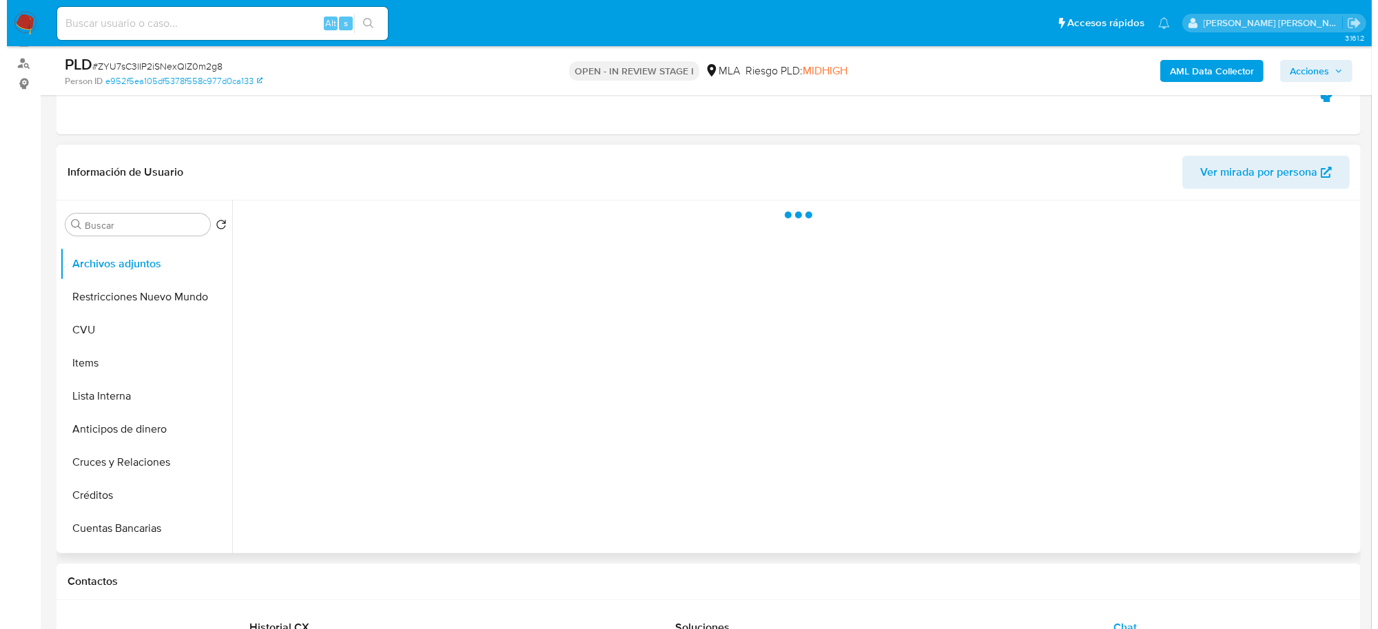
scroll to position [172, 0]
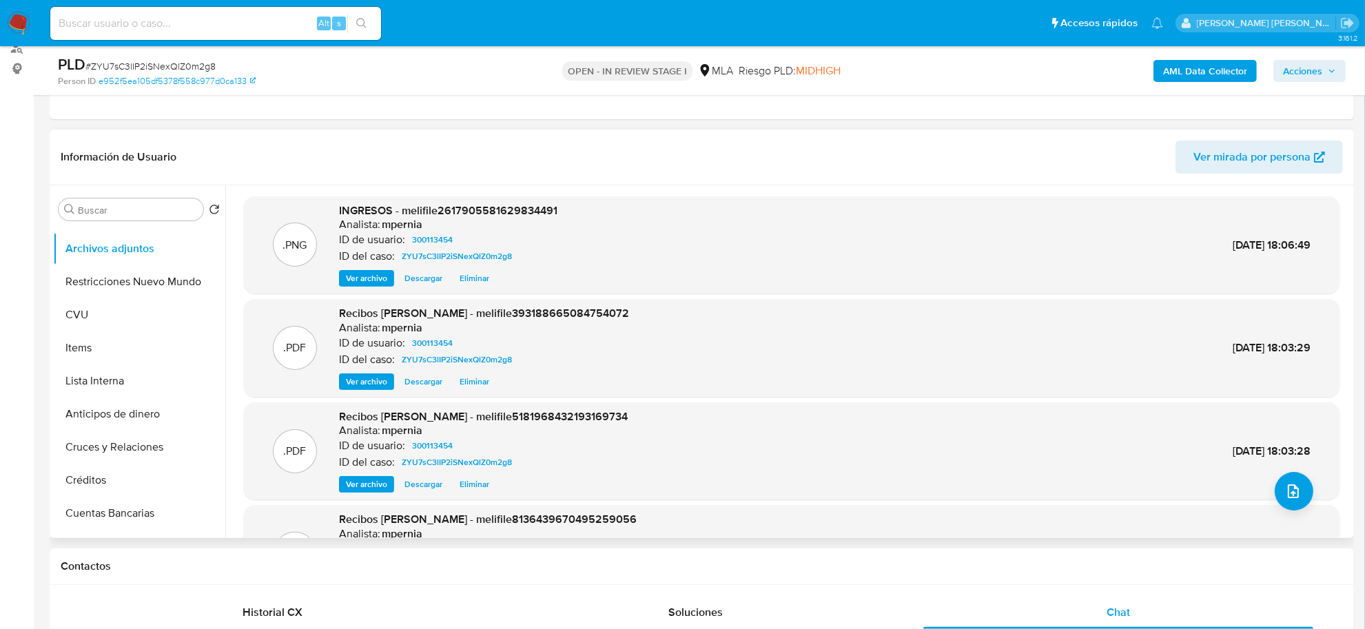
click at [363, 283] on span "Ver archivo" at bounding box center [366, 279] width 41 height 14
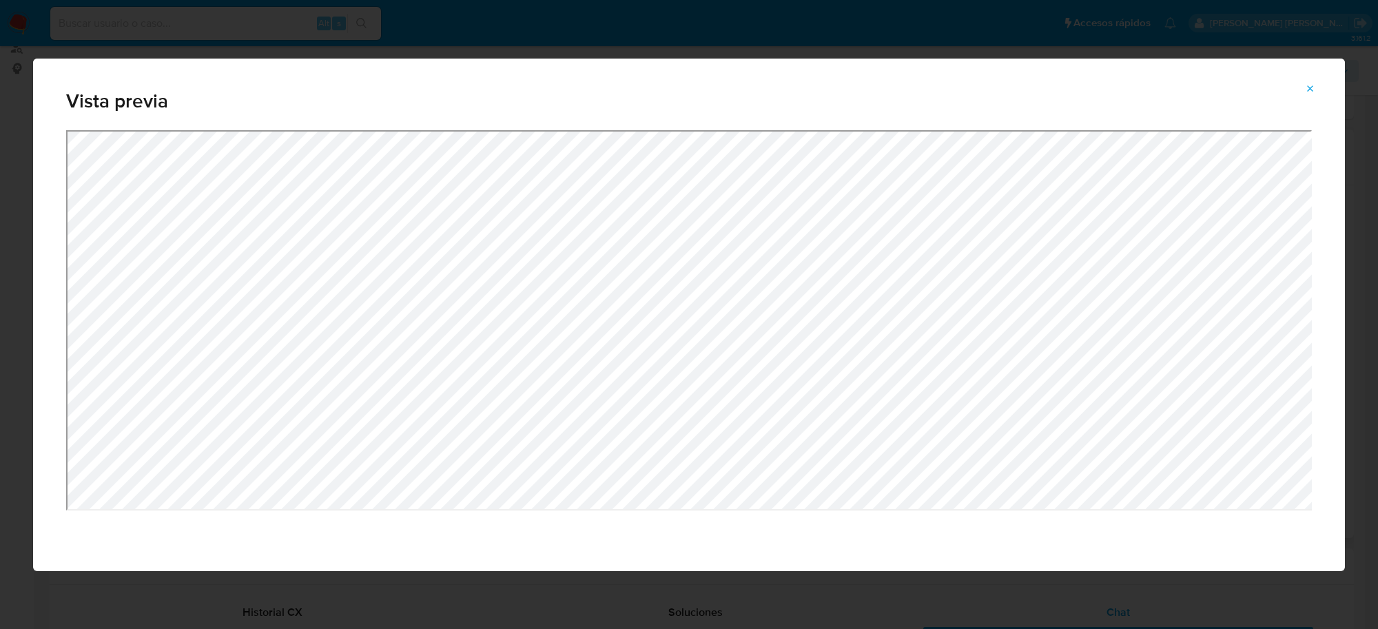
click at [642, 588] on div "Vista previa" at bounding box center [689, 314] width 1378 height 629
click at [662, 339] on div "Vista previa" at bounding box center [689, 315] width 1312 height 513
click at [1307, 88] on icon "Attachment preview" at bounding box center [1310, 88] width 11 height 11
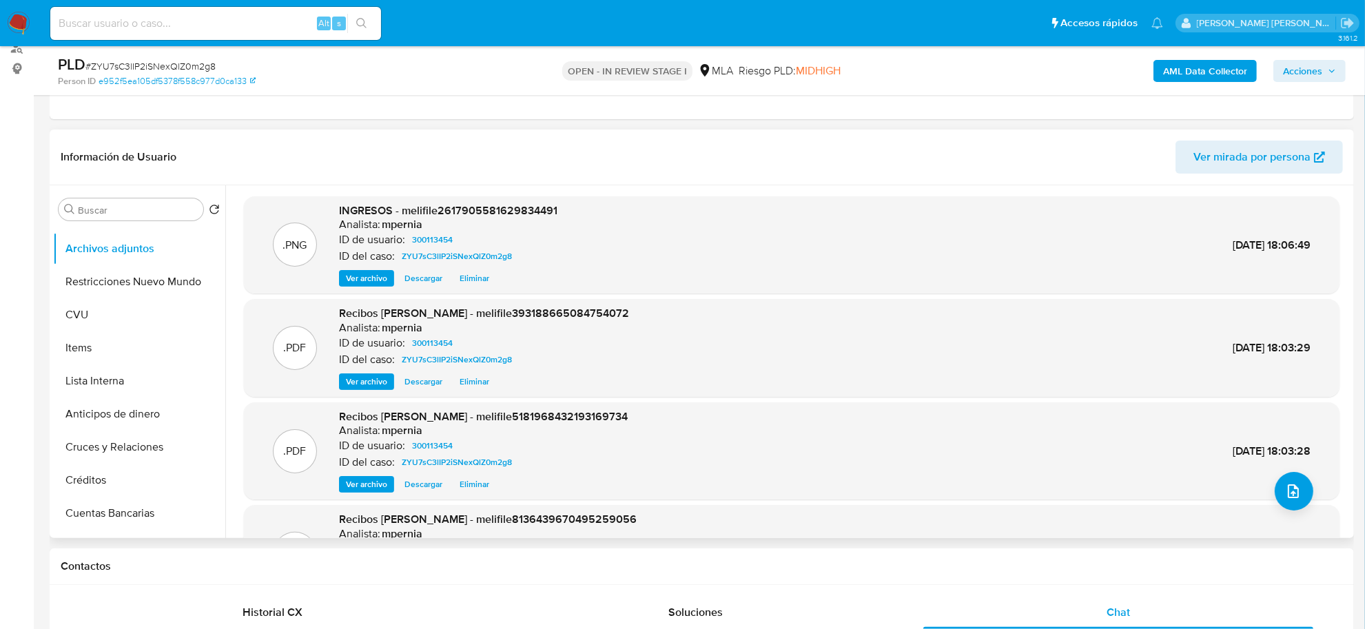
click at [178, 59] on div "PLD # ZYU7sC3lIP2iSNexQlZ0m2g8" at bounding box center [270, 64] width 425 height 21
click at [178, 60] on span "# ZYU7sC3lIP2iSNexQlZ0m2g8" at bounding box center [150, 66] width 130 height 14
click at [227, 63] on div "PLD # ZYU7sC3lIP2iSNexQlZ0m2g8" at bounding box center [270, 64] width 425 height 21
click at [191, 63] on span "# ZYU7sC3lIP2iSNexQlZ0m2g8" at bounding box center [150, 66] width 130 height 14
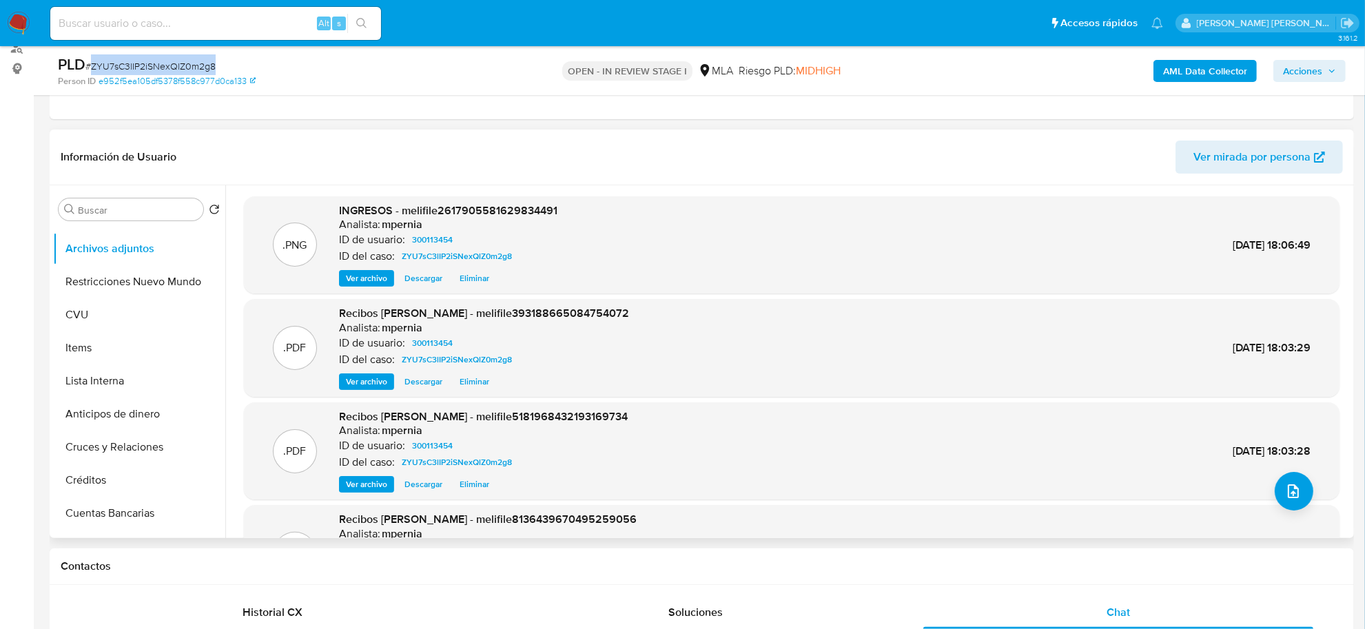
click at [191, 63] on span "# ZYU7sC3lIP2iSNexQlZ0m2g8" at bounding box center [150, 66] width 130 height 14
copy span "ZYU7sC3lIP2iSNexQlZ0m2g8"
click at [1275, 488] on button "upload-file" at bounding box center [1294, 491] width 39 height 39
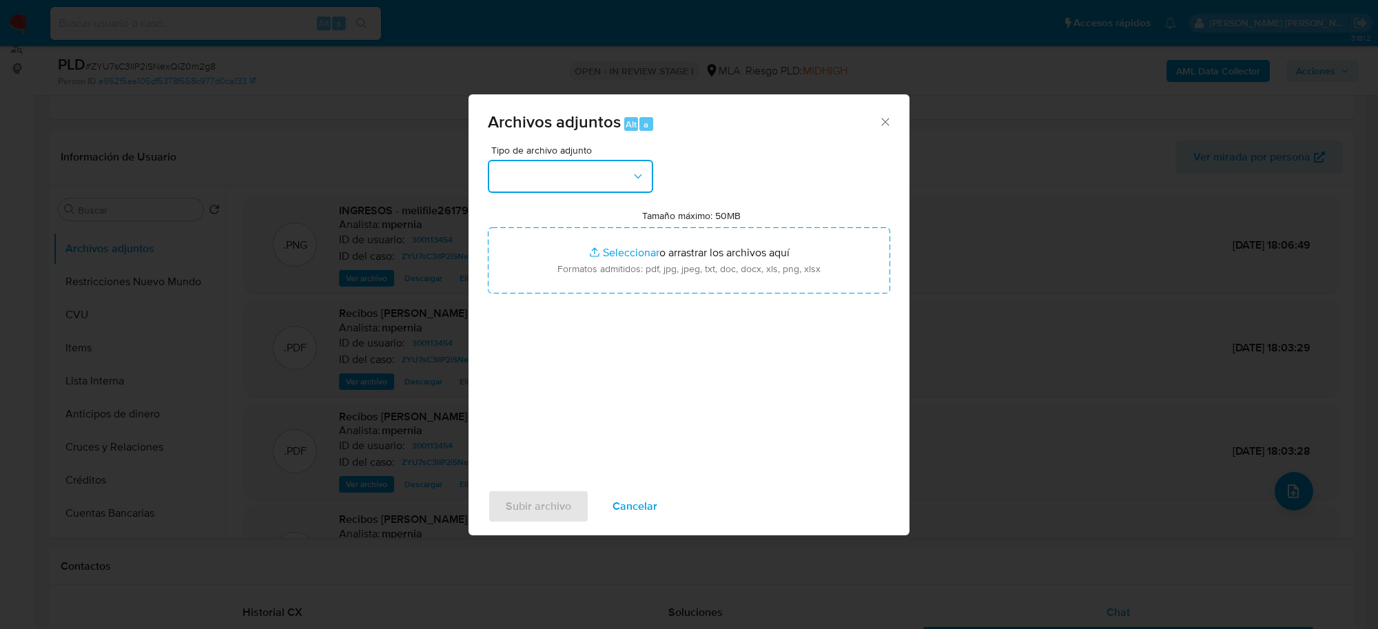
click at [611, 176] on button "button" at bounding box center [570, 176] width 165 height 33
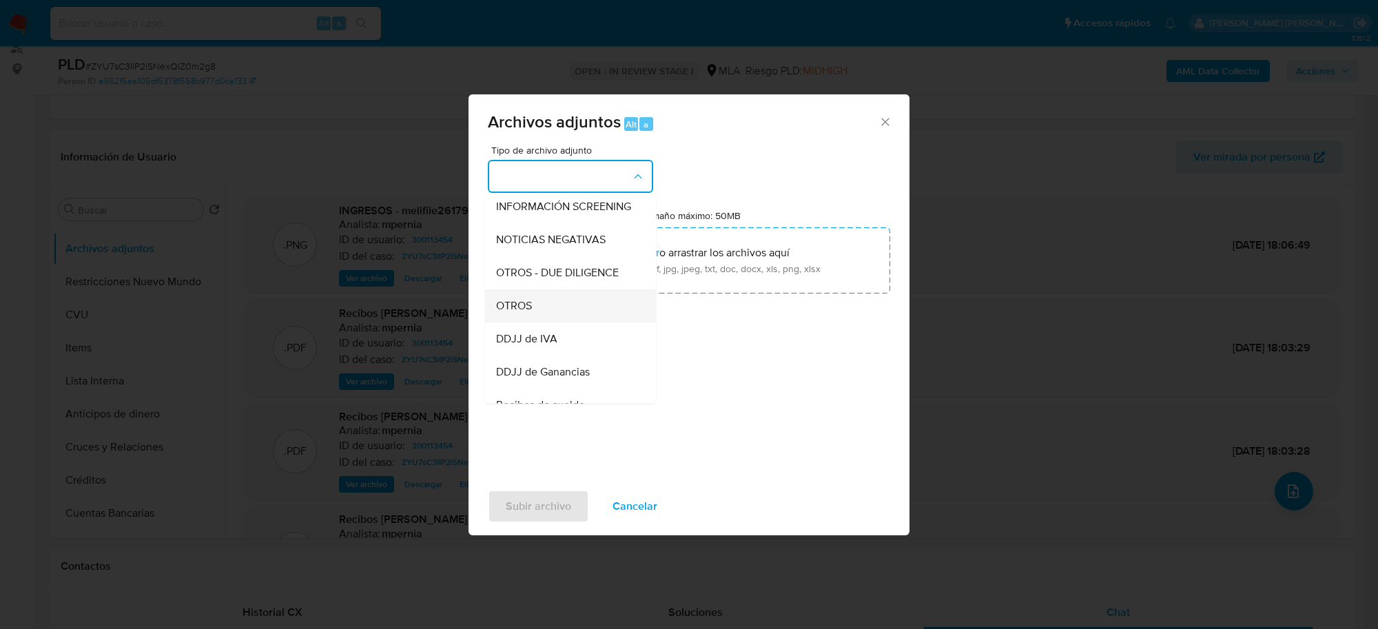
click at [532, 313] on span "OTROS" at bounding box center [514, 306] width 36 height 14
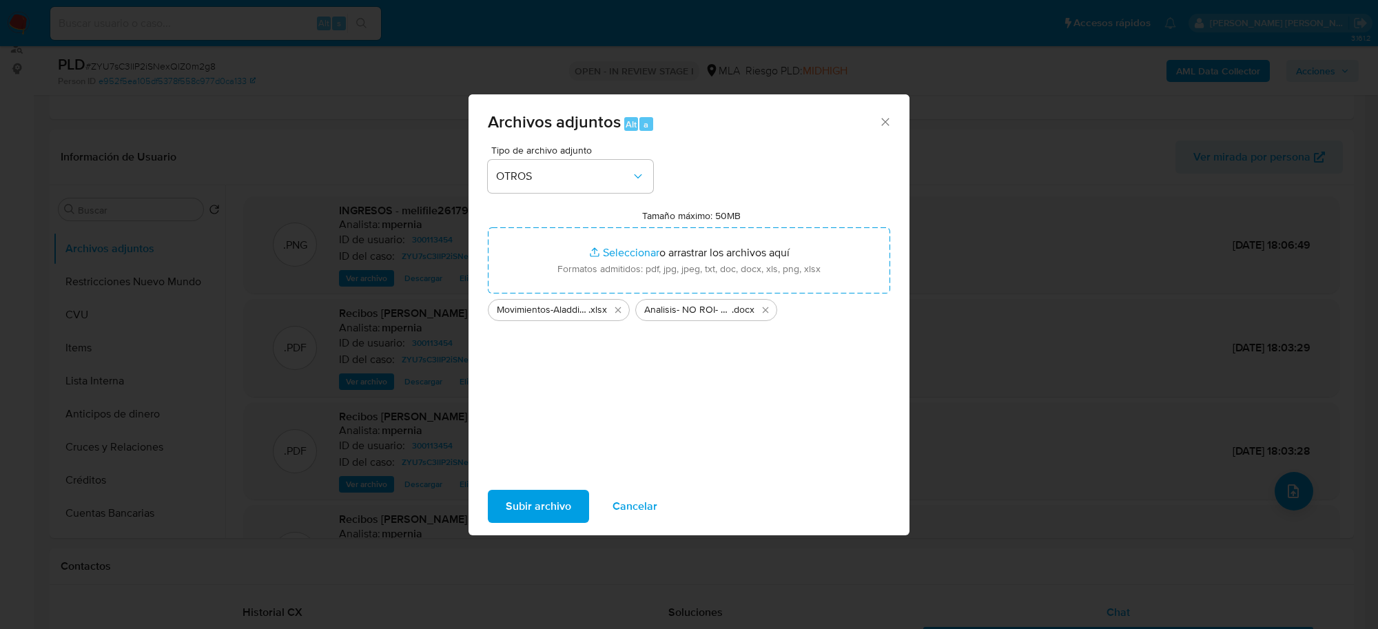
click at [553, 508] on span "Subir archivo" at bounding box center [538, 506] width 65 height 30
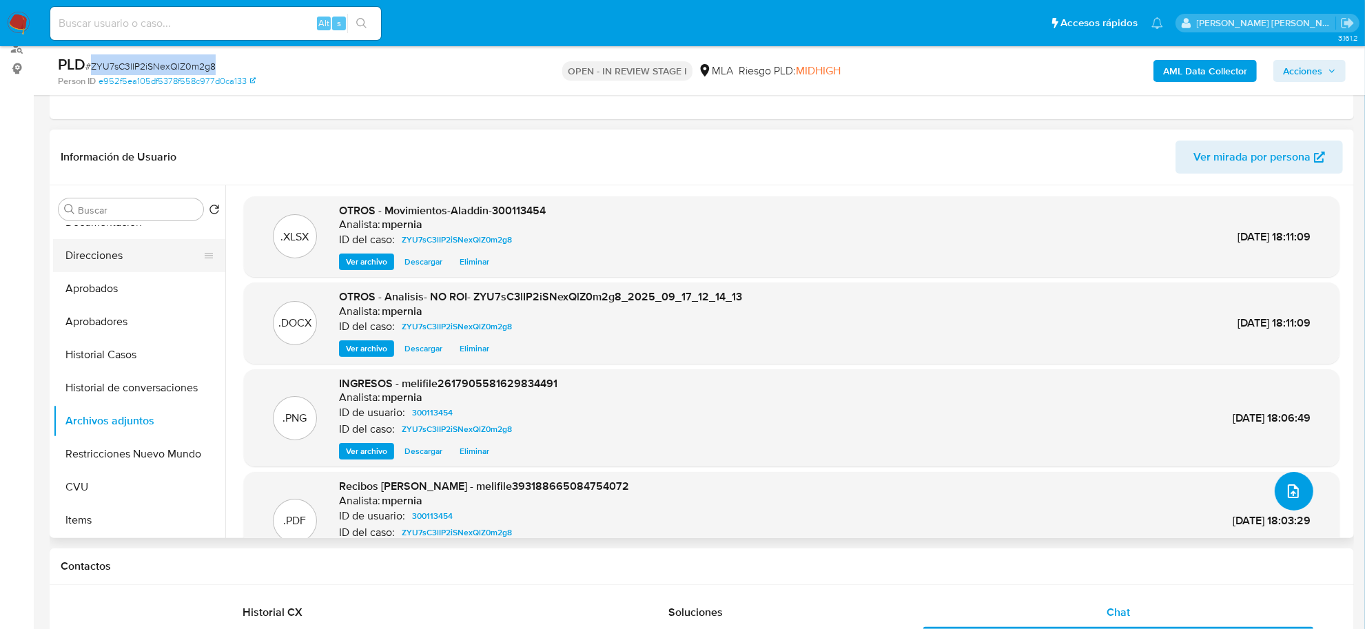
scroll to position [0, 0]
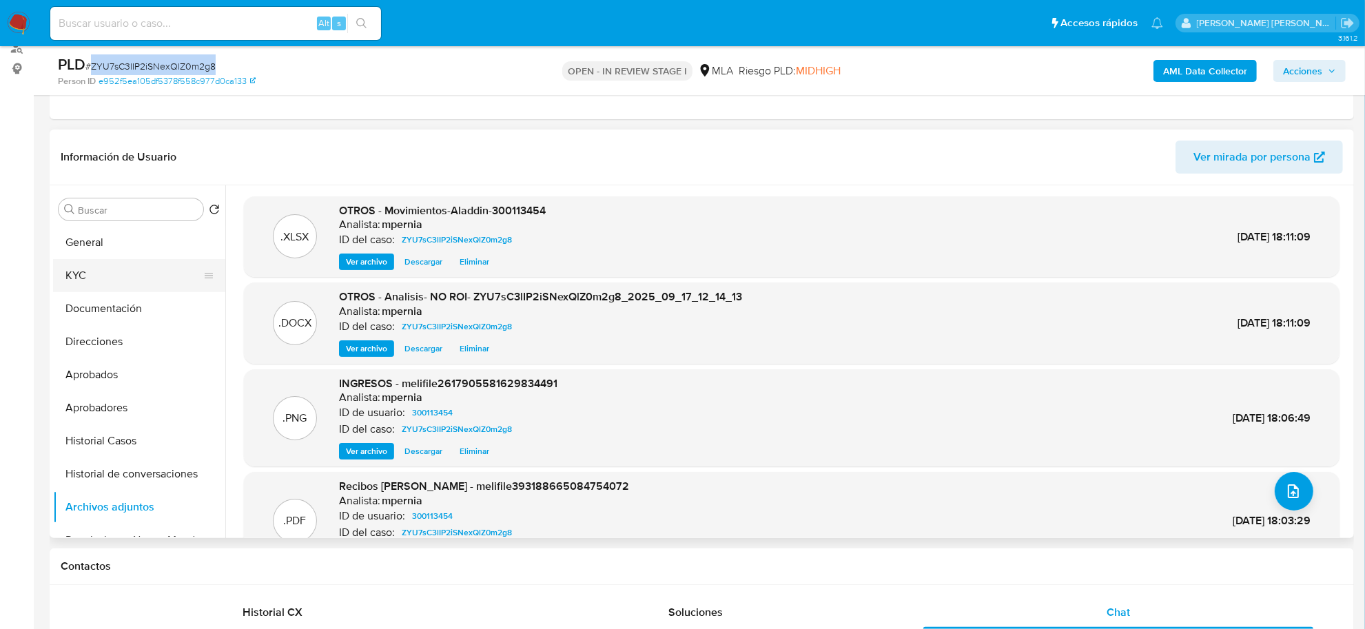
click at [91, 281] on button "KYC" at bounding box center [133, 275] width 161 height 33
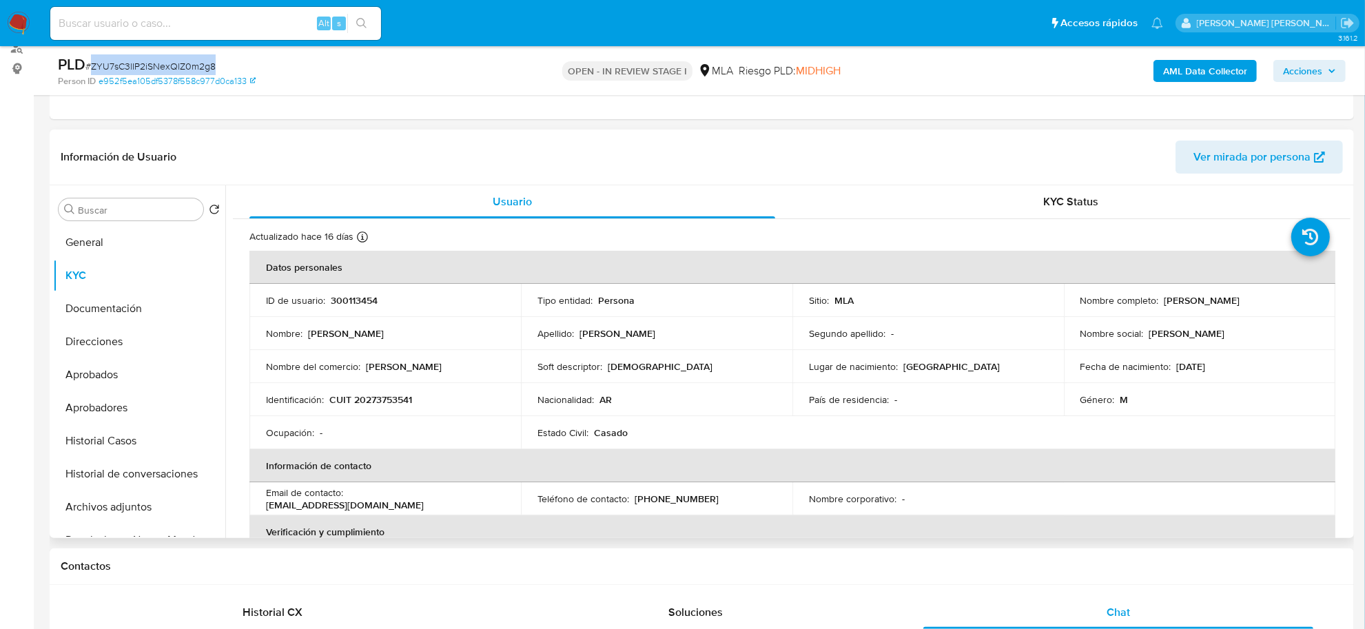
drag, startPoint x: 1160, startPoint y: 300, endPoint x: 1238, endPoint y: 298, distance: 78.6
click at [1238, 298] on p "Cristian Sebastian Gomez" at bounding box center [1203, 300] width 76 height 12
copy p "Cristian Sebastian"
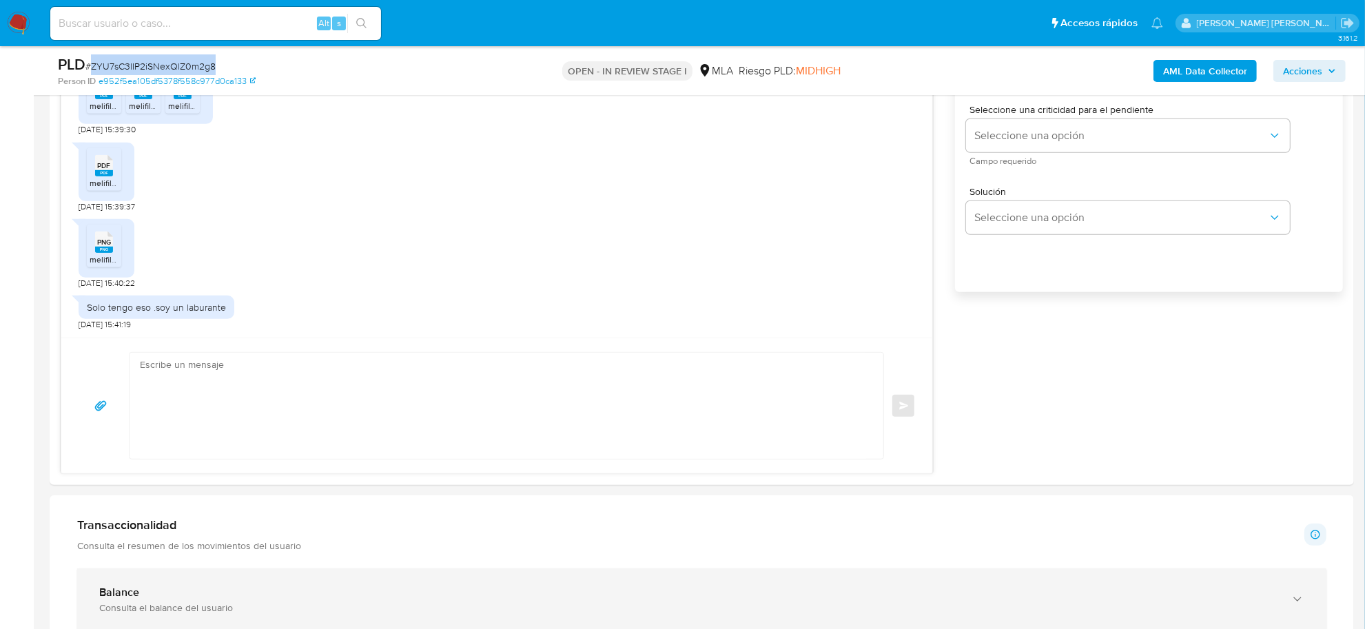
scroll to position [1034, 0]
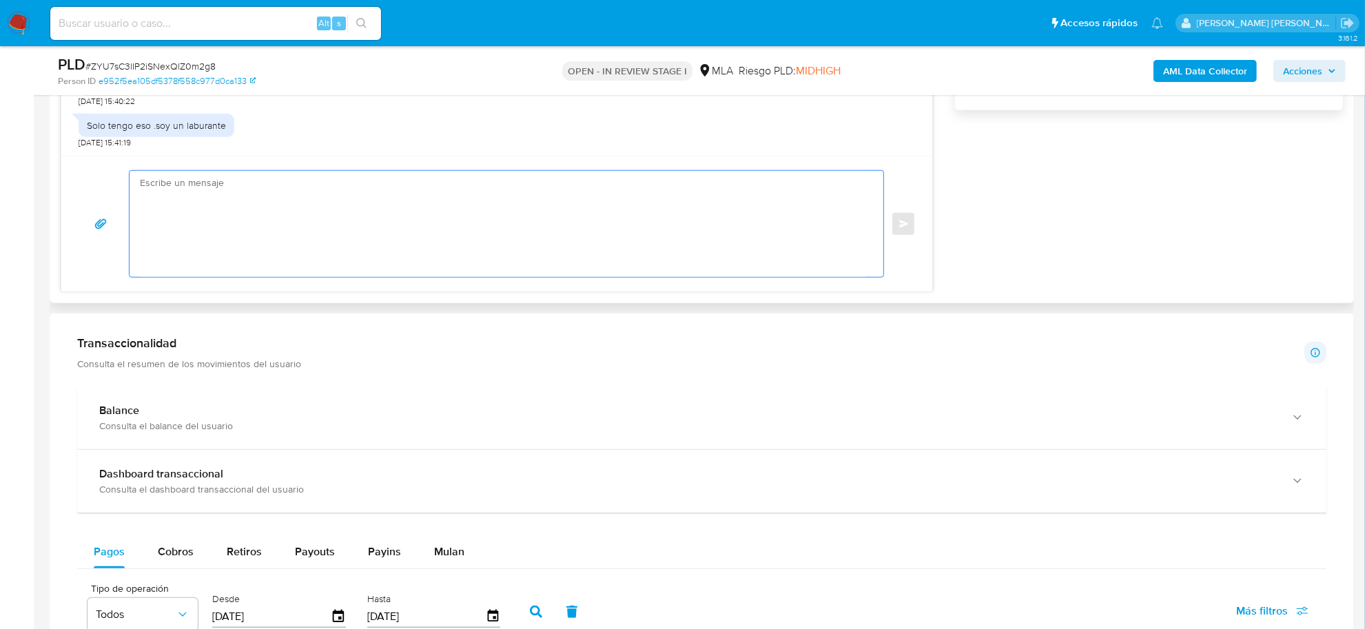
click at [183, 187] on textarea at bounding box center [503, 224] width 726 height 106
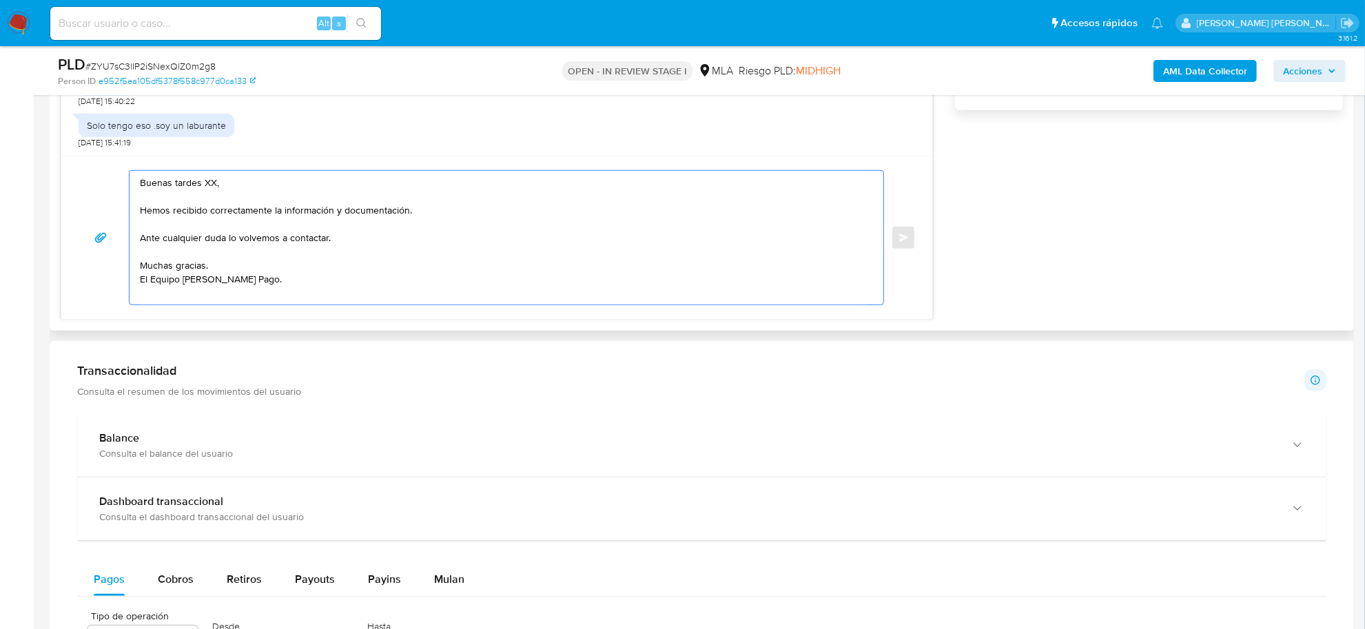
click at [212, 181] on textarea "Buenas tardes XX, Hemos recibido correctamente la información y documentación. …" at bounding box center [503, 238] width 726 height 134
paste textarea "Cristian Sebastian"
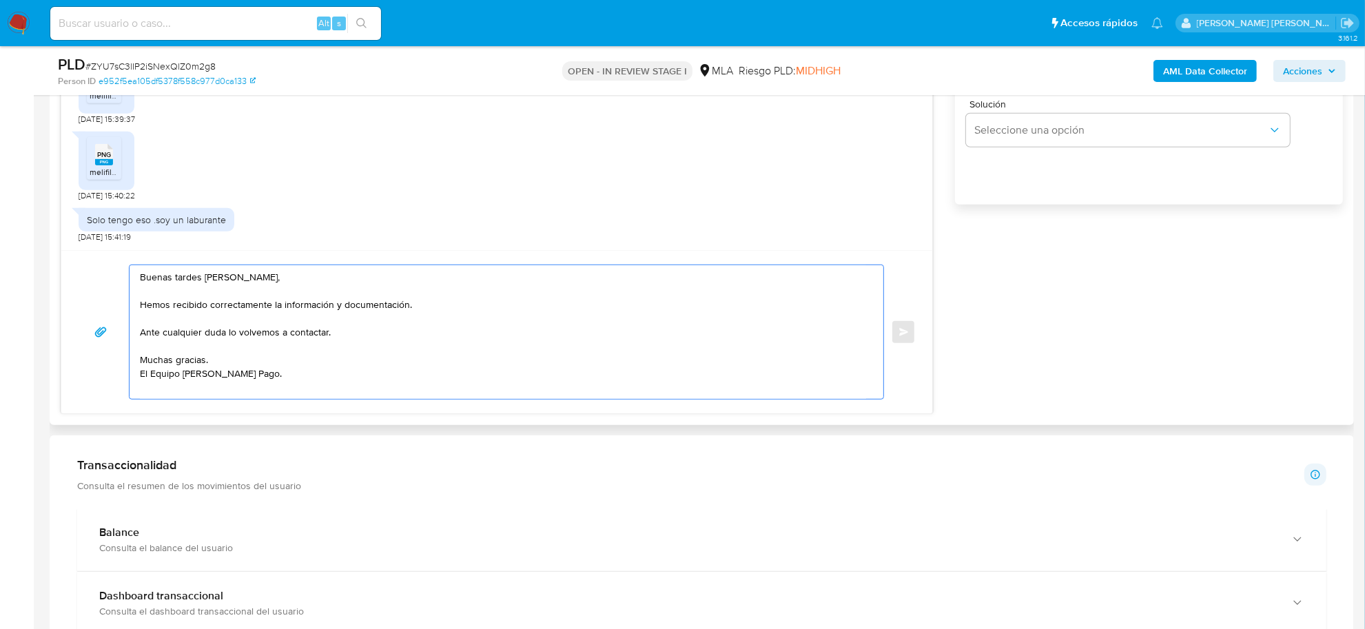
scroll to position [775, 0]
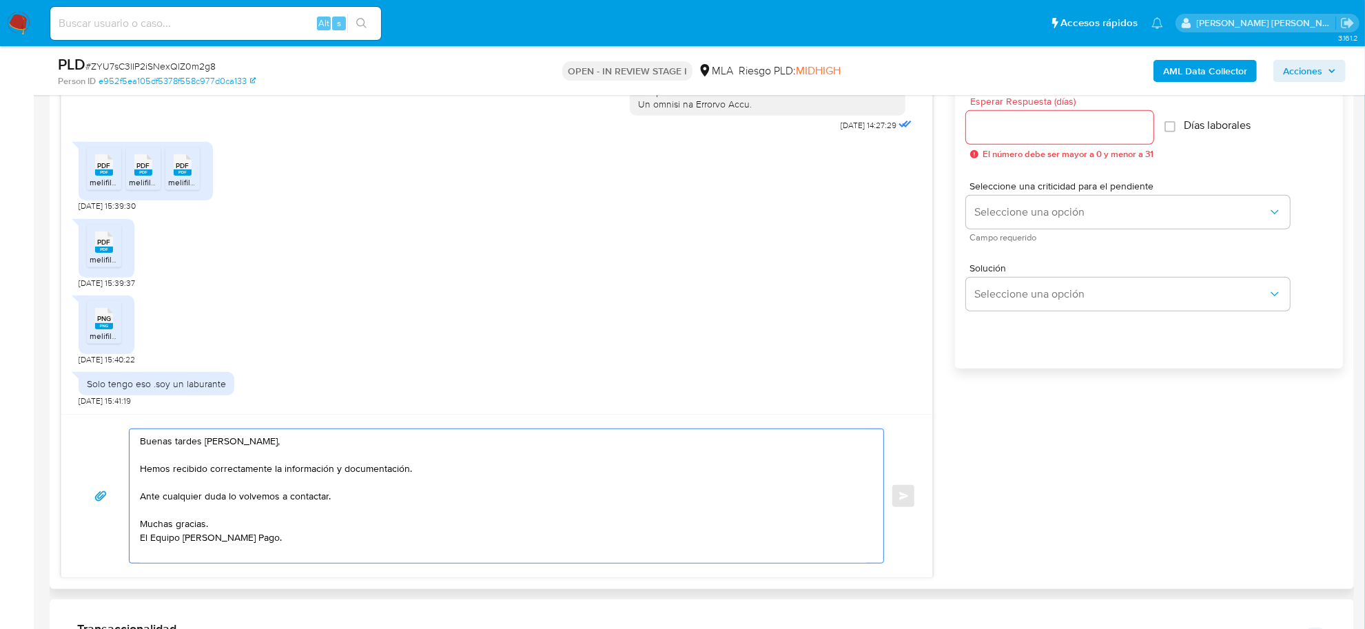
type textarea "Buenas tardes Cristian Sebastian, Hemos recibido correctamente la información y…"
click at [1021, 115] on div at bounding box center [1059, 127] width 187 height 33
click at [1028, 133] on input "Esperar Respuesta (días)" at bounding box center [1059, 128] width 187 height 18
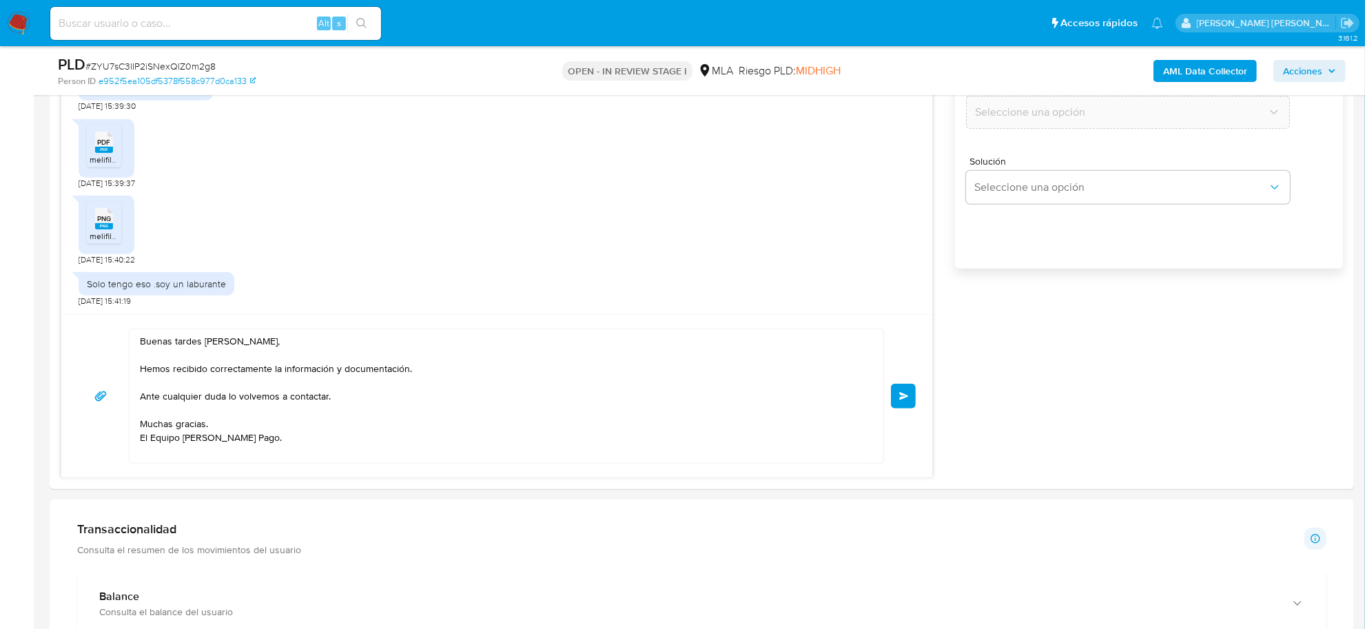
scroll to position [1034, 0]
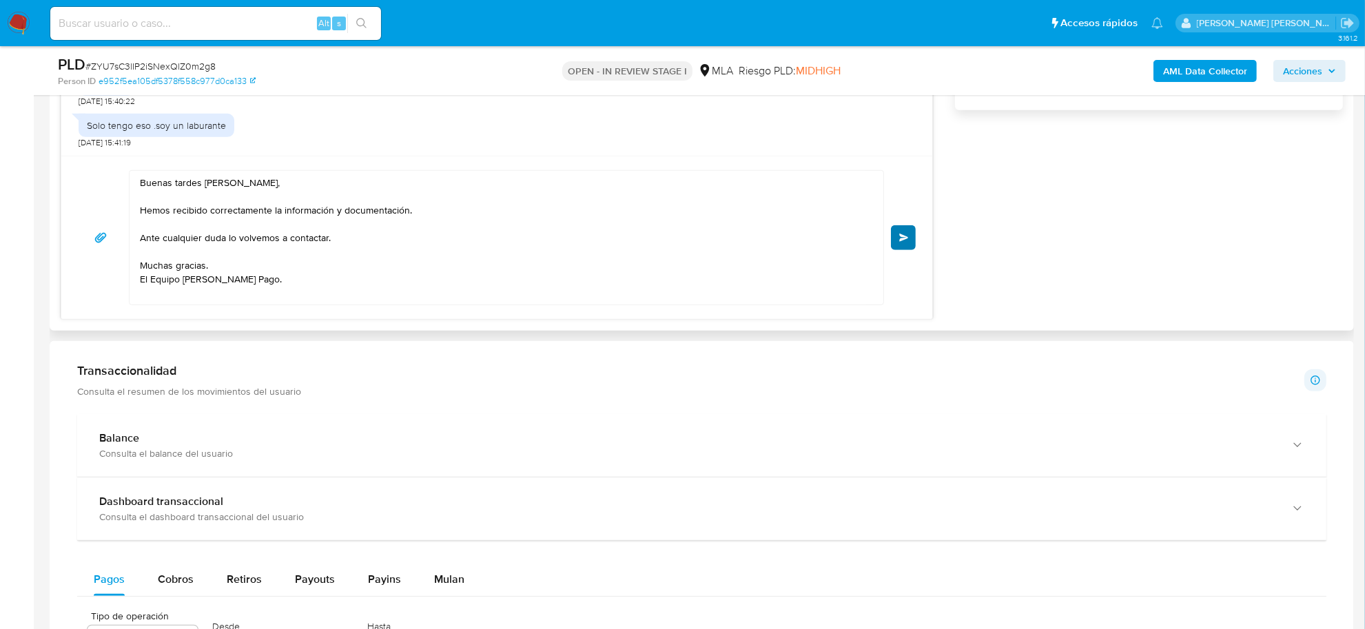
type input "0"
click at [896, 239] on button "Enviar" at bounding box center [903, 237] width 25 height 25
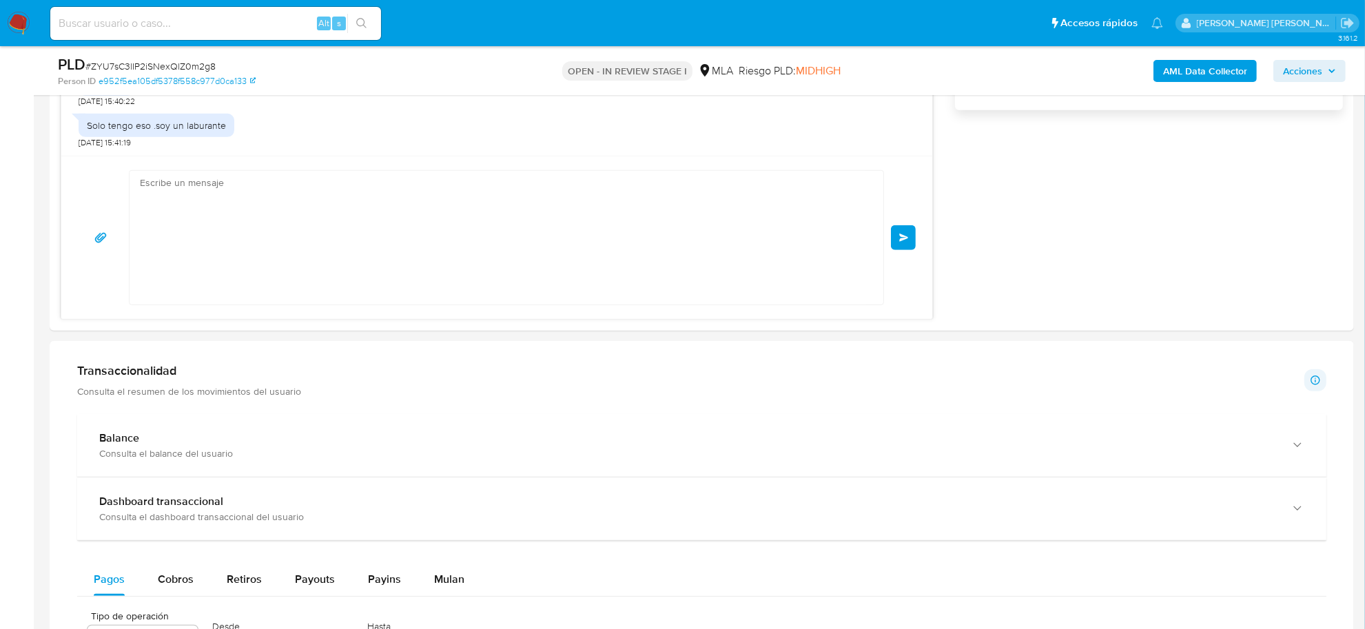
scroll to position [865, 0]
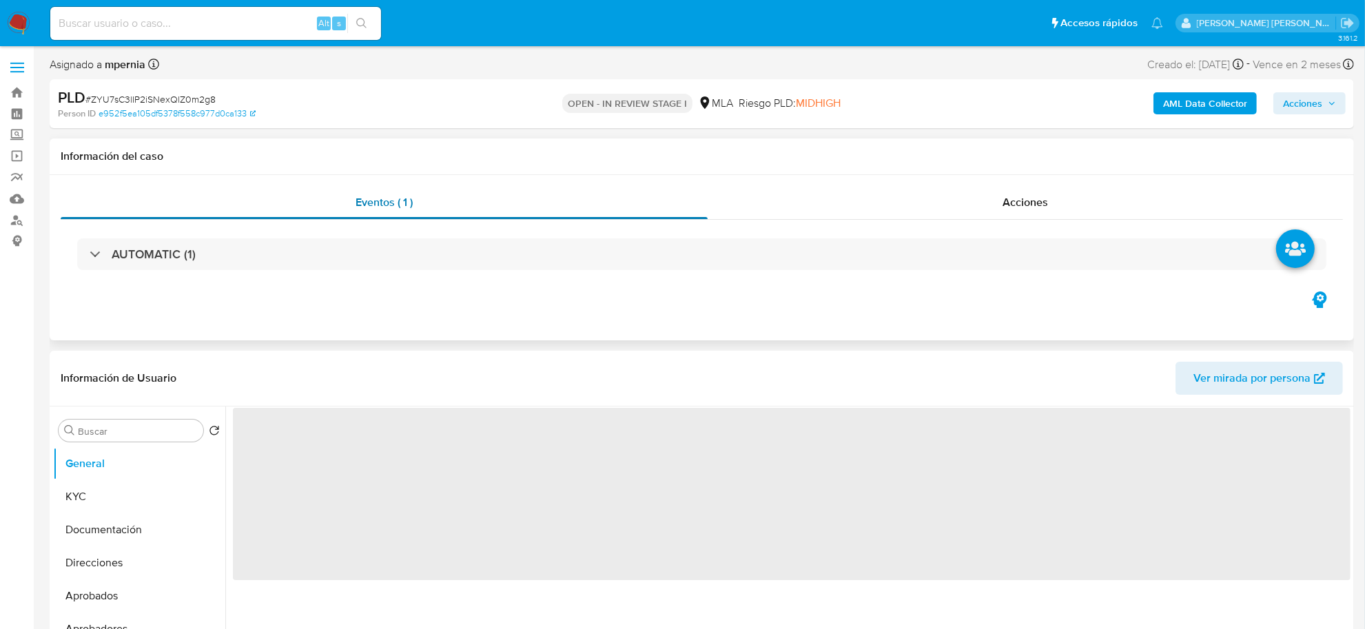
select select "10"
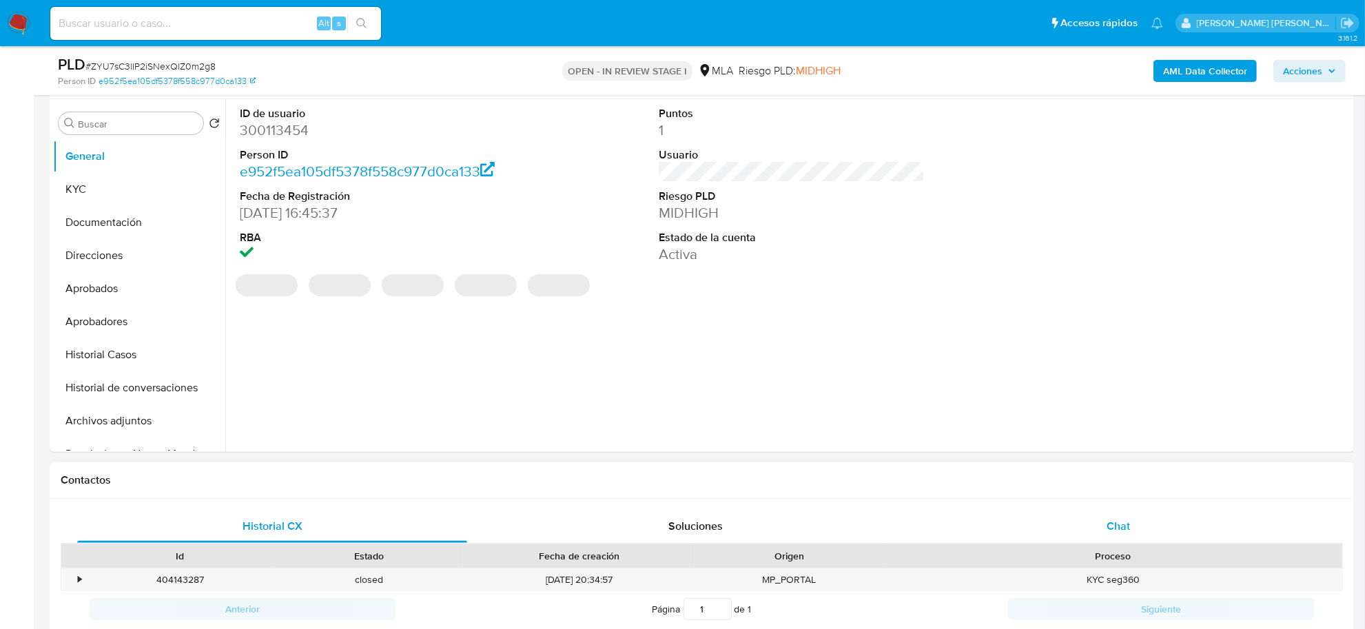
click at [1100, 522] on div "Chat" at bounding box center [1119, 526] width 390 height 33
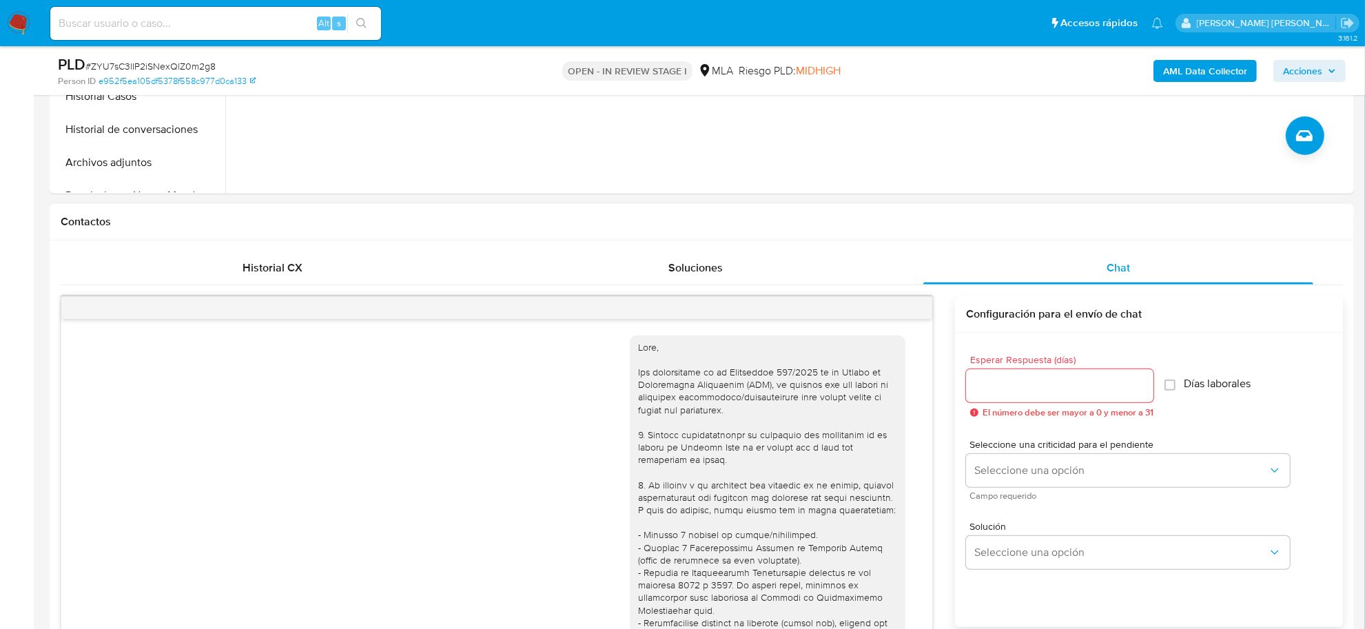
scroll to position [865, 0]
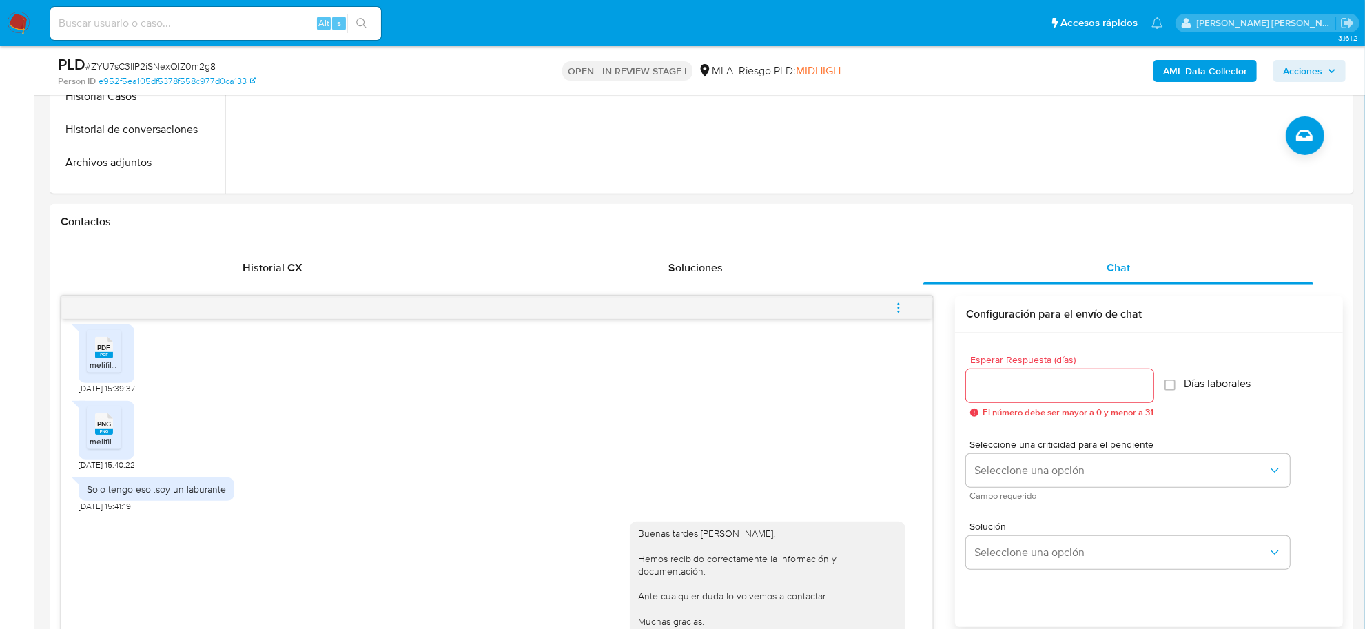
click at [890, 298] on button "menu-action" at bounding box center [898, 308] width 45 height 33
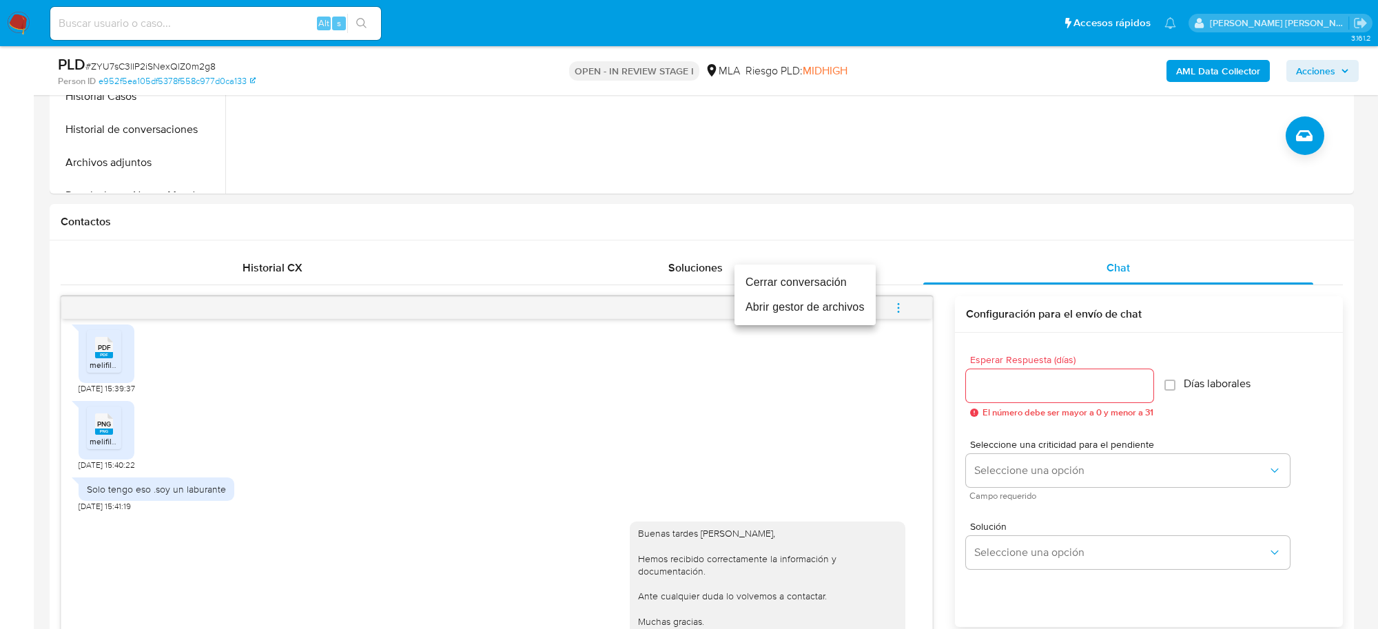
click at [833, 281] on li "Cerrar conversación" at bounding box center [805, 282] width 141 height 25
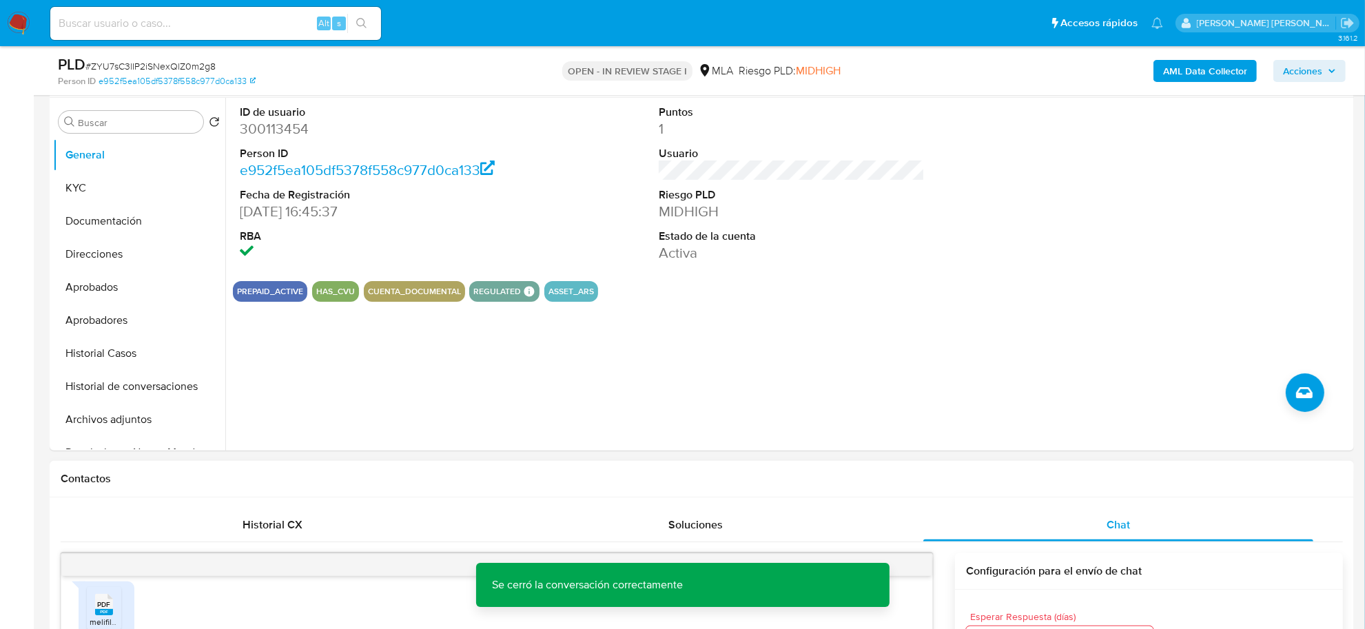
scroll to position [258, 0]
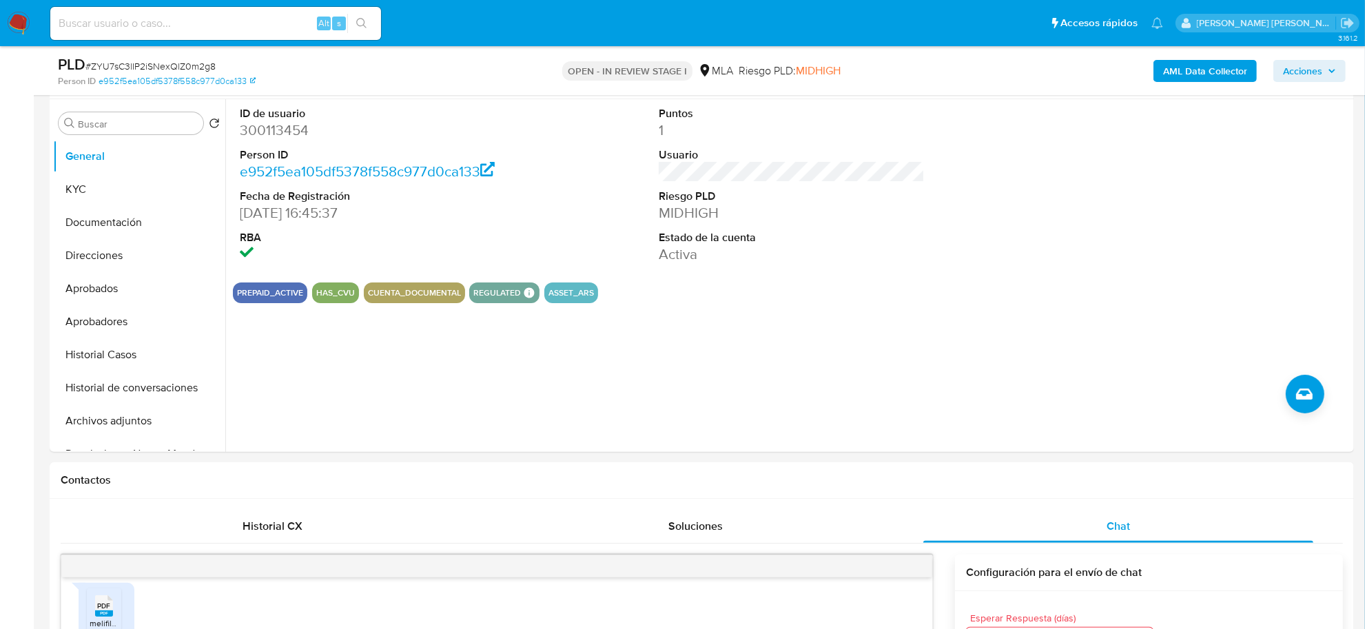
click at [1324, 74] on span "Acciones" at bounding box center [1309, 70] width 53 height 19
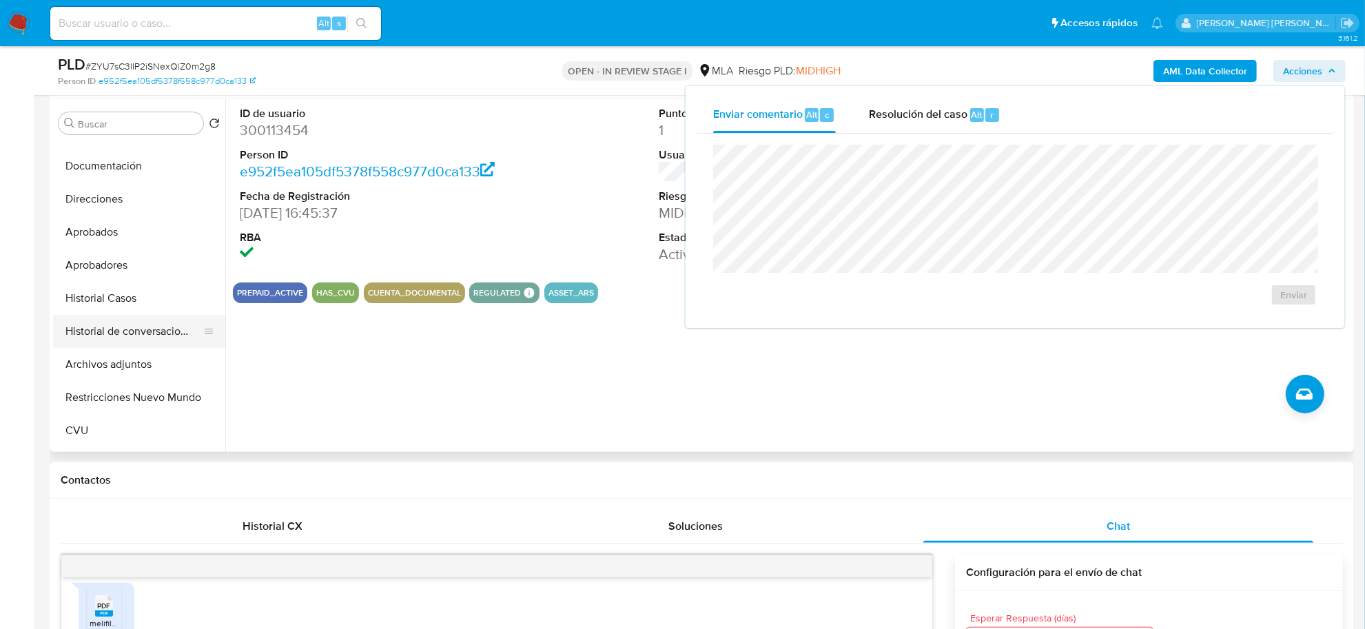
scroll to position [86, 0]
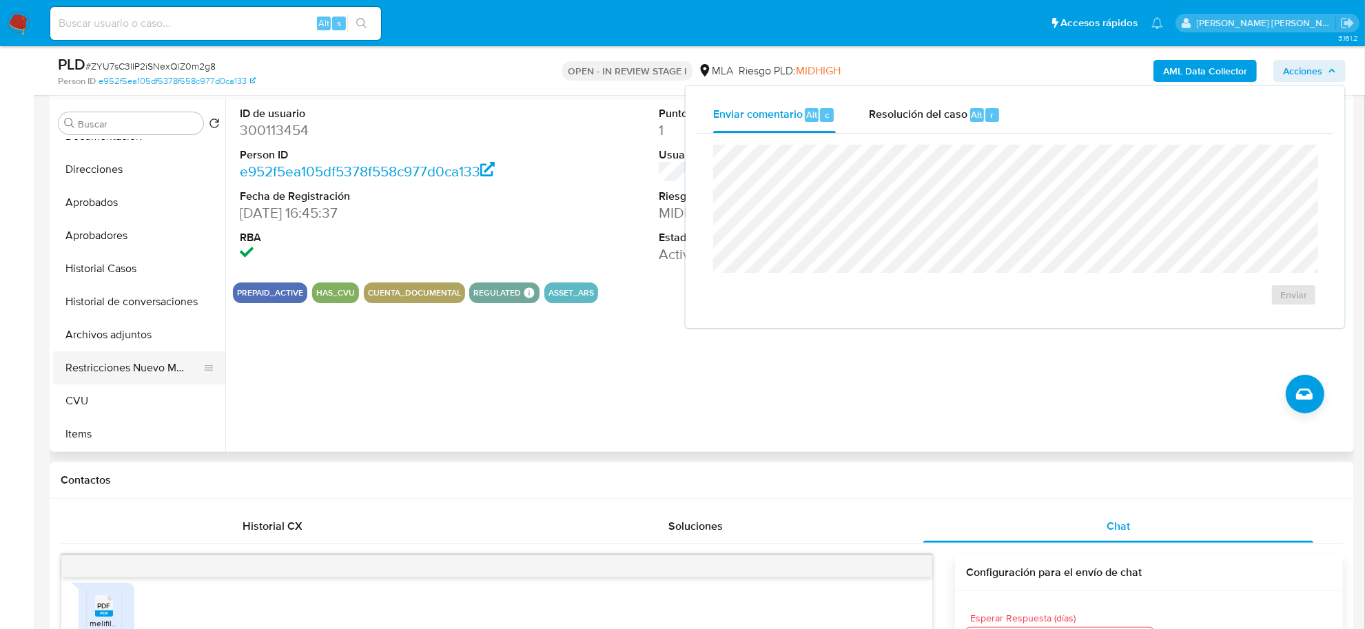
click at [118, 364] on button "Restricciones Nuevo Mundo" at bounding box center [133, 367] width 161 height 33
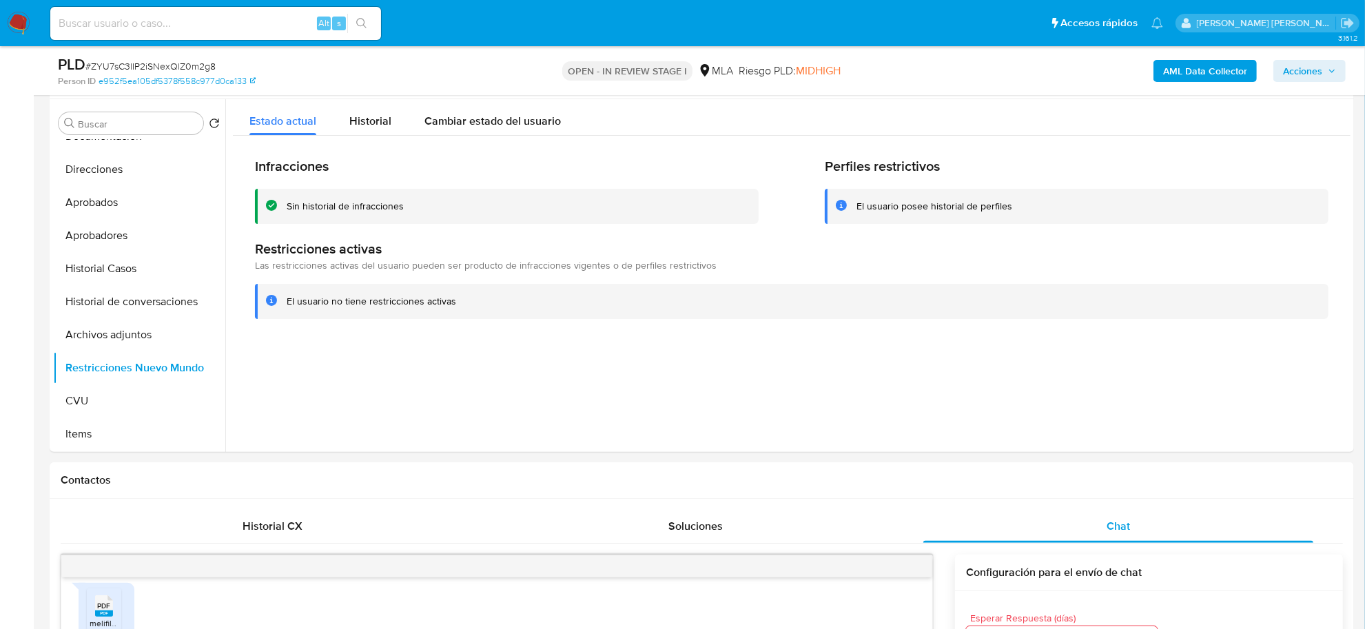
click at [1301, 62] on span "Acciones" at bounding box center [1302, 71] width 39 height 22
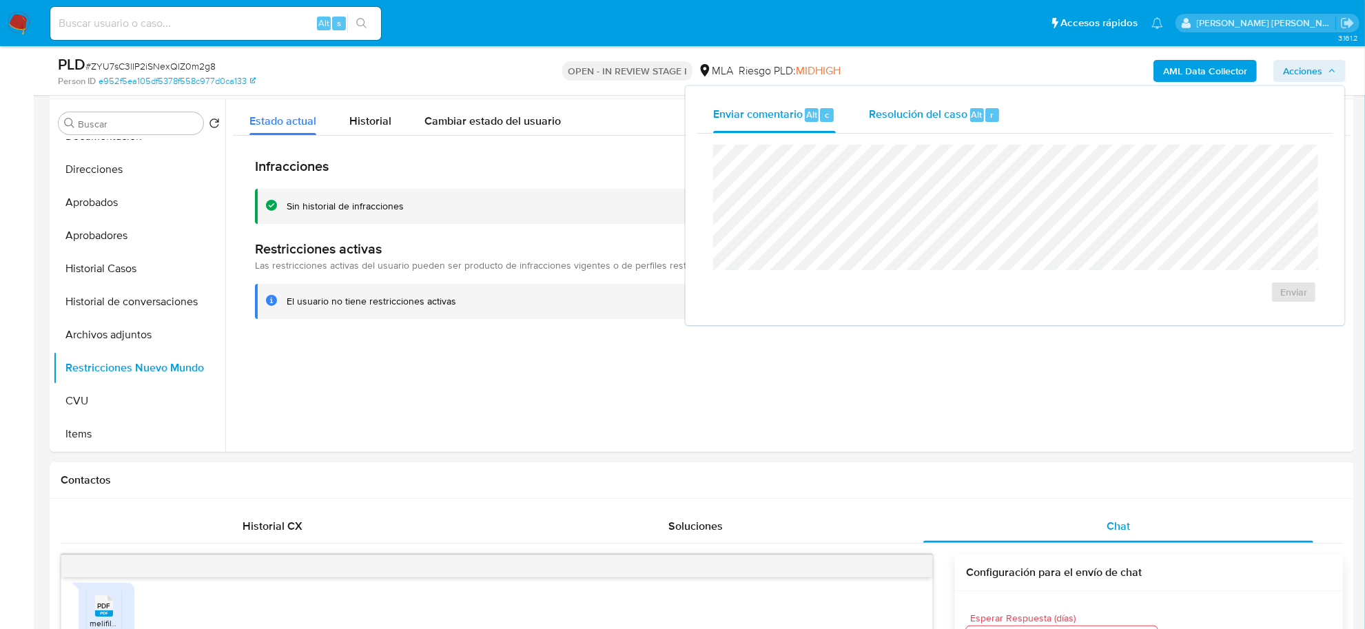
click at [951, 116] on span "Resolución del caso" at bounding box center [918, 114] width 99 height 16
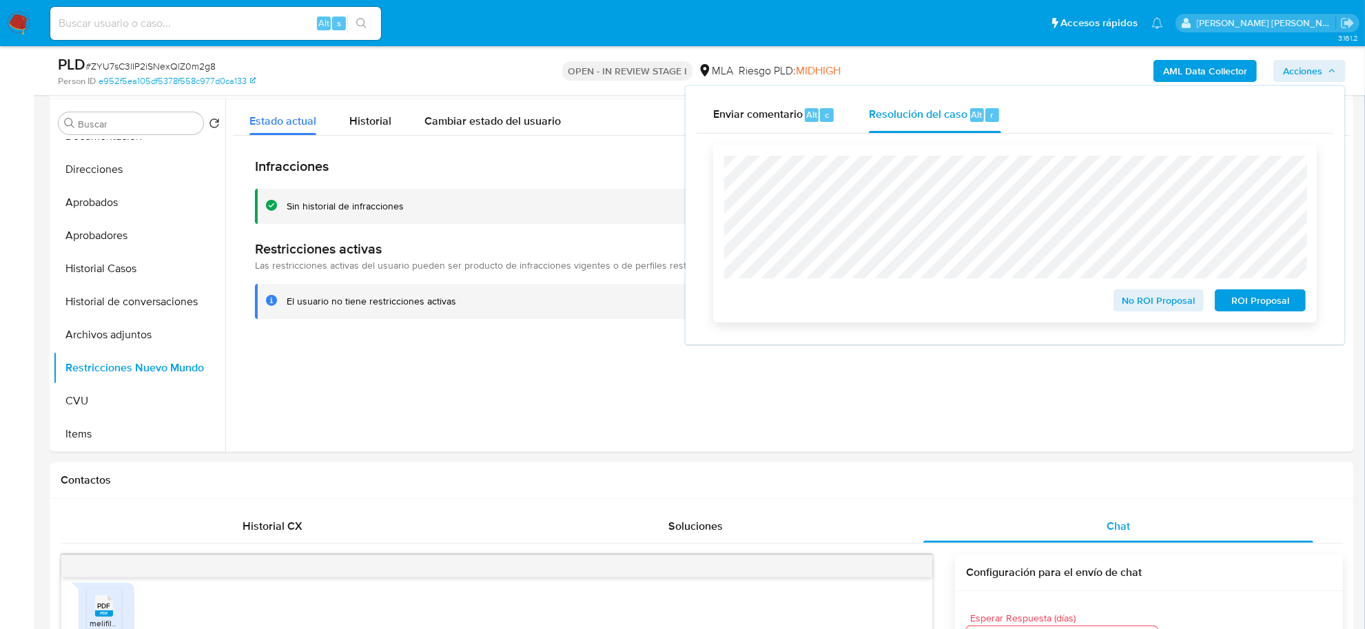
click at [1156, 298] on span "No ROI Proposal" at bounding box center [1159, 300] width 72 height 19
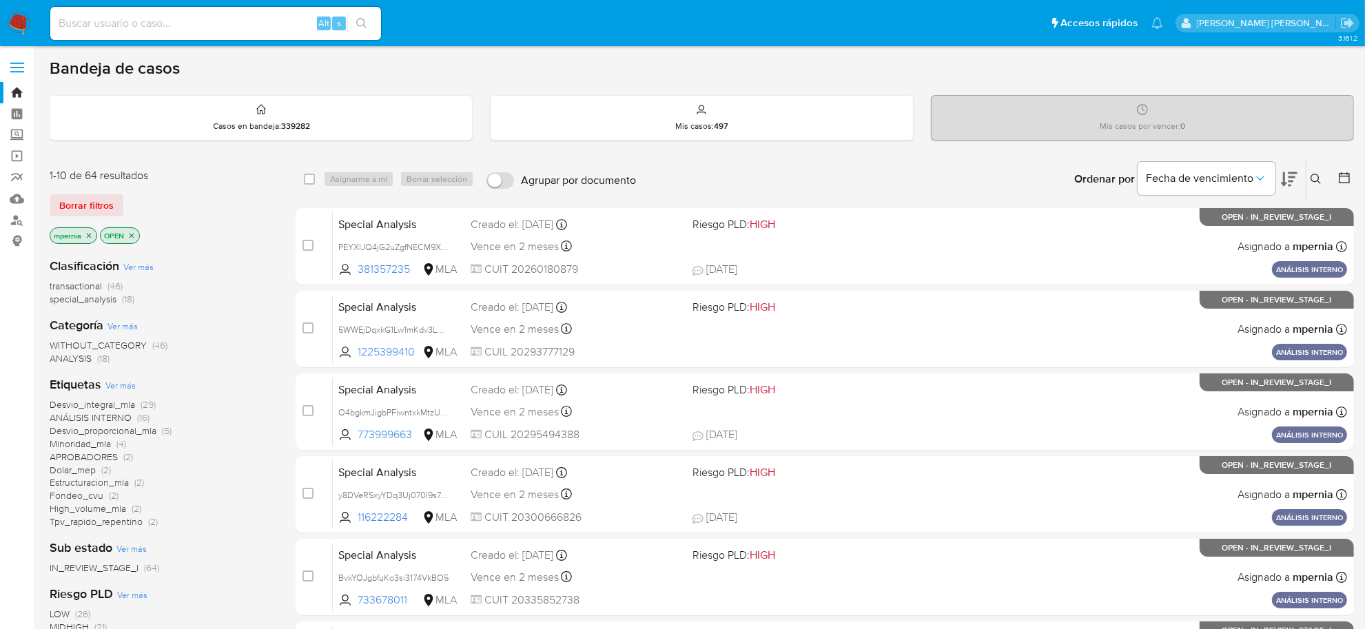
click at [90, 233] on icon "close-filter" at bounding box center [89, 236] width 8 height 8
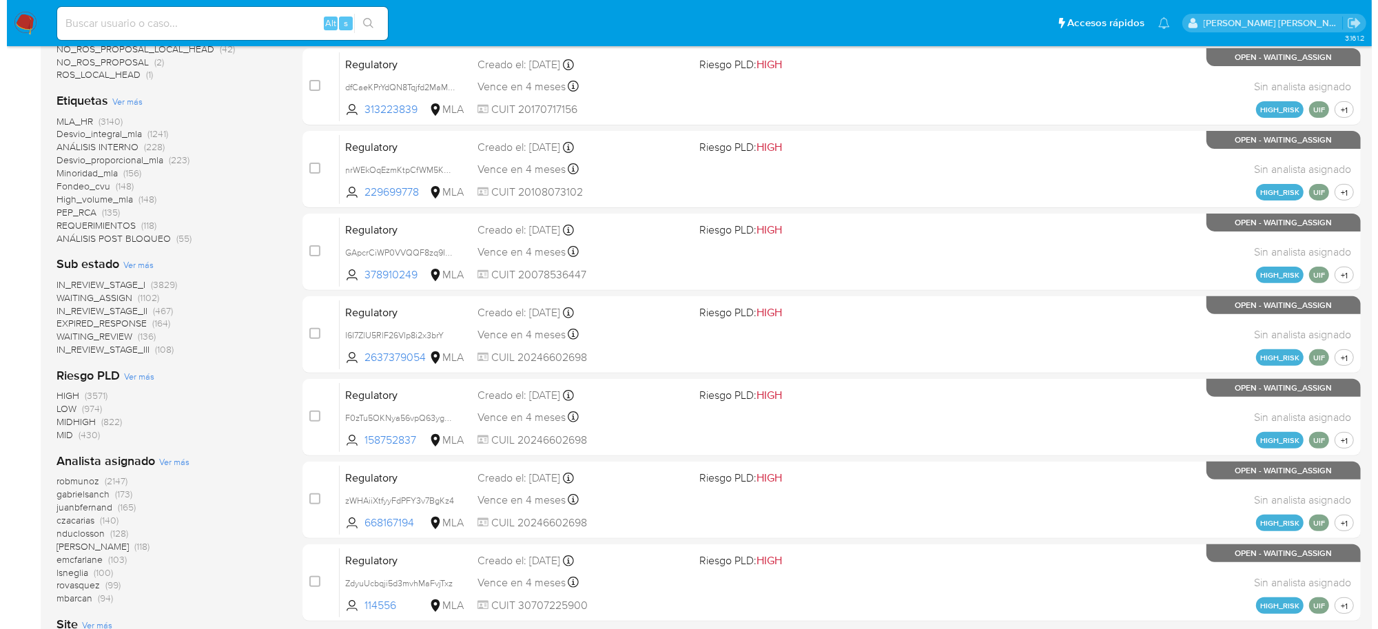
scroll to position [517, 0]
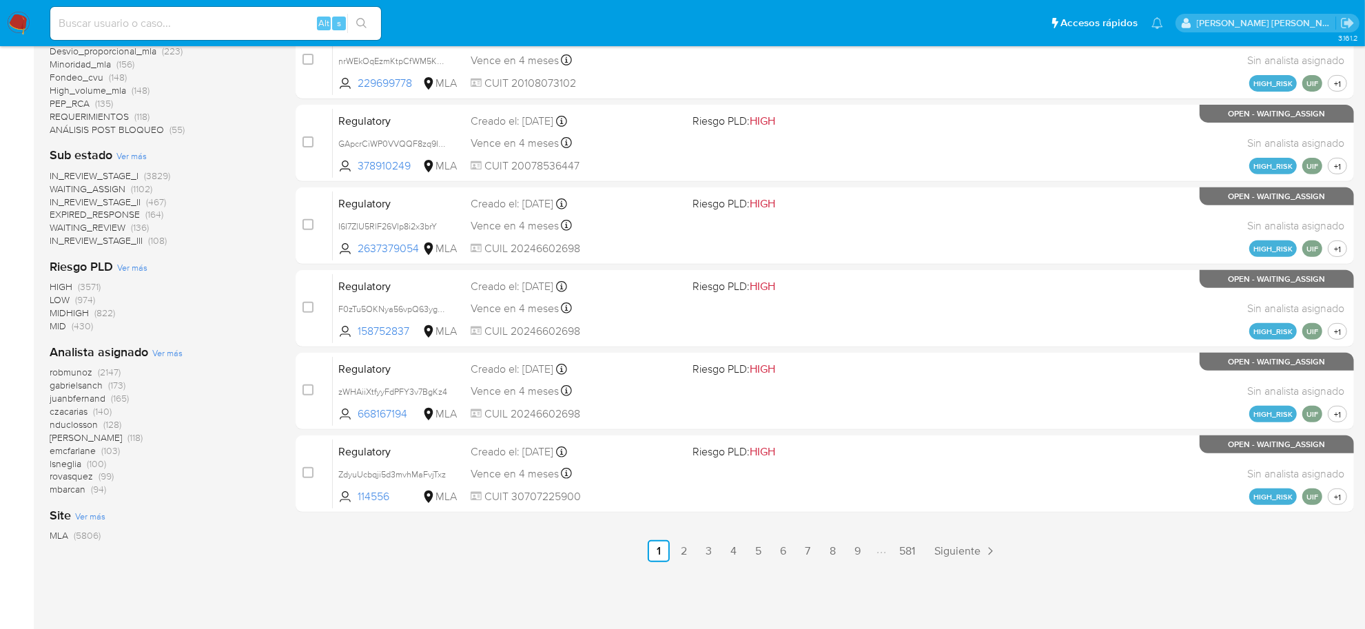
click at [170, 357] on span "Ver más" at bounding box center [167, 353] width 30 height 12
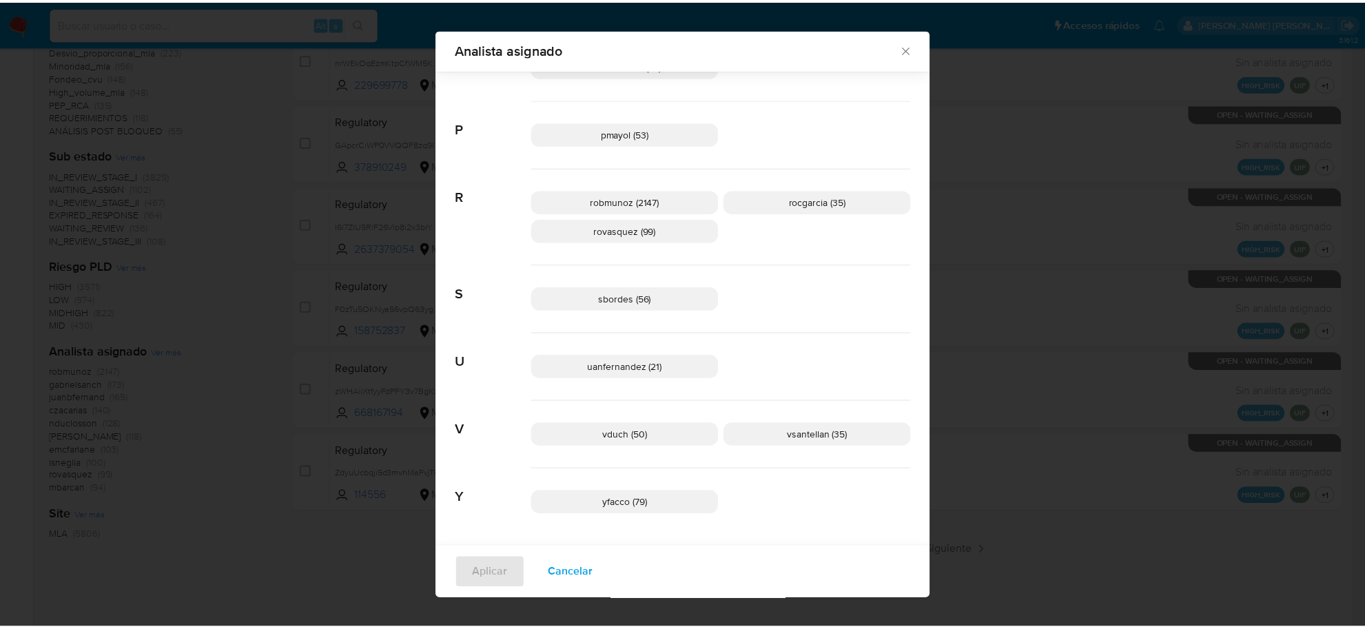
scroll to position [1035, 0]
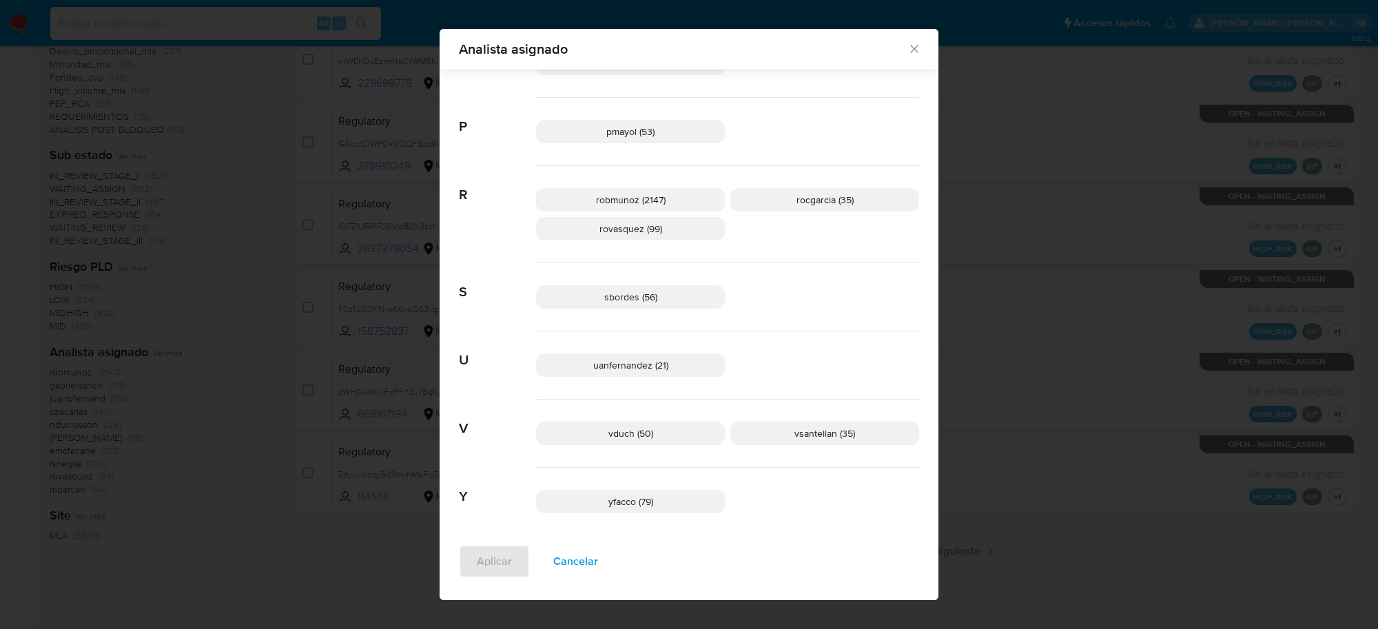
click at [914, 52] on icon "Cerrar" at bounding box center [915, 49] width 14 height 14
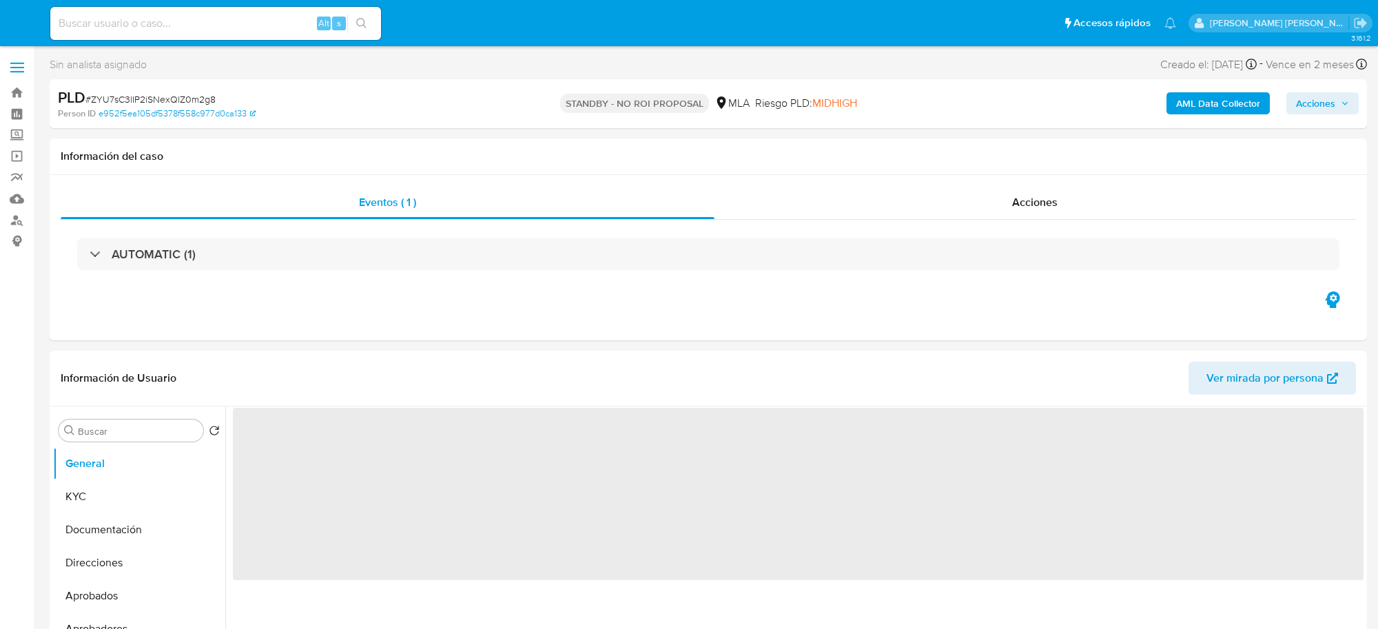
select select "10"
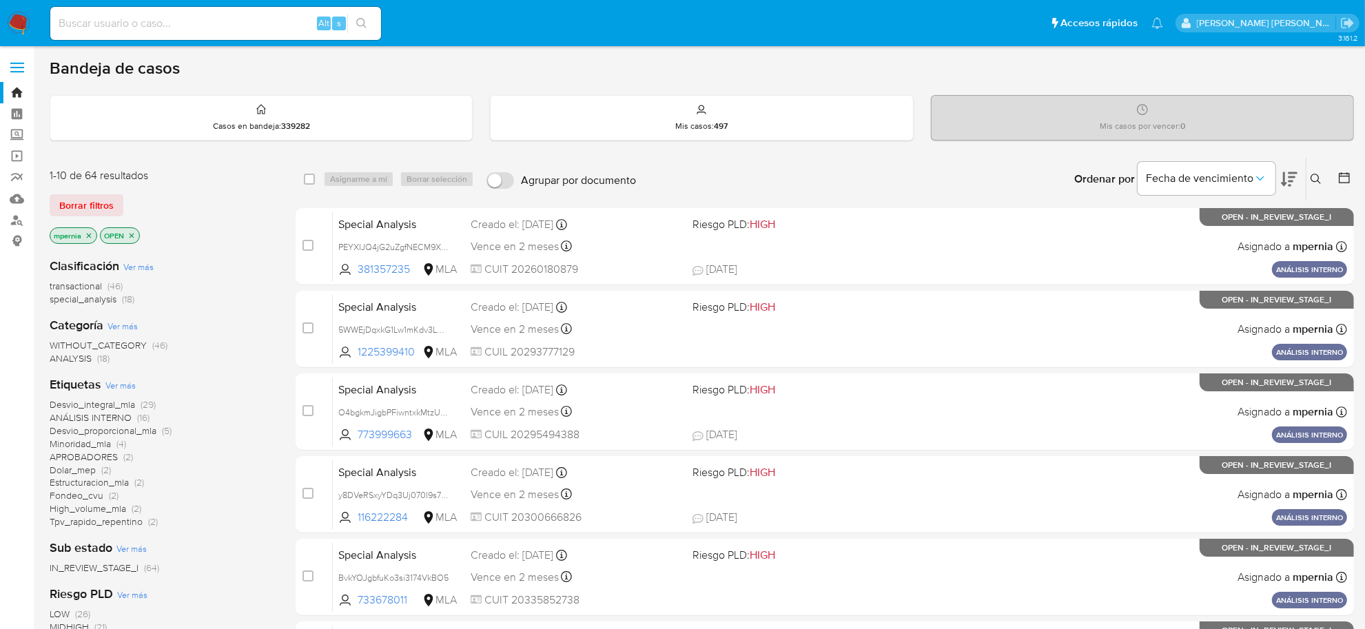
drag, startPoint x: 87, startPoint y: 233, endPoint x: 90, endPoint y: 243, distance: 10.2
click at [87, 234] on icon "close-filter" at bounding box center [89, 236] width 8 height 8
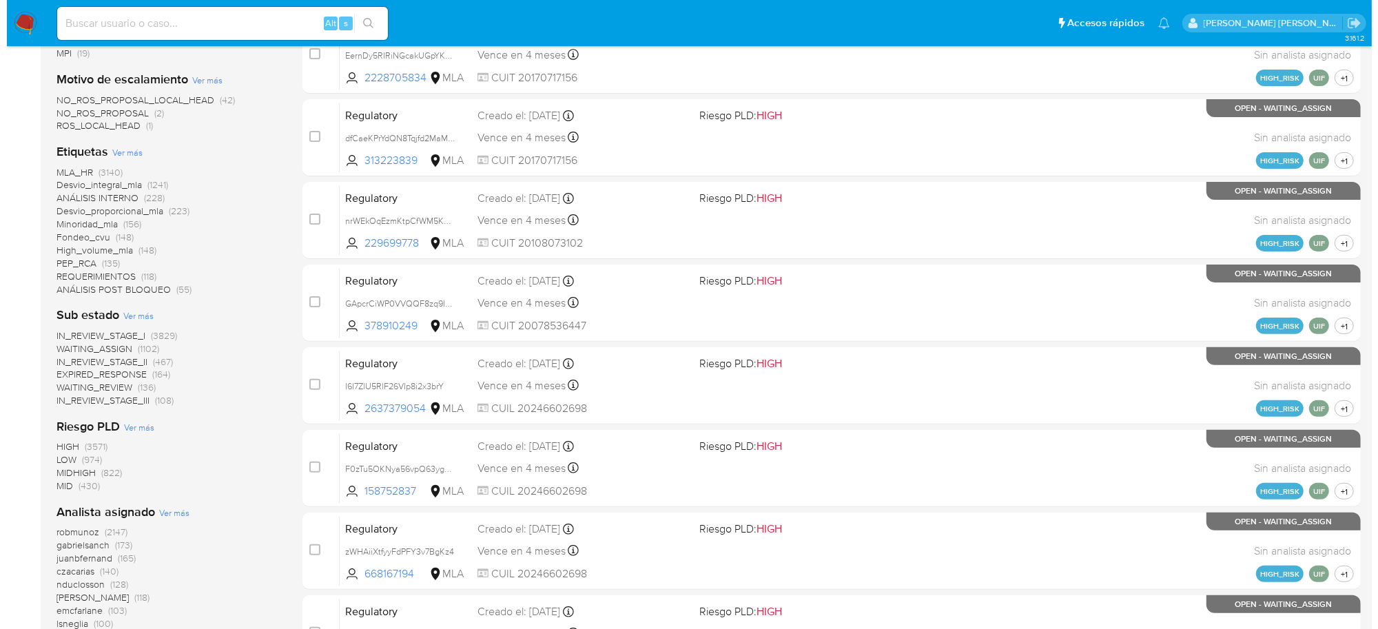
scroll to position [517, 0]
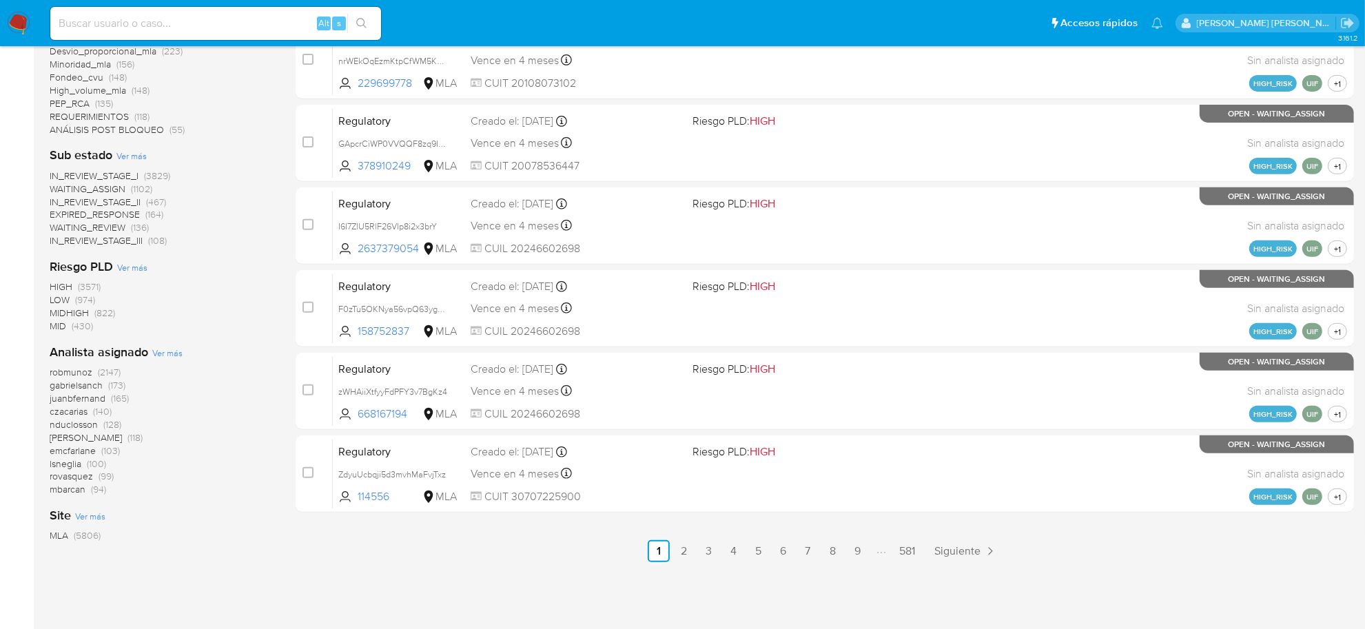
click at [159, 352] on span "Ver más" at bounding box center [167, 353] width 30 height 12
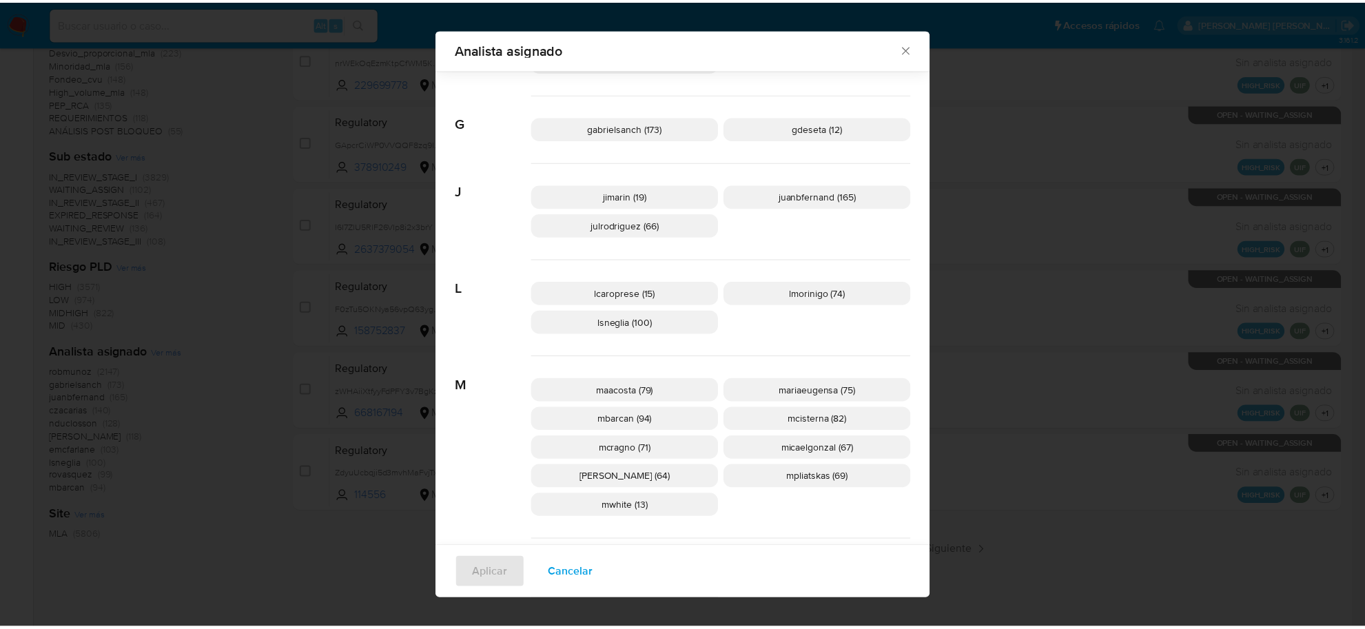
scroll to position [507, 0]
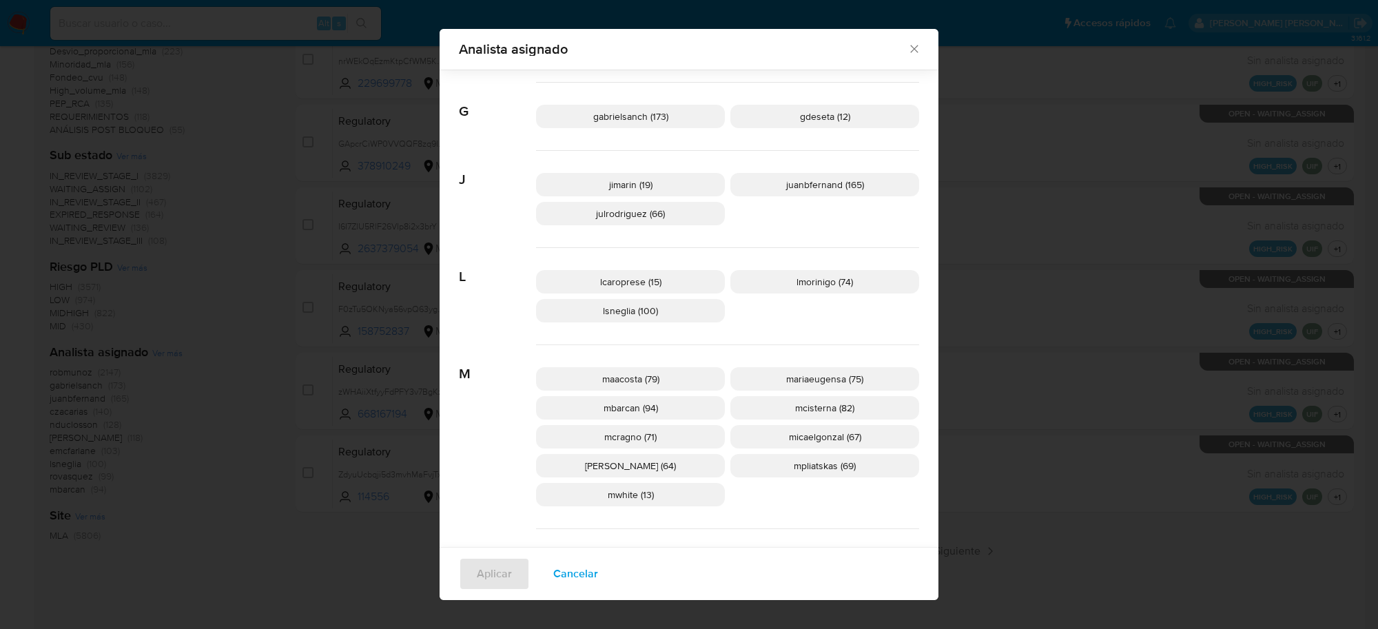
click at [908, 45] on icon "Cerrar" at bounding box center [915, 49] width 14 height 14
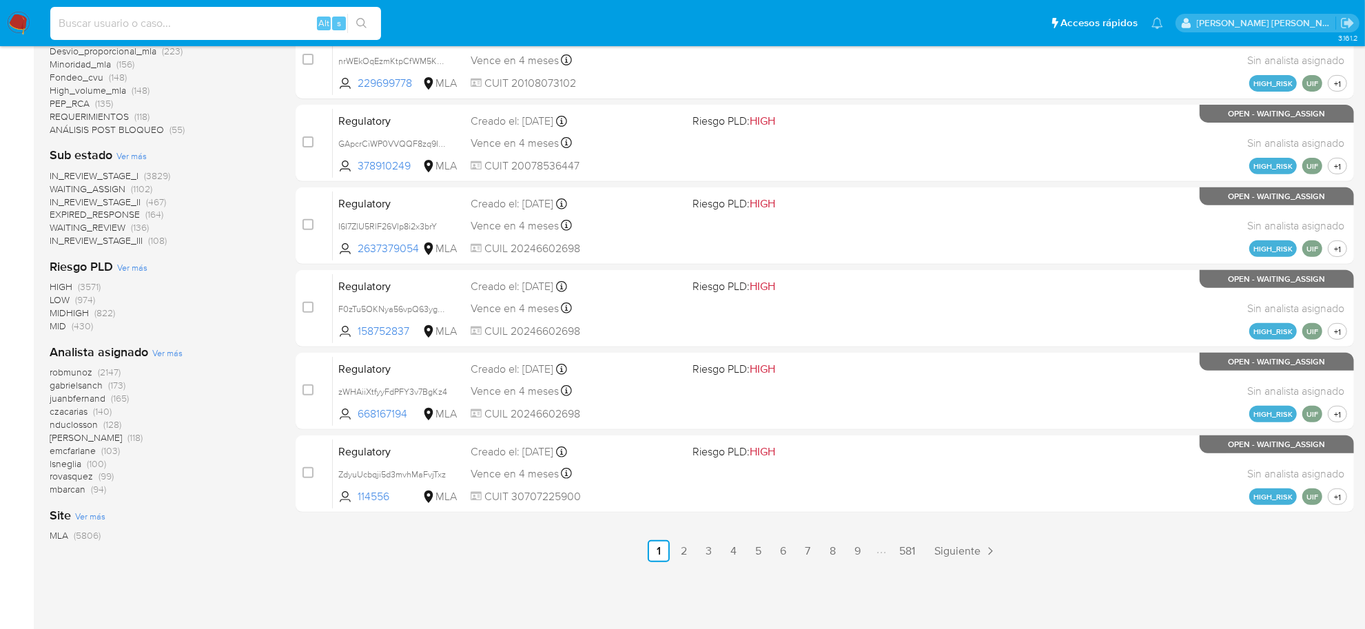
click at [170, 18] on input at bounding box center [215, 23] width 331 height 18
paste input "327040909"
type input "327040909"
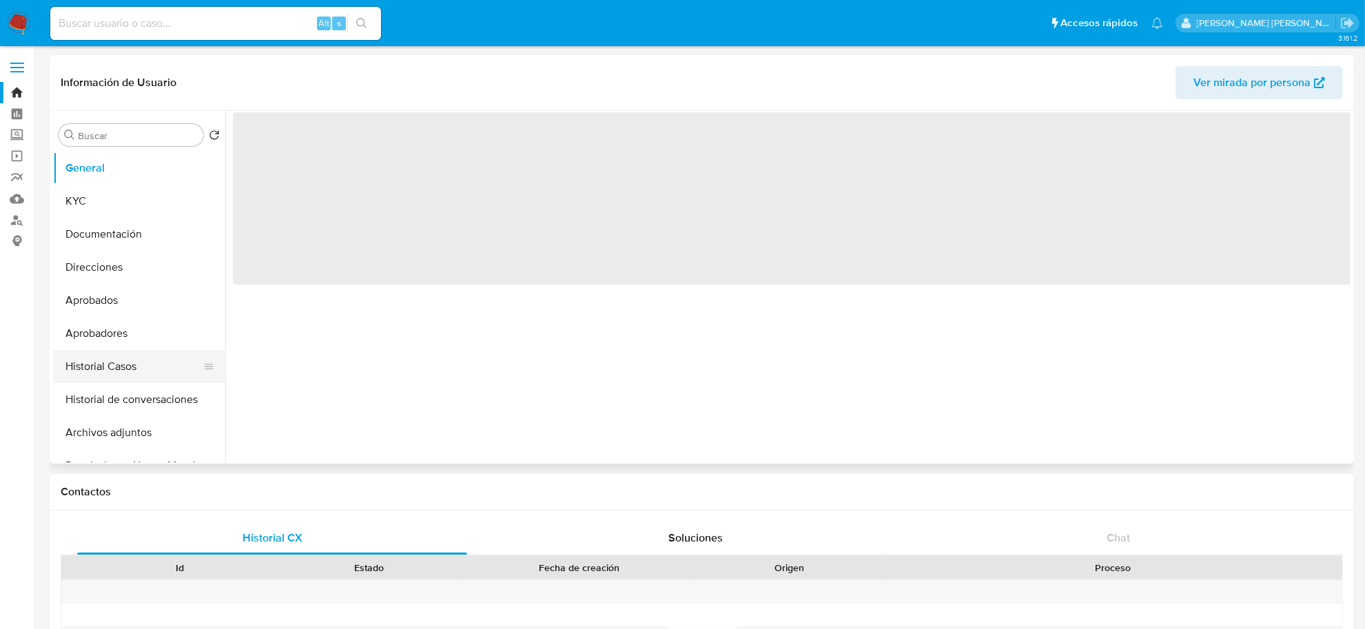
click at [112, 363] on button "Historial Casos" at bounding box center [133, 366] width 161 height 33
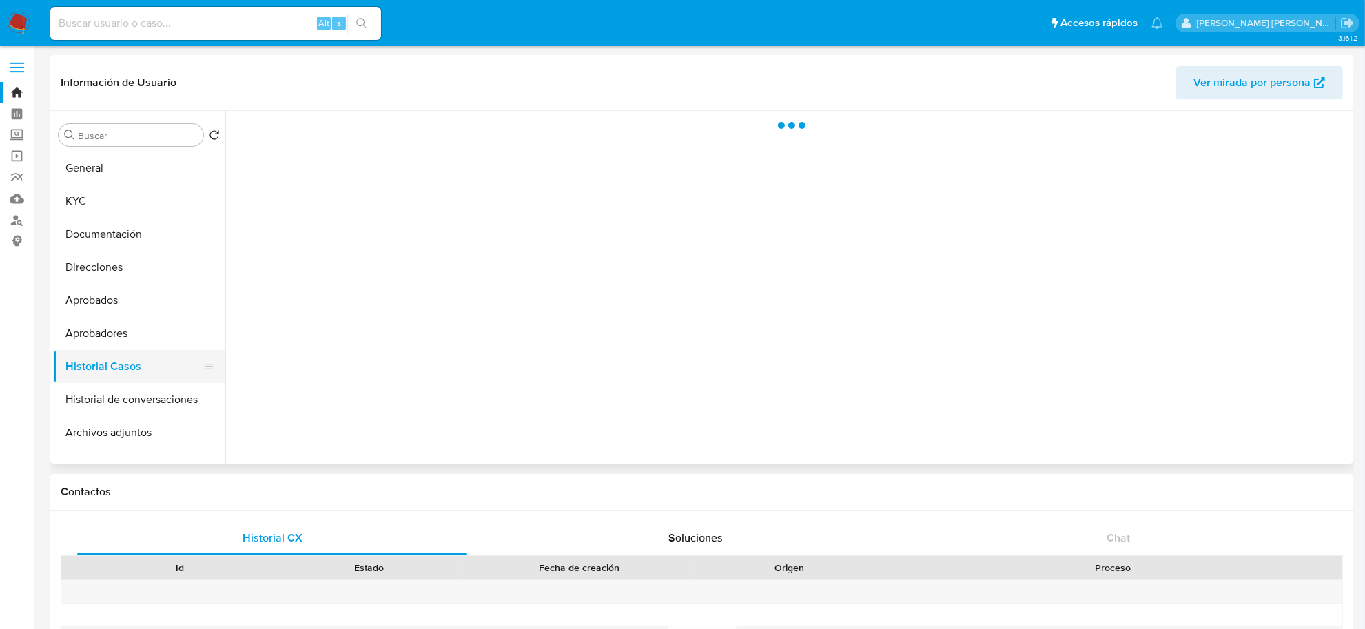
select select "10"
